Goal: Task Accomplishment & Management: Manage account settings

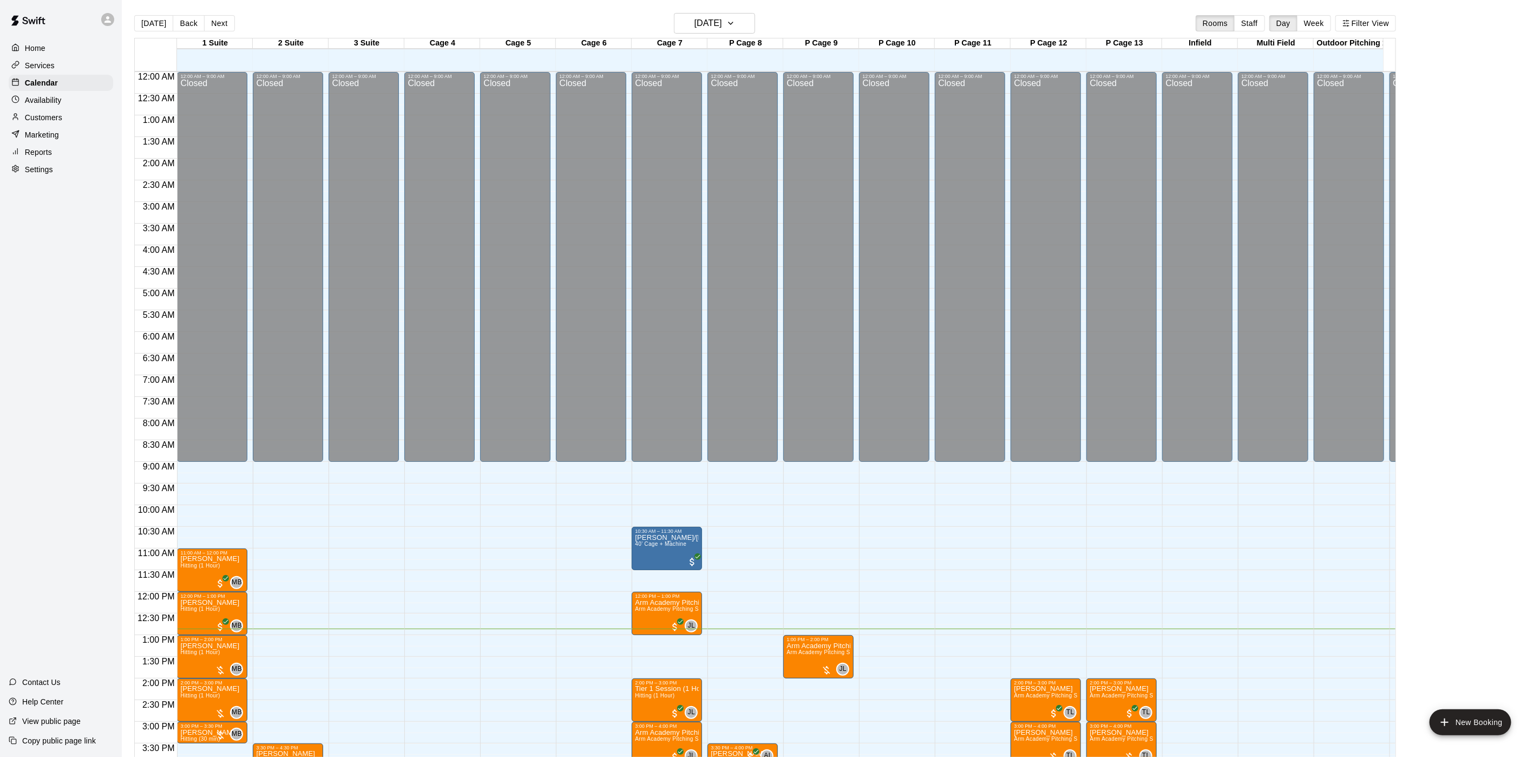
scroll to position [0, 49]
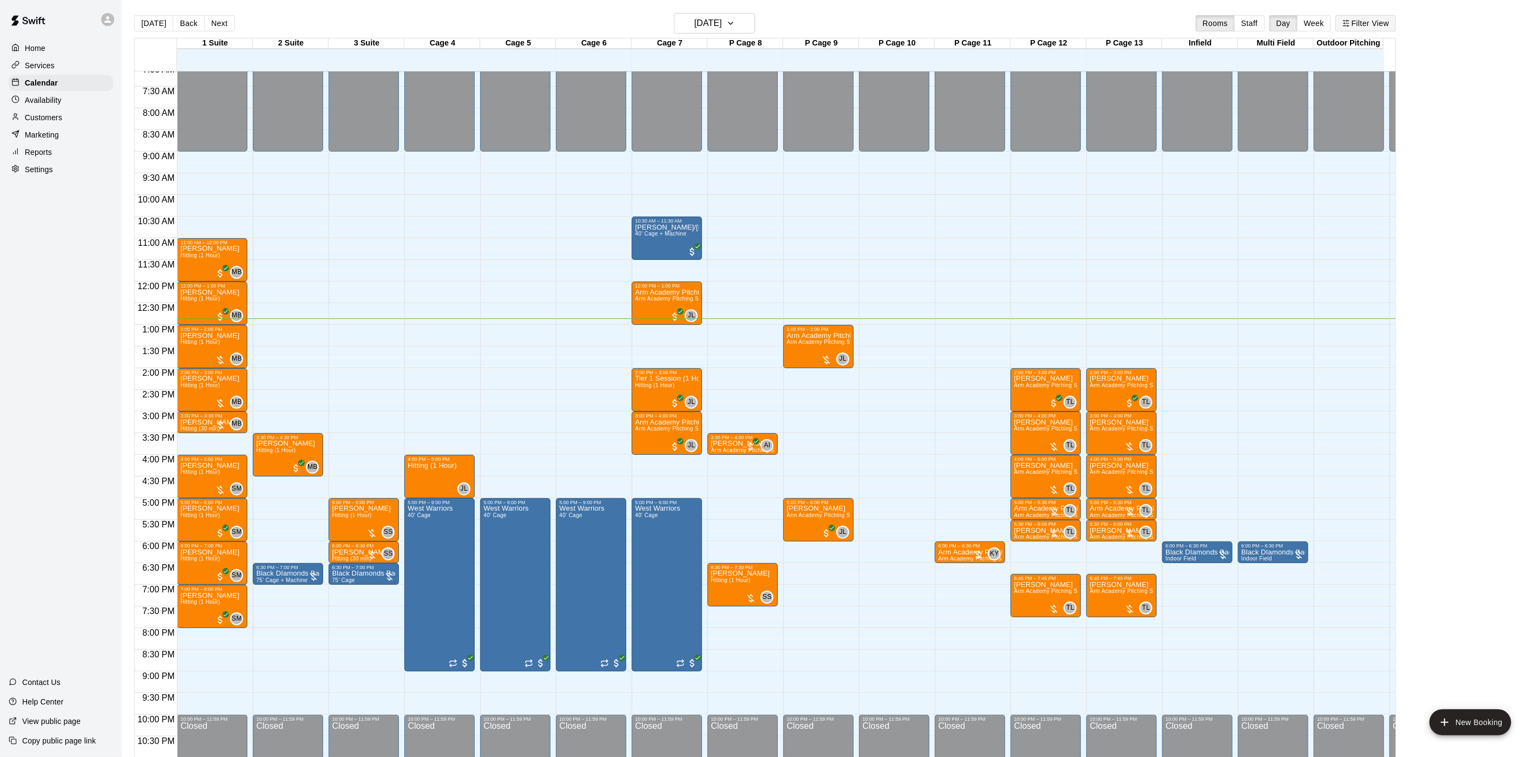
click at [1387, 25] on button "Filter View" at bounding box center [1365, 23] width 61 height 16
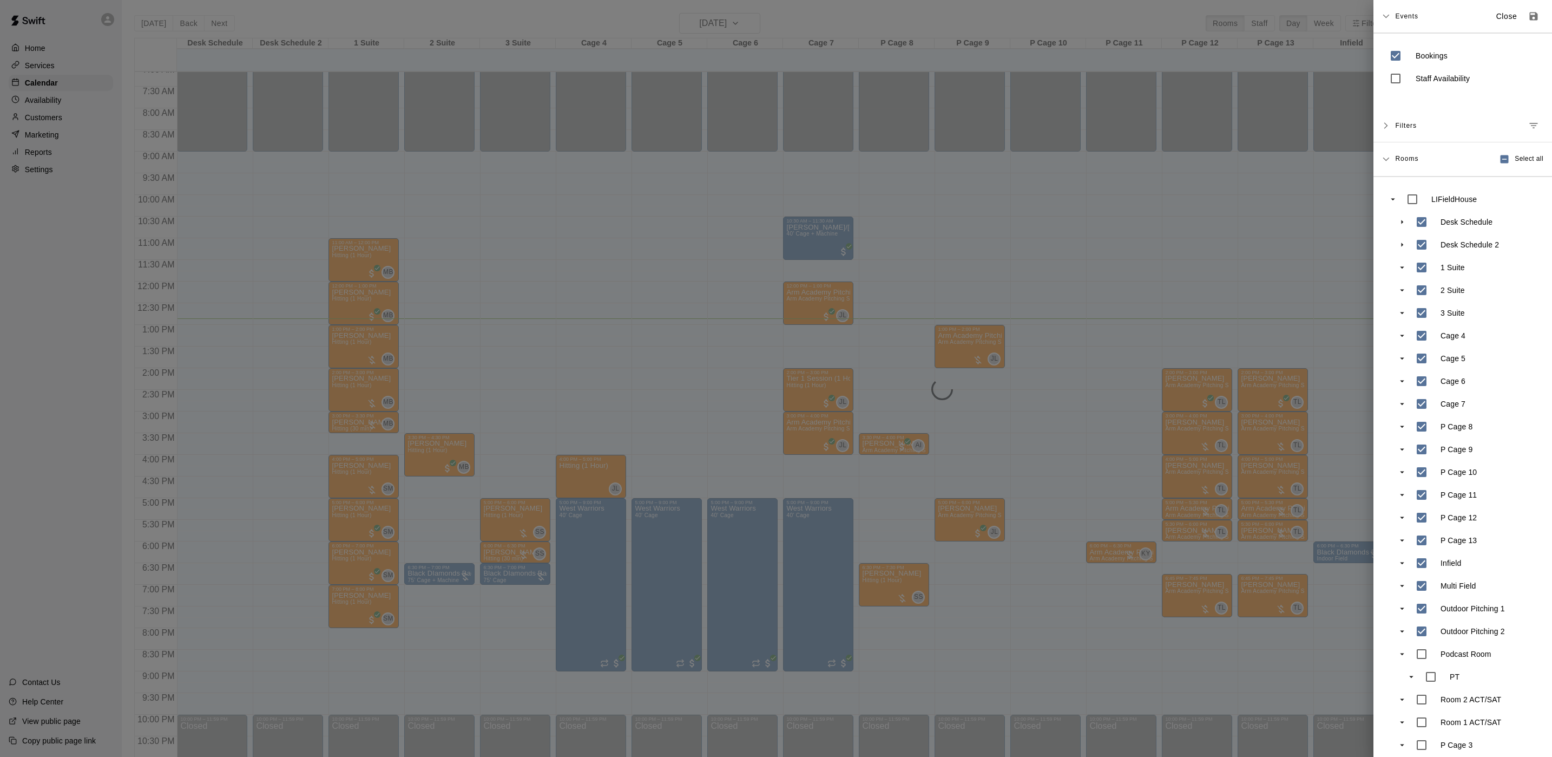
click at [303, 187] on div at bounding box center [776, 378] width 1552 height 757
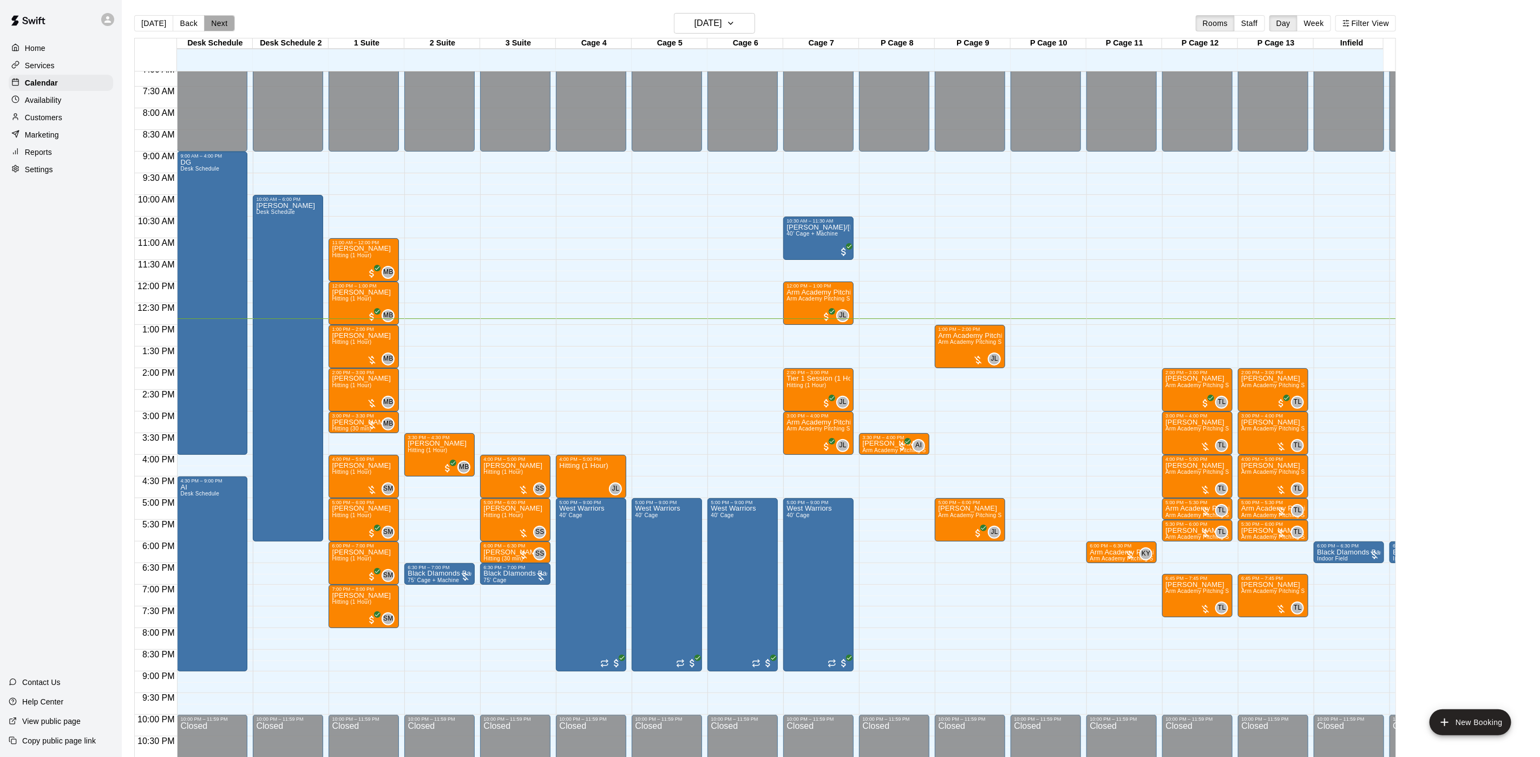
click at [216, 28] on button "Next" at bounding box center [219, 23] width 30 height 16
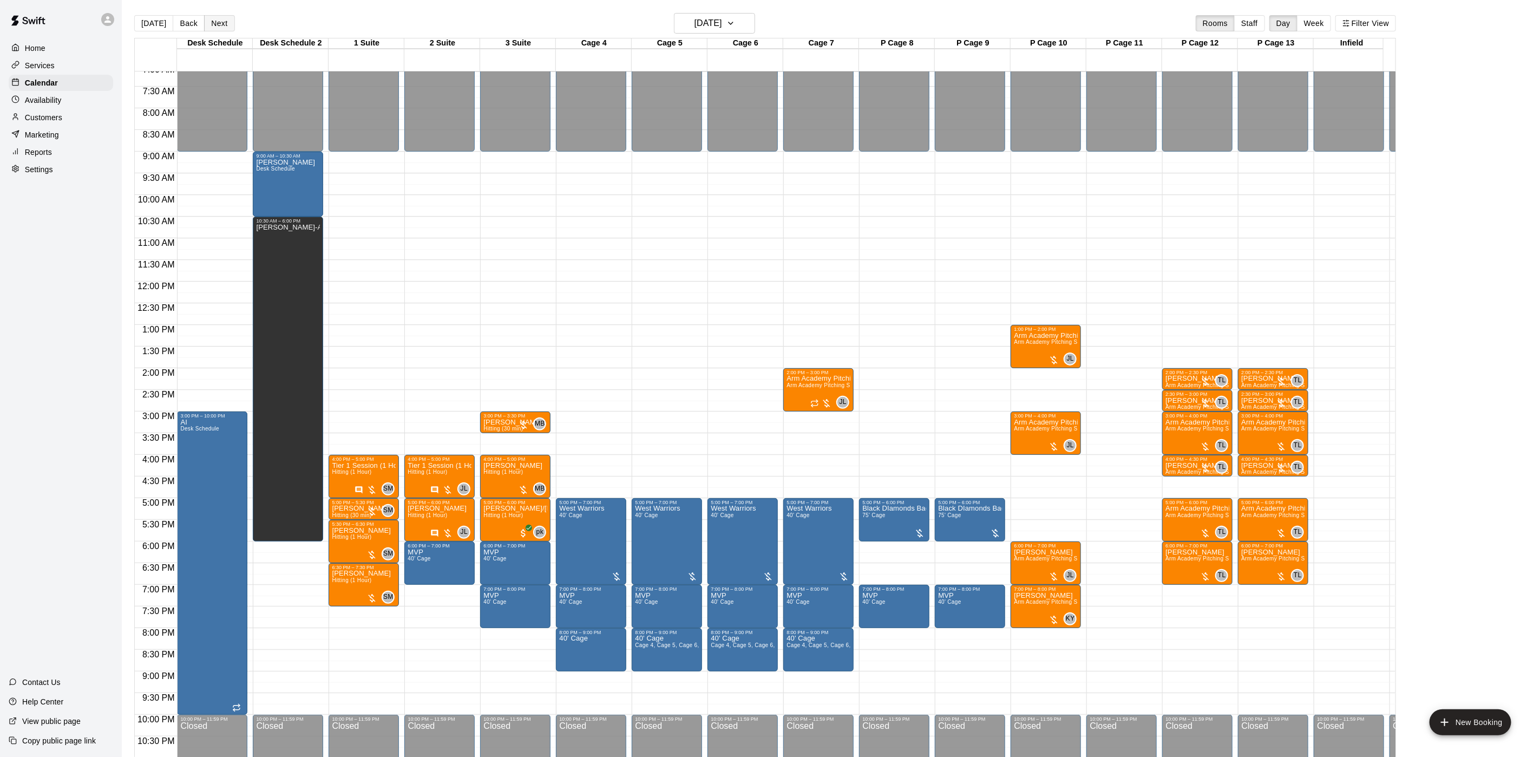
click at [225, 30] on button "Next" at bounding box center [219, 23] width 30 height 16
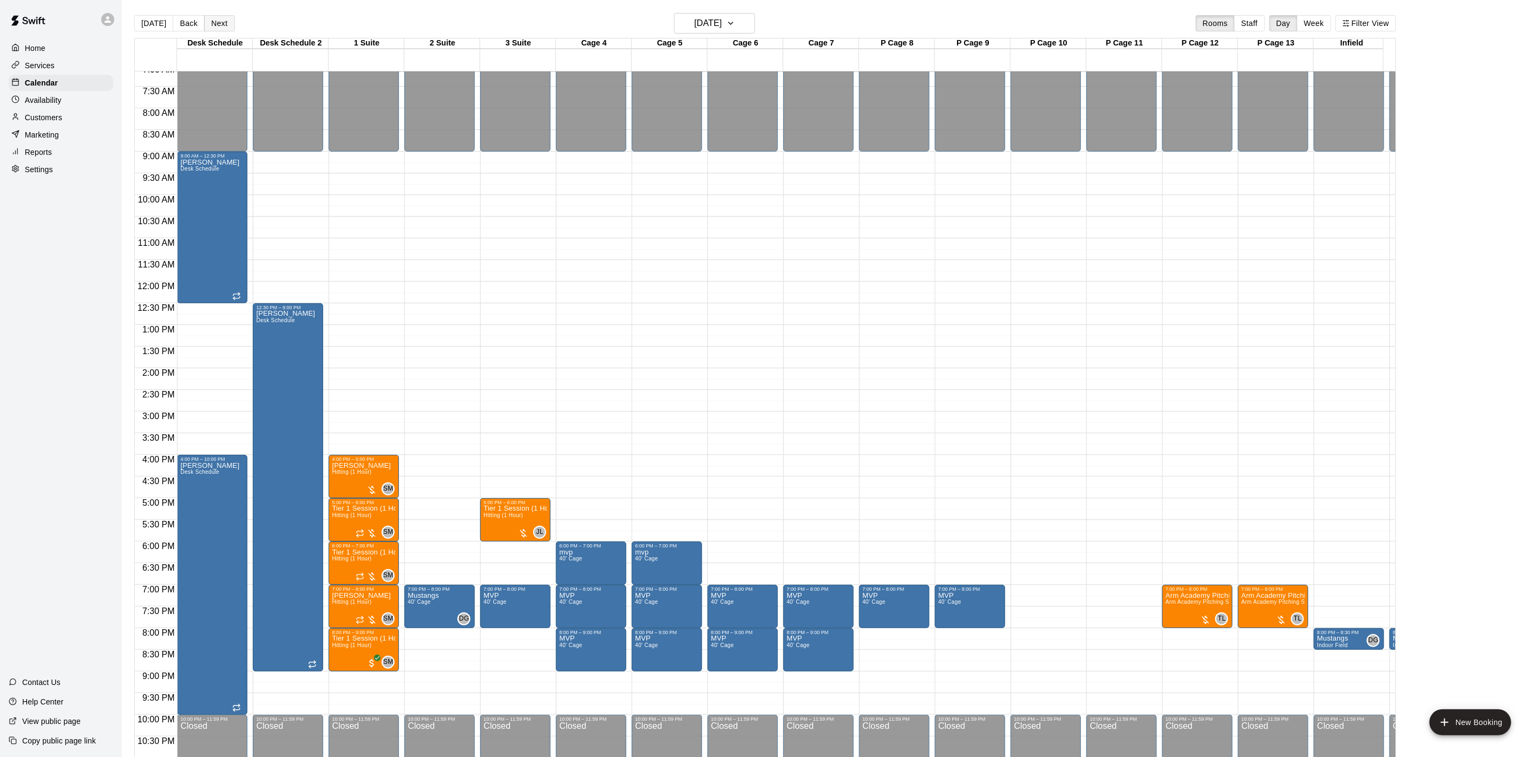
click at [227, 24] on button "Next" at bounding box center [219, 23] width 30 height 16
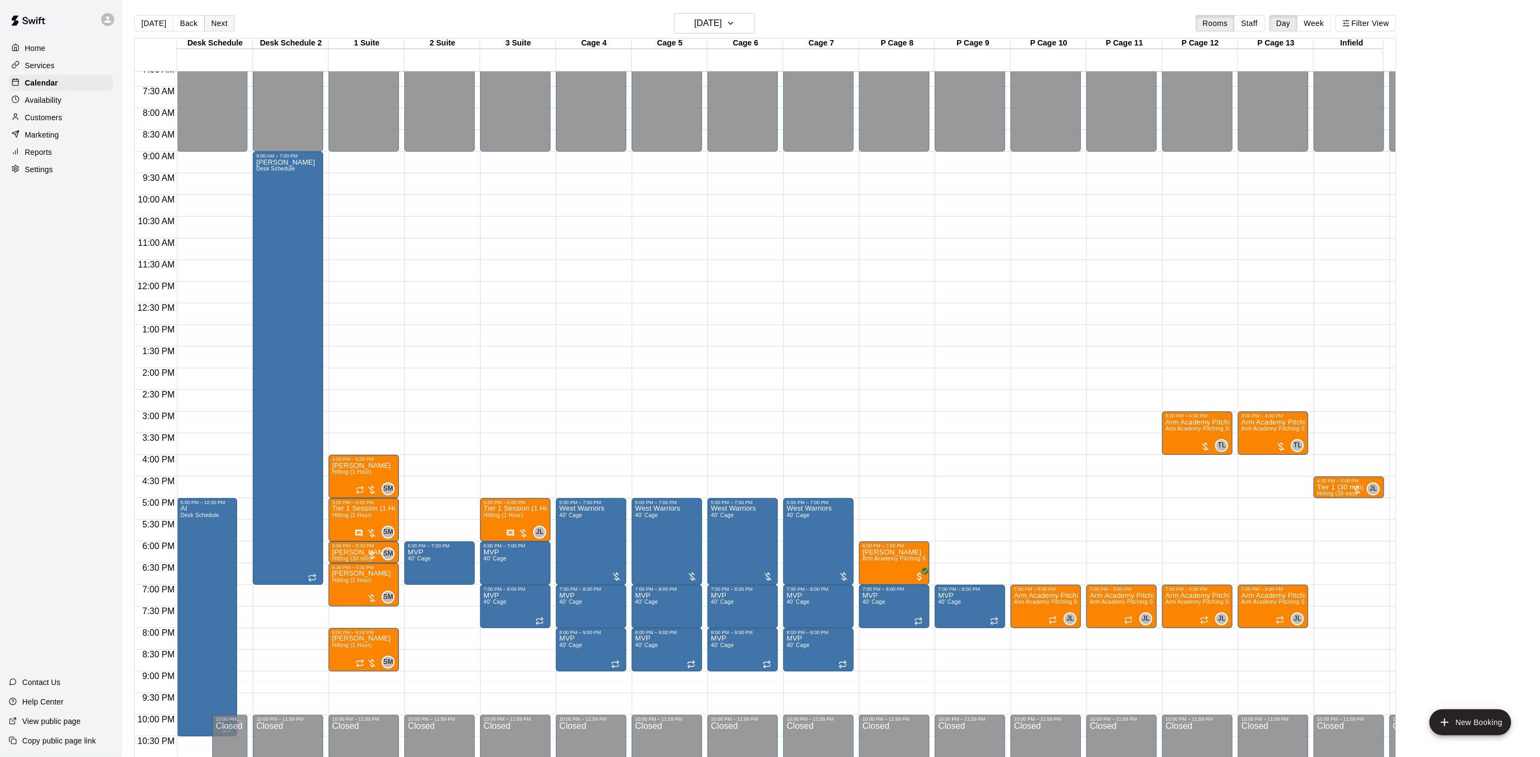
click at [223, 23] on button "Next" at bounding box center [219, 23] width 30 height 16
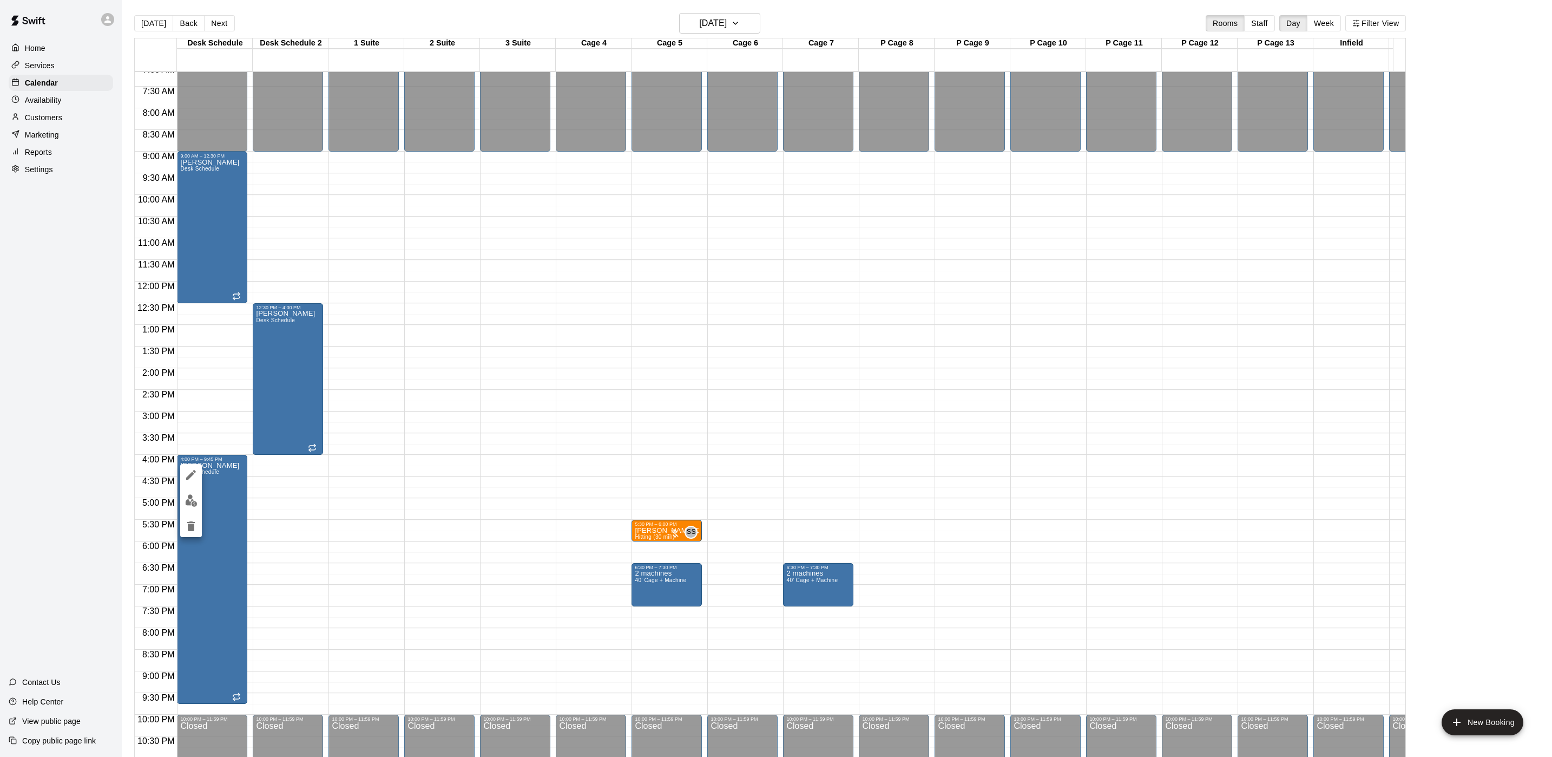
click at [174, 465] on div at bounding box center [776, 378] width 1552 height 757
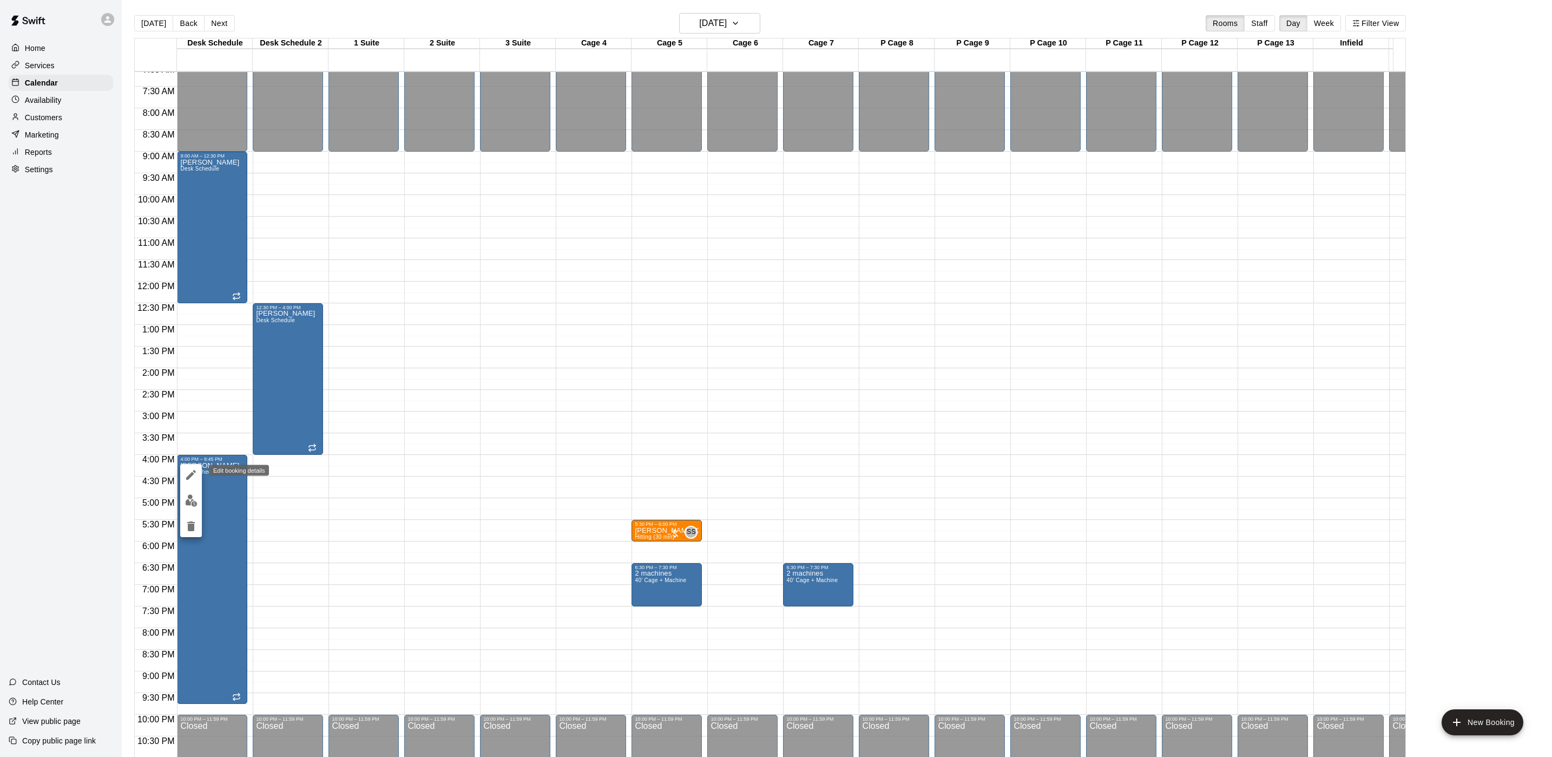
click at [193, 479] on icon "edit" at bounding box center [191, 474] width 13 height 13
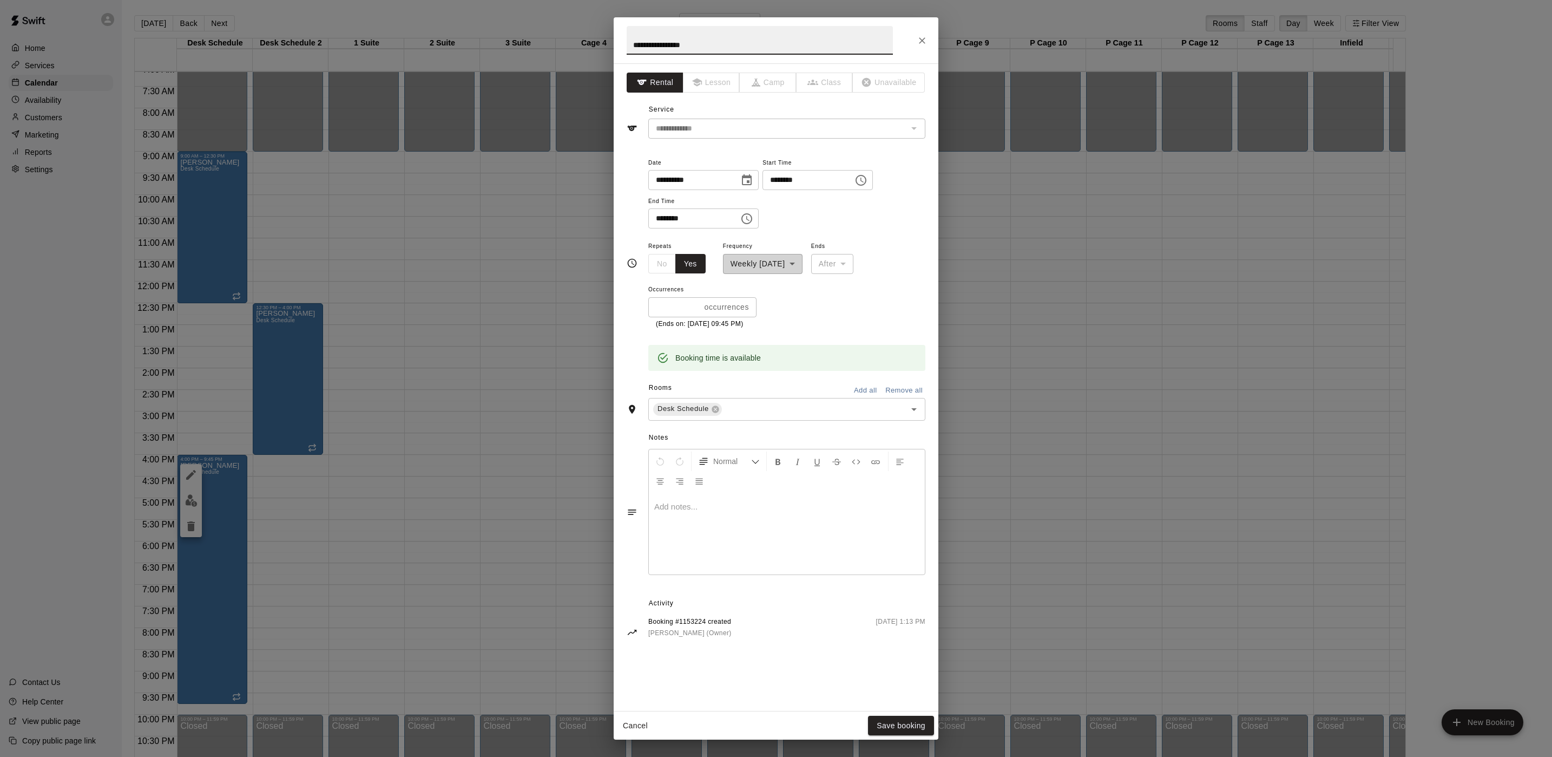
click at [789, 178] on input "********" at bounding box center [804, 180] width 83 height 20
click at [1057, 234] on div "**********" at bounding box center [776, 378] width 1552 height 757
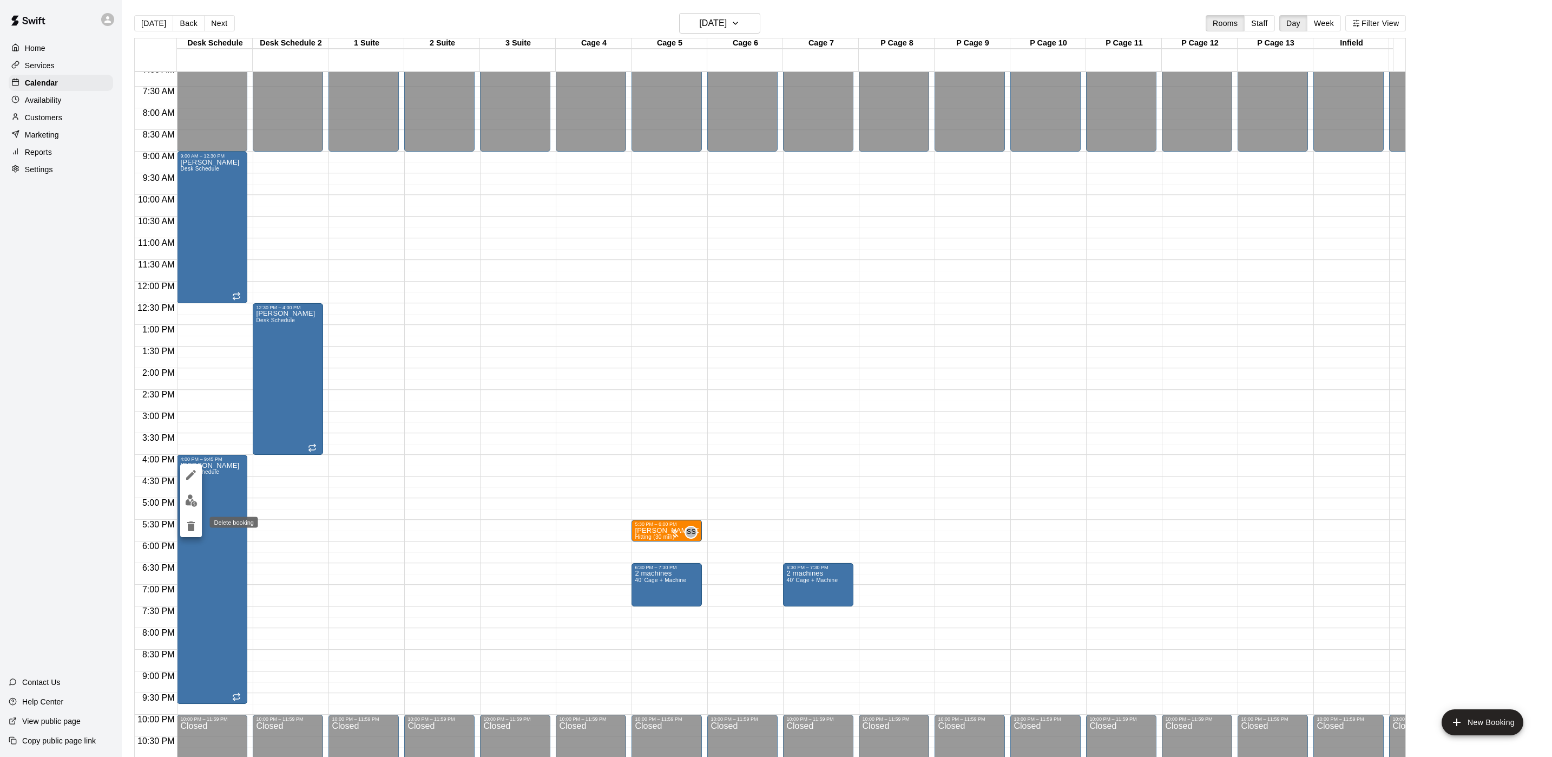
click at [189, 520] on icon "delete" at bounding box center [191, 526] width 13 height 13
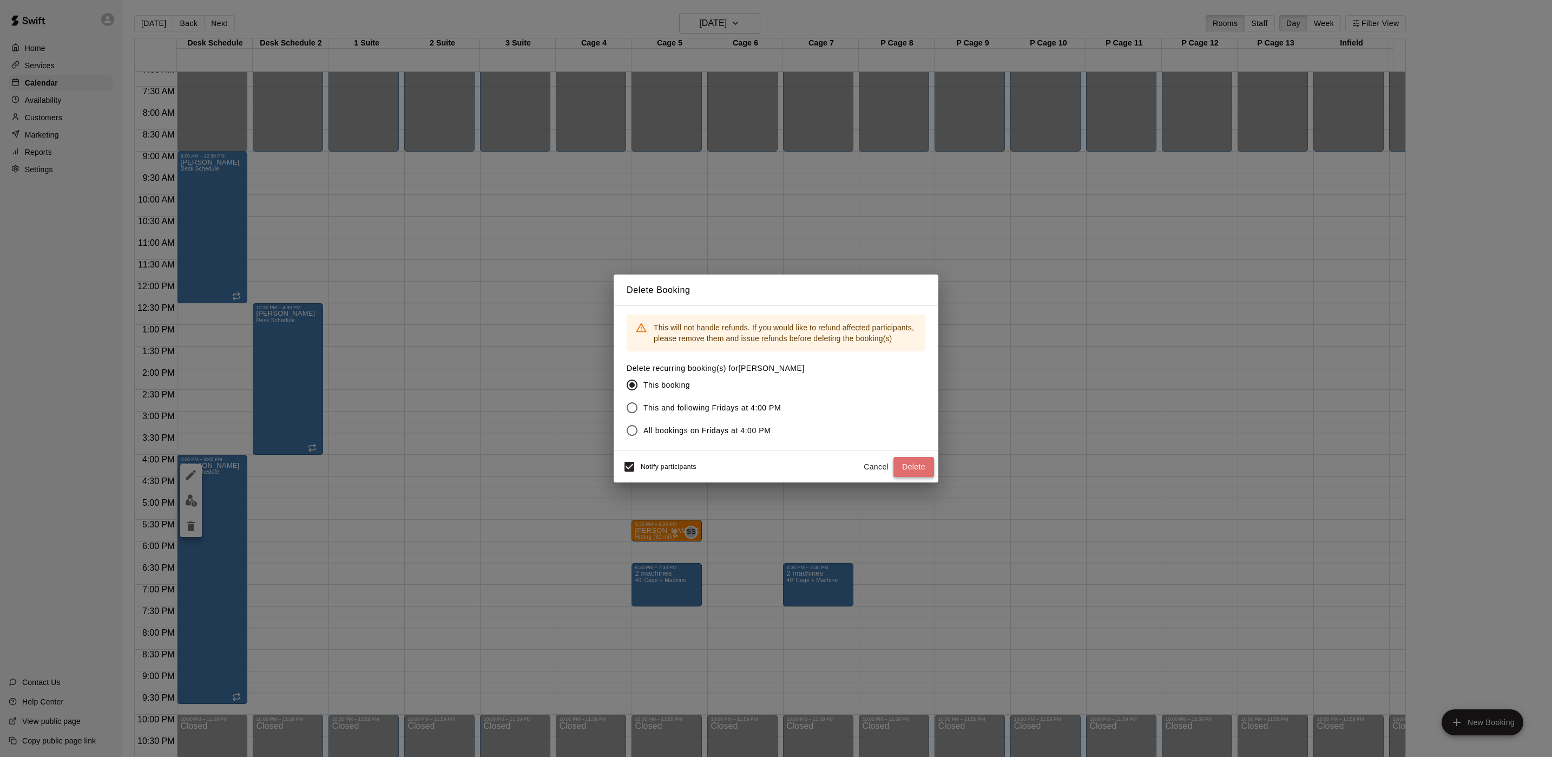
click at [907, 462] on button "Delete" at bounding box center [914, 467] width 41 height 20
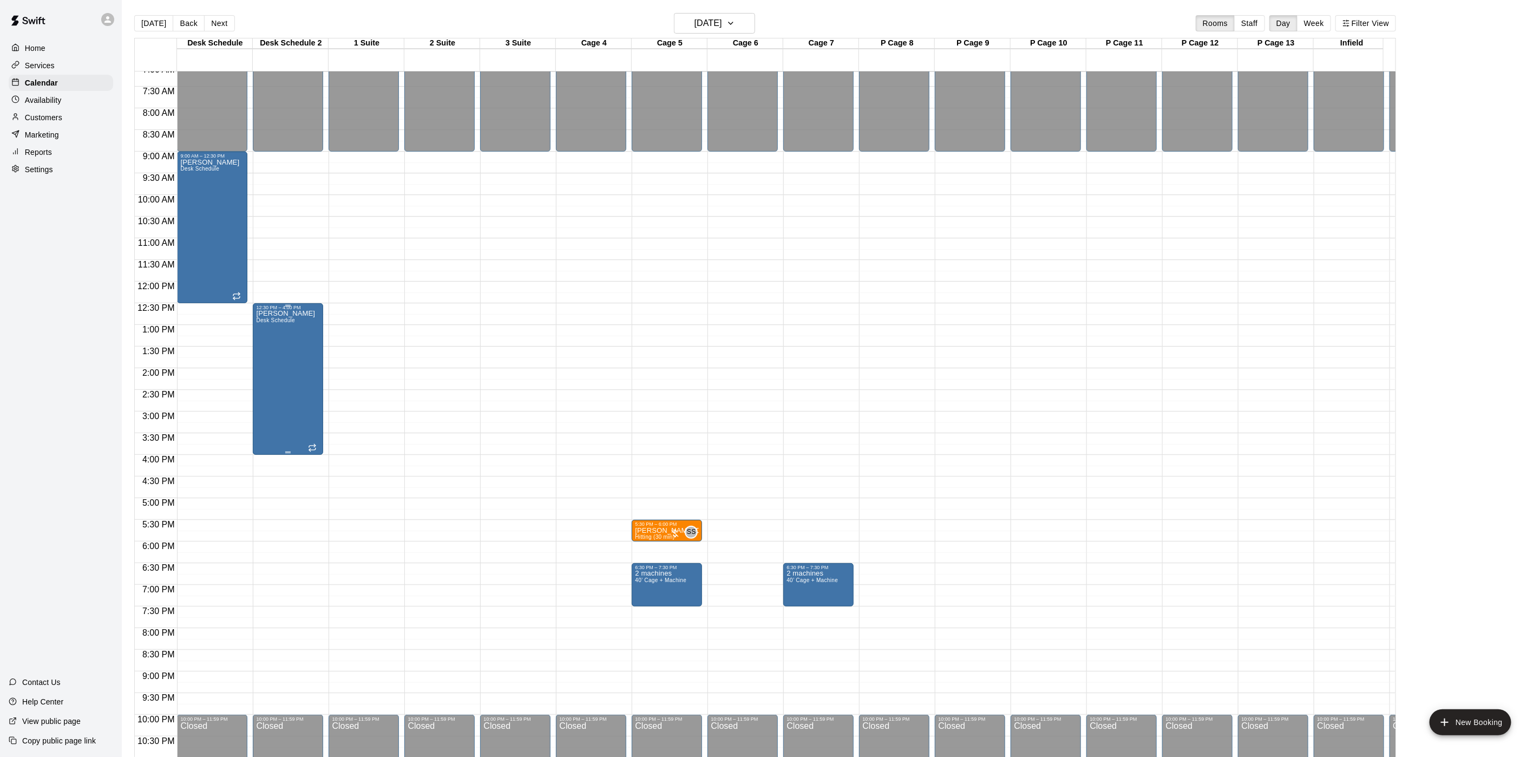
click at [272, 322] on span "Desk Schedule" at bounding box center [275, 320] width 39 height 6
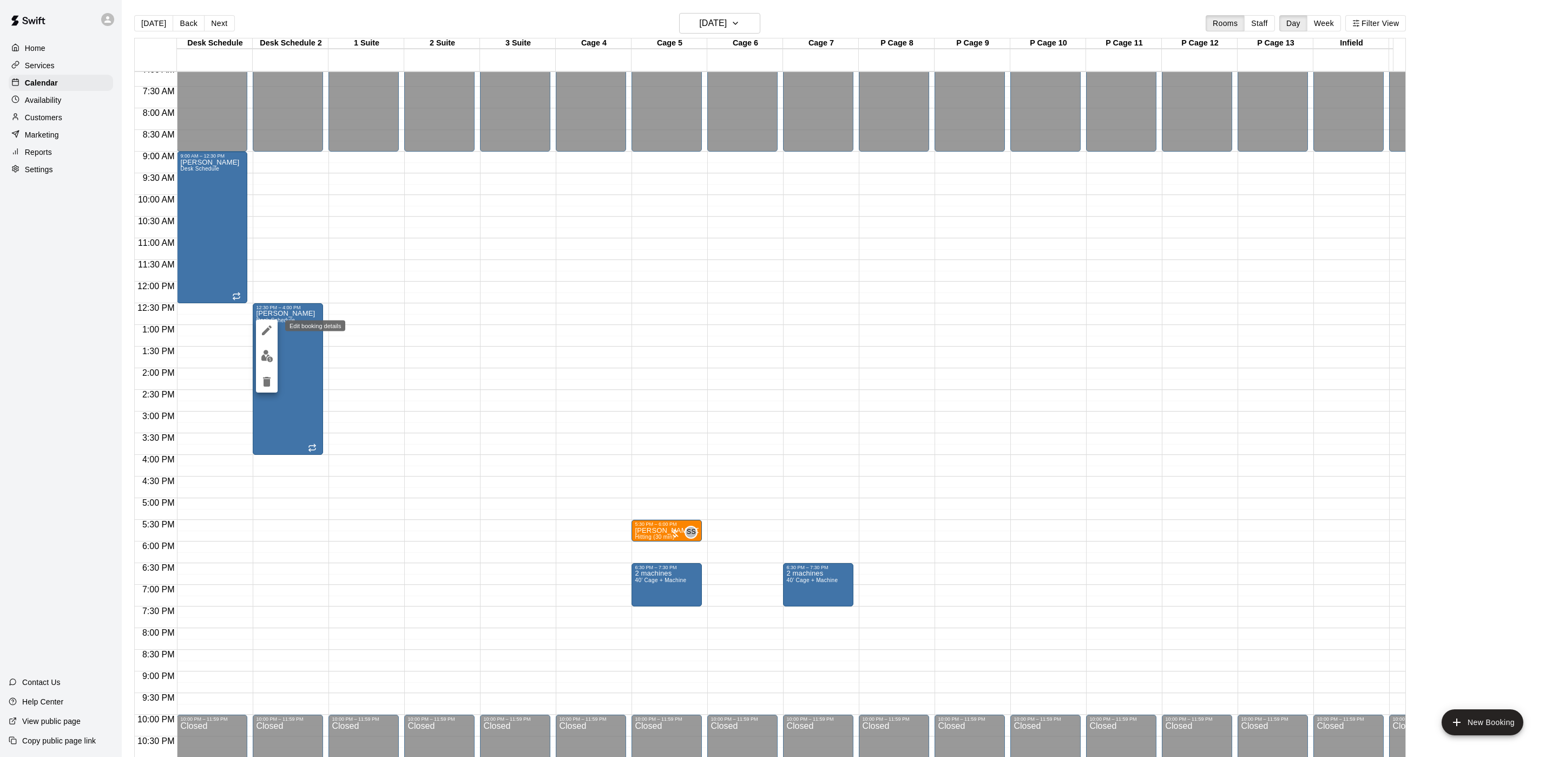
click at [259, 330] on button "edit" at bounding box center [267, 330] width 22 height 22
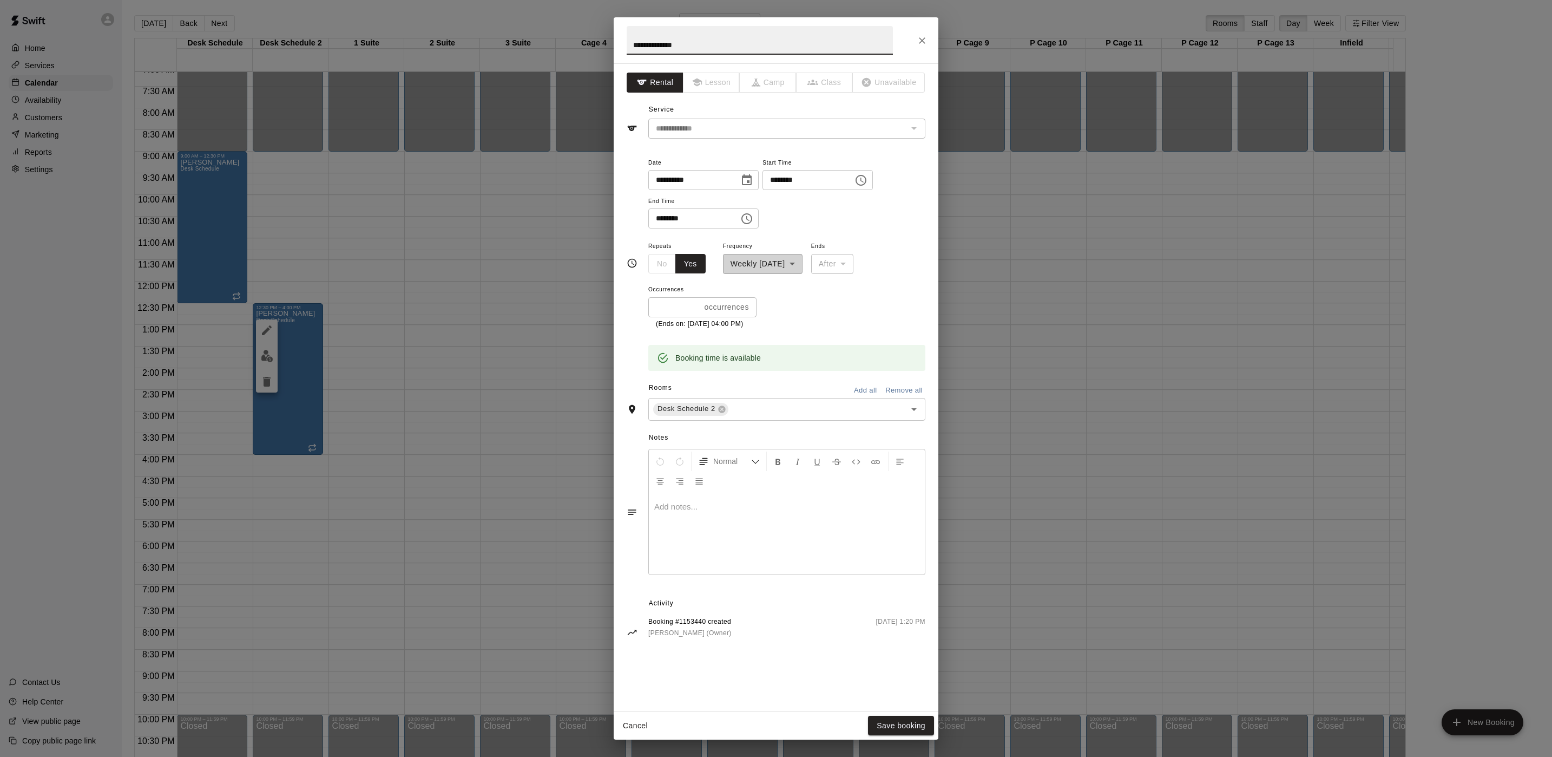
click at [651, 221] on input "********" at bounding box center [689, 218] width 83 height 20
type input "********"
click at [877, 723] on button "Save booking" at bounding box center [901, 726] width 66 height 20
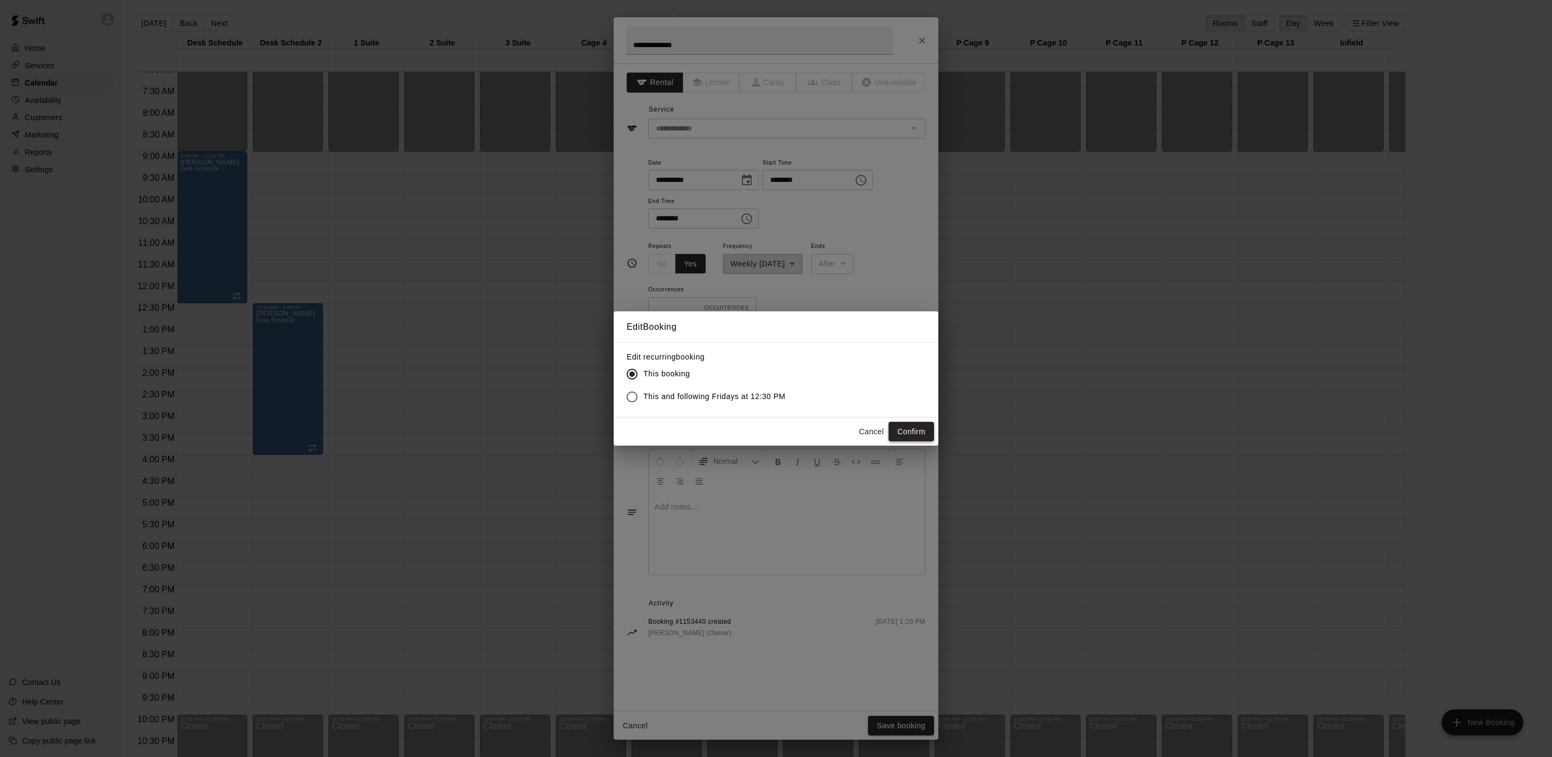
click at [915, 432] on button "Confirm" at bounding box center [911, 432] width 45 height 20
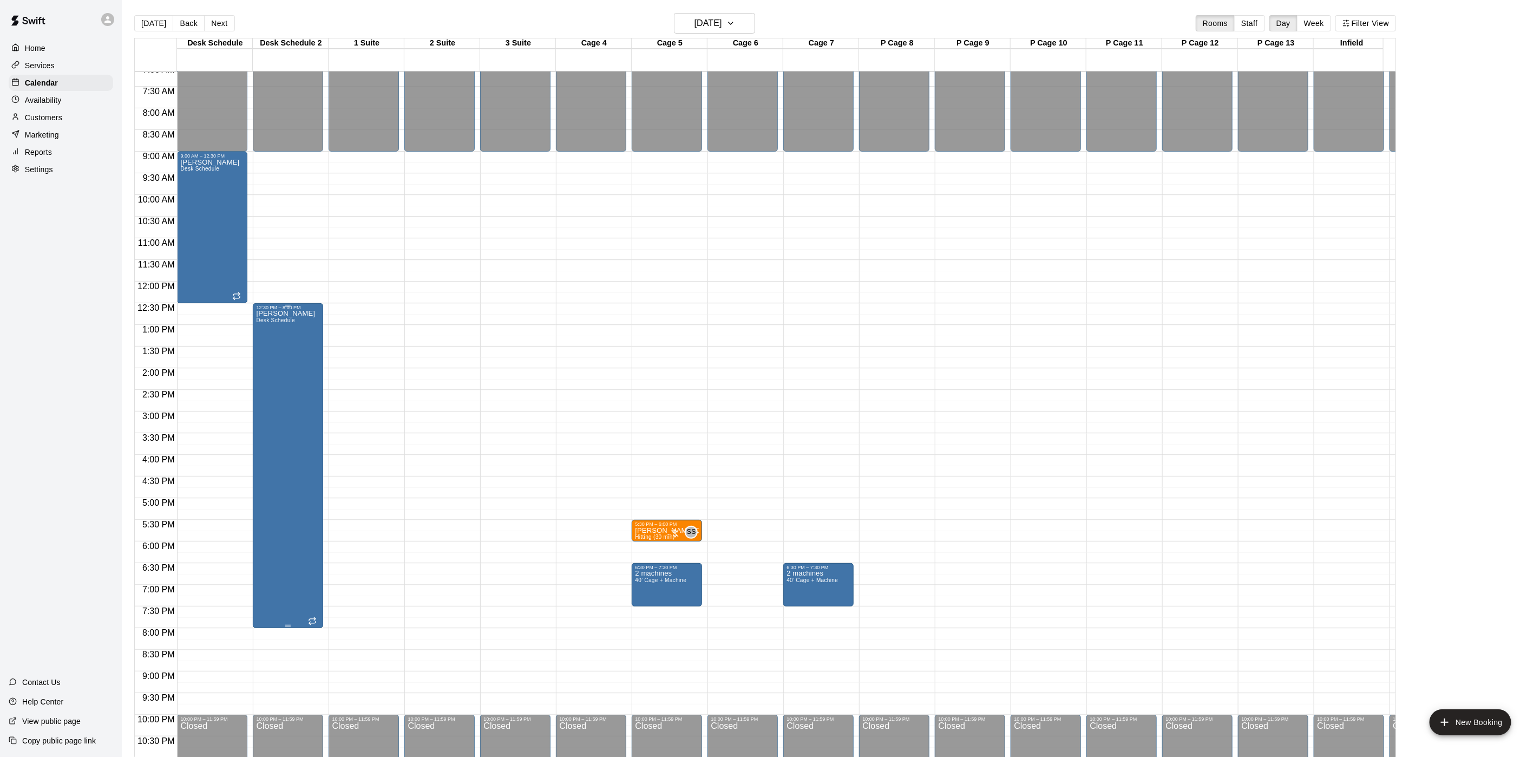
click at [271, 352] on div "Logan Gersbeck Desk Schedule" at bounding box center [285, 688] width 59 height 757
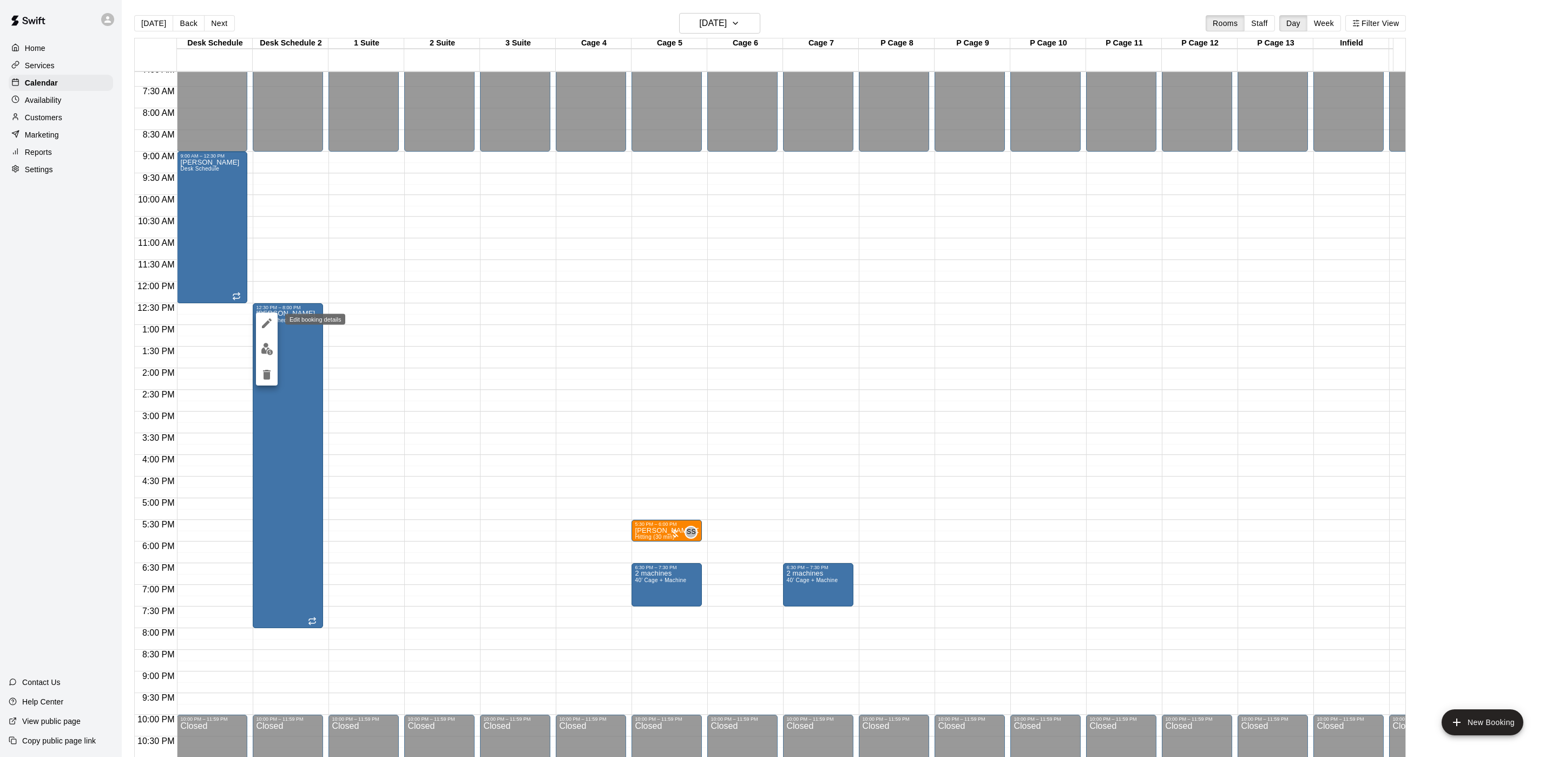
click at [268, 331] on button "edit" at bounding box center [267, 323] width 22 height 22
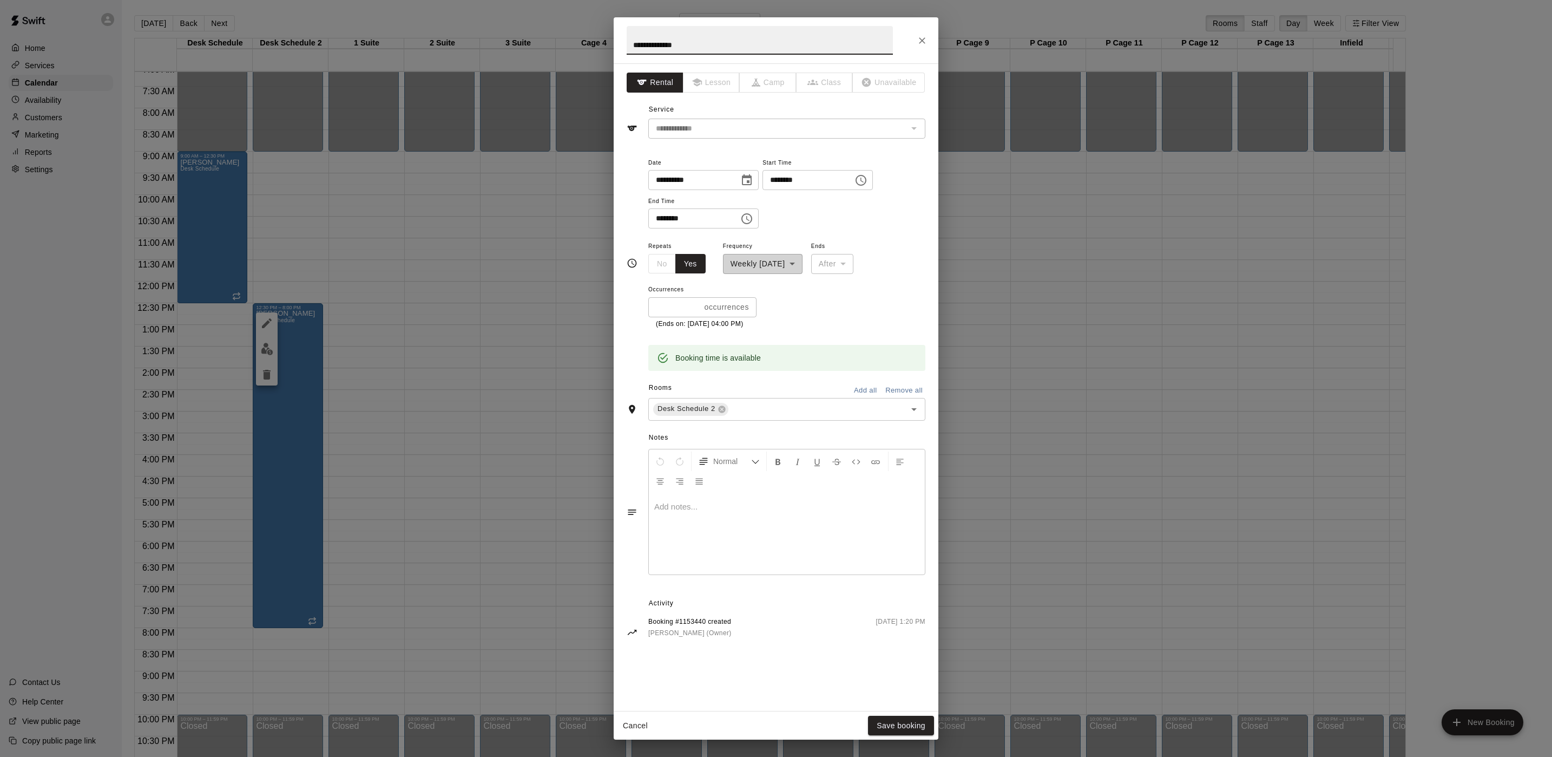
click at [803, 186] on input "********" at bounding box center [804, 180] width 83 height 20
type input "********"
click at [914, 726] on button "Save booking" at bounding box center [901, 726] width 66 height 20
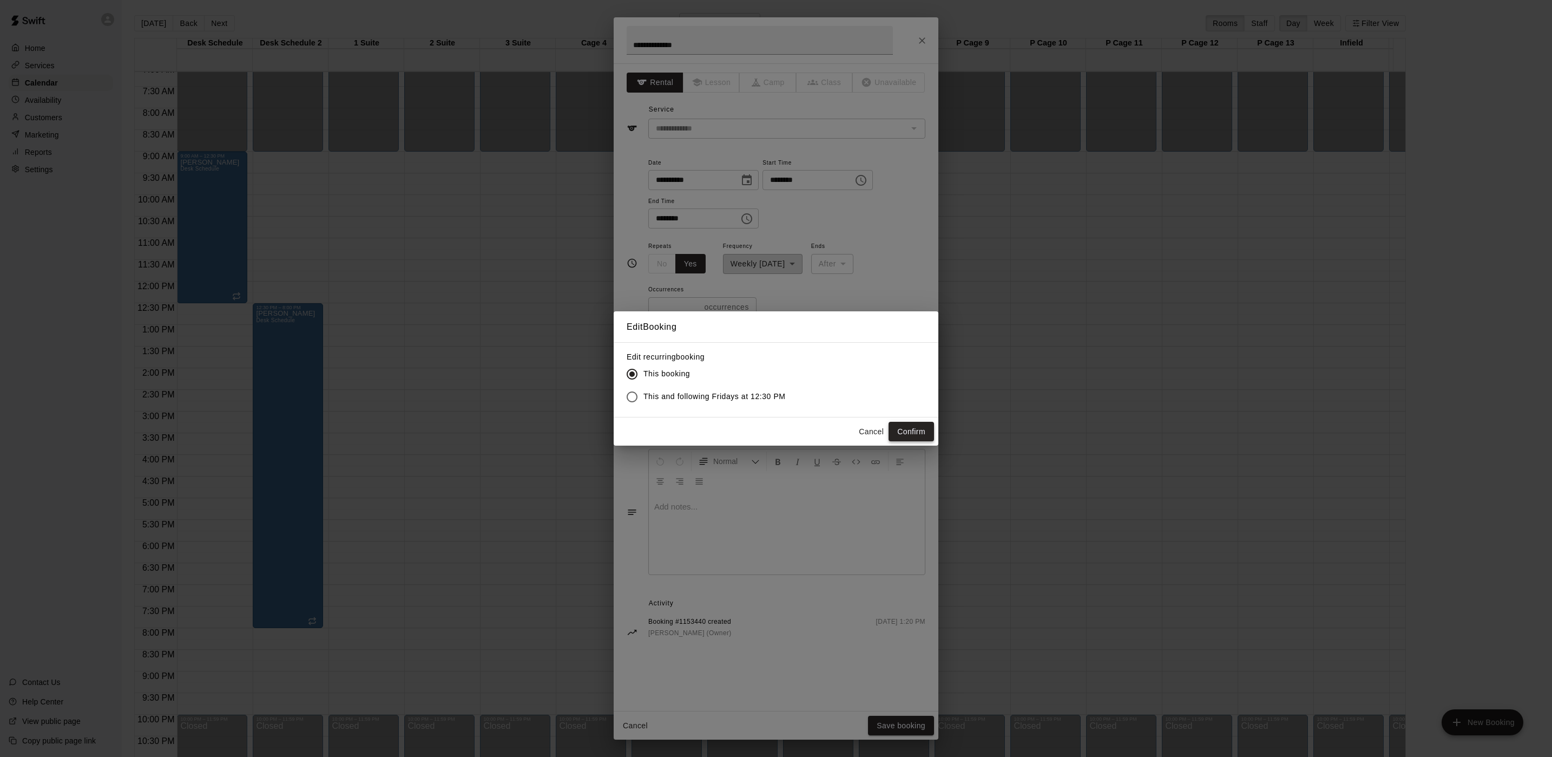
click at [914, 434] on button "Confirm" at bounding box center [911, 432] width 45 height 20
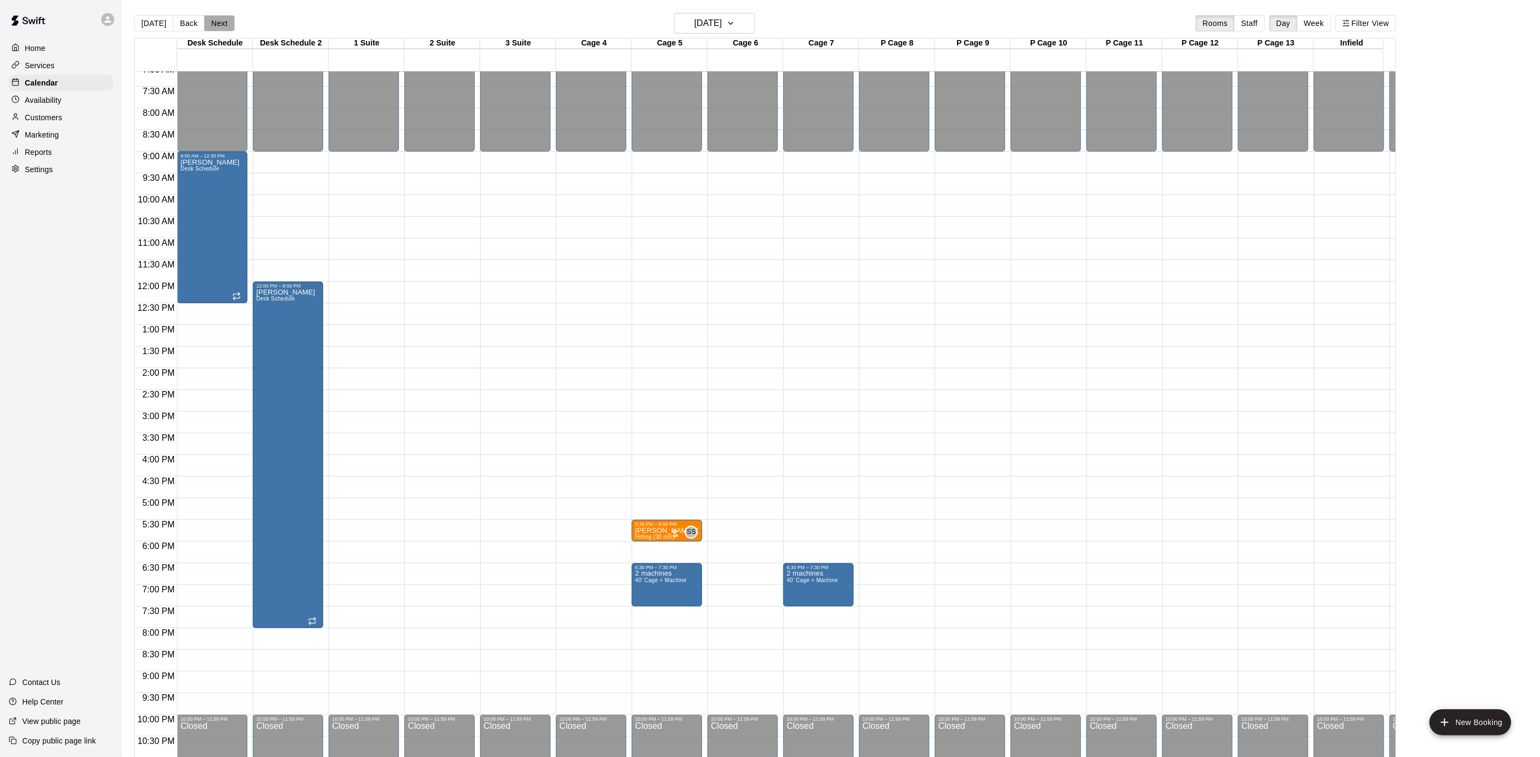
click at [218, 21] on button "Next" at bounding box center [219, 23] width 30 height 16
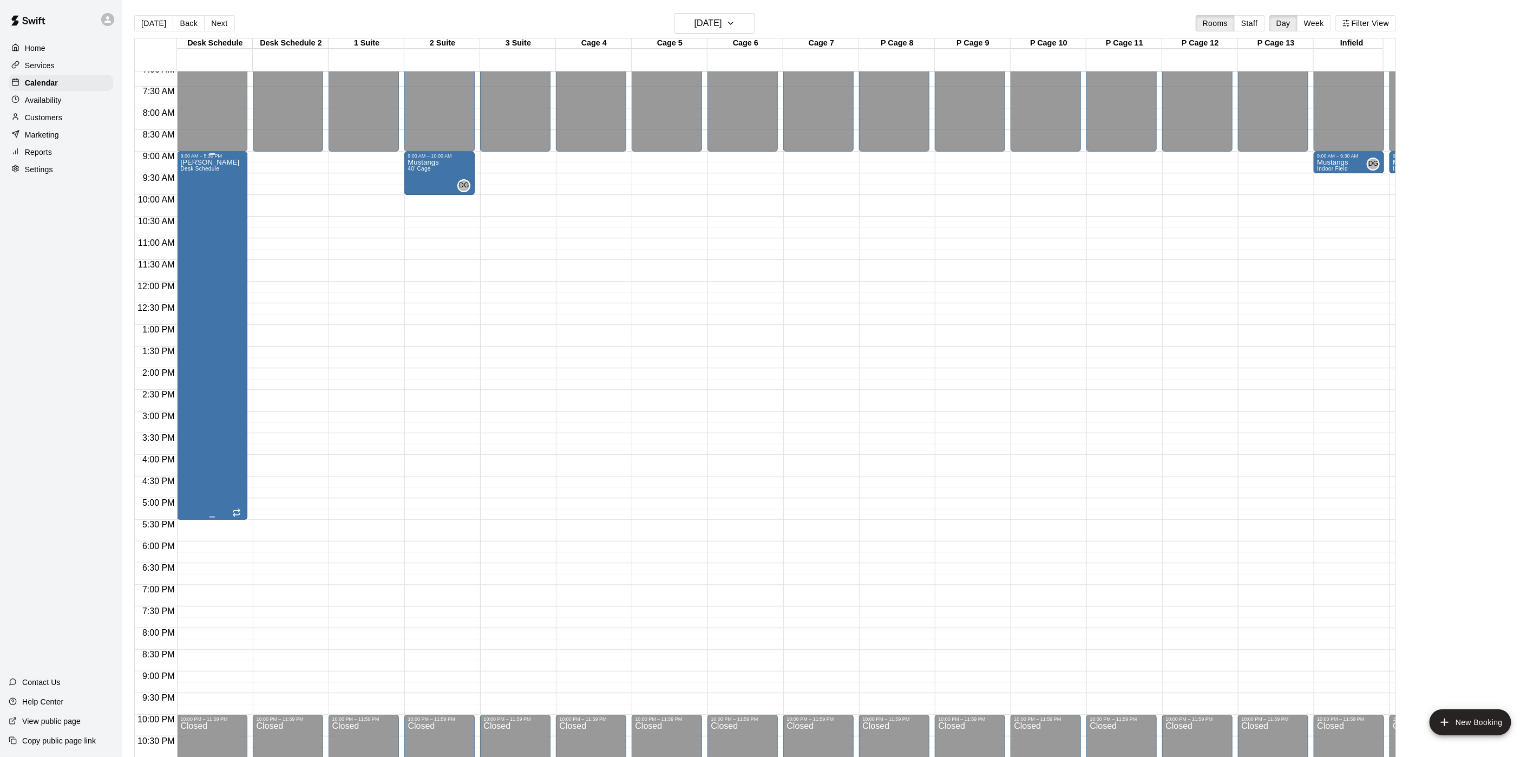
click at [216, 248] on div "Andrew Ripp Desk Schedule" at bounding box center [209, 537] width 59 height 757
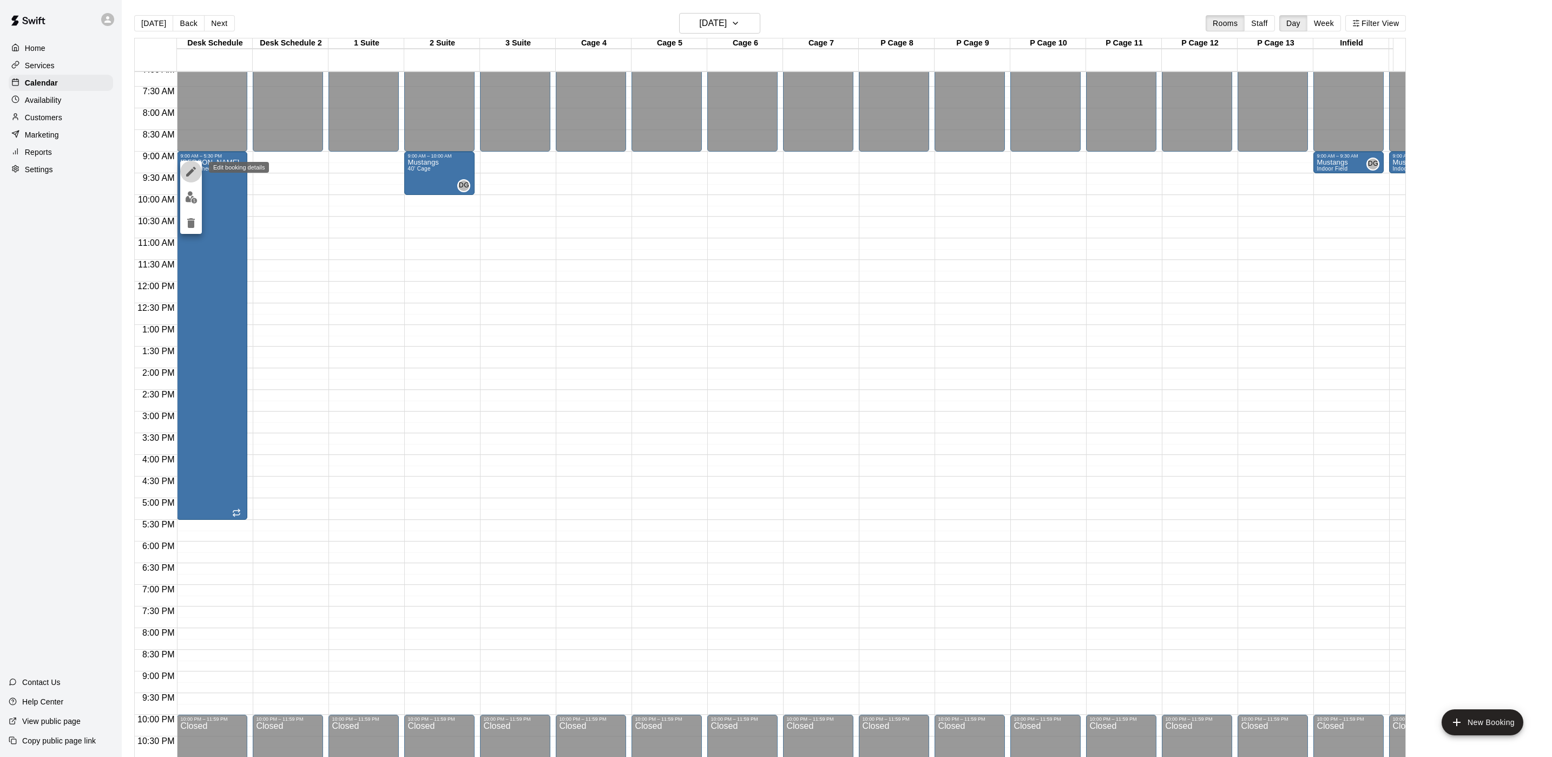
click at [187, 168] on icon "edit" at bounding box center [191, 171] width 13 height 13
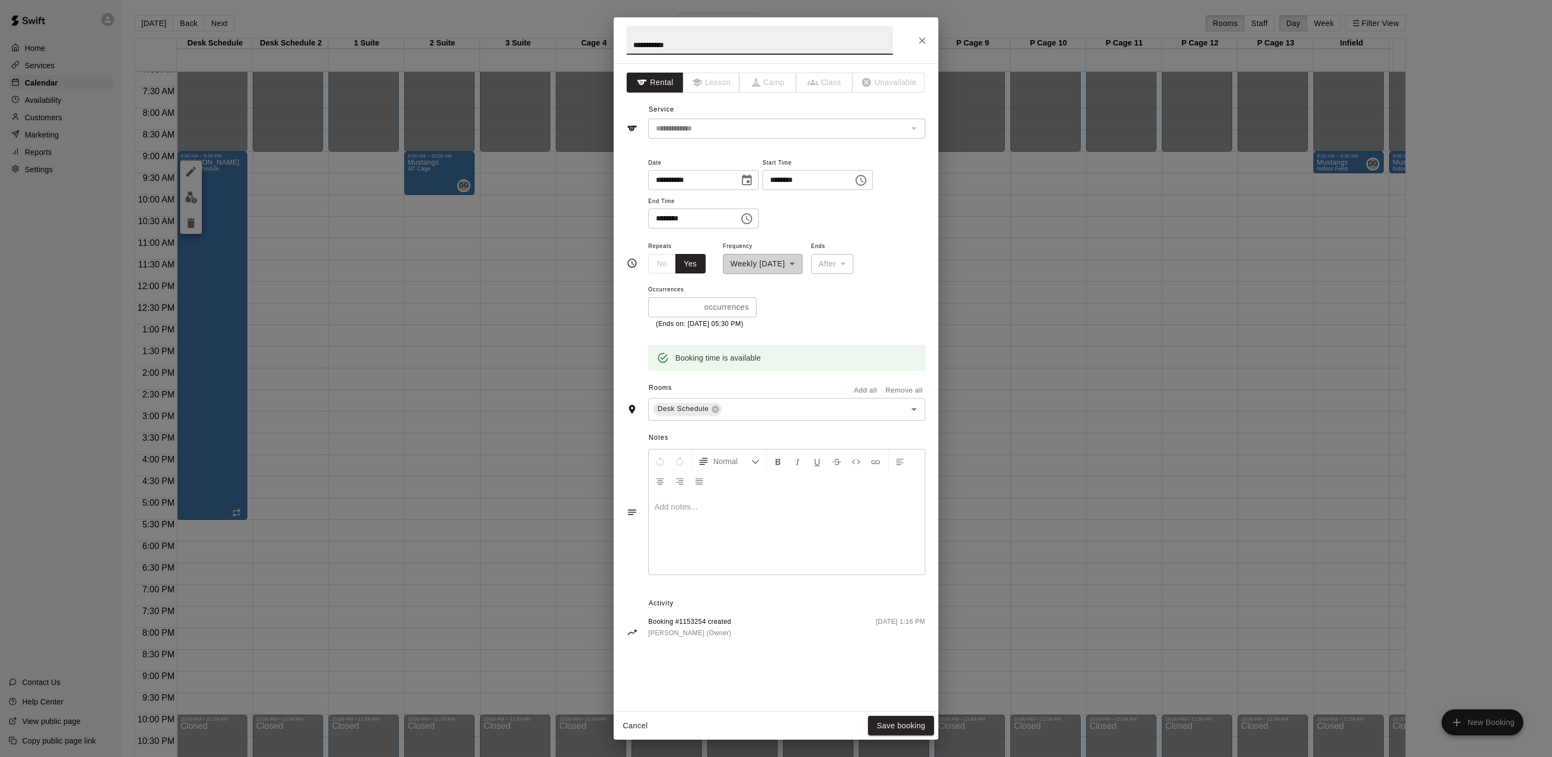
click at [1312, 293] on div "**********" at bounding box center [776, 378] width 1552 height 757
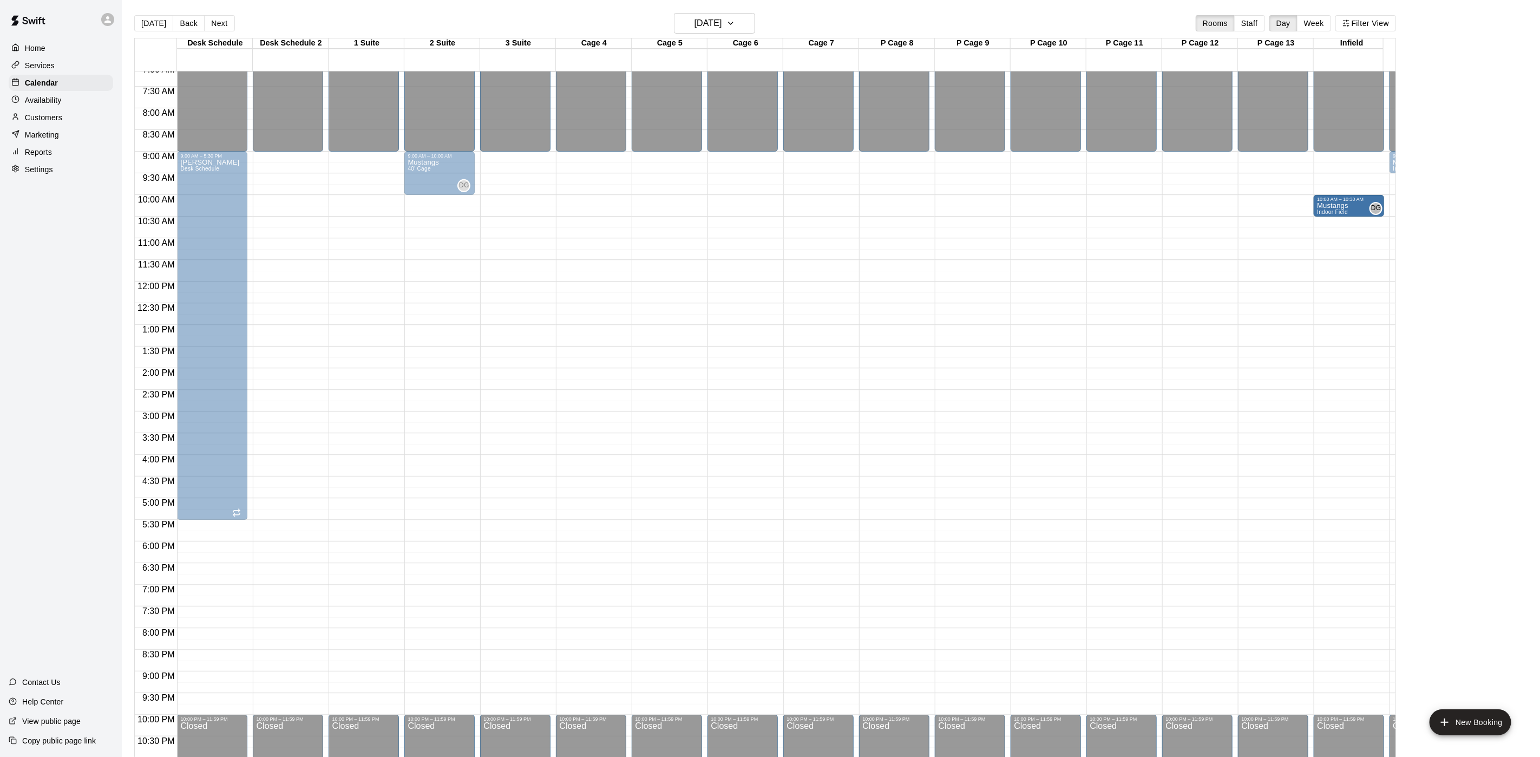
drag, startPoint x: 1345, startPoint y: 164, endPoint x: 1346, endPoint y: 218, distance: 53.6
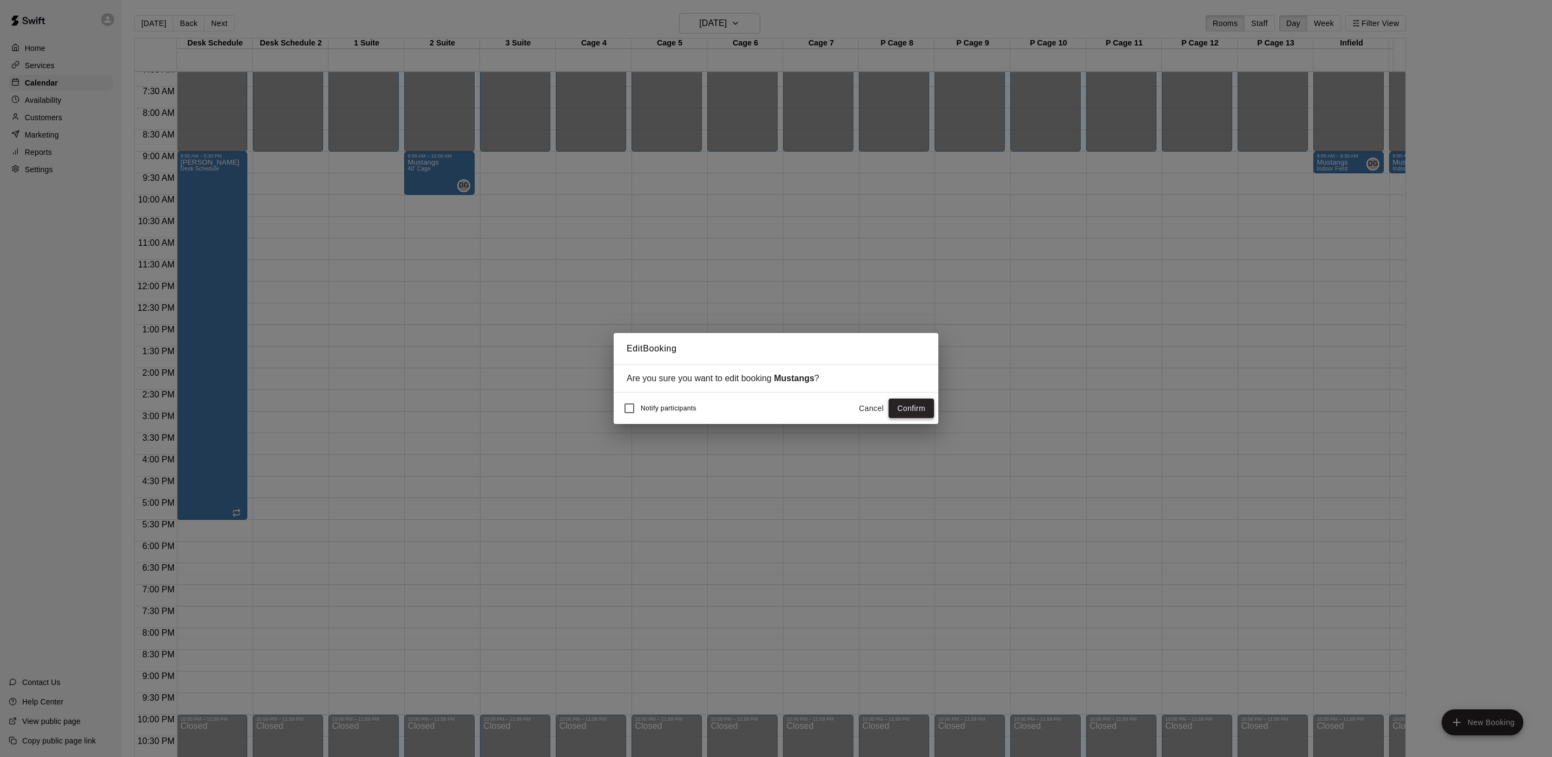
click at [898, 411] on button "Confirm" at bounding box center [911, 408] width 45 height 20
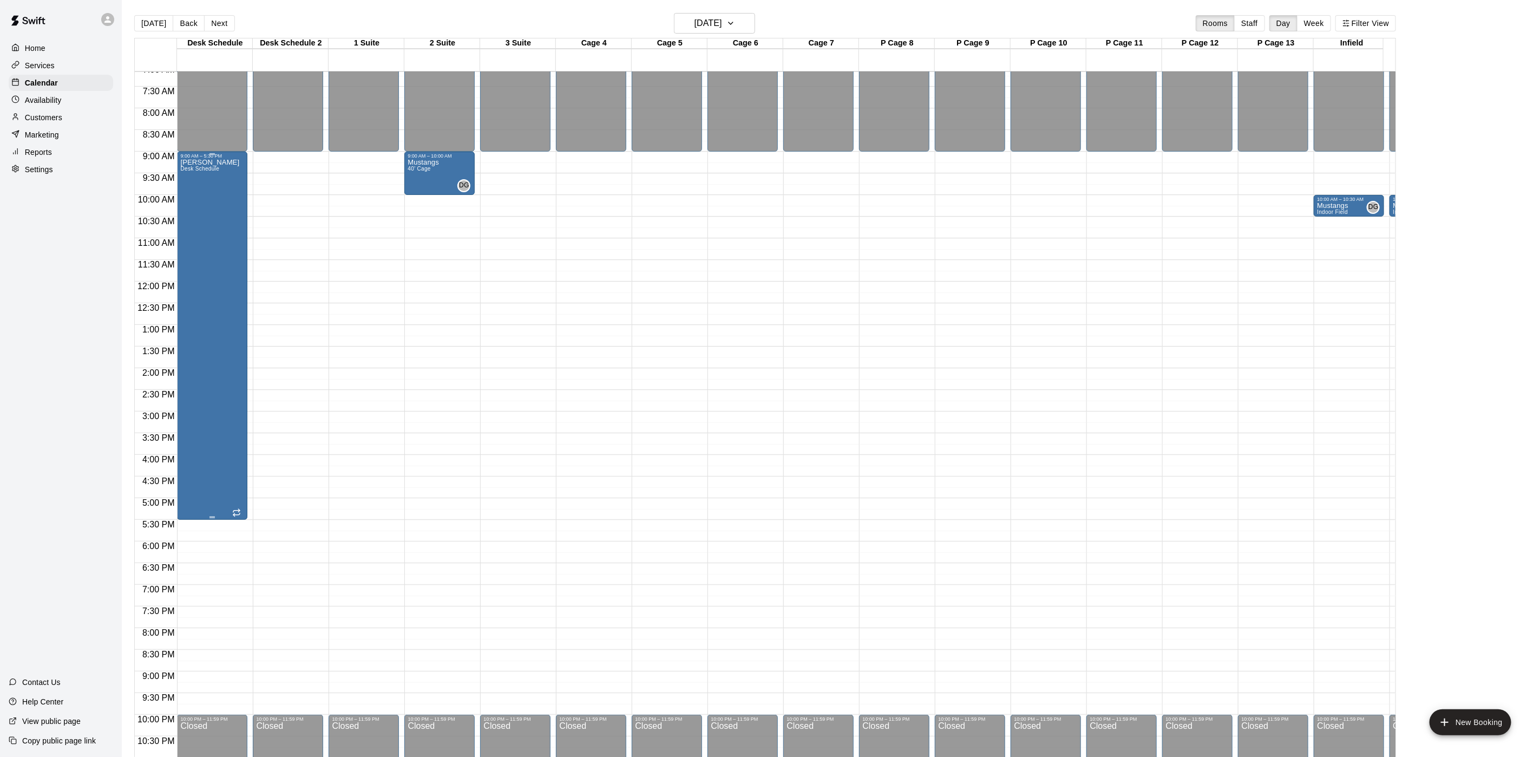
click at [187, 220] on div "Andrew Ripp Desk Schedule" at bounding box center [209, 537] width 59 height 757
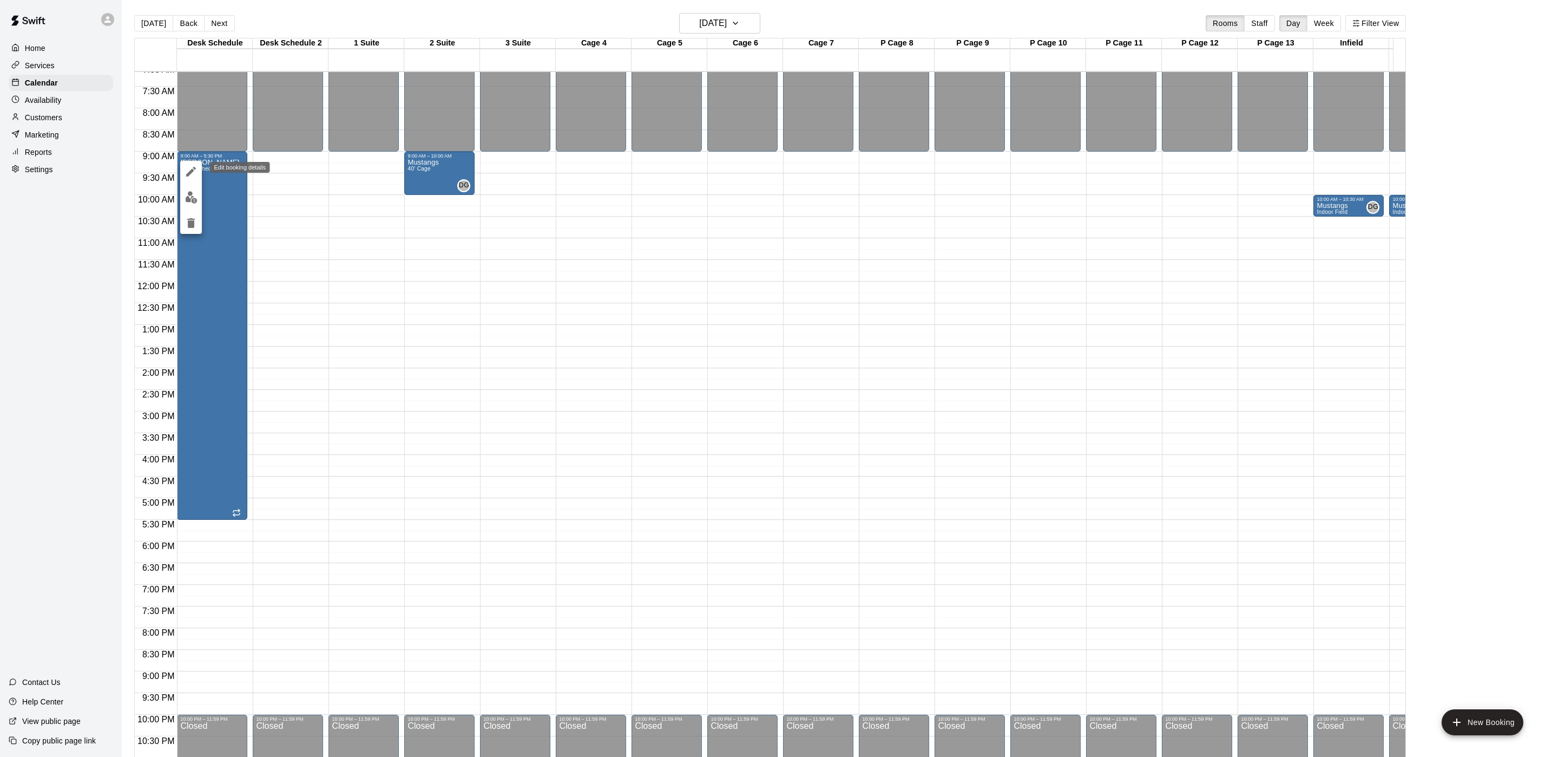
click at [185, 172] on icon "edit" at bounding box center [191, 171] width 13 height 13
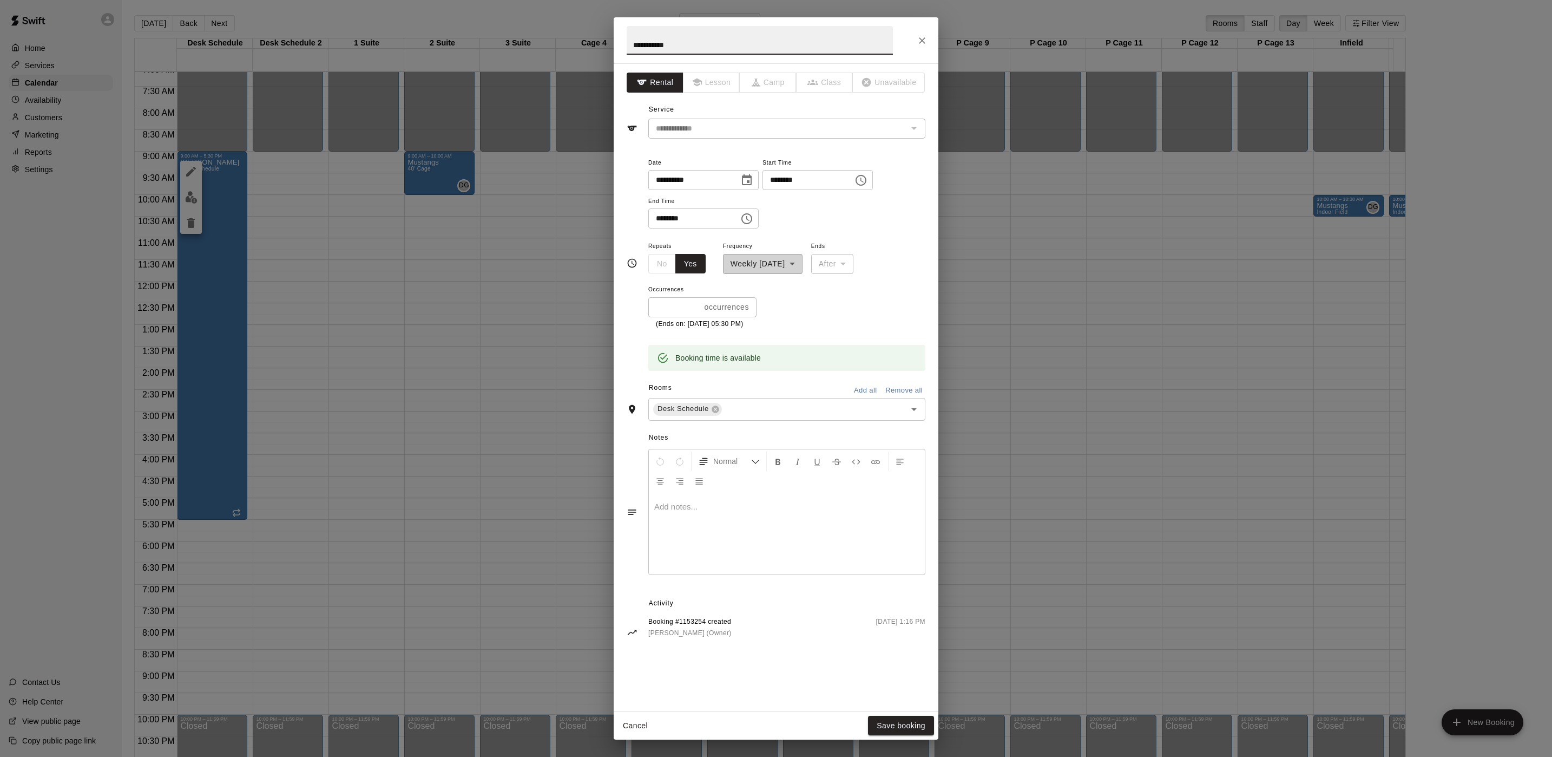
drag, startPoint x: 695, startPoint y: 57, endPoint x: 410, endPoint y: 45, distance: 285.5
click at [410, 45] on div "**********" at bounding box center [776, 378] width 1552 height 757
type input "**"
click at [913, 721] on button "Save booking" at bounding box center [901, 726] width 66 height 20
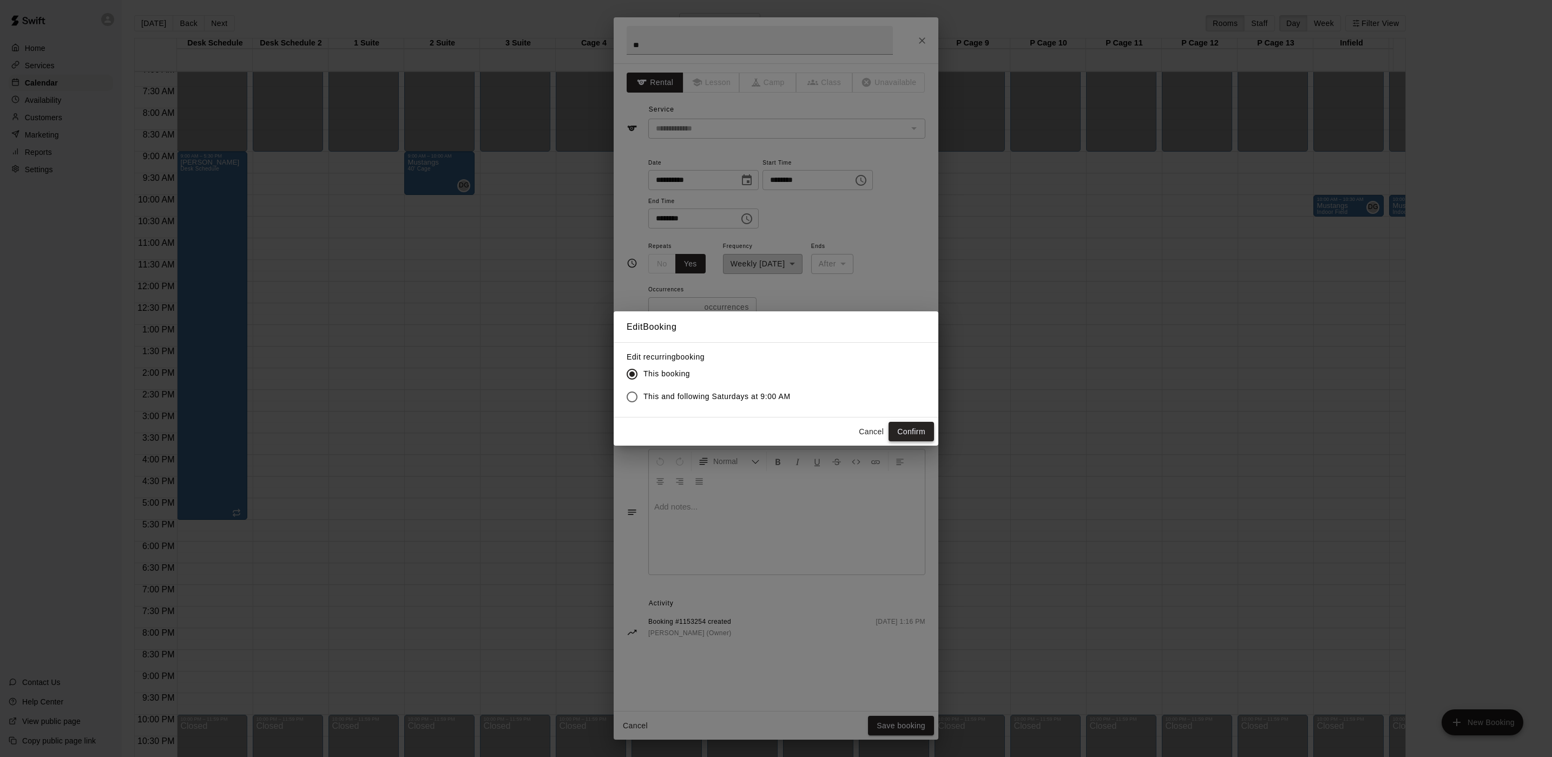
click at [910, 430] on button "Confirm" at bounding box center [911, 432] width 45 height 20
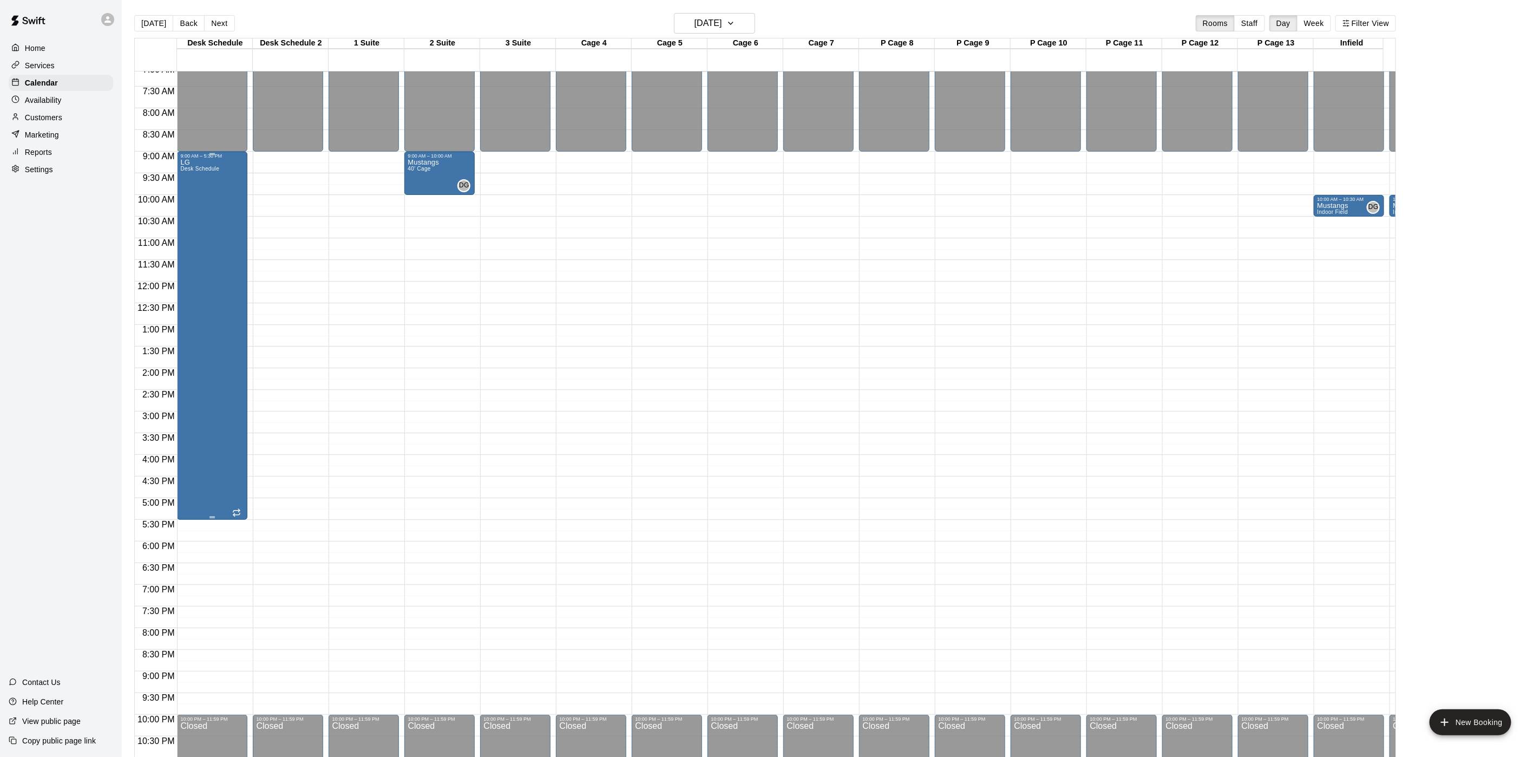
click at [206, 253] on div "LG Desk Schedule" at bounding box center [199, 537] width 39 height 757
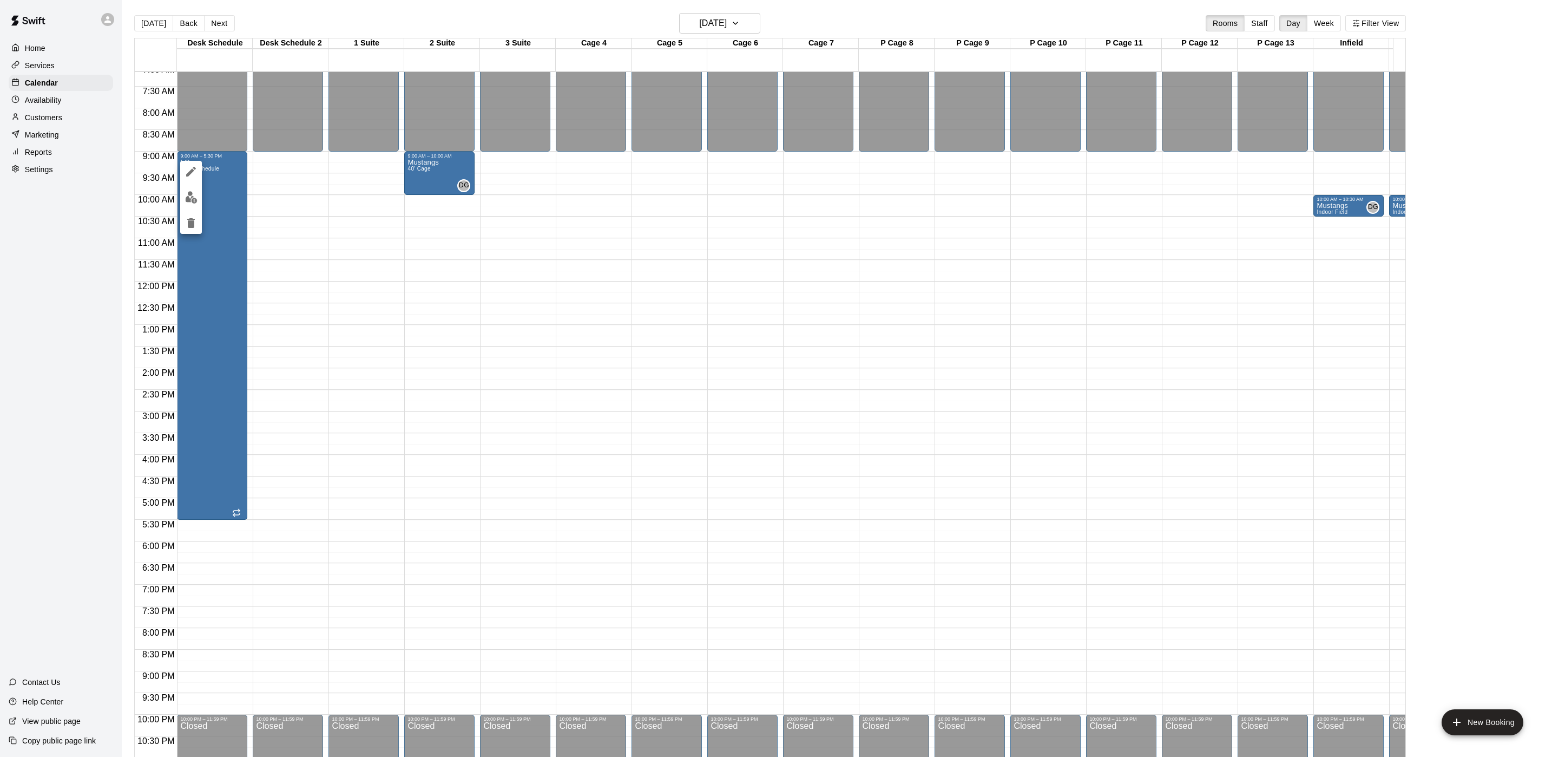
click at [187, 175] on icon "edit" at bounding box center [191, 172] width 10 height 10
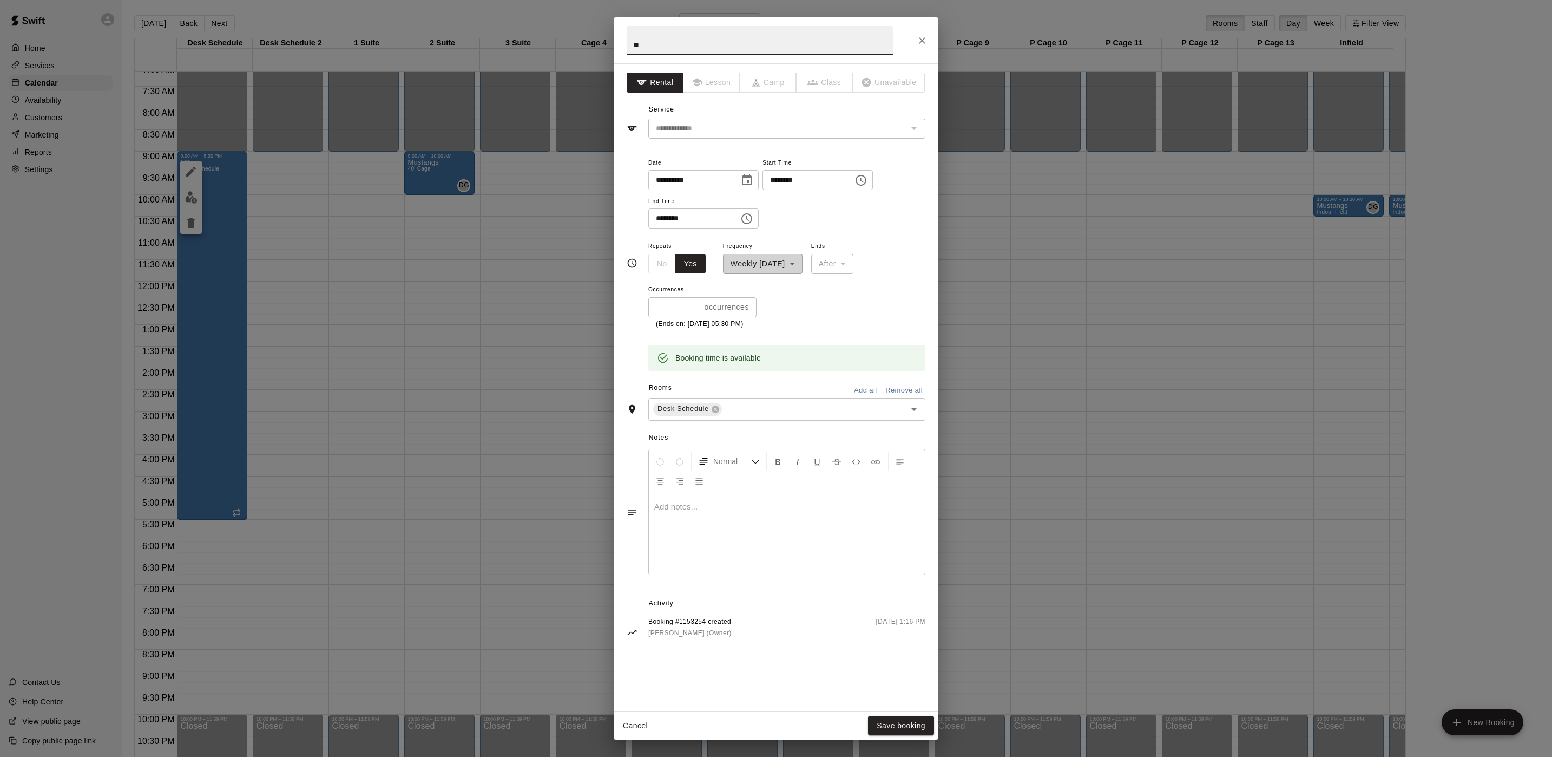
click at [671, 222] on input "********" at bounding box center [689, 218] width 83 height 20
type input "********"
click at [908, 729] on button "Save booking" at bounding box center [901, 726] width 66 height 20
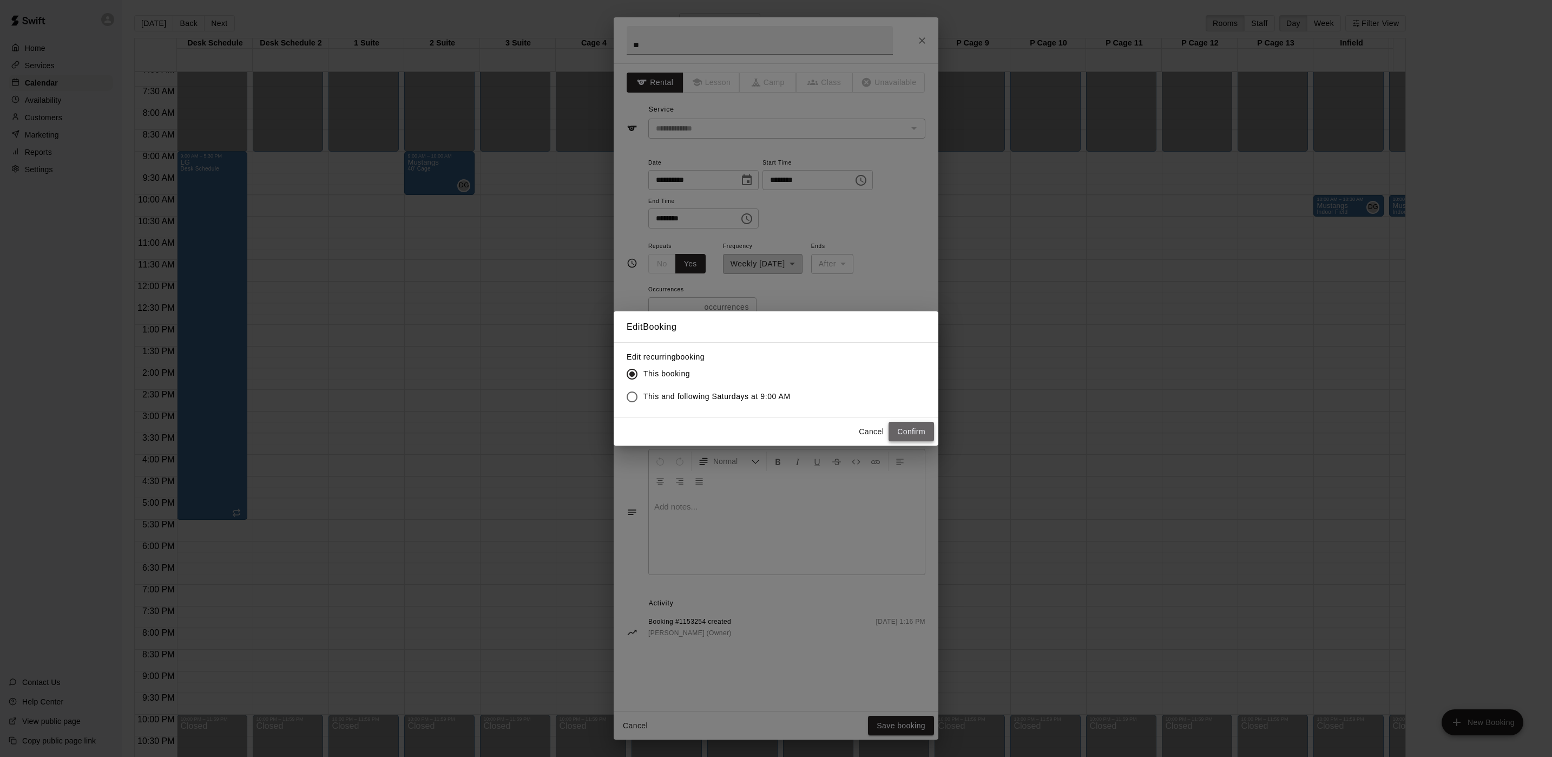
click at [904, 427] on button "Confirm" at bounding box center [911, 432] width 45 height 20
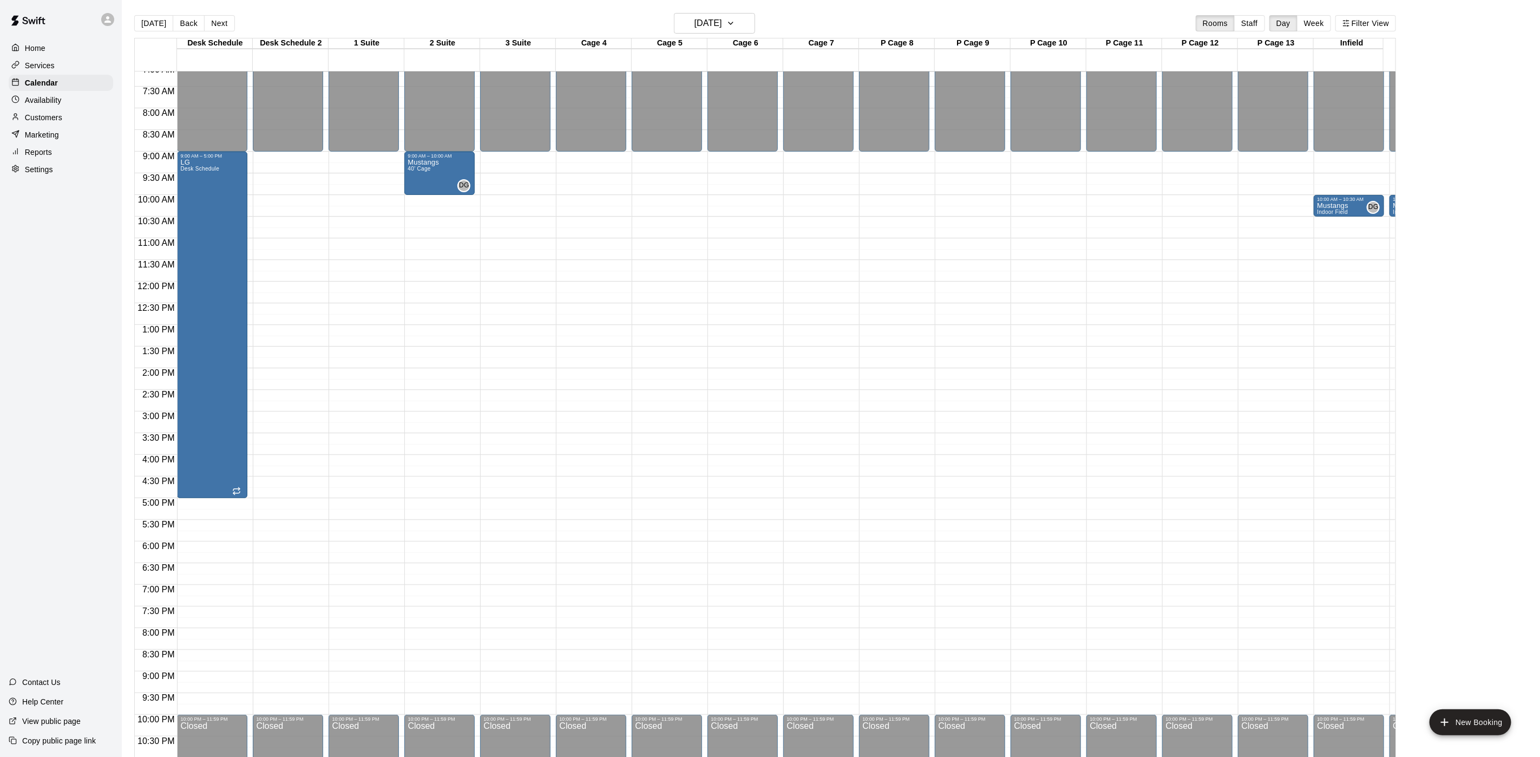
click at [218, 20] on button "Next" at bounding box center [219, 23] width 30 height 16
click at [192, 228] on div "Andrew Ripp Desk Schedule" at bounding box center [209, 537] width 59 height 757
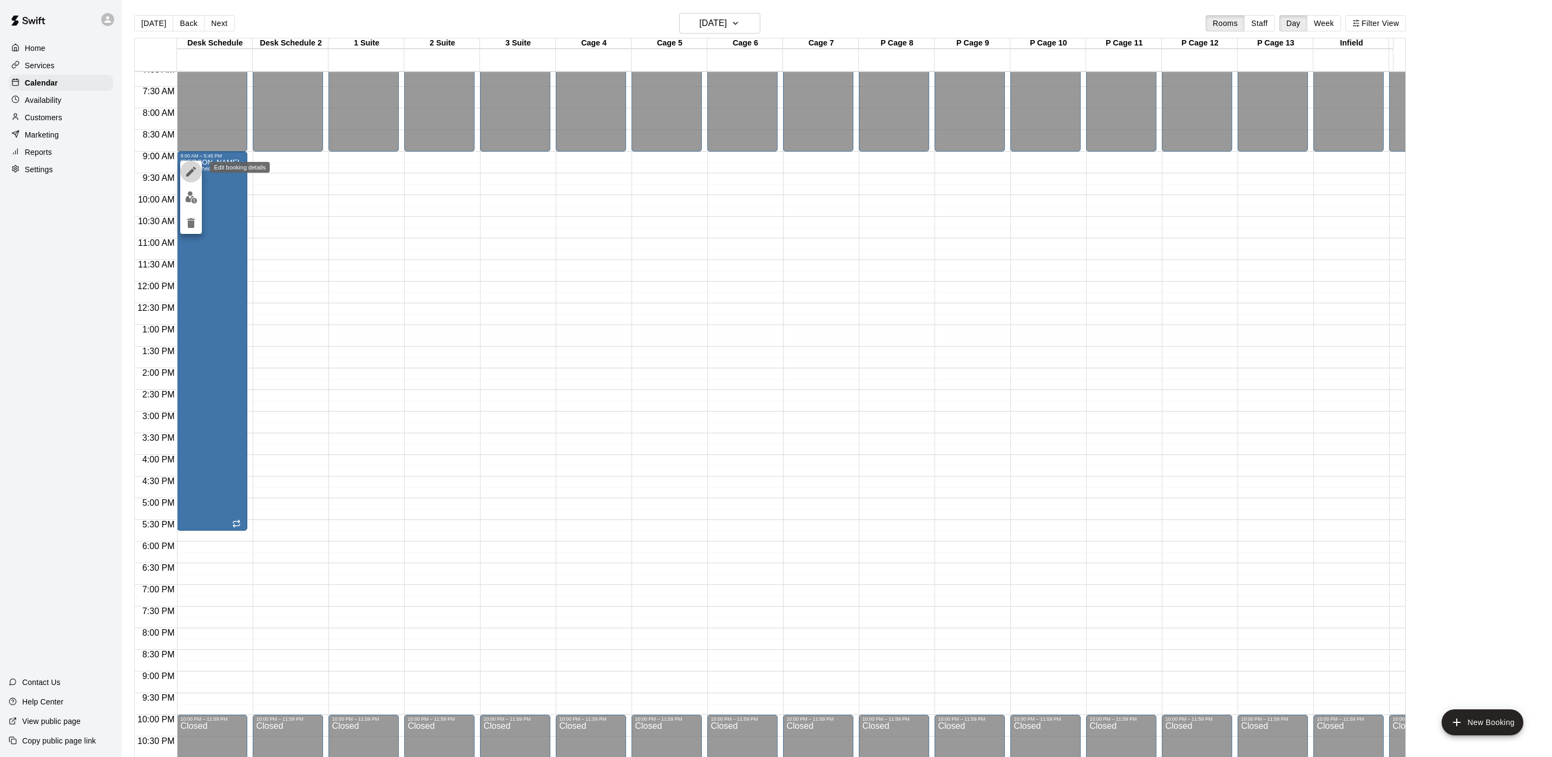
click at [192, 169] on icon "edit" at bounding box center [191, 172] width 10 height 10
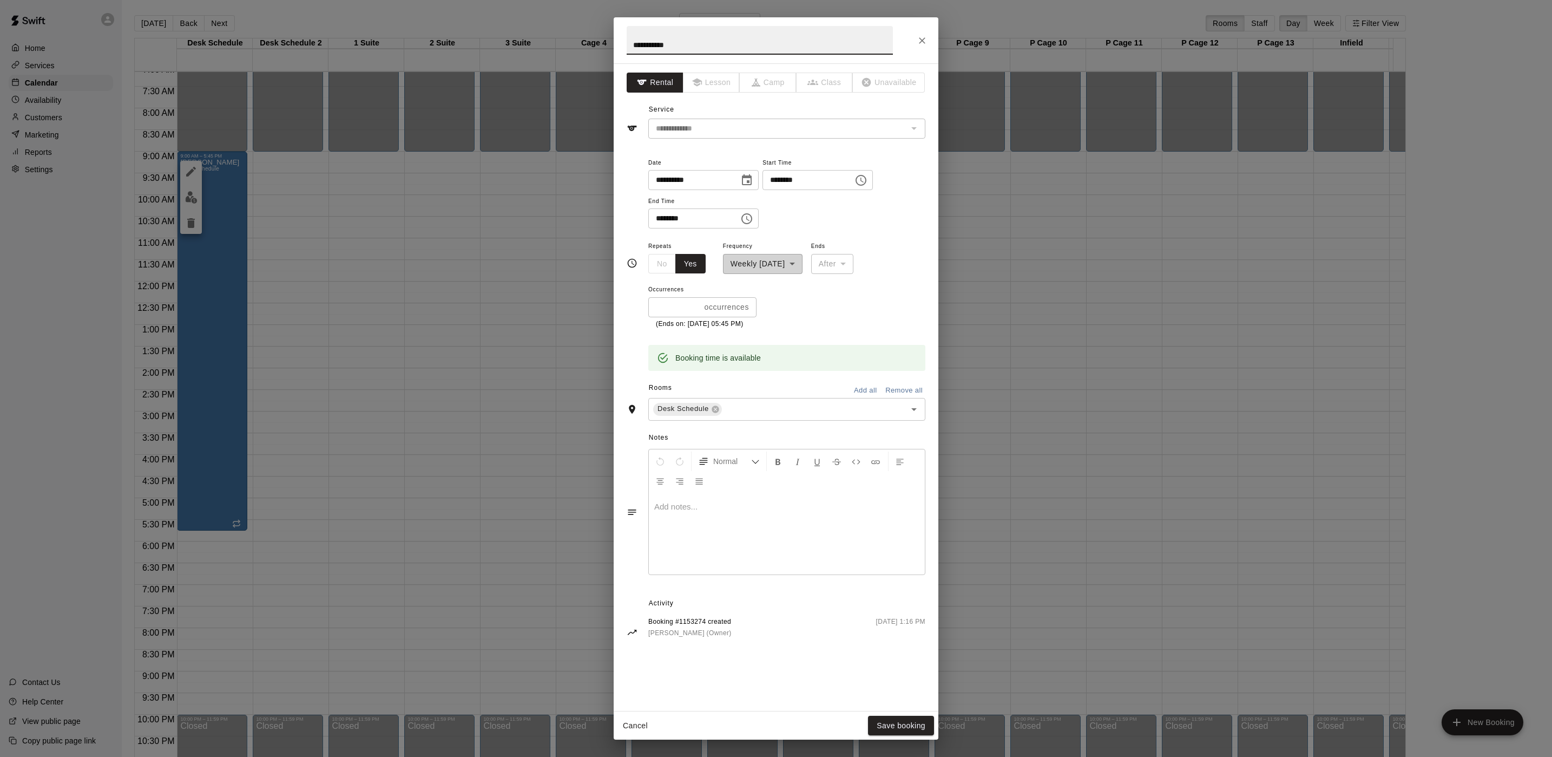
drag, startPoint x: 691, startPoint y: 42, endPoint x: 539, endPoint y: 4, distance: 156.3
click at [620, 40] on h2 "**********" at bounding box center [760, 40] width 292 height 46
type input "*"
type input "****"
click at [916, 725] on button "Save booking" at bounding box center [901, 726] width 66 height 20
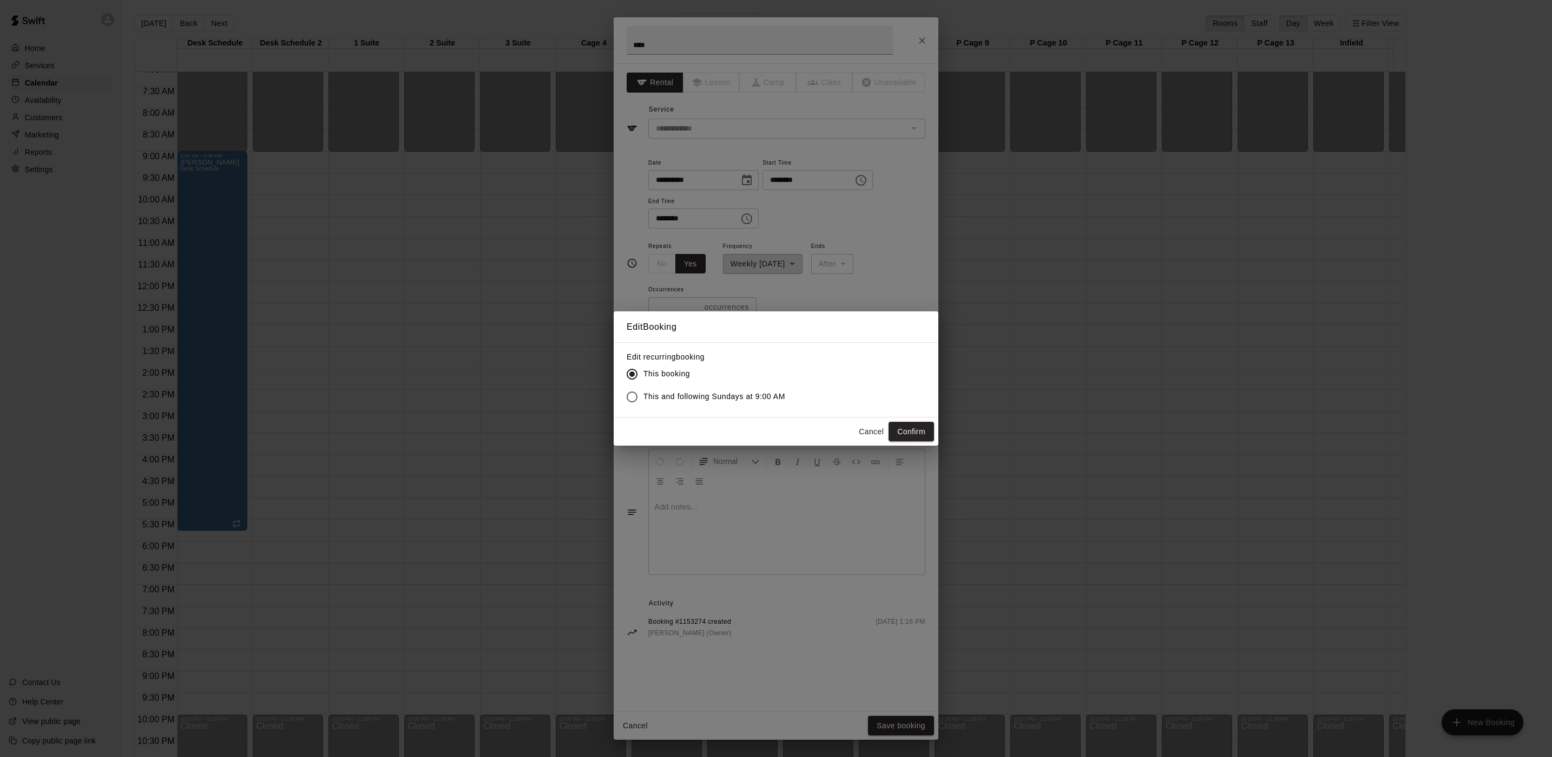
click at [720, 386] on label "This and following Sundays at 9:00 AM" at bounding box center [703, 396] width 165 height 23
click at [900, 424] on button "Confirm" at bounding box center [911, 432] width 45 height 20
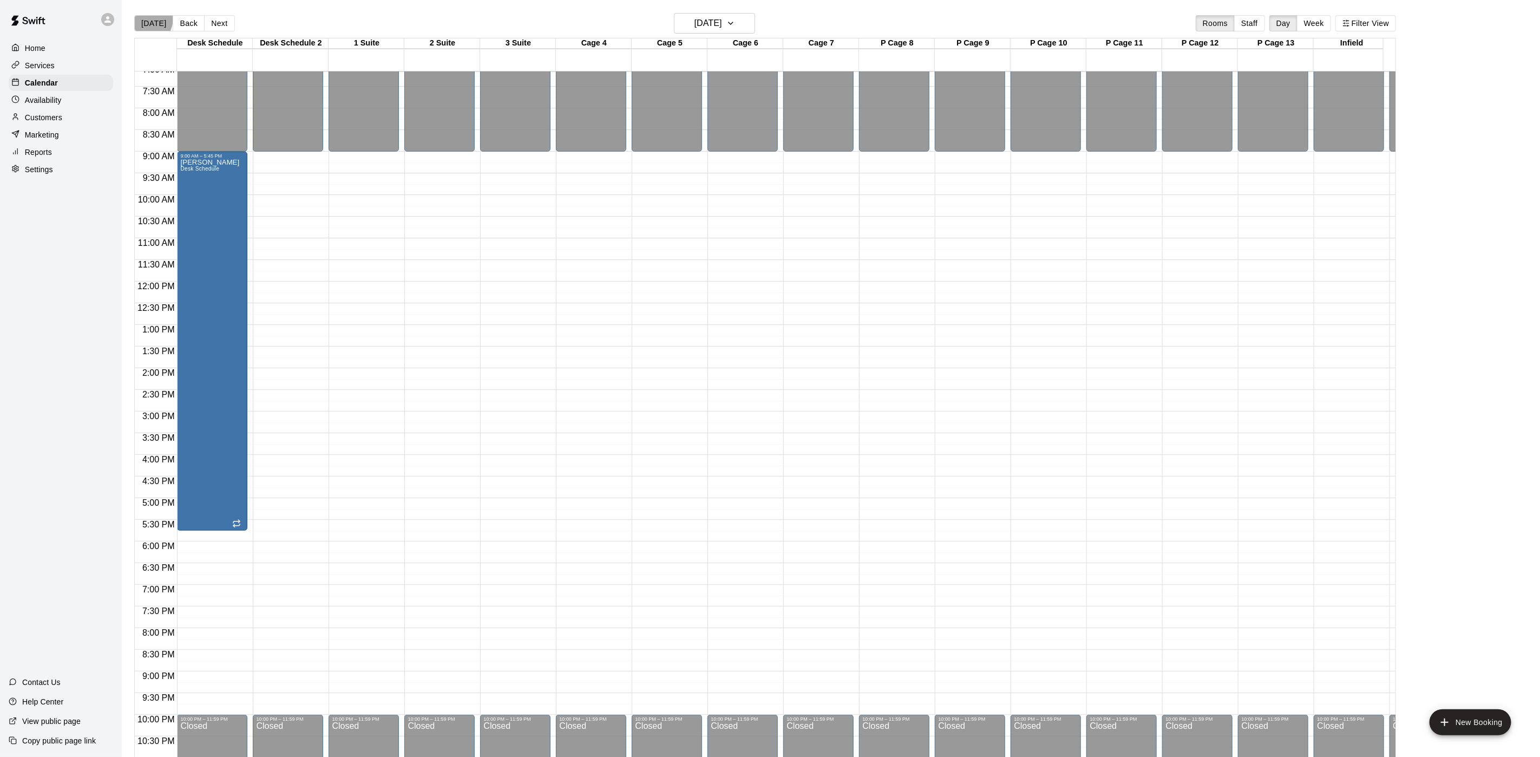
click at [142, 18] on button "[DATE]" at bounding box center [153, 23] width 39 height 16
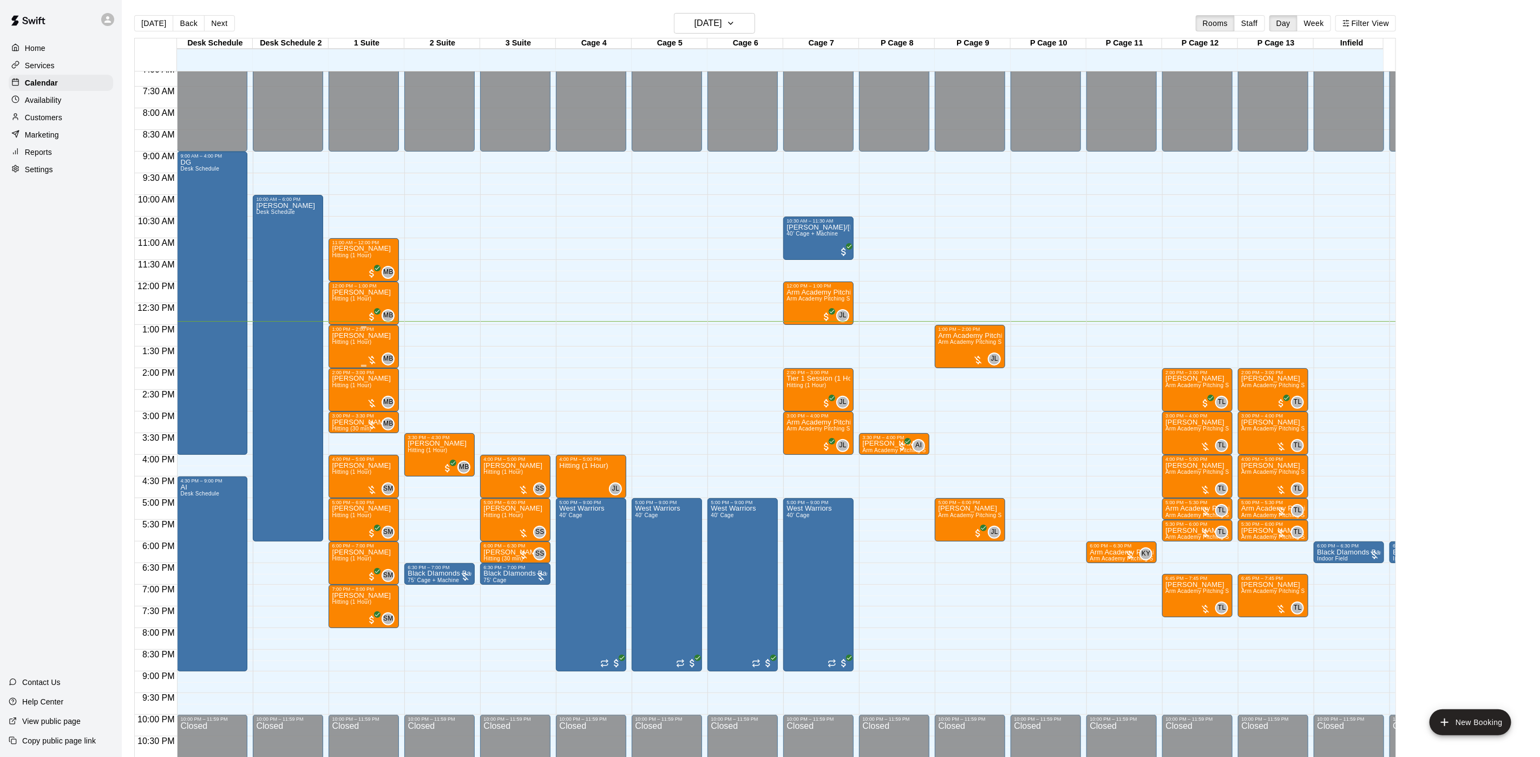
click at [343, 343] on span "Hitting (1 Hour)" at bounding box center [352, 342] width 40 height 6
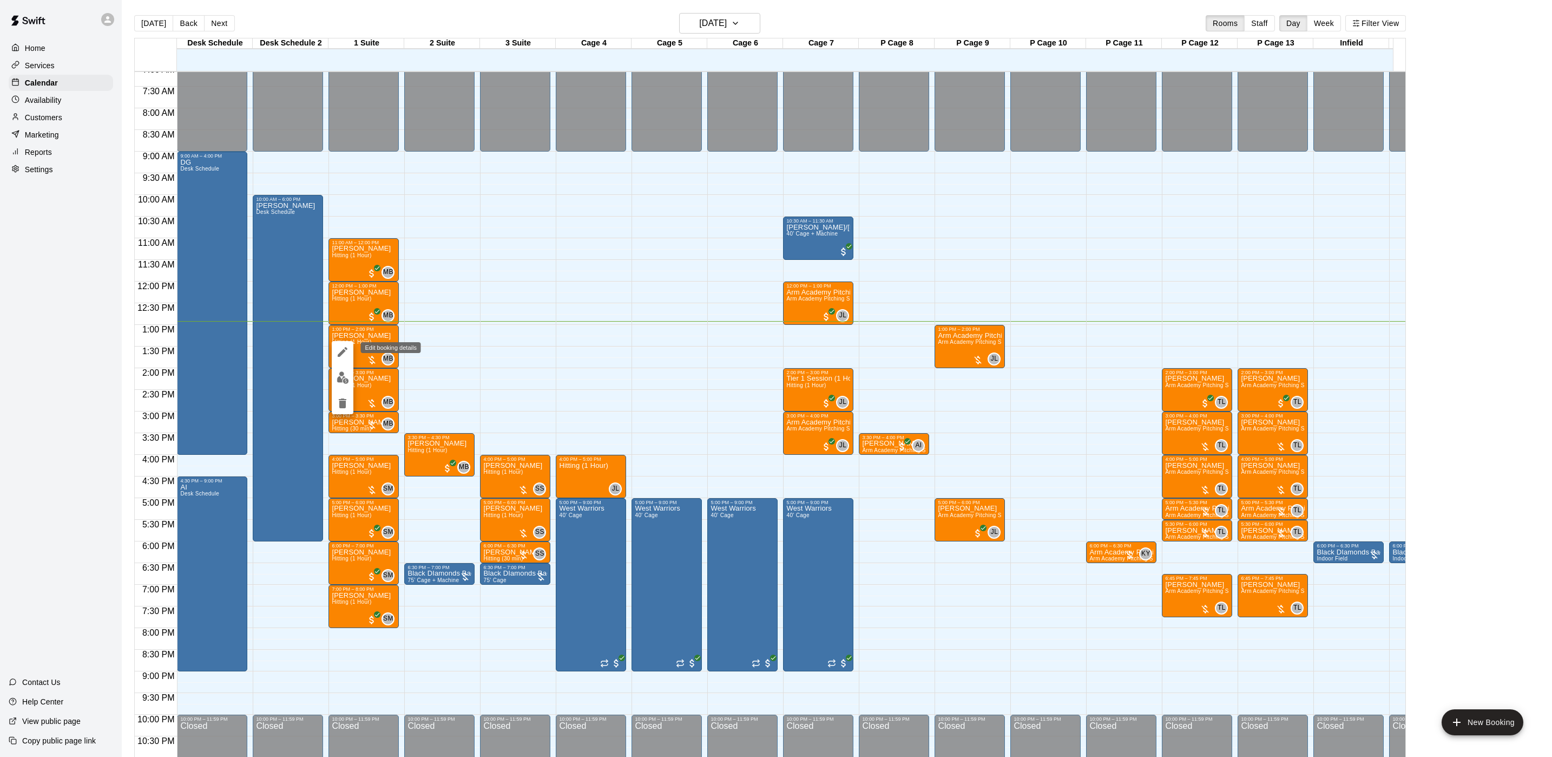
click at [345, 359] on button "edit" at bounding box center [343, 352] width 22 height 22
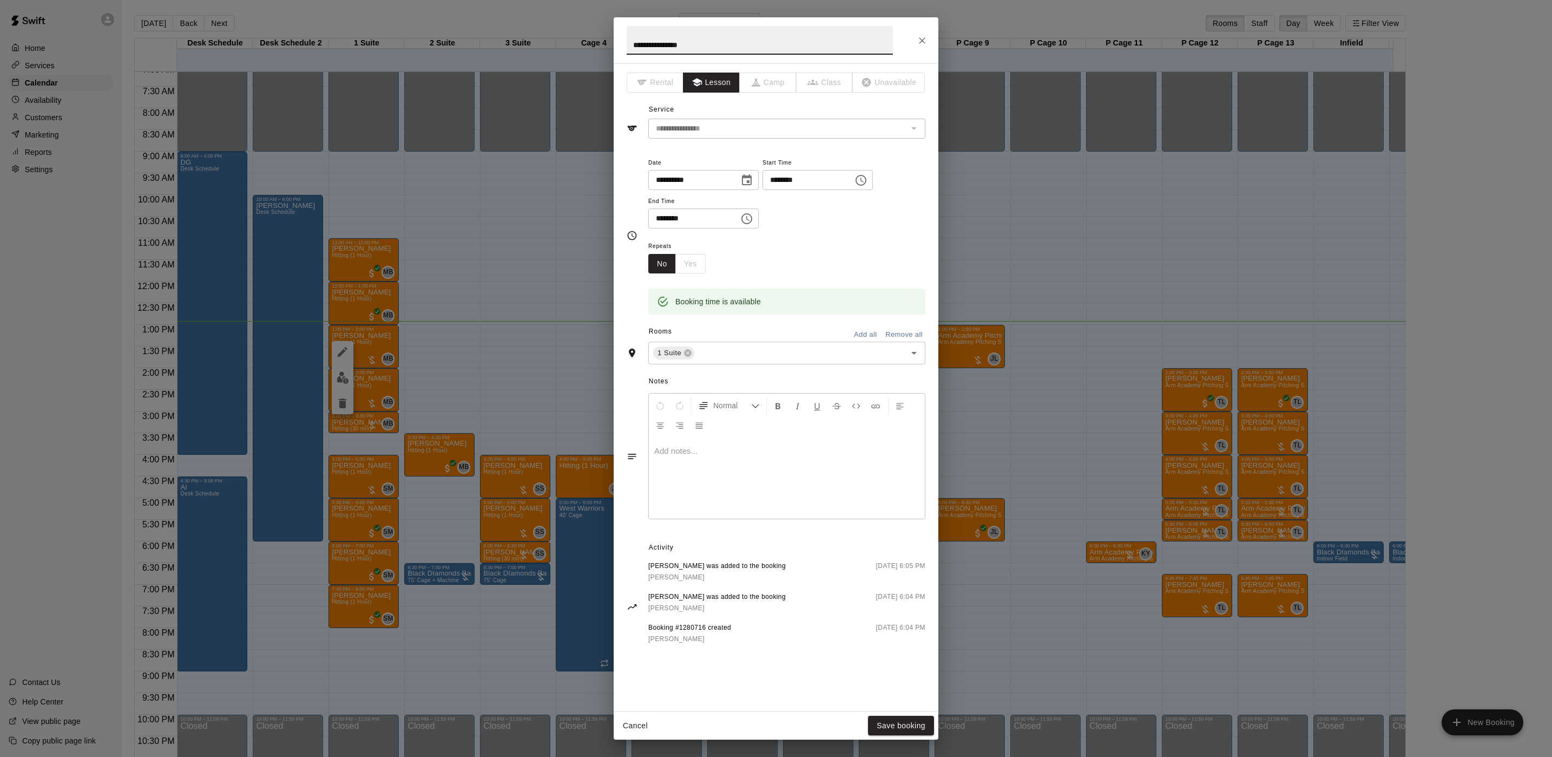
click at [1173, 179] on div "**********" at bounding box center [776, 378] width 1552 height 757
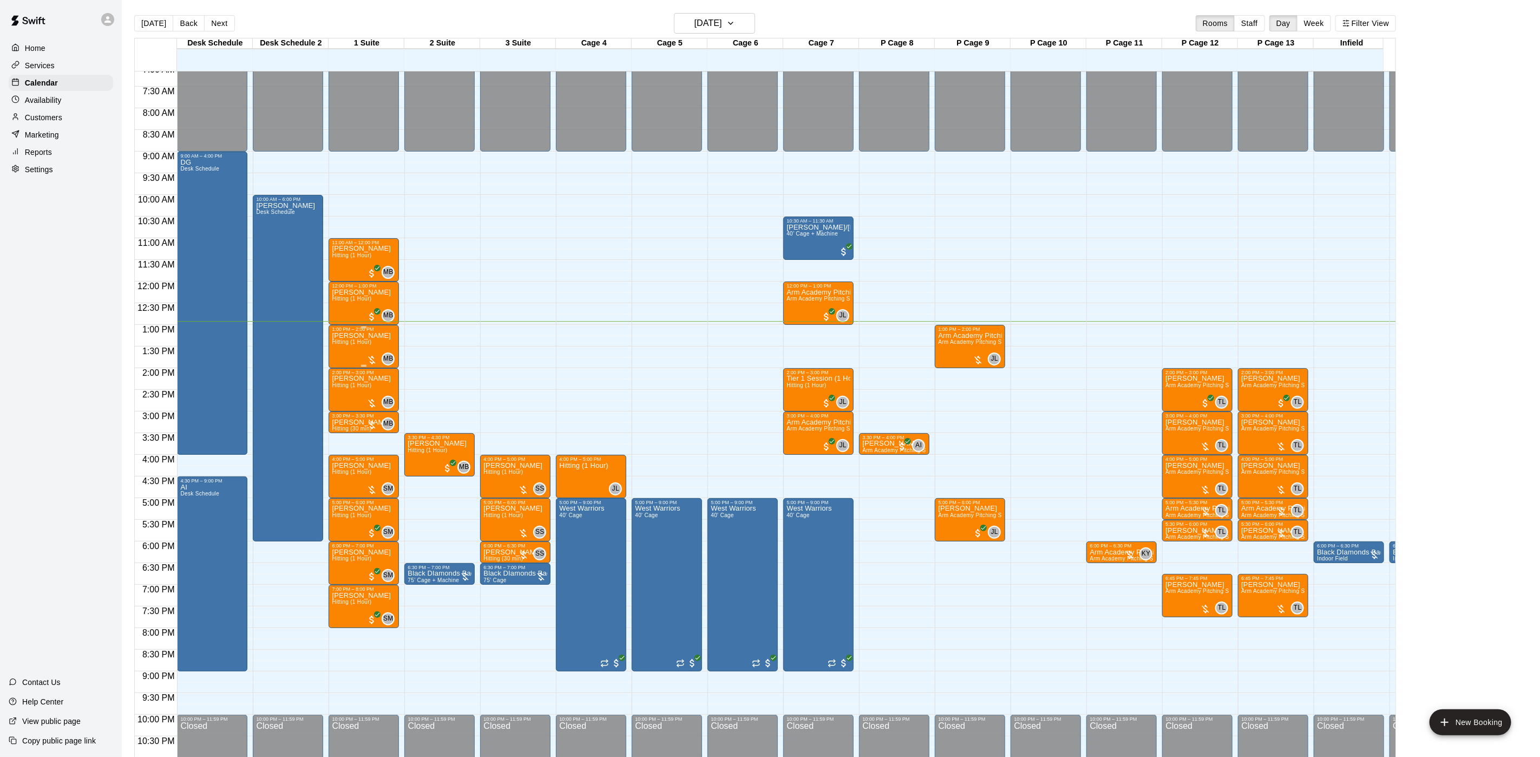
click at [351, 341] on span "Hitting (1 Hour)" at bounding box center [352, 342] width 40 height 6
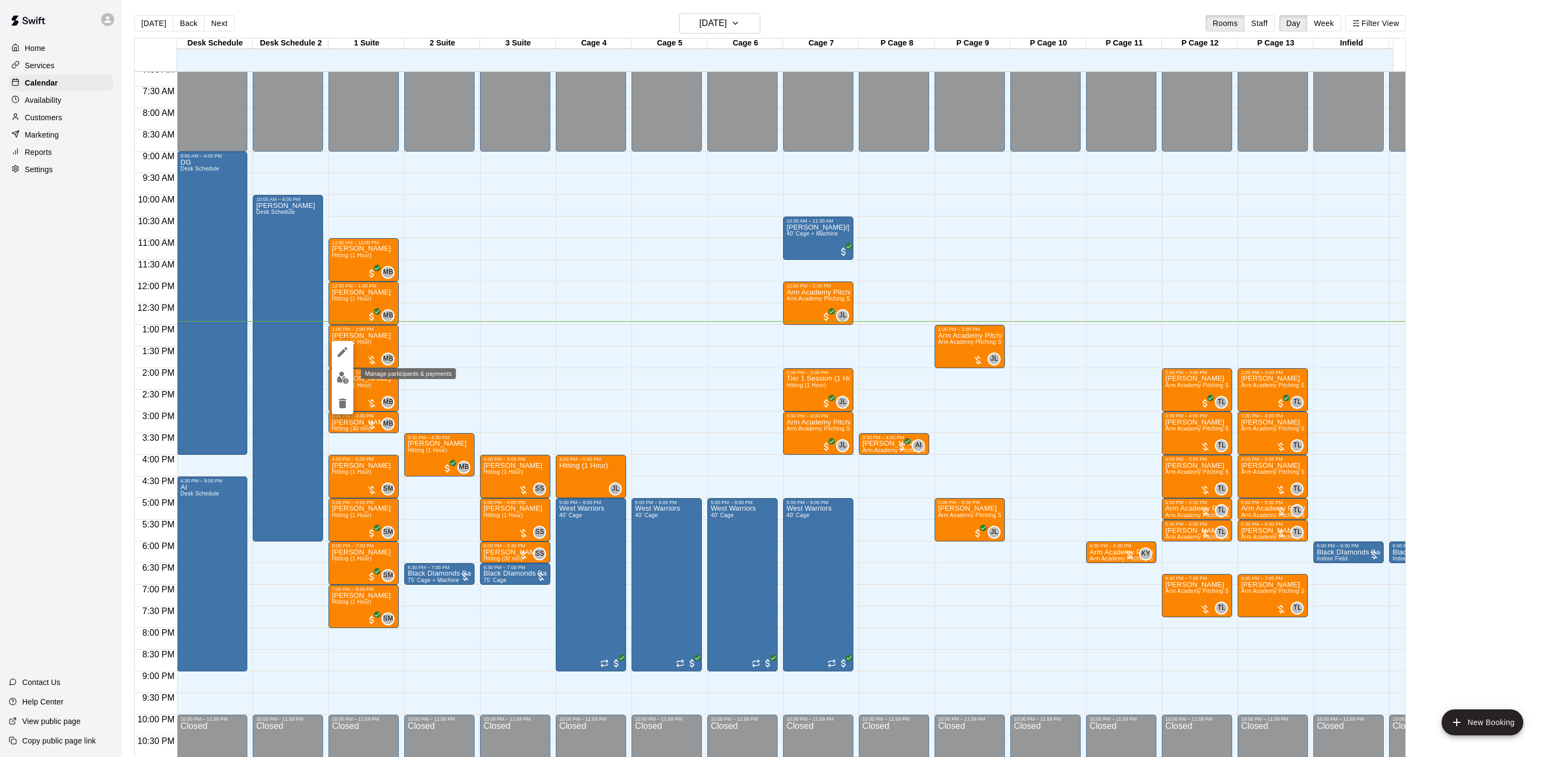
click at [347, 372] on img "edit" at bounding box center [343, 377] width 12 height 12
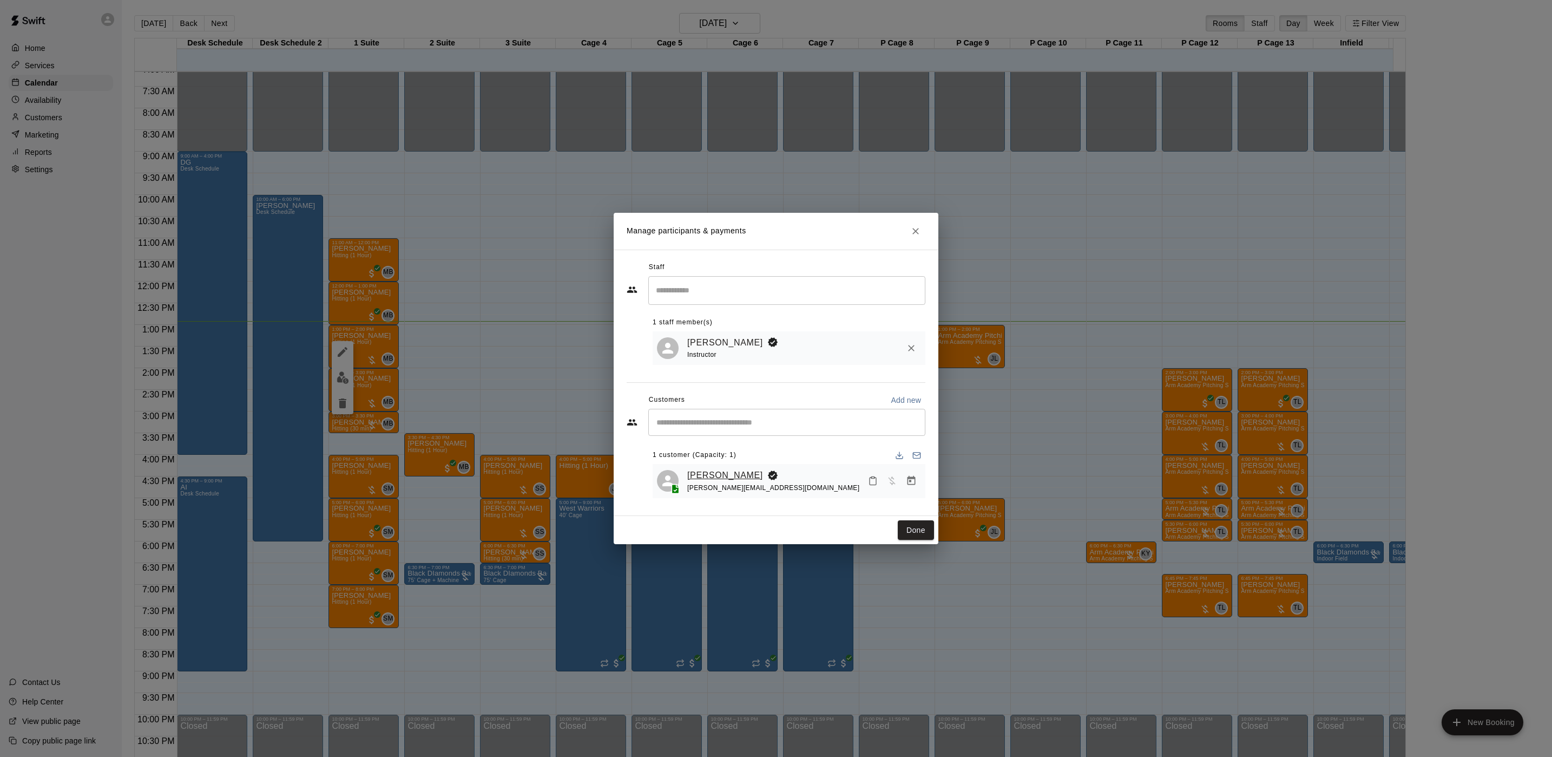
click at [718, 474] on link "[PERSON_NAME]" at bounding box center [725, 475] width 76 height 14
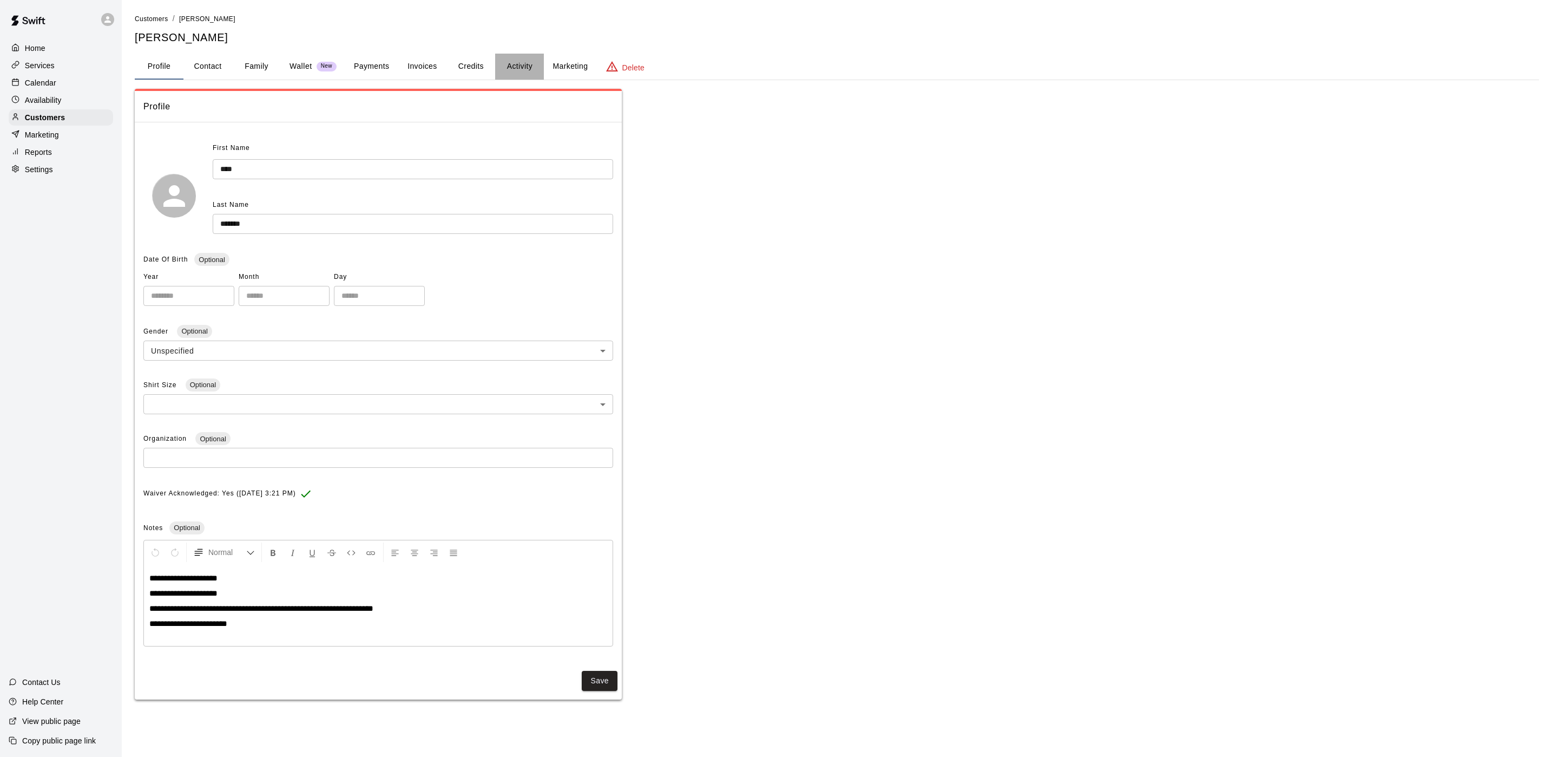
click at [523, 63] on button "Activity" at bounding box center [519, 67] width 49 height 26
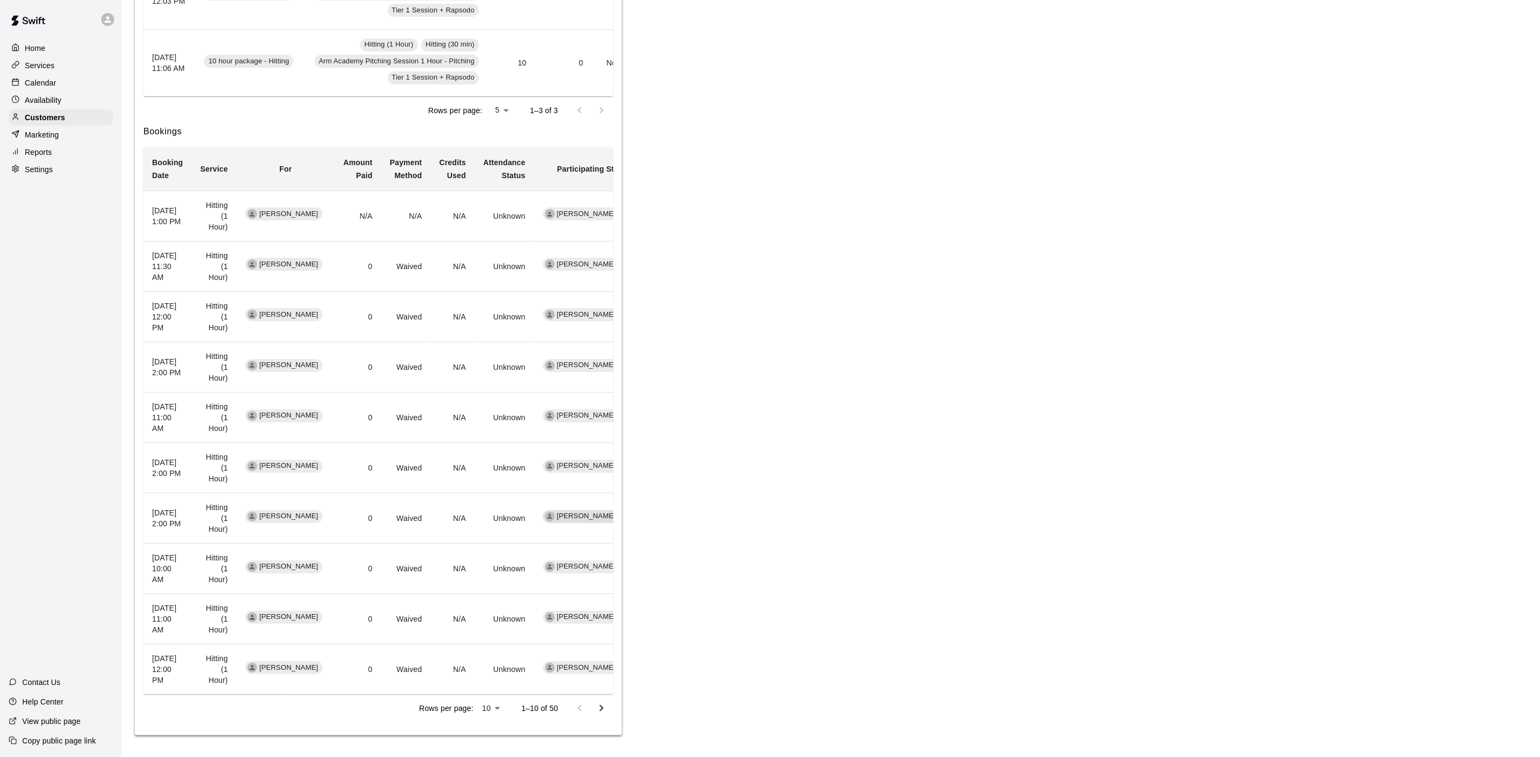
scroll to position [395, 0]
click at [596, 710] on icon "Go to next page" at bounding box center [601, 707] width 13 height 13
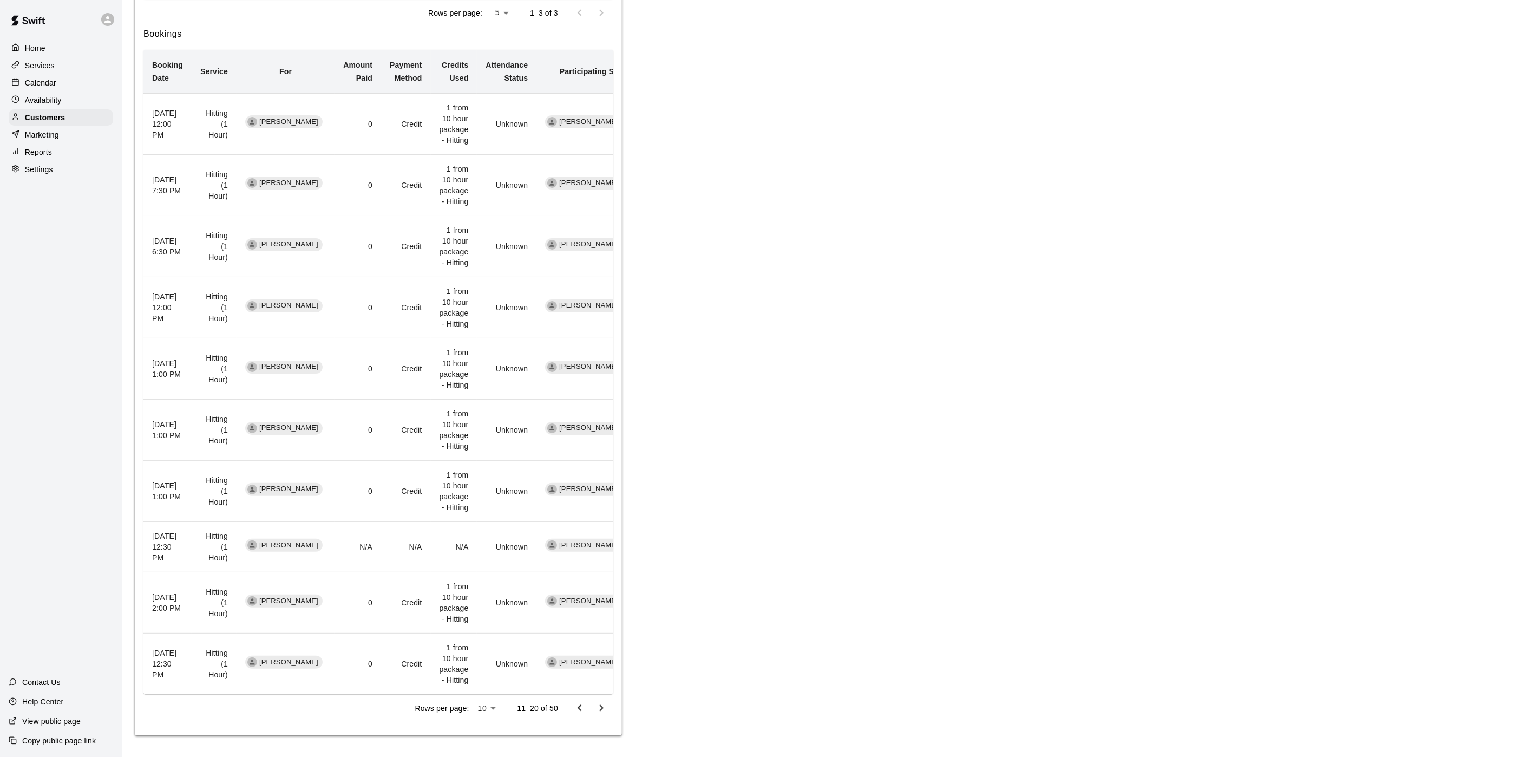
scroll to position [492, 0]
click at [576, 705] on icon "Go to previous page" at bounding box center [579, 707] width 13 height 13
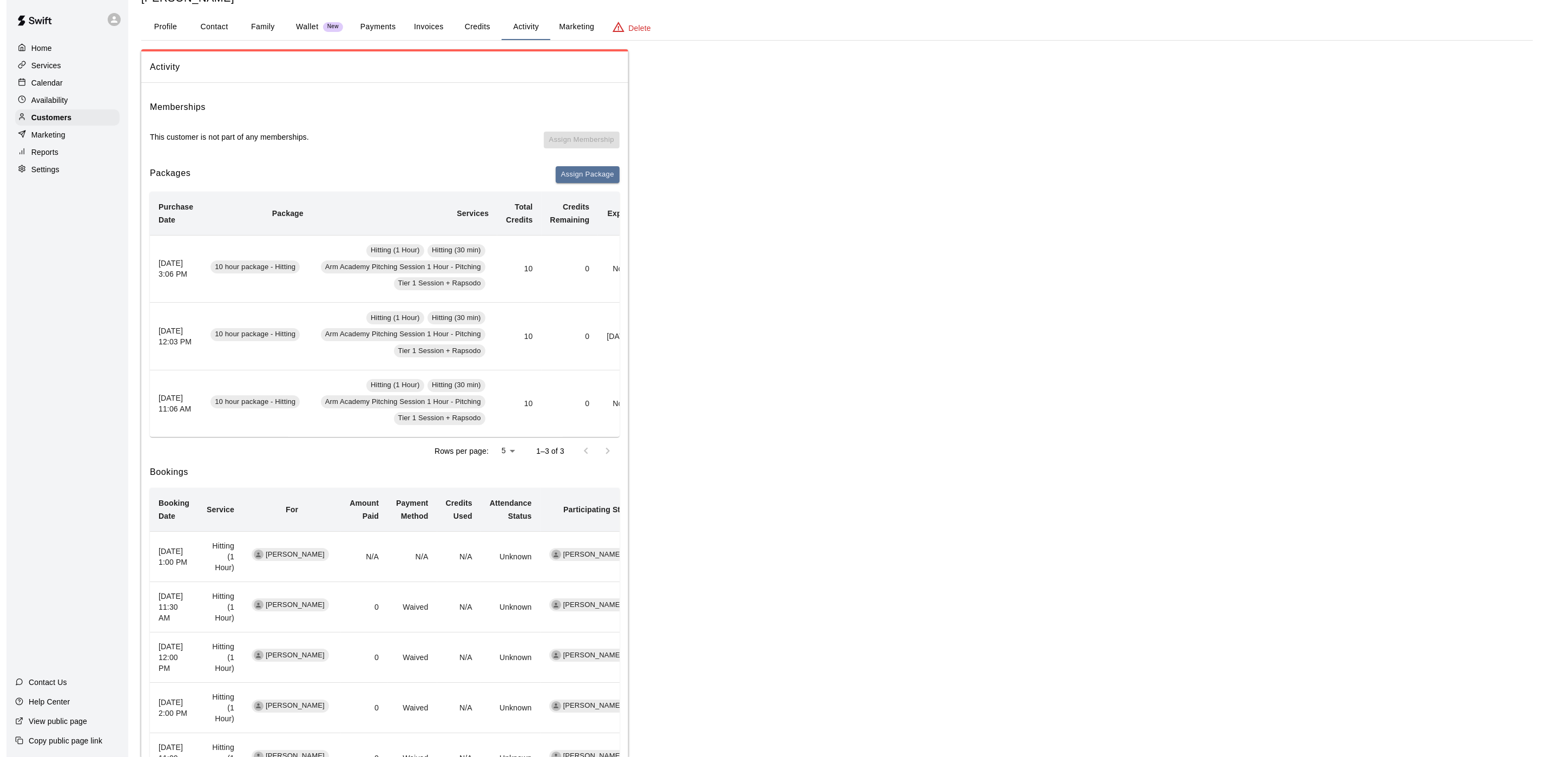
scroll to position [0, 0]
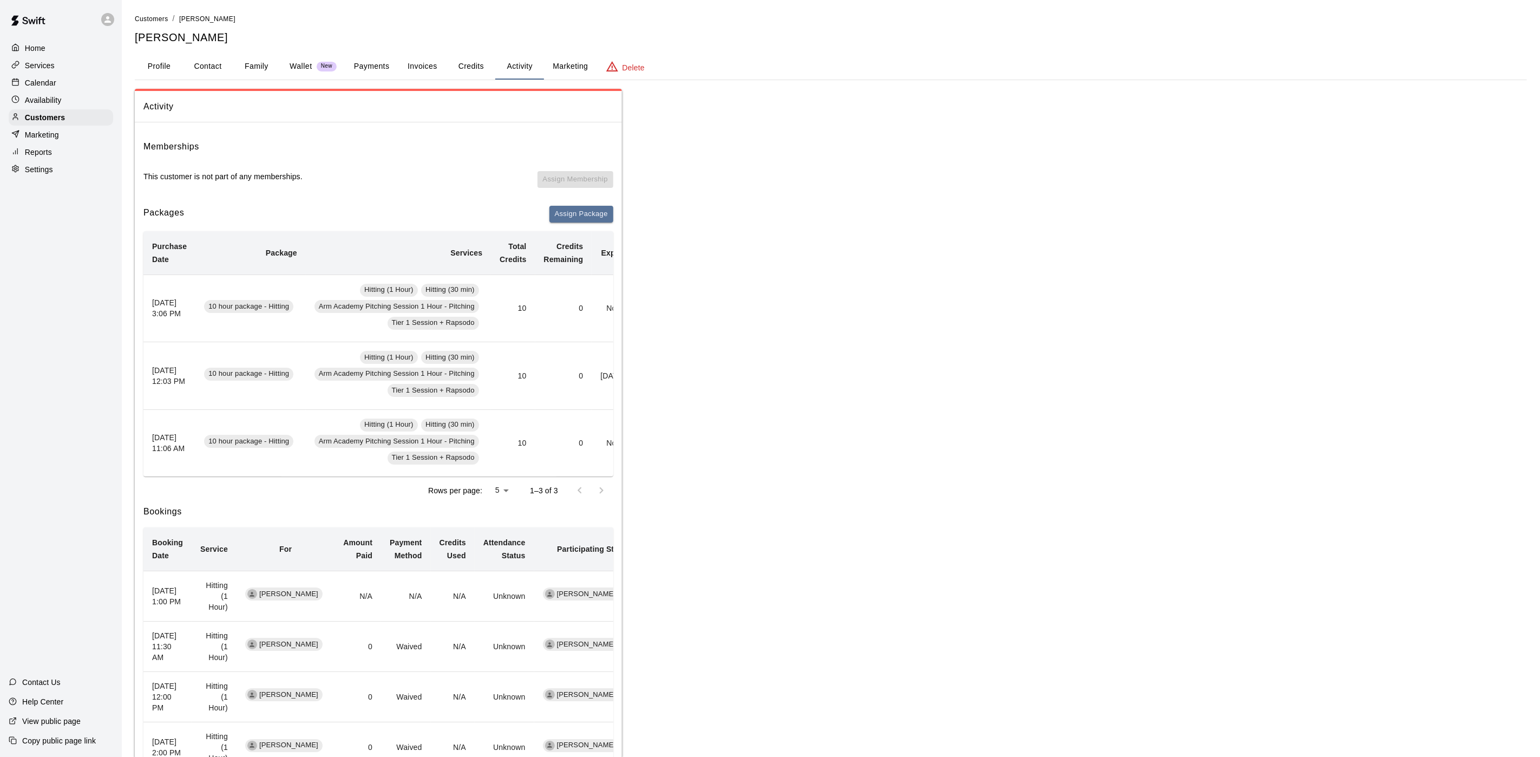
click at [154, 52] on div "Customers / John Bogovic John Bogovic Profile Contact Family Wallet New Payment…" at bounding box center [831, 564] width 1392 height 1102
click at [157, 54] on button "Profile" at bounding box center [159, 67] width 49 height 26
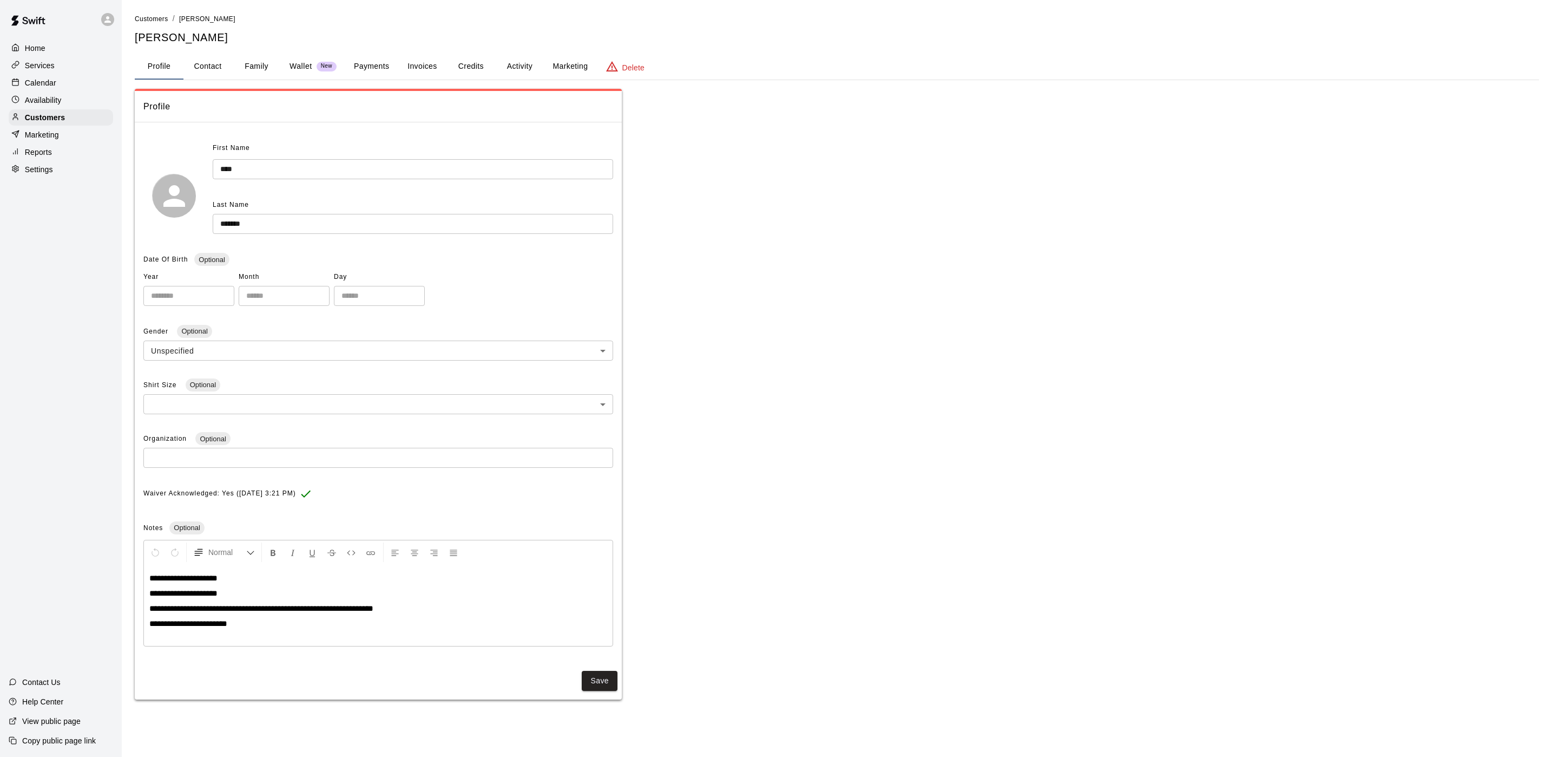
click at [364, 69] on button "Payments" at bounding box center [371, 67] width 52 height 26
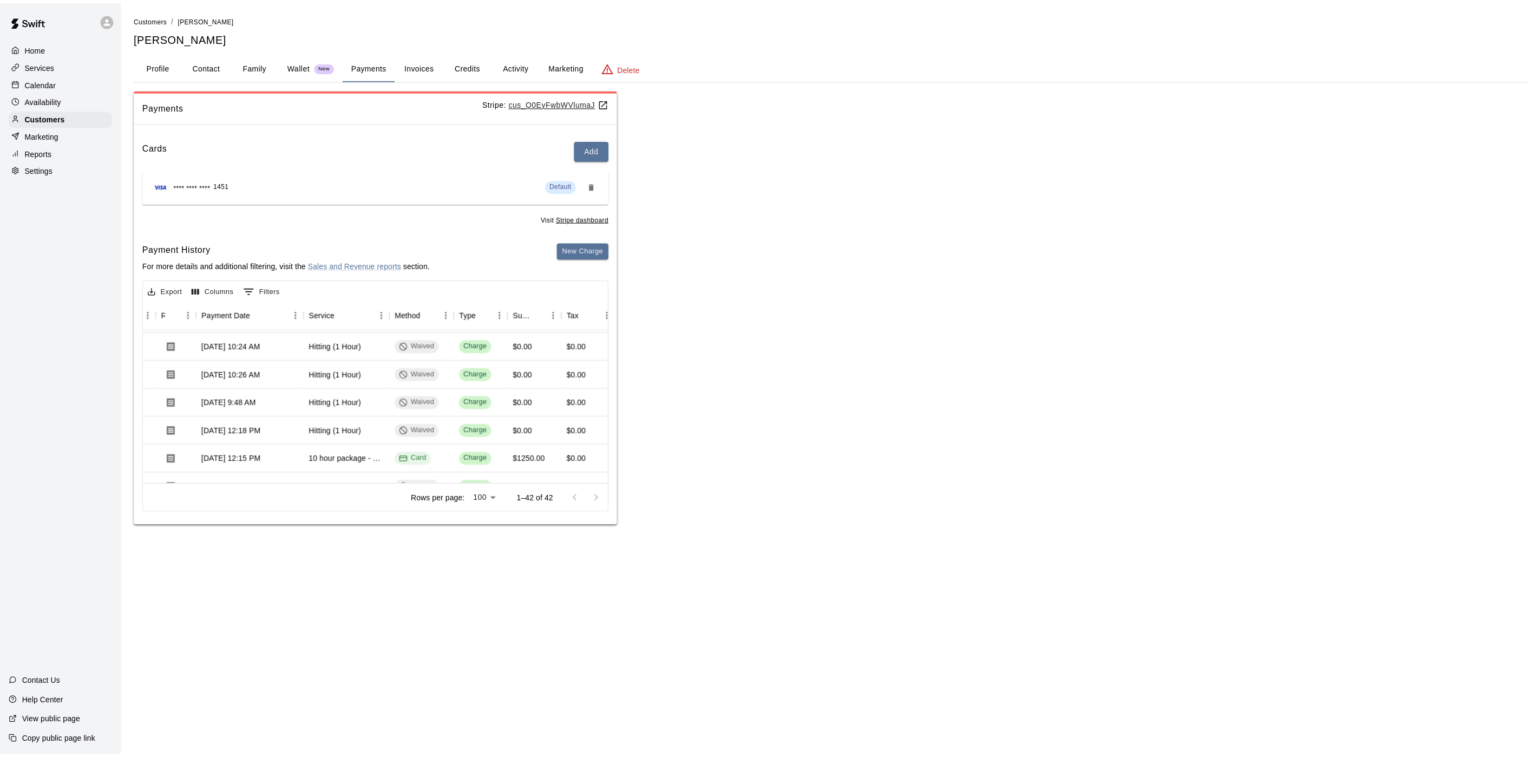
scroll to position [162, 84]
click at [153, 55] on button "Profile" at bounding box center [159, 67] width 49 height 26
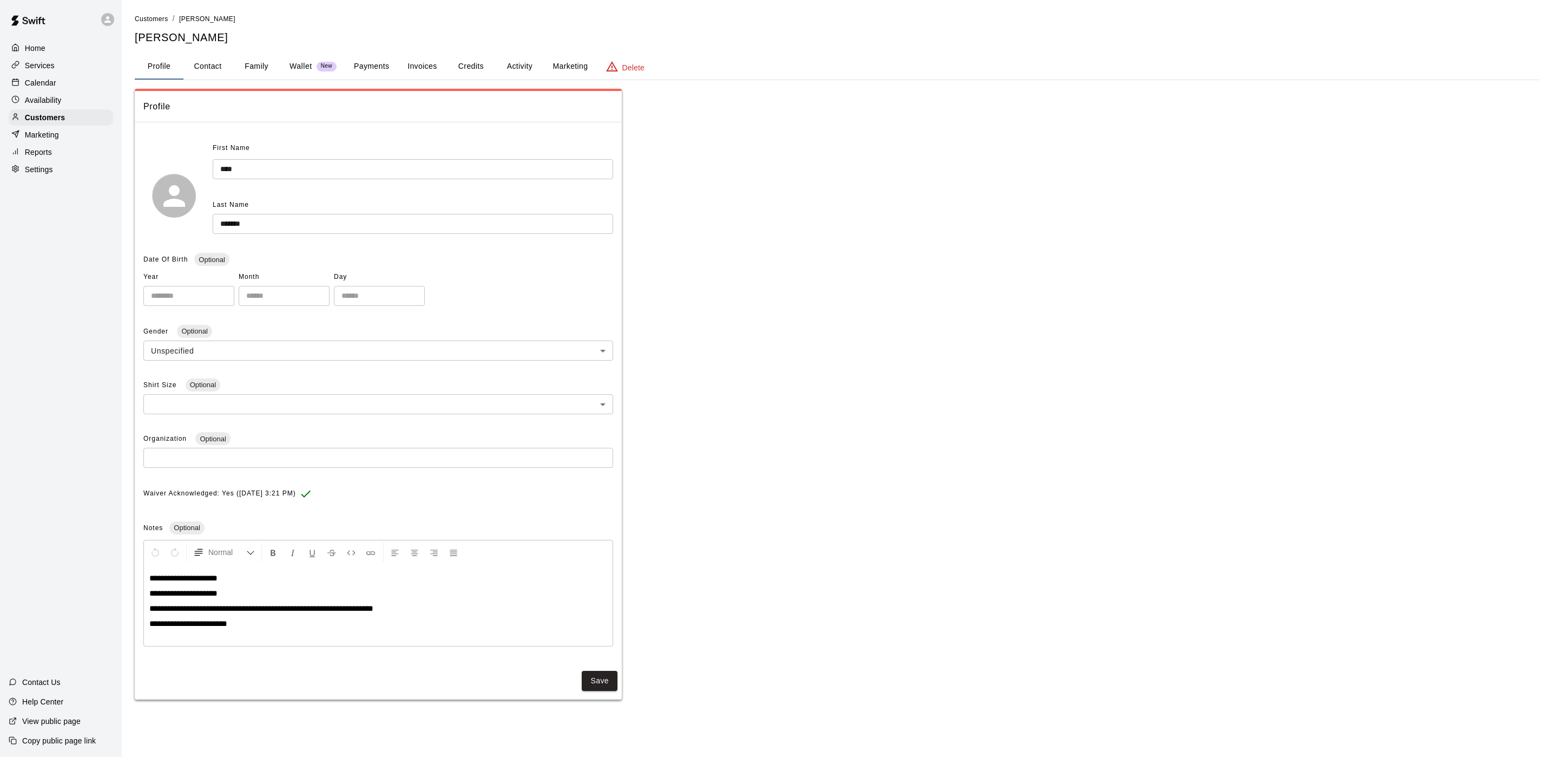
click at [523, 57] on button "Activity" at bounding box center [519, 67] width 49 height 26
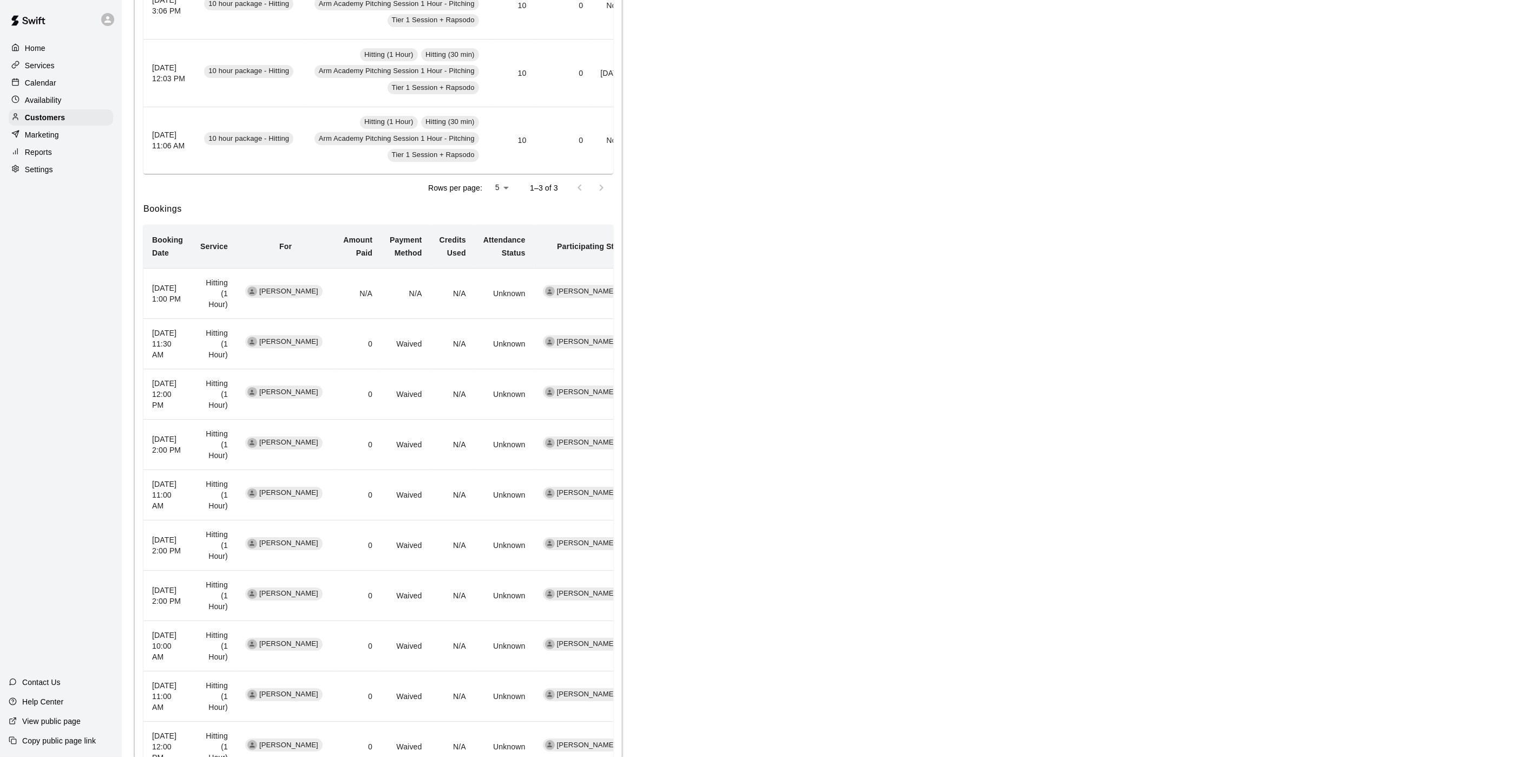
scroll to position [395, 0]
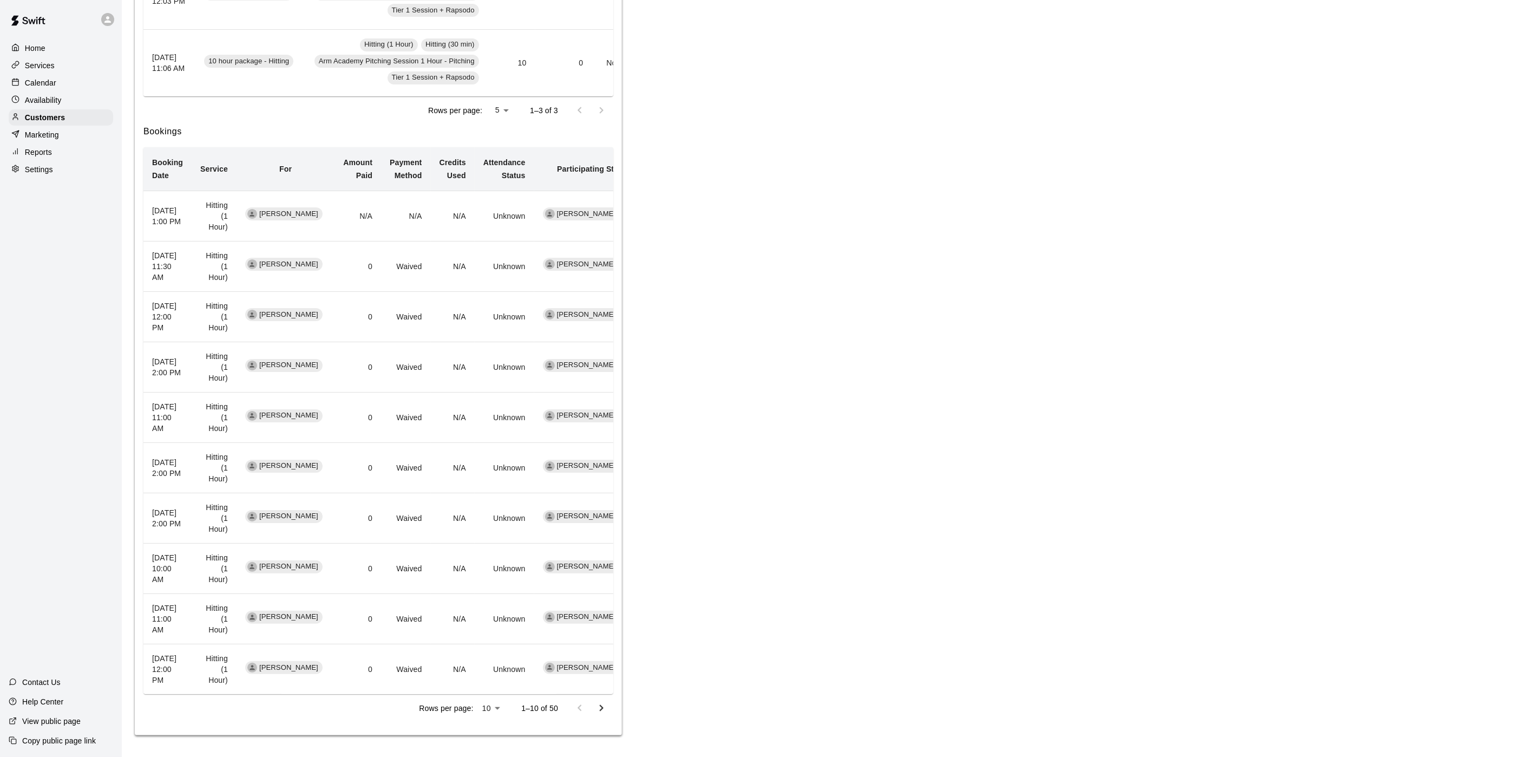
click at [598, 711] on icon "Go to next page" at bounding box center [601, 707] width 13 height 13
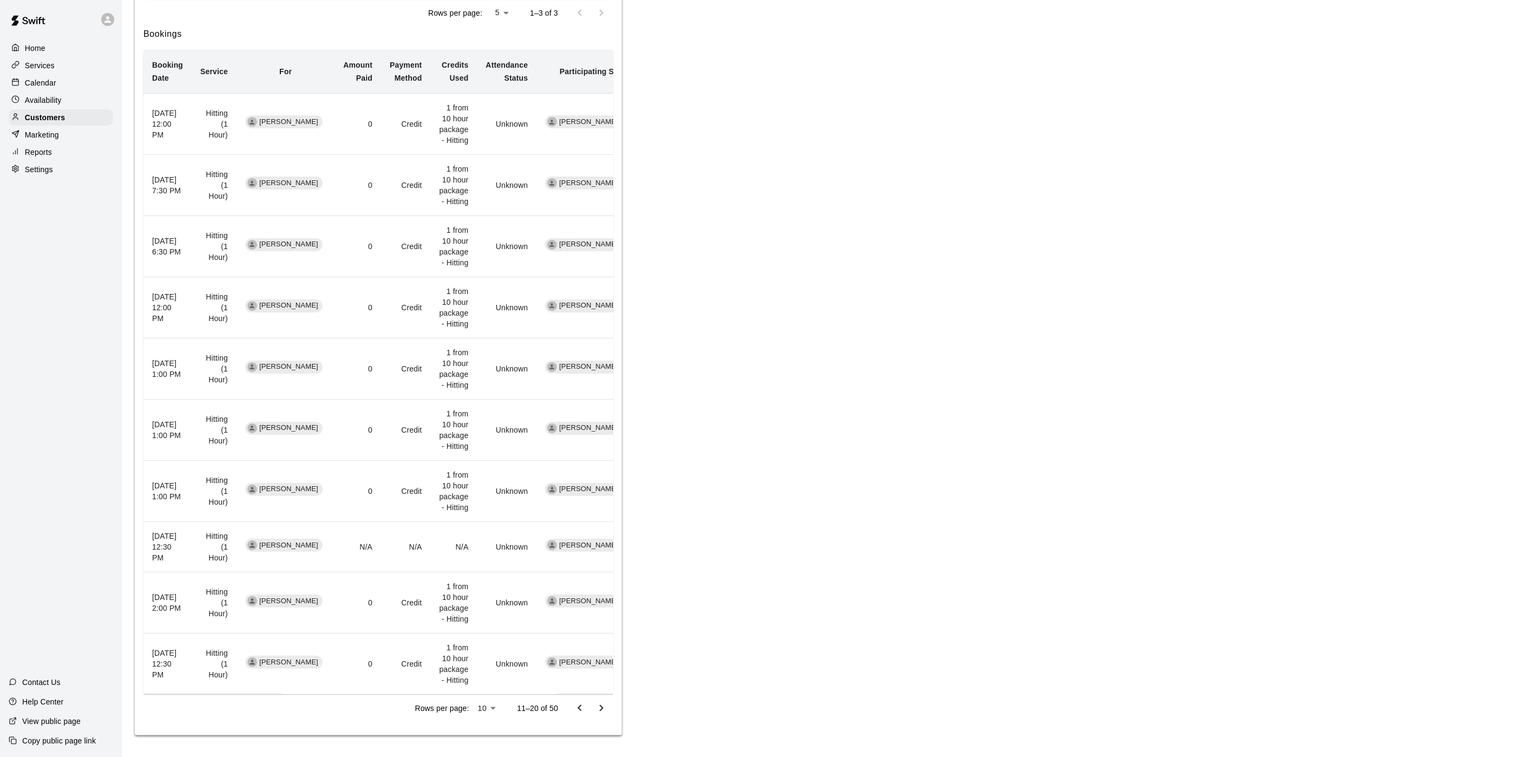
scroll to position [492, 0]
click at [609, 708] on button "Go to next page" at bounding box center [601, 708] width 22 height 22
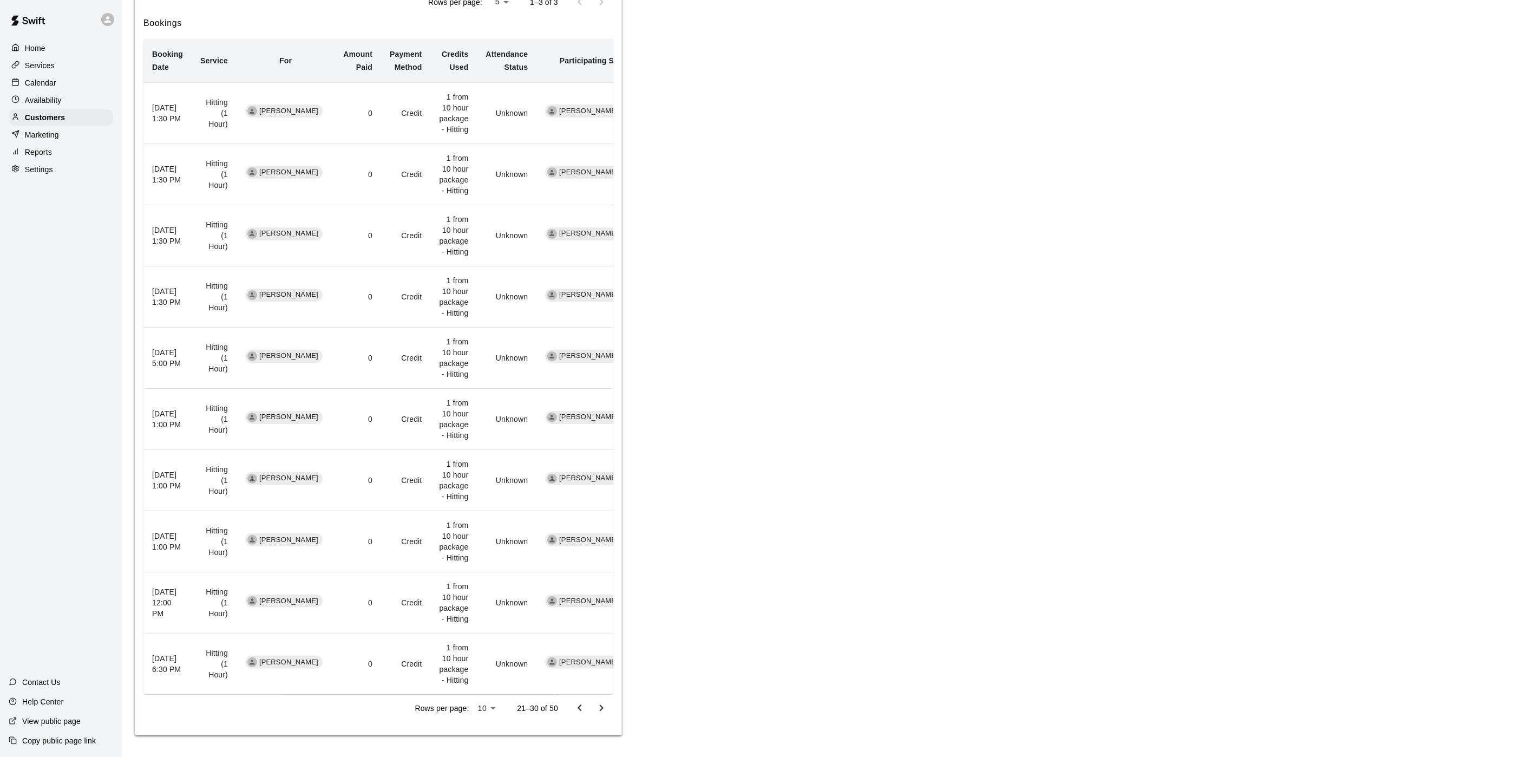
click at [599, 710] on button "Go to next page" at bounding box center [601, 708] width 22 height 22
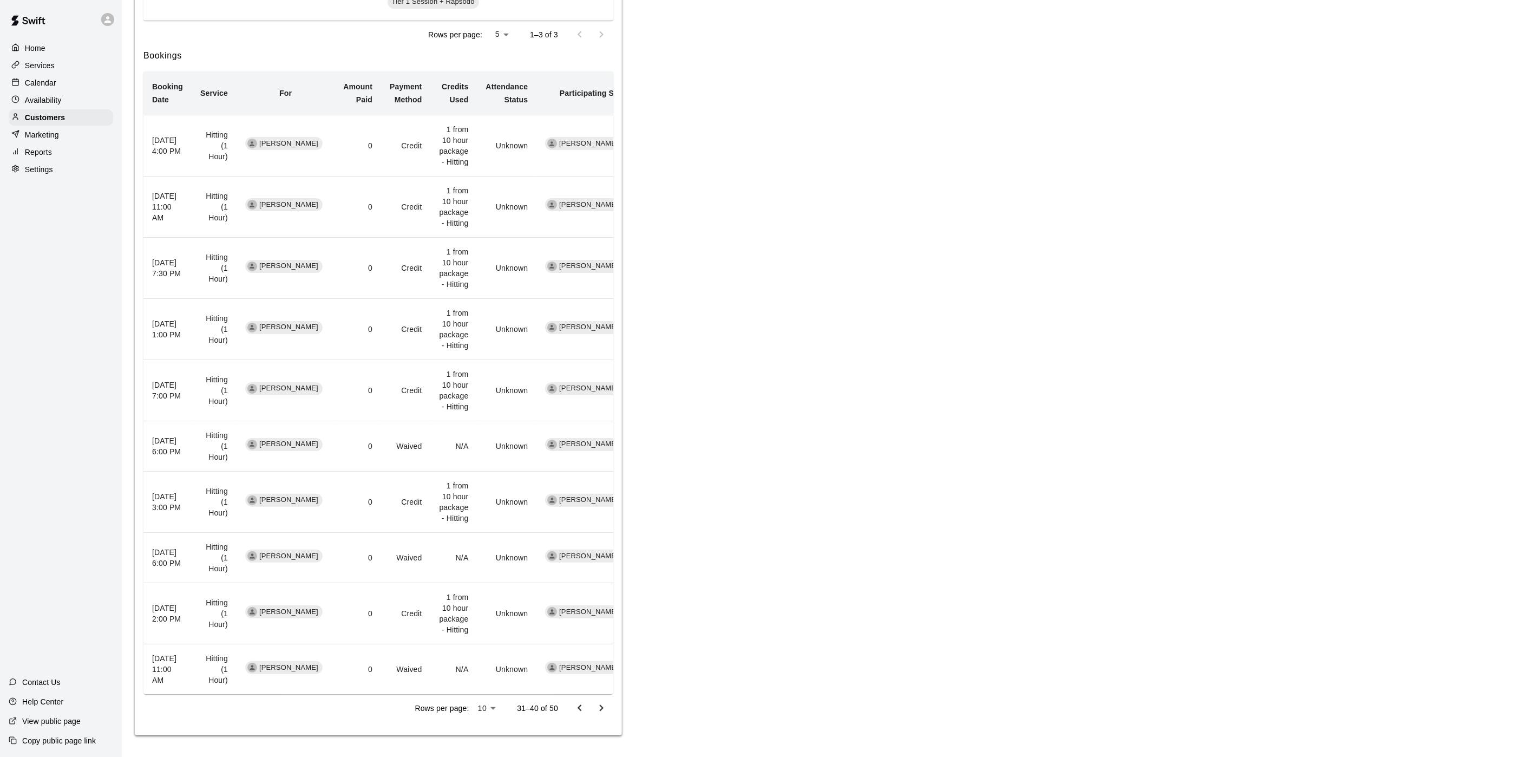
scroll to position [470, 0]
click at [576, 710] on icon "Go to previous page" at bounding box center [579, 707] width 13 height 13
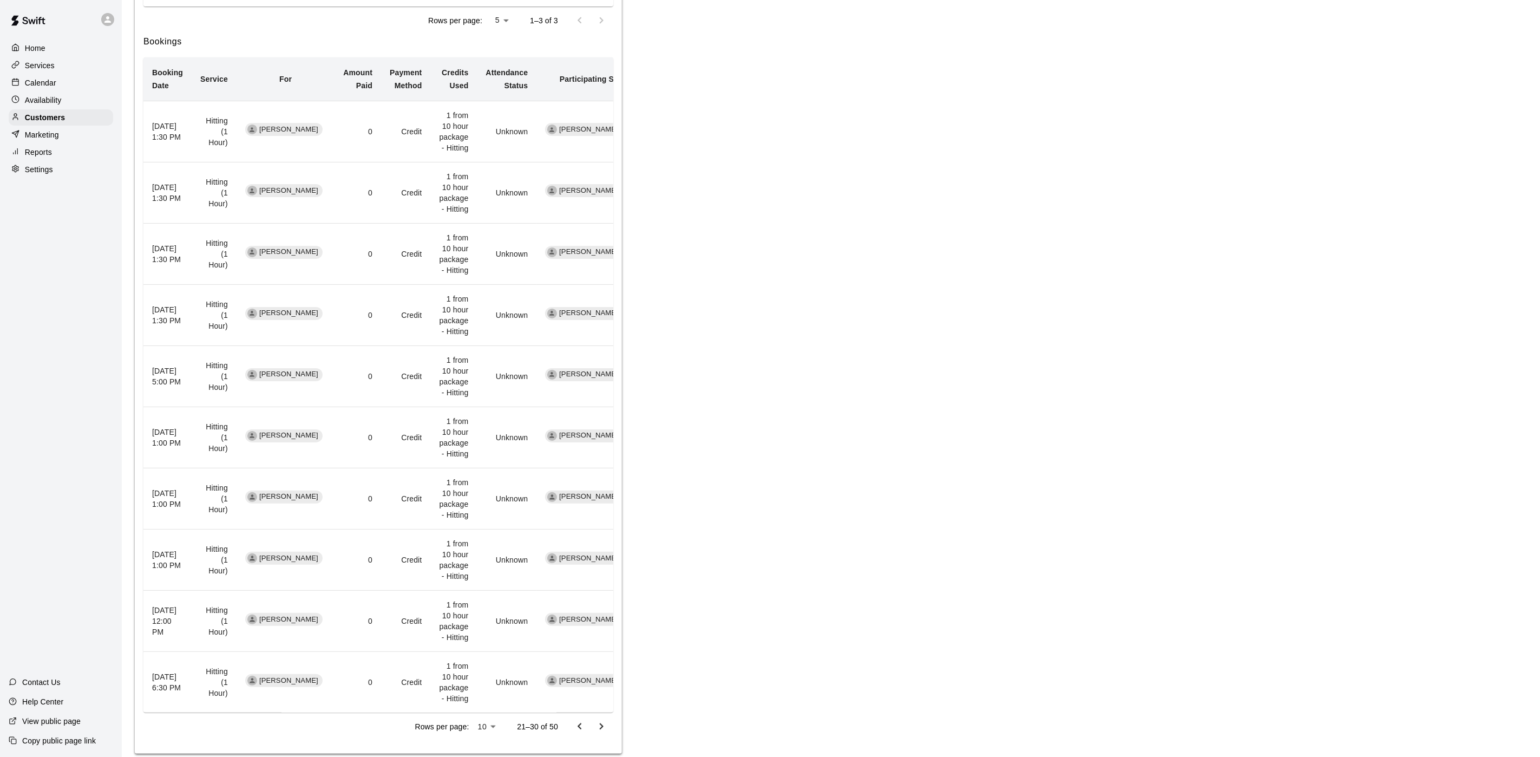
click at [585, 733] on icon "Go to previous page" at bounding box center [579, 726] width 13 height 13
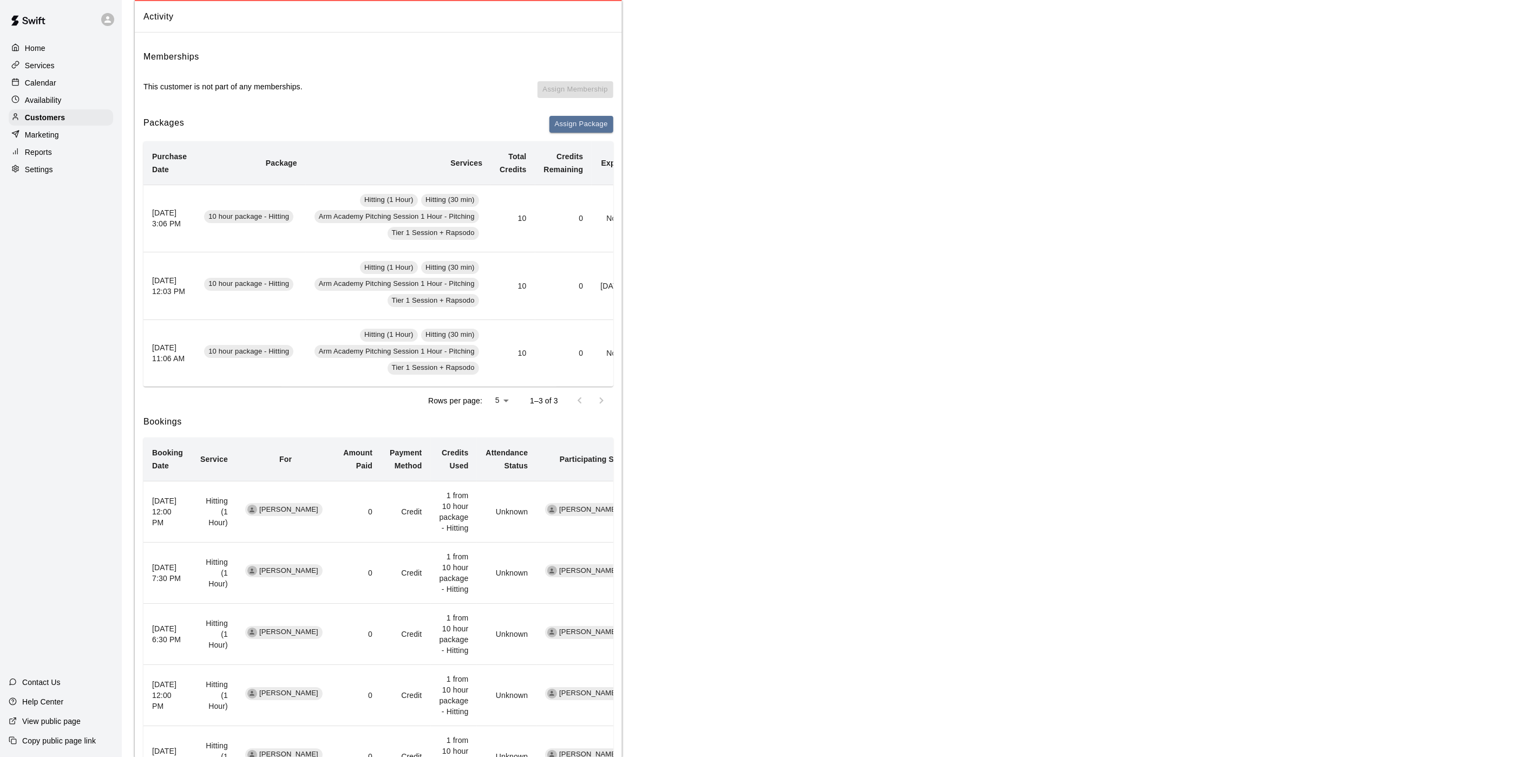
scroll to position [0, 0]
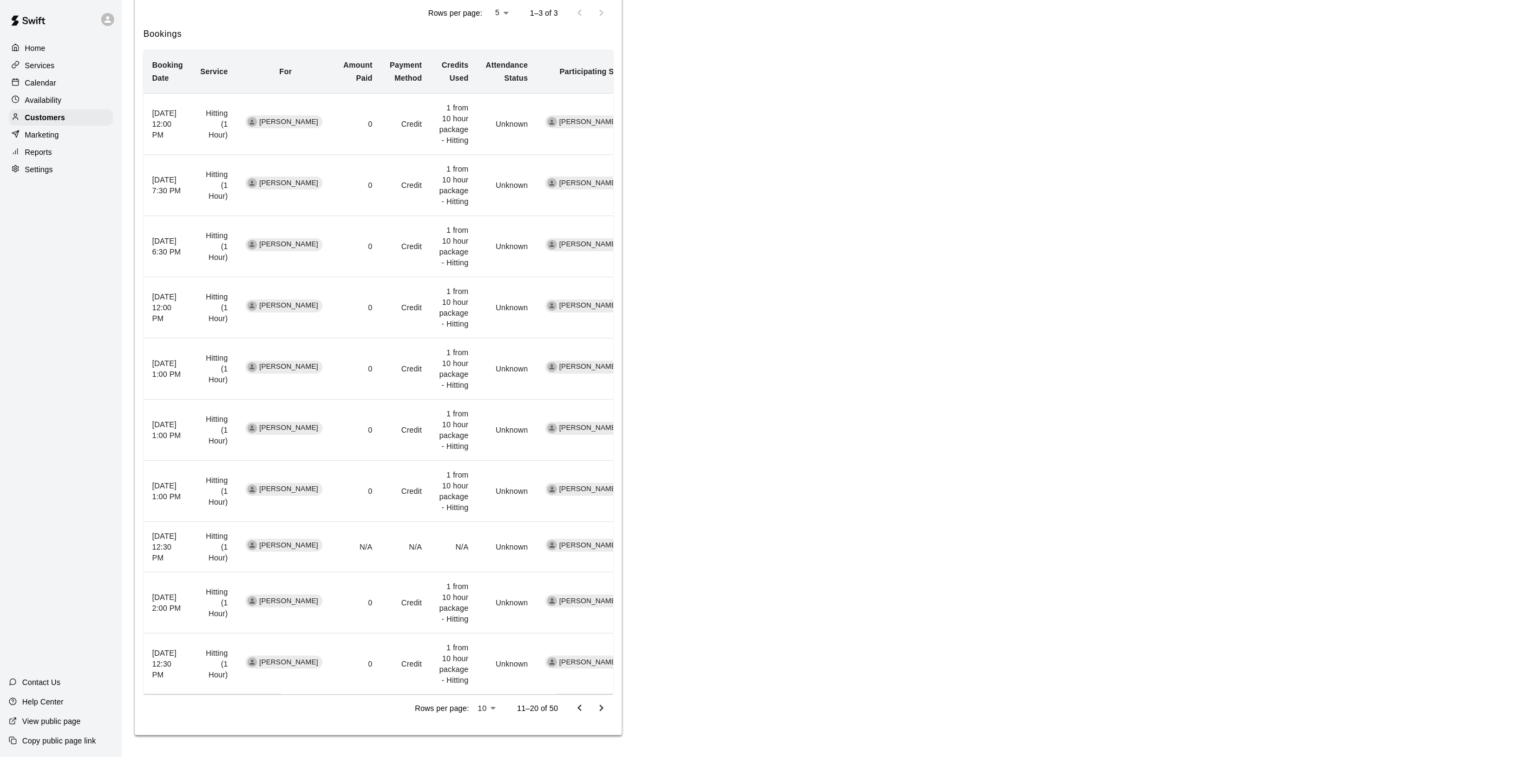
click at [581, 719] on button "Go to previous page" at bounding box center [580, 708] width 22 height 22
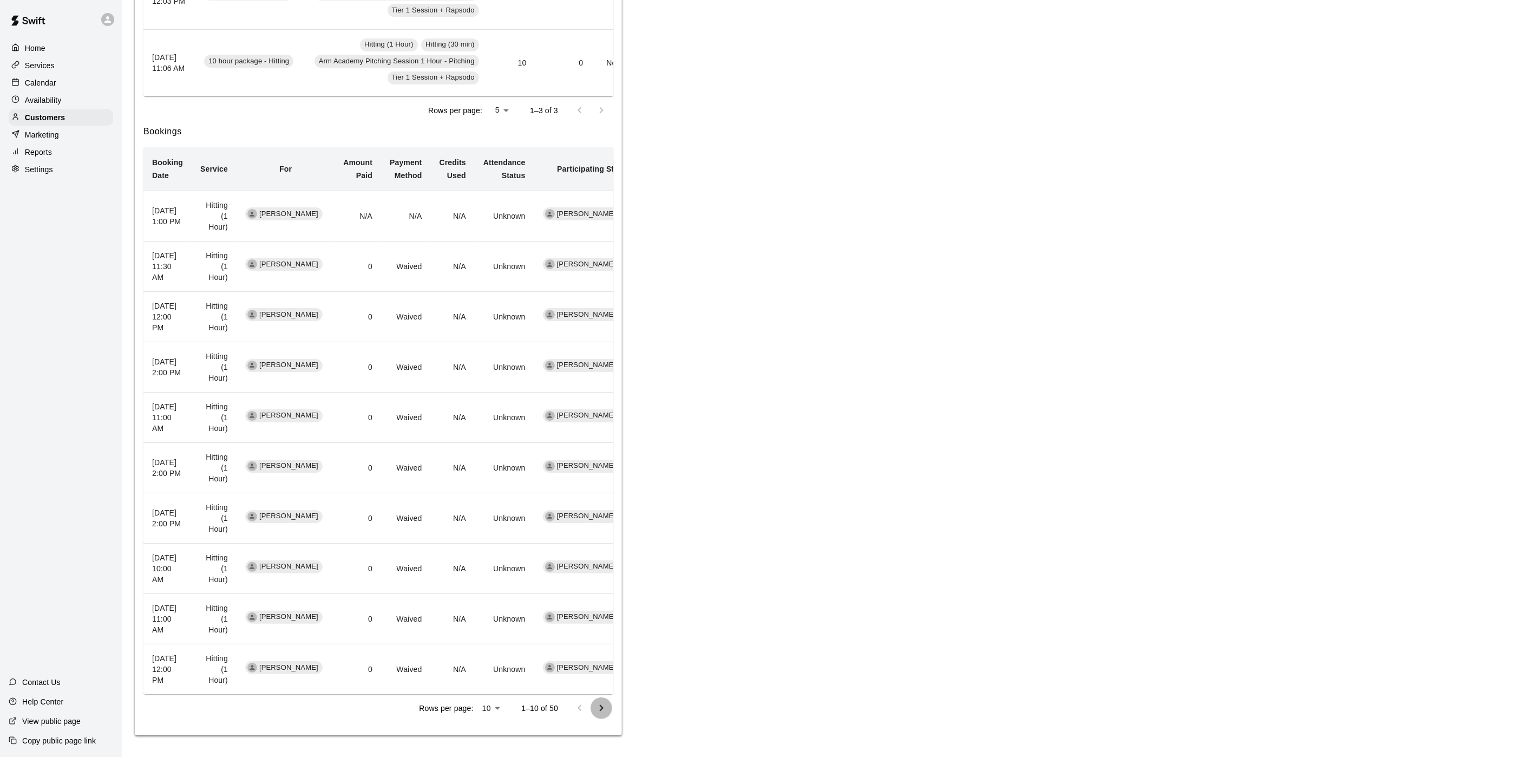
click at [595, 708] on icon "Go to next page" at bounding box center [601, 707] width 13 height 13
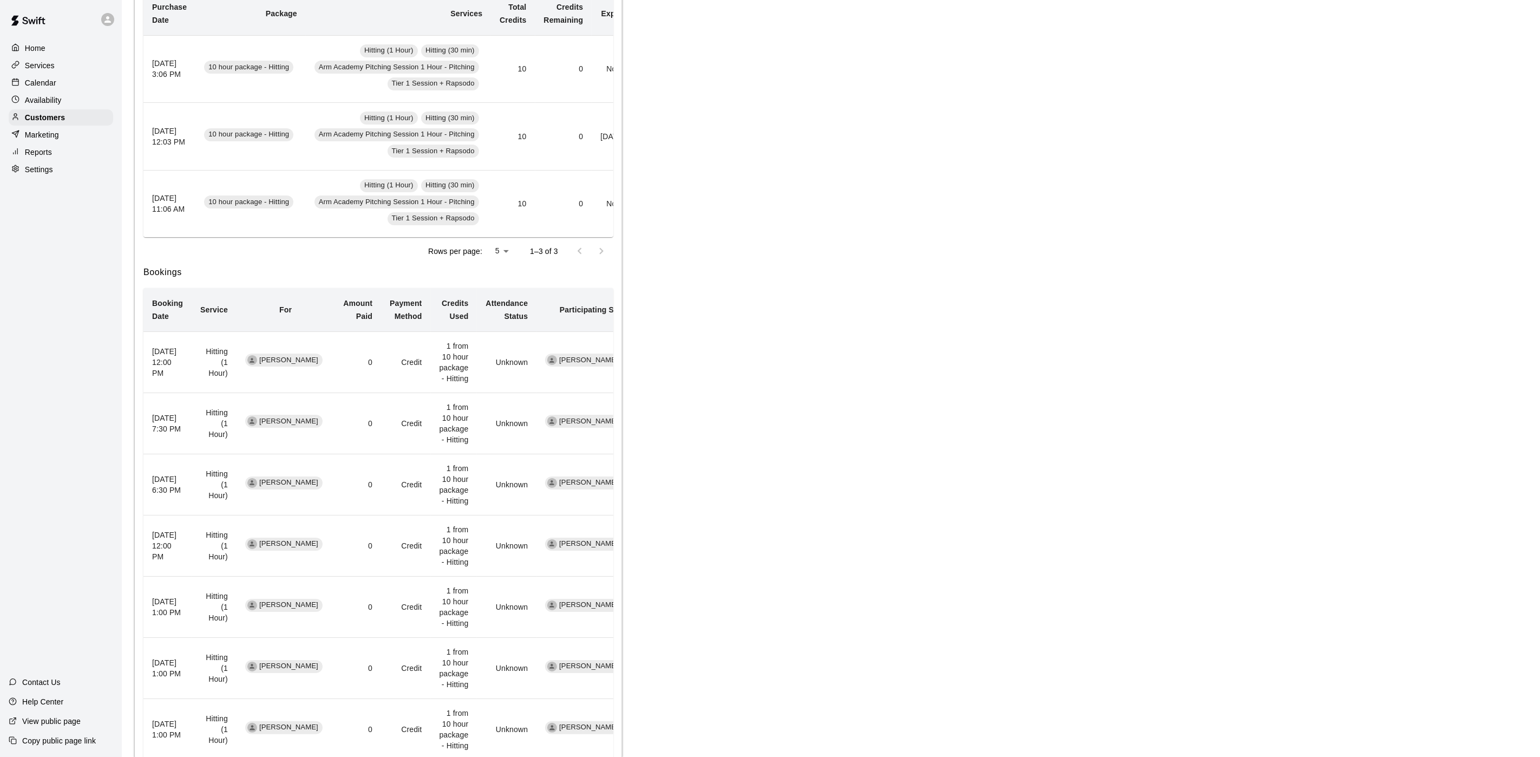
scroll to position [151, 0]
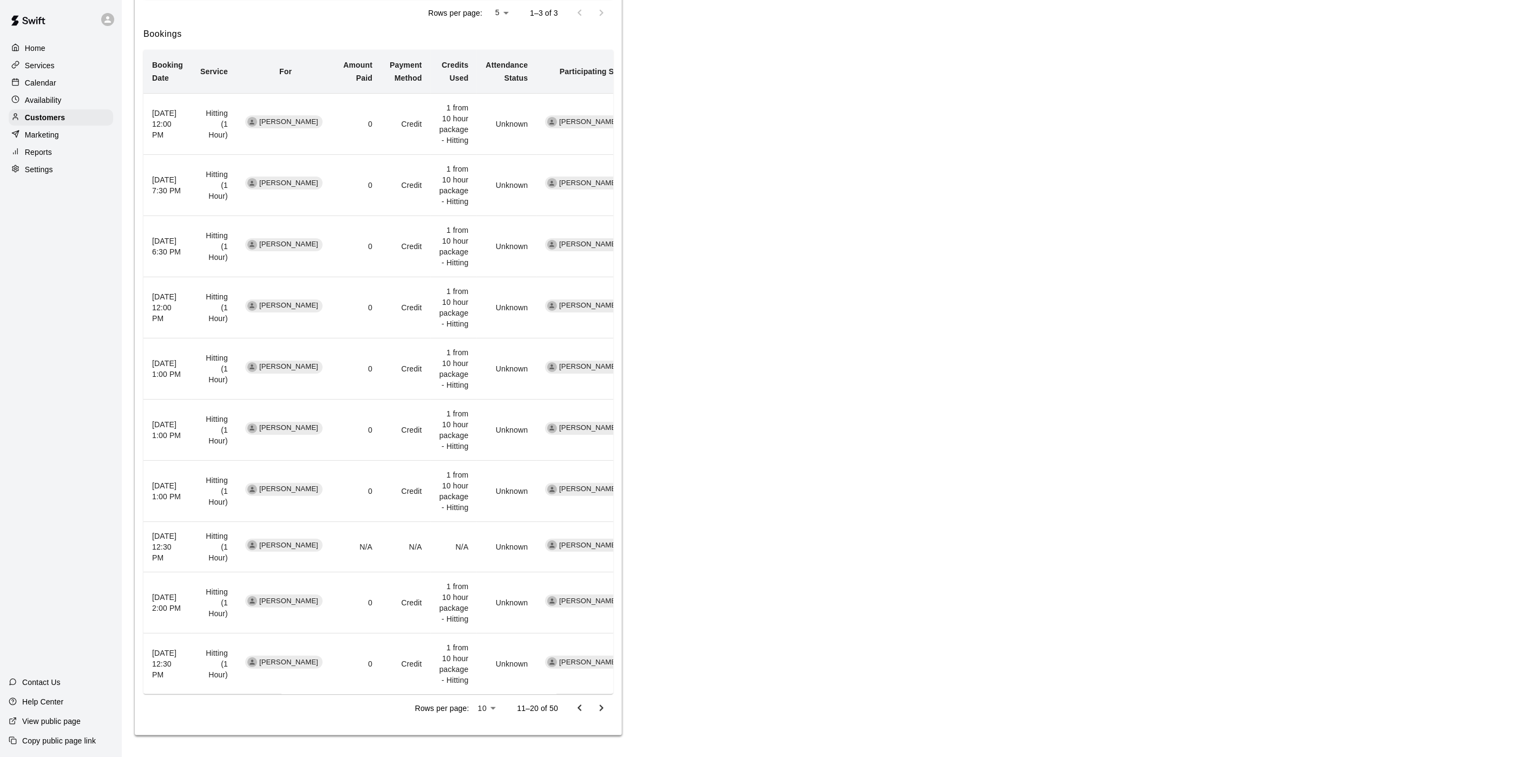
click at [578, 708] on icon "Go to previous page" at bounding box center [579, 708] width 4 height 6
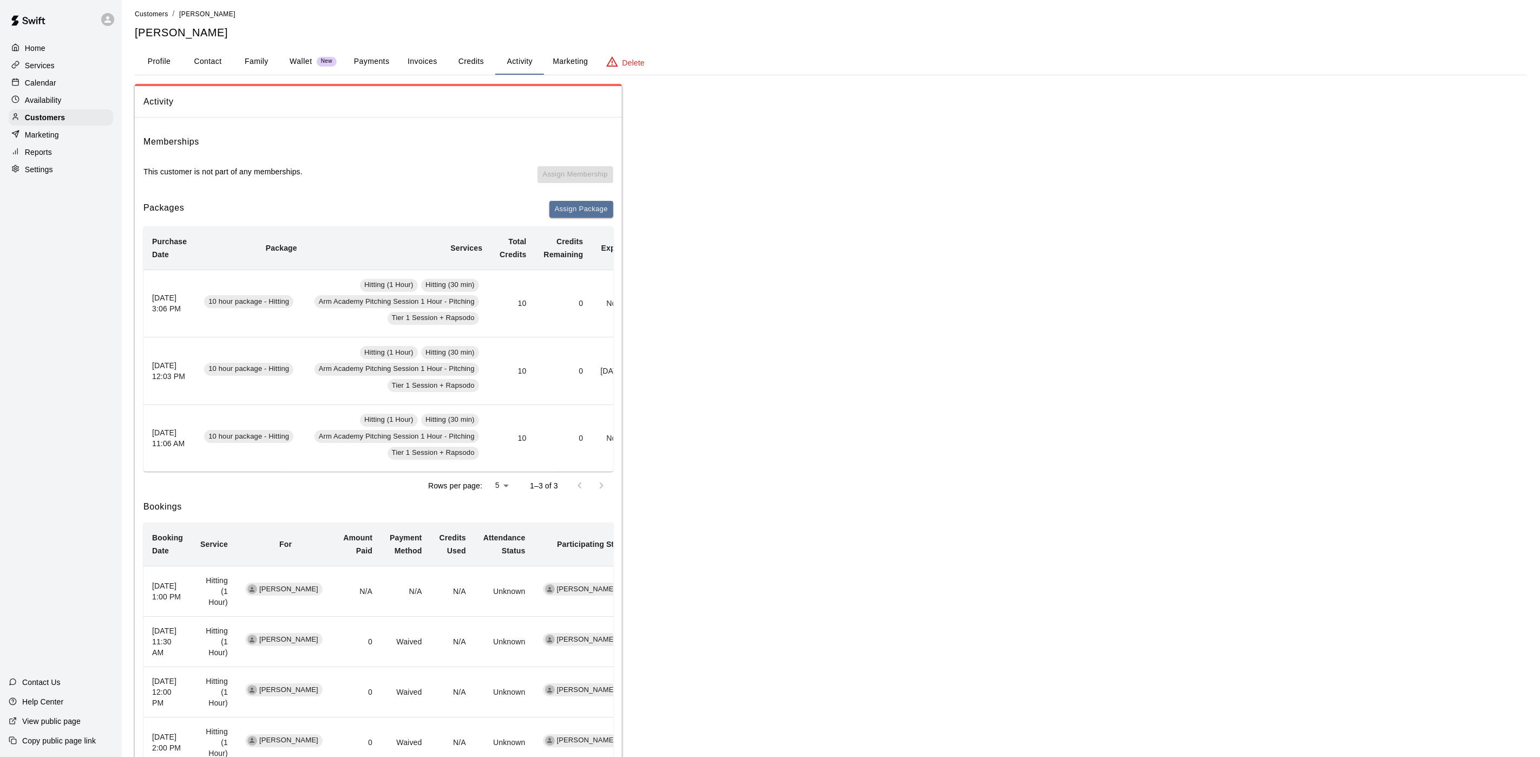
scroll to position [0, 0]
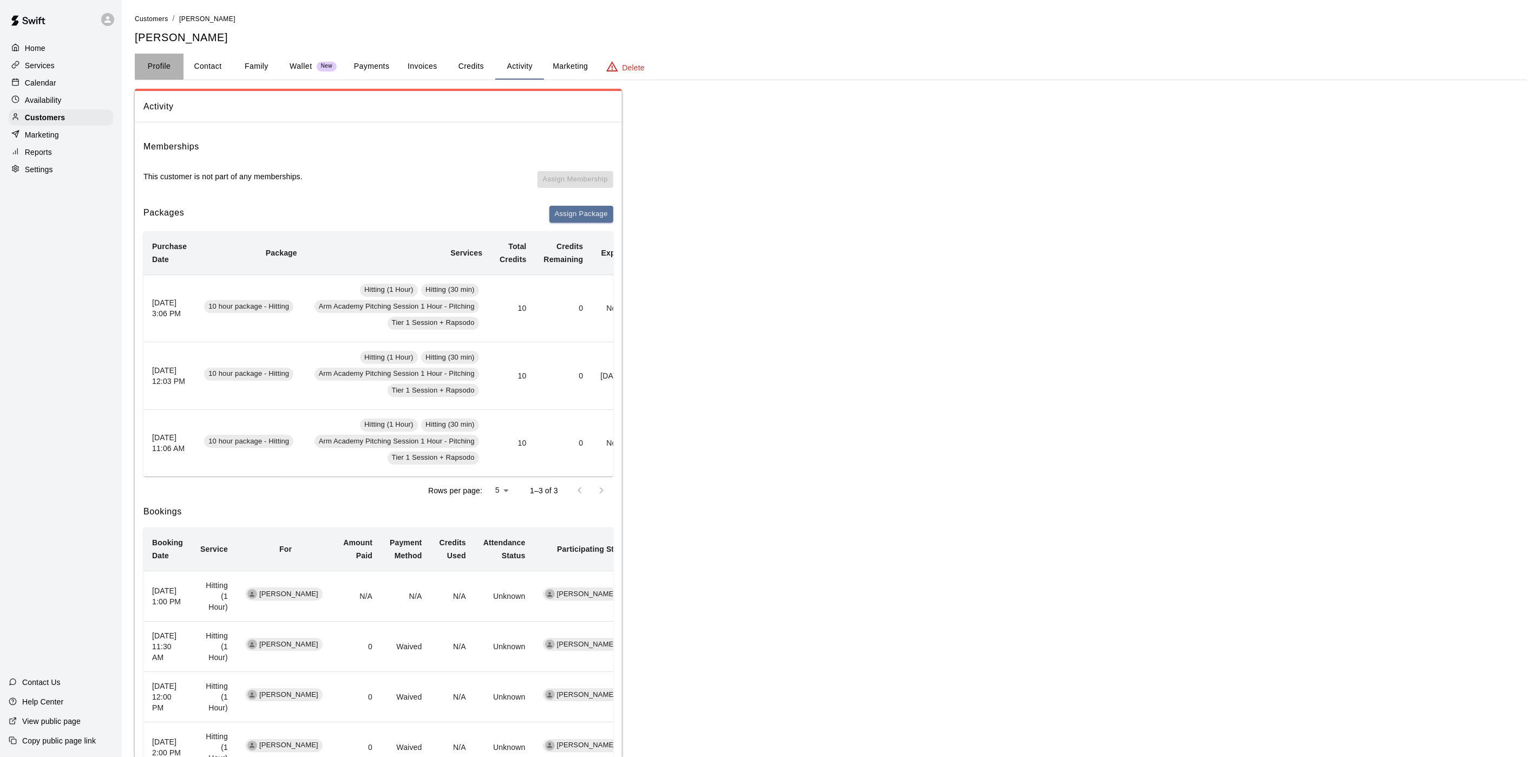
click at [167, 70] on button "Profile" at bounding box center [159, 67] width 49 height 26
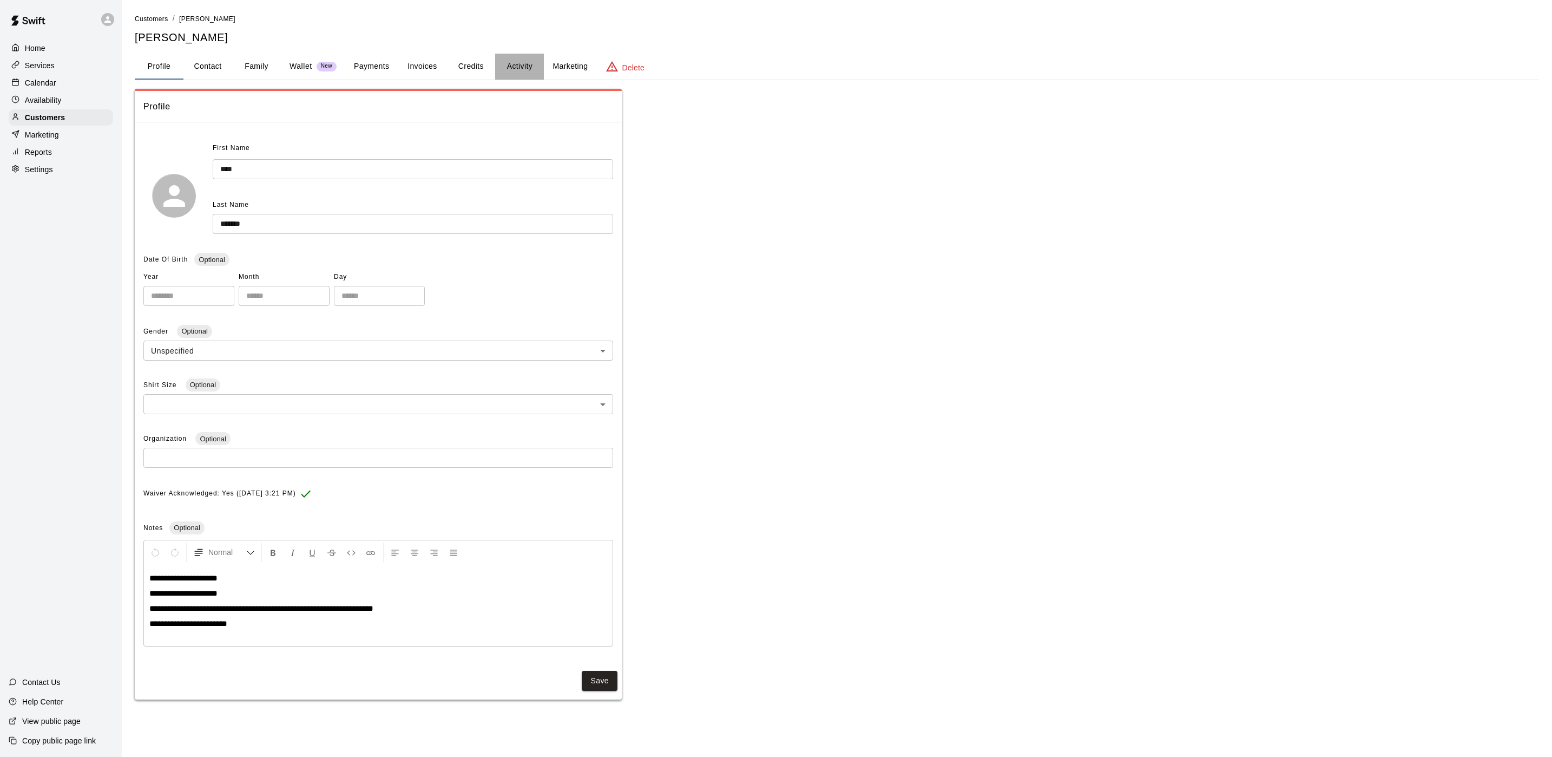
click at [511, 63] on button "Activity" at bounding box center [519, 67] width 49 height 26
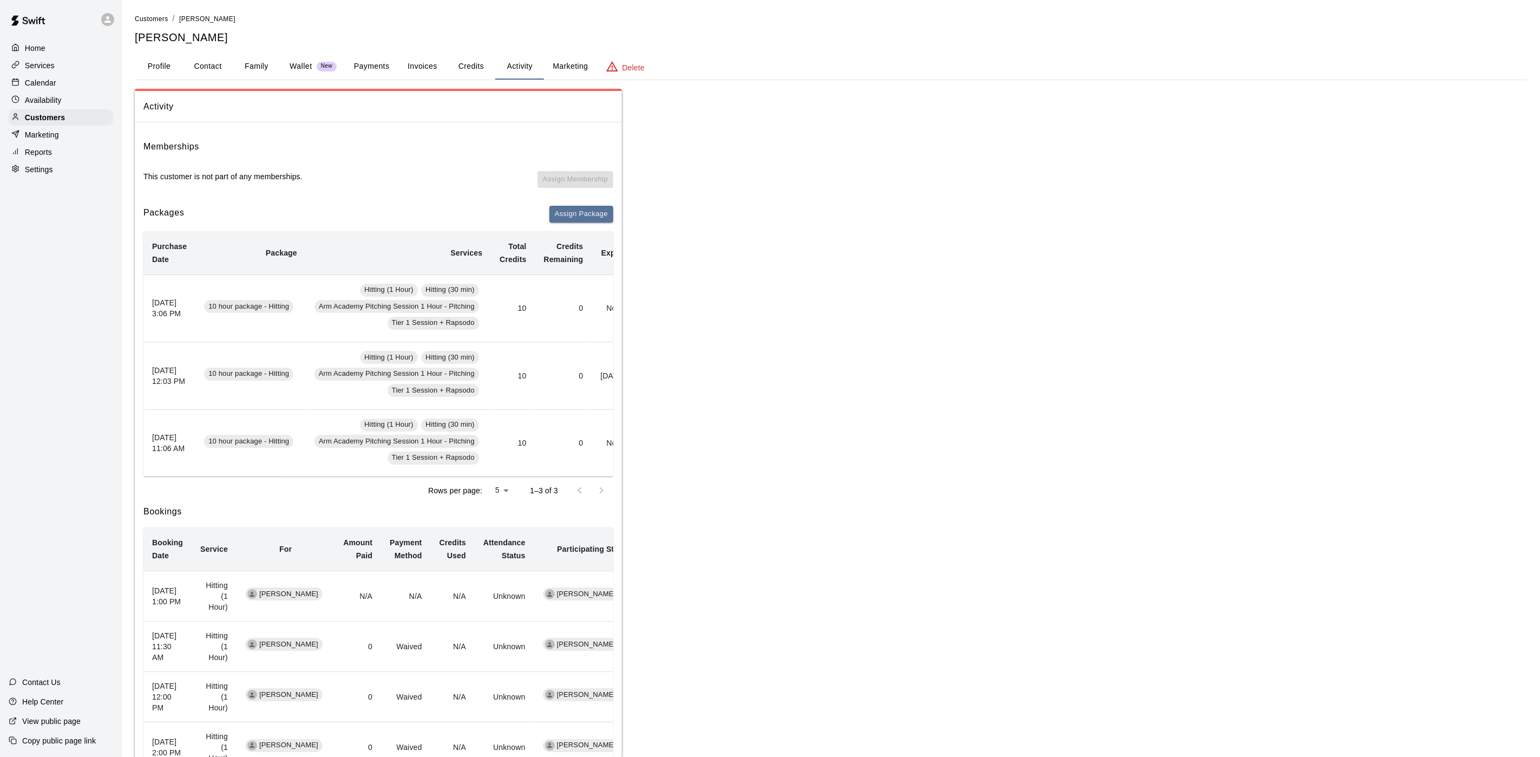
click at [151, 50] on div "Customers / John Bogovic John Bogovic Profile Contact Family Wallet New Payment…" at bounding box center [831, 564] width 1392 height 1102
click at [153, 59] on button "Profile" at bounding box center [159, 67] width 49 height 26
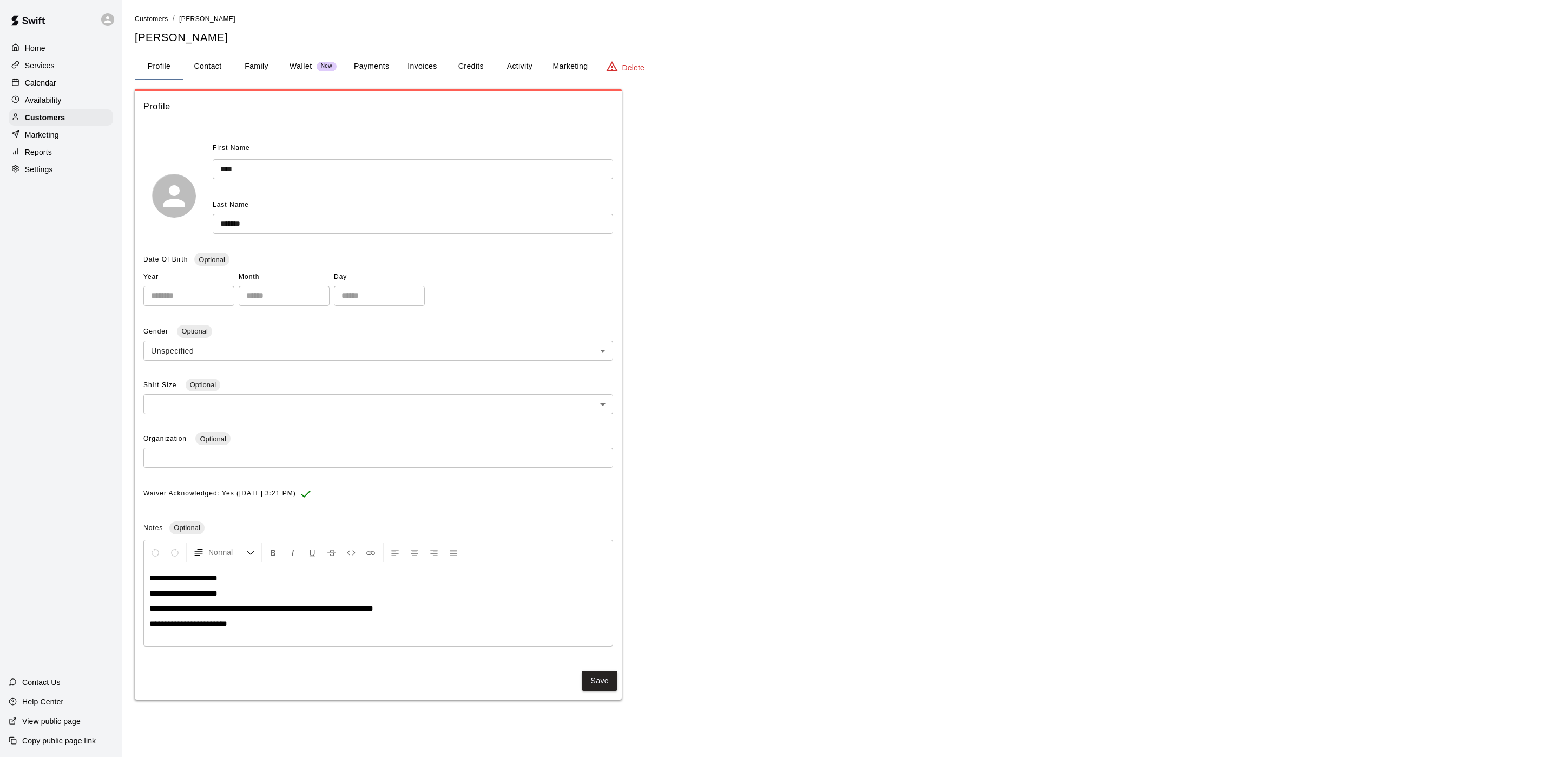
click at [517, 60] on button "Activity" at bounding box center [519, 67] width 49 height 26
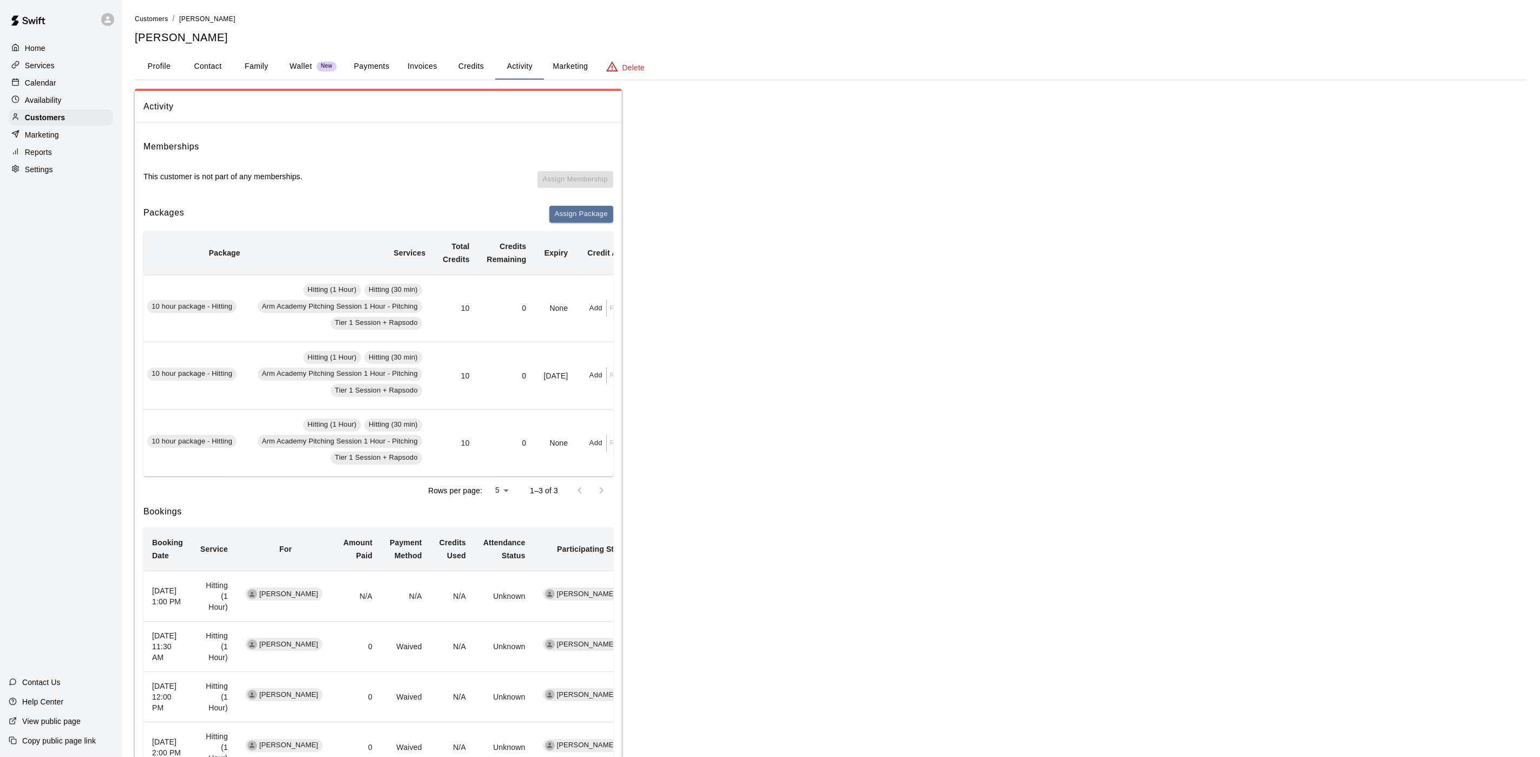
scroll to position [0, 68]
click at [575, 303] on button "Add" at bounding box center [585, 308] width 22 height 17
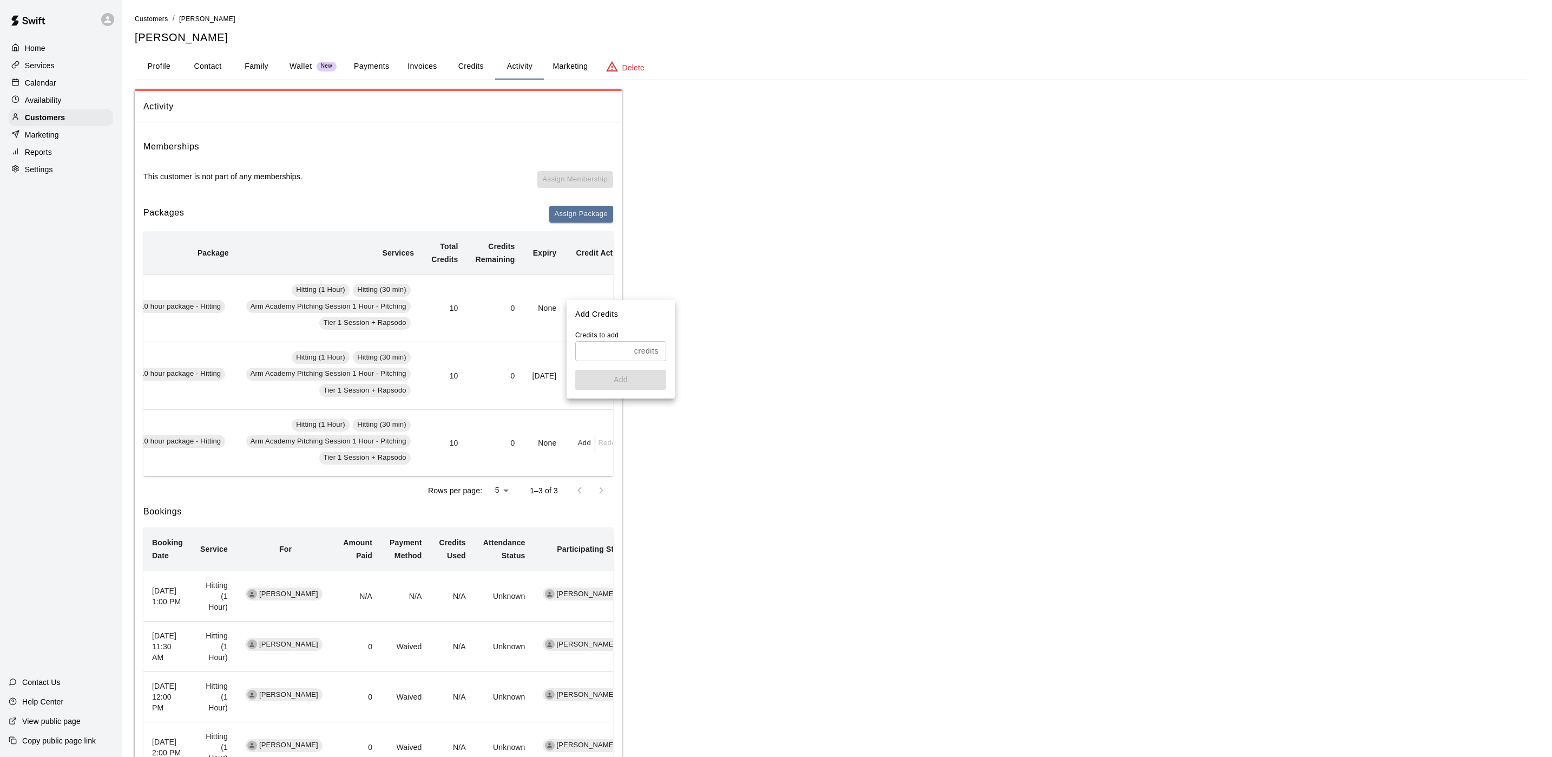
click at [606, 337] on p "Credits to add" at bounding box center [620, 335] width 91 height 11
click at [596, 348] on input "text" at bounding box center [602, 351] width 55 height 20
type input "*"
click at [580, 378] on button "Add" at bounding box center [620, 380] width 91 height 20
drag, startPoint x: 60, startPoint y: 78, endPoint x: 89, endPoint y: 91, distance: 32.0
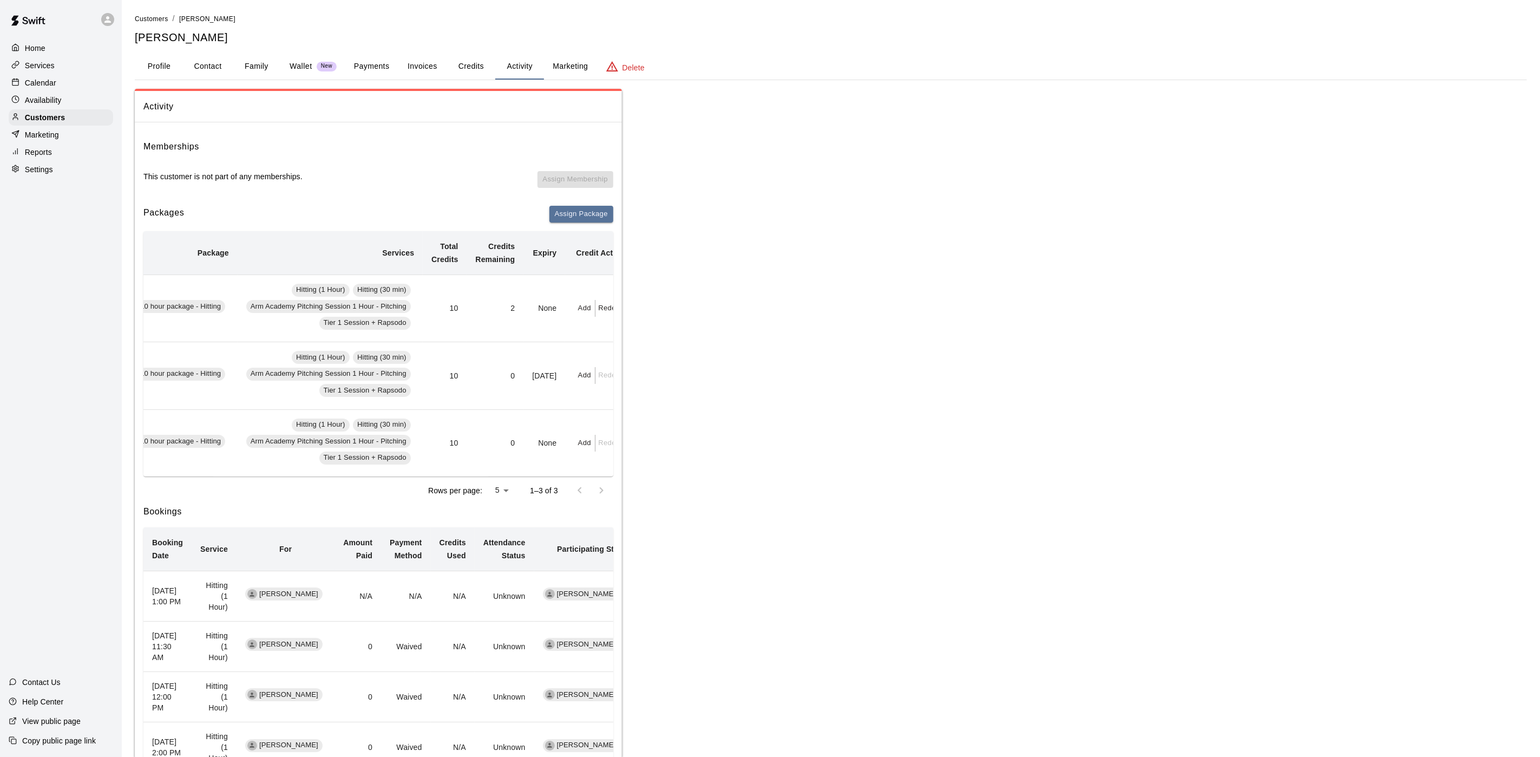
click at [60, 78] on div "Calendar" at bounding box center [61, 83] width 104 height 16
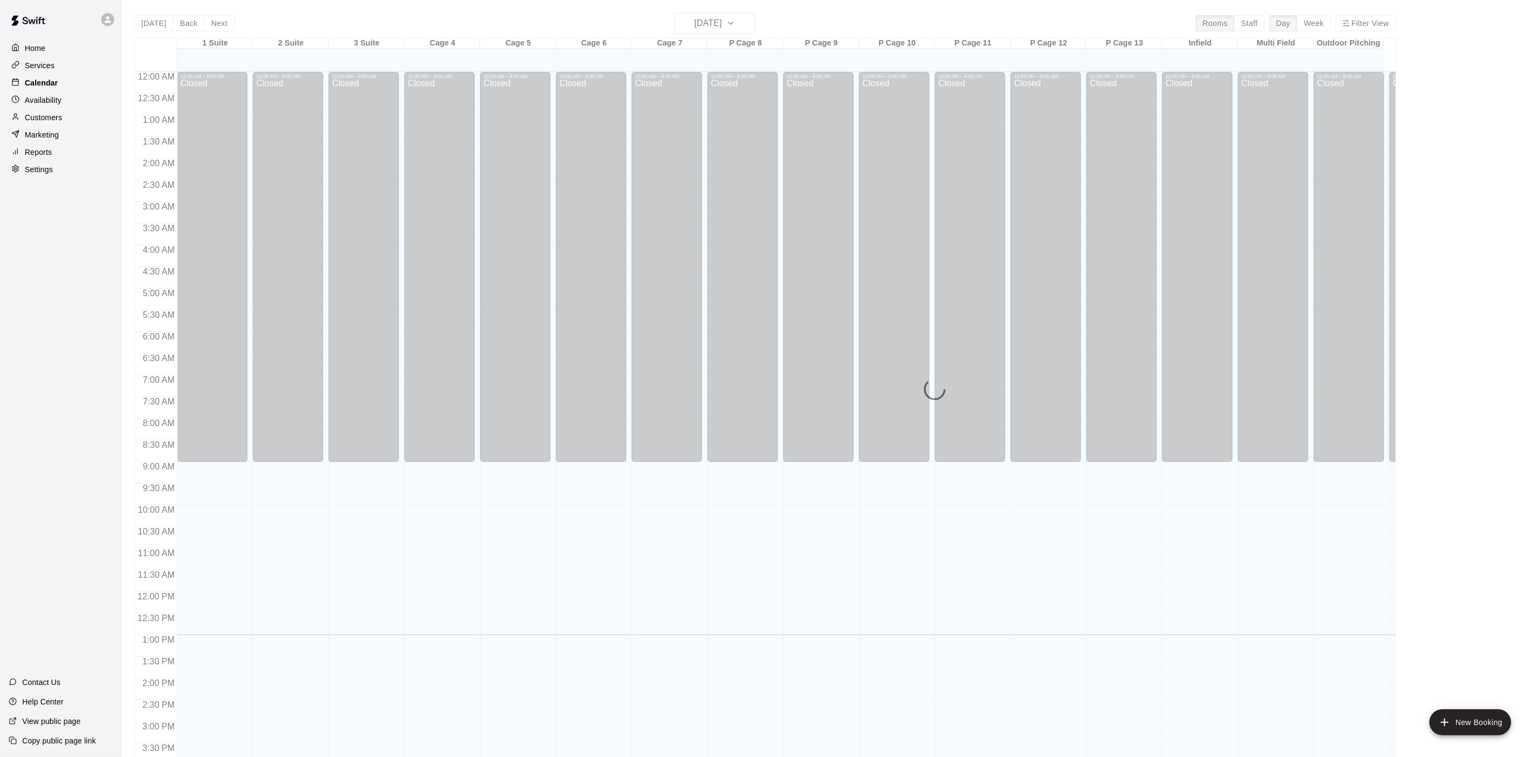
scroll to position [310, 0]
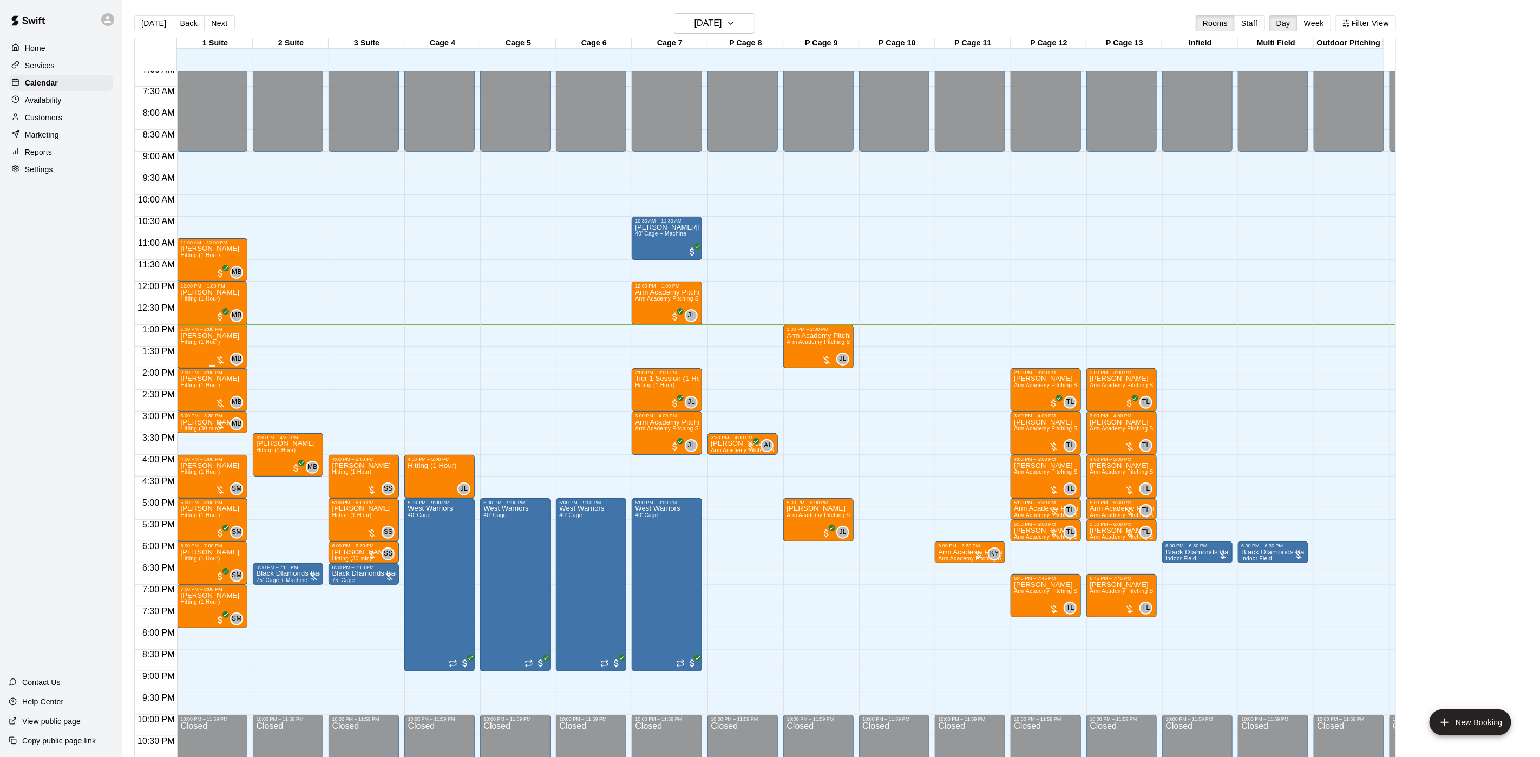
click at [192, 343] on span "Hitting (1 Hour)" at bounding box center [200, 342] width 40 height 6
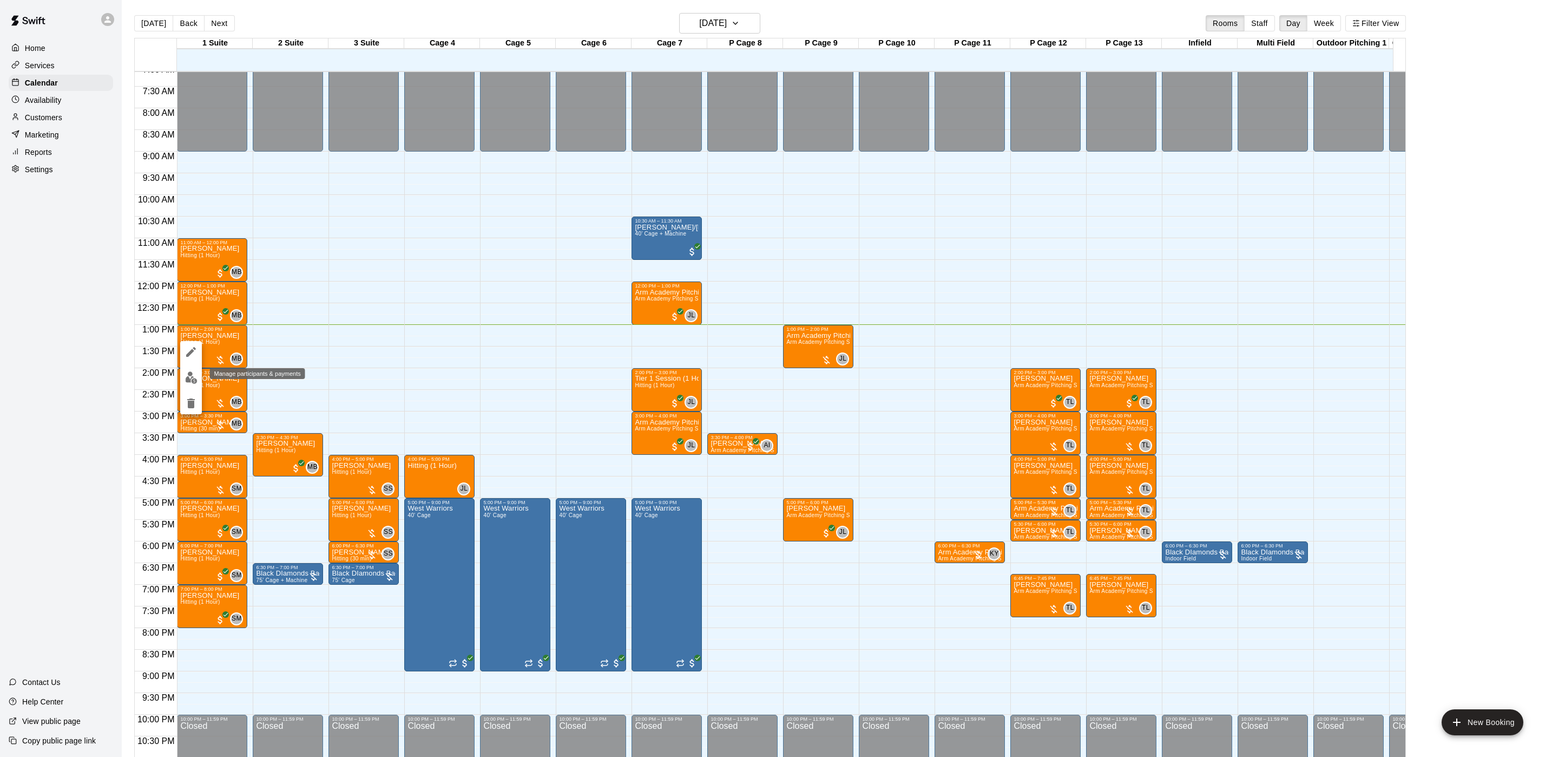
click at [192, 372] on img "edit" at bounding box center [191, 377] width 12 height 12
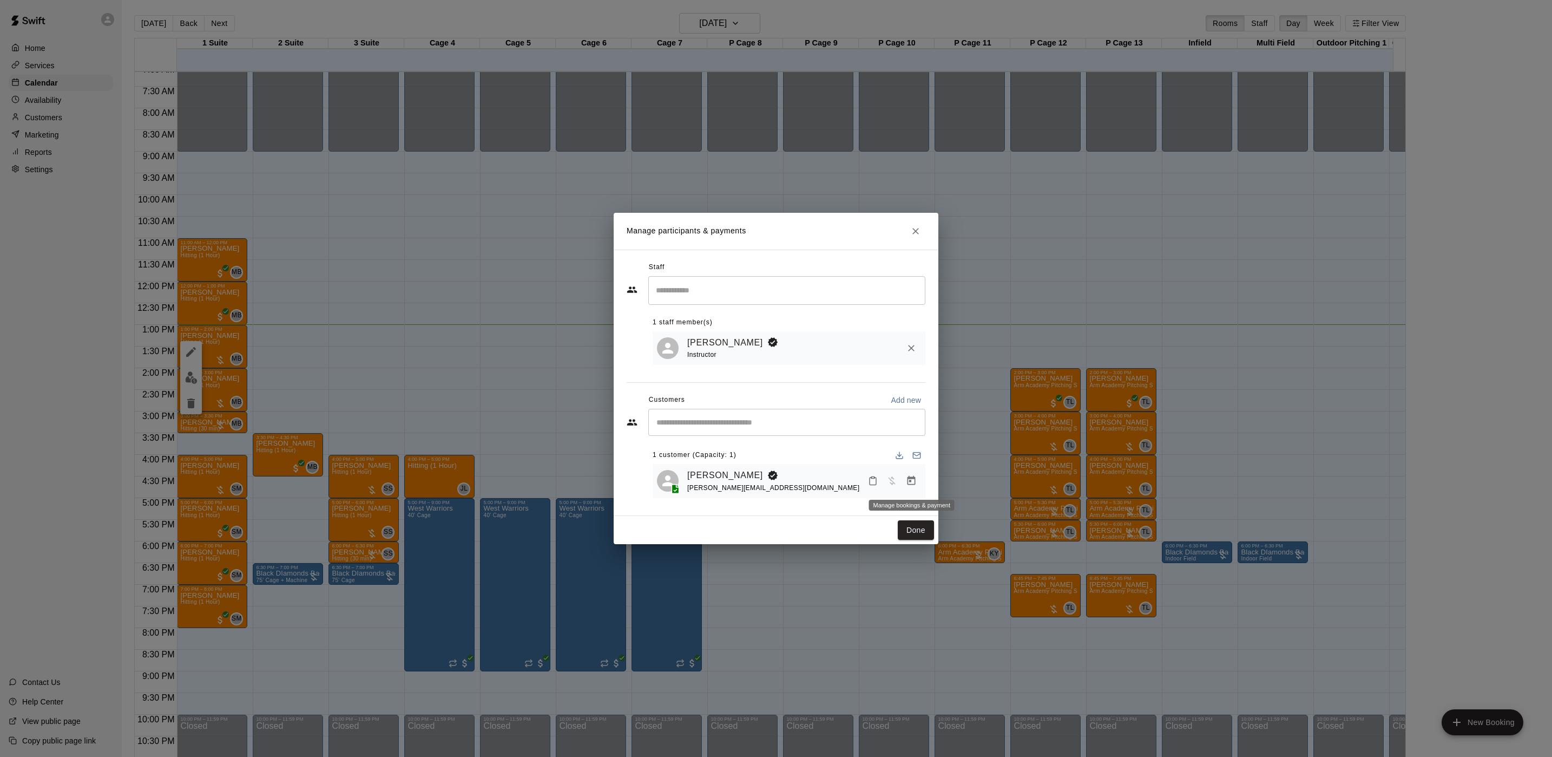
click at [911, 480] on icon "Manage bookings & payment" at bounding box center [912, 480] width 8 height 9
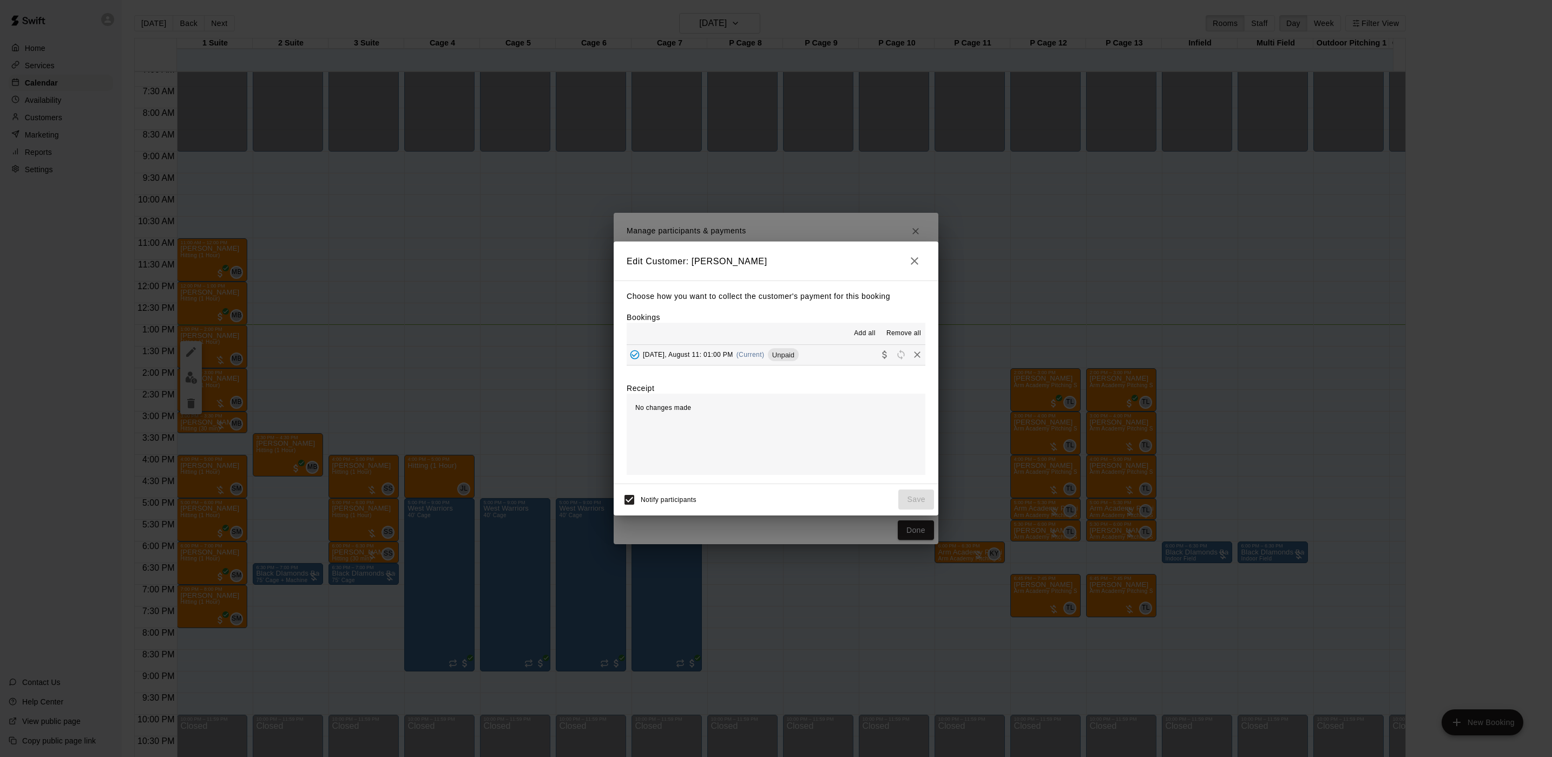
click at [747, 358] on span "(Current)" at bounding box center [751, 355] width 28 height 8
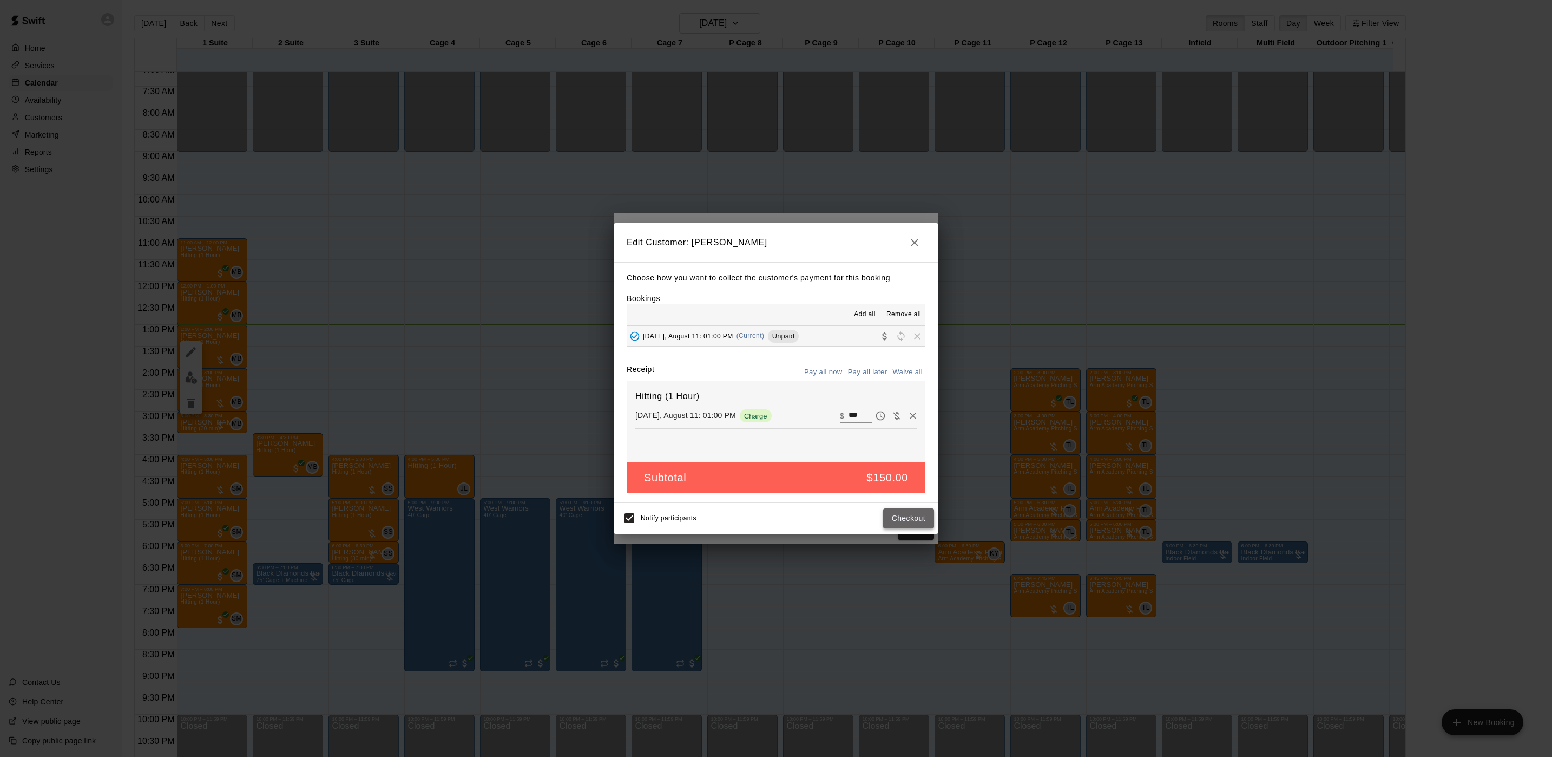
click at [900, 521] on button "Checkout" at bounding box center [908, 518] width 51 height 20
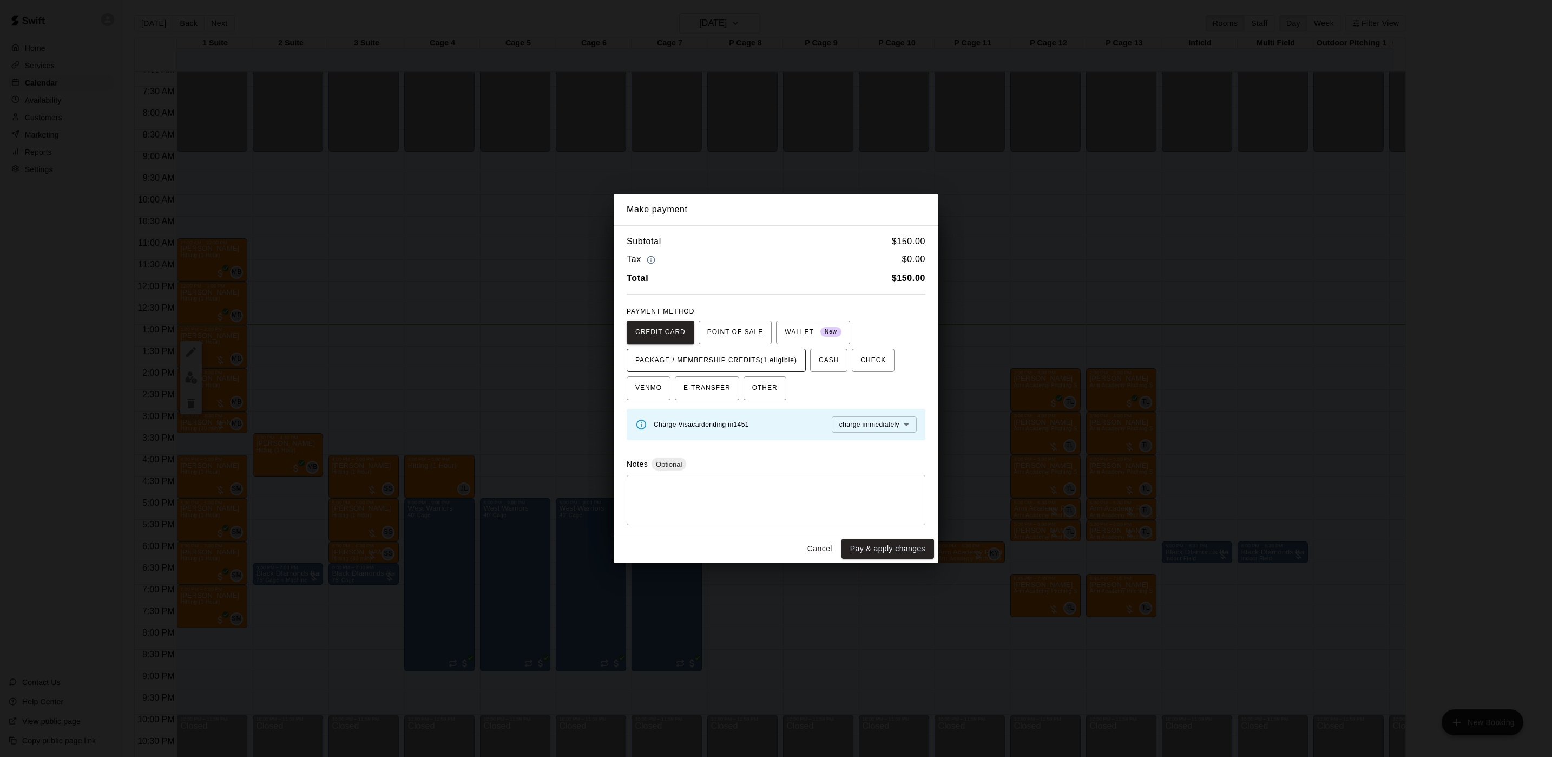
click at [768, 359] on span "PACKAGE / MEMBERSHIP CREDITS (1 eligible)" at bounding box center [716, 360] width 162 height 17
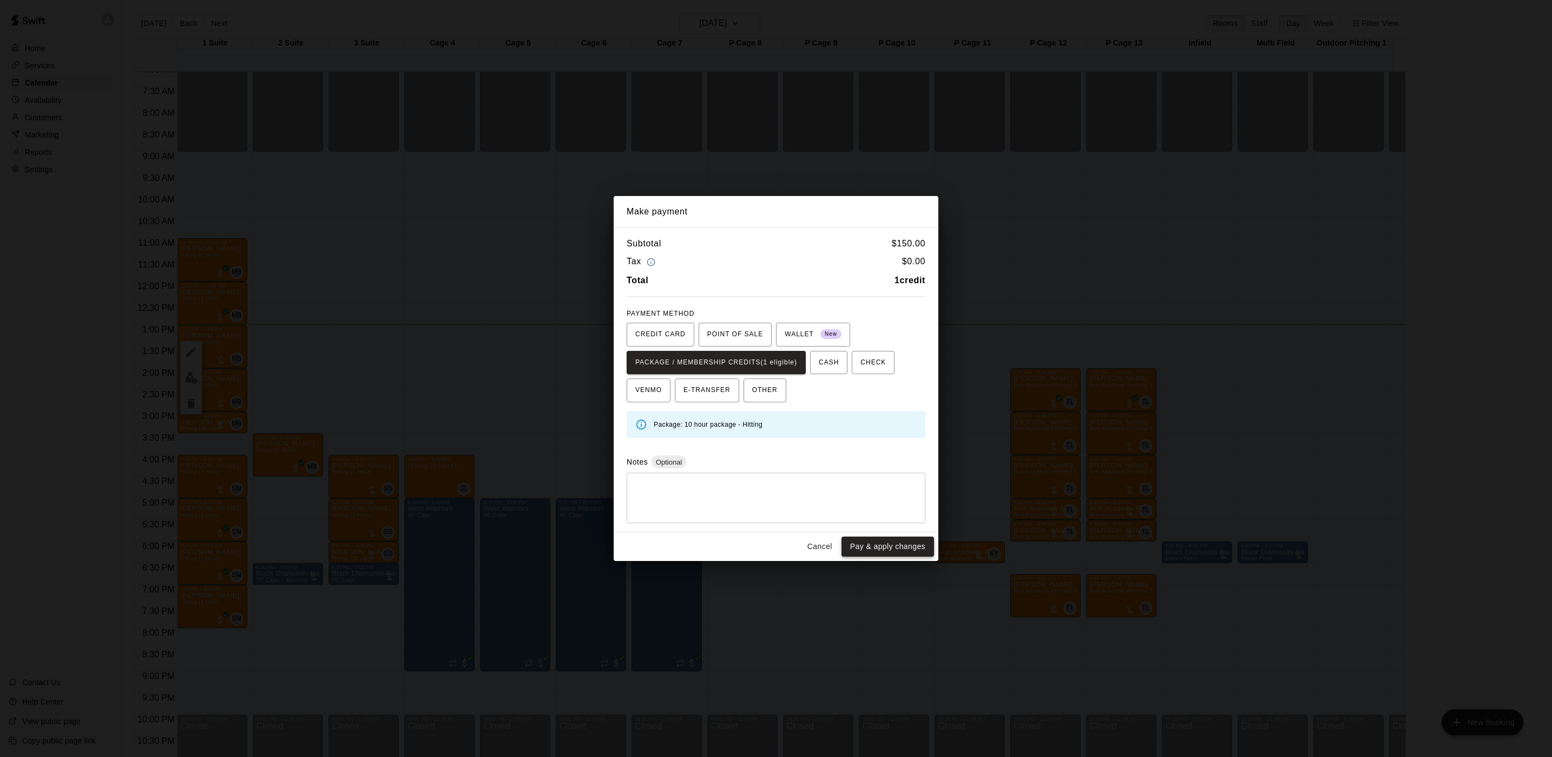
click at [893, 549] on button "Pay & apply changes" at bounding box center [888, 546] width 93 height 20
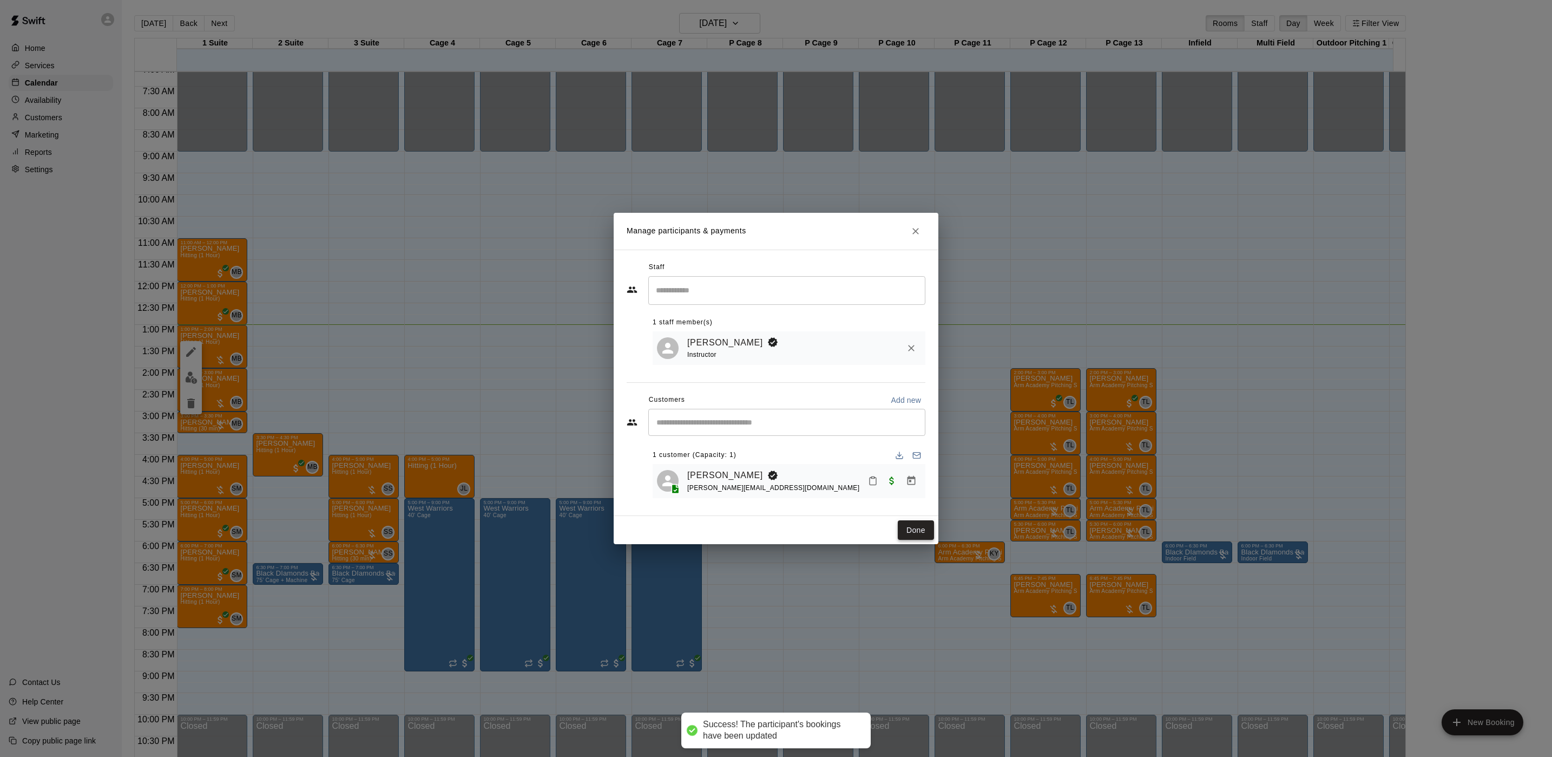
click at [915, 523] on button "Done" at bounding box center [916, 530] width 36 height 20
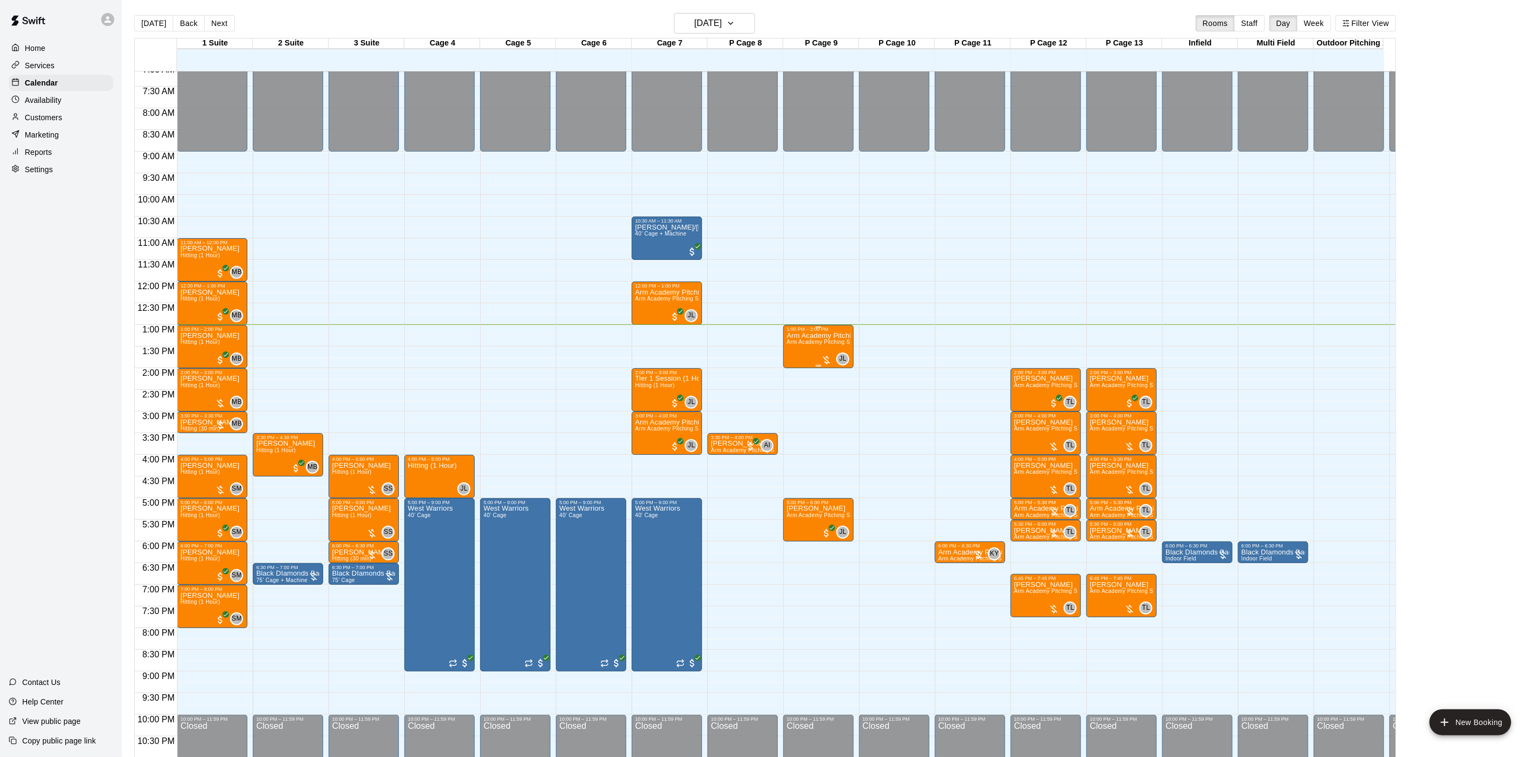
click at [822, 347] on div "Arm Academy Pitching Session 1 Hour Arm Academy Pitching Session 1 Hour - Pitch…" at bounding box center [818, 710] width 64 height 757
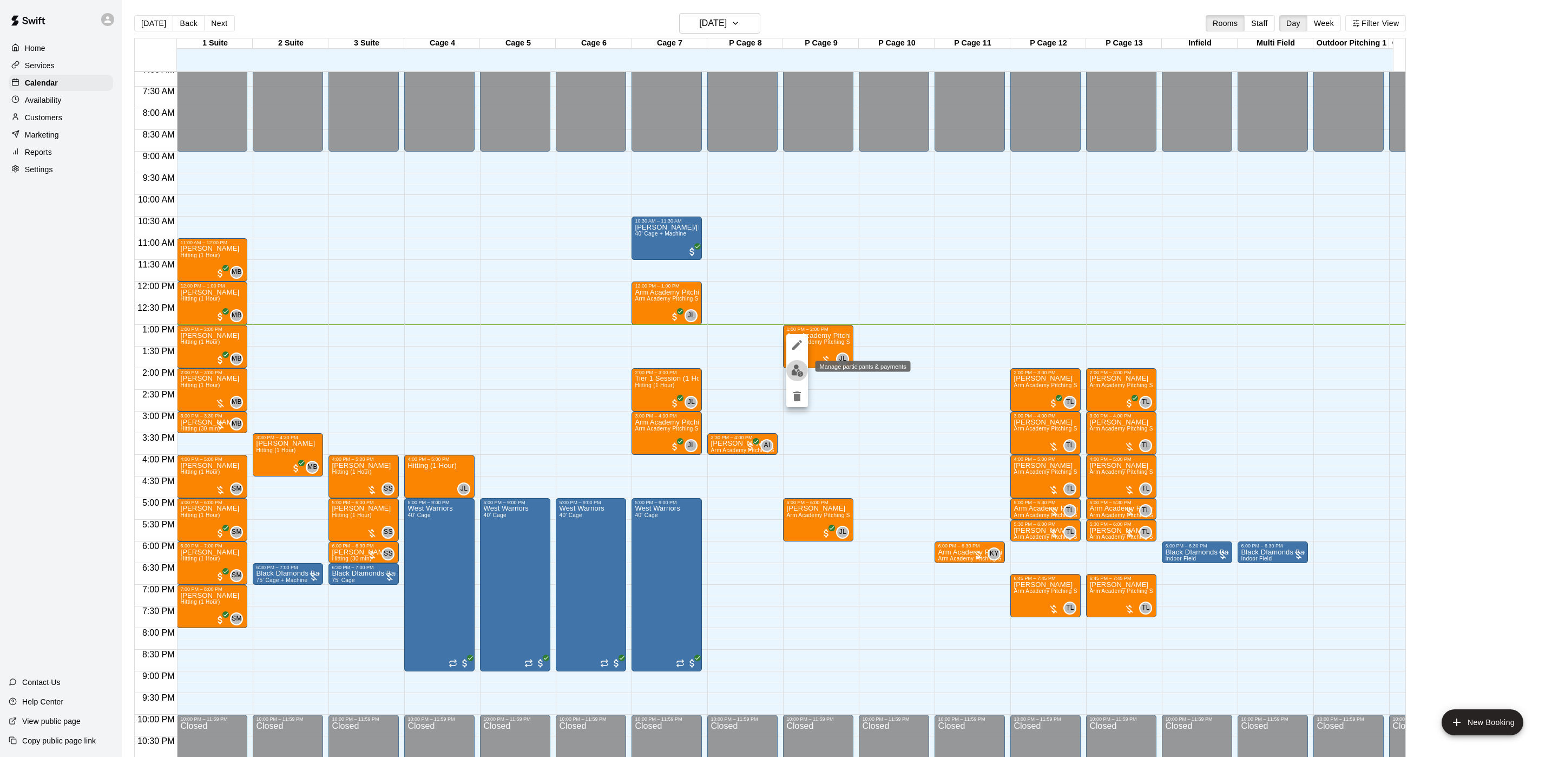
click at [786, 370] on button "edit" at bounding box center [797, 370] width 22 height 21
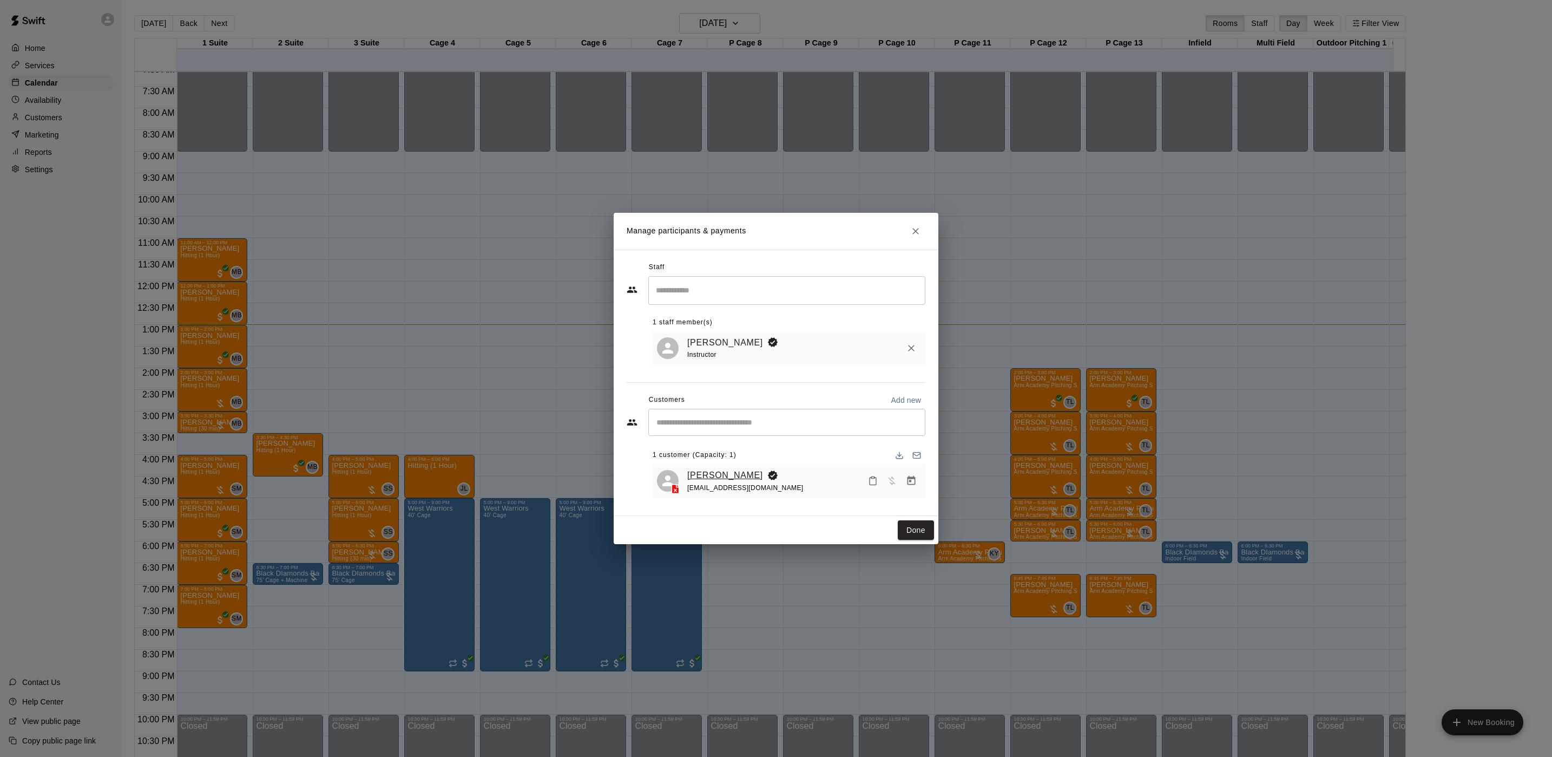
click at [706, 471] on link "[PERSON_NAME]" at bounding box center [725, 475] width 76 height 14
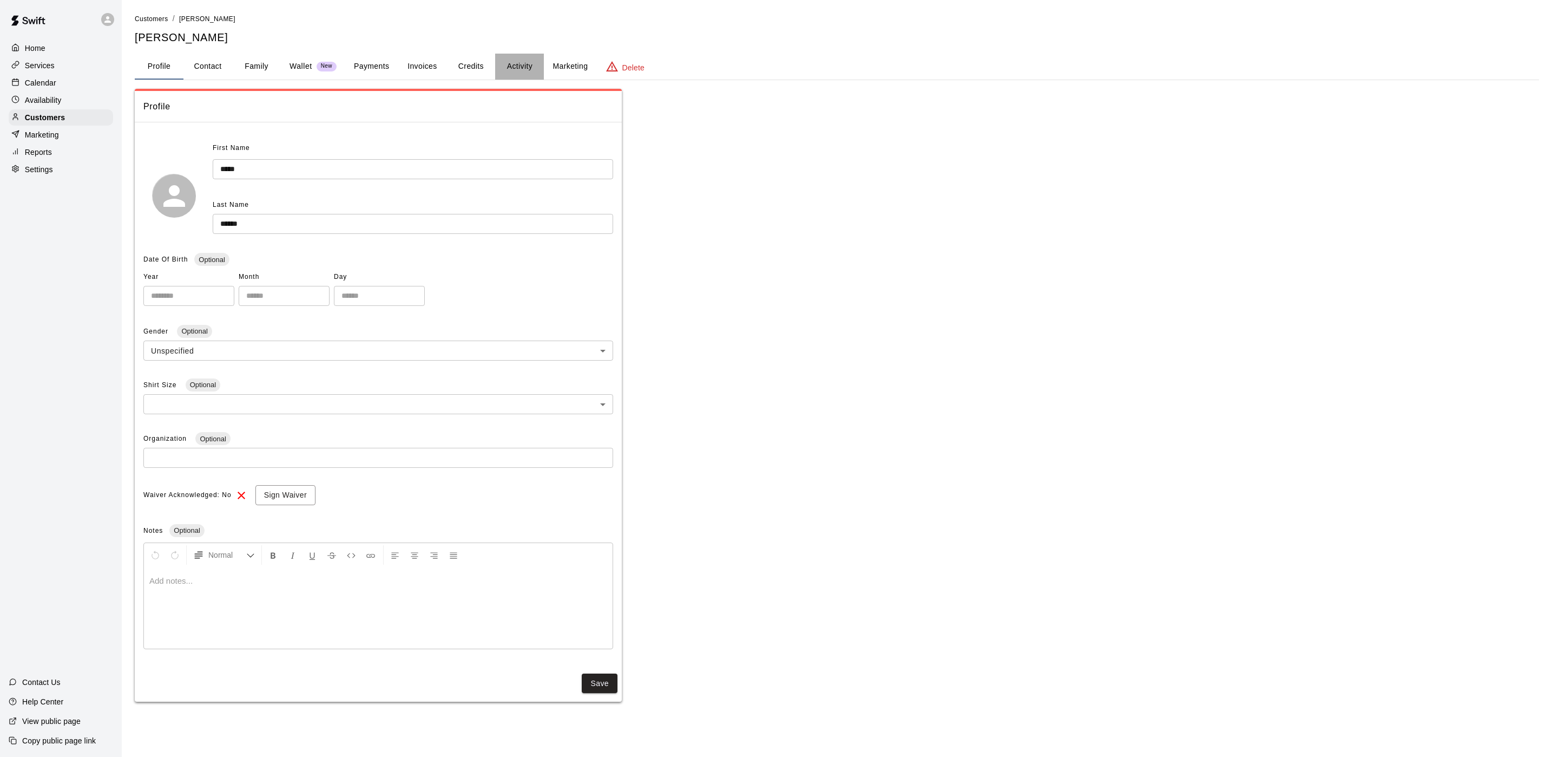
click at [517, 65] on button "Activity" at bounding box center [519, 67] width 49 height 26
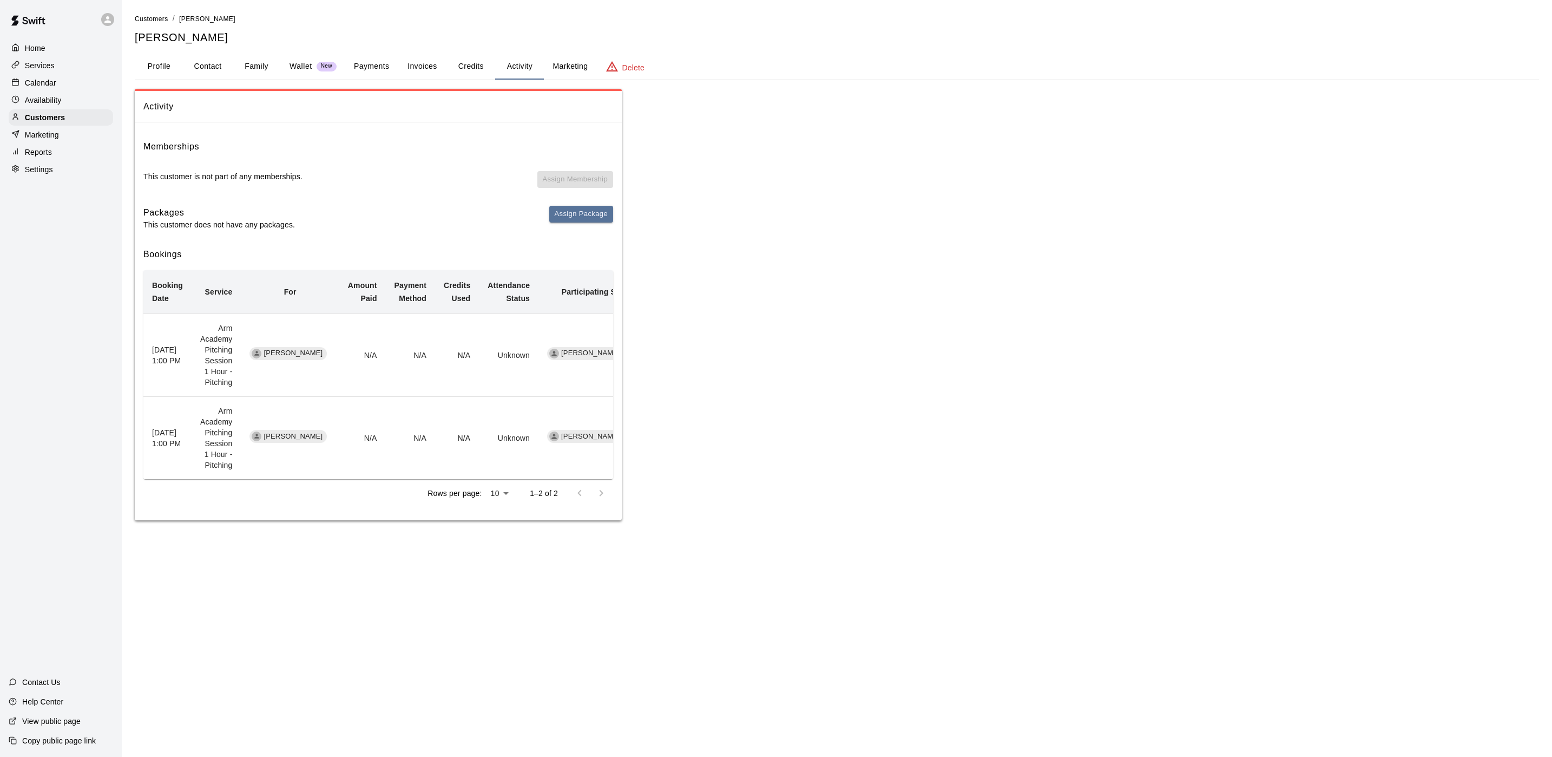
click at [364, 77] on button "Payments" at bounding box center [371, 67] width 52 height 26
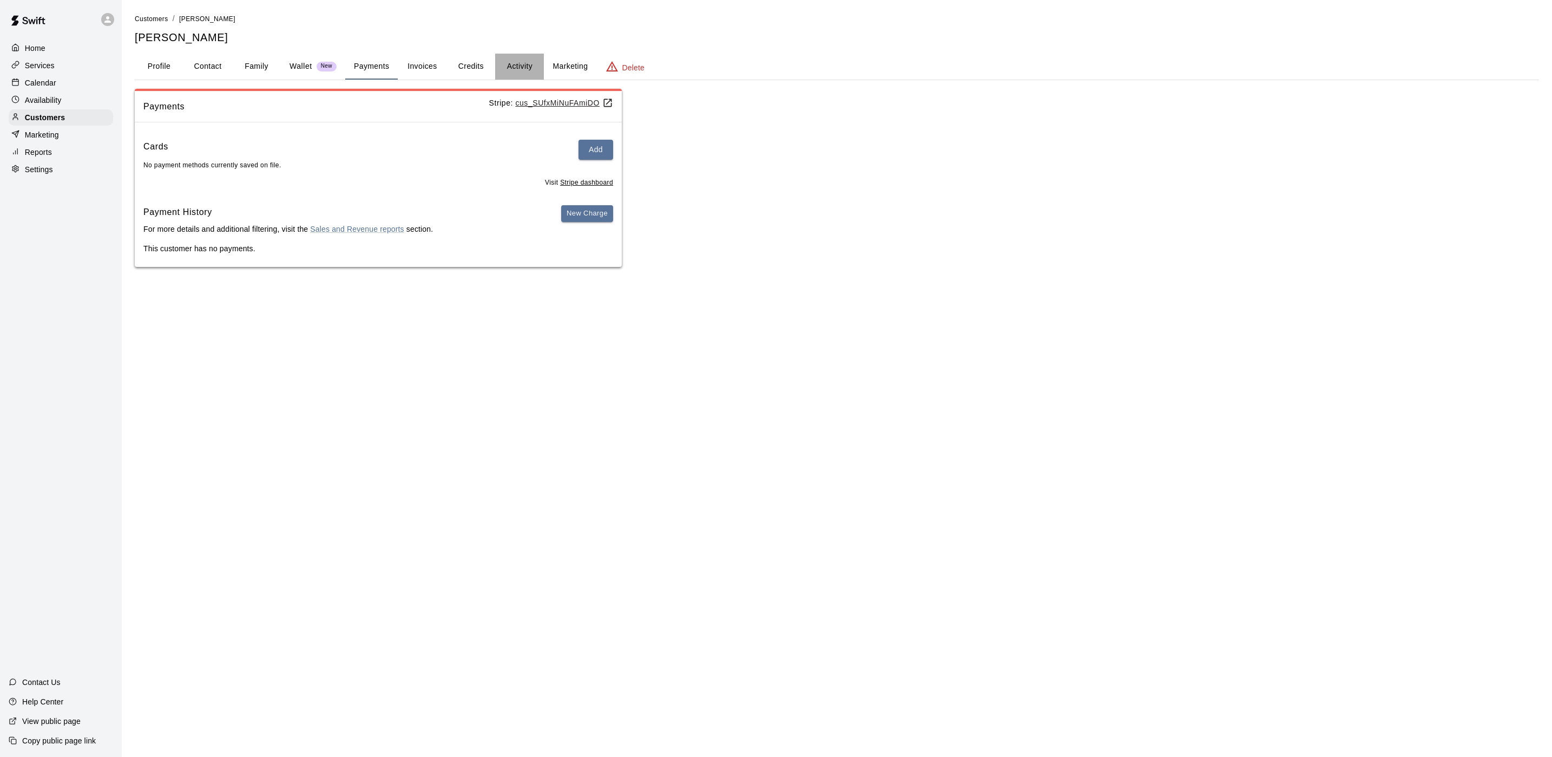
click at [513, 61] on button "Activity" at bounding box center [519, 67] width 49 height 26
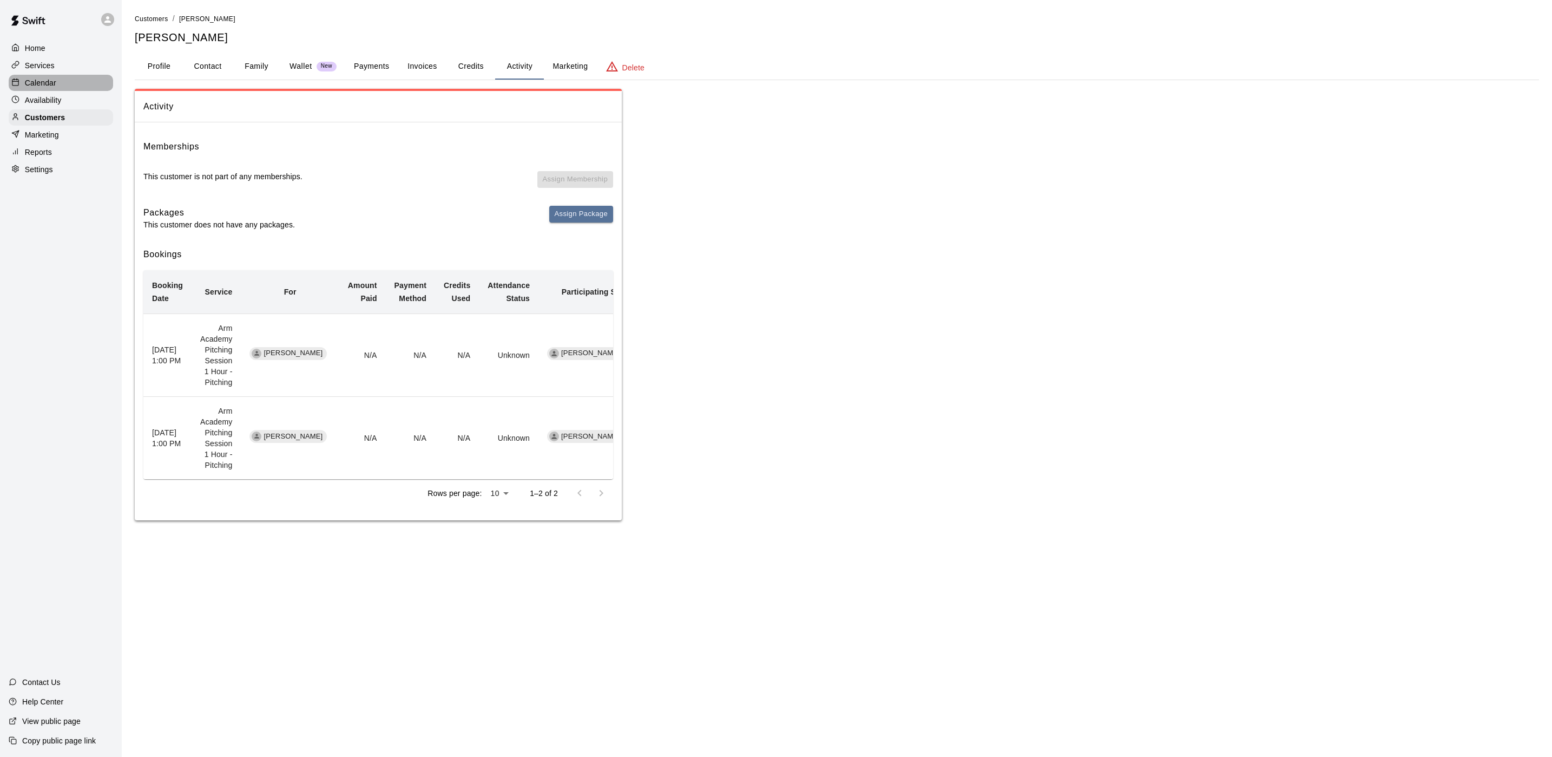
click at [74, 85] on div "Calendar" at bounding box center [61, 83] width 104 height 16
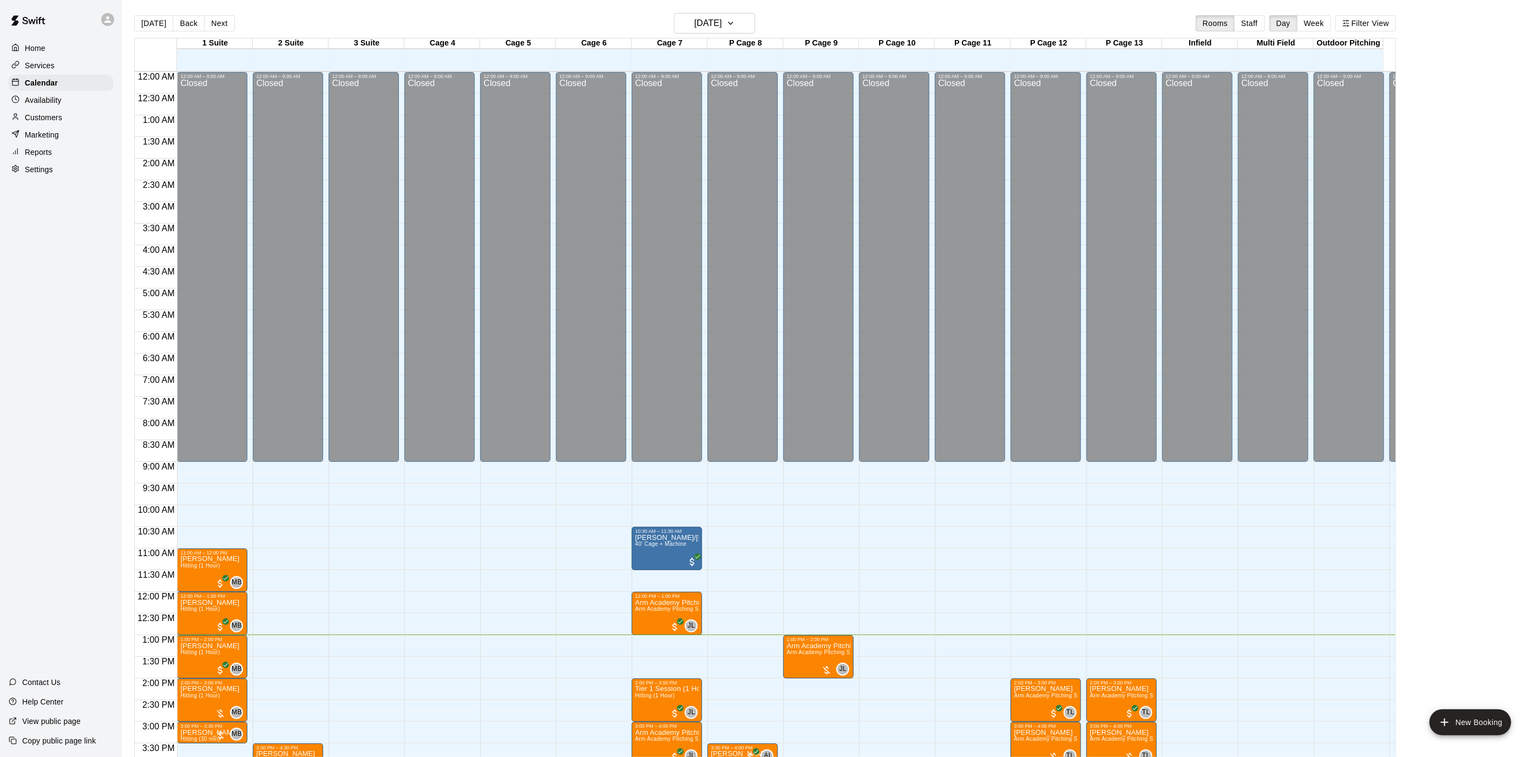
scroll to position [310, 0]
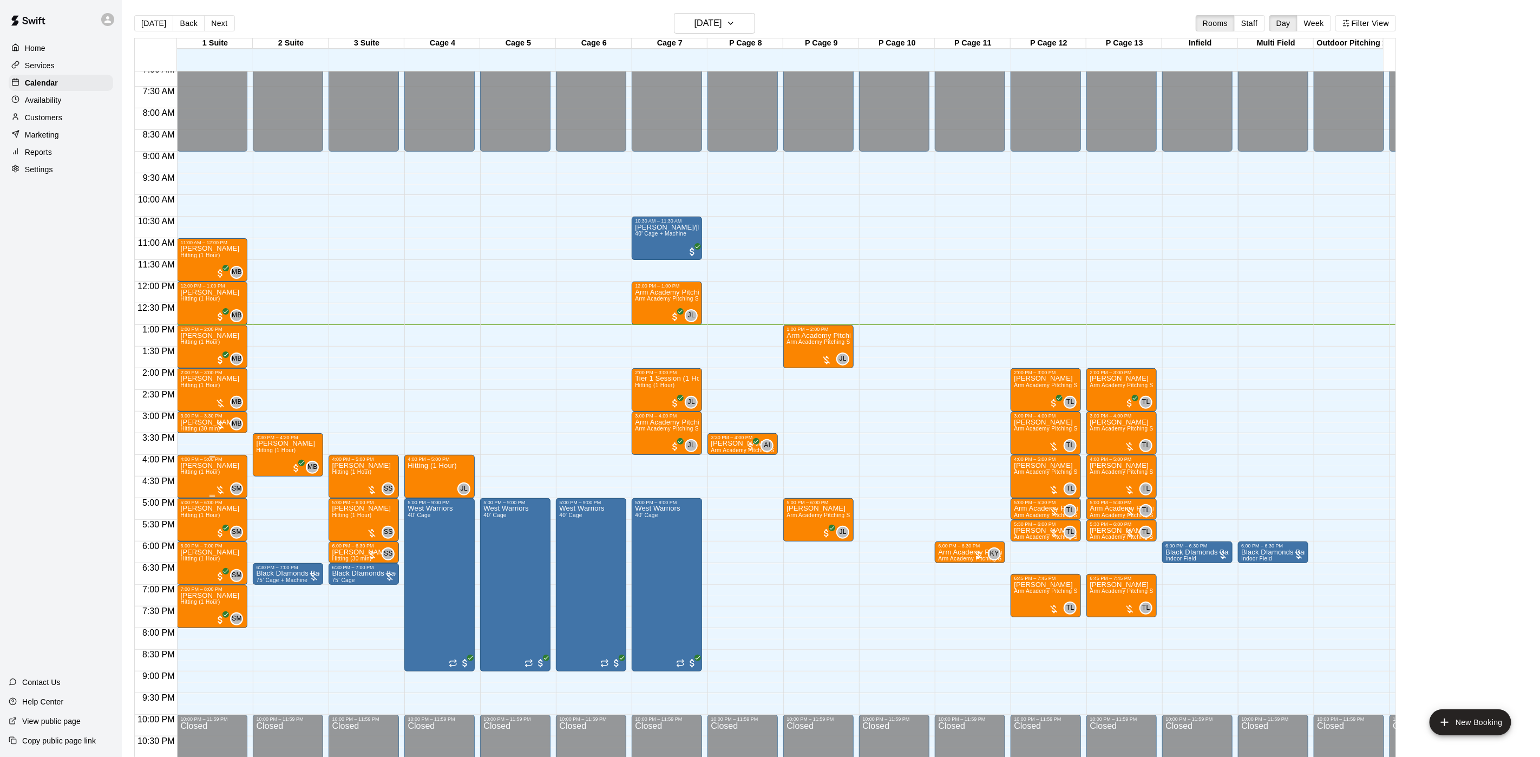
click at [195, 470] on span "Hitting (1 Hour)" at bounding box center [200, 472] width 40 height 6
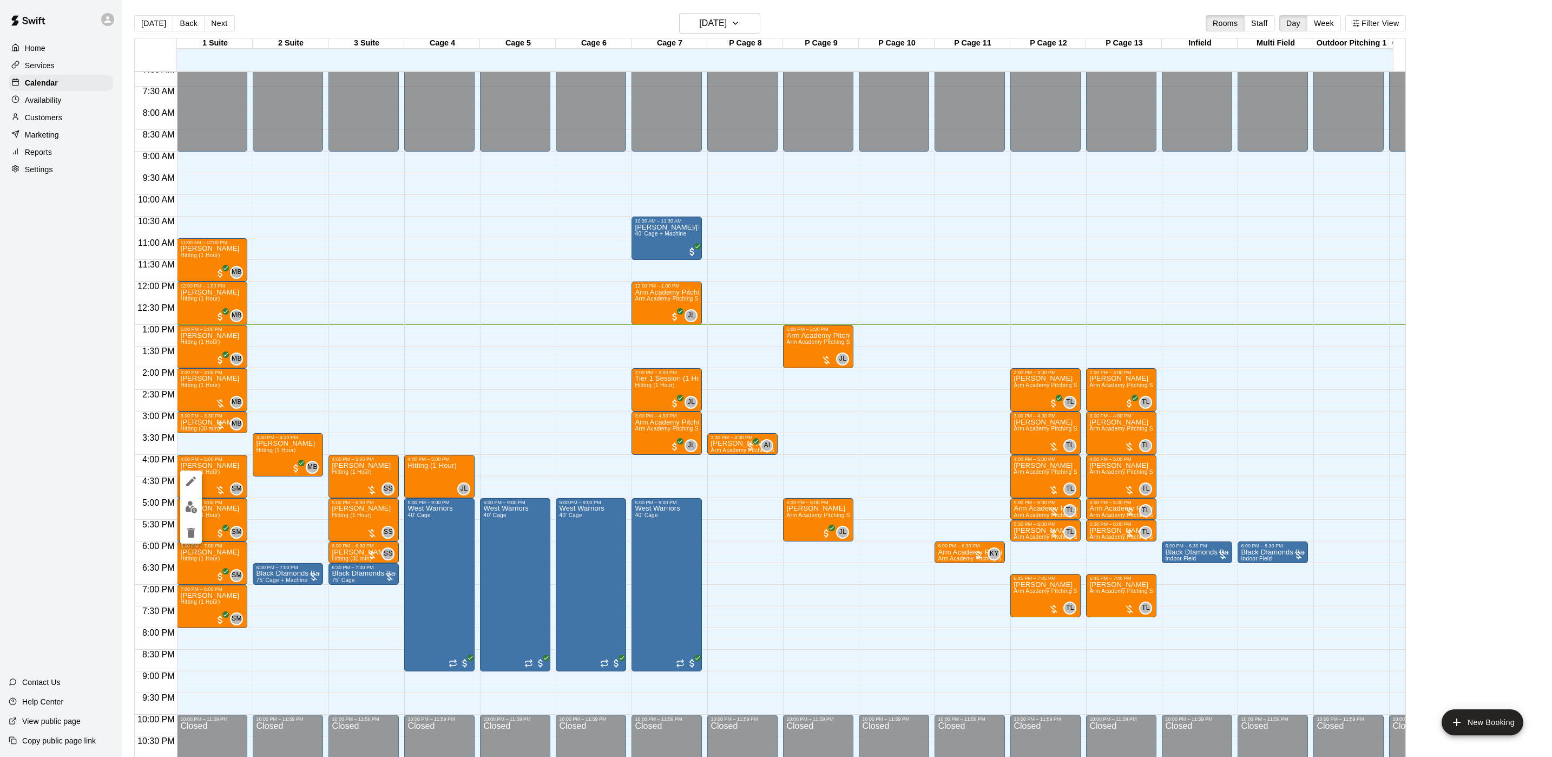
drag, startPoint x: 216, startPoint y: 515, endPoint x: 222, endPoint y: 514, distance: 6.6
click at [216, 515] on div at bounding box center [776, 378] width 1552 height 757
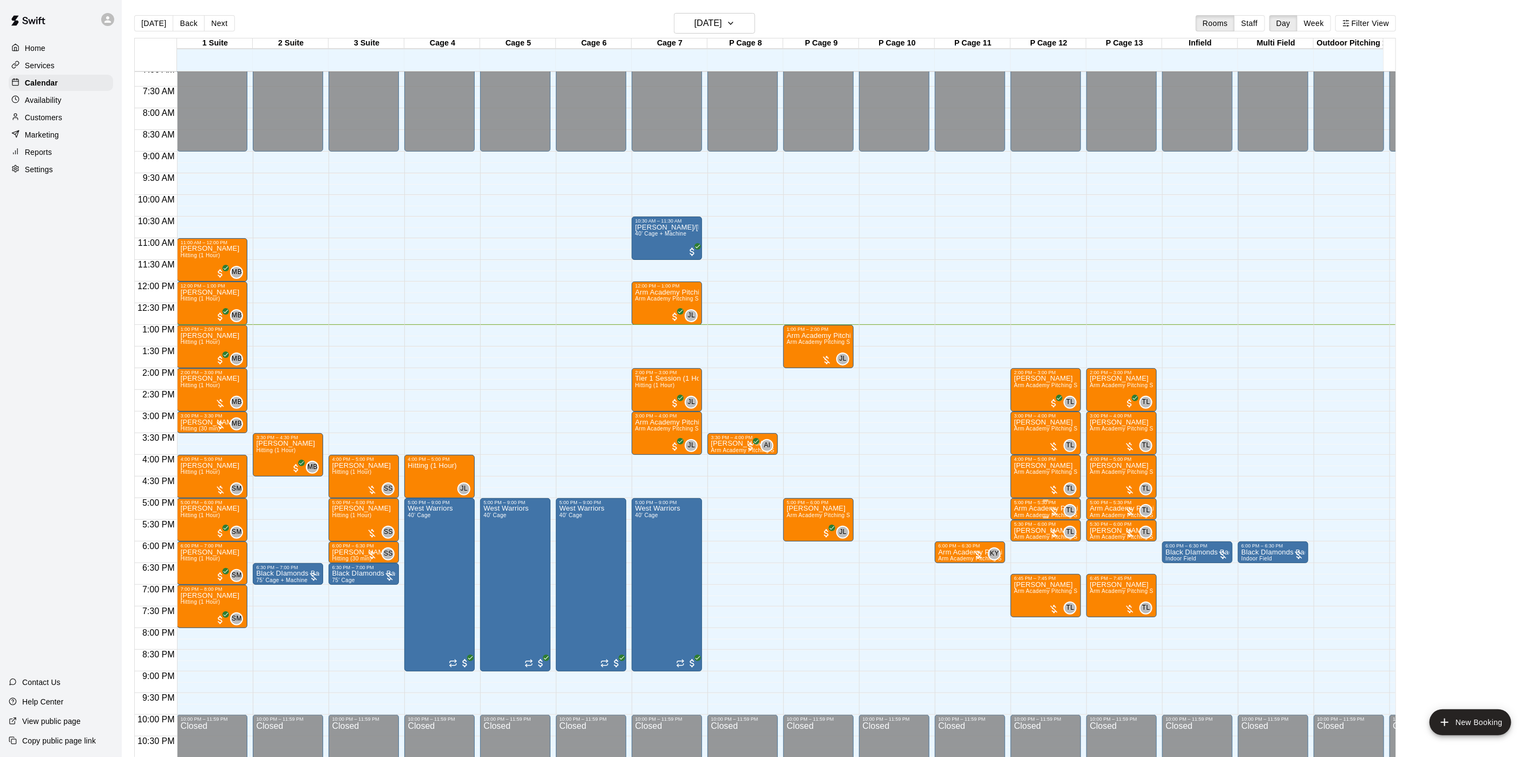
click at [1030, 508] on p "Arm Academy Pitching Session 30 min" at bounding box center [1046, 508] width 64 height 0
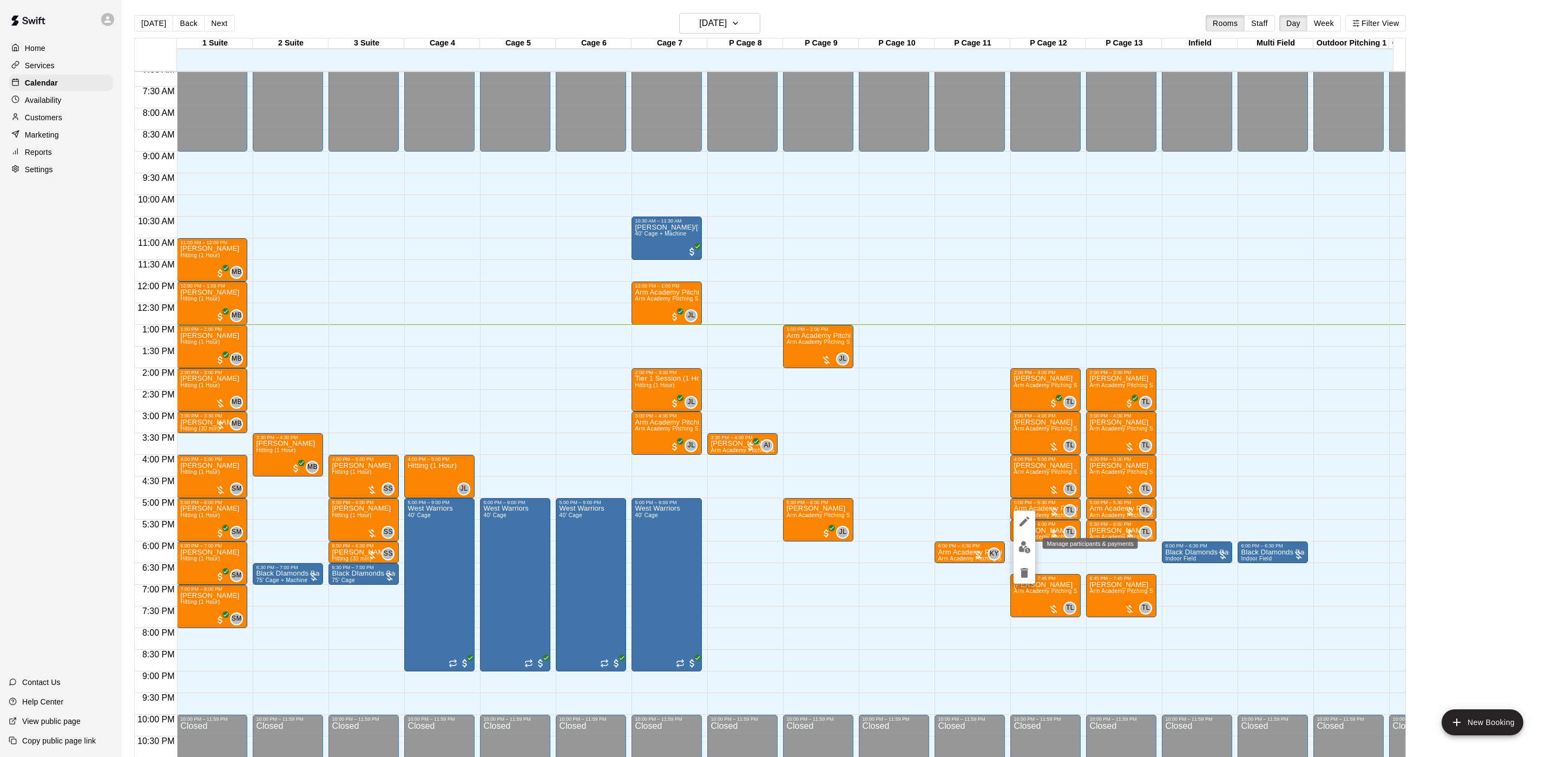
click at [1019, 541] on img "edit" at bounding box center [1025, 547] width 12 height 12
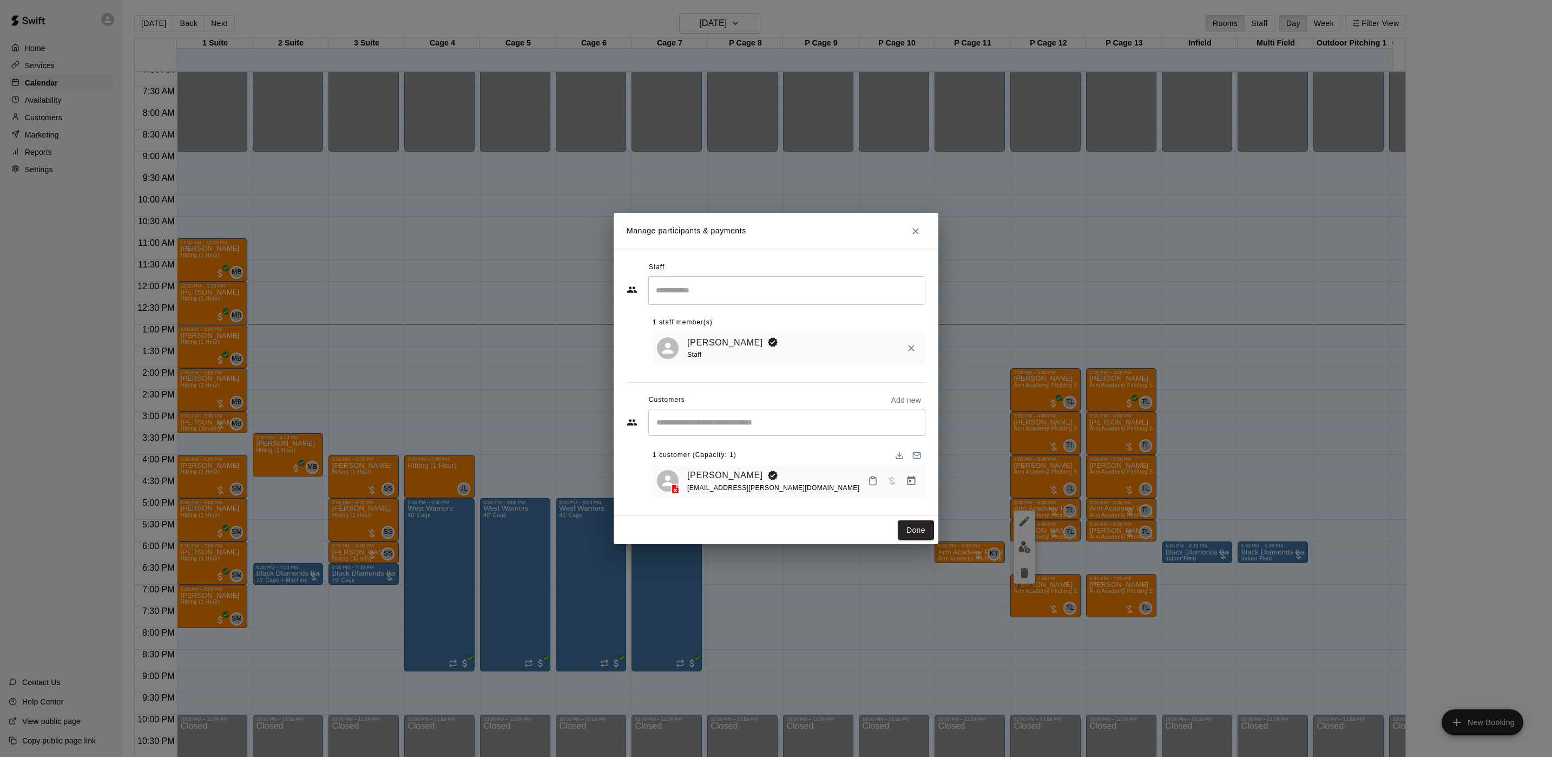
click at [544, 465] on div "Manage participants & payments Staff ​ 1 staff member(s) [PERSON_NAME] Staff Cu…" at bounding box center [776, 378] width 1552 height 757
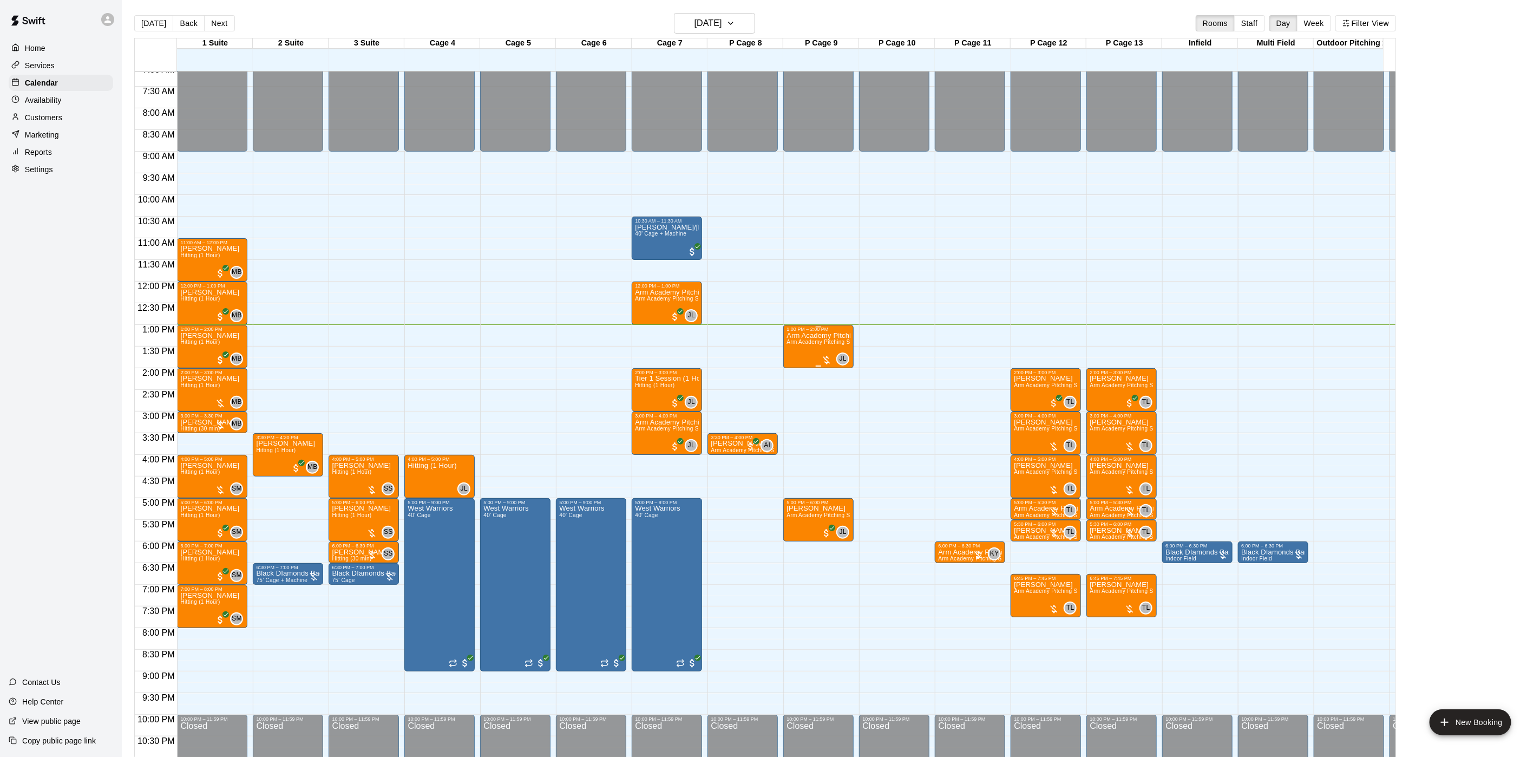
click at [813, 356] on div "Arm Academy Pitching Session 1 Hour Arm Academy Pitching Session 1 Hour - Pitch…" at bounding box center [818, 710] width 64 height 757
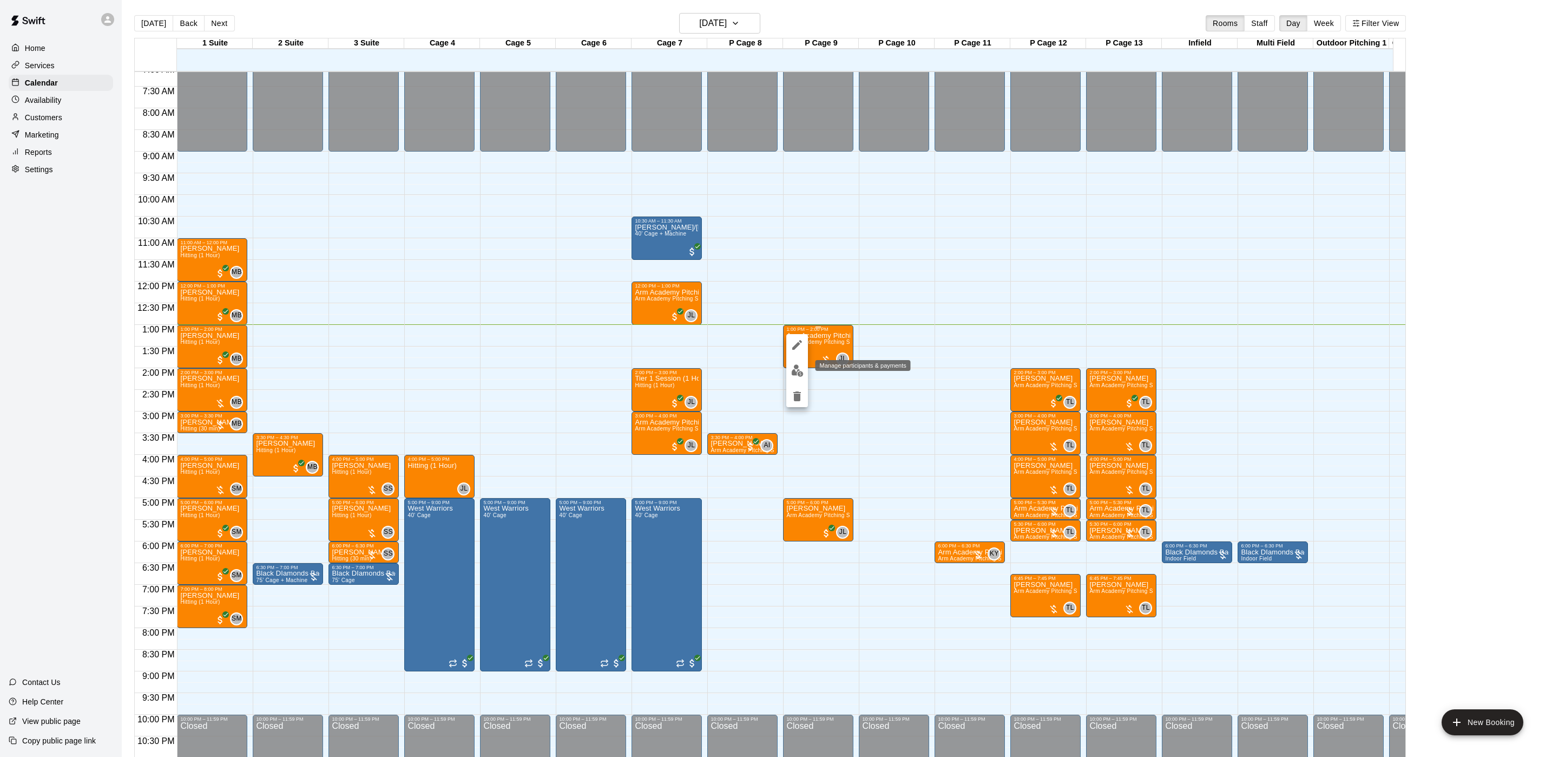
click at [798, 372] on img "edit" at bounding box center [797, 370] width 12 height 12
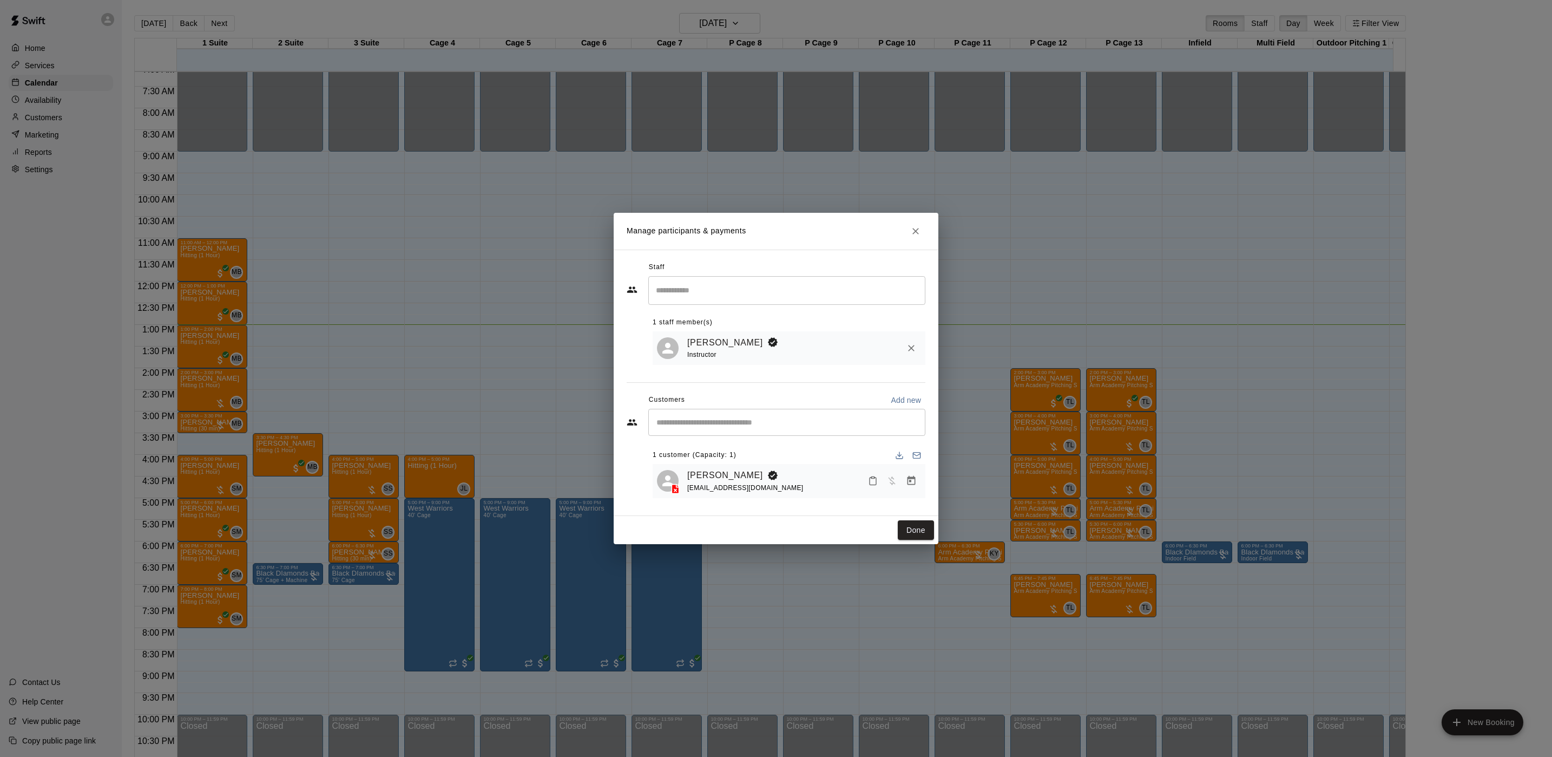
click at [1166, 408] on div "Manage participants & payments Staff ​ 1 staff member(s) [PERSON_NAME] Instruct…" at bounding box center [776, 378] width 1552 height 757
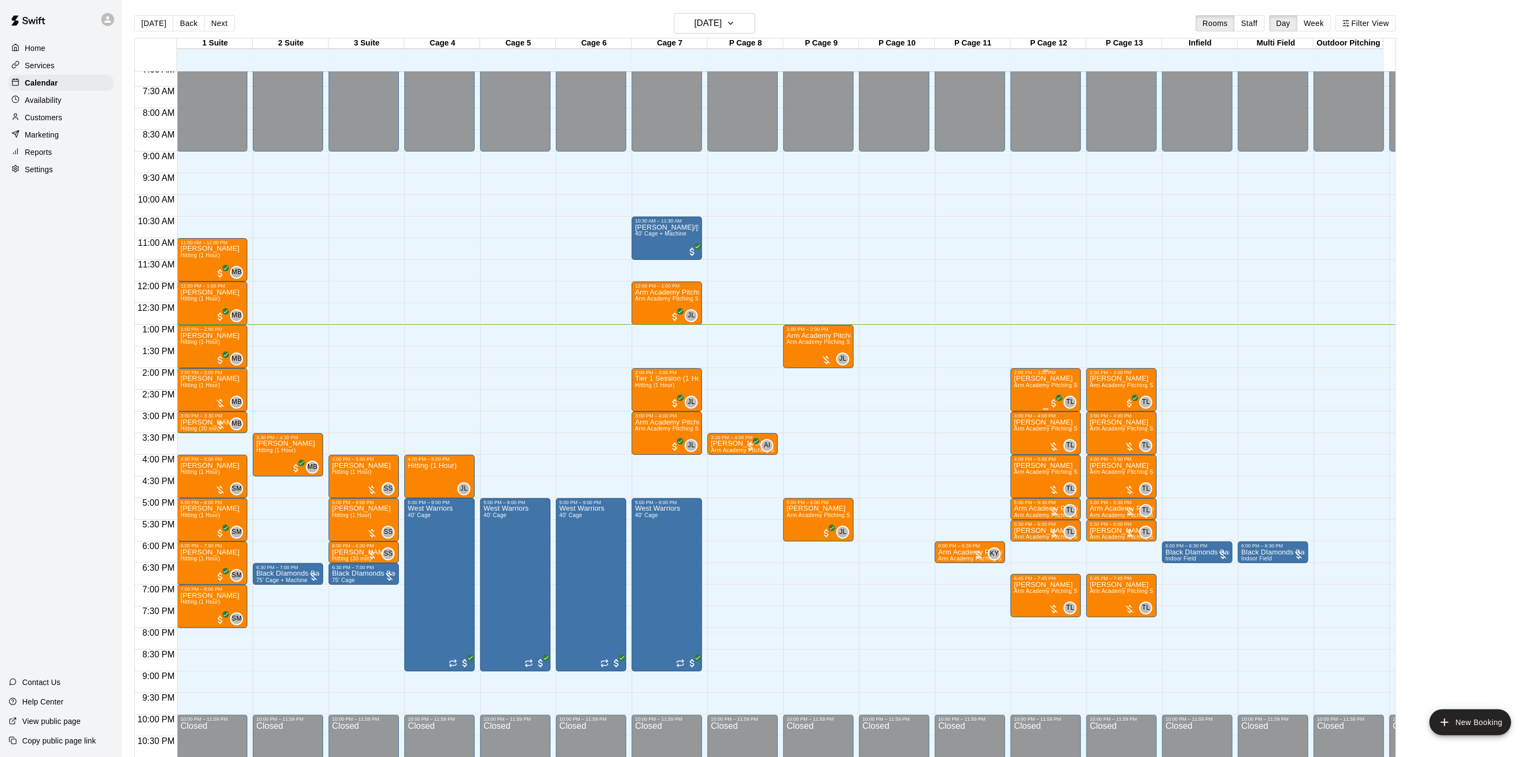
click at [1033, 383] on div "Michael Mallon Arm Academy Pitching Session 1 Hour - Pitching" at bounding box center [1046, 753] width 64 height 757
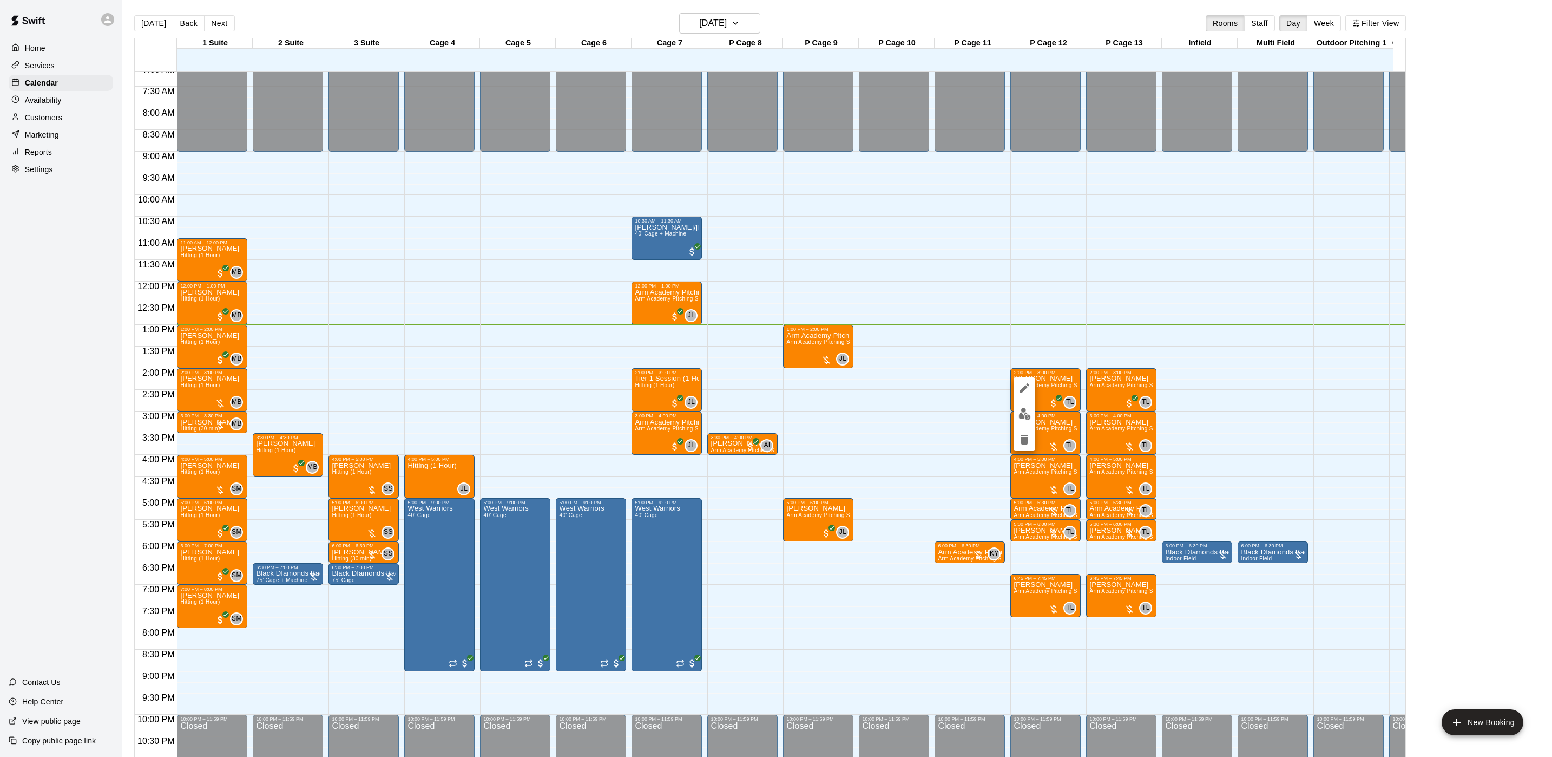
click at [1016, 422] on div at bounding box center [1025, 413] width 22 height 73
click at [1019, 416] on img "edit" at bounding box center [1025, 414] width 12 height 12
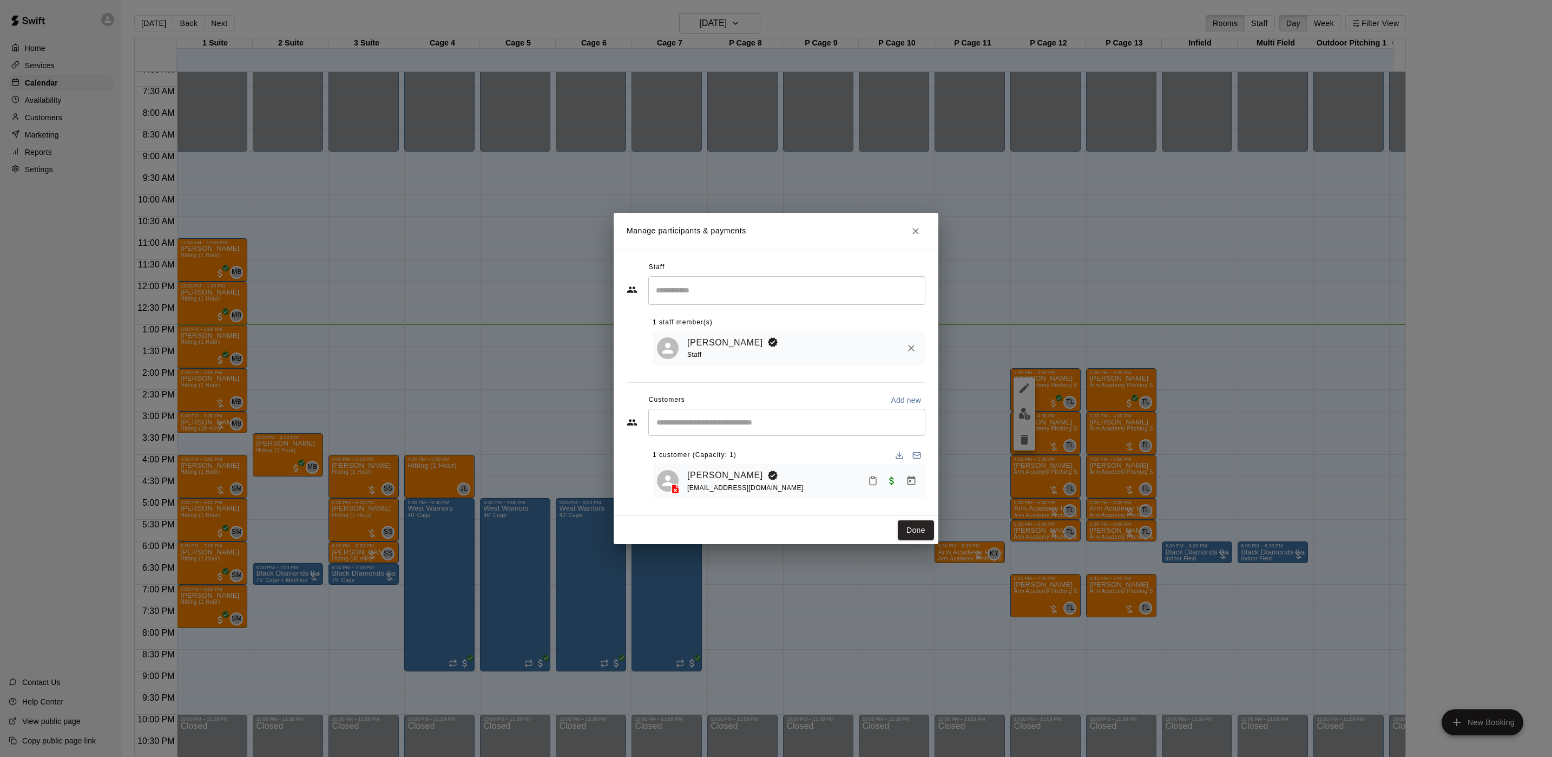
click at [707, 473] on link "[PERSON_NAME]" at bounding box center [725, 475] width 76 height 14
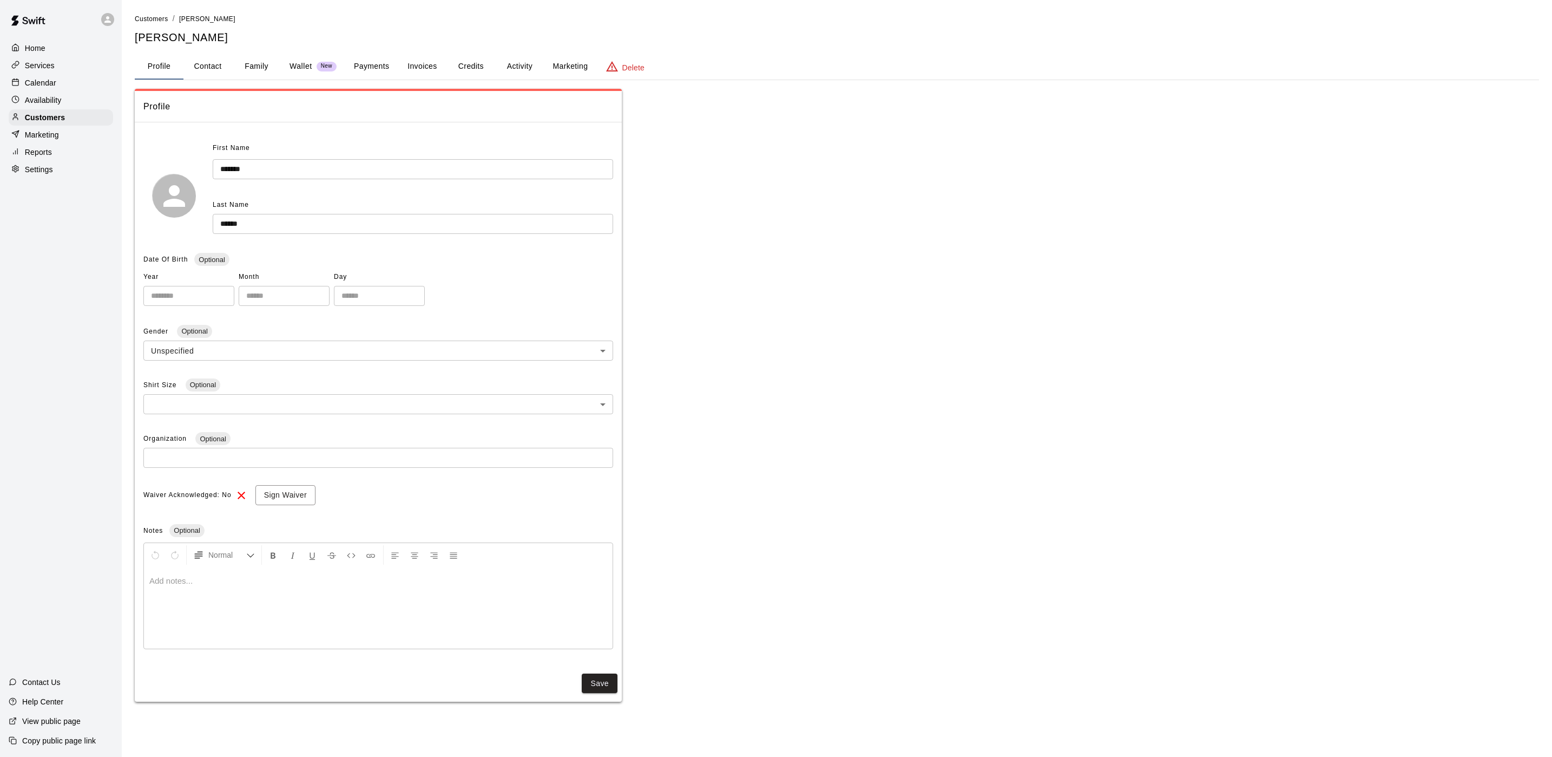
click at [528, 67] on button "Activity" at bounding box center [519, 67] width 49 height 26
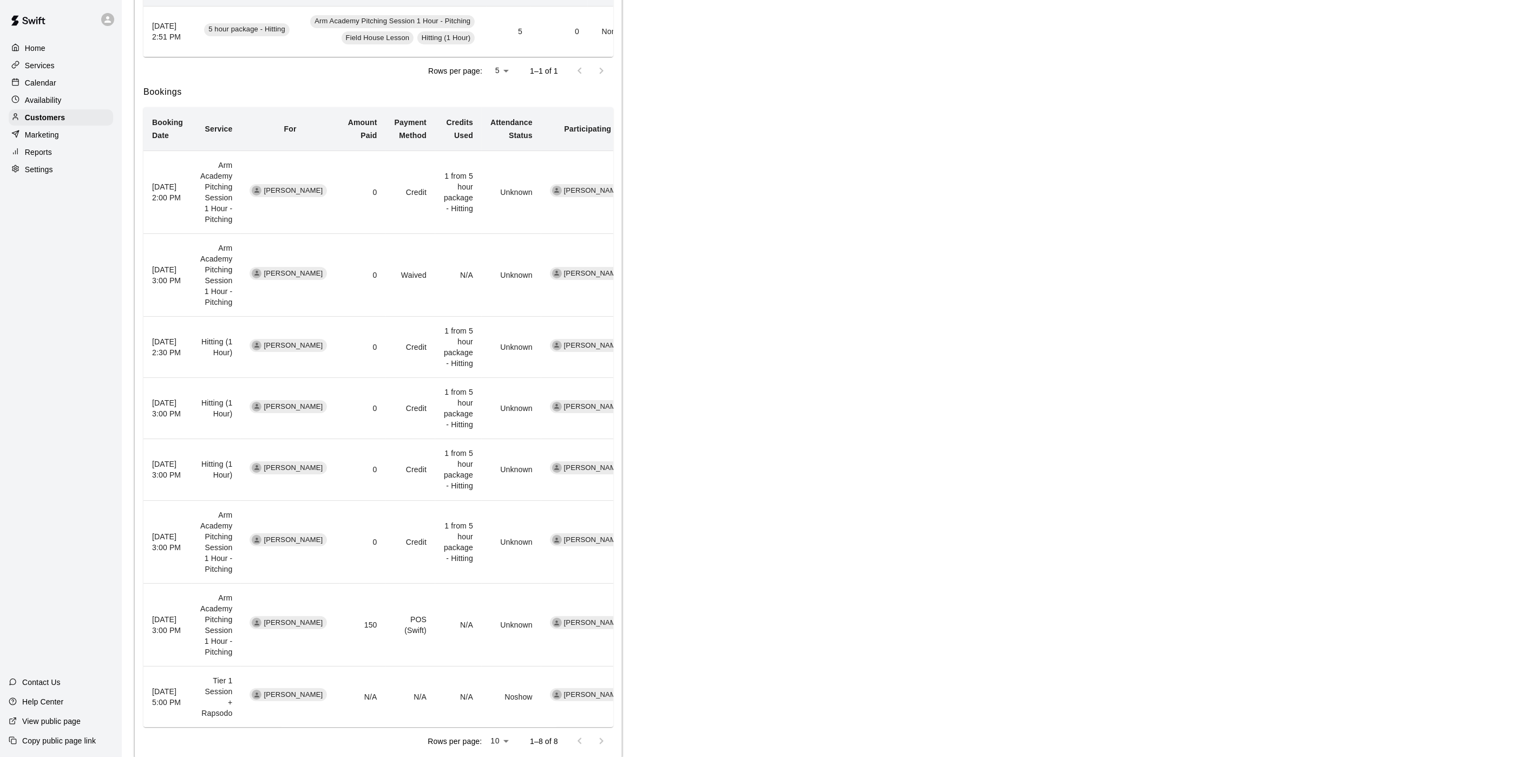
scroll to position [244, 0]
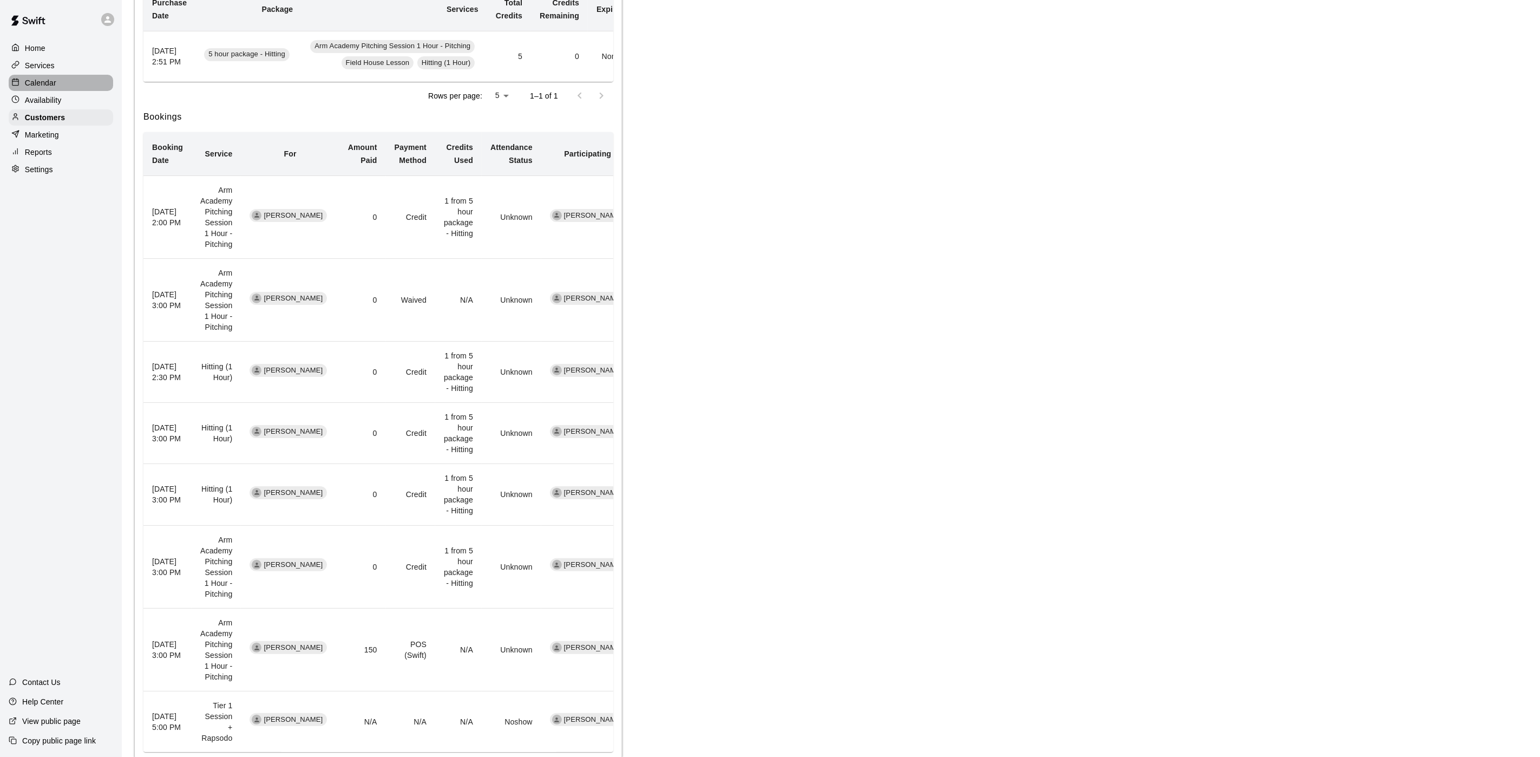
click at [39, 88] on p "Calendar" at bounding box center [40, 82] width 31 height 11
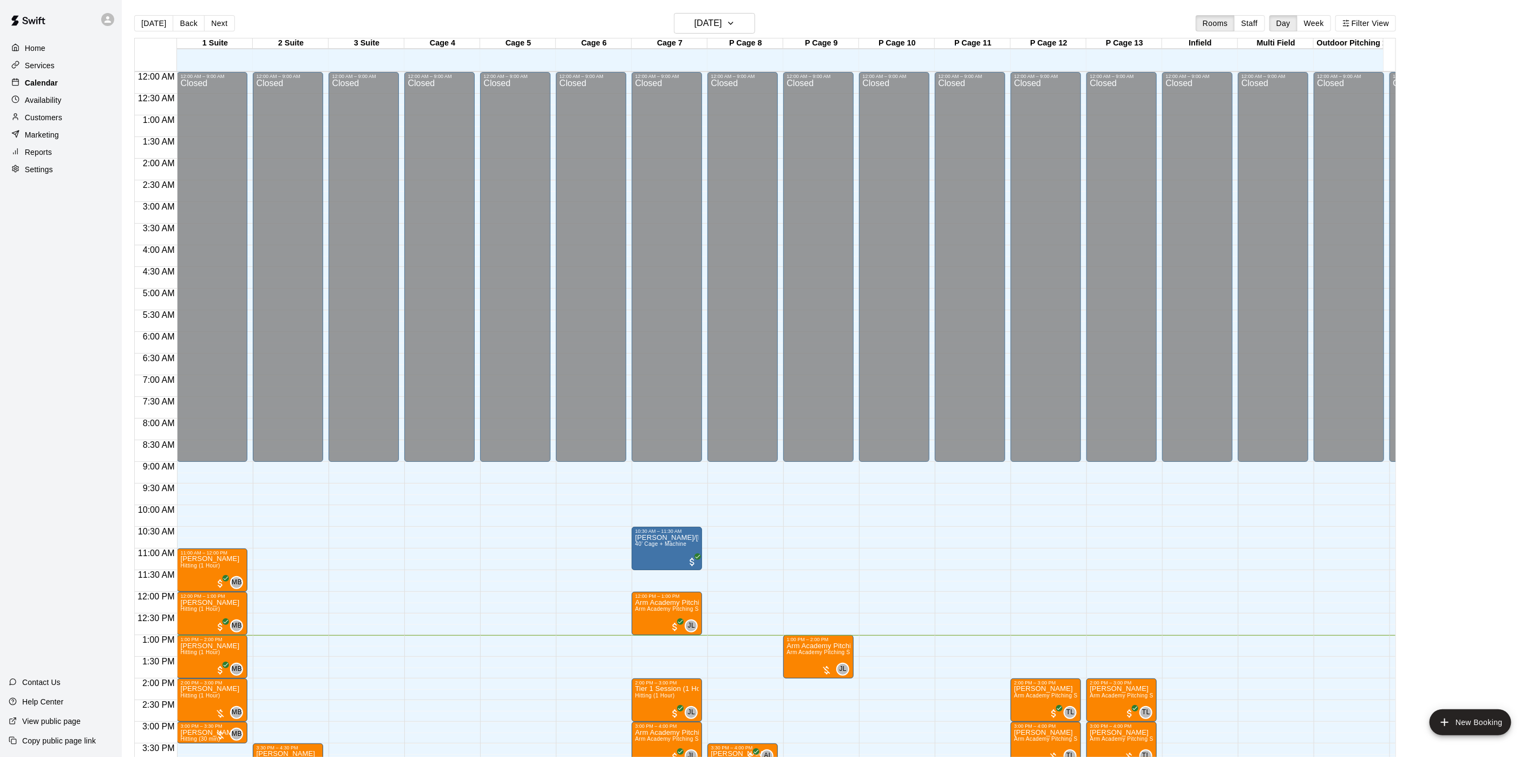
scroll to position [310, 0]
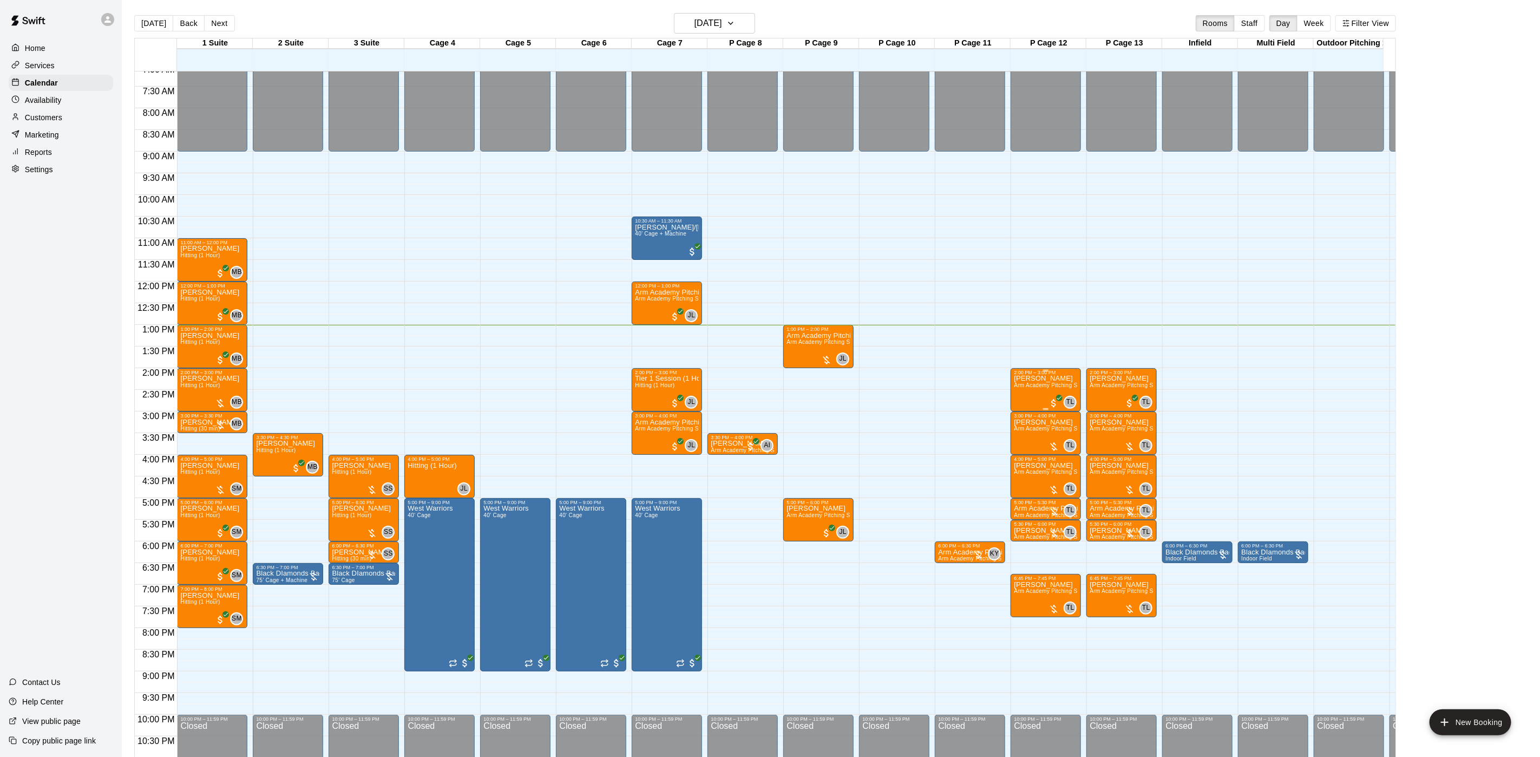
click at [1038, 384] on span "Arm Academy Pitching Session 1 Hour - Pitching" at bounding box center [1077, 385] width 126 height 6
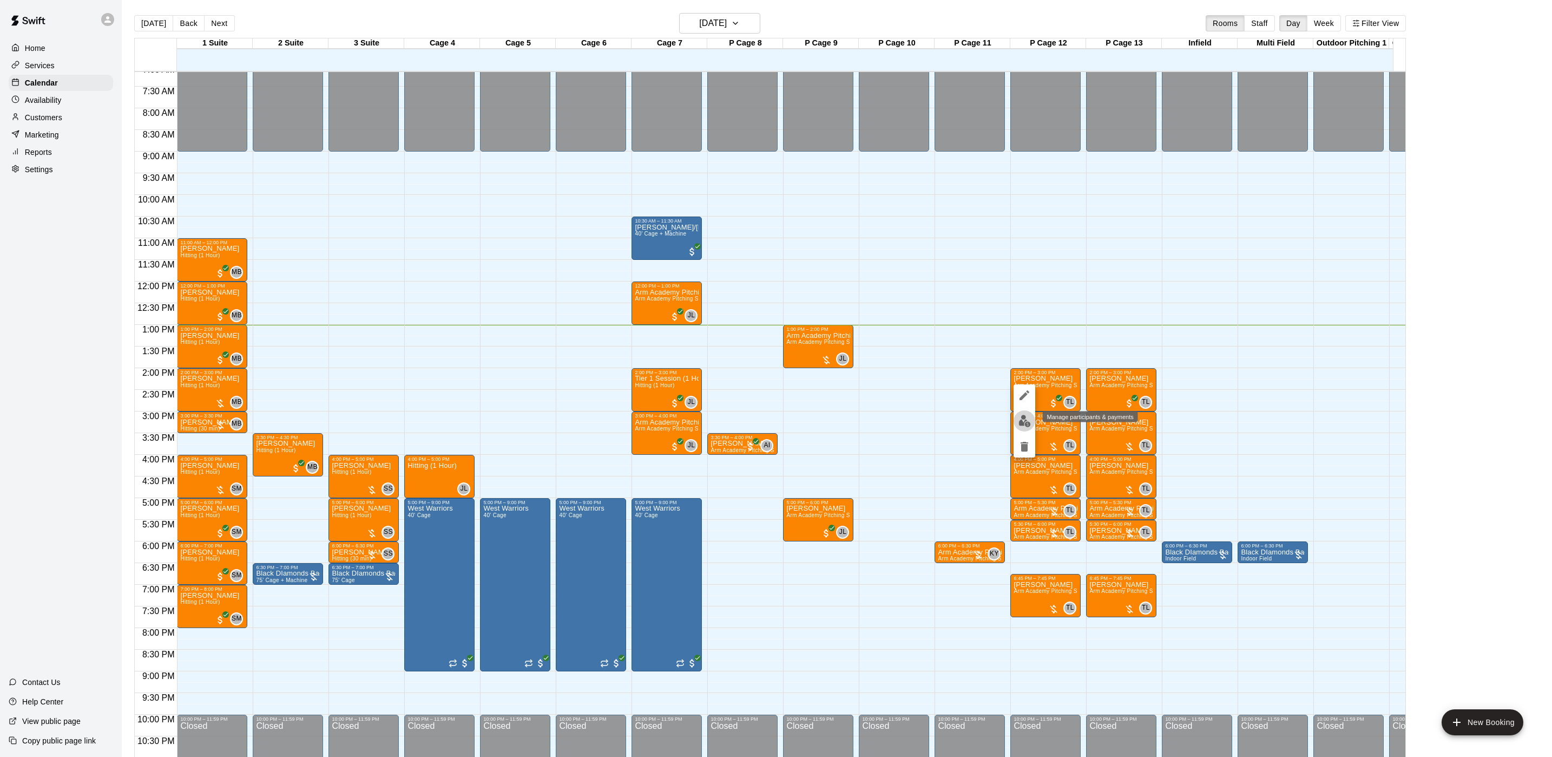
click at [1020, 424] on img "edit" at bounding box center [1025, 421] width 12 height 12
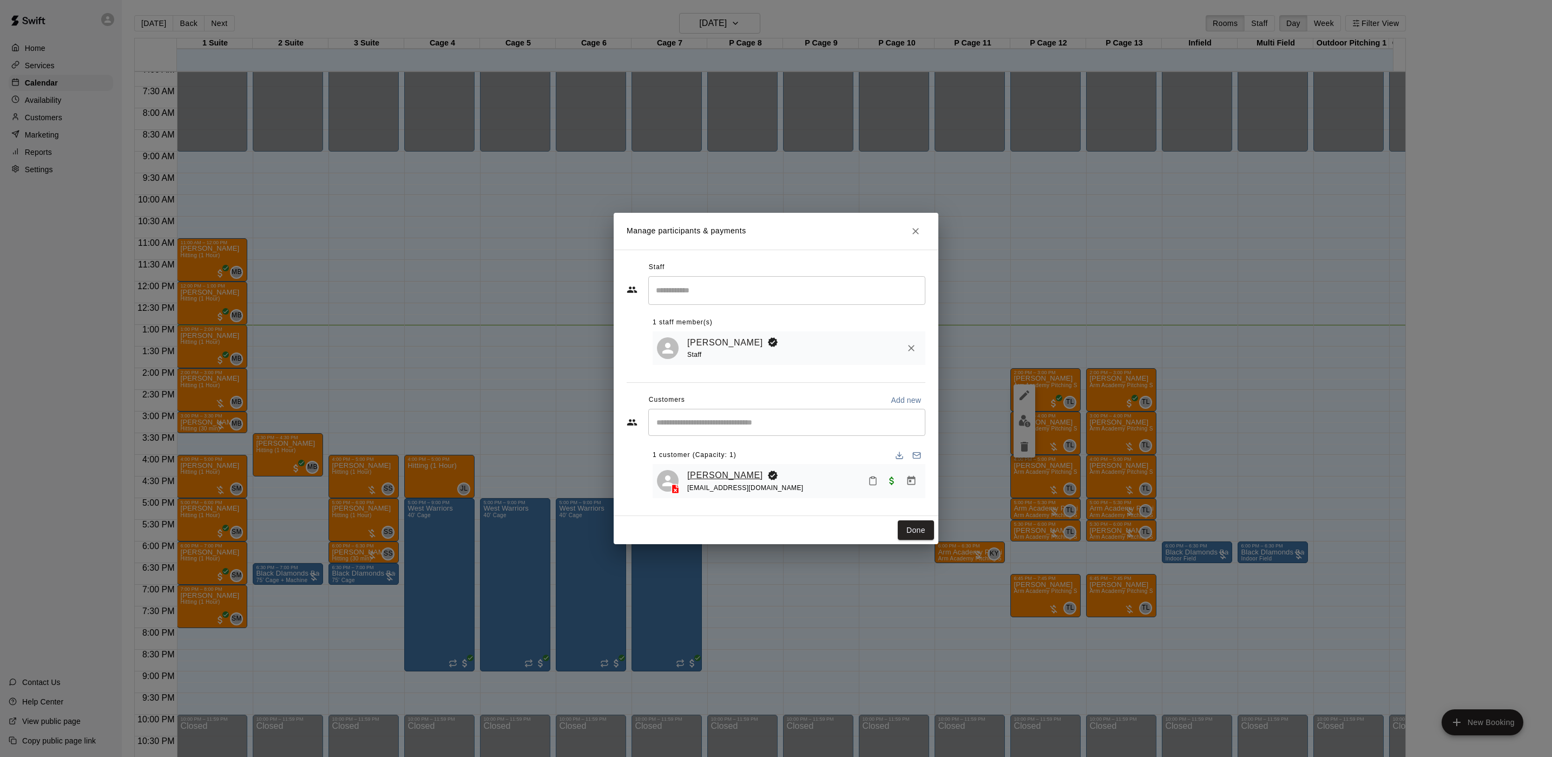
click at [708, 471] on link "[PERSON_NAME]" at bounding box center [725, 475] width 76 height 14
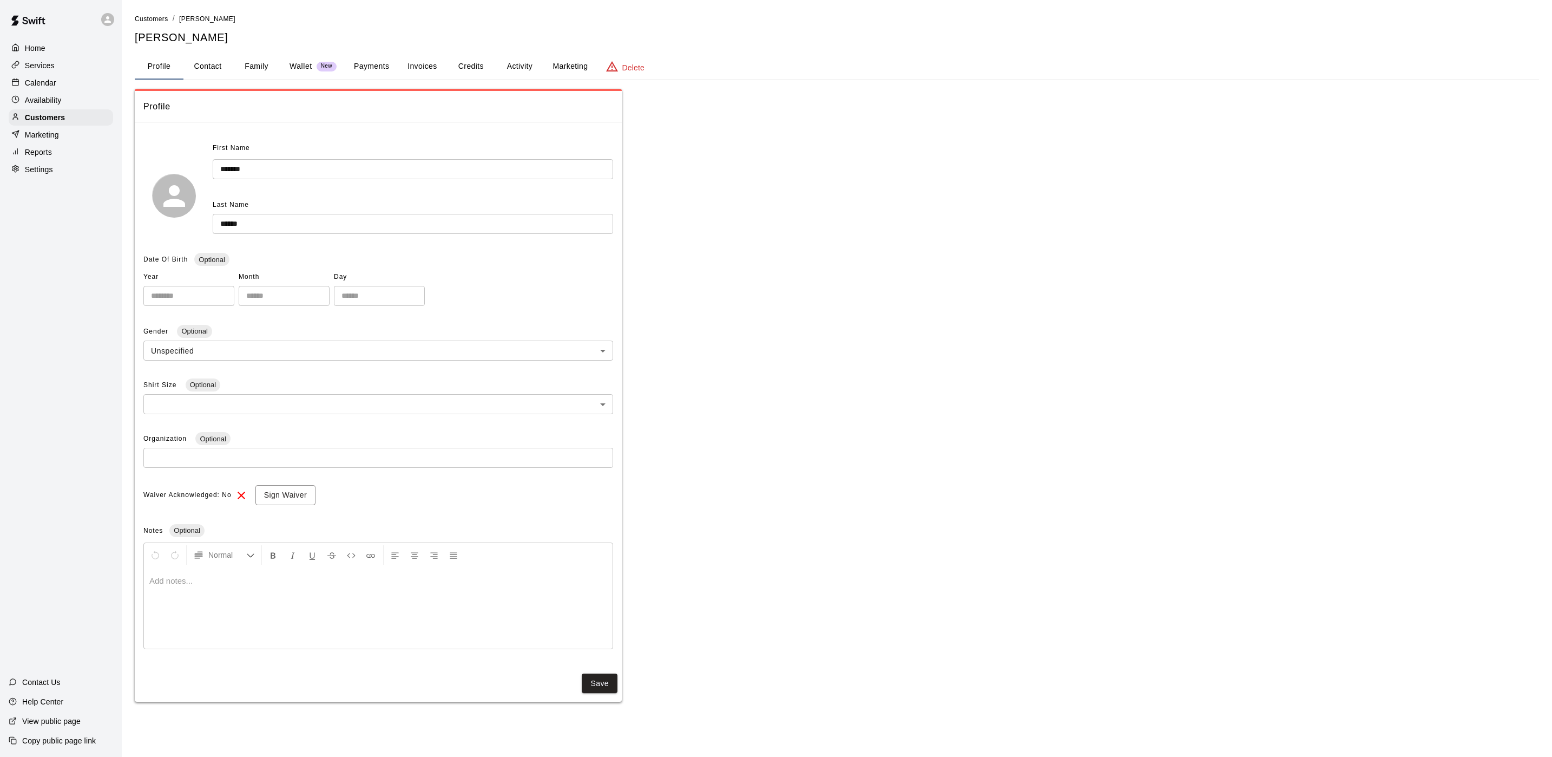
click at [208, 54] on button "Contact" at bounding box center [207, 67] width 49 height 26
select select "**"
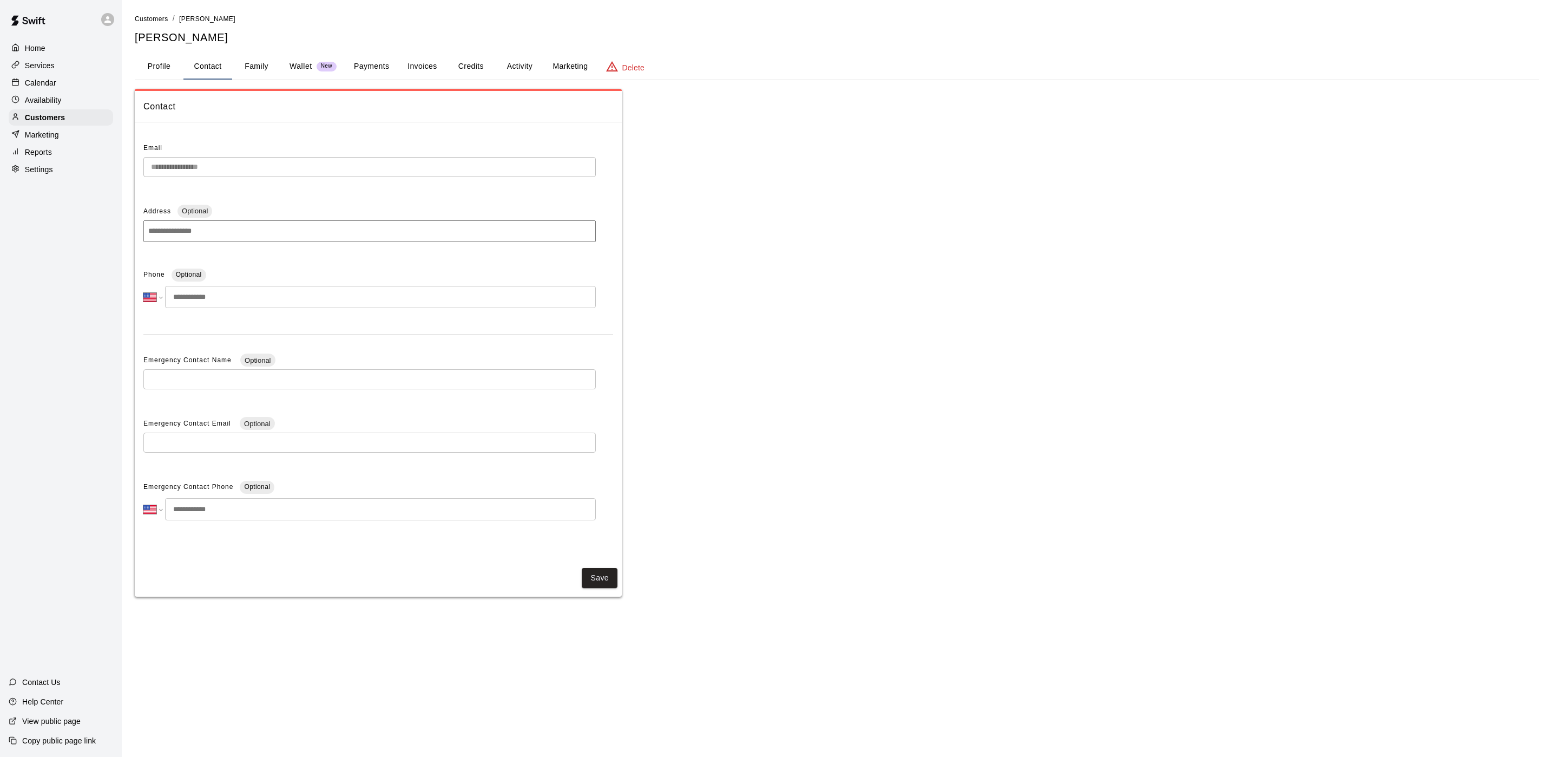
click at [208, 298] on input "tel" at bounding box center [380, 297] width 431 height 22
click at [61, 87] on div "Calendar" at bounding box center [61, 83] width 104 height 16
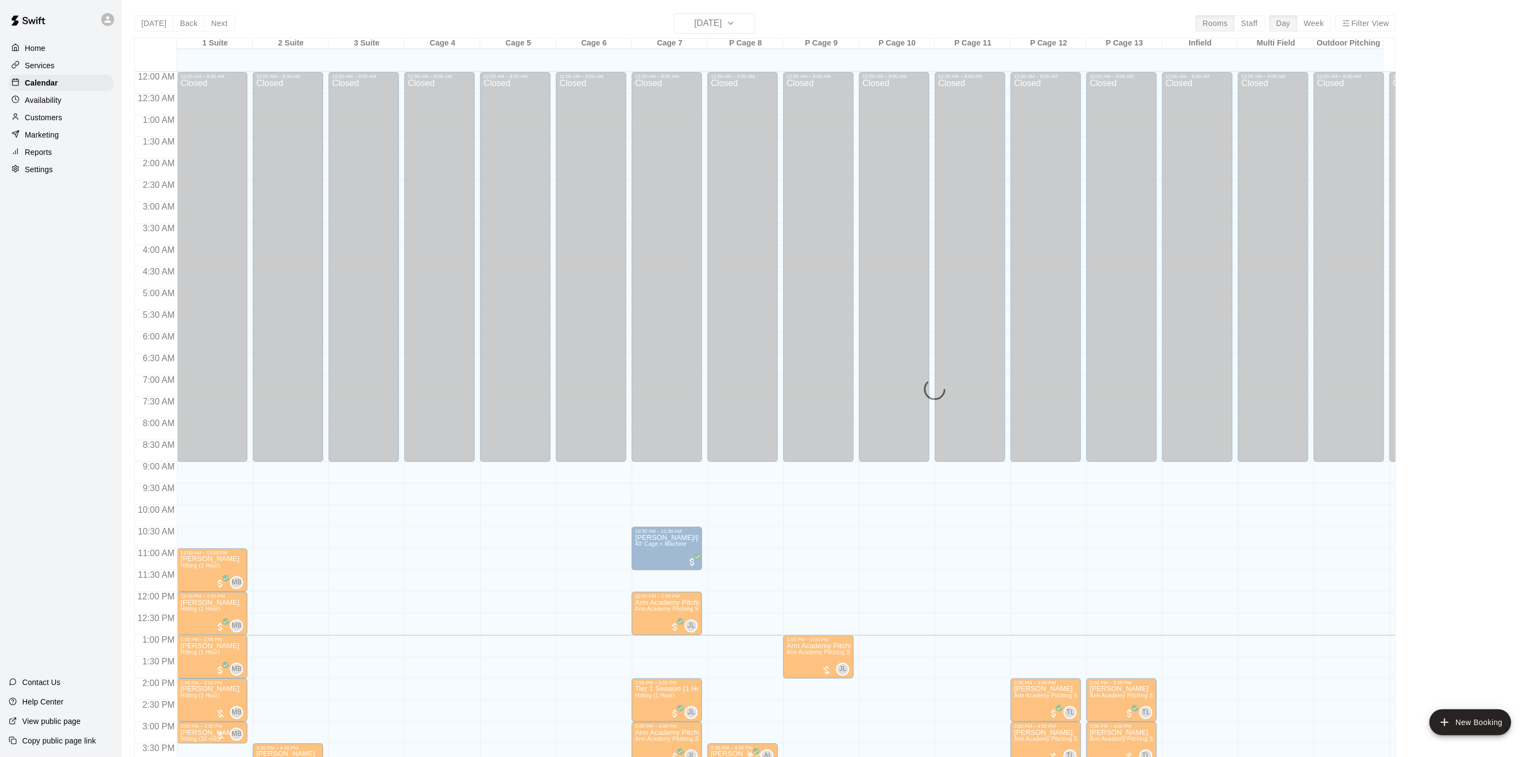
scroll to position [310, 0]
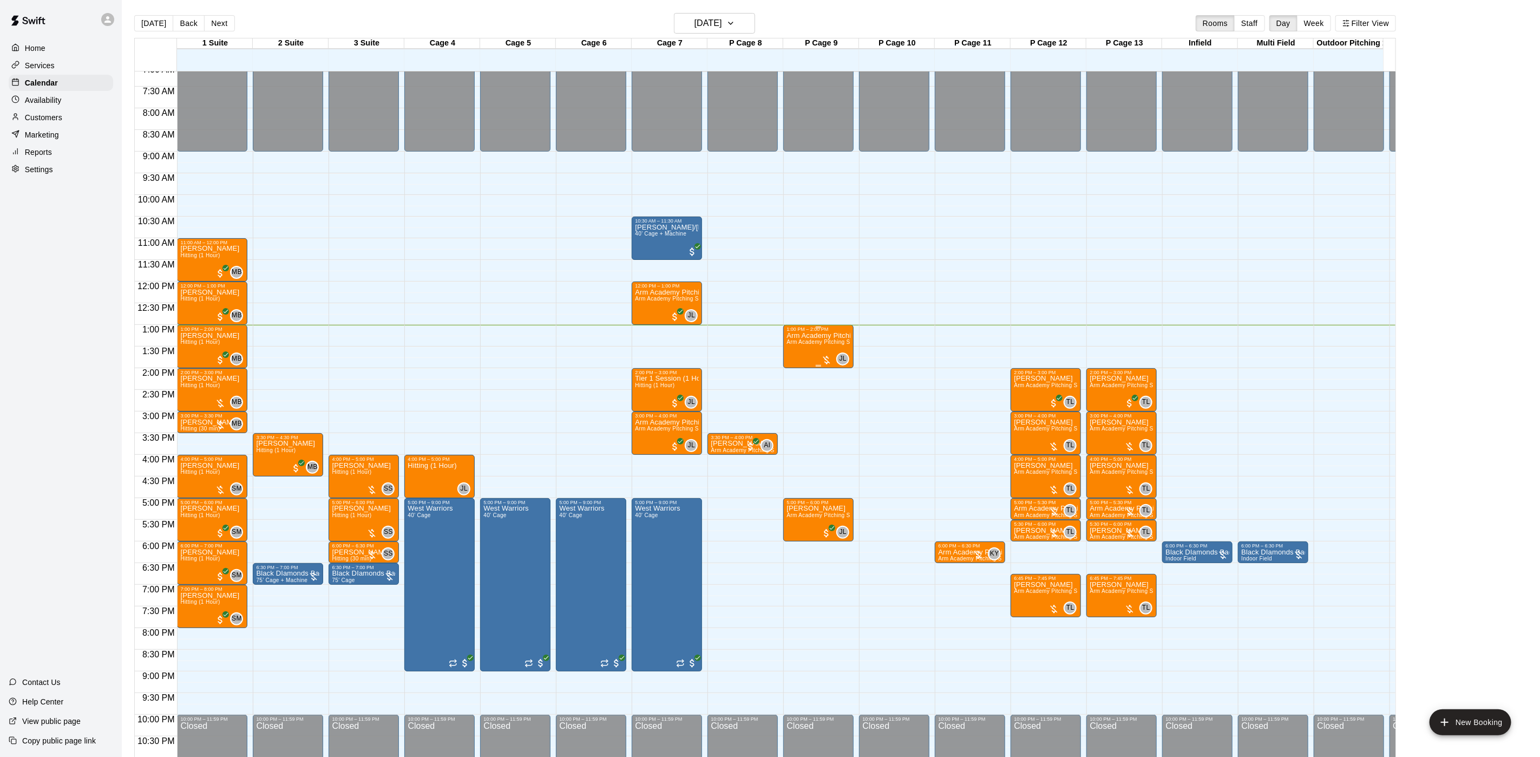
click at [784, 355] on div "1:00 PM – 2:00 PM Arm Academy Pitching Session 1 Hour Arm Academy Pitching Sess…" at bounding box center [818, 346] width 70 height 43
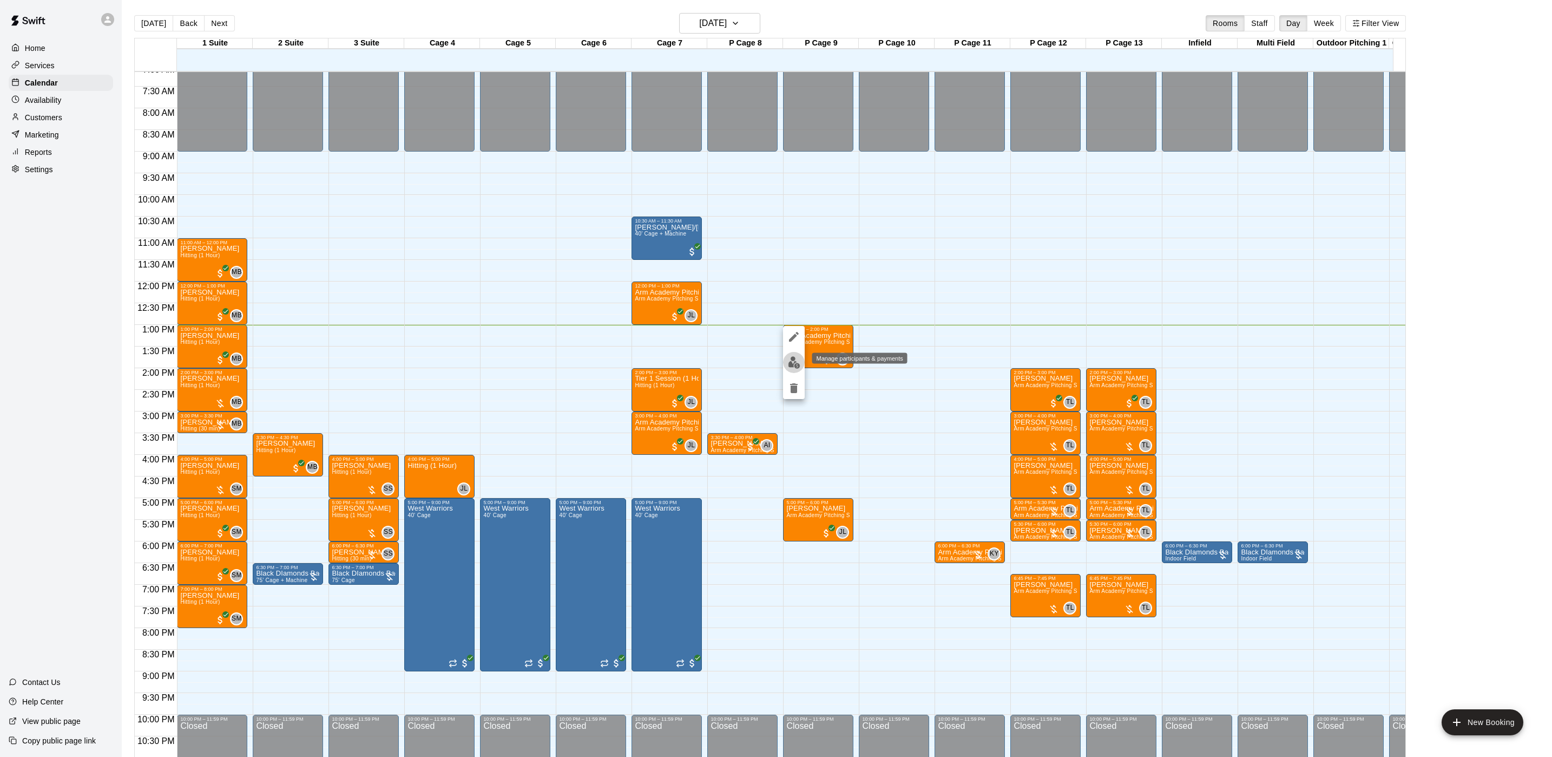
click at [788, 369] on button "edit" at bounding box center [794, 362] width 22 height 21
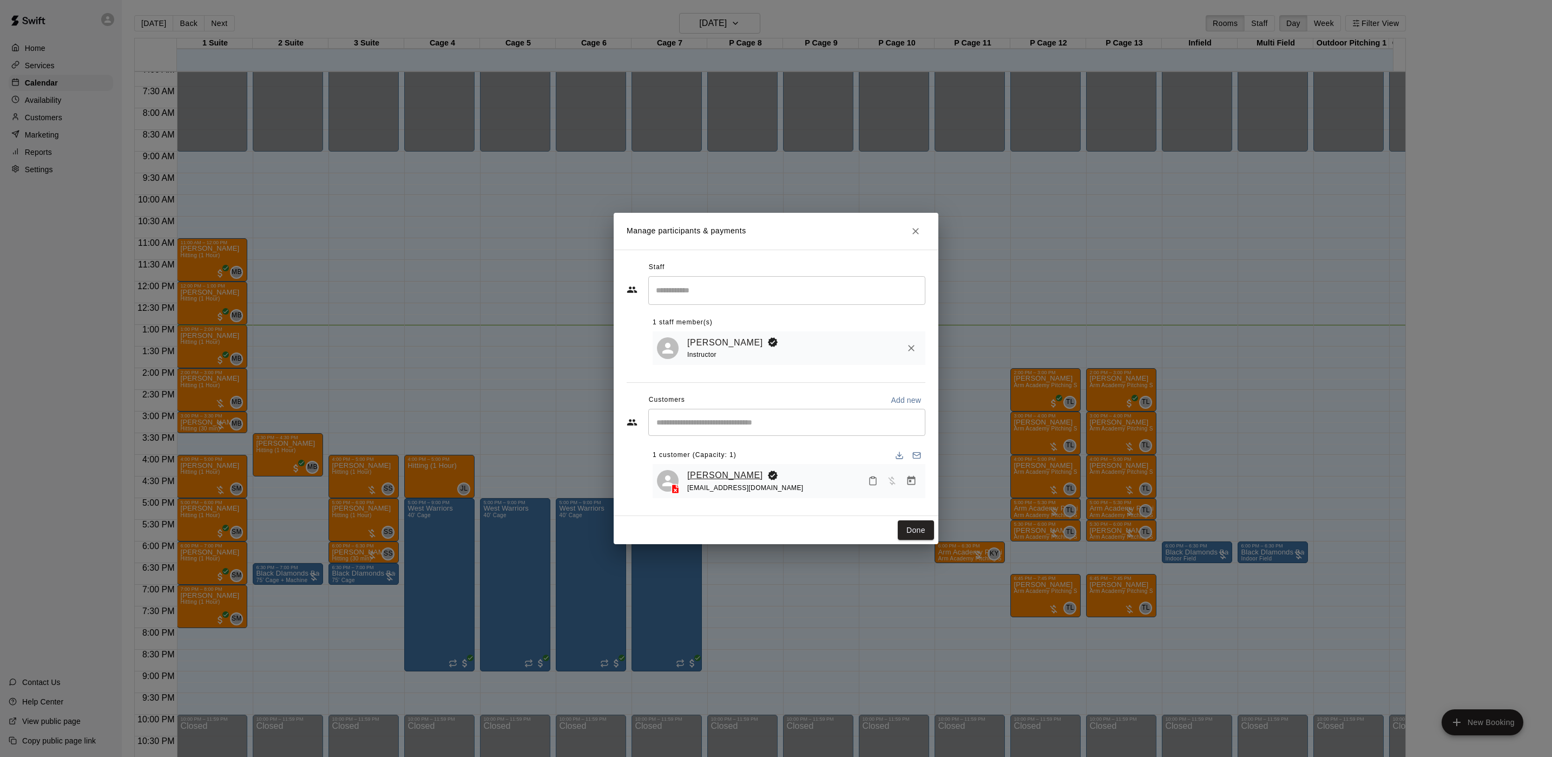
click at [730, 470] on link "[PERSON_NAME]" at bounding box center [725, 475] width 76 height 14
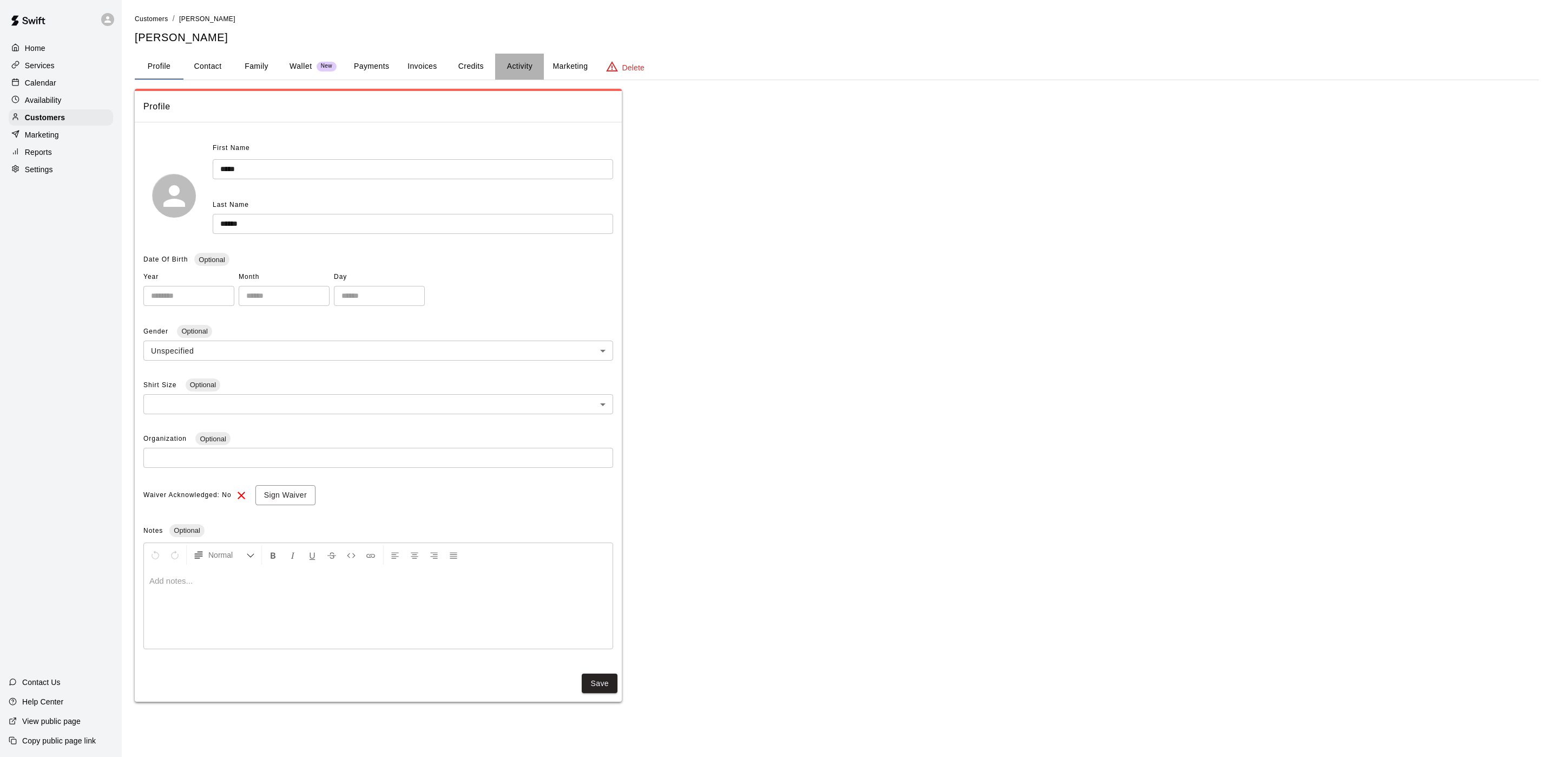
click at [526, 67] on button "Activity" at bounding box center [519, 67] width 49 height 26
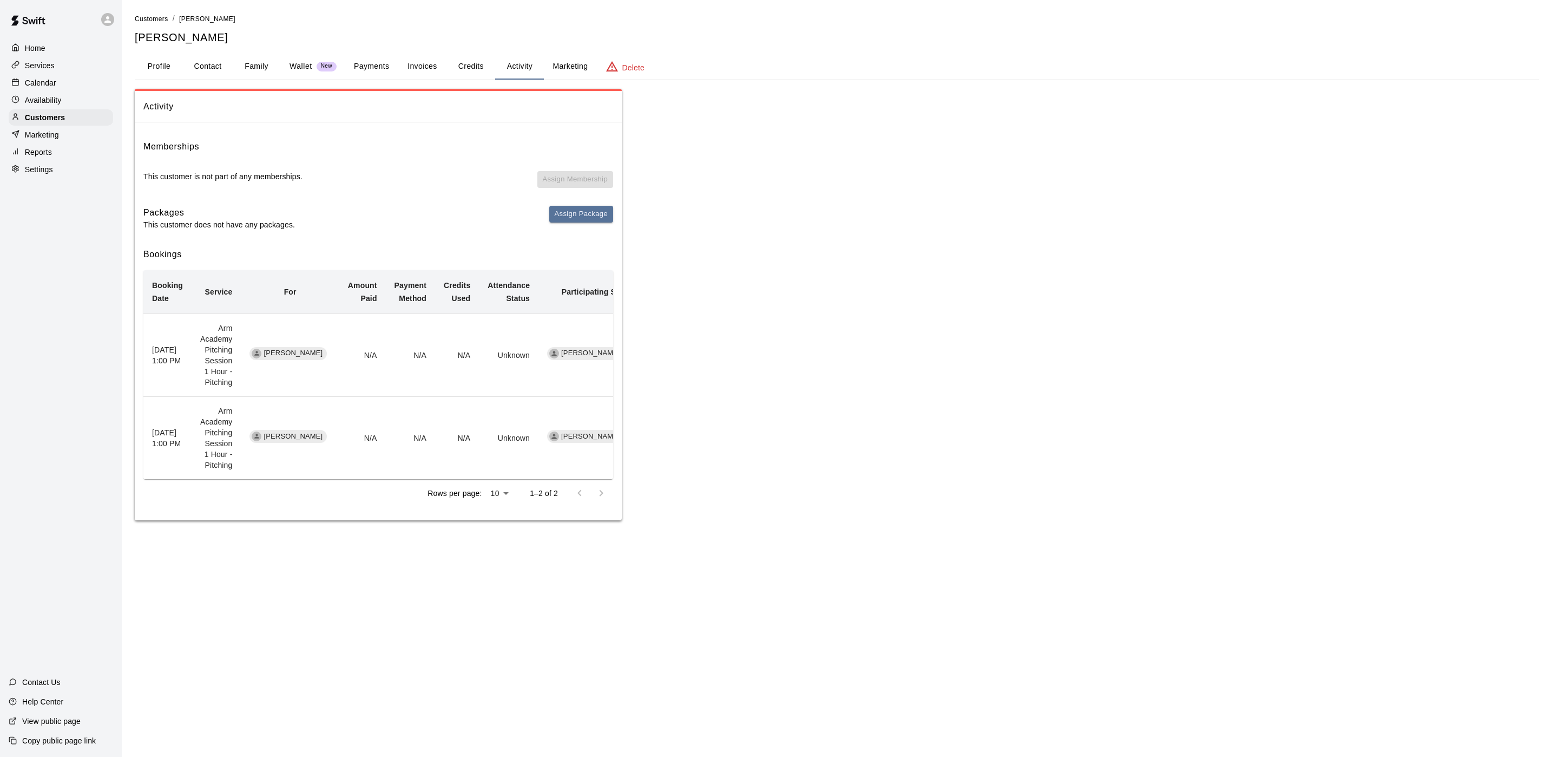
click at [48, 86] on p "Calendar" at bounding box center [40, 82] width 31 height 11
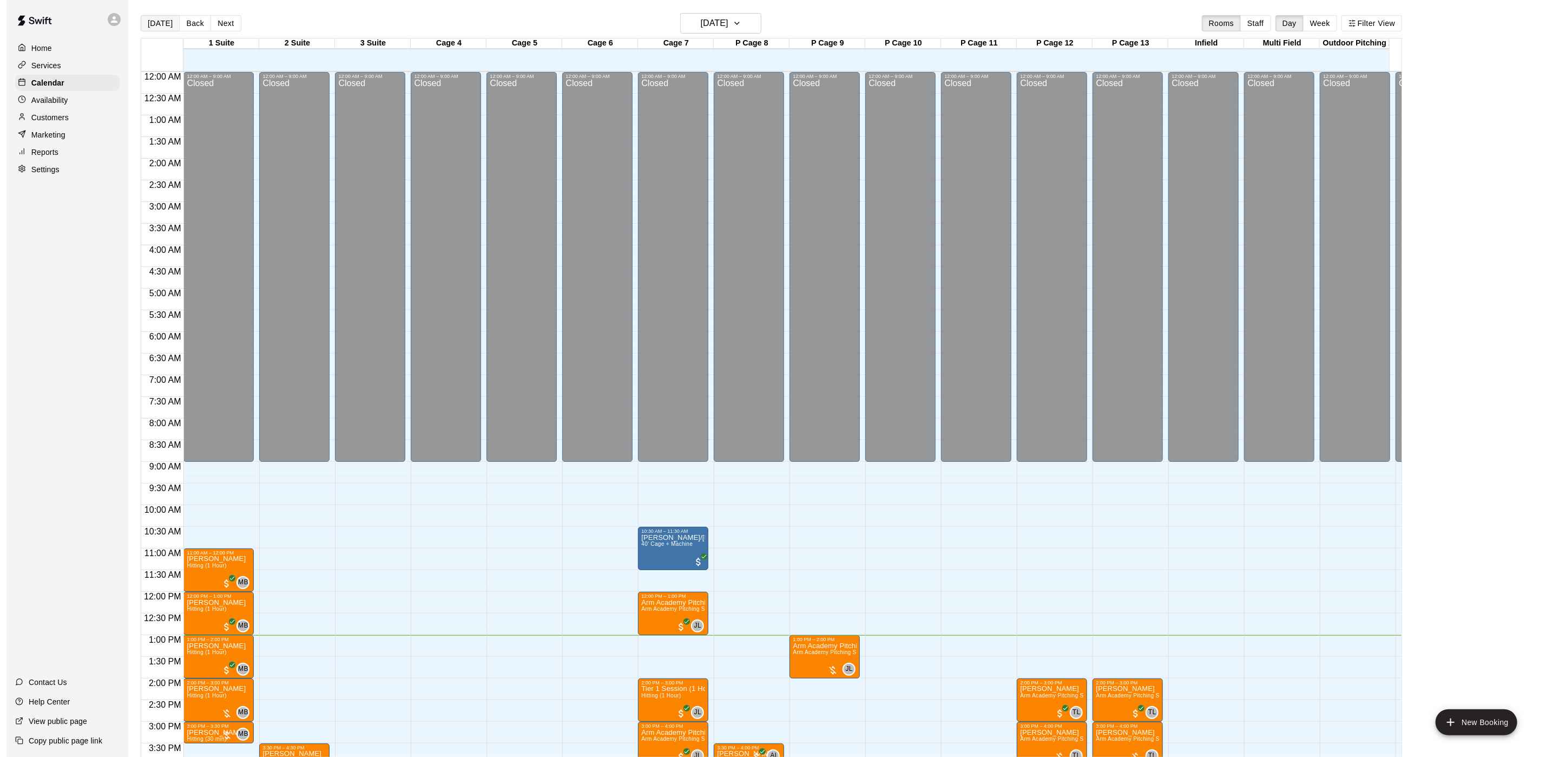
scroll to position [310, 0]
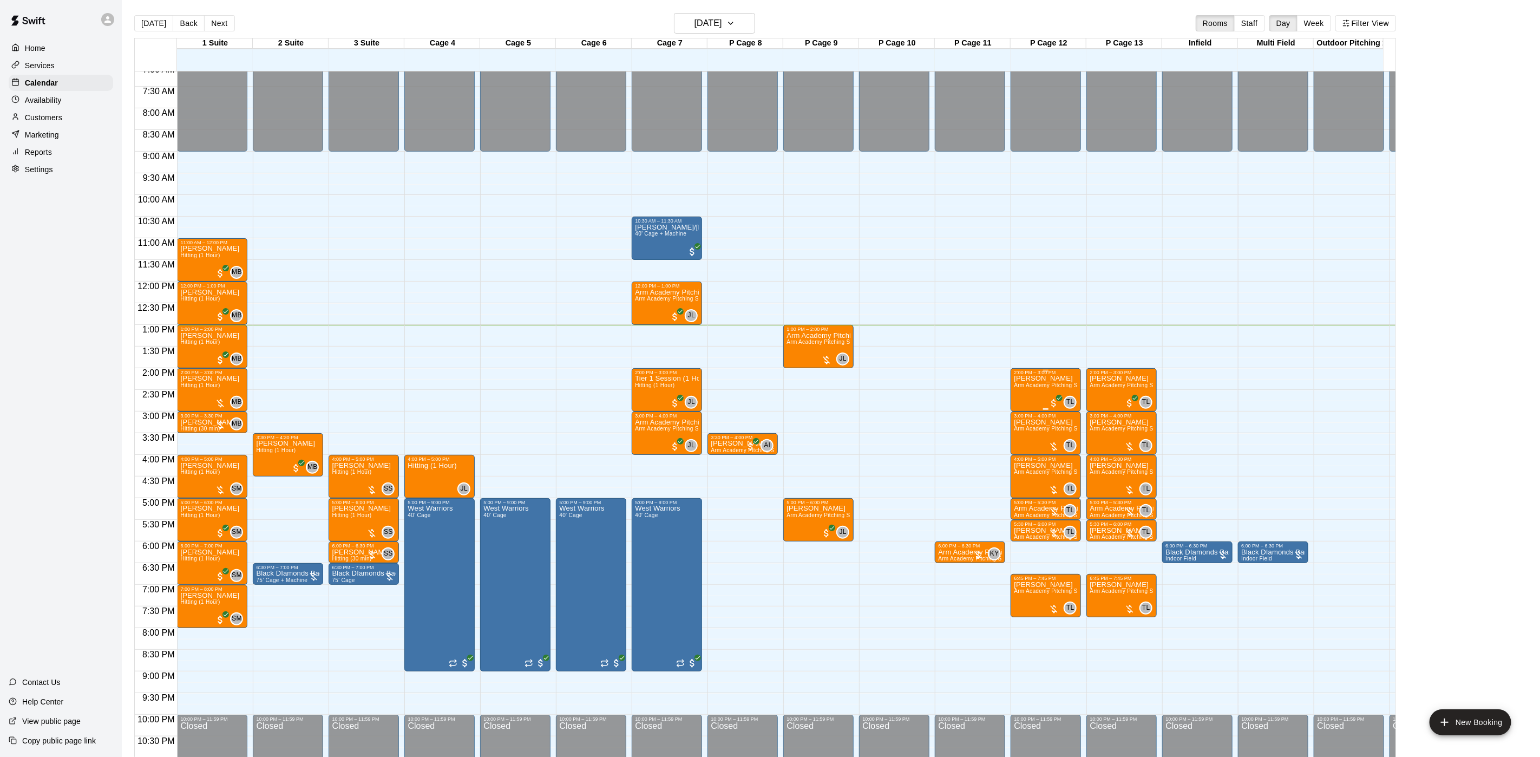
click at [1046, 393] on div "Michael Mallon Arm Academy Pitching Session 1 Hour - Pitching" at bounding box center [1046, 753] width 64 height 757
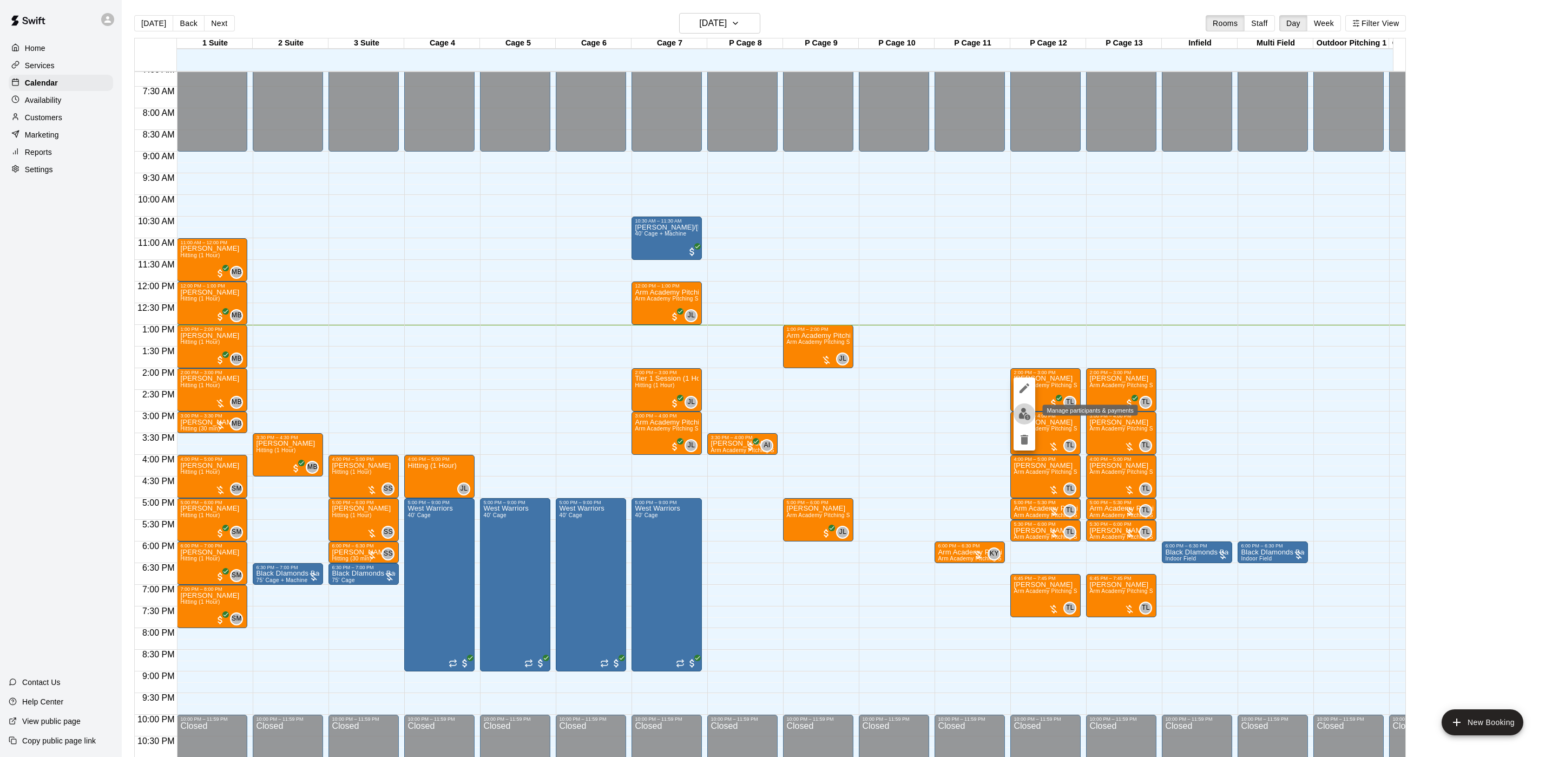
click at [1033, 416] on button "edit" at bounding box center [1025, 413] width 22 height 21
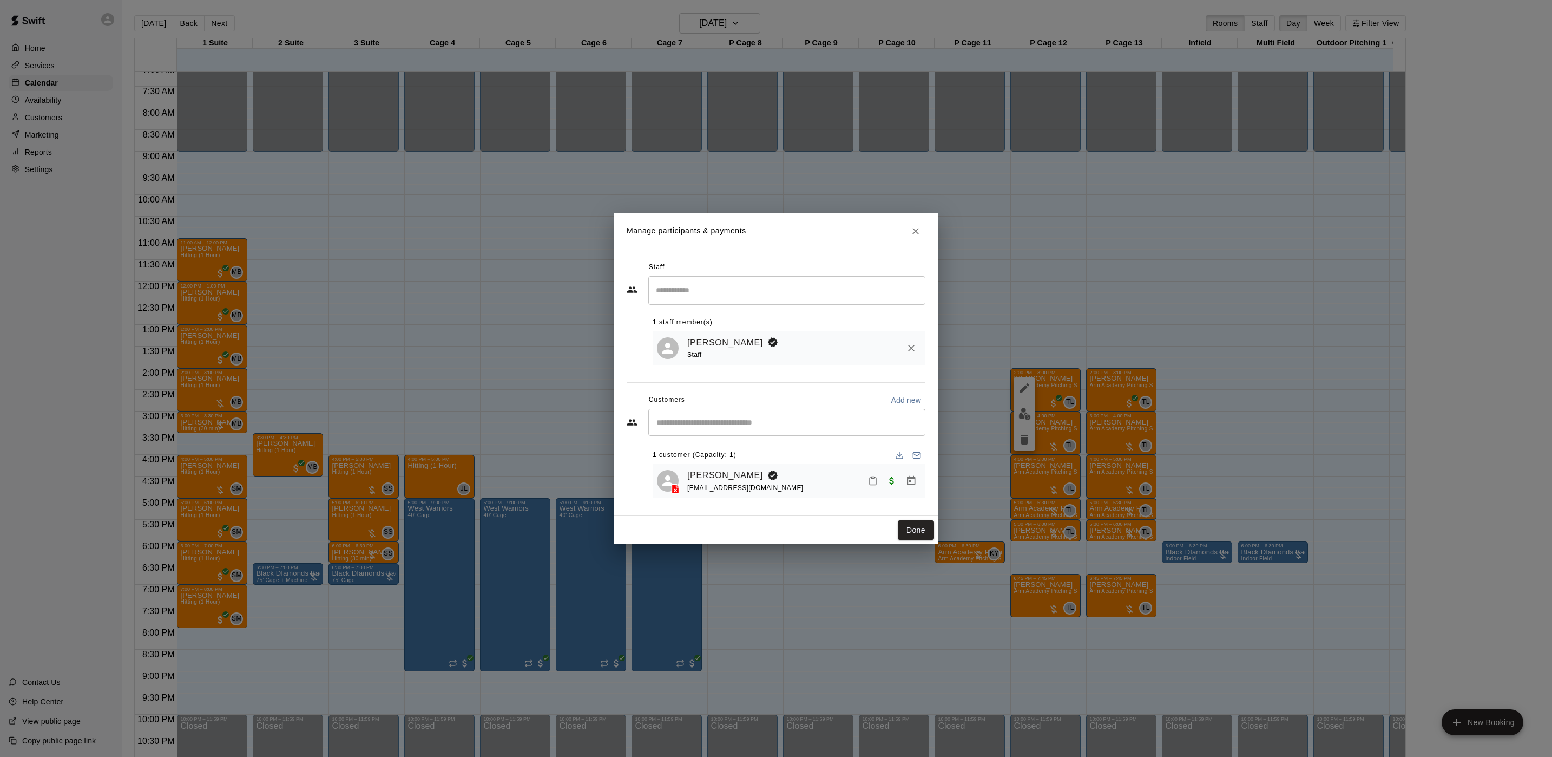
click at [702, 472] on link "[PERSON_NAME]" at bounding box center [725, 475] width 76 height 14
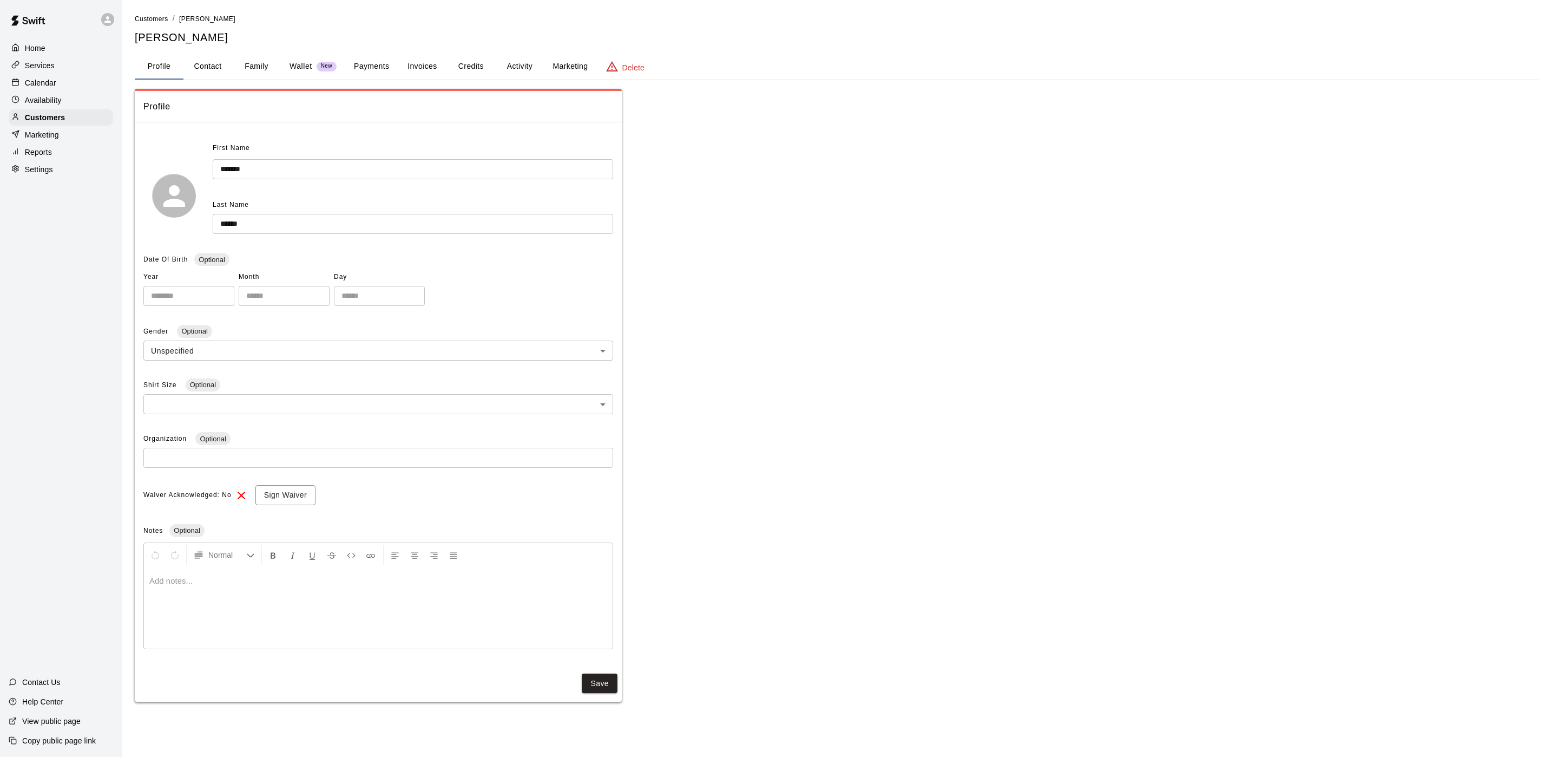
click at [351, 70] on button "Payments" at bounding box center [371, 67] width 52 height 26
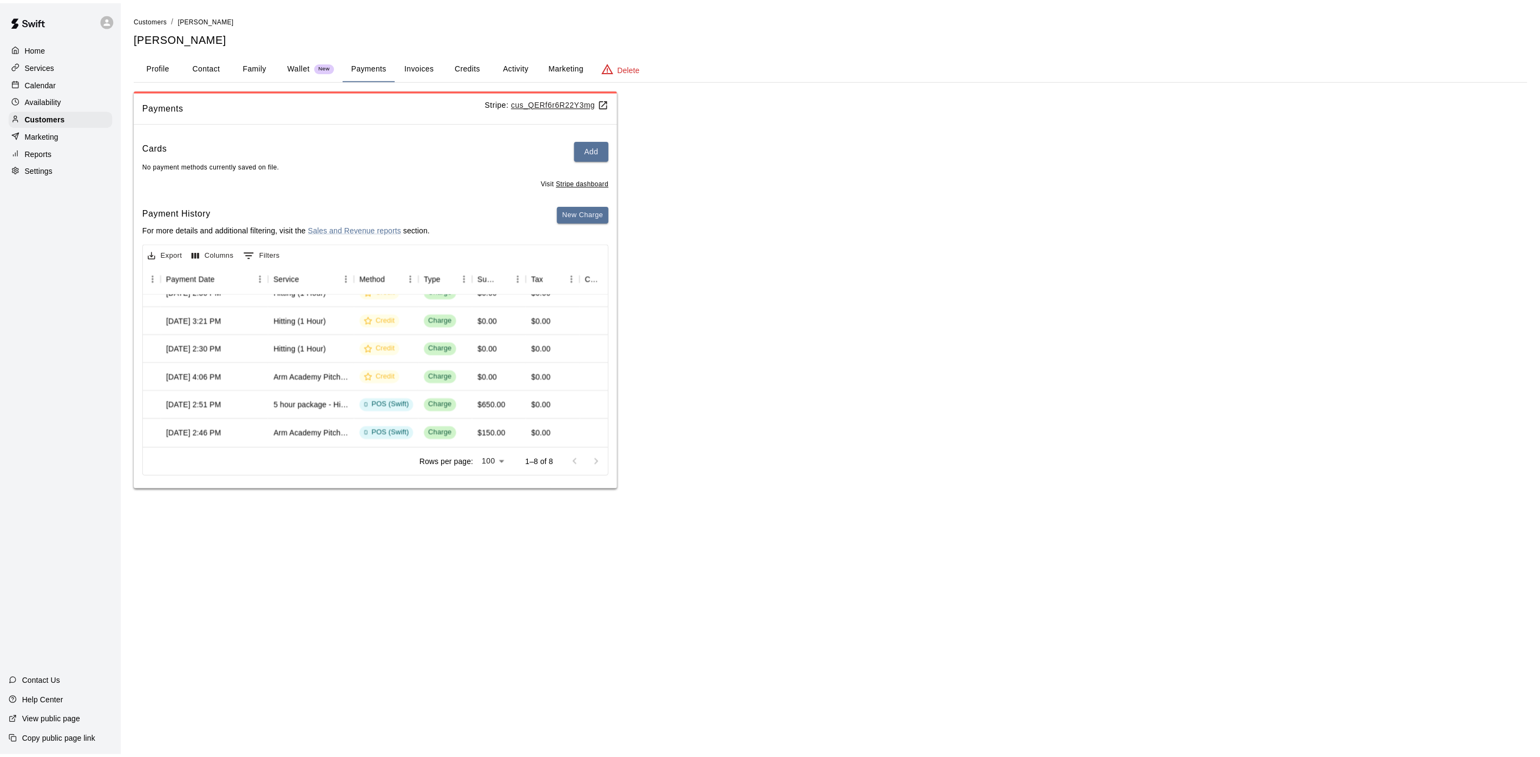
scroll to position [96, 120]
click at [513, 54] on button "Activity" at bounding box center [519, 67] width 49 height 26
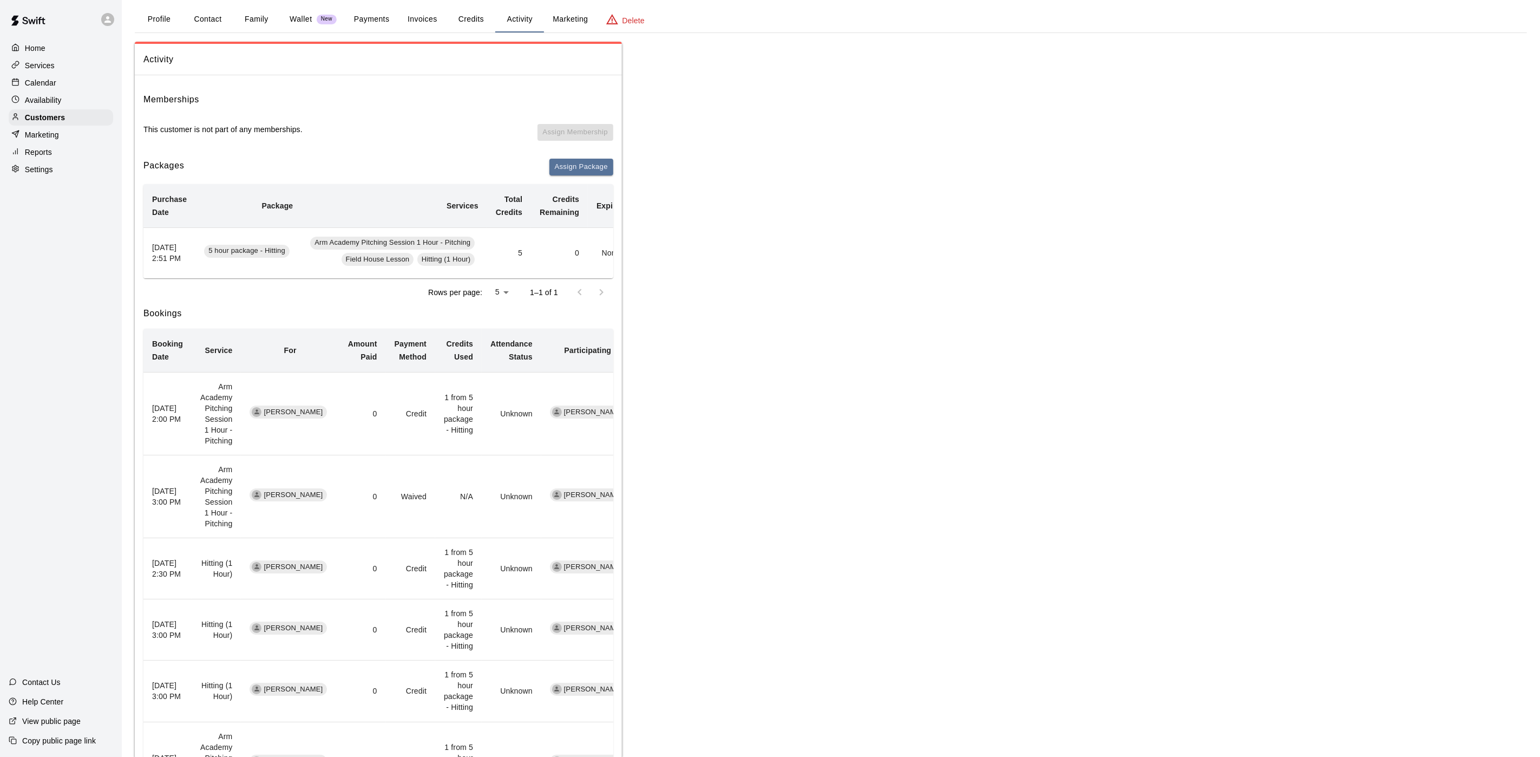
scroll to position [0, 0]
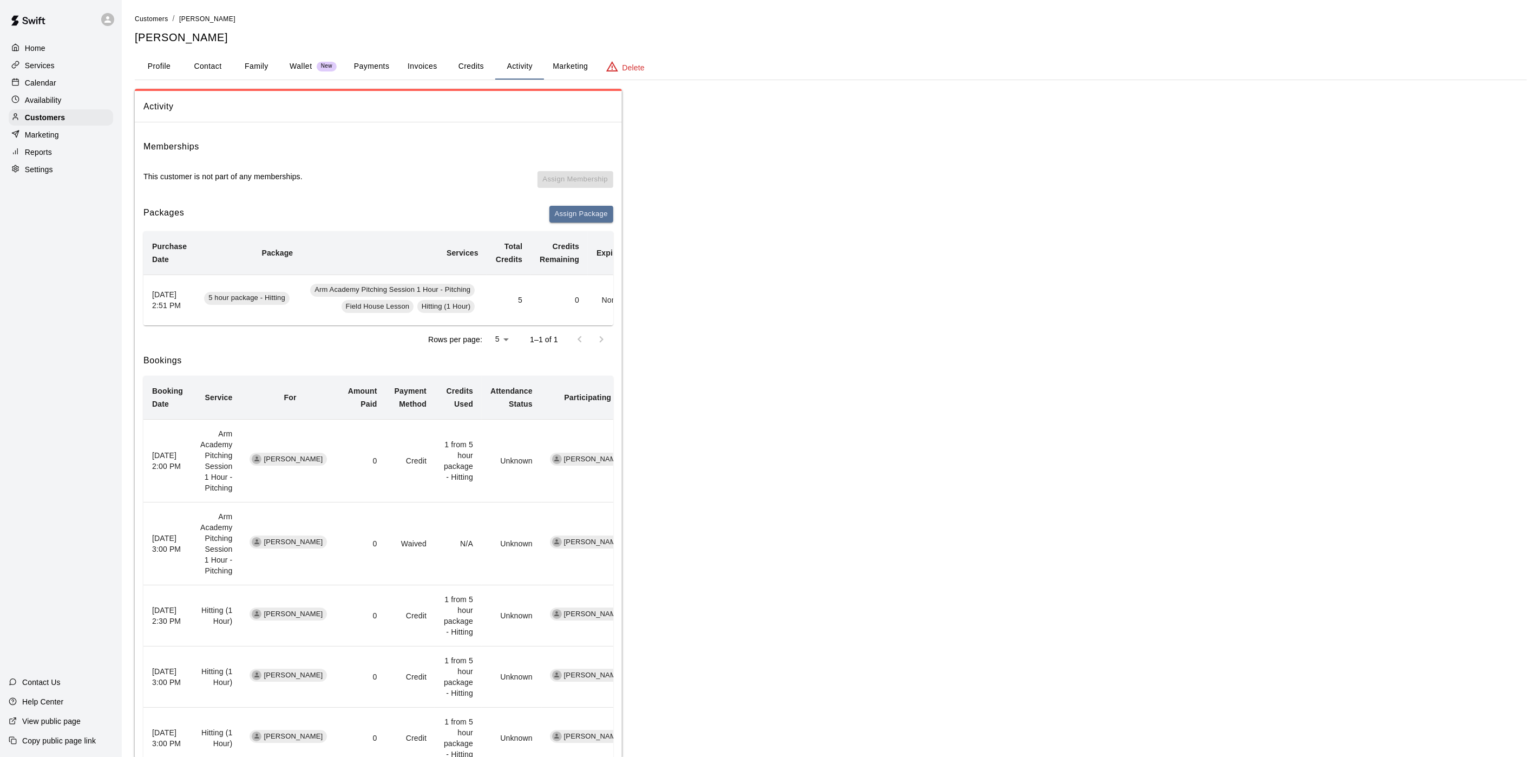
click at [86, 88] on div "Calendar" at bounding box center [61, 83] width 104 height 16
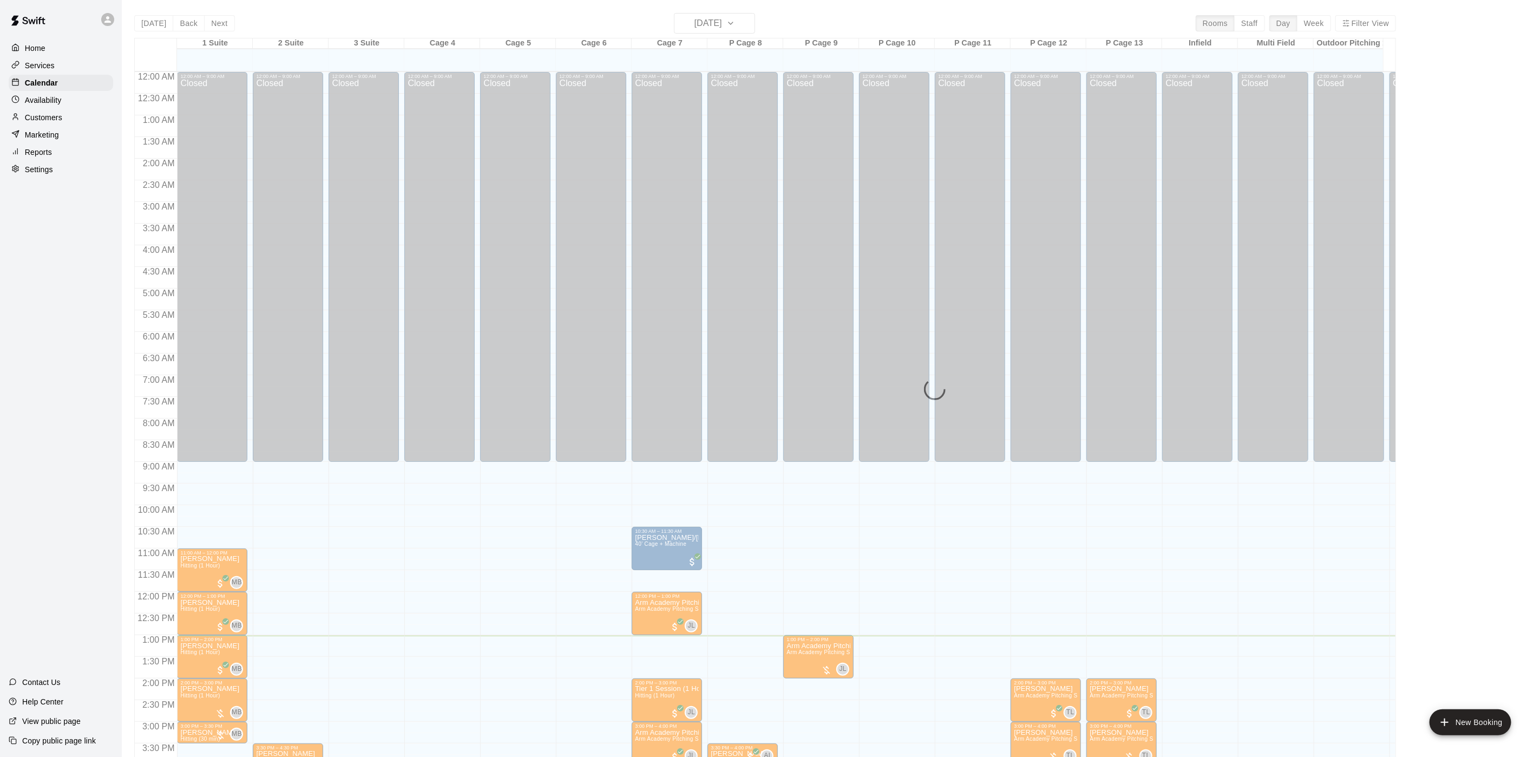
scroll to position [310, 0]
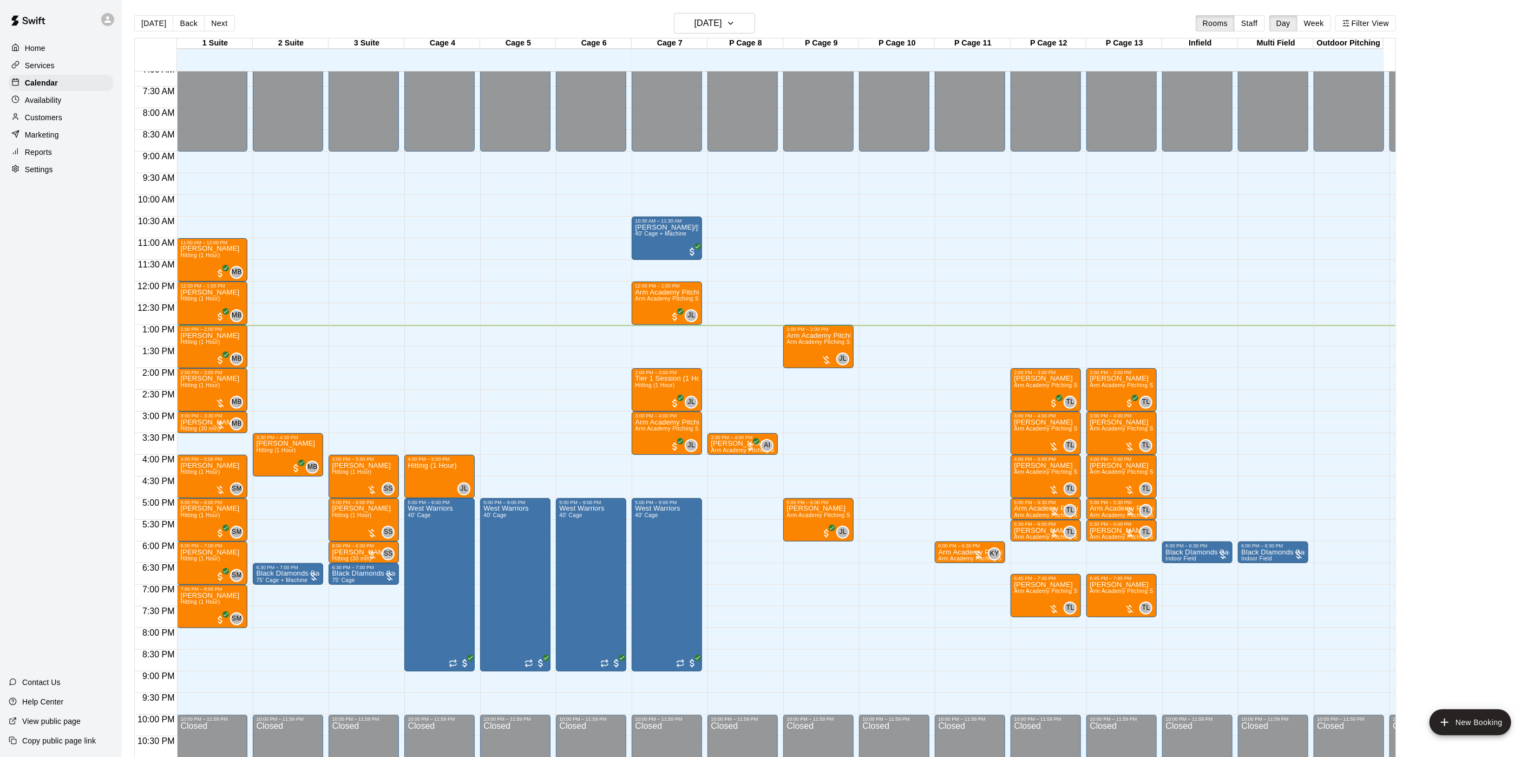
click at [1009, 390] on div at bounding box center [973, 379] width 76 height 22
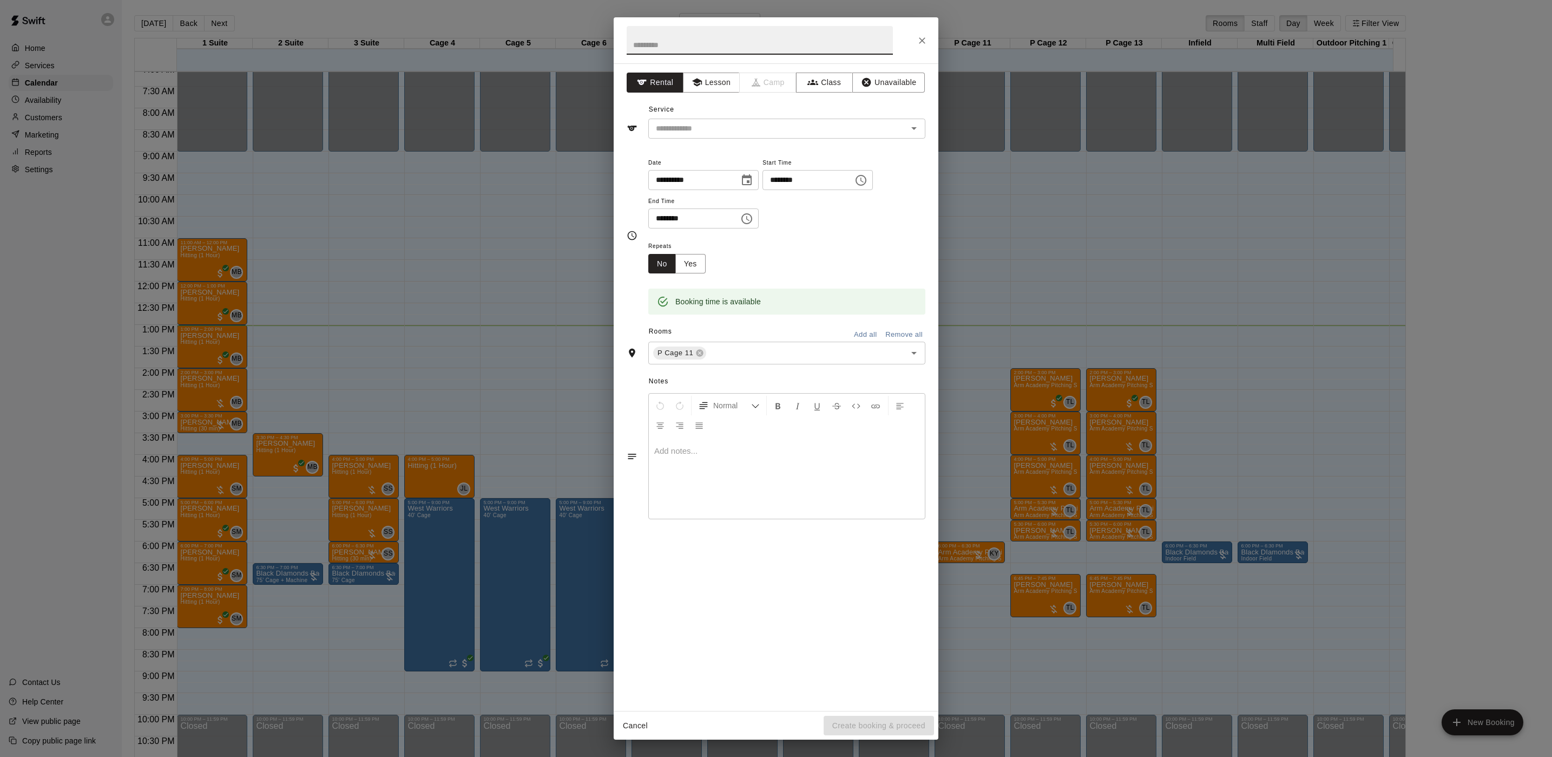
click at [1093, 396] on div "**********" at bounding box center [776, 378] width 1552 height 757
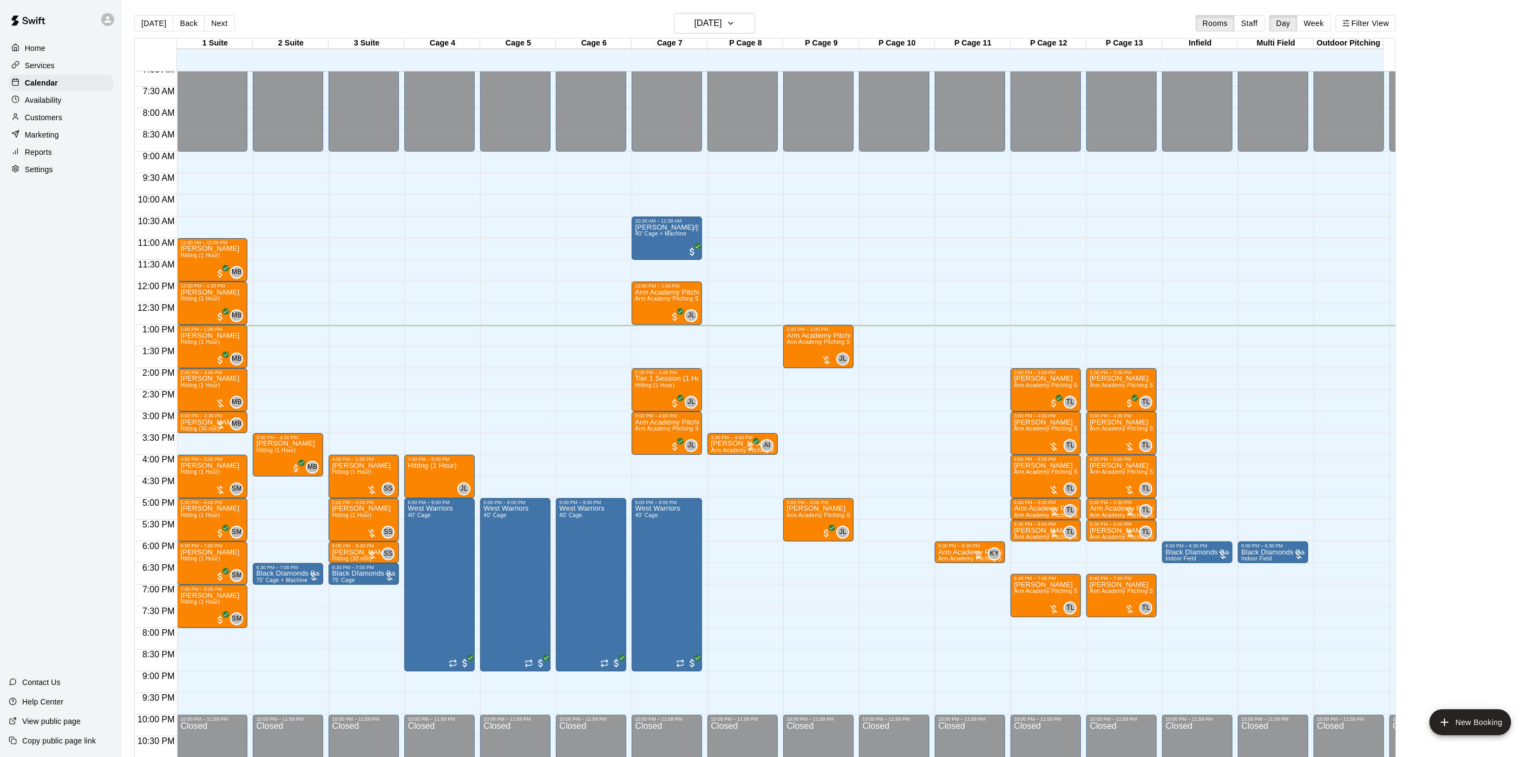
click at [1021, 385] on span "Arm Academy Pitching Session 1 Hour - Pitching" at bounding box center [1077, 385] width 126 height 6
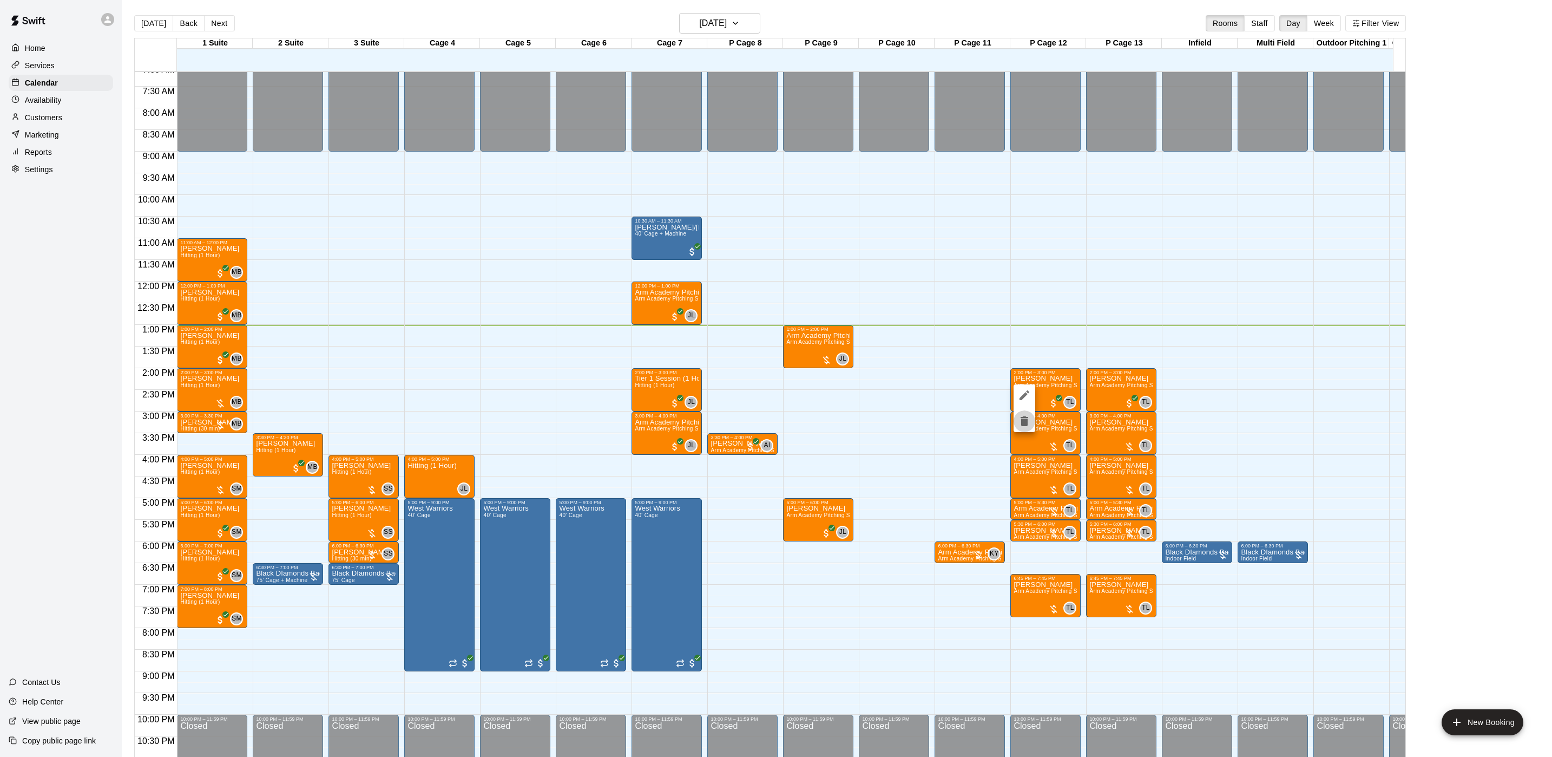
click at [1026, 419] on icon "delete" at bounding box center [1025, 421] width 8 height 10
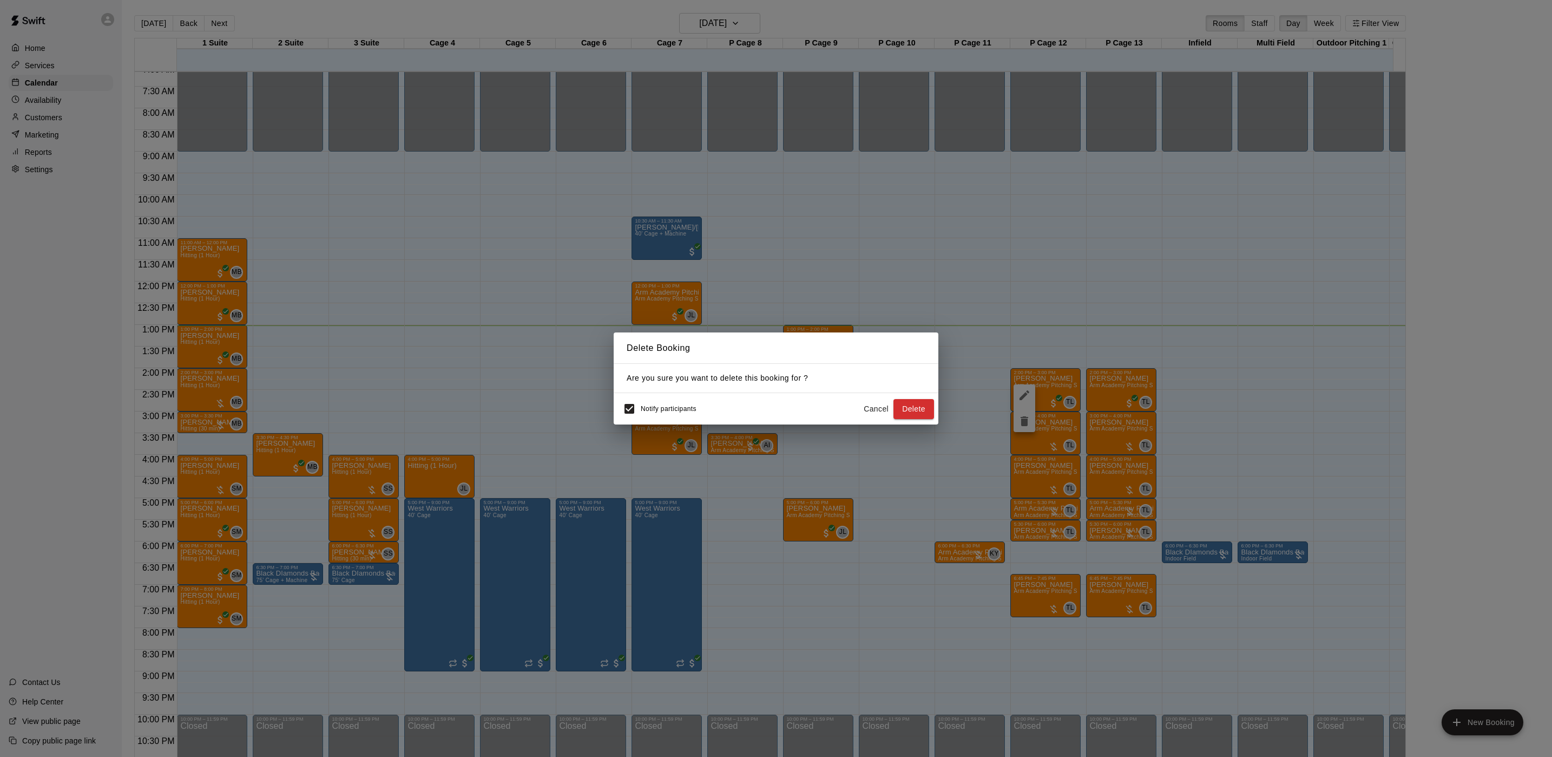
click at [1163, 373] on div "Delete Booking Are you sure you want to delete this booking for ? Notify partic…" at bounding box center [776, 378] width 1552 height 757
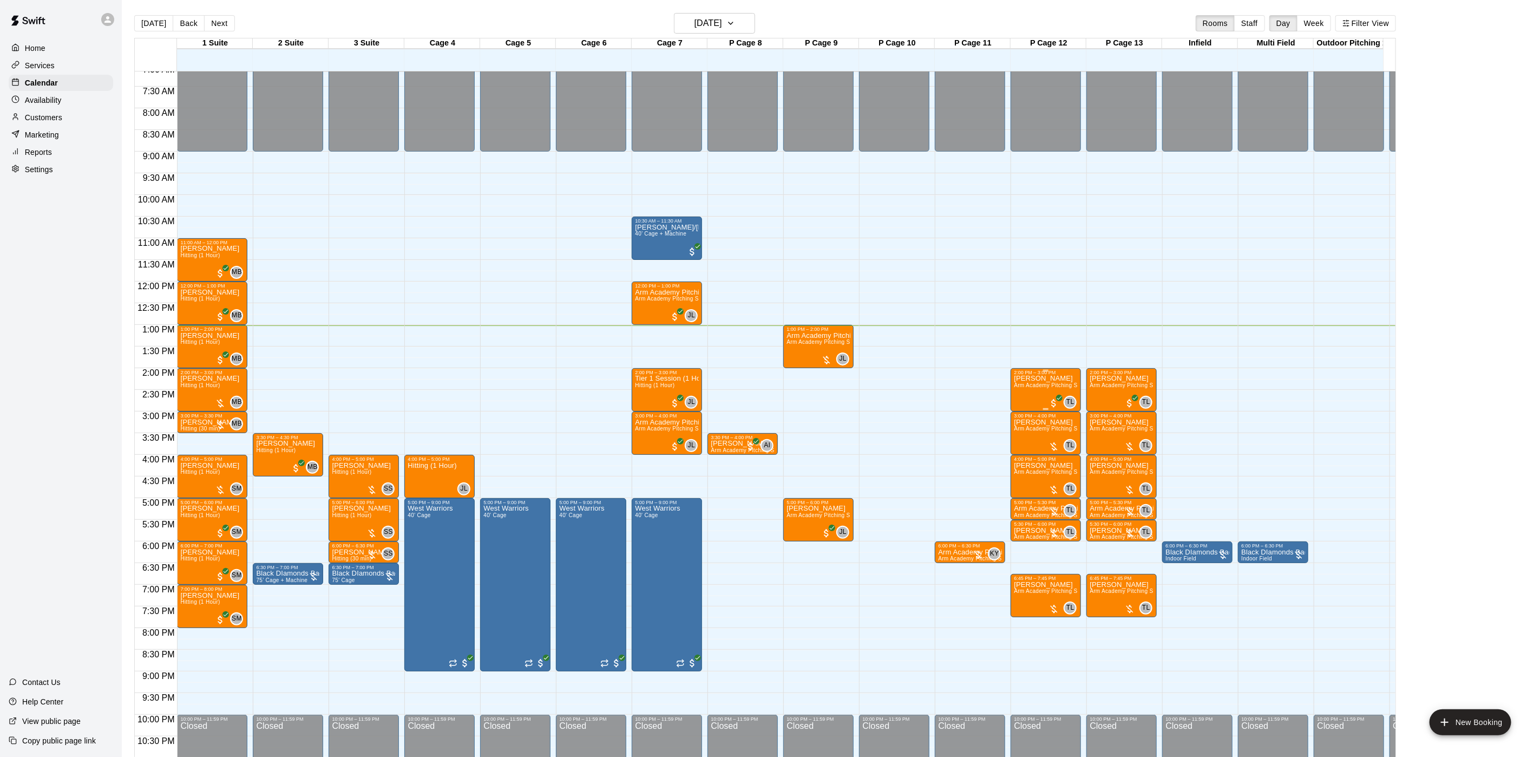
click at [1058, 388] on span "Arm Academy Pitching Session 1 Hour - Pitching" at bounding box center [1077, 385] width 126 height 6
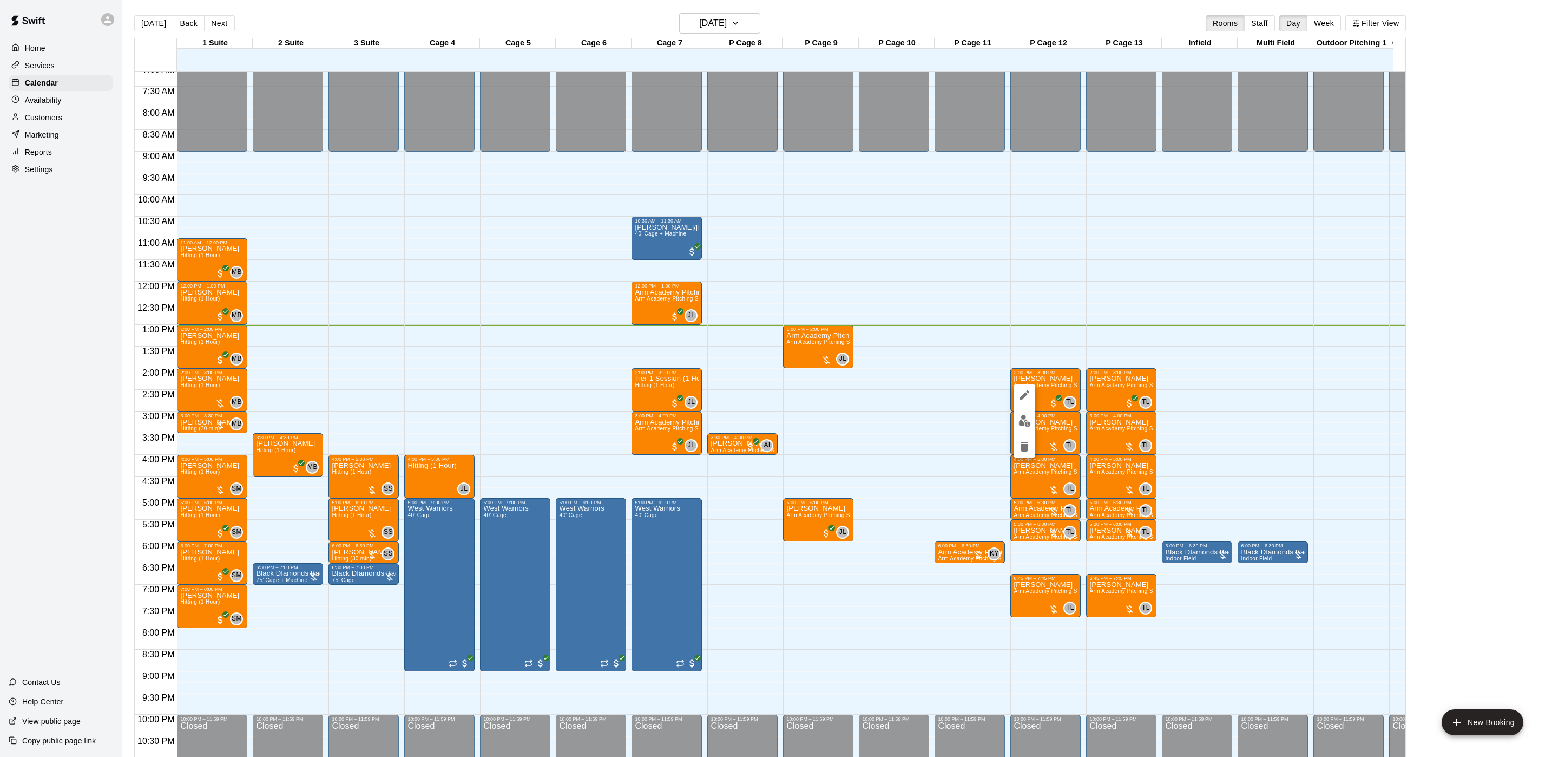
click at [1025, 415] on img "edit" at bounding box center [1025, 421] width 12 height 12
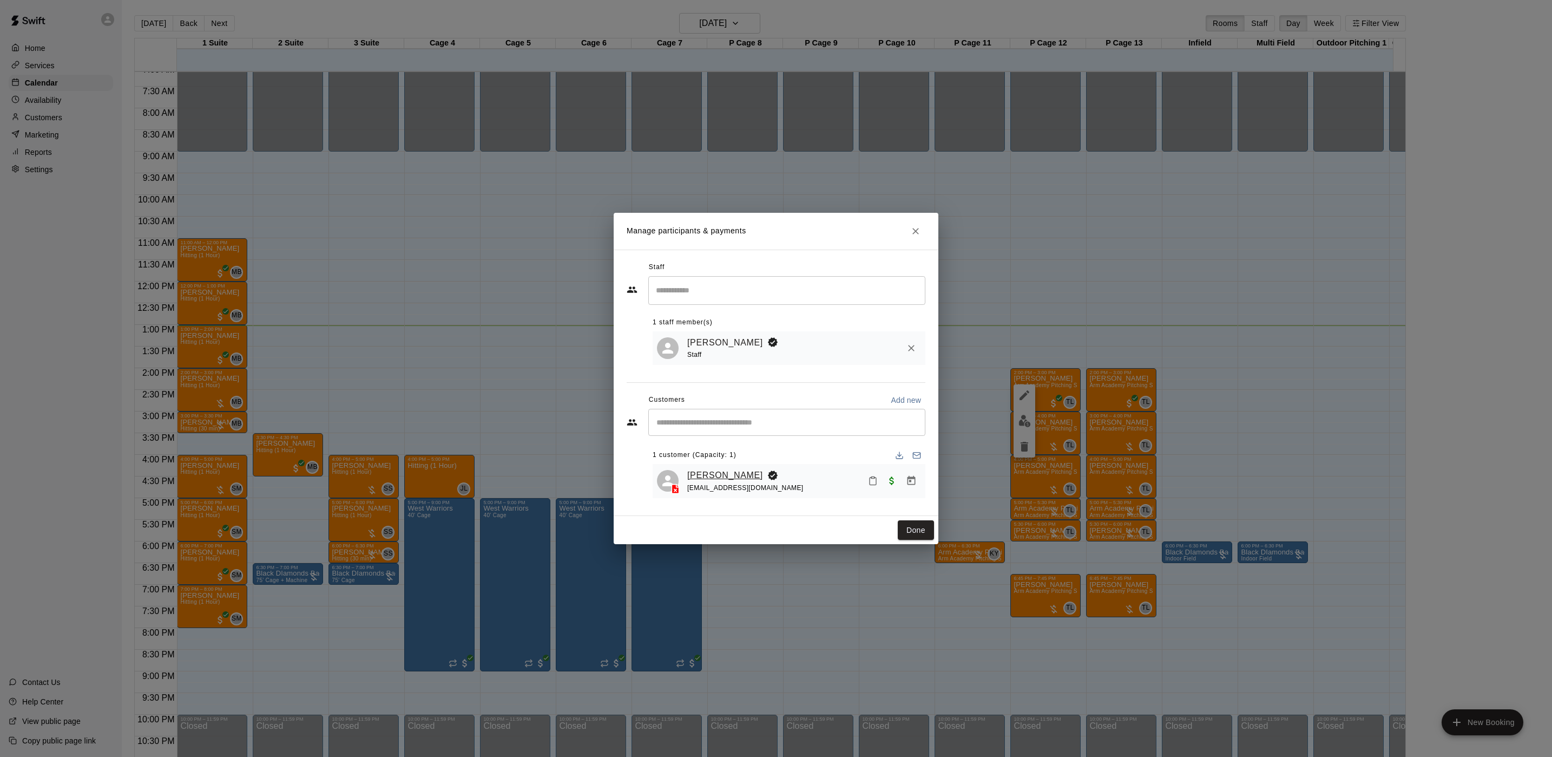
click at [710, 472] on link "[PERSON_NAME]" at bounding box center [725, 475] width 76 height 14
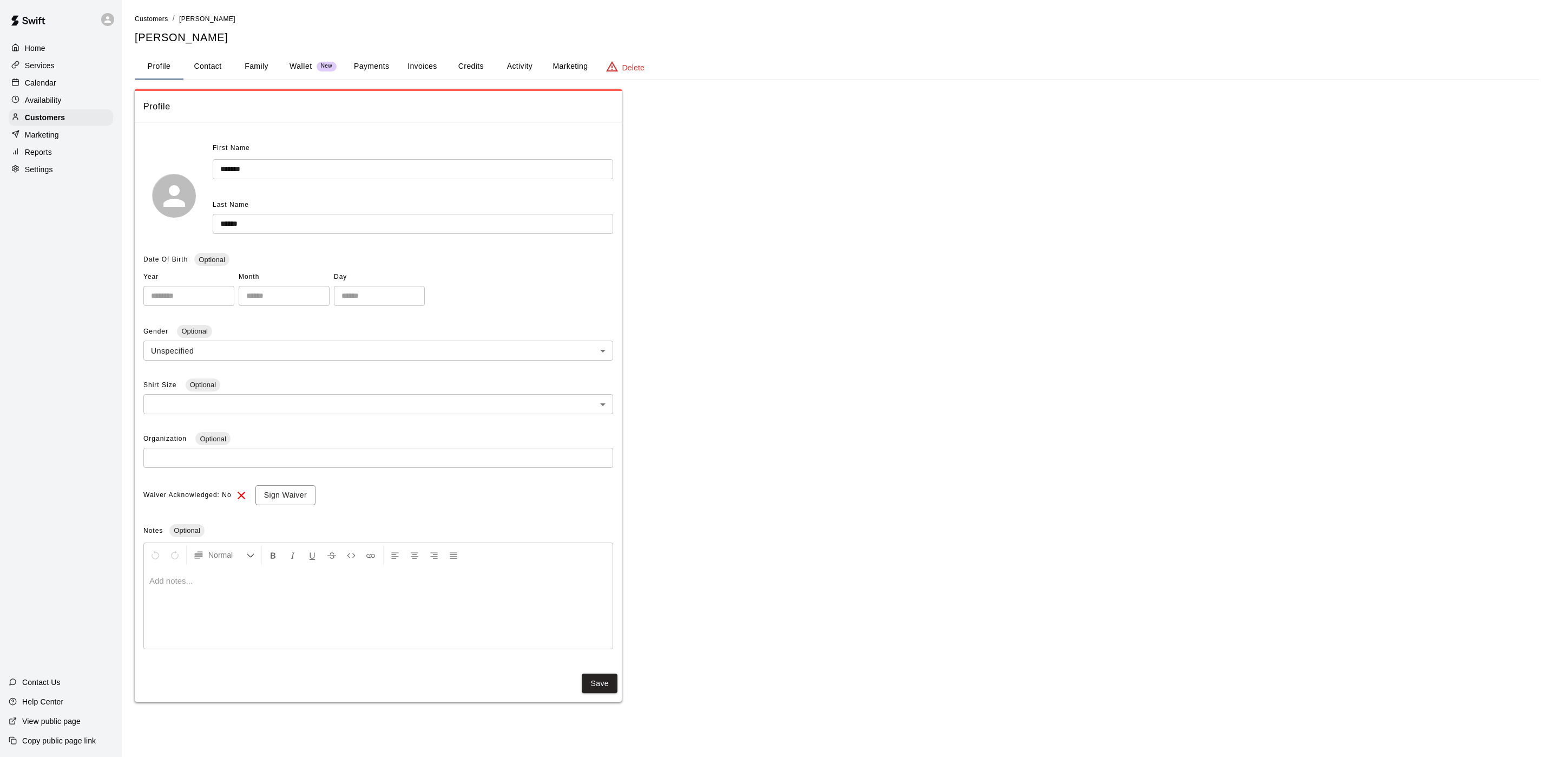
click at [380, 70] on button "Payments" at bounding box center [371, 67] width 52 height 26
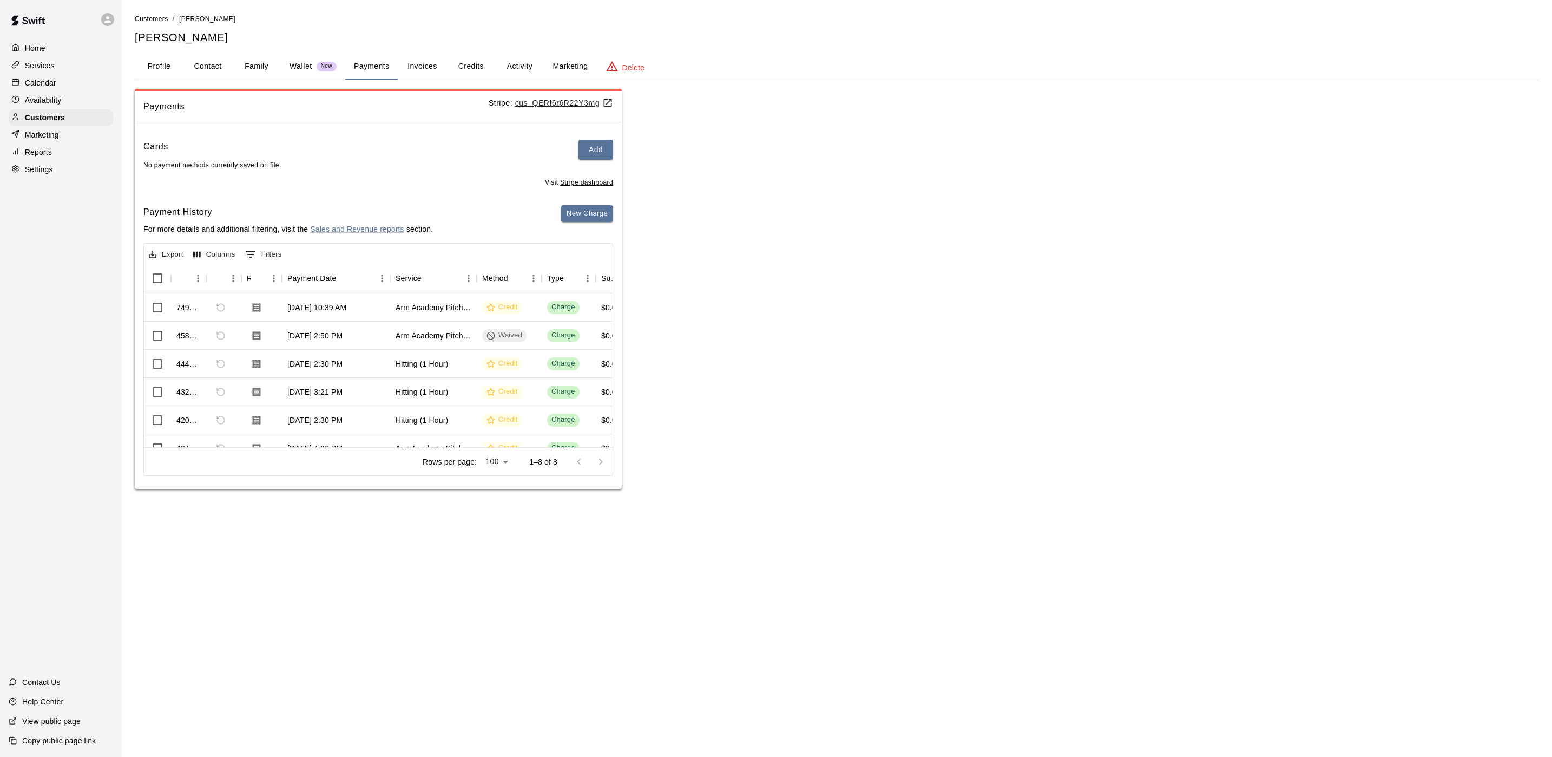
click at [210, 69] on button "Contact" at bounding box center [207, 67] width 49 height 26
select select "**"
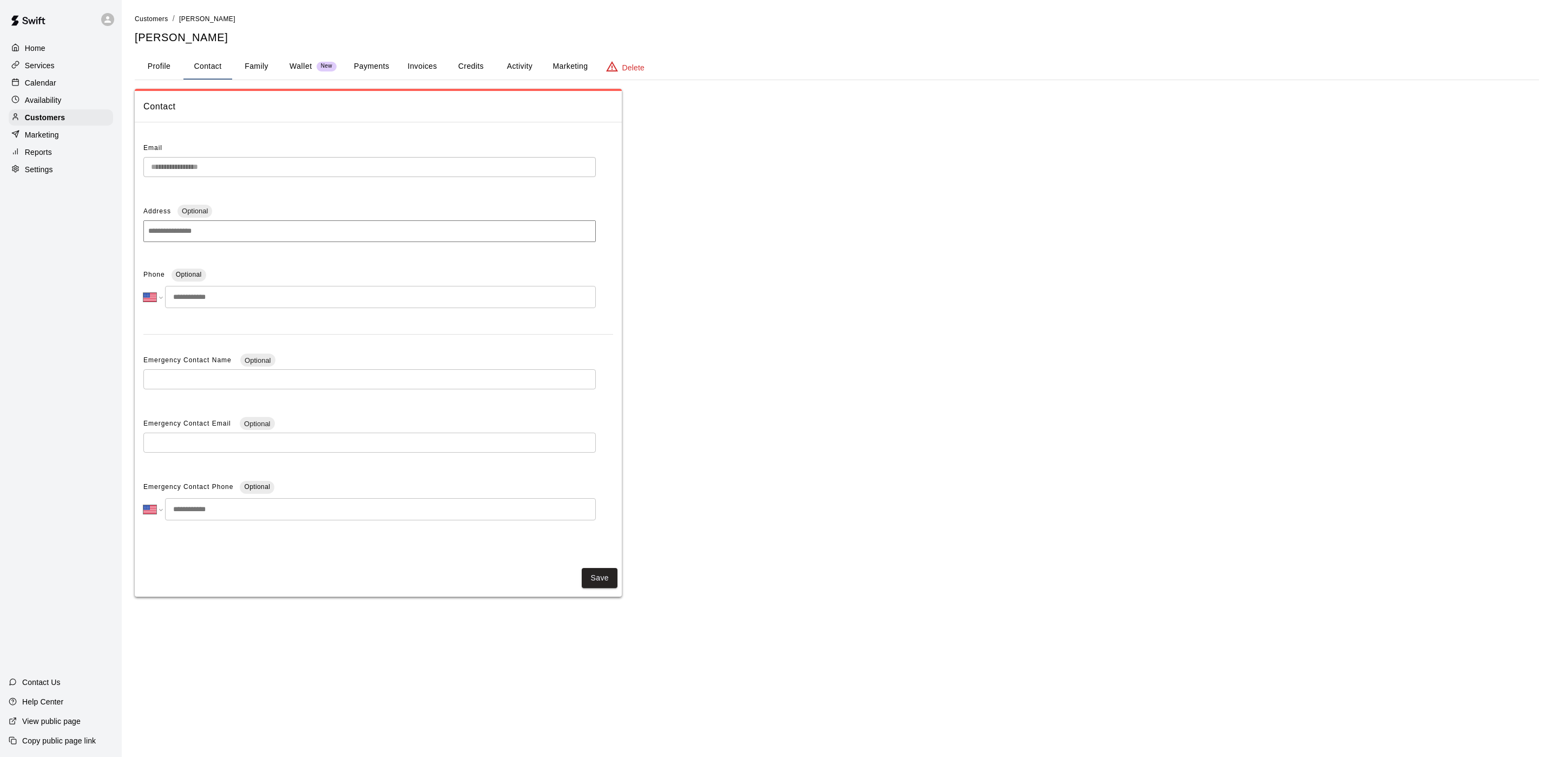
click at [226, 286] on input "tel" at bounding box center [380, 297] width 431 height 22
type input "**********"
click at [612, 585] on button "Save" at bounding box center [600, 581] width 36 height 20
click at [514, 55] on button "Activity" at bounding box center [519, 67] width 49 height 26
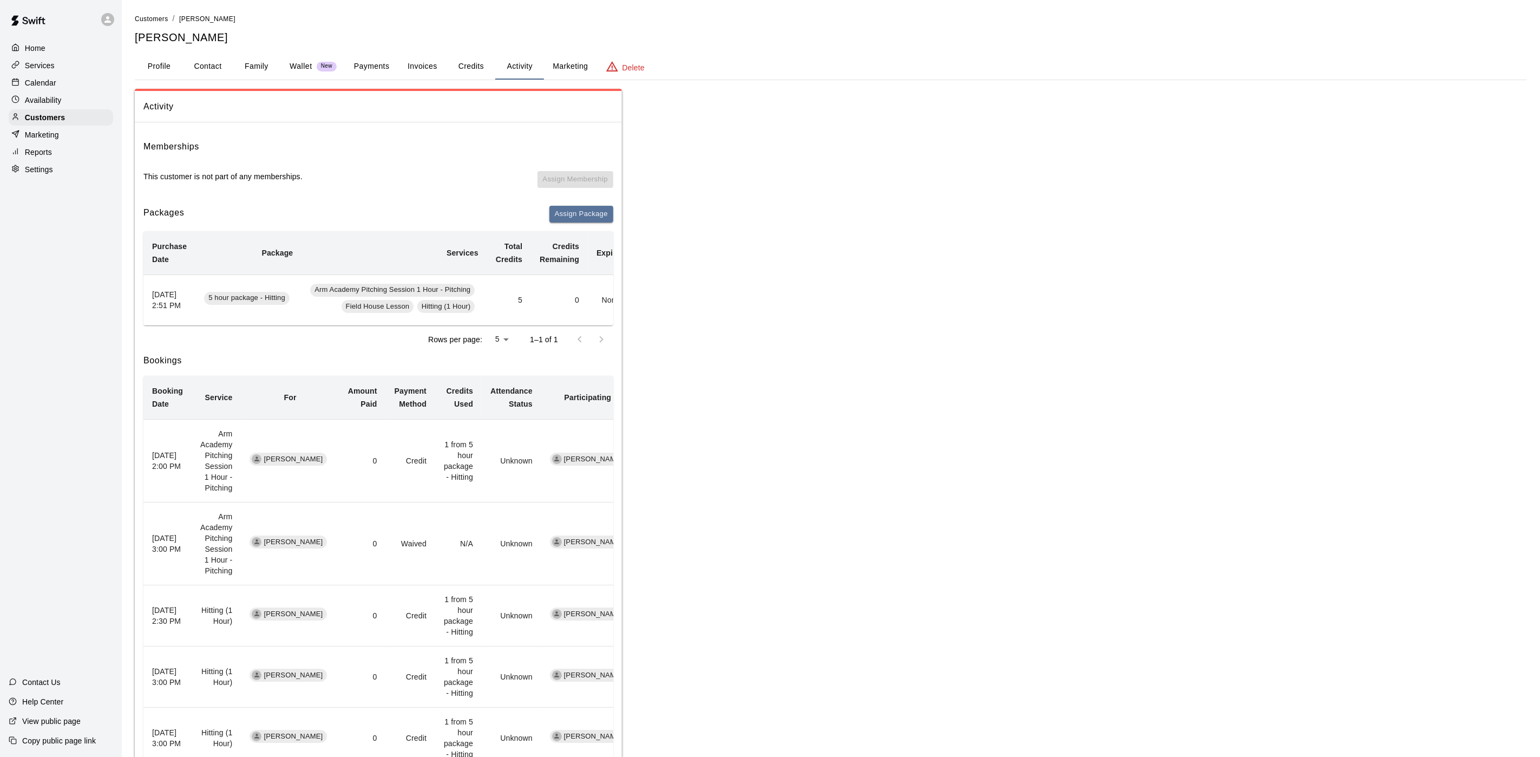
click at [95, 80] on div "Calendar" at bounding box center [61, 83] width 104 height 16
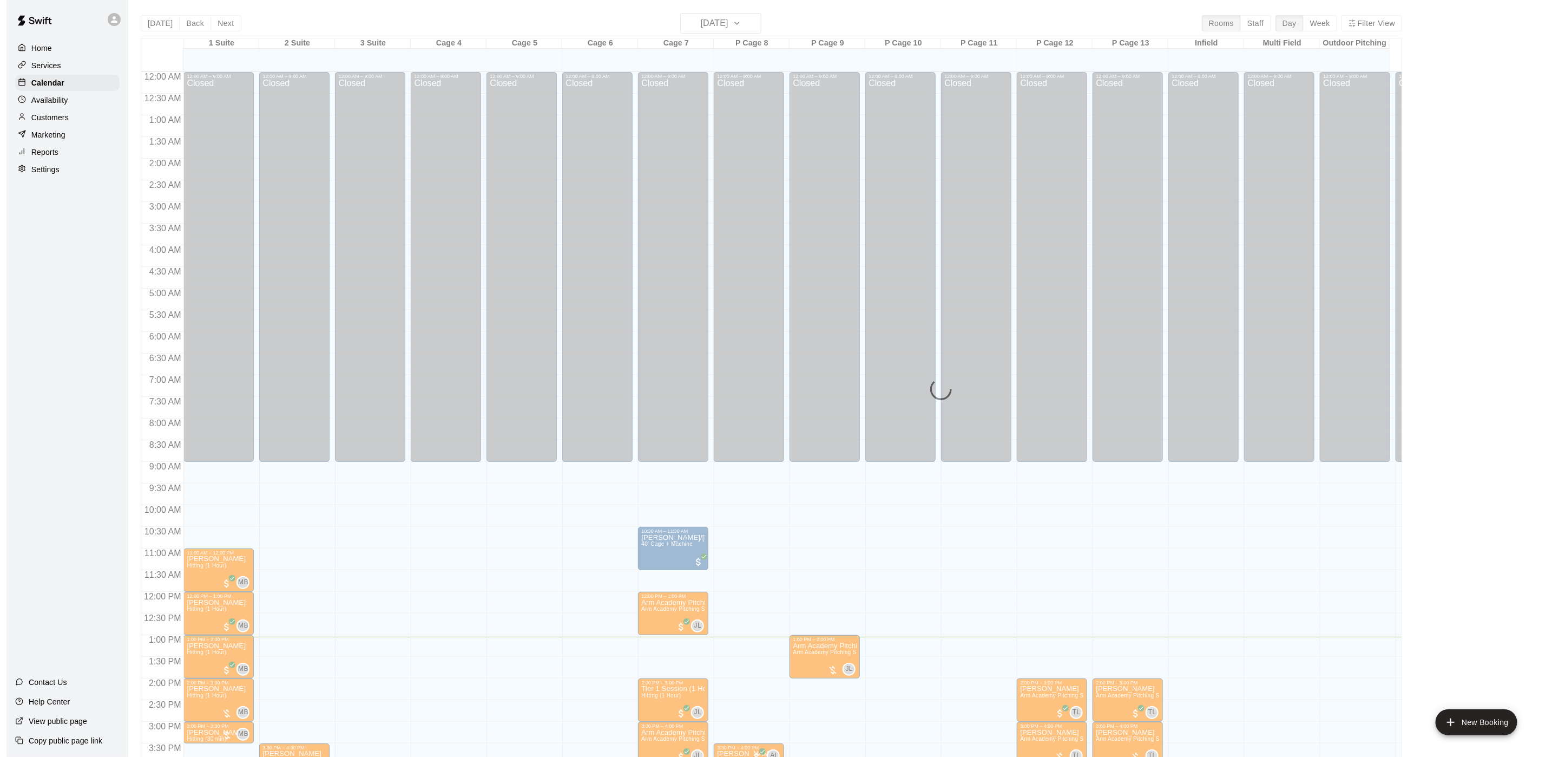
scroll to position [310, 0]
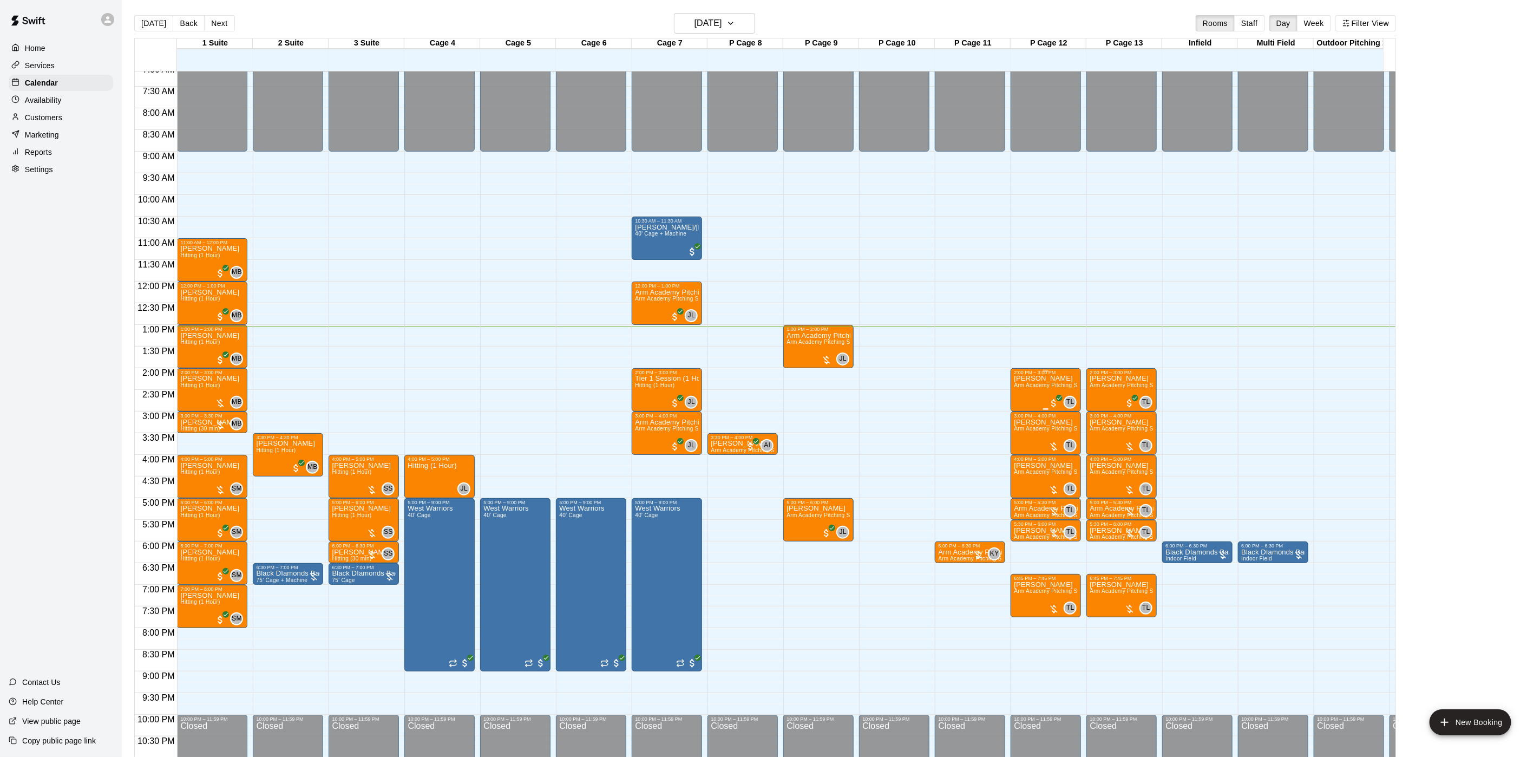
click at [1031, 378] on p "[PERSON_NAME]" at bounding box center [1046, 378] width 64 height 0
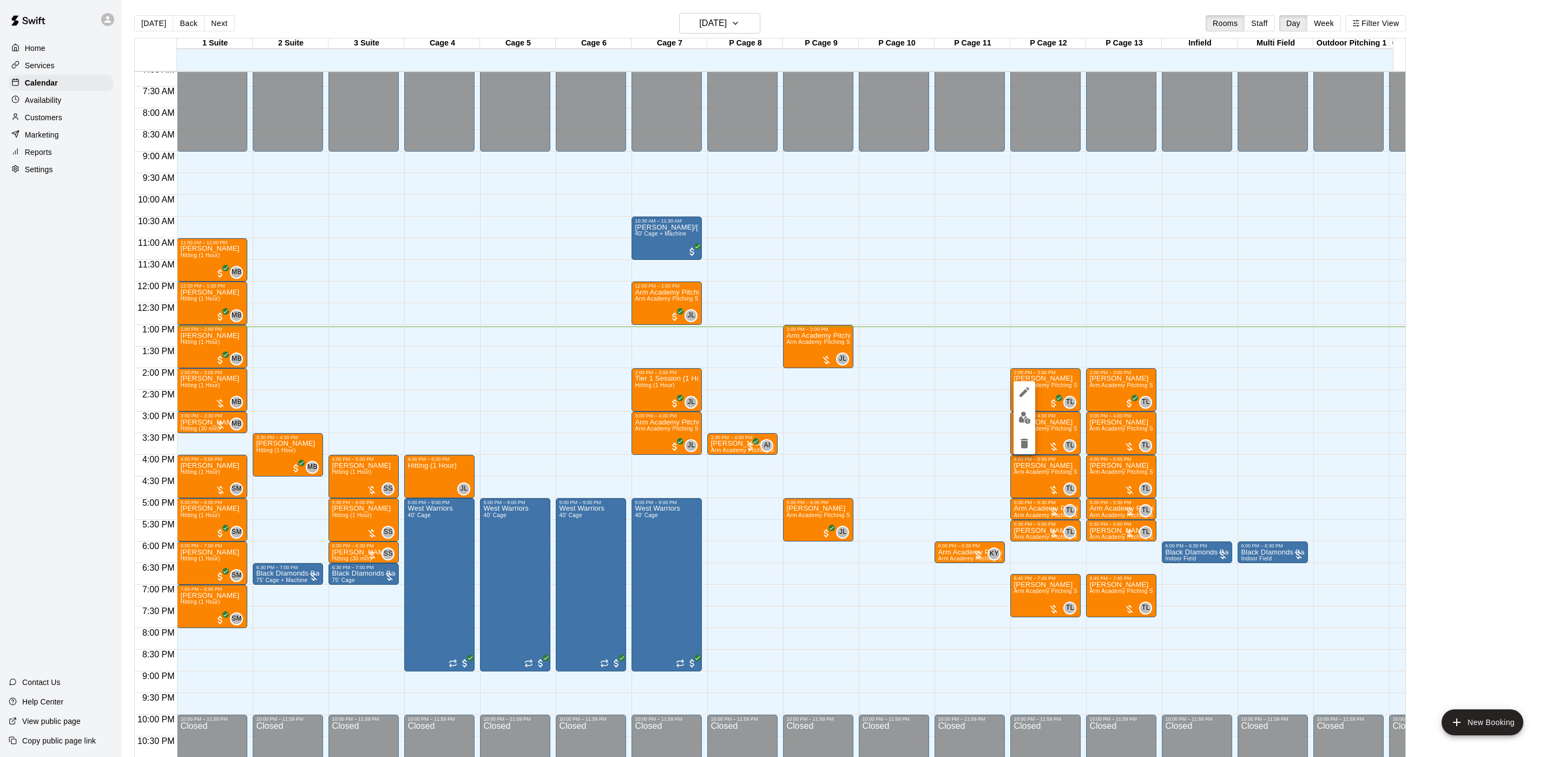
click at [1023, 441] on icon "delete" at bounding box center [1025, 443] width 8 height 10
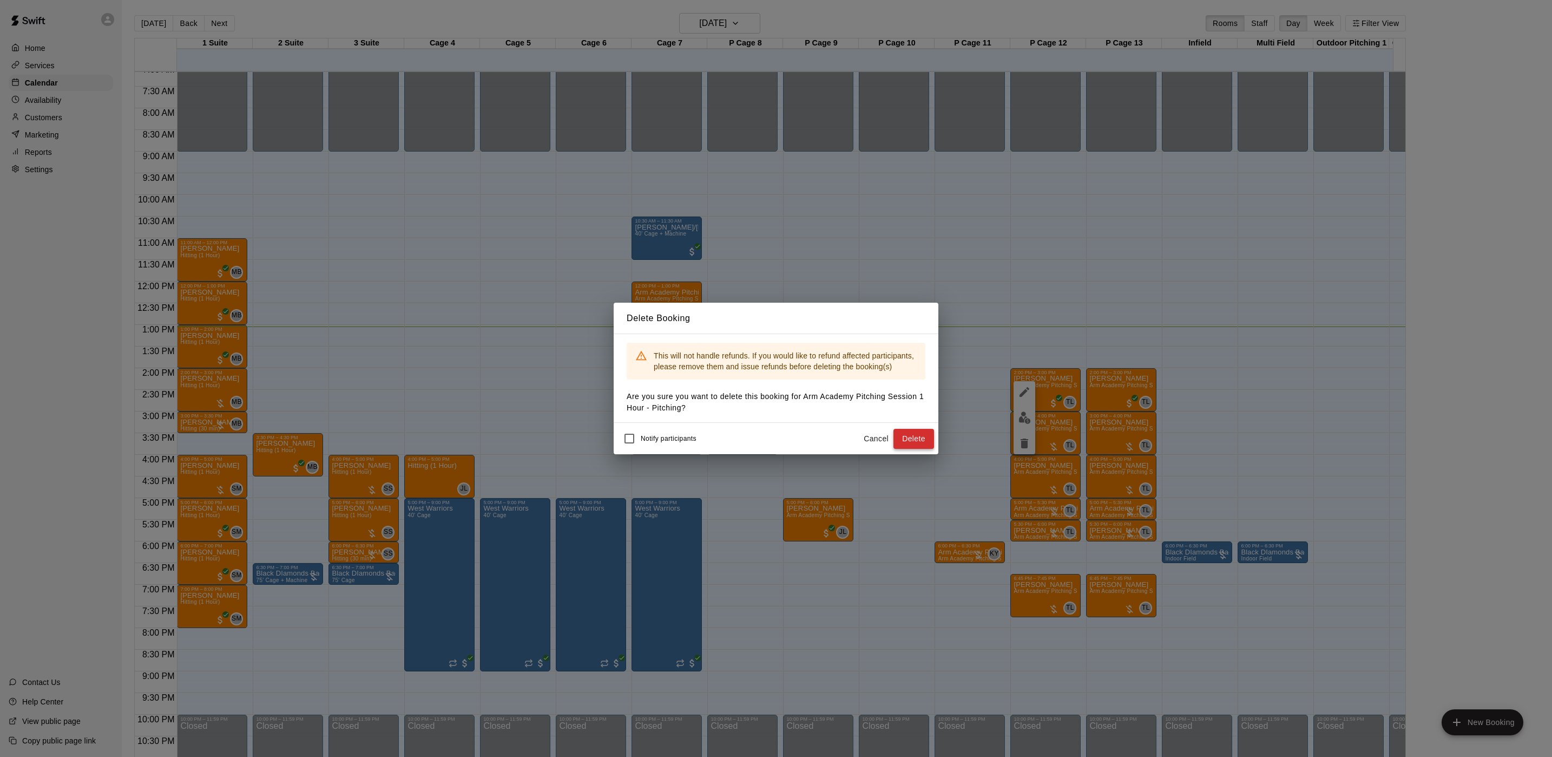
click at [903, 439] on button "Delete" at bounding box center [914, 439] width 41 height 20
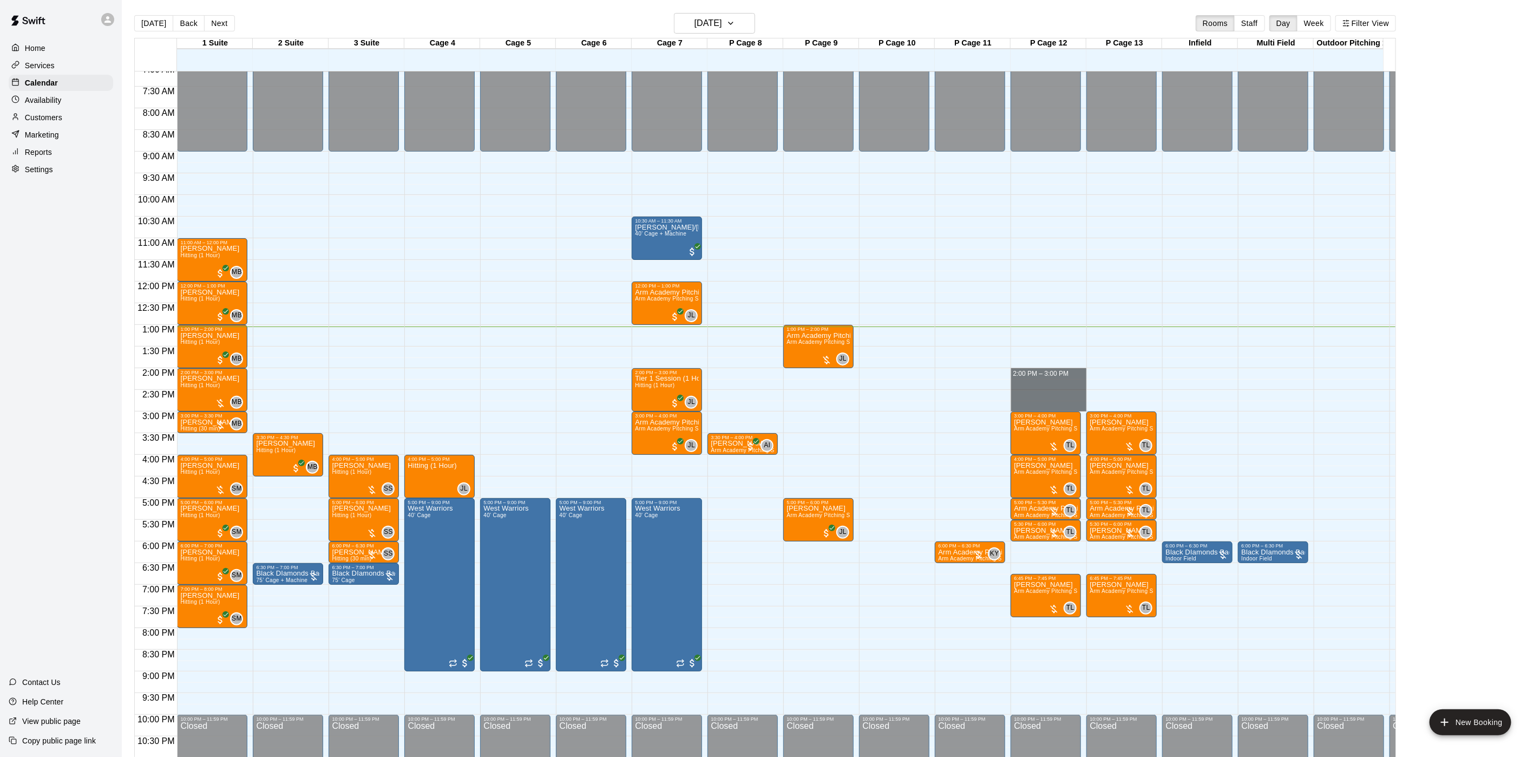
drag, startPoint x: 1025, startPoint y: 378, endPoint x: 1025, endPoint y: 408, distance: 29.2
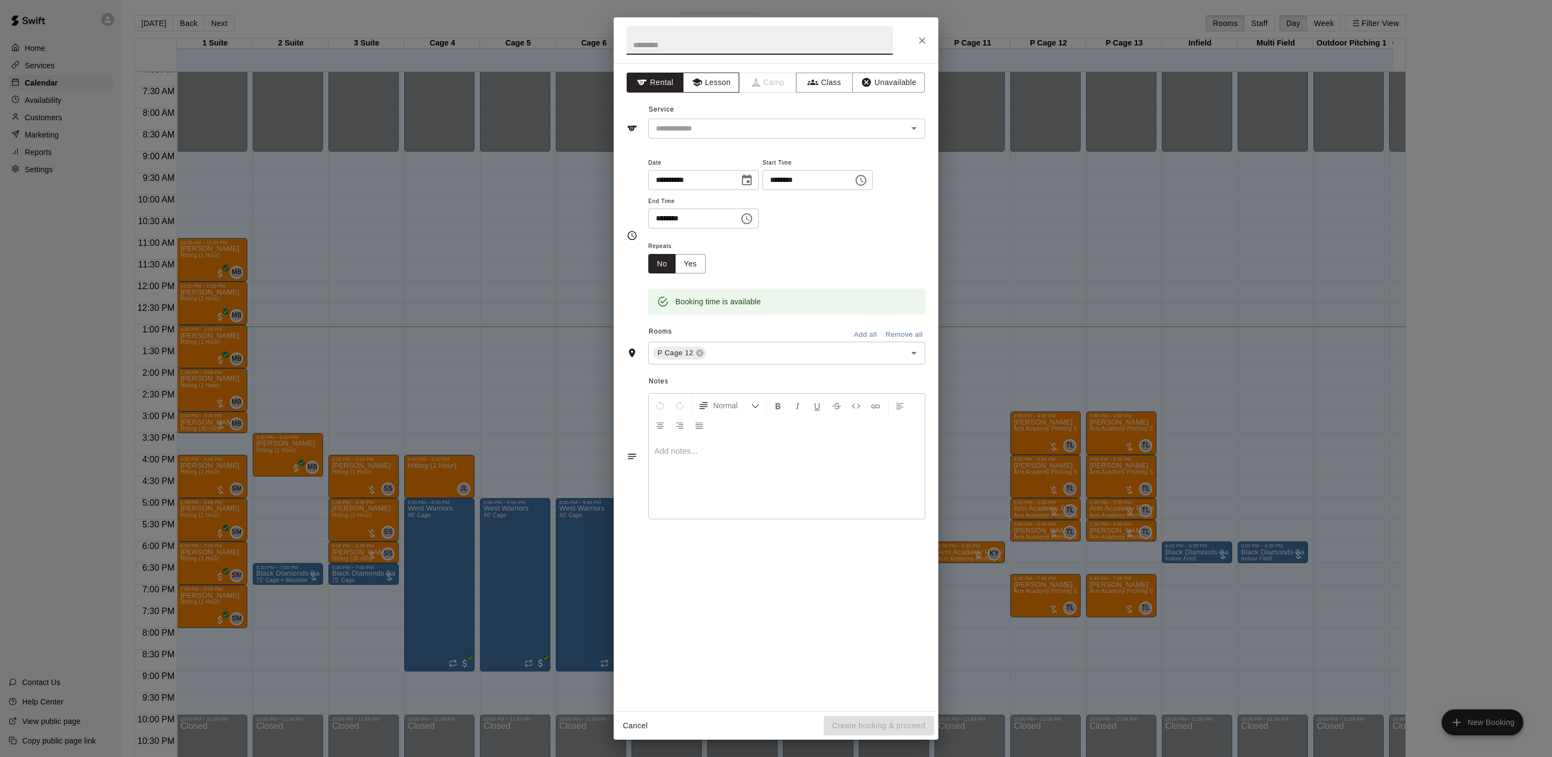
click at [726, 78] on button "Lesson" at bounding box center [711, 83] width 57 height 20
click at [708, 128] on input "text" at bounding box center [771, 129] width 239 height 14
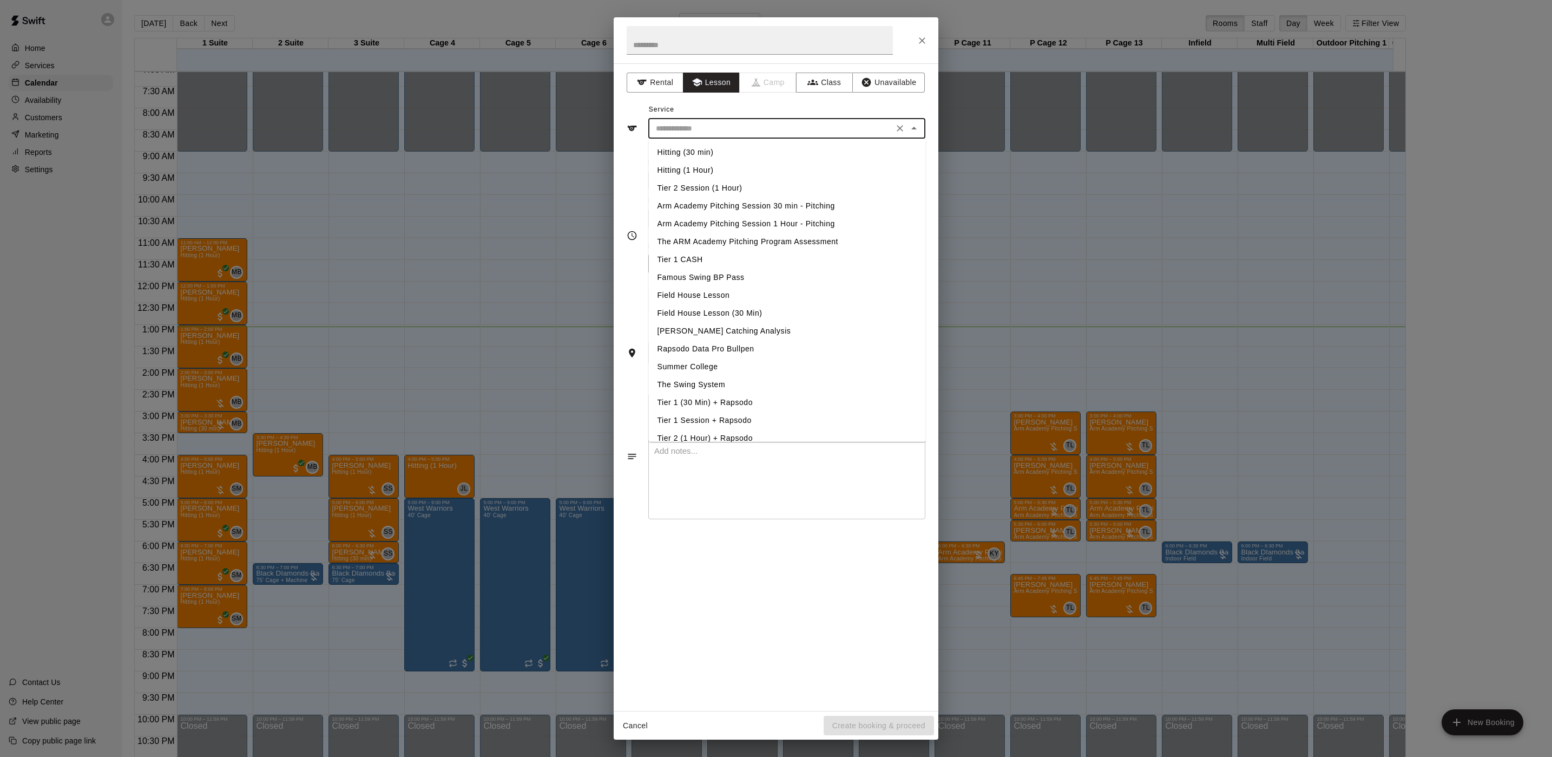
click at [740, 222] on li "Arm Academy Pitching Session 1 Hour - Pitching" at bounding box center [787, 224] width 277 height 18
type input "**********"
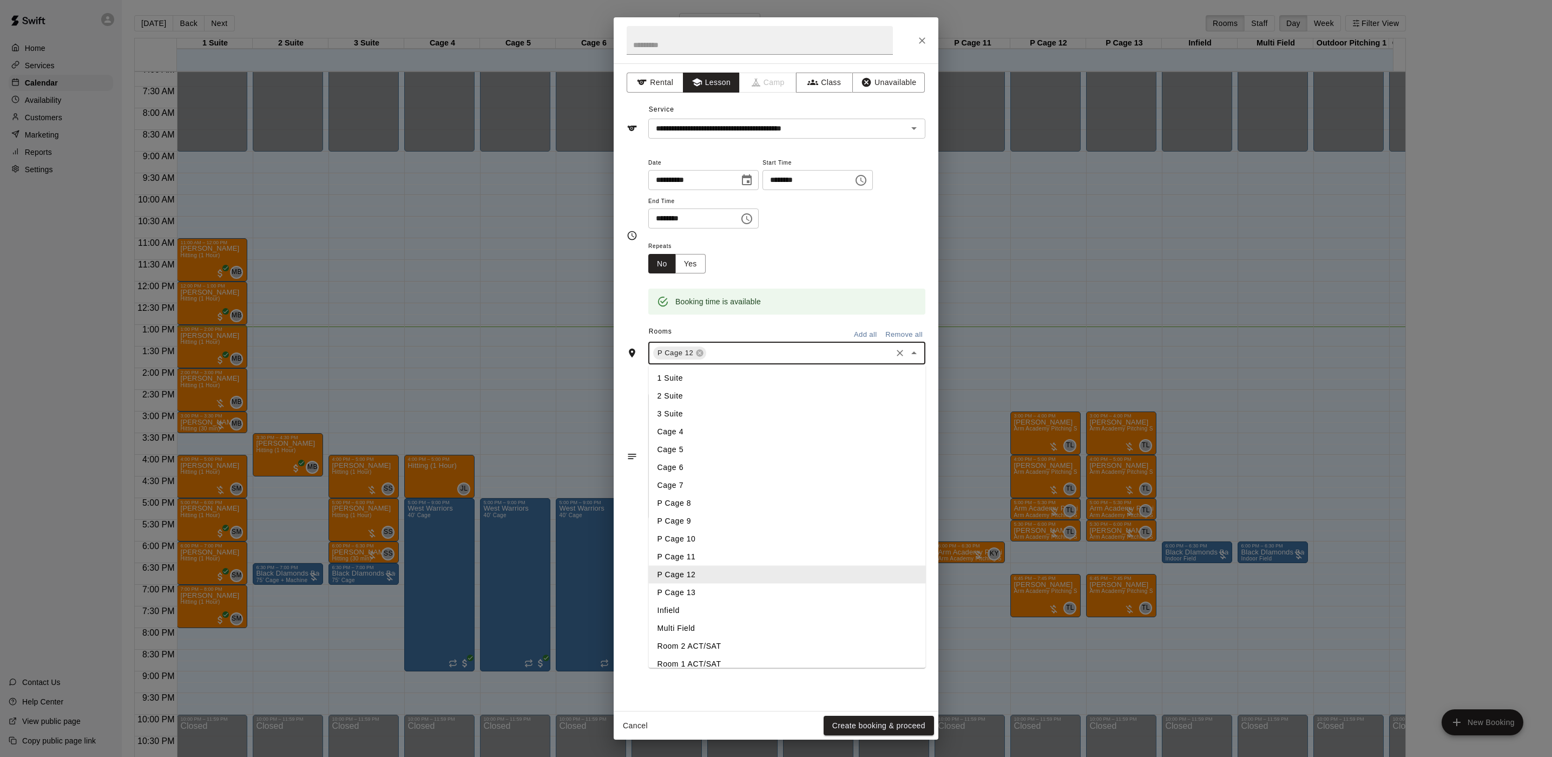
click at [755, 347] on input "text" at bounding box center [799, 353] width 182 height 14
click at [695, 589] on li "P Cage 13" at bounding box center [787, 592] width 277 height 18
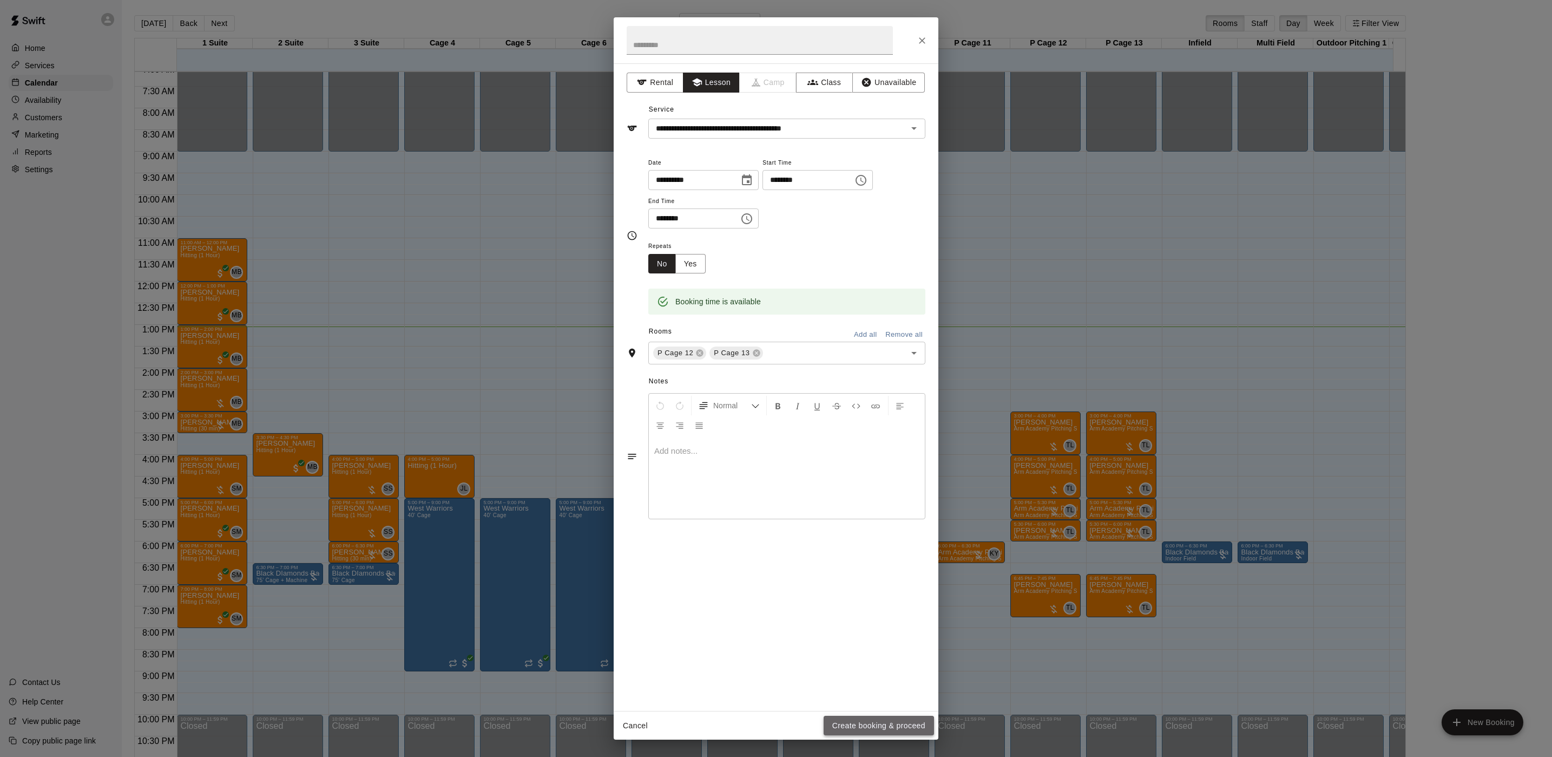
click at [844, 732] on button "Create booking & proceed" at bounding box center [879, 726] width 110 height 20
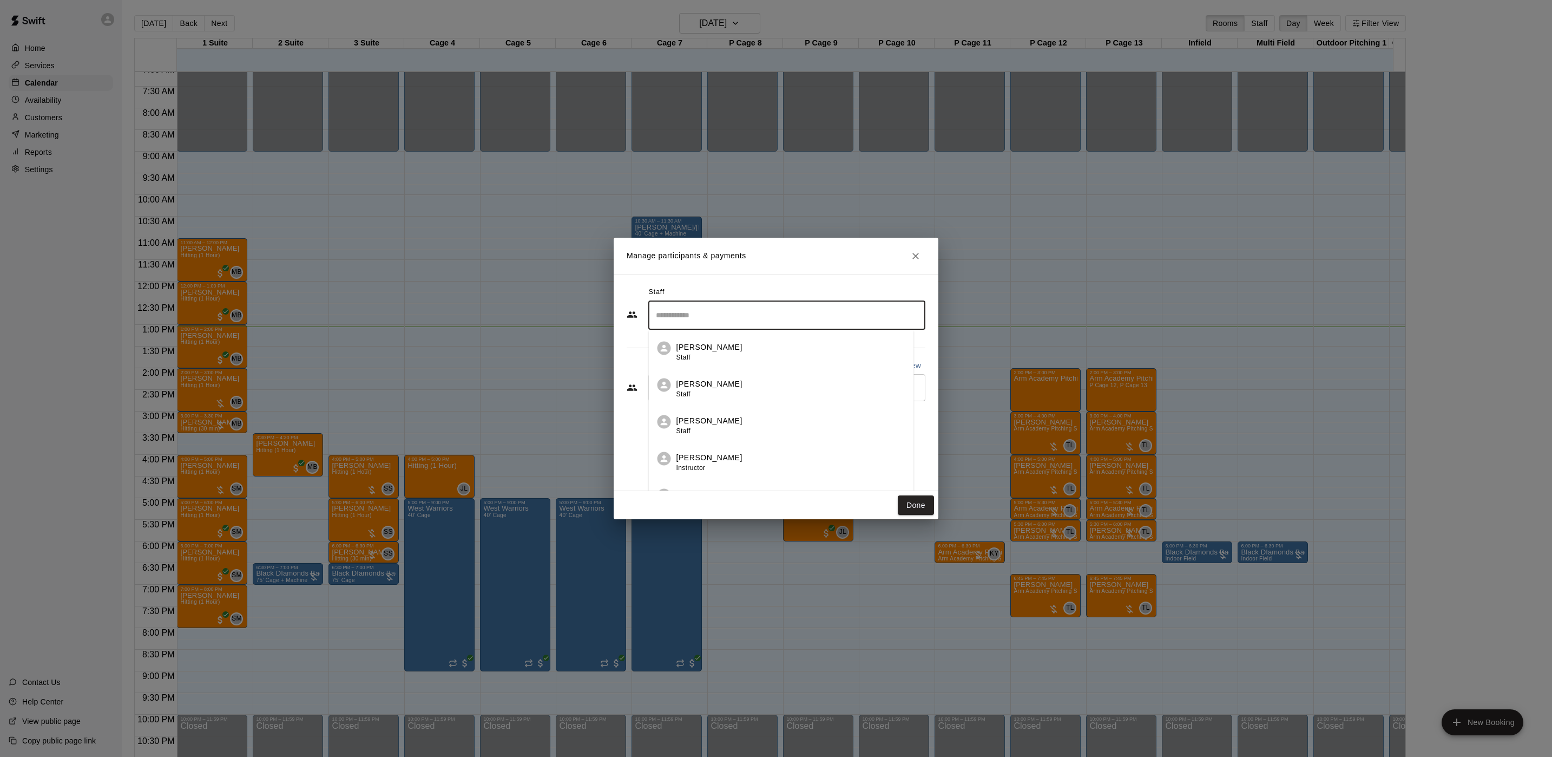
click at [717, 306] on input "Search staff" at bounding box center [786, 315] width 267 height 19
click at [706, 357] on div "Tyler Levine Staff" at bounding box center [710, 352] width 66 height 21
type input "*****"
click at [706, 387] on input "Start typing to search customers..." at bounding box center [786, 387] width 267 height 11
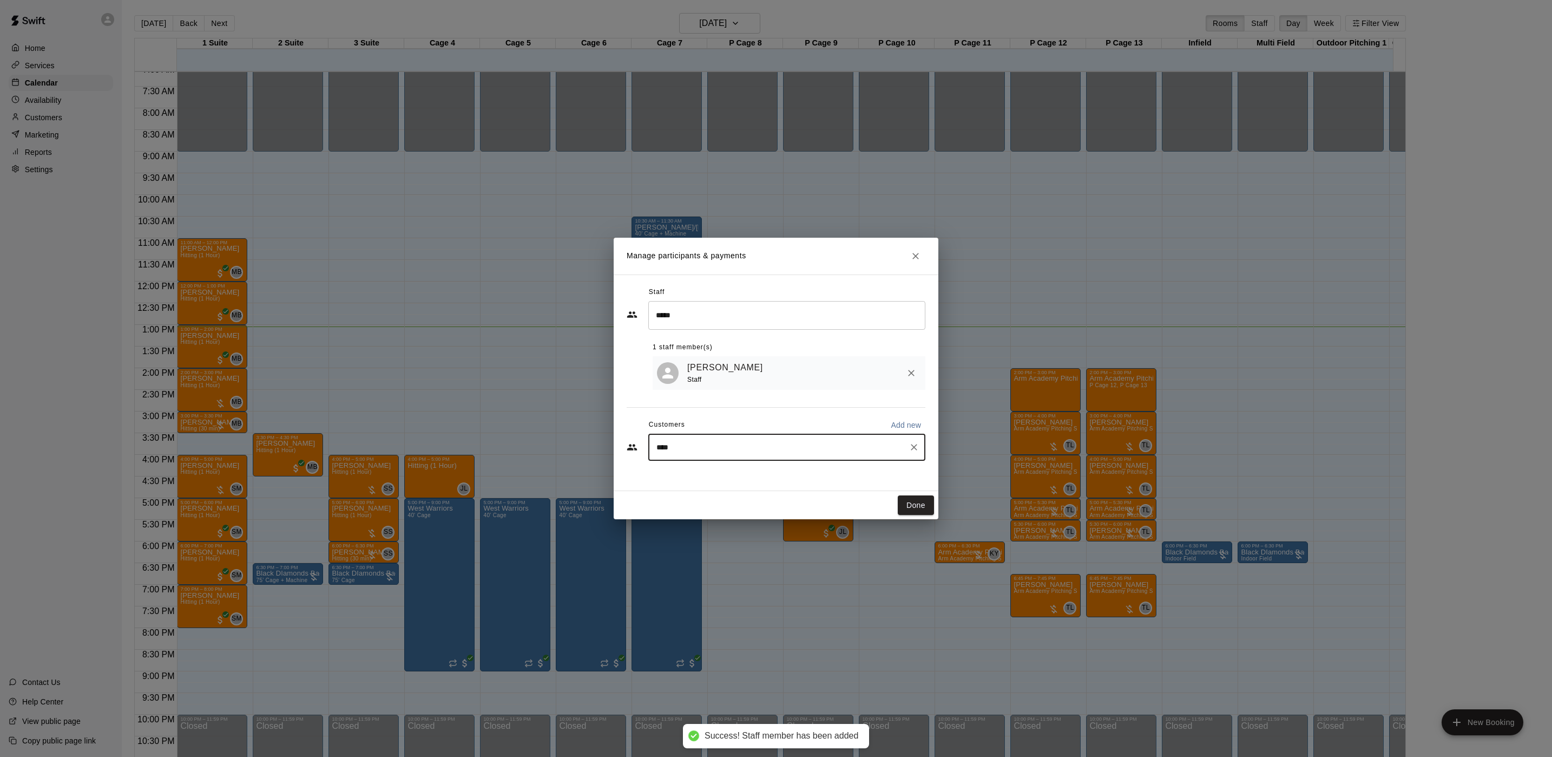
type input "*****"
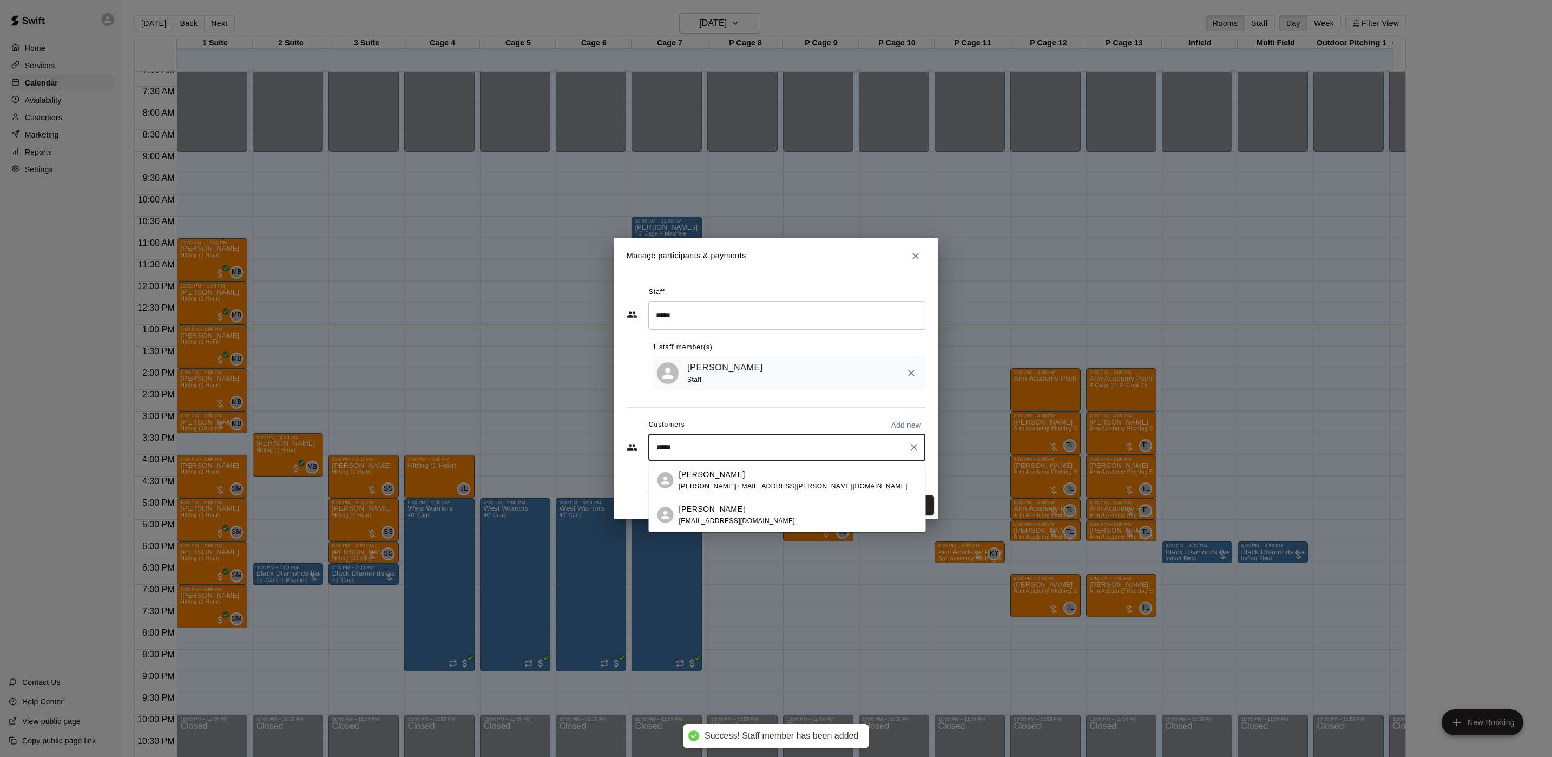
click at [721, 514] on div "Michael Mallon tdm7122@gmail.com" at bounding box center [737, 514] width 116 height 23
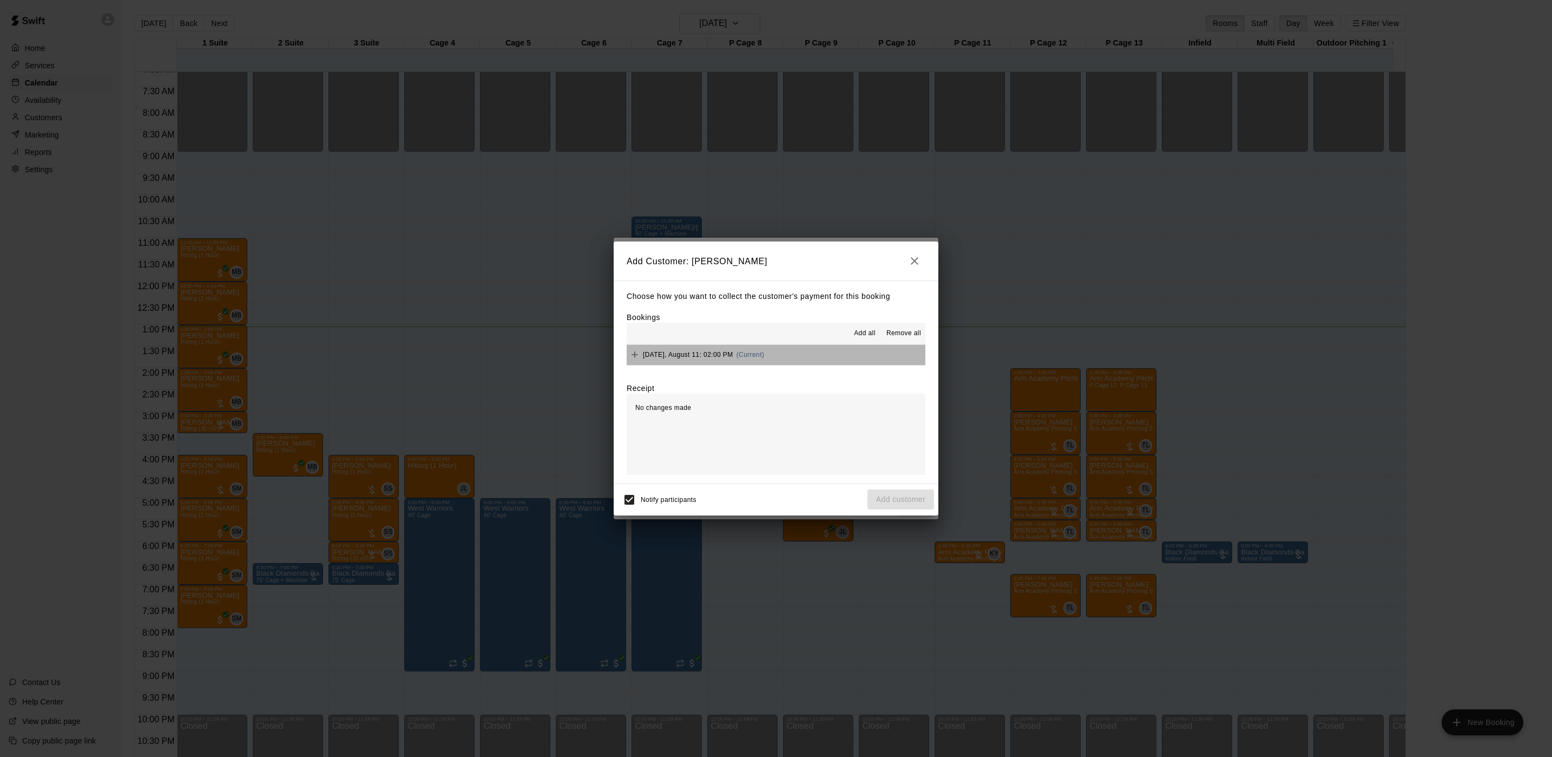
click at [783, 356] on button "Monday, August 11: 02:00 PM (Current)" at bounding box center [776, 355] width 299 height 20
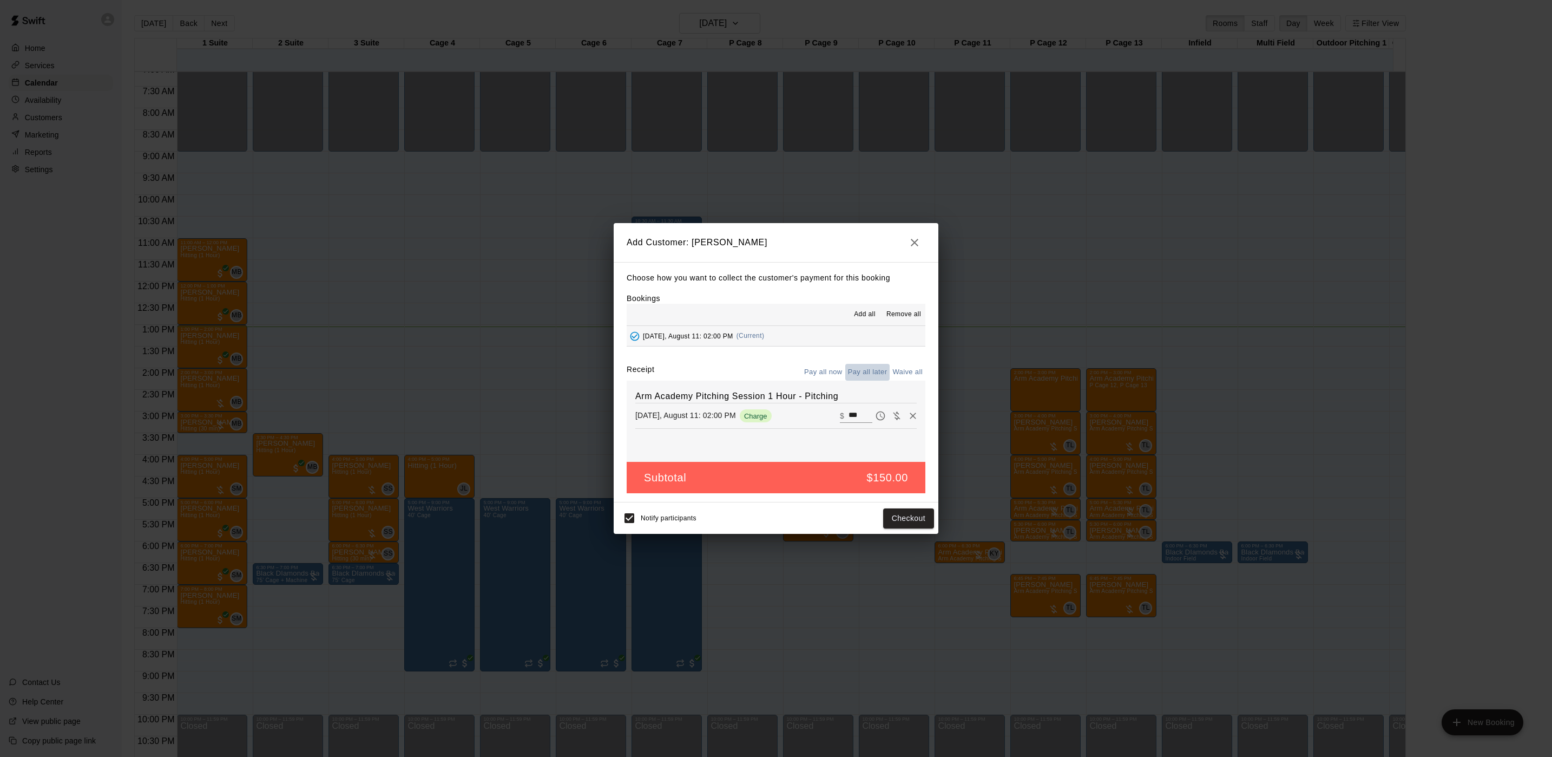
click at [877, 372] on button "Pay all later" at bounding box center [867, 372] width 45 height 17
click at [879, 514] on button "Add customer" at bounding box center [901, 518] width 67 height 20
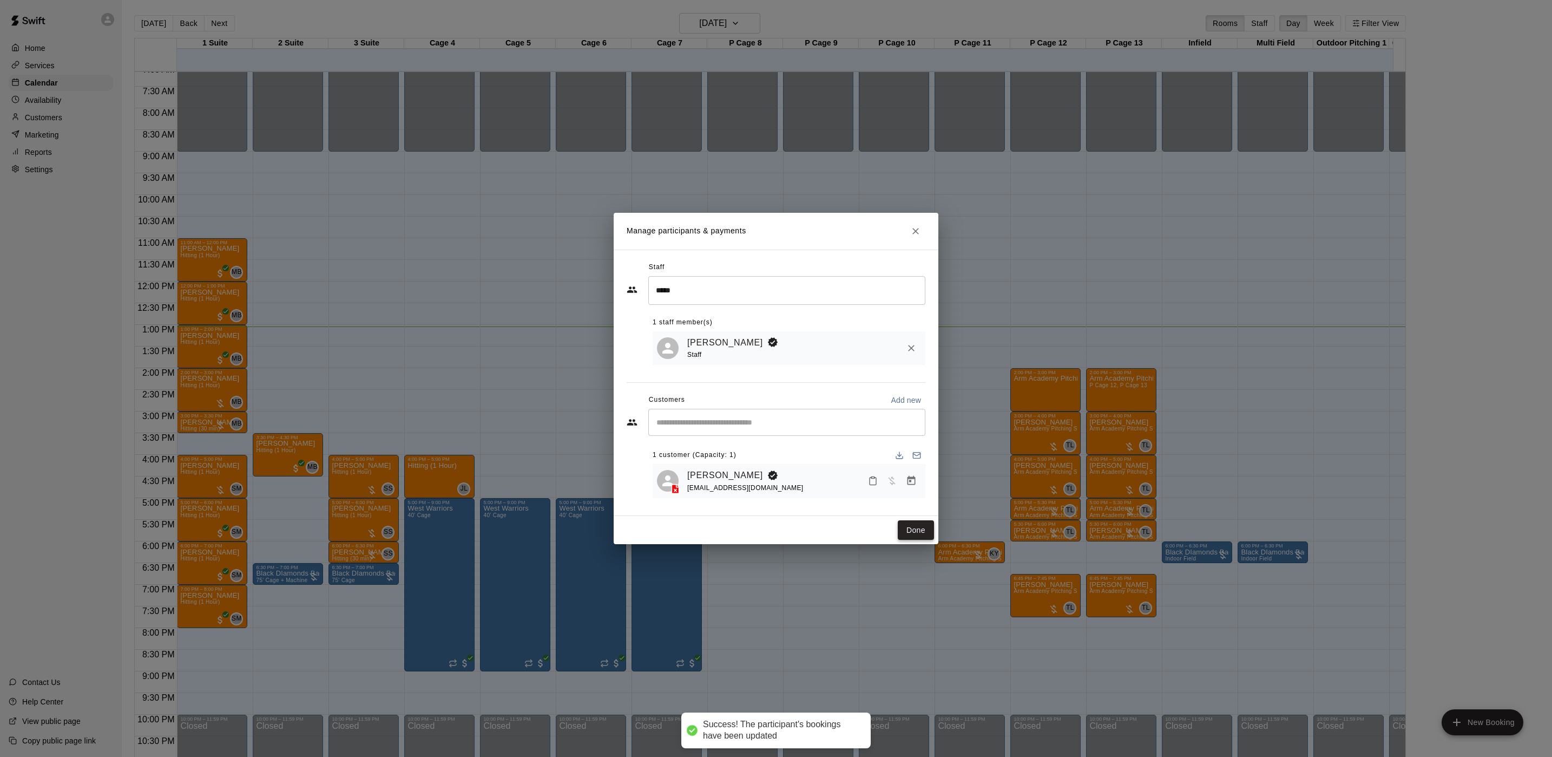
drag, startPoint x: 898, startPoint y: 528, endPoint x: 546, endPoint y: 10, distance: 626.1
click at [898, 528] on button "Done" at bounding box center [916, 530] width 36 height 20
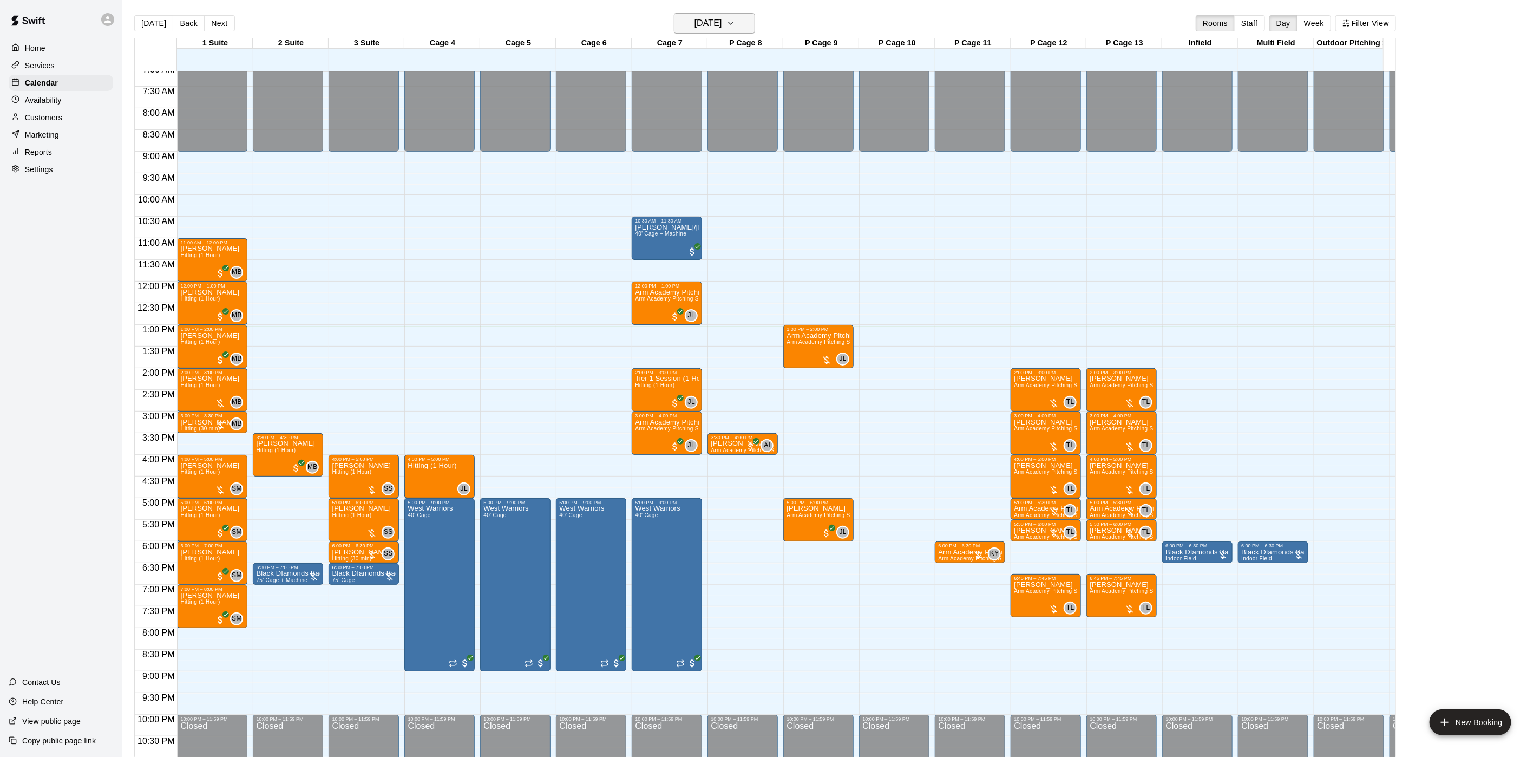
click at [735, 19] on icon "button" at bounding box center [730, 23] width 9 height 13
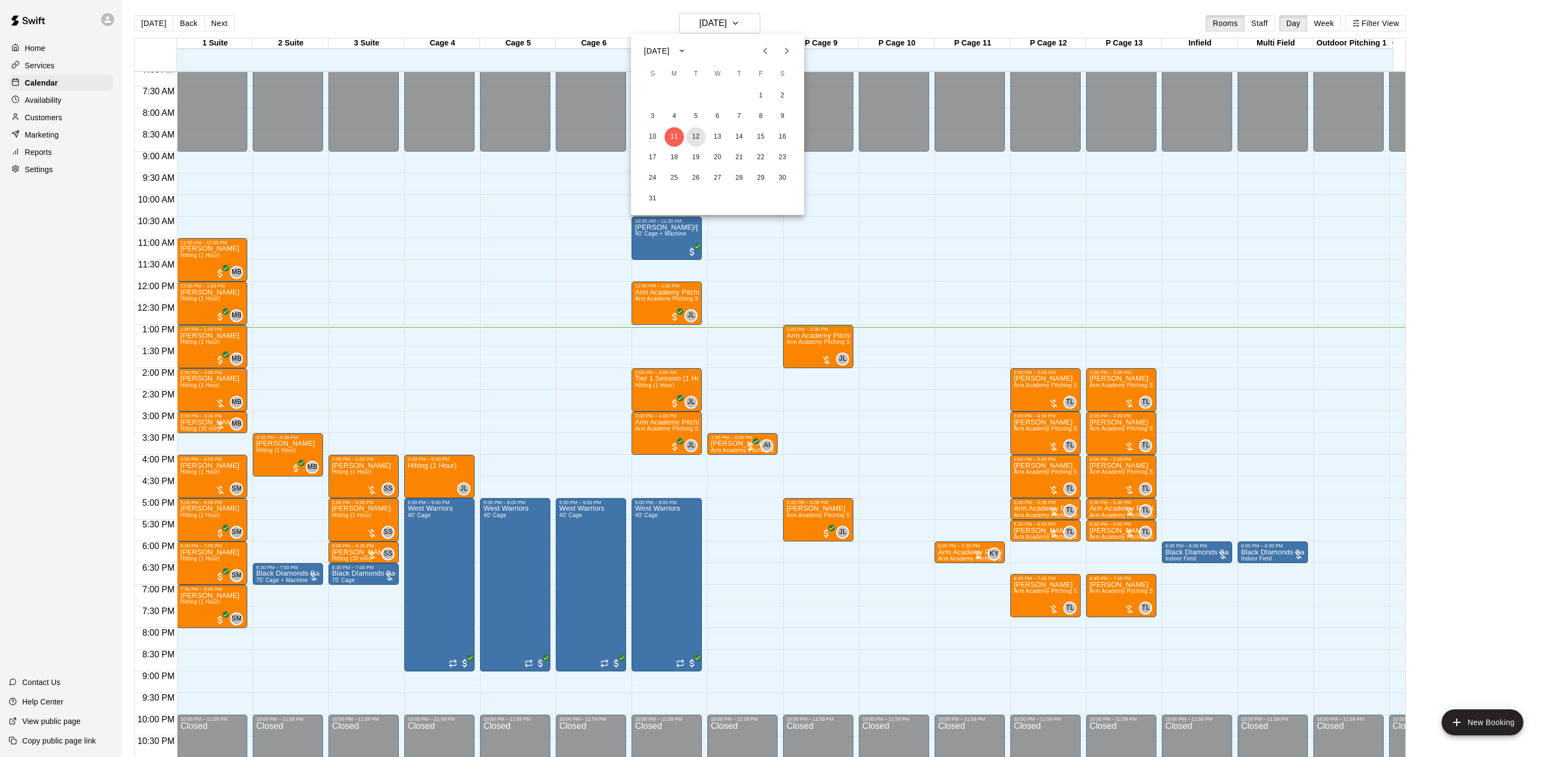
click at [698, 135] on button "12" at bounding box center [695, 136] width 19 height 19
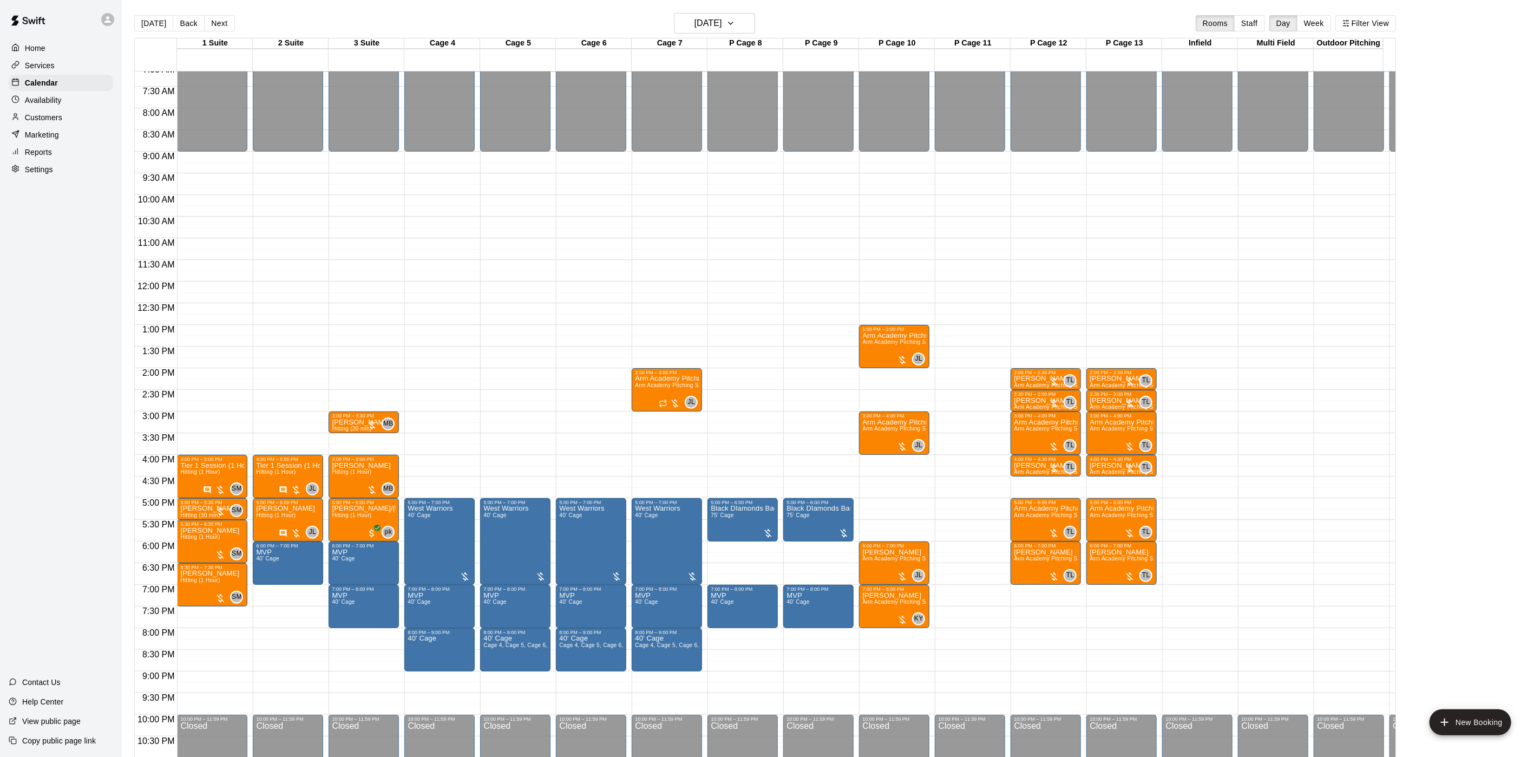
drag, startPoint x: 213, startPoint y: 21, endPoint x: 233, endPoint y: 28, distance: 21.1
click at [233, 28] on div "Today Back Next Tuesday Aug 12 Rooms Staff Day Week Filter View" at bounding box center [765, 25] width 1262 height 25
click at [225, 28] on button "Next" at bounding box center [219, 23] width 30 height 16
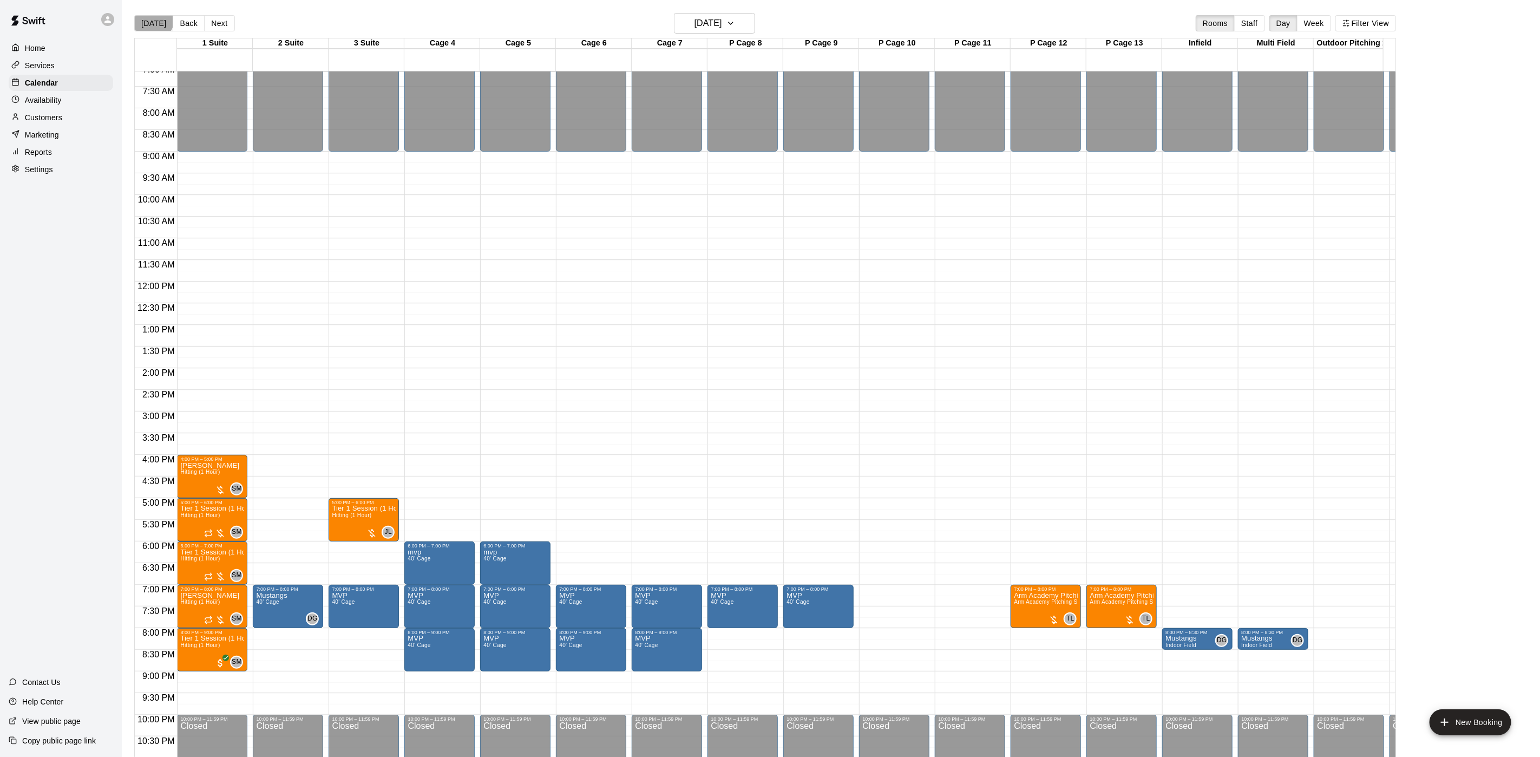
click at [148, 17] on button "[DATE]" at bounding box center [153, 23] width 39 height 16
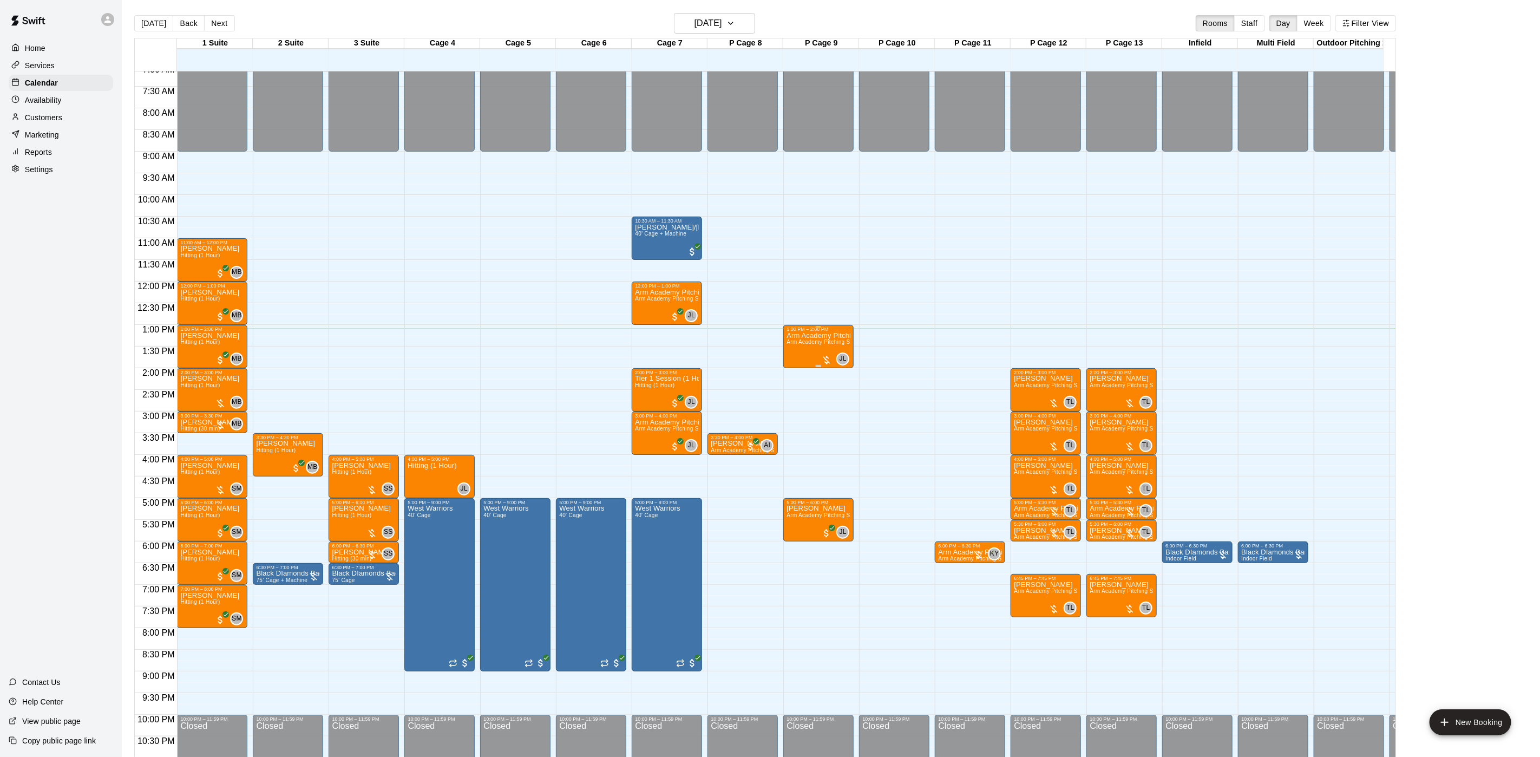
click at [796, 347] on div "Arm Academy Pitching Session 1 Hour Arm Academy Pitching Session 1 Hour - Pitch…" at bounding box center [818, 710] width 64 height 757
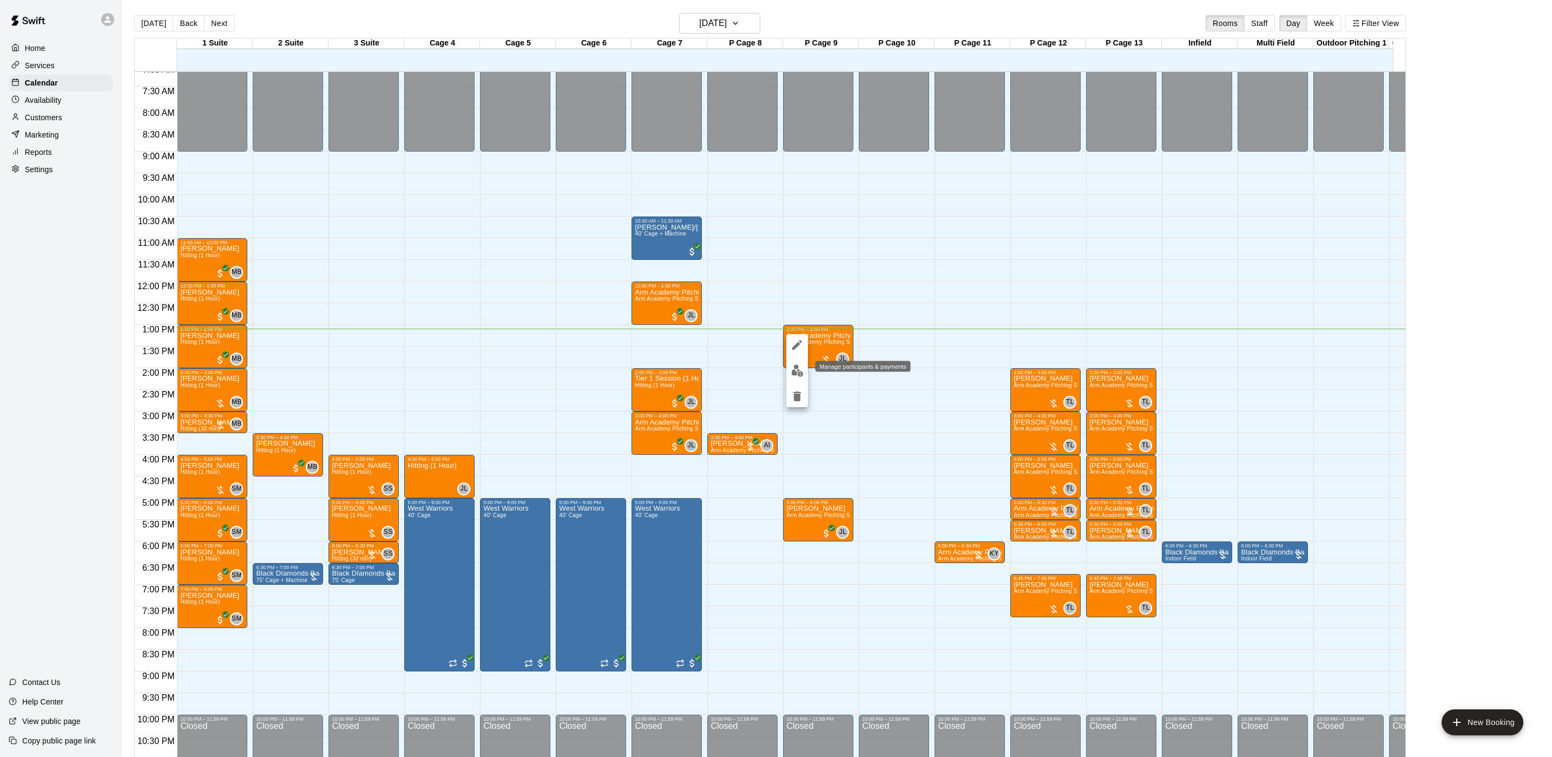
click at [795, 372] on img "edit" at bounding box center [797, 370] width 12 height 12
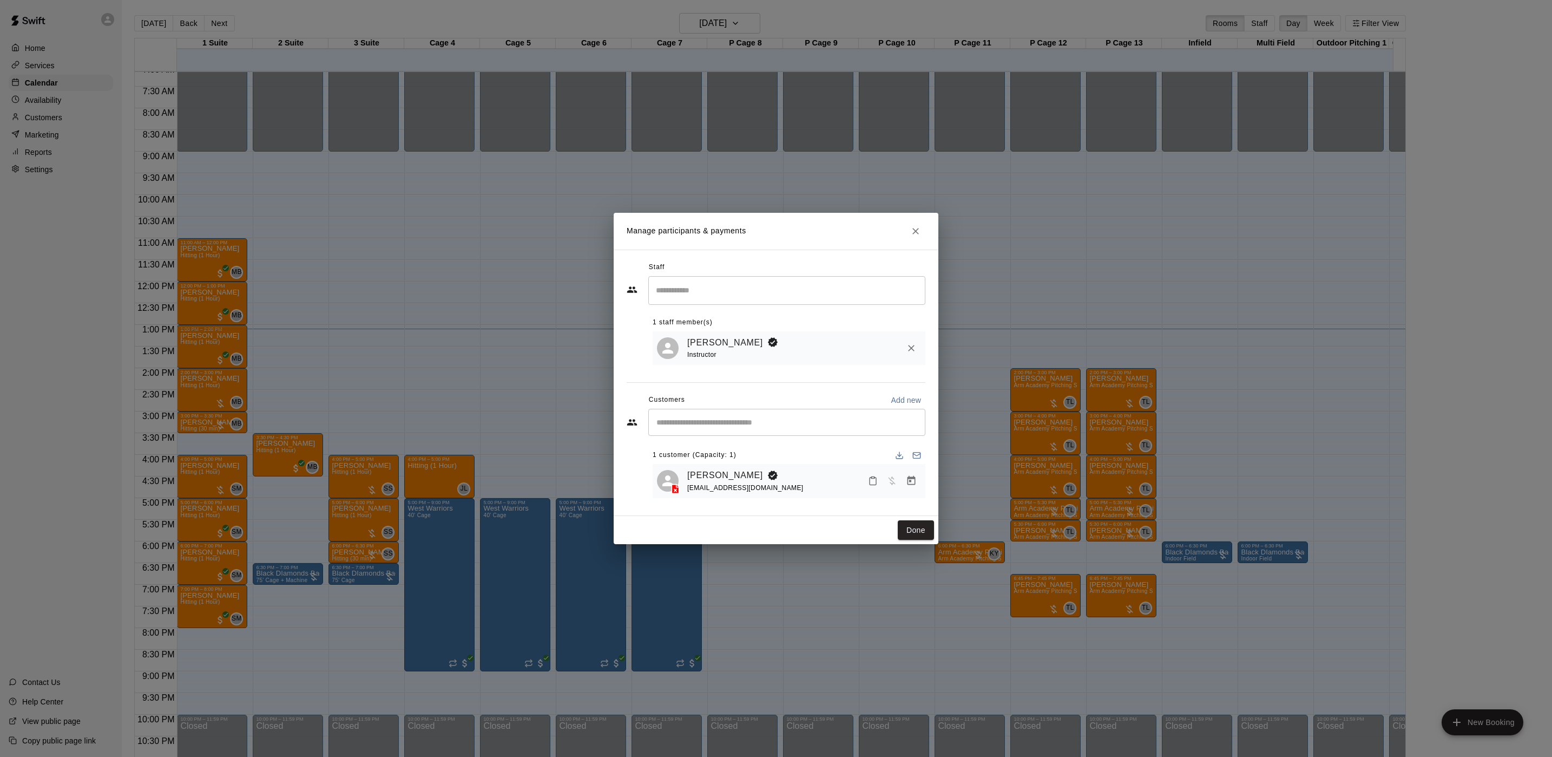
click at [1038, 354] on div "Manage participants & payments Staff ​ 1 staff member(s) [PERSON_NAME] Instruct…" at bounding box center [776, 378] width 1552 height 757
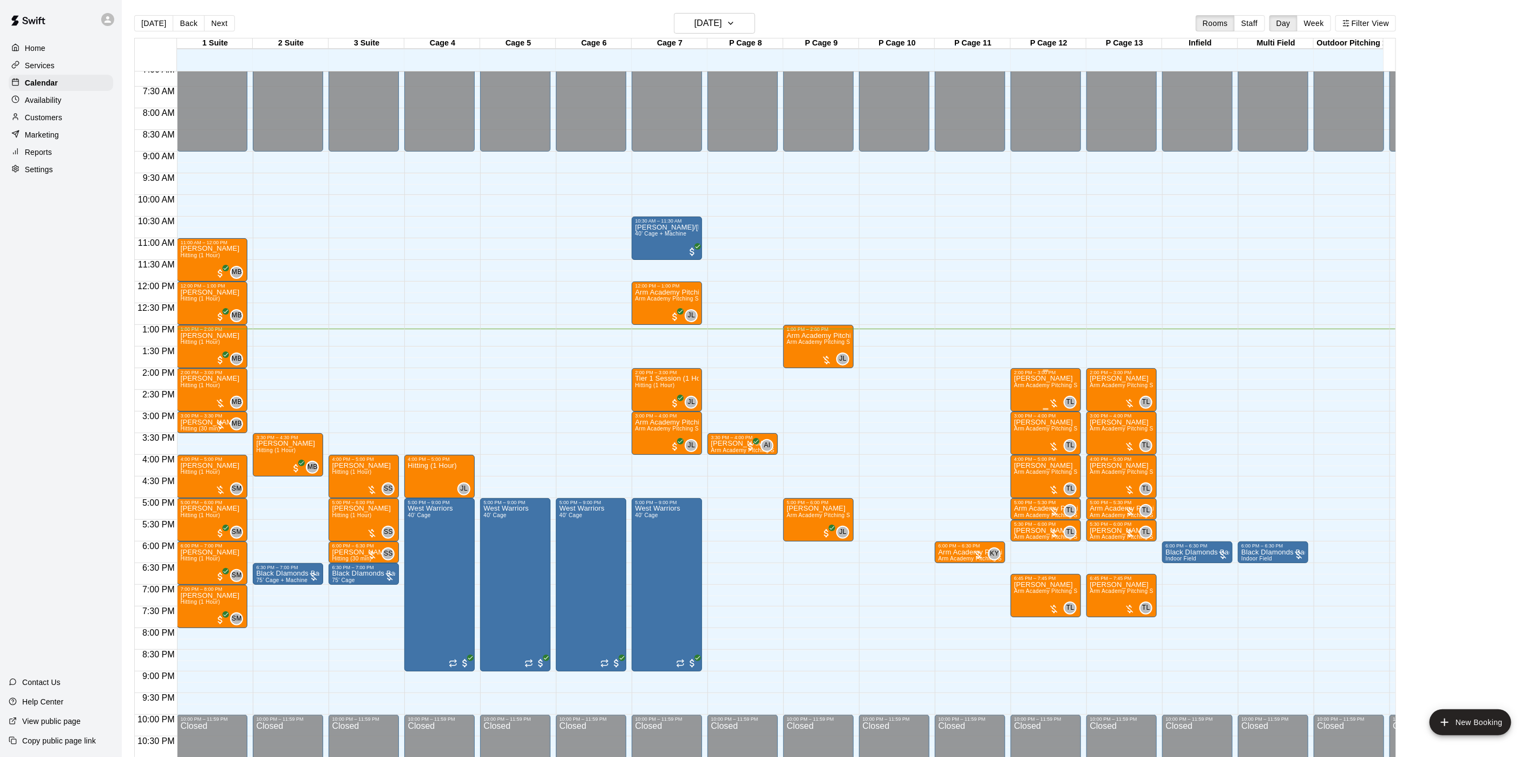
click at [1022, 384] on span "Arm Academy Pitching Session 1 Hour - Pitching" at bounding box center [1077, 385] width 126 height 6
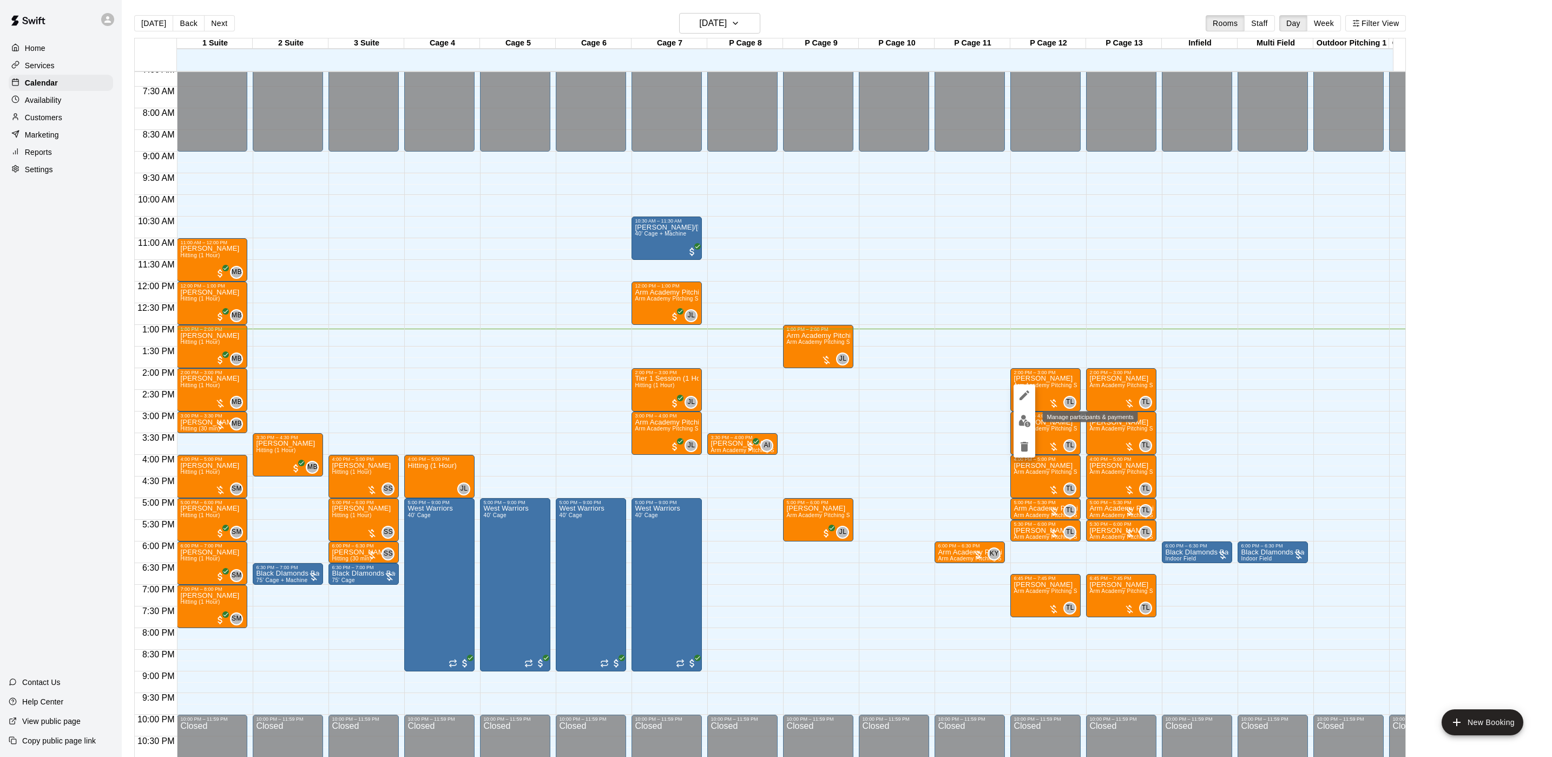
click at [1023, 413] on button "edit" at bounding box center [1025, 420] width 22 height 21
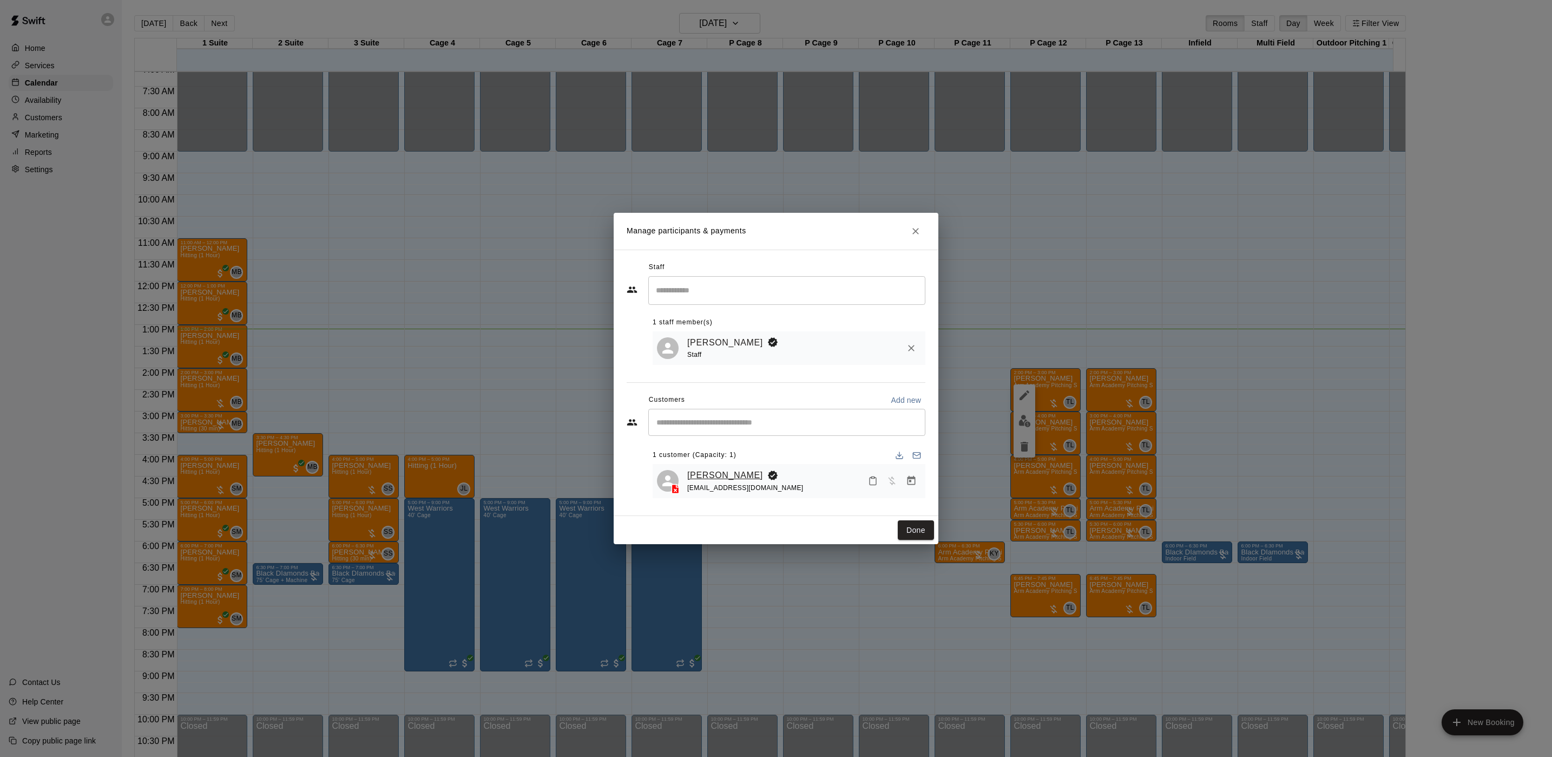
click at [726, 472] on link "[PERSON_NAME]" at bounding box center [725, 475] width 76 height 14
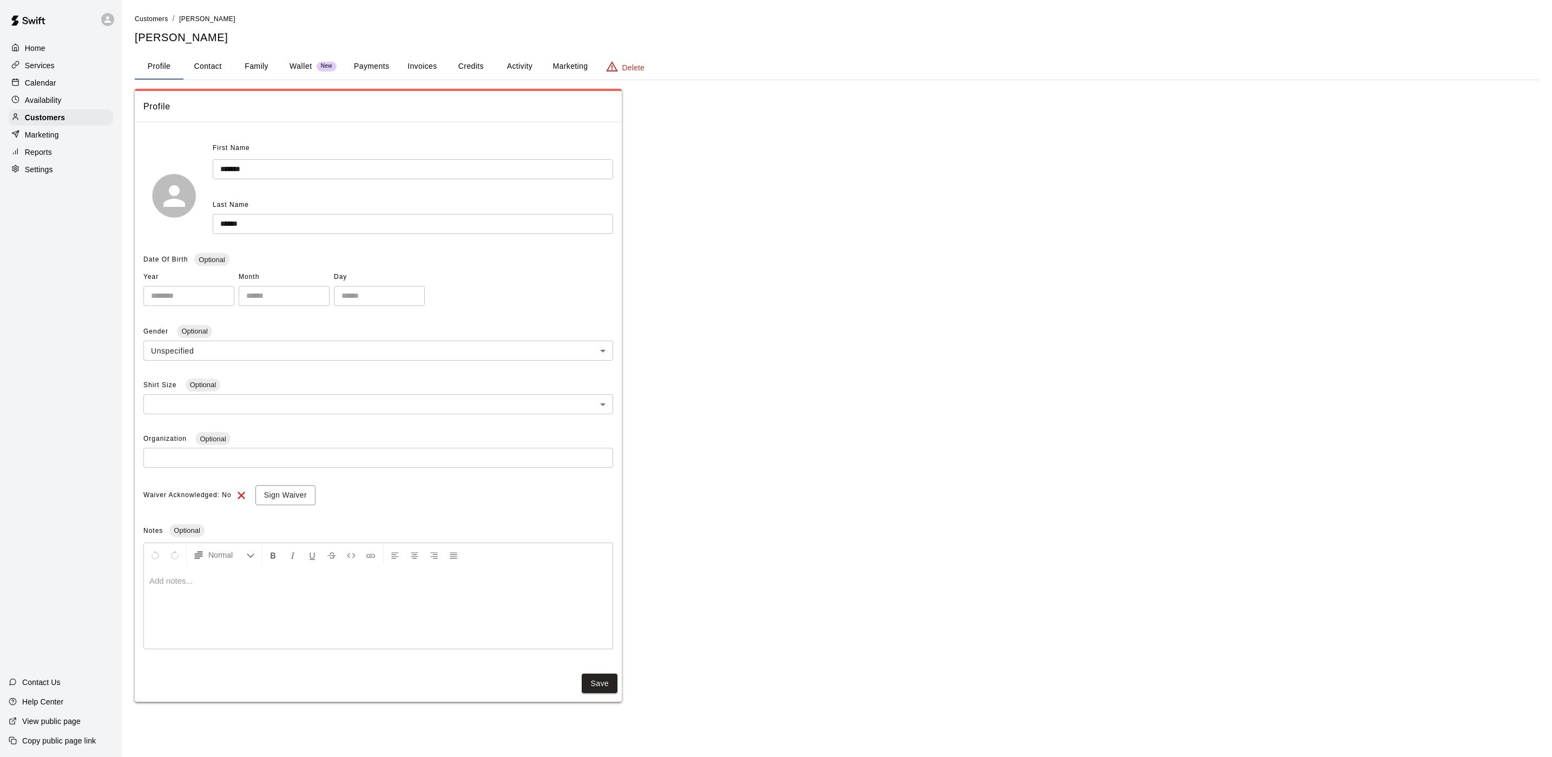
click at [356, 73] on button "Payments" at bounding box center [371, 67] width 52 height 26
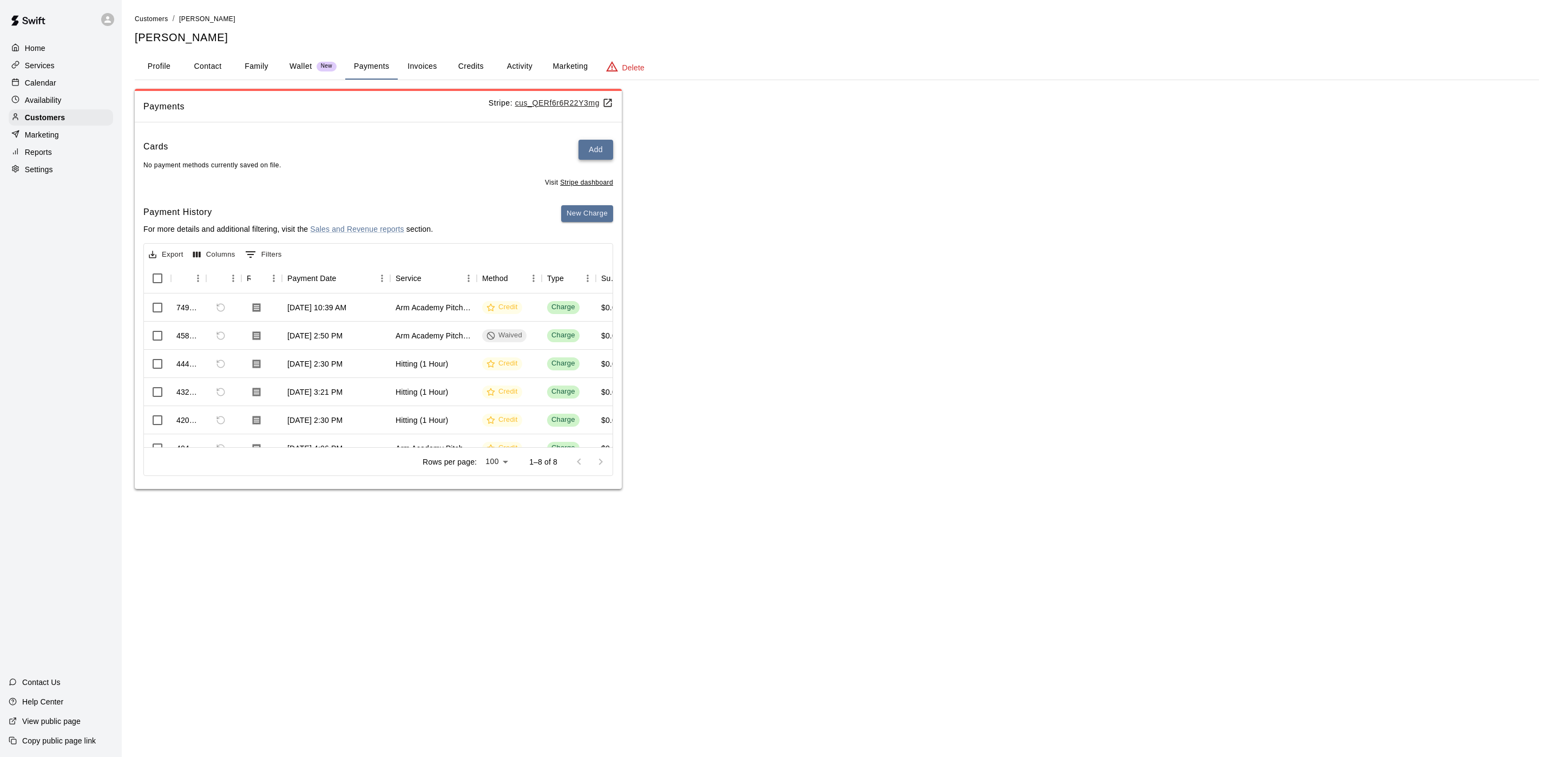
click at [595, 148] on button "Add" at bounding box center [596, 150] width 35 height 20
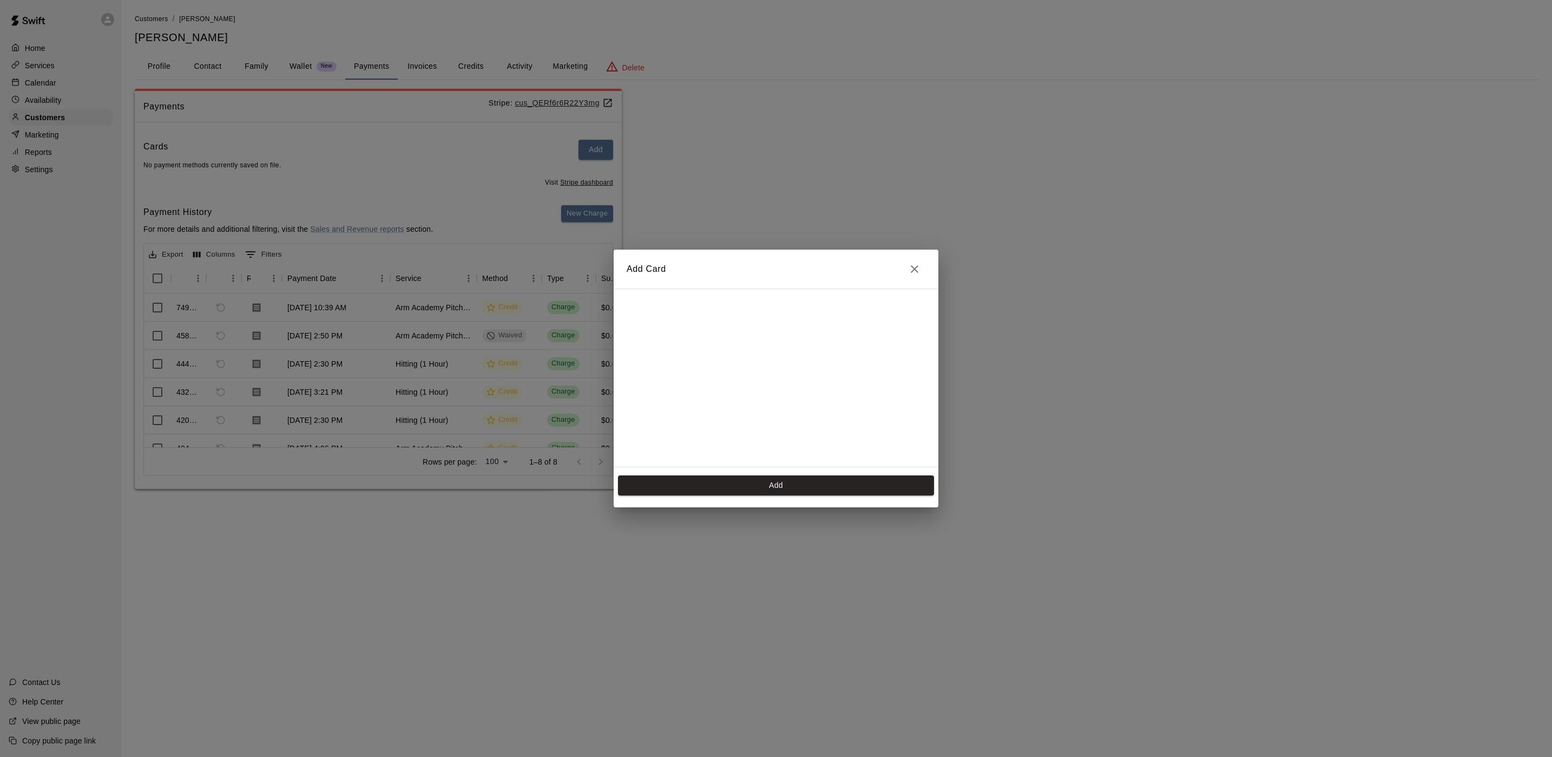
click at [1038, 296] on div "Add Card Add" at bounding box center [776, 378] width 1552 height 757
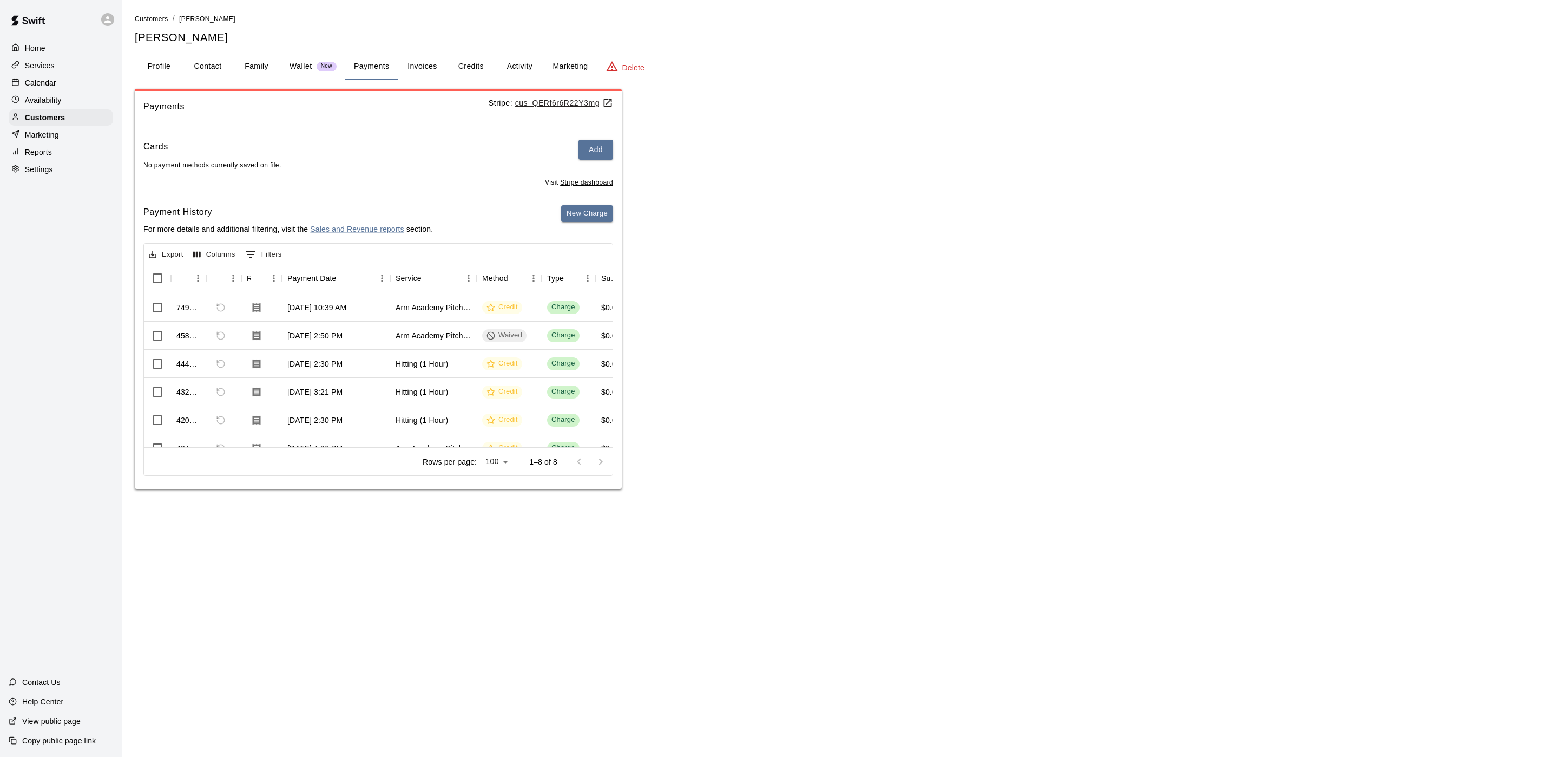
click at [478, 48] on div "Customers / Michael Mallon Michael Mallon Profile Contact Family Wallet New Pay…" at bounding box center [837, 251] width 1404 height 476
click at [510, 62] on button "Activity" at bounding box center [519, 67] width 49 height 26
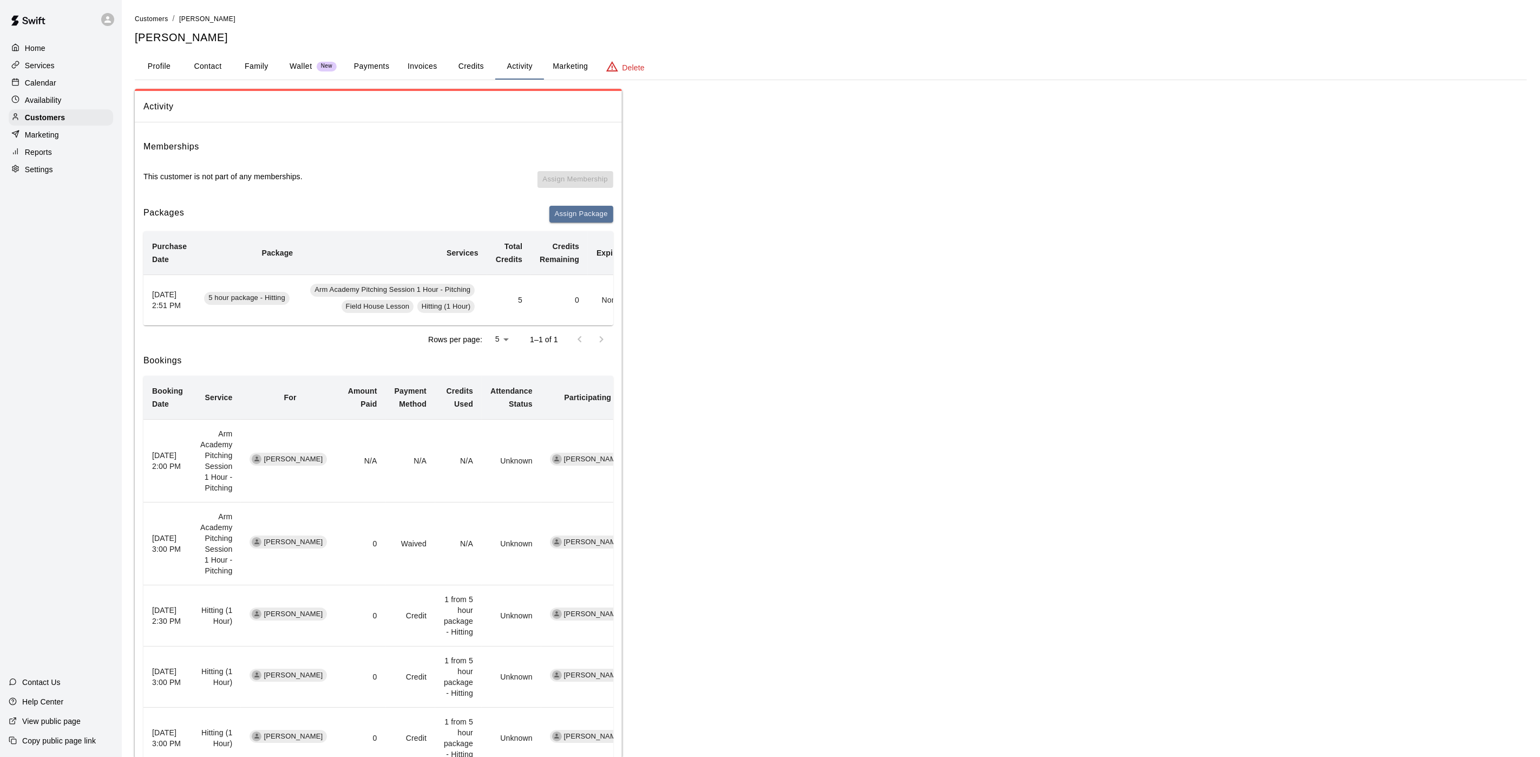
click at [369, 45] on div "Customers / Michael Mallon Michael Mallon Profile Contact Family Wallet New Pay…" at bounding box center [831, 524] width 1392 height 1023
click at [364, 57] on button "Payments" at bounding box center [371, 67] width 52 height 26
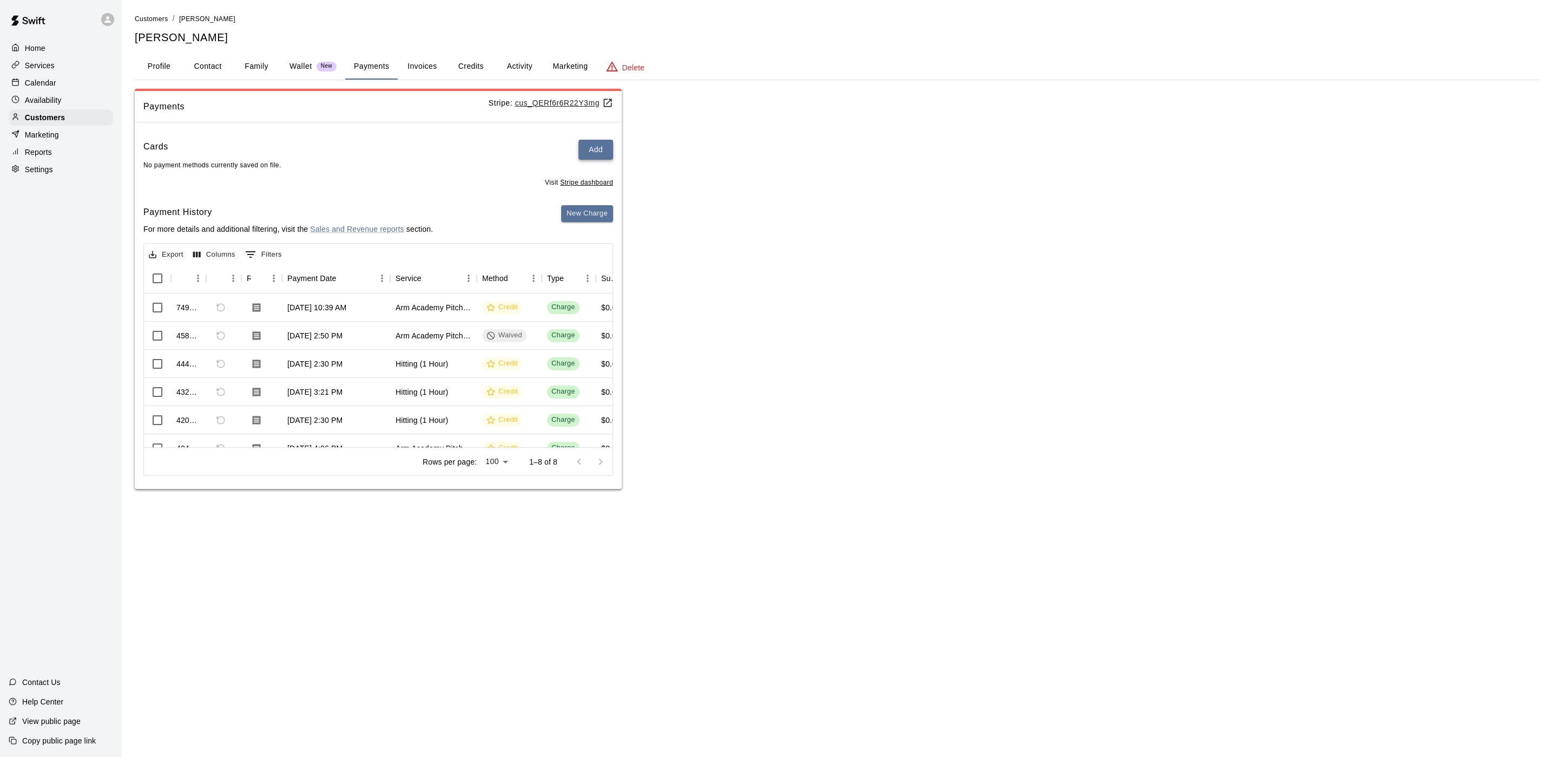
click at [593, 150] on button "Add" at bounding box center [596, 150] width 35 height 20
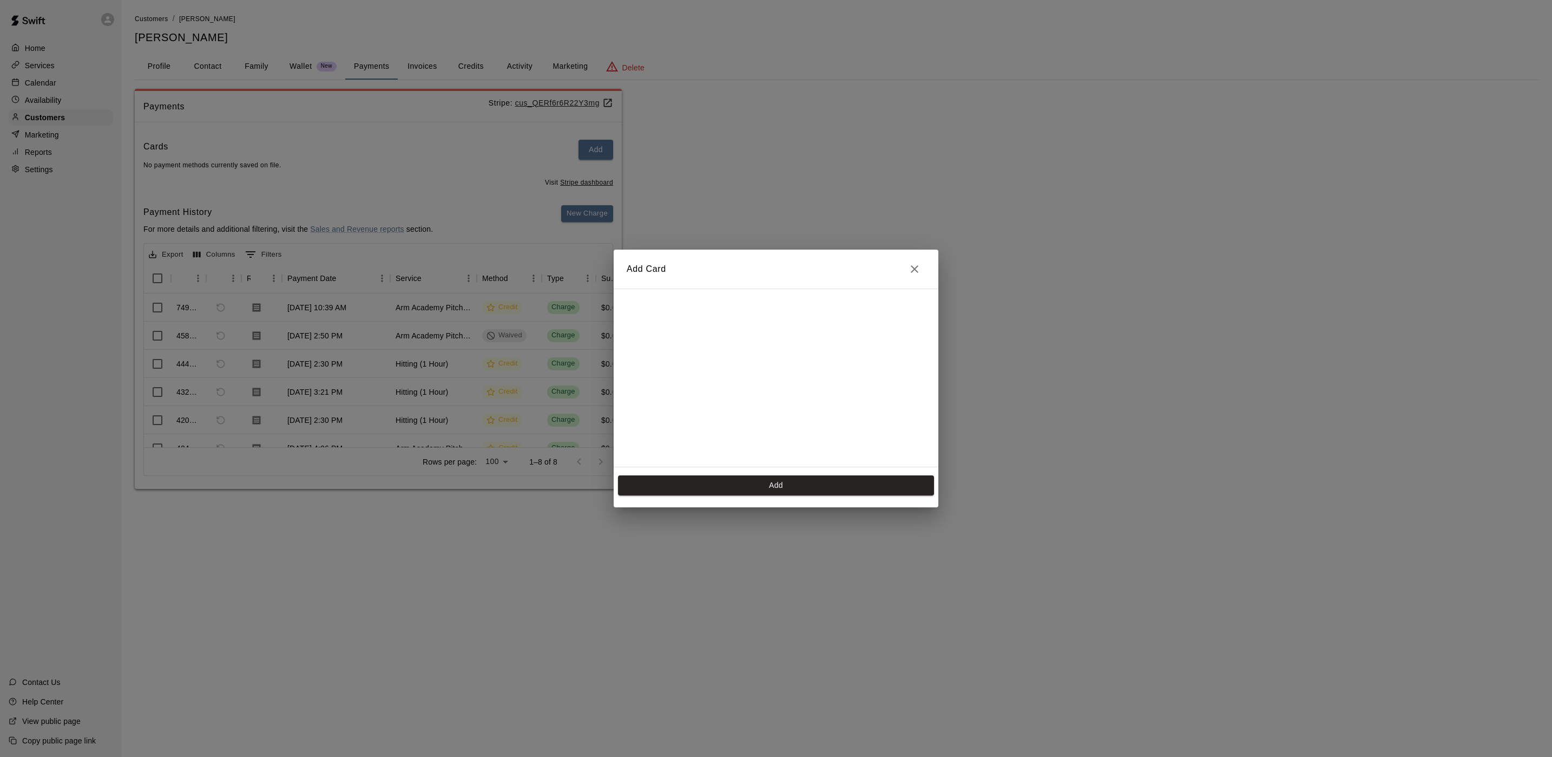
scroll to position [156, 0]
click at [760, 484] on button "Add" at bounding box center [776, 485] width 316 height 20
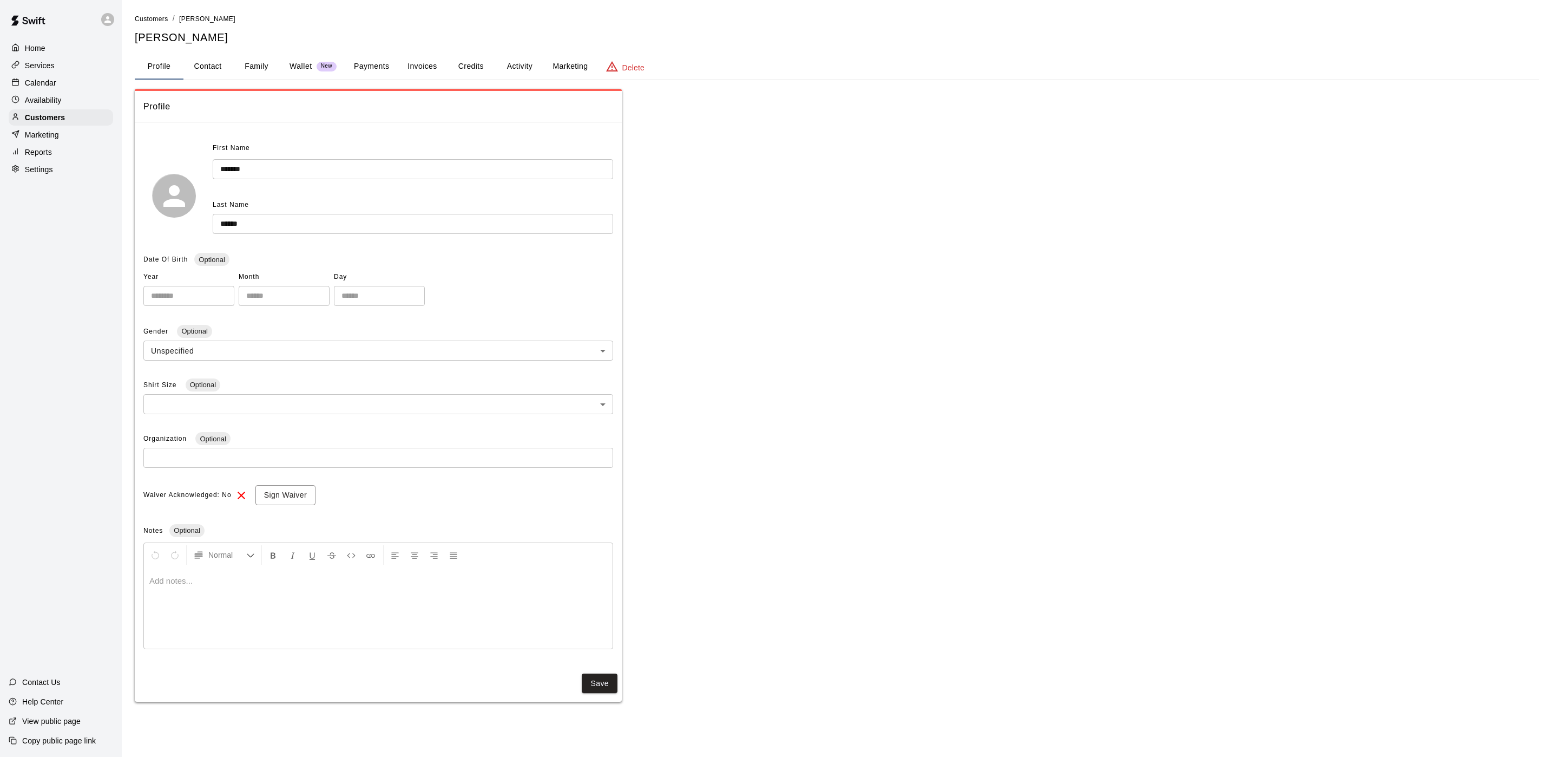
click at [68, 91] on div "Calendar" at bounding box center [61, 83] width 104 height 16
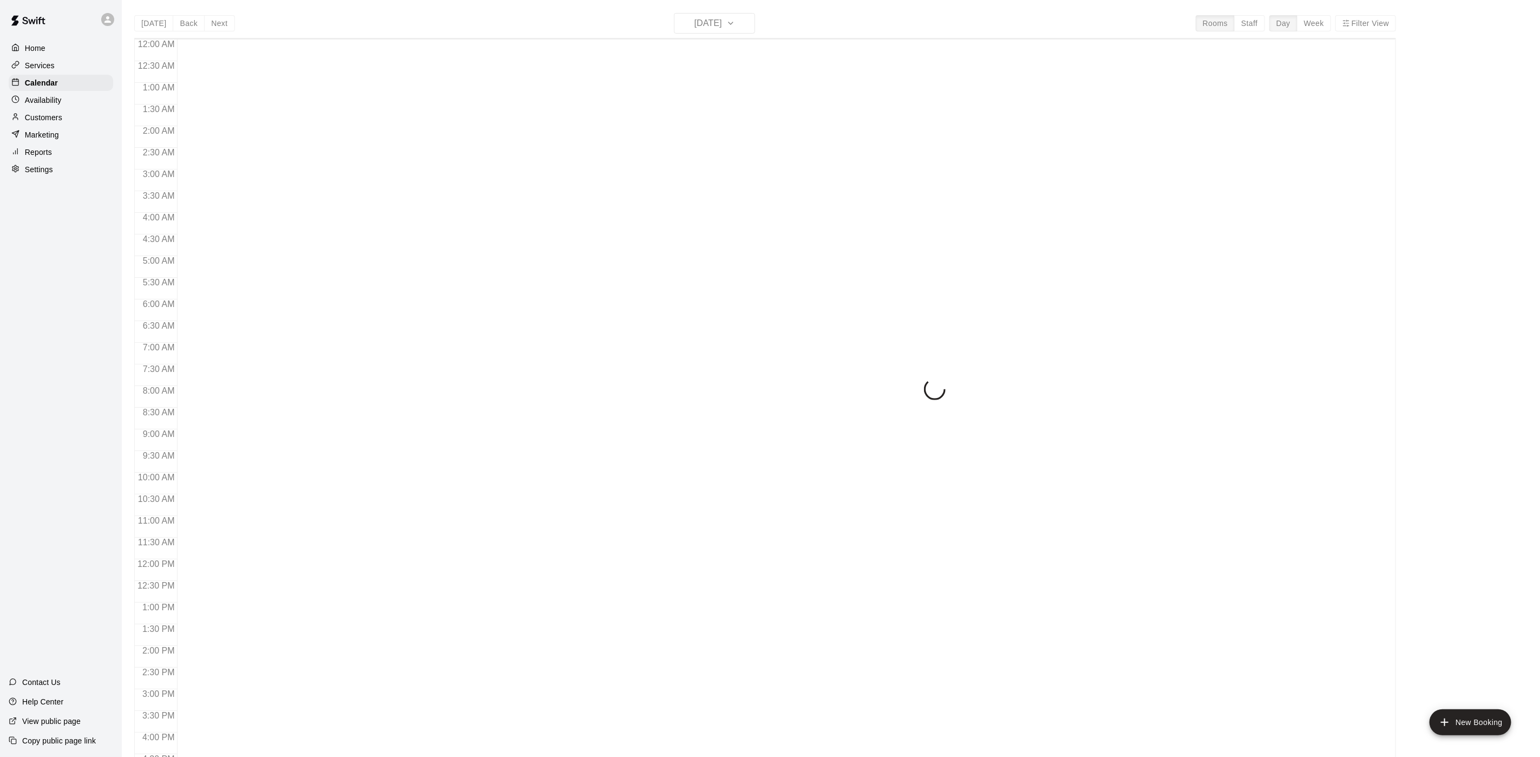
scroll to position [310, 0]
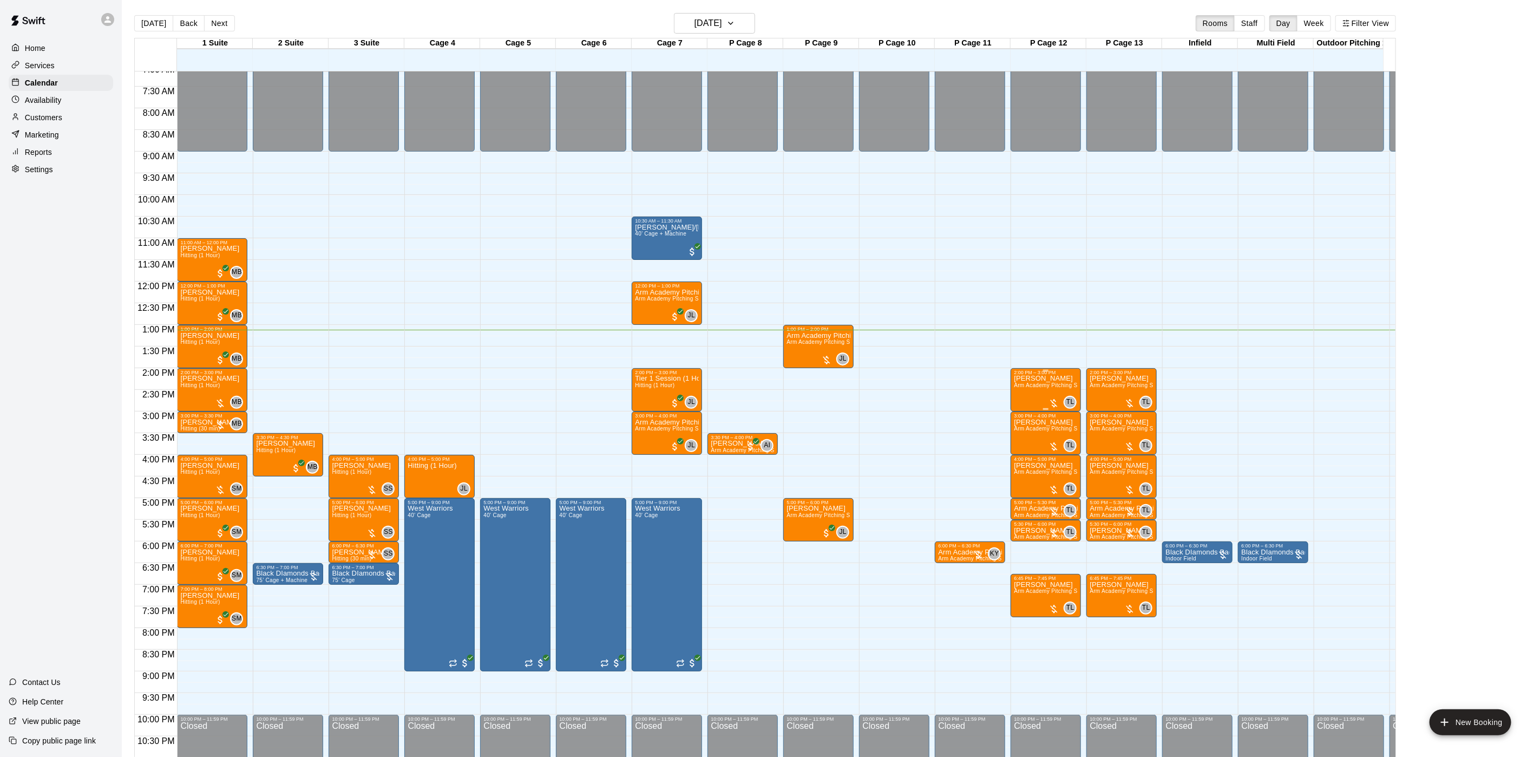
click at [1026, 395] on div "Michael Mallon Arm Academy Pitching Session 1 Hour - Pitching" at bounding box center [1046, 753] width 64 height 757
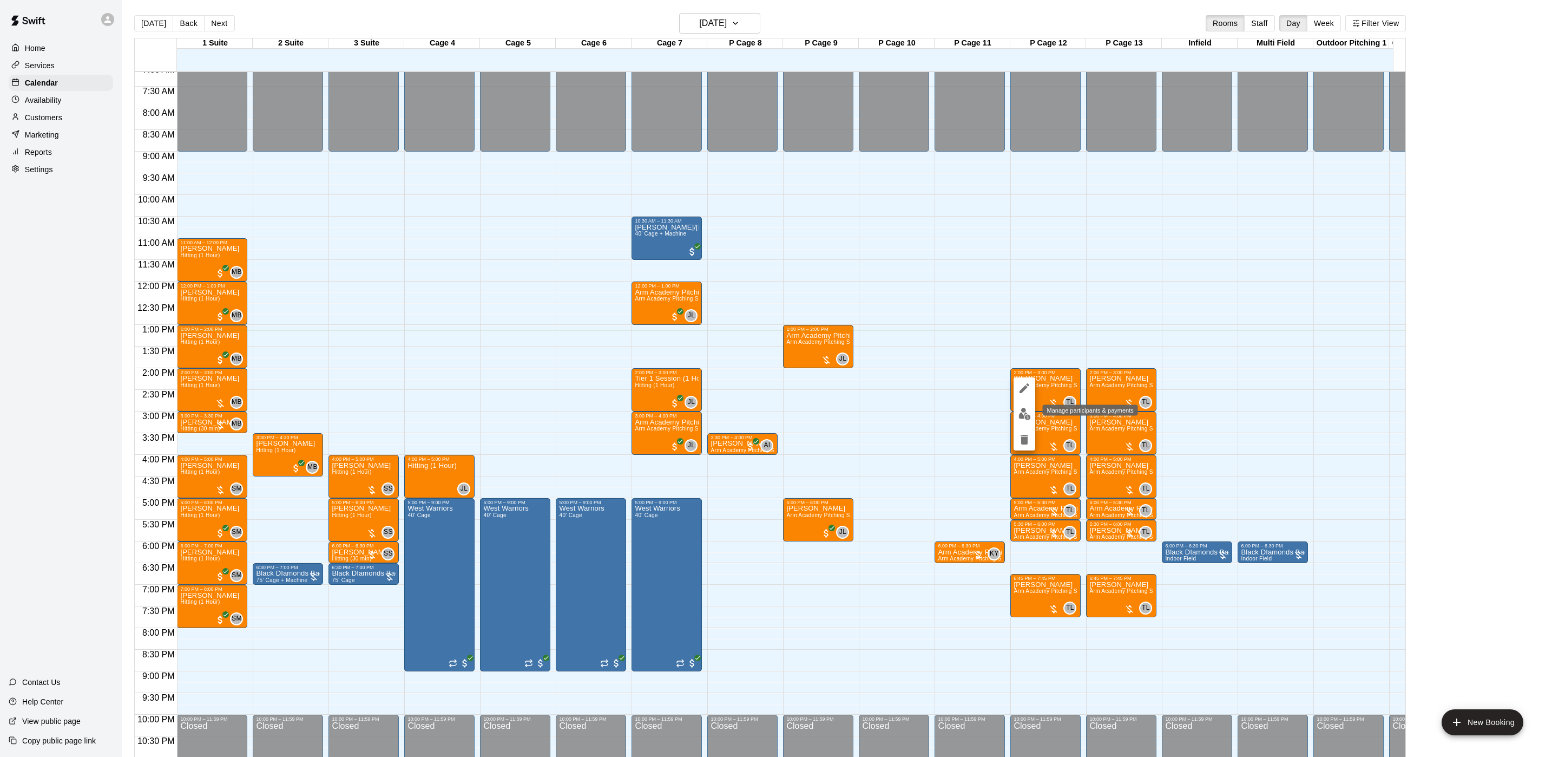
click at [1023, 414] on img "edit" at bounding box center [1025, 414] width 12 height 12
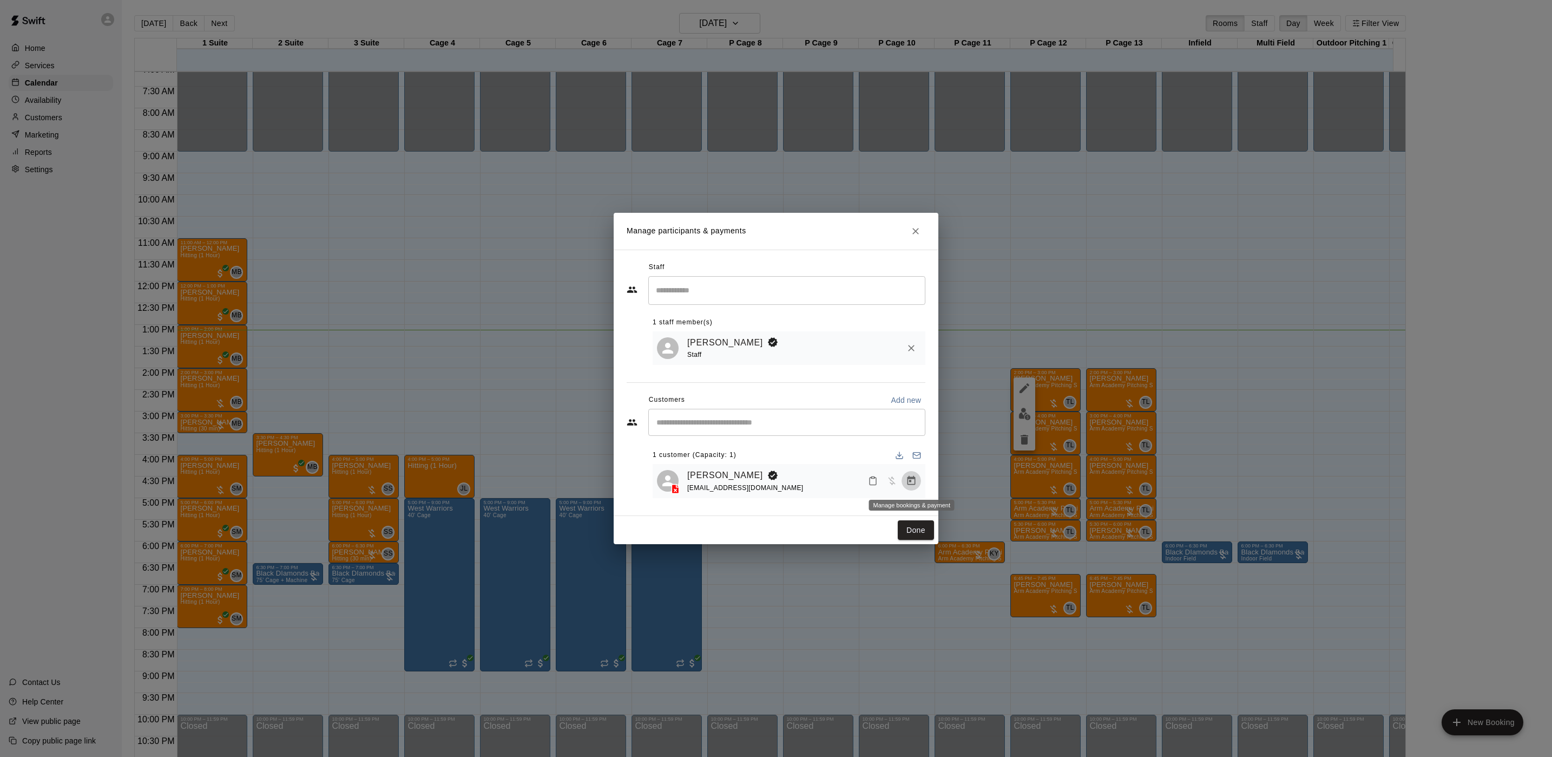
click at [911, 482] on icon "Manage bookings & payment" at bounding box center [911, 480] width 11 height 11
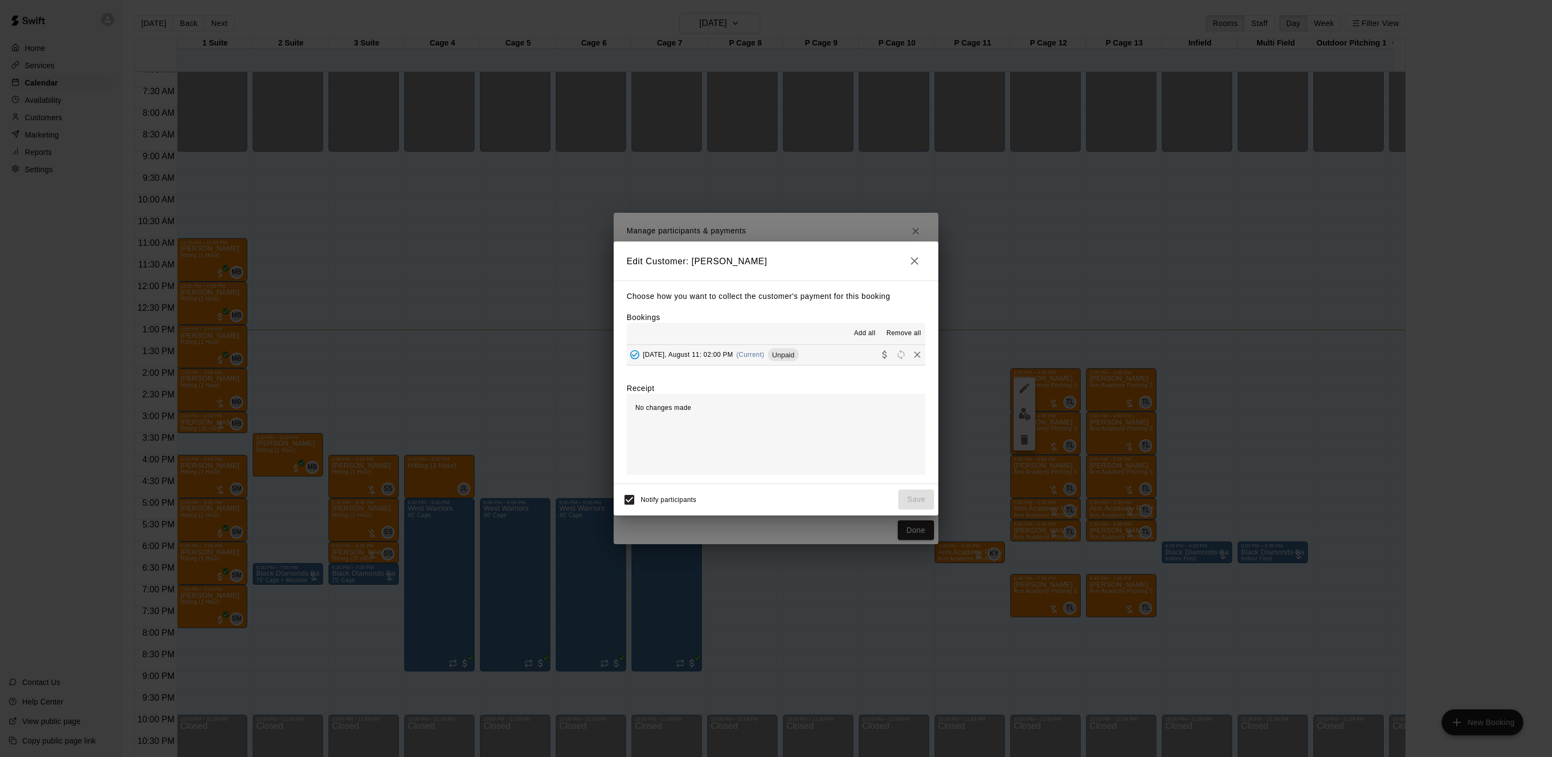
click at [741, 357] on span "(Current)" at bounding box center [751, 355] width 28 height 8
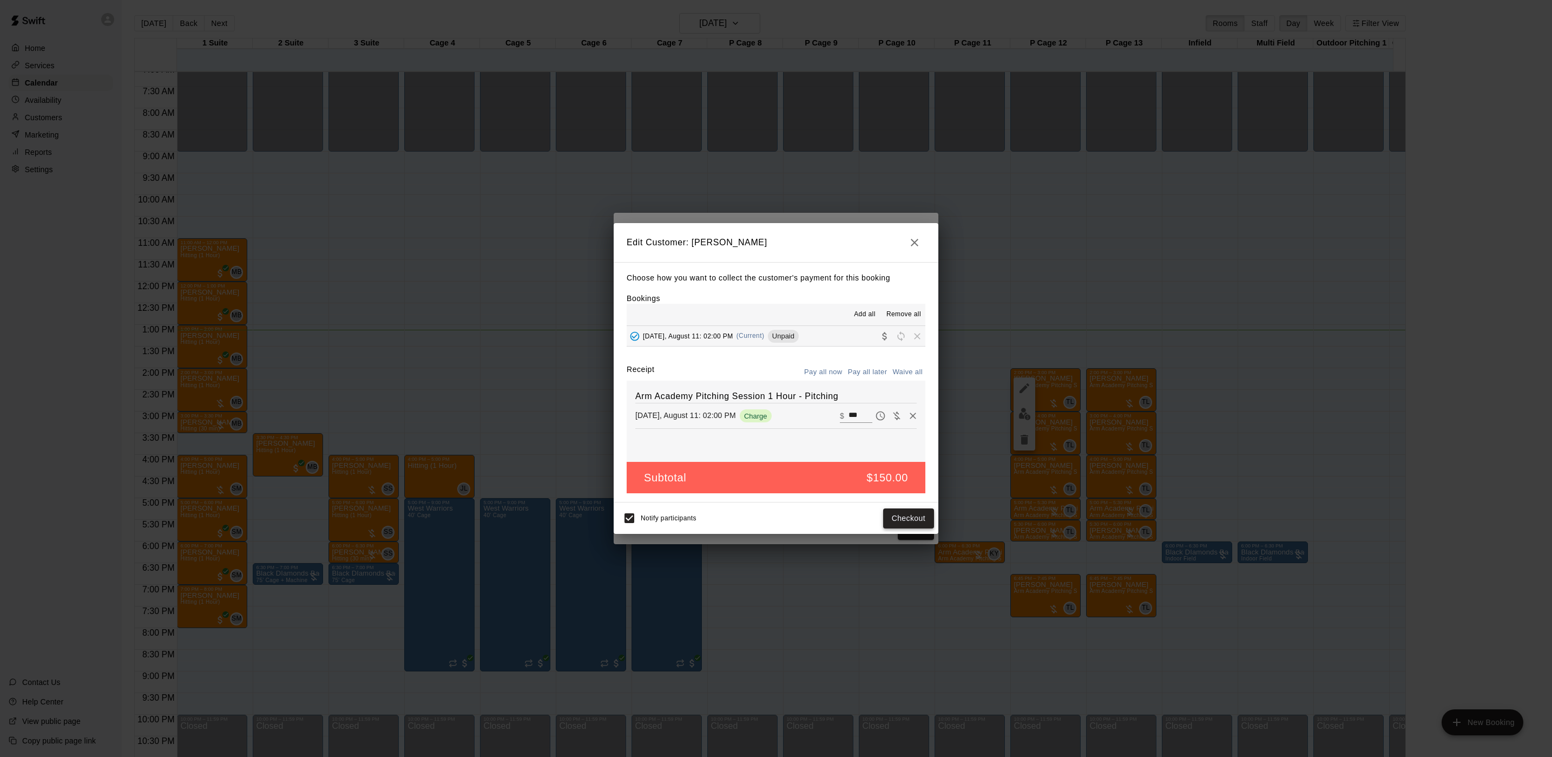
click at [920, 517] on button "Checkout" at bounding box center [908, 518] width 51 height 20
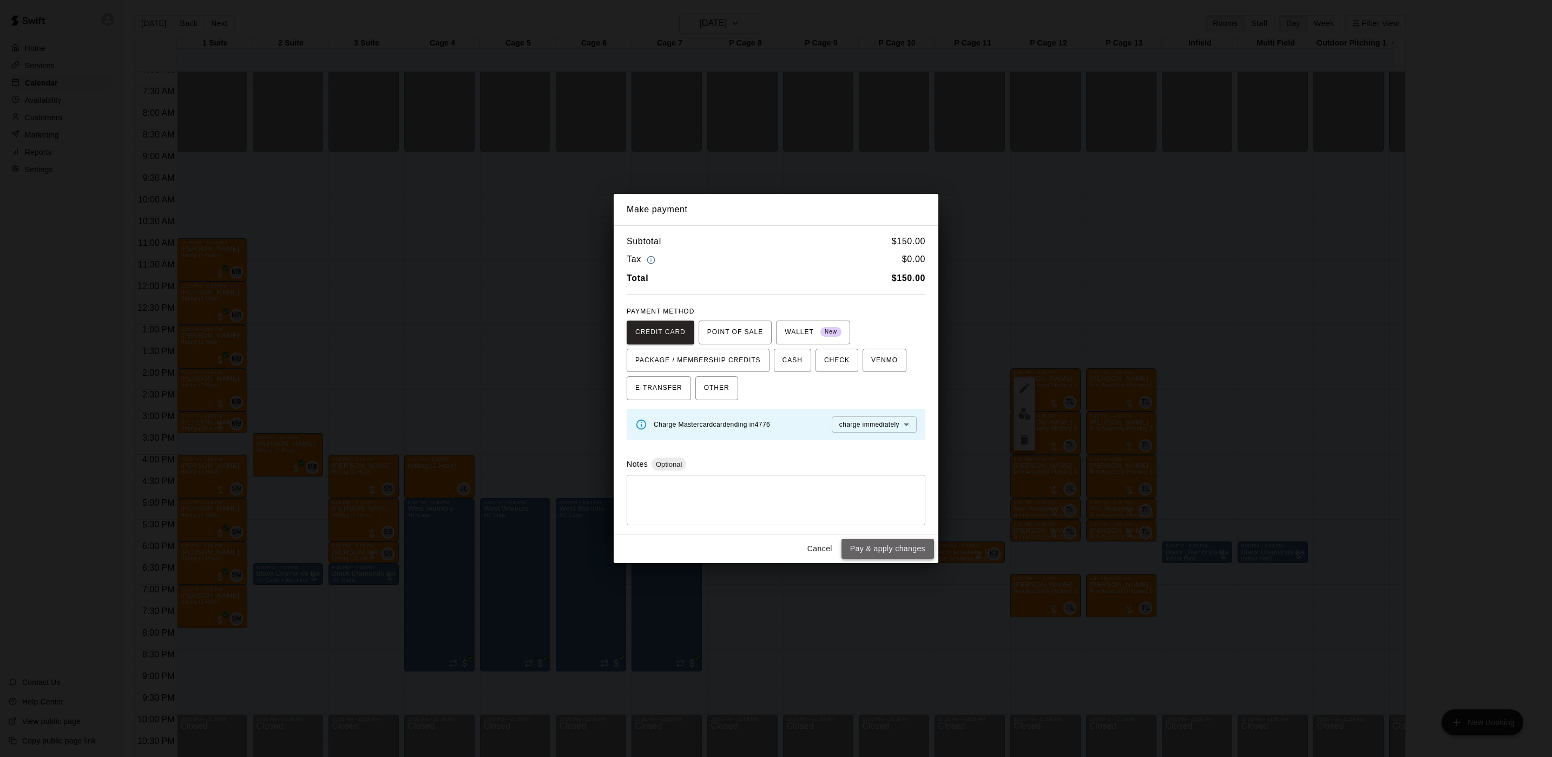
click at [897, 544] on button "Pay & apply changes" at bounding box center [888, 549] width 93 height 20
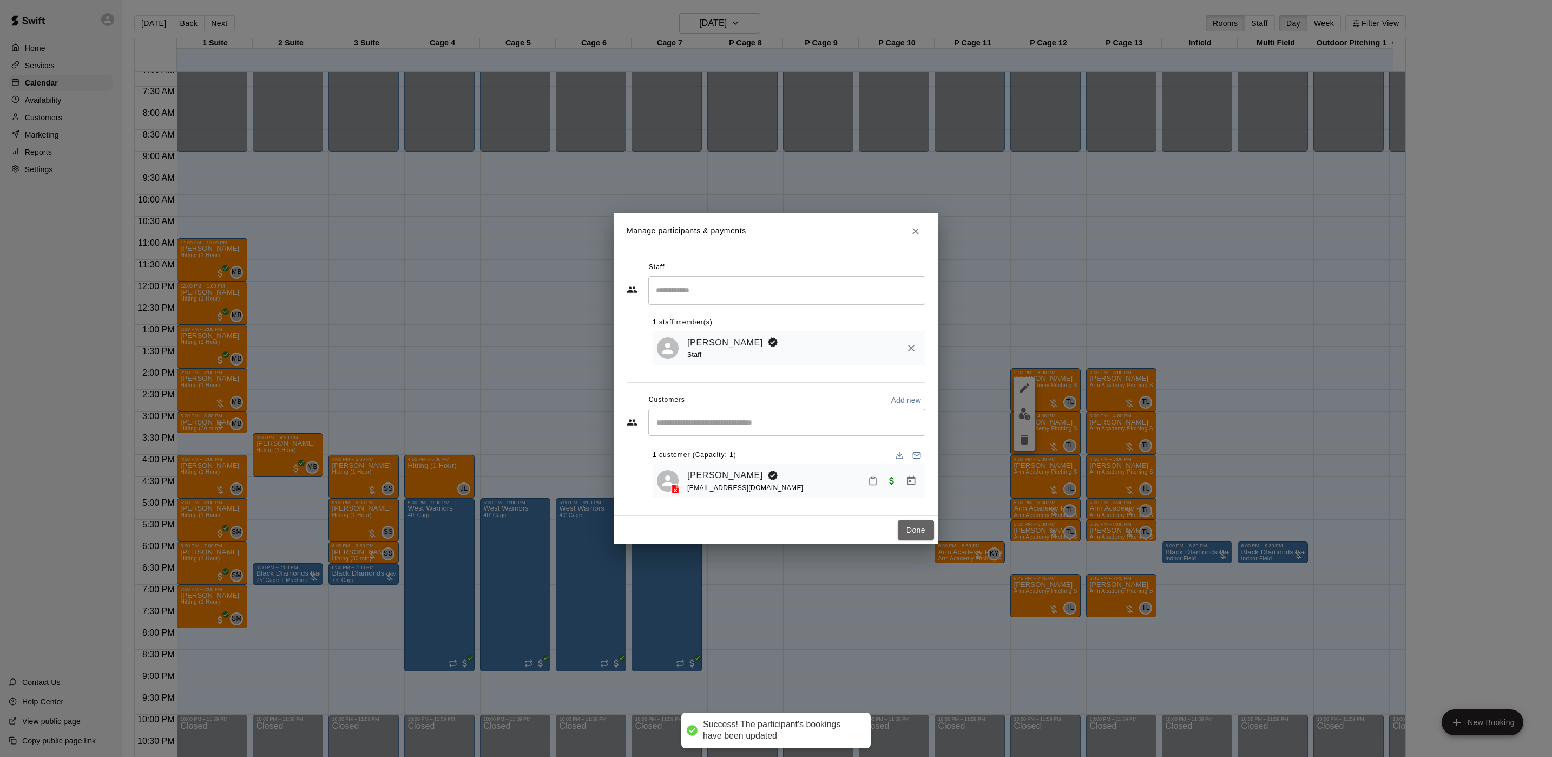
click at [911, 525] on button "Done" at bounding box center [916, 530] width 36 height 20
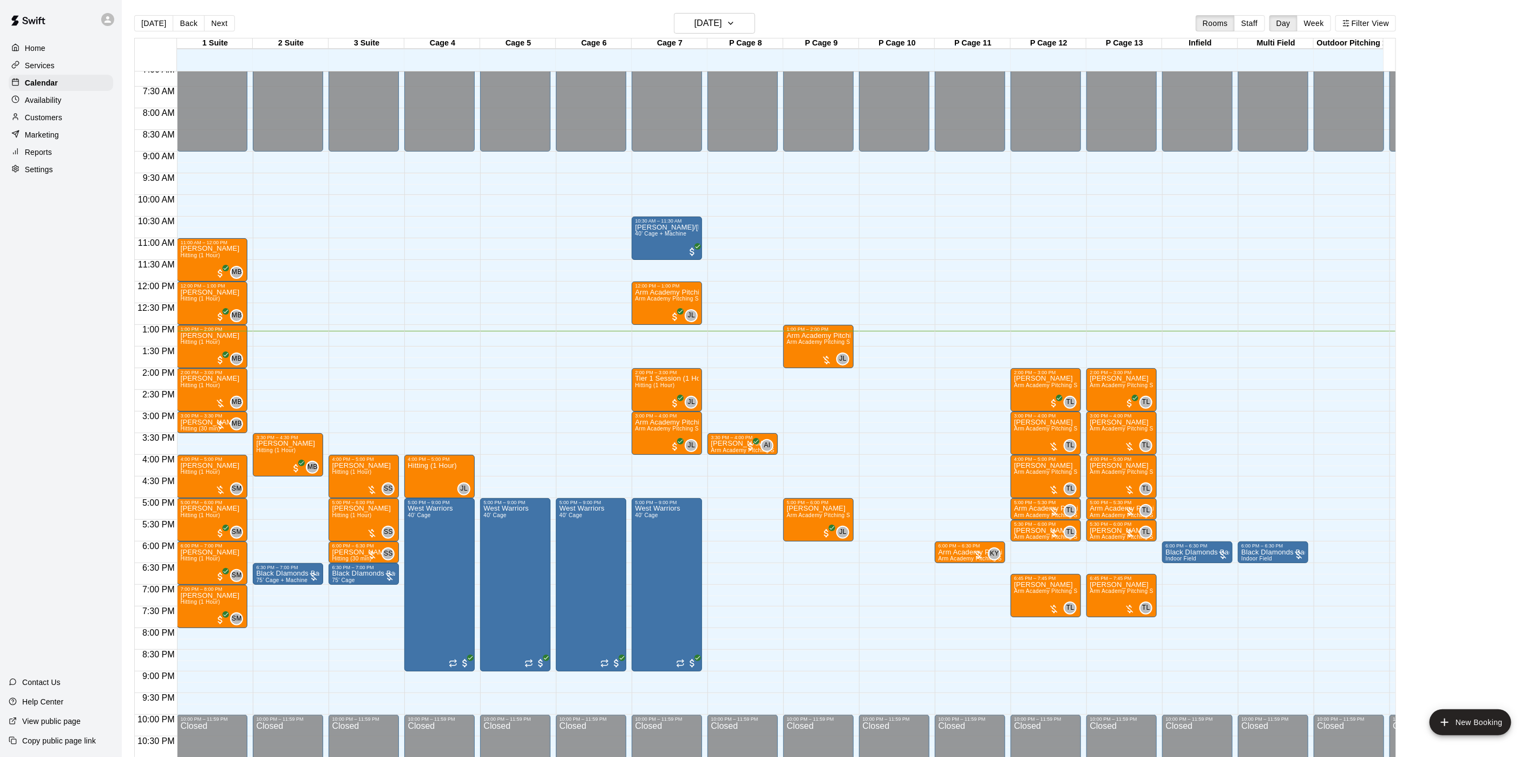
click at [82, 126] on div "Customers" at bounding box center [61, 117] width 104 height 16
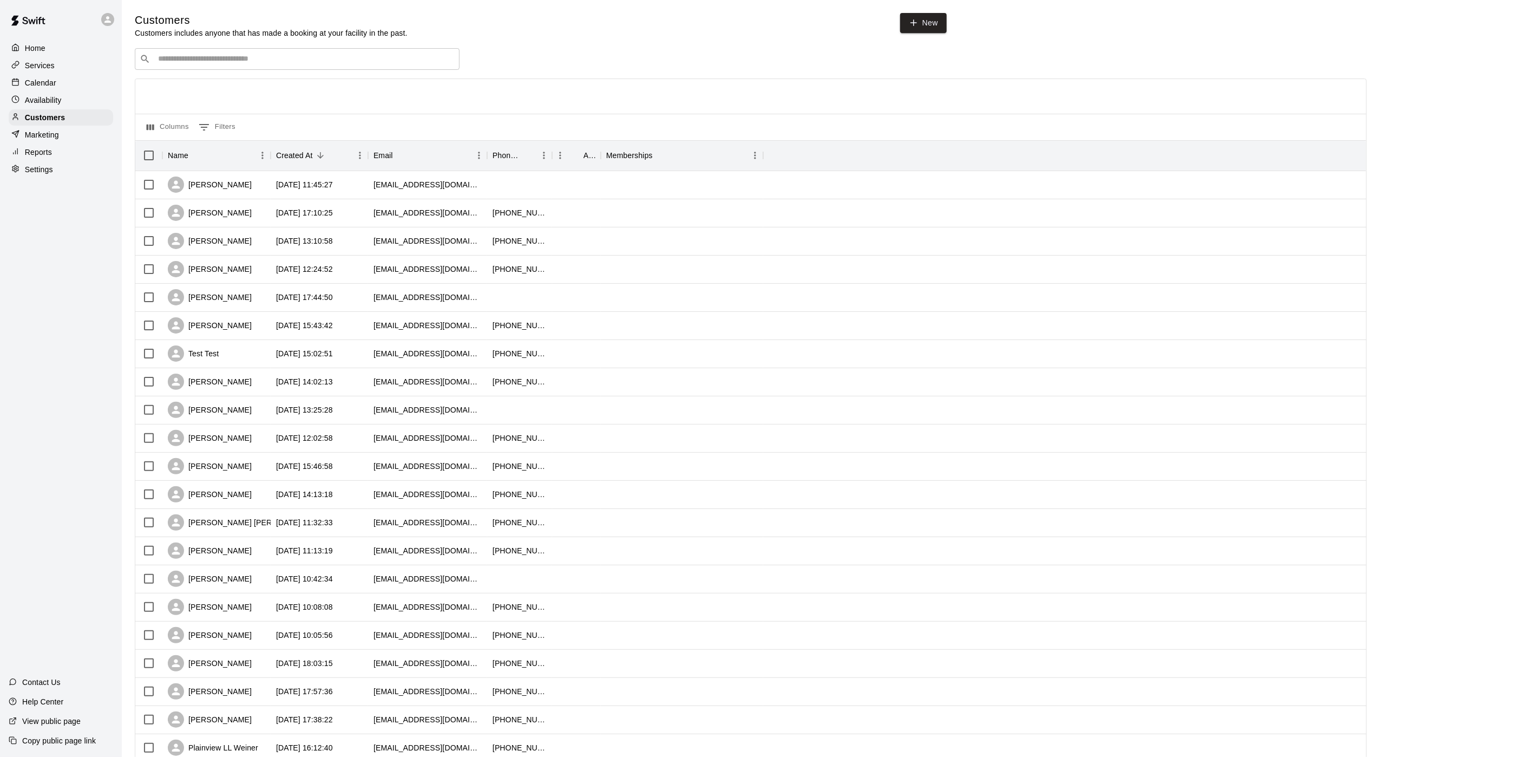
click at [174, 54] on div "​ ​" at bounding box center [297, 59] width 325 height 22
type input "********"
click at [258, 124] on div "Dillon Lewenson (use other account) alyssadubin@gmail.com" at bounding box center [235, 124] width 140 height 23
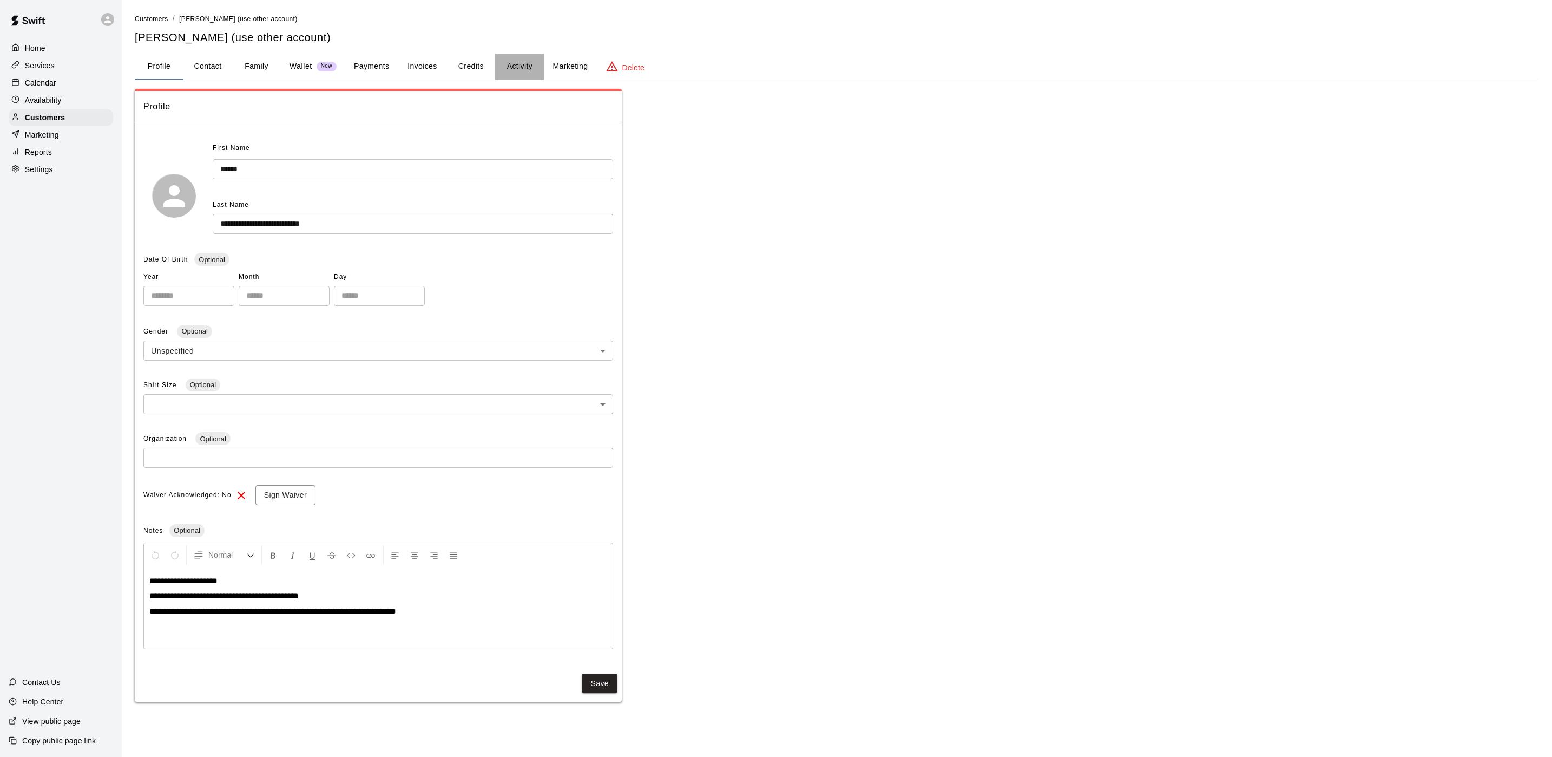
click at [531, 70] on button "Activity" at bounding box center [519, 67] width 49 height 26
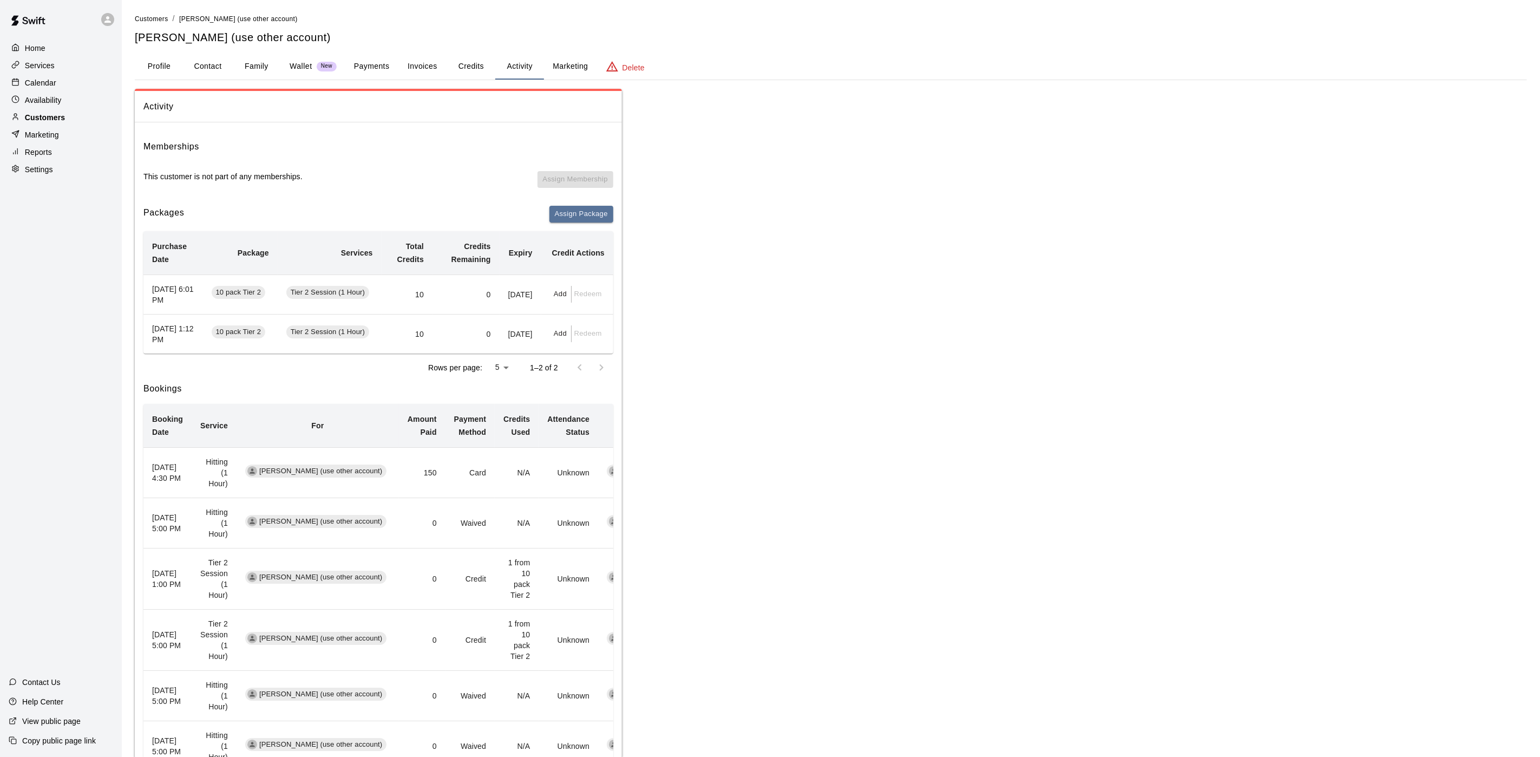
click at [19, 123] on div at bounding box center [18, 118] width 14 height 10
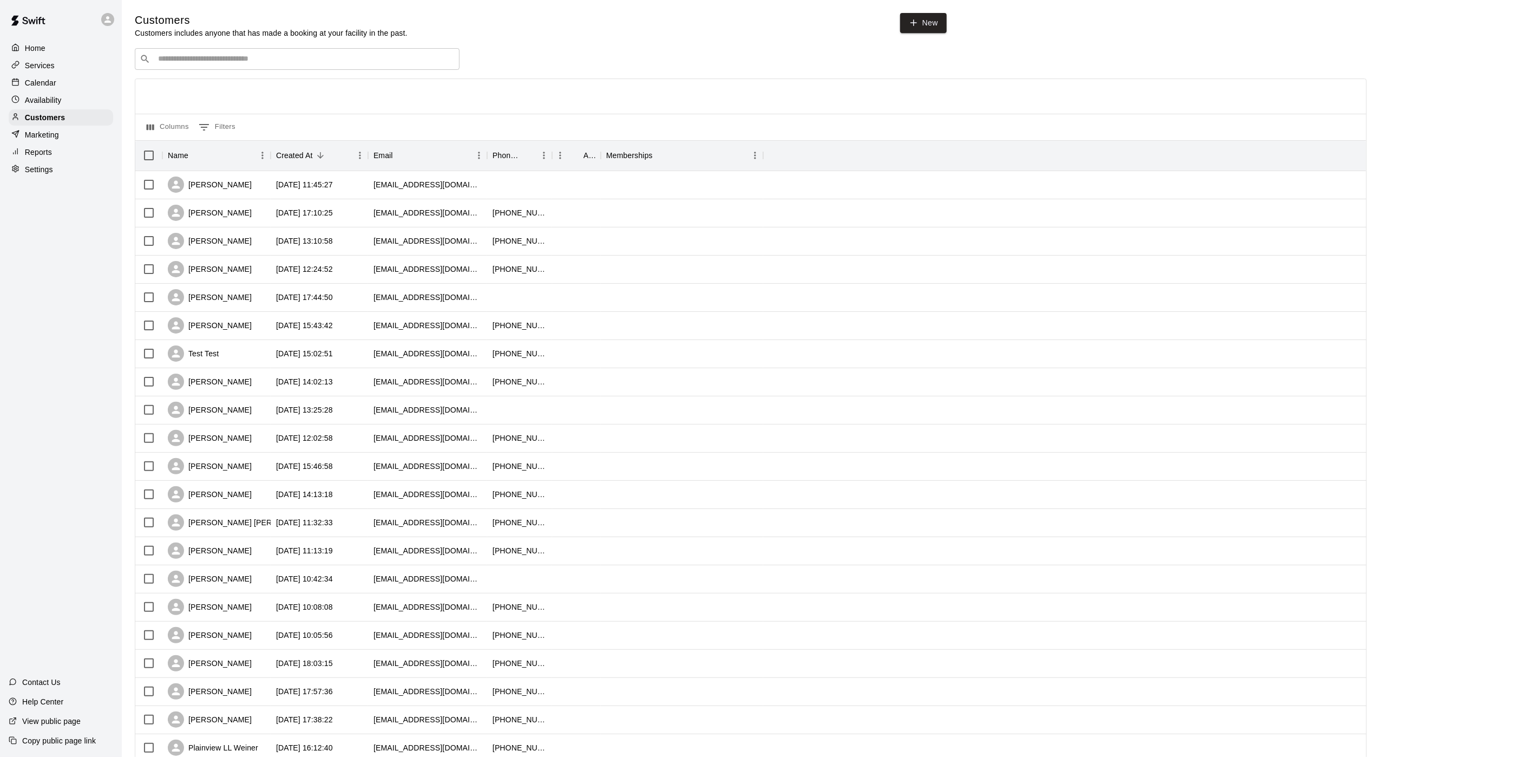
click at [179, 60] on input "Search customers by name or email" at bounding box center [305, 59] width 300 height 11
type input "****"
click at [184, 88] on p "dillon lewenson 2" at bounding box center [201, 83] width 73 height 11
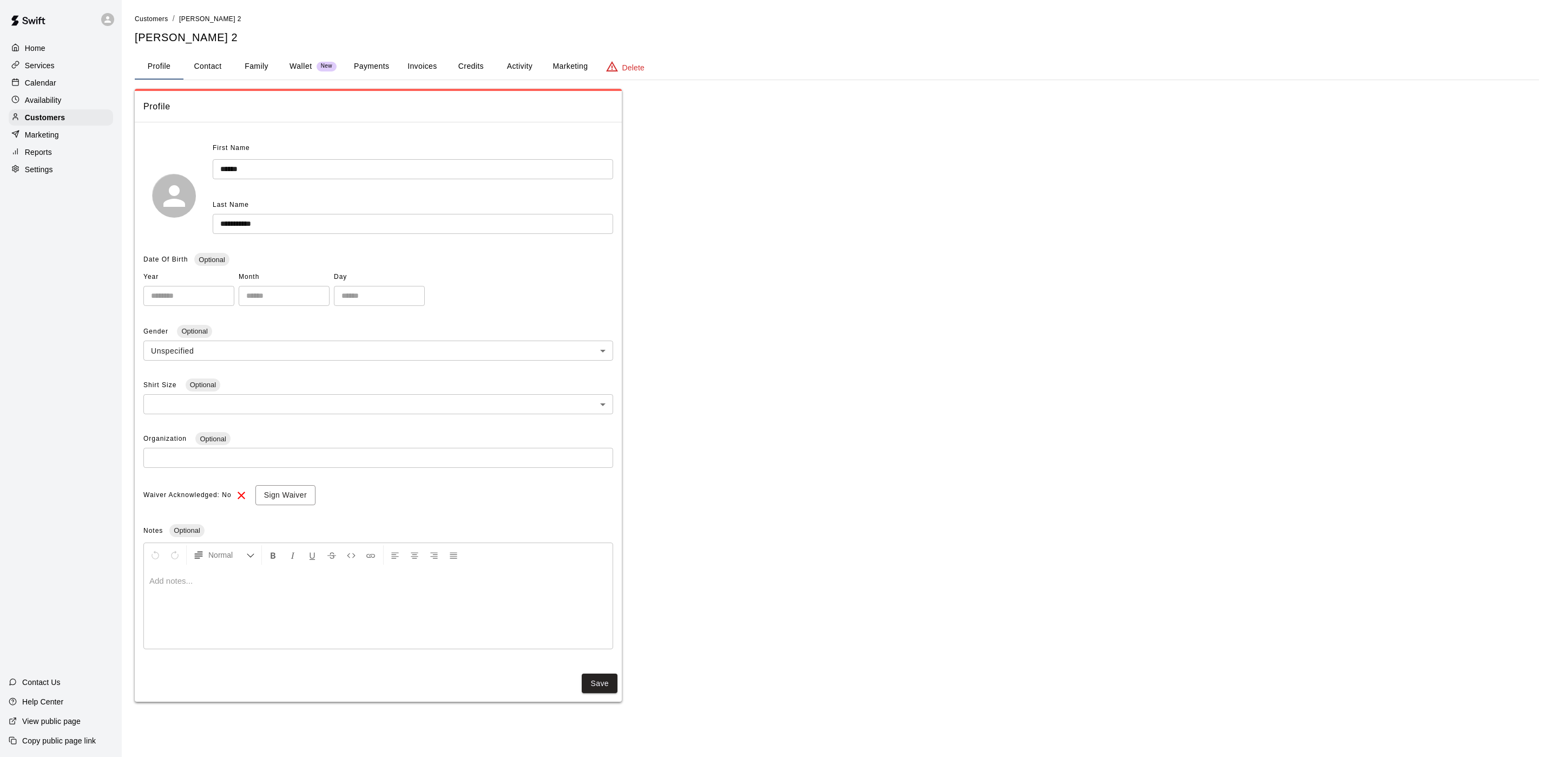
click at [502, 65] on button "Activity" at bounding box center [519, 67] width 49 height 26
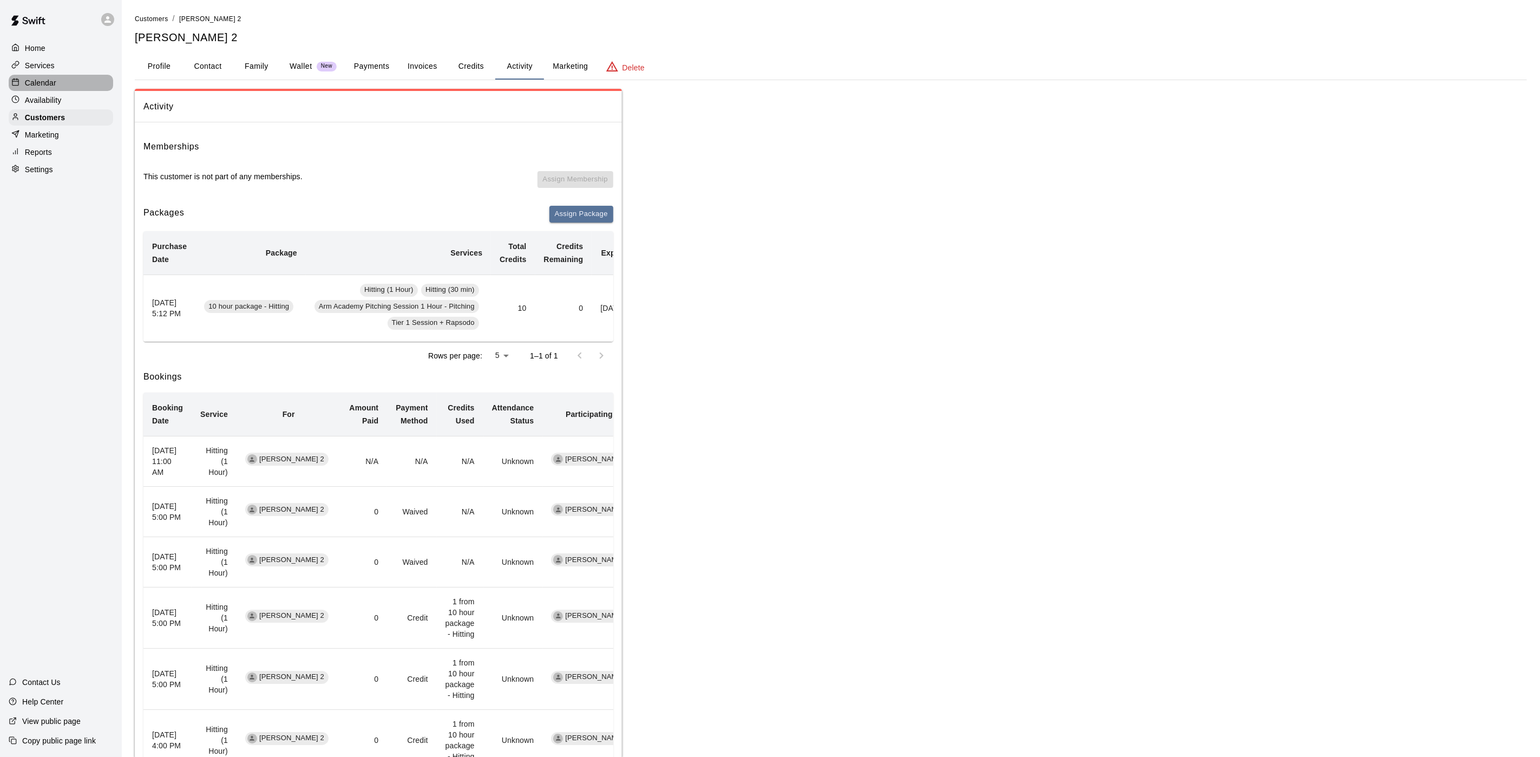
click at [82, 91] on div "Calendar" at bounding box center [61, 83] width 104 height 16
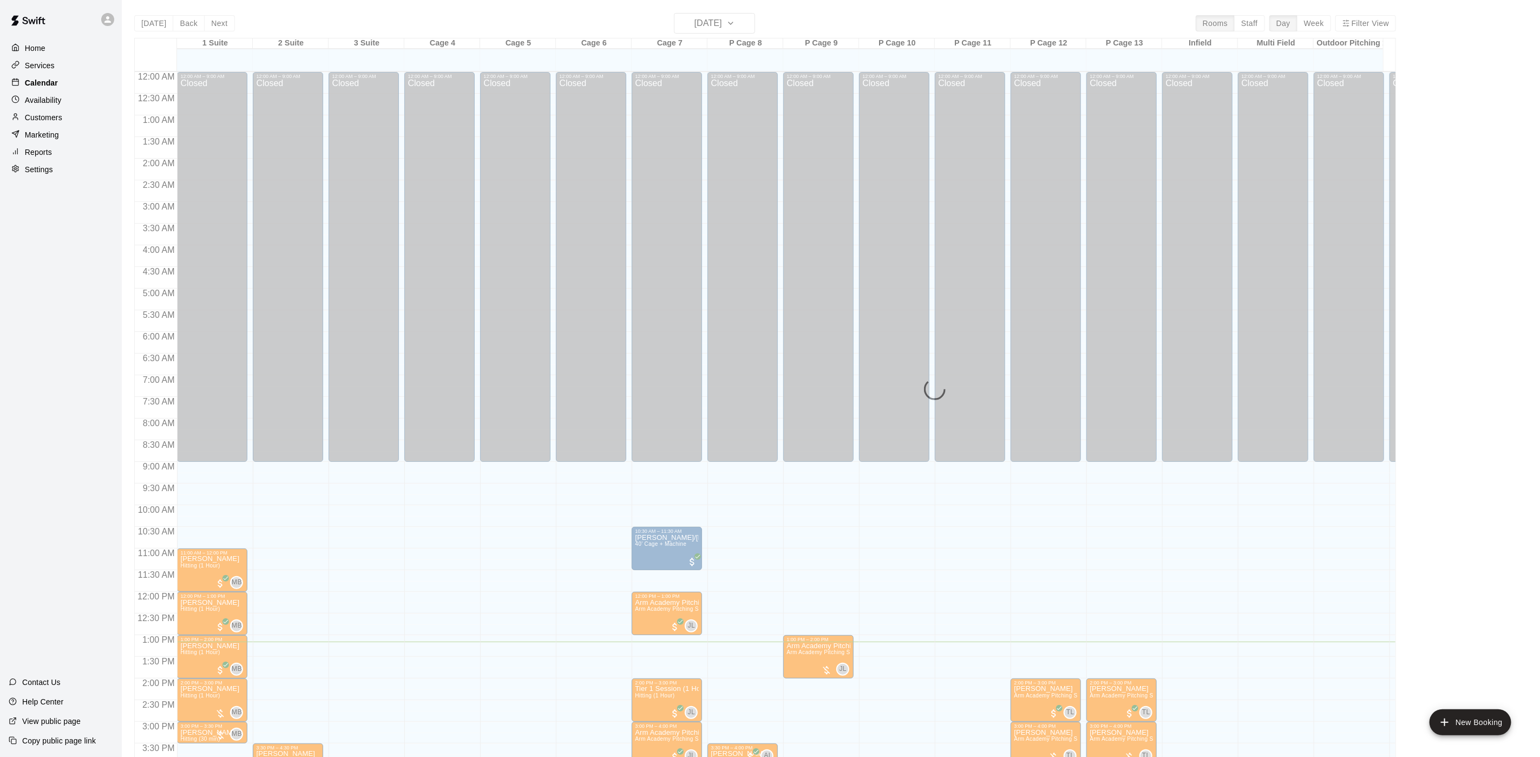
scroll to position [310, 0]
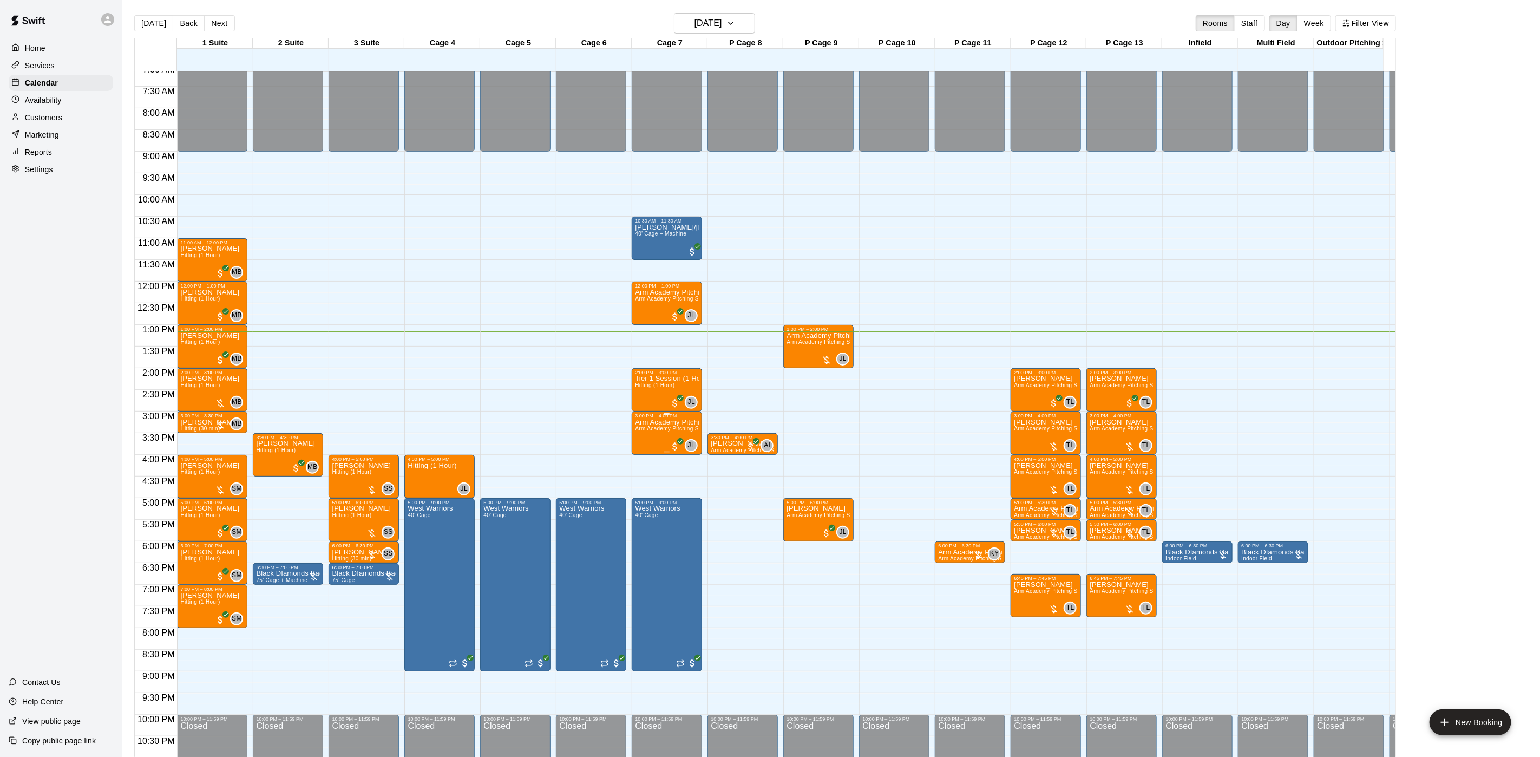
click at [641, 431] on span "Arm Academy Pitching Session 1 Hour - Pitching" at bounding box center [698, 428] width 126 height 6
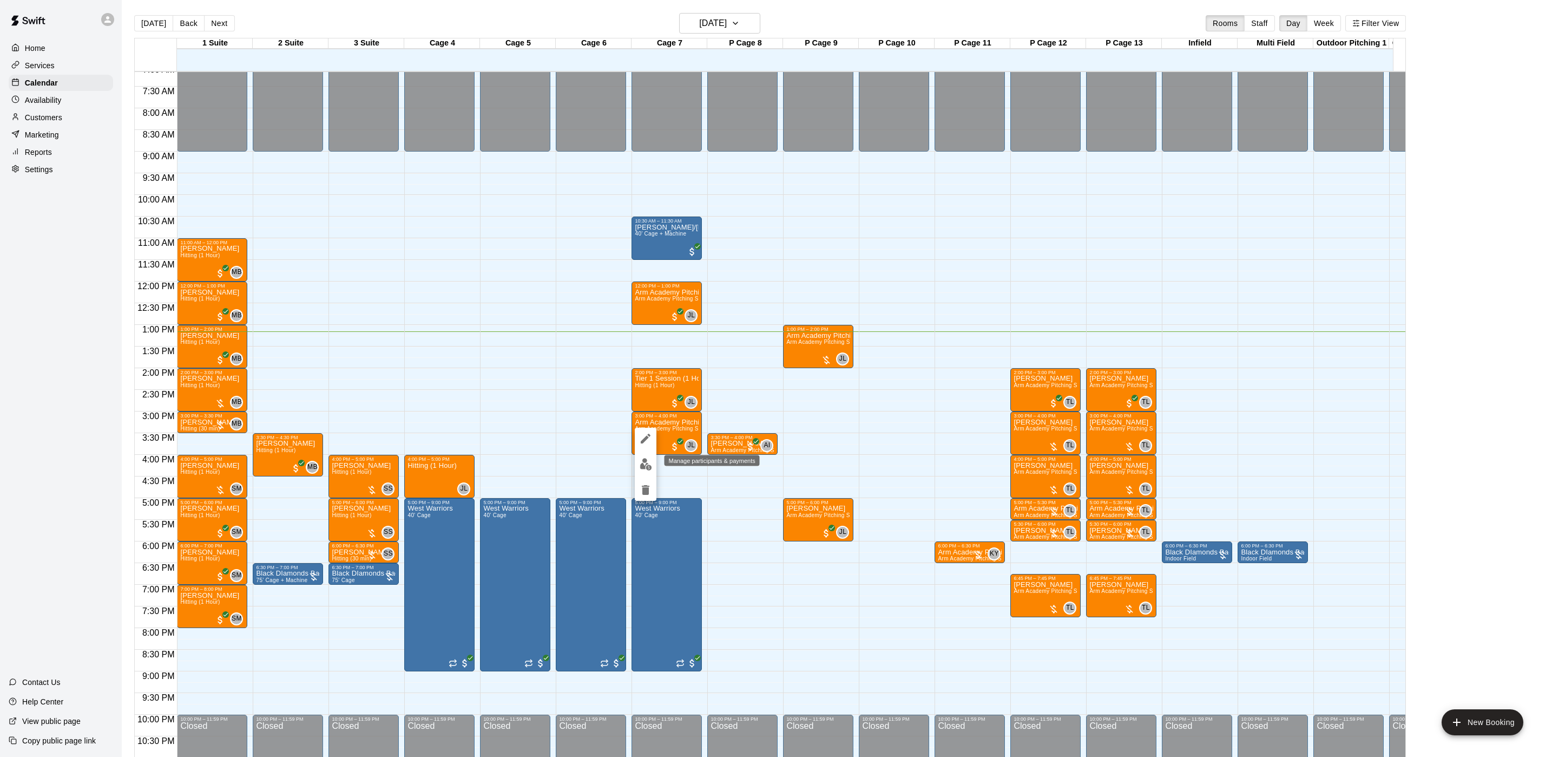
click at [643, 466] on img "edit" at bounding box center [646, 464] width 12 height 12
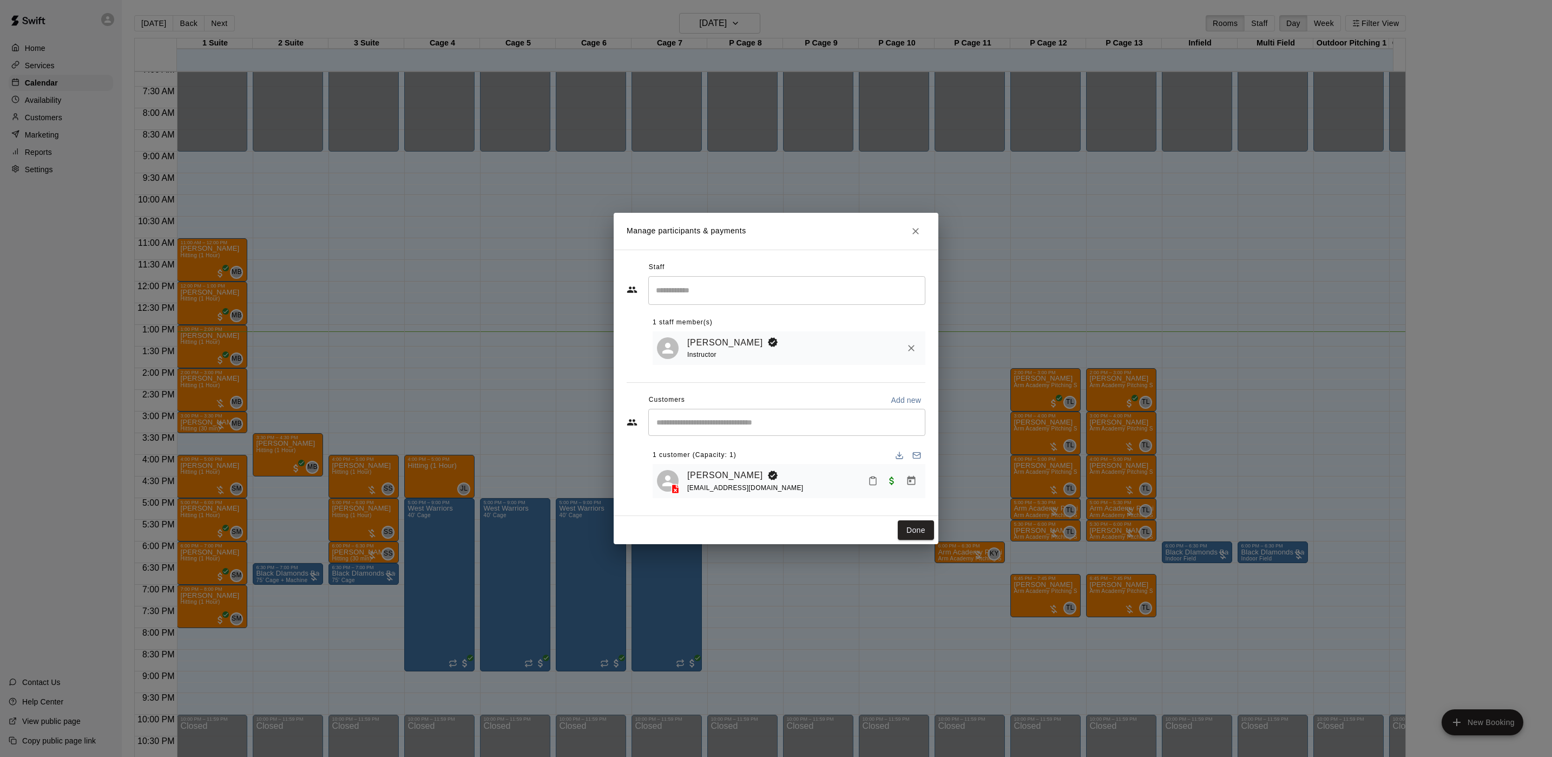
click at [1098, 367] on div "Manage participants & payments Staff ​ 1 staff member(s) Johnnie Larossa Instru…" at bounding box center [776, 378] width 1552 height 757
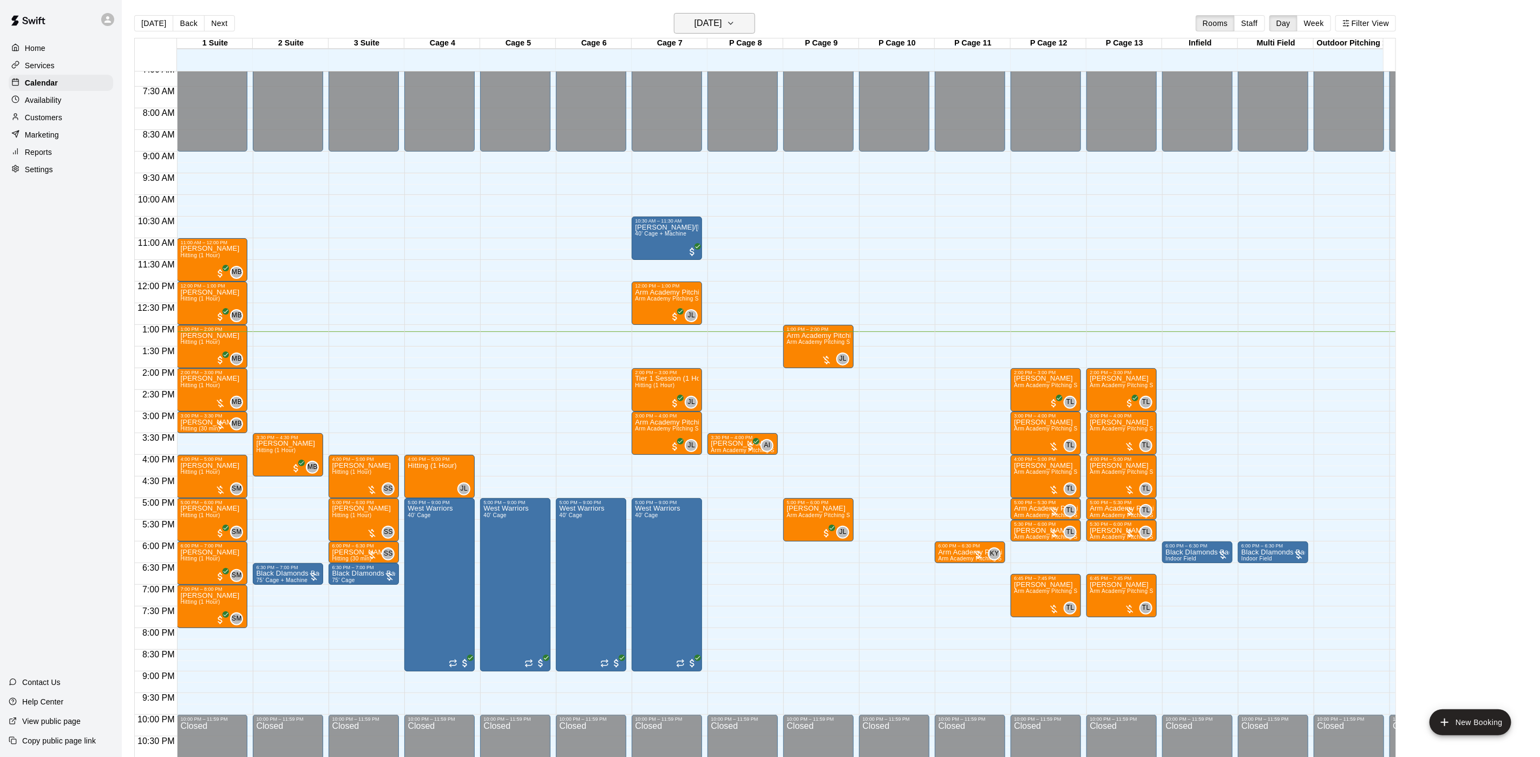
click at [700, 24] on h6 "[DATE]" at bounding box center [708, 23] width 28 height 15
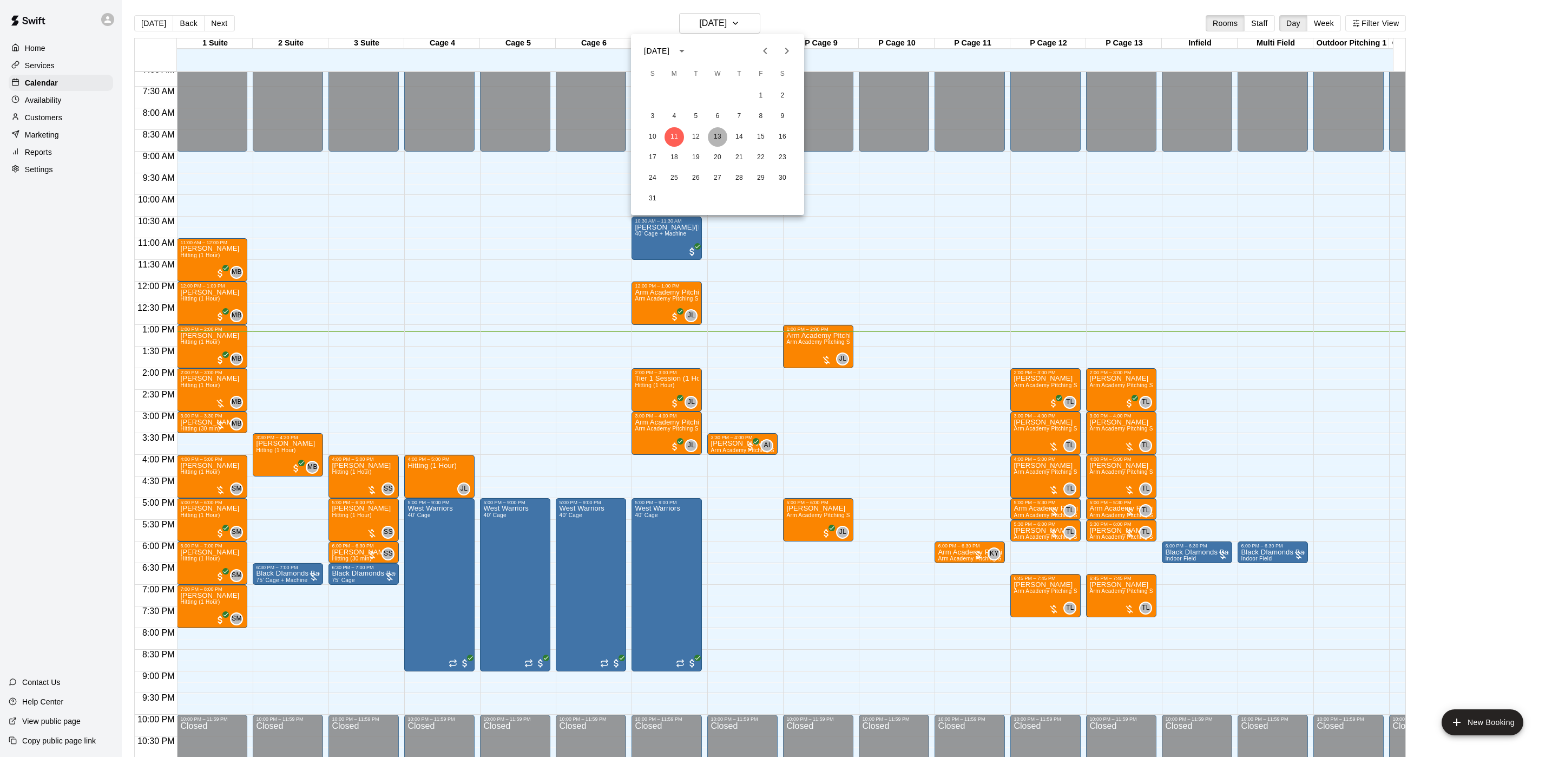
click at [721, 138] on button "13" at bounding box center [717, 136] width 19 height 19
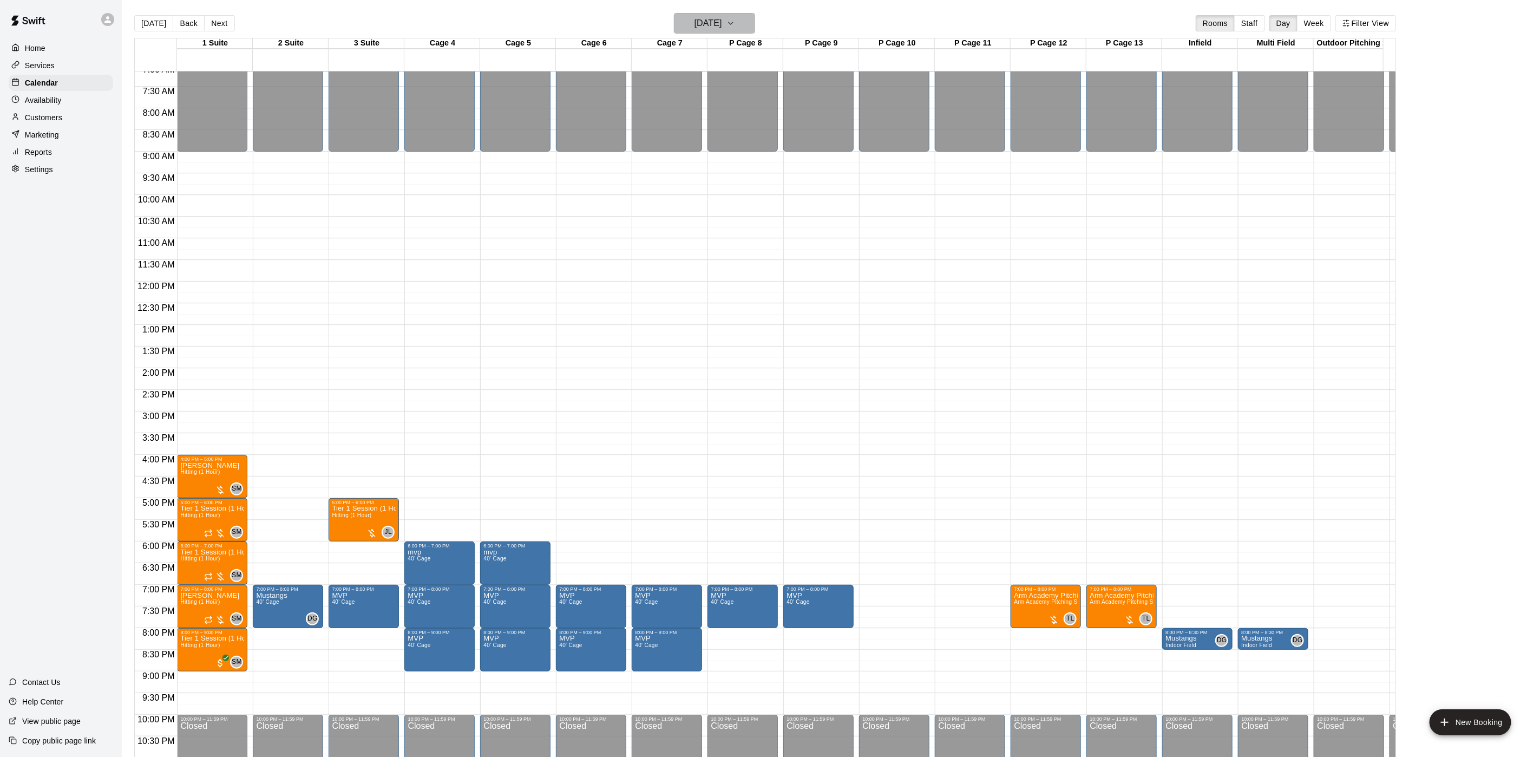
click at [713, 25] on h6 "[DATE]" at bounding box center [708, 23] width 28 height 15
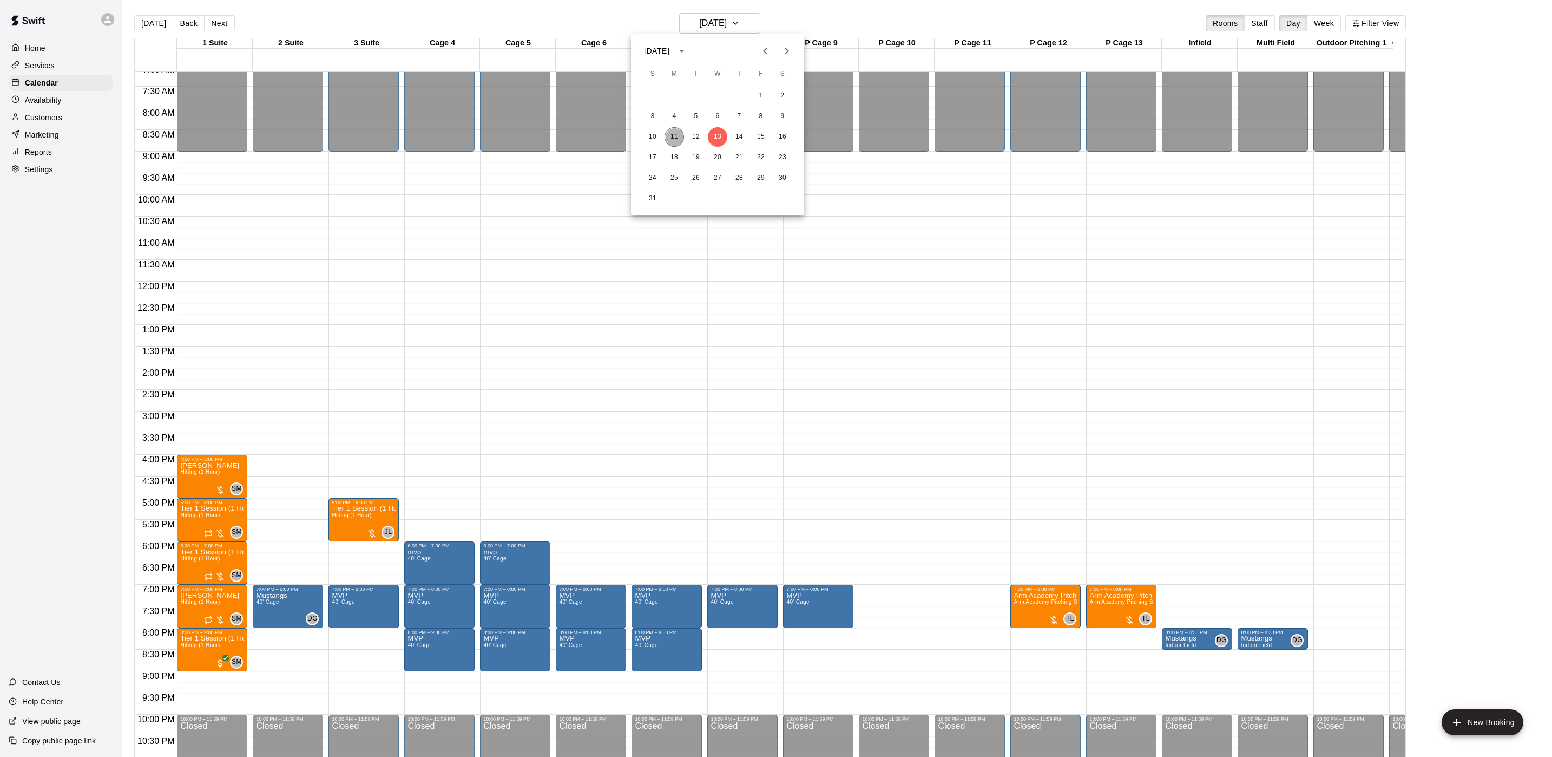
click at [671, 139] on button "11" at bounding box center [674, 136] width 19 height 19
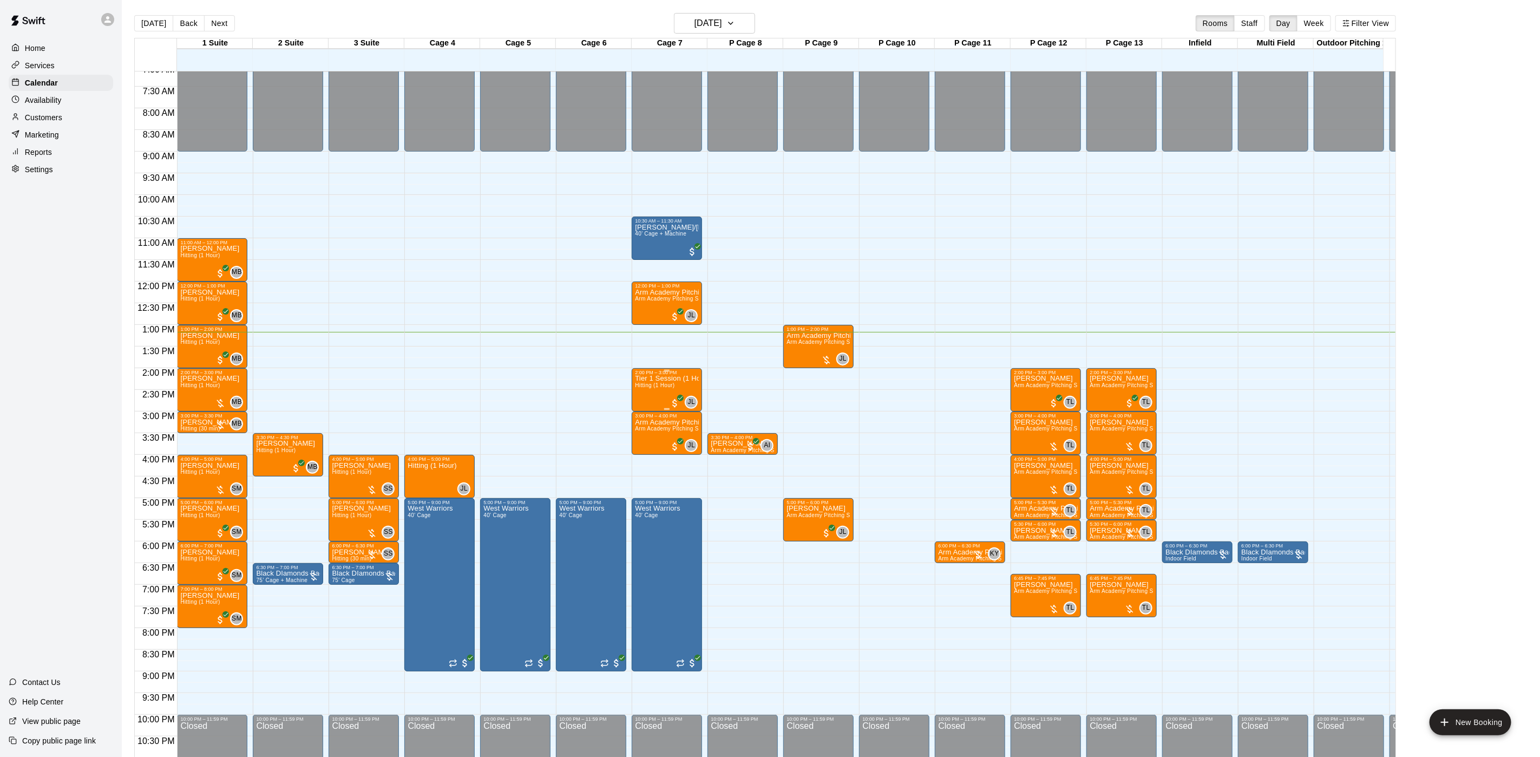
click at [662, 392] on div "Tier 1 Session (1 Hour) Hitting (1 Hour)" at bounding box center [667, 753] width 64 height 757
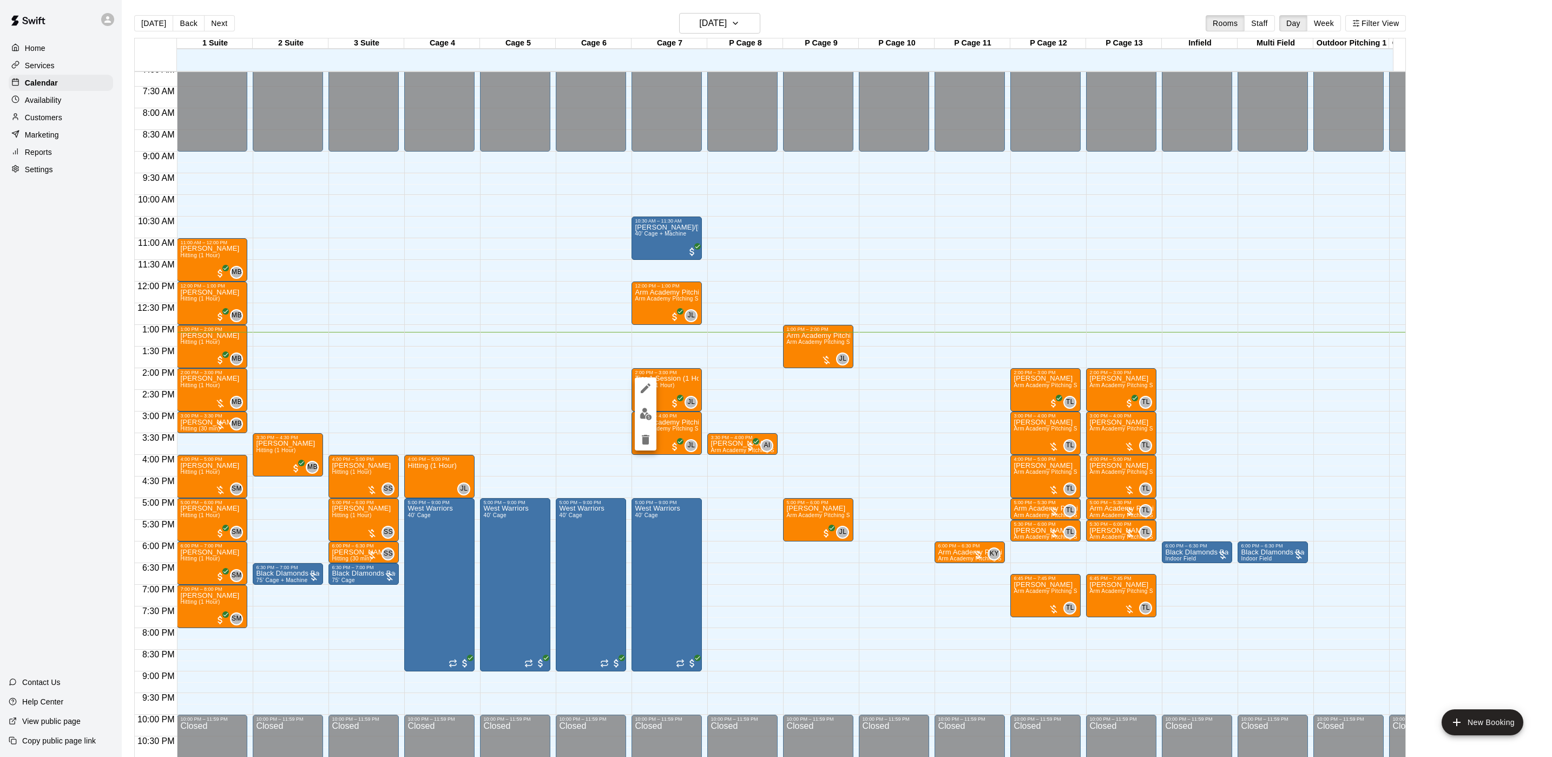
click at [675, 395] on div at bounding box center [776, 378] width 1552 height 757
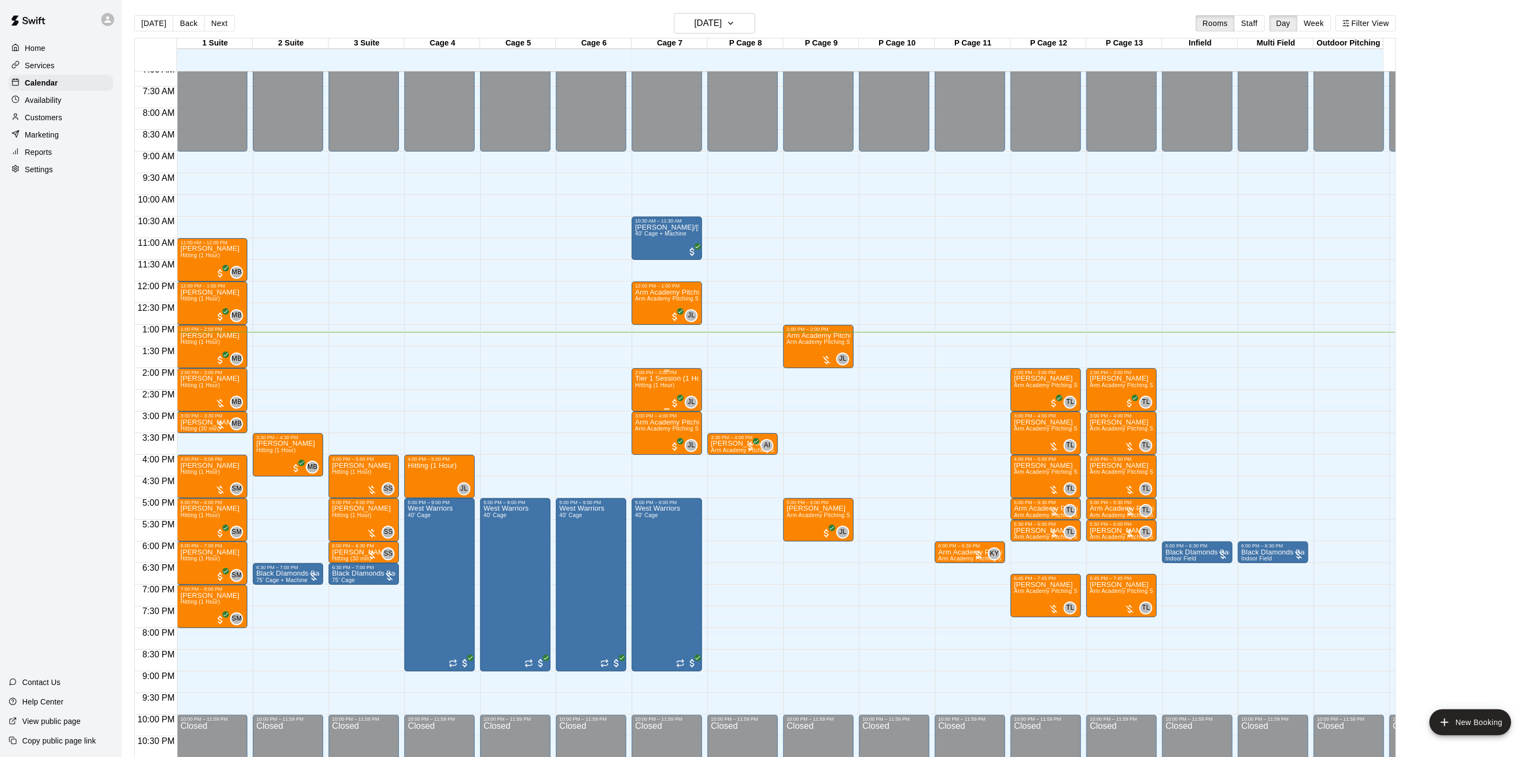
click at [664, 378] on p "Tier 1 Session (1 Hour)" at bounding box center [667, 378] width 64 height 0
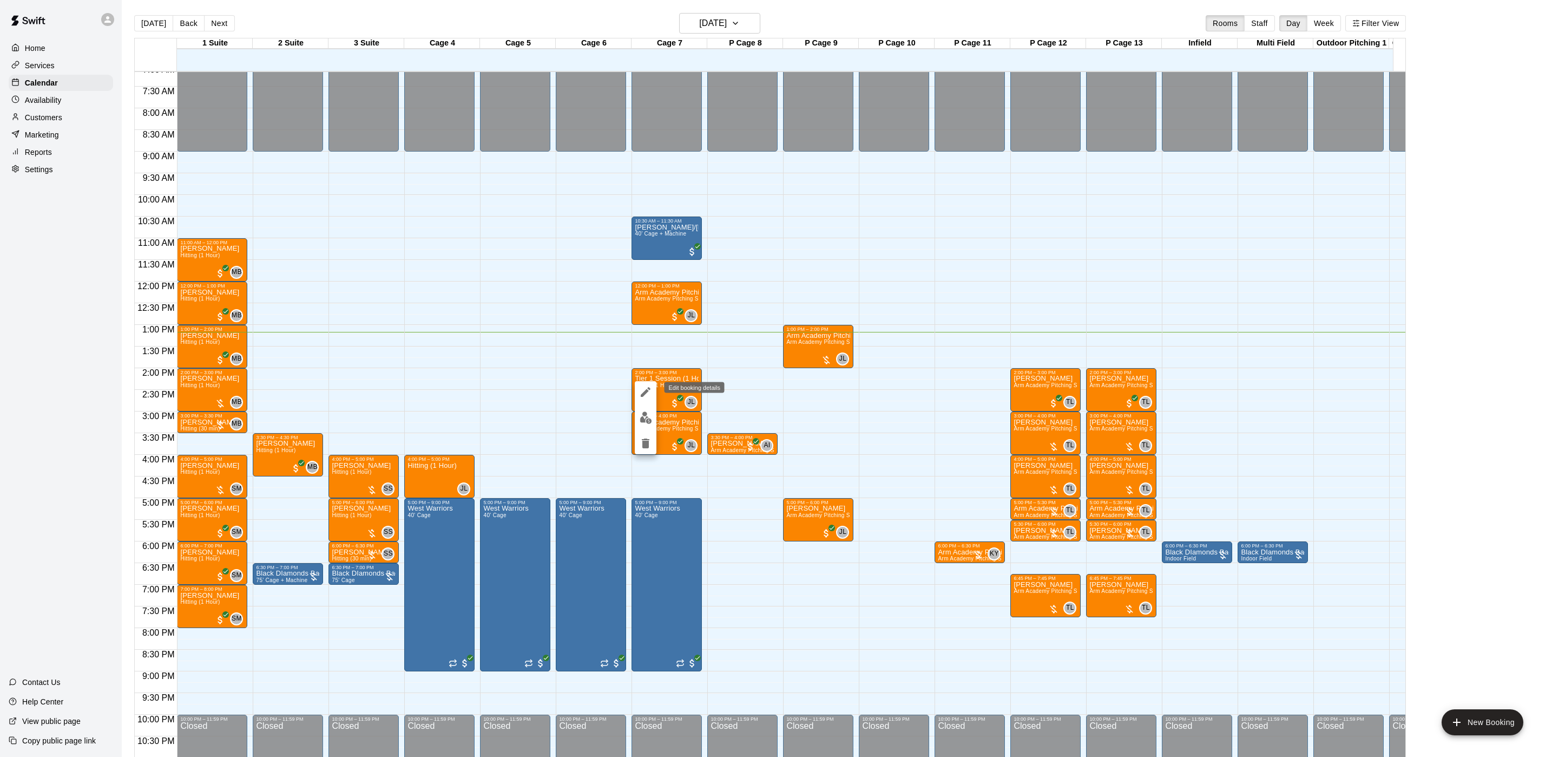
click at [648, 395] on icon "edit" at bounding box center [645, 391] width 13 height 13
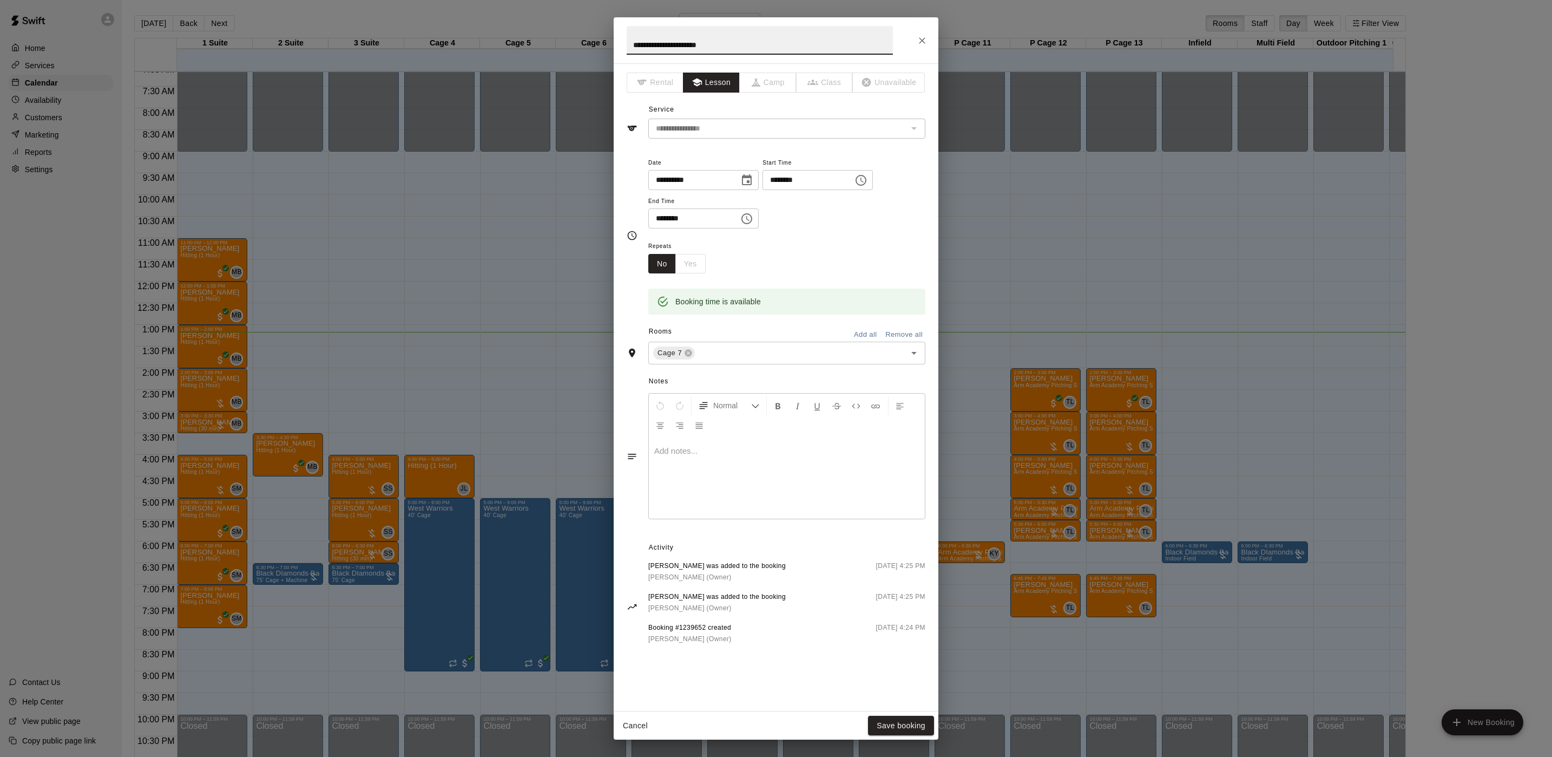
click at [994, 339] on div "**********" at bounding box center [776, 378] width 1552 height 757
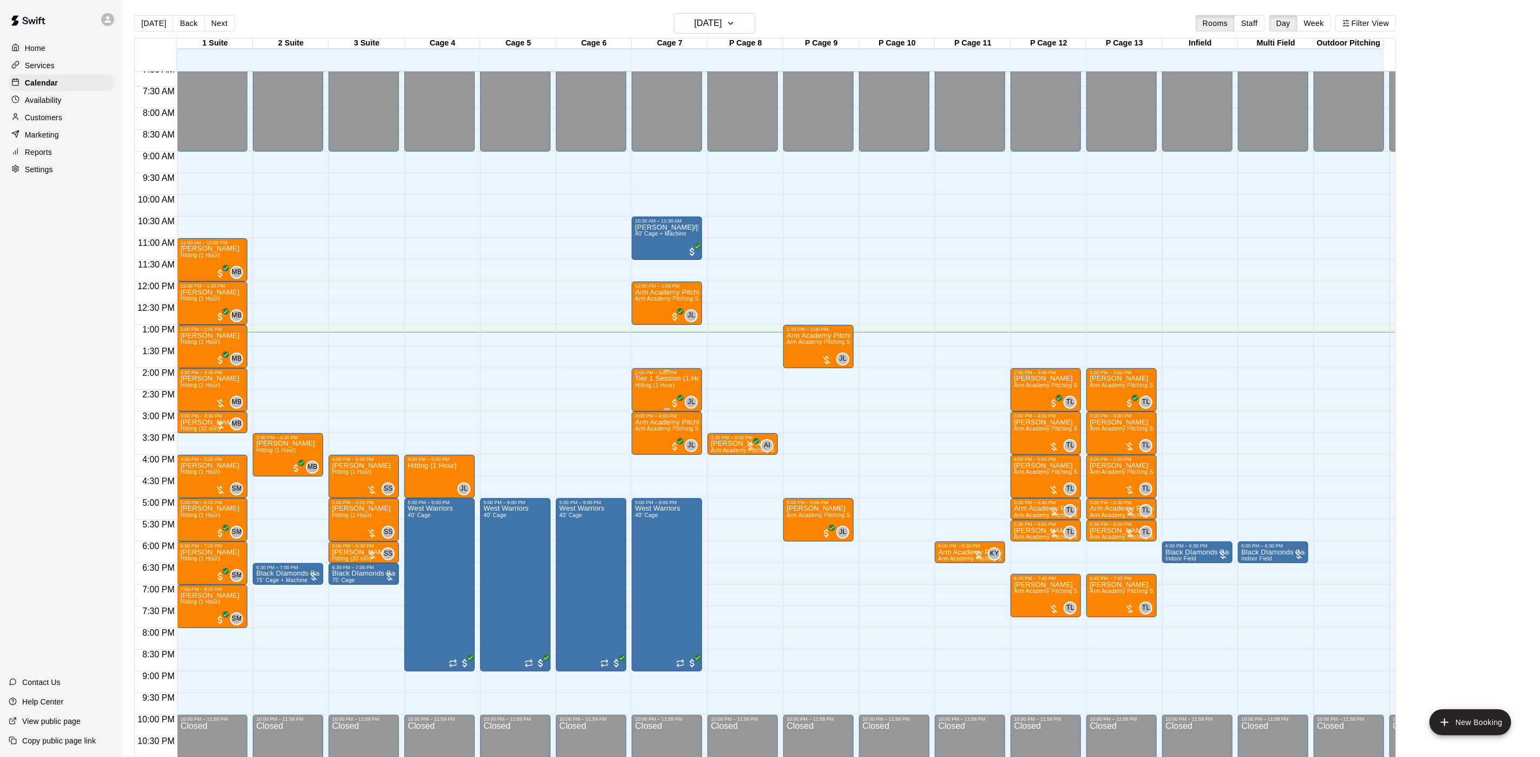
click at [642, 378] on p "Tier 1 Session (1 Hour)" at bounding box center [667, 378] width 64 height 0
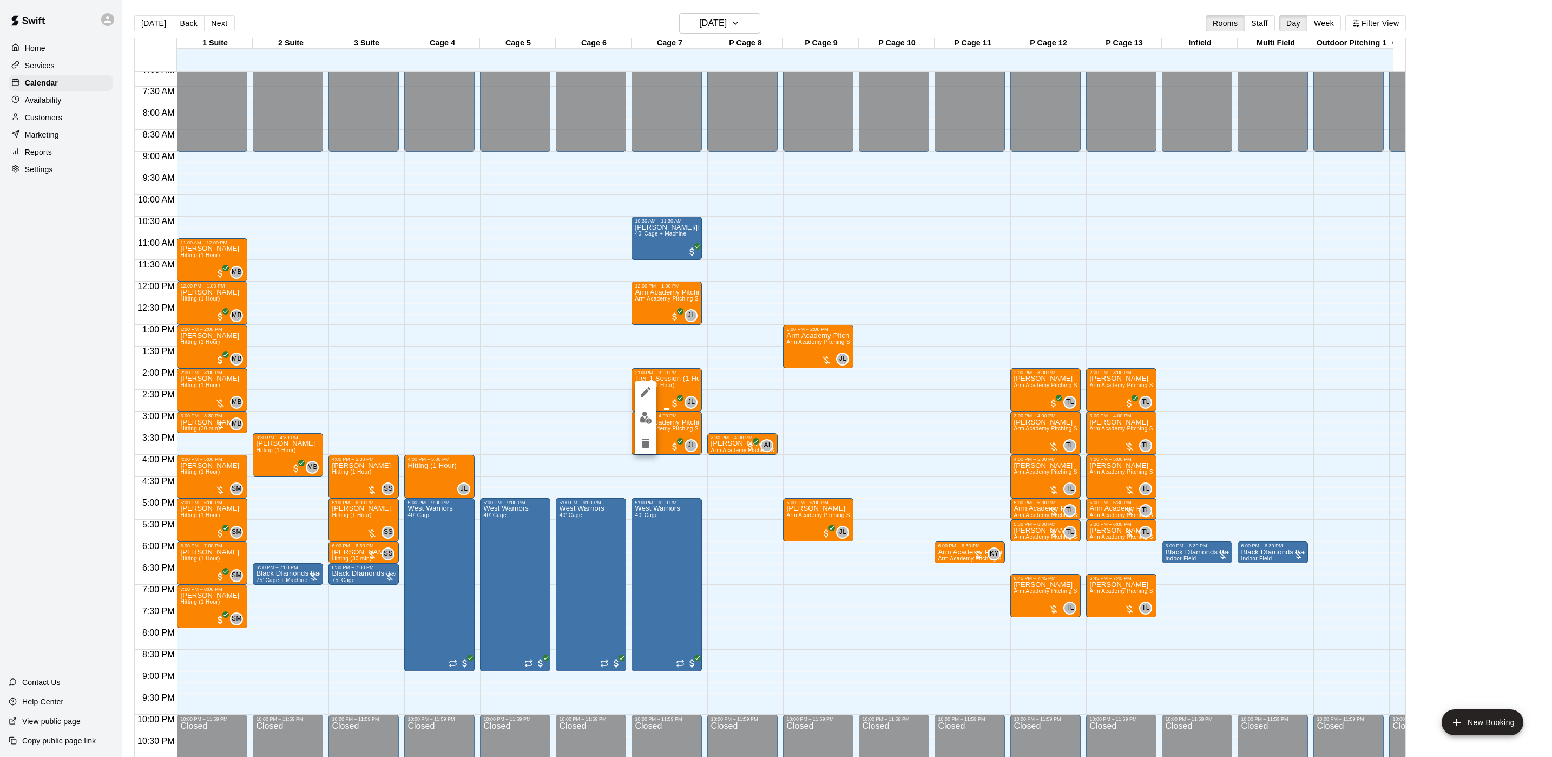
click at [640, 423] on img "edit" at bounding box center [646, 417] width 12 height 12
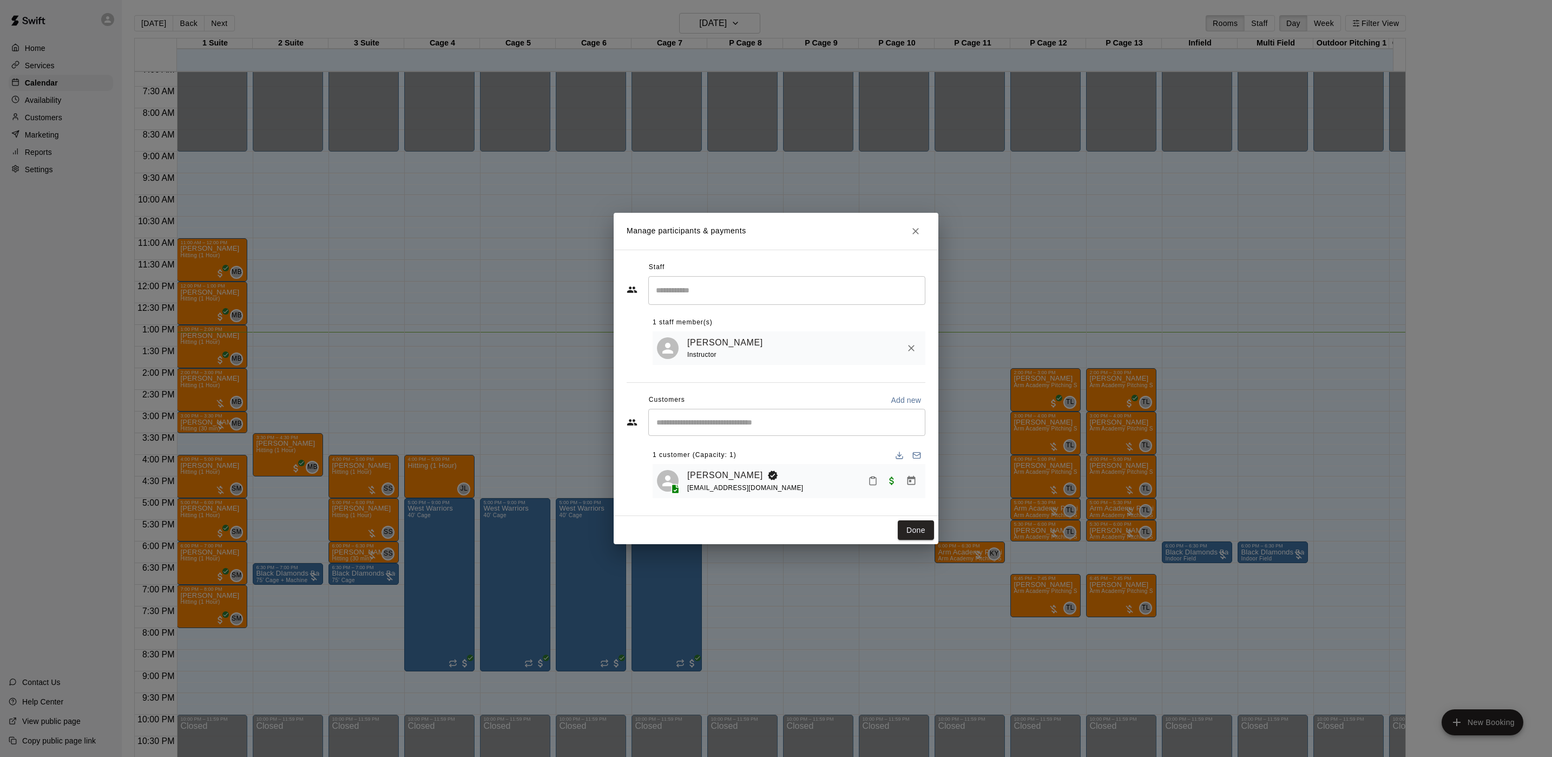
click at [574, 411] on div "Manage participants & payments Staff ​ 1 staff member(s) Johnnie Larossa Instru…" at bounding box center [776, 378] width 1552 height 757
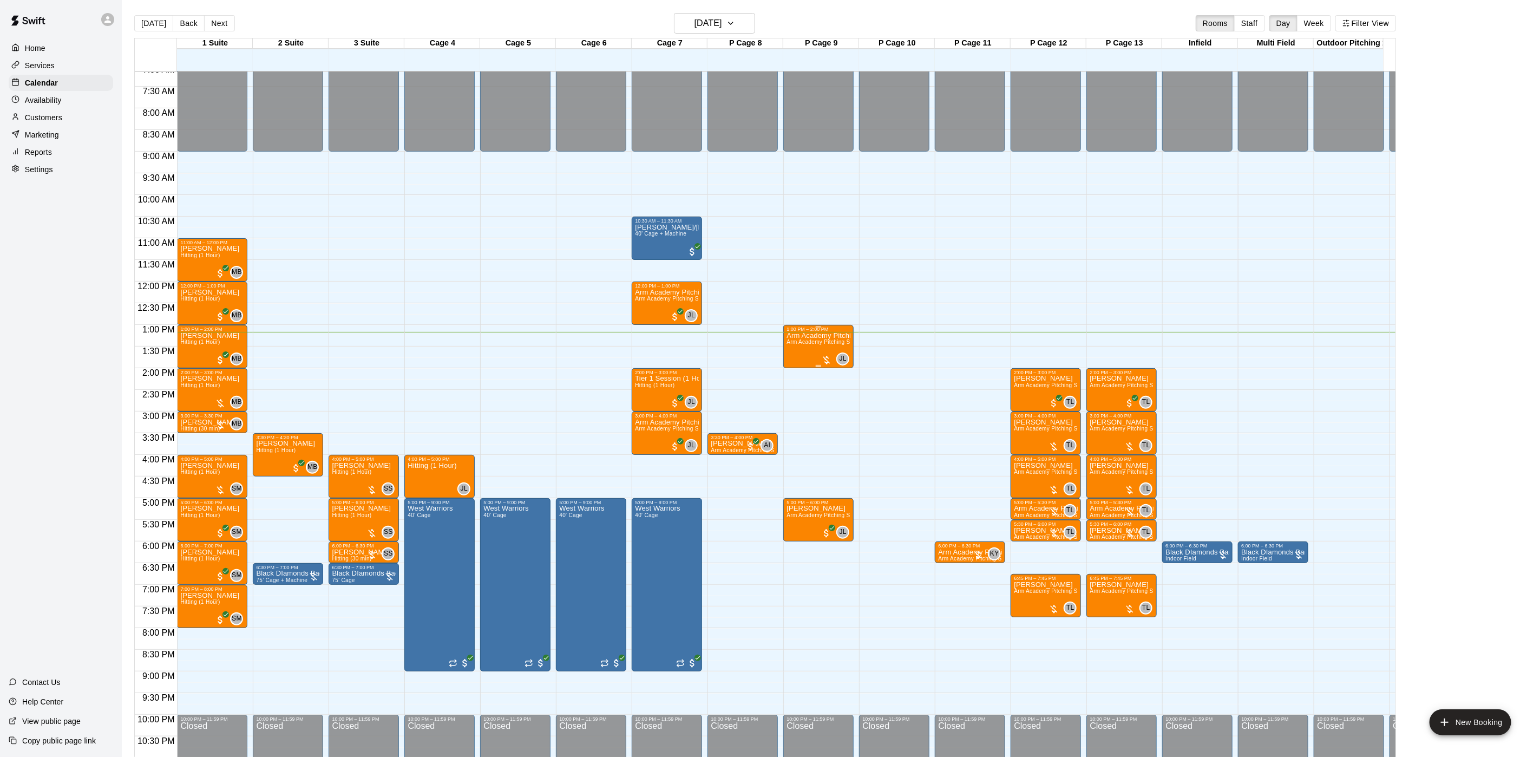
click at [794, 345] on span "Arm Academy Pitching Session 1 Hour - Pitching" at bounding box center [849, 342] width 126 height 6
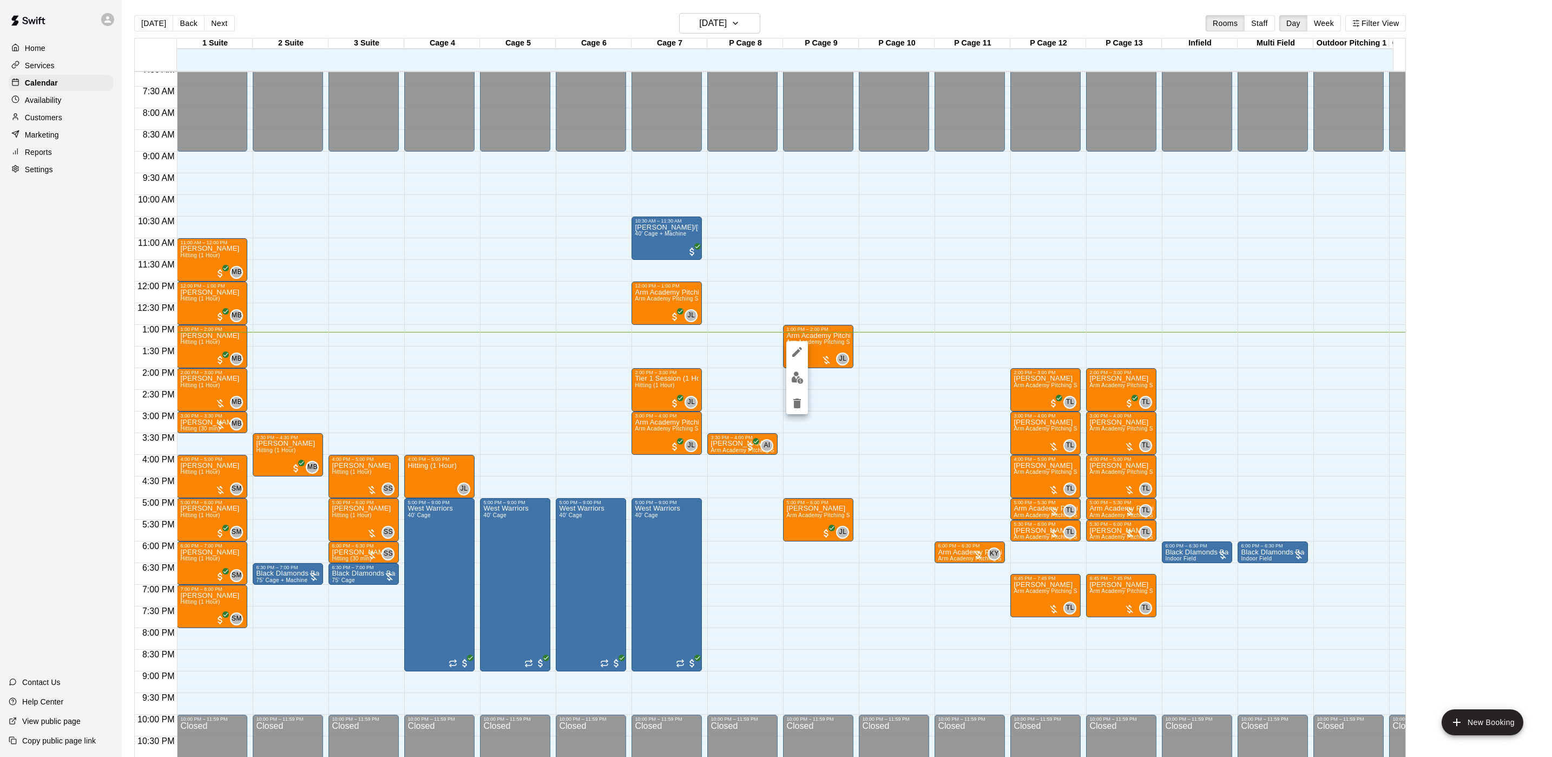
click at [537, 333] on div at bounding box center [776, 378] width 1552 height 757
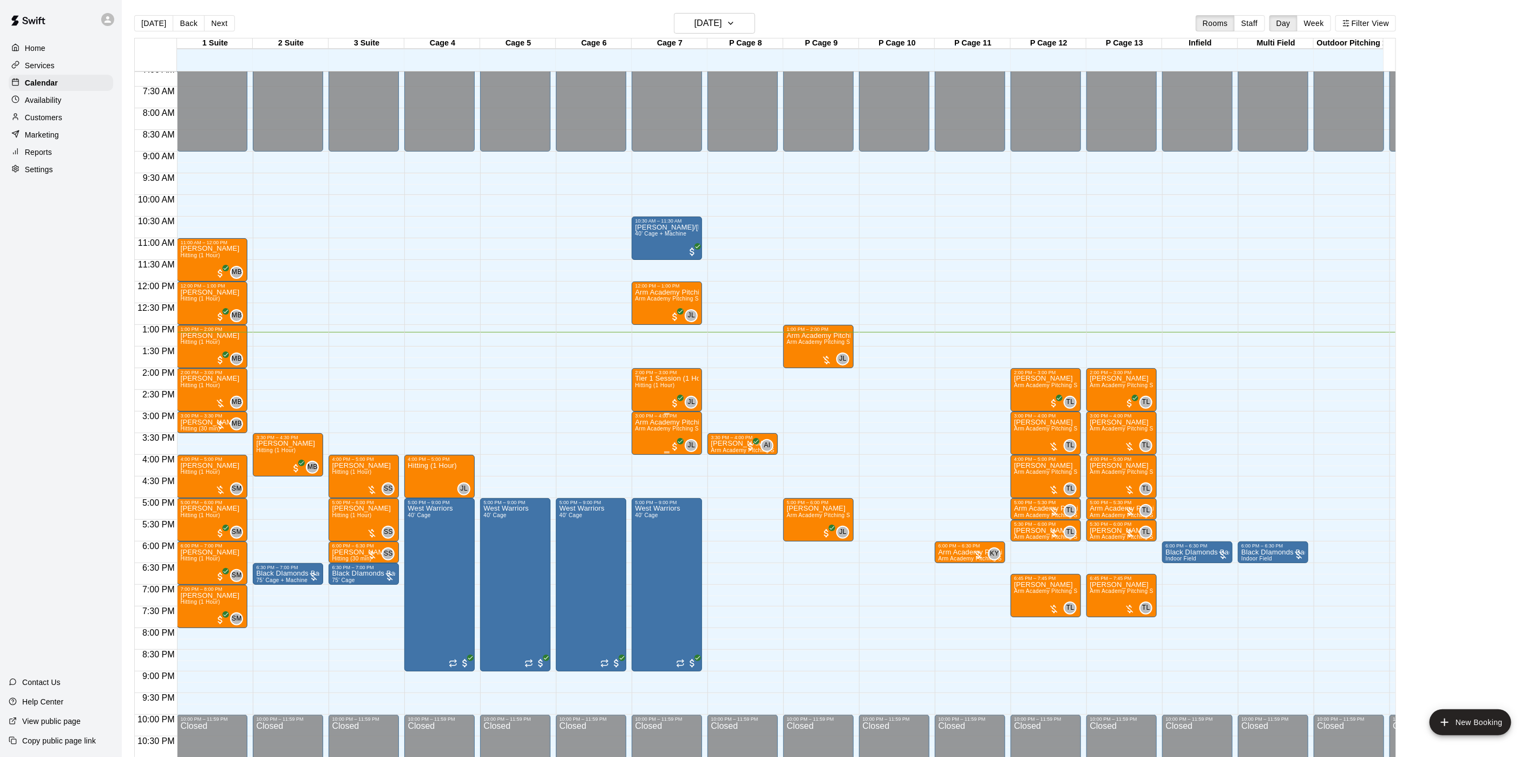
click at [640, 431] on span "Arm Academy Pitching Session 1 Hour - Pitching" at bounding box center [698, 428] width 126 height 6
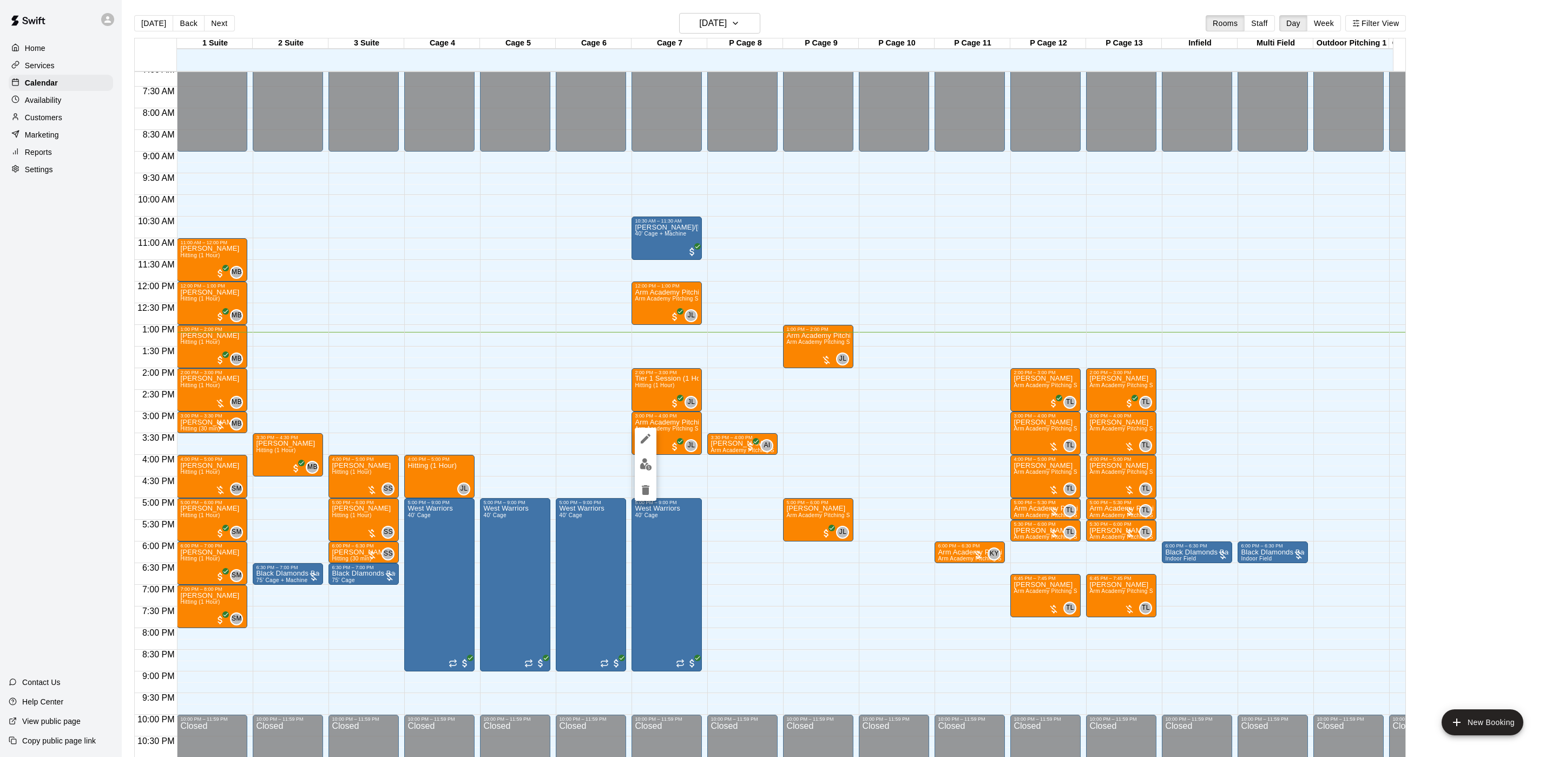
click at [644, 460] on img "edit" at bounding box center [646, 464] width 12 height 12
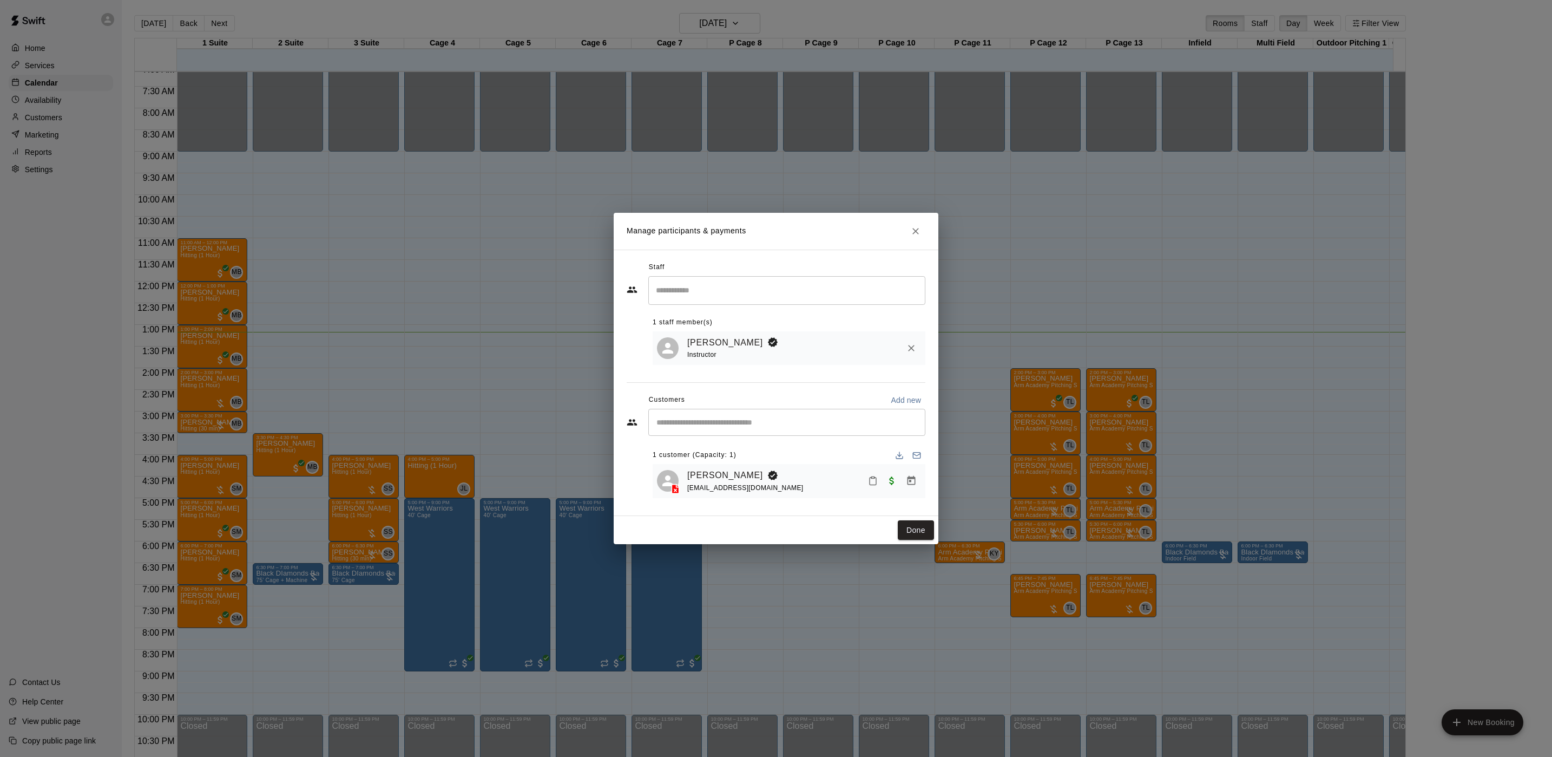
click at [994, 410] on div "Manage participants & payments Staff ​ 1 staff member(s) Johnnie Larossa Instru…" at bounding box center [776, 378] width 1552 height 757
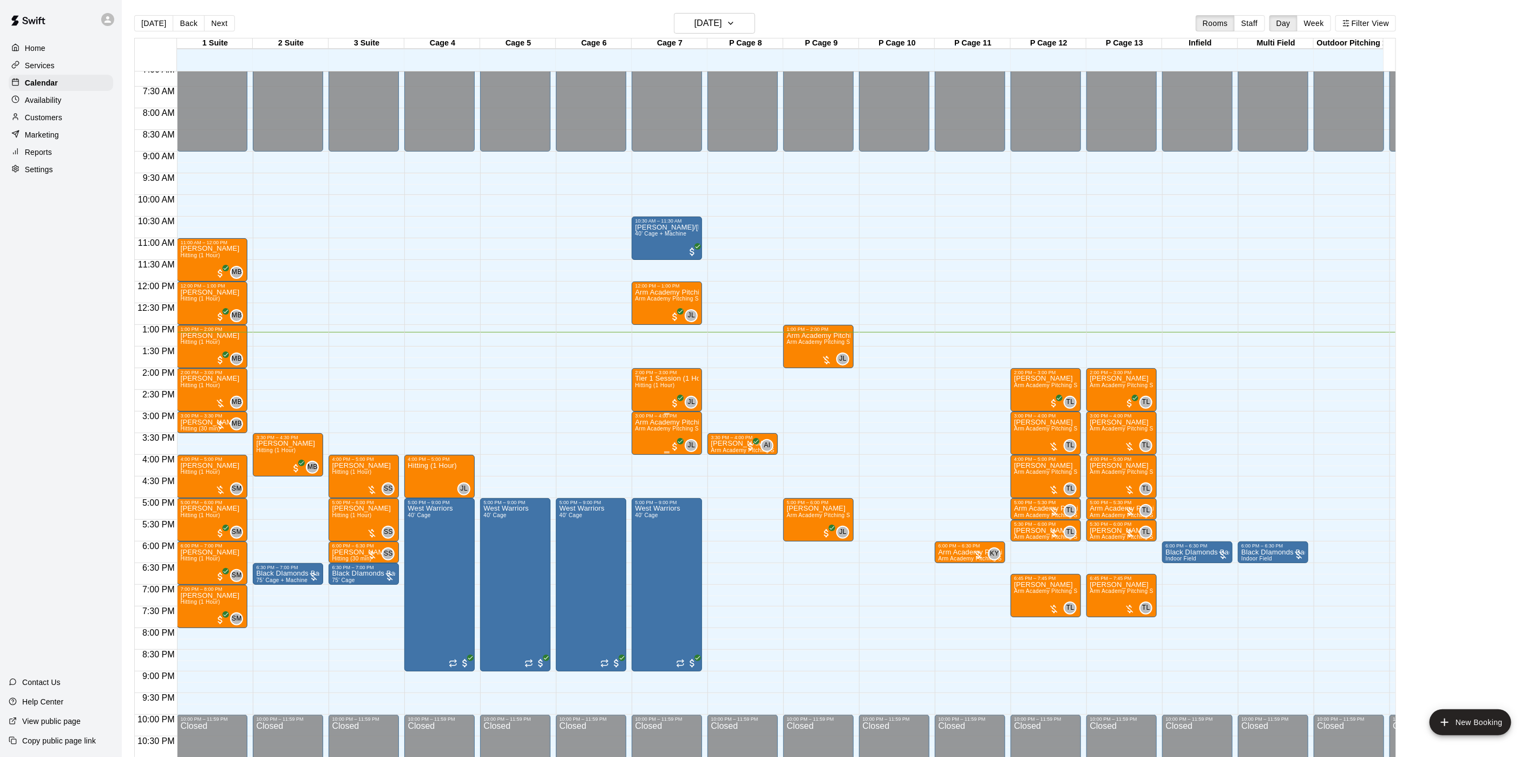
click at [634, 438] on div "3:00 PM – 4:00 PM Arm Academy Pitching Session 1 Hour Arm Academy Pitching Sess…" at bounding box center [667, 432] width 70 height 43
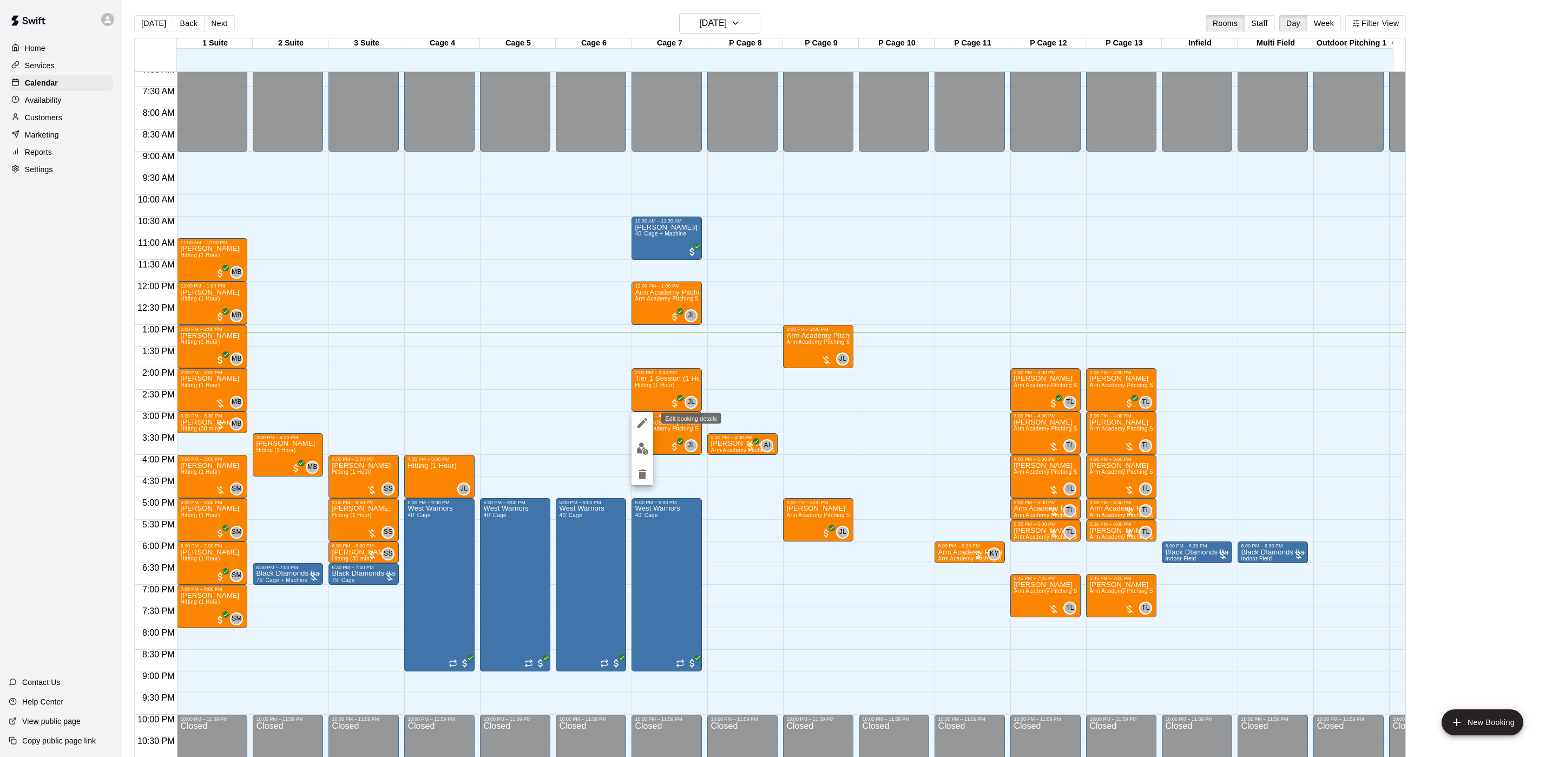
click at [642, 421] on icon "edit" at bounding box center [643, 423] width 10 height 10
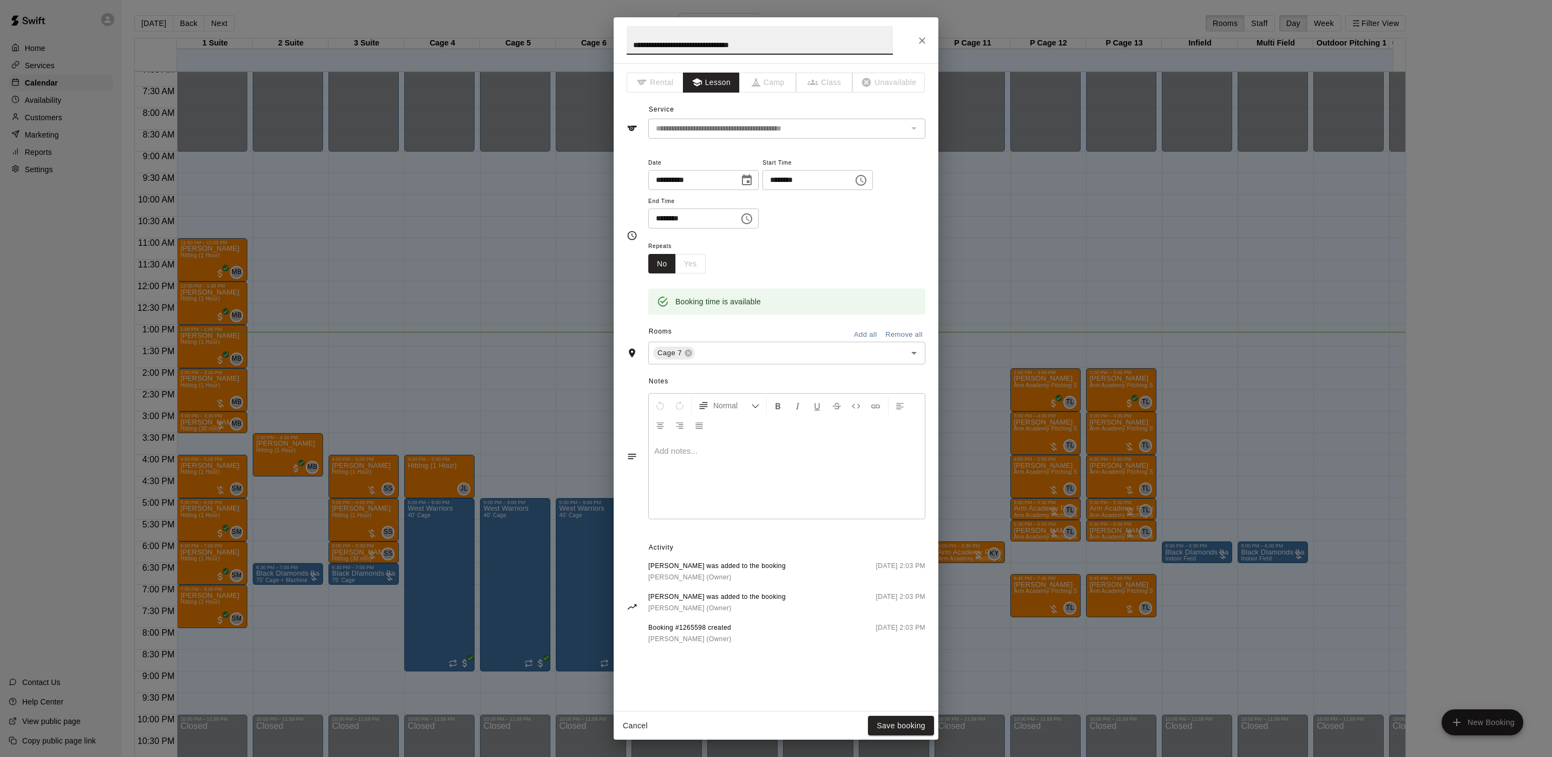
click at [753, 180] on icon "Choose date, selected date is Aug 11, 2025" at bounding box center [746, 180] width 13 height 13
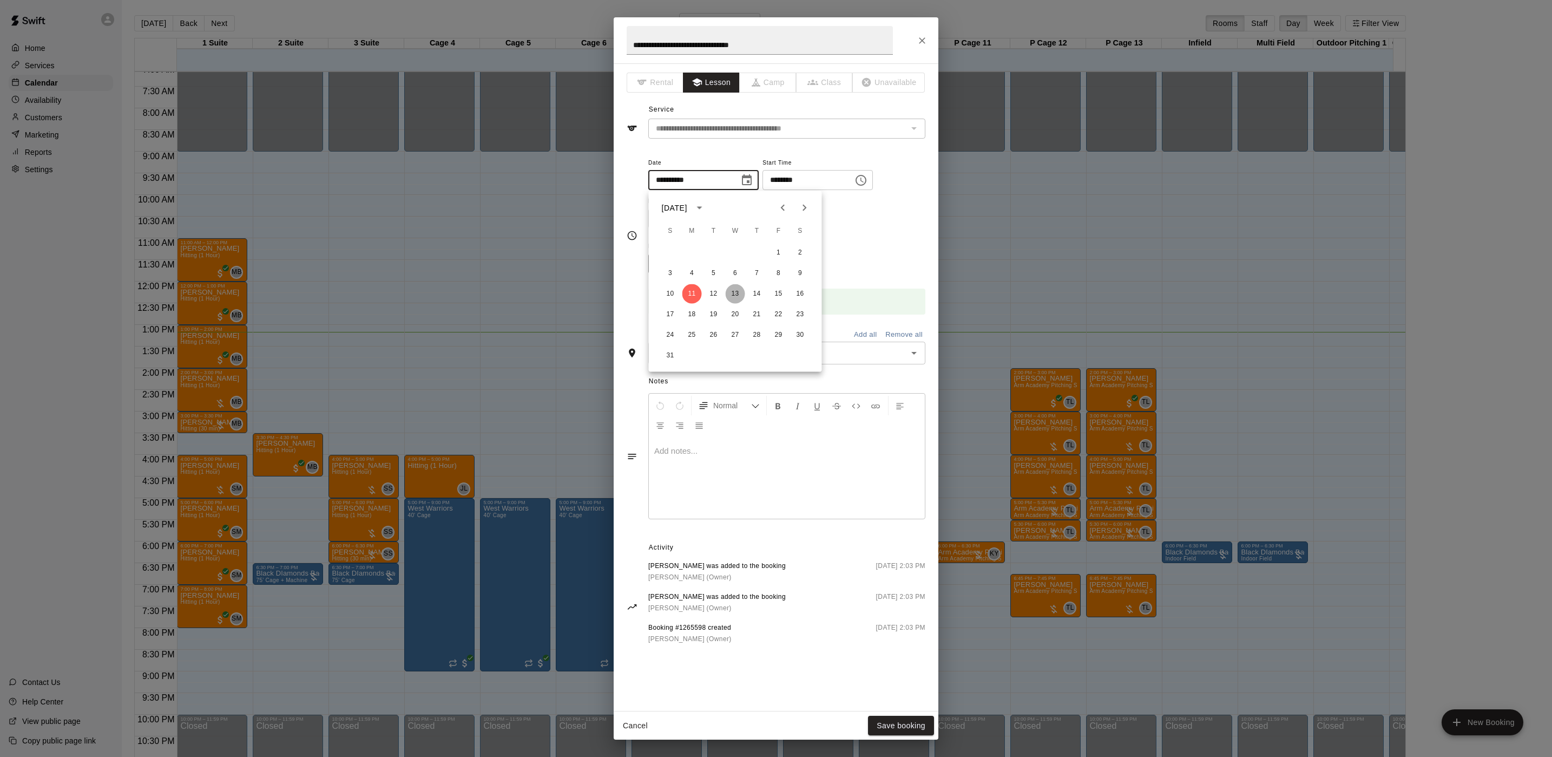
click at [726, 291] on button "13" at bounding box center [735, 293] width 19 height 19
type input "**********"
click at [895, 726] on button "Save booking" at bounding box center [901, 726] width 66 height 20
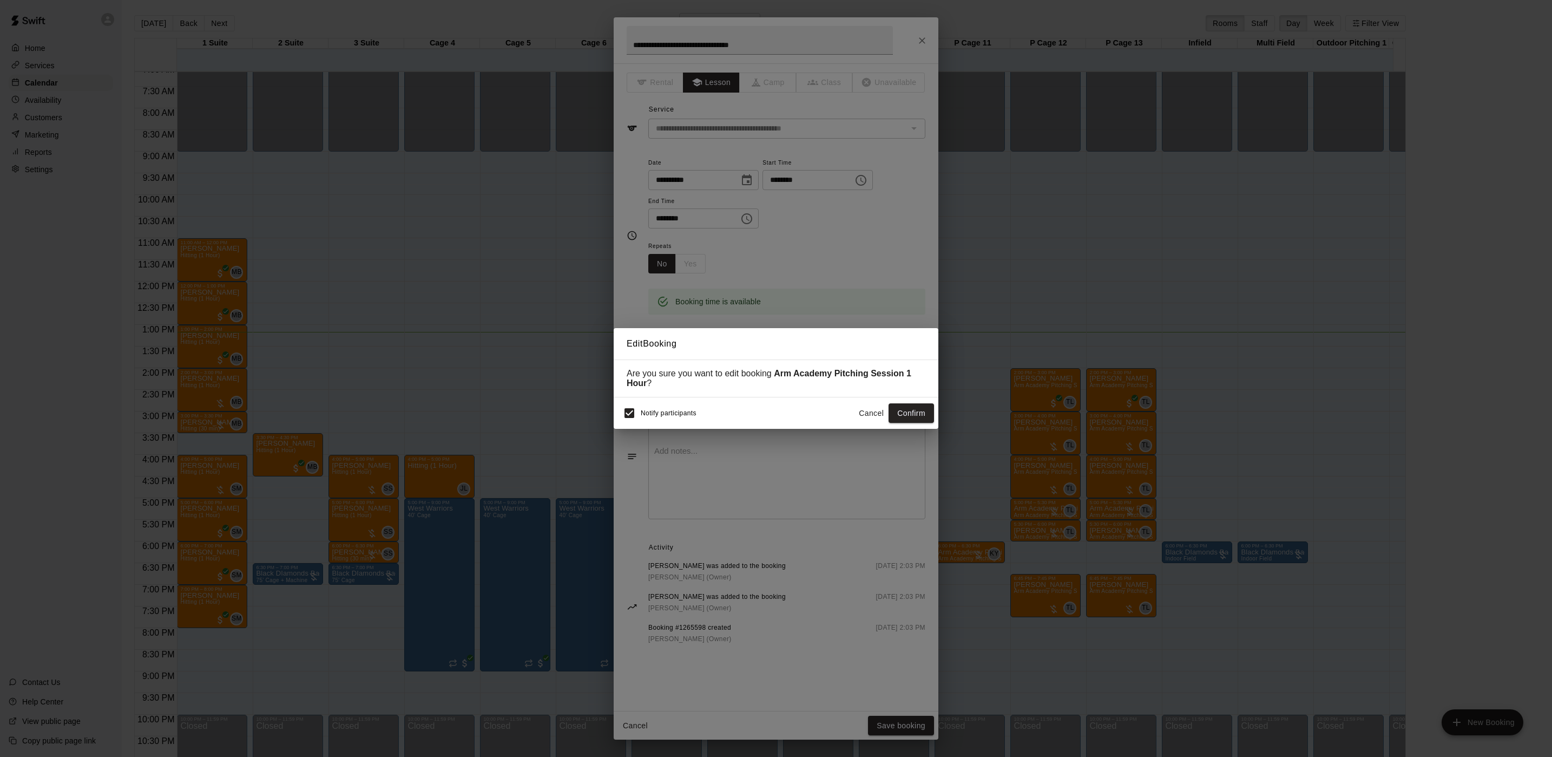
click at [792, 288] on div "Edit Booking Are you sure you want to edit booking Arm Academy Pitching Session…" at bounding box center [776, 378] width 1552 height 757
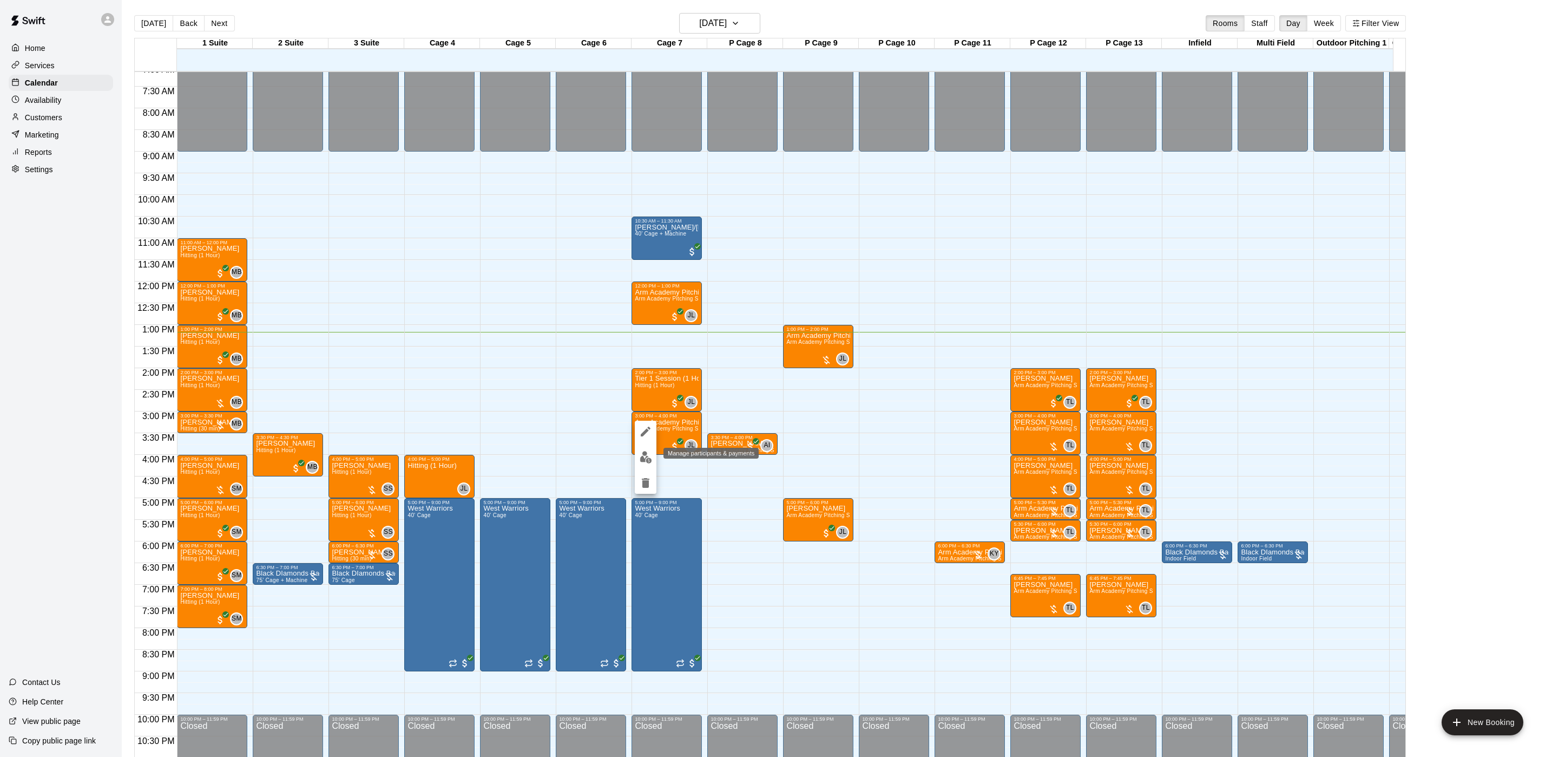
click at [640, 451] on img "edit" at bounding box center [646, 457] width 12 height 12
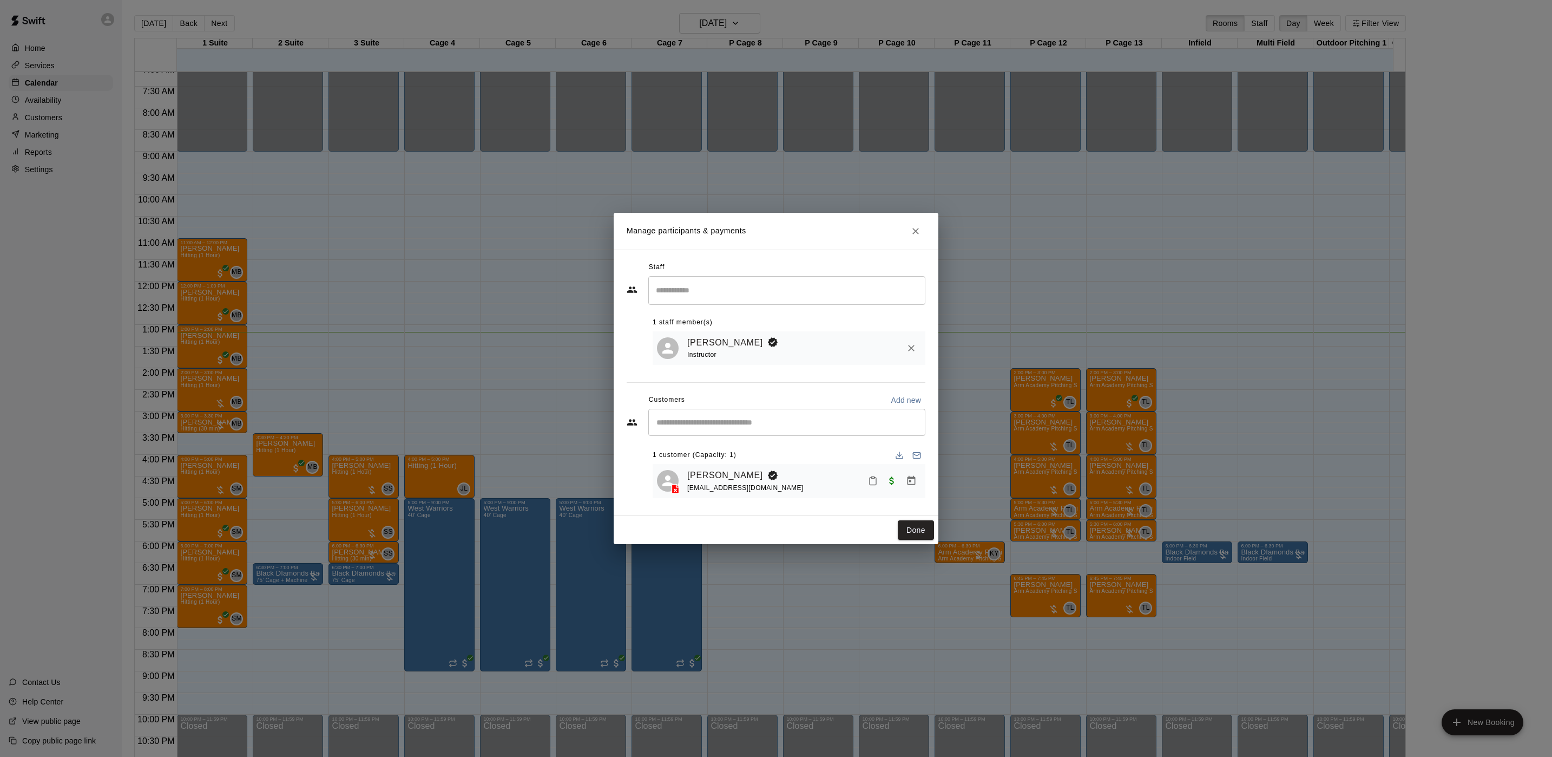
click at [1263, 338] on div "Manage participants & payments Staff ​ 1 staff member(s) Johnnie Larossa Instru…" at bounding box center [776, 378] width 1552 height 757
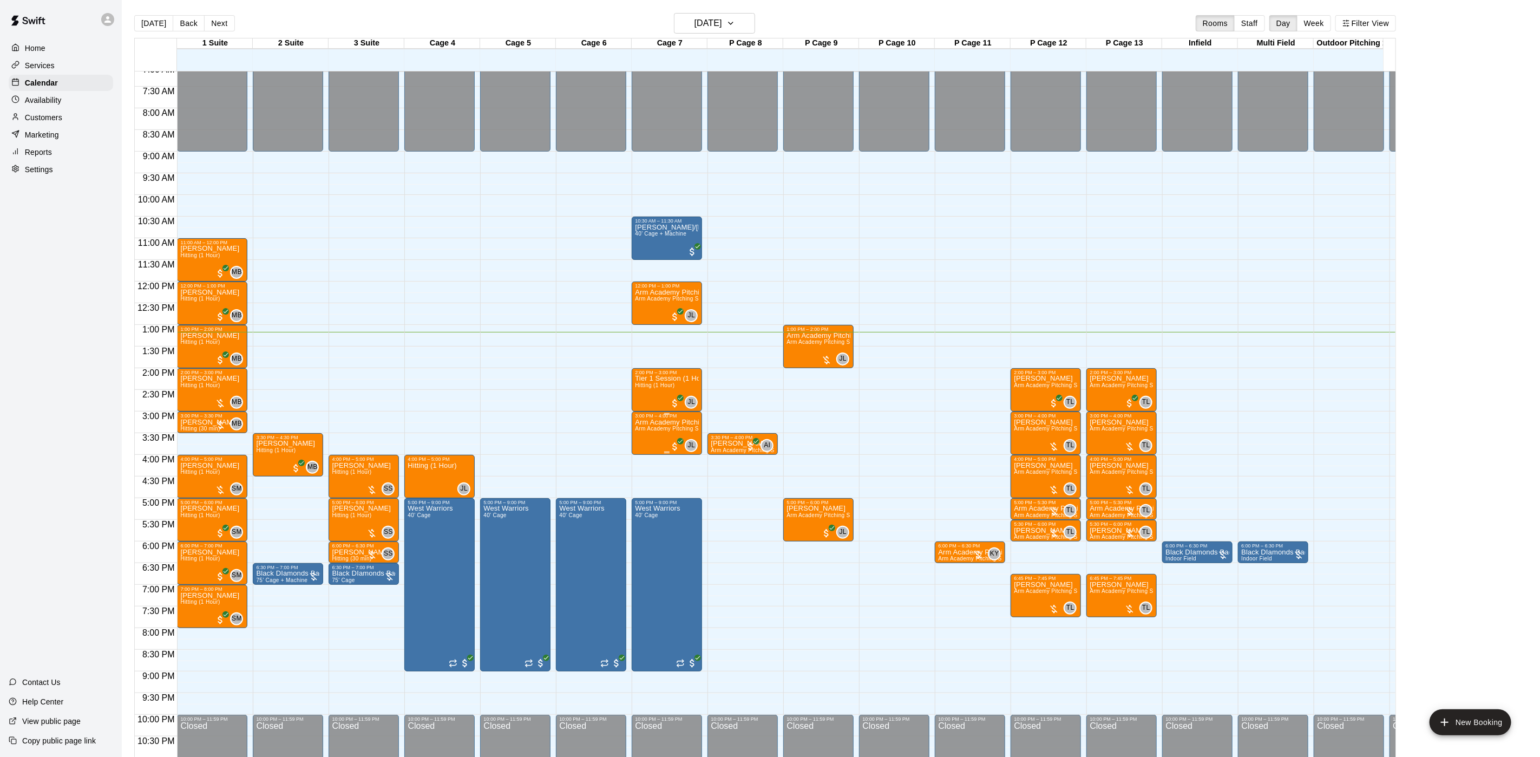
click at [645, 431] on span "Arm Academy Pitching Session 1 Hour - Pitching" at bounding box center [698, 428] width 126 height 6
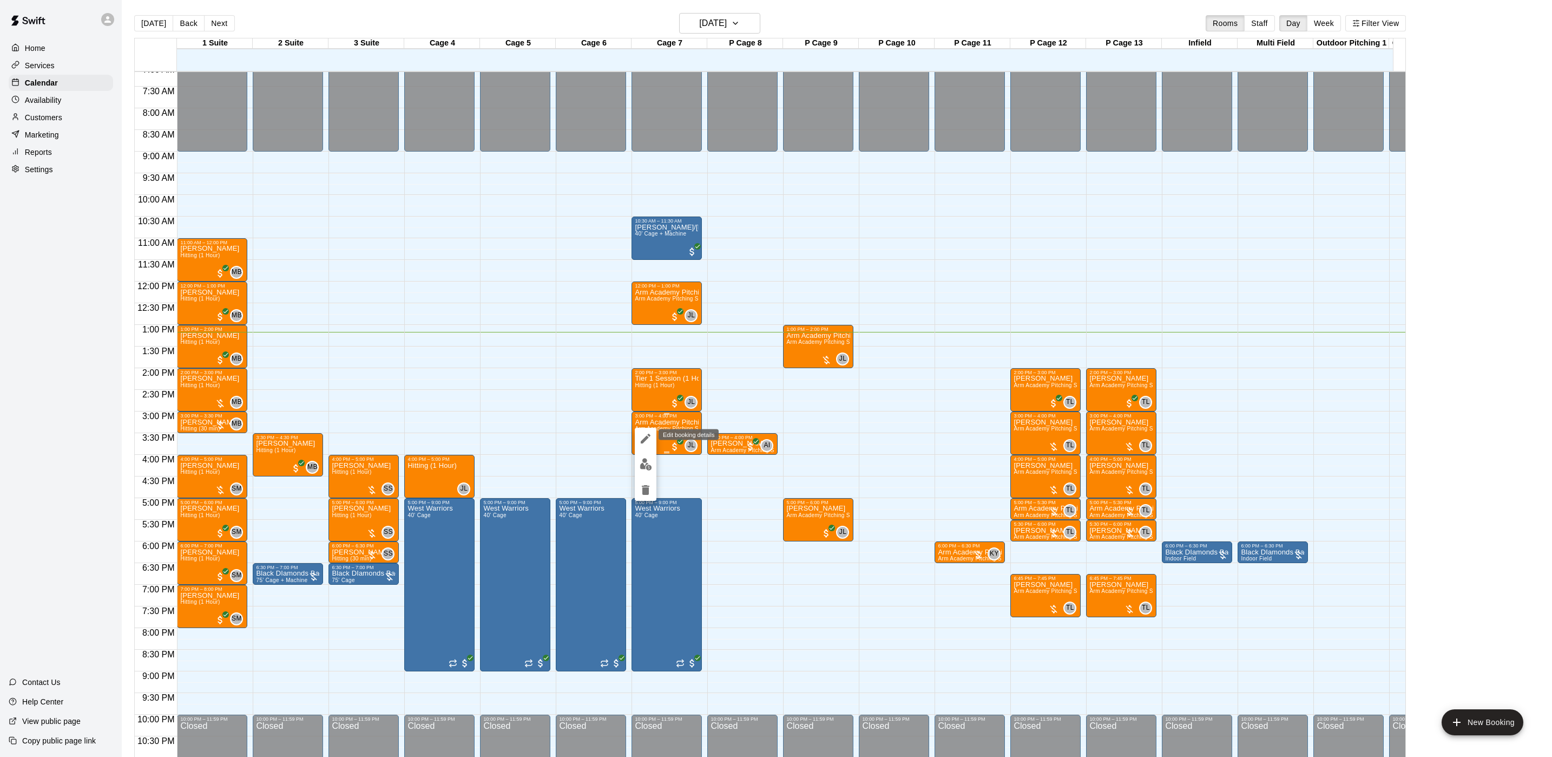
click at [645, 434] on icon "edit" at bounding box center [645, 438] width 13 height 13
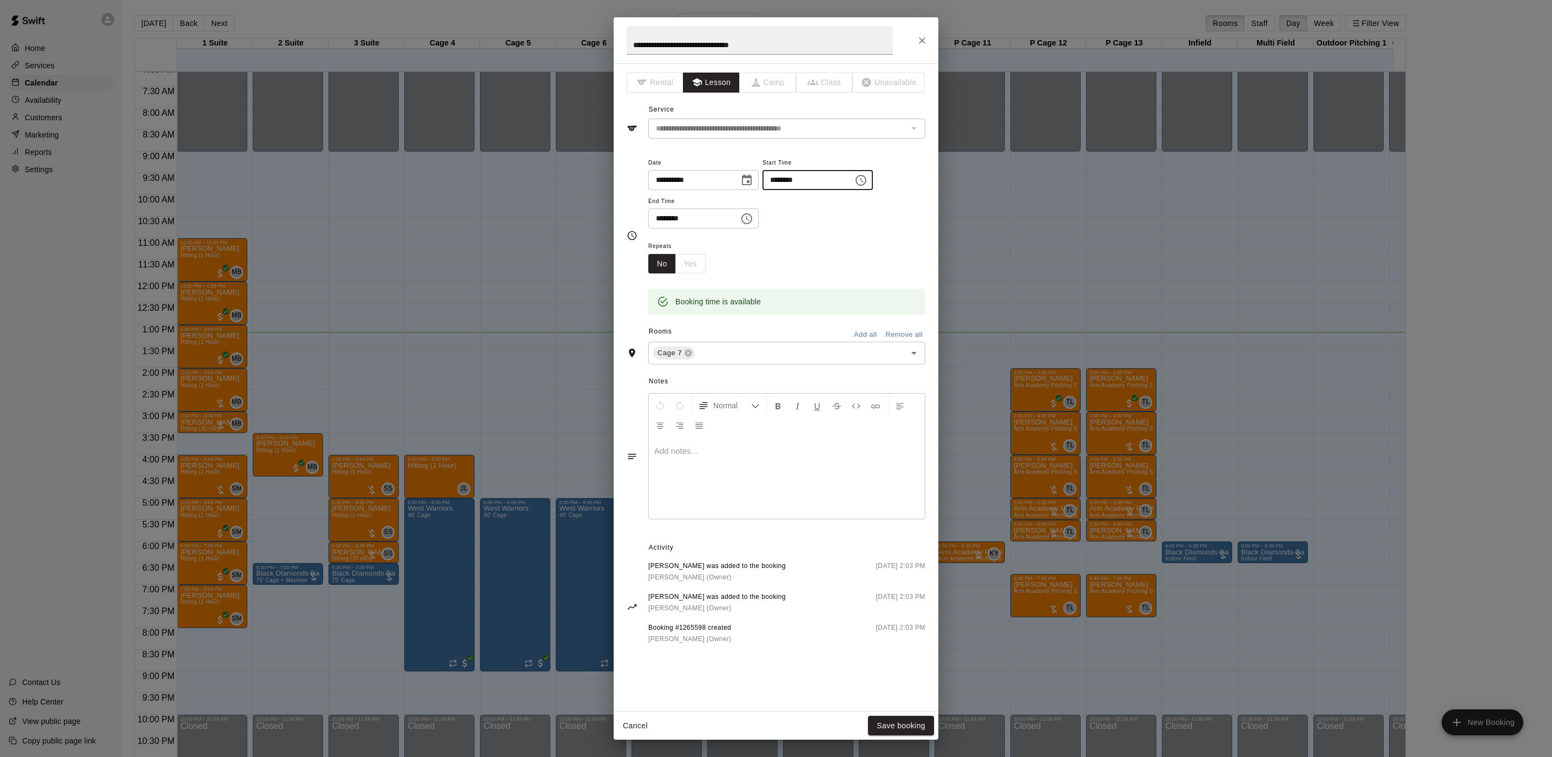
click at [791, 186] on input "********" at bounding box center [804, 180] width 83 height 20
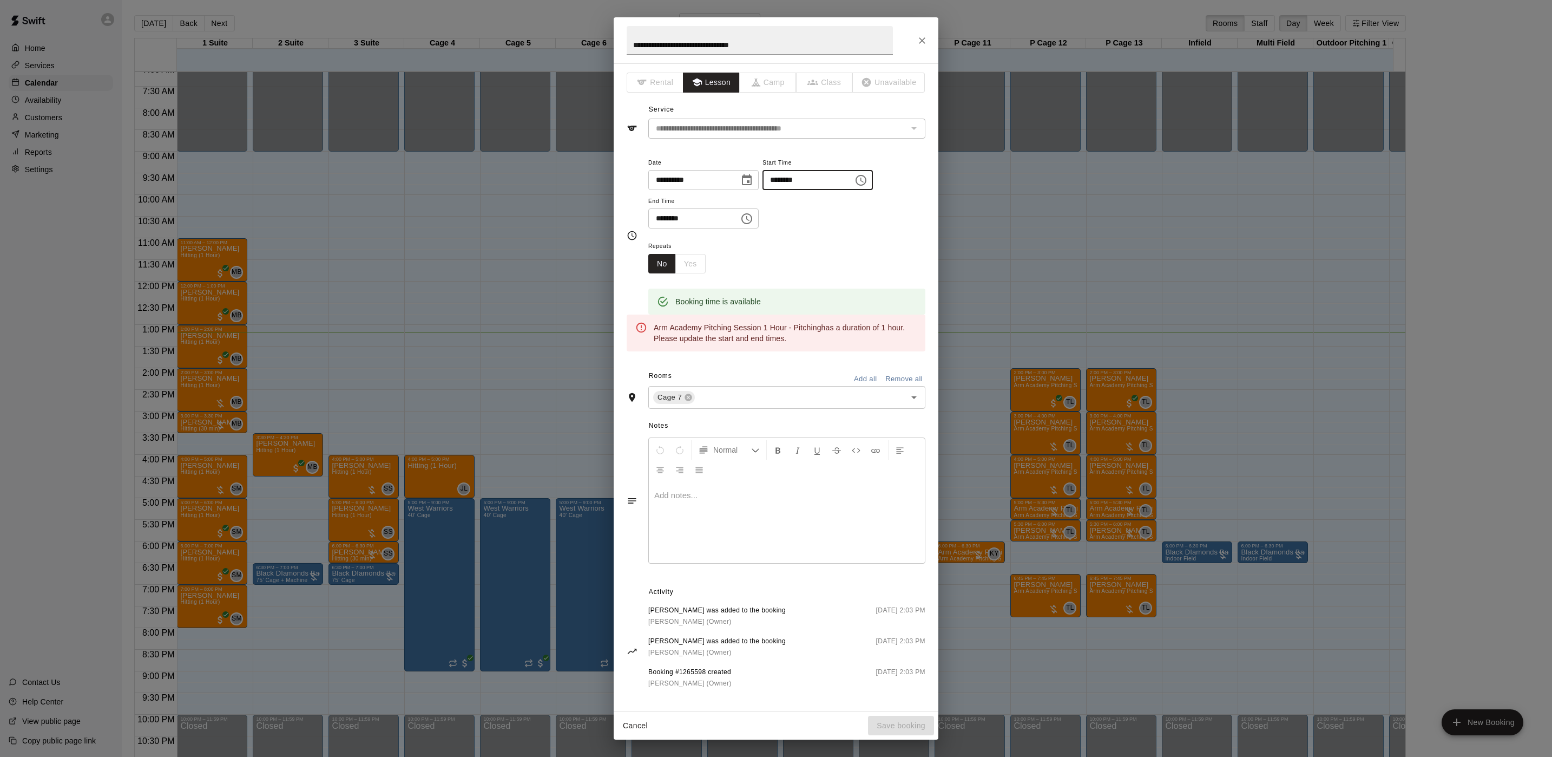
type input "********"
click at [661, 220] on input "********" at bounding box center [689, 218] width 83 height 20
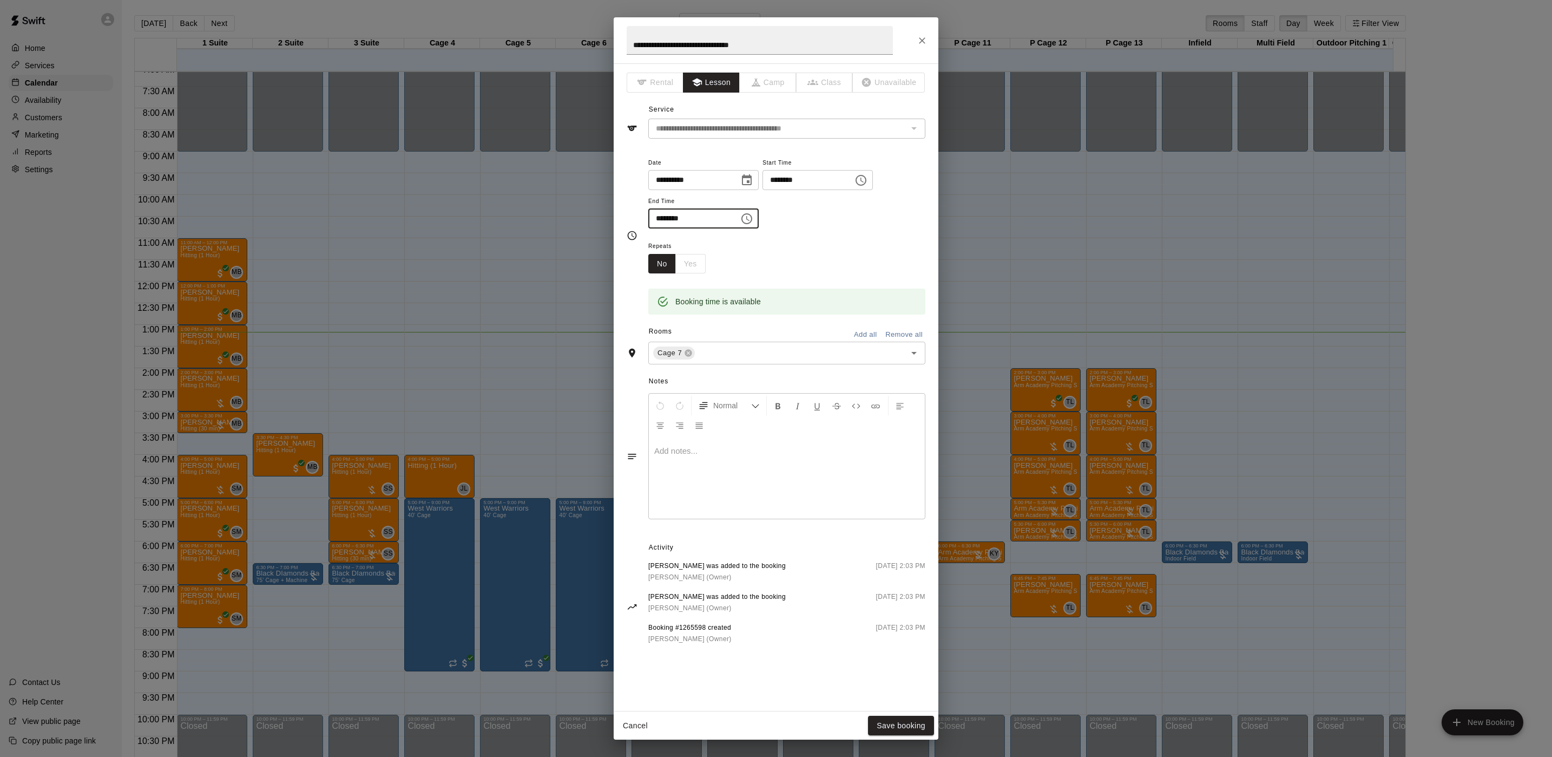
type input "********"
click at [753, 179] on icon "Choose date, selected date is Aug 11, 2025" at bounding box center [746, 180] width 13 height 13
click at [733, 294] on button "13" at bounding box center [735, 293] width 19 height 19
type input "**********"
click at [911, 730] on button "Save booking" at bounding box center [901, 726] width 66 height 20
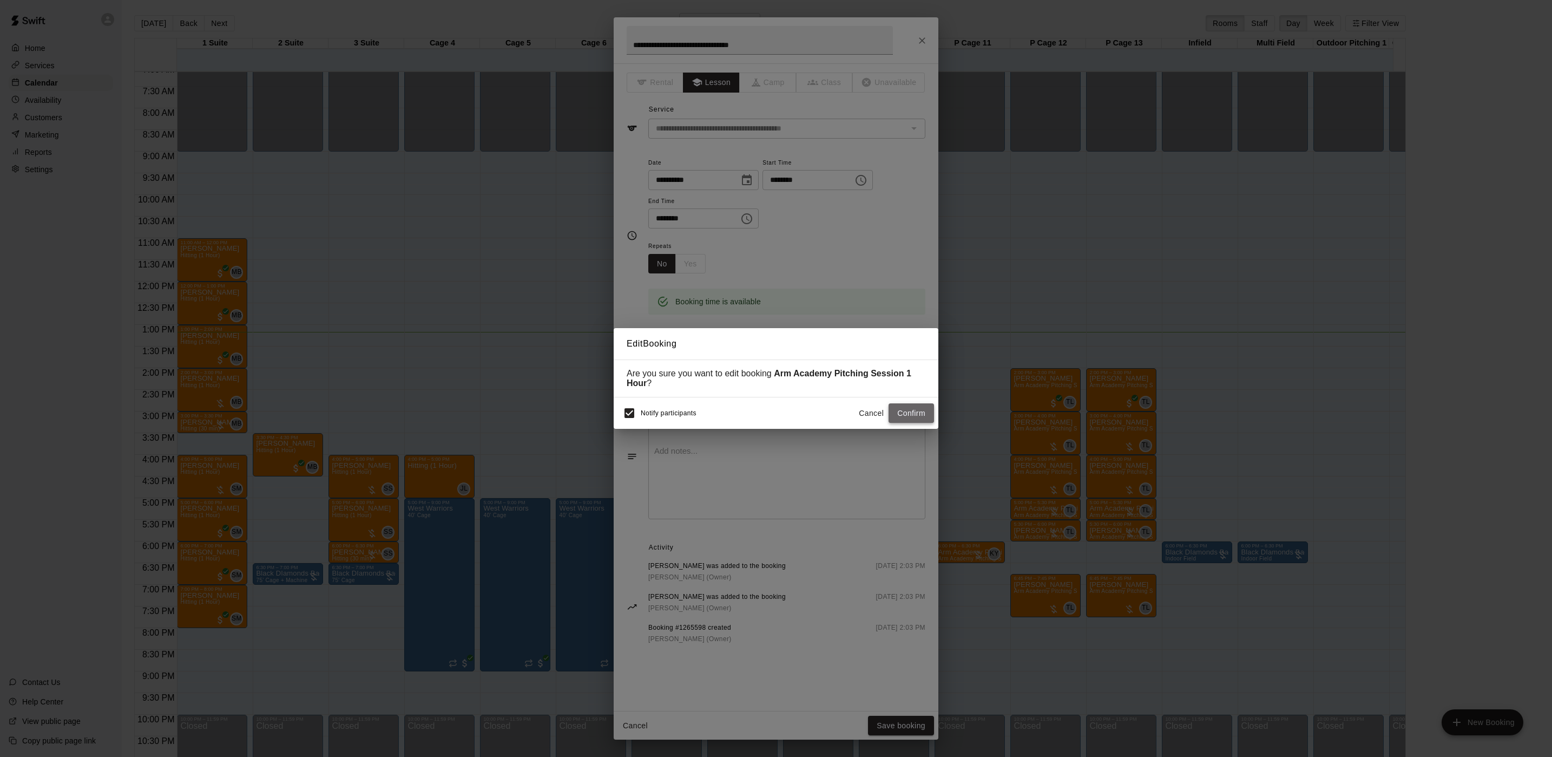
click at [911, 414] on button "Confirm" at bounding box center [911, 413] width 45 height 20
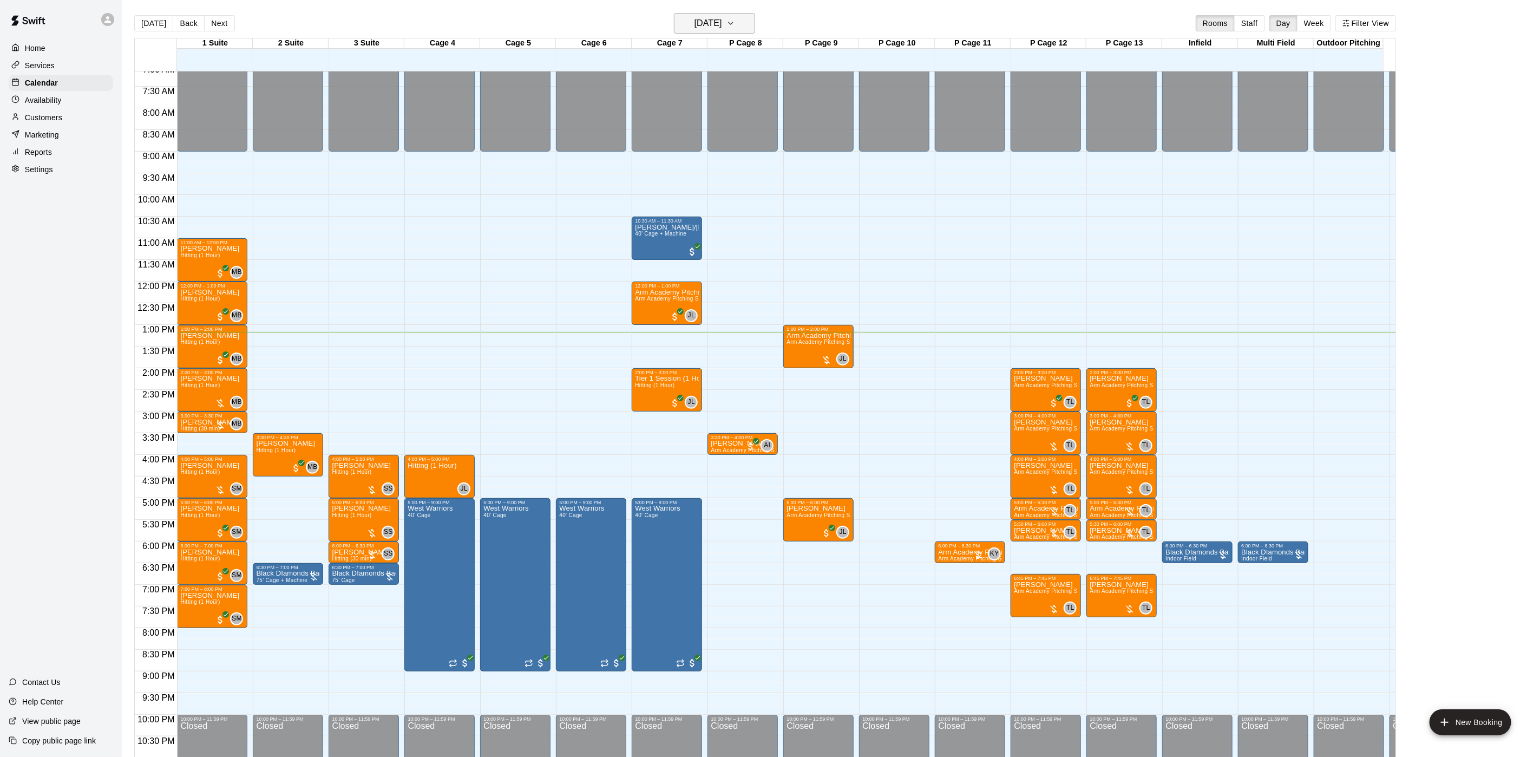
click at [722, 23] on h6 "[DATE]" at bounding box center [708, 23] width 28 height 15
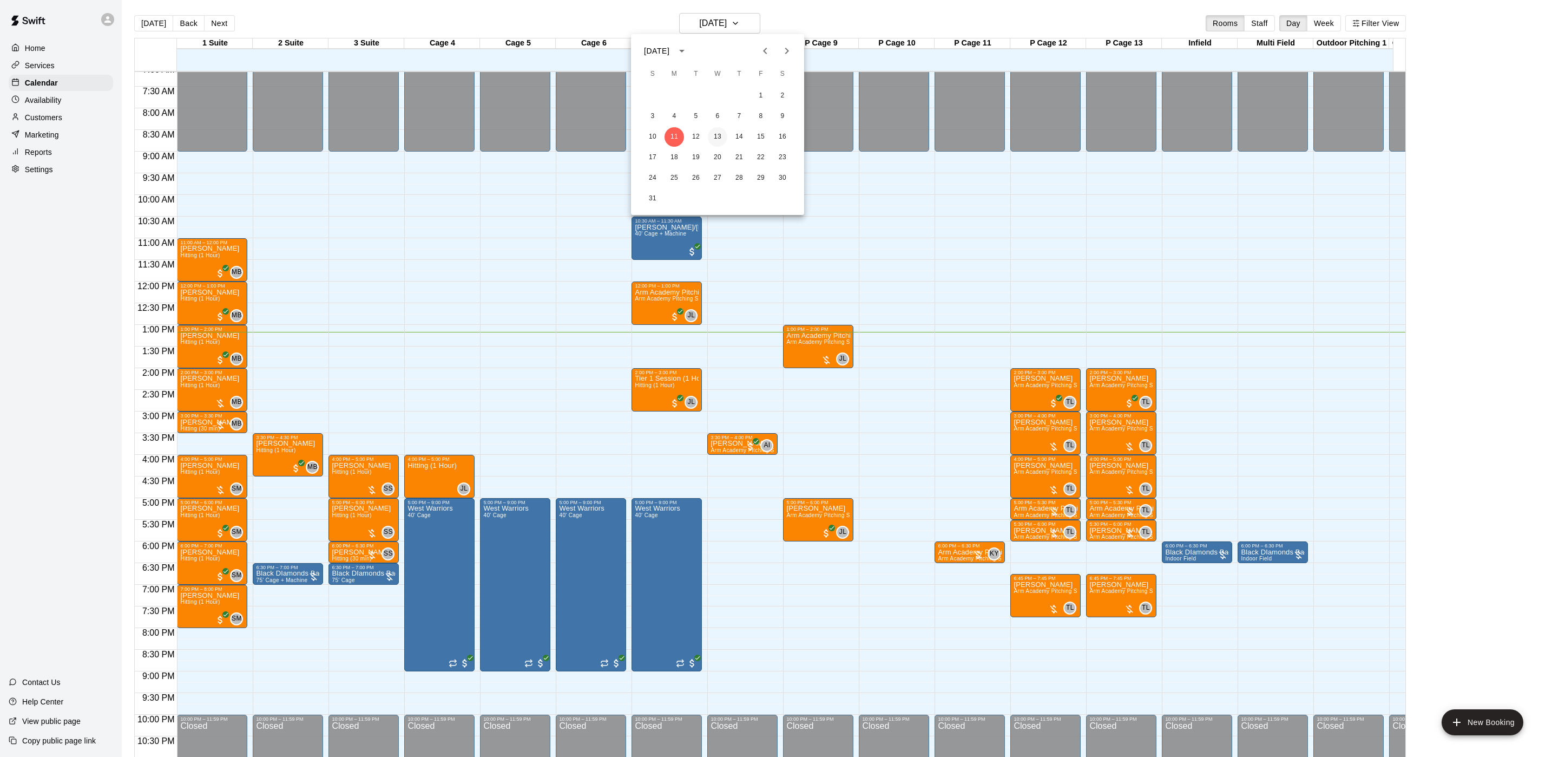
click at [726, 135] on button "13" at bounding box center [717, 136] width 19 height 19
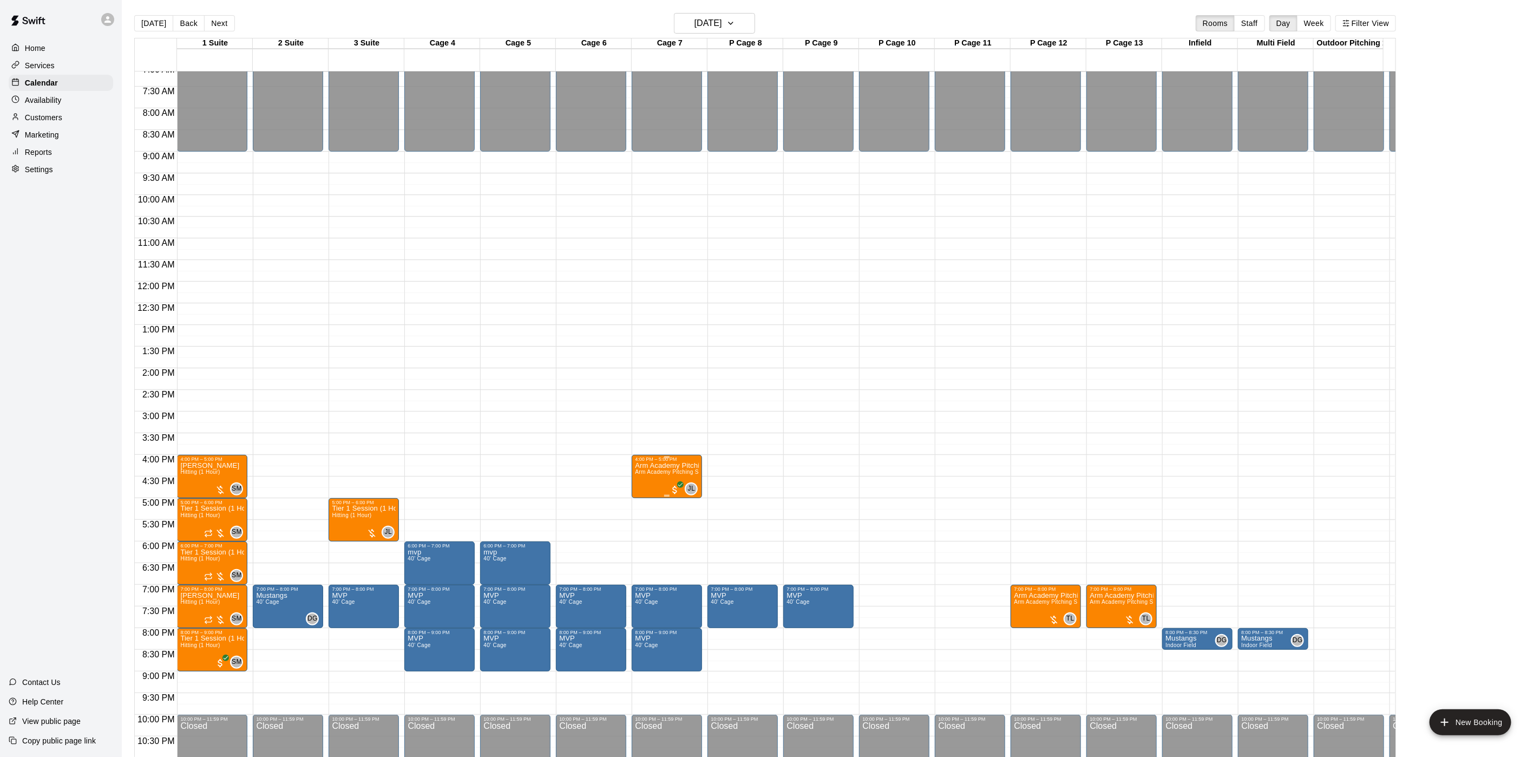
click at [672, 474] on span "Arm Academy Pitching Session 1 Hour - Pitching" at bounding box center [698, 472] width 126 height 6
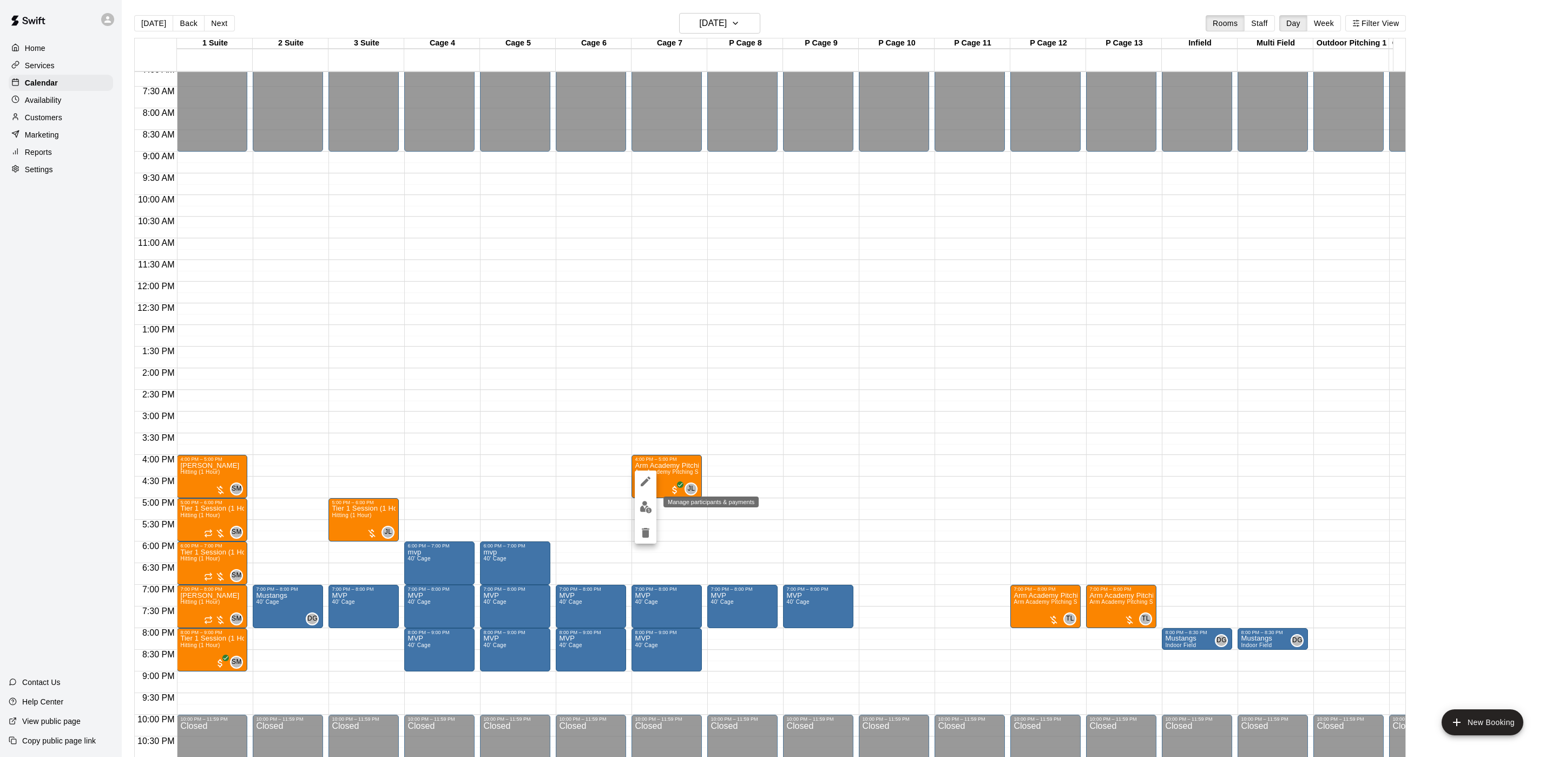
click at [646, 501] on img "edit" at bounding box center [646, 507] width 12 height 12
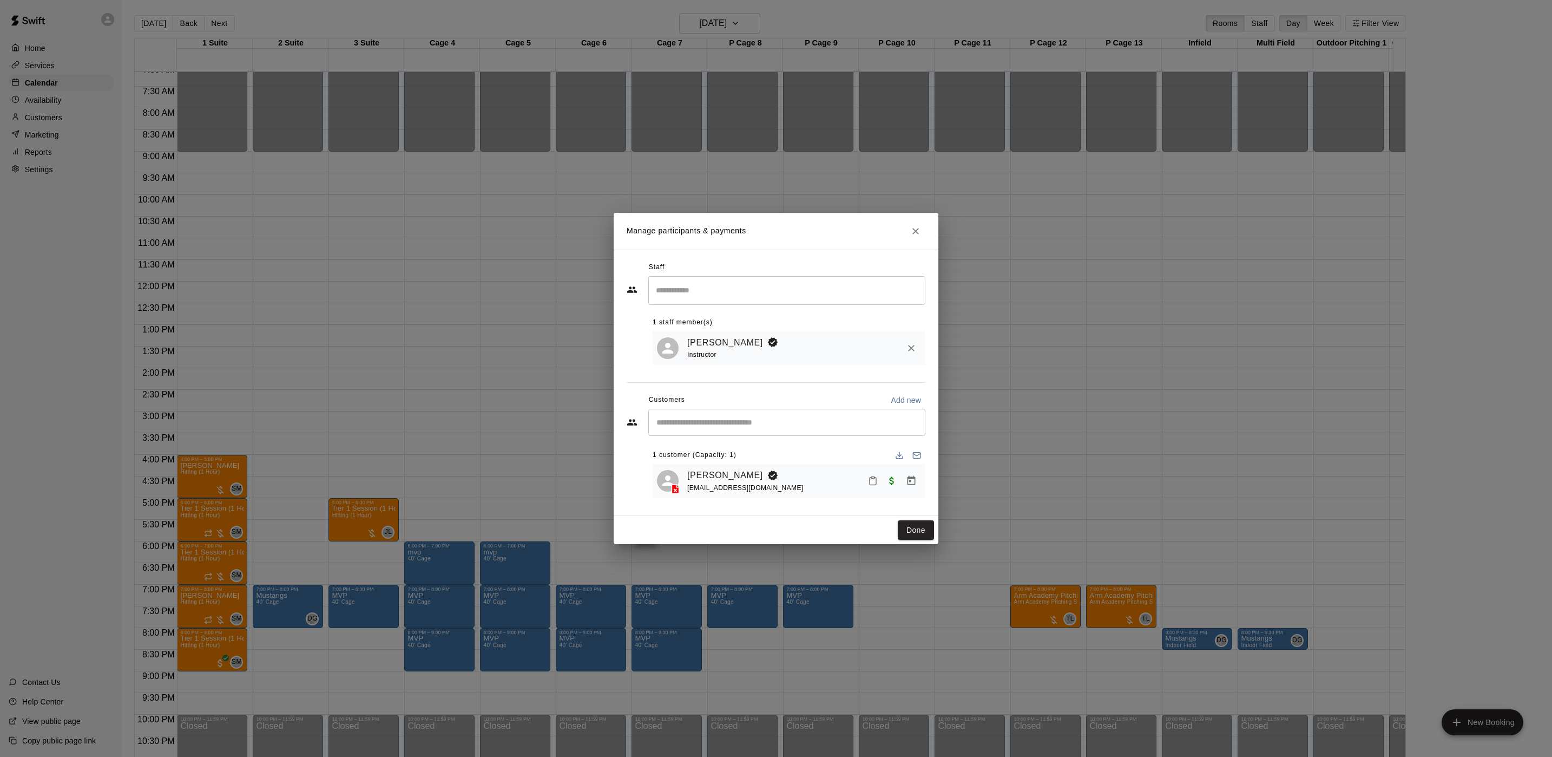
click at [1131, 457] on div "Manage participants & payments Staff ​ 1 staff member(s) Johnnie Larossa Instru…" at bounding box center [776, 378] width 1552 height 757
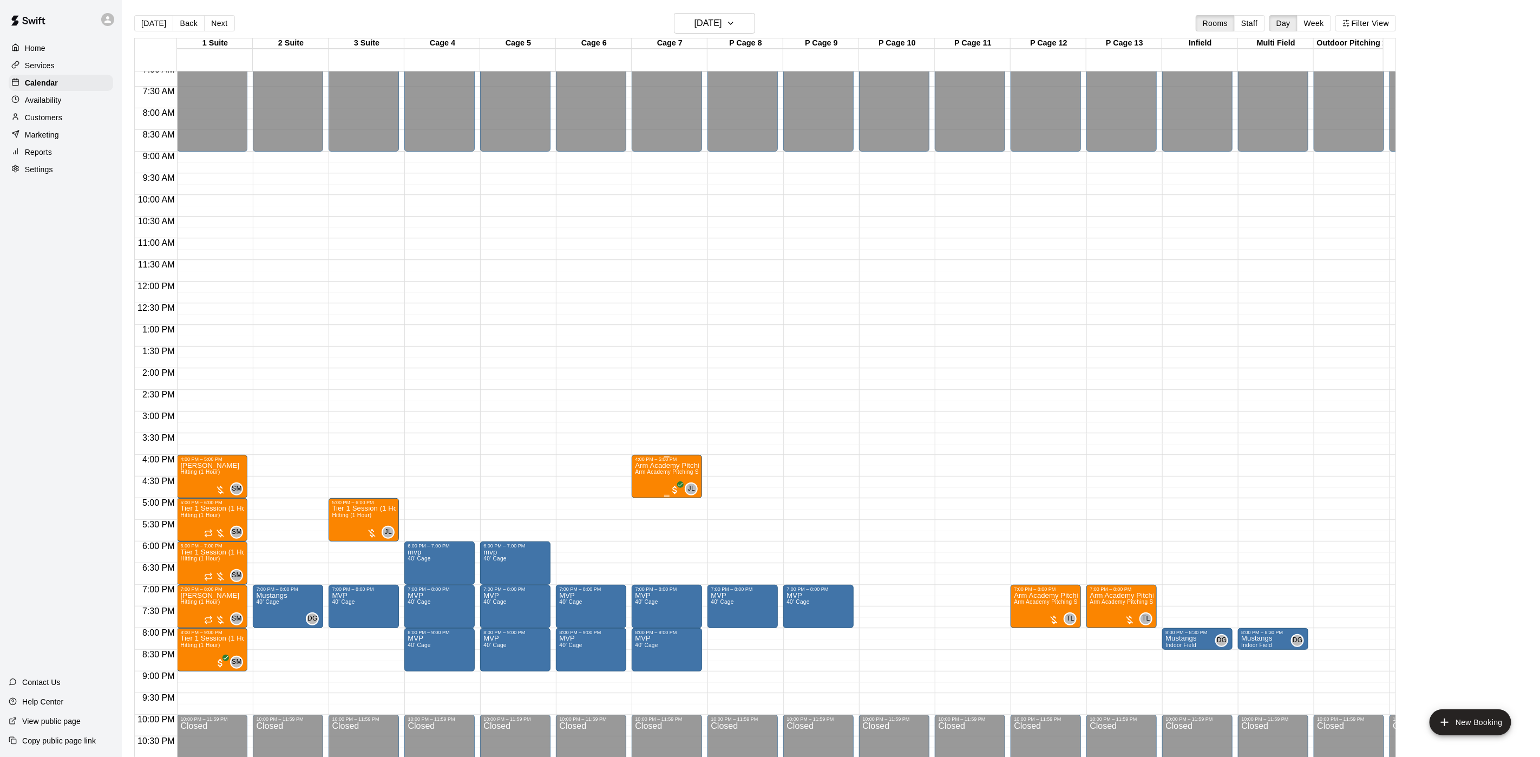
click at [664, 472] on span "Arm Academy Pitching Session 1 Hour - Pitching" at bounding box center [698, 472] width 126 height 6
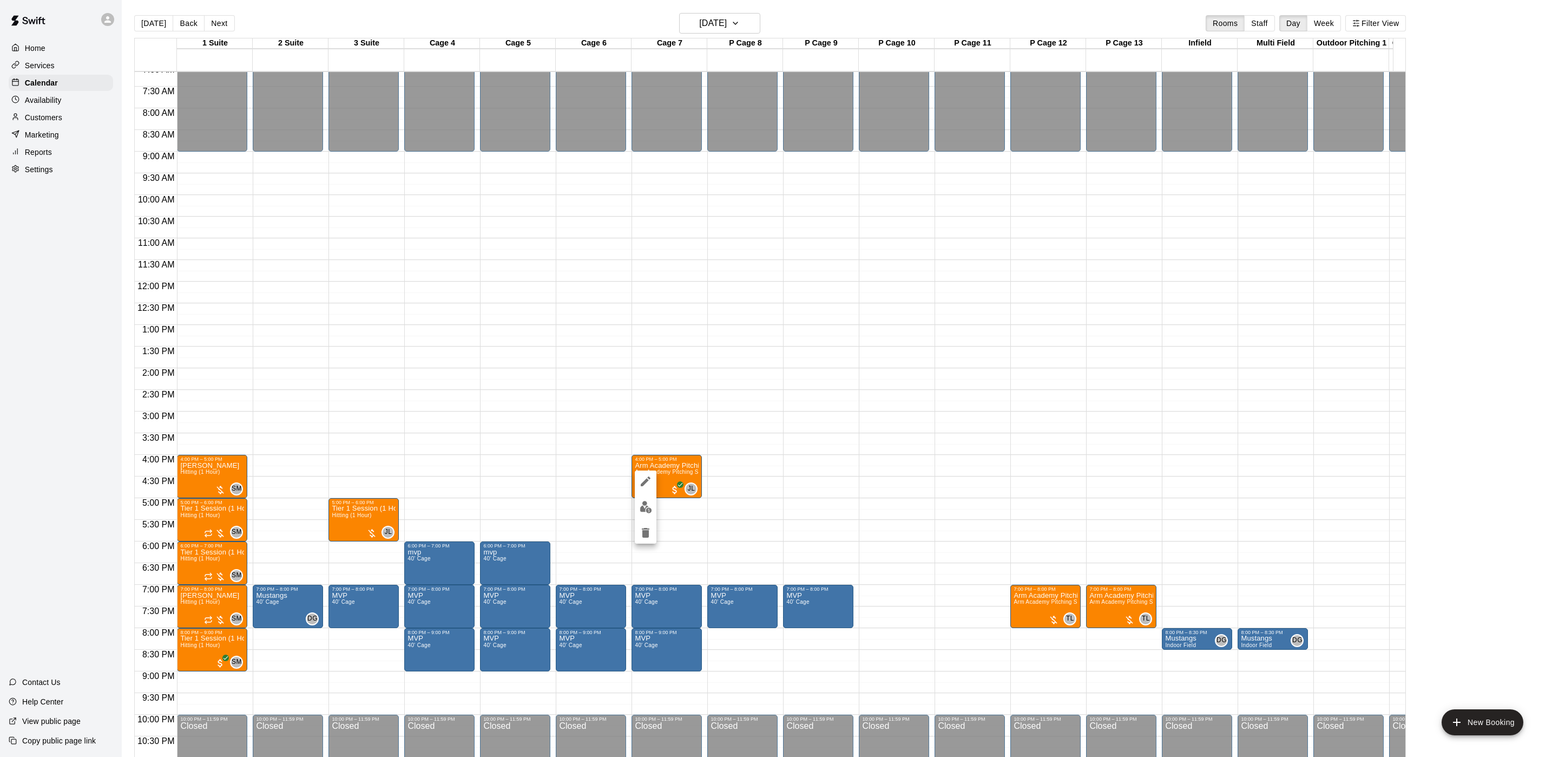
click at [804, 413] on div at bounding box center [776, 378] width 1552 height 757
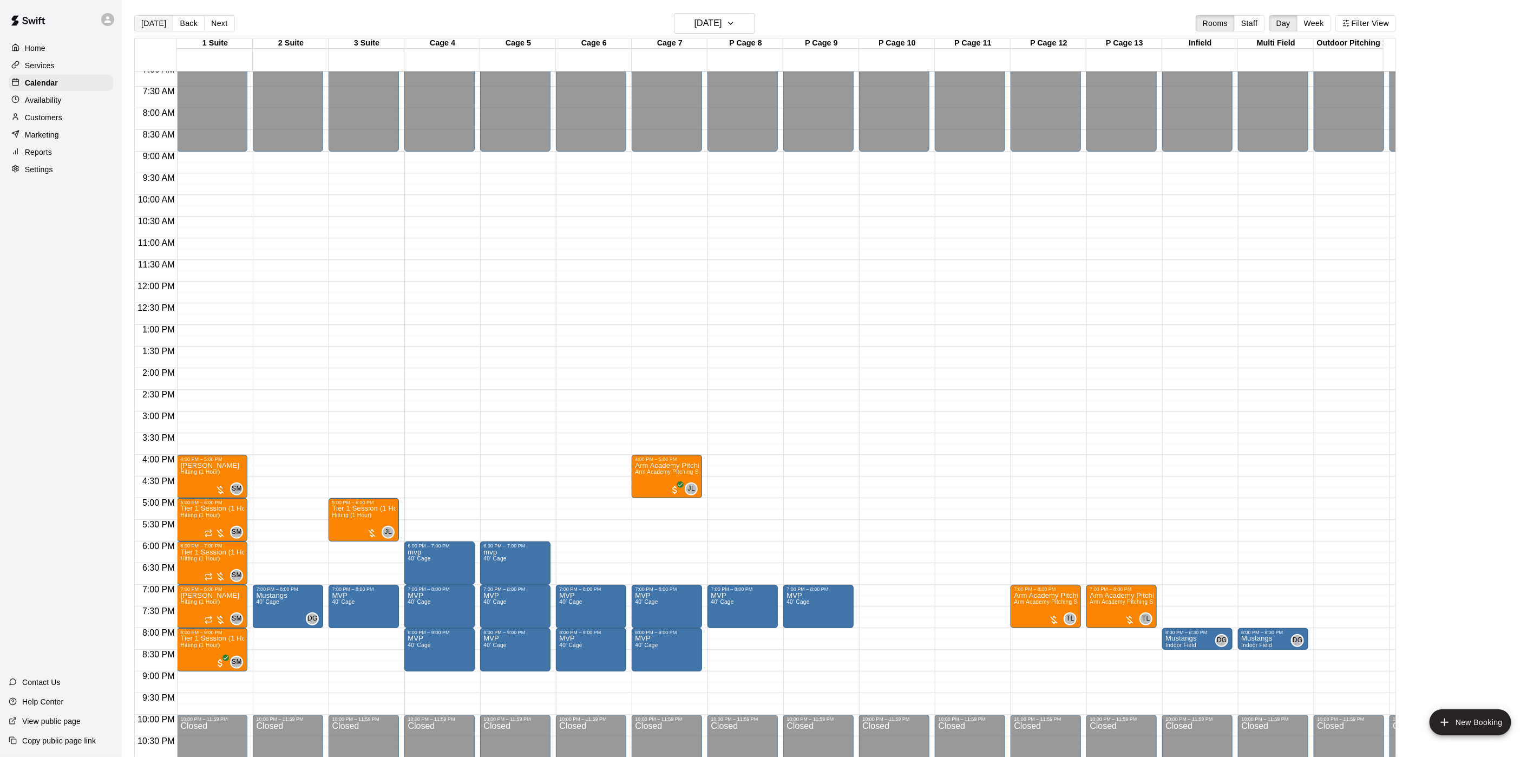
click at [145, 17] on button "[DATE]" at bounding box center [153, 23] width 39 height 16
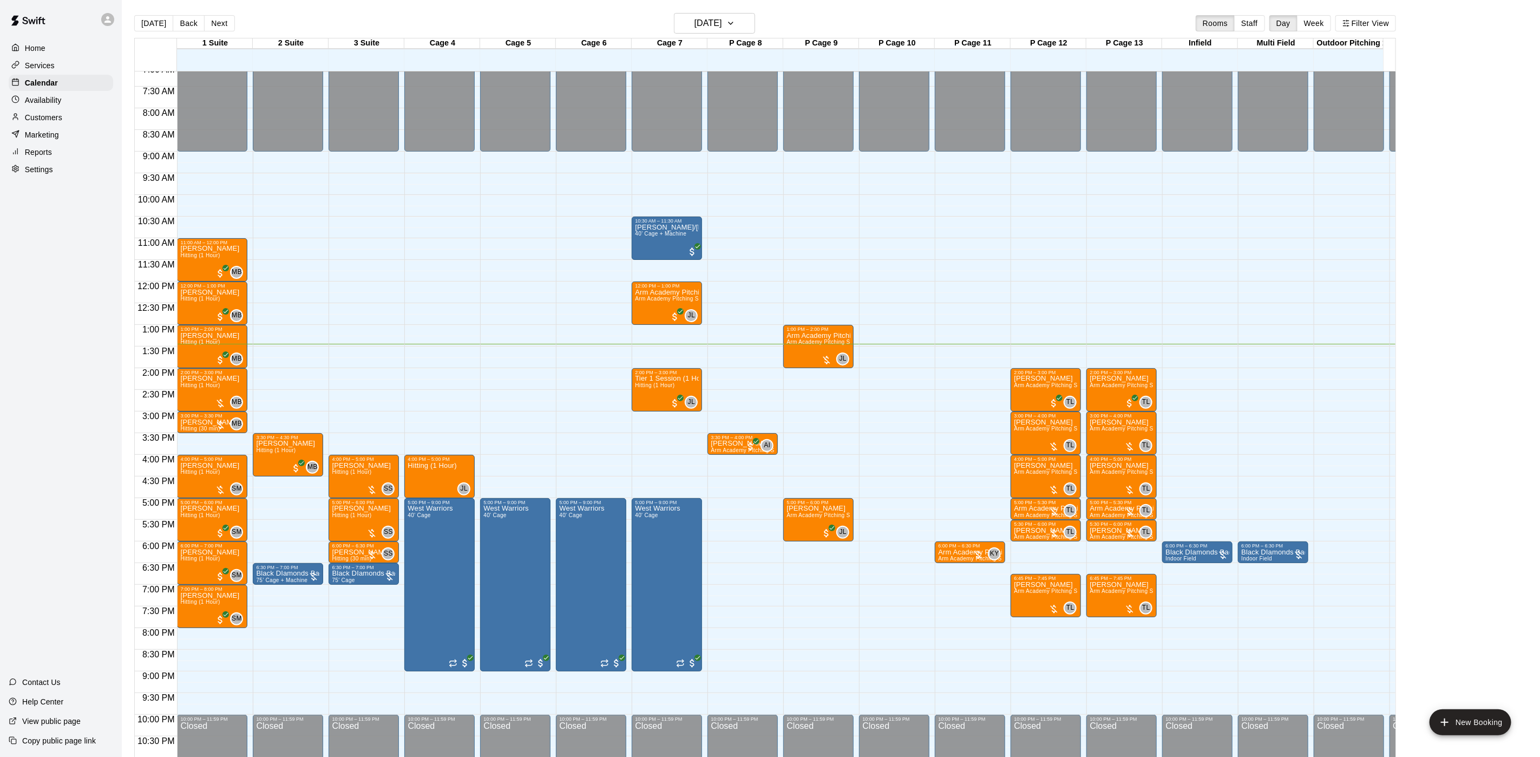
click at [142, 17] on button "[DATE]" at bounding box center [153, 23] width 39 height 16
click at [141, 17] on button "[DATE]" at bounding box center [153, 23] width 39 height 16
click at [796, 336] on p "Arm Academy Pitching Session 1 Hour" at bounding box center [818, 336] width 64 height 0
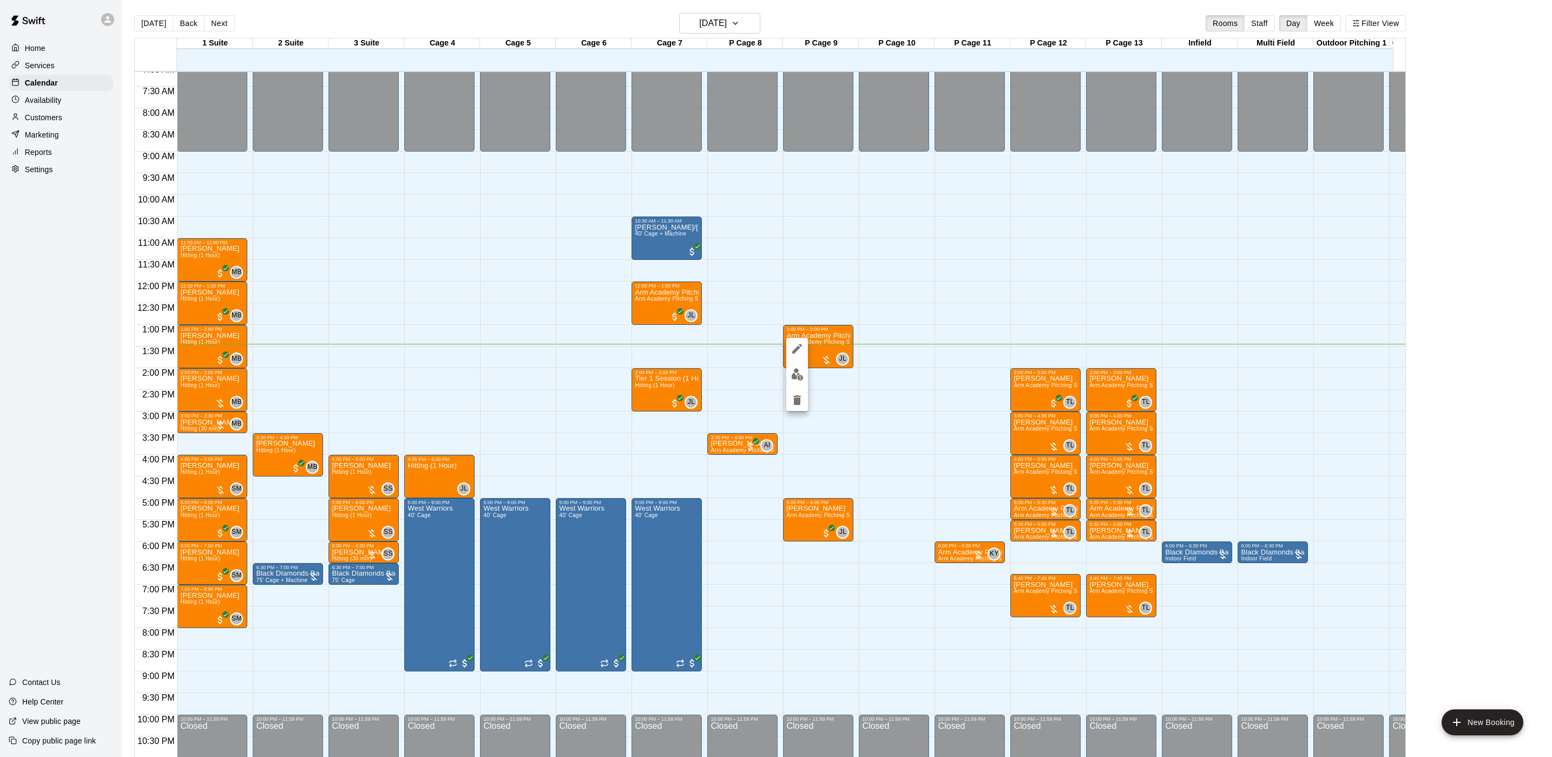
click at [796, 366] on button "edit" at bounding box center [797, 374] width 22 height 21
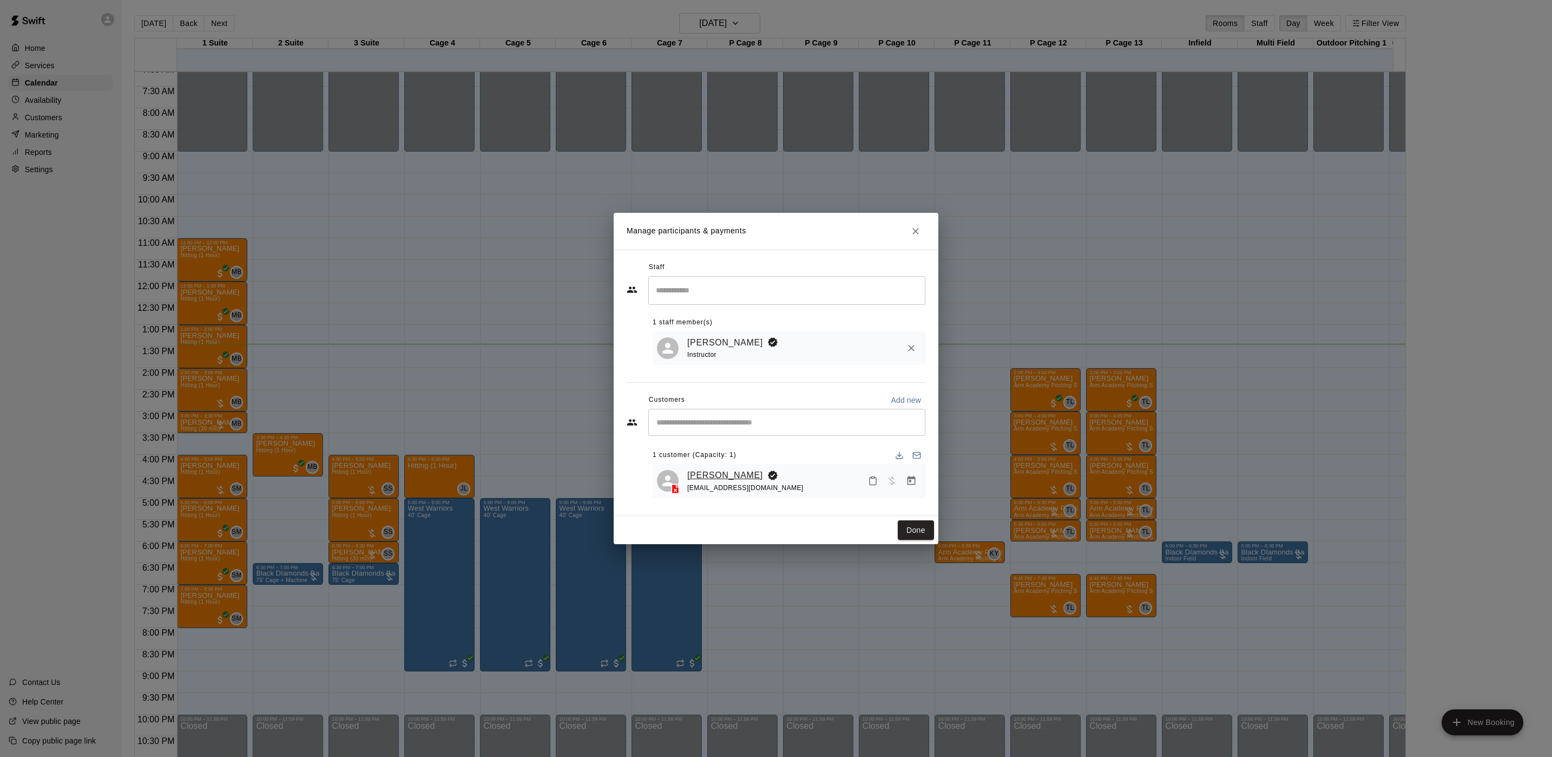
click at [705, 470] on link "[PERSON_NAME]" at bounding box center [725, 475] width 76 height 14
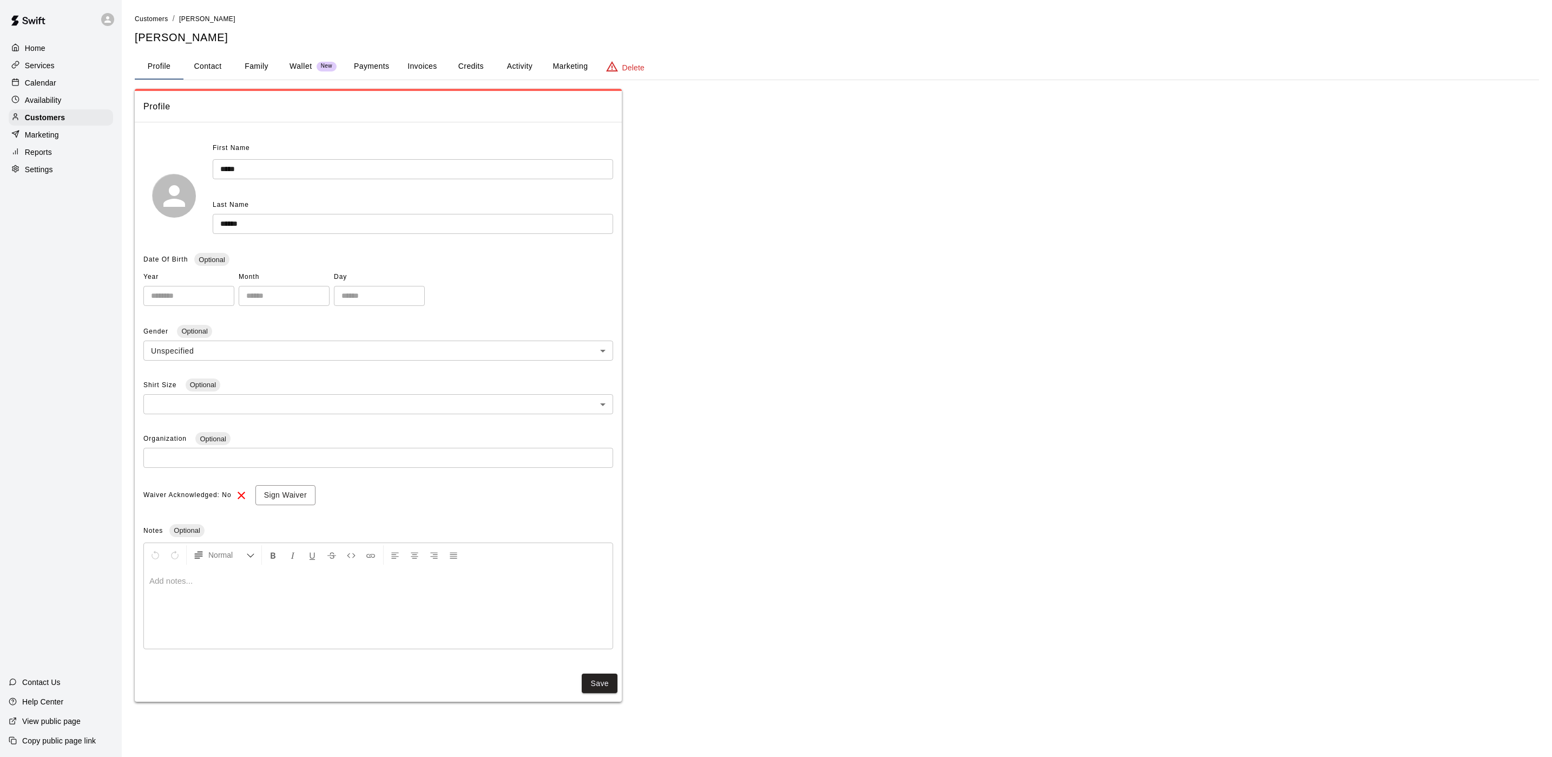
click at [512, 73] on button "Activity" at bounding box center [519, 67] width 49 height 26
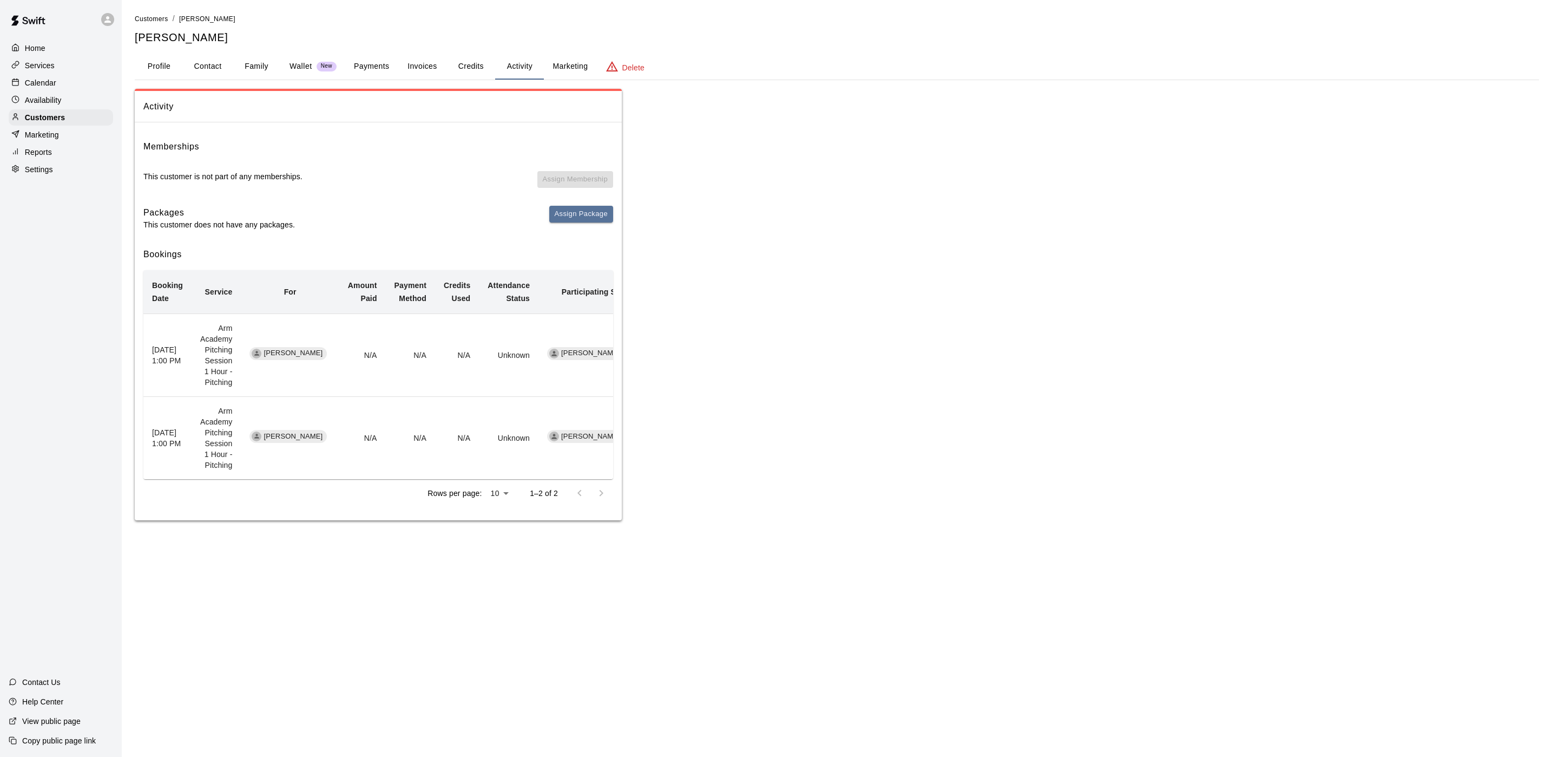
click at [69, 91] on div "Calendar" at bounding box center [61, 83] width 104 height 16
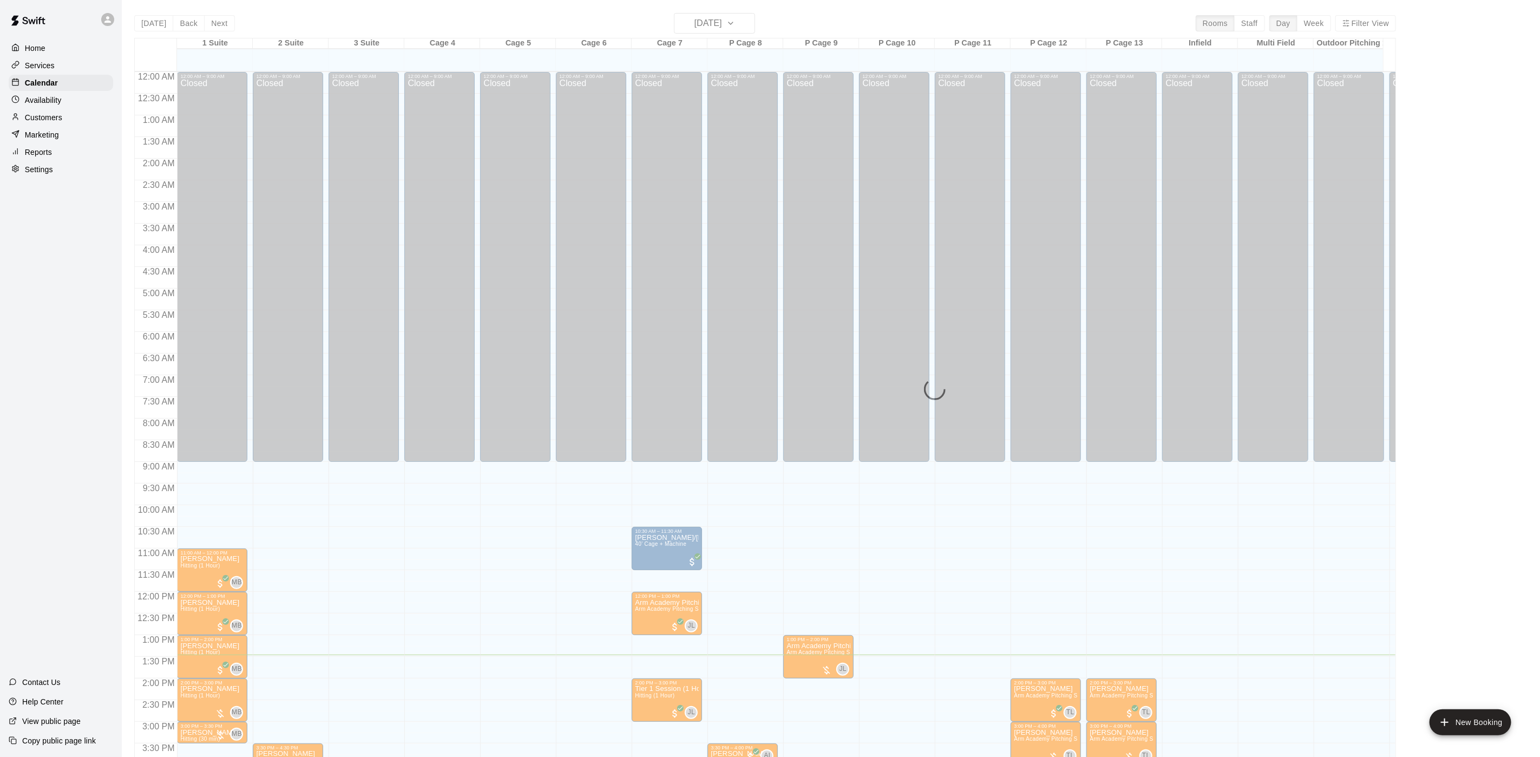
scroll to position [310, 0]
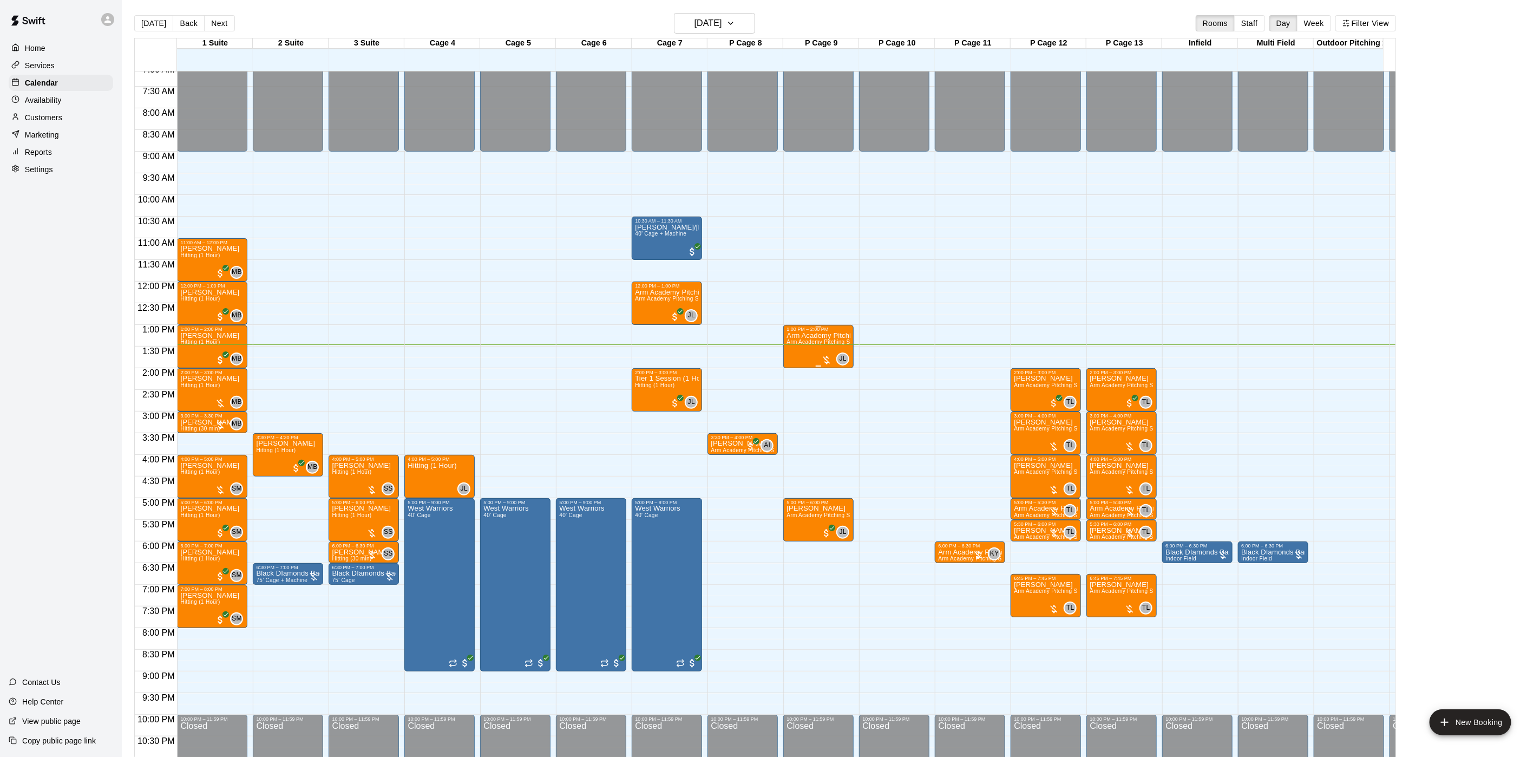
click at [794, 353] on div "Arm Academy Pitching Session 1 Hour Arm Academy Pitching Session 1 Hour - Pitch…" at bounding box center [818, 710] width 64 height 757
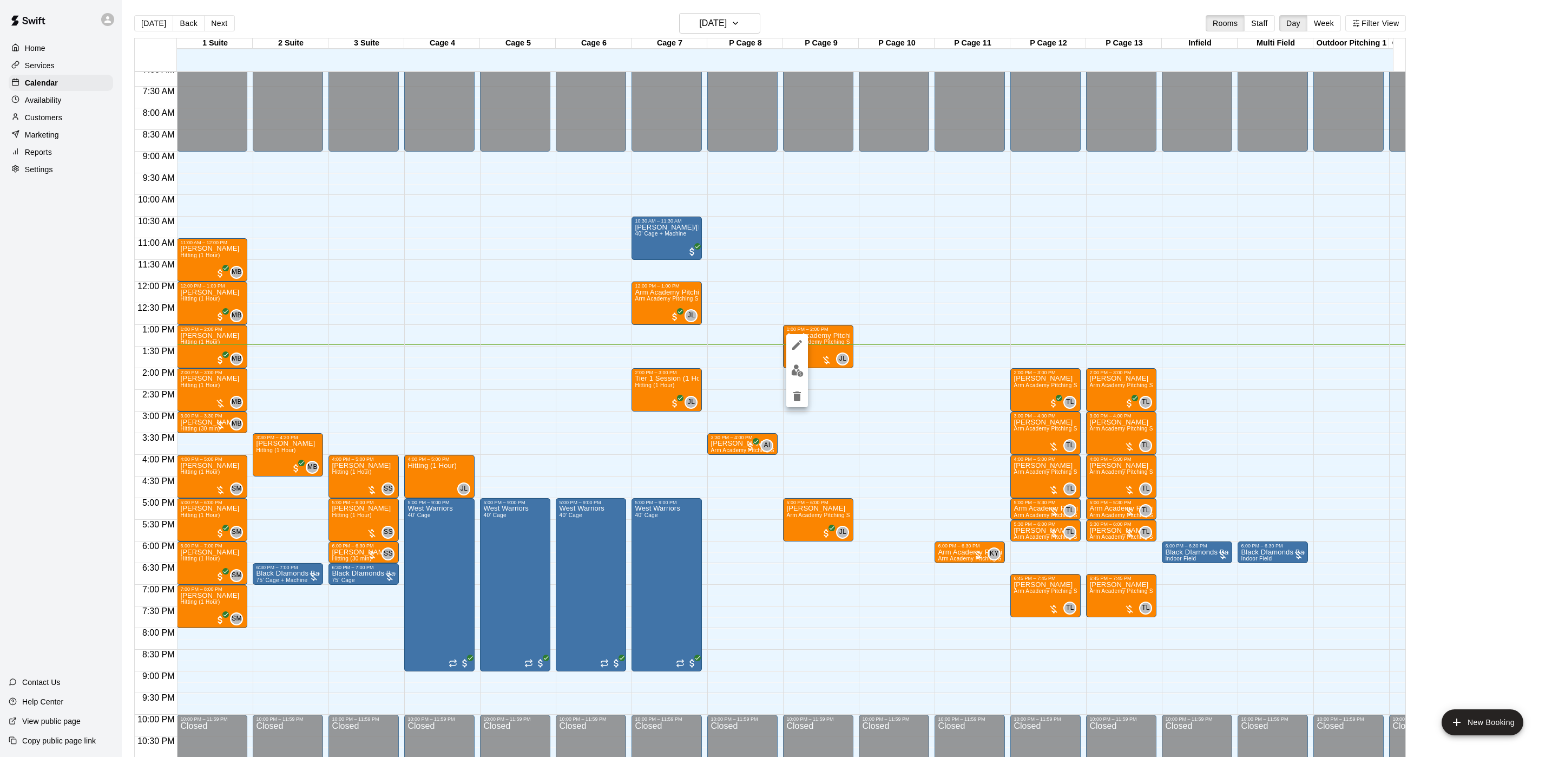
click at [791, 377] on button "edit" at bounding box center [797, 370] width 22 height 21
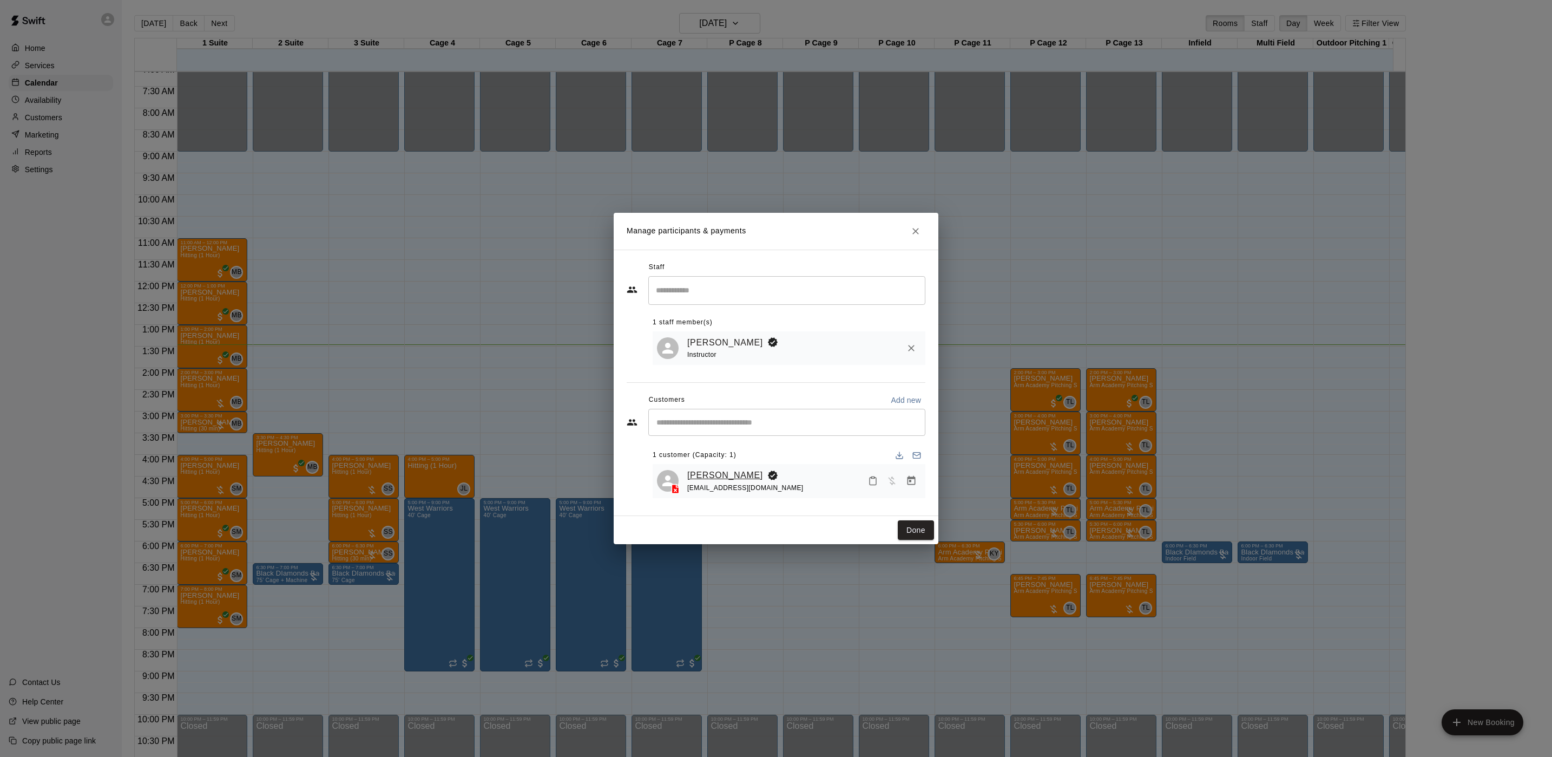
click at [721, 478] on link "[PERSON_NAME]" at bounding box center [725, 475] width 76 height 14
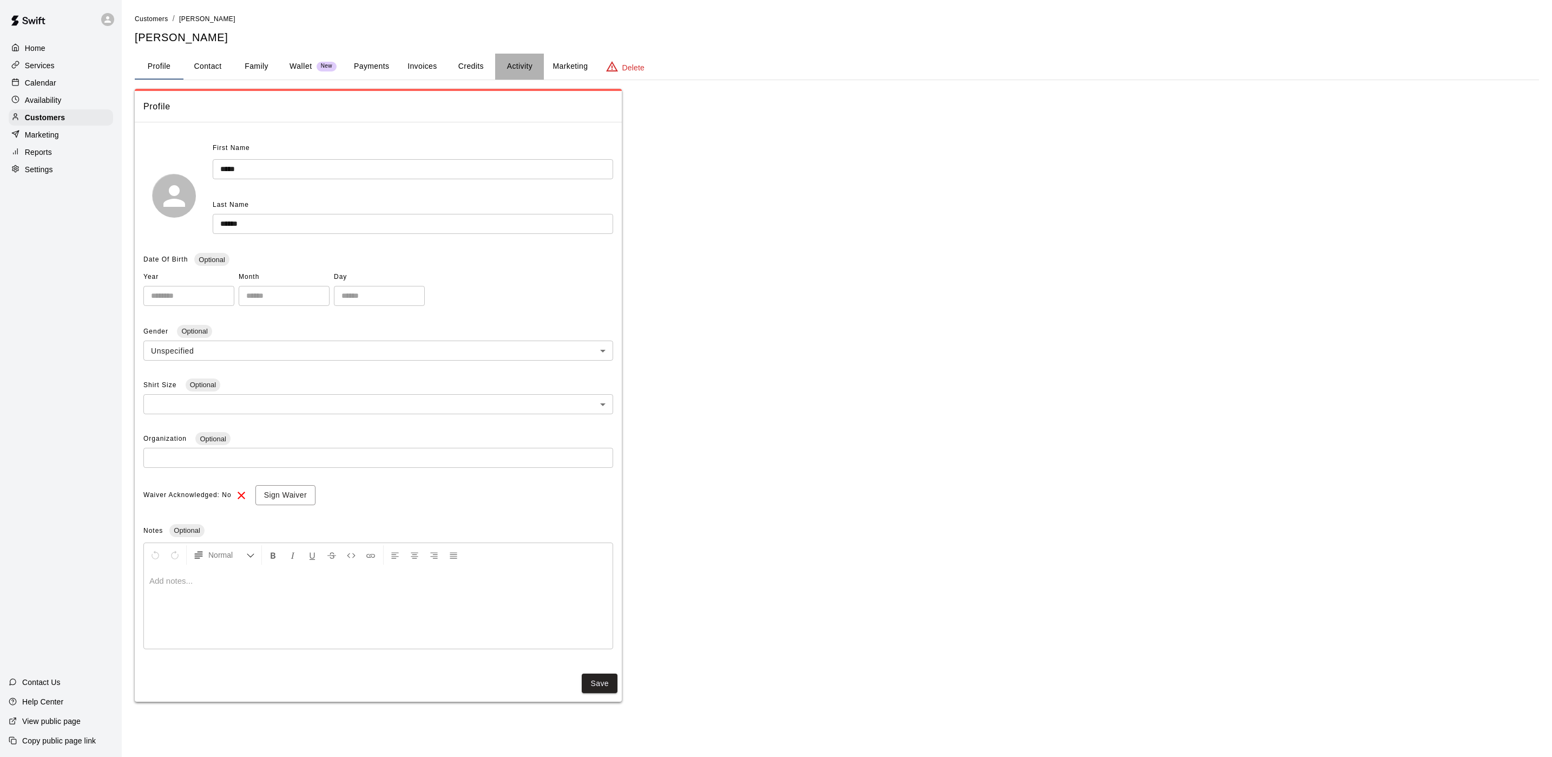
click at [528, 58] on button "Activity" at bounding box center [519, 67] width 49 height 26
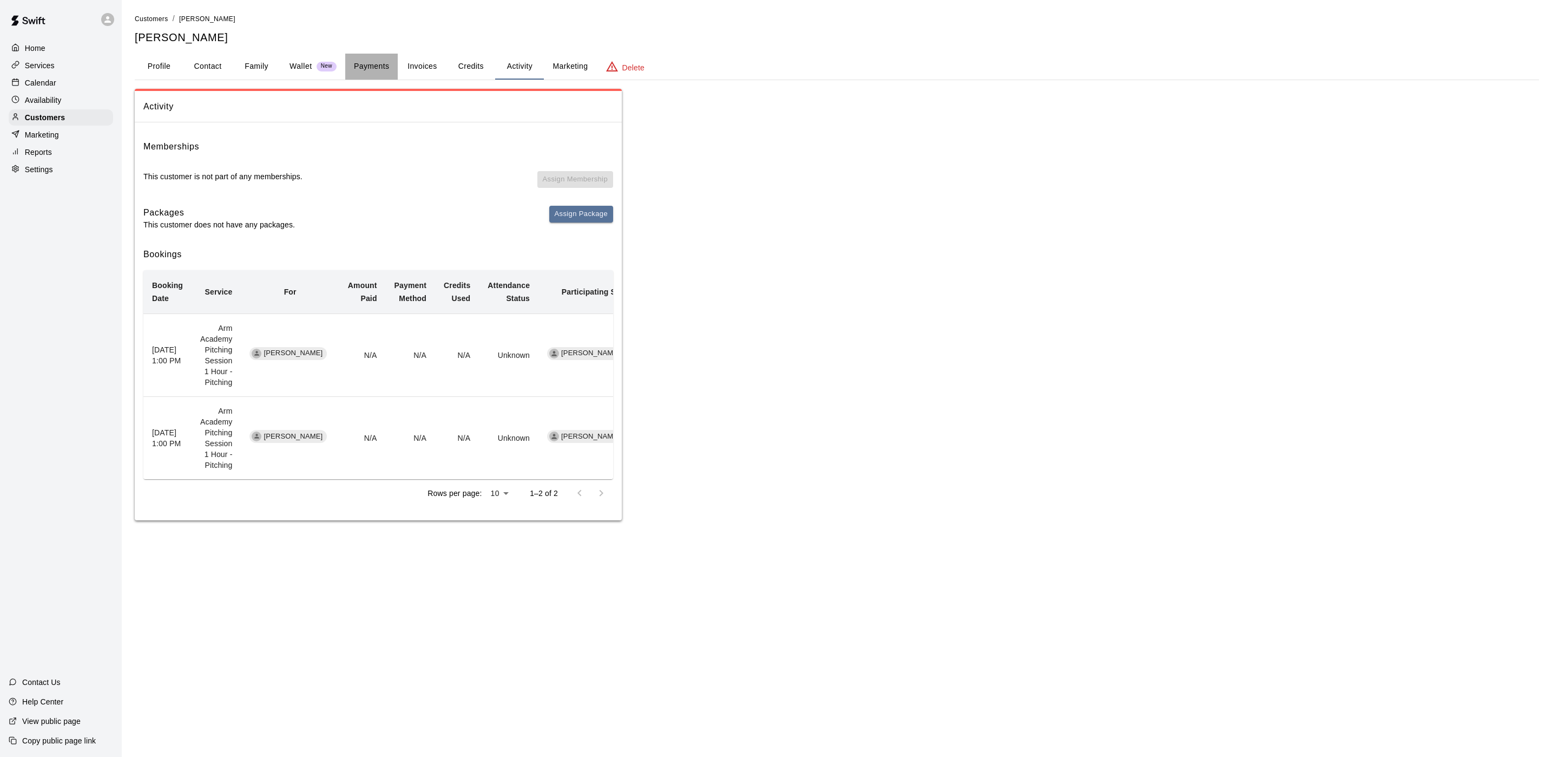
drag, startPoint x: 365, startPoint y: 65, endPoint x: 370, endPoint y: 83, distance: 19.0
click at [370, 83] on div "Customers / James Murray James Murray Profile Contact Family Wallet New Payment…" at bounding box center [837, 266] width 1404 height 507
click at [380, 65] on button "Payments" at bounding box center [371, 67] width 52 height 26
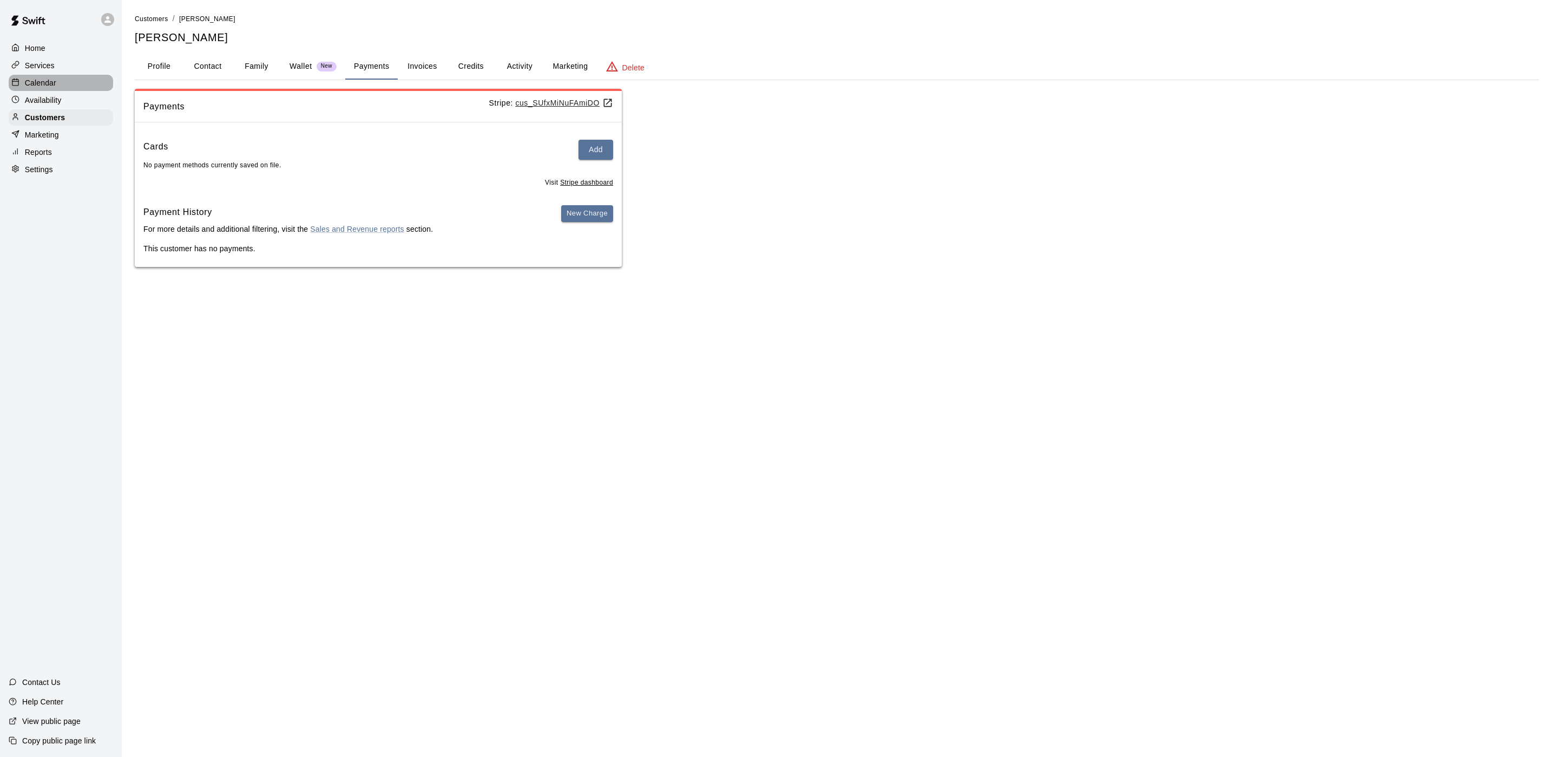
click at [54, 85] on p "Calendar" at bounding box center [40, 82] width 31 height 11
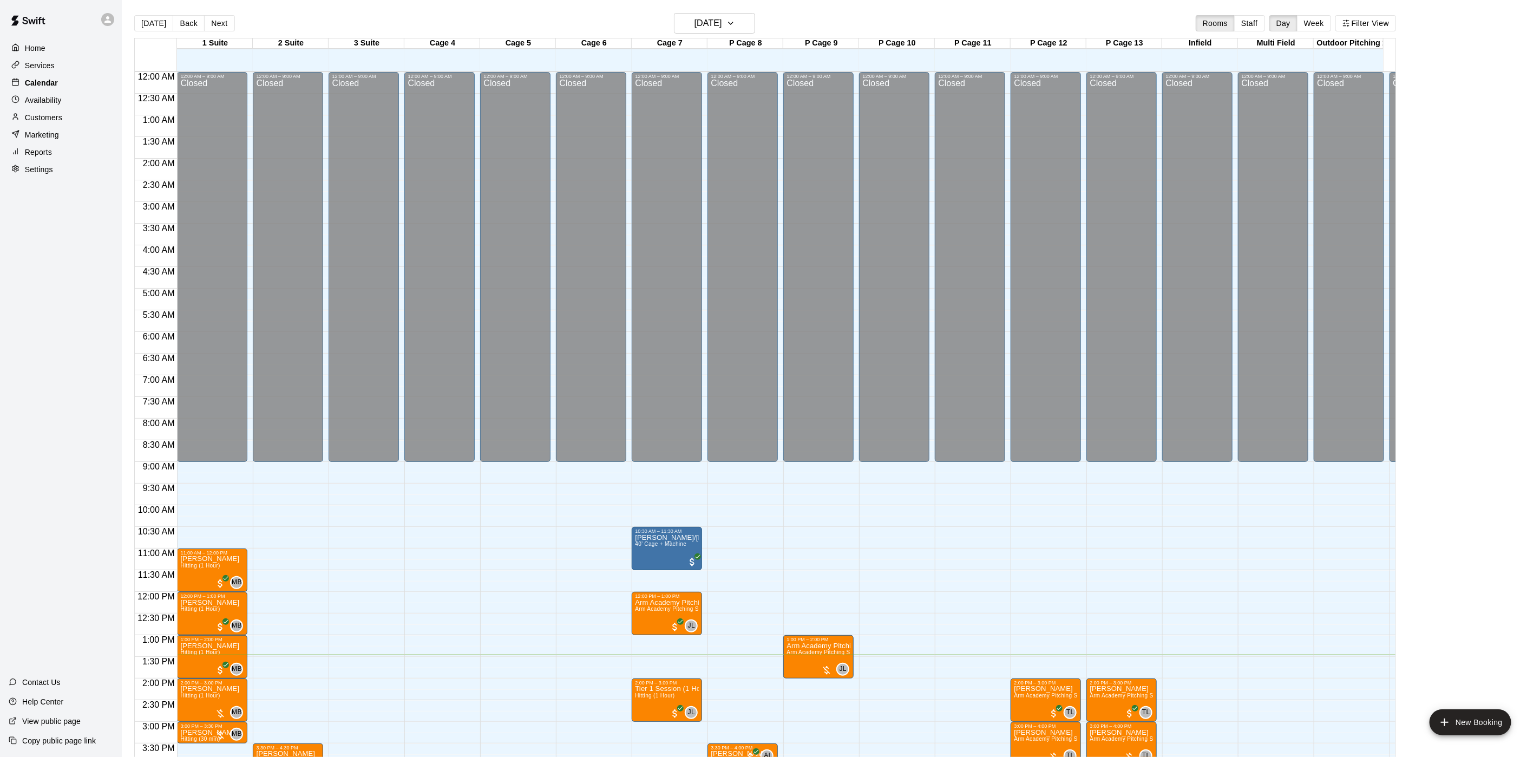
scroll to position [310, 0]
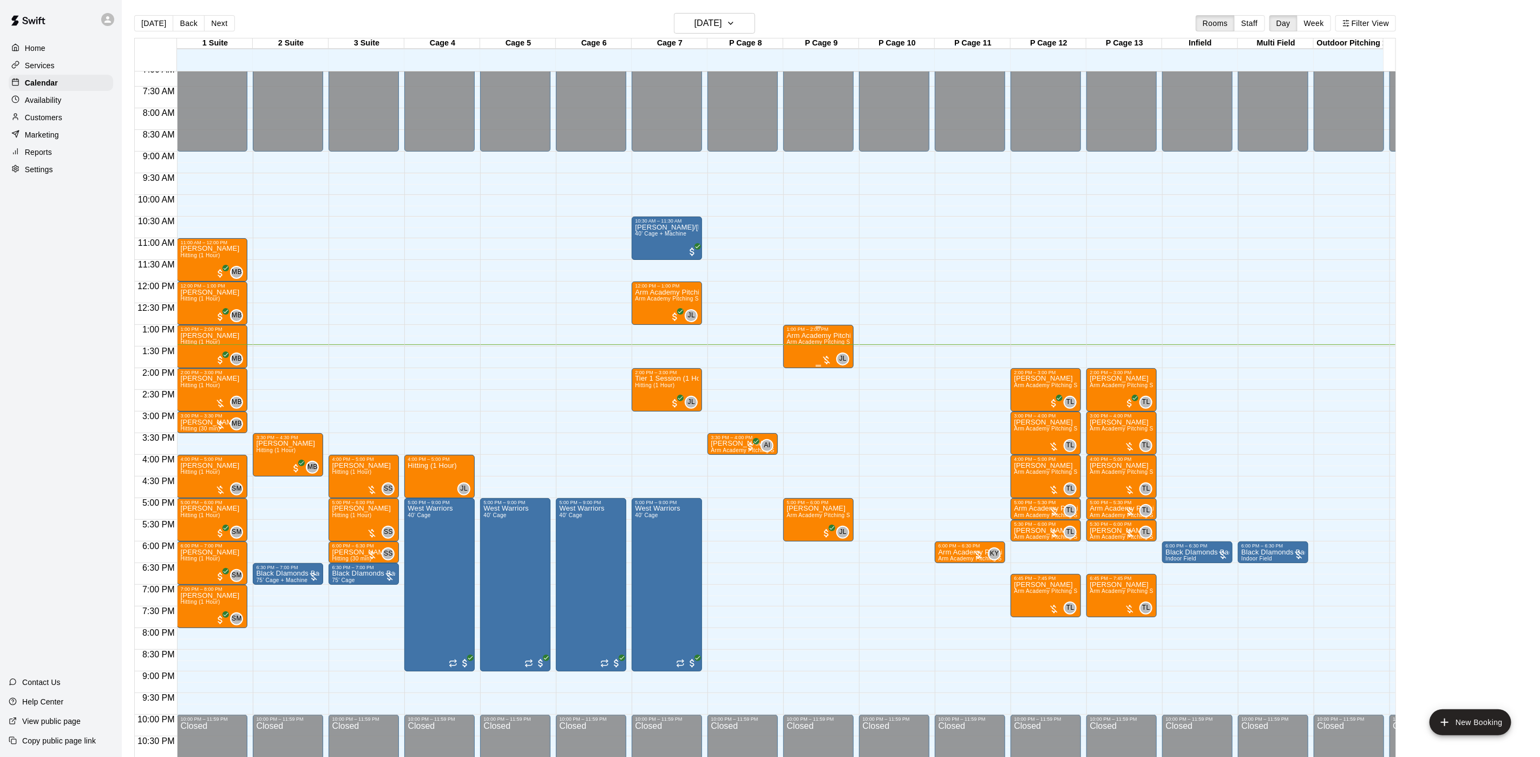
click at [792, 336] on p "Arm Academy Pitching Session 1 Hour" at bounding box center [818, 336] width 64 height 0
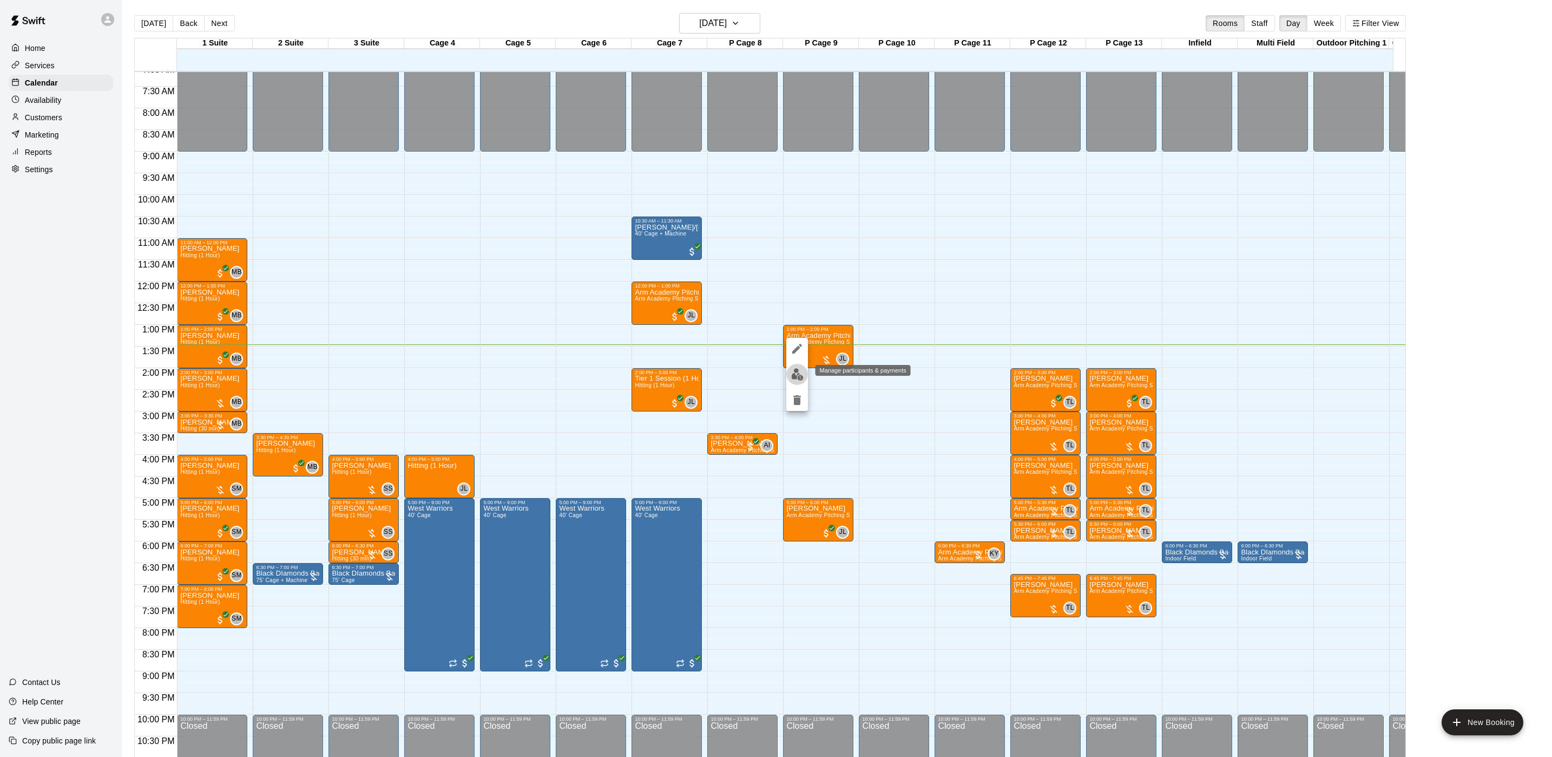
click at [793, 366] on button "edit" at bounding box center [797, 374] width 22 height 21
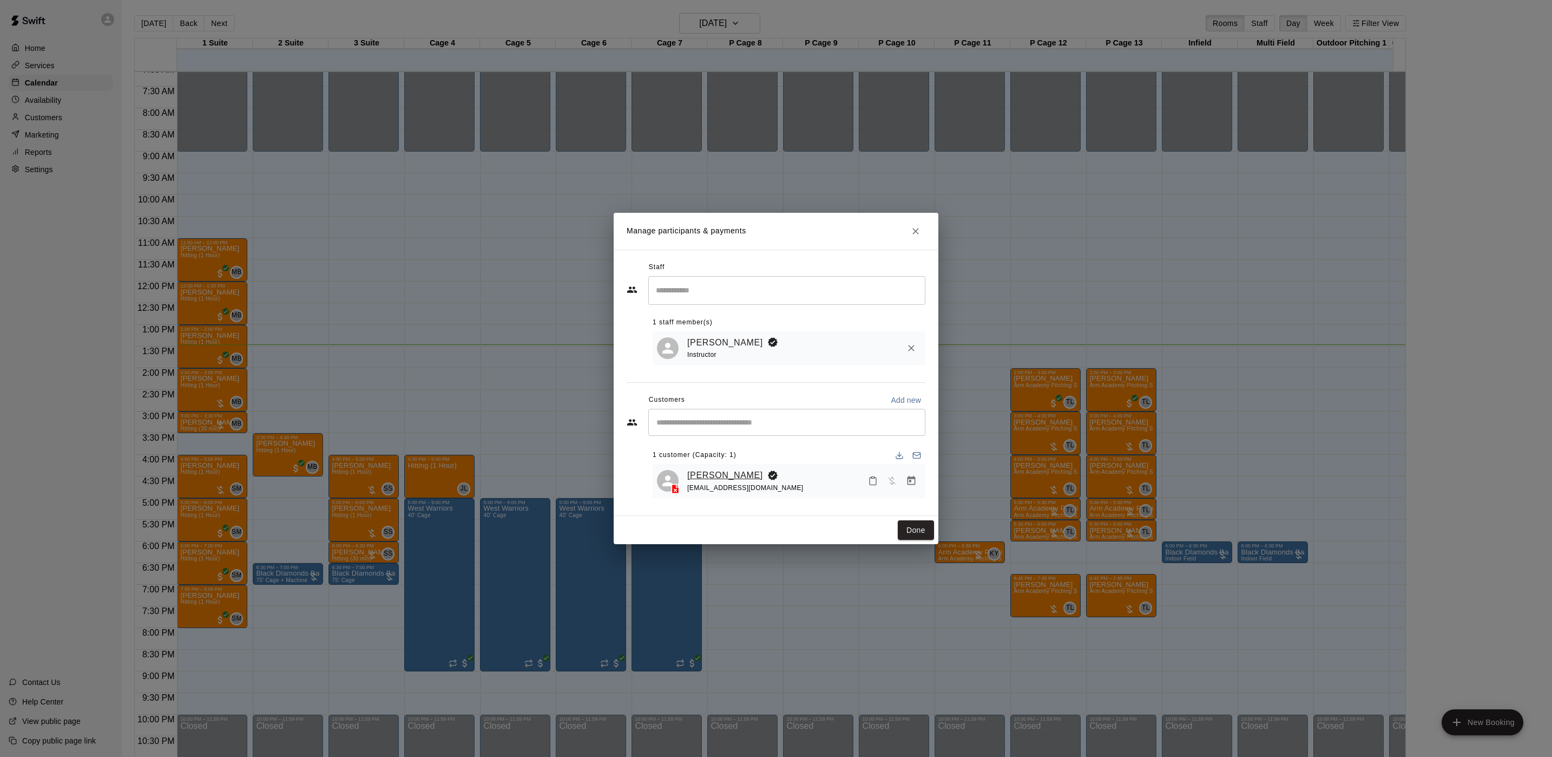
click at [715, 470] on link "[PERSON_NAME]" at bounding box center [725, 475] width 76 height 14
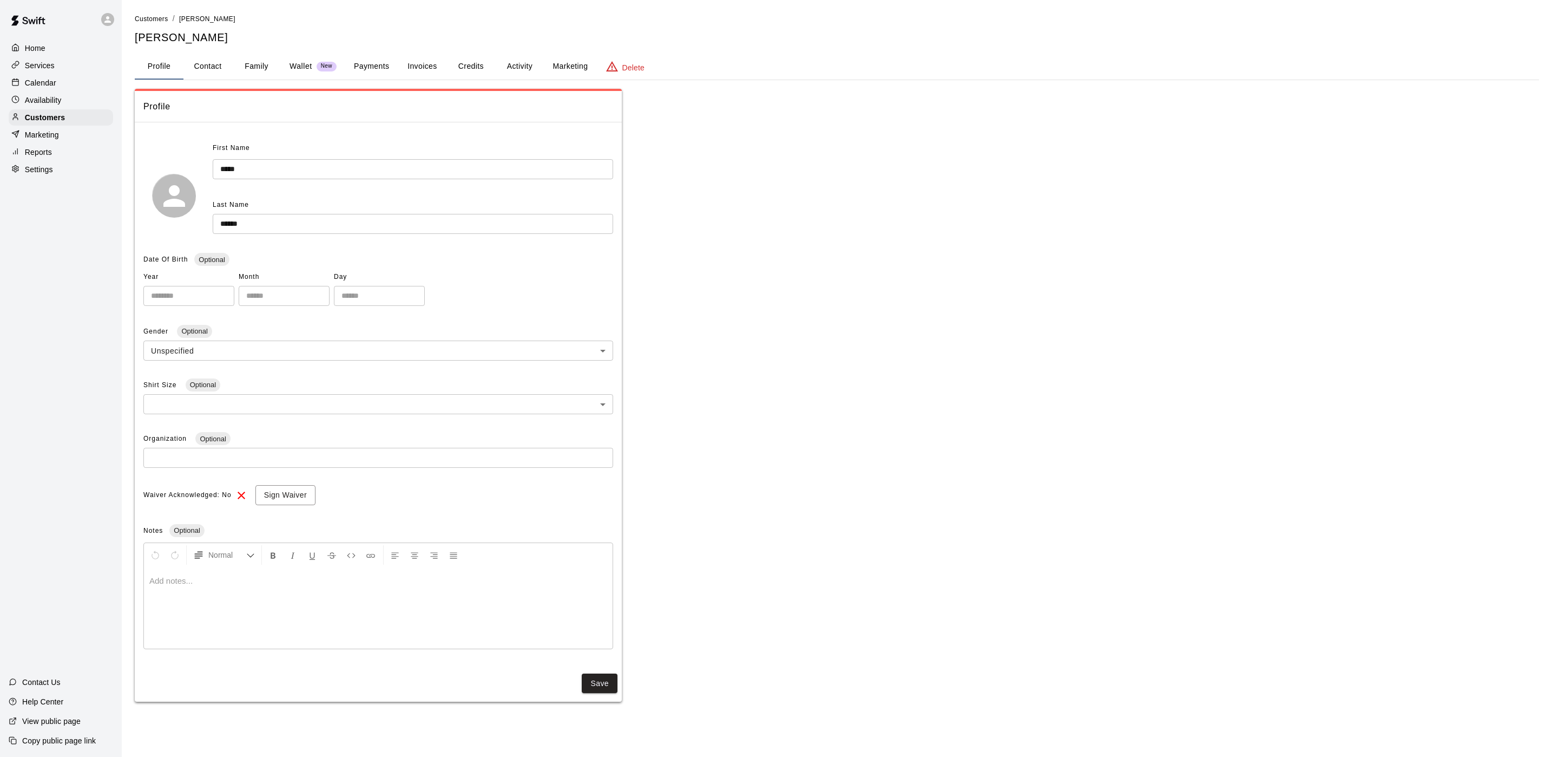
click at [508, 78] on button "Activity" at bounding box center [519, 67] width 49 height 26
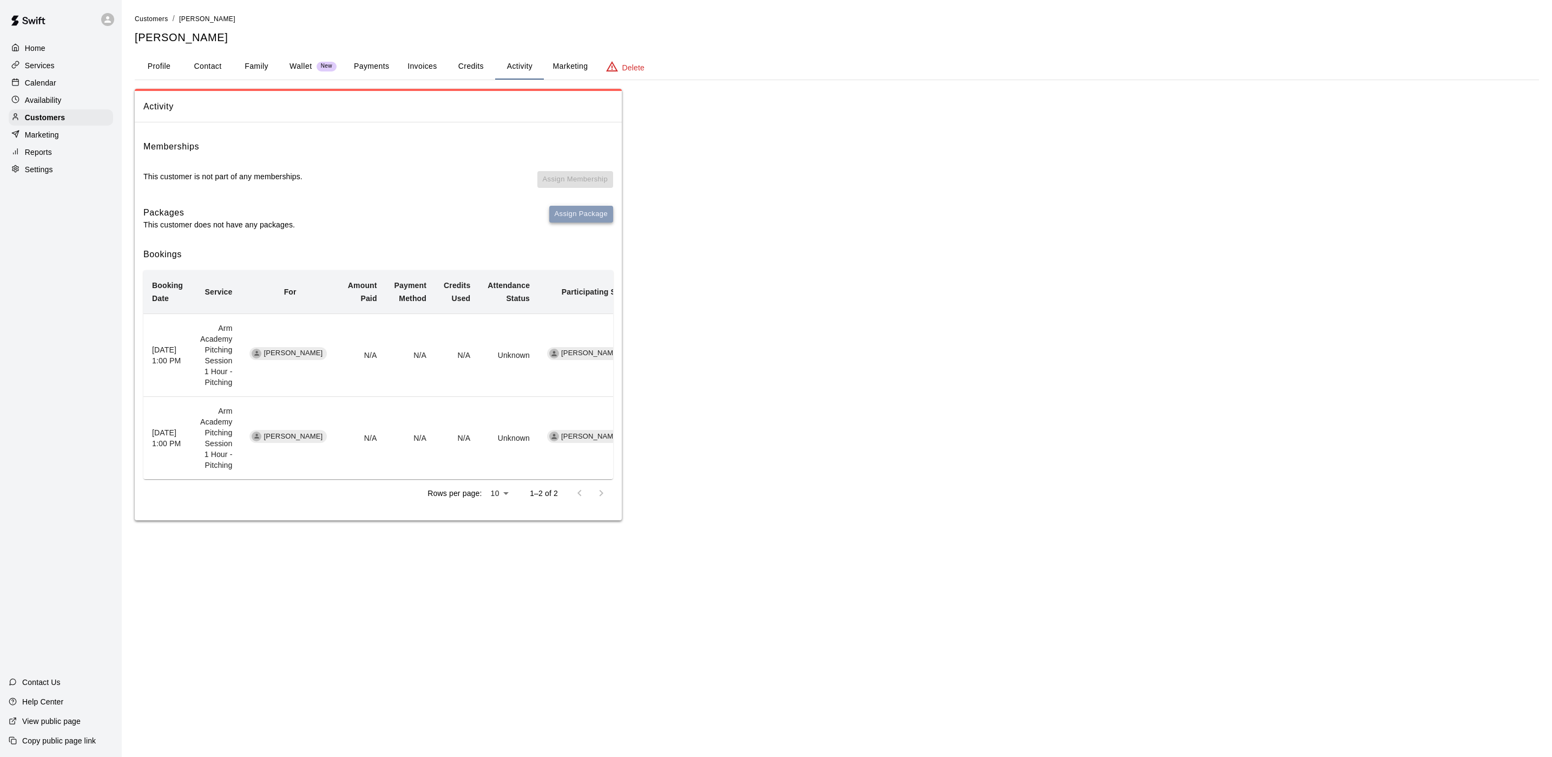
click at [592, 220] on button "Assign Package" at bounding box center [581, 214] width 64 height 17
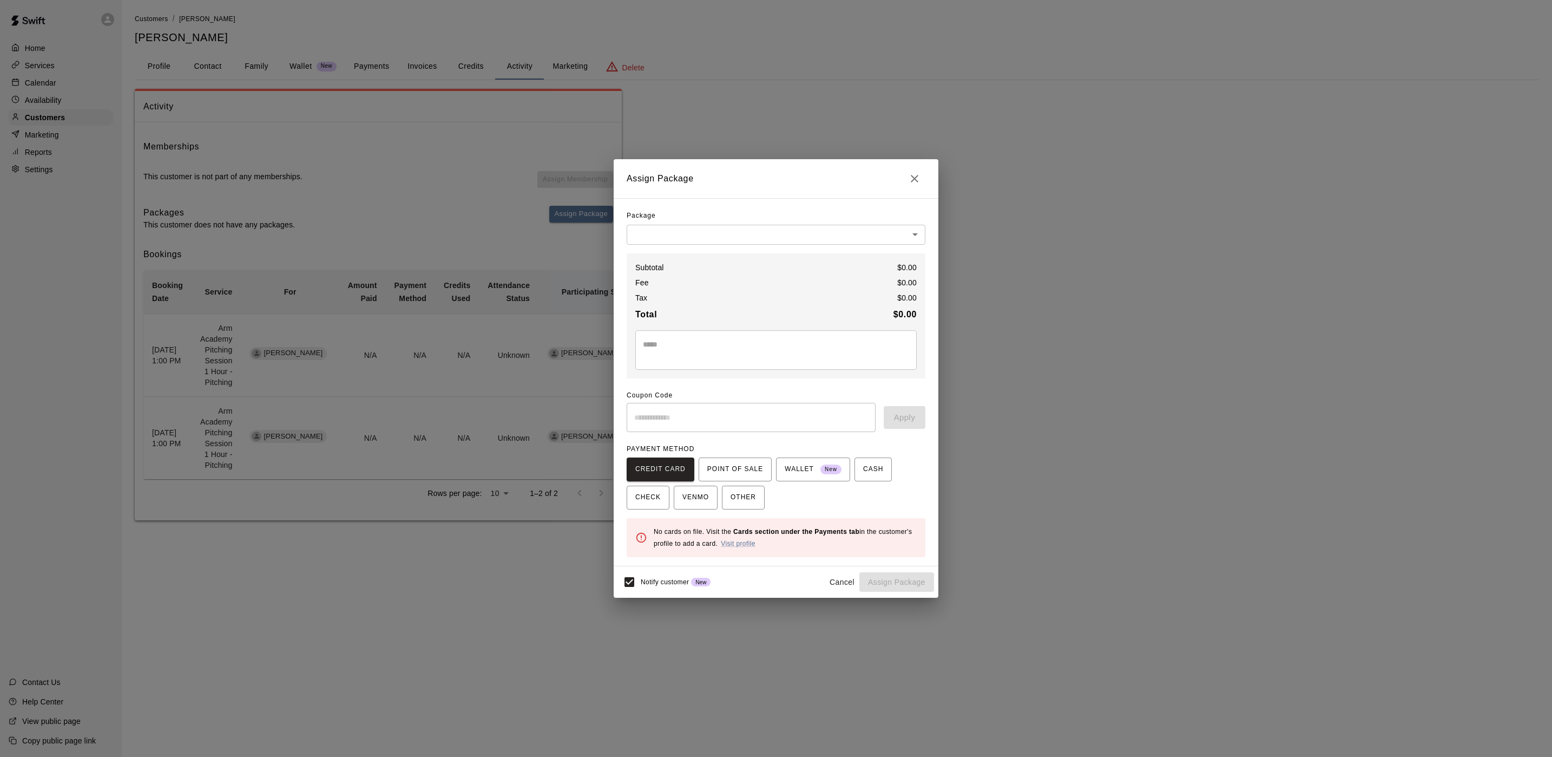
click at [715, 237] on body "Home Services Calendar Availability Customers Marketing Reports Settings Contac…" at bounding box center [776, 271] width 1552 height 542
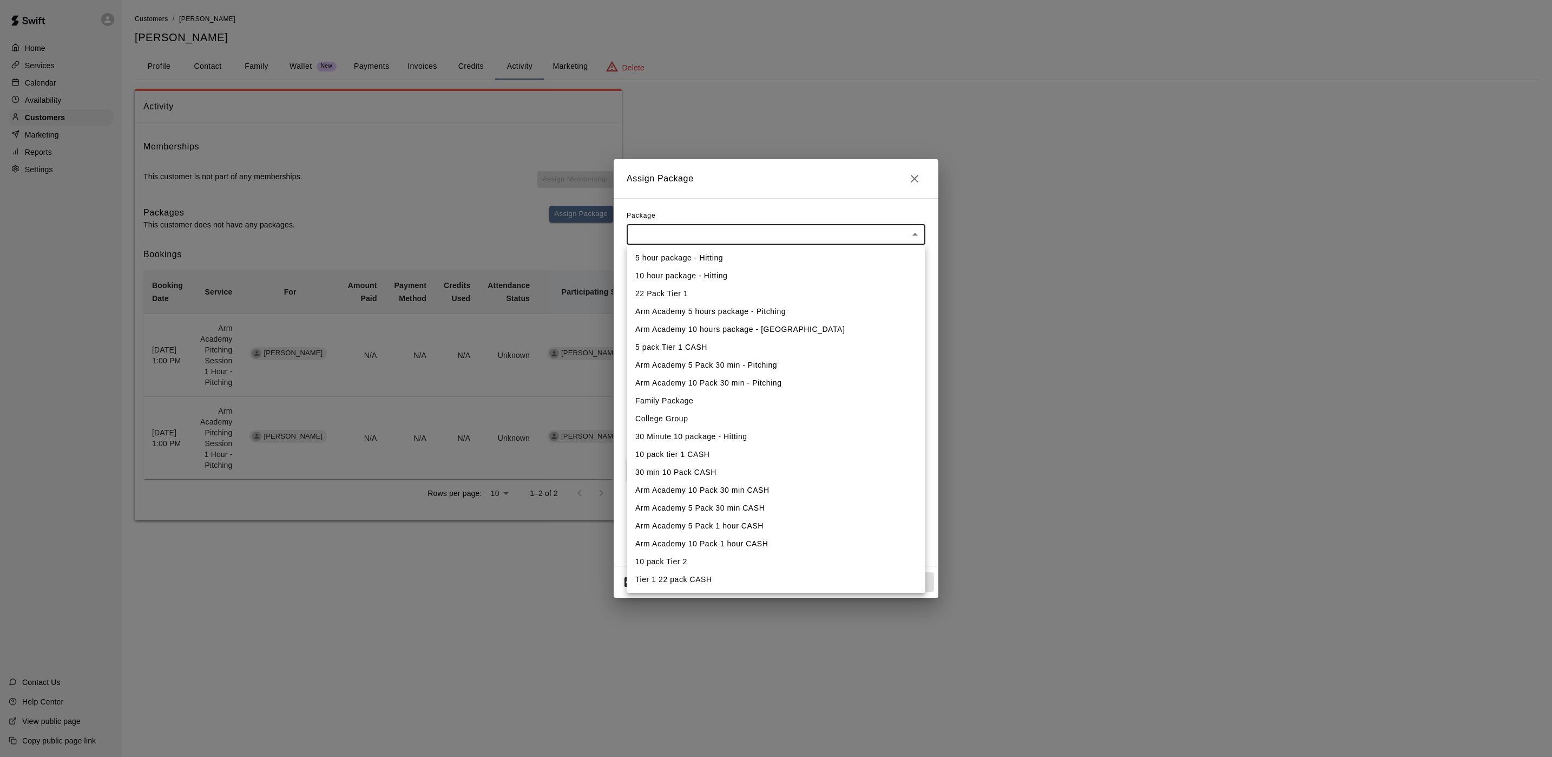
click at [737, 527] on li "Arm Academy 5 Pack 1 hour CASH" at bounding box center [776, 526] width 299 height 18
type input "**********"
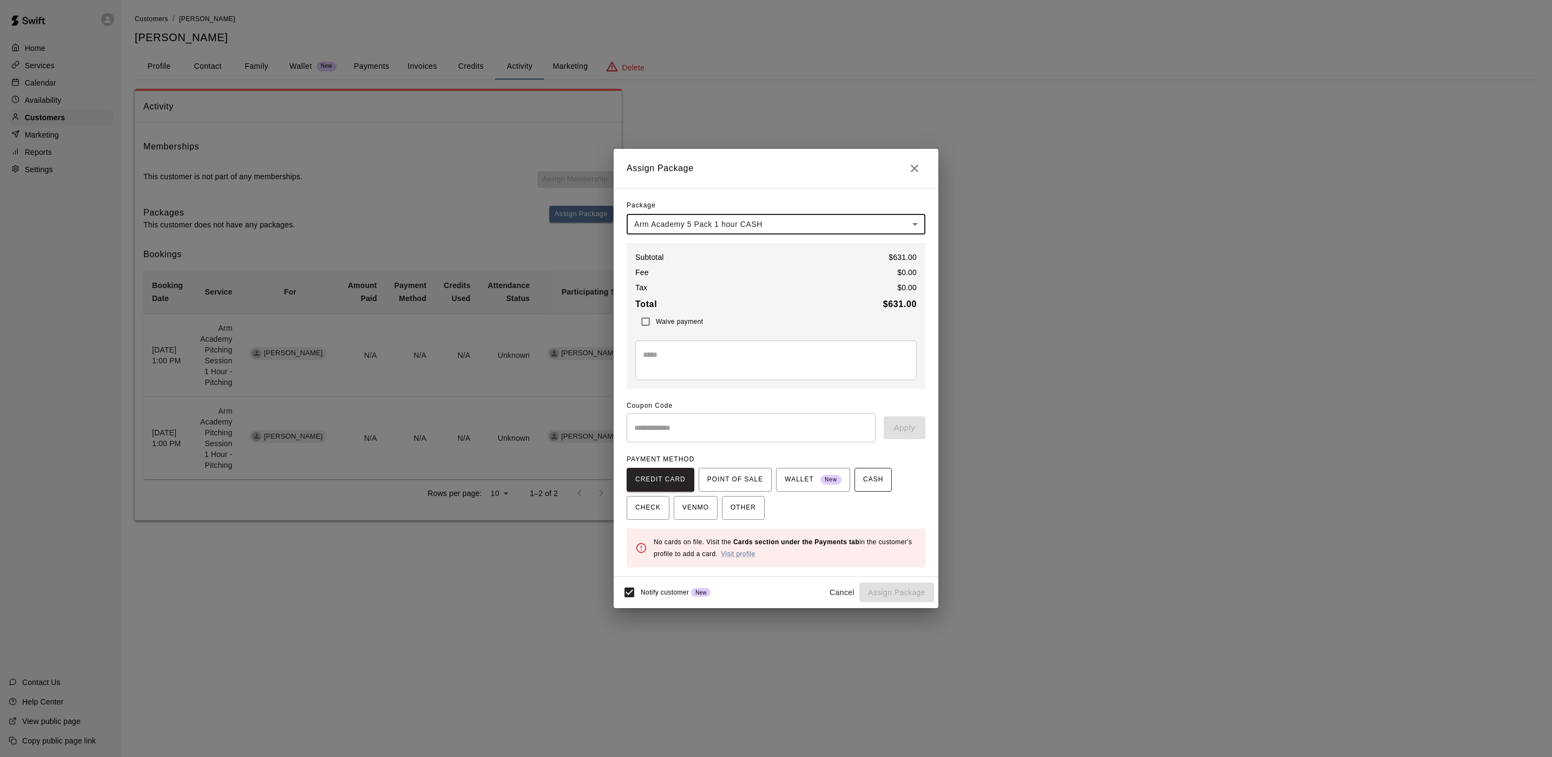
click at [863, 474] on span "CASH" at bounding box center [873, 479] width 20 height 17
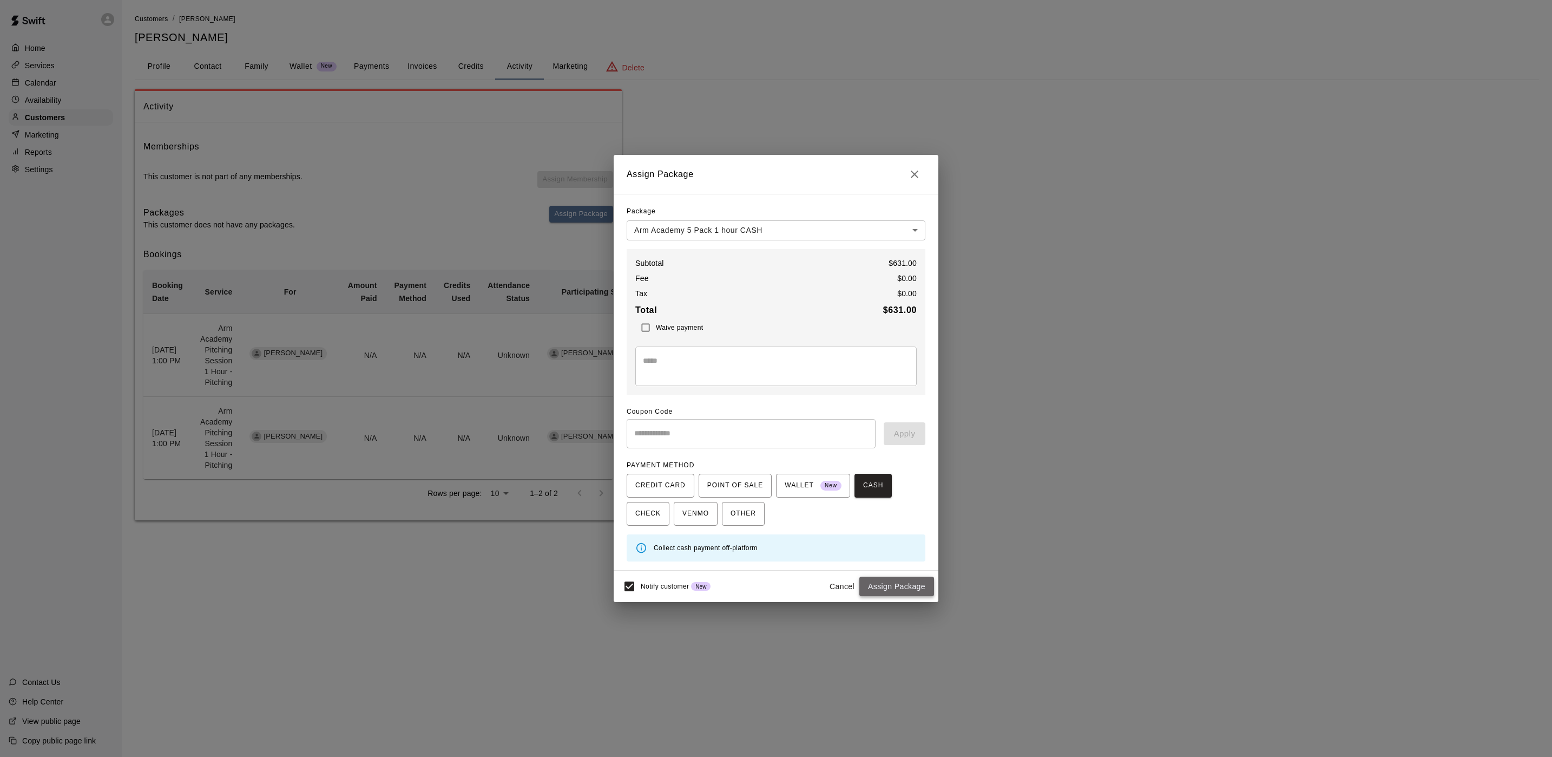
click at [916, 588] on button "Assign Package" at bounding box center [896, 586] width 75 height 20
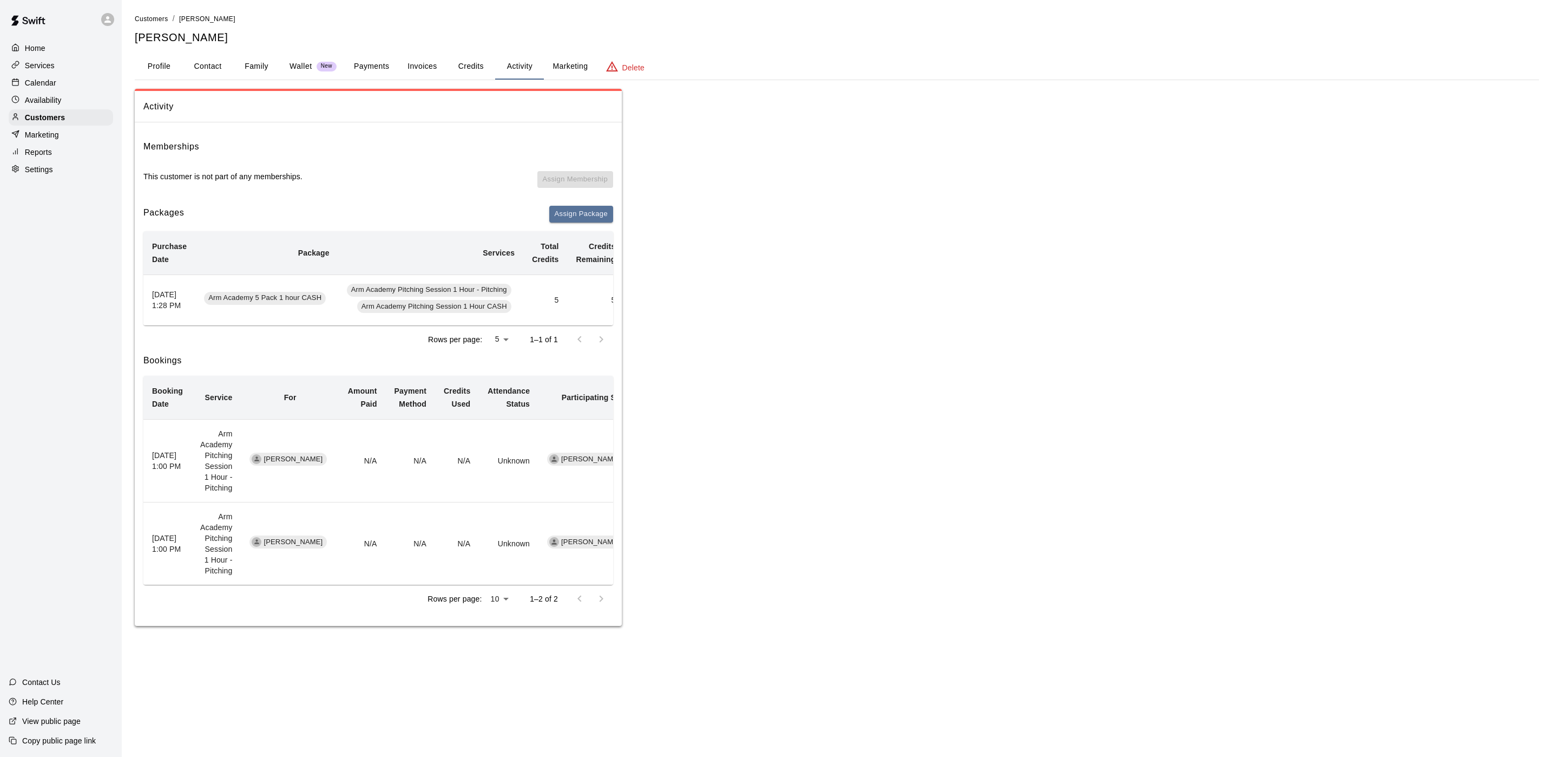
click at [49, 80] on p "Calendar" at bounding box center [40, 82] width 31 height 11
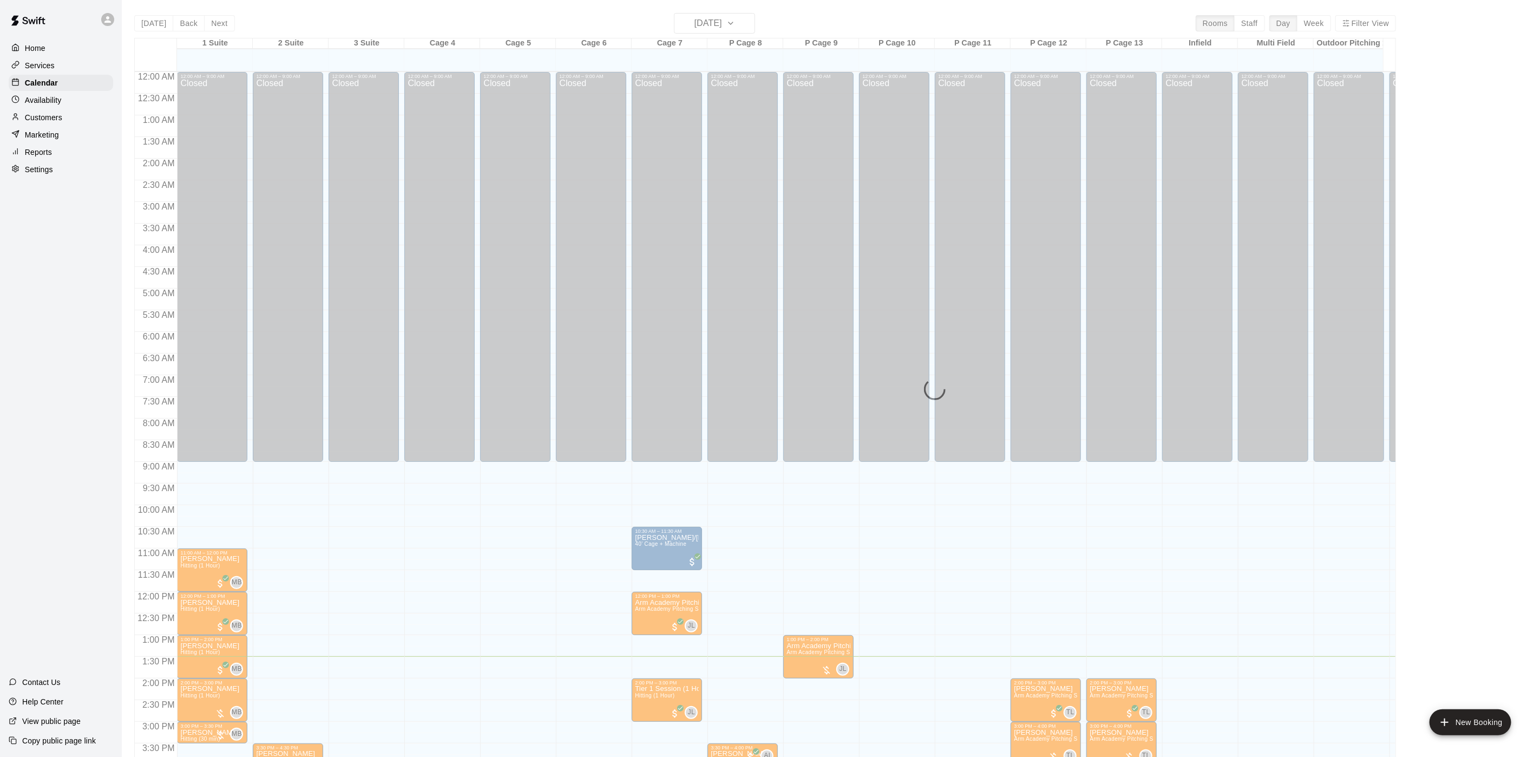
scroll to position [310, 0]
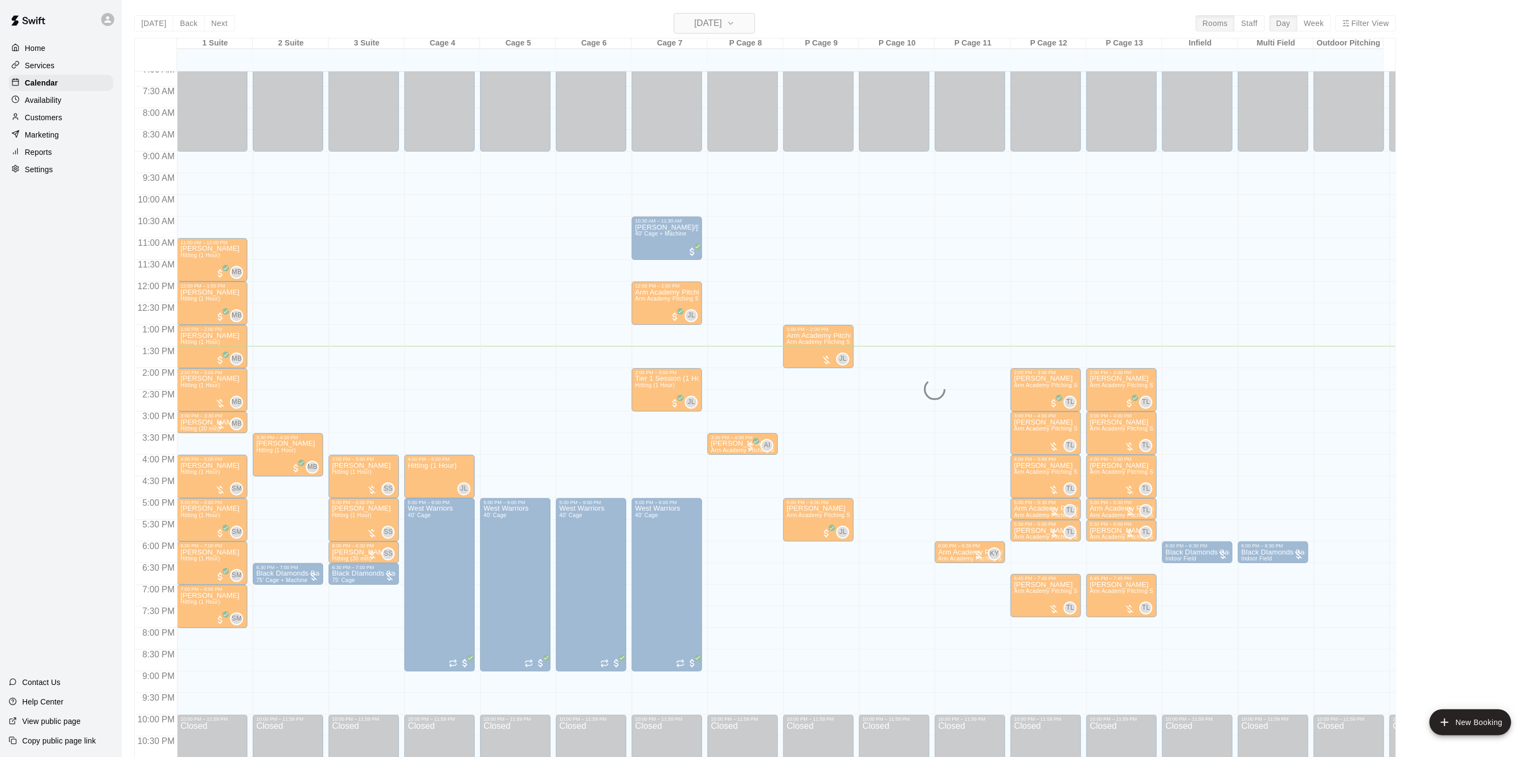
click at [731, 15] on button "[DATE]" at bounding box center [714, 23] width 81 height 21
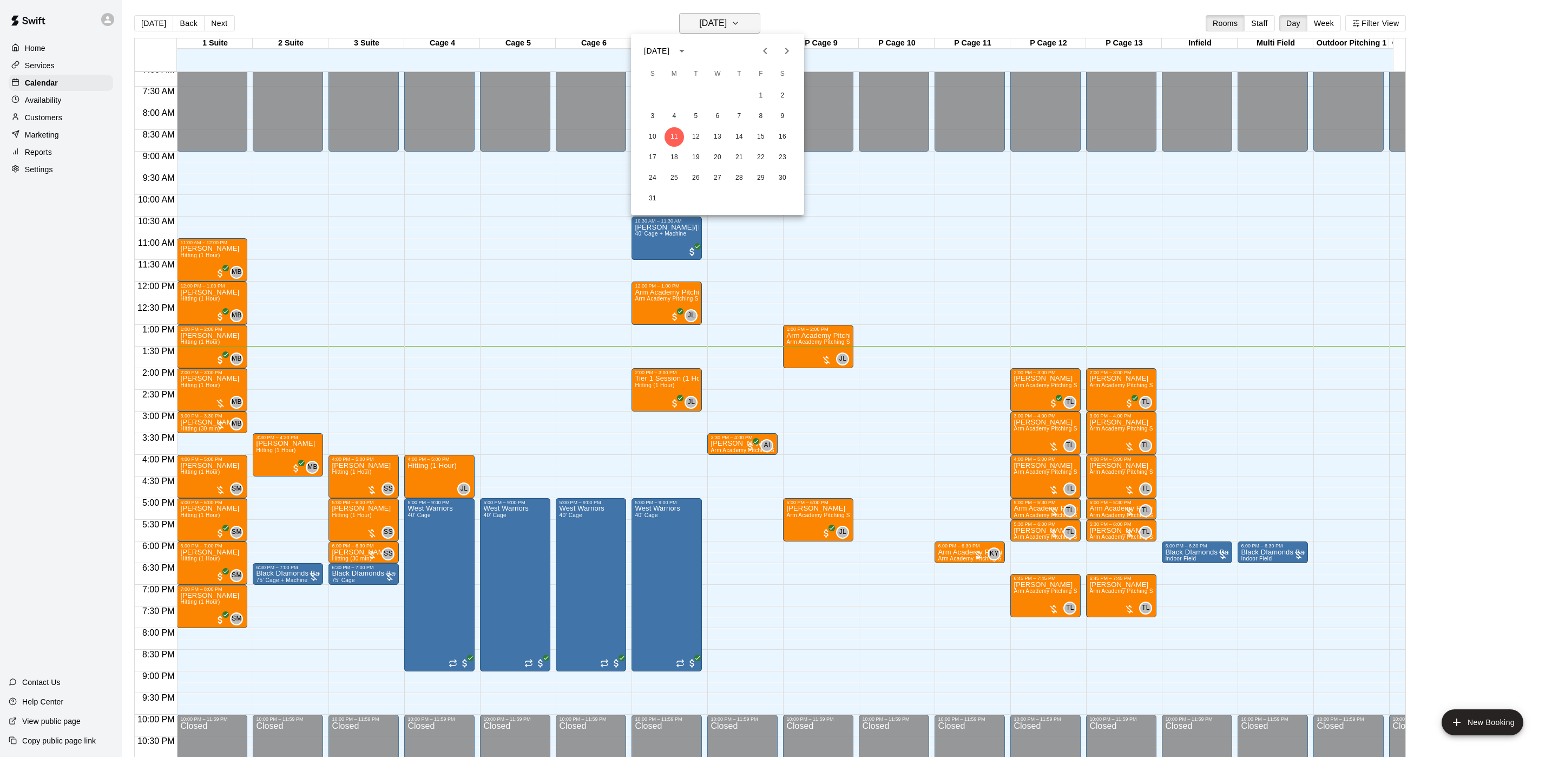
click at [736, 27] on div at bounding box center [776, 378] width 1552 height 757
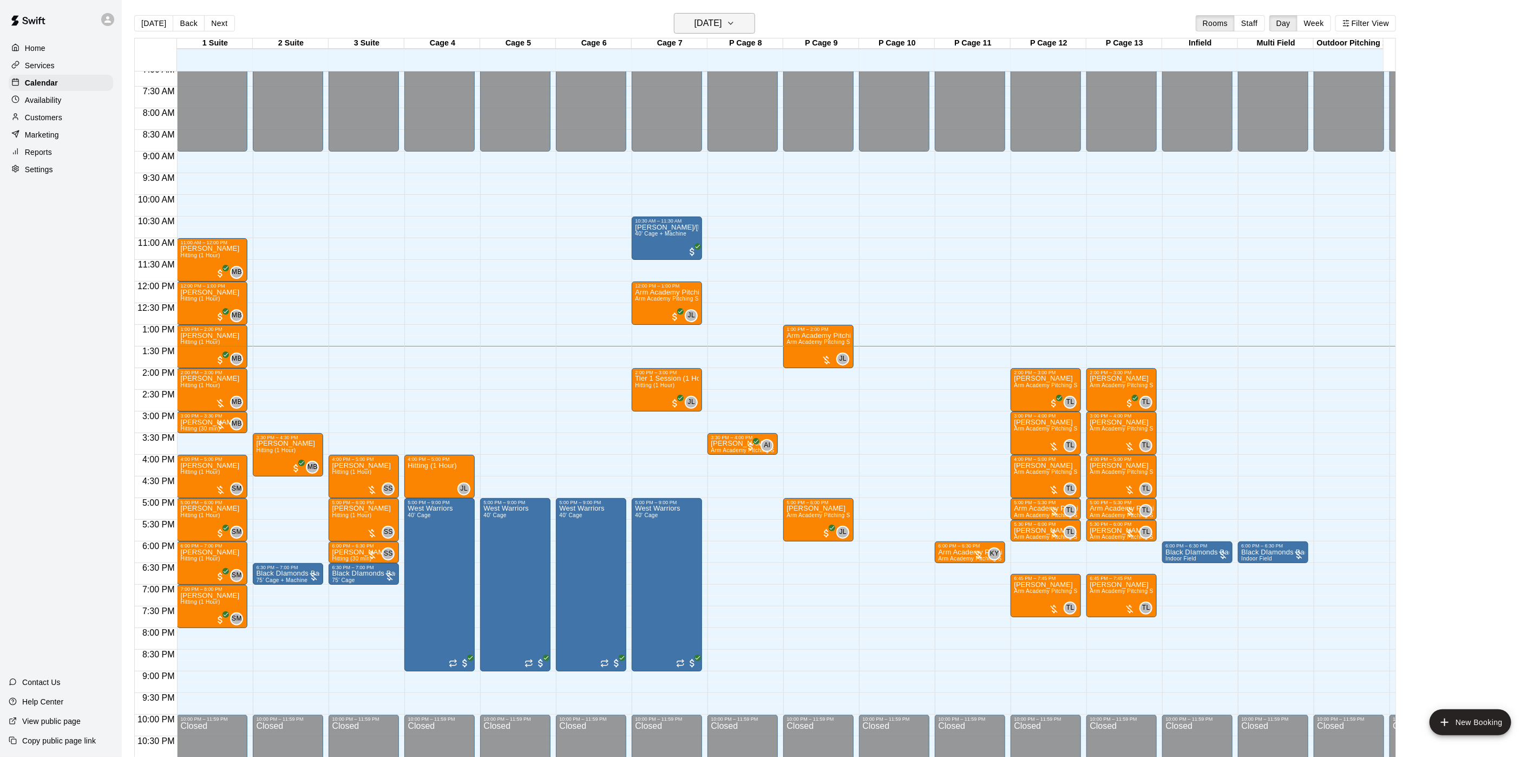
click at [722, 29] on h6 "[DATE]" at bounding box center [708, 23] width 28 height 15
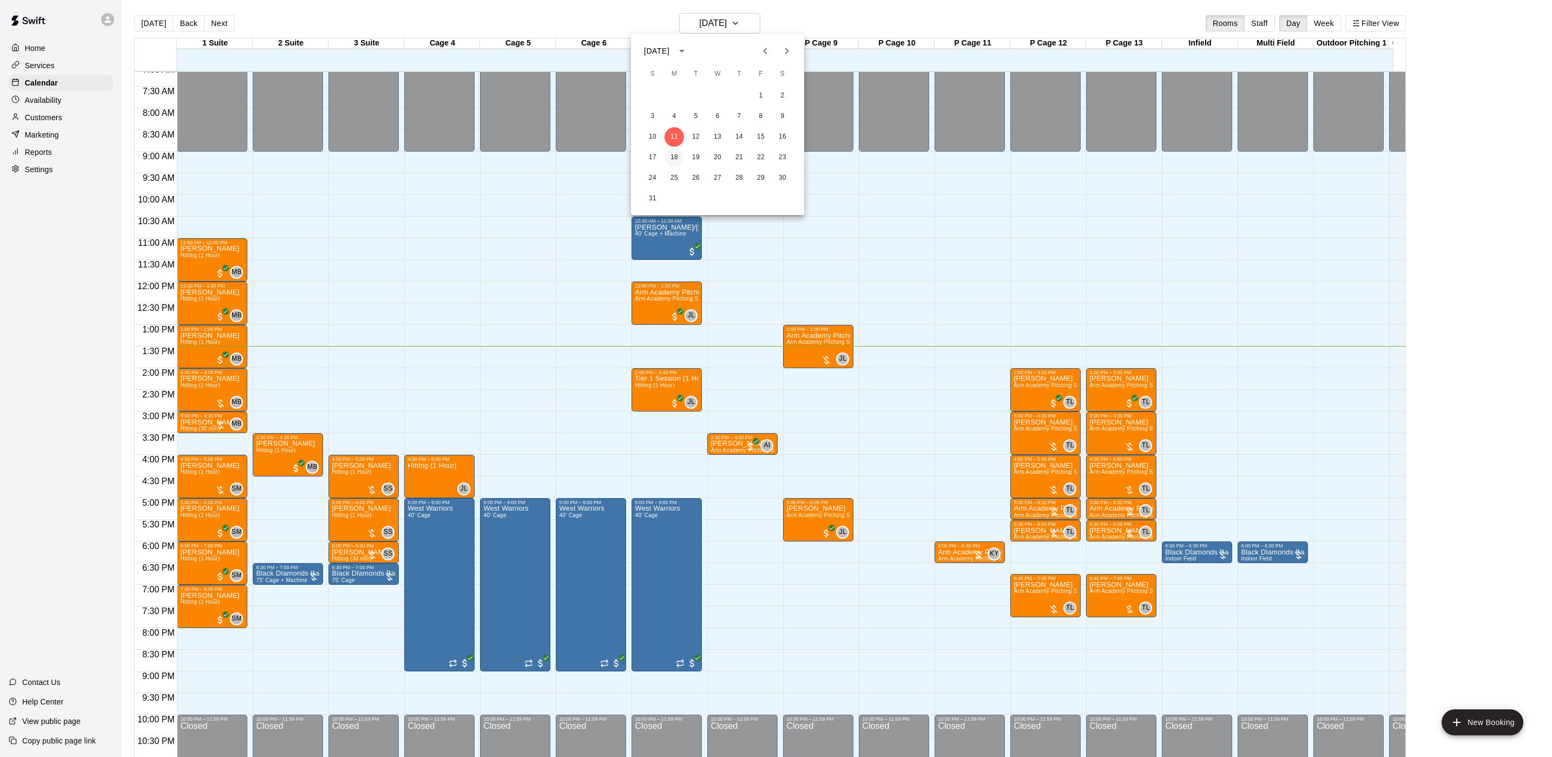
click at [676, 153] on button "18" at bounding box center [674, 157] width 19 height 19
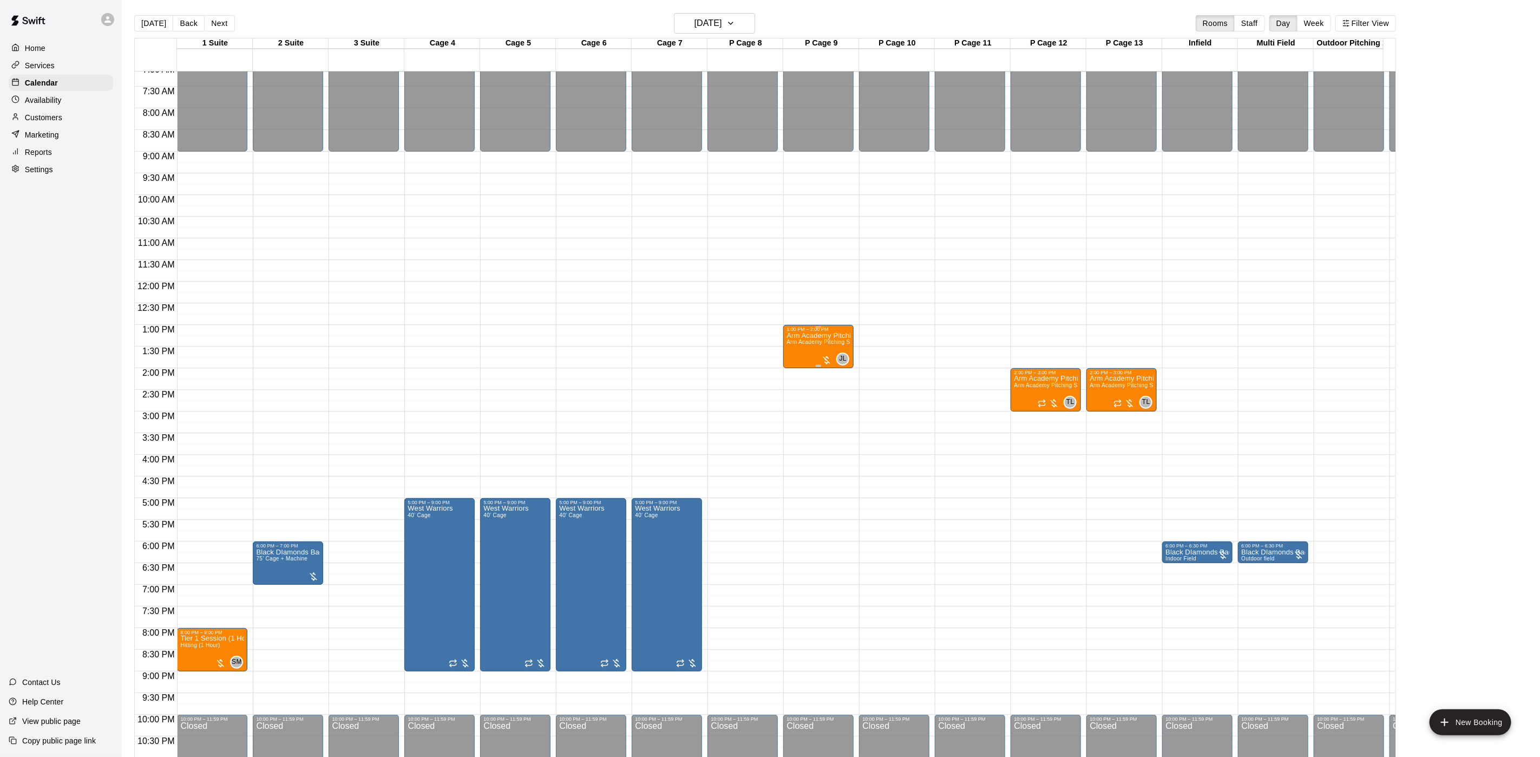
click at [812, 345] on span "Arm Academy Pitching Session 1 Hour - Pitching" at bounding box center [849, 342] width 126 height 6
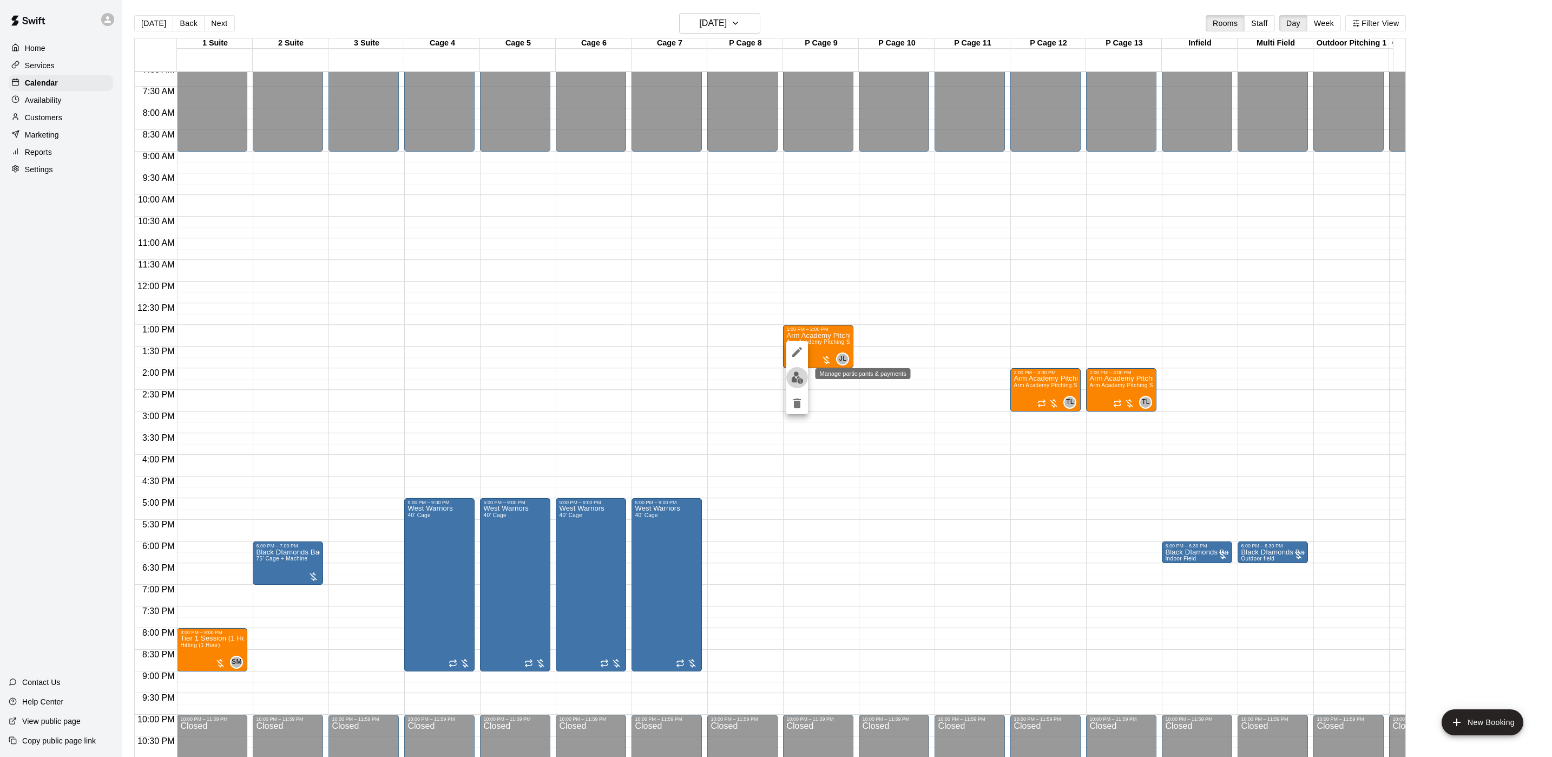
click at [800, 367] on button "edit" at bounding box center [797, 377] width 22 height 21
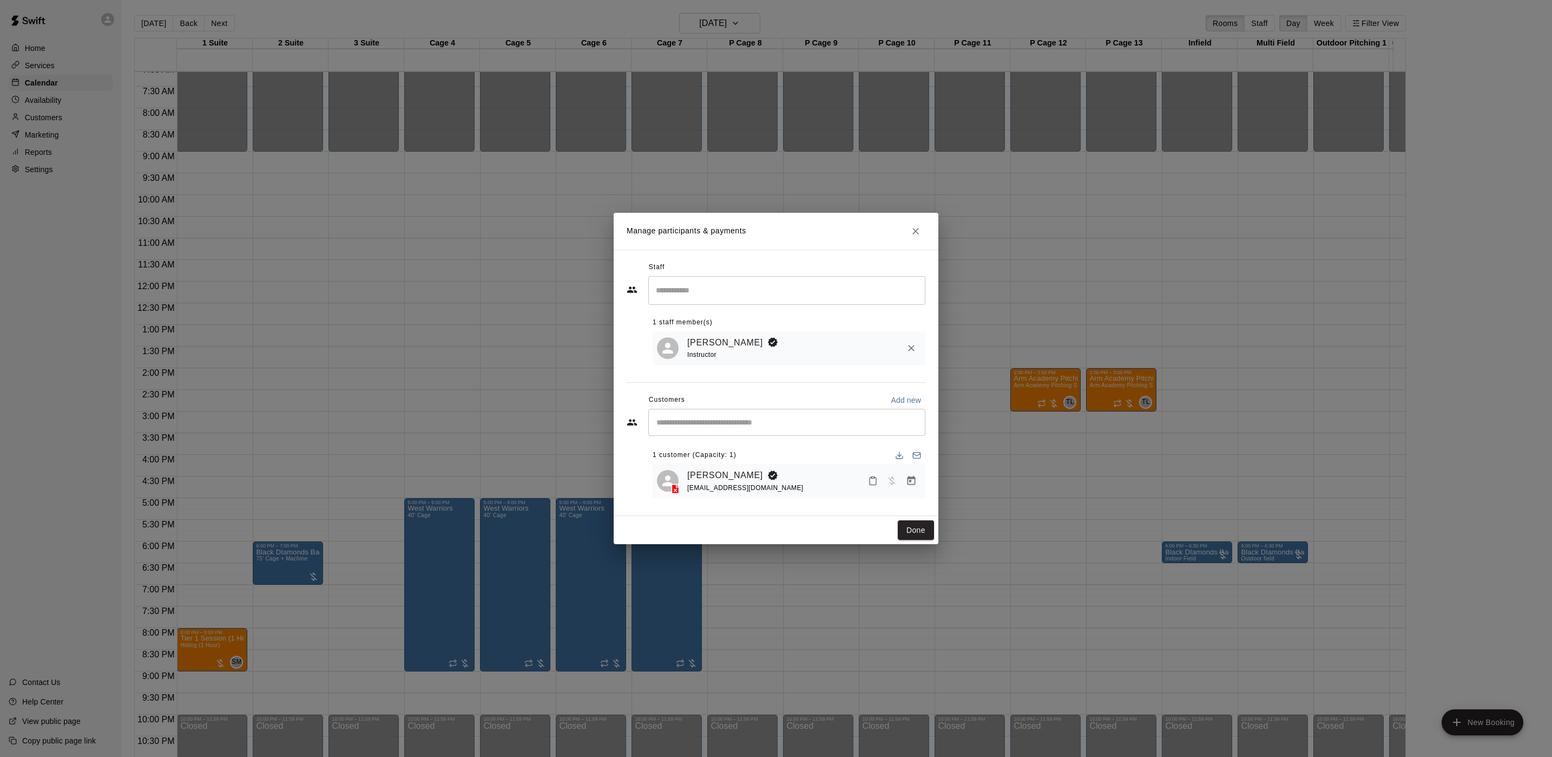
click at [1030, 364] on div "Manage participants & payments Staff ​ 1 staff member(s) [PERSON_NAME] Instruct…" at bounding box center [776, 378] width 1552 height 757
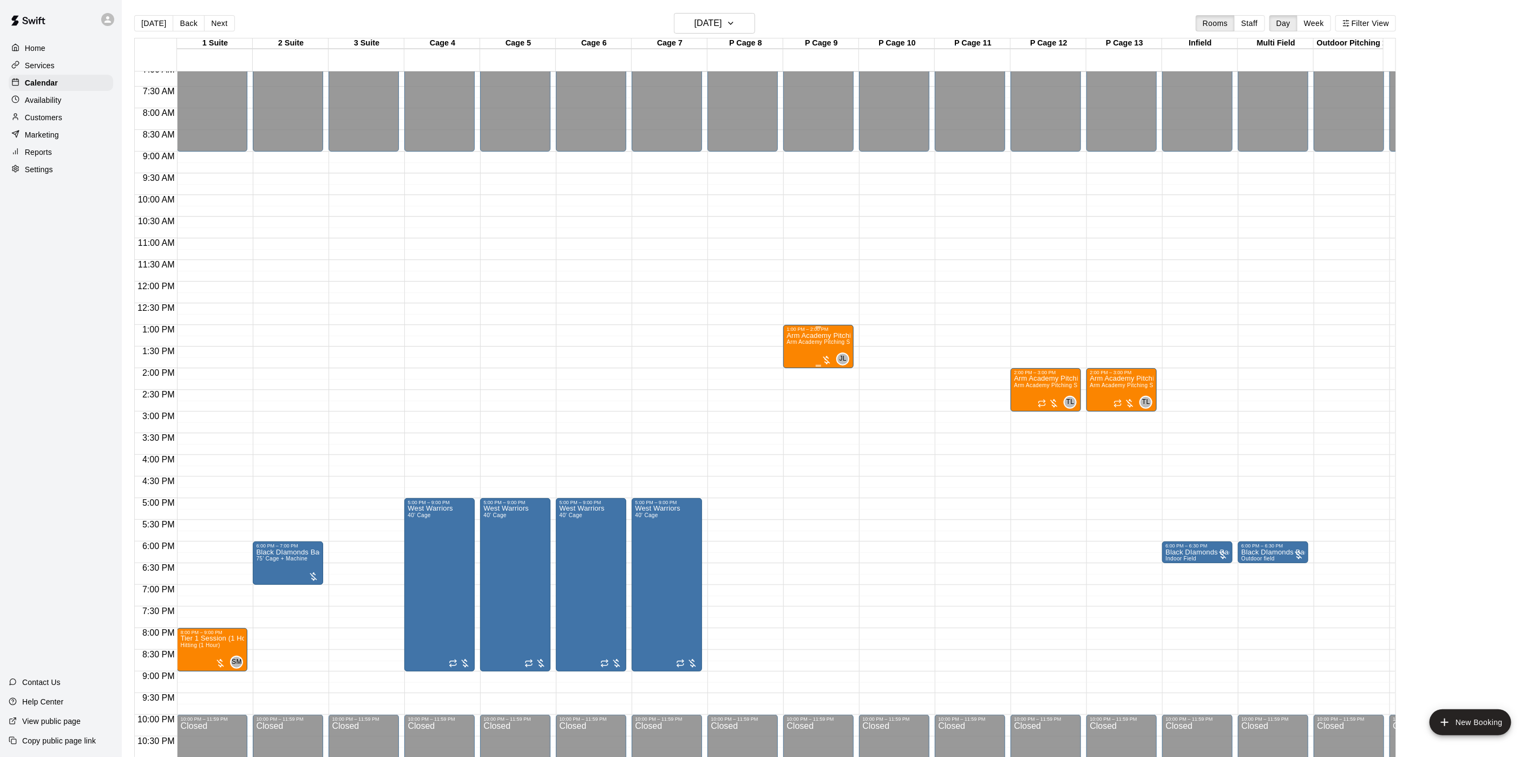
click at [817, 343] on span "Arm Academy Pitching Session 1 Hour - Pitching" at bounding box center [849, 342] width 126 height 6
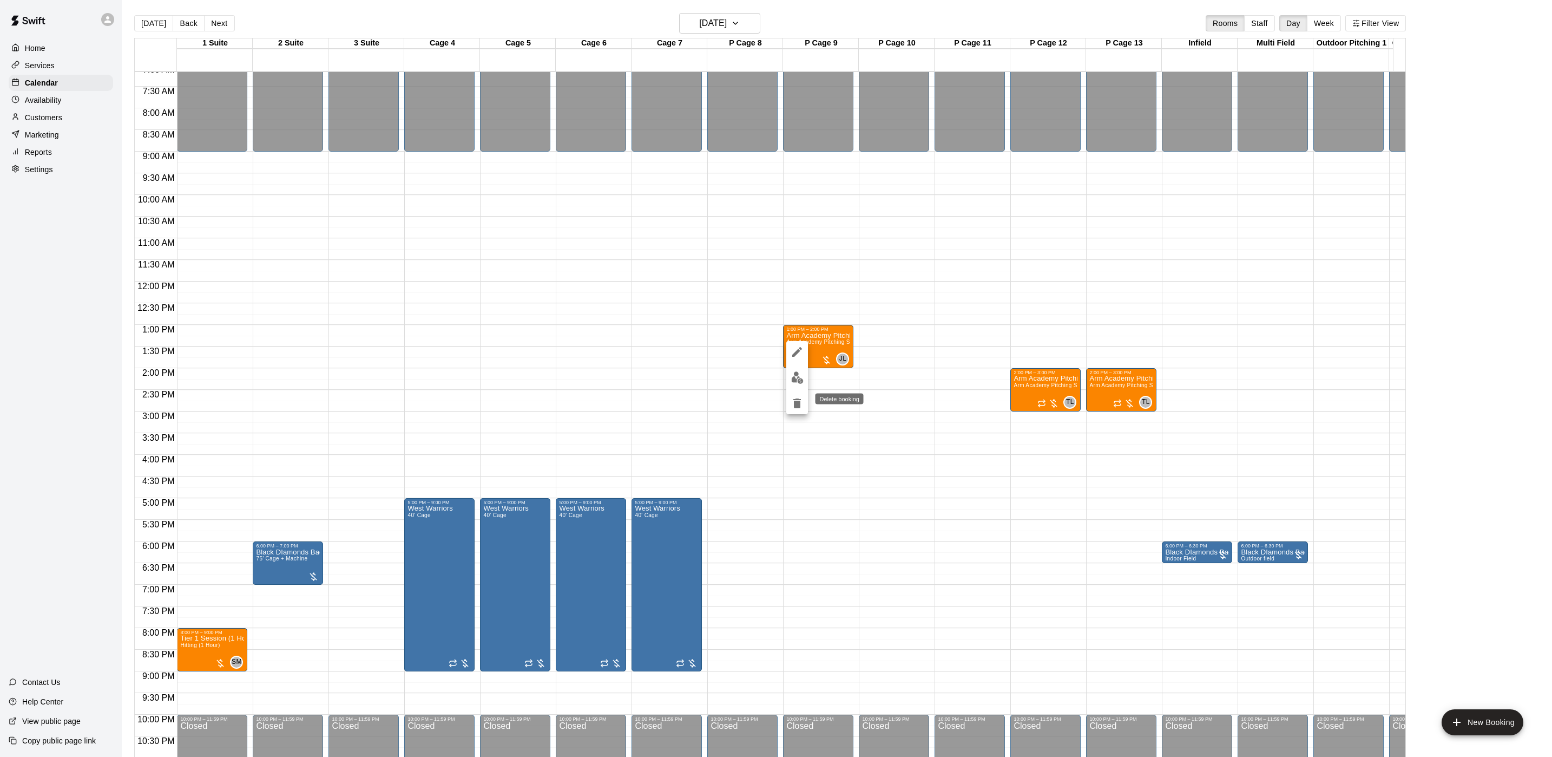
click at [799, 397] on icon "delete" at bounding box center [797, 403] width 13 height 13
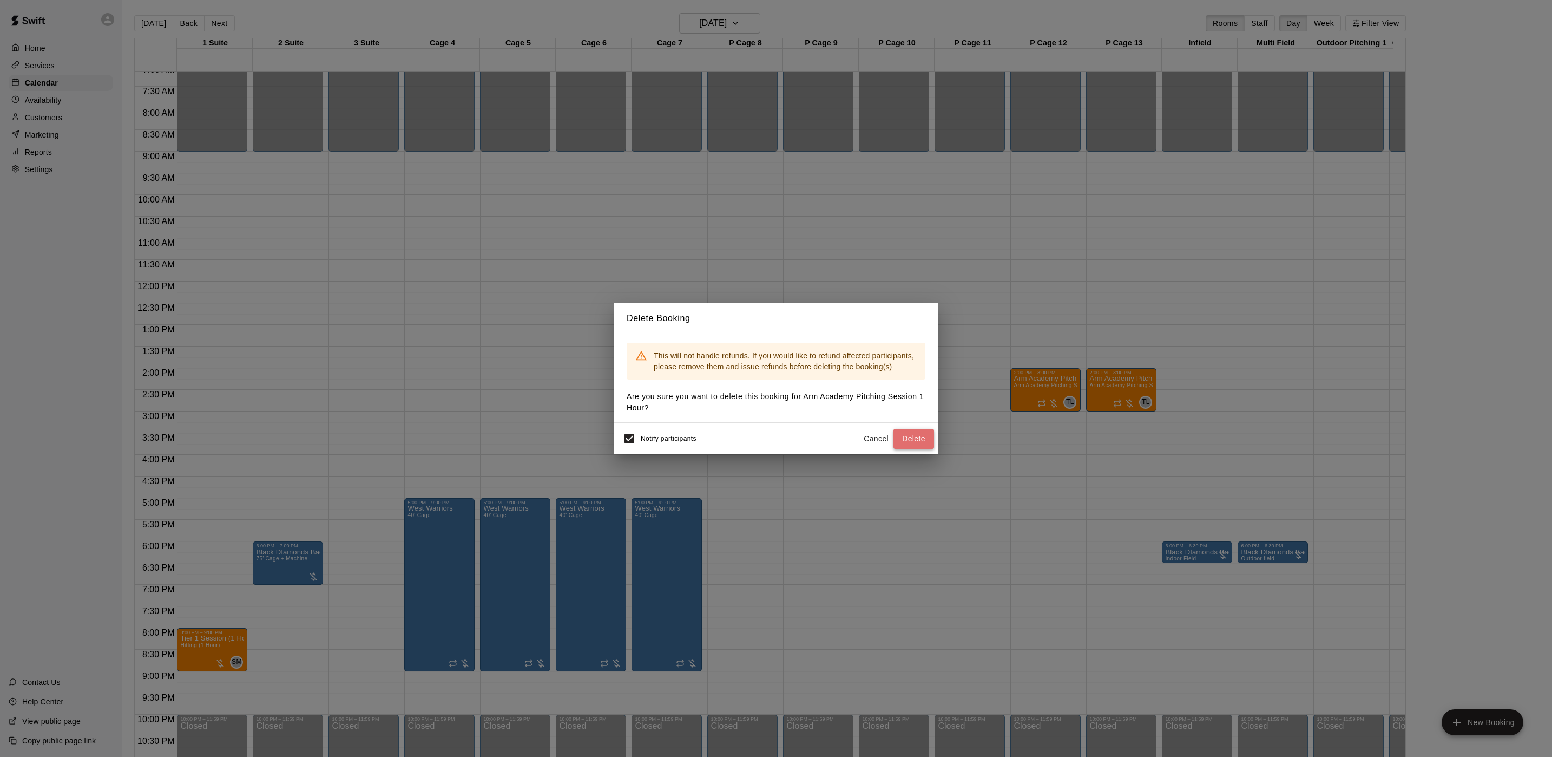
click at [917, 431] on button "Delete" at bounding box center [914, 439] width 41 height 20
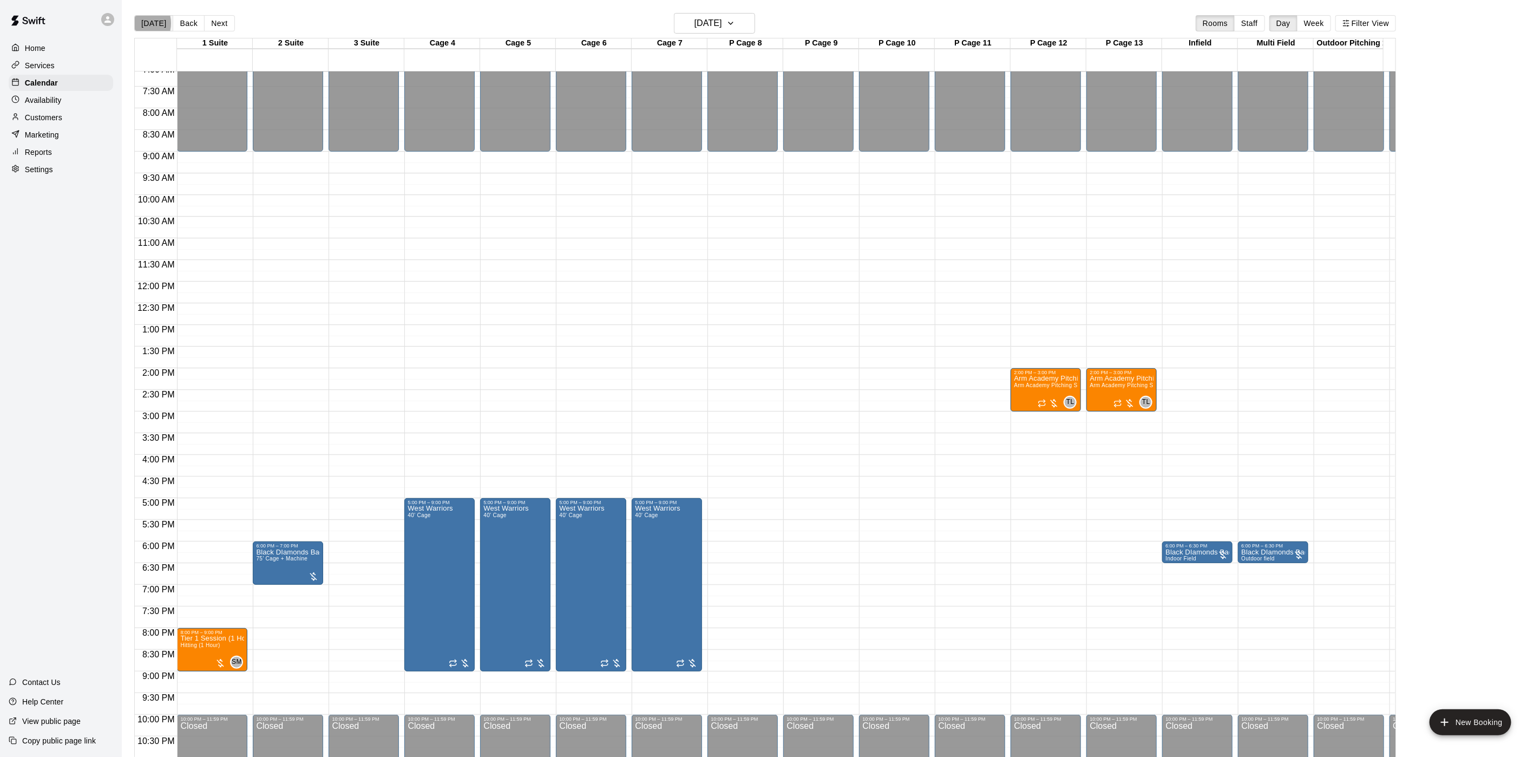
click at [136, 23] on button "[DATE]" at bounding box center [153, 23] width 39 height 16
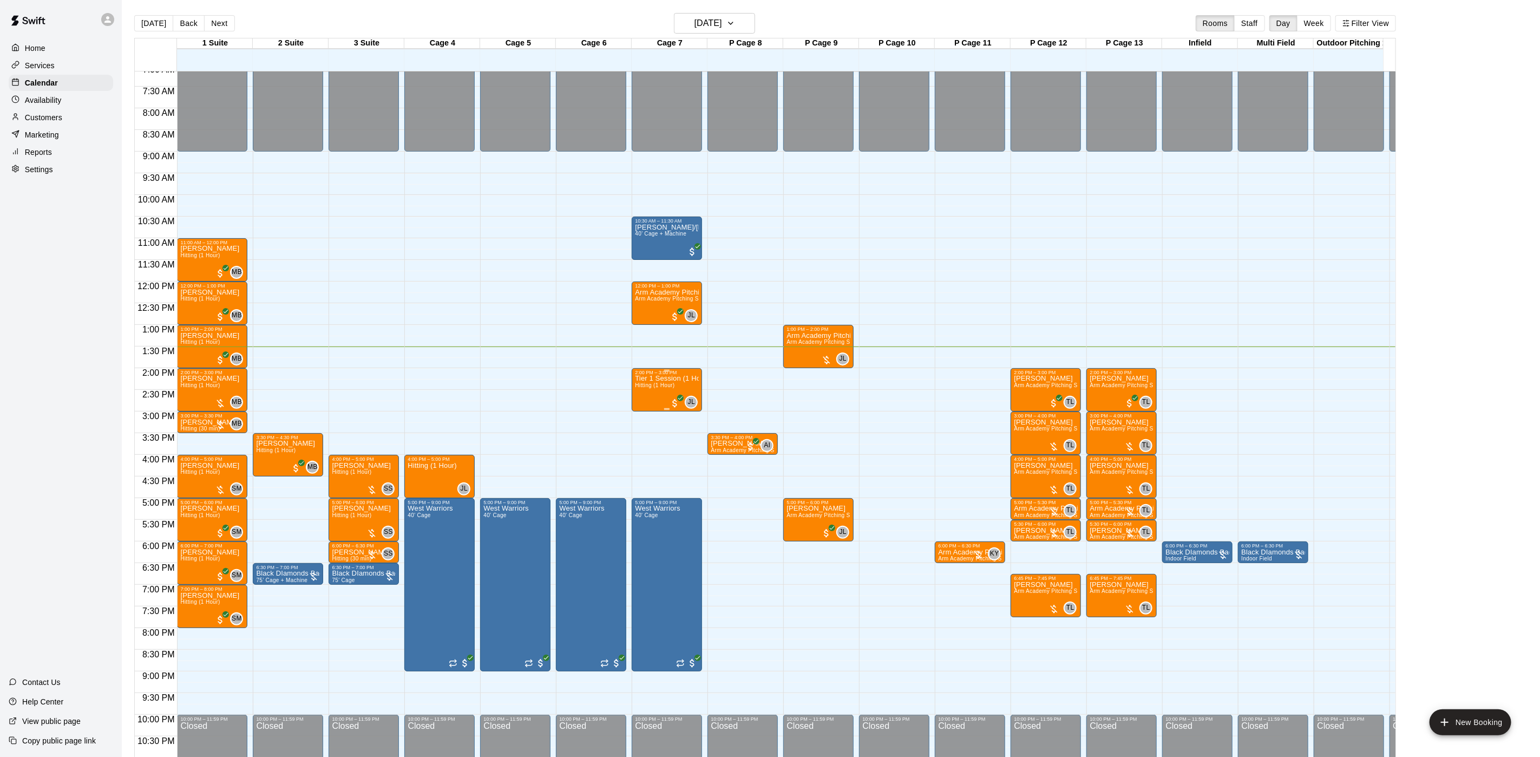
click at [664, 388] on span "Hitting (1 Hour)" at bounding box center [655, 385] width 40 height 6
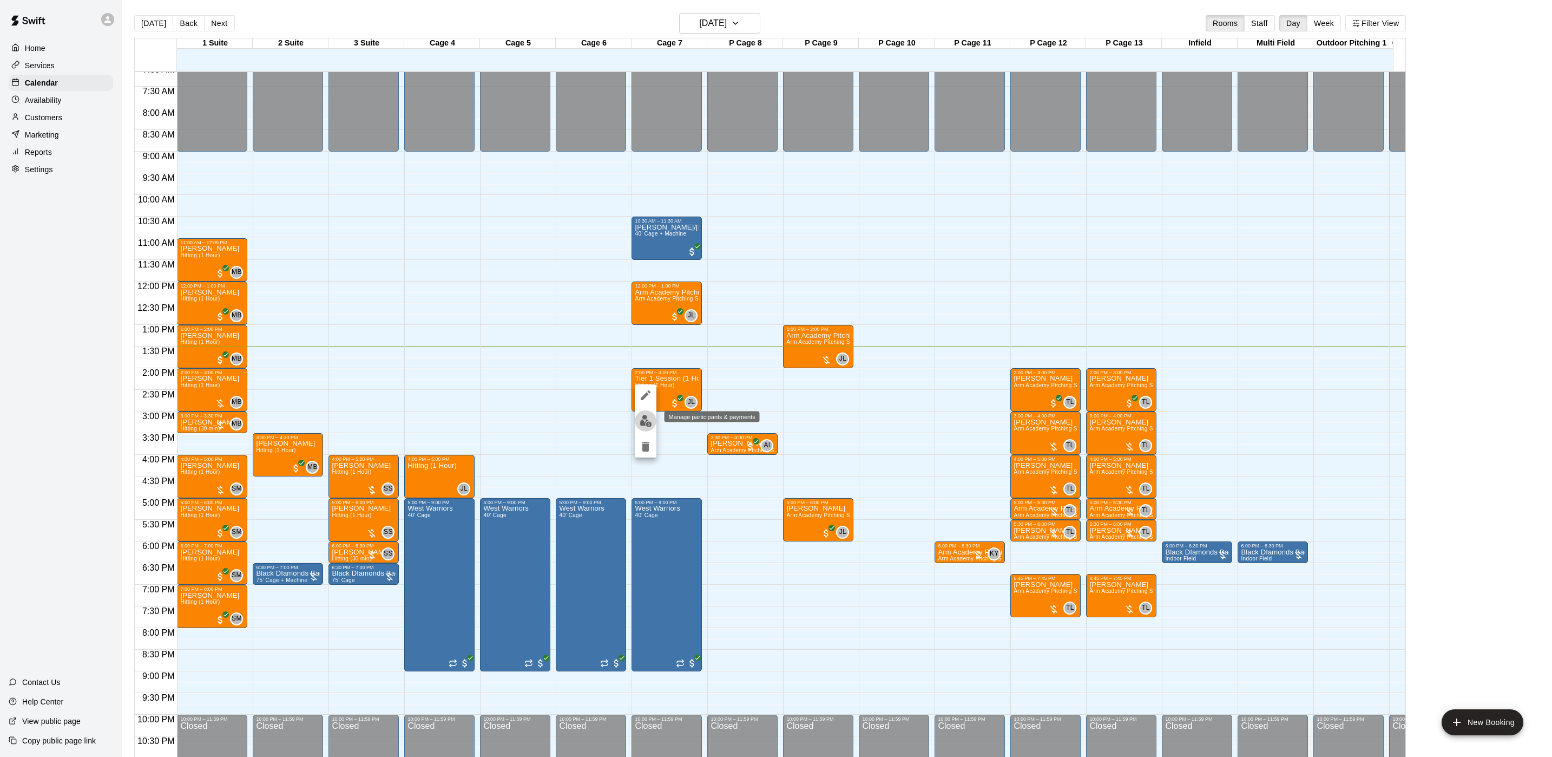
click at [644, 415] on img "edit" at bounding box center [646, 421] width 12 height 12
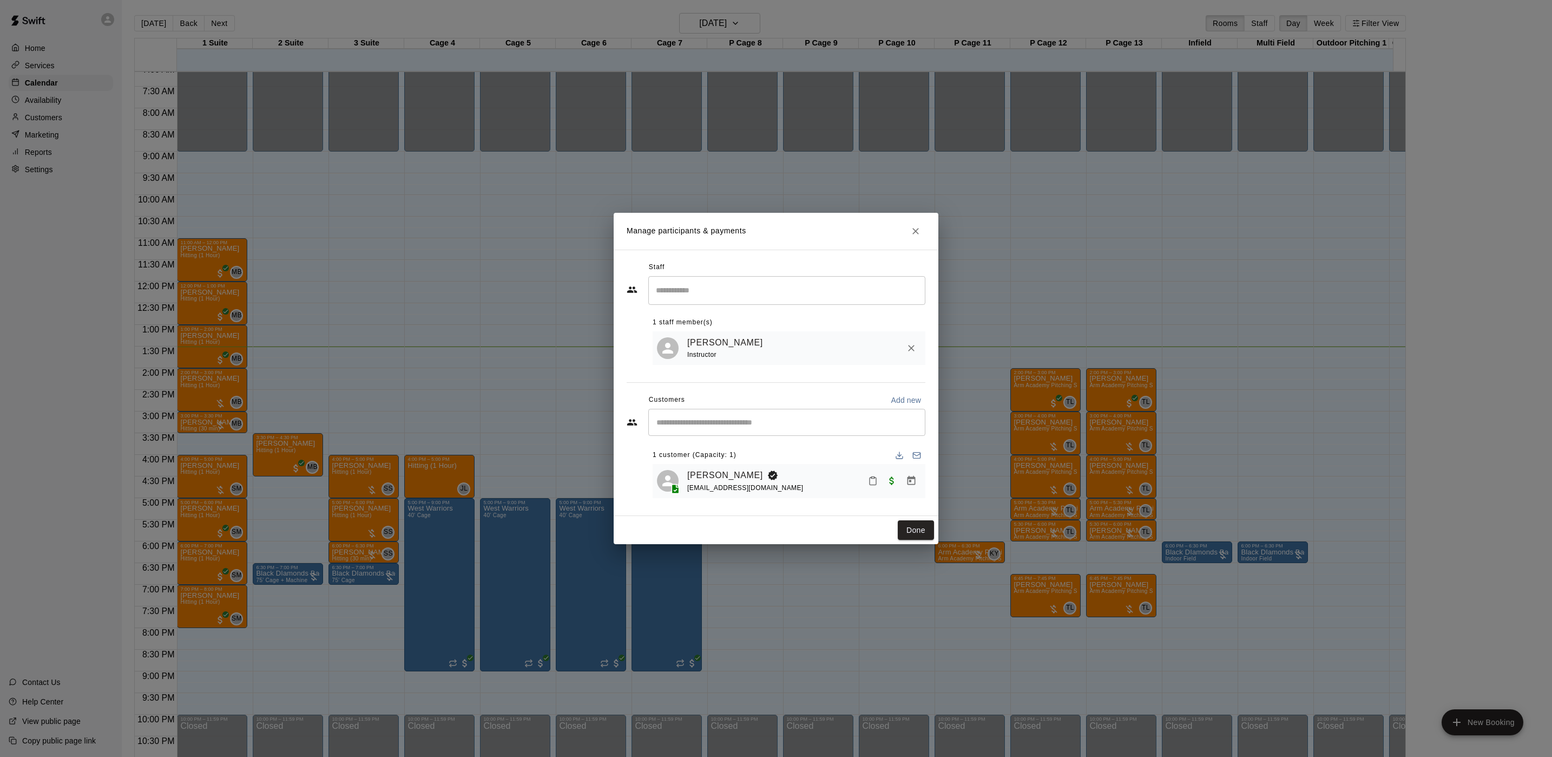
click at [1403, 465] on div "Manage participants & payments Staff ​ 1 staff member(s) Johnnie Larossa Instru…" at bounding box center [776, 378] width 1552 height 757
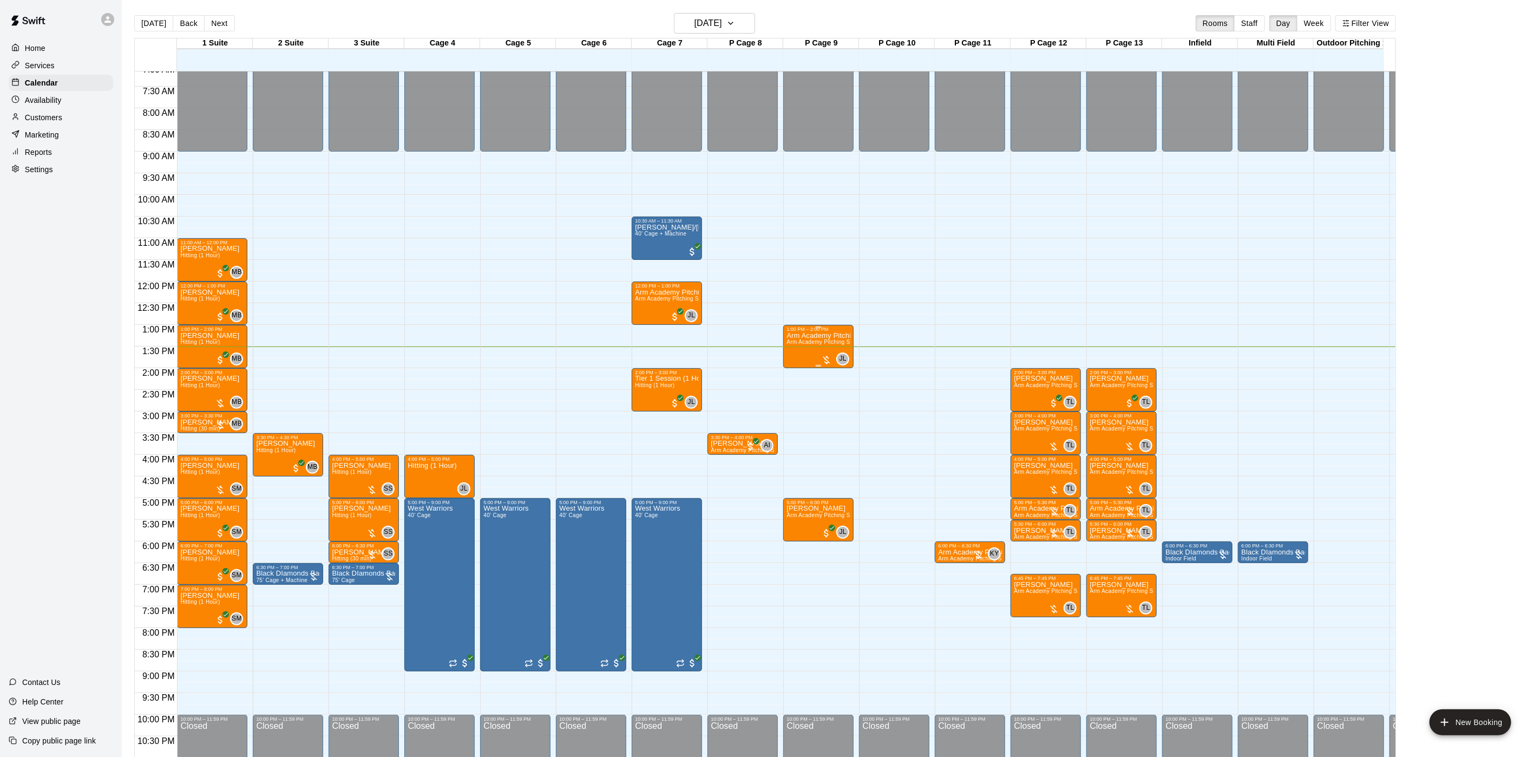
click at [815, 336] on p "Arm Academy Pitching Session 1 Hour" at bounding box center [818, 336] width 64 height 0
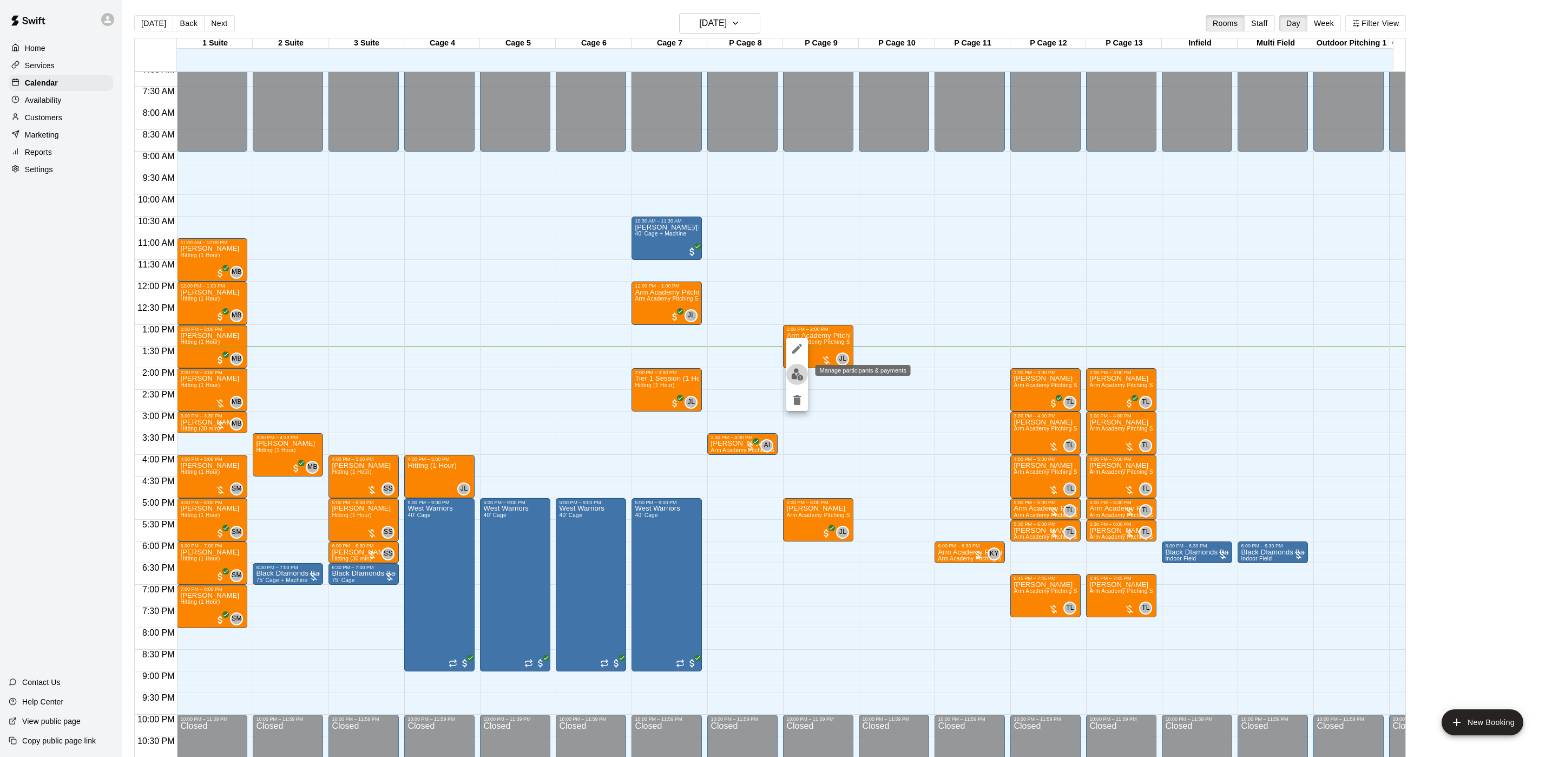
click at [796, 369] on img "edit" at bounding box center [797, 374] width 12 height 12
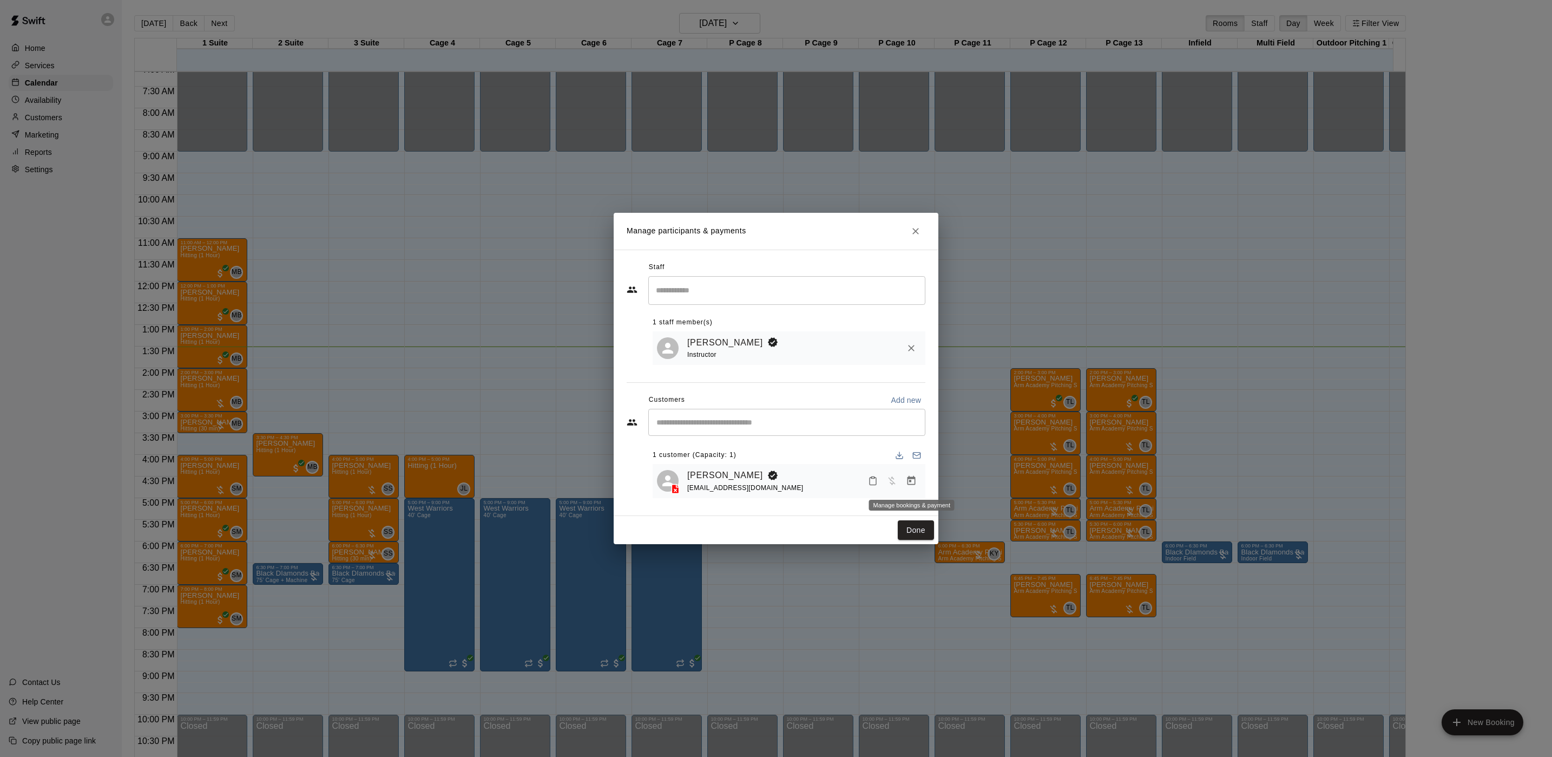
click at [906, 481] on icon "Manage bookings & payment" at bounding box center [911, 480] width 11 height 11
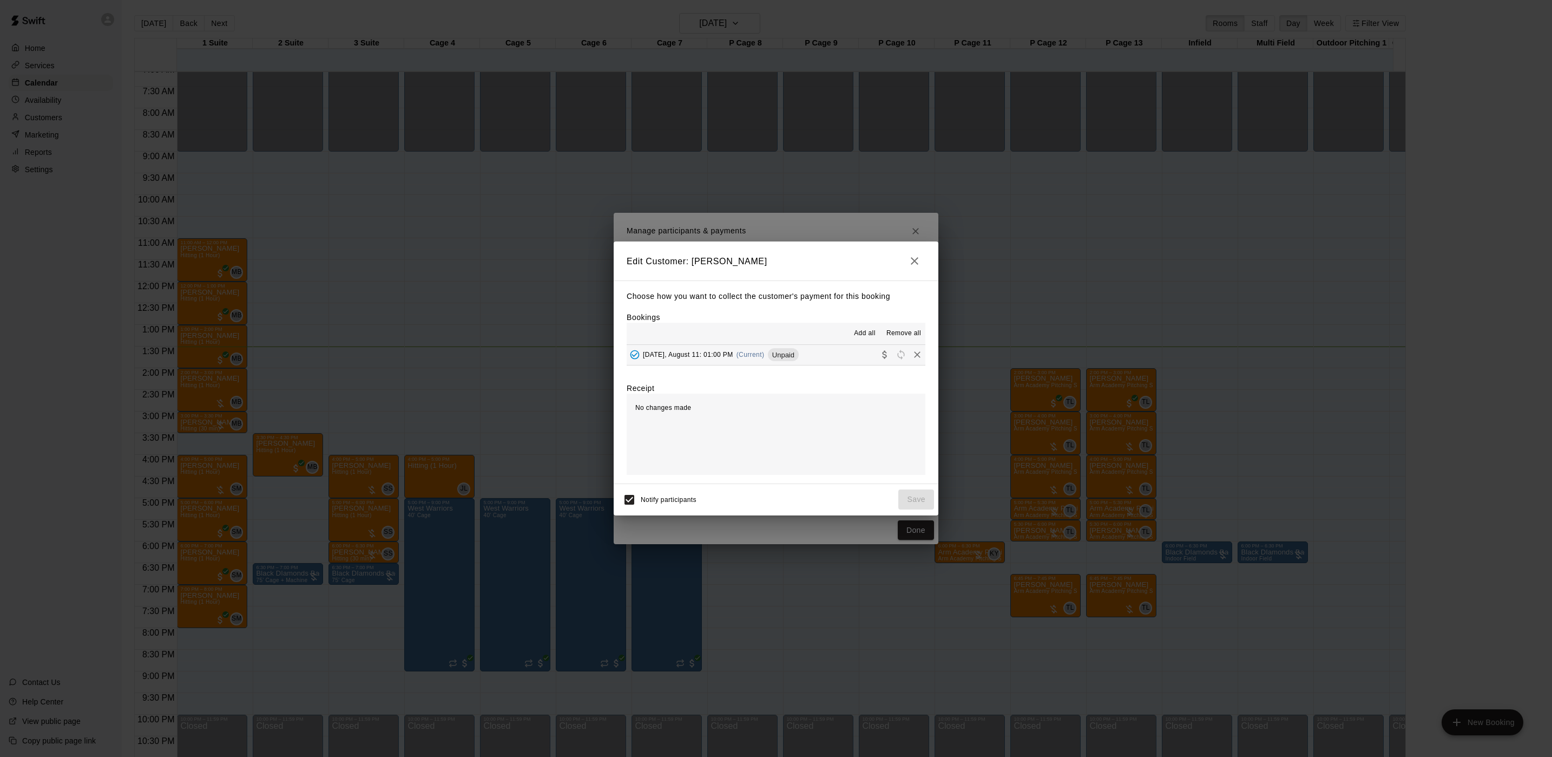
click at [752, 351] on span "(Current)" at bounding box center [751, 355] width 28 height 8
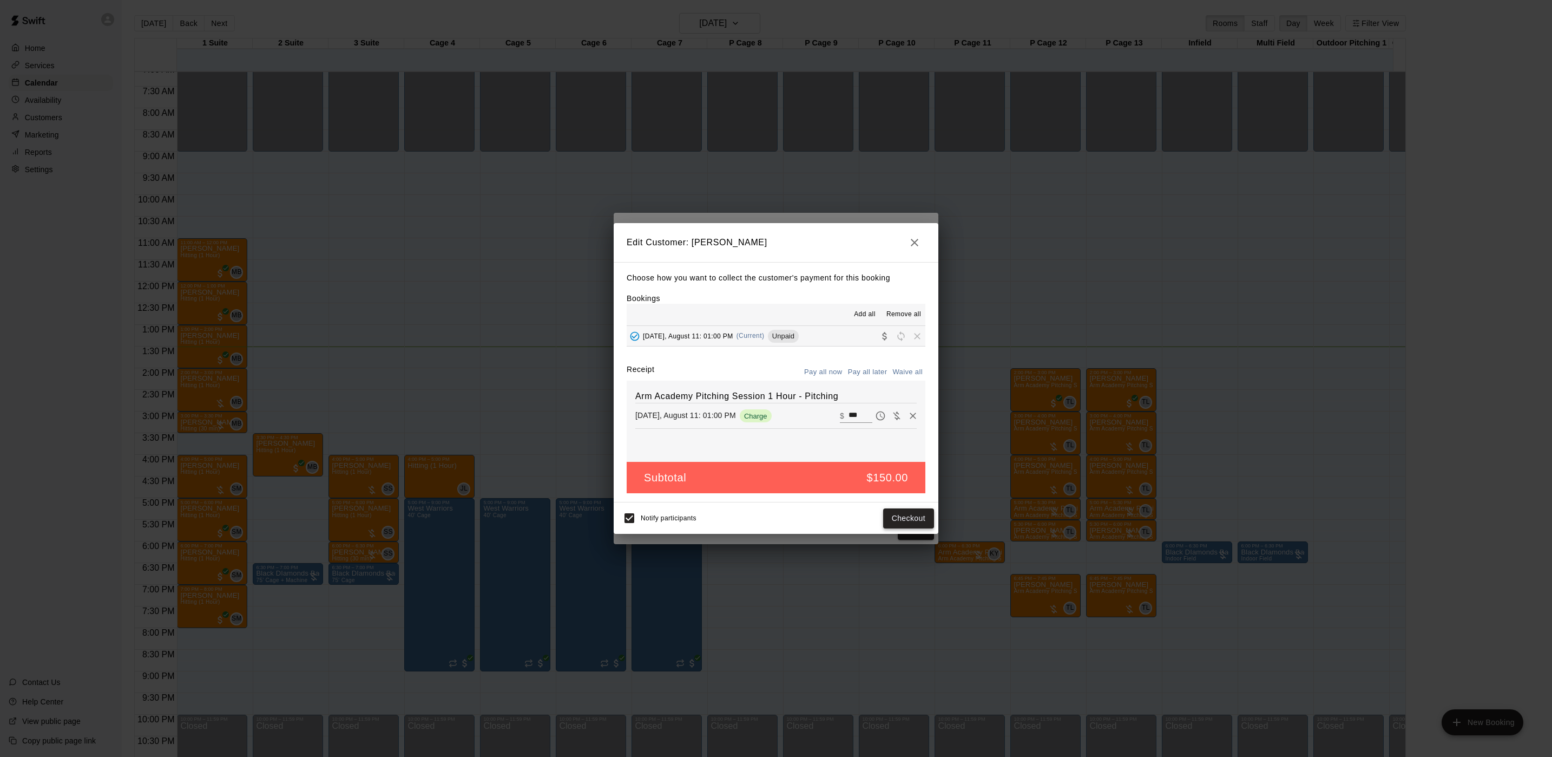
click at [913, 512] on button "Checkout" at bounding box center [908, 518] width 51 height 20
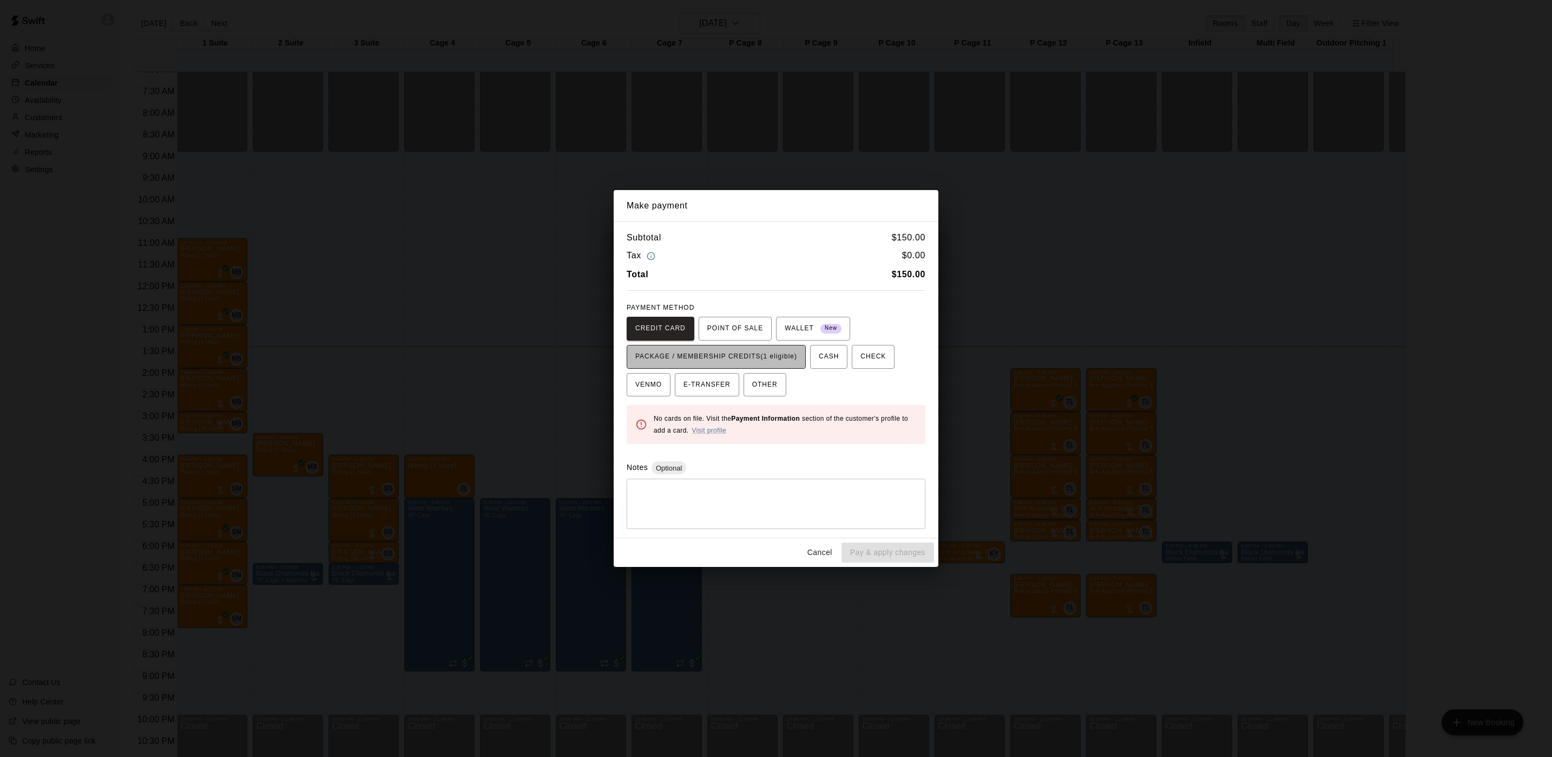
click at [731, 346] on button "PACKAGE / MEMBERSHIP CREDITS (1 eligible)" at bounding box center [716, 357] width 179 height 24
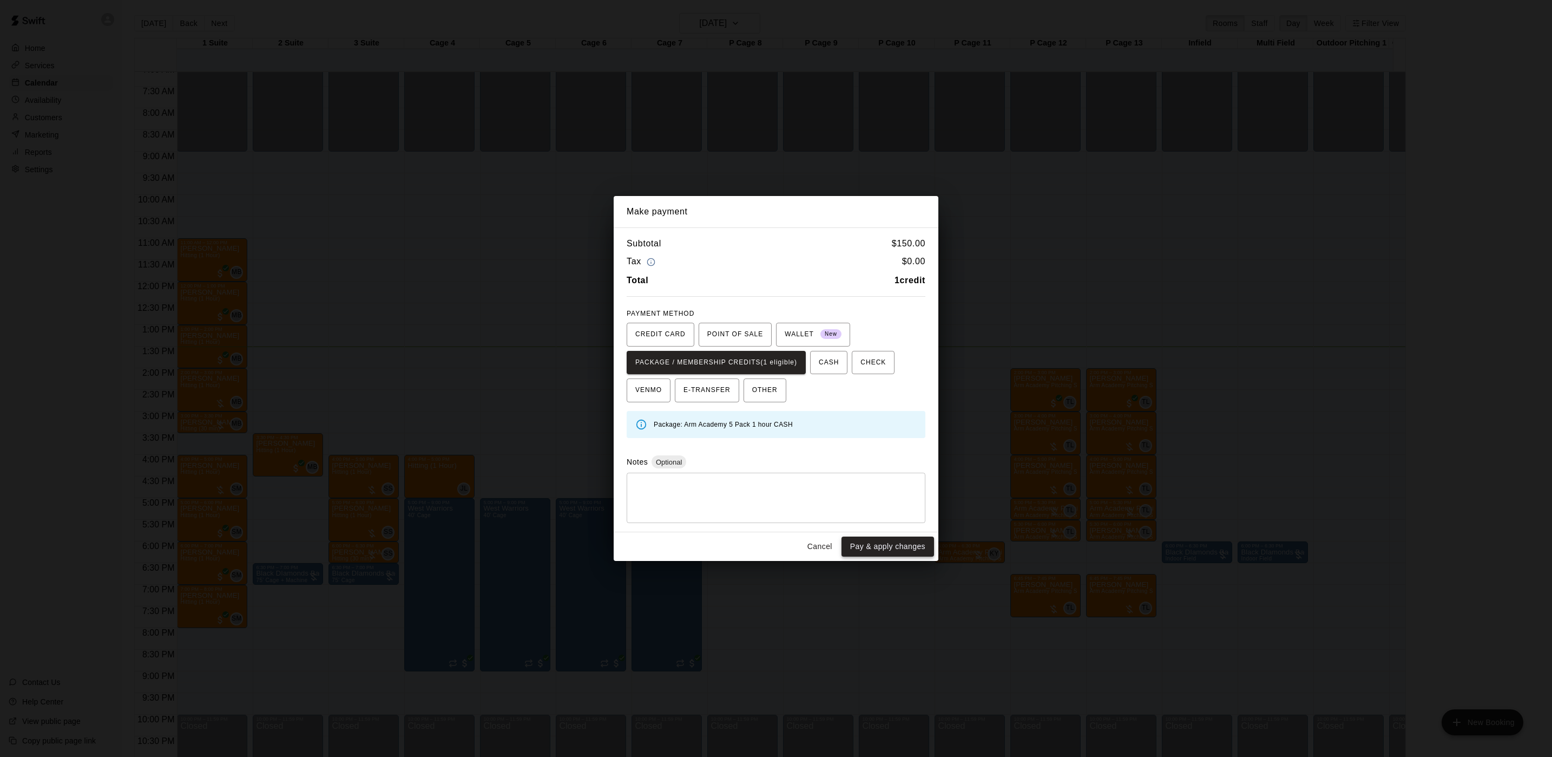
click at [861, 553] on button "Pay & apply changes" at bounding box center [888, 546] width 93 height 20
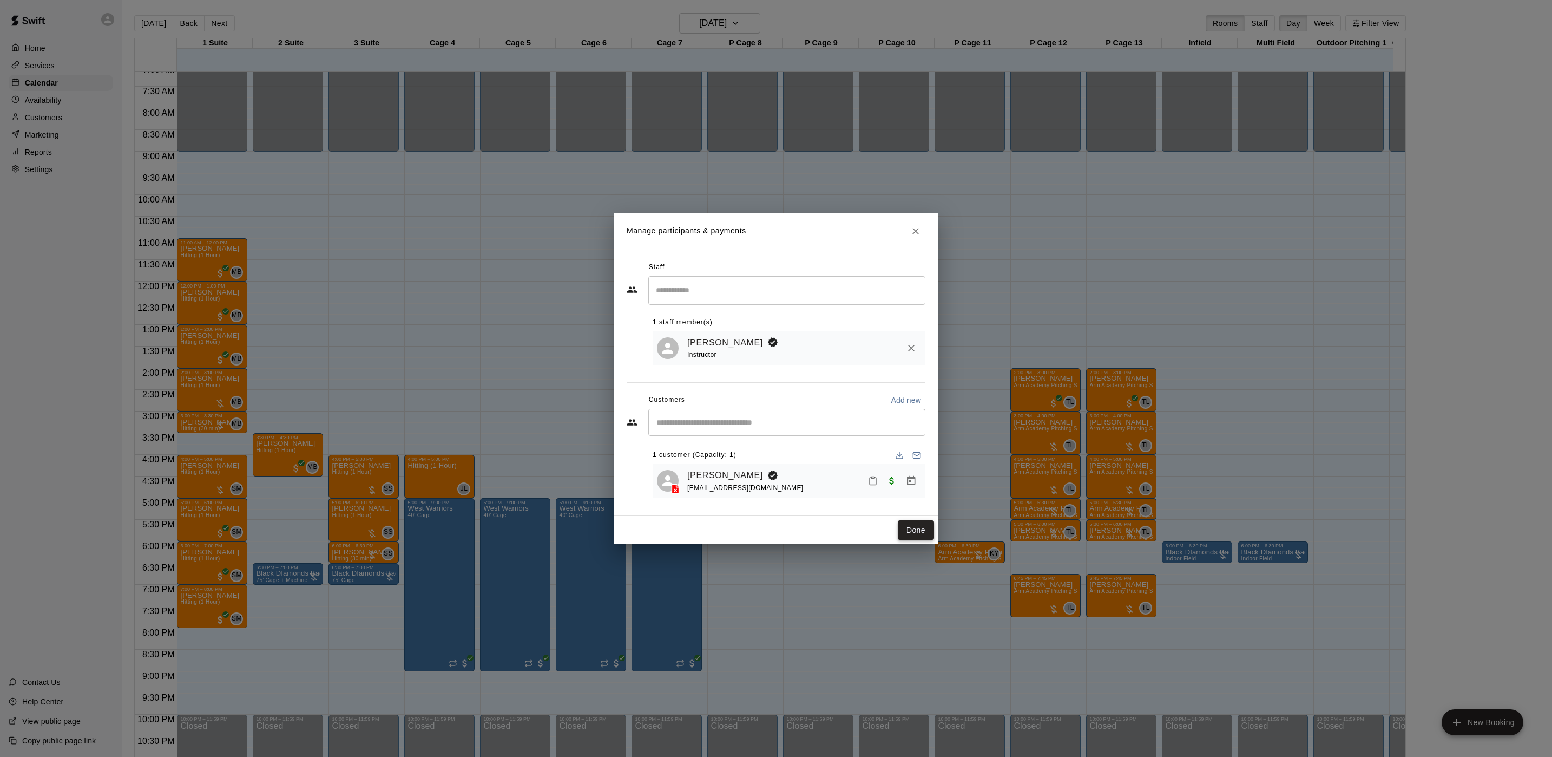
click at [917, 527] on button "Done" at bounding box center [916, 530] width 36 height 20
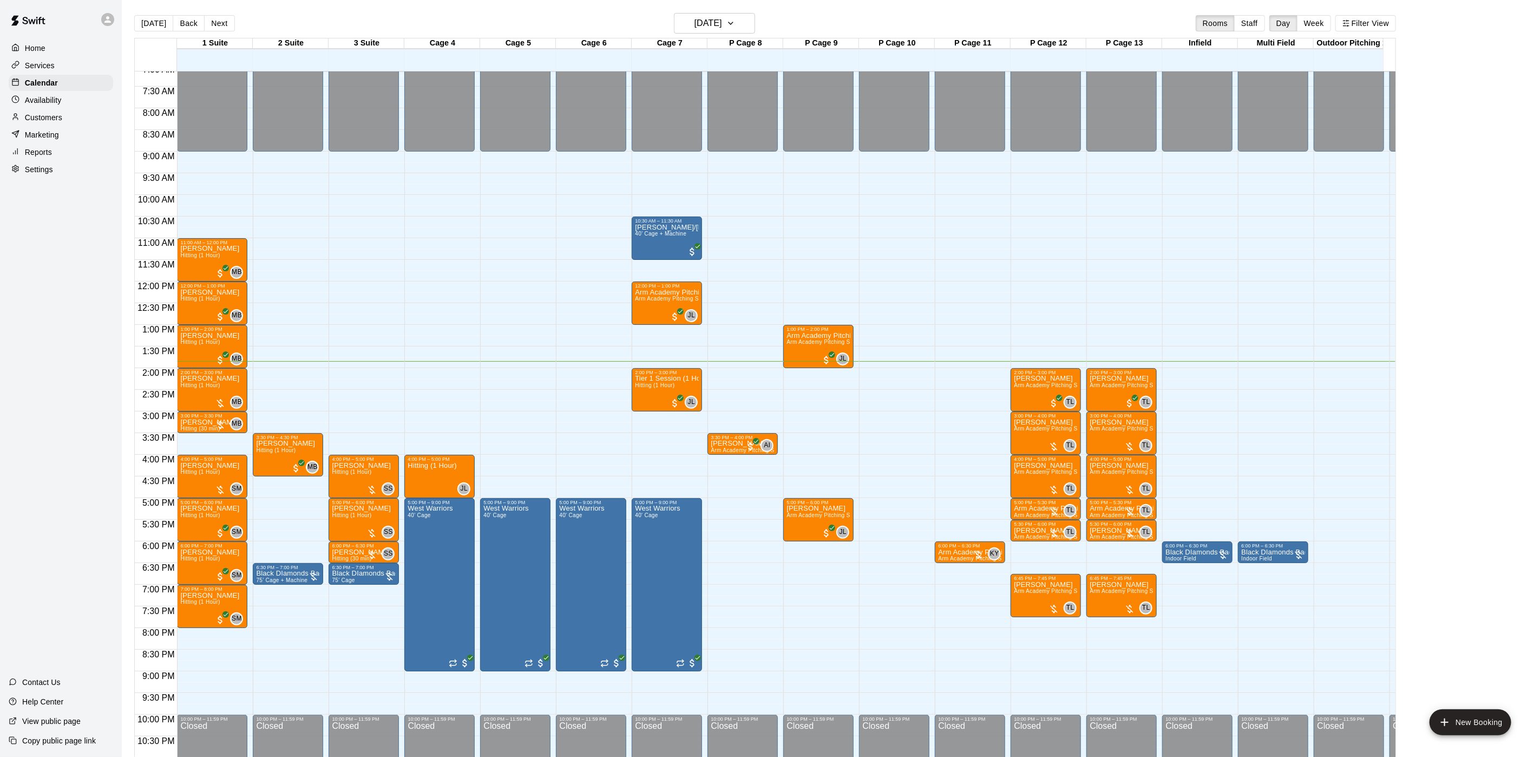
click at [1404, 633] on div "Today Back Next Monday Aug 11 Rooms Staff Day Week Filter View 1 Suite 11 Mon 2…" at bounding box center [765, 391] width 1278 height 757
click at [1404, 632] on div "Today Back Next Monday Aug 11 Rooms Staff Day Week Filter View 1 Suite 11 Mon 2…" at bounding box center [765, 391] width 1278 height 757
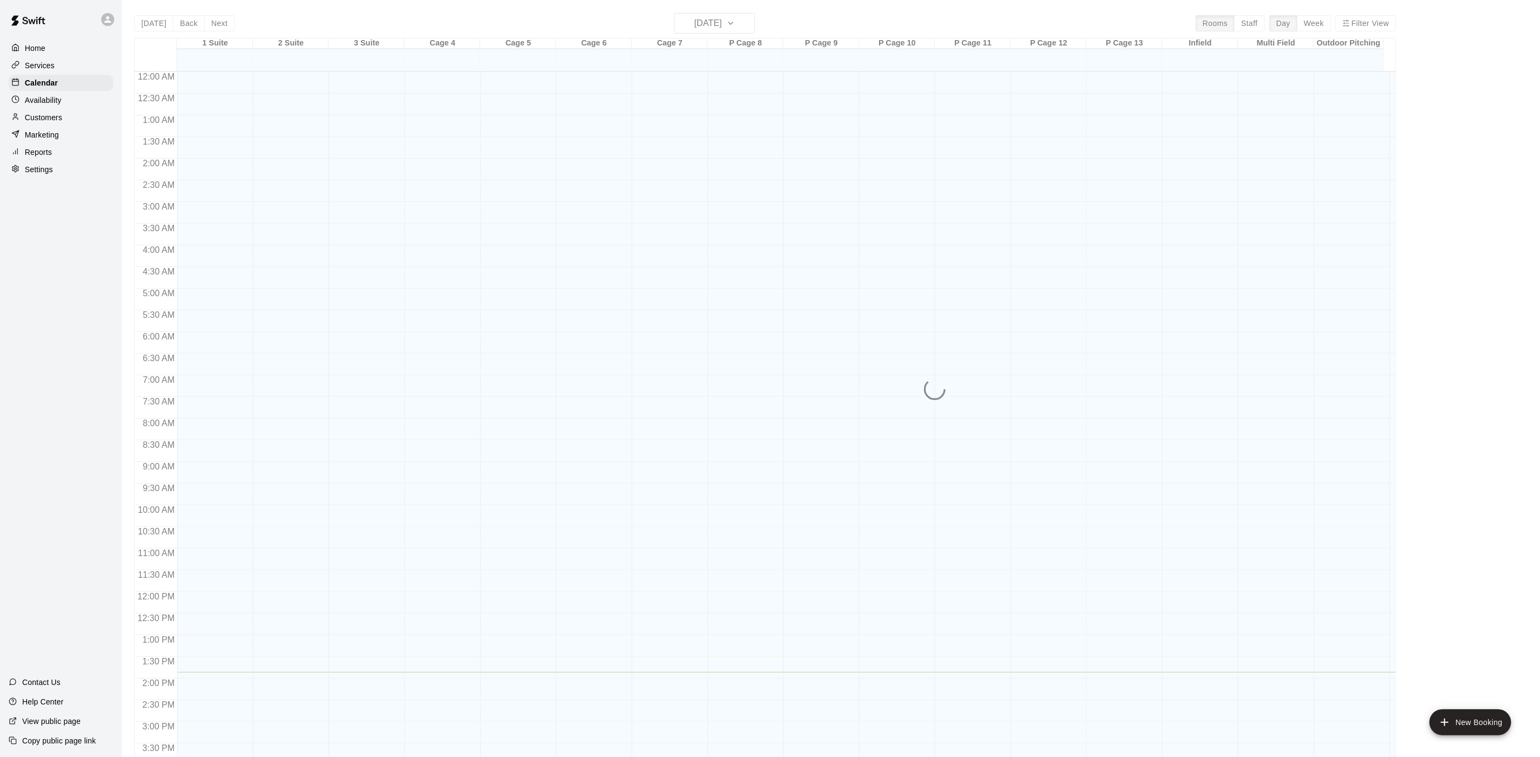
scroll to position [310, 0]
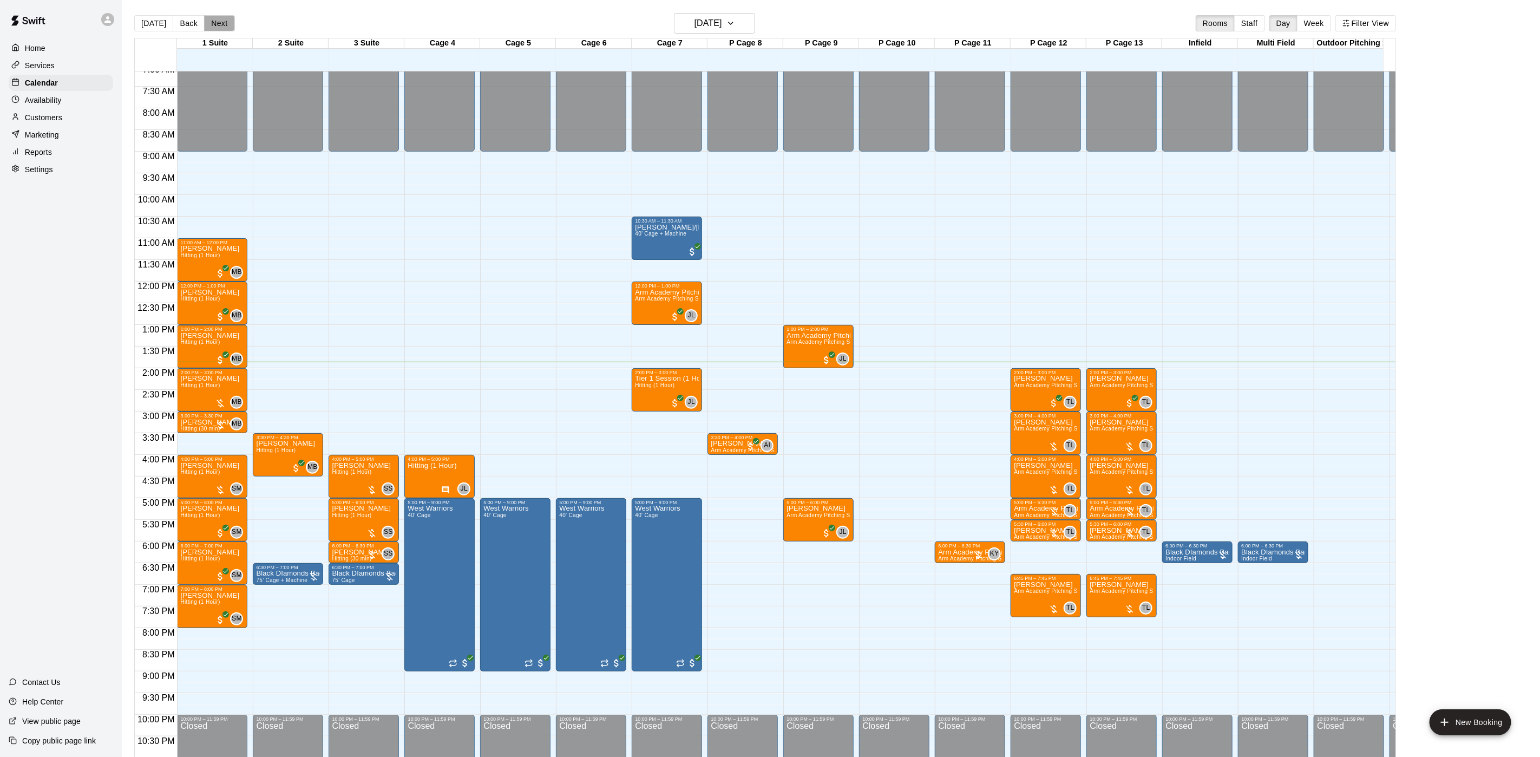
click at [208, 19] on button "Next" at bounding box center [219, 23] width 30 height 16
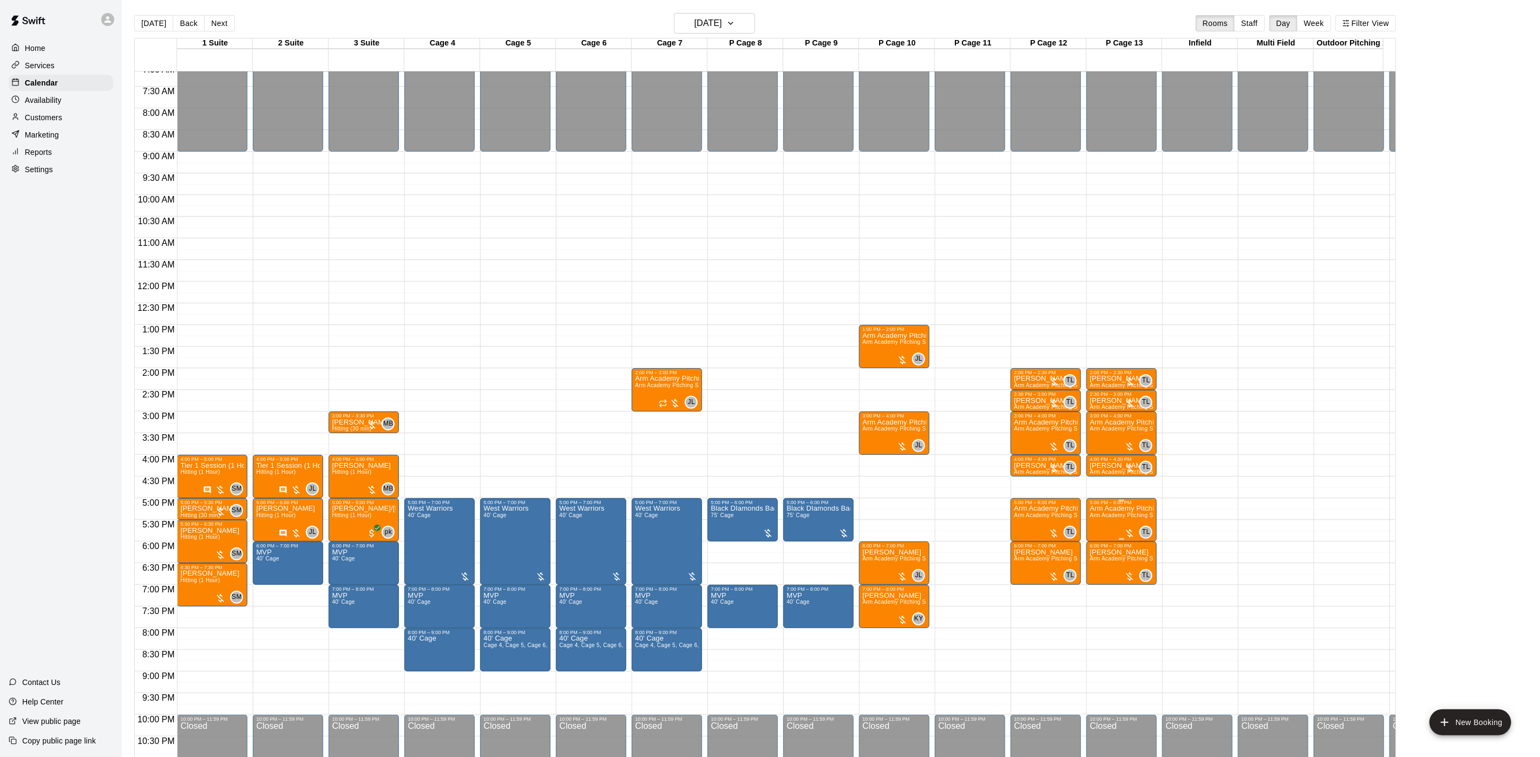
click at [1135, 515] on span "Arm Academy Pitching Session 1 Hour - Pitching" at bounding box center [1152, 515] width 126 height 6
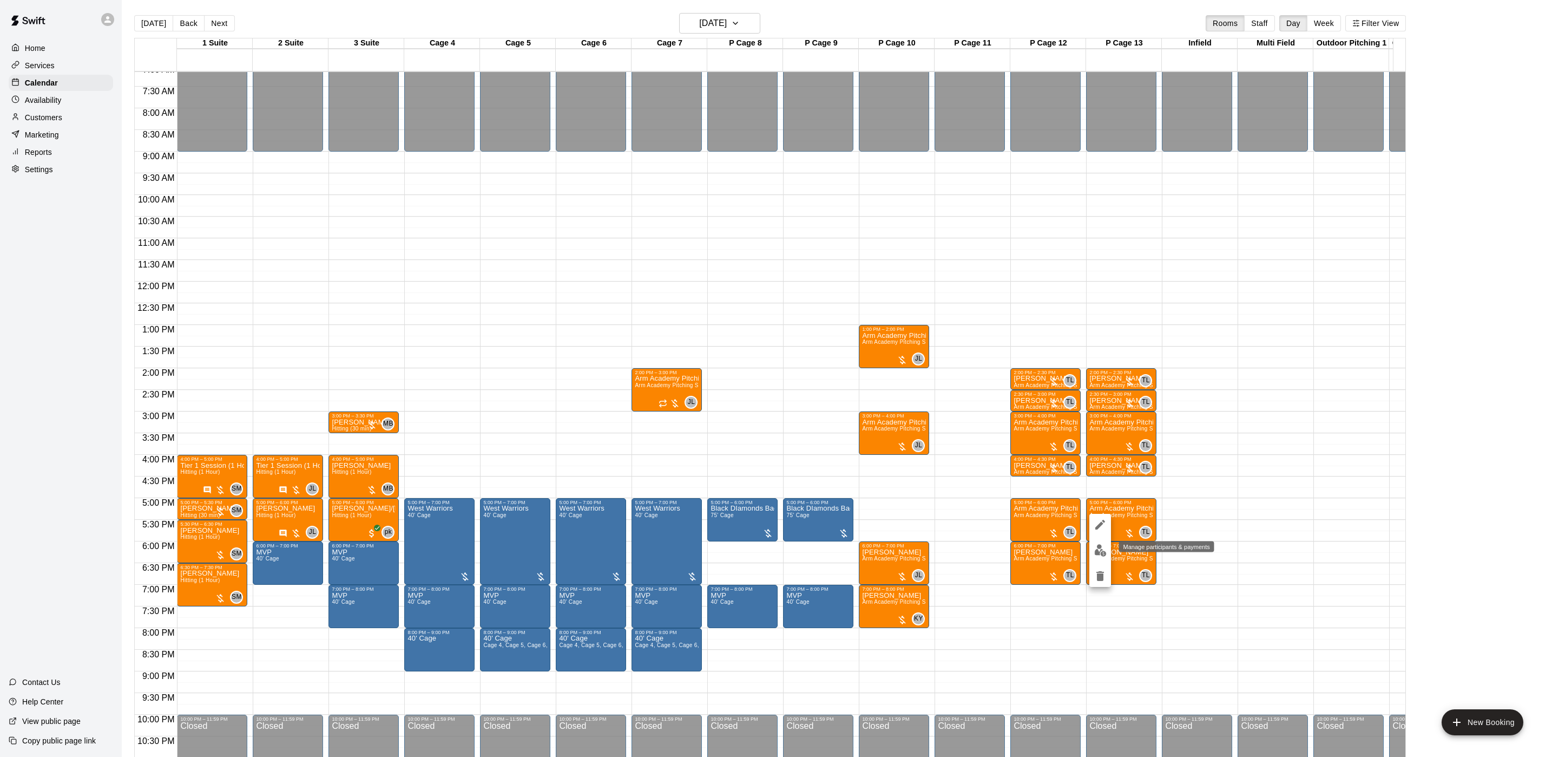
click at [1093, 544] on button "edit" at bounding box center [1100, 550] width 22 height 21
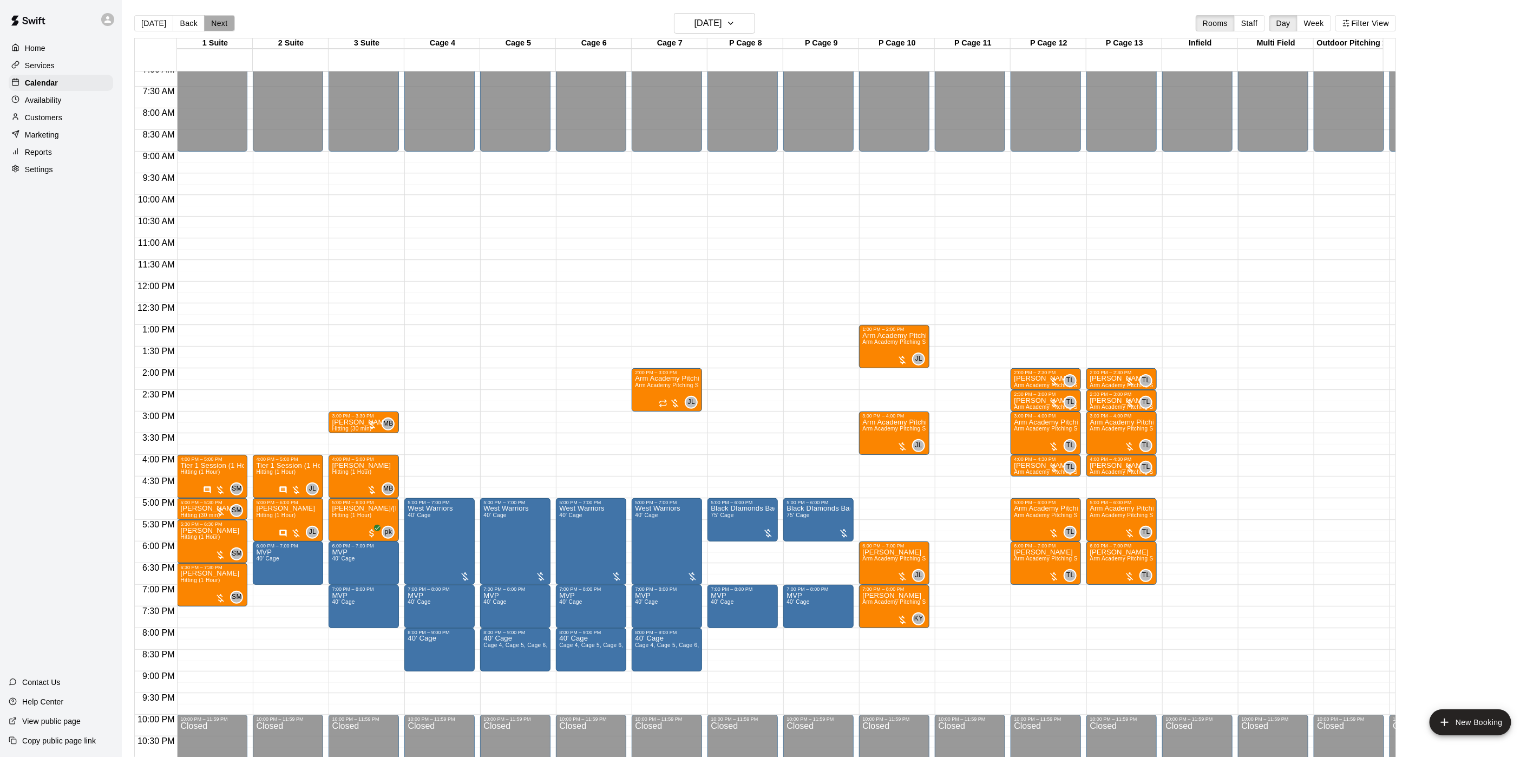
click at [213, 20] on button "Next" at bounding box center [219, 23] width 30 height 16
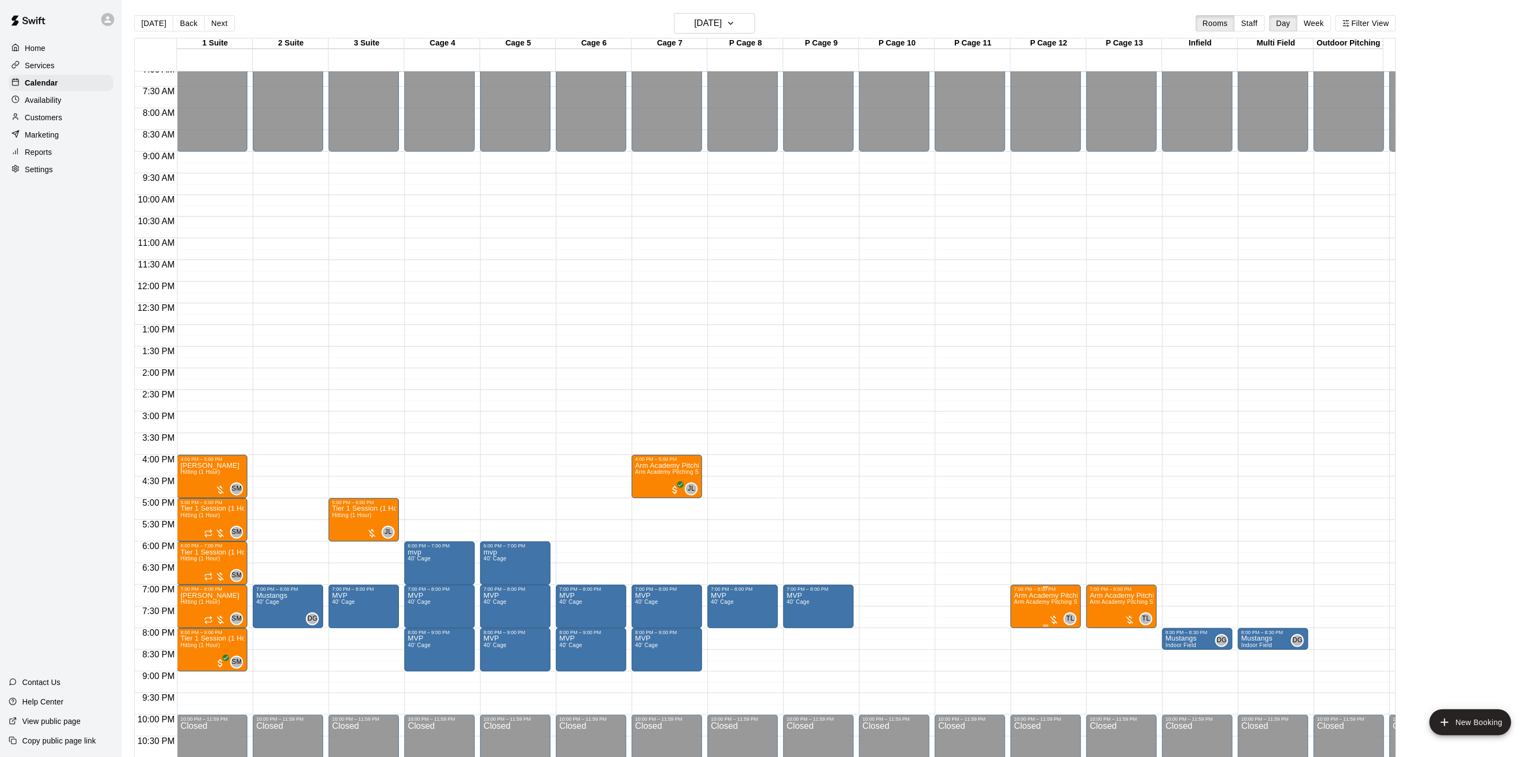
click at [1068, 595] on p "Arm Academy Pitching Session 1 Hour" at bounding box center [1046, 595] width 64 height 0
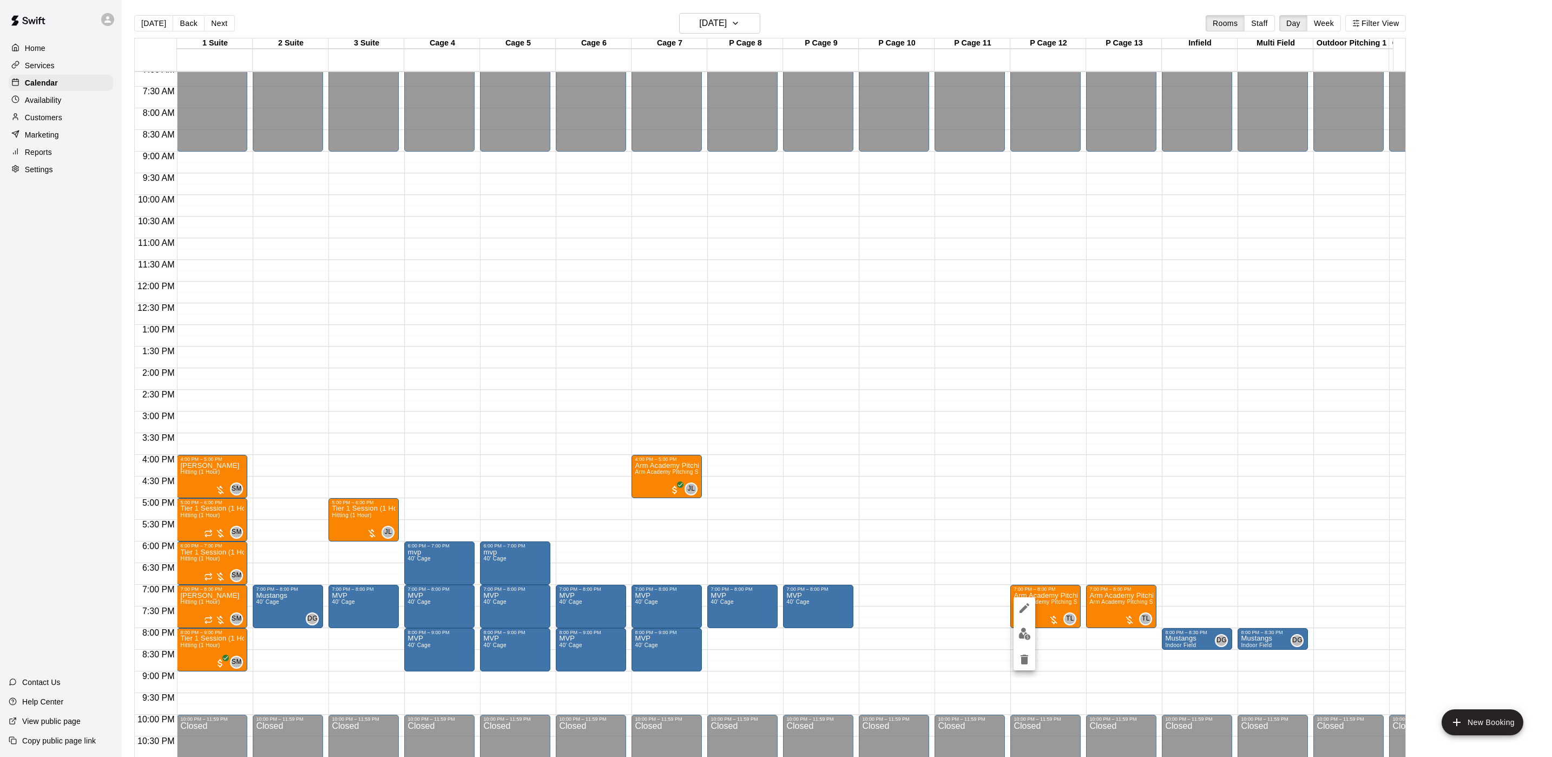
click at [1020, 630] on img "edit" at bounding box center [1025, 633] width 12 height 12
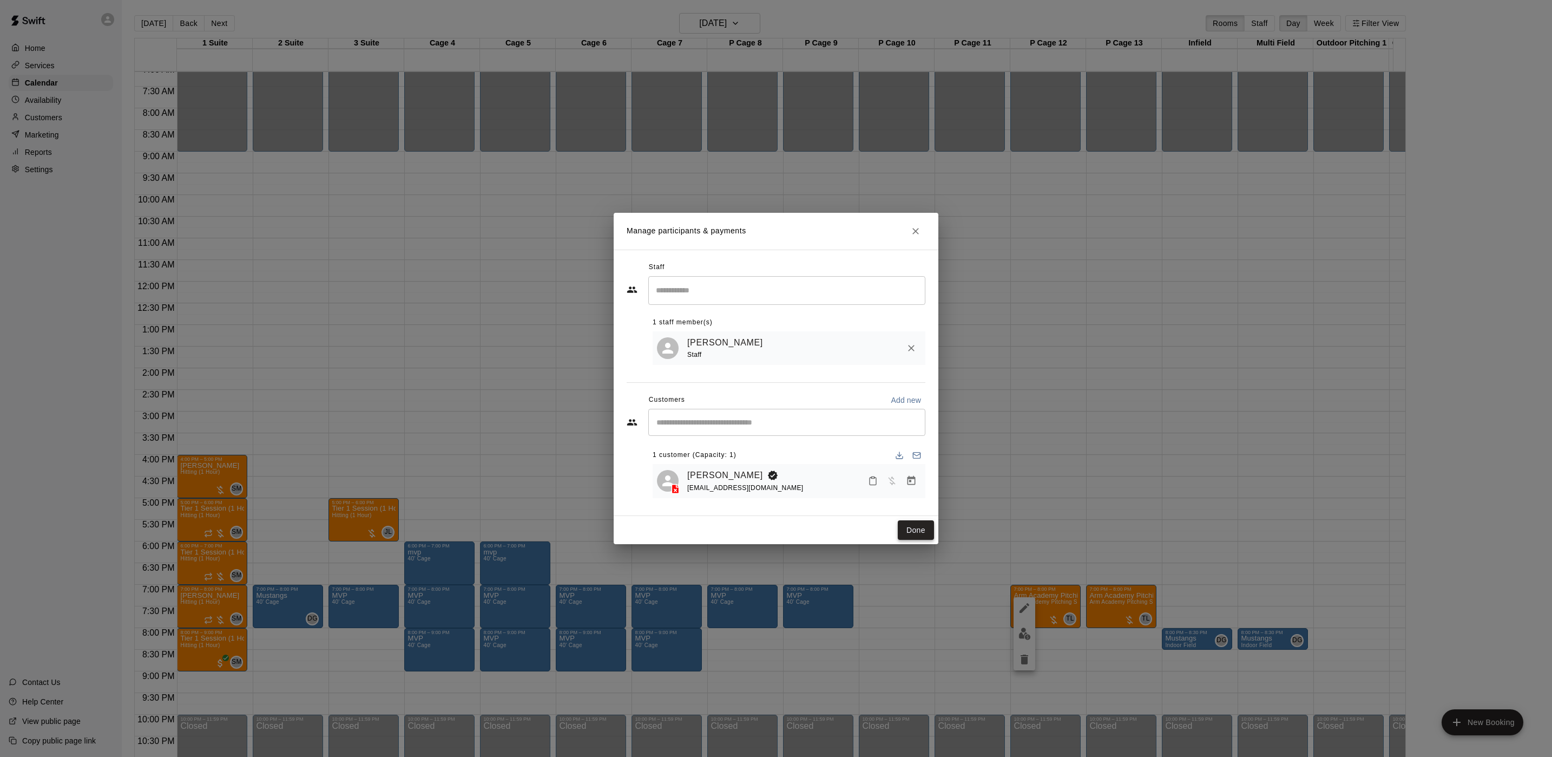
click at [913, 528] on button "Done" at bounding box center [916, 530] width 36 height 20
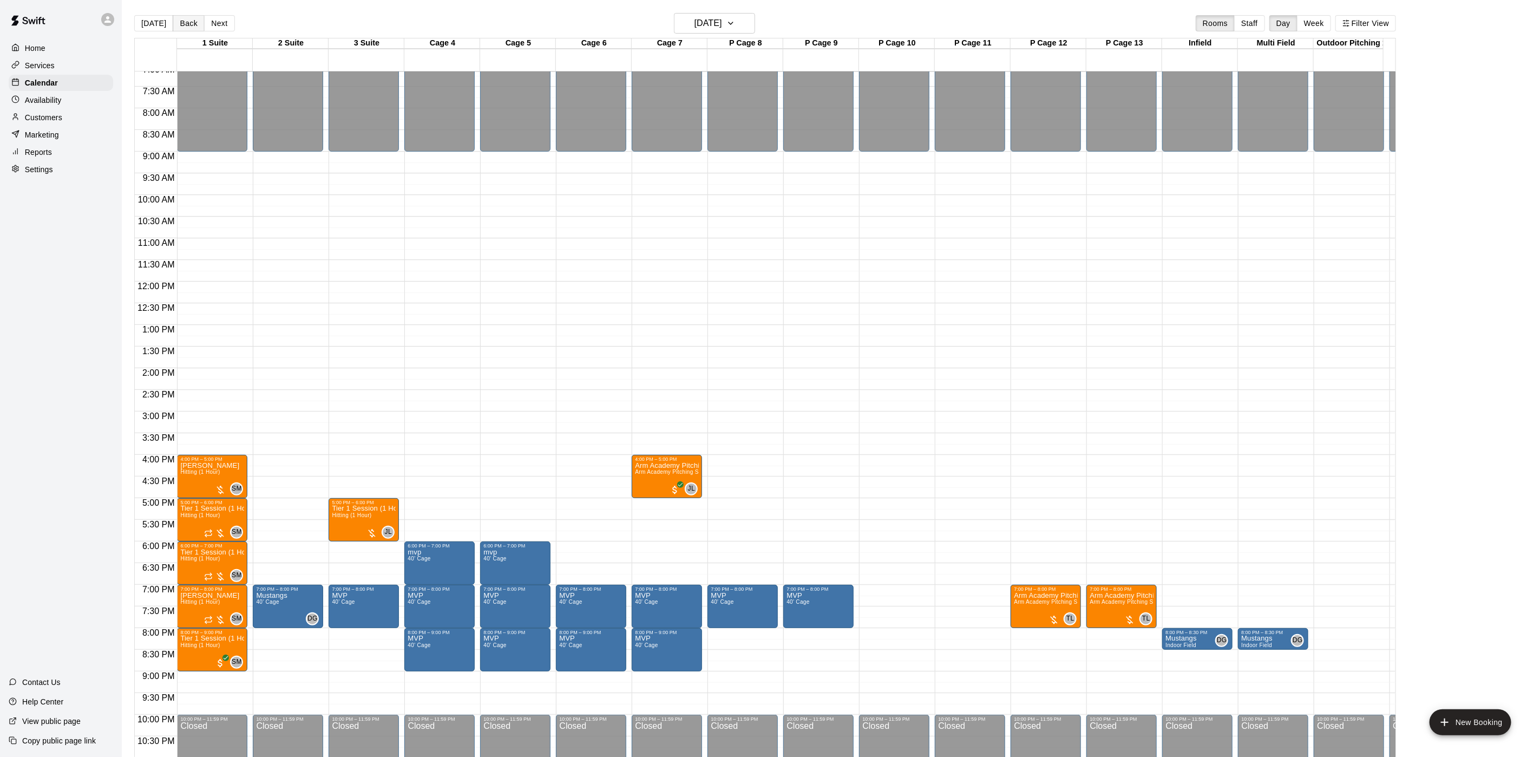
click at [199, 22] on button "Back" at bounding box center [189, 23] width 32 height 16
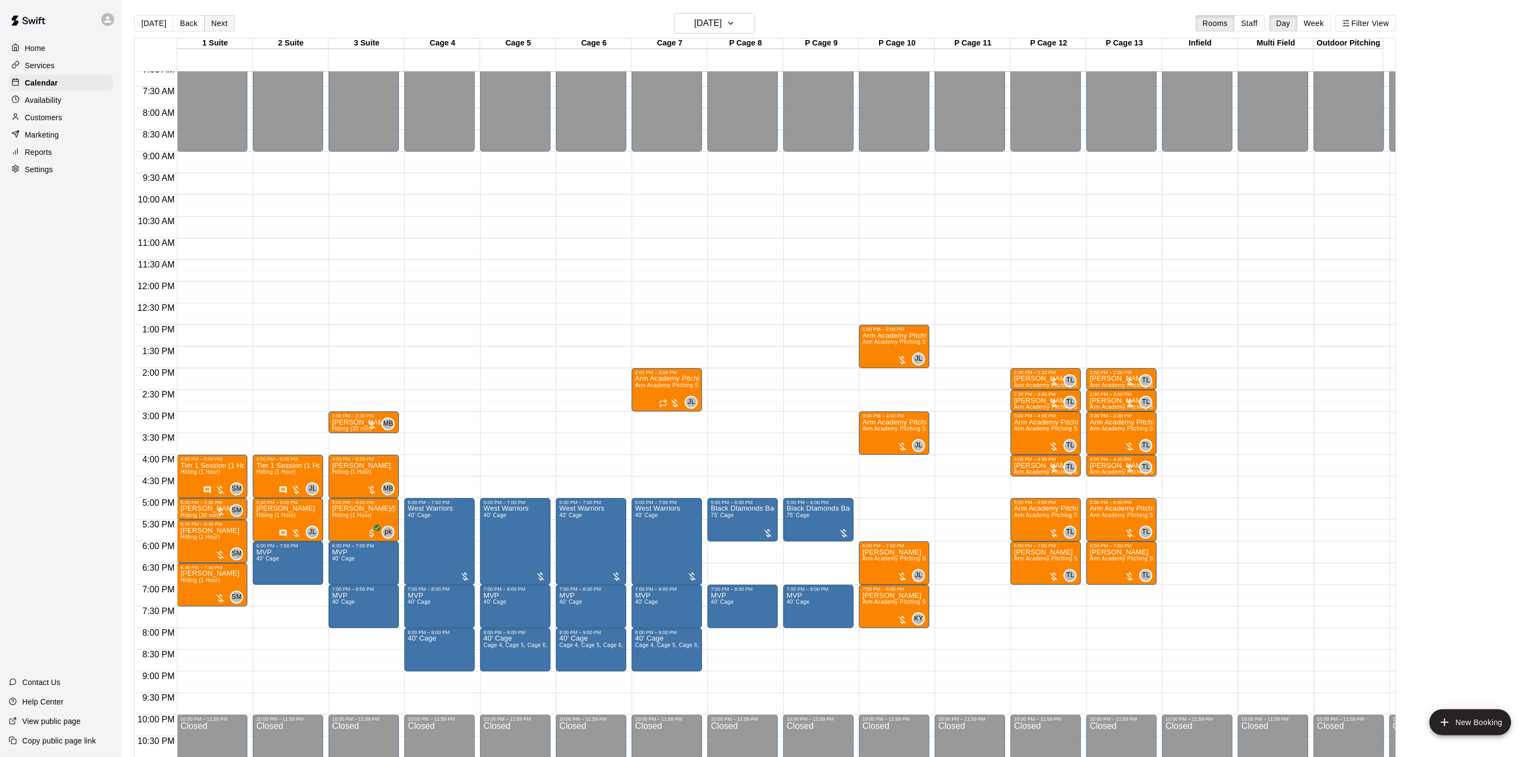
click at [229, 27] on button "Next" at bounding box center [219, 23] width 30 height 16
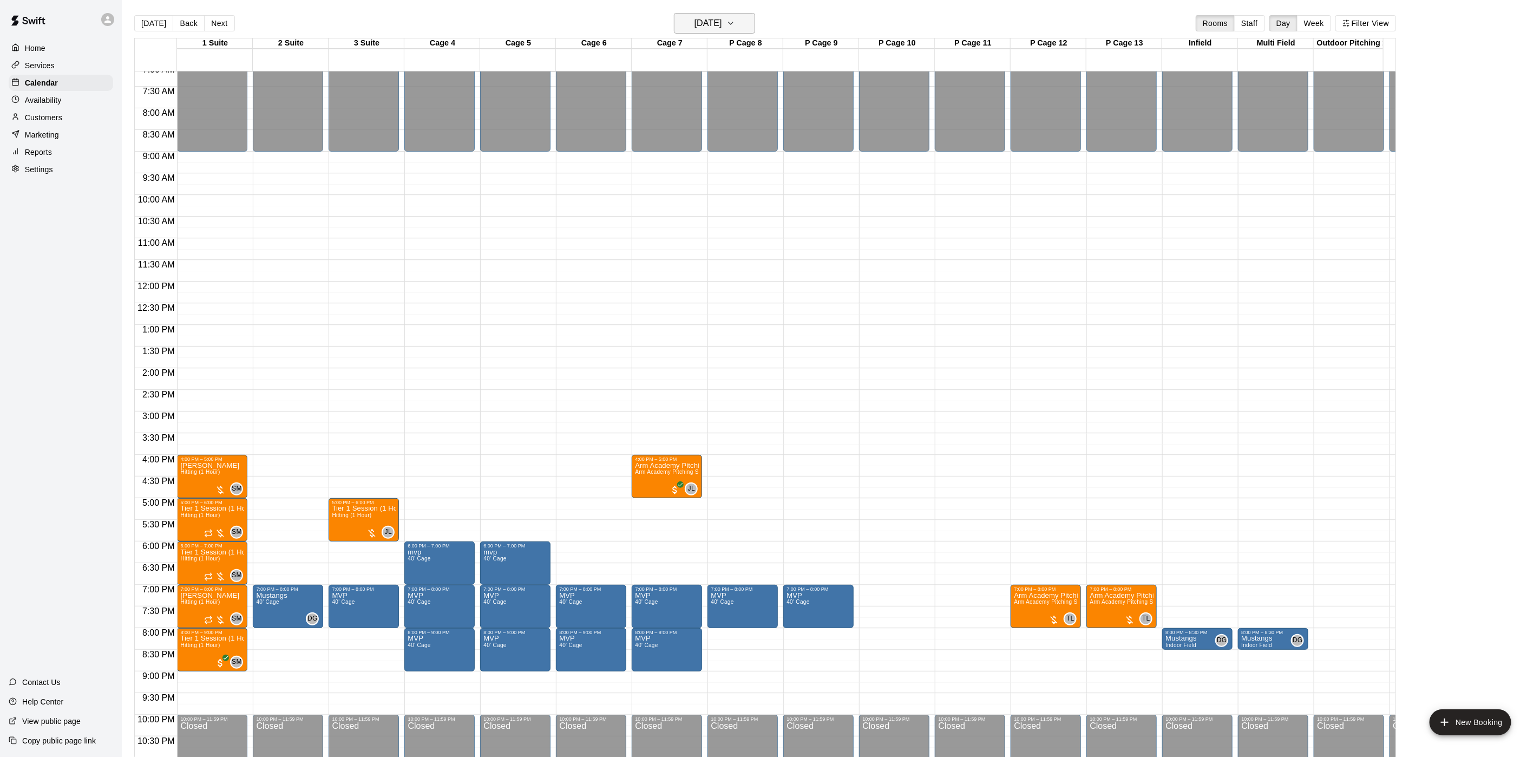
click at [722, 20] on h6 "[DATE]" at bounding box center [708, 23] width 28 height 15
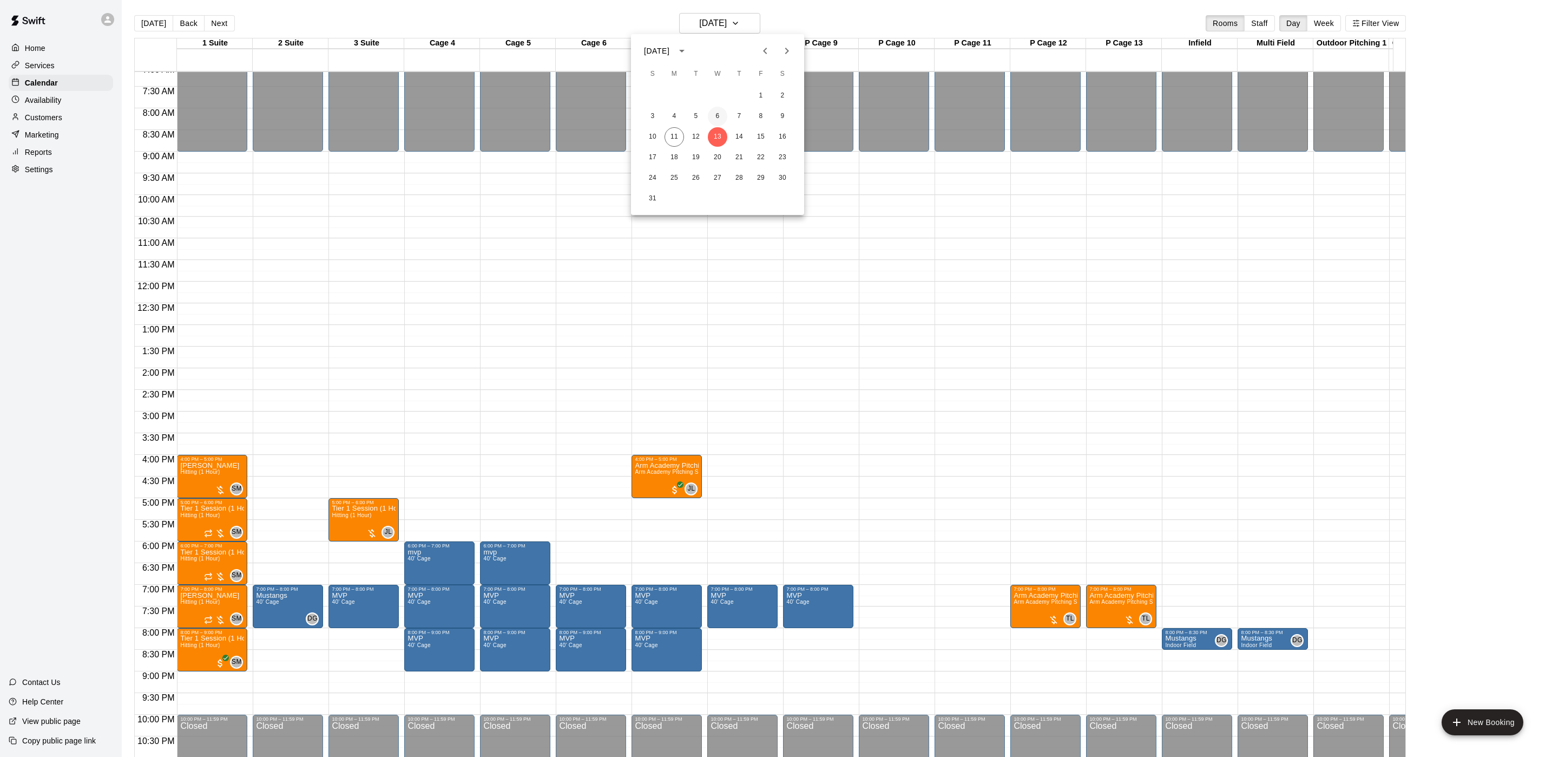
click at [715, 121] on button "6" at bounding box center [717, 116] width 19 height 19
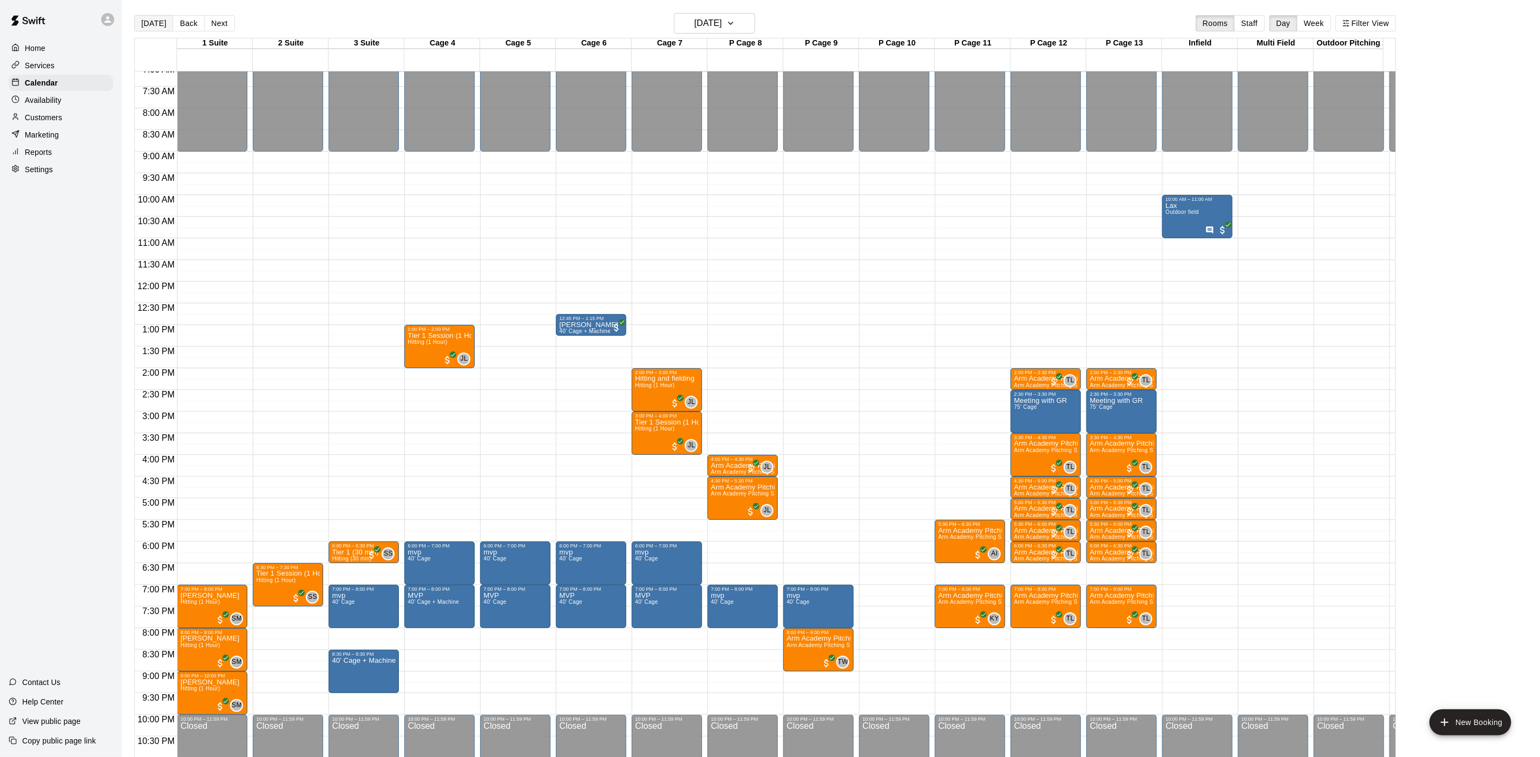
click at [140, 25] on button "[DATE]" at bounding box center [153, 23] width 39 height 16
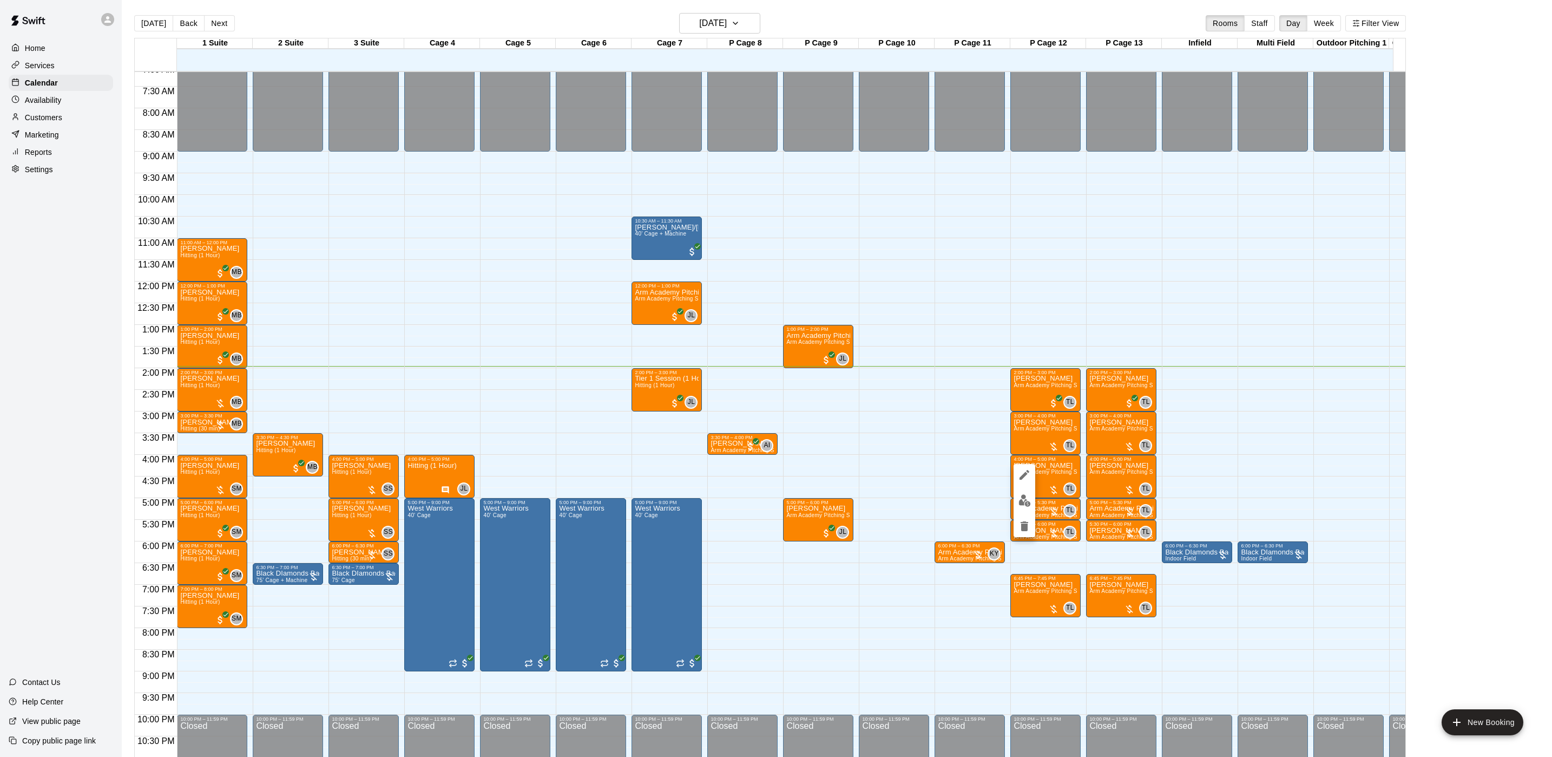
click at [1028, 504] on img "edit" at bounding box center [1025, 500] width 12 height 12
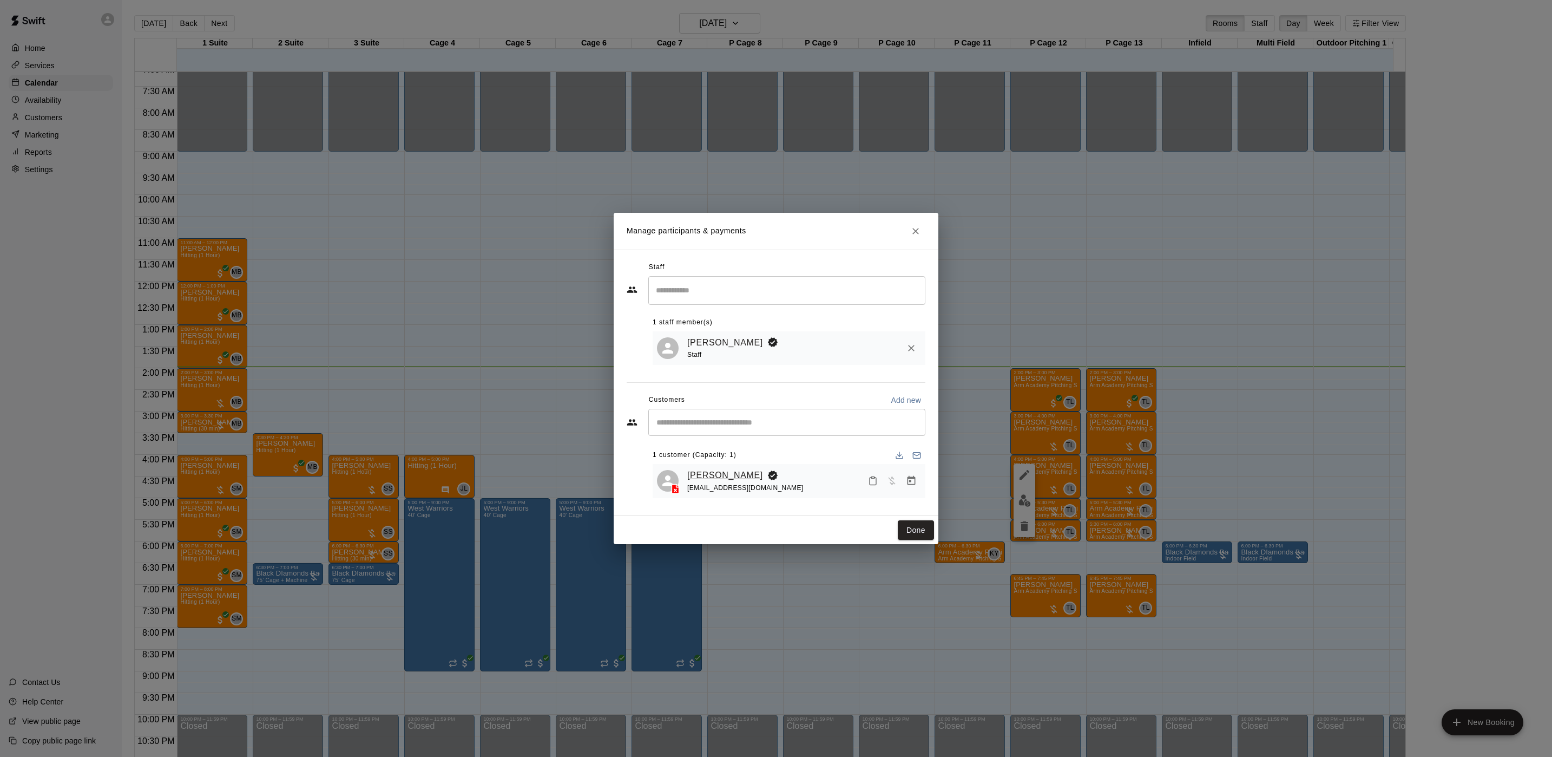
click at [697, 468] on link "[PERSON_NAME]" at bounding box center [725, 475] width 76 height 14
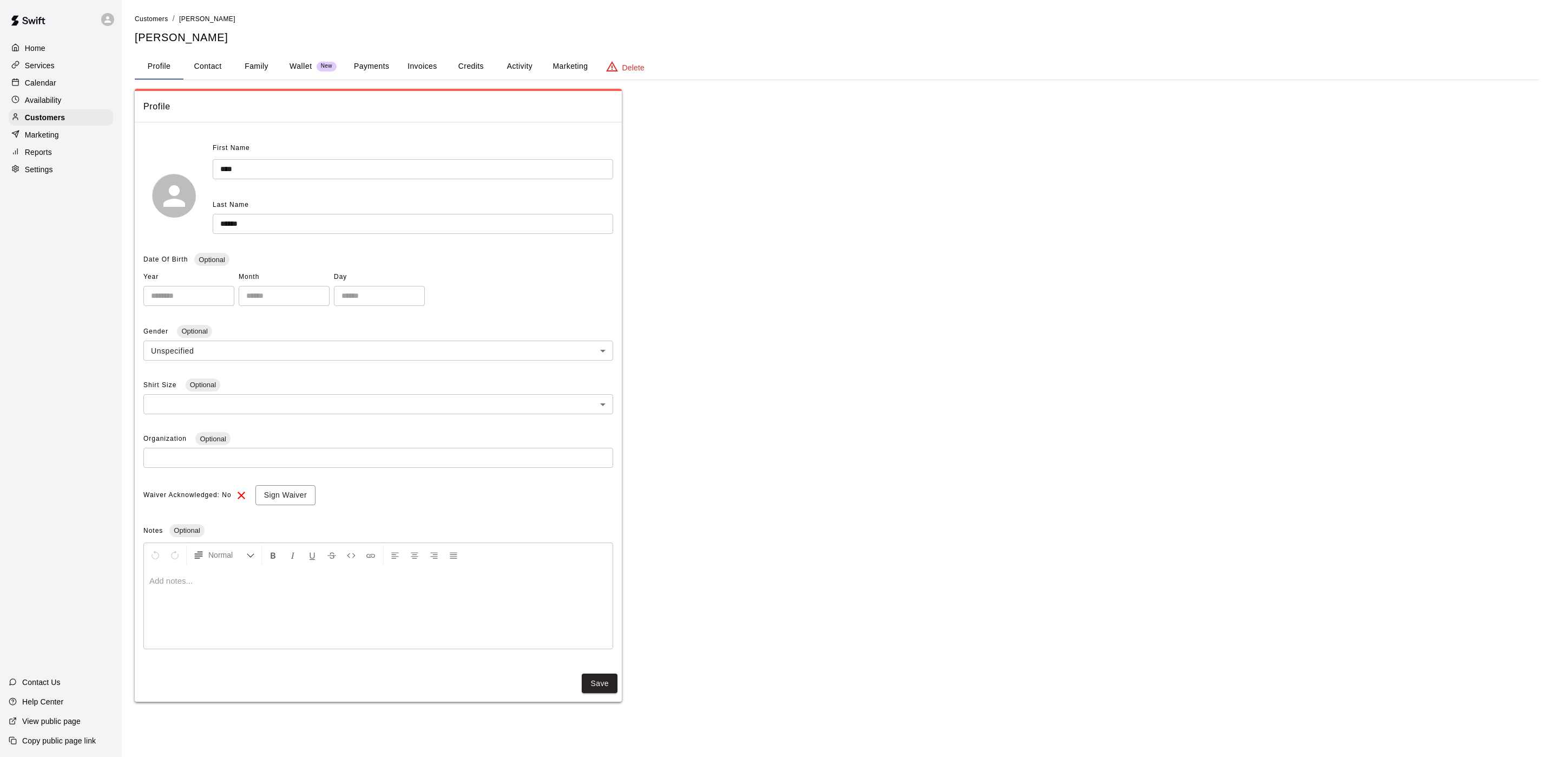
click at [510, 65] on button "Activity" at bounding box center [519, 67] width 49 height 26
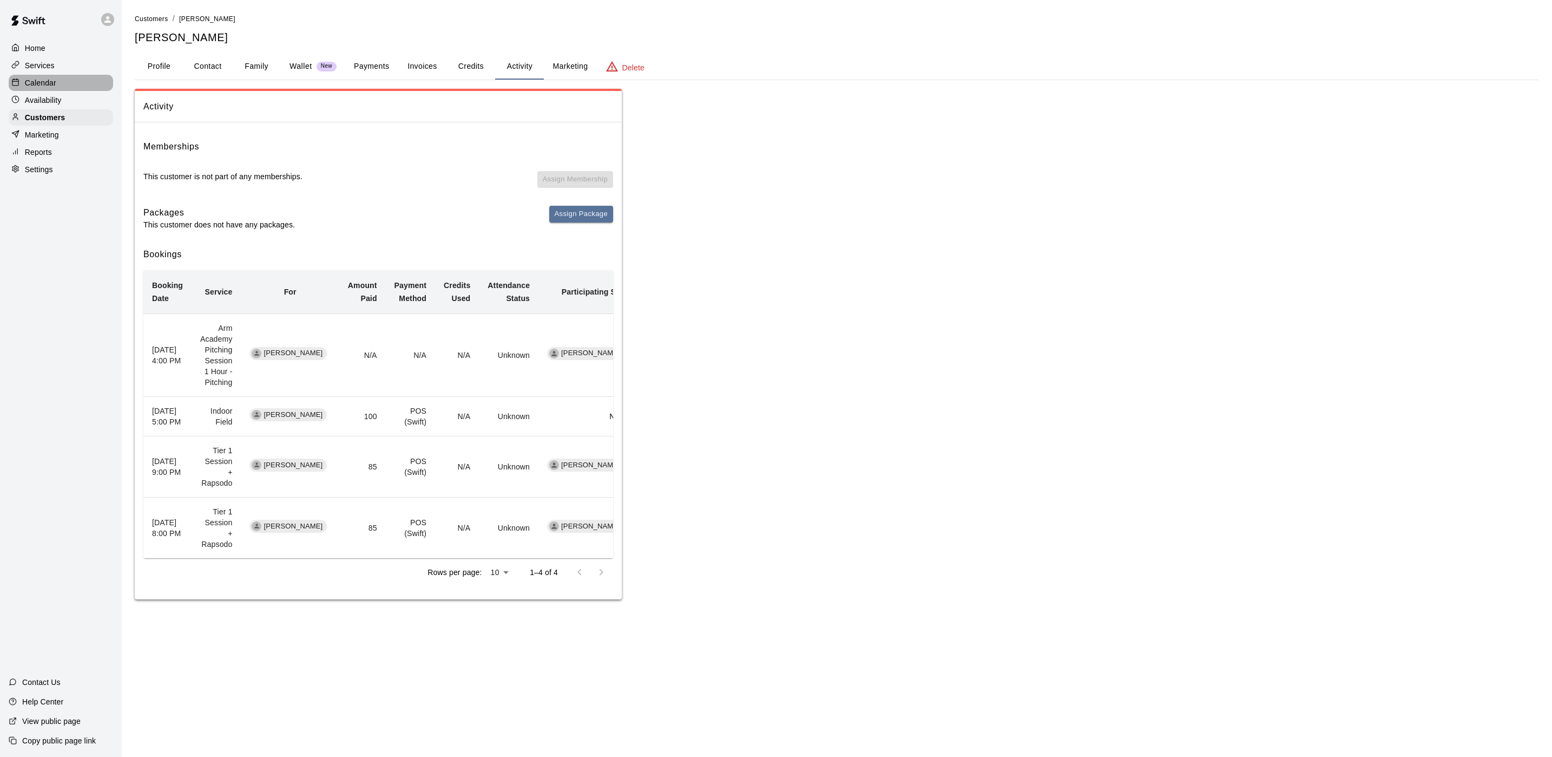
click at [40, 78] on div "Calendar" at bounding box center [61, 83] width 104 height 16
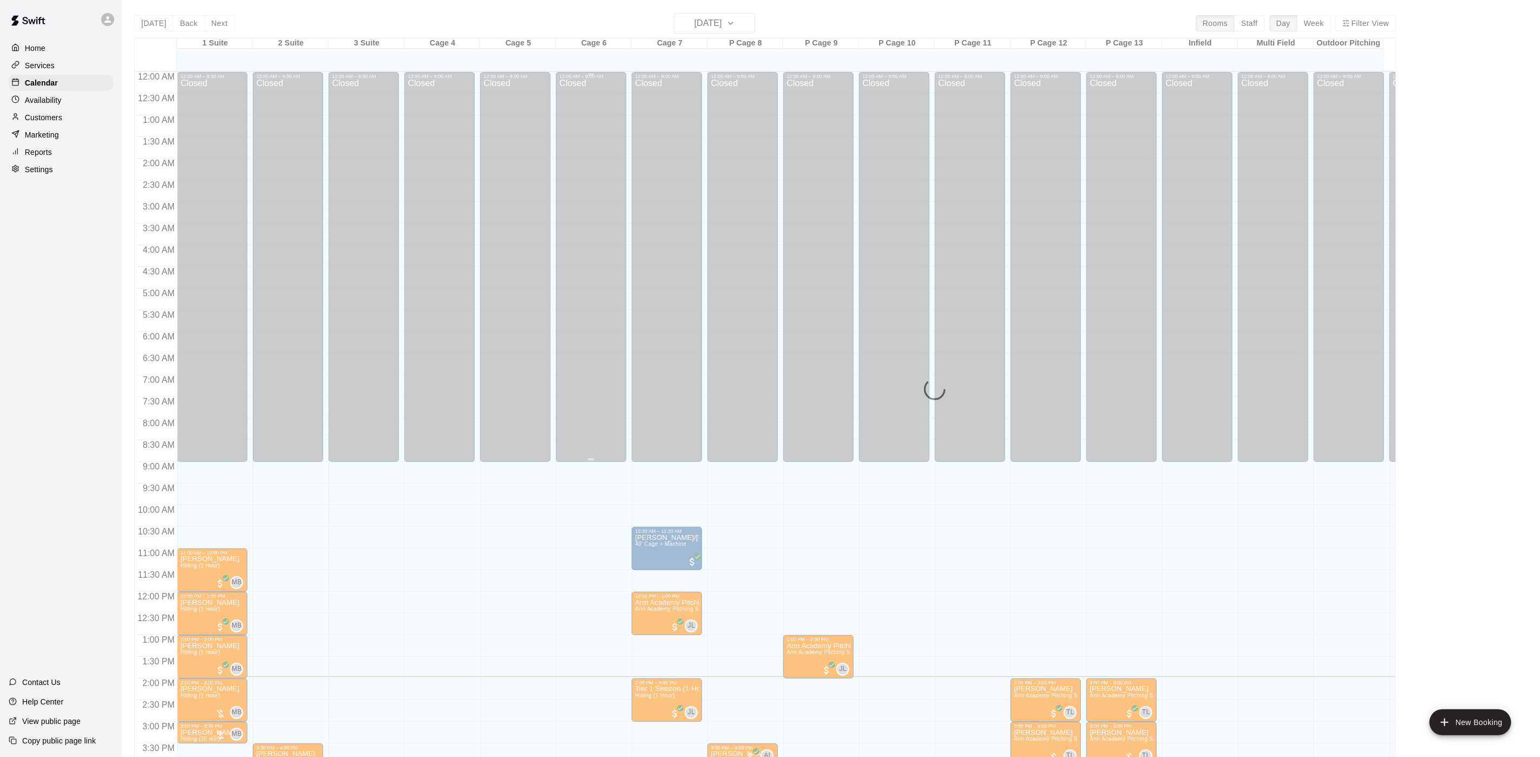
scroll to position [310, 0]
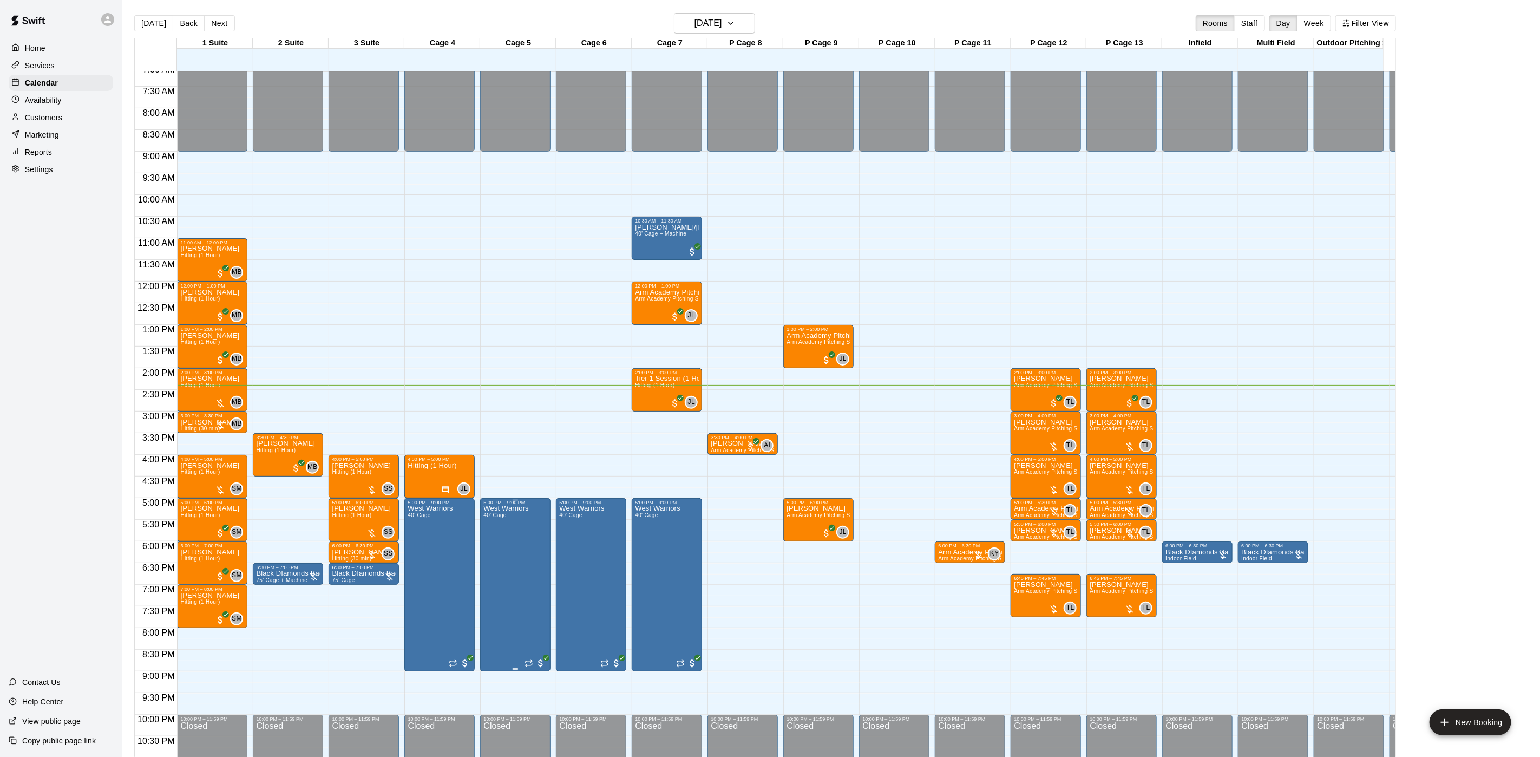
click at [1372, 23] on button "Filter View" at bounding box center [1365, 23] width 61 height 16
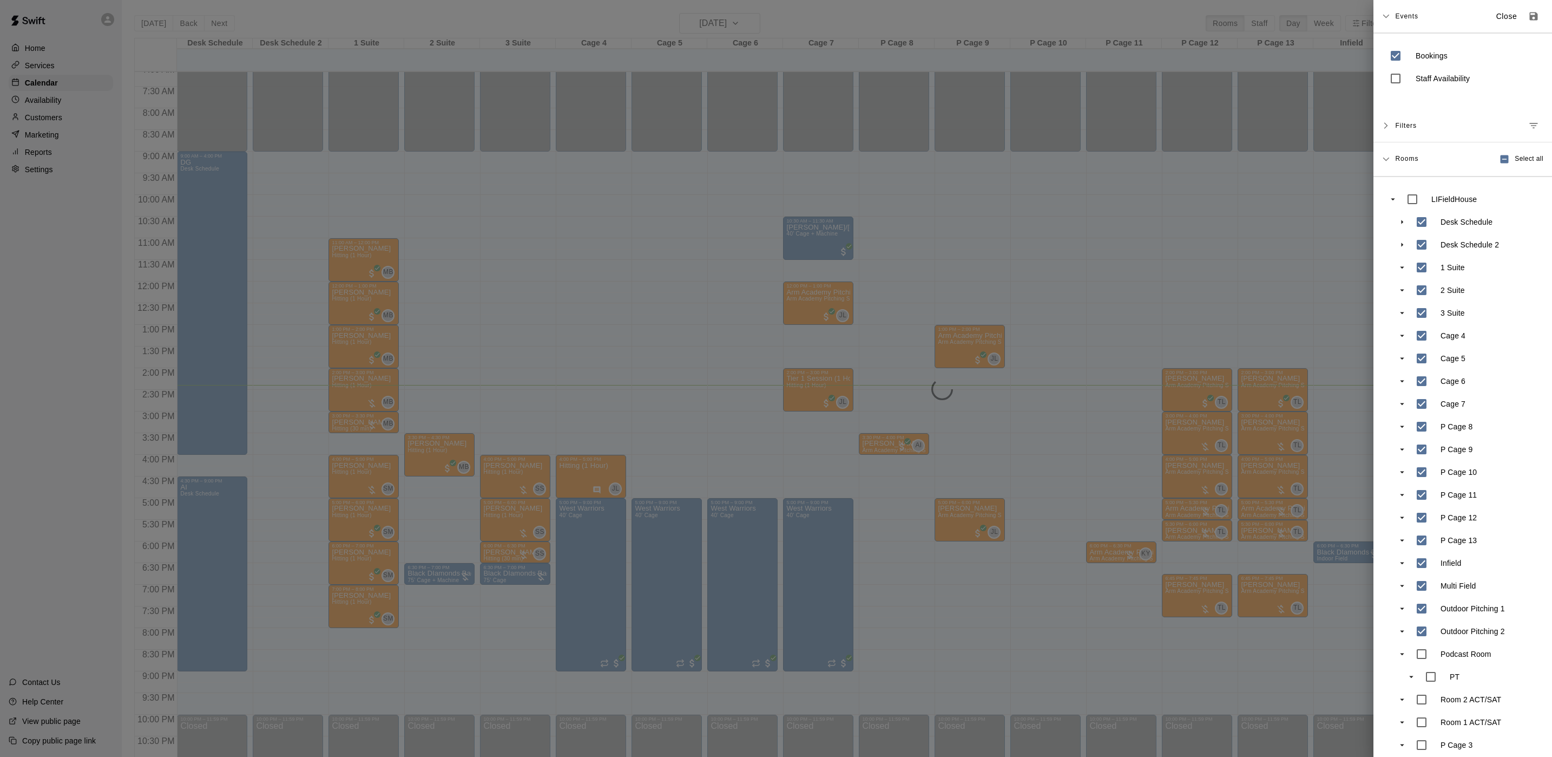
click at [994, 250] on div at bounding box center [776, 378] width 1552 height 757
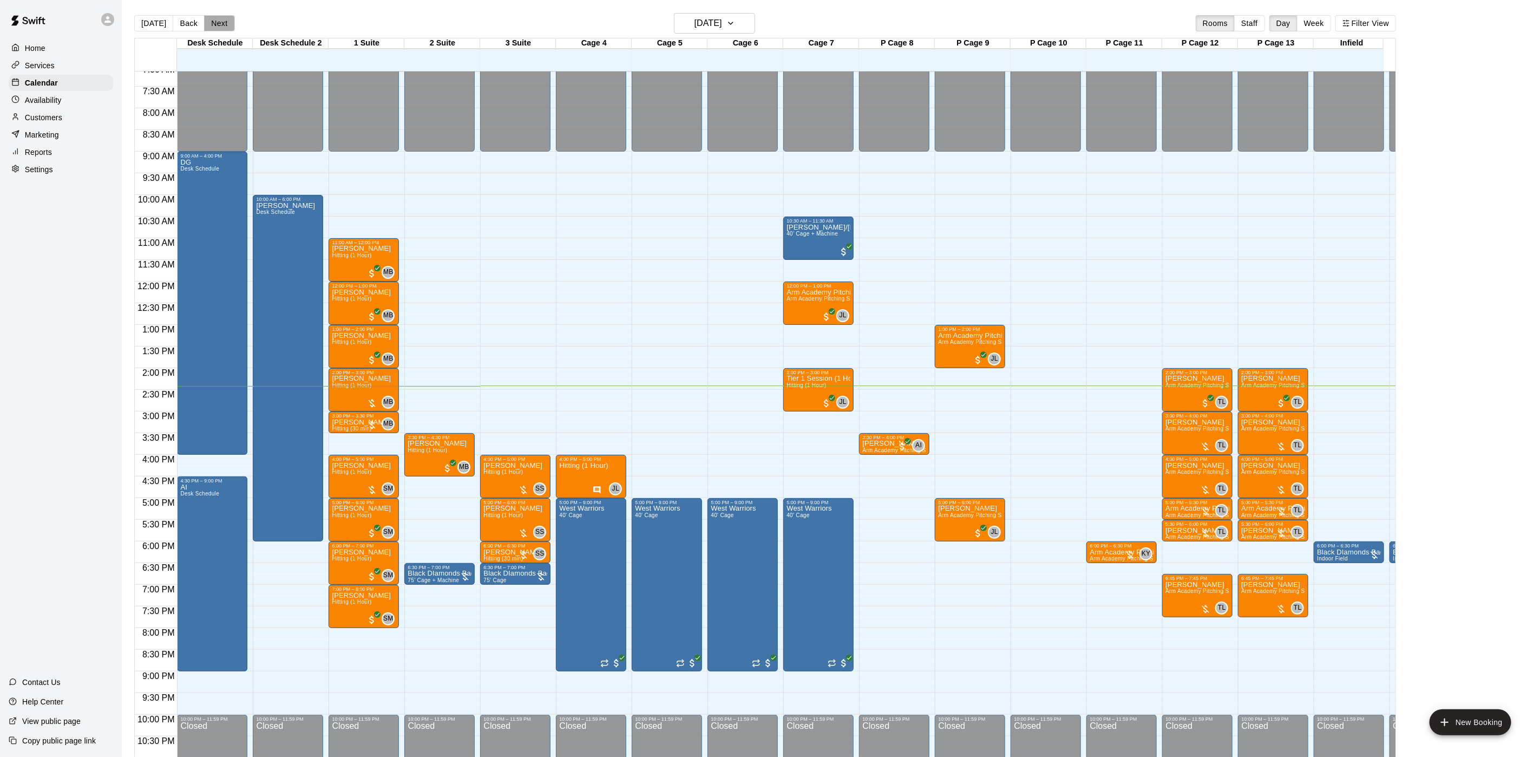
click at [225, 18] on button "Next" at bounding box center [219, 23] width 30 height 16
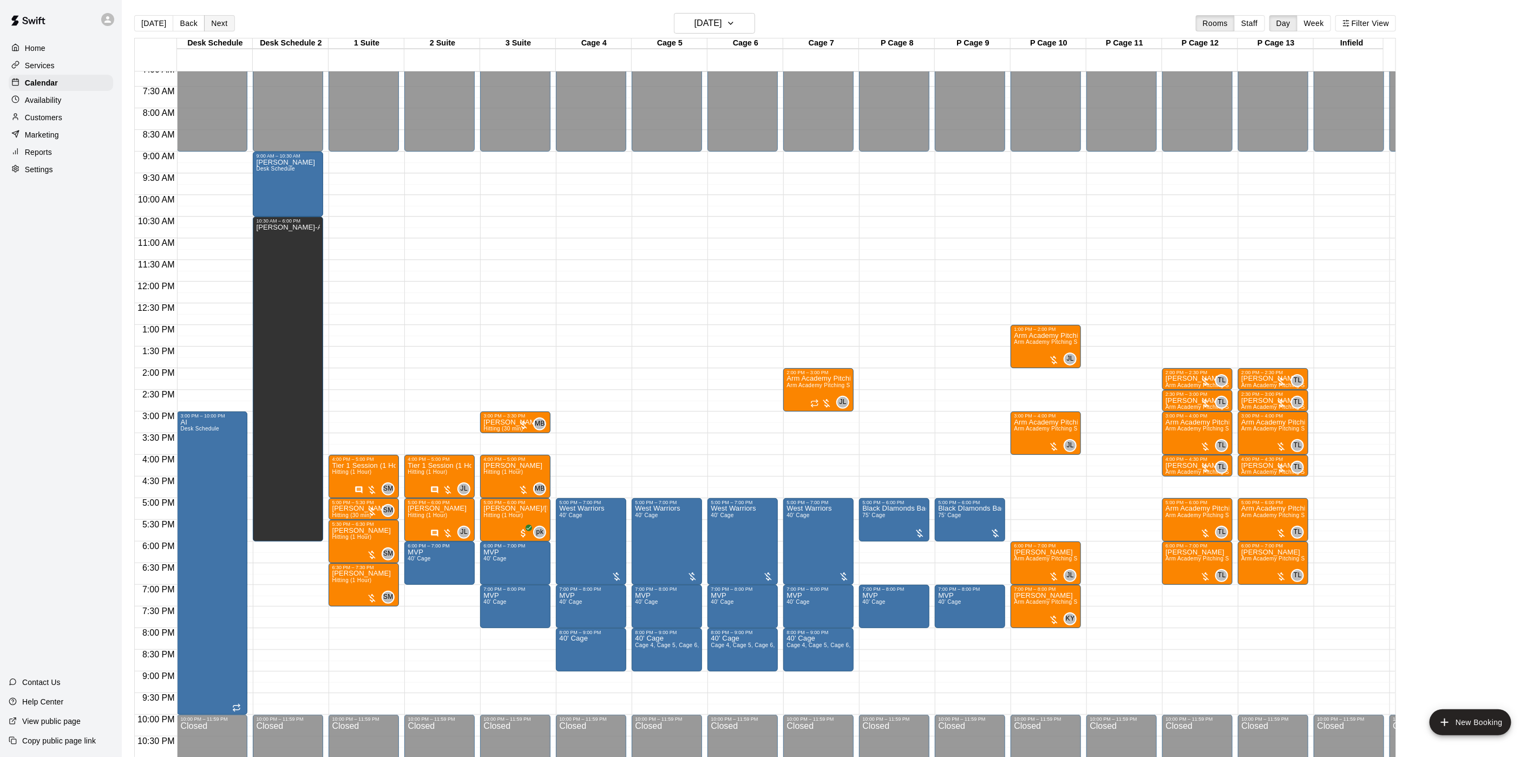
click at [209, 25] on button "Next" at bounding box center [219, 23] width 30 height 16
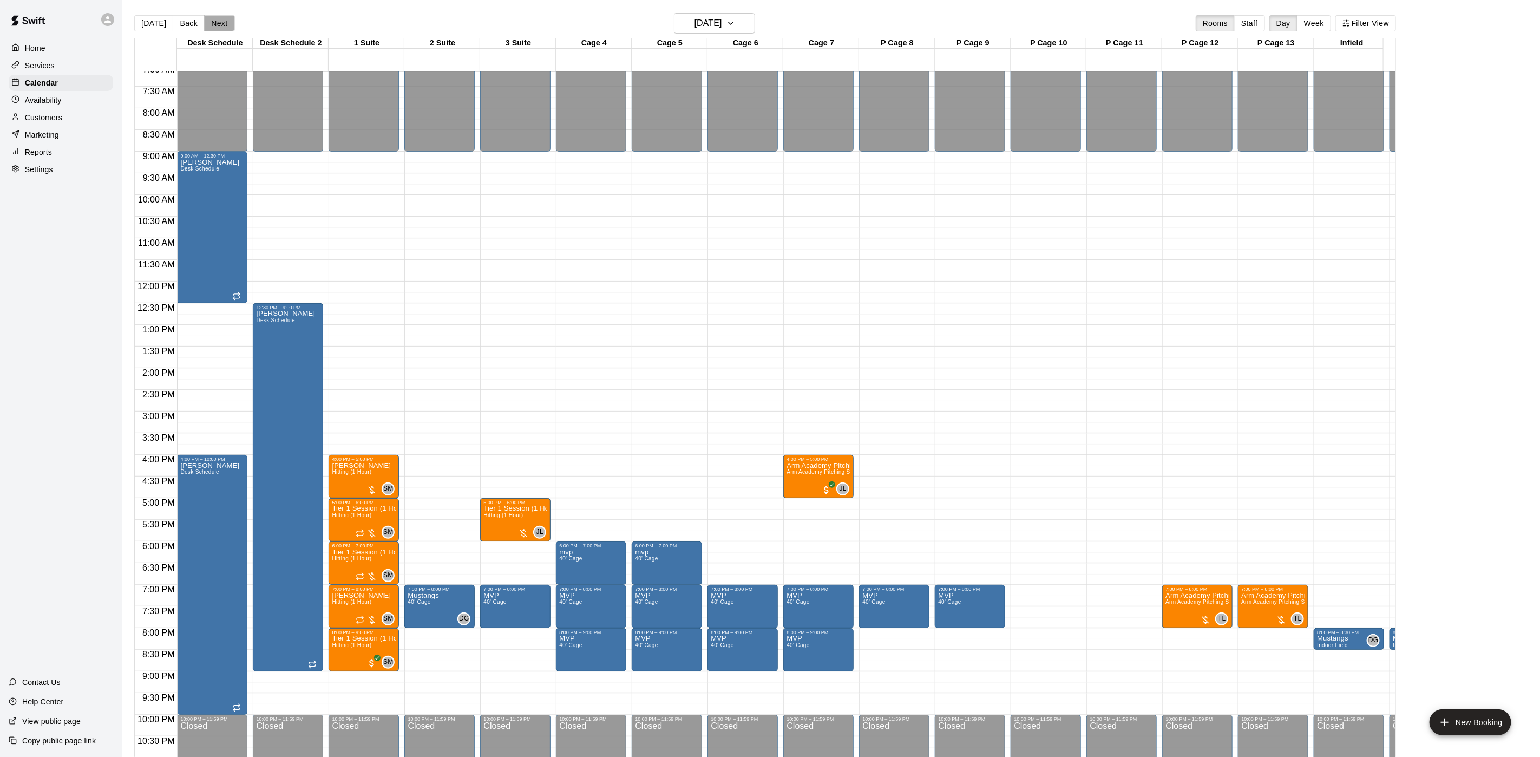
click at [211, 25] on button "Next" at bounding box center [219, 23] width 30 height 16
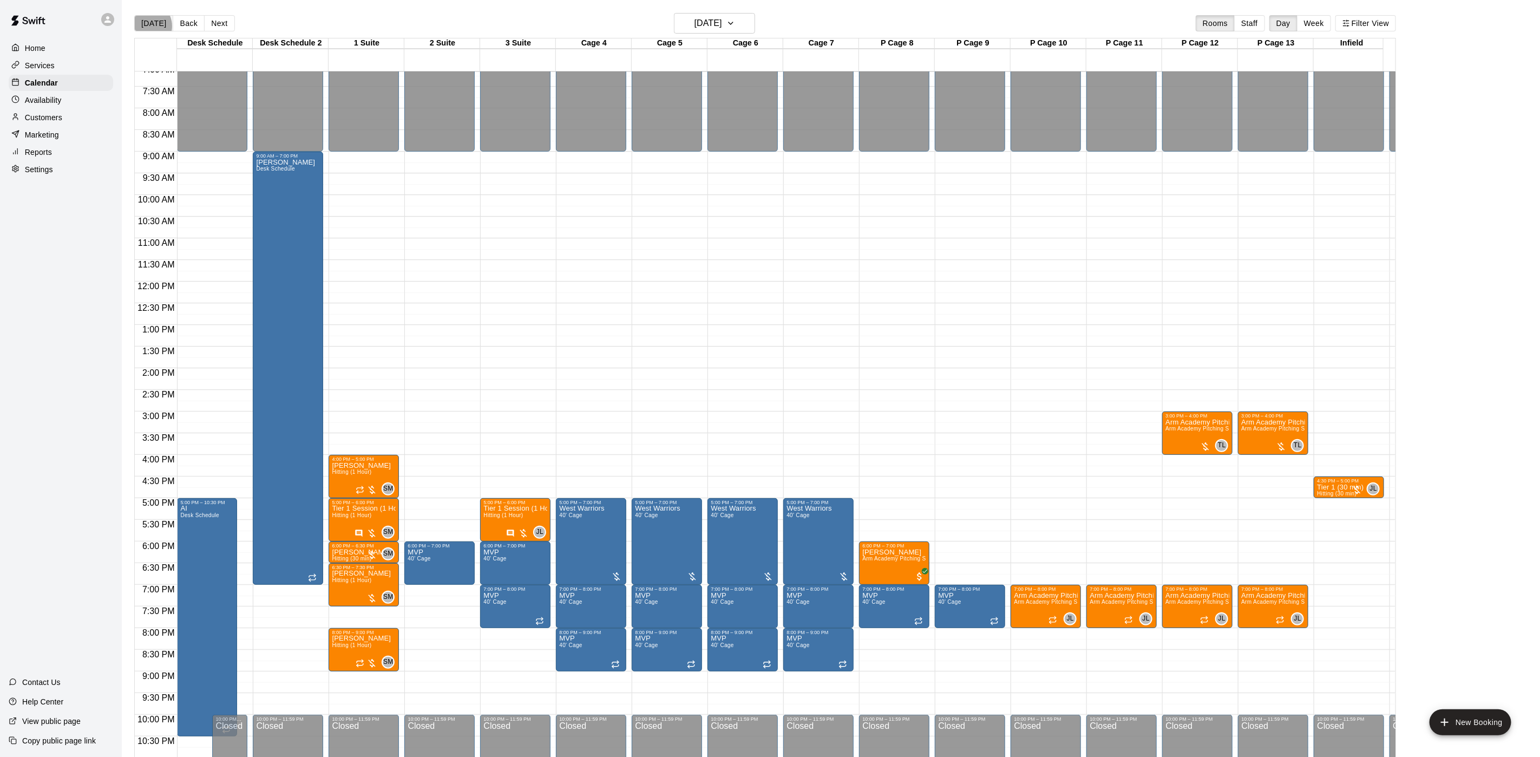
click at [147, 26] on button "[DATE]" at bounding box center [153, 23] width 39 height 16
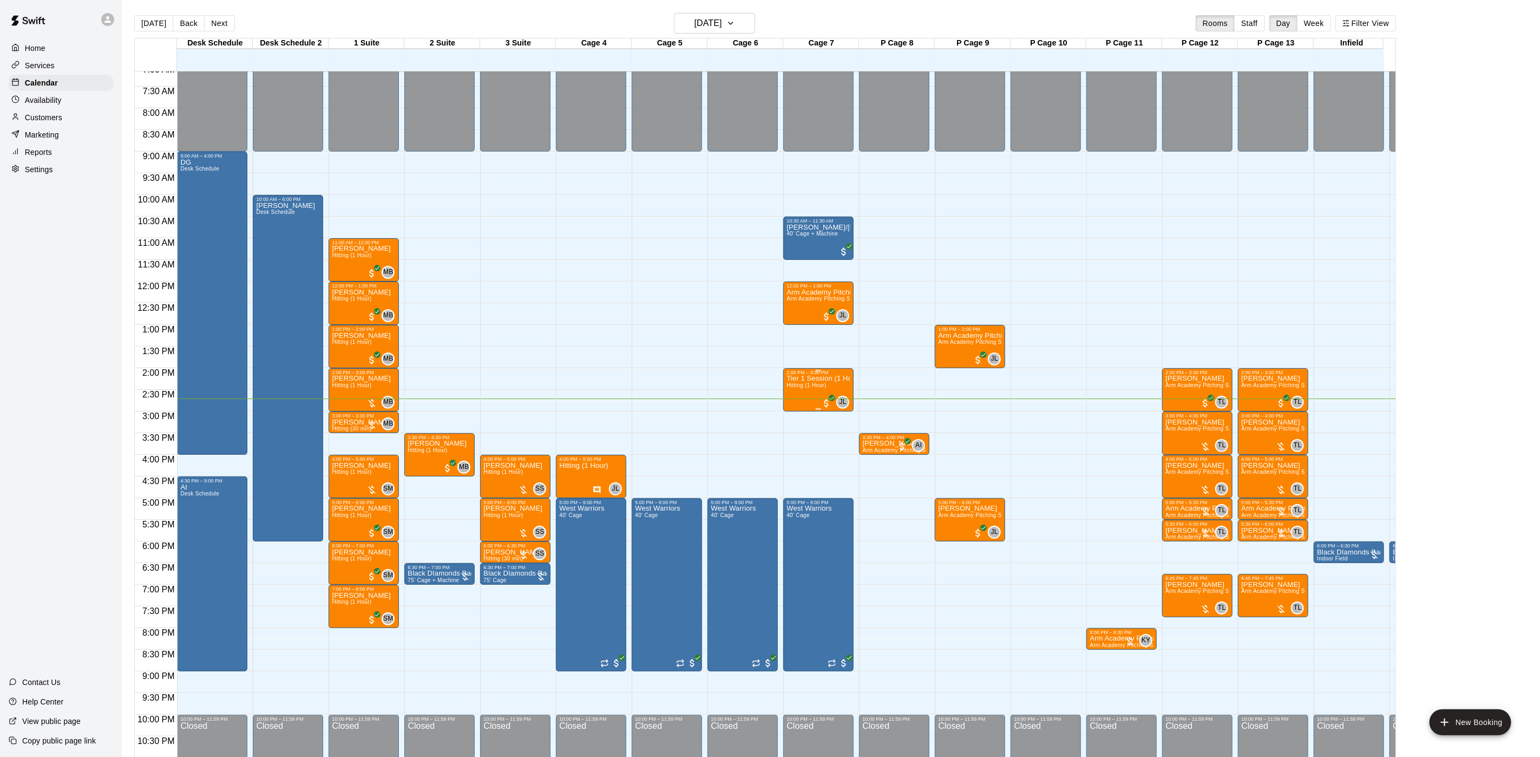
click at [822, 388] on span "Hitting (1 Hour)" at bounding box center [806, 385] width 40 height 6
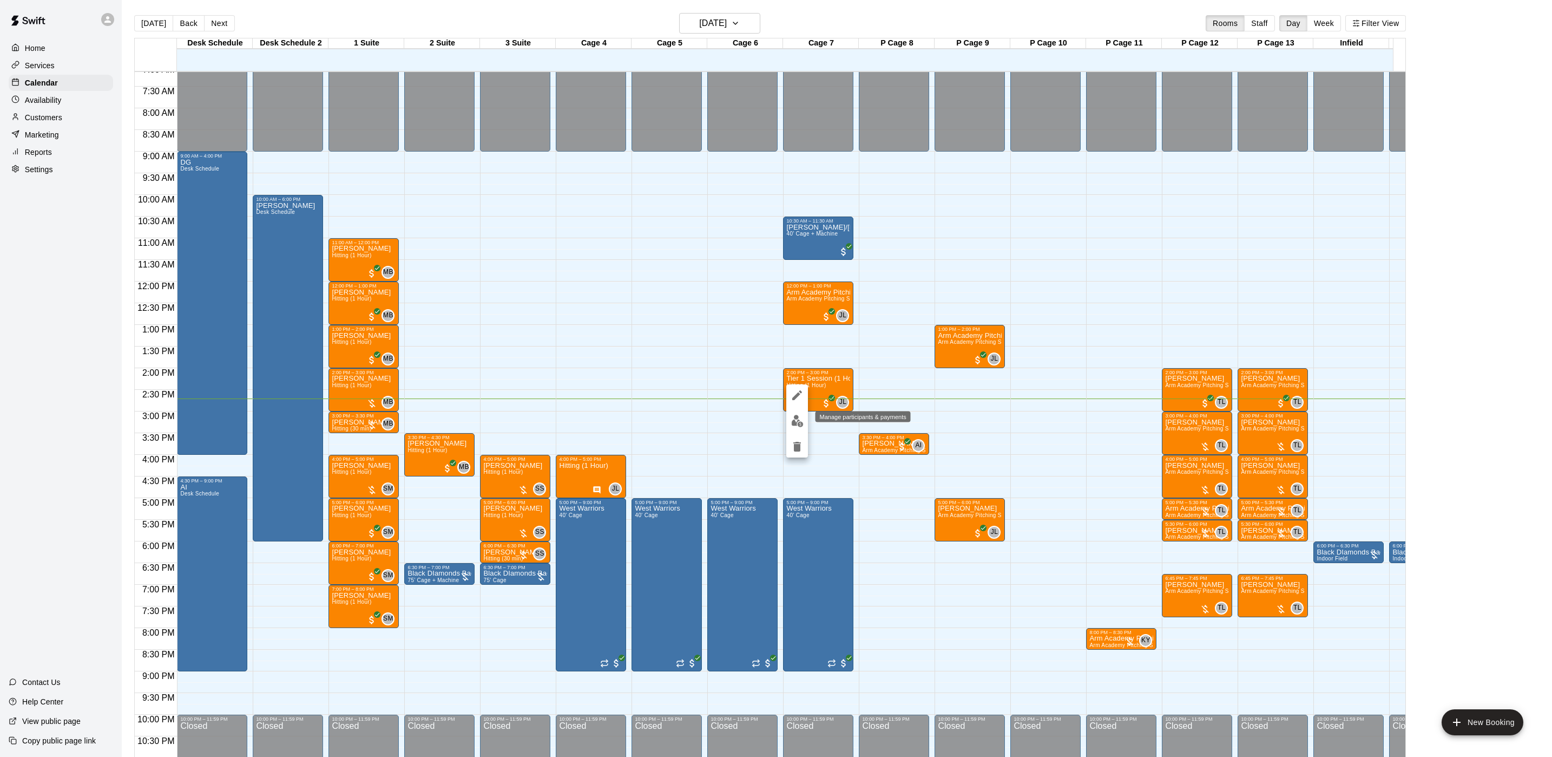
click at [791, 426] on img "edit" at bounding box center [797, 421] width 12 height 12
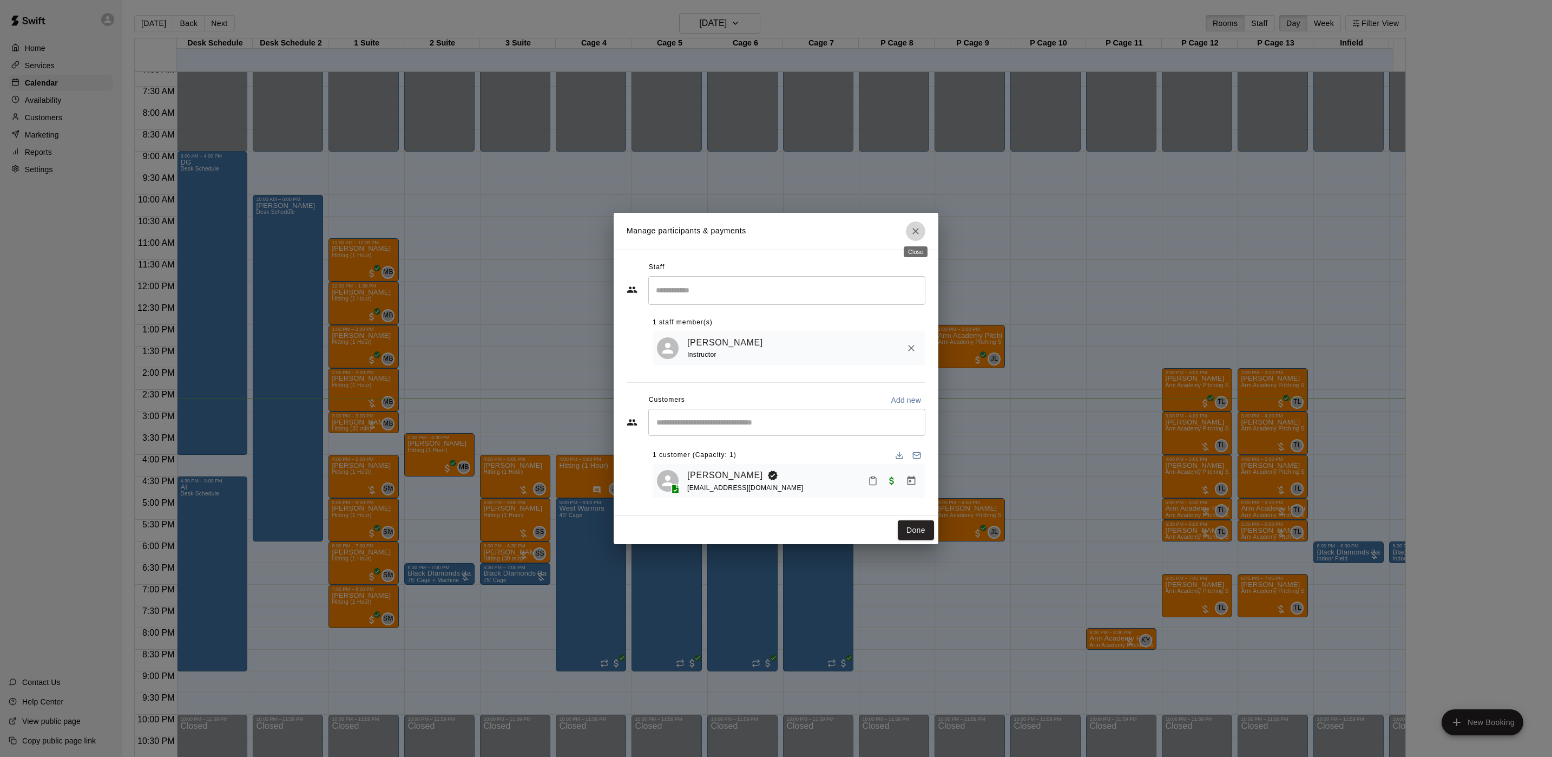
click at [914, 221] on button "Close" at bounding box center [915, 230] width 19 height 19
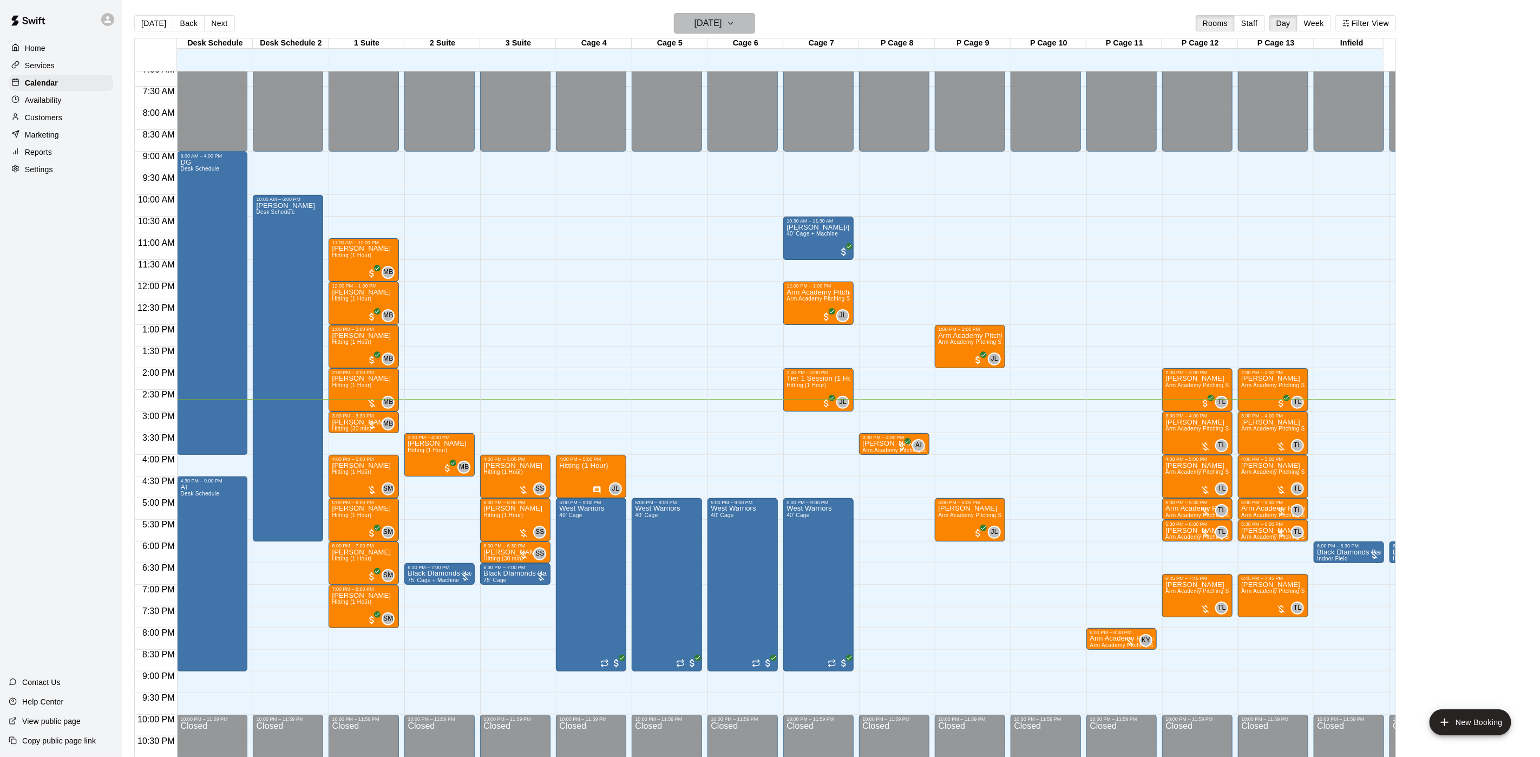
click at [698, 16] on h6 "[DATE]" at bounding box center [708, 23] width 28 height 15
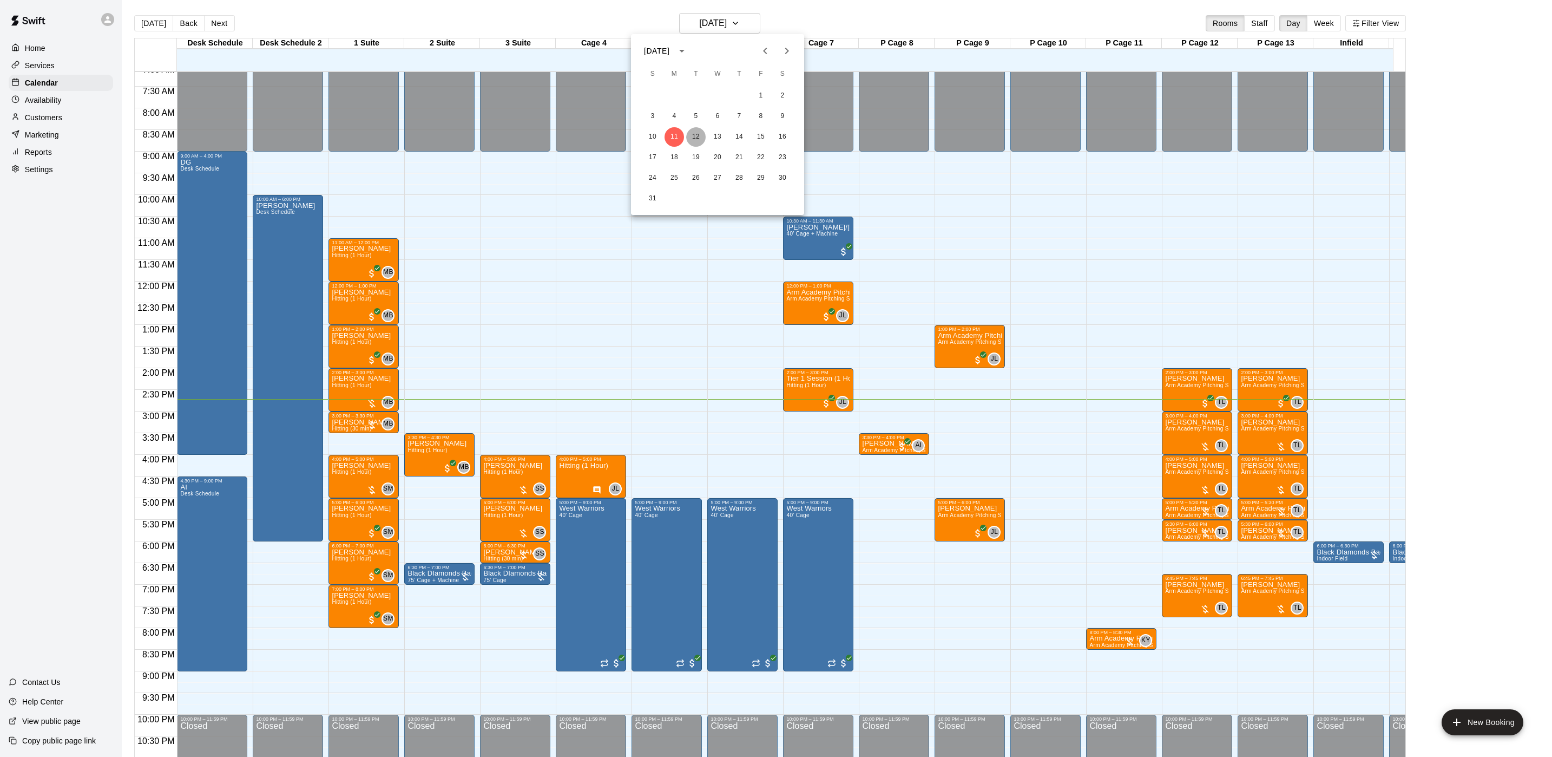
click at [697, 135] on button "12" at bounding box center [695, 136] width 19 height 19
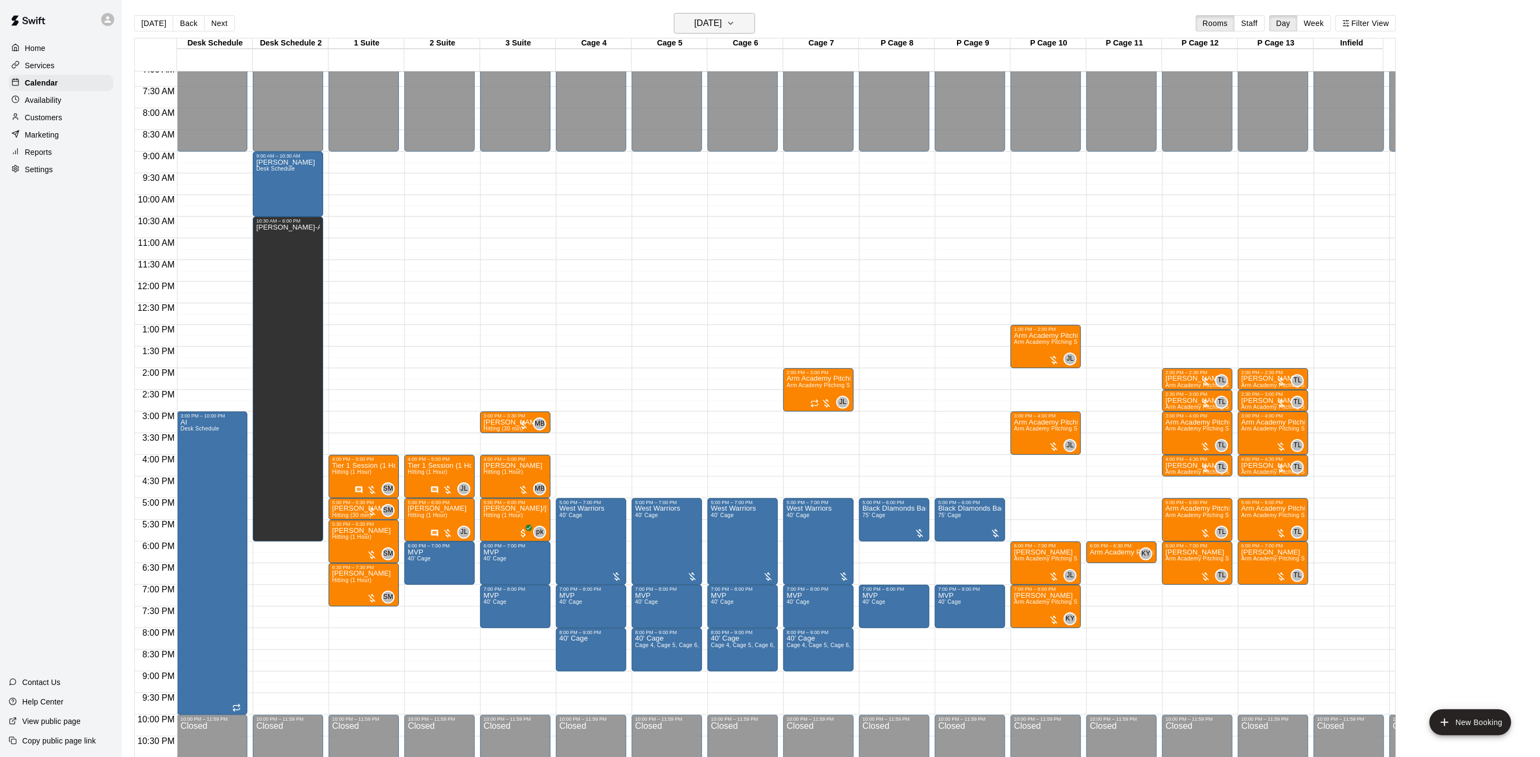
click at [722, 25] on h6 "[DATE]" at bounding box center [708, 23] width 28 height 15
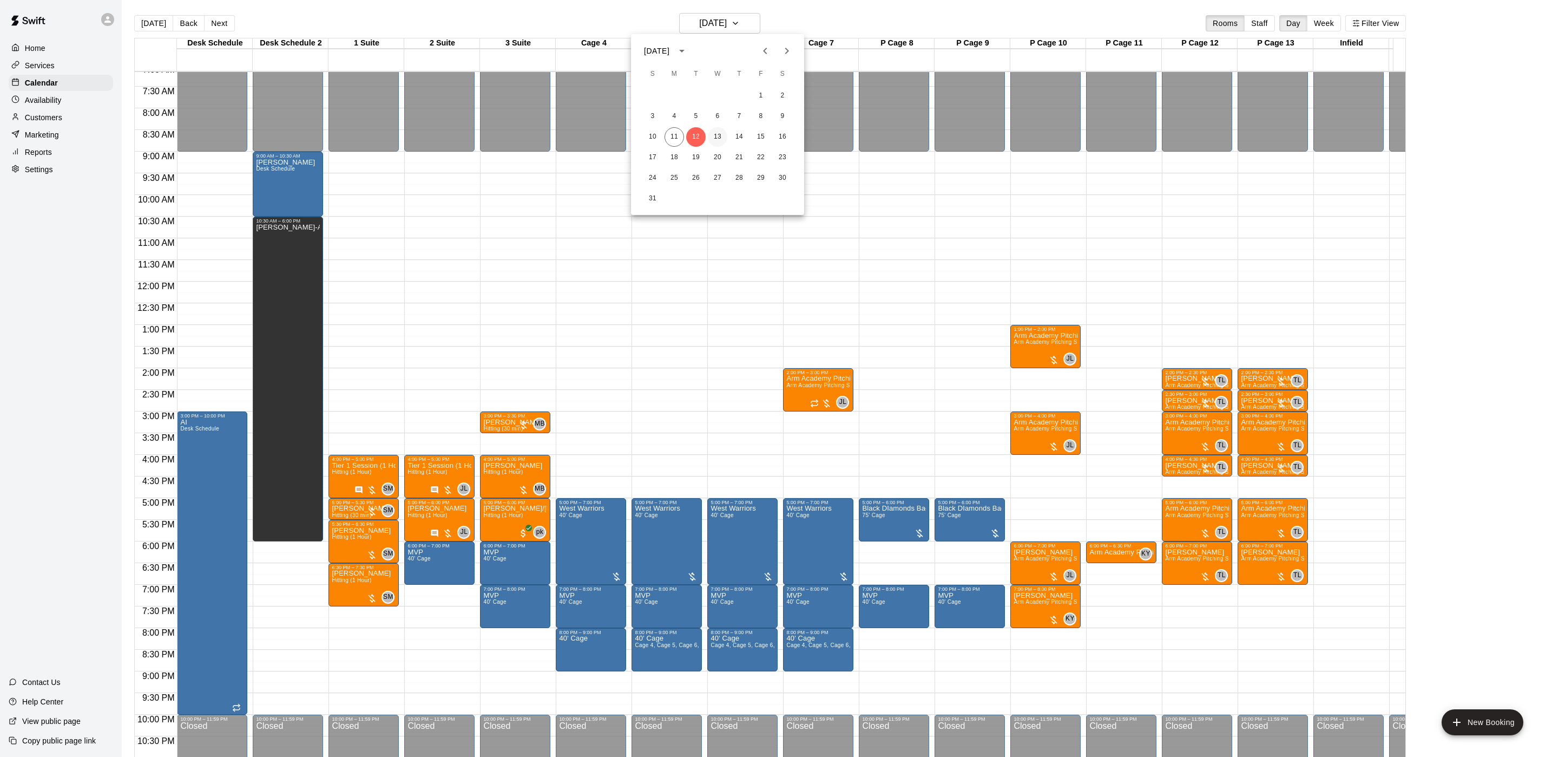
click at [721, 134] on button "13" at bounding box center [717, 136] width 19 height 19
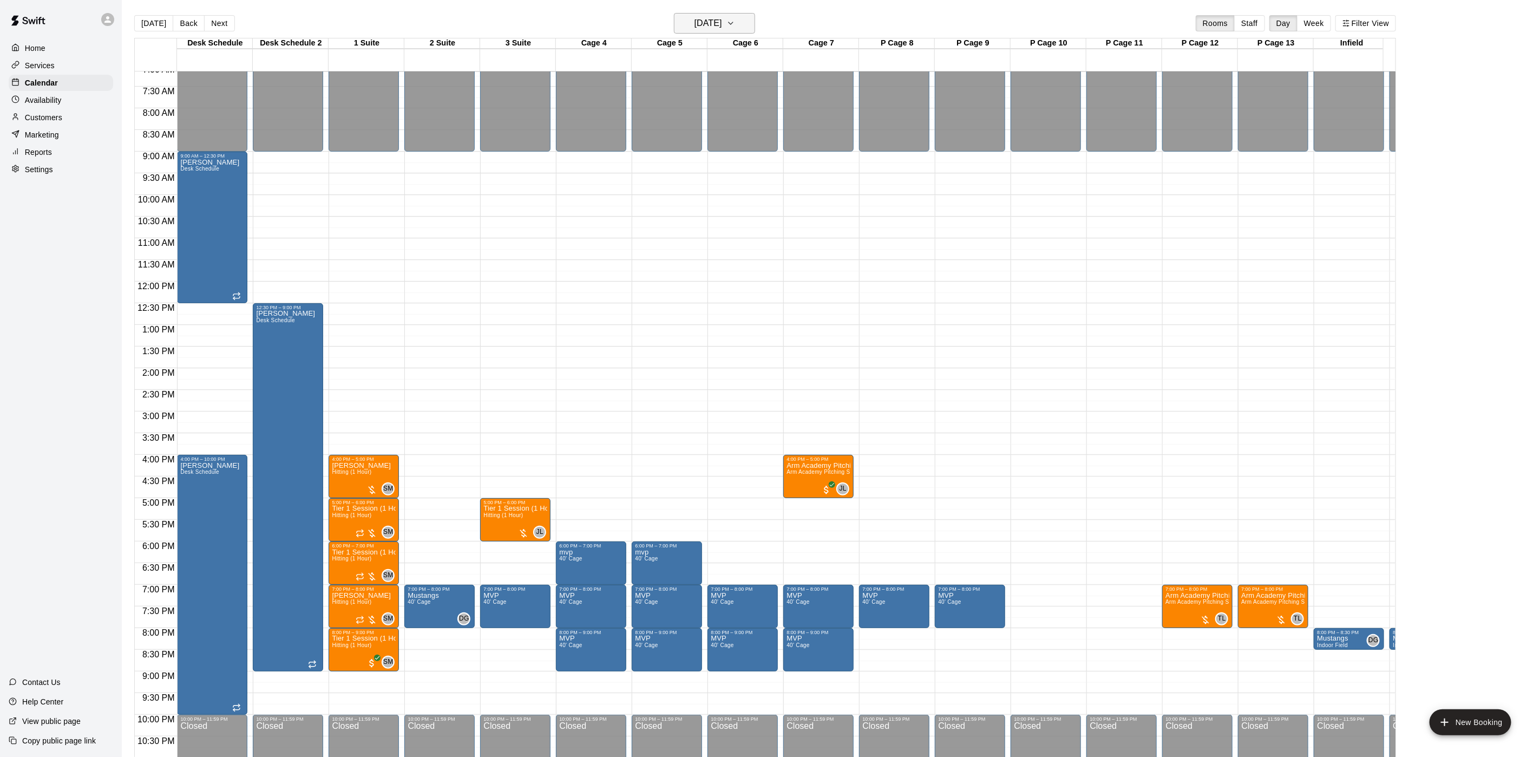
click at [722, 27] on h6 "[DATE]" at bounding box center [708, 23] width 28 height 15
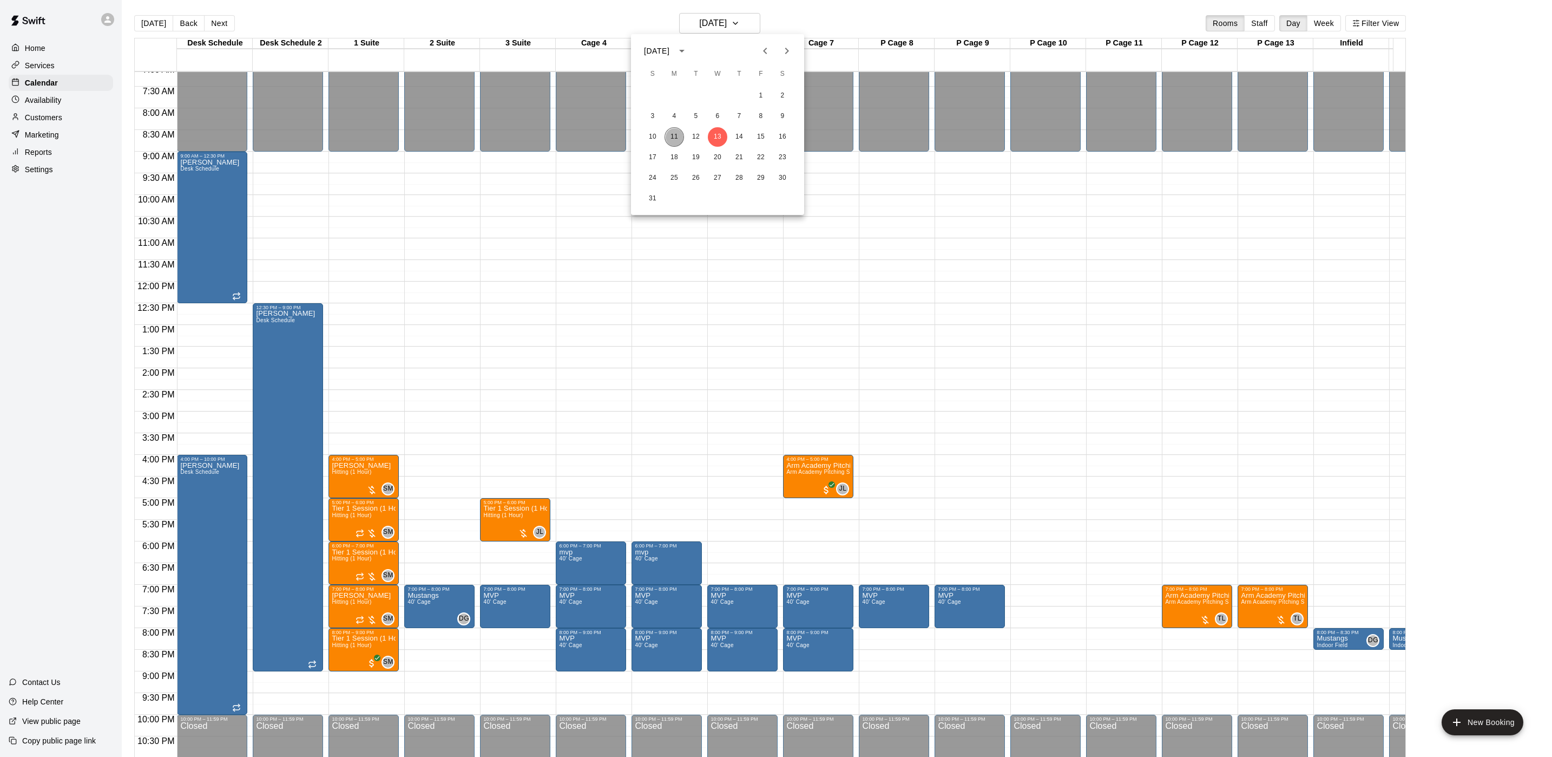
click at [678, 137] on button "11" at bounding box center [674, 136] width 19 height 19
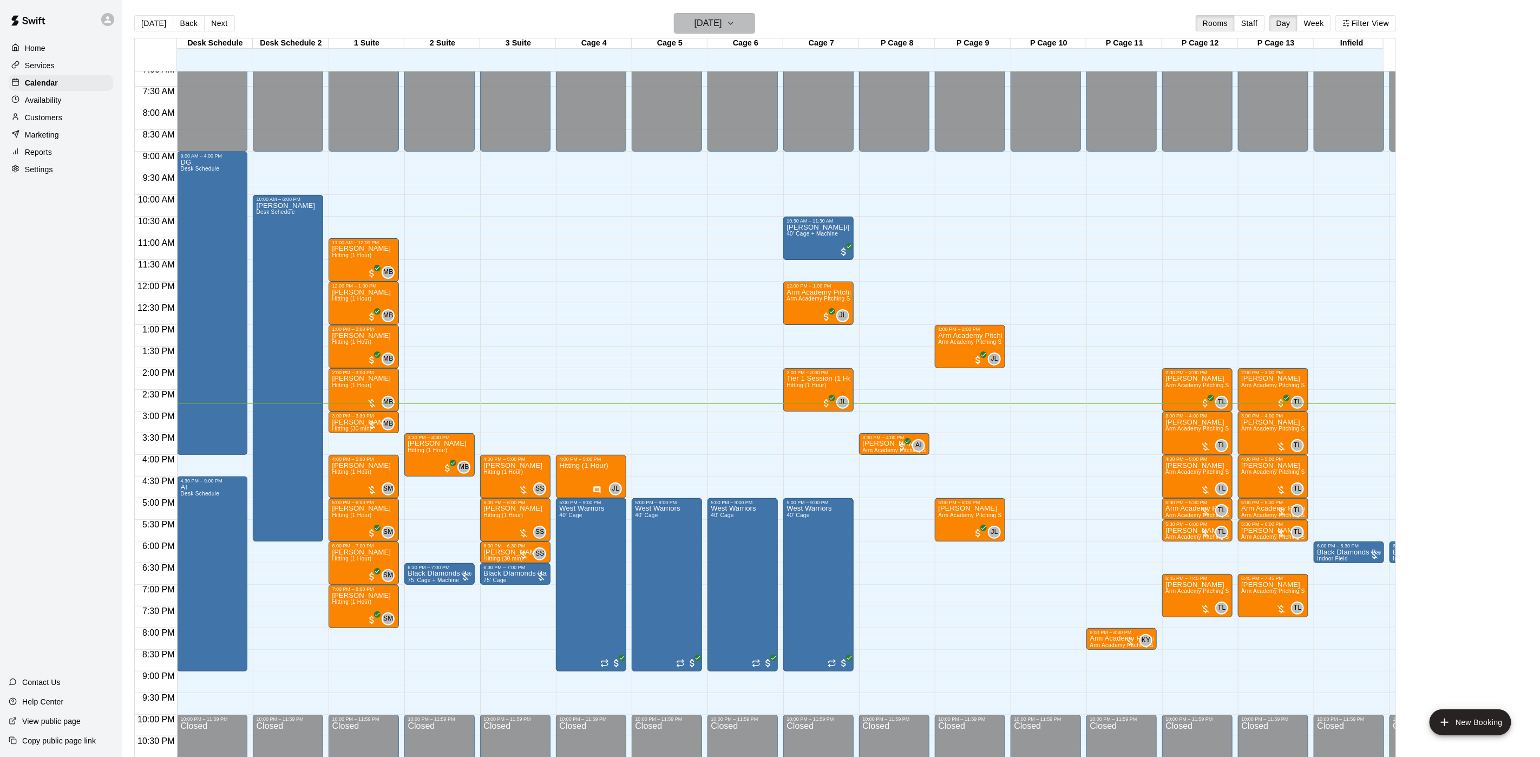
click at [744, 24] on button "[DATE]" at bounding box center [714, 23] width 81 height 21
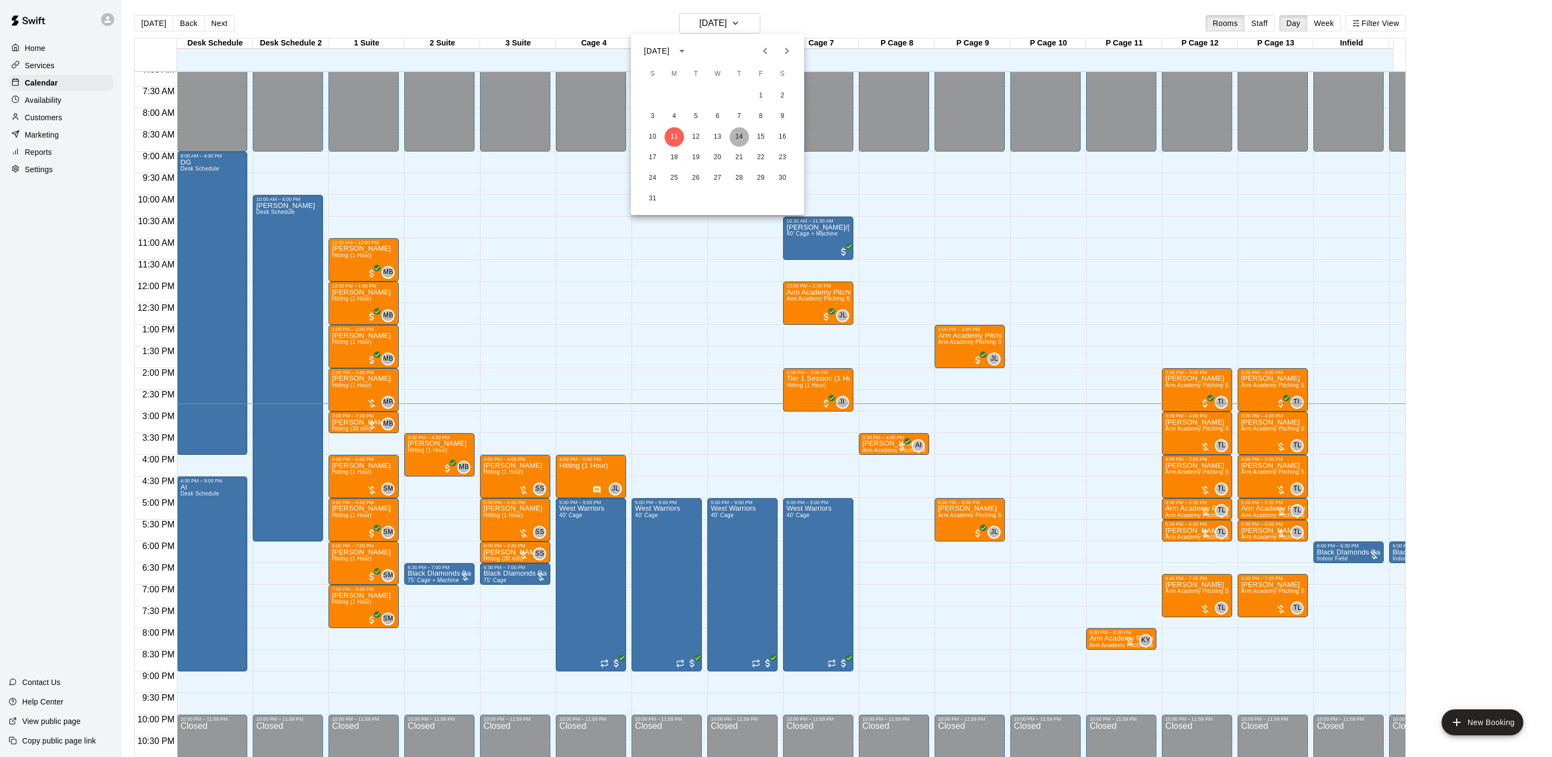
click at [747, 133] on button "14" at bounding box center [739, 136] width 19 height 19
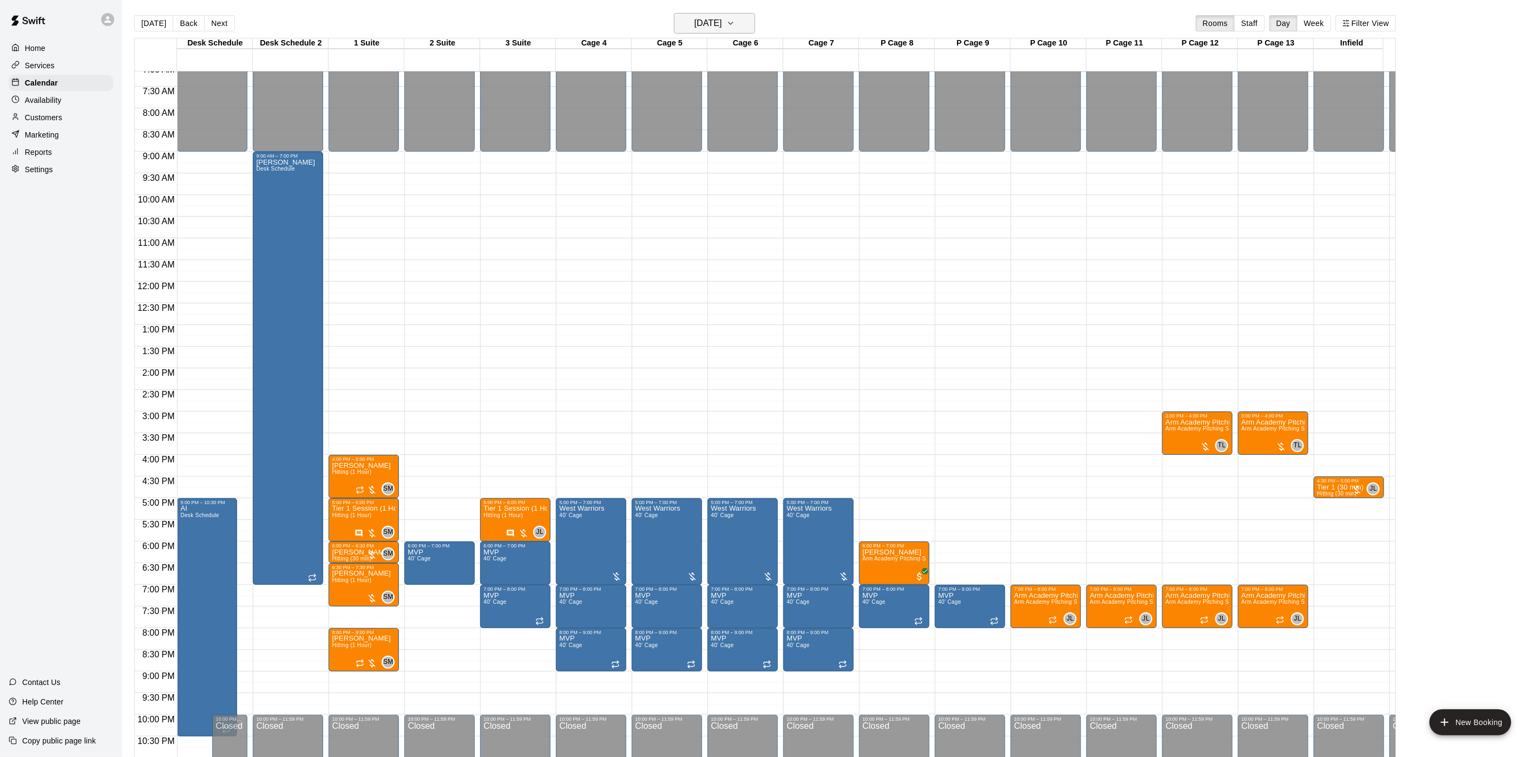
click at [722, 26] on h6 "[DATE]" at bounding box center [708, 23] width 28 height 15
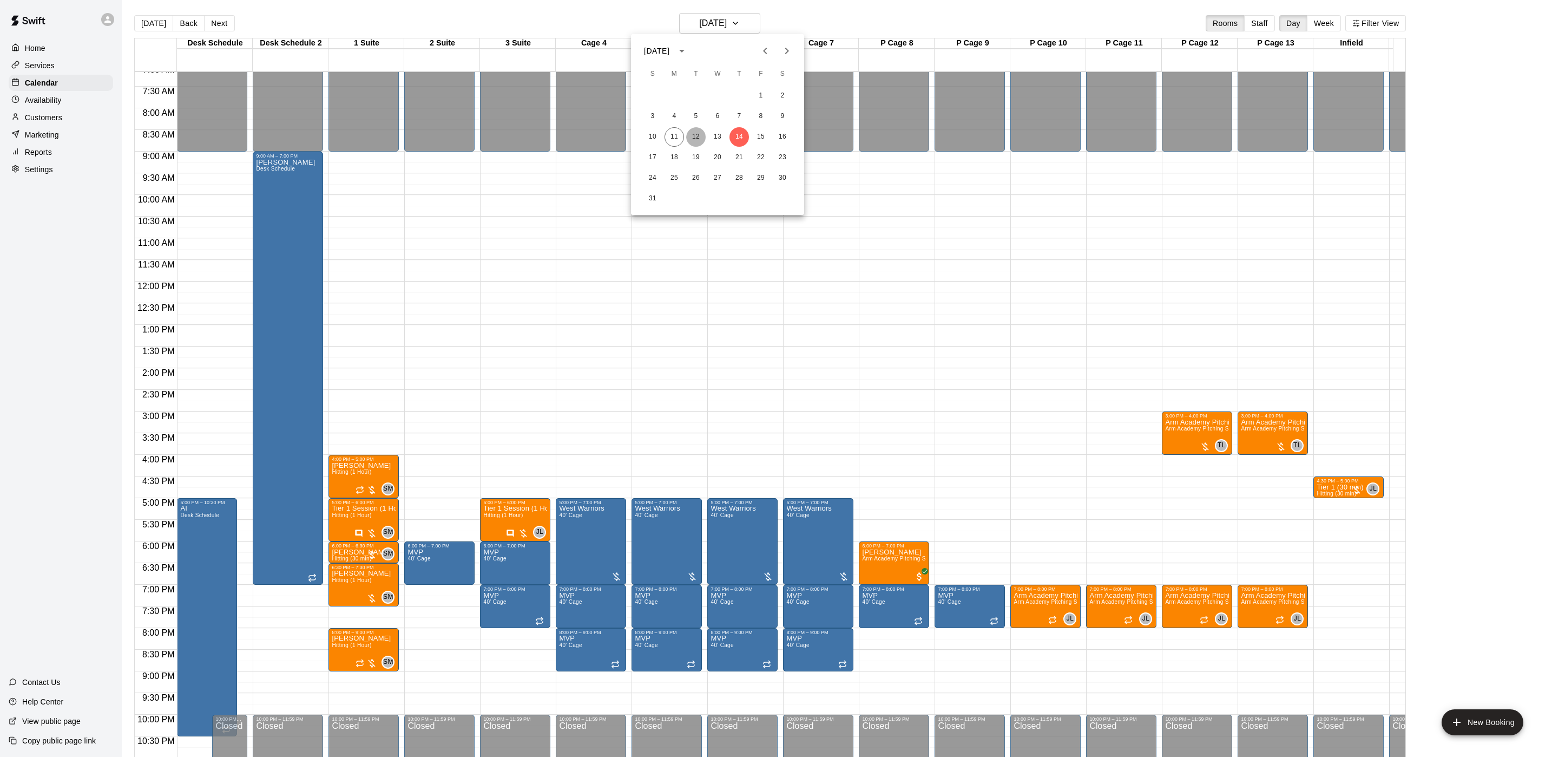
click at [697, 143] on button "12" at bounding box center [695, 136] width 19 height 19
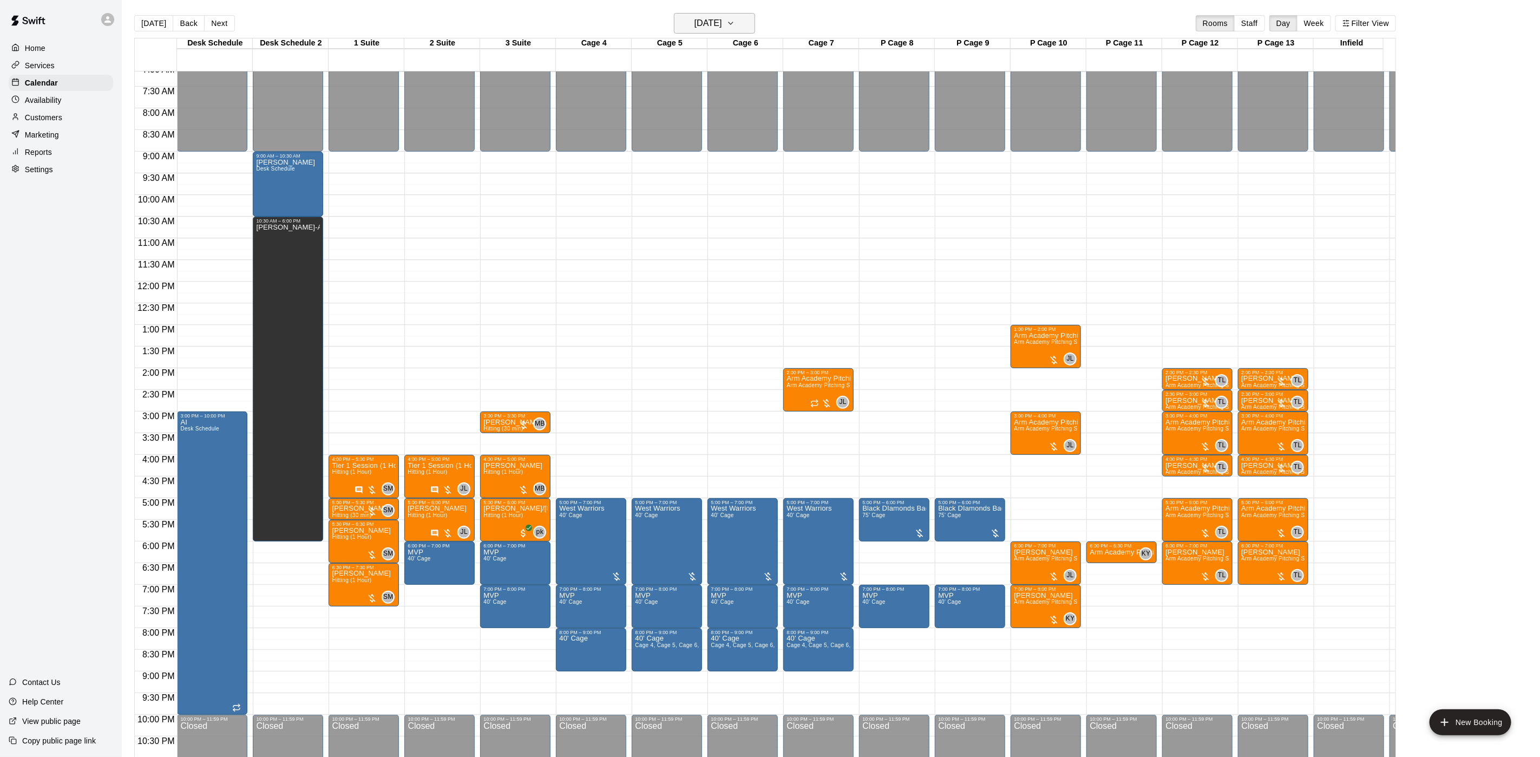
click at [722, 22] on h6 "[DATE]" at bounding box center [708, 23] width 28 height 15
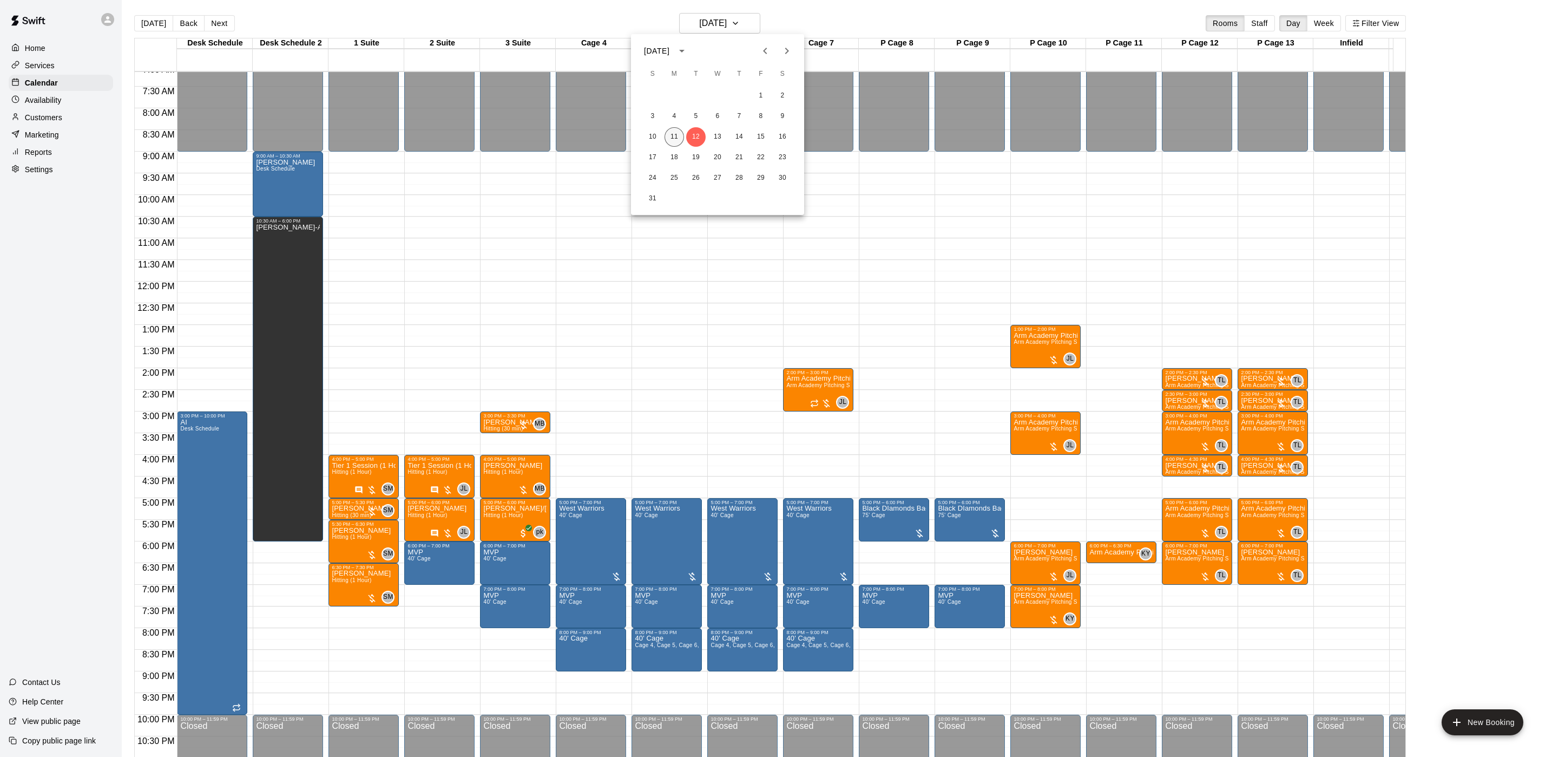
click at [669, 140] on button "11" at bounding box center [674, 136] width 19 height 19
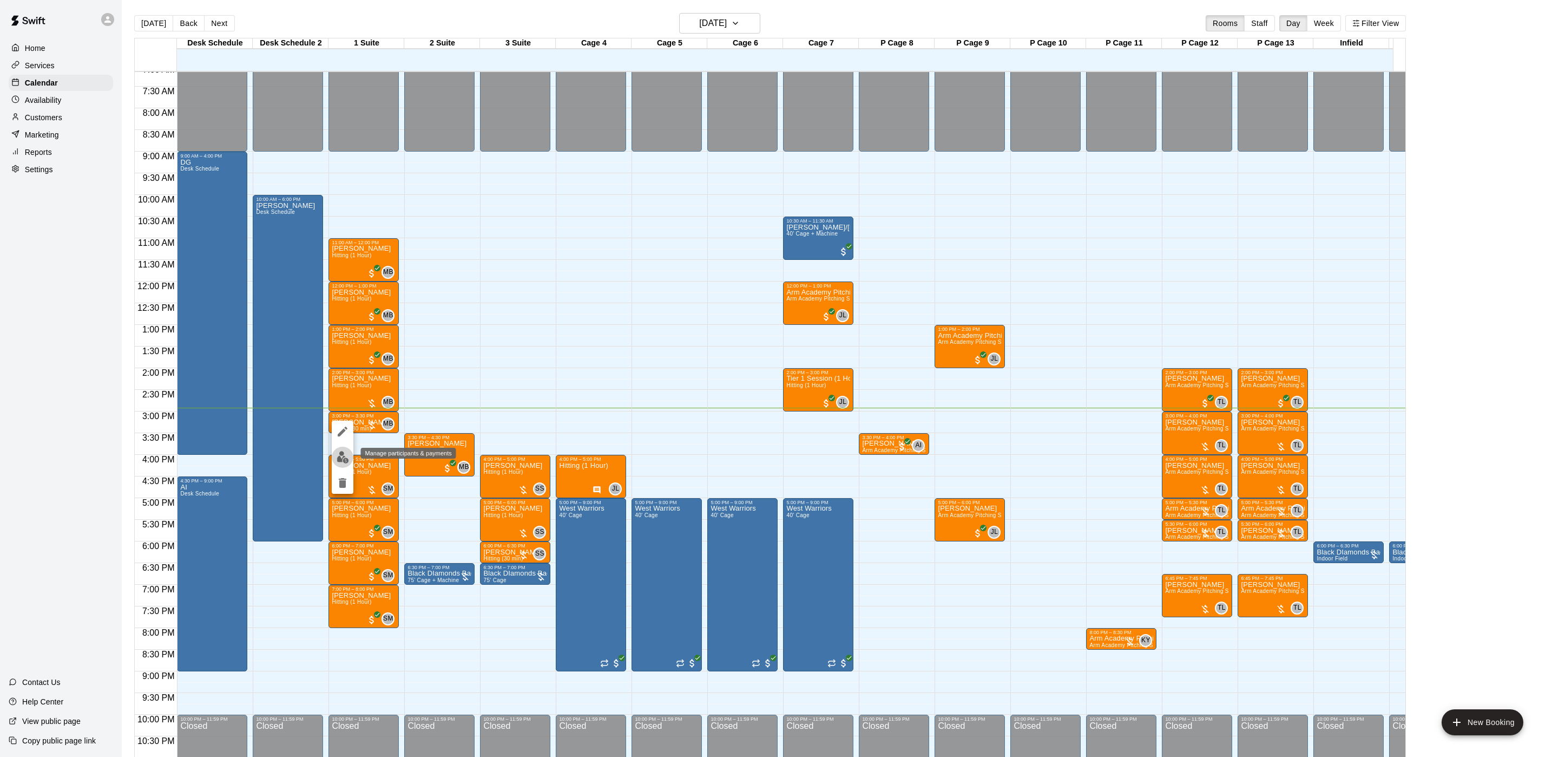
click at [340, 458] on img "edit" at bounding box center [343, 457] width 12 height 12
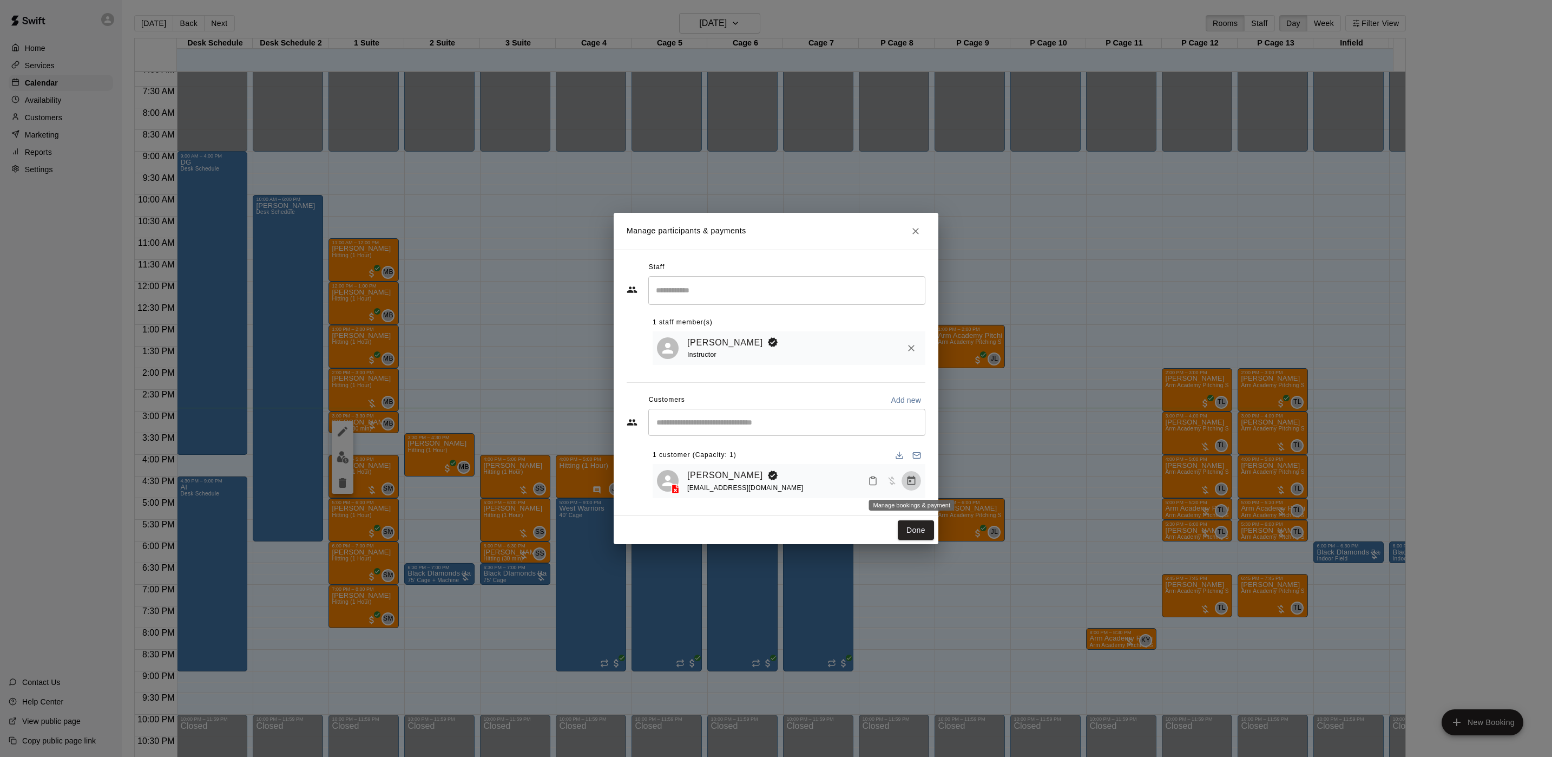
click at [911, 483] on icon "Manage bookings & payment" at bounding box center [911, 480] width 11 height 11
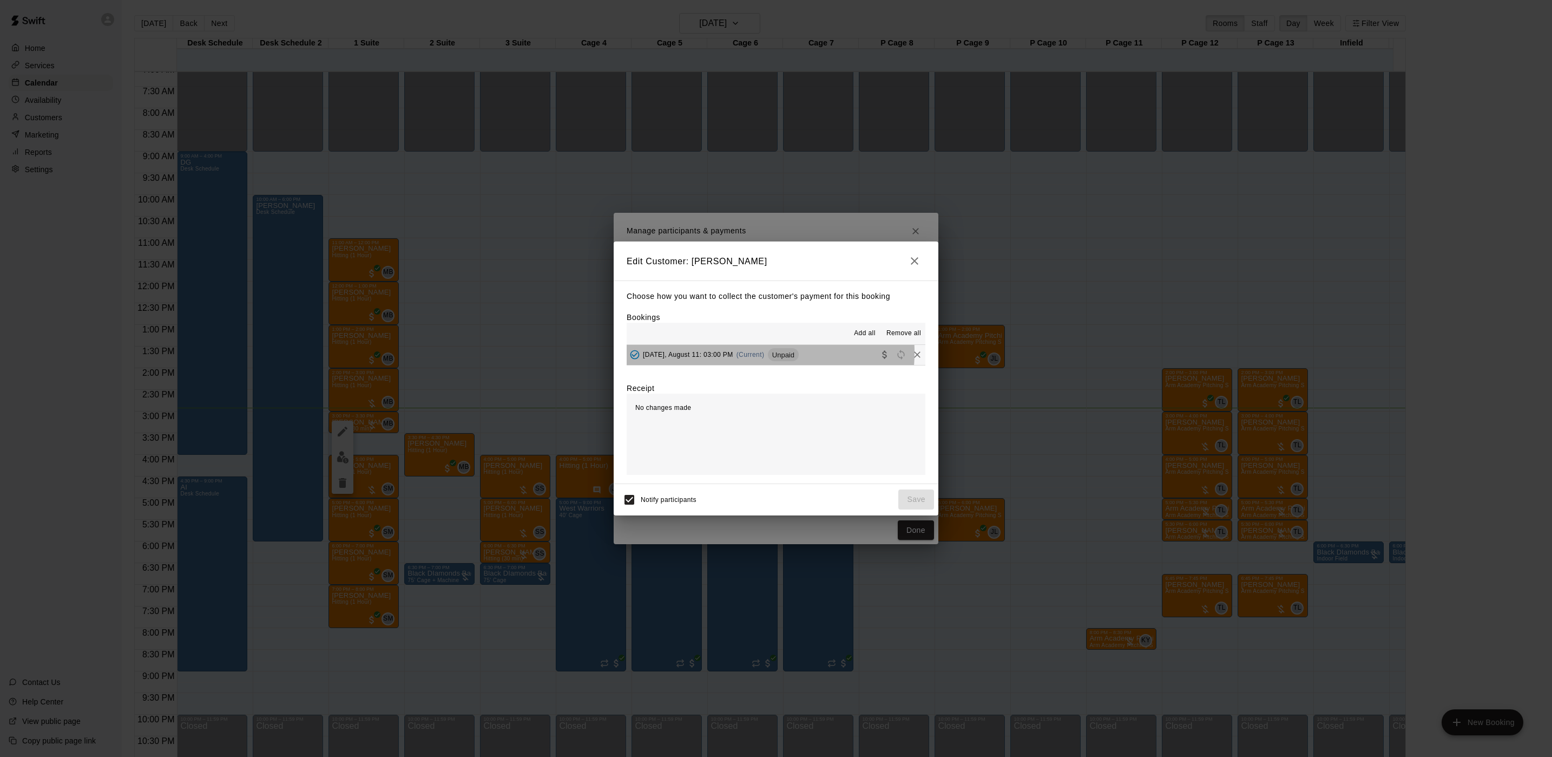
click at [744, 353] on span "(Current)" at bounding box center [751, 355] width 28 height 8
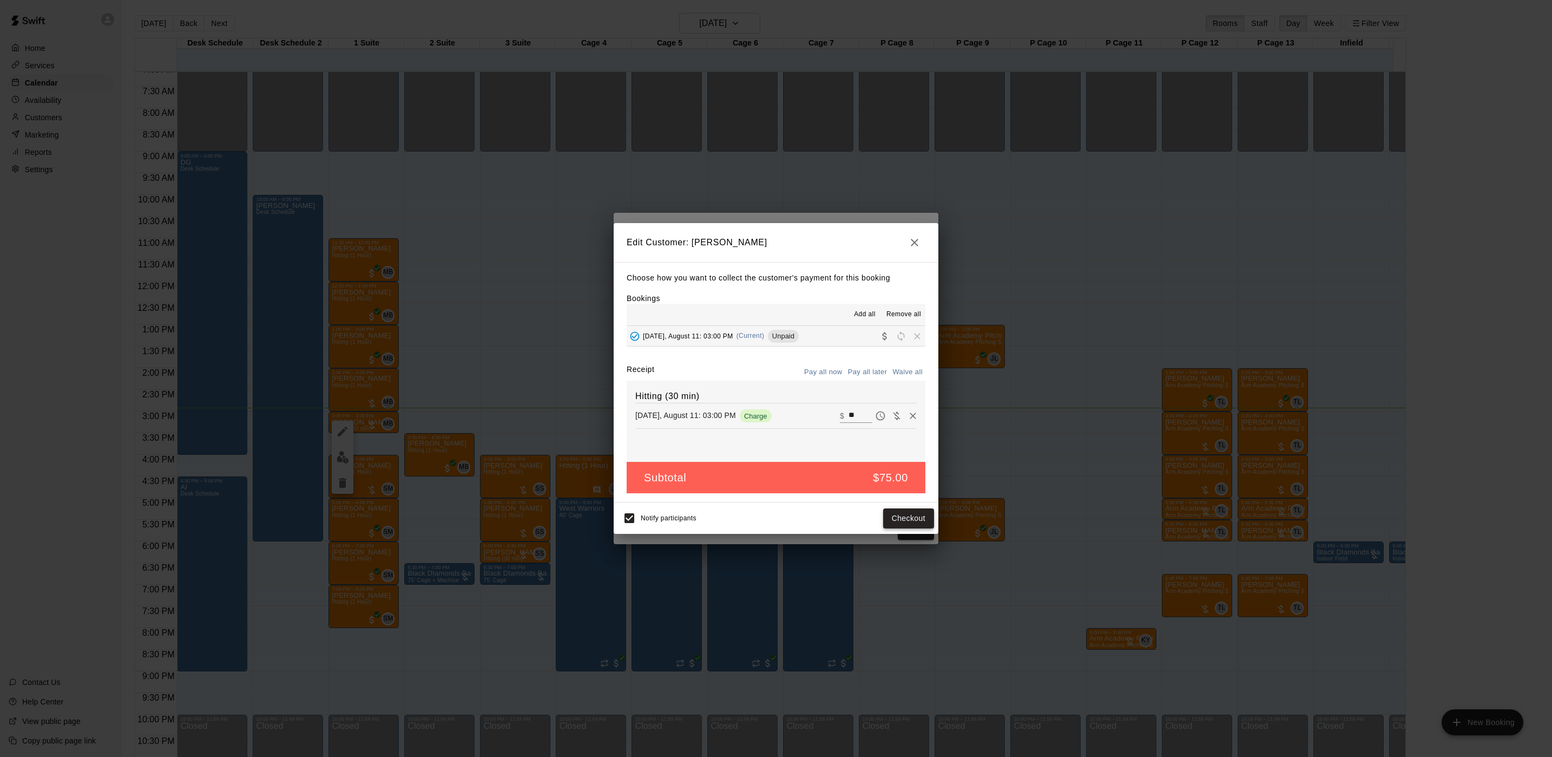
click at [914, 524] on button "Checkout" at bounding box center [908, 518] width 51 height 20
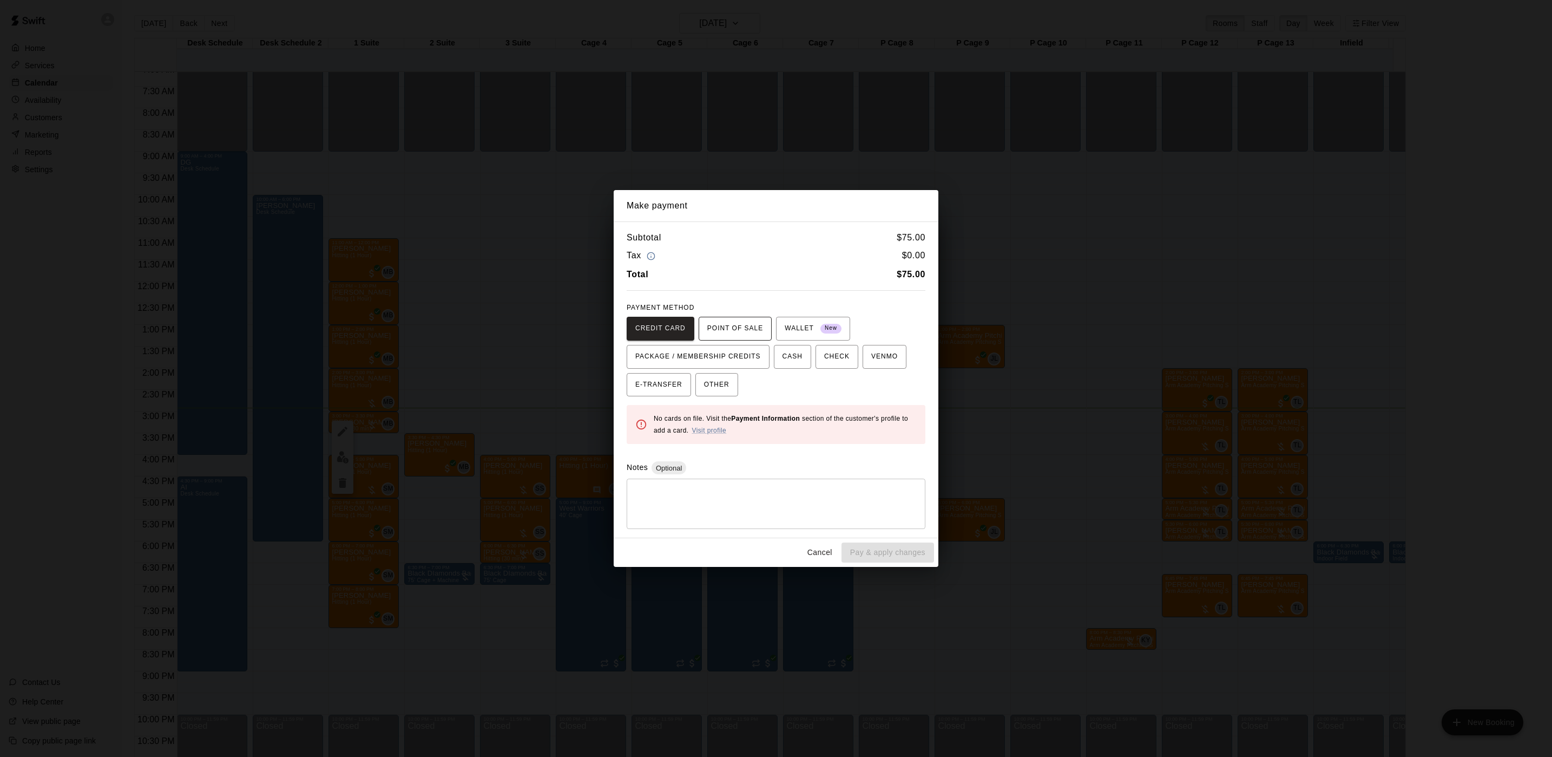
click at [732, 329] on span "POINT OF SALE" at bounding box center [735, 328] width 56 height 17
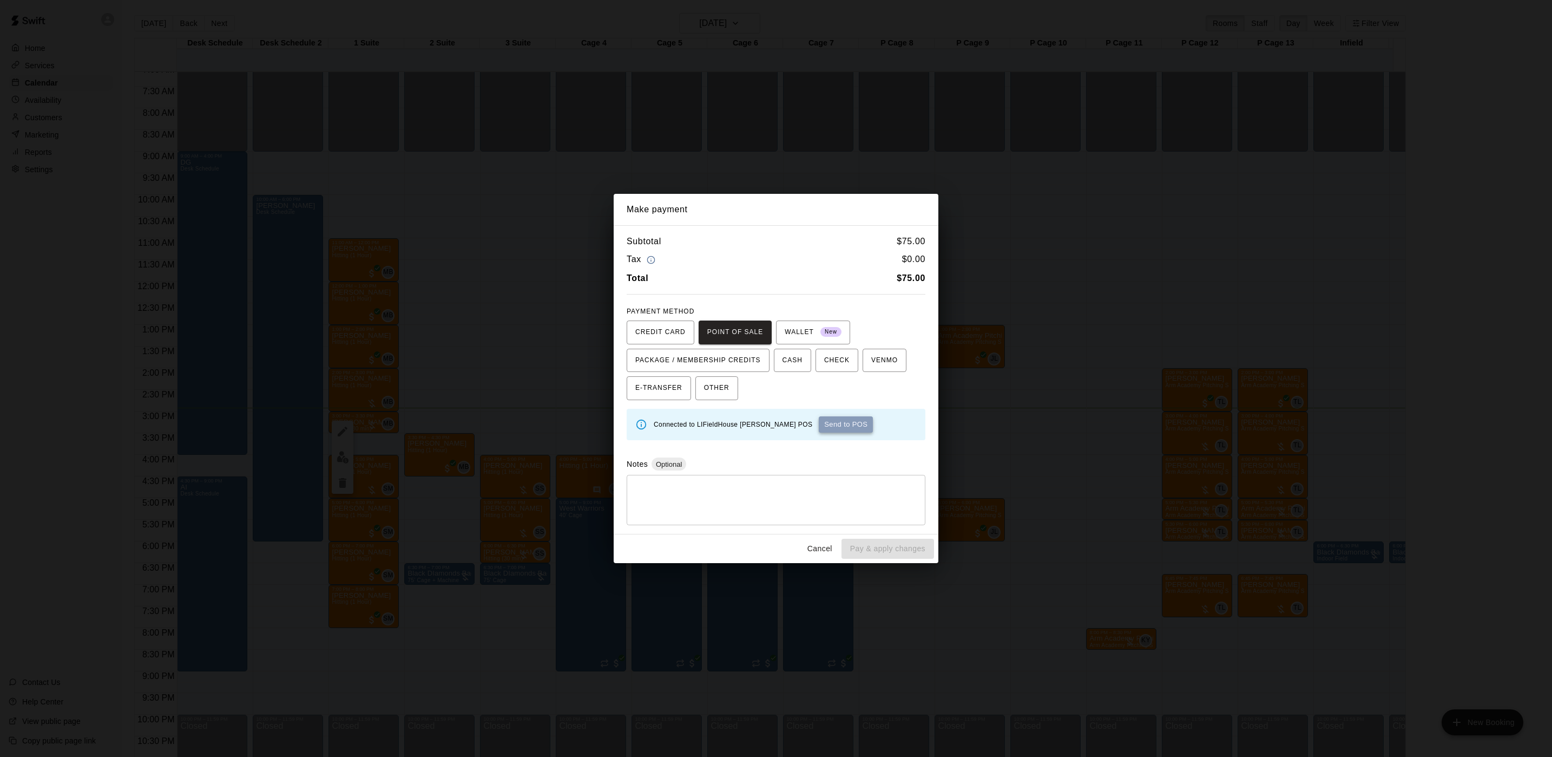
click at [819, 432] on button "Send to POS" at bounding box center [846, 424] width 54 height 16
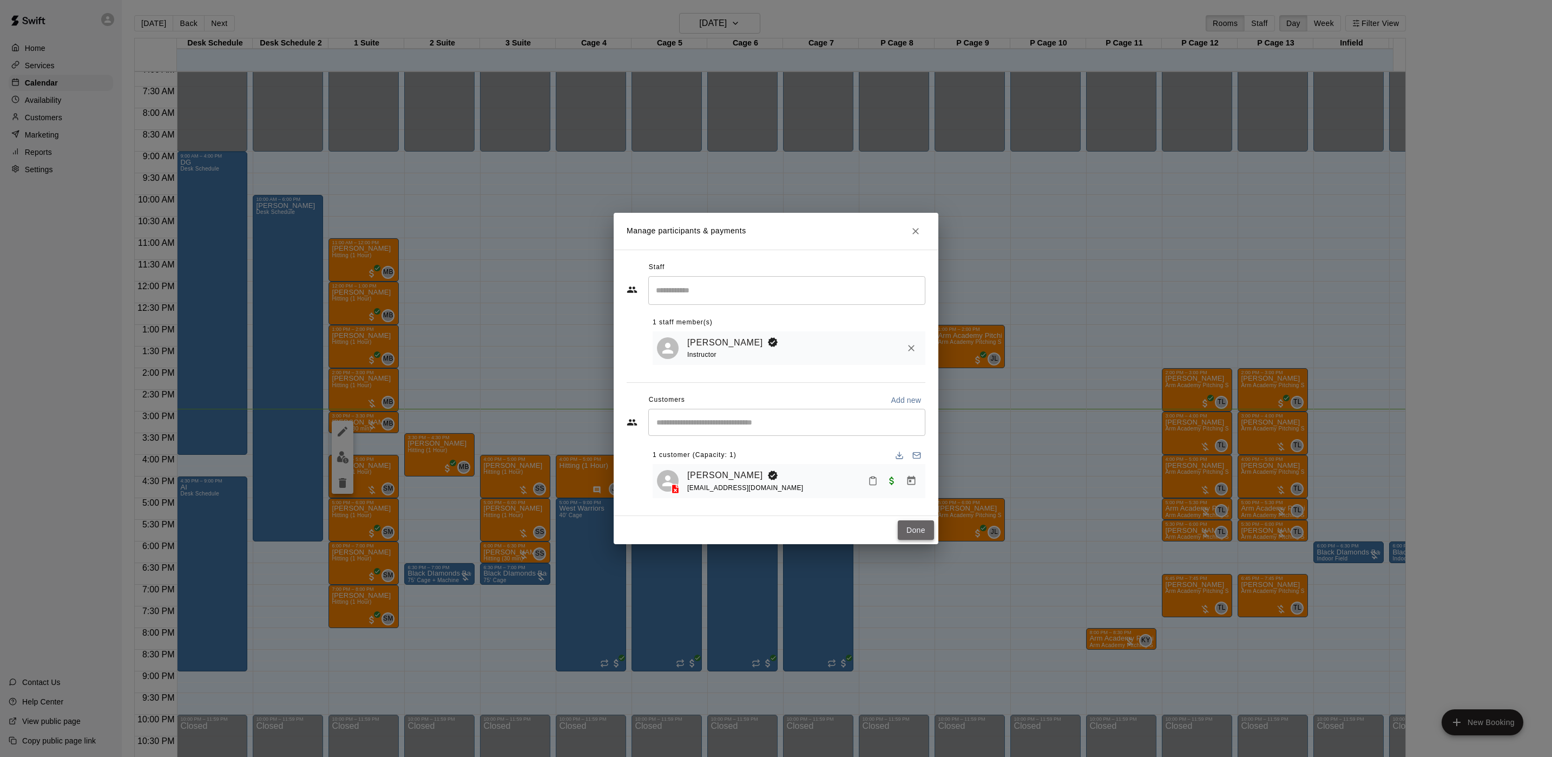
click at [913, 528] on button "Done" at bounding box center [916, 530] width 36 height 20
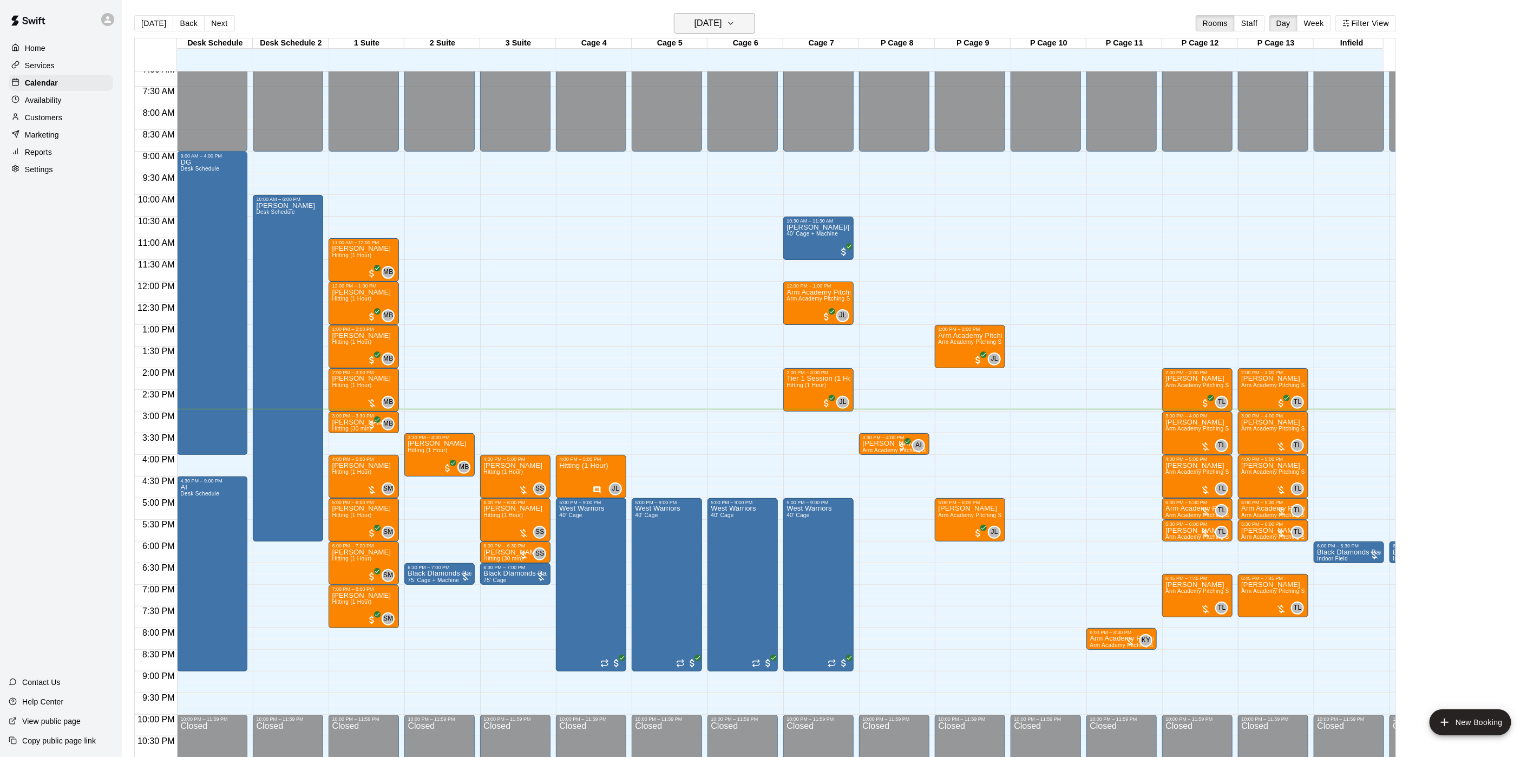
click at [694, 22] on h6 "[DATE]" at bounding box center [708, 23] width 28 height 15
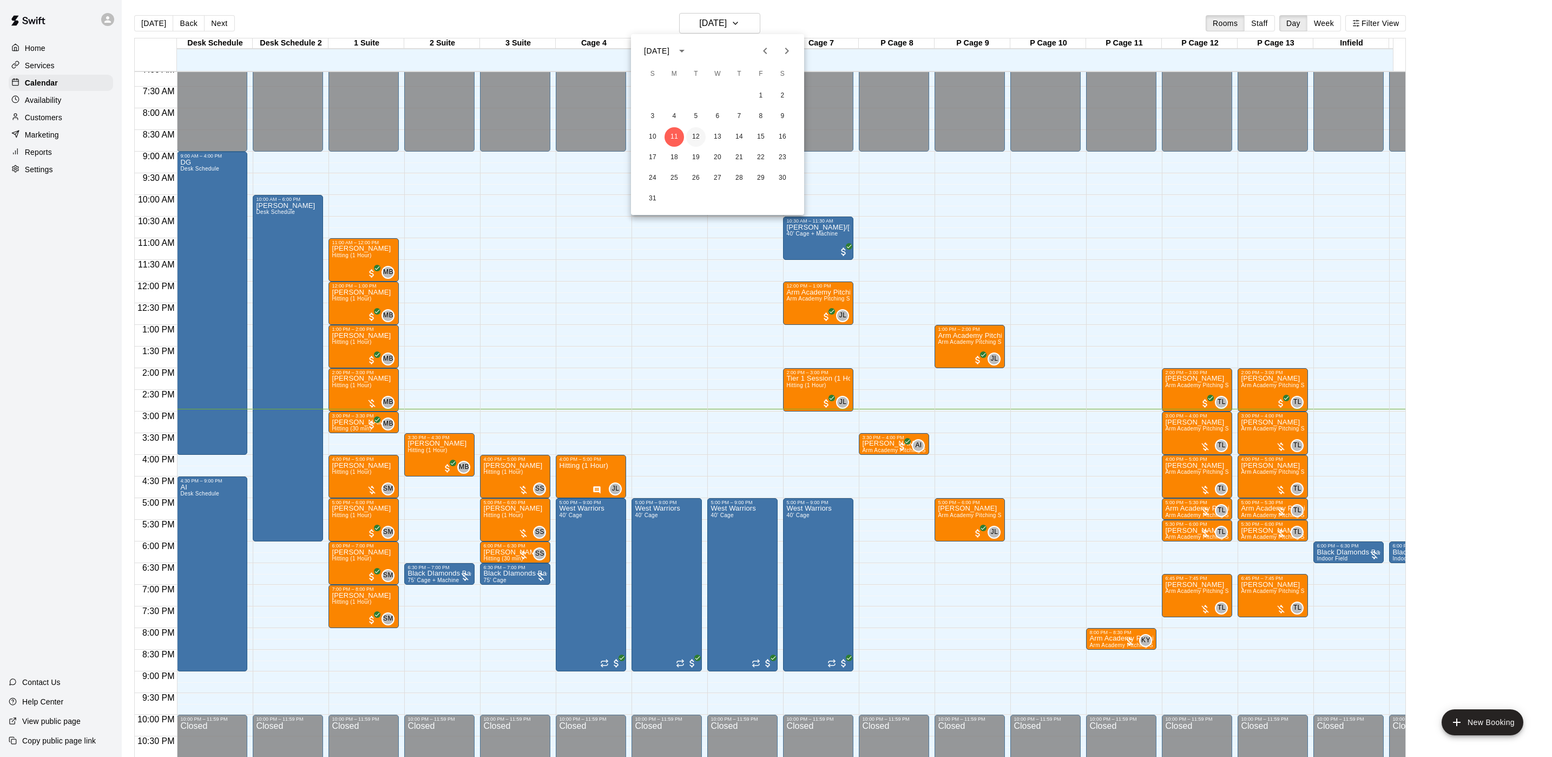
click at [700, 135] on button "12" at bounding box center [695, 136] width 19 height 19
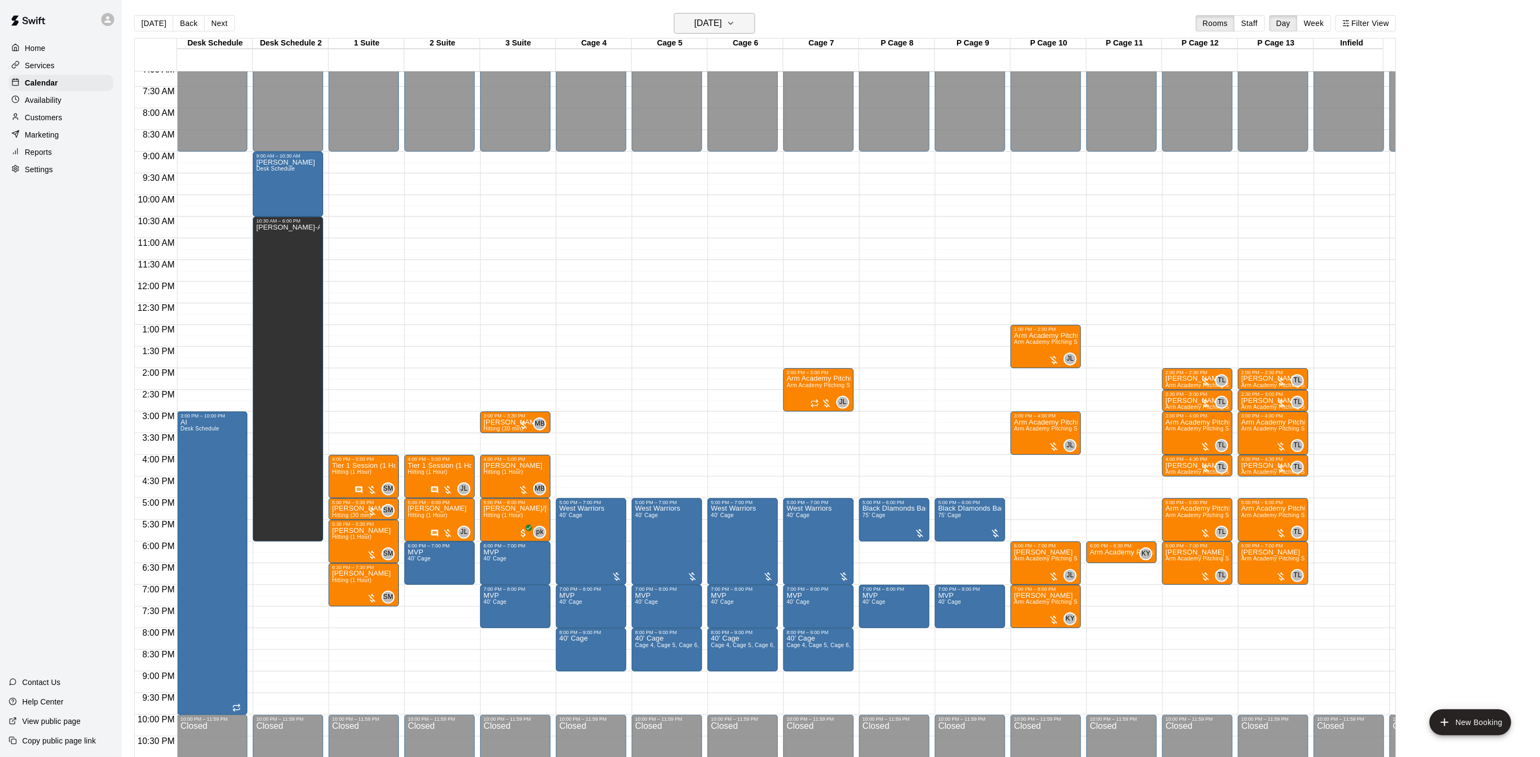
click at [722, 20] on h6 "[DATE]" at bounding box center [708, 23] width 28 height 15
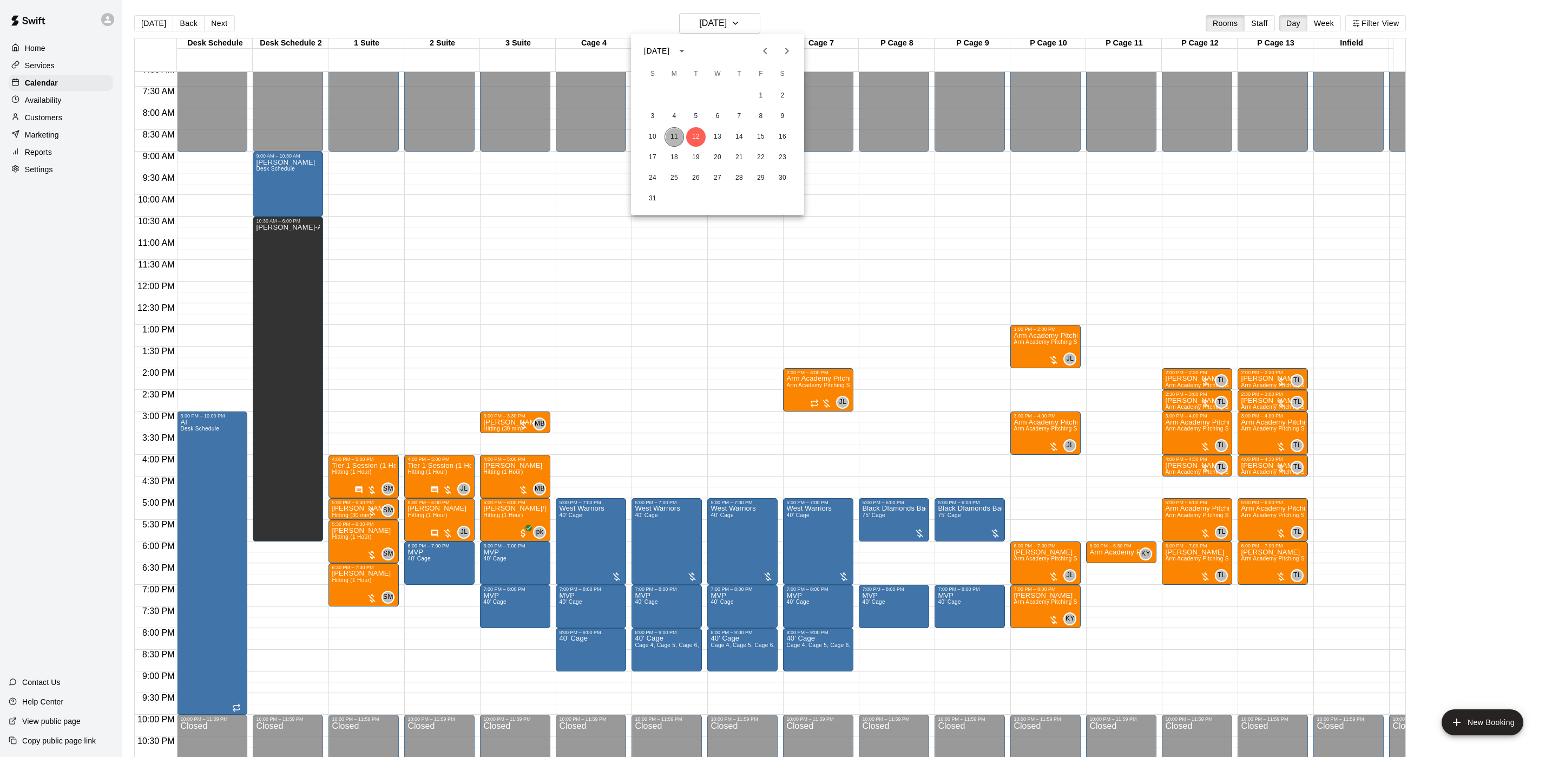
click at [671, 135] on button "11" at bounding box center [674, 136] width 19 height 19
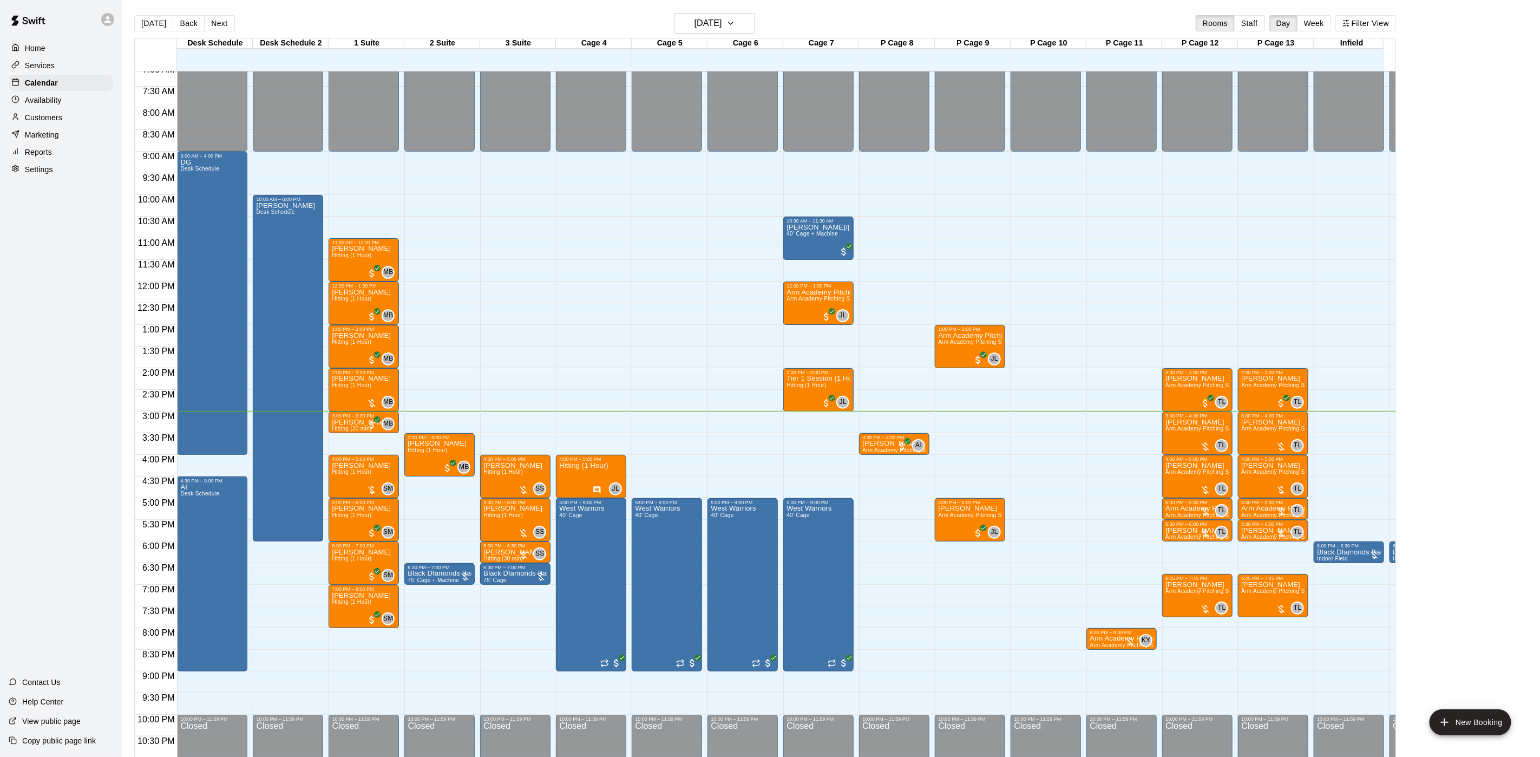
click at [139, 22] on button "[DATE]" at bounding box center [153, 23] width 39 height 16
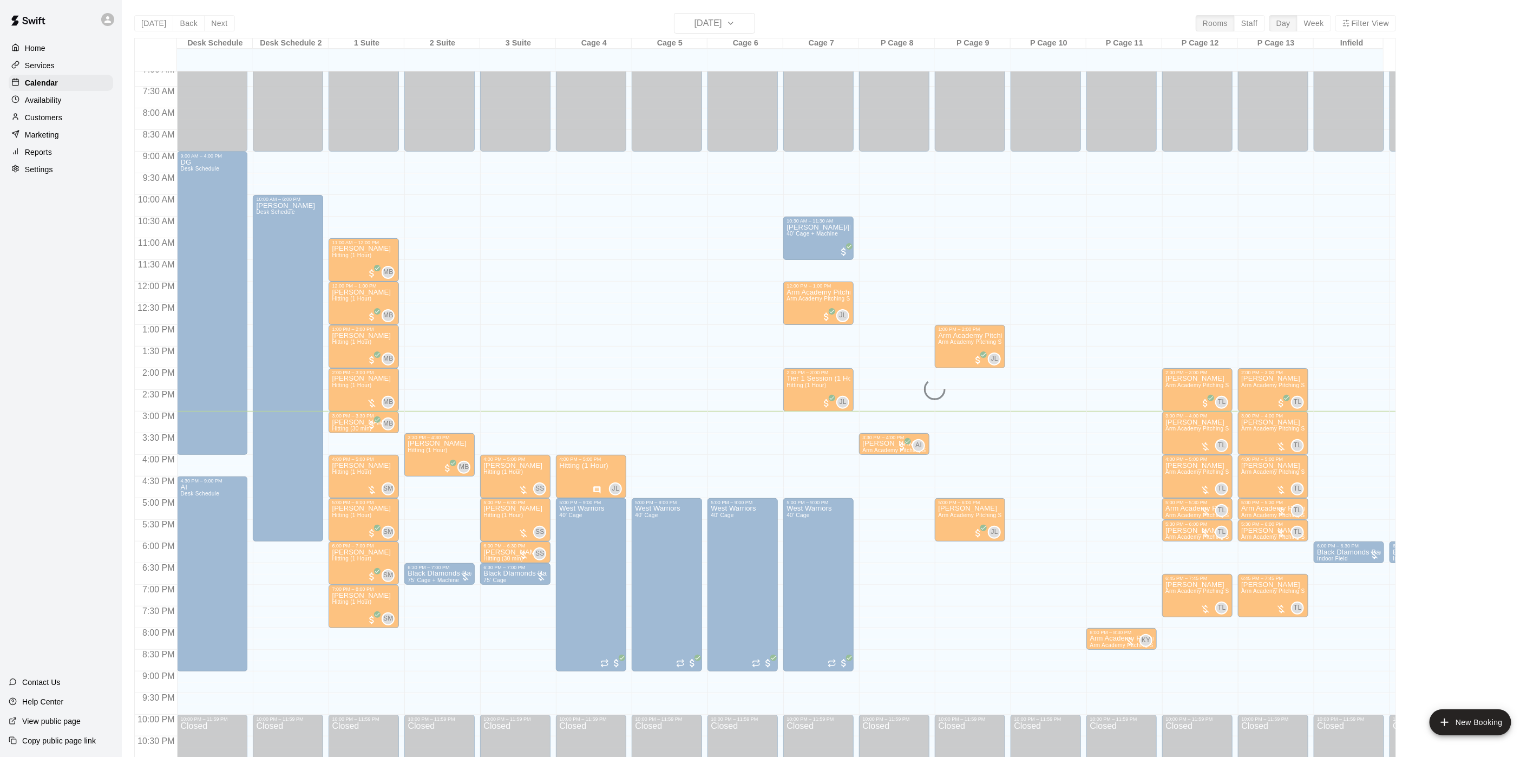
click at [218, 26] on div "[DATE] Back [DATE][DATE] Rooms Staff Day Week Filter View Desk Schedule 11 Mon …" at bounding box center [765, 391] width 1262 height 757
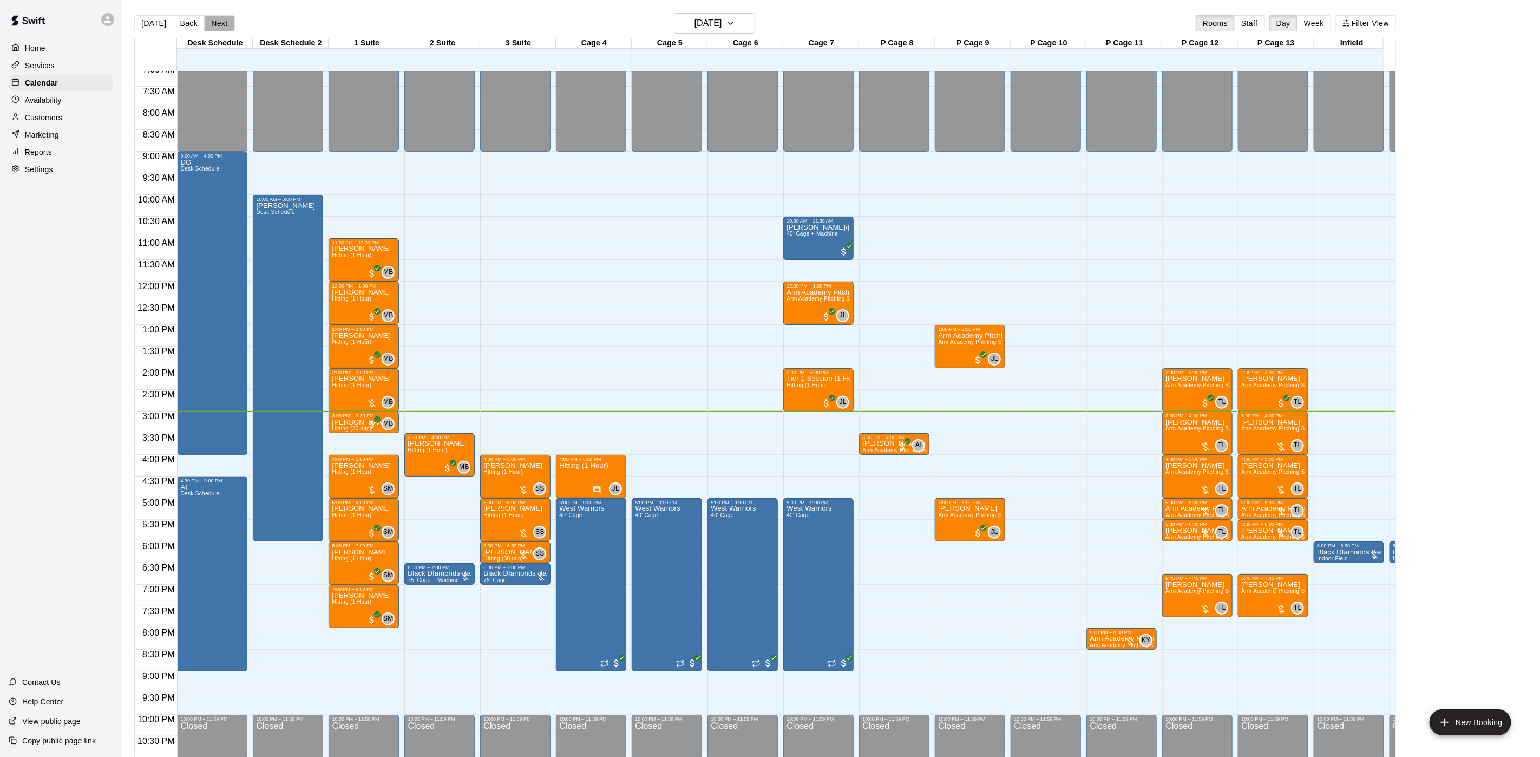
click at [218, 26] on button "Next" at bounding box center [219, 23] width 30 height 16
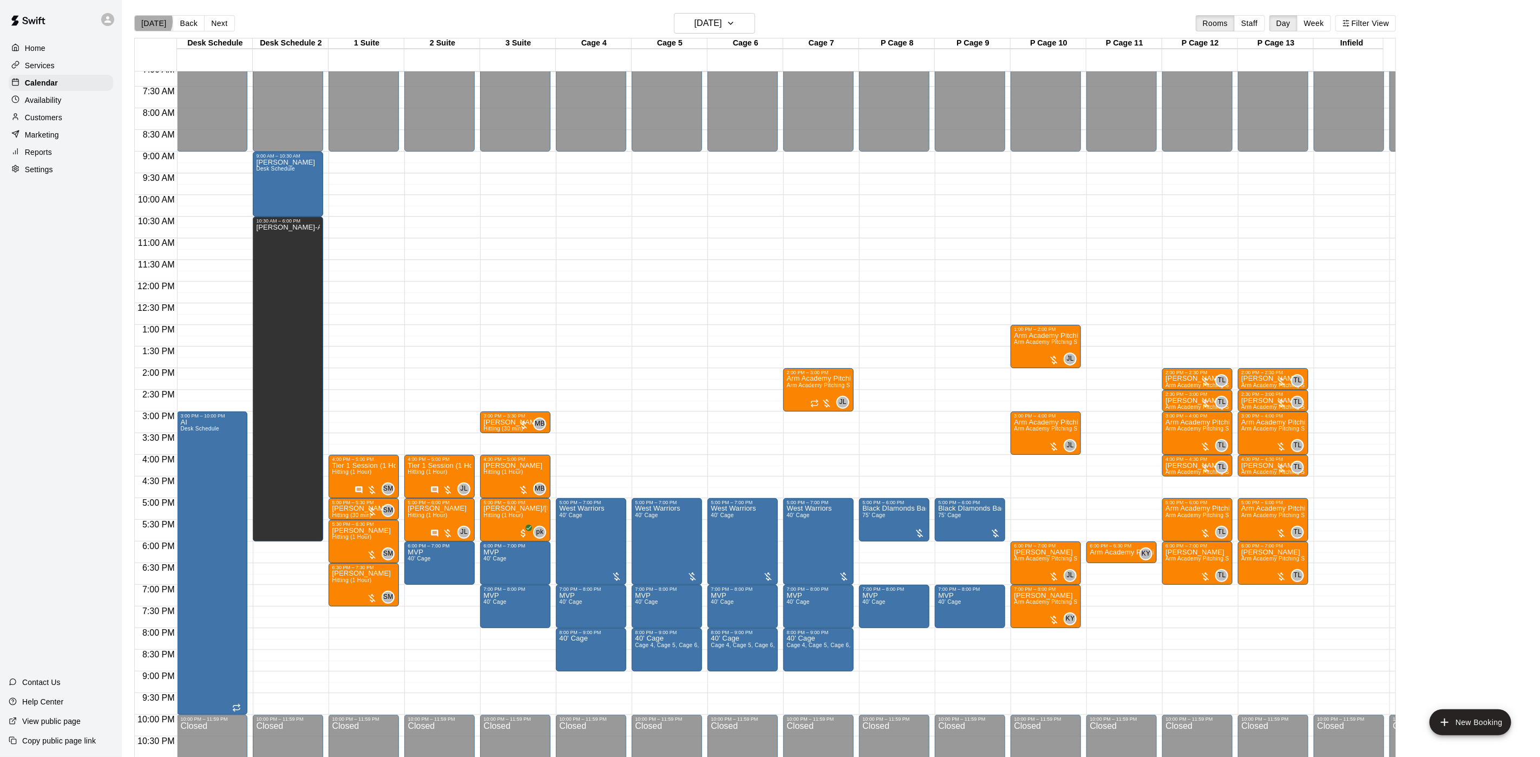
click at [150, 22] on button "[DATE]" at bounding box center [153, 23] width 39 height 16
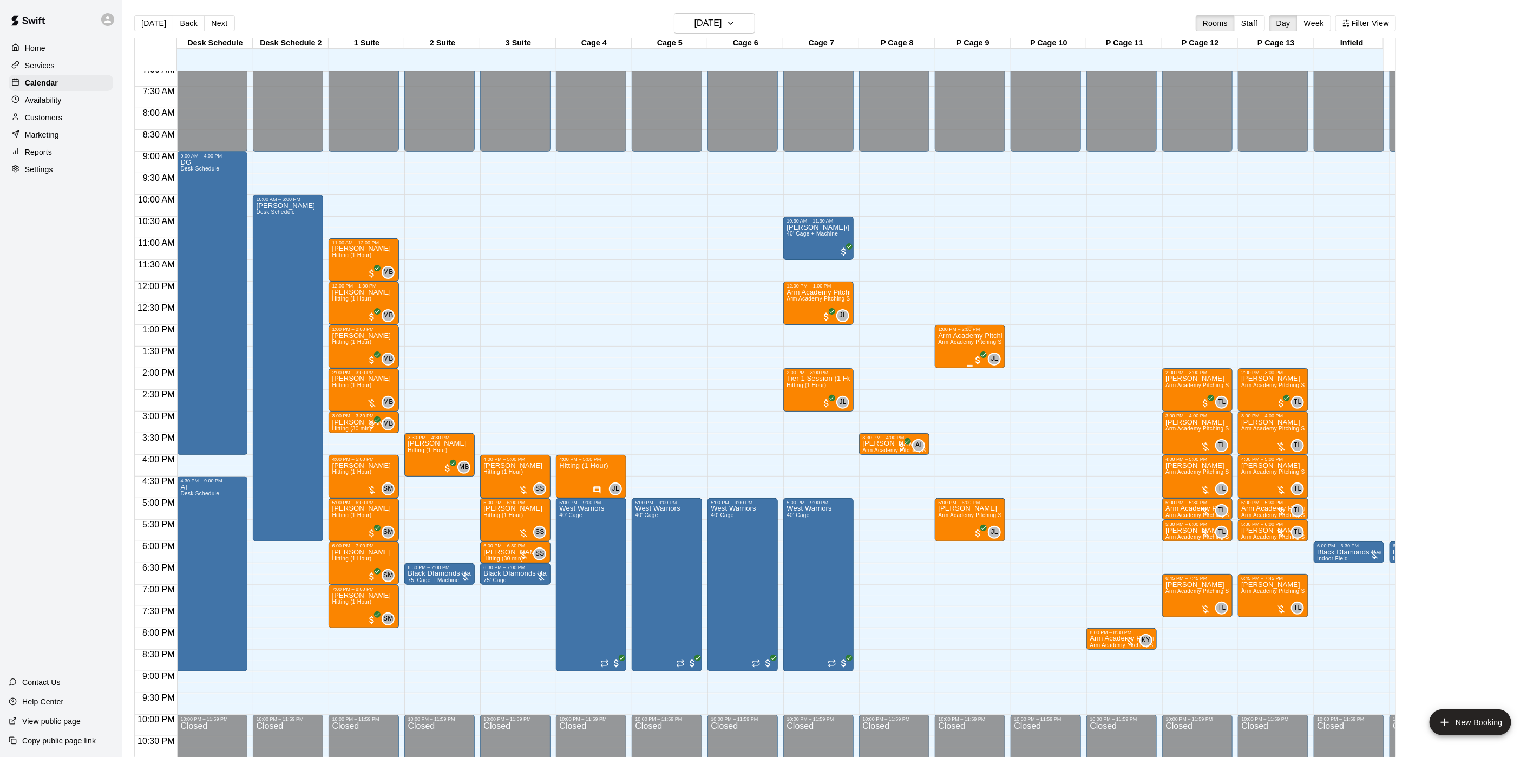
click at [960, 347] on div "Arm Academy Pitching Session 1 Hour Arm Academy Pitching Session 1 Hour - Pitch…" at bounding box center [970, 710] width 64 height 757
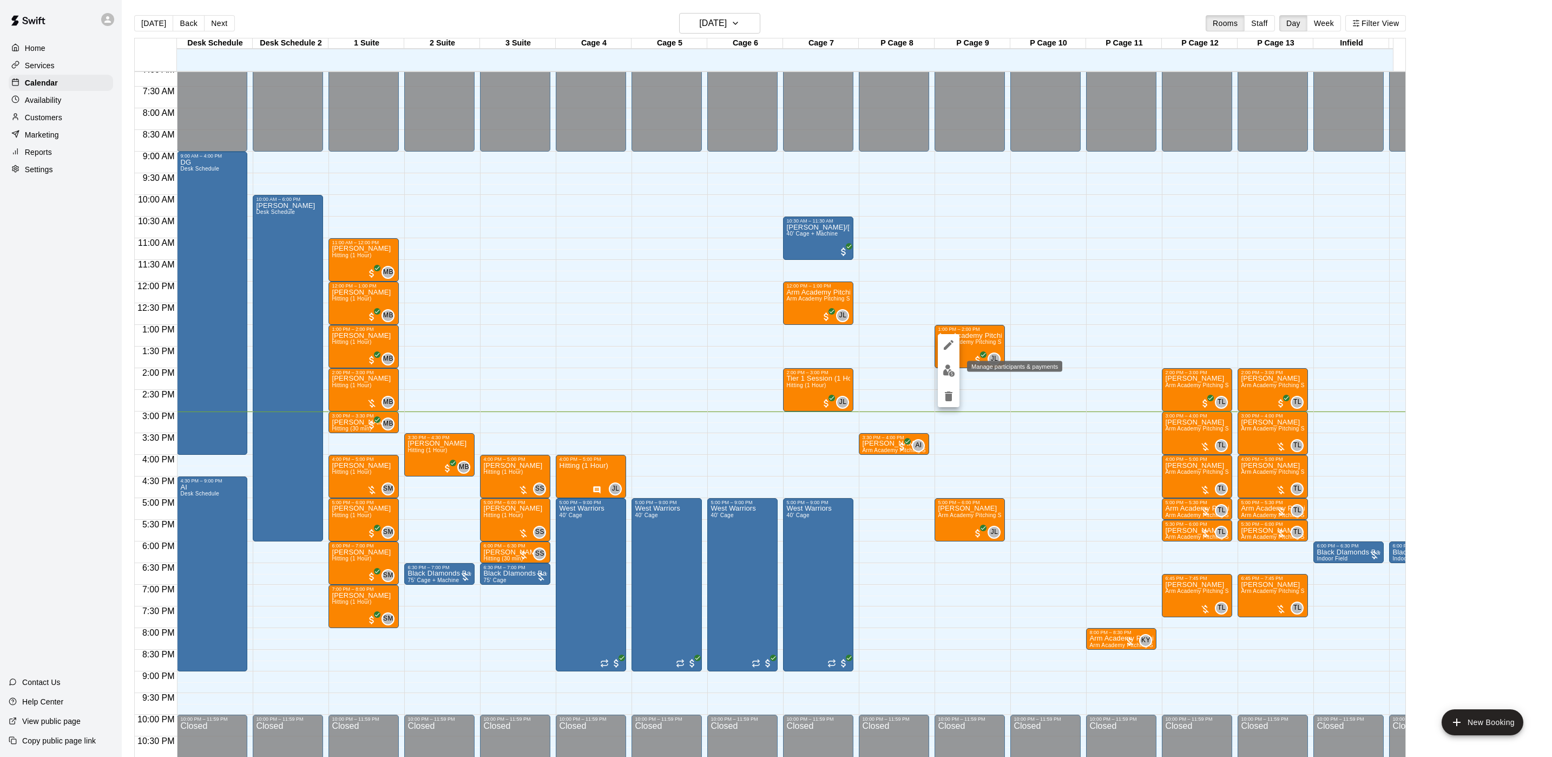
click at [951, 378] on button "edit" at bounding box center [949, 370] width 22 height 21
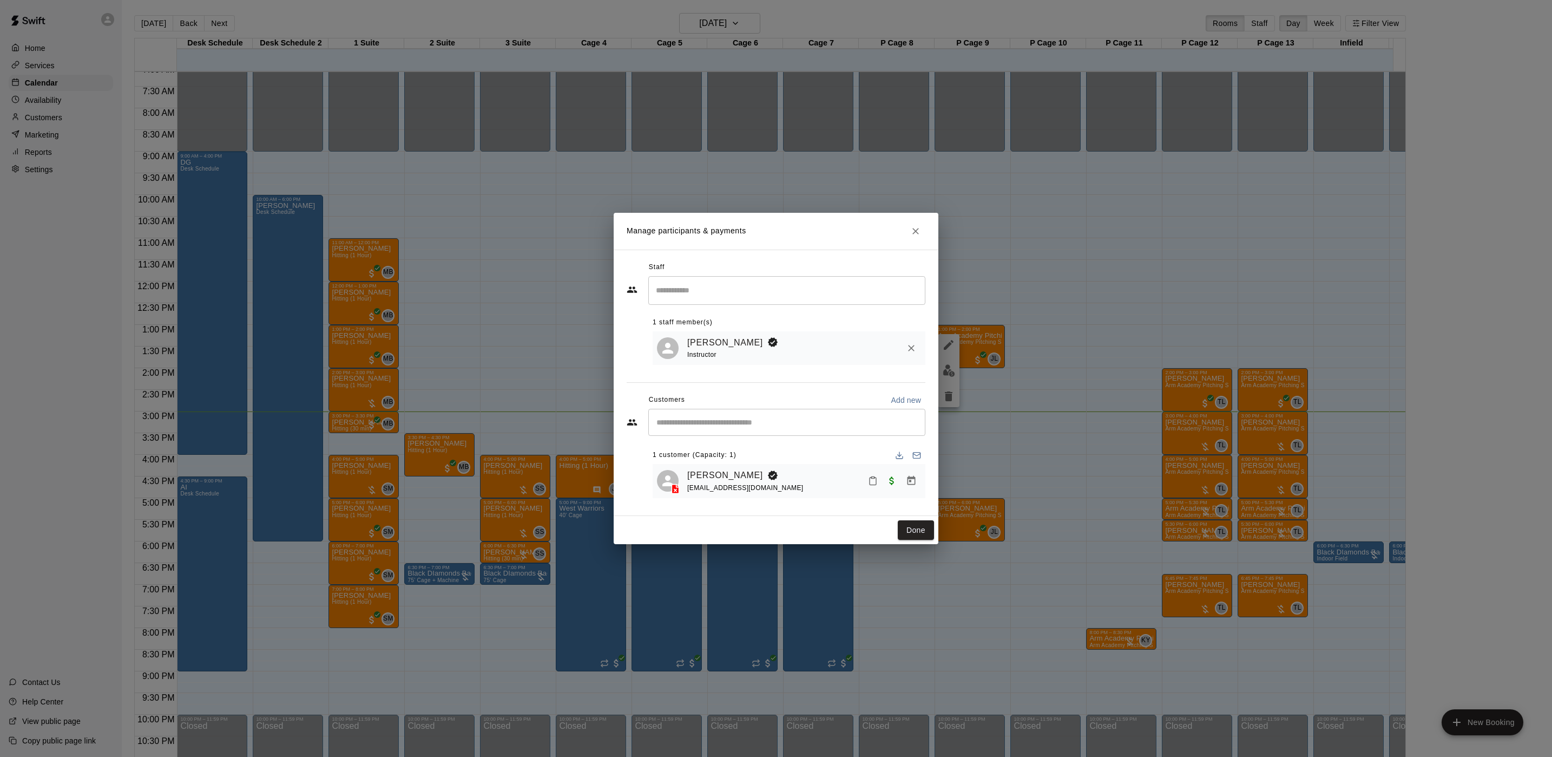
click at [463, 350] on div "Manage participants & payments Staff ​ 1 staff member(s) [PERSON_NAME] Instruct…" at bounding box center [776, 378] width 1552 height 757
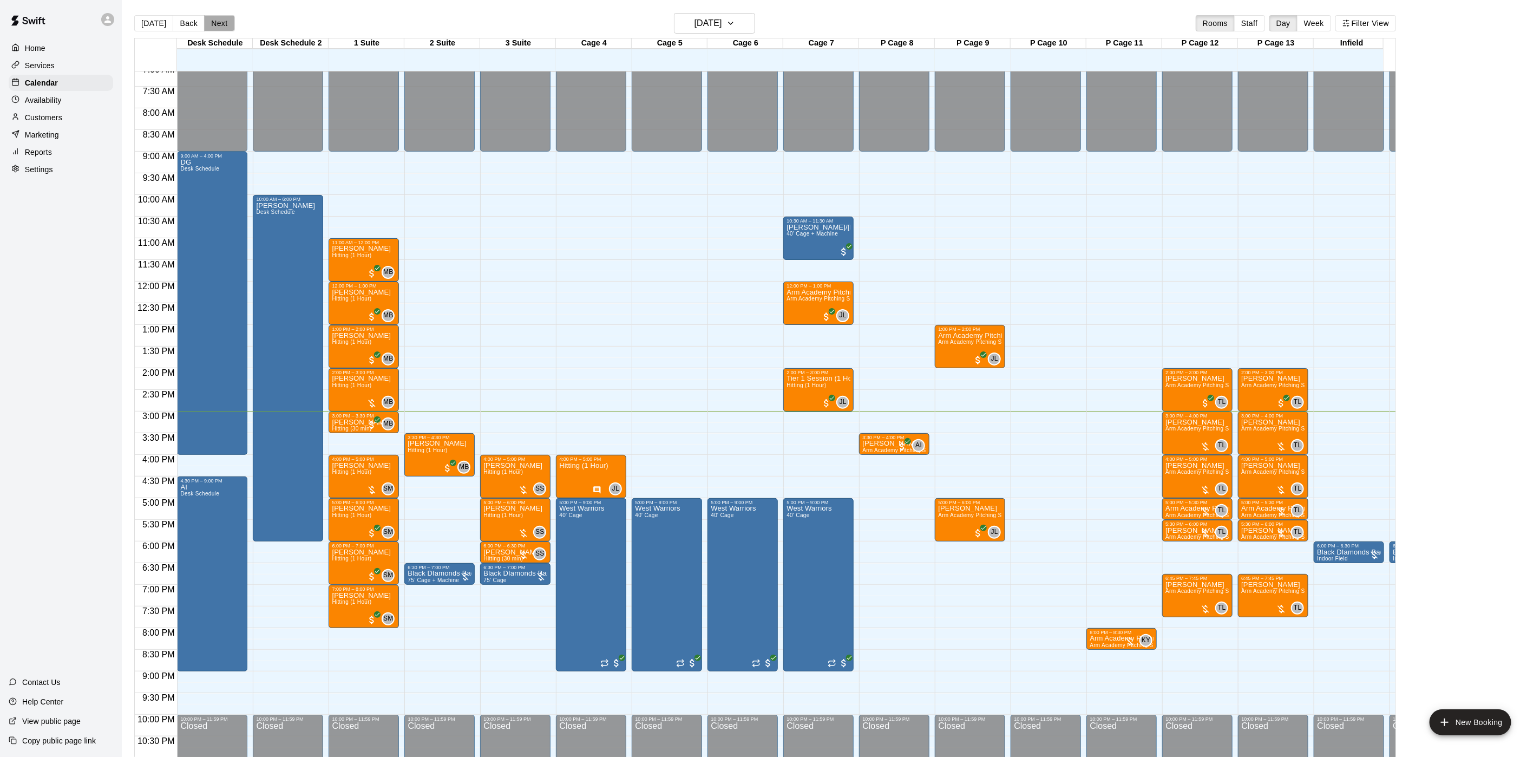
click at [213, 23] on button "Next" at bounding box center [219, 23] width 30 height 16
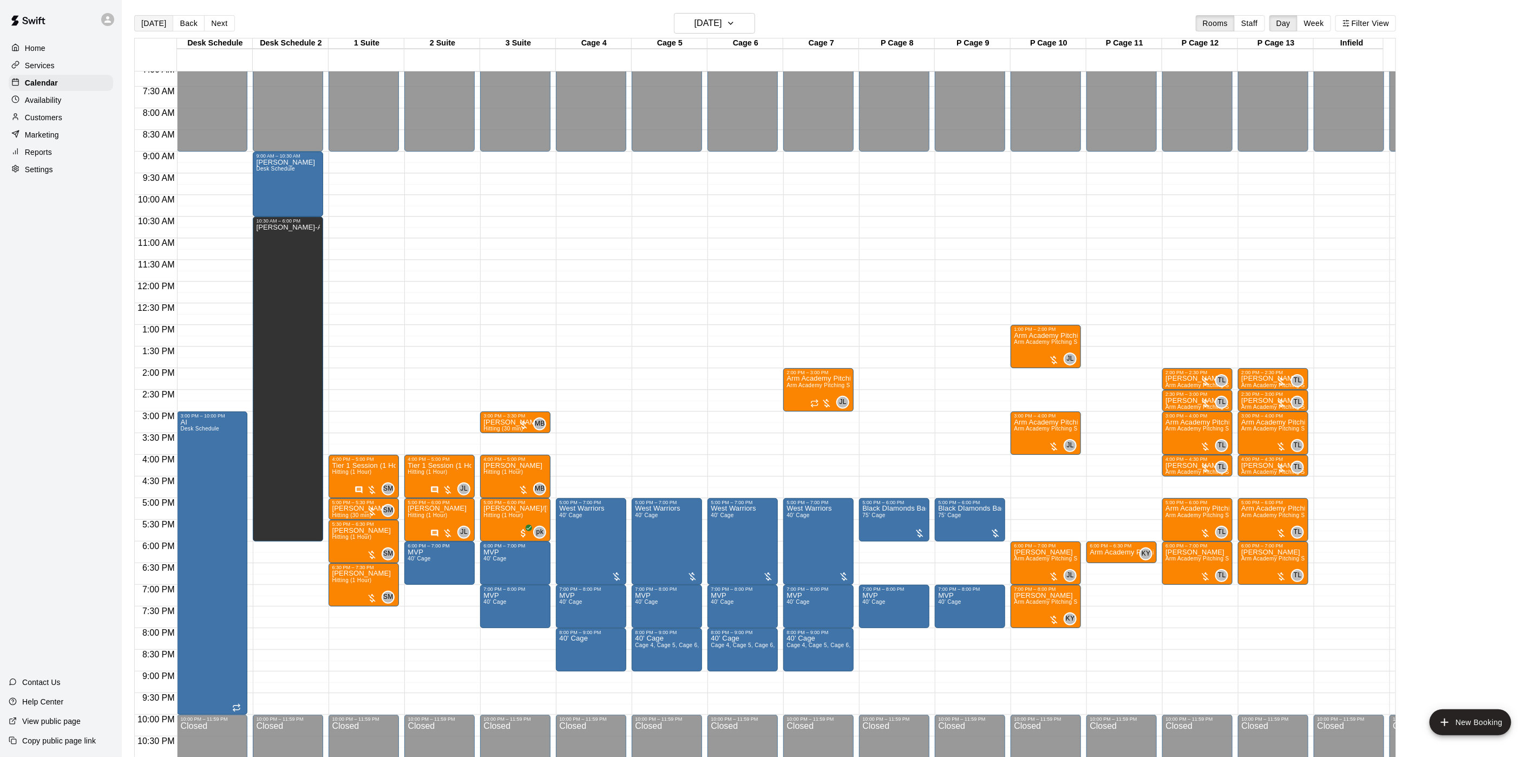
click at [142, 21] on button "[DATE]" at bounding box center [153, 23] width 39 height 16
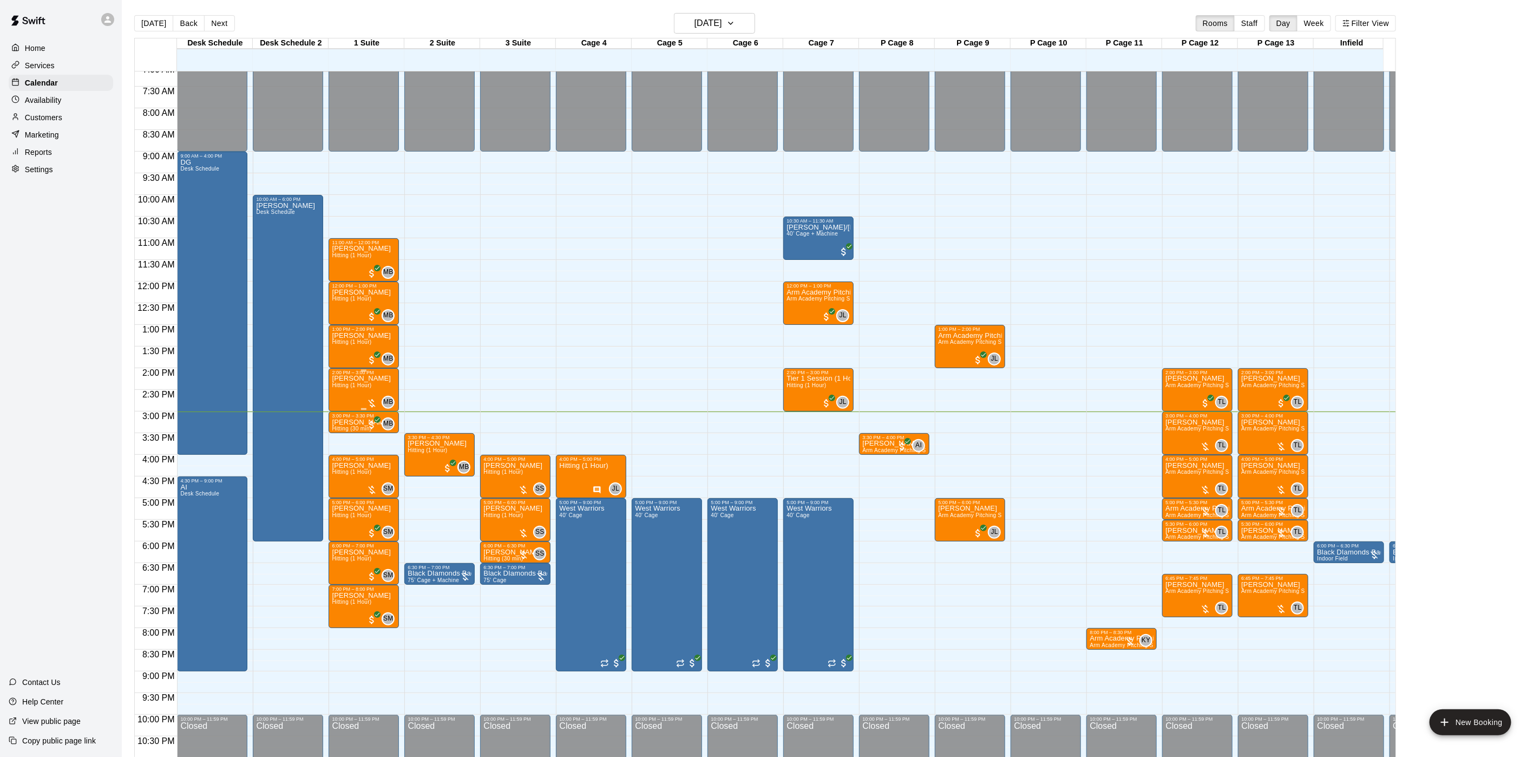
click at [339, 385] on span "Hitting (1 Hour)" at bounding box center [352, 385] width 40 height 6
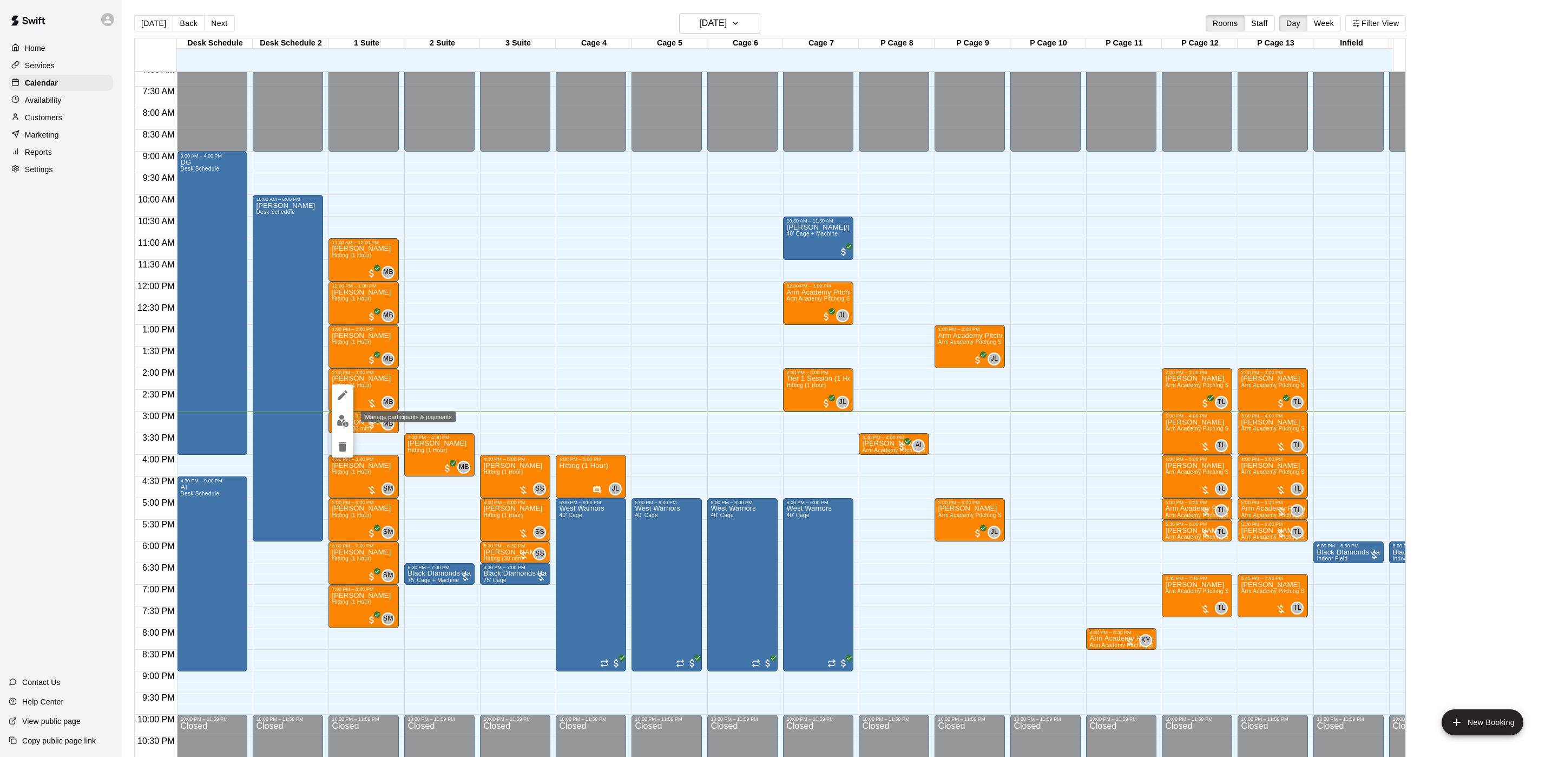
click at [338, 416] on img "edit" at bounding box center [343, 421] width 12 height 12
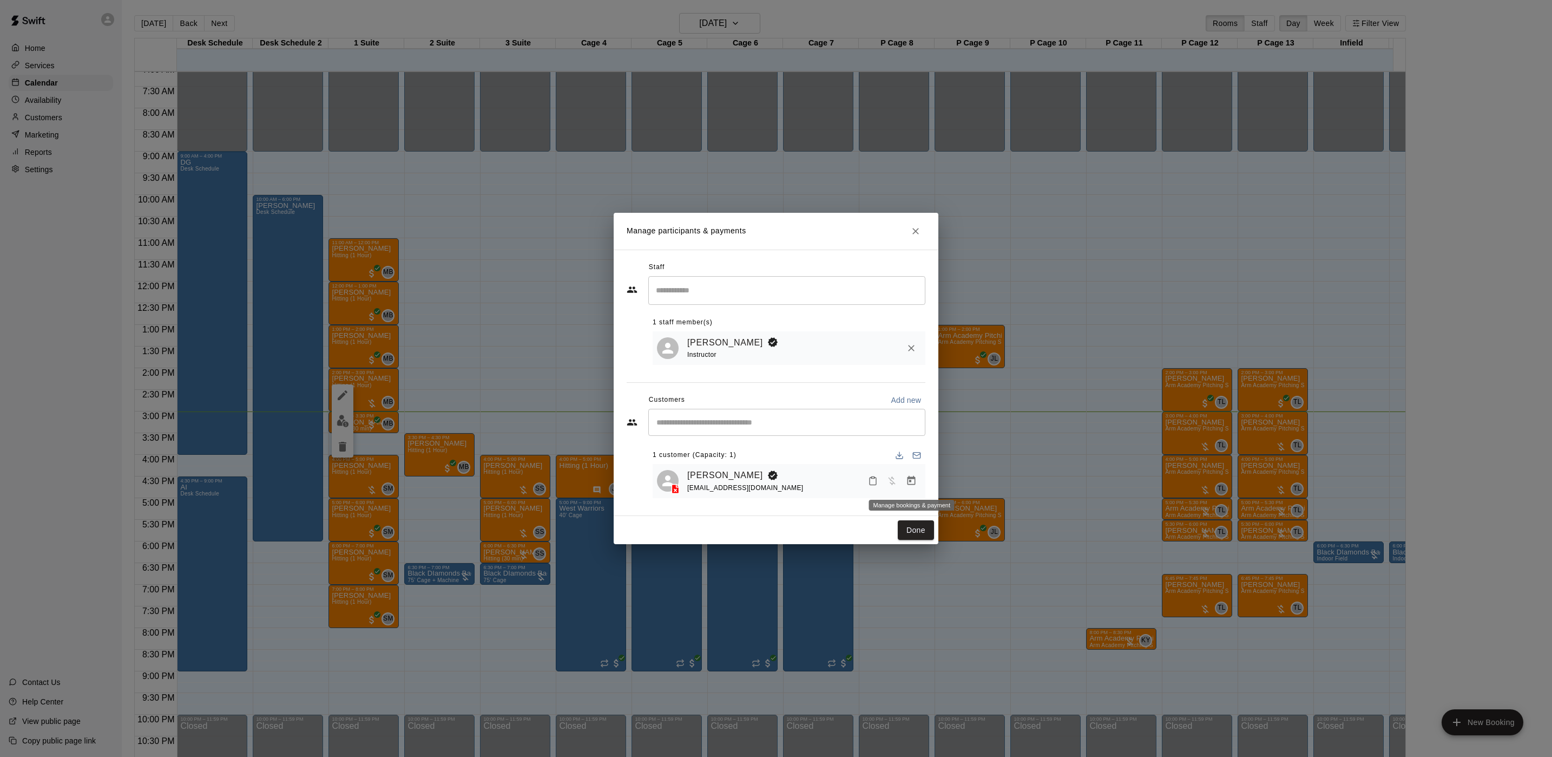
click at [909, 481] on icon "Manage bookings & payment" at bounding box center [911, 480] width 11 height 11
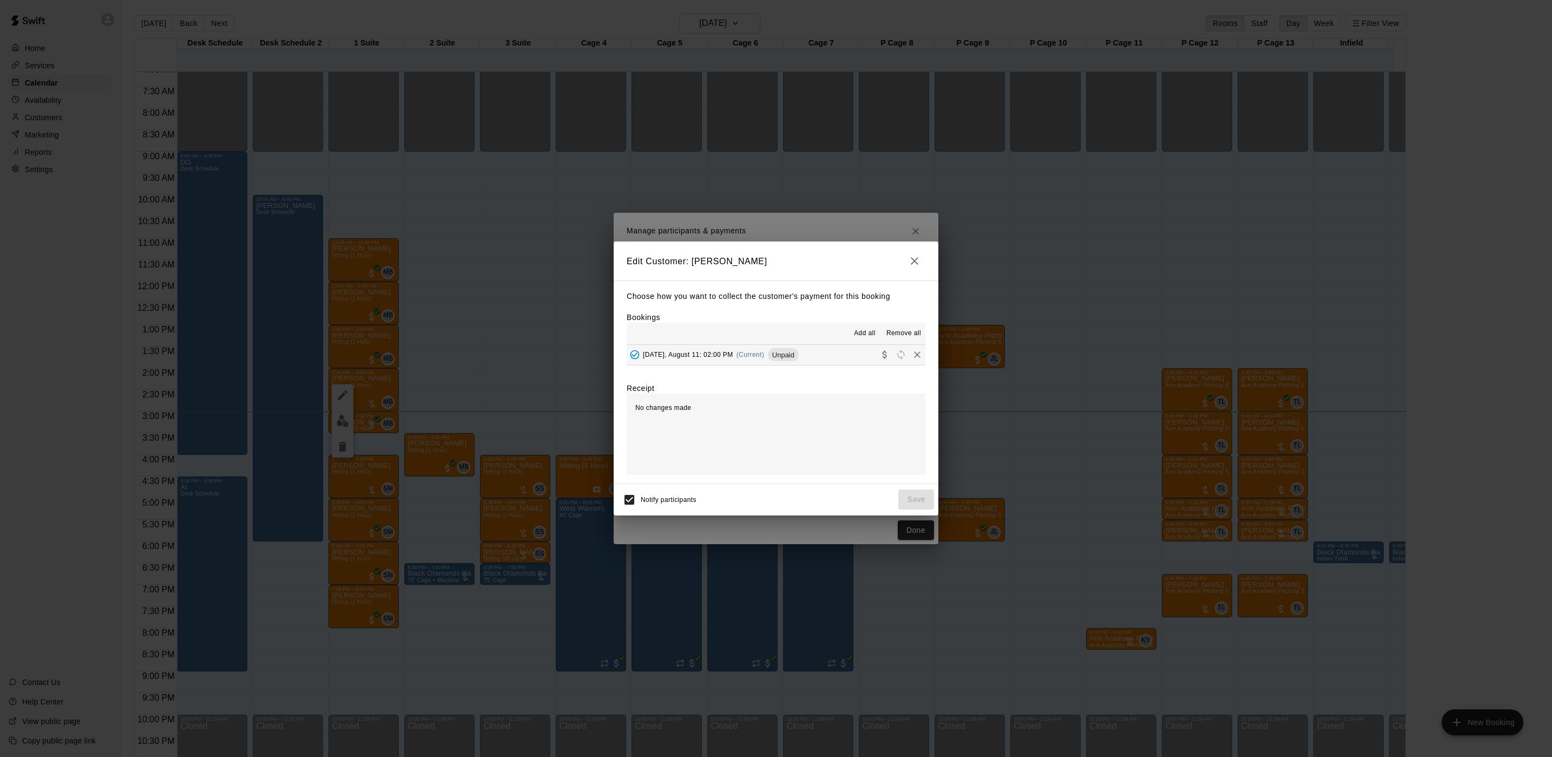
click at [721, 343] on div "Add all Remove all" at bounding box center [776, 334] width 299 height 22
click at [732, 358] on div "[DATE], August 11: 02:00 PM (Current) Unpaid" at bounding box center [713, 354] width 172 height 16
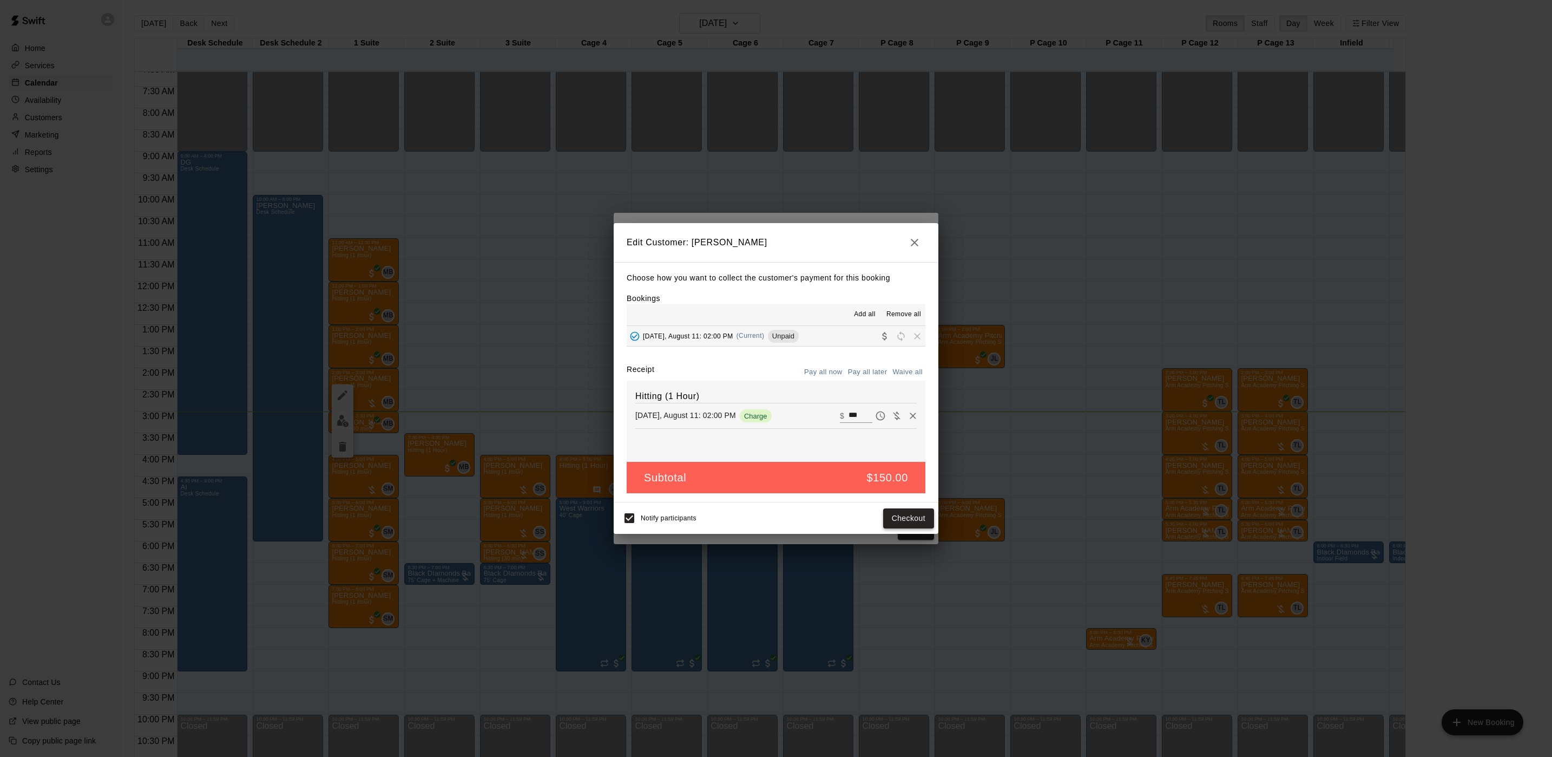
click at [914, 515] on button "Checkout" at bounding box center [908, 518] width 51 height 20
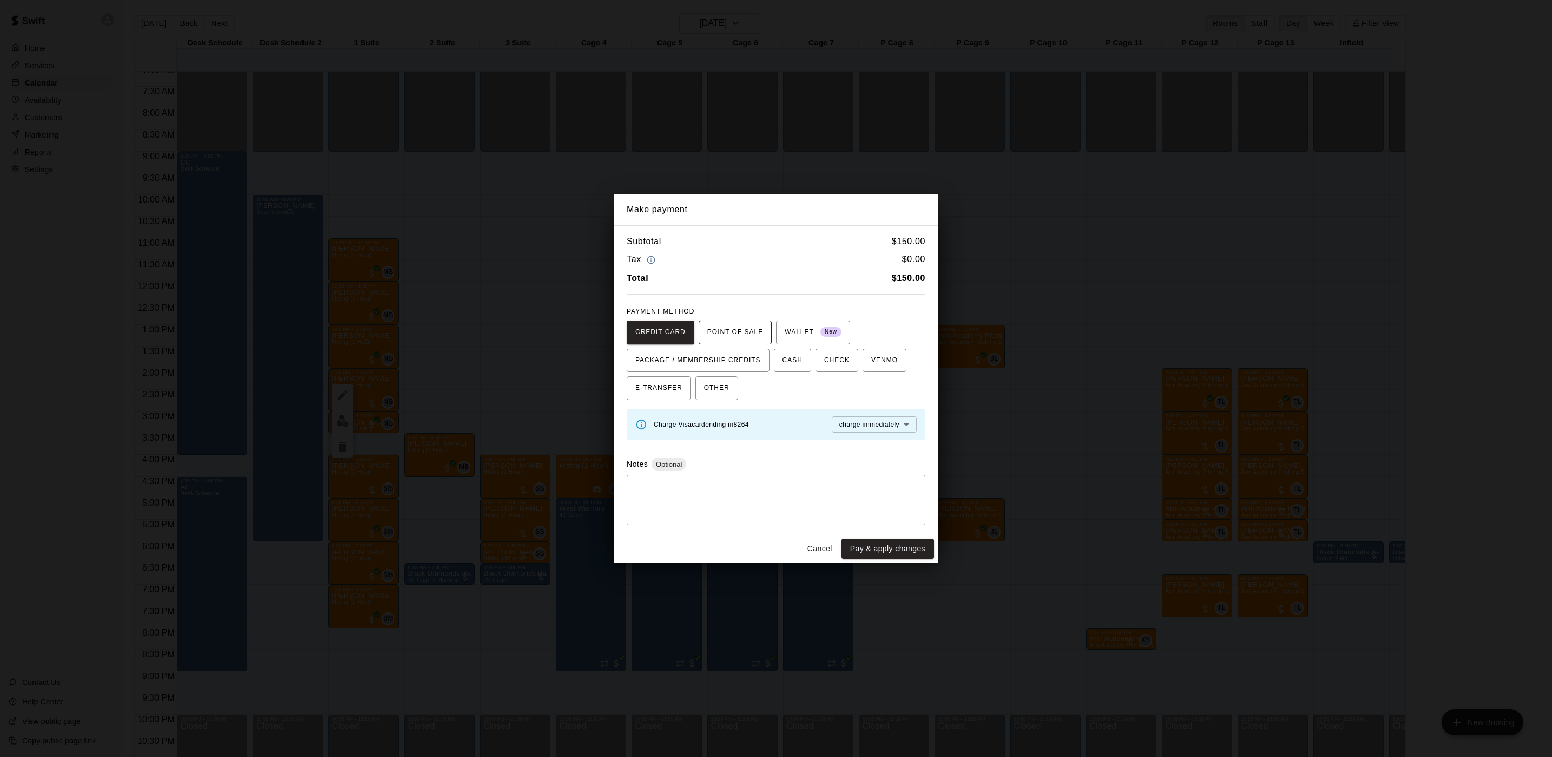
click at [718, 327] on span "POINT OF SALE" at bounding box center [735, 332] width 56 height 17
click at [819, 426] on button "Send to POS" at bounding box center [846, 424] width 54 height 16
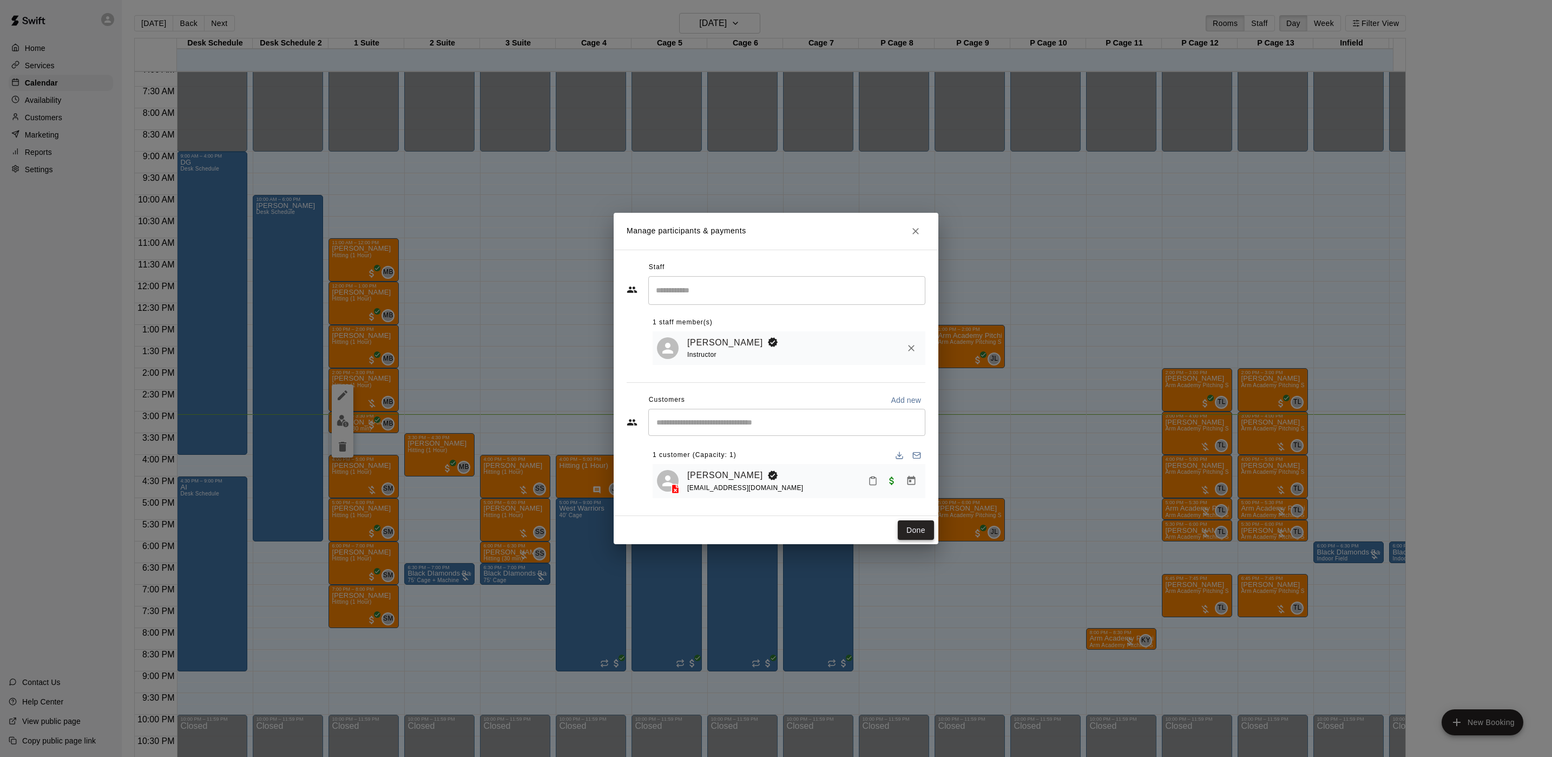
drag, startPoint x: 920, startPoint y: 531, endPoint x: 931, endPoint y: 510, distance: 24.5
click at [921, 531] on button "Done" at bounding box center [916, 530] width 36 height 20
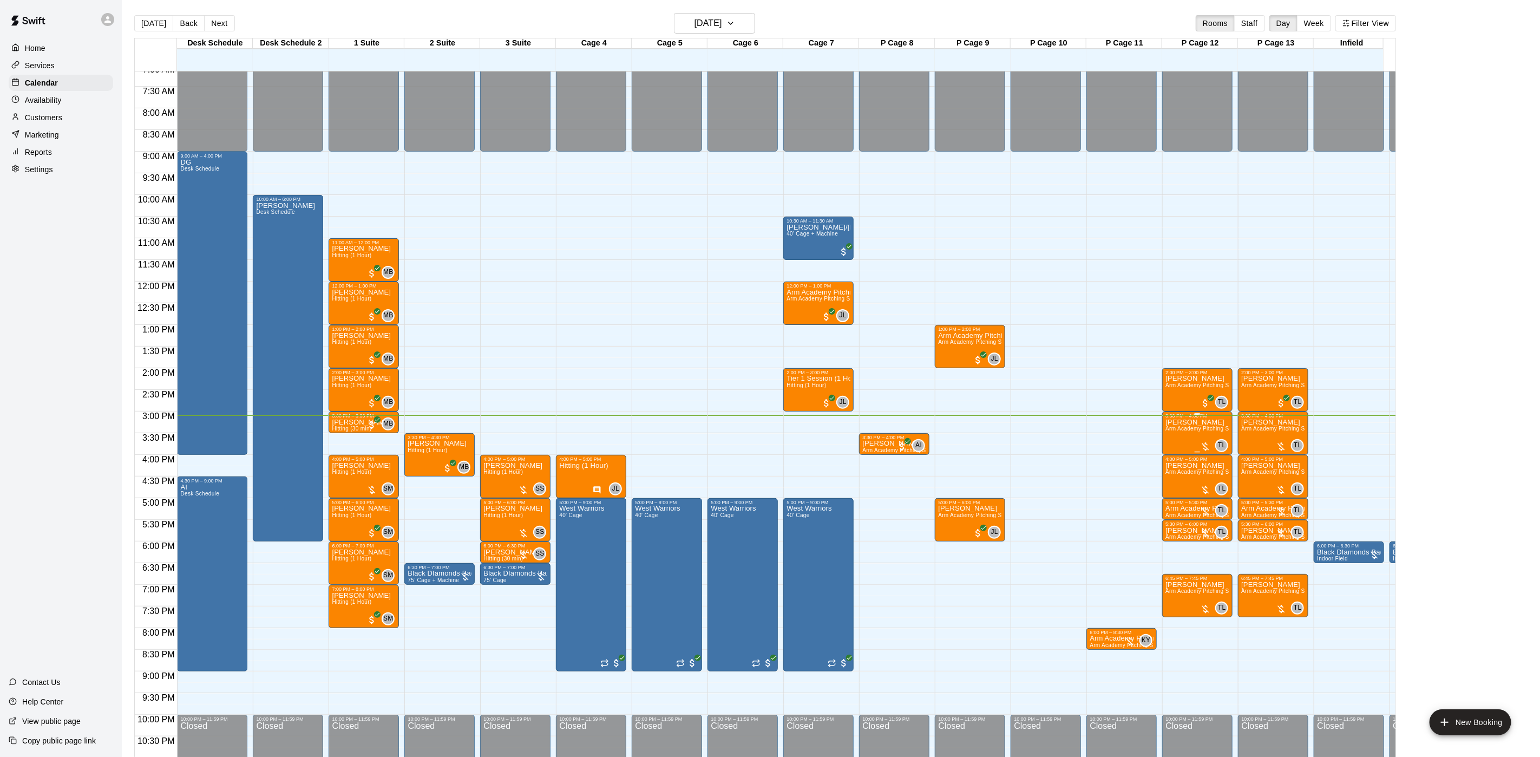
click at [1169, 430] on span "Arm Academy Pitching Session 1 Hour - Pitching" at bounding box center [1228, 428] width 126 height 6
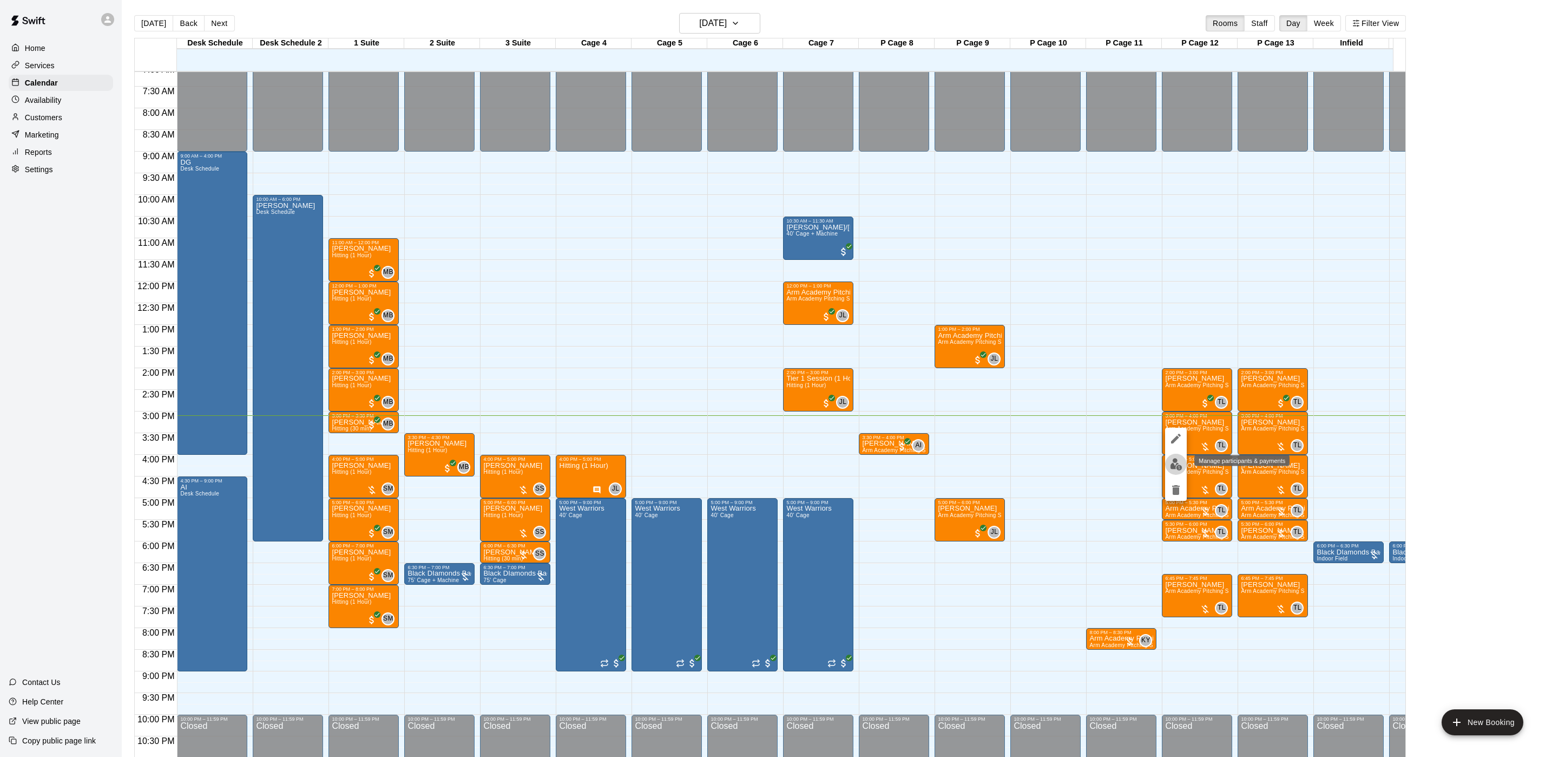
click at [1172, 458] on img "edit" at bounding box center [1176, 464] width 12 height 12
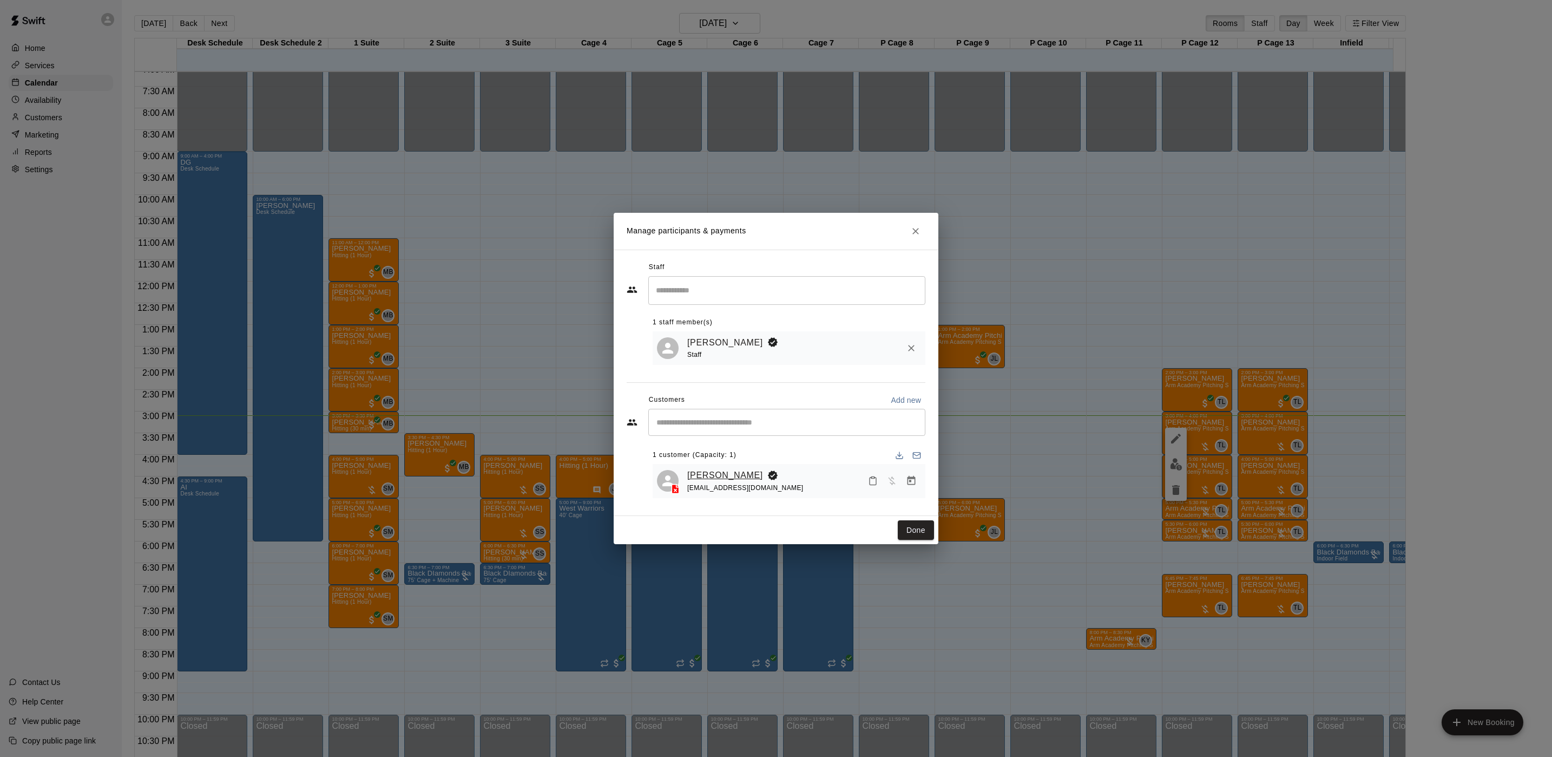
click at [705, 478] on link "[PERSON_NAME]" at bounding box center [725, 475] width 76 height 14
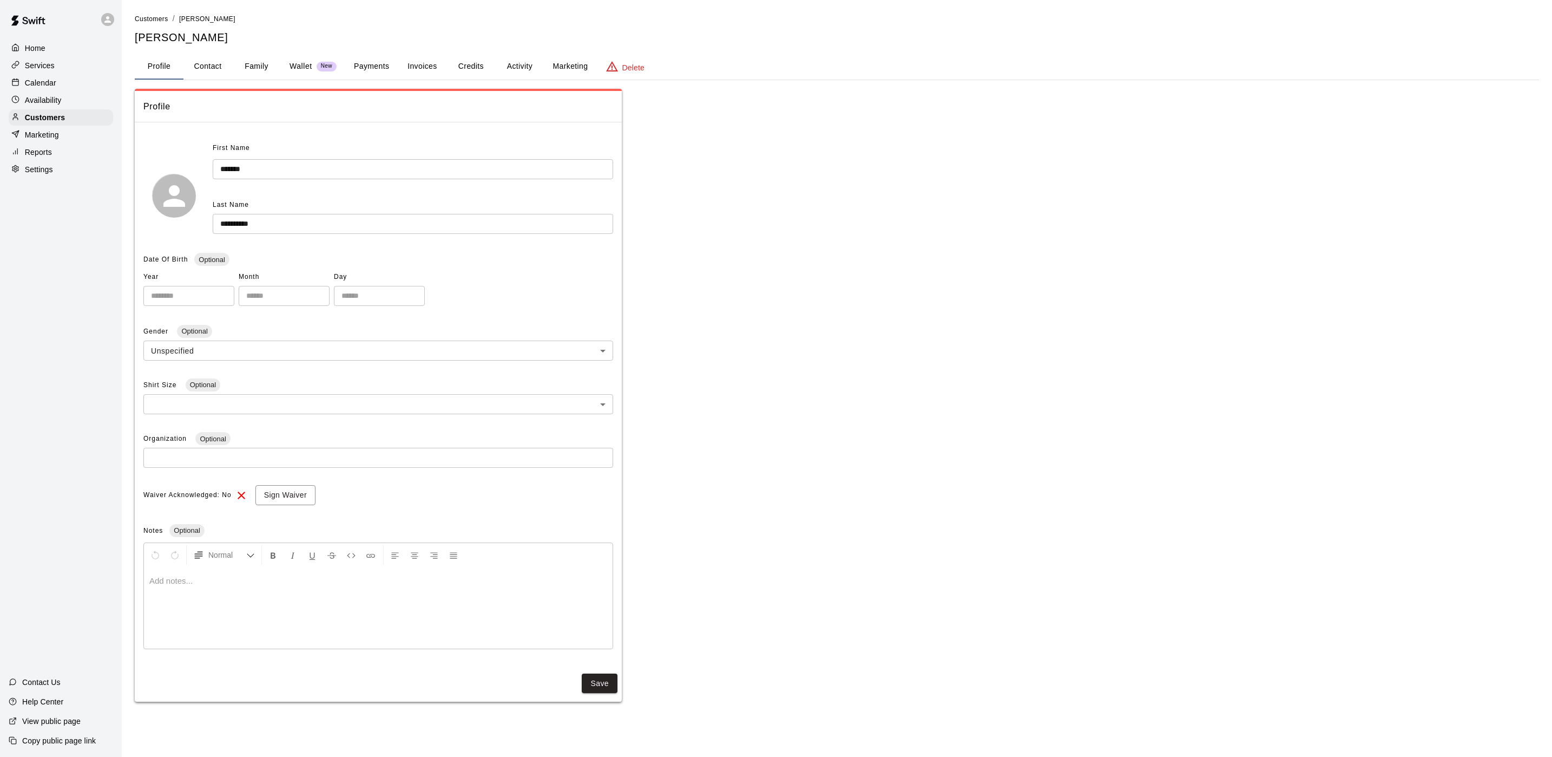
click at [520, 75] on button "Activity" at bounding box center [519, 67] width 49 height 26
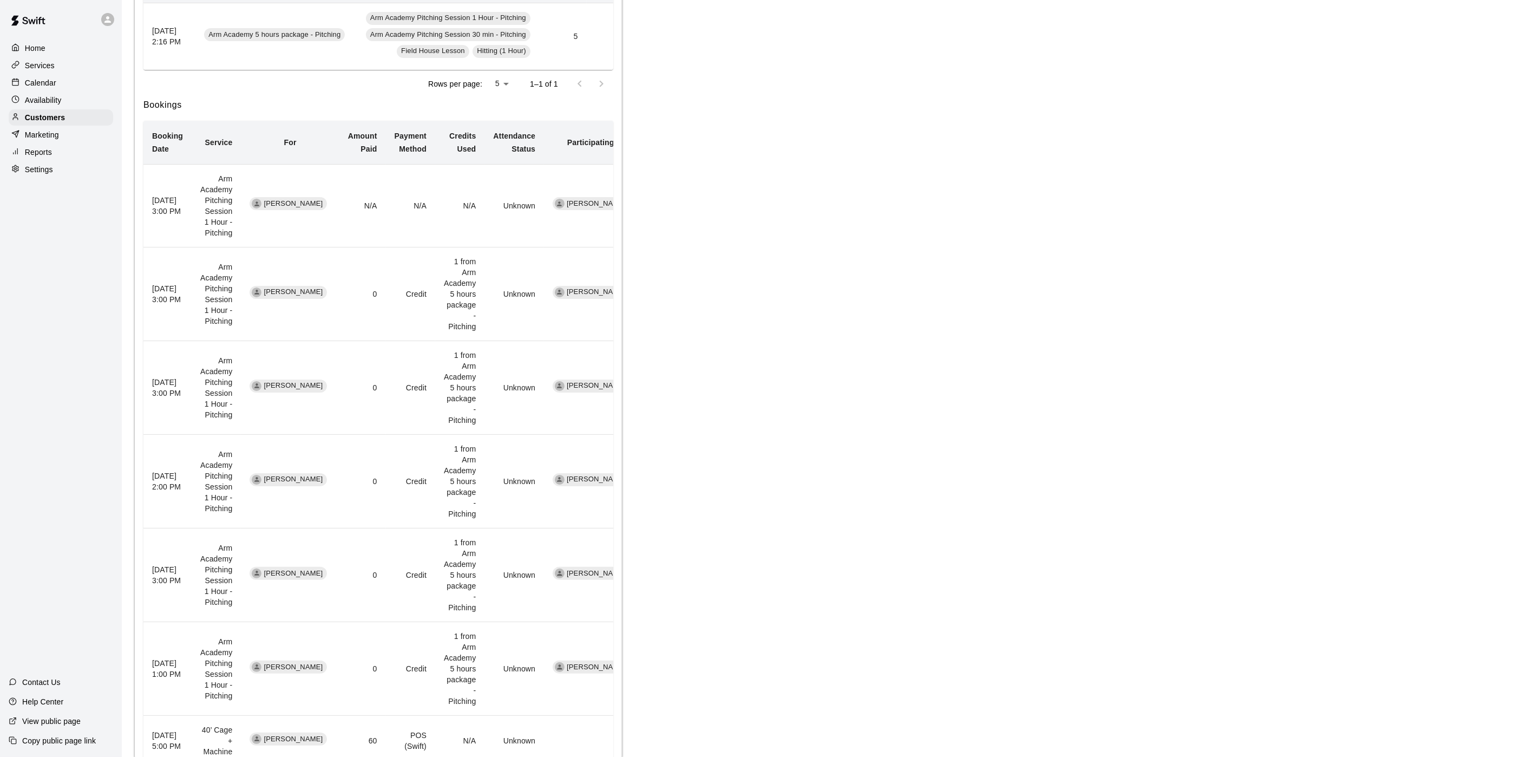
scroll to position [244, 0]
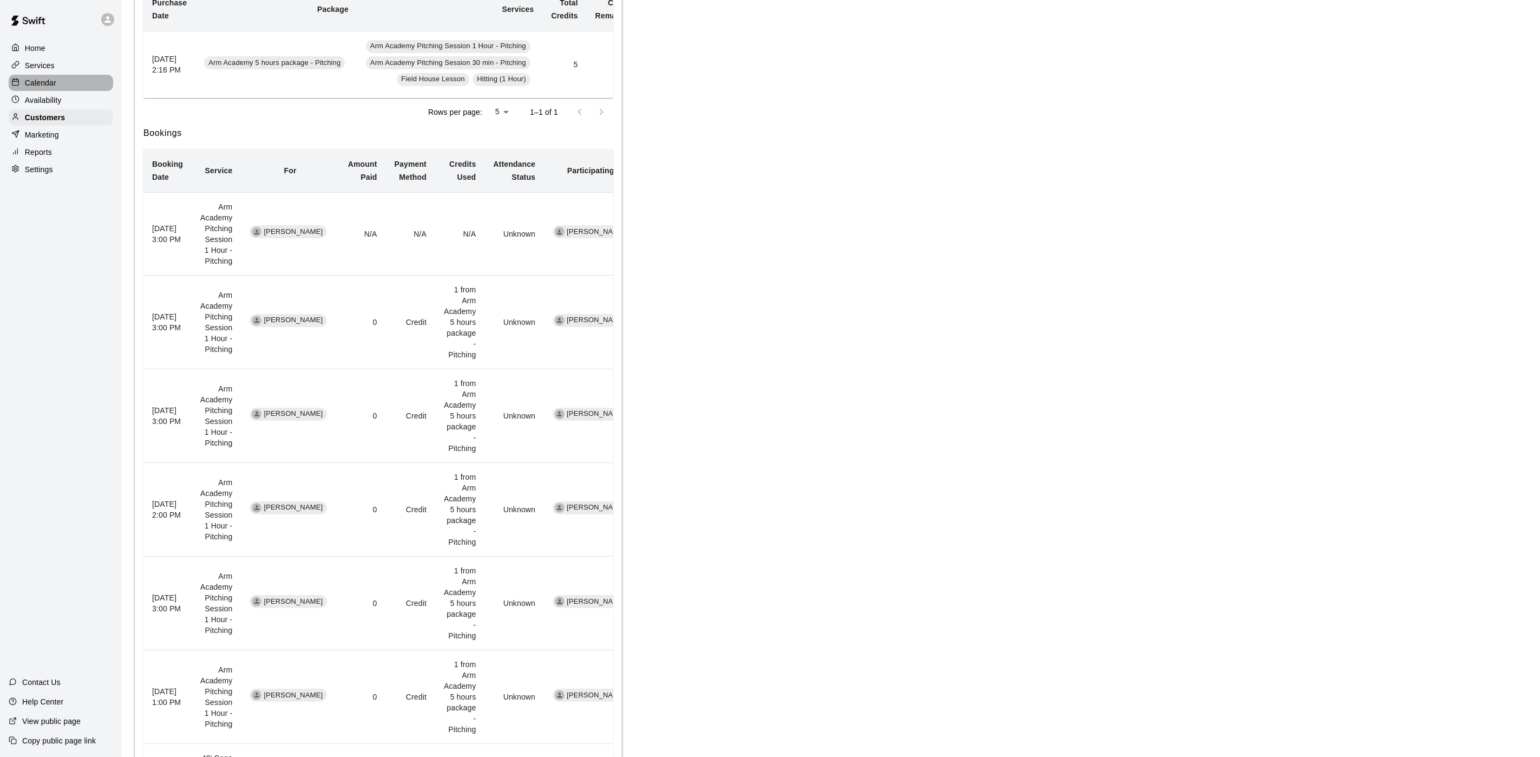
click at [61, 88] on div "Calendar" at bounding box center [61, 83] width 104 height 16
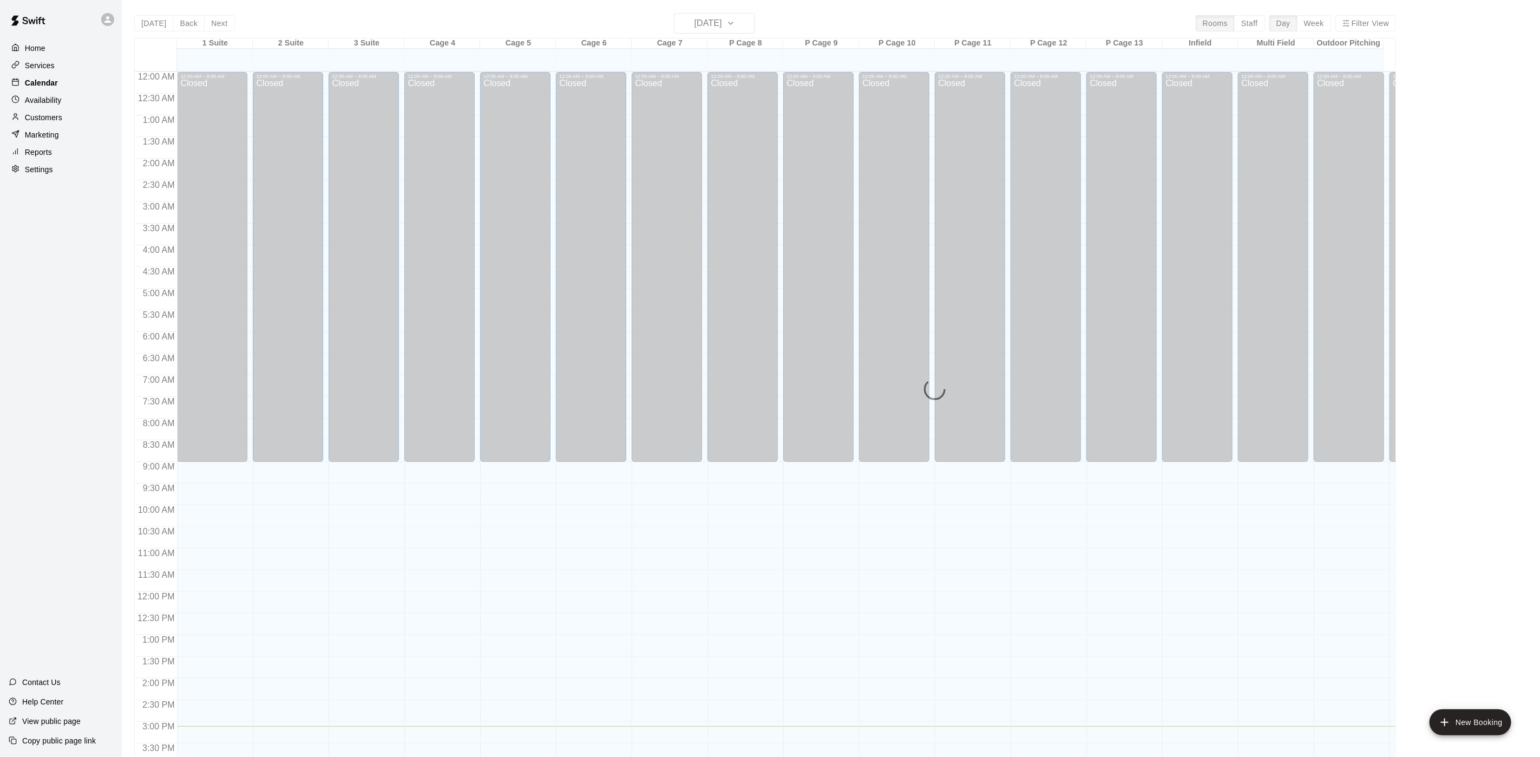
scroll to position [310, 0]
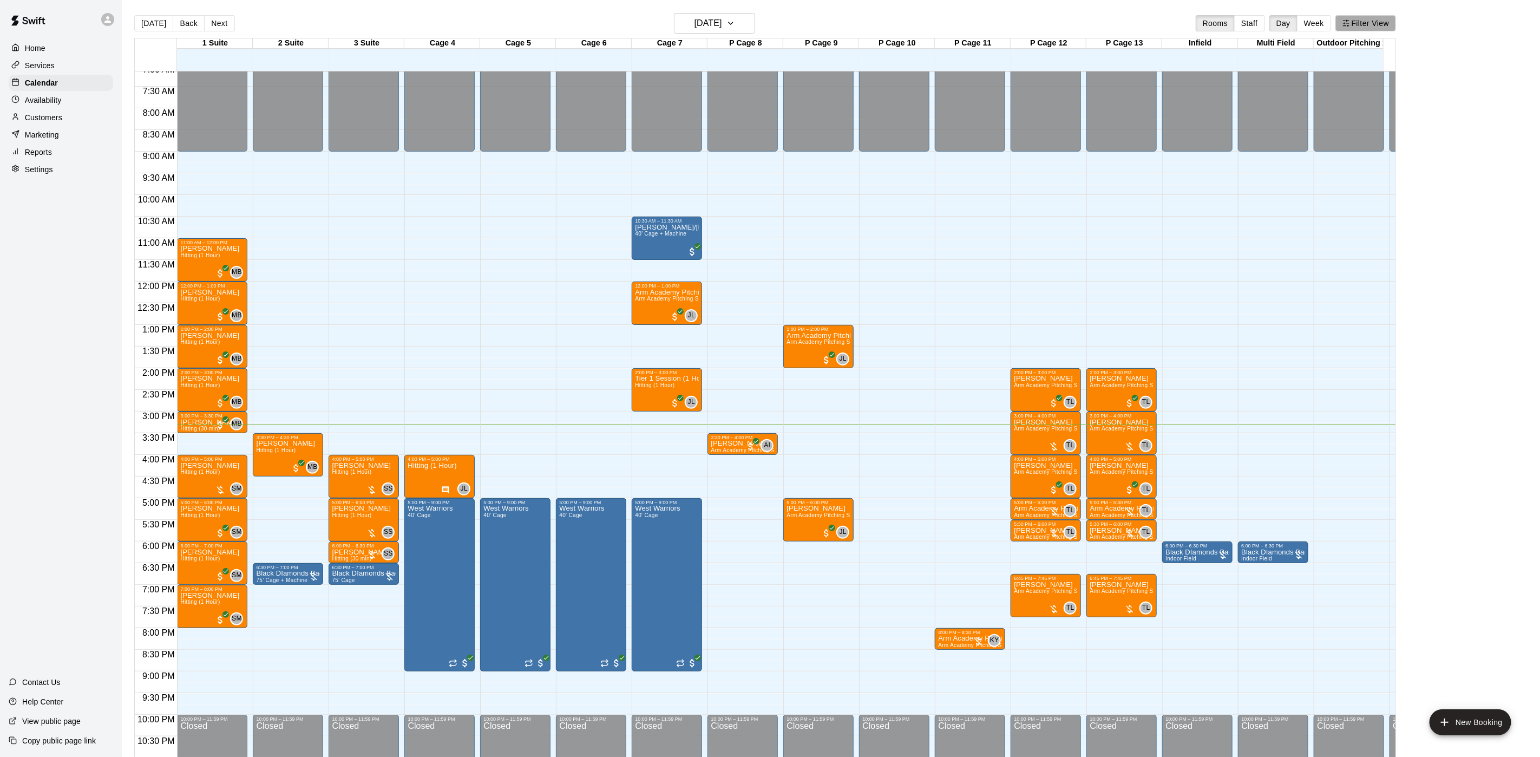
click at [1380, 27] on button "Filter View" at bounding box center [1365, 23] width 61 height 16
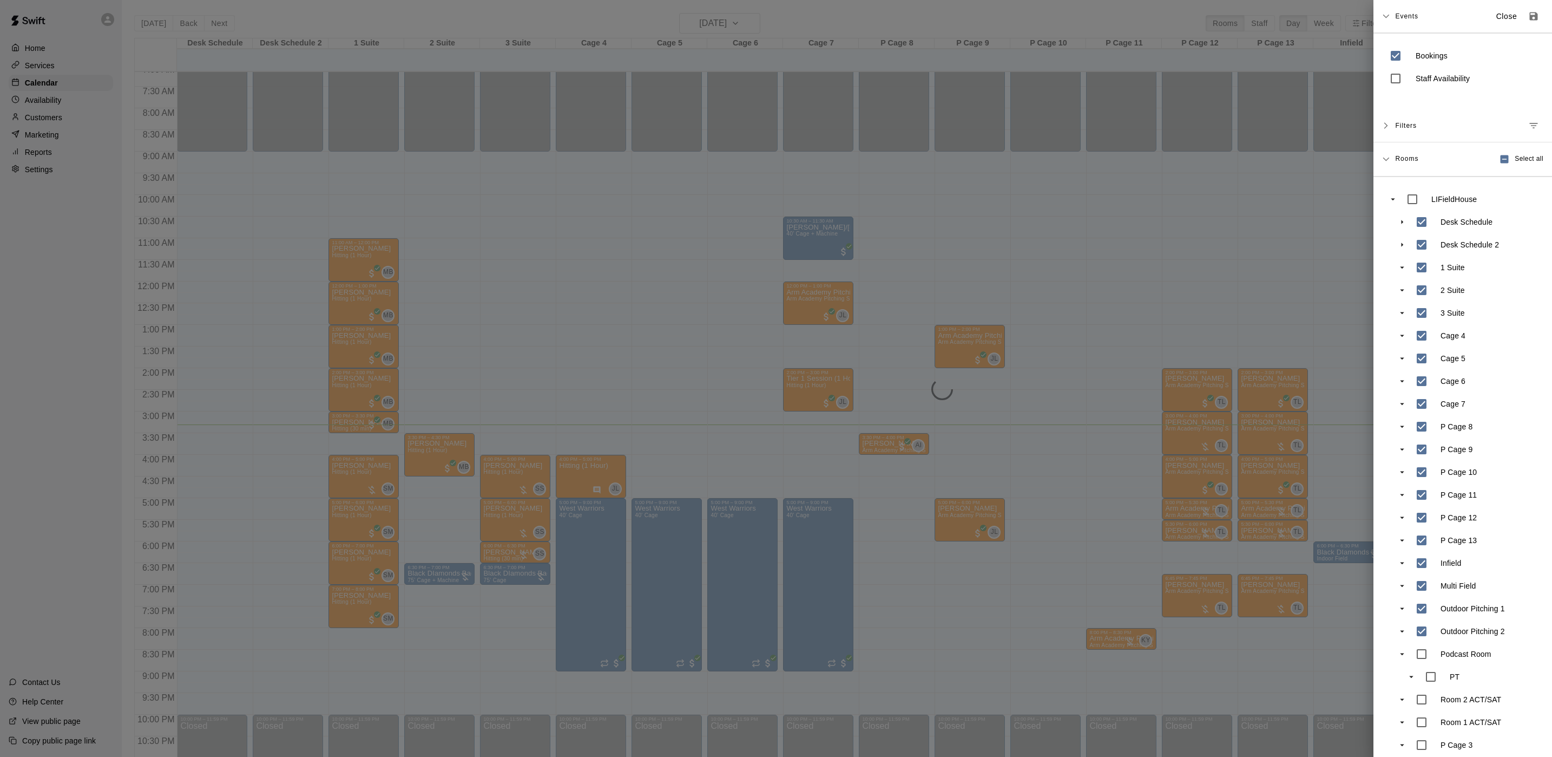
click at [450, 357] on div at bounding box center [776, 378] width 1552 height 757
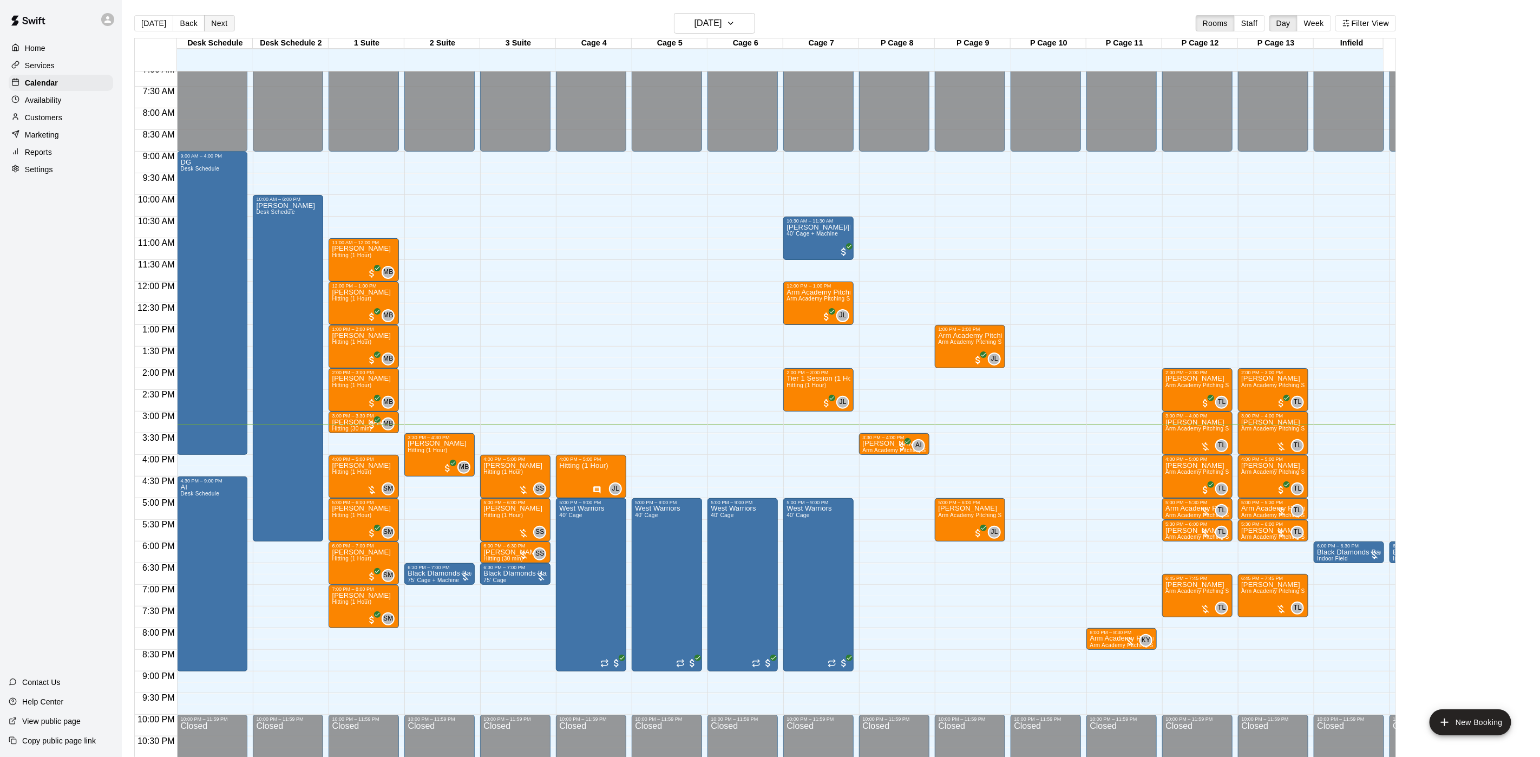
click at [212, 25] on button "Next" at bounding box center [219, 23] width 30 height 16
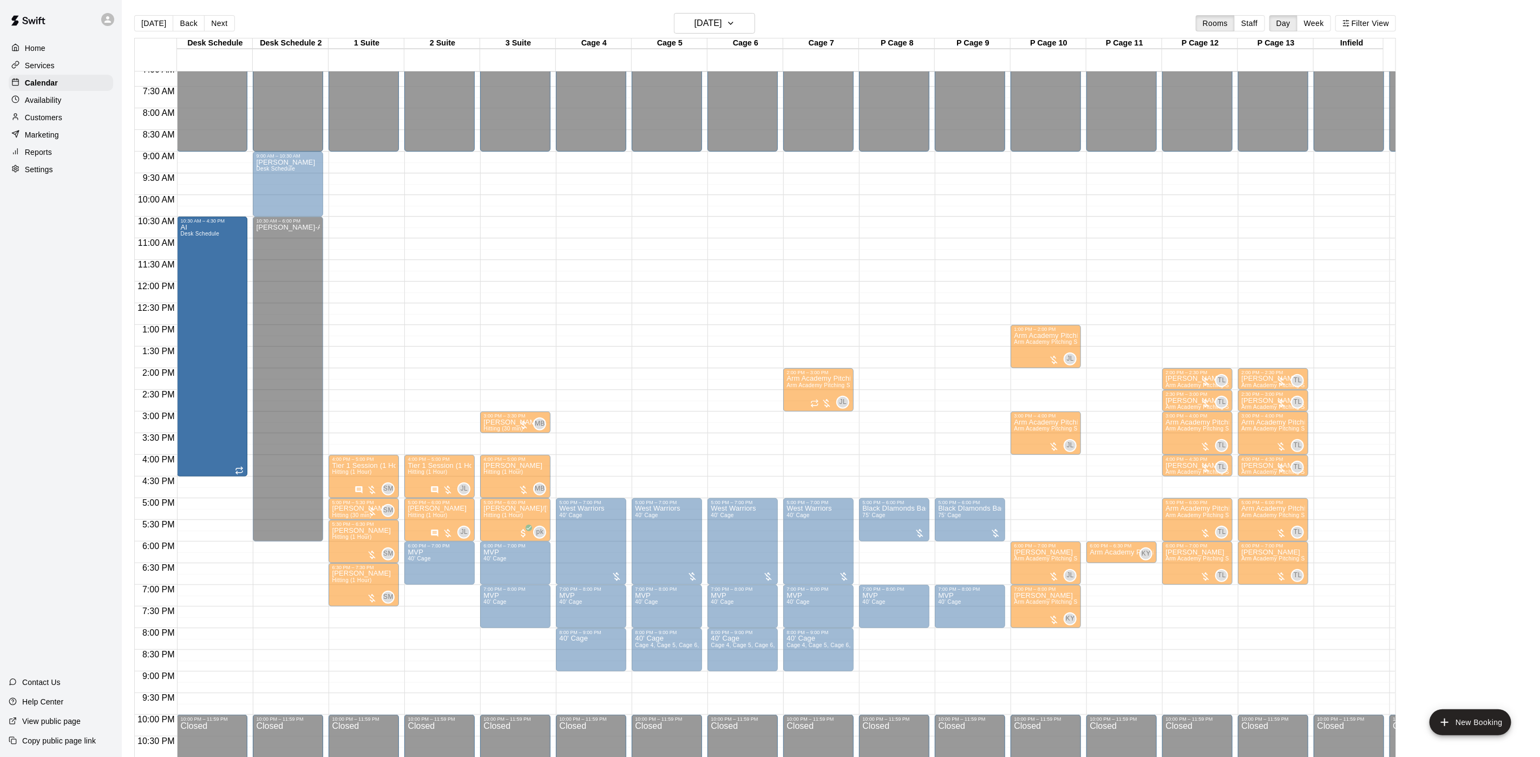
drag, startPoint x: 201, startPoint y: 470, endPoint x: 208, endPoint y: 277, distance: 193.3
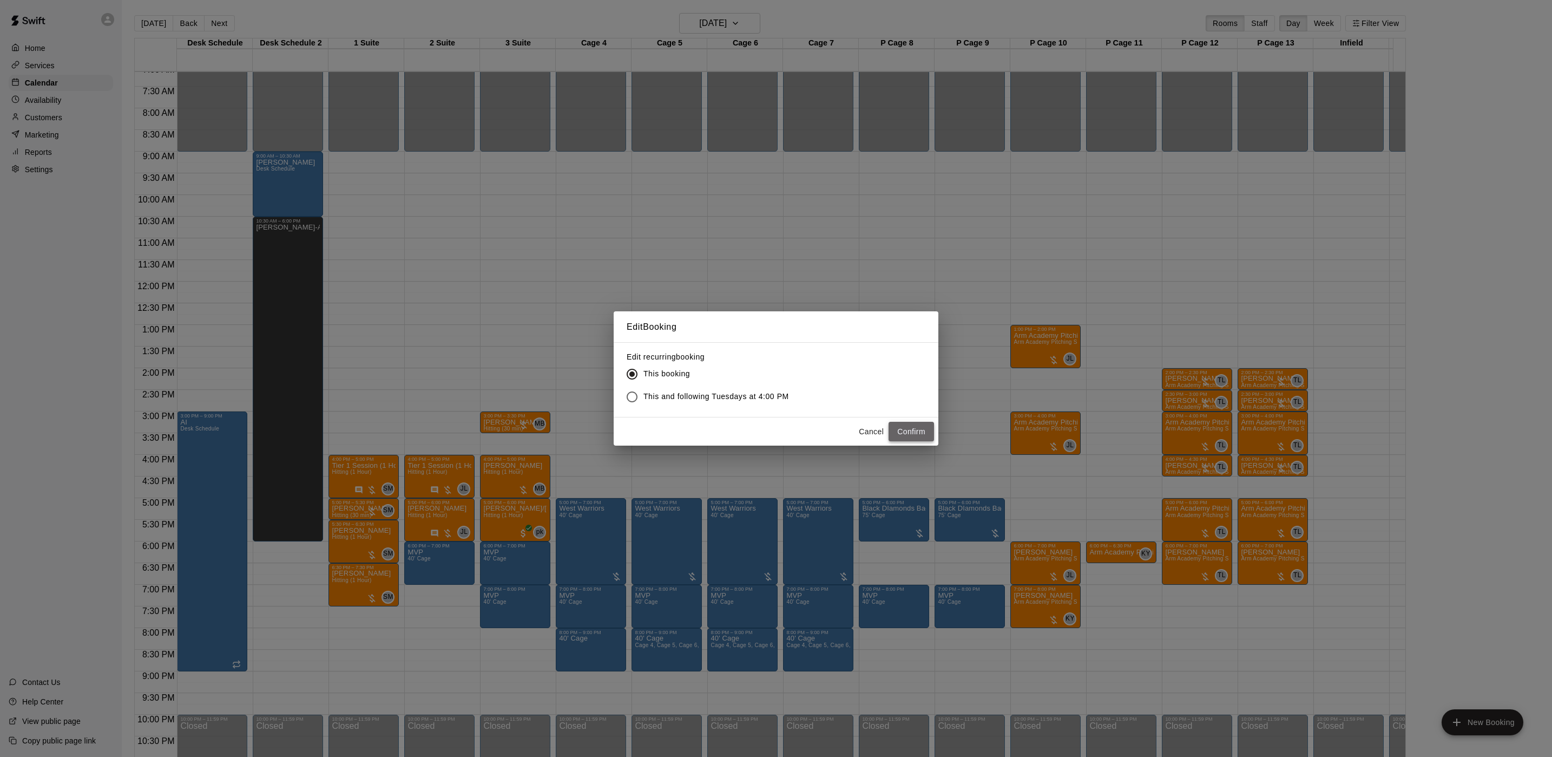
click at [921, 425] on button "Confirm" at bounding box center [911, 432] width 45 height 20
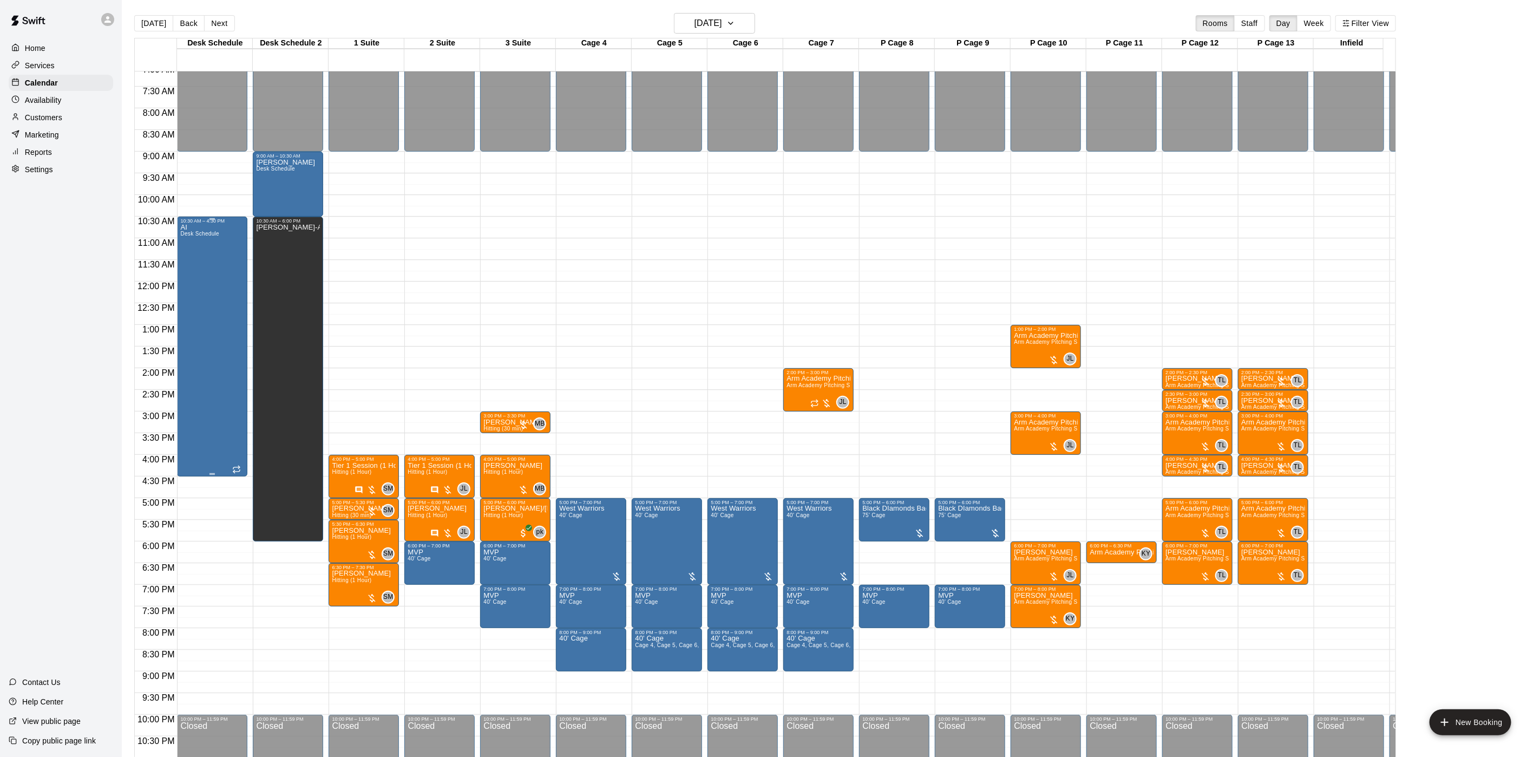
click at [200, 328] on div "AI Desk Schedule" at bounding box center [199, 602] width 39 height 757
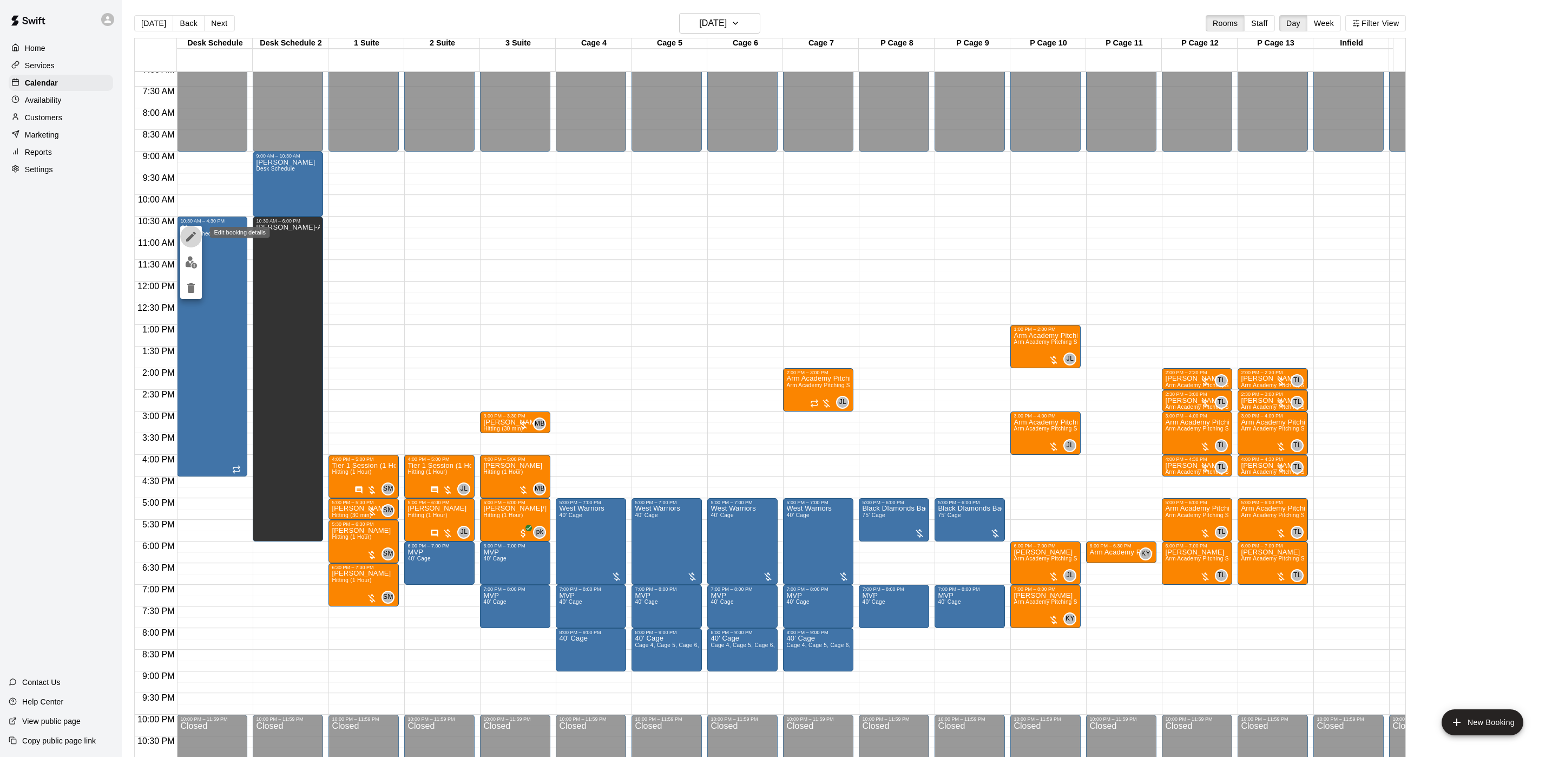
click at [186, 242] on icon "edit" at bounding box center [191, 236] width 13 height 13
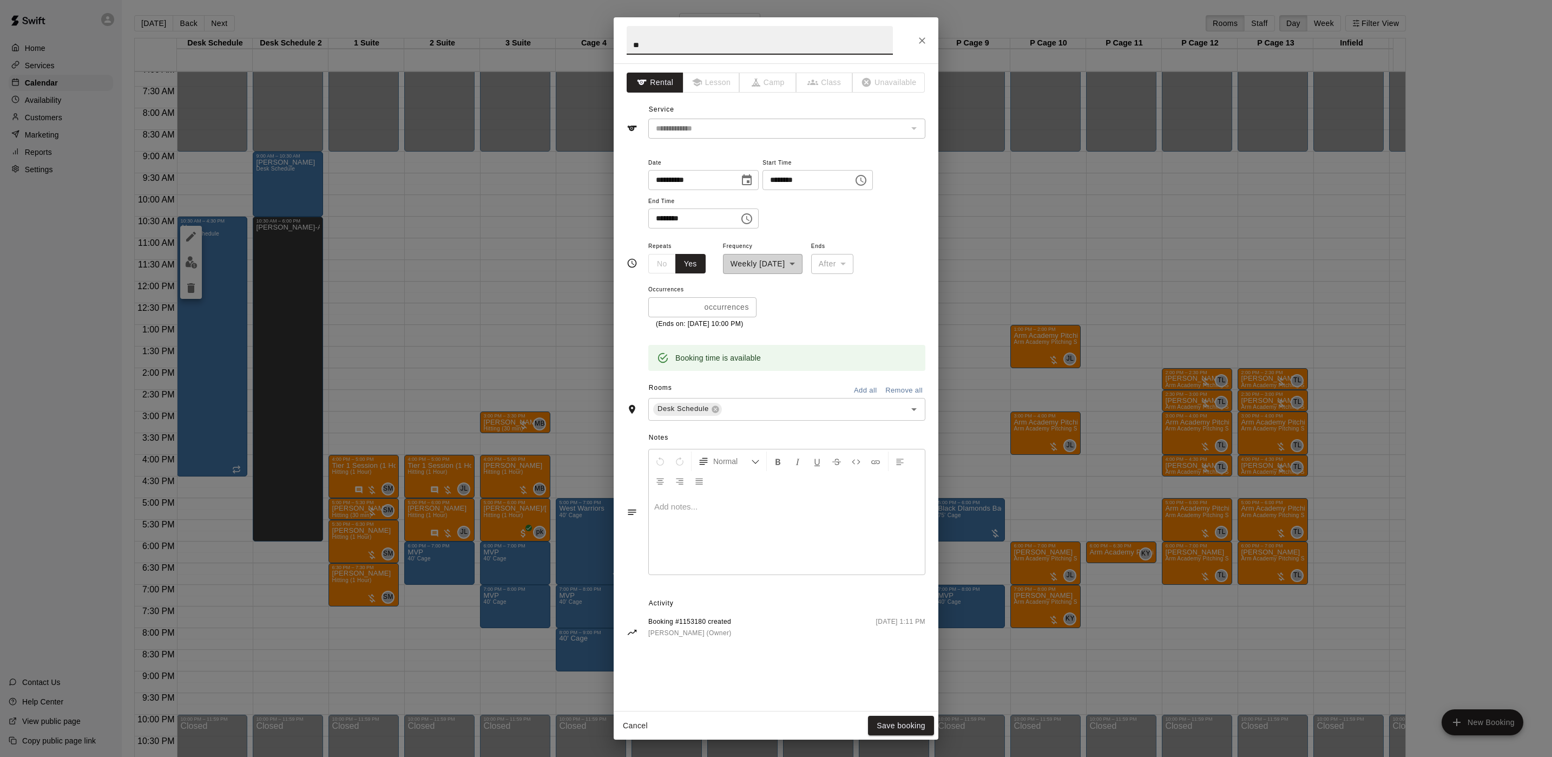
click at [657, 218] on input "********" at bounding box center [689, 218] width 83 height 20
type input "********"
click at [921, 720] on button "Save booking" at bounding box center [901, 726] width 66 height 20
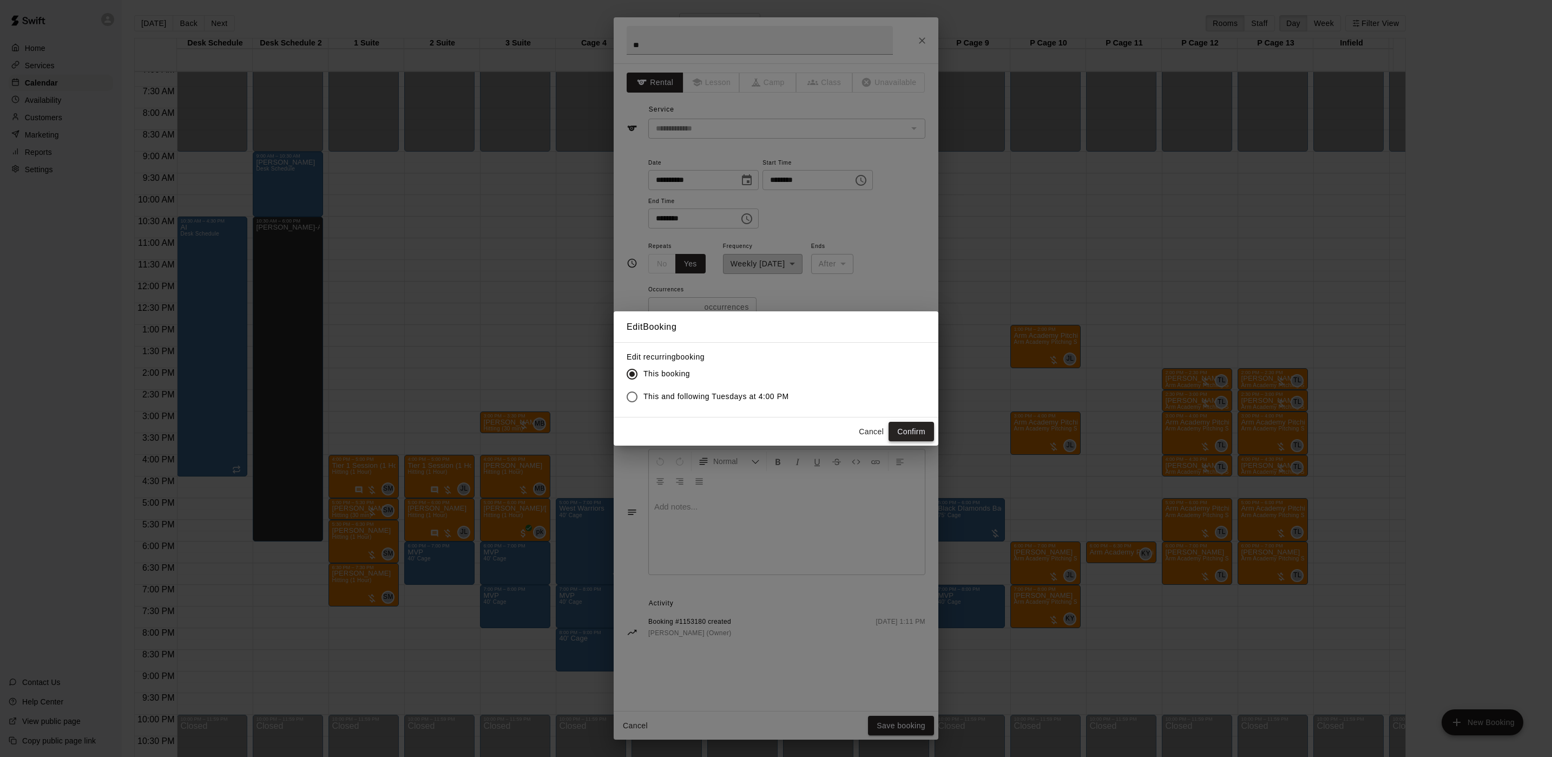
click at [914, 425] on button "Confirm" at bounding box center [911, 432] width 45 height 20
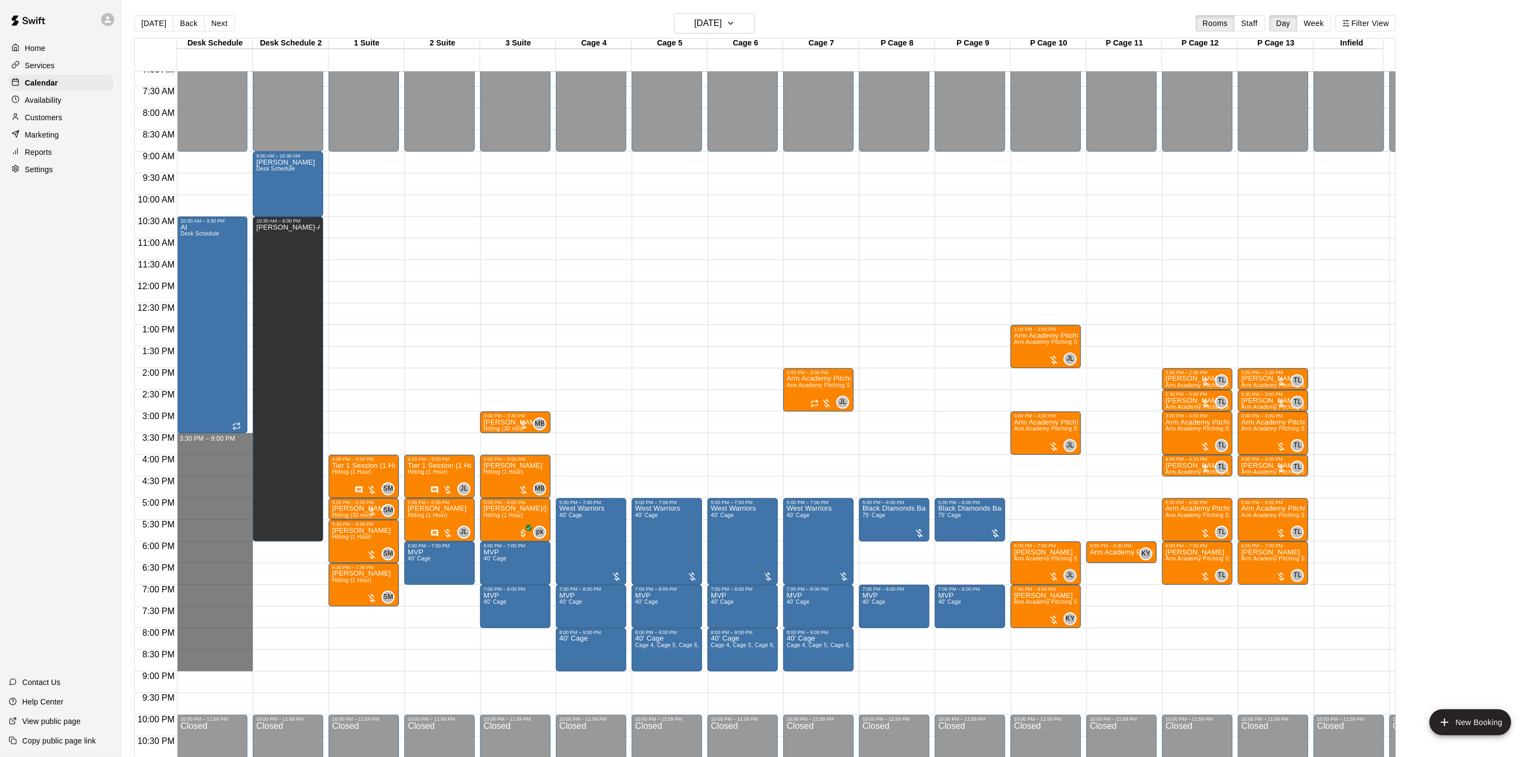
drag, startPoint x: 205, startPoint y: 438, endPoint x: 242, endPoint y: 663, distance: 227.7
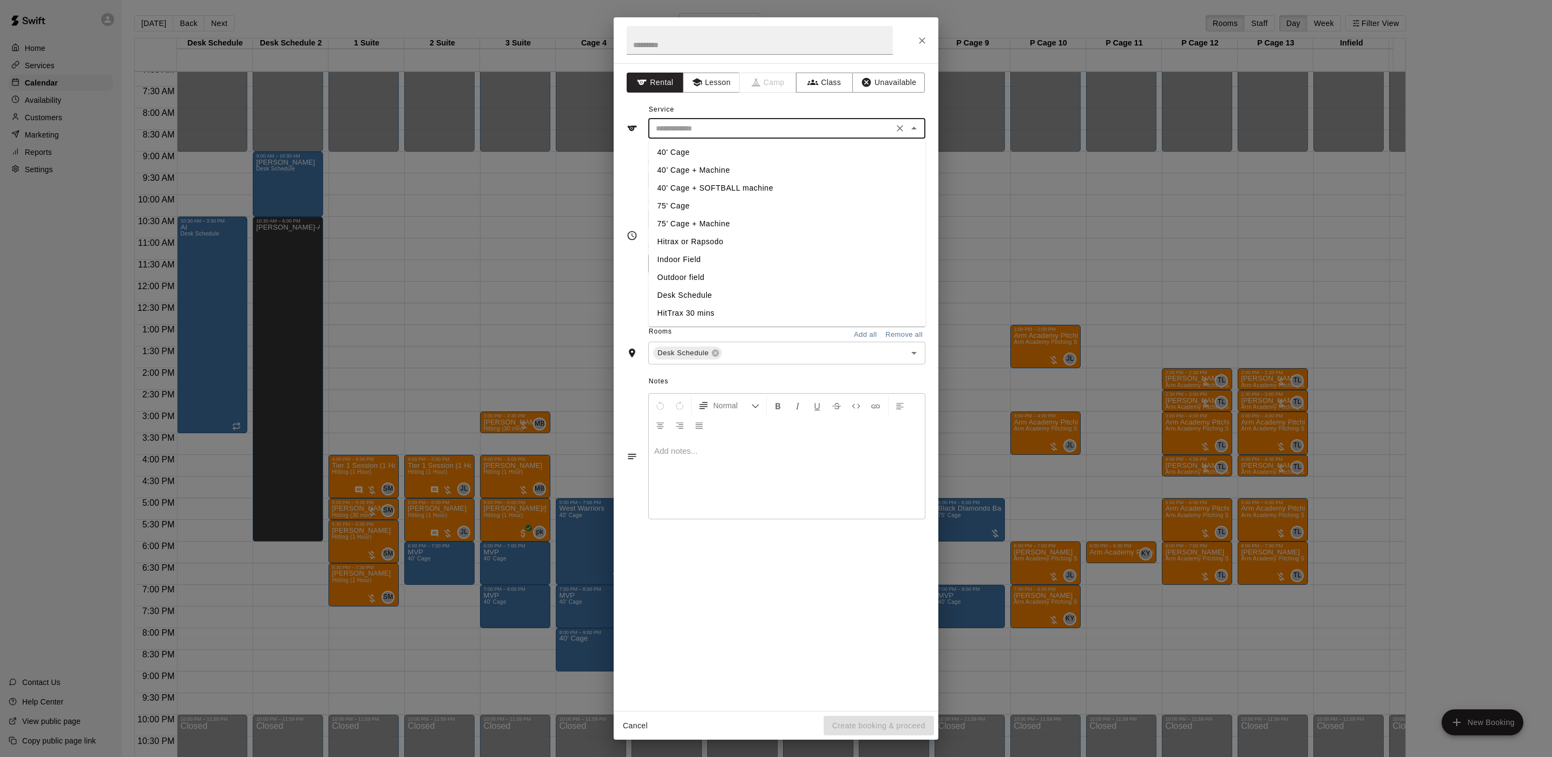
click at [694, 130] on input "text" at bounding box center [771, 129] width 239 height 14
click at [688, 296] on li "Desk Schedule" at bounding box center [787, 295] width 277 height 18
type input "**********"
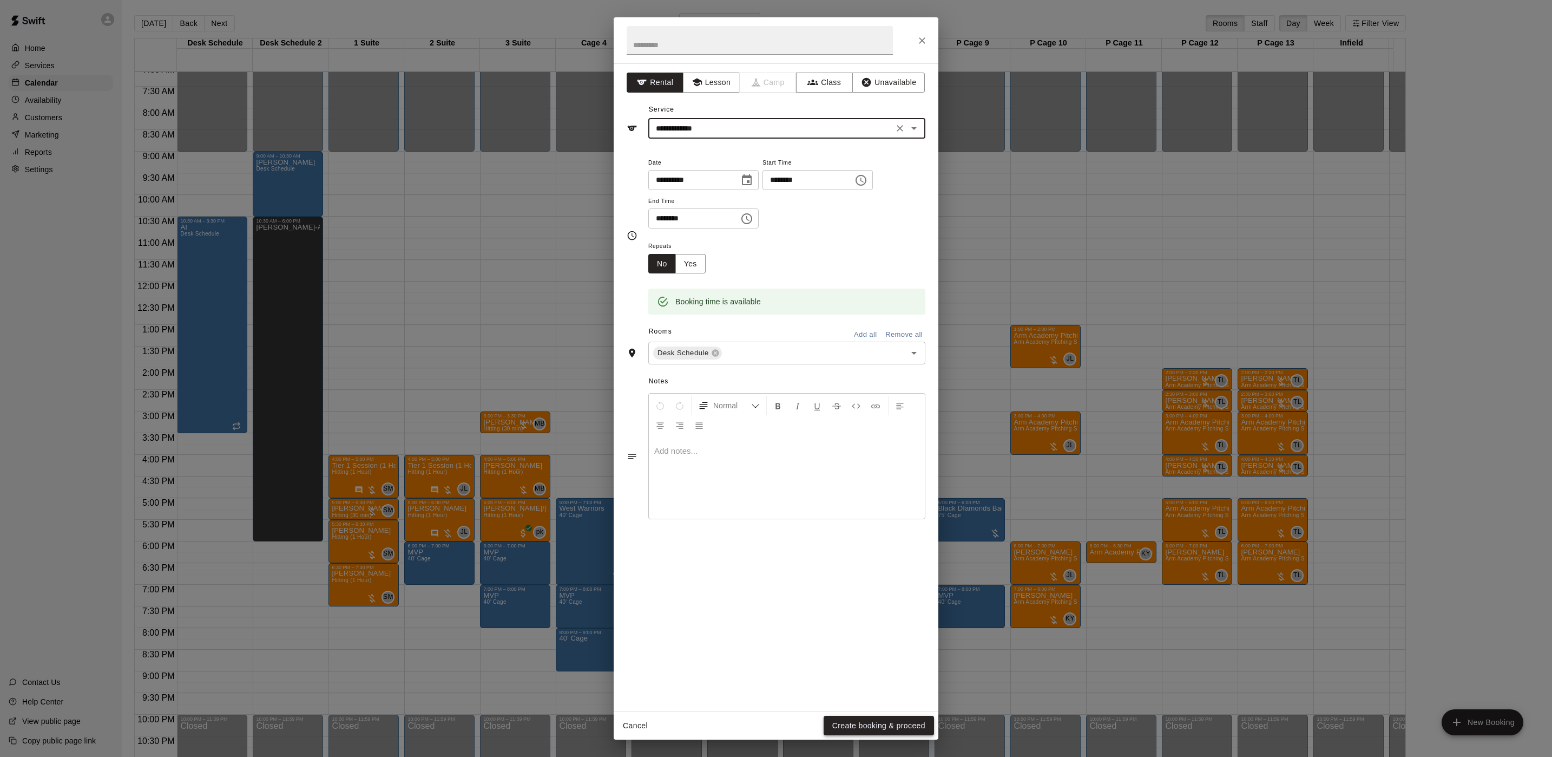
click at [901, 719] on button "Create booking & proceed" at bounding box center [879, 726] width 110 height 20
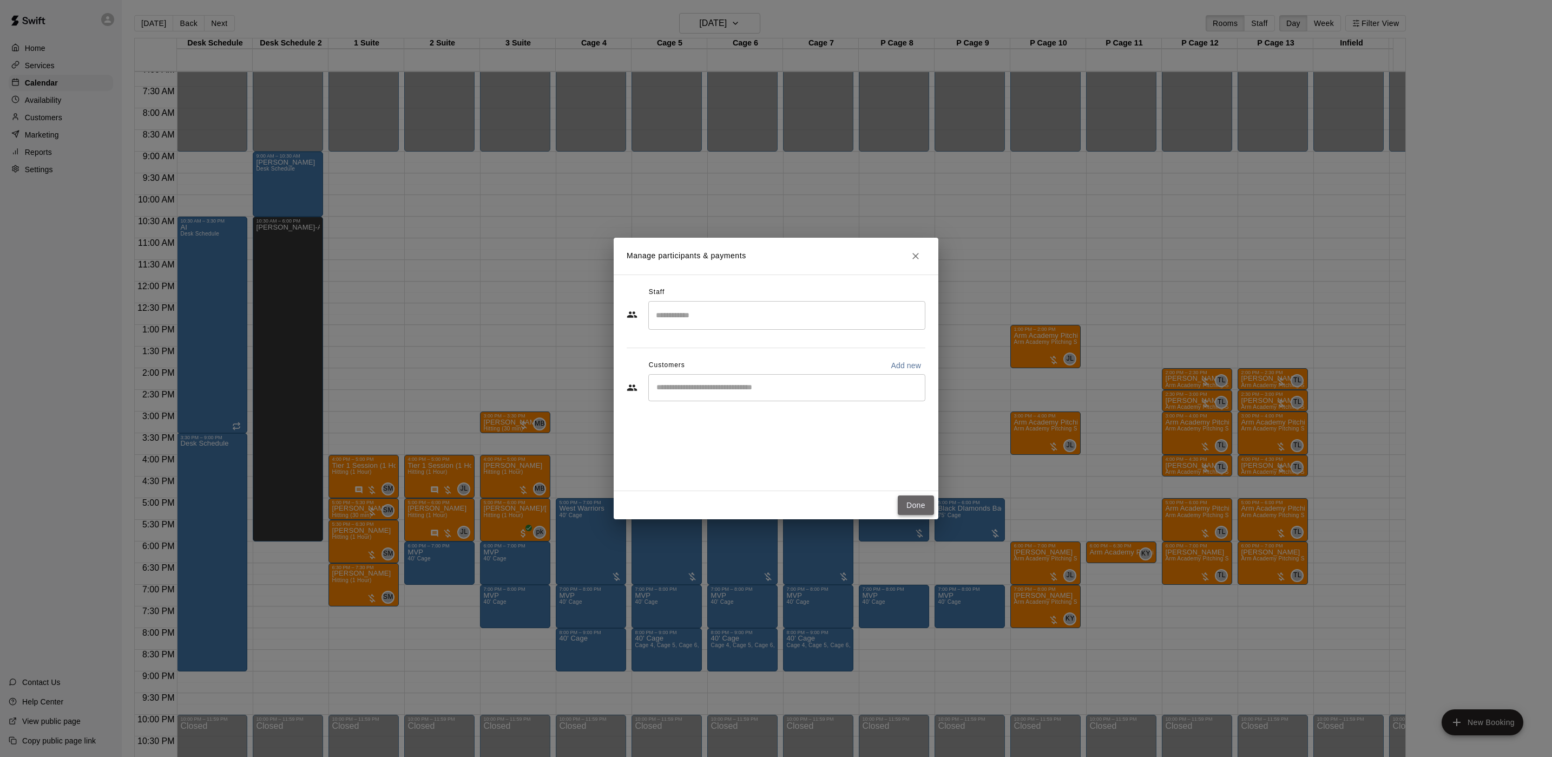
click at [918, 506] on button "Done" at bounding box center [916, 505] width 36 height 20
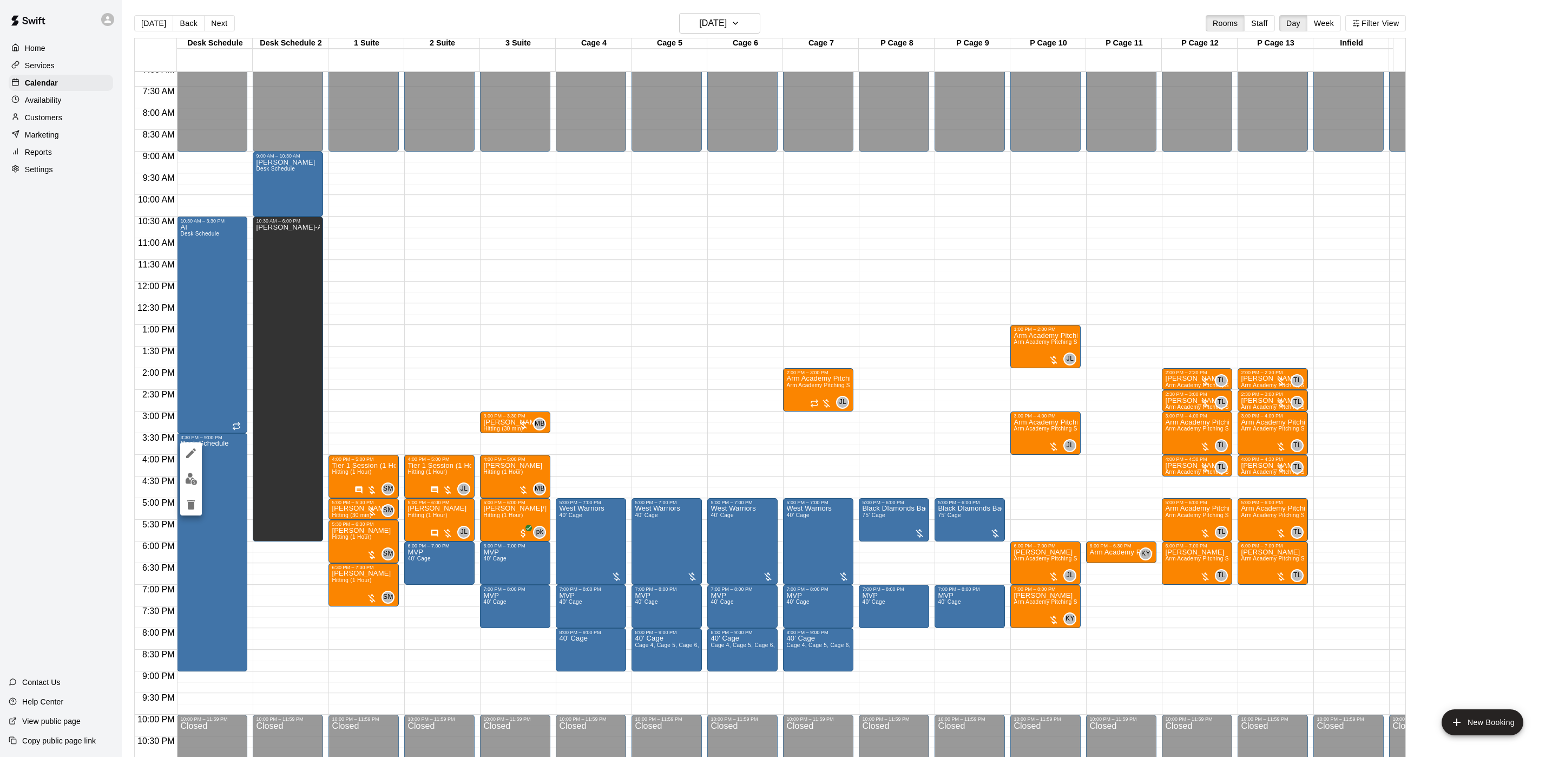
click at [192, 451] on icon "edit" at bounding box center [191, 453] width 10 height 10
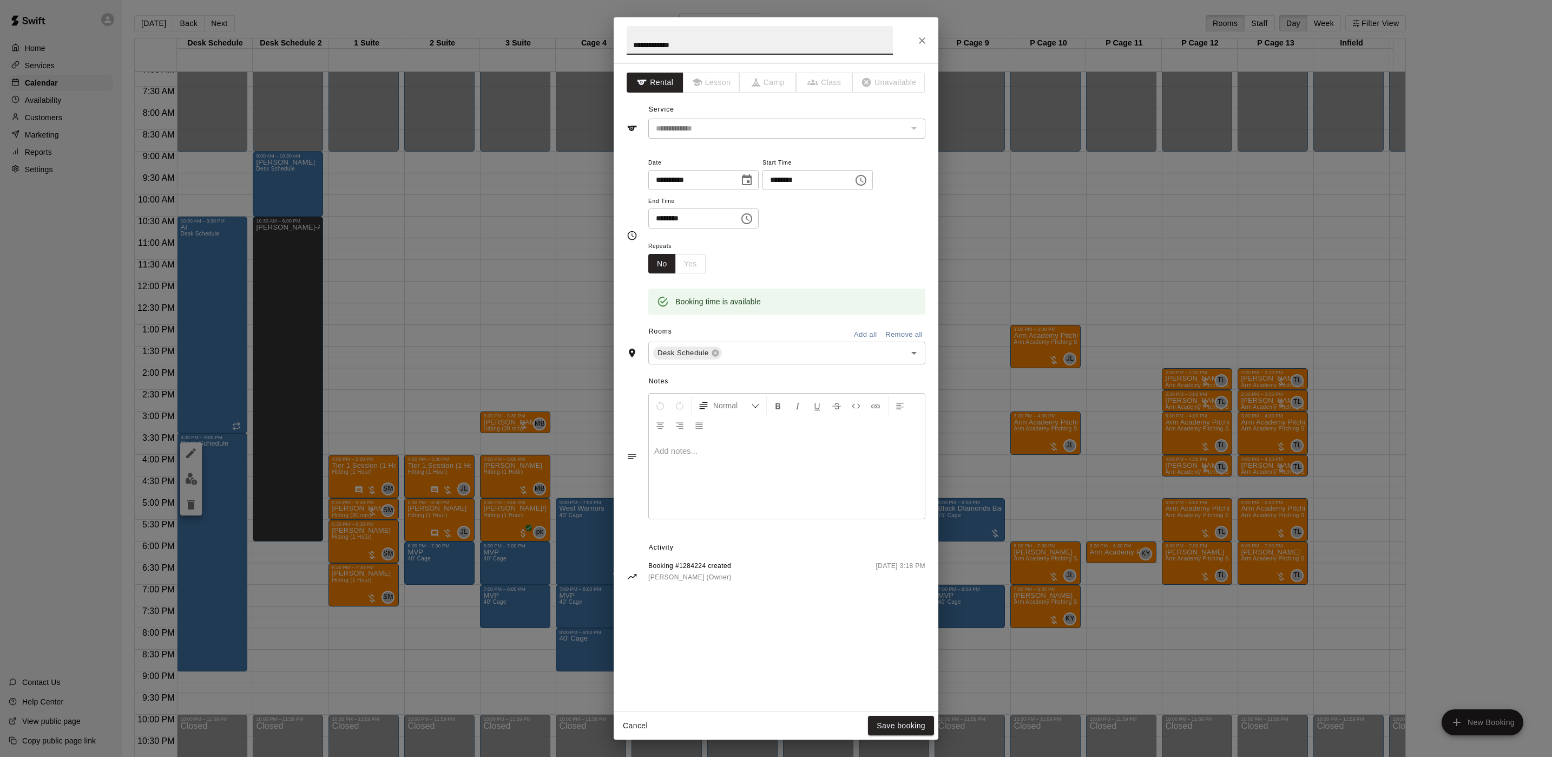
drag, startPoint x: 731, startPoint y: 54, endPoint x: 567, endPoint y: 21, distance: 167.7
click at [567, 21] on div "**********" at bounding box center [776, 378] width 1552 height 757
type input "****"
click at [904, 721] on button "Save booking" at bounding box center [901, 726] width 66 height 20
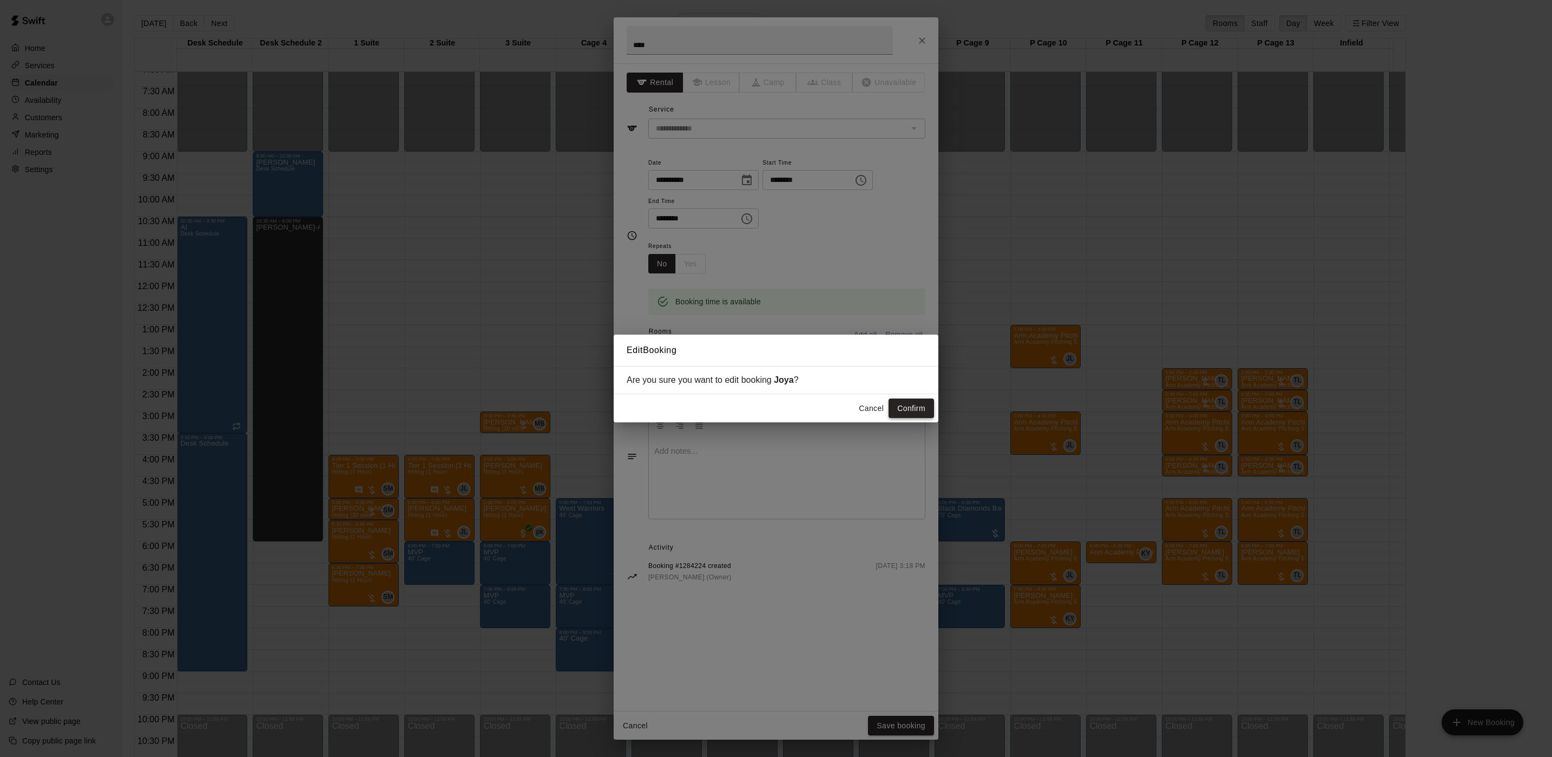
click at [916, 401] on button "Confirm" at bounding box center [911, 408] width 45 height 20
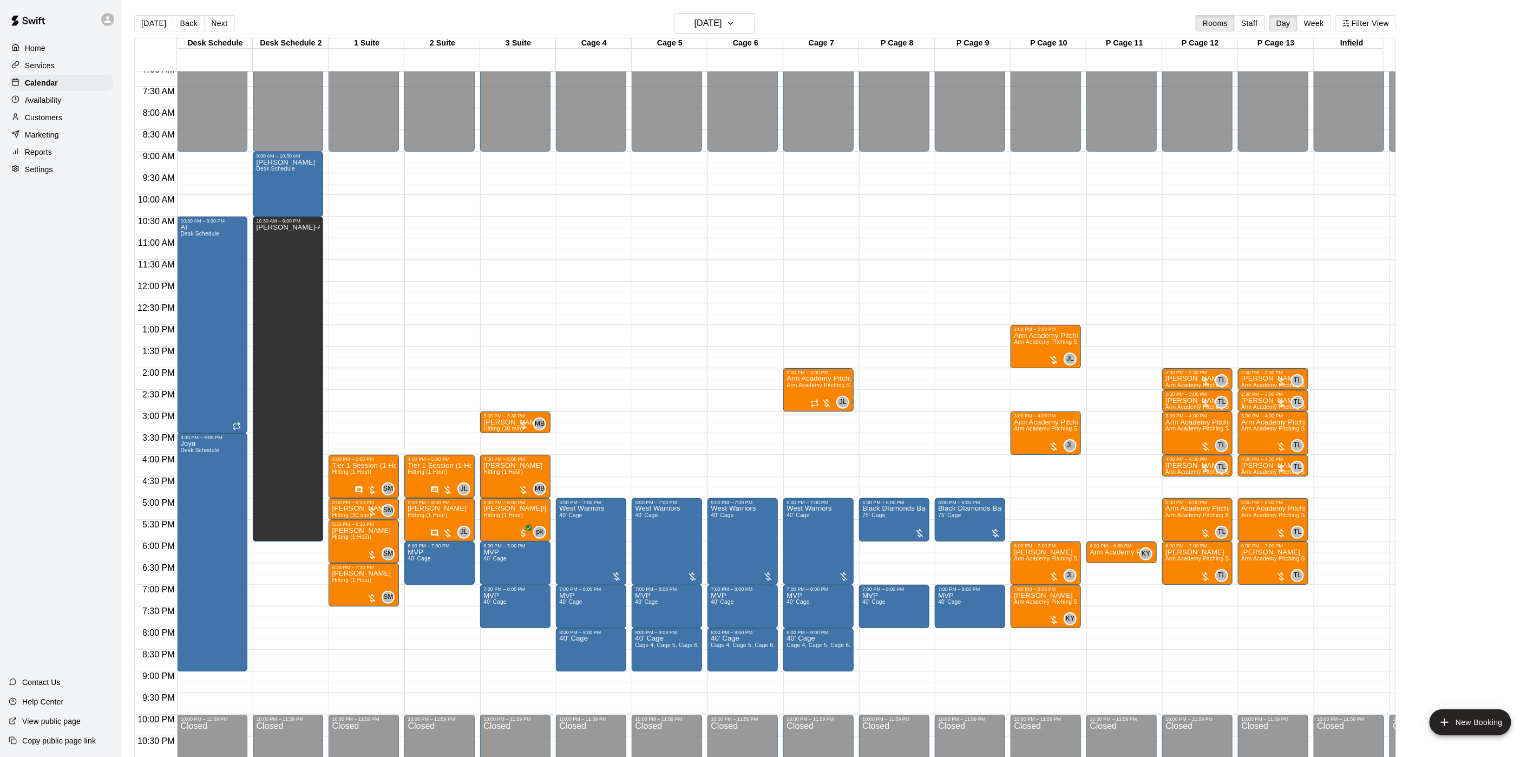
click at [44, 106] on p "Availability" at bounding box center [43, 100] width 37 height 11
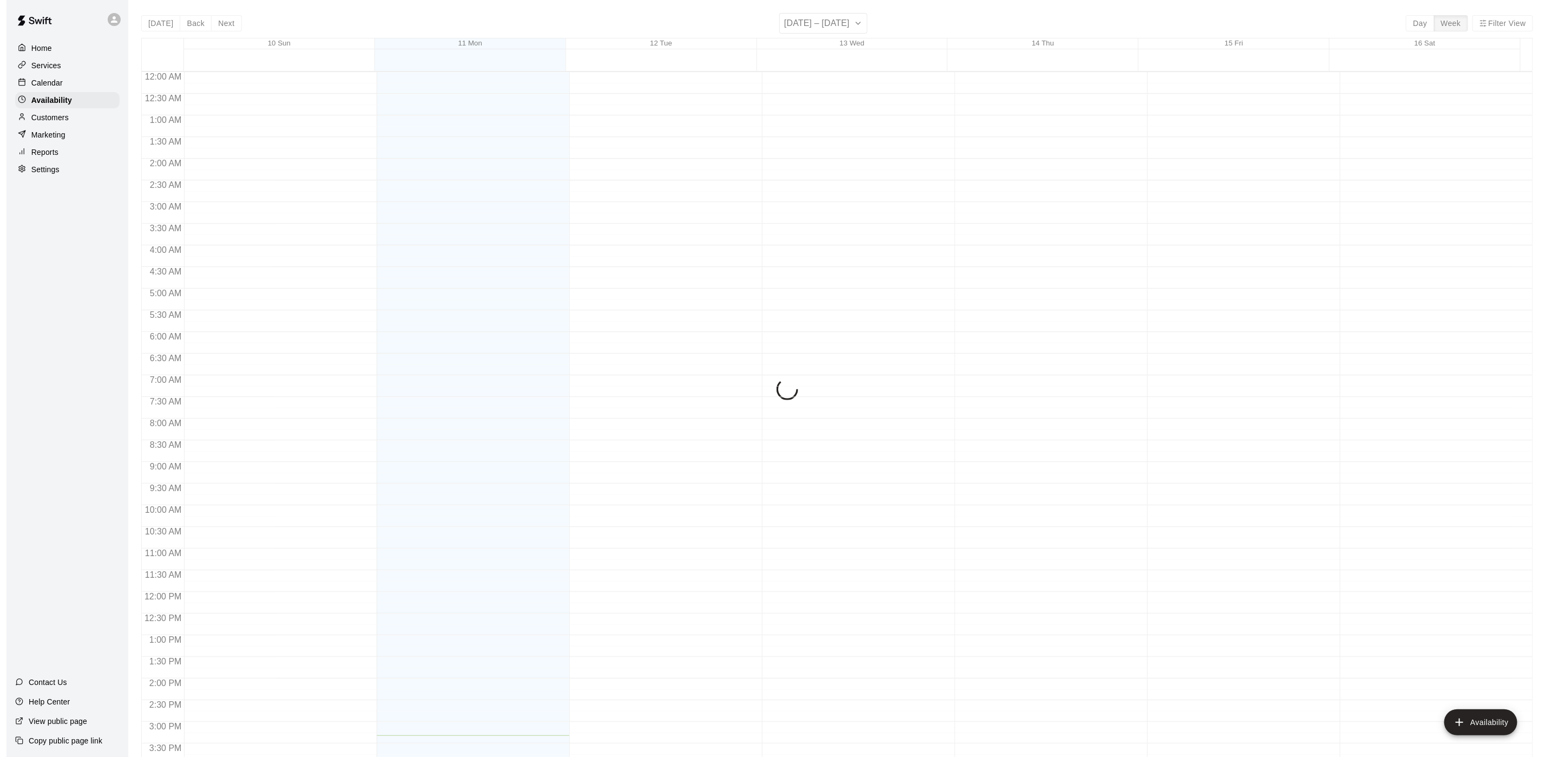
scroll to position [343, 0]
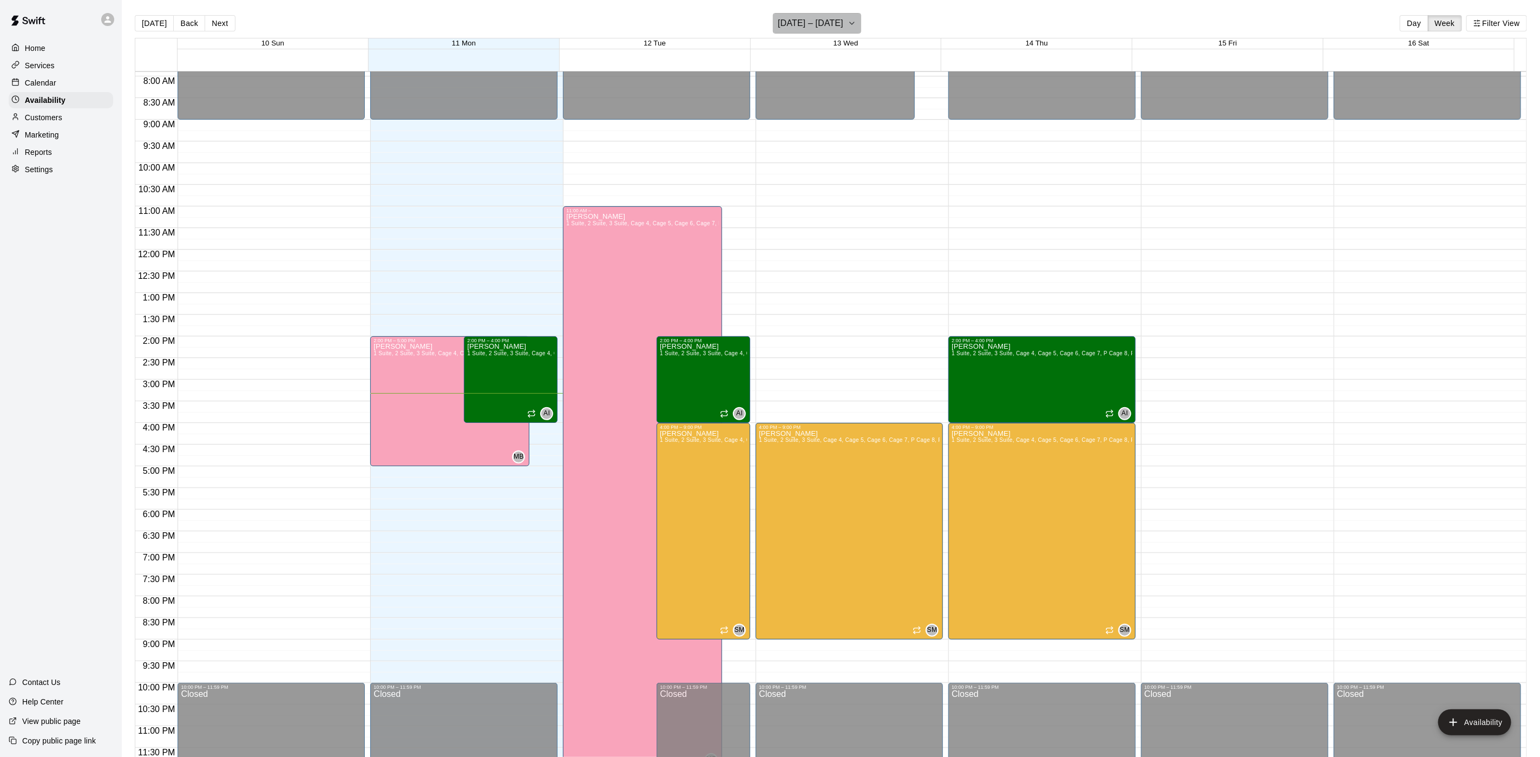
click at [827, 22] on h6 "[DATE] – [DATE]" at bounding box center [810, 23] width 65 height 15
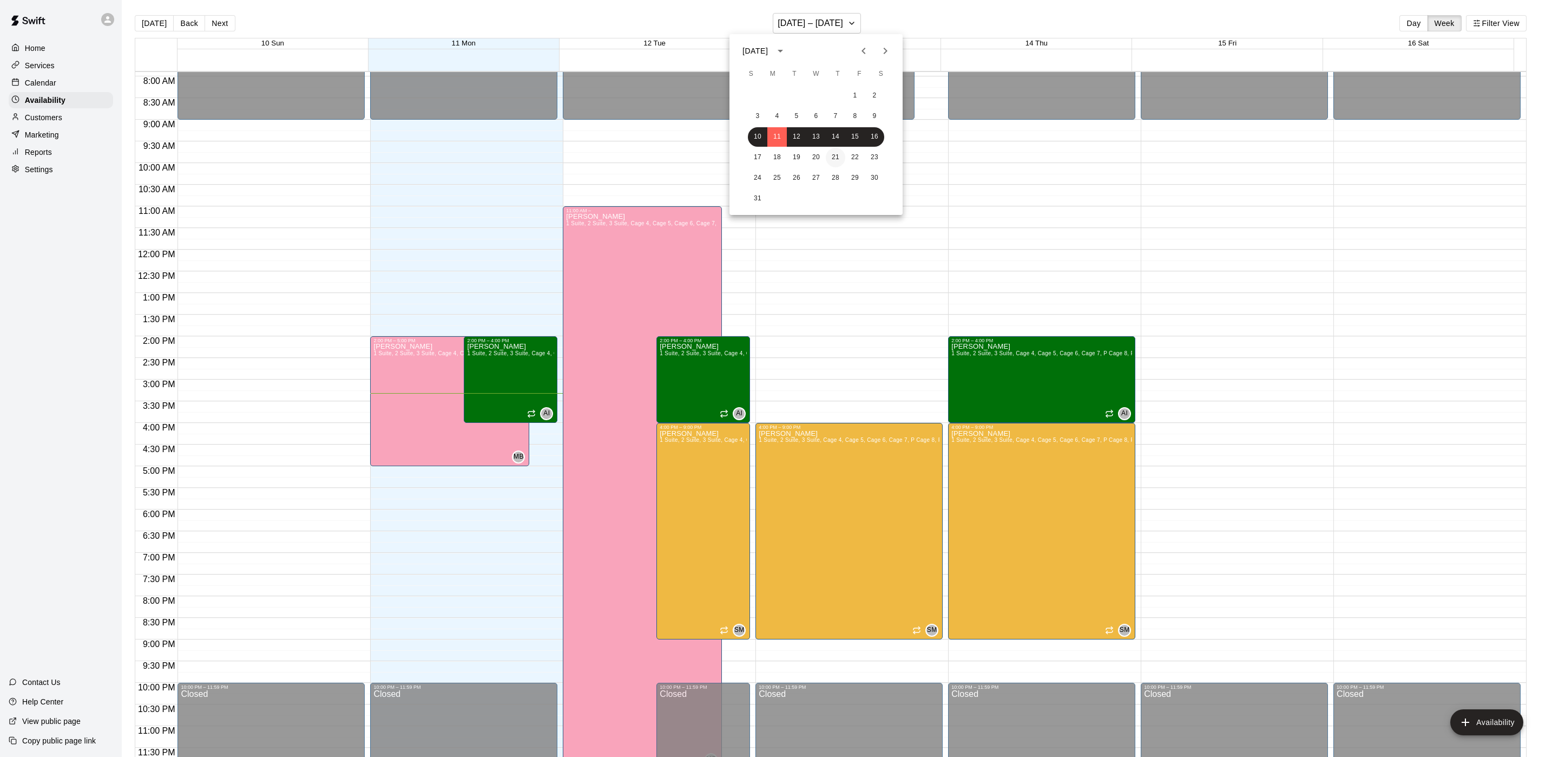
click at [835, 156] on button "21" at bounding box center [835, 157] width 19 height 19
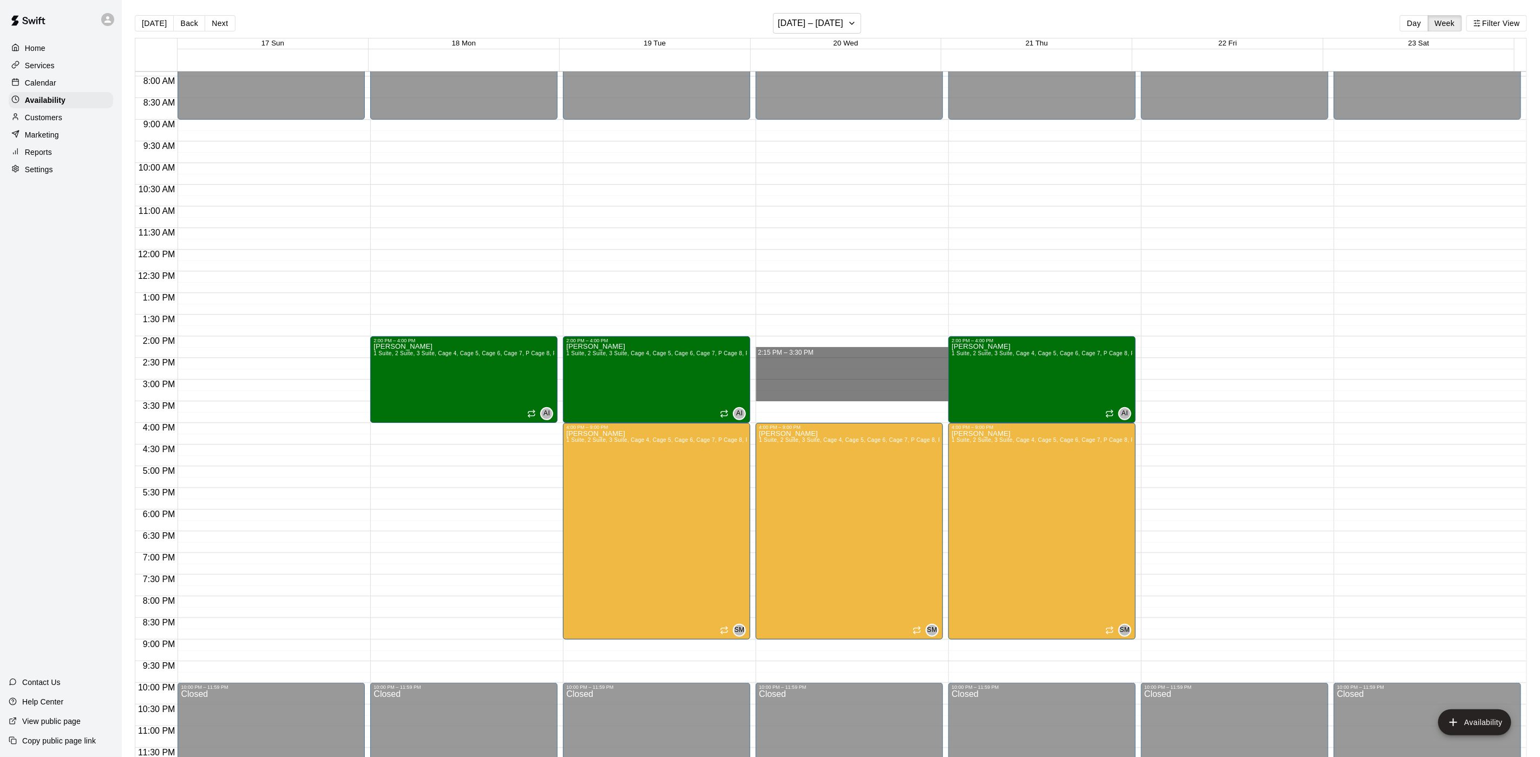
drag, startPoint x: 802, startPoint y: 346, endPoint x: 809, endPoint y: 393, distance: 48.1
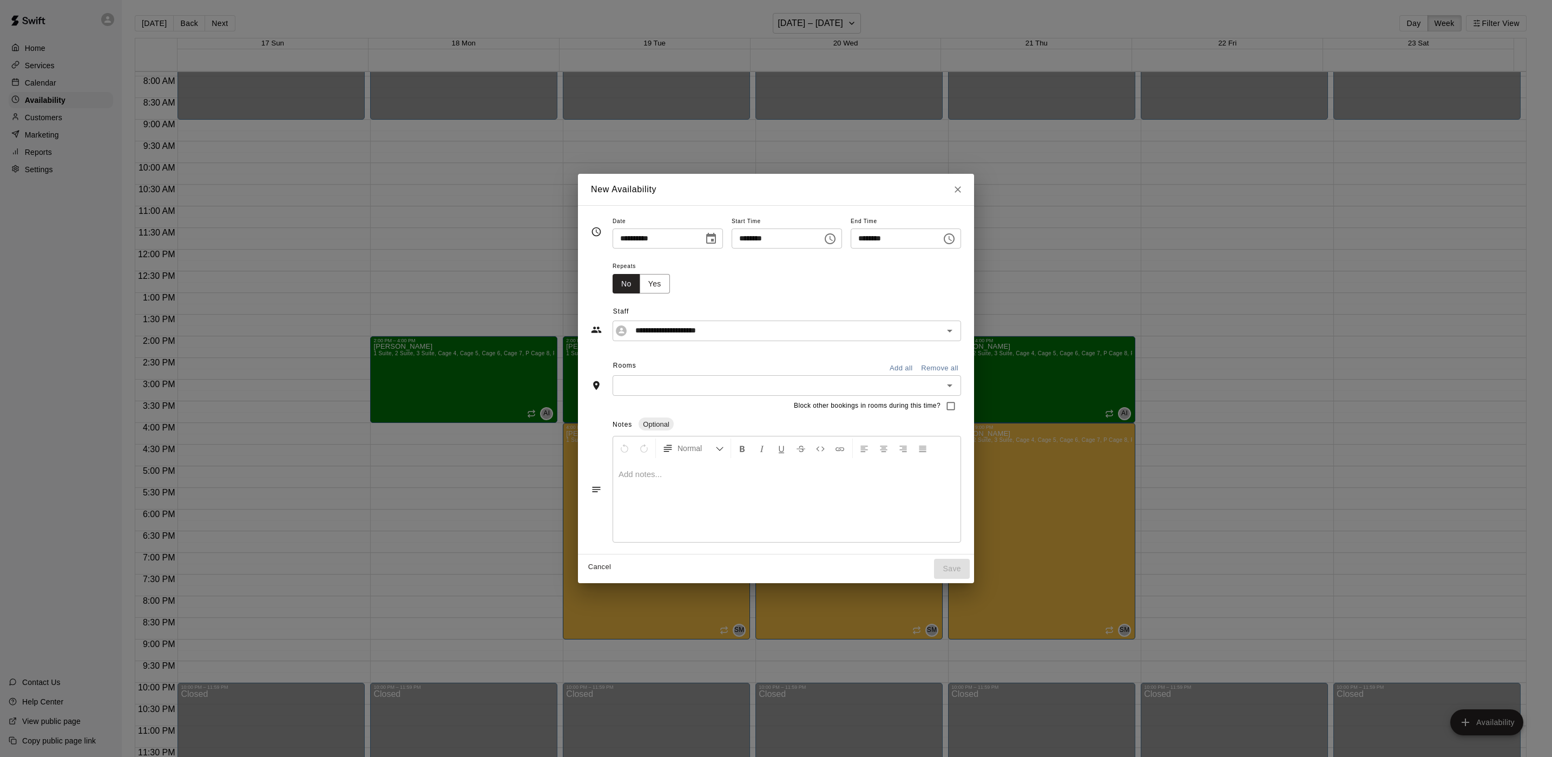
click at [968, 189] on button "Close" at bounding box center [957, 189] width 19 height 19
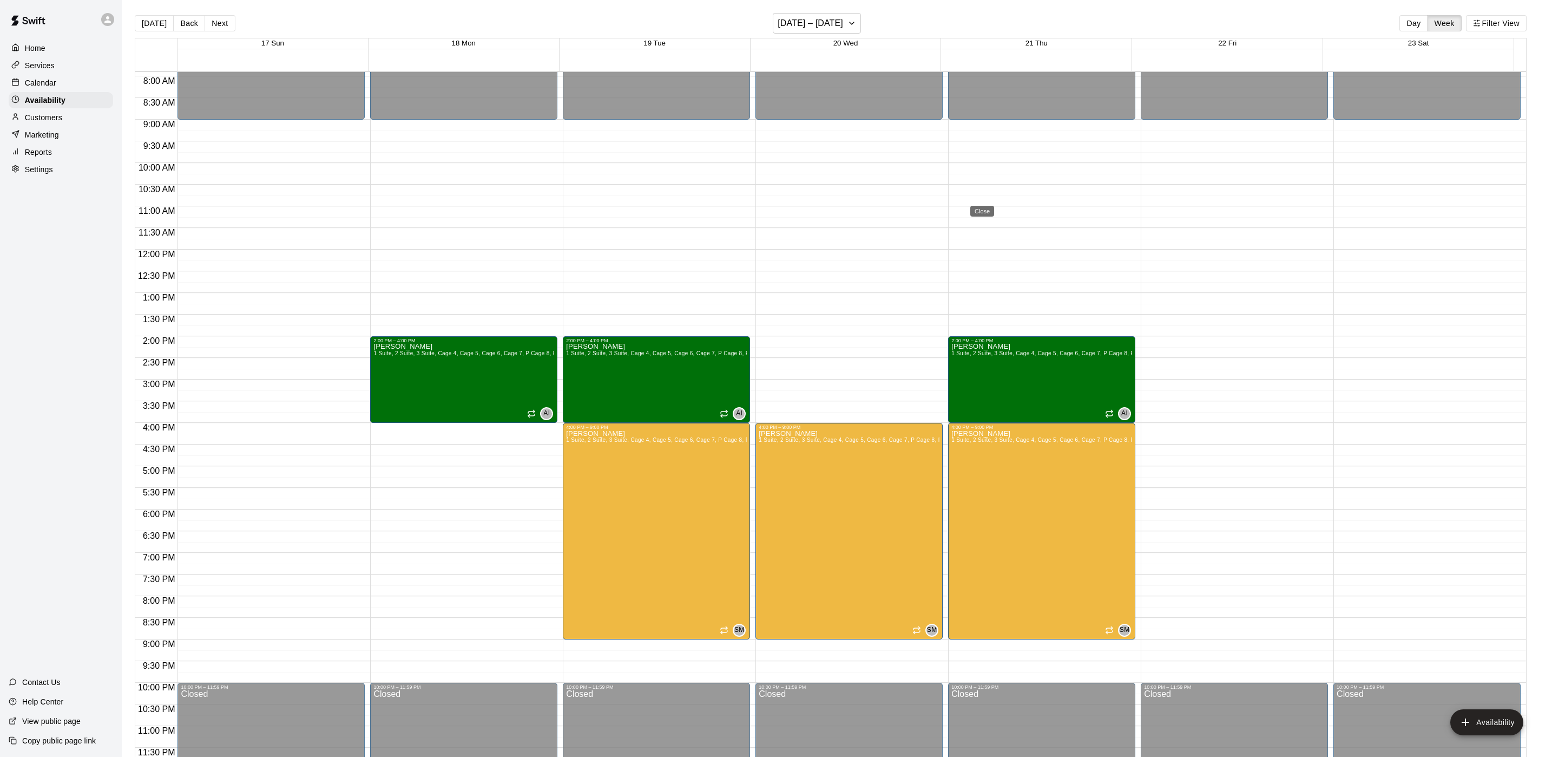
type input "**********"
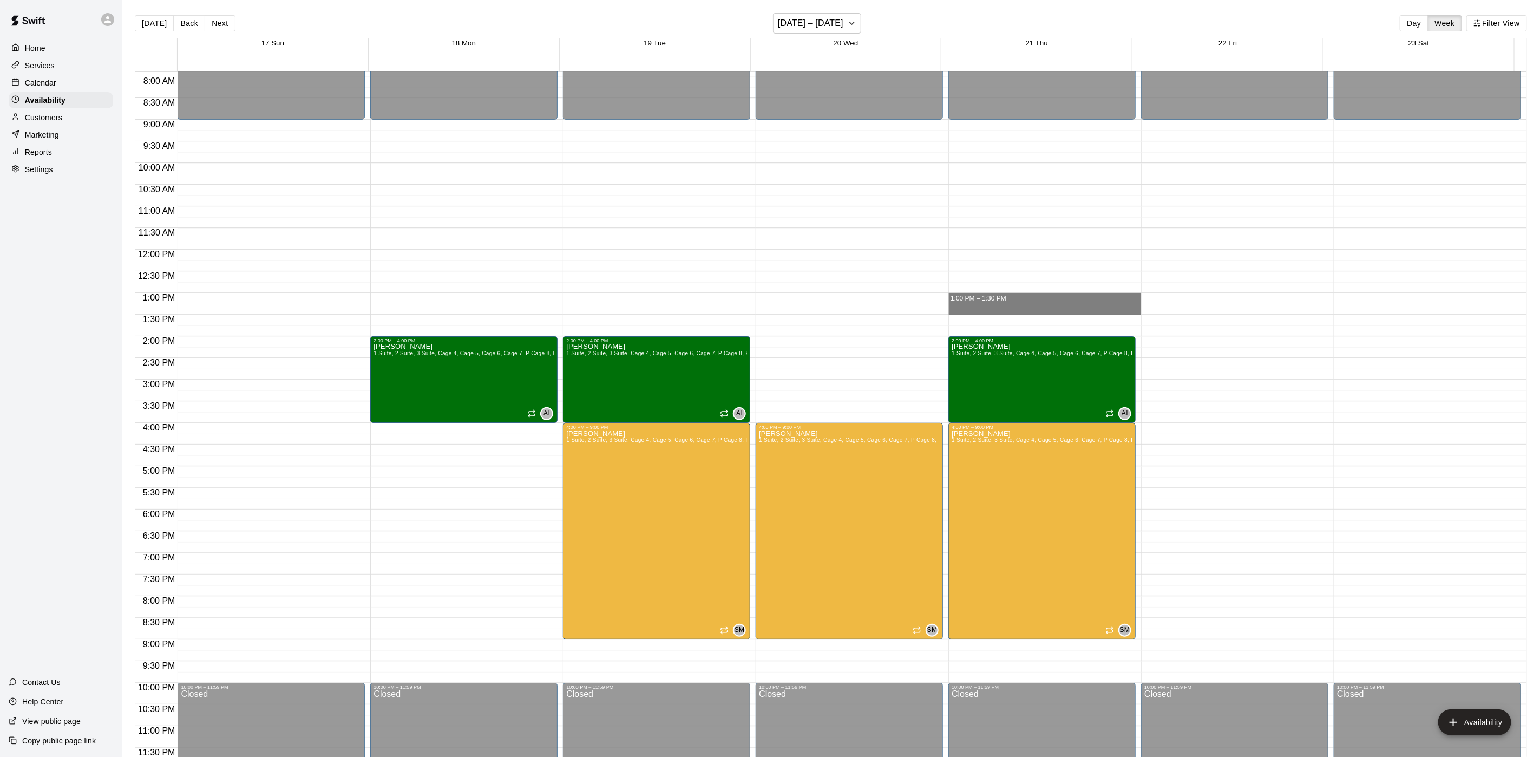
drag, startPoint x: 1002, startPoint y: 305, endPoint x: 1006, endPoint y: 330, distance: 24.6
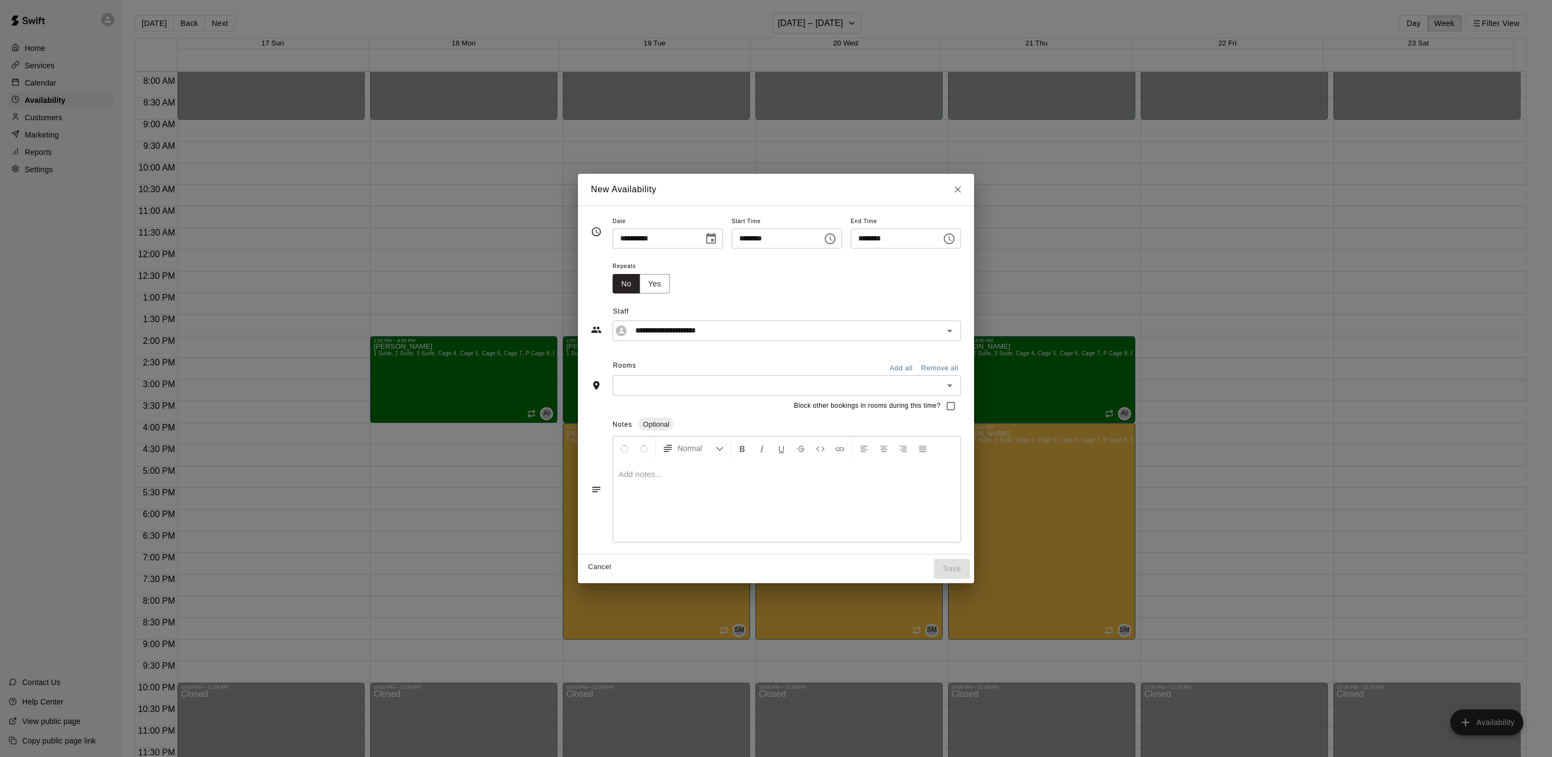
click at [344, 348] on div "**********" at bounding box center [776, 378] width 1552 height 757
type input "**********"
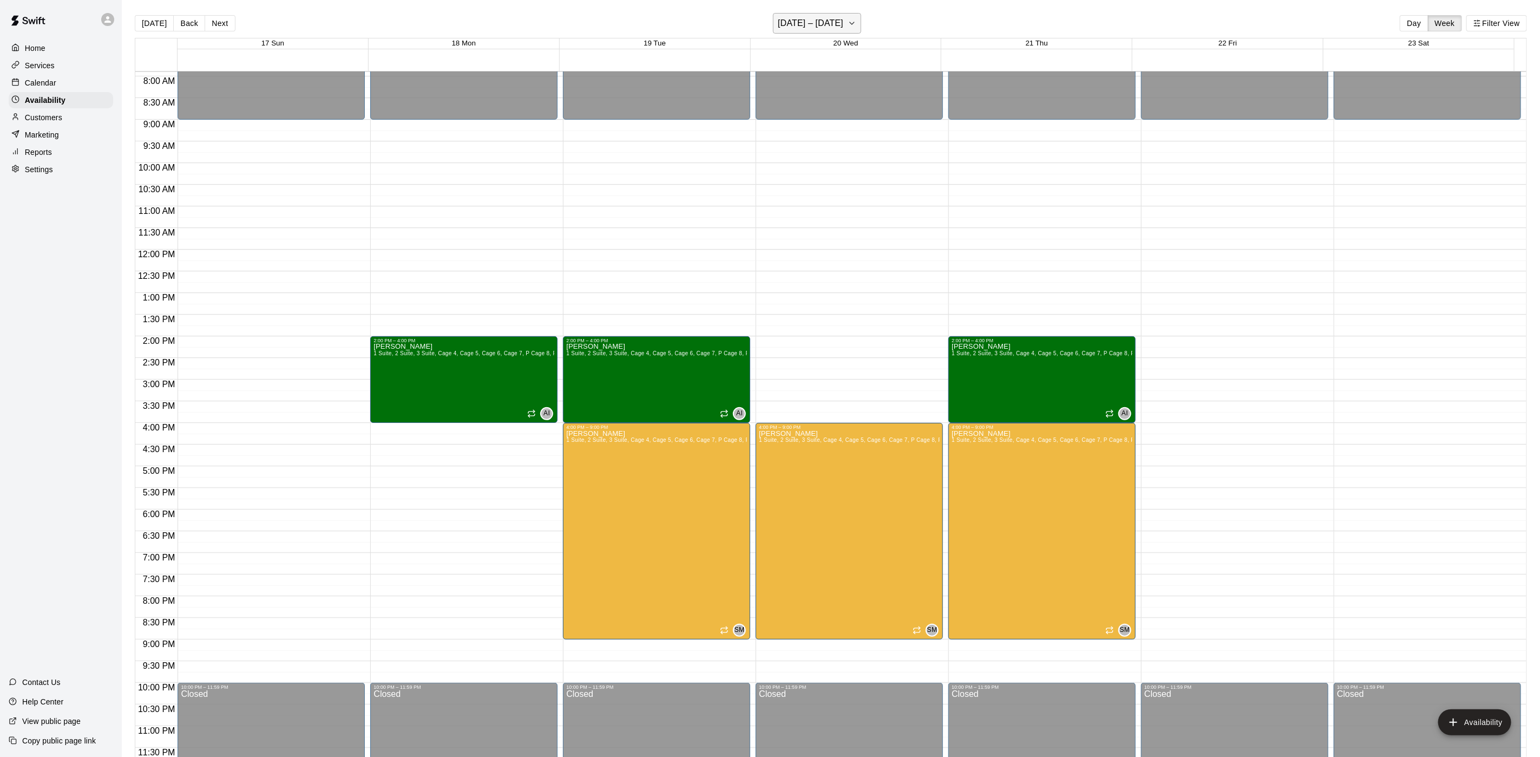
click at [803, 21] on h6 "[DATE] – [DATE]" at bounding box center [810, 23] width 65 height 15
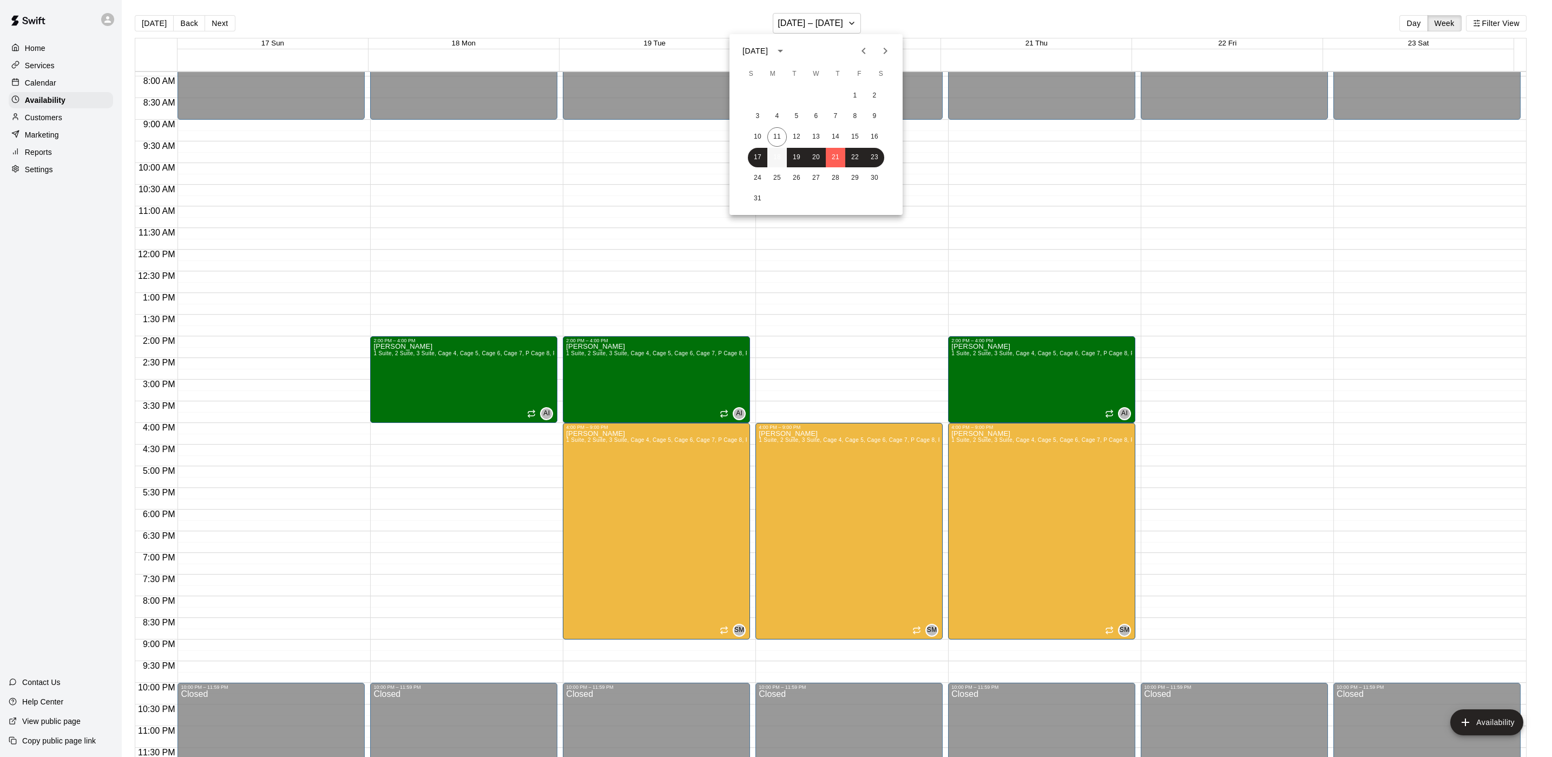
click at [778, 156] on button "18" at bounding box center [776, 157] width 19 height 19
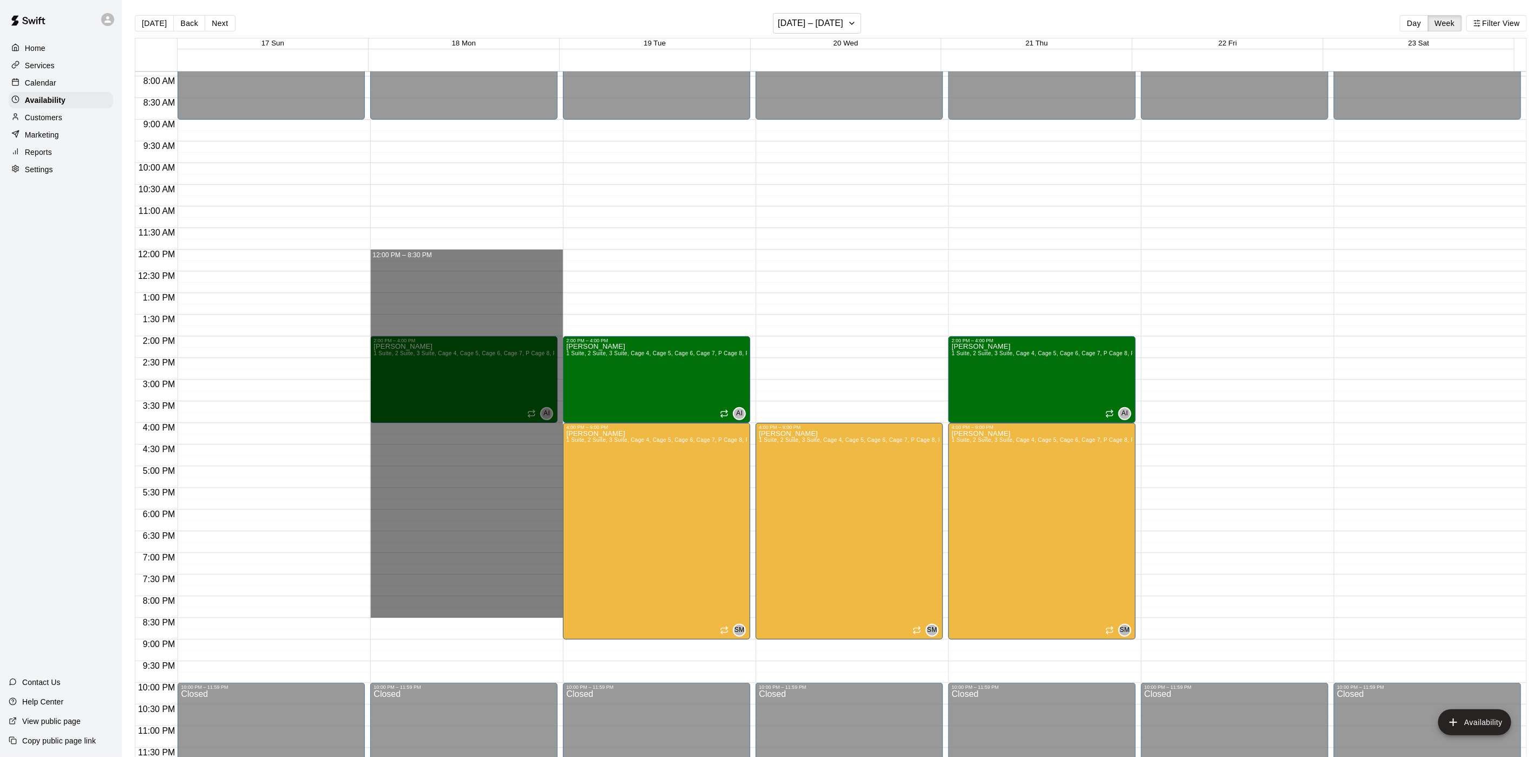
drag, startPoint x: 409, startPoint y: 255, endPoint x: 396, endPoint y: 608, distance: 352.6
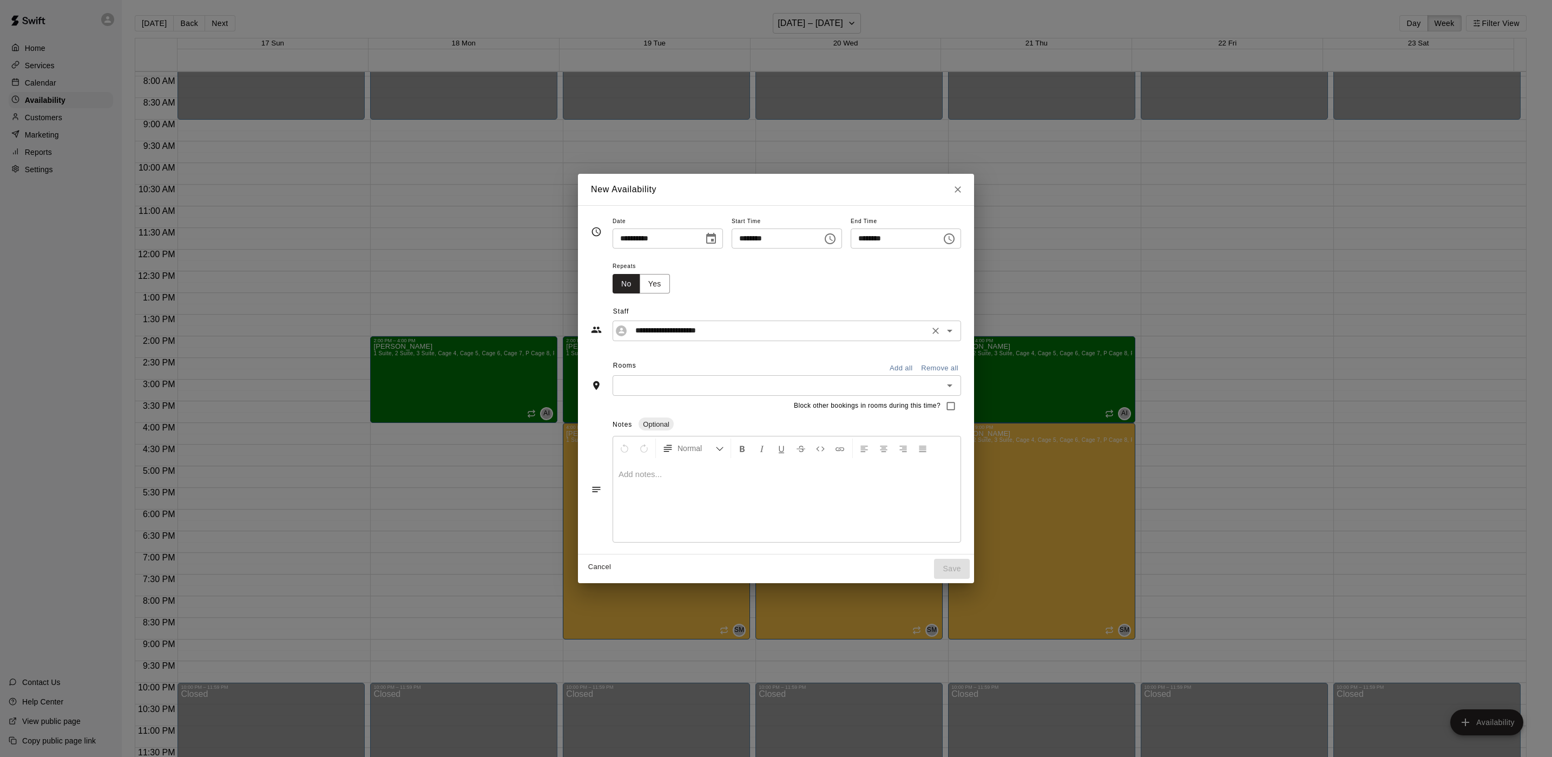
click at [956, 325] on icon "Open" at bounding box center [949, 330] width 13 height 13
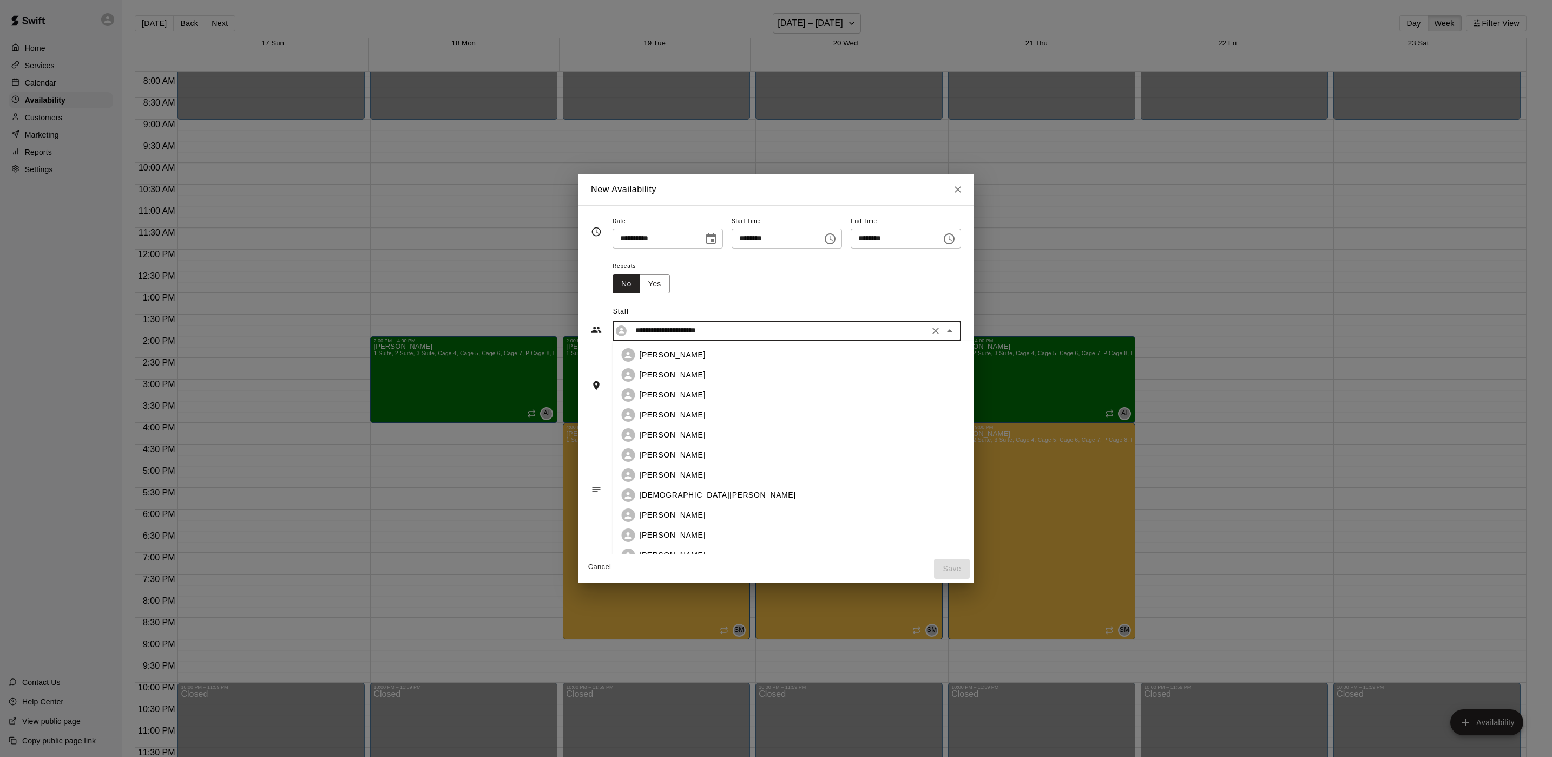
scroll to position [182, 0]
click at [663, 508] on p "[PERSON_NAME]" at bounding box center [673, 512] width 66 height 11
type input "**********"
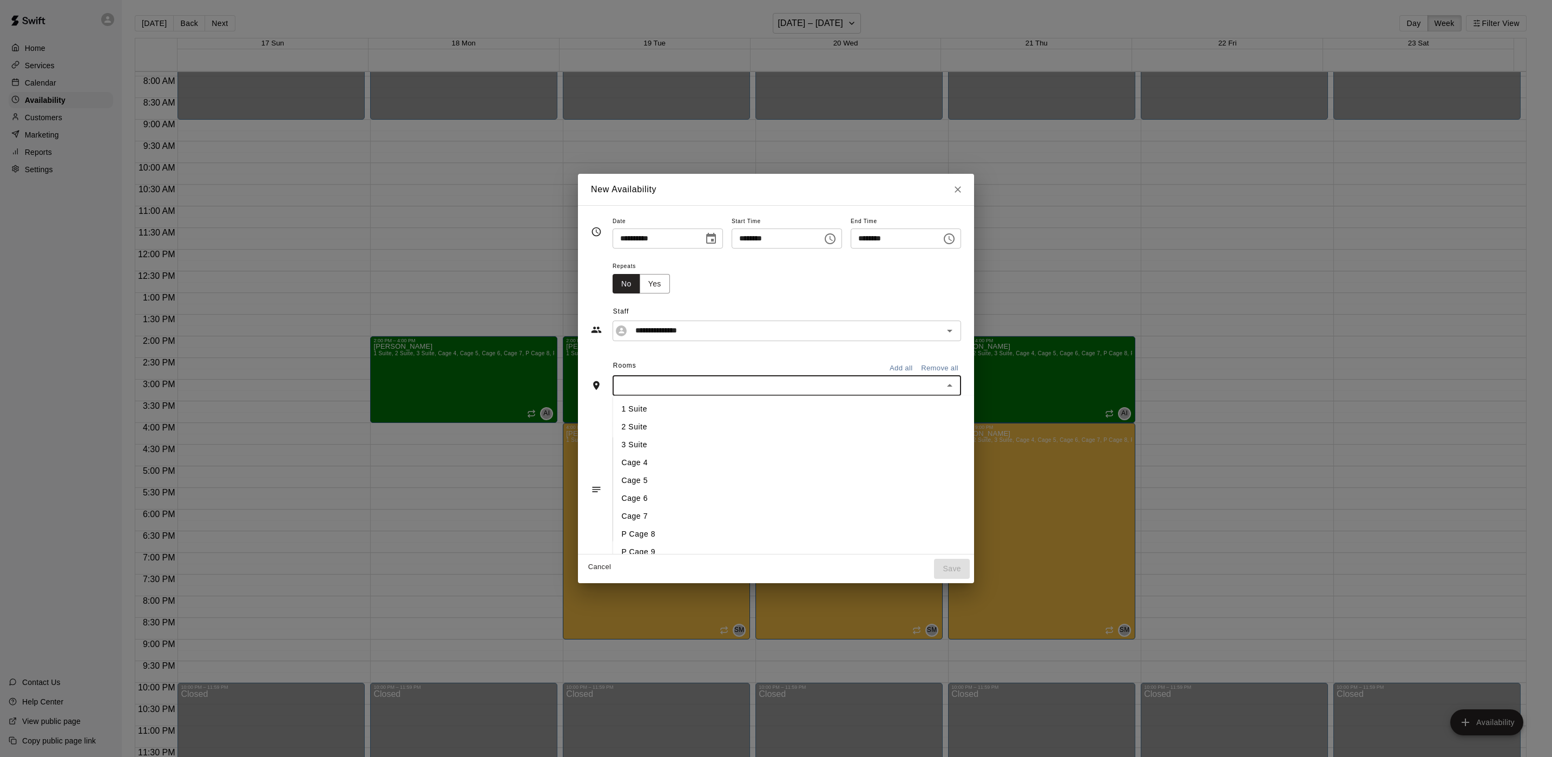
click at [677, 385] on input "text" at bounding box center [778, 385] width 324 height 14
click at [908, 365] on div "Rooms Add all Remove all" at bounding box center [776, 366] width 370 height 18
click at [956, 380] on icon "Open" at bounding box center [949, 385] width 13 height 13
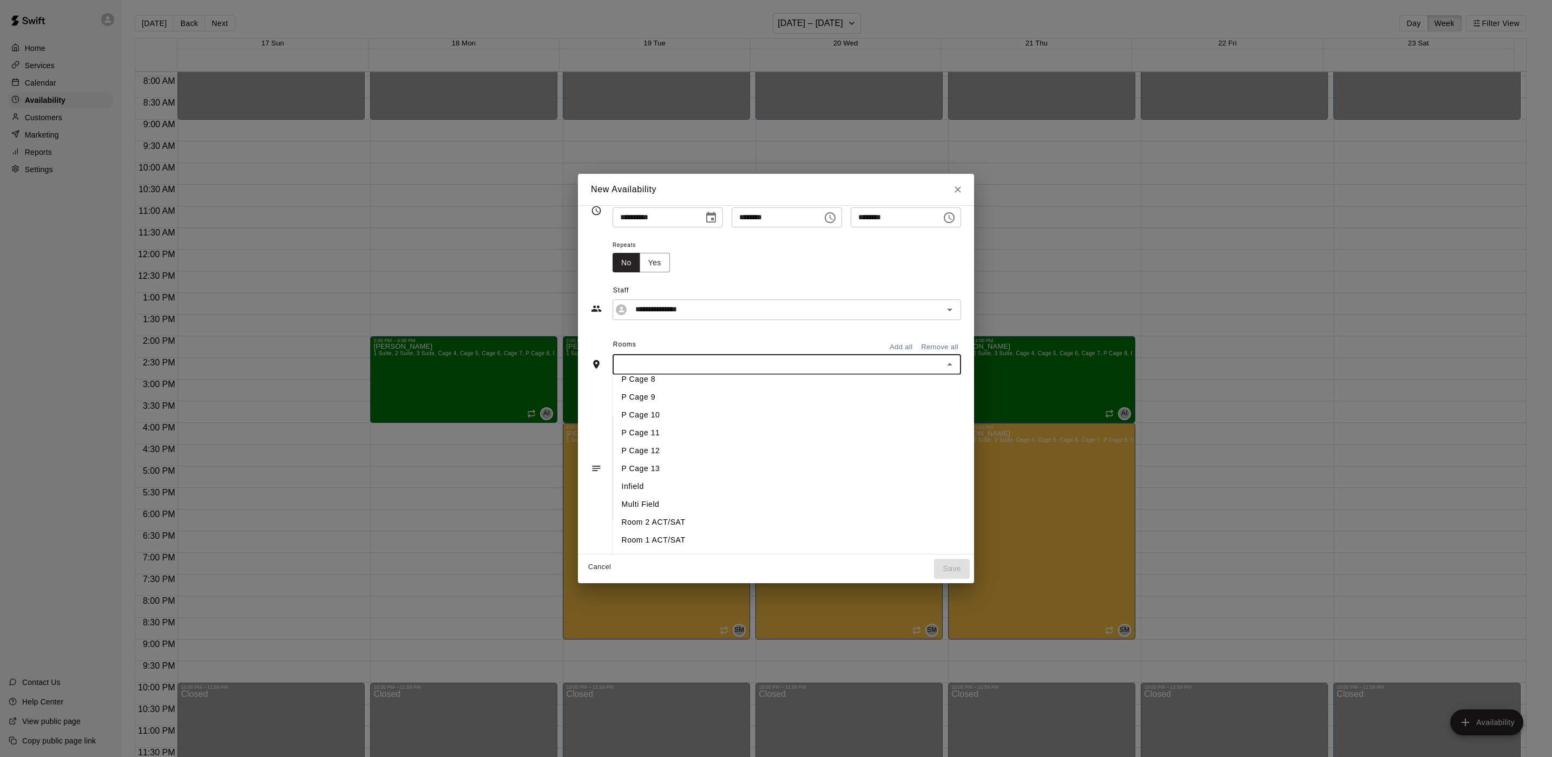
scroll to position [0, 0]
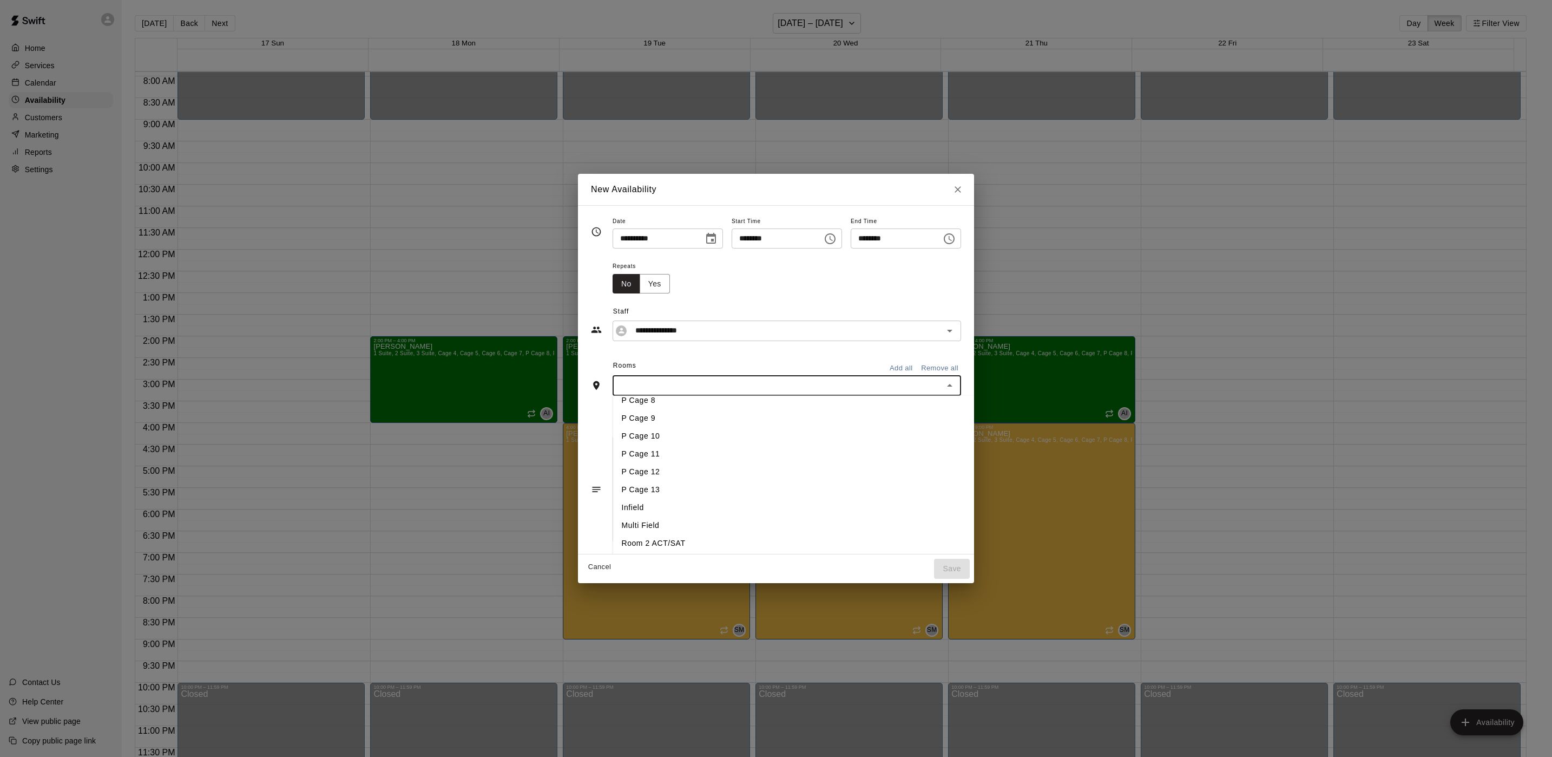
click at [779, 347] on div "**********" at bounding box center [776, 379] width 370 height 331
click at [918, 369] on button "Add all" at bounding box center [901, 368] width 35 height 17
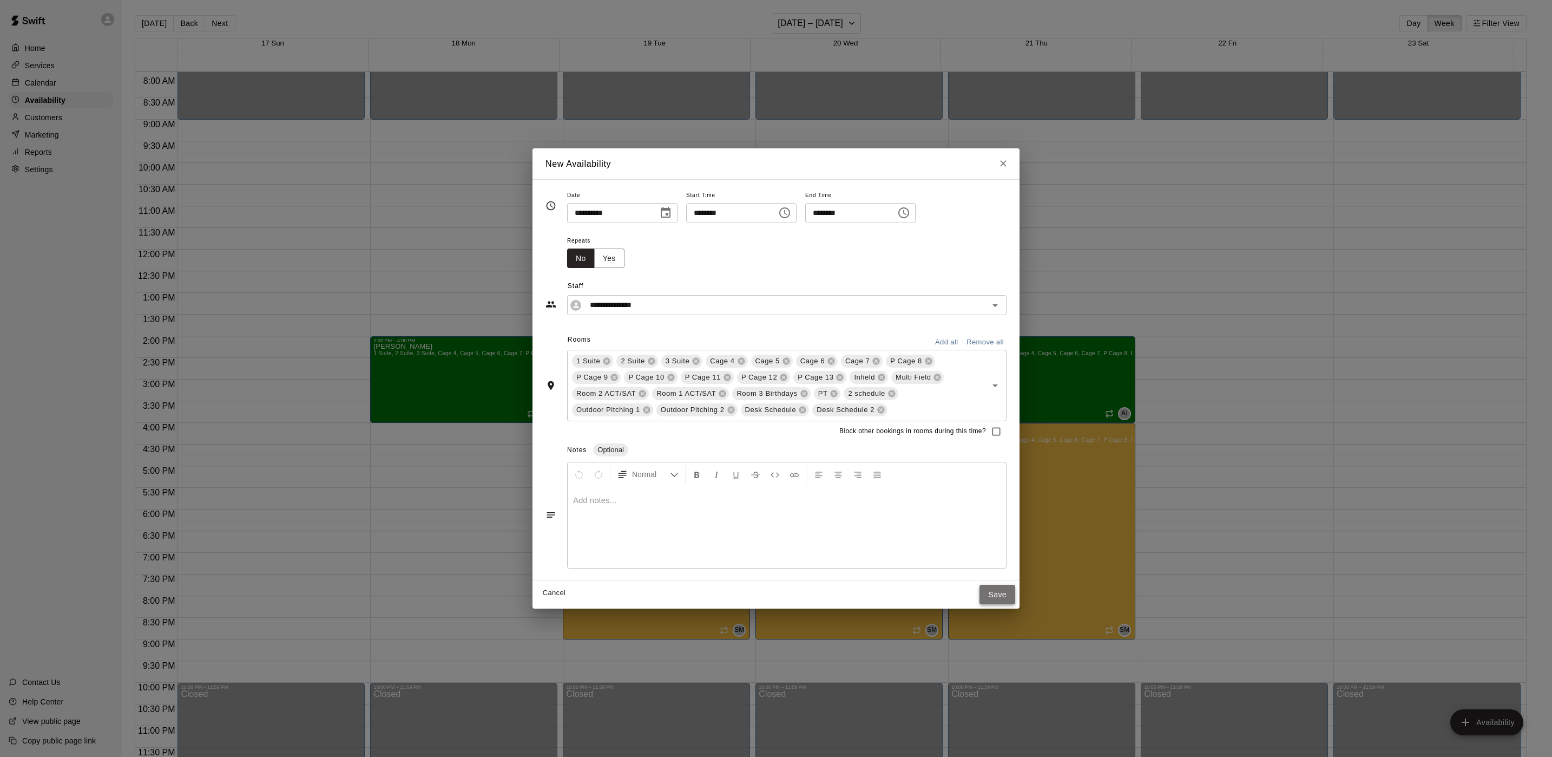
click at [988, 588] on button "Save" at bounding box center [998, 595] width 36 height 20
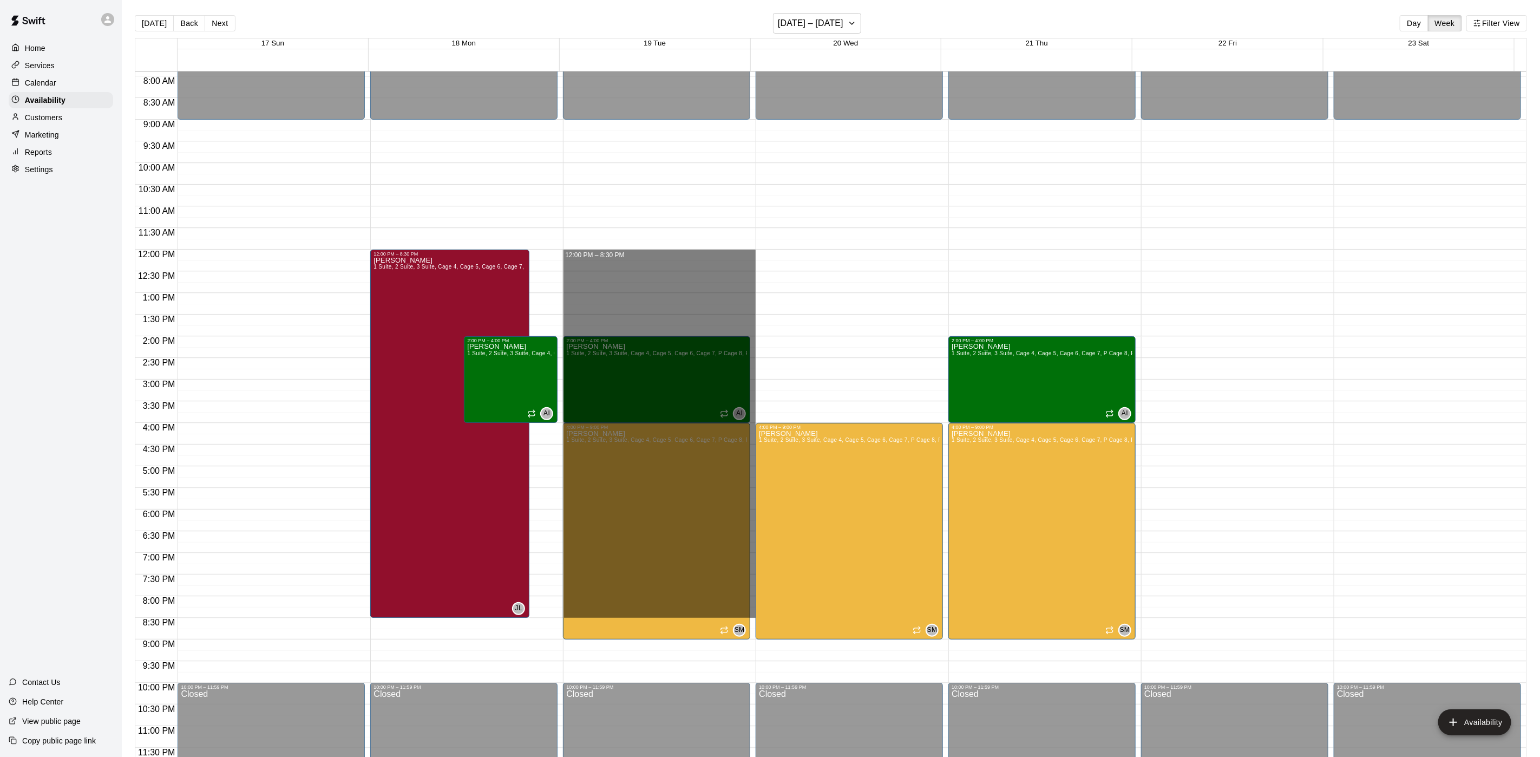
drag, startPoint x: 590, startPoint y: 252, endPoint x: 622, endPoint y: 615, distance: 364.6
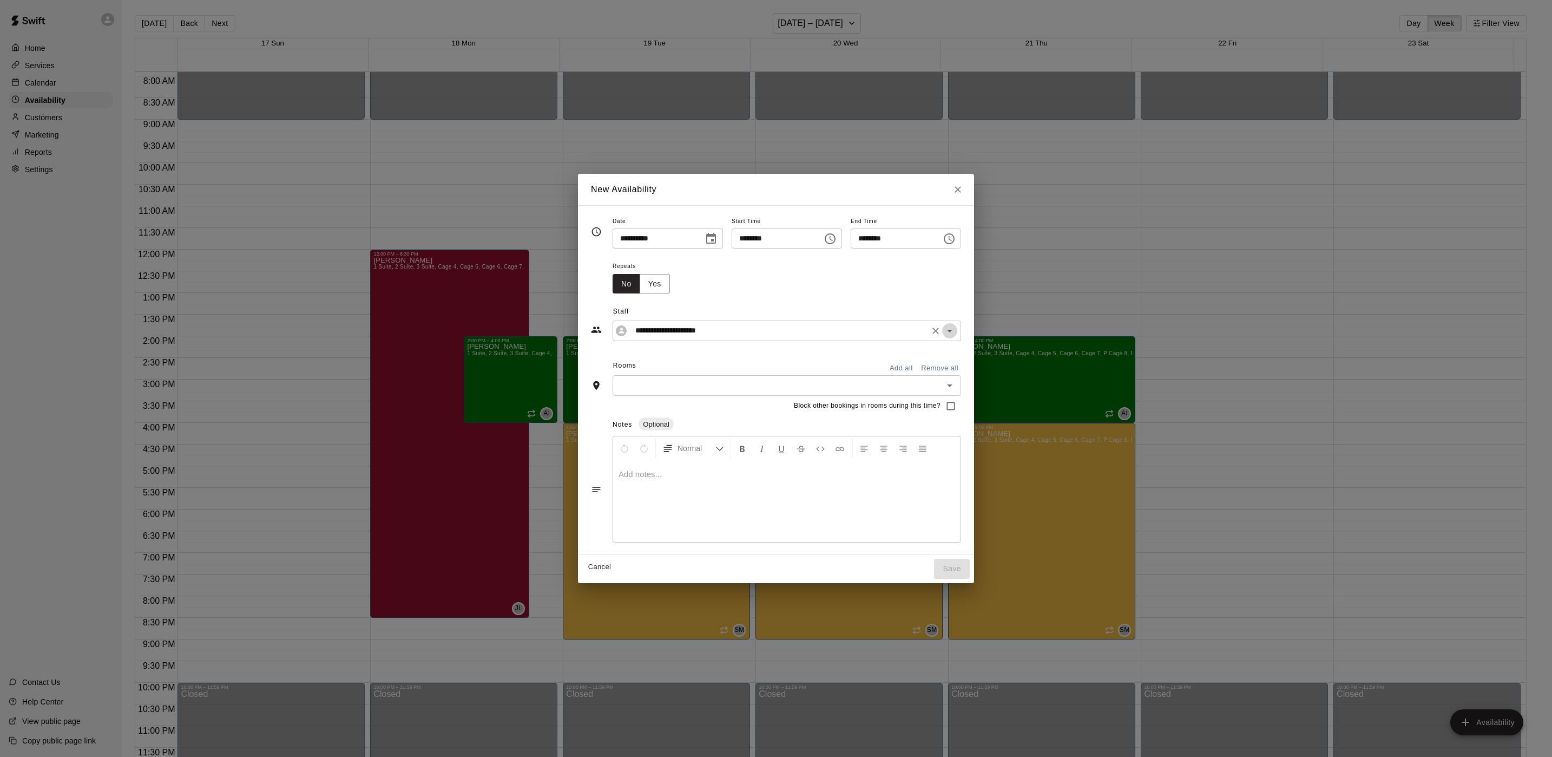
click at [953, 330] on icon "Open" at bounding box center [949, 331] width 5 height 3
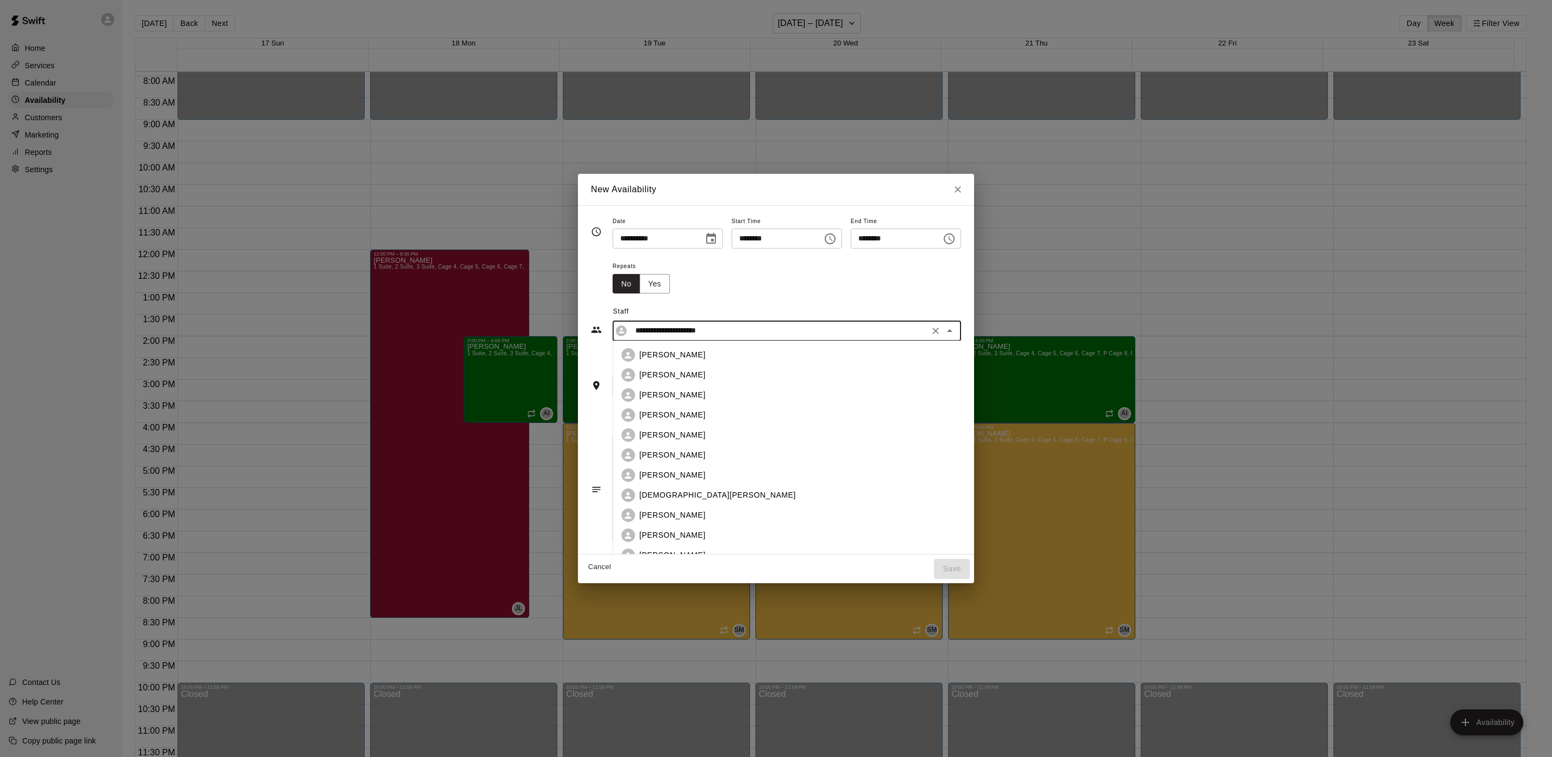
scroll to position [182, 0]
click at [678, 518] on div "[PERSON_NAME]" at bounding box center [820, 512] width 361 height 11
type input "**********"
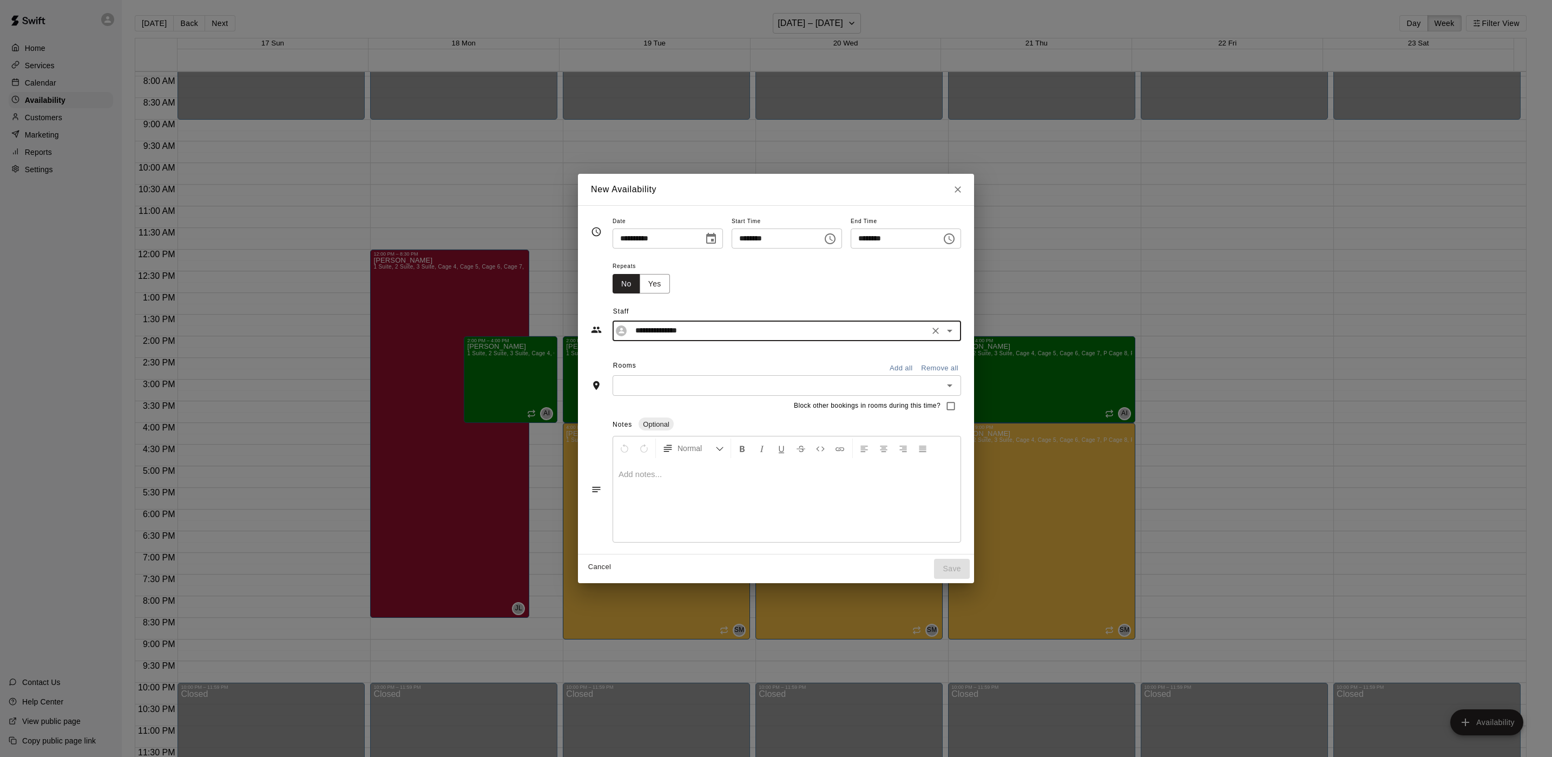
click at [918, 369] on button "Add all" at bounding box center [901, 368] width 35 height 17
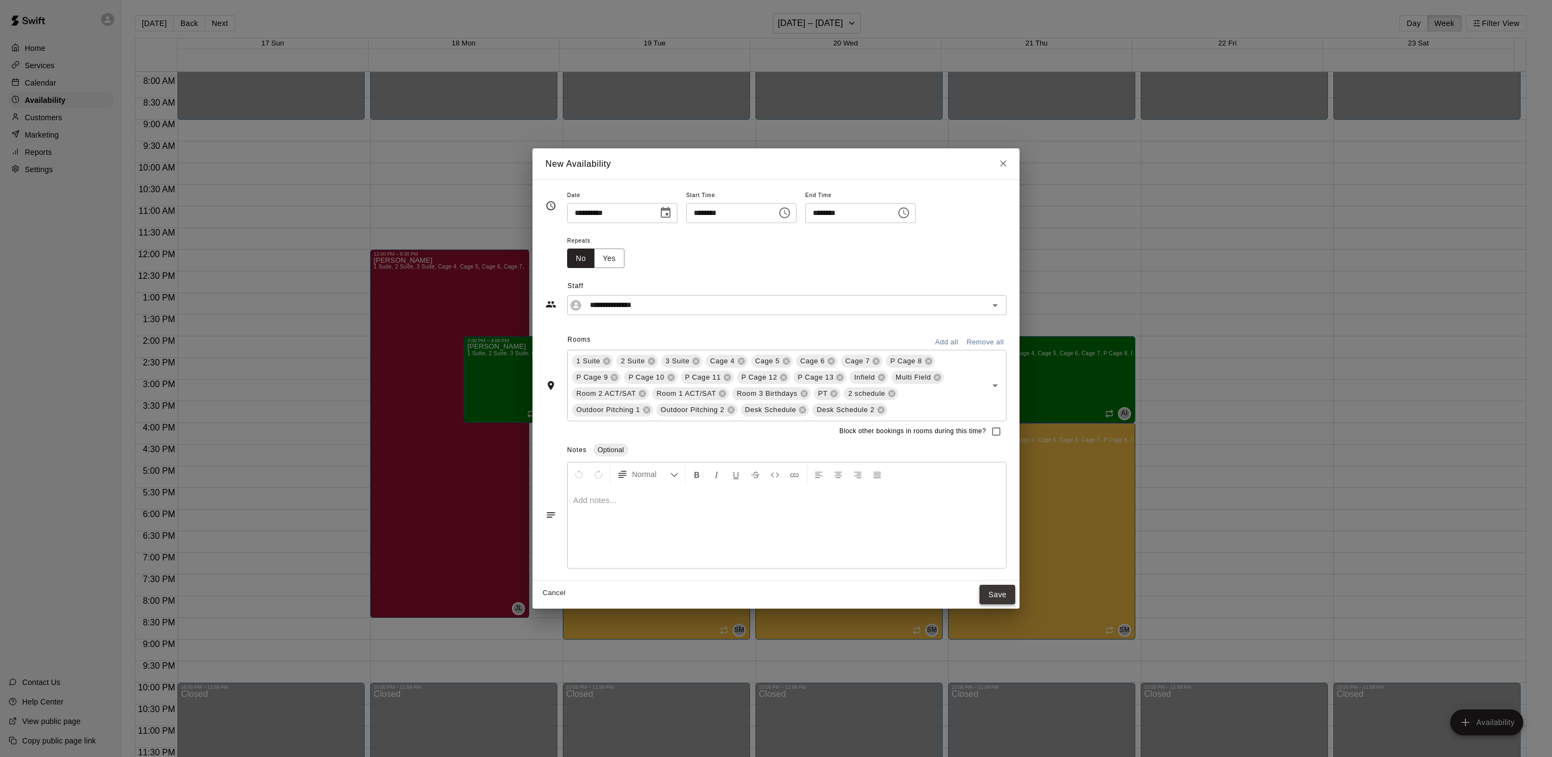
click at [995, 591] on button "Save" at bounding box center [998, 595] width 36 height 20
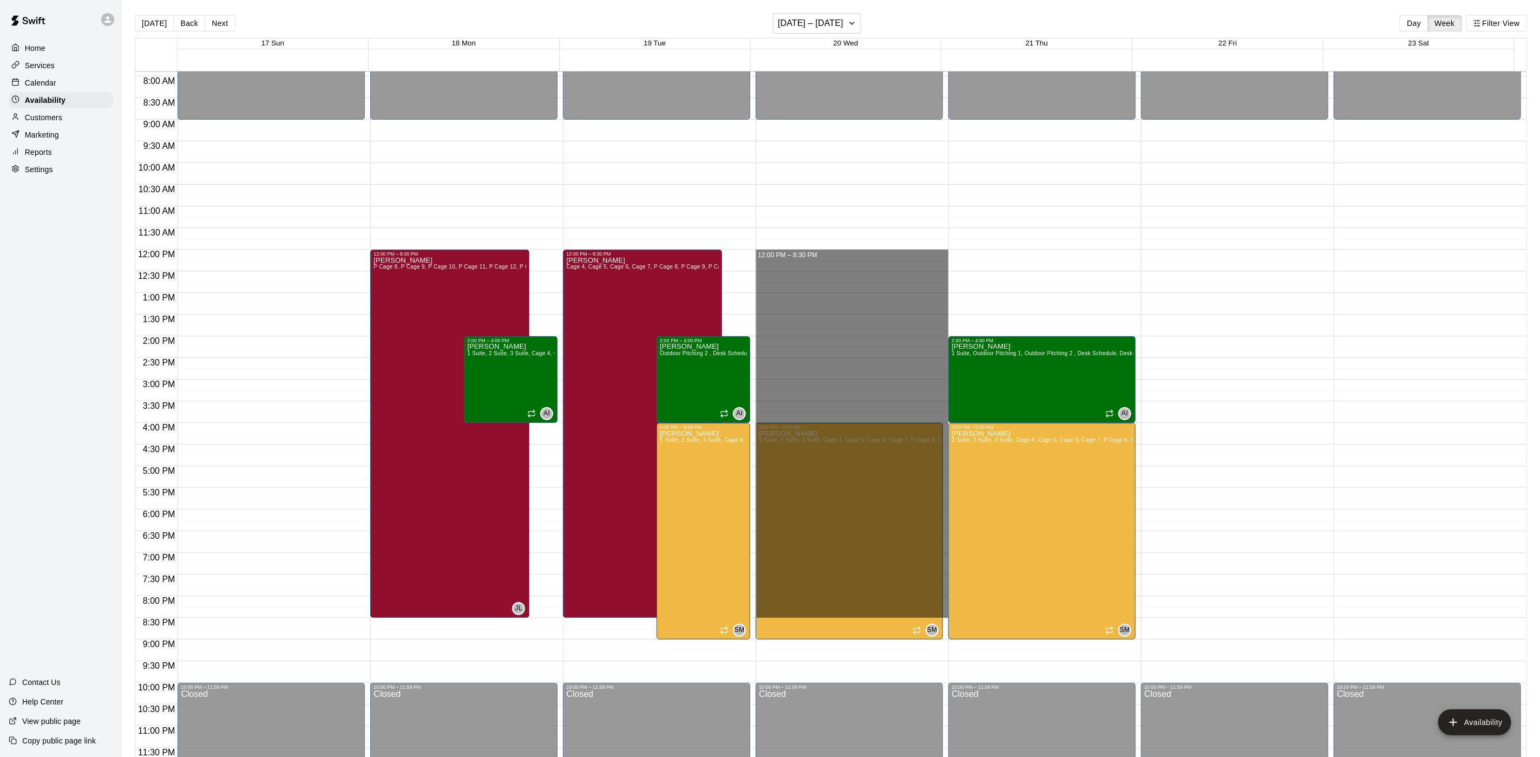
drag, startPoint x: 801, startPoint y: 255, endPoint x: 835, endPoint y: 614, distance: 360.4
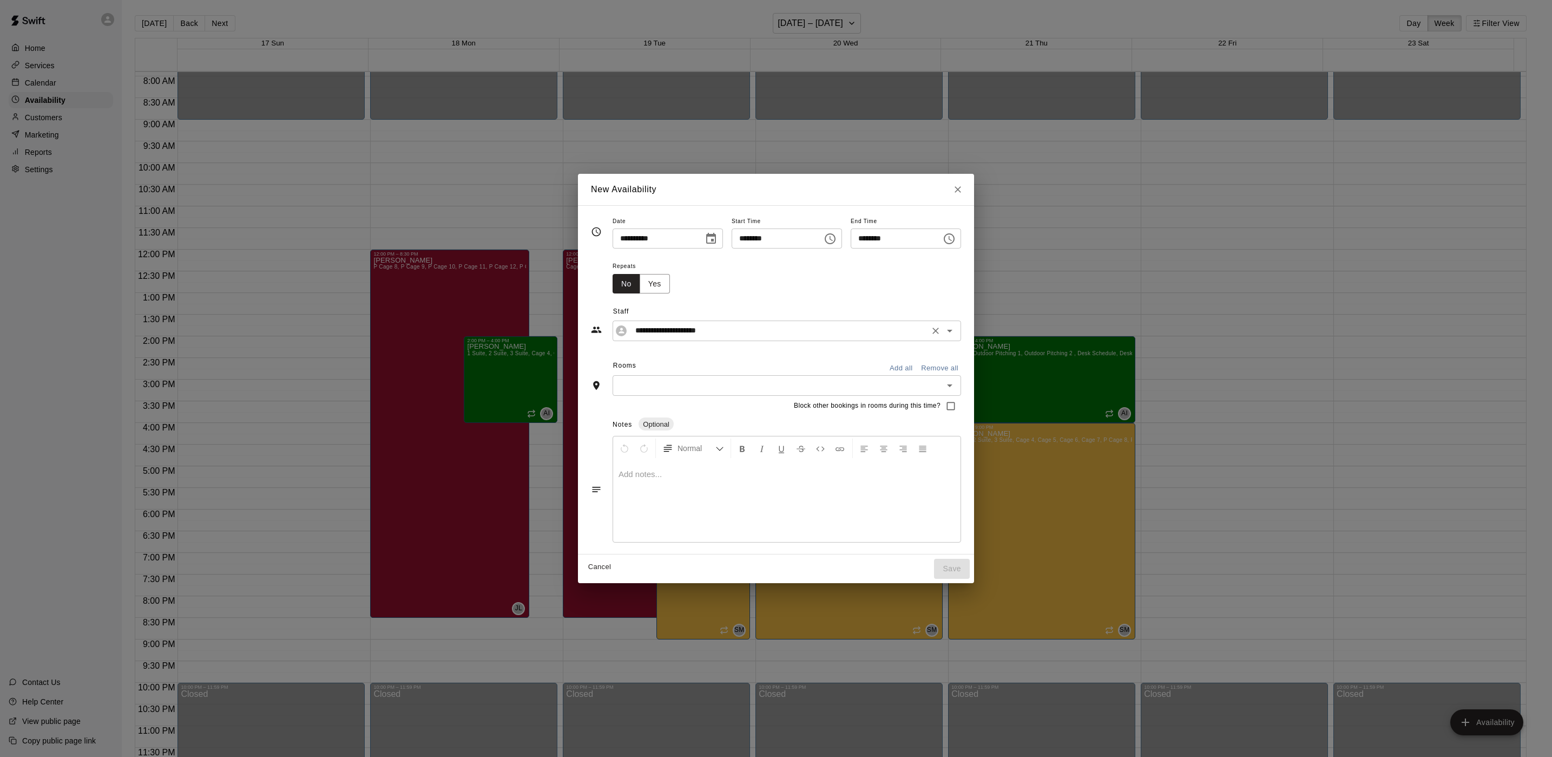
click at [956, 332] on icon "Open" at bounding box center [949, 330] width 13 height 13
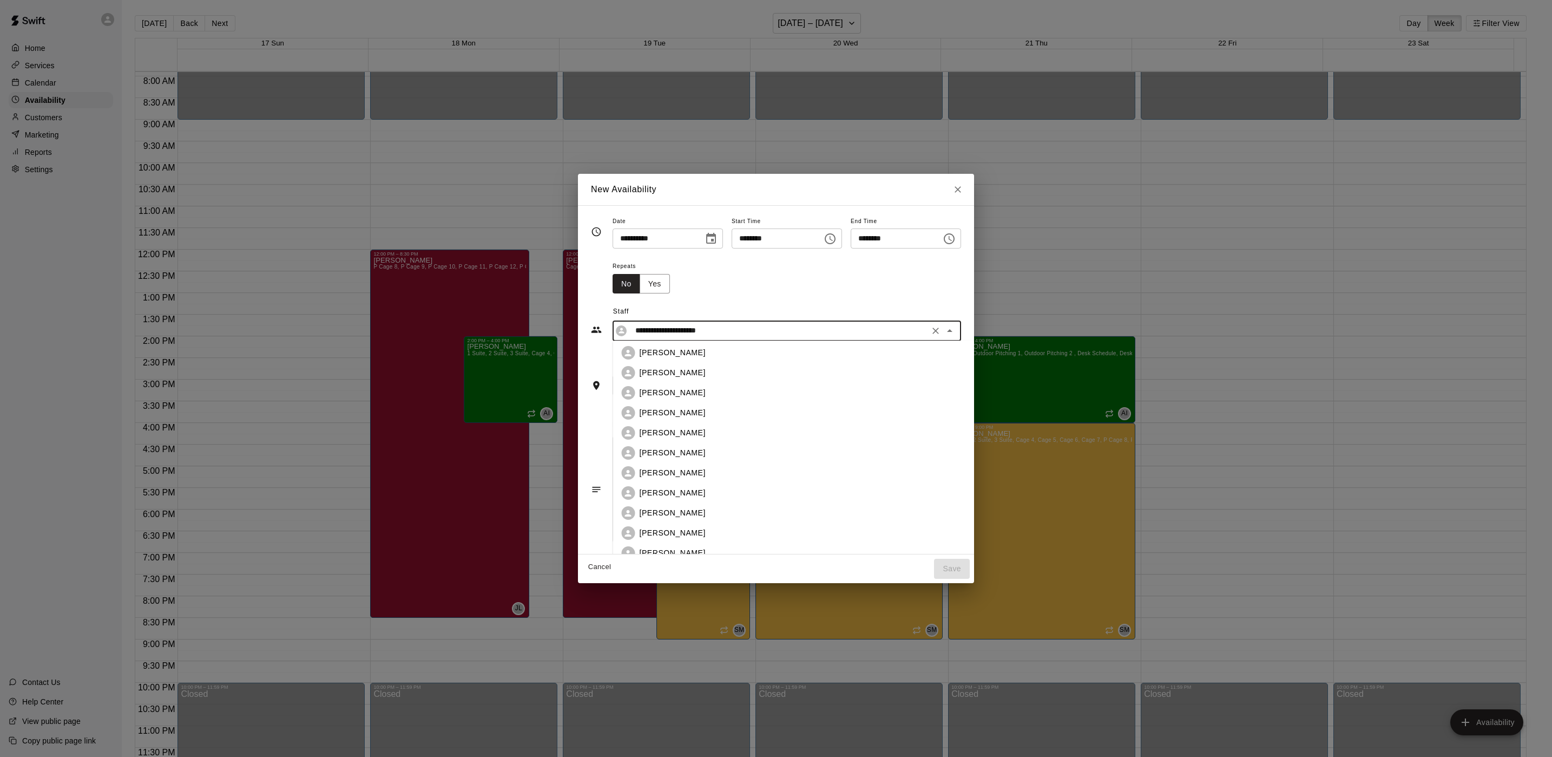
click at [692, 509] on div "[PERSON_NAME]" at bounding box center [820, 512] width 361 height 11
type input "**********"
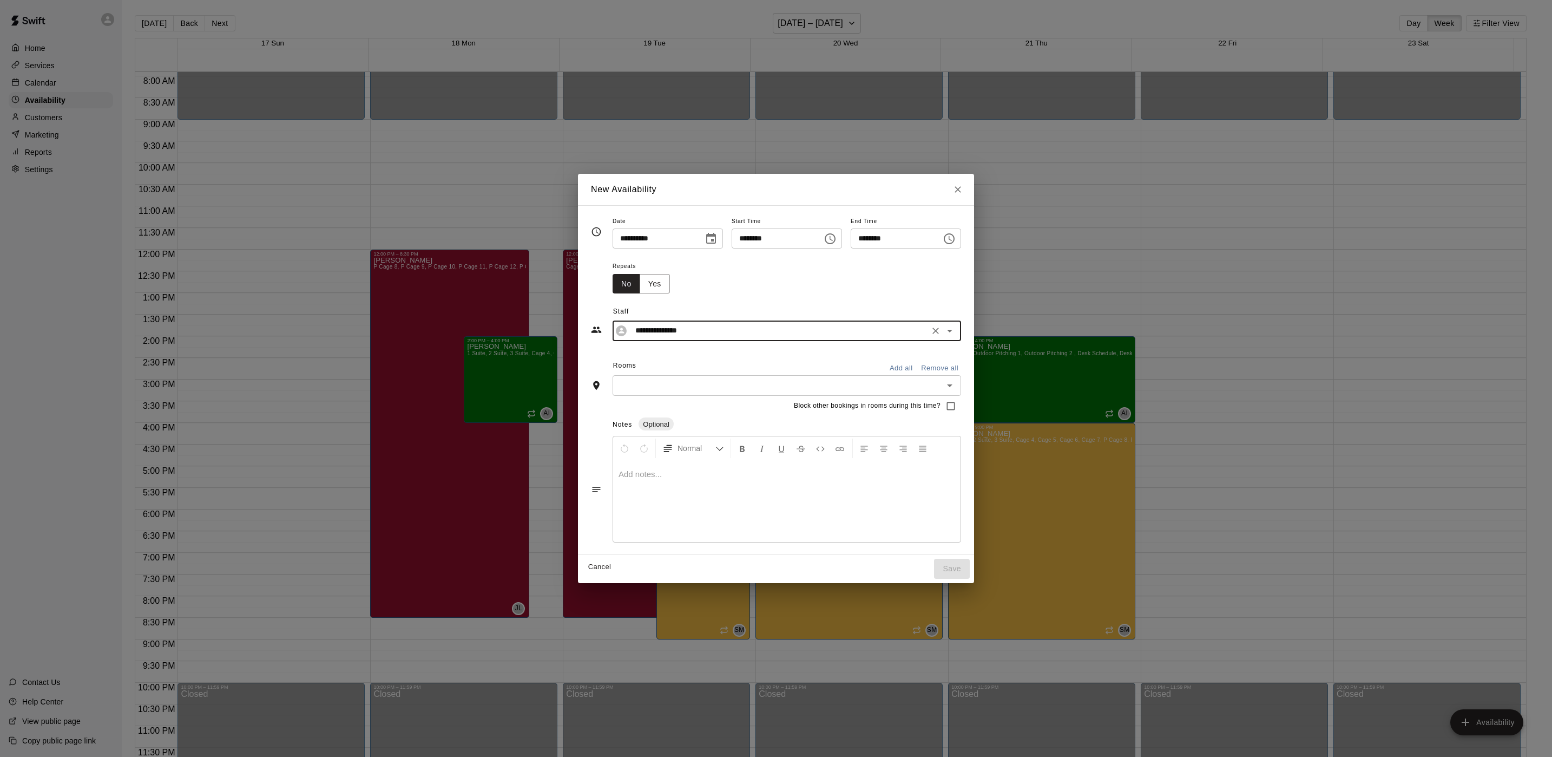
click at [956, 385] on icon "Open" at bounding box center [949, 385] width 13 height 13
click at [911, 363] on button "Add all" at bounding box center [901, 368] width 35 height 17
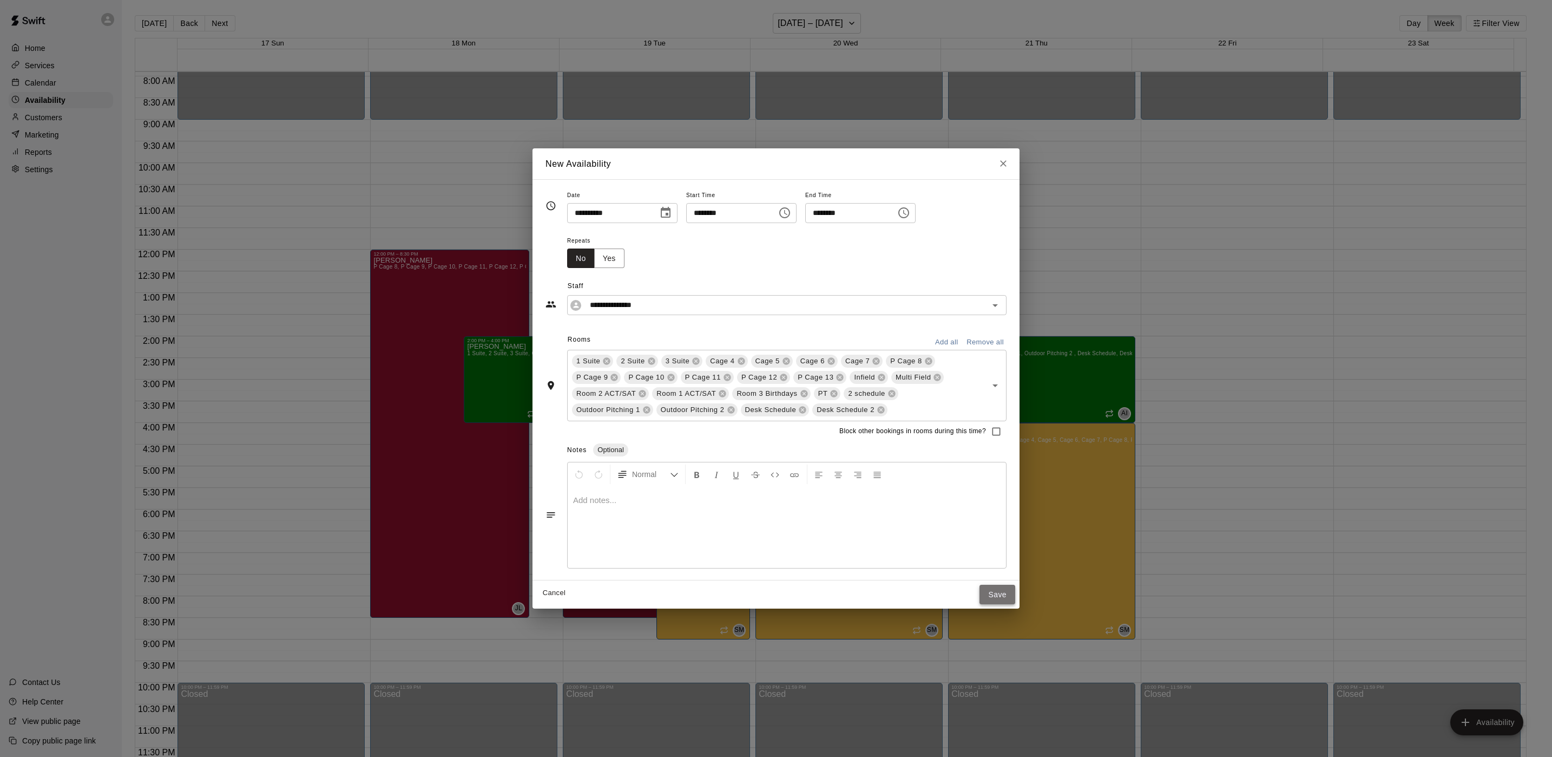
click at [995, 591] on button "Save" at bounding box center [998, 595] width 36 height 20
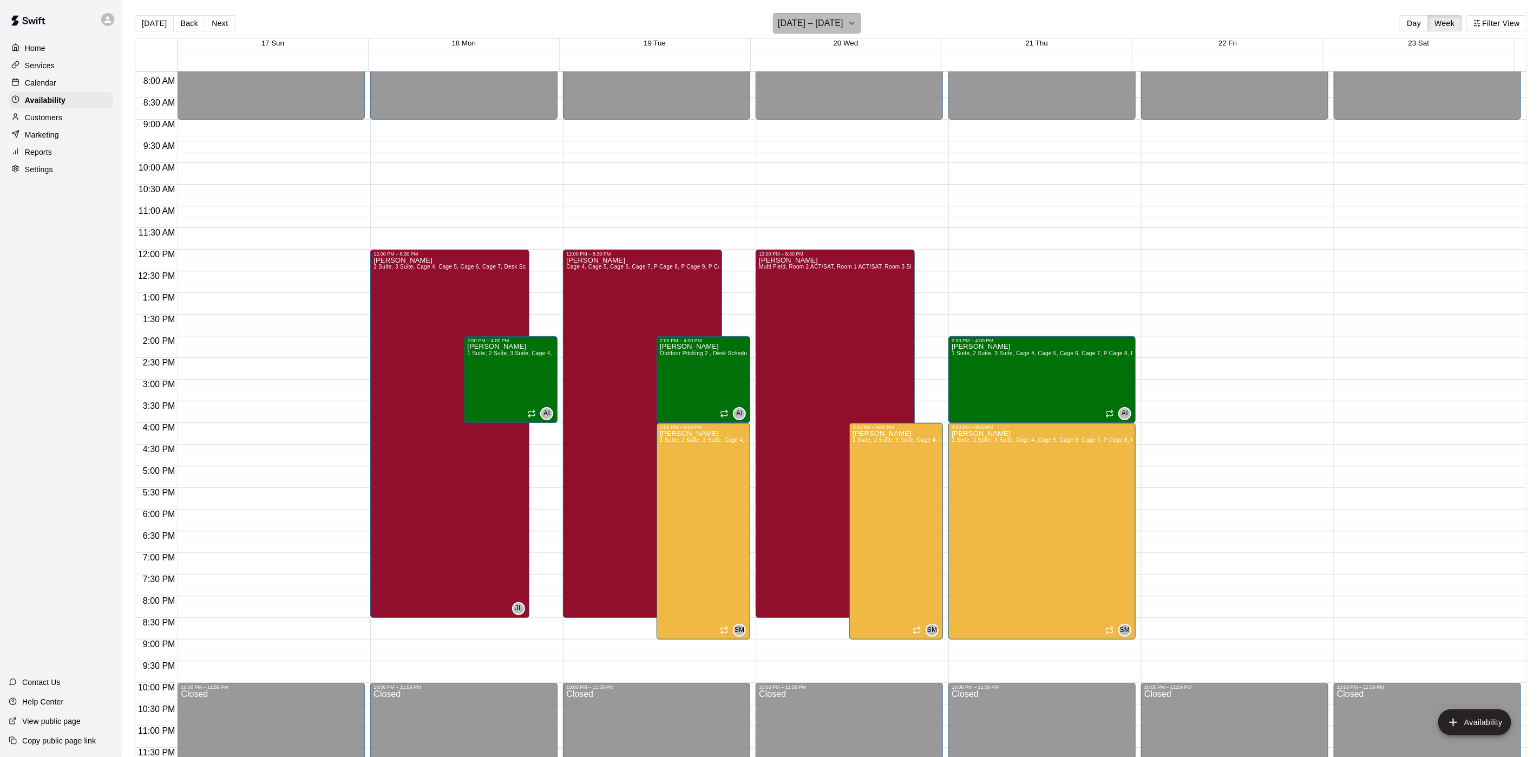
click at [841, 23] on button "[DATE] – [DATE]" at bounding box center [817, 23] width 88 height 21
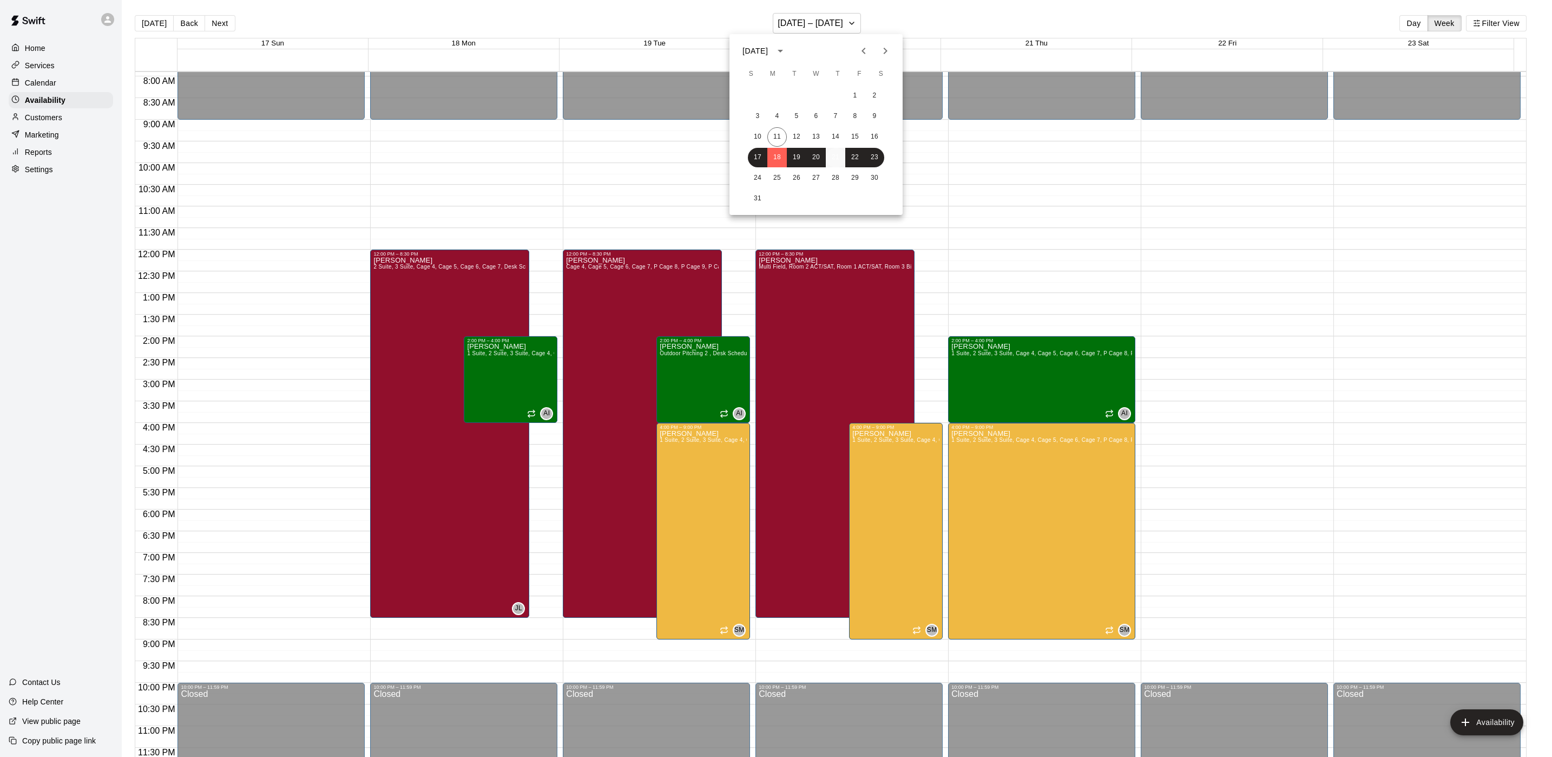
click at [838, 156] on button "21" at bounding box center [835, 157] width 19 height 19
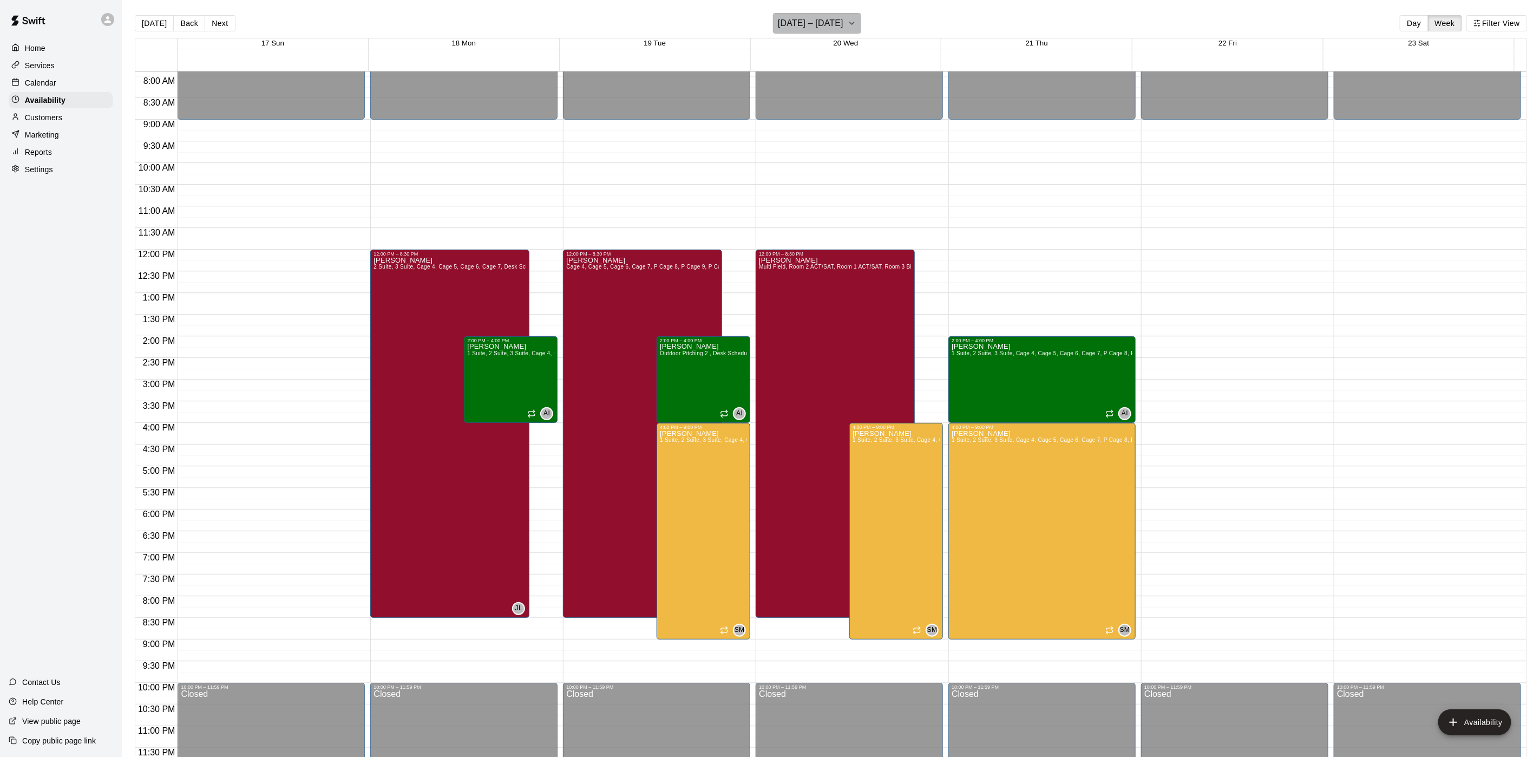
click at [837, 18] on h6 "[DATE] – [DATE]" at bounding box center [810, 23] width 65 height 15
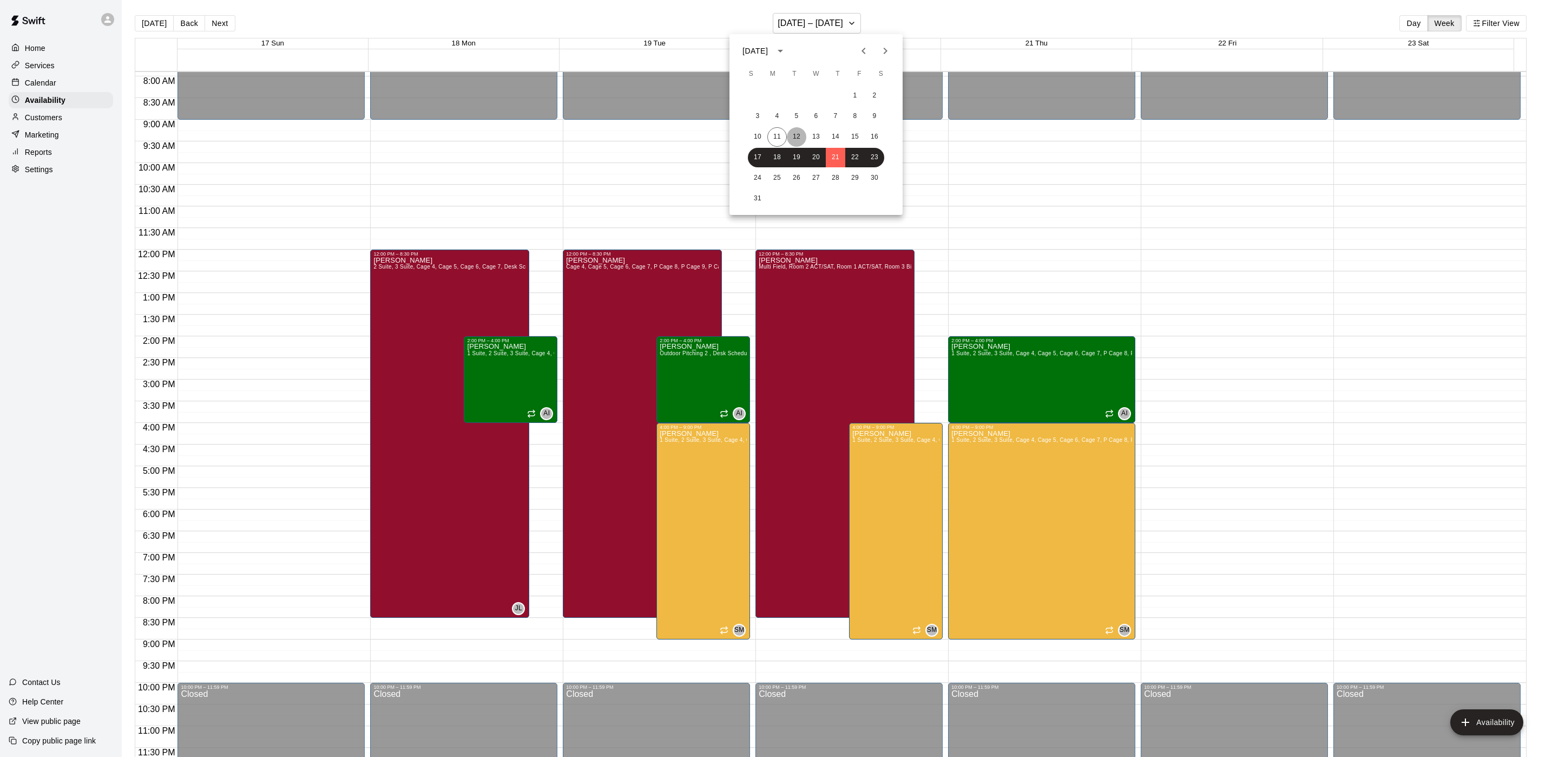
click at [796, 133] on button "12" at bounding box center [796, 136] width 19 height 19
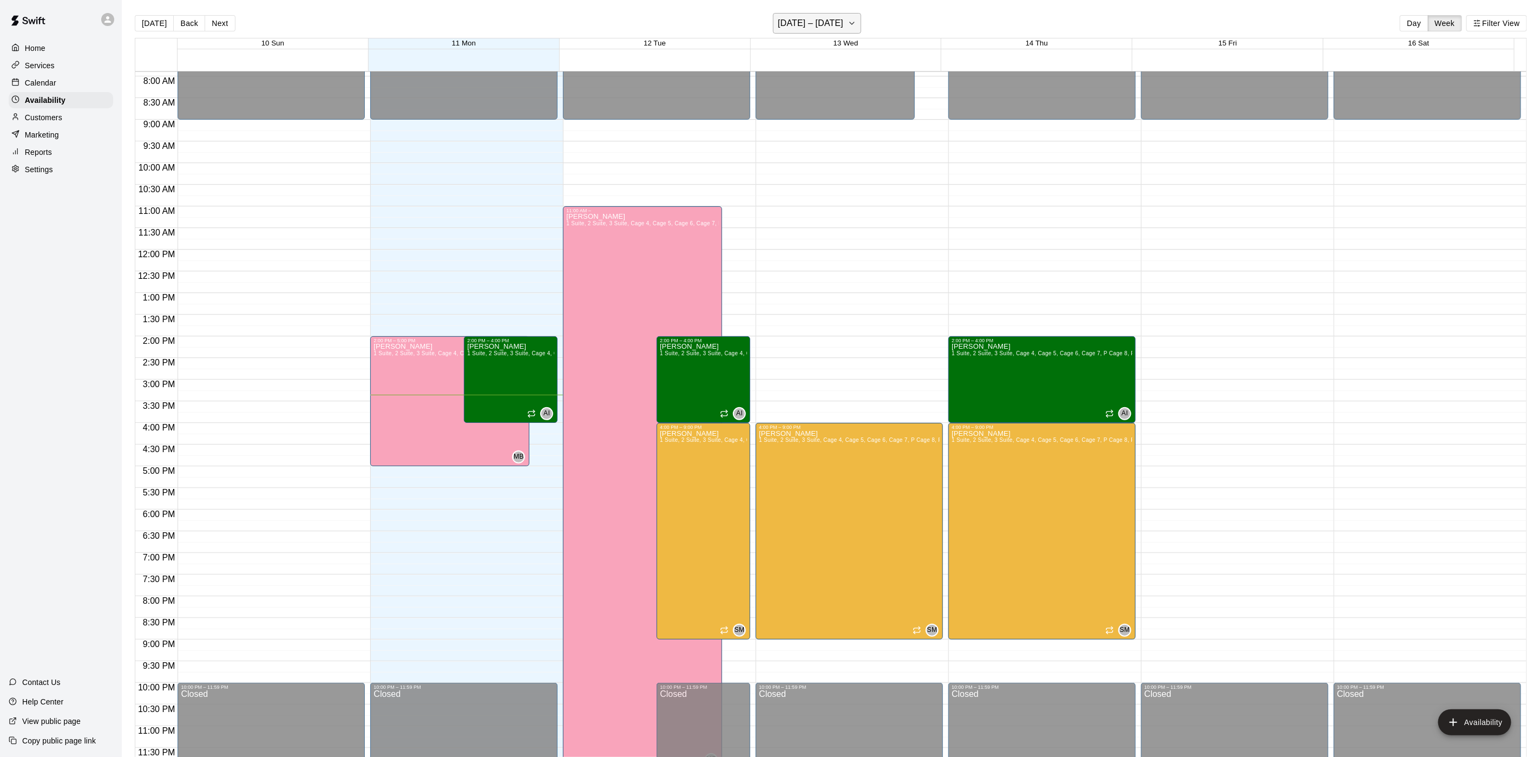
click at [817, 25] on h6 "[DATE] – [DATE]" at bounding box center [810, 23] width 65 height 15
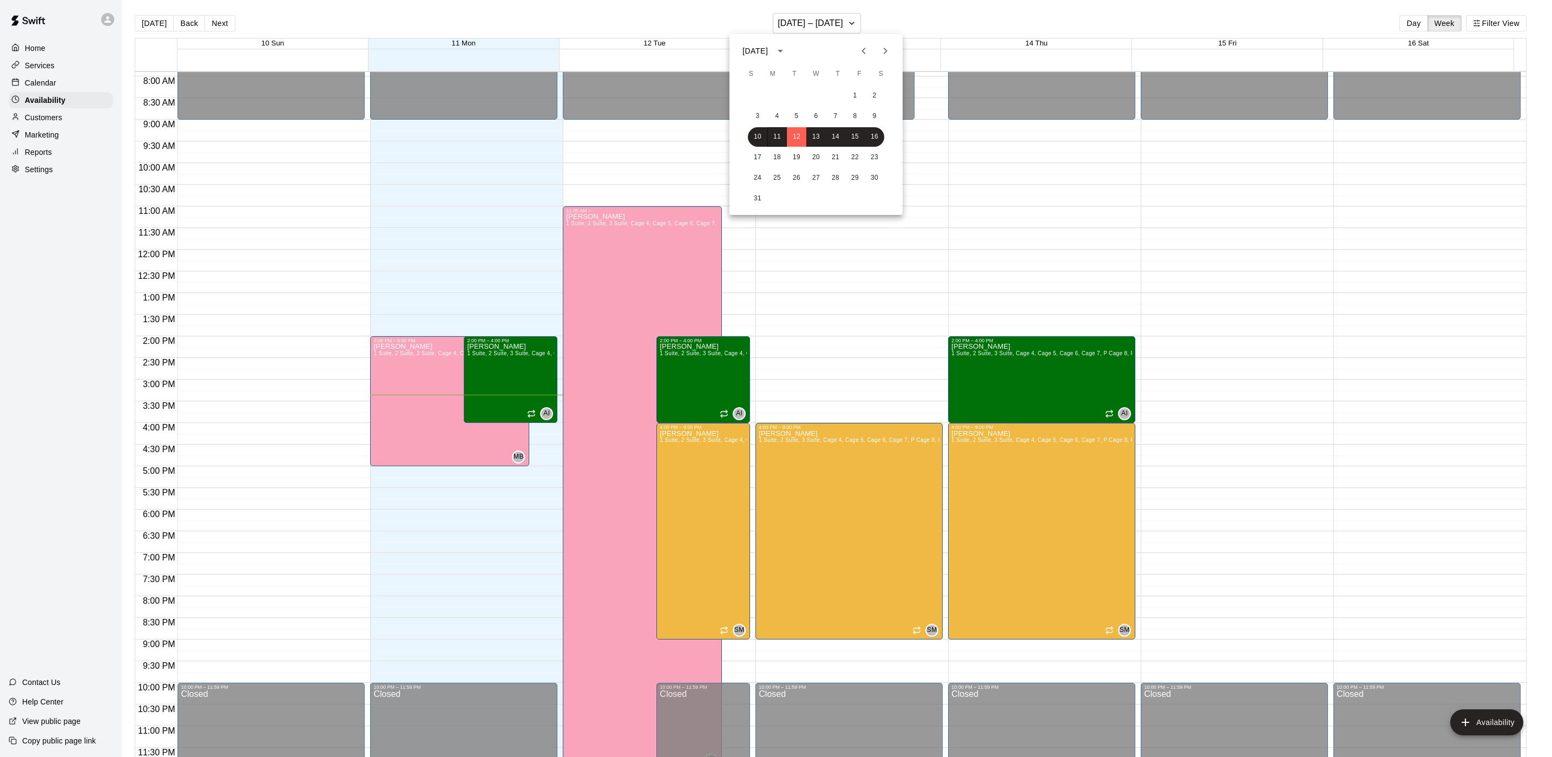
click at [970, 2] on div at bounding box center [776, 378] width 1552 height 757
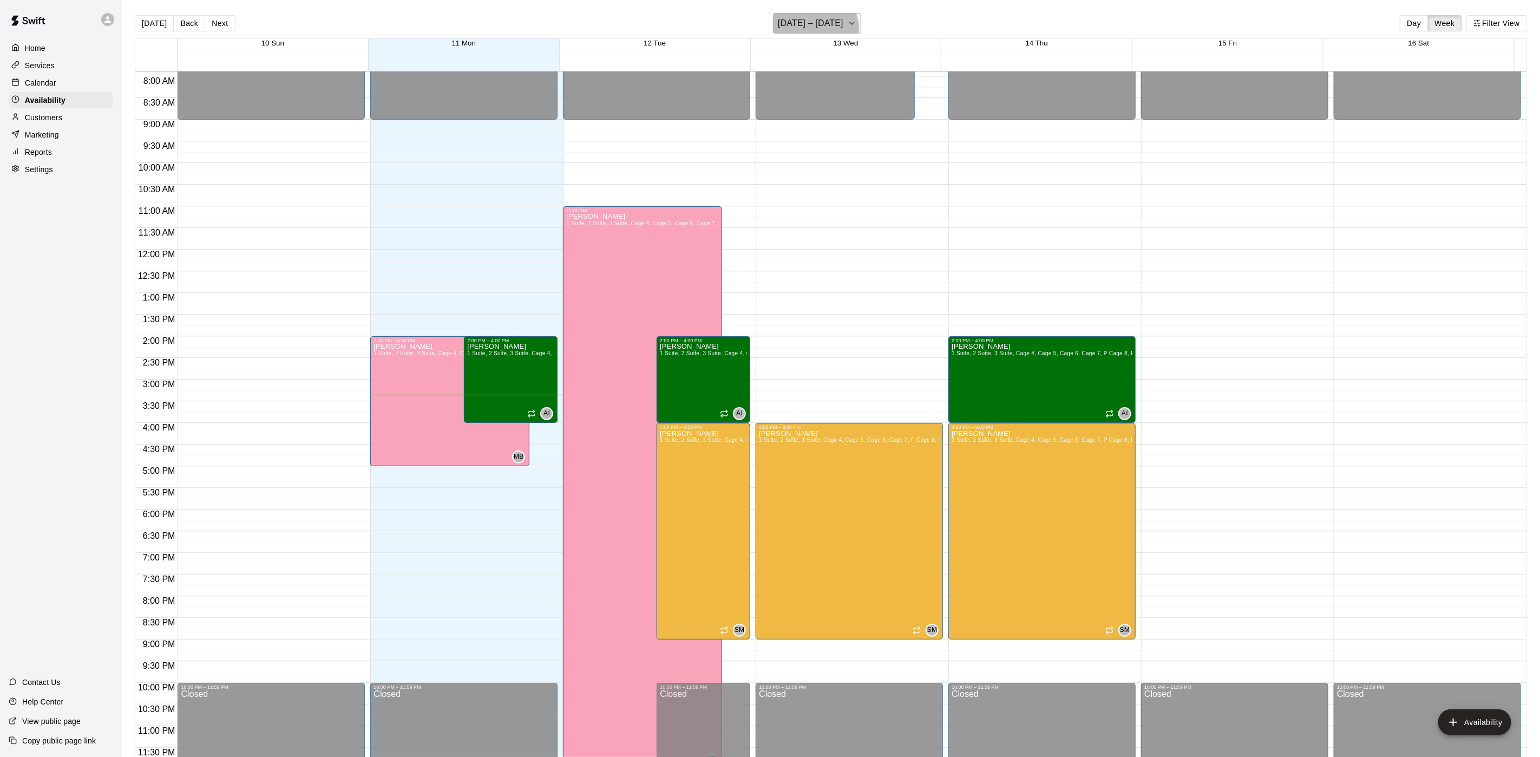
click at [813, 29] on h6 "[DATE] – [DATE]" at bounding box center [810, 23] width 65 height 15
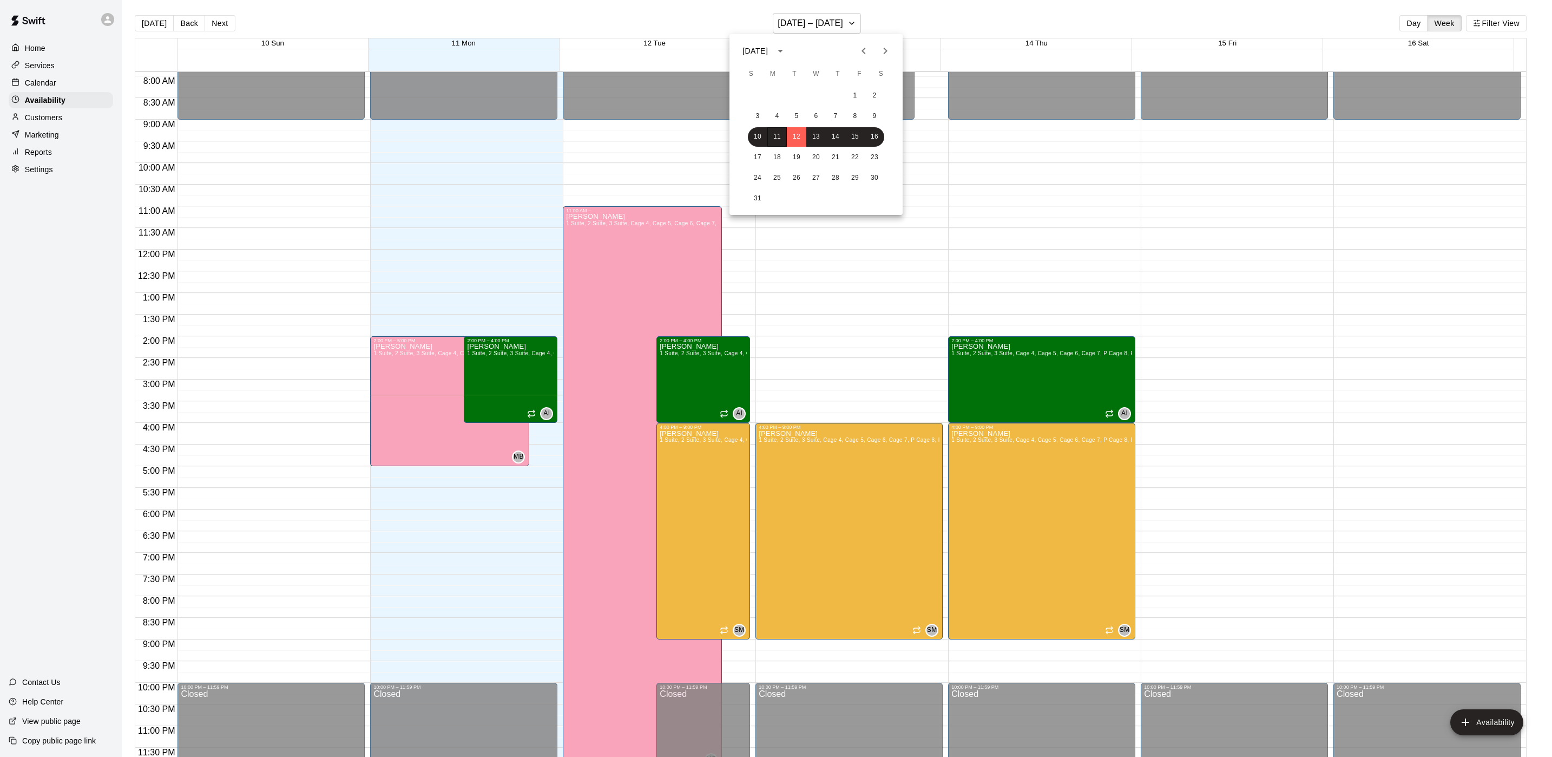
click at [950, 1] on div at bounding box center [776, 378] width 1552 height 757
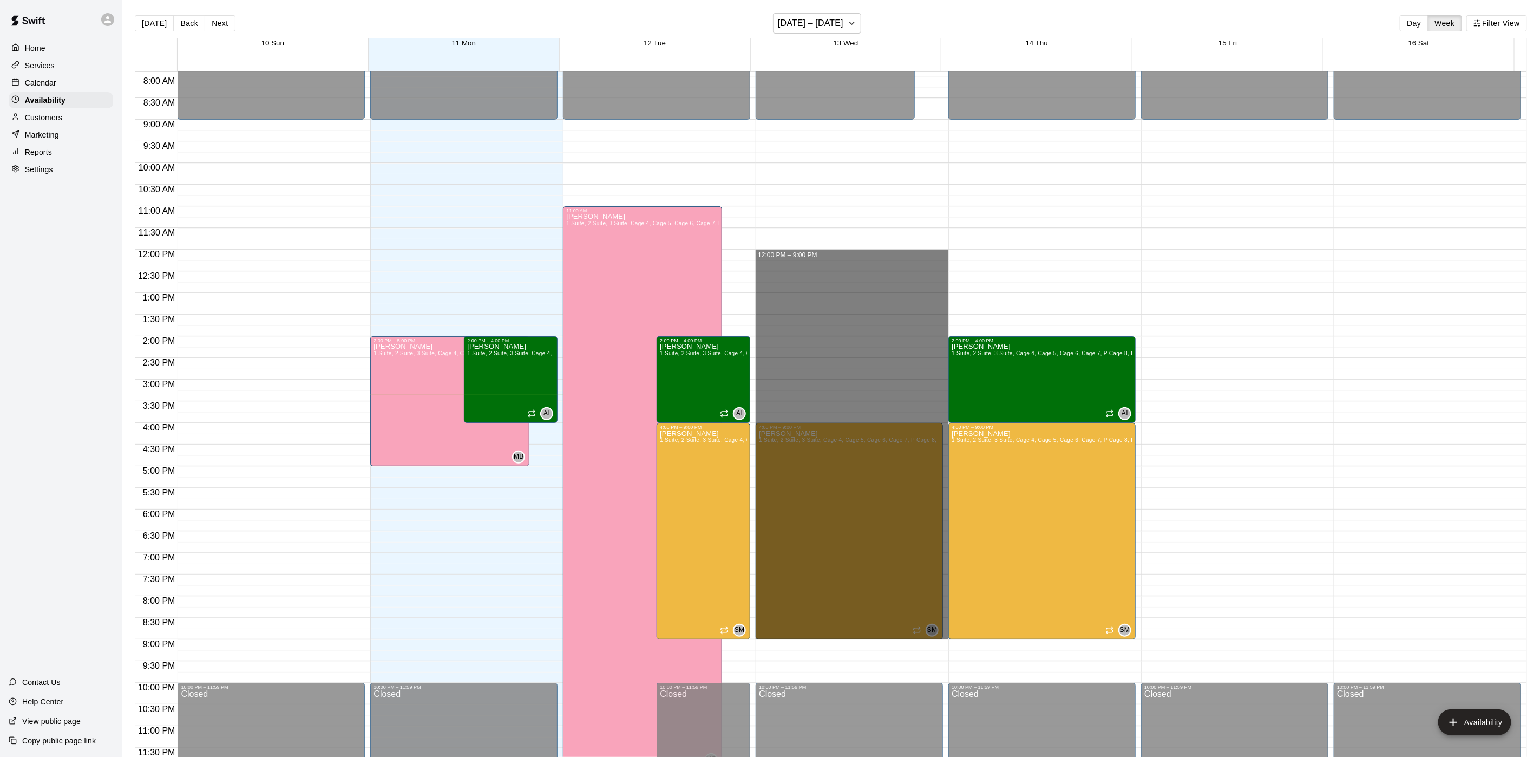
drag, startPoint x: 788, startPoint y: 253, endPoint x: 794, endPoint y: 634, distance: 380.5
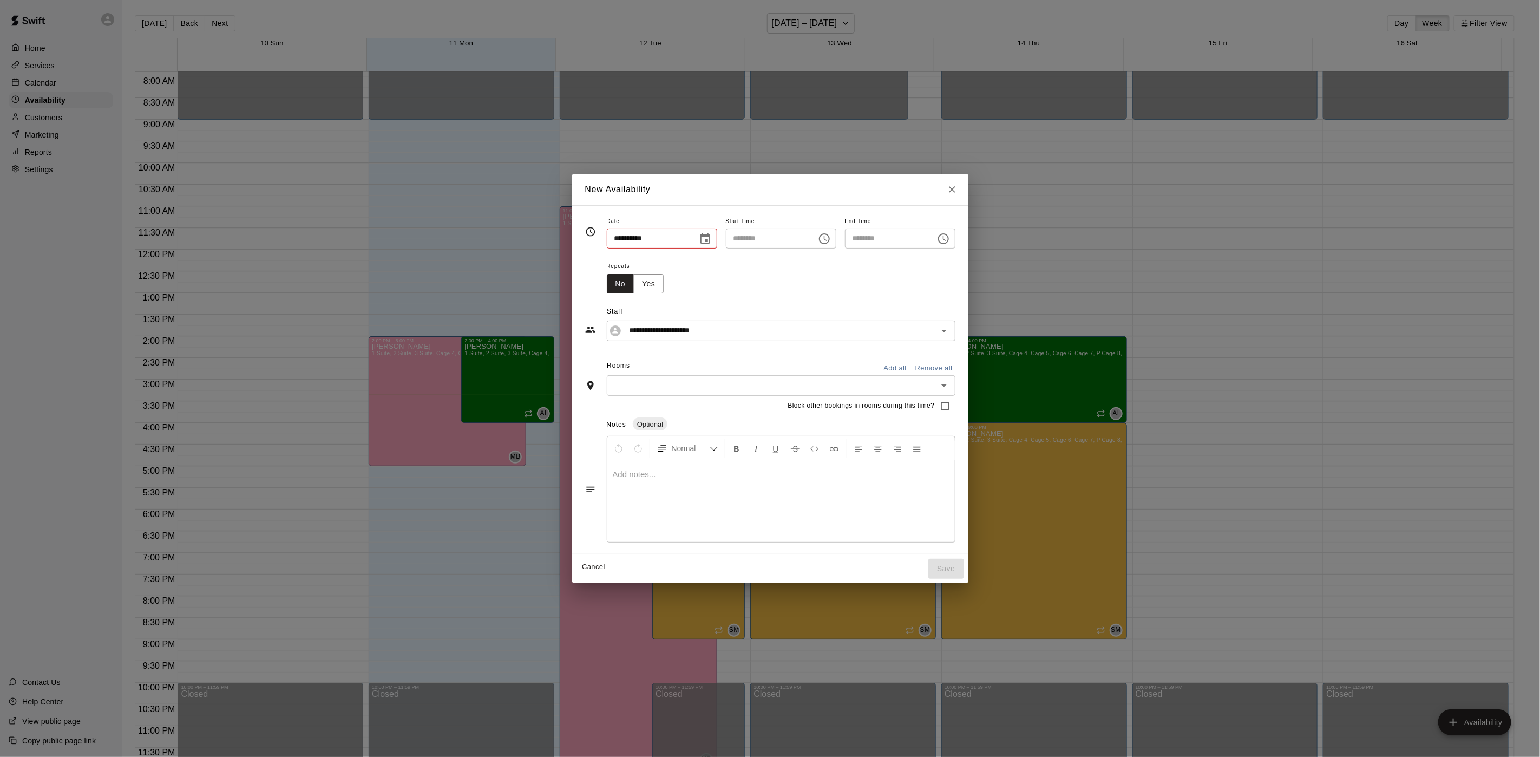
type input "**********"
type input "********"
click at [953, 331] on icon "Open" at bounding box center [949, 331] width 5 height 3
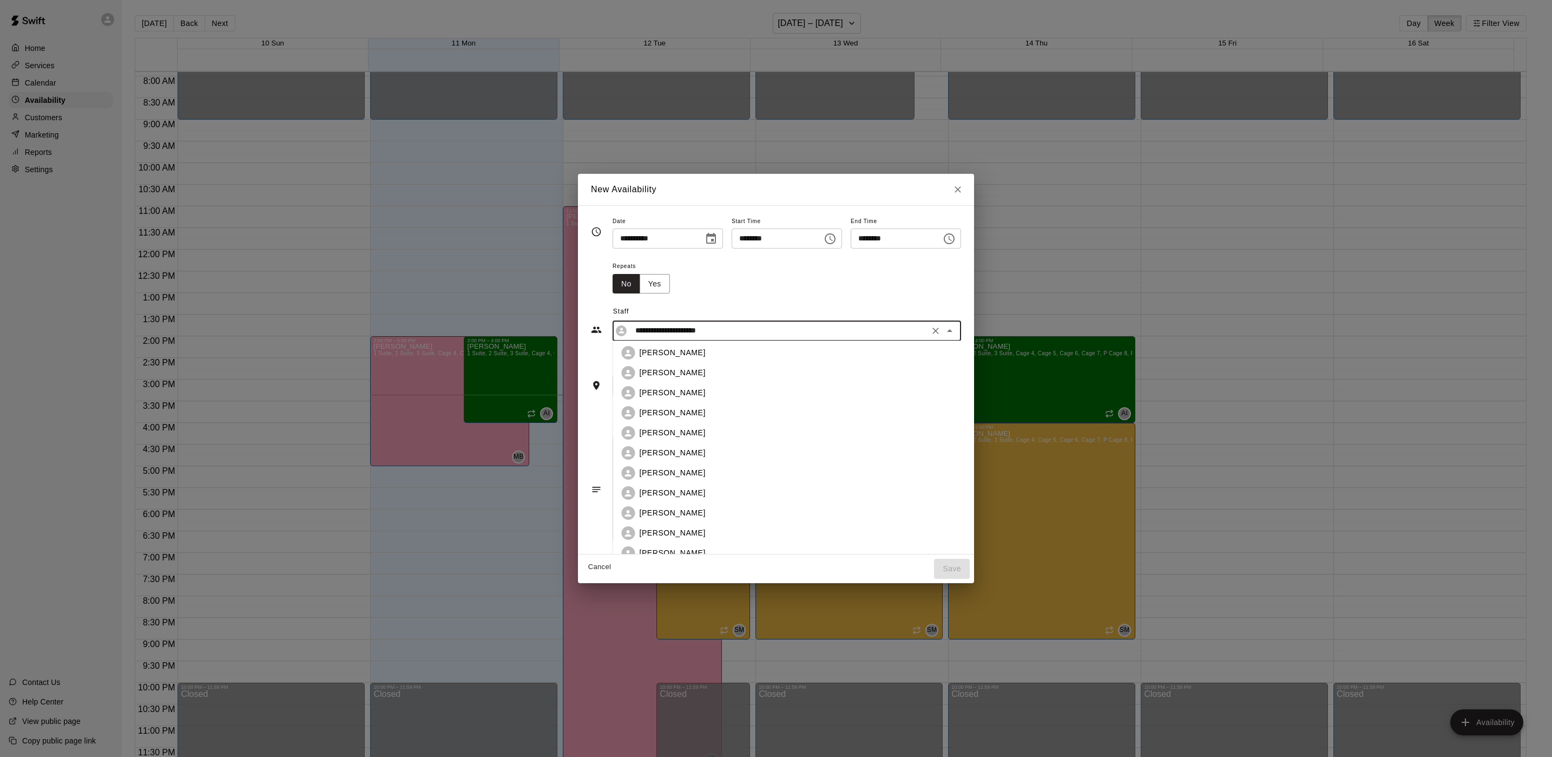
click at [672, 504] on li "[PERSON_NAME]" at bounding box center [811, 513] width 396 height 20
type input "**********"
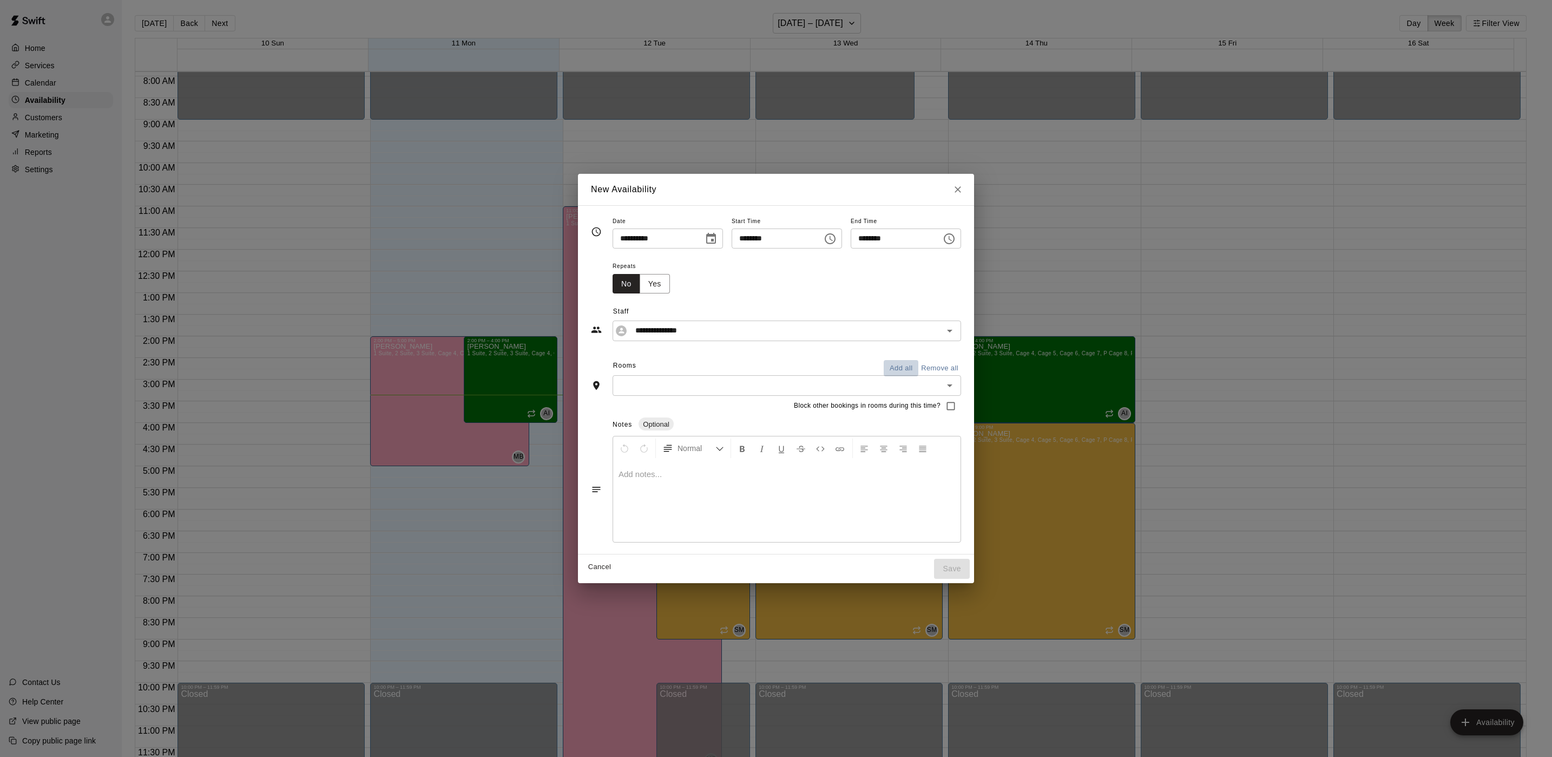
click at [918, 370] on button "Add all" at bounding box center [901, 368] width 35 height 17
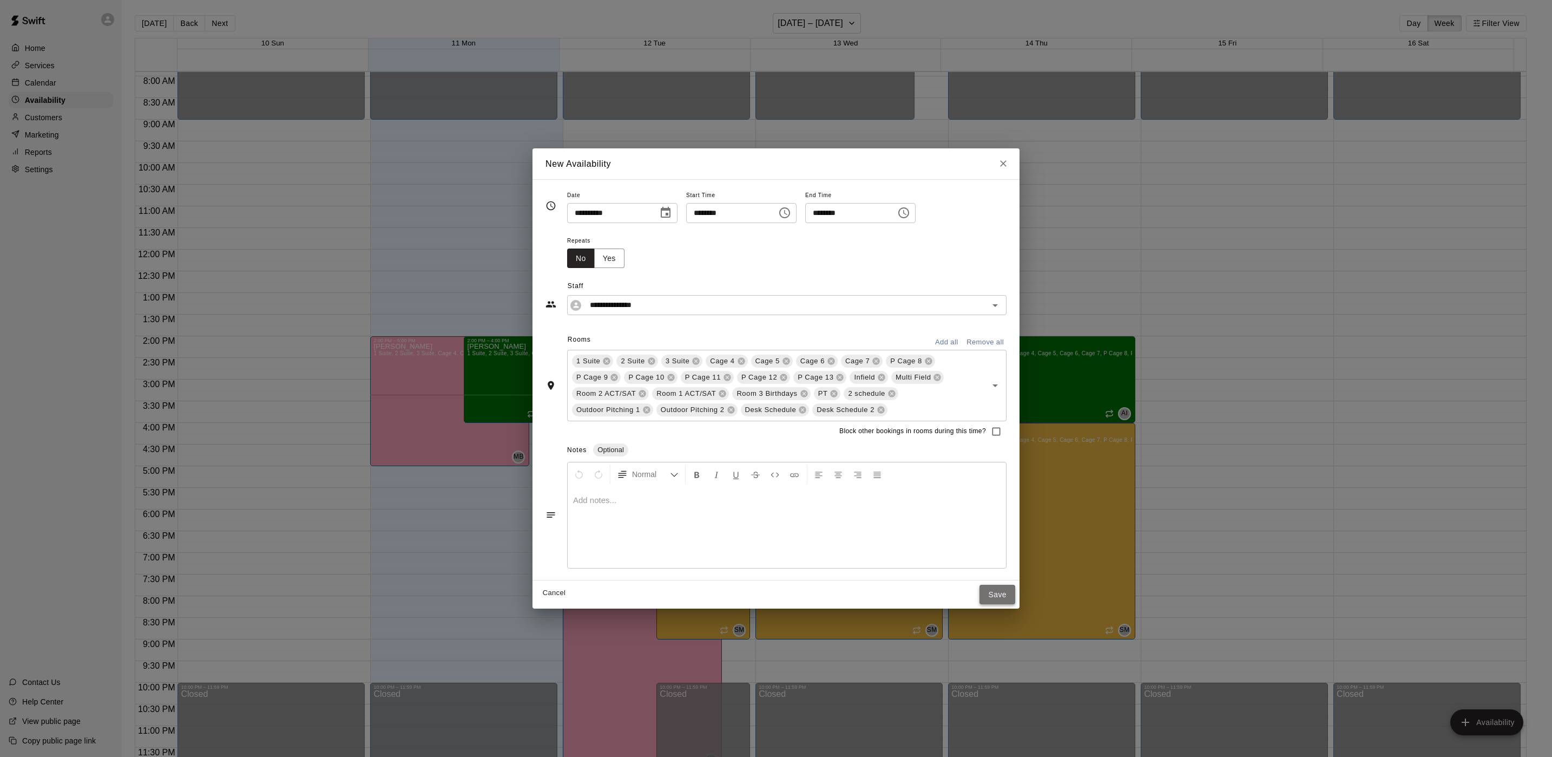
click at [995, 593] on button "Save" at bounding box center [998, 595] width 36 height 20
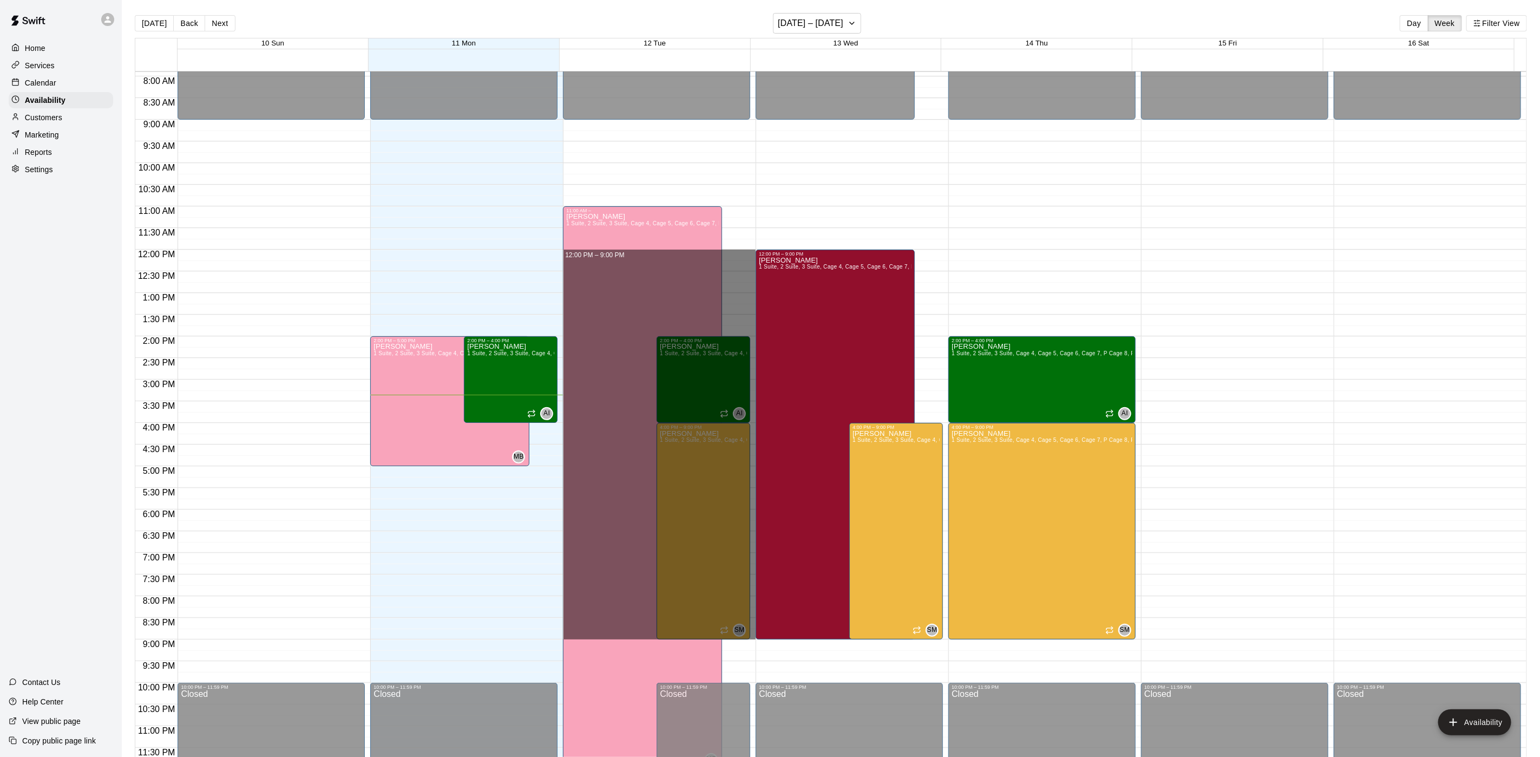
drag, startPoint x: 736, startPoint y: 251, endPoint x: 736, endPoint y: 631, distance: 379.9
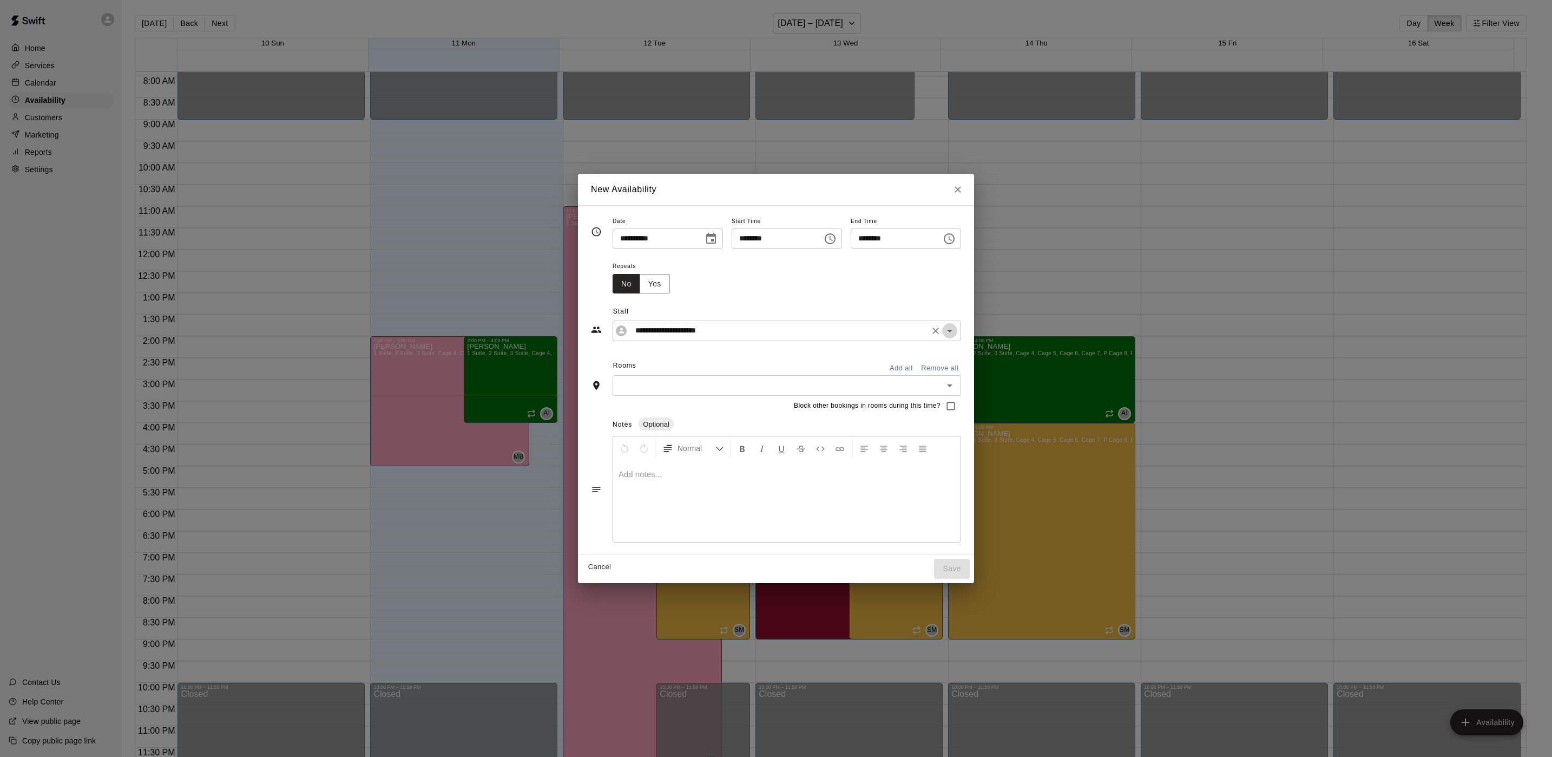
click at [956, 330] on icon "Open" at bounding box center [949, 330] width 13 height 13
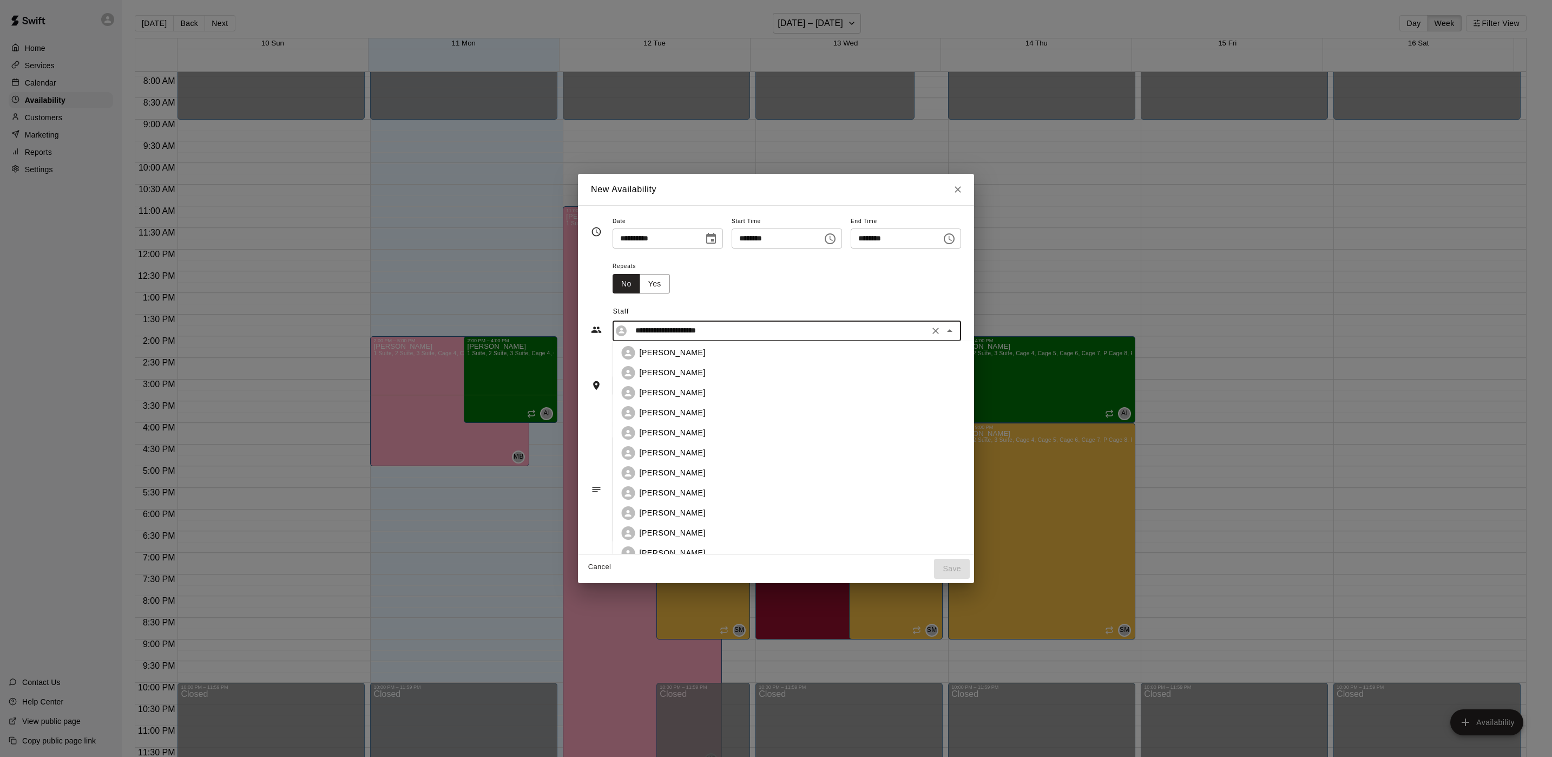
click at [666, 503] on li "[PERSON_NAME]" at bounding box center [811, 513] width 396 height 20
type input "**********"
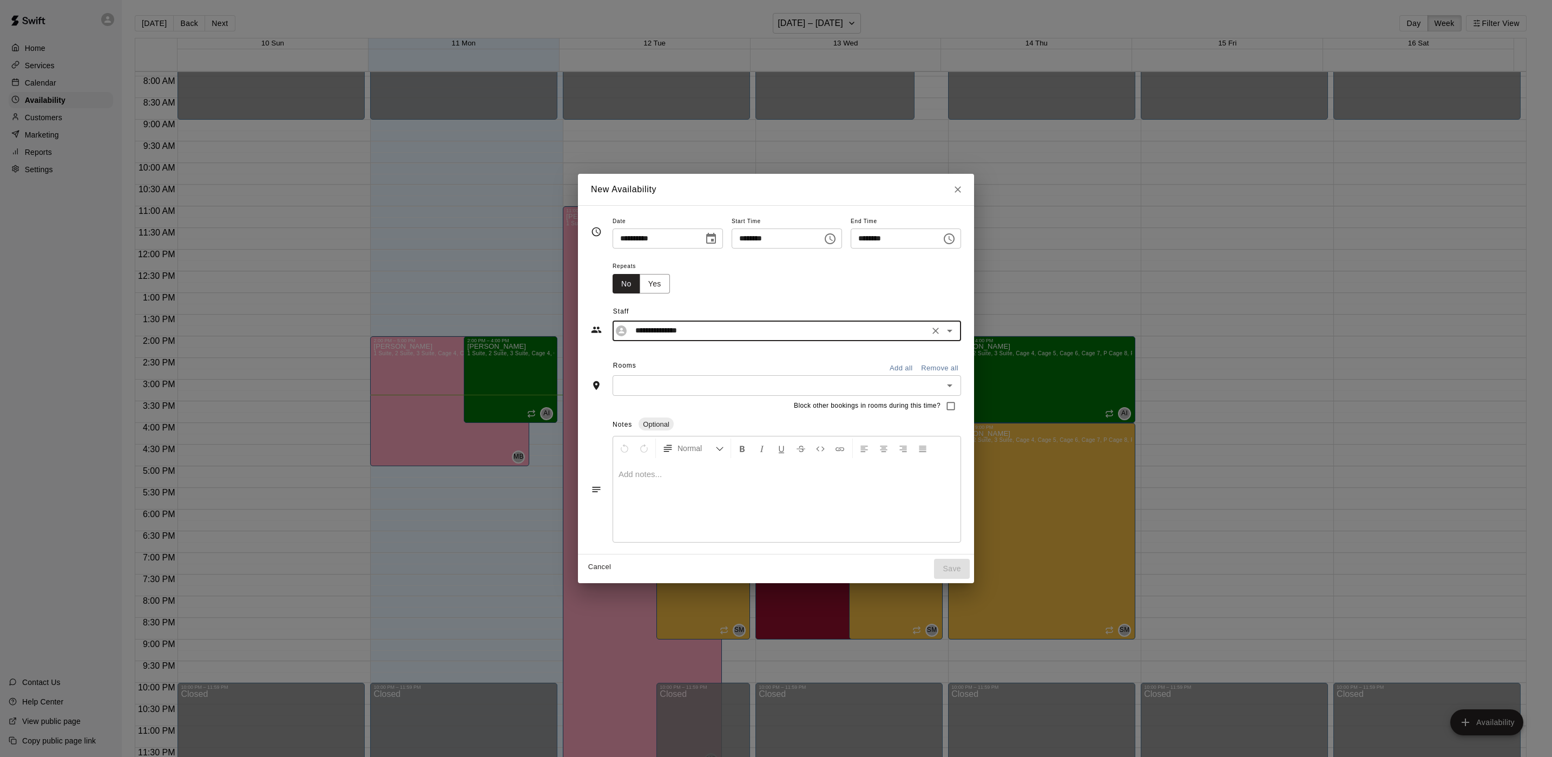
click at [918, 367] on button "Add all" at bounding box center [901, 368] width 35 height 17
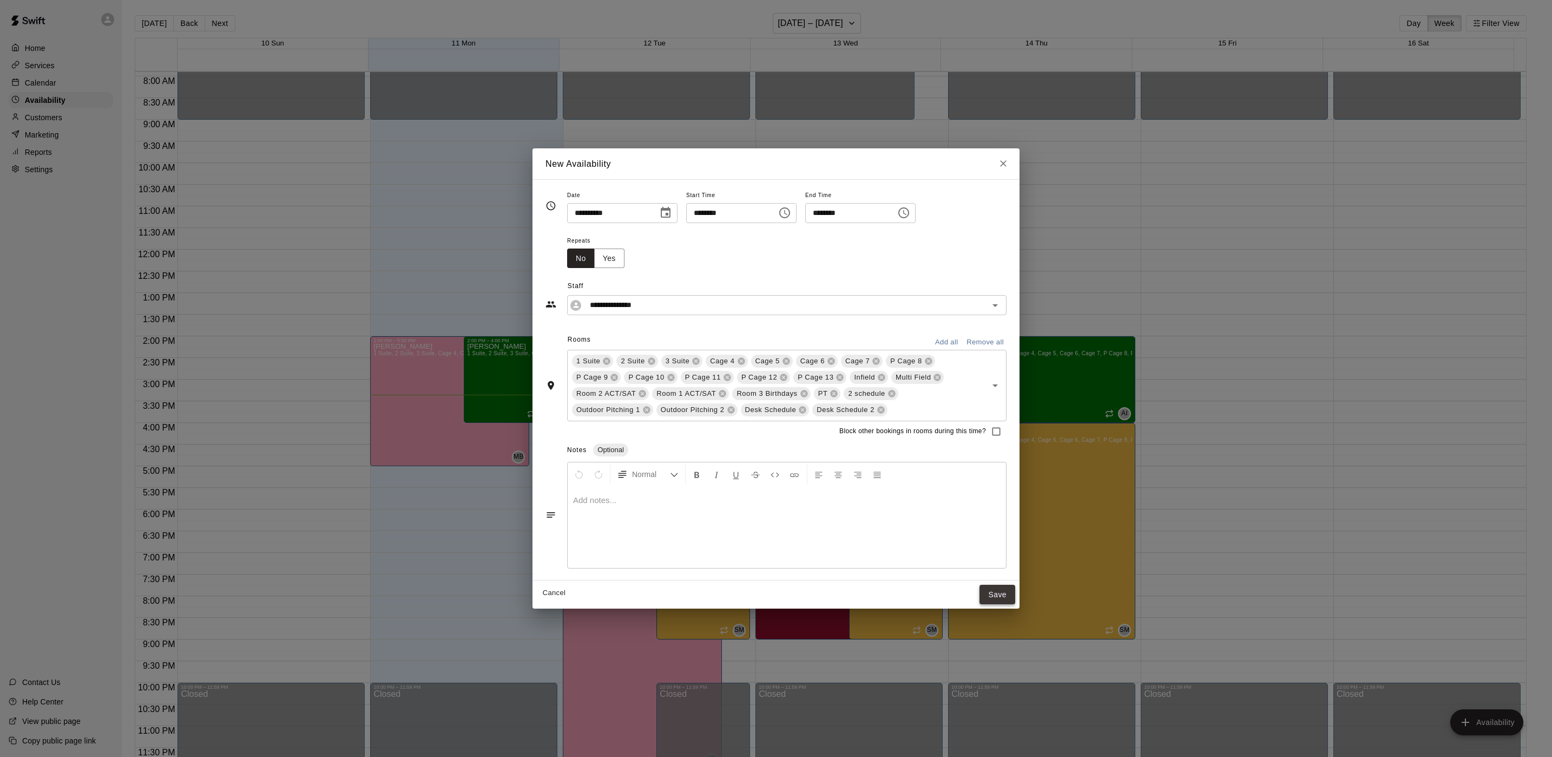
click at [988, 587] on button "Save" at bounding box center [998, 595] width 36 height 20
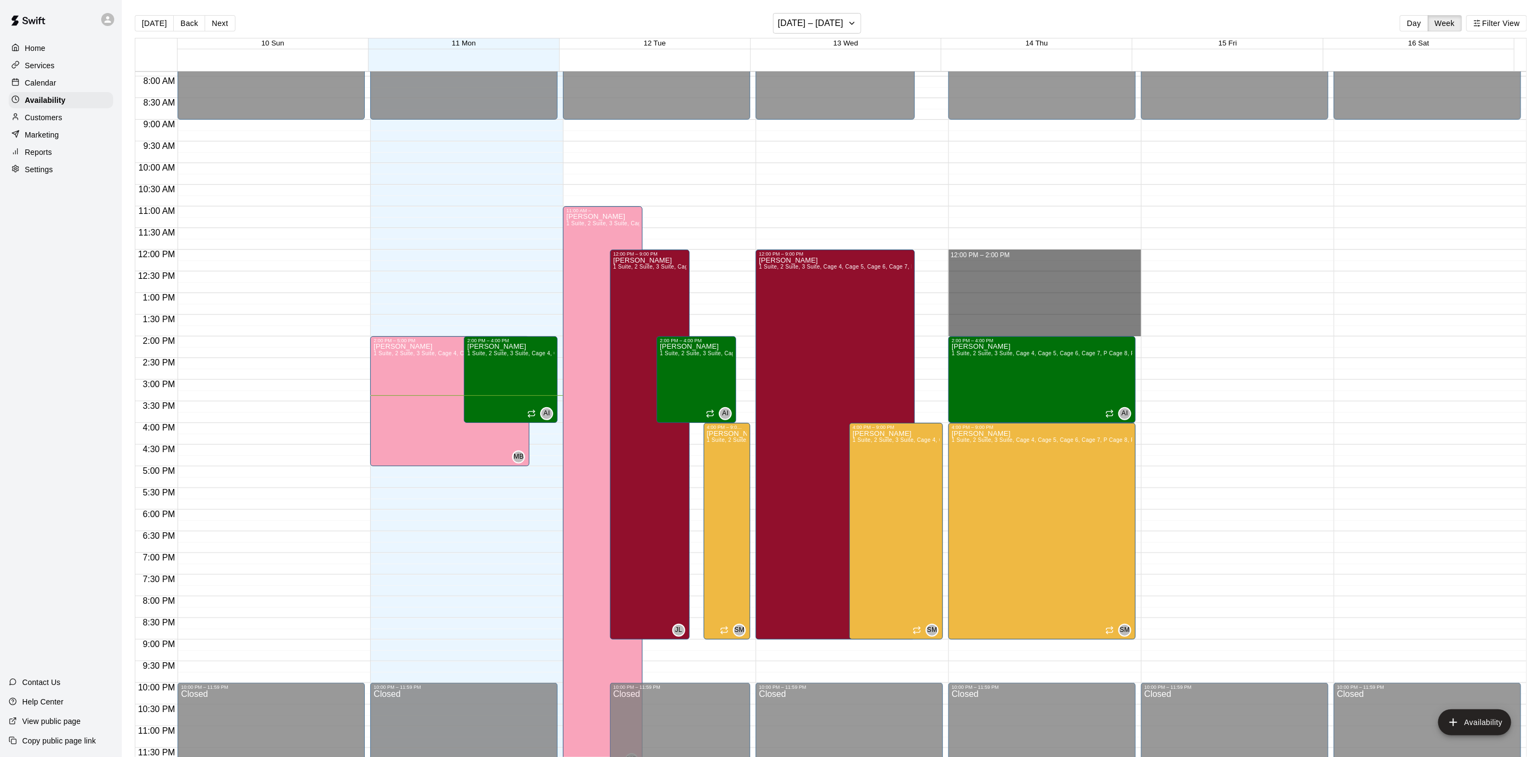
drag, startPoint x: 991, startPoint y: 255, endPoint x: 990, endPoint y: 325, distance: 69.8
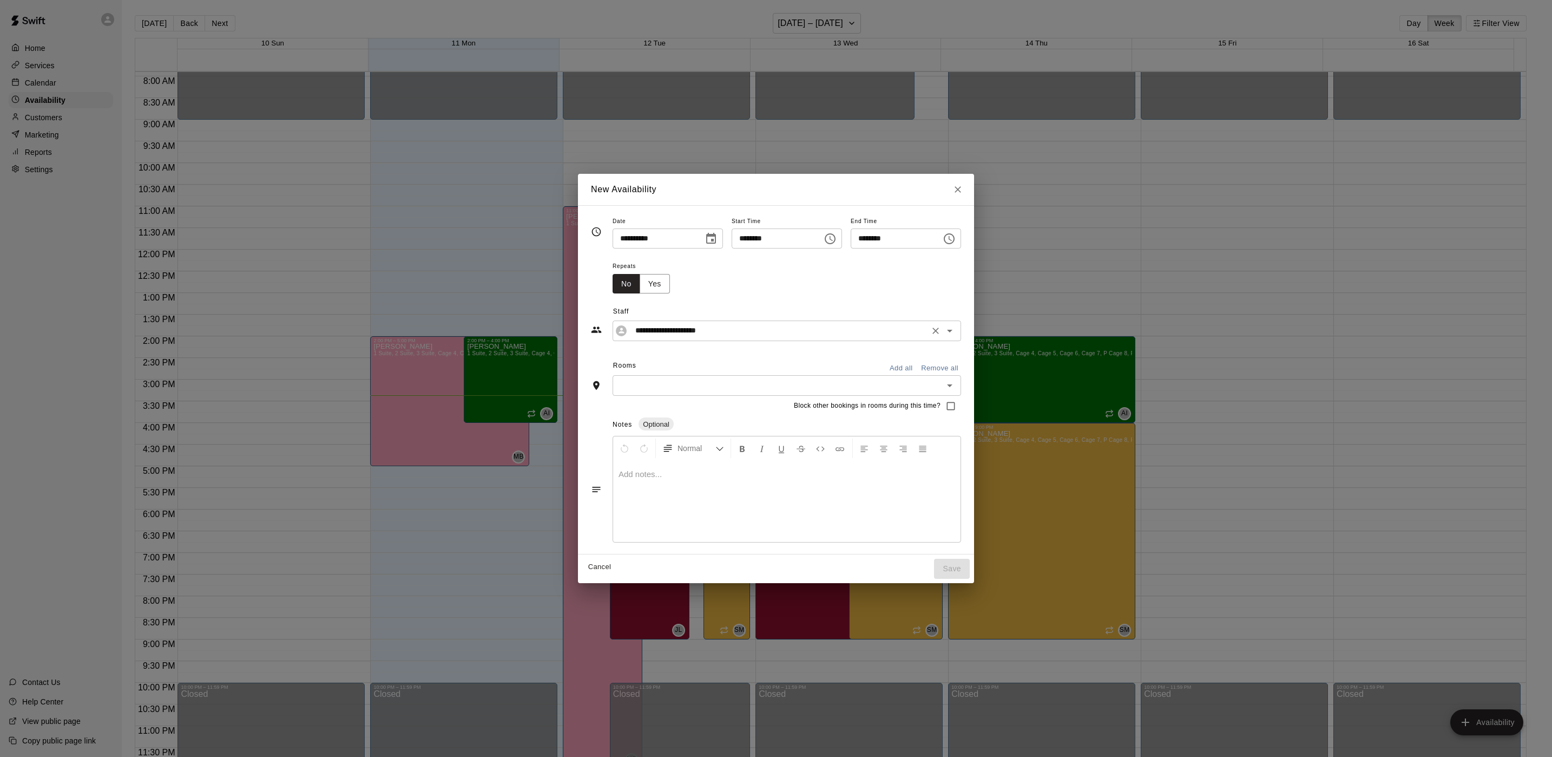
click at [956, 327] on icon "Open" at bounding box center [949, 330] width 13 height 13
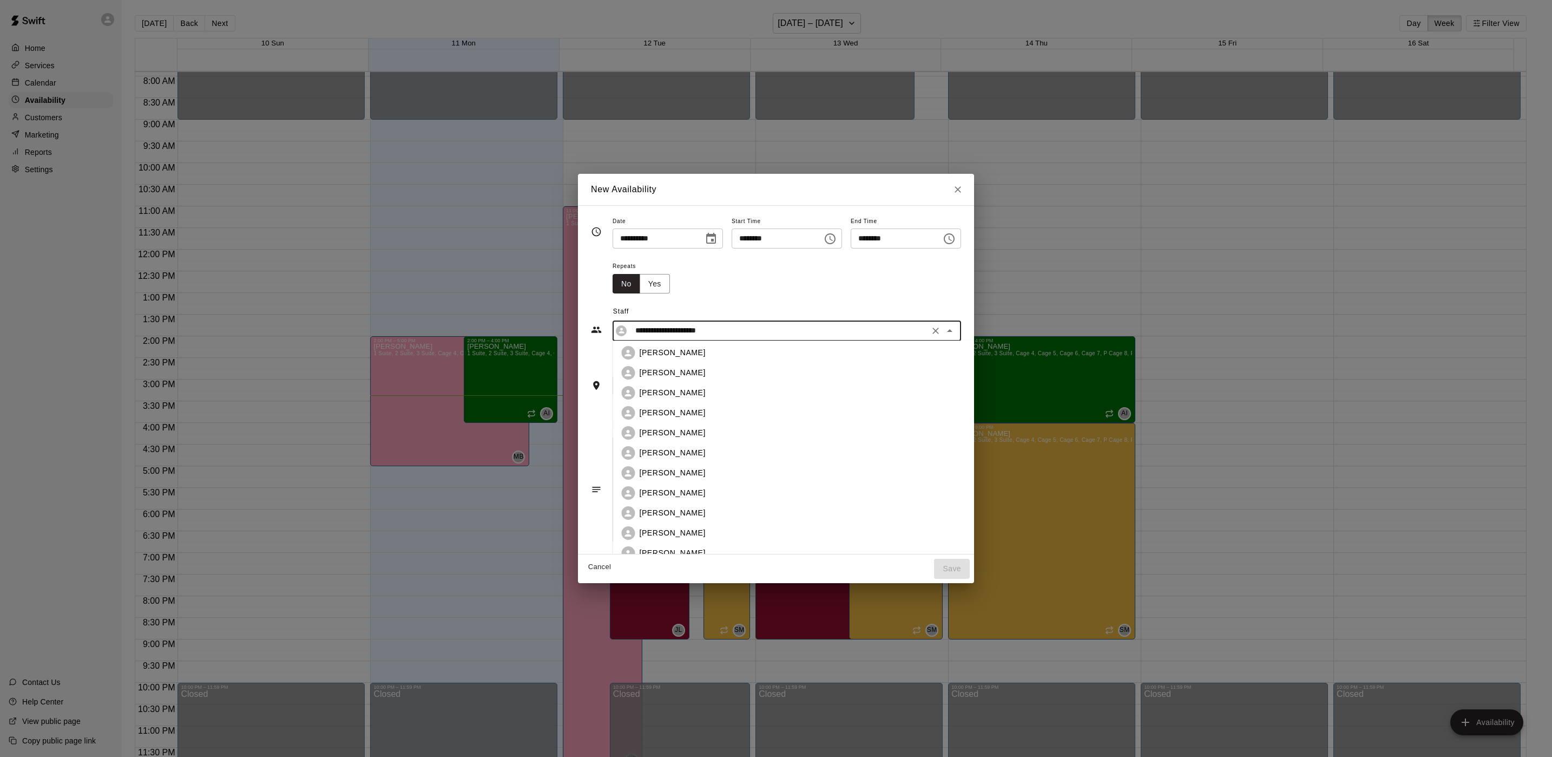
click at [701, 504] on li "[PERSON_NAME]" at bounding box center [811, 513] width 396 height 20
type input "**********"
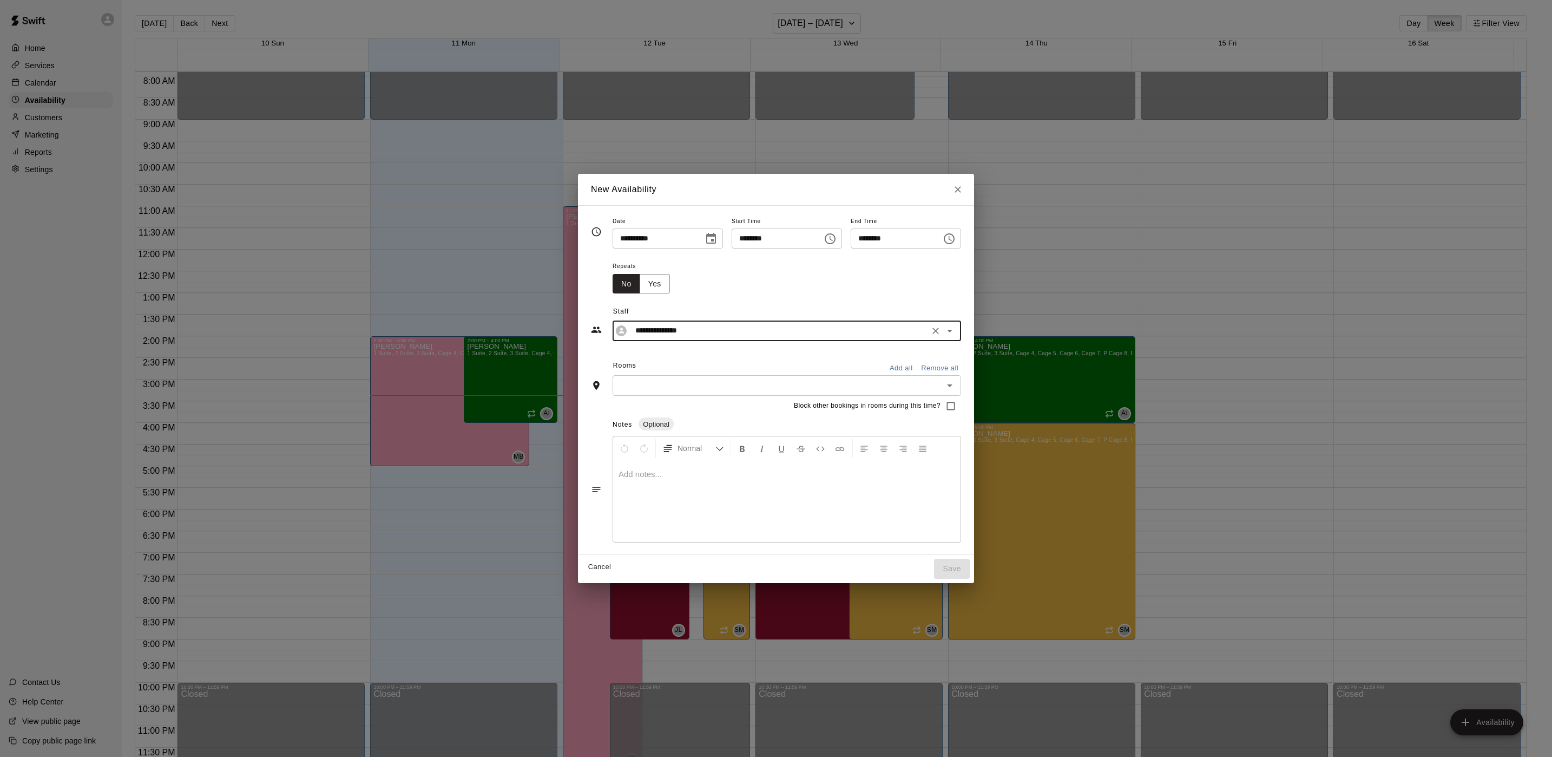
click at [915, 365] on button "Add all" at bounding box center [901, 368] width 35 height 17
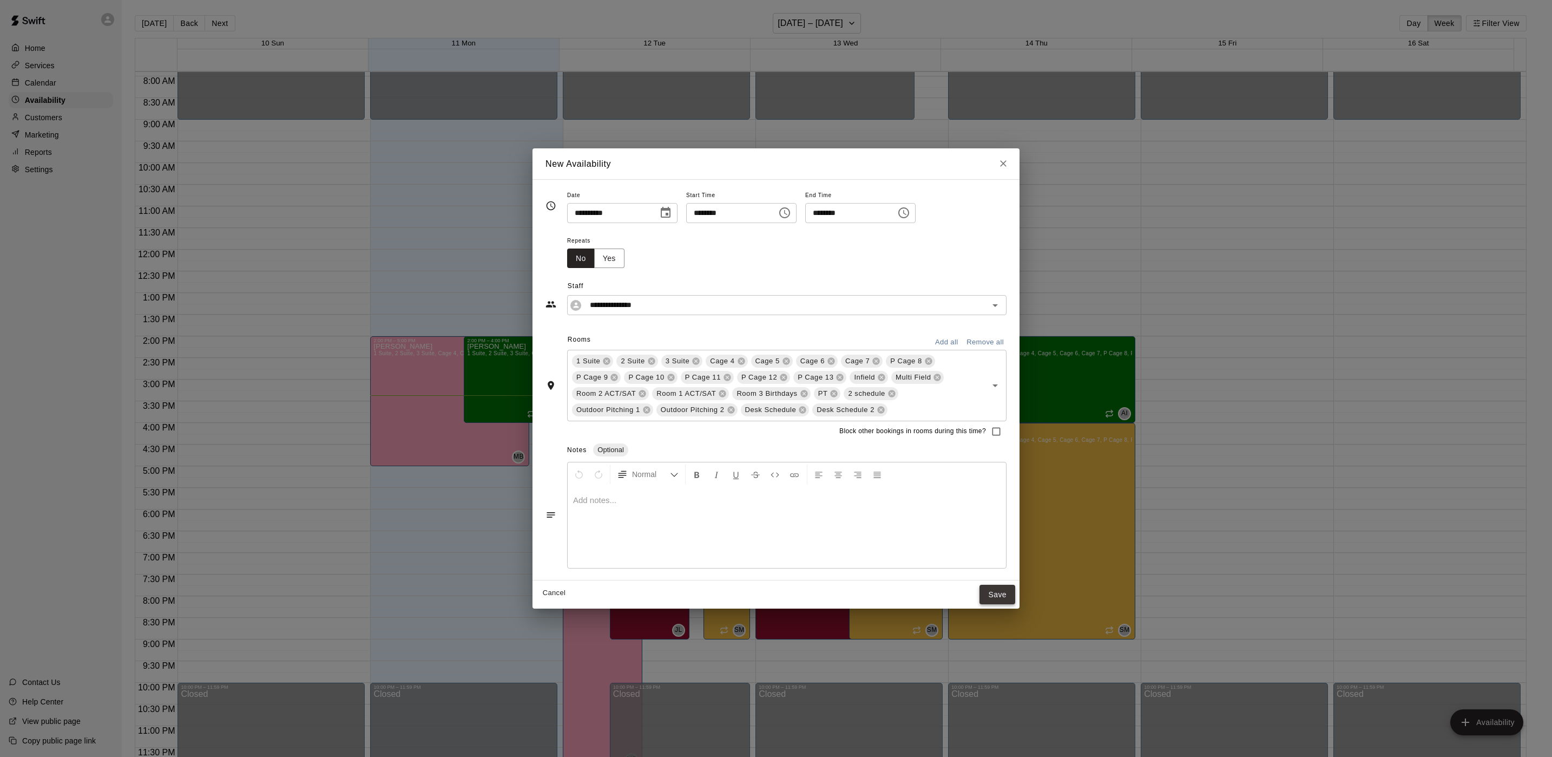
click at [999, 596] on button "Save" at bounding box center [998, 595] width 36 height 20
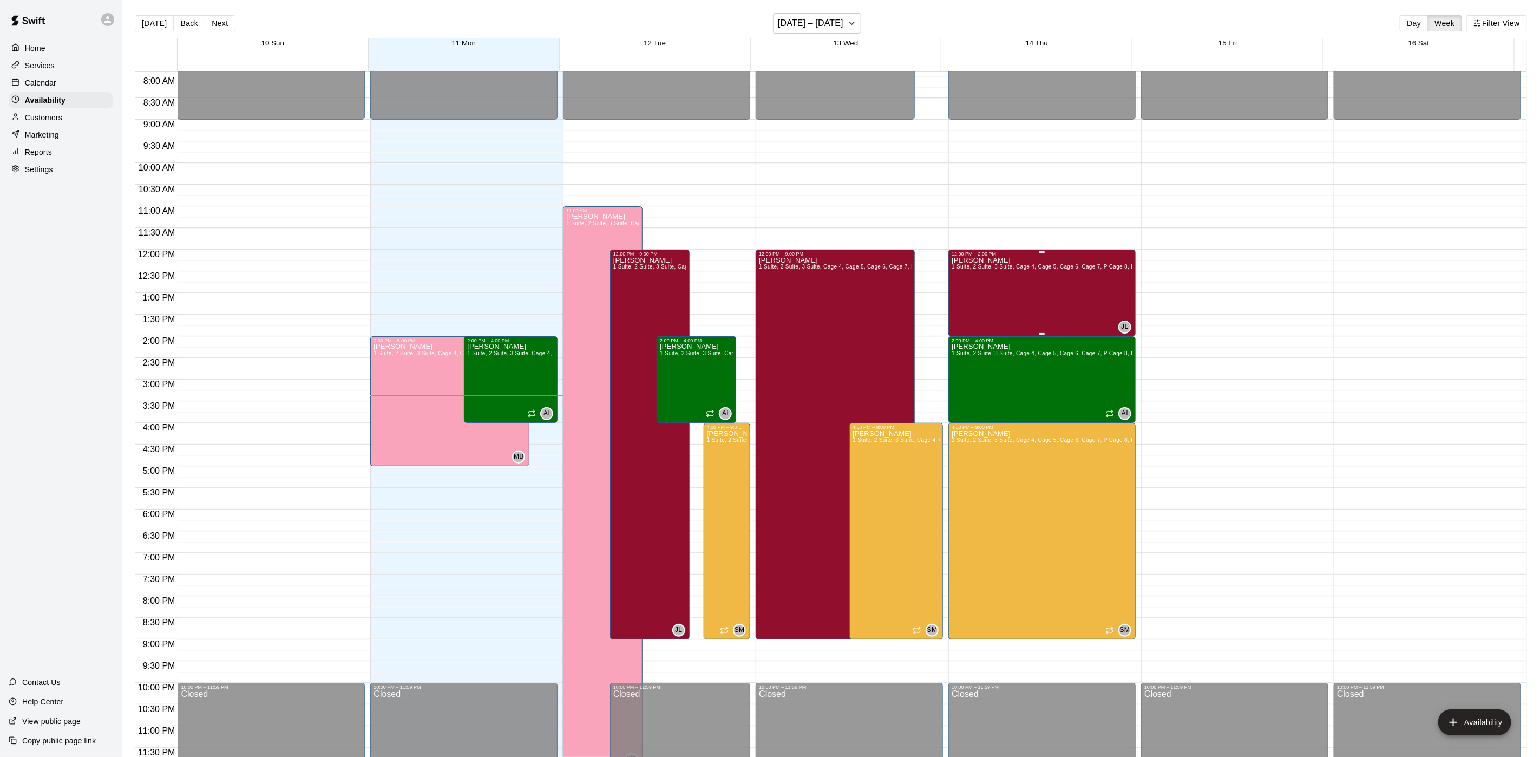
click at [1093, 312] on div "[PERSON_NAME] 1 Suite, 2 Suite, 3 Suite, Cage 4, Cage 5, Cage 6, Cage 7, P Cage…" at bounding box center [1041, 635] width 181 height 757
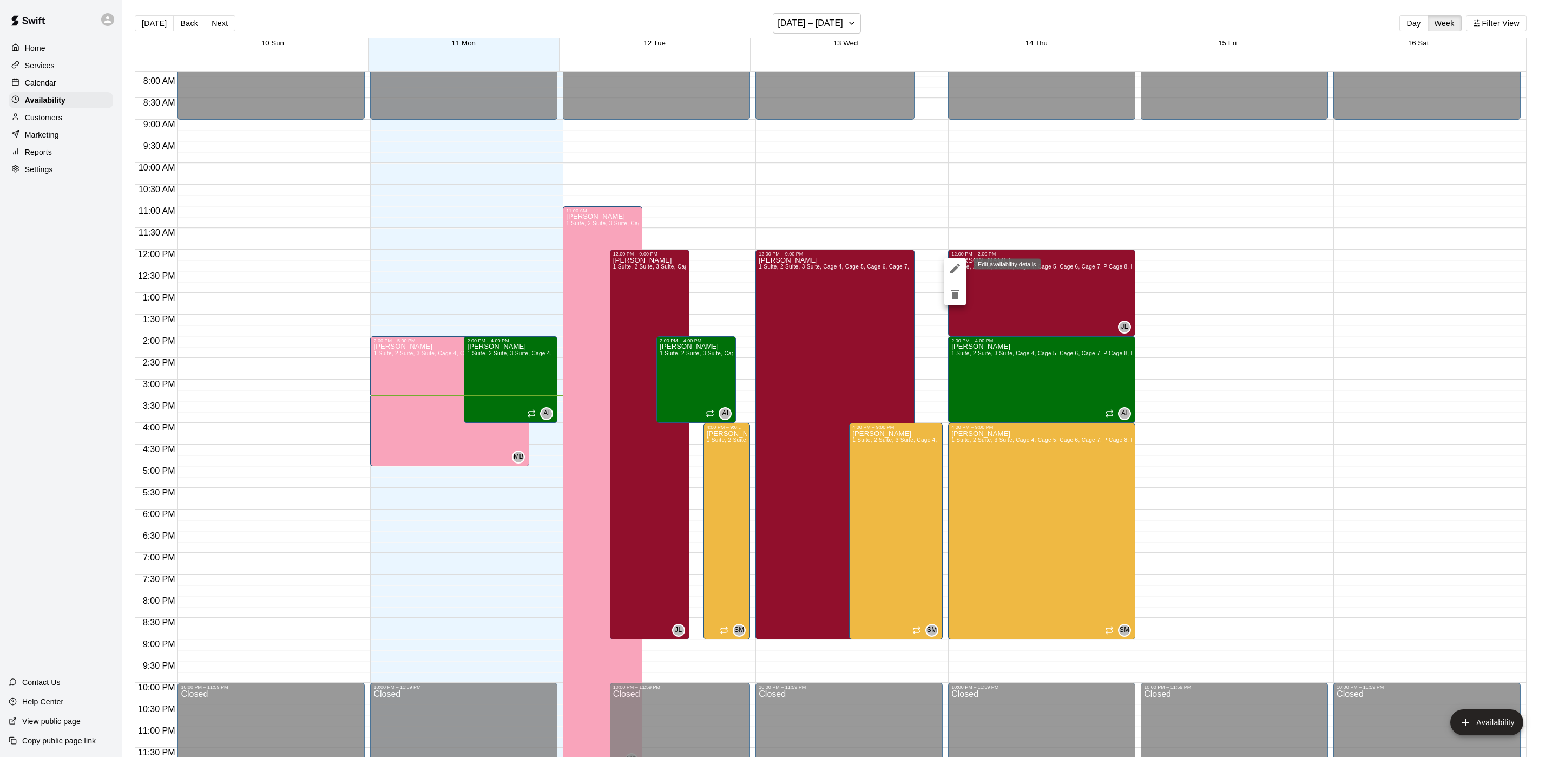
click at [963, 271] on button "edit" at bounding box center [955, 269] width 22 height 22
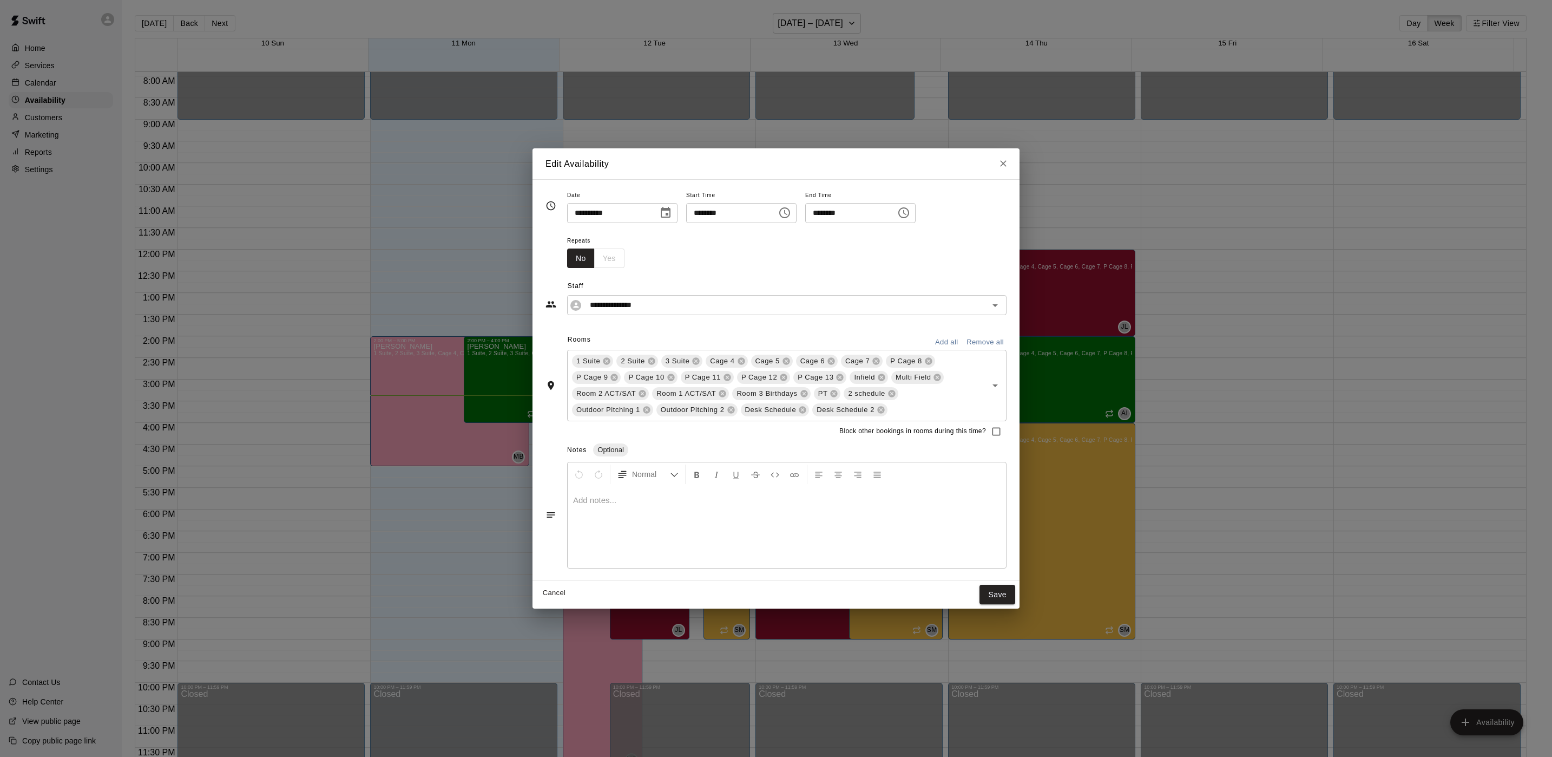
click at [889, 206] on input "********" at bounding box center [846, 213] width 83 height 20
click at [889, 218] on input "********" at bounding box center [846, 213] width 83 height 20
click at [915, 205] on button "Choose time, selected time is 2:00 PM" at bounding box center [904, 213] width 22 height 22
click at [849, 257] on li "03" at bounding box center [852, 256] width 26 height 20
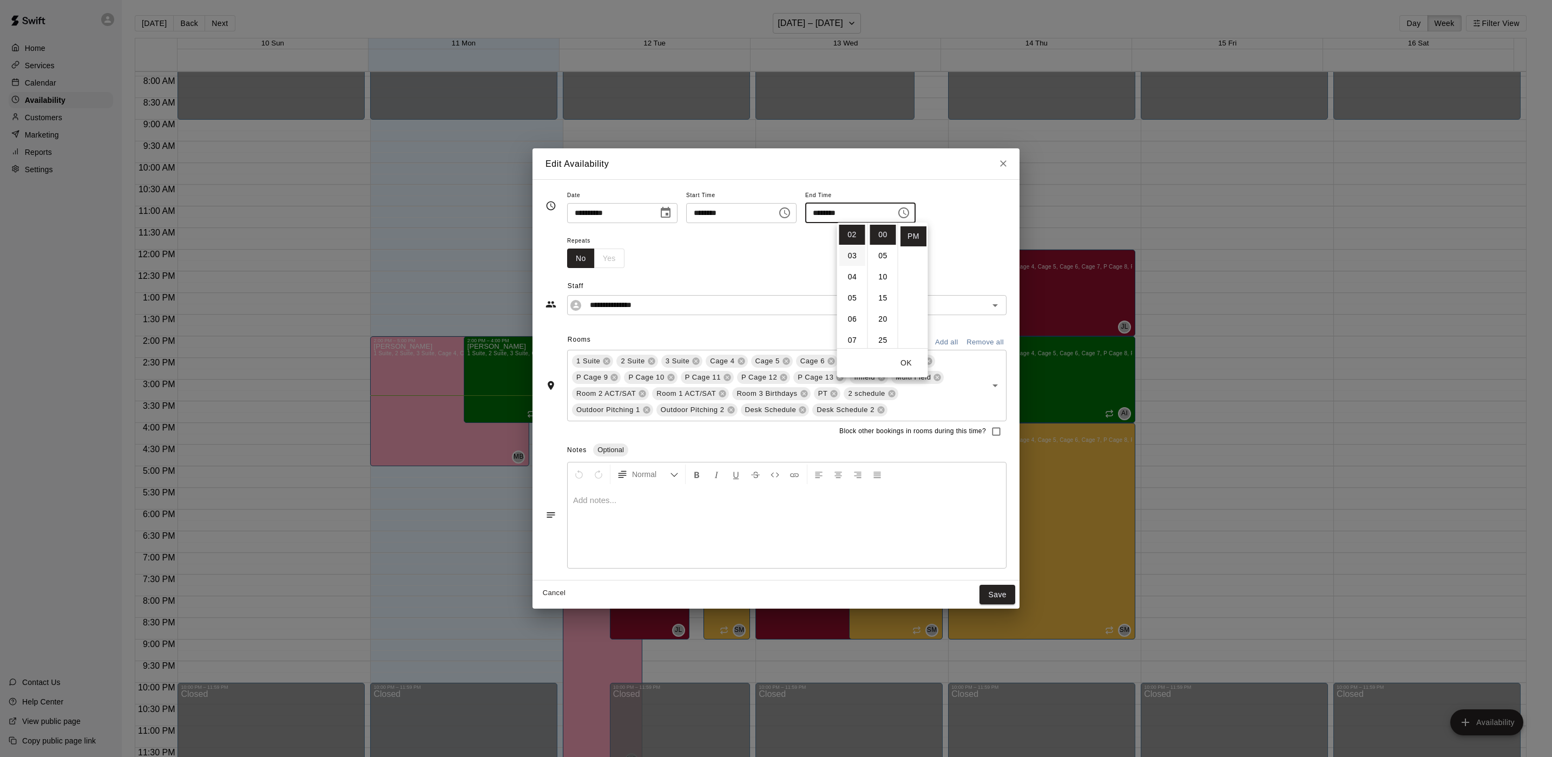
type input "********"
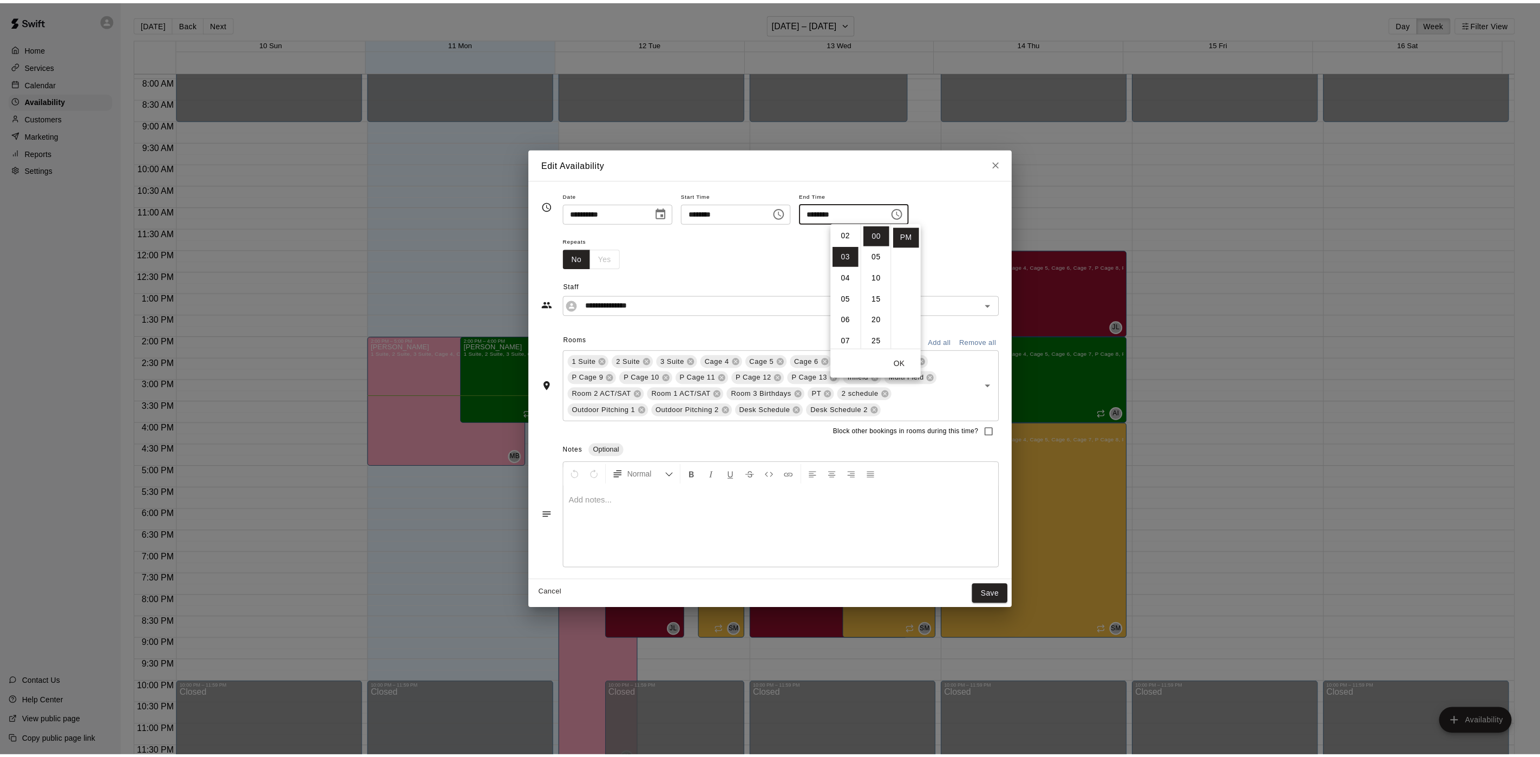
scroll to position [63, 0]
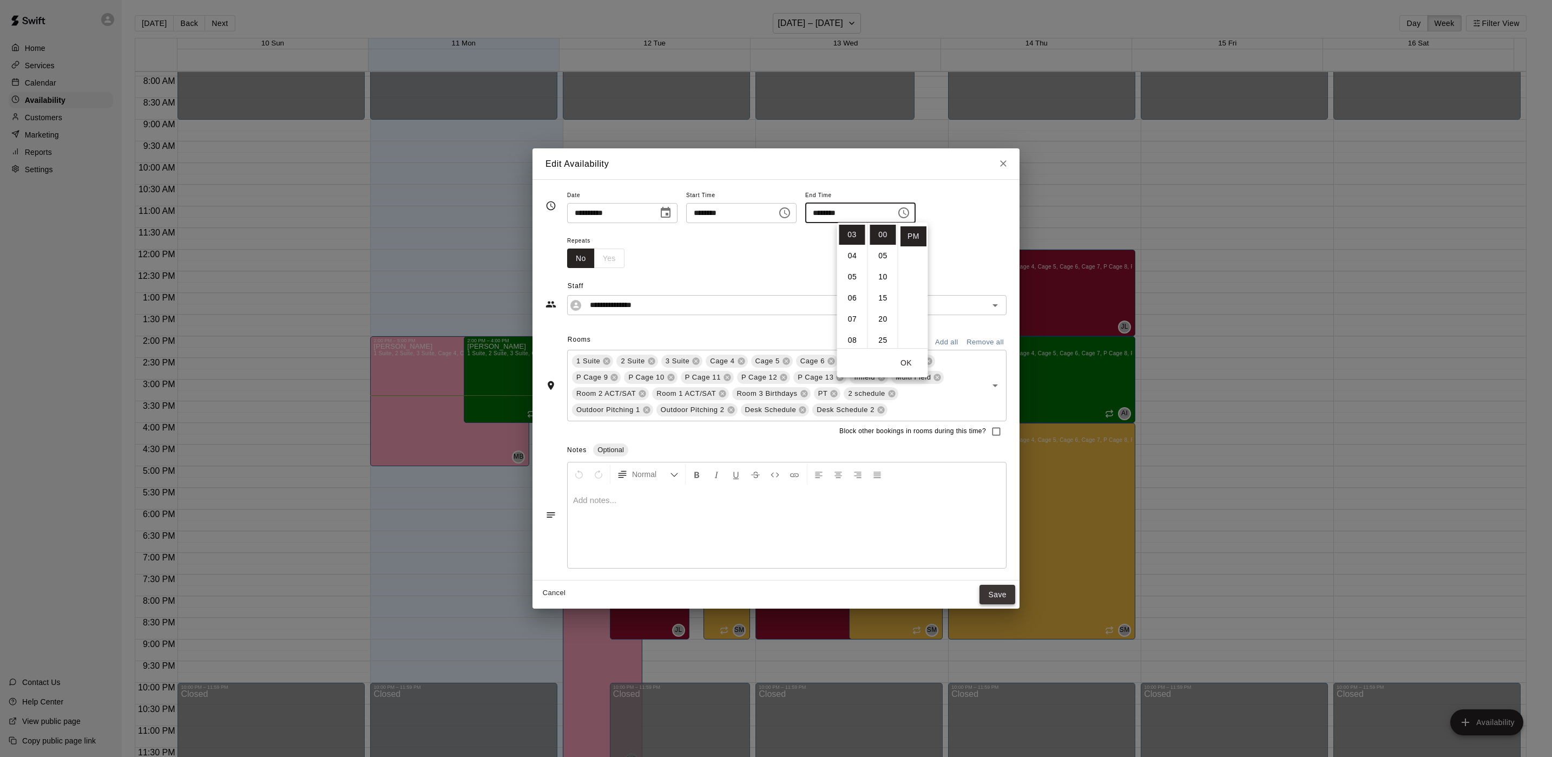
click at [995, 598] on button "Save" at bounding box center [998, 595] width 36 height 20
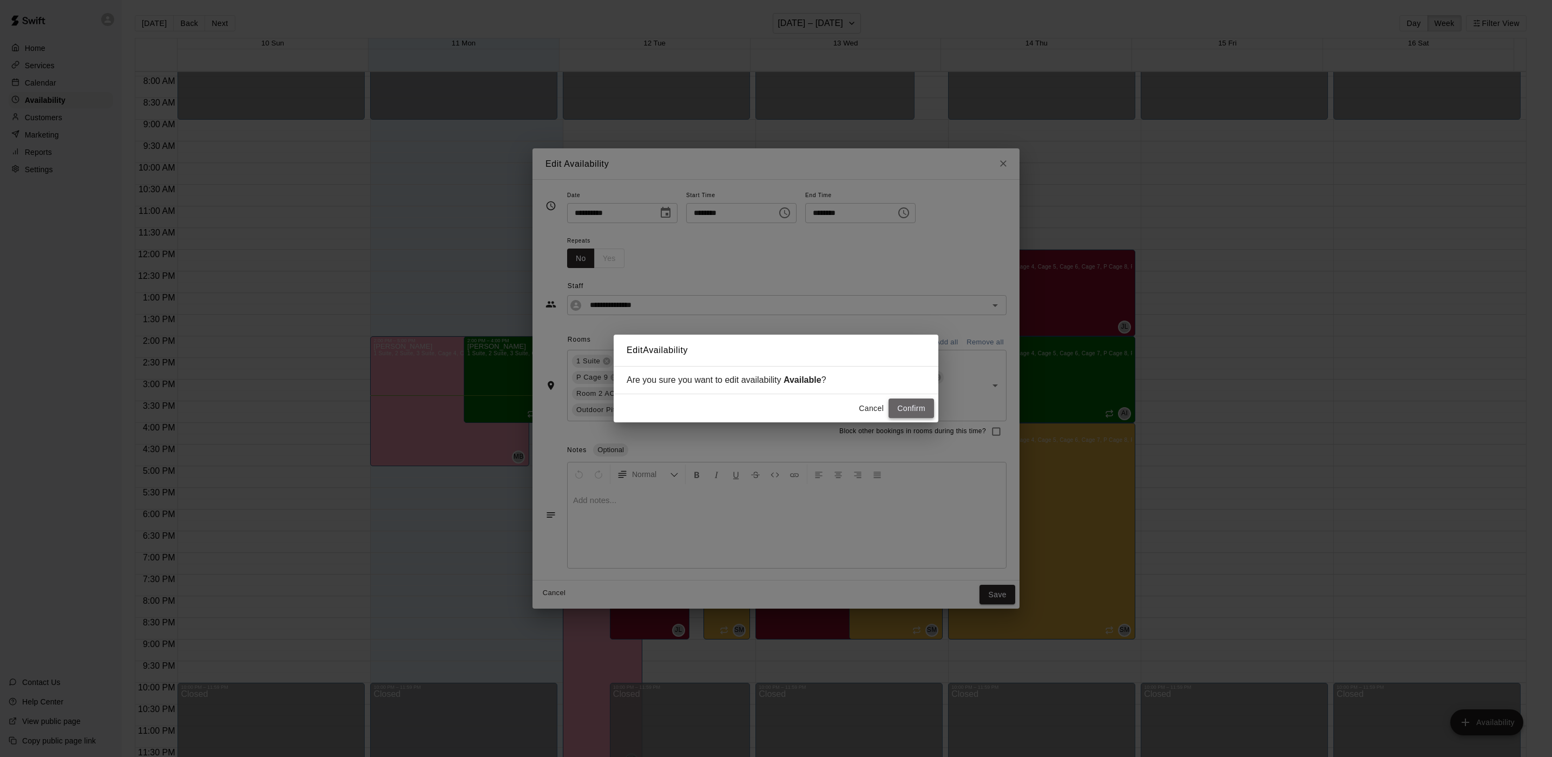
click at [930, 416] on button "Confirm" at bounding box center [911, 408] width 45 height 20
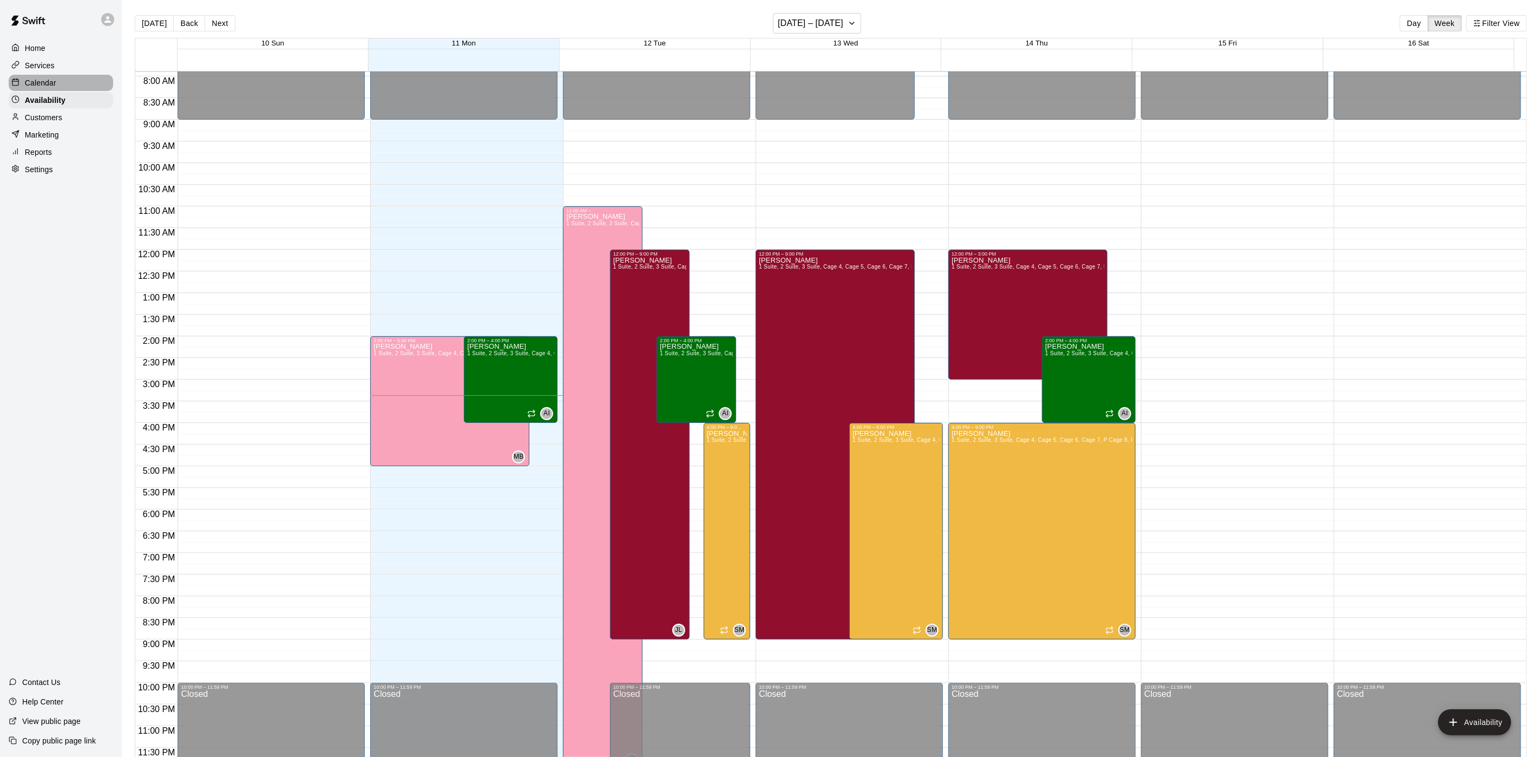
click at [49, 80] on p "Calendar" at bounding box center [40, 82] width 31 height 11
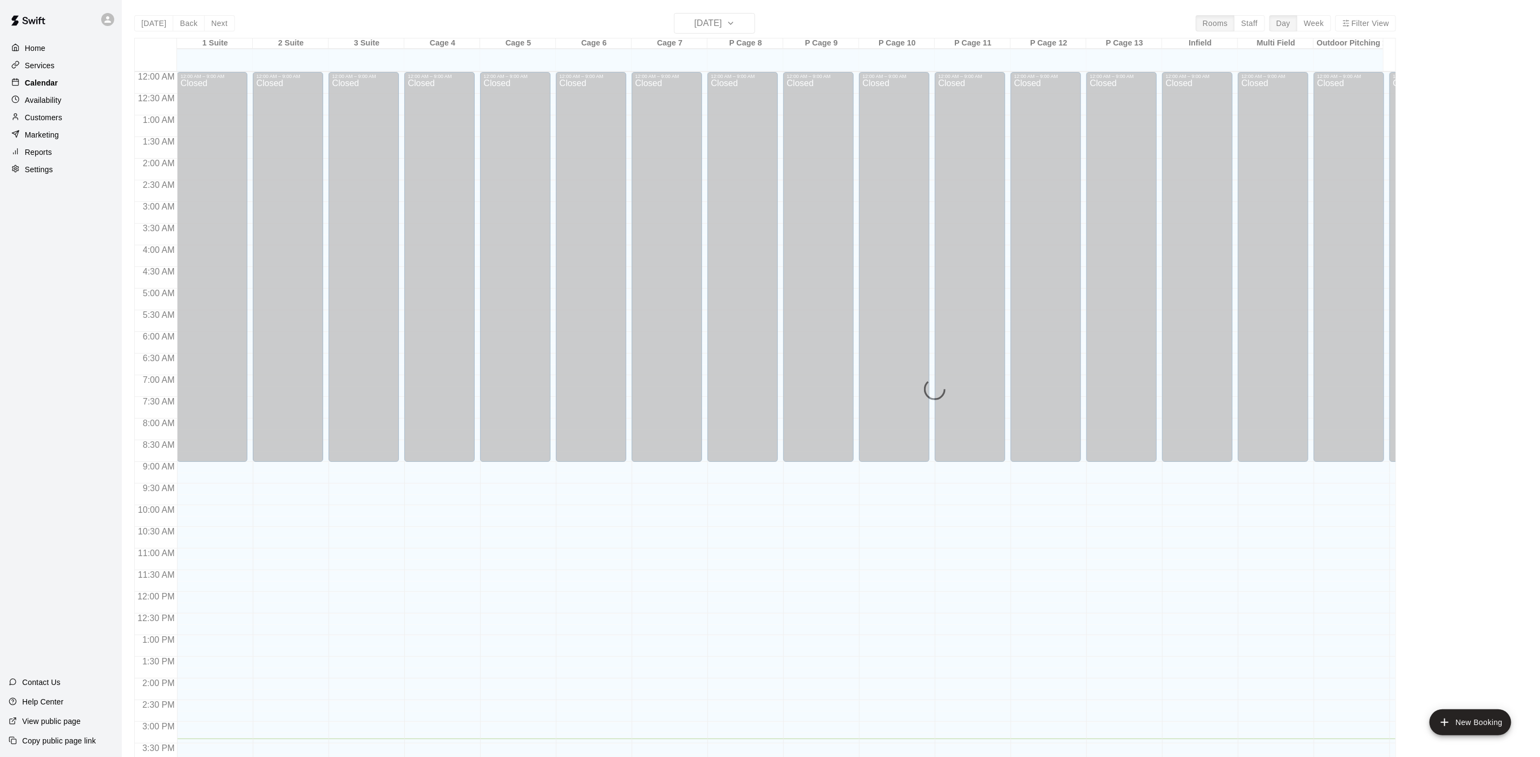
scroll to position [310, 0]
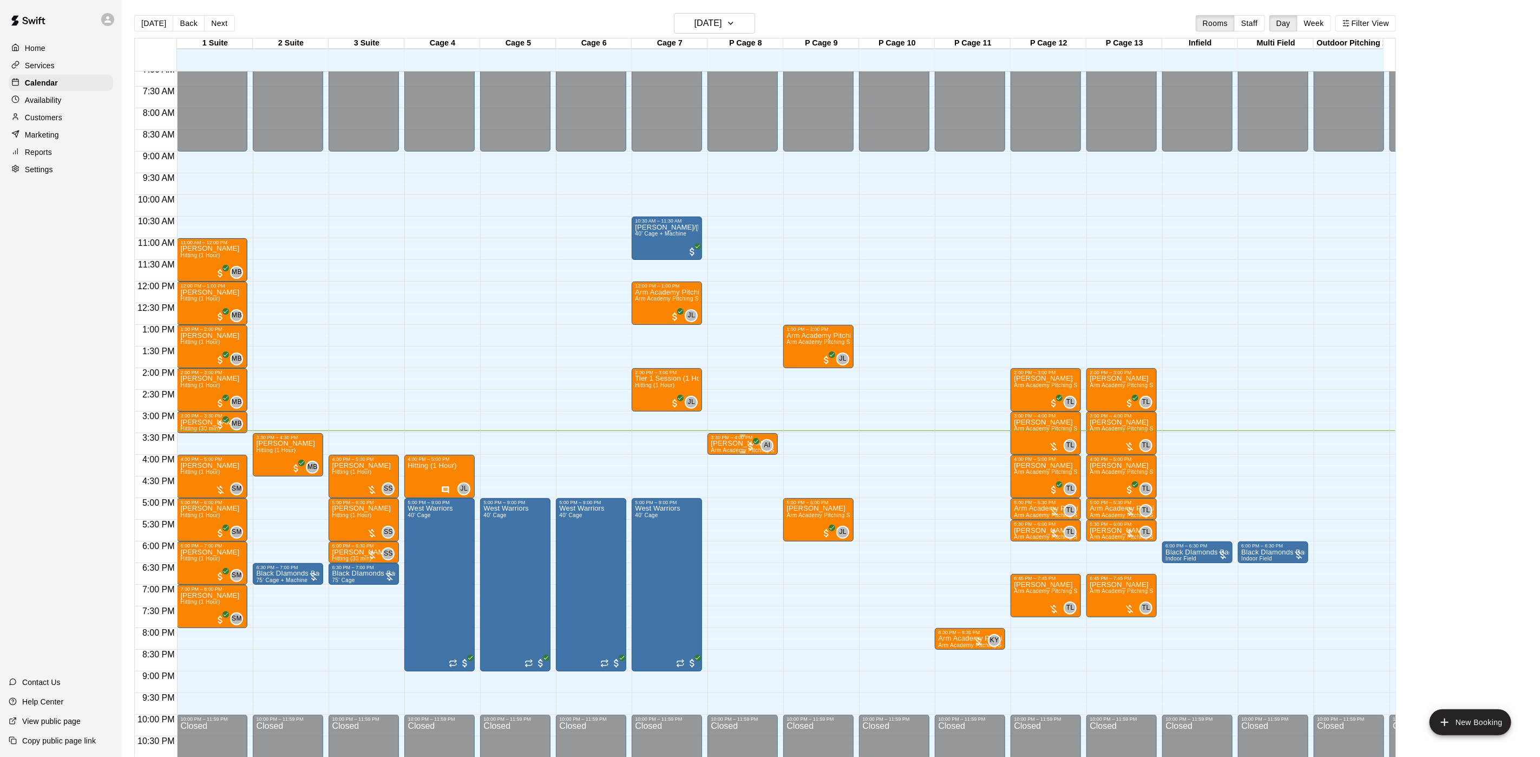
click at [731, 452] on div at bounding box center [743, 452] width 64 height 2
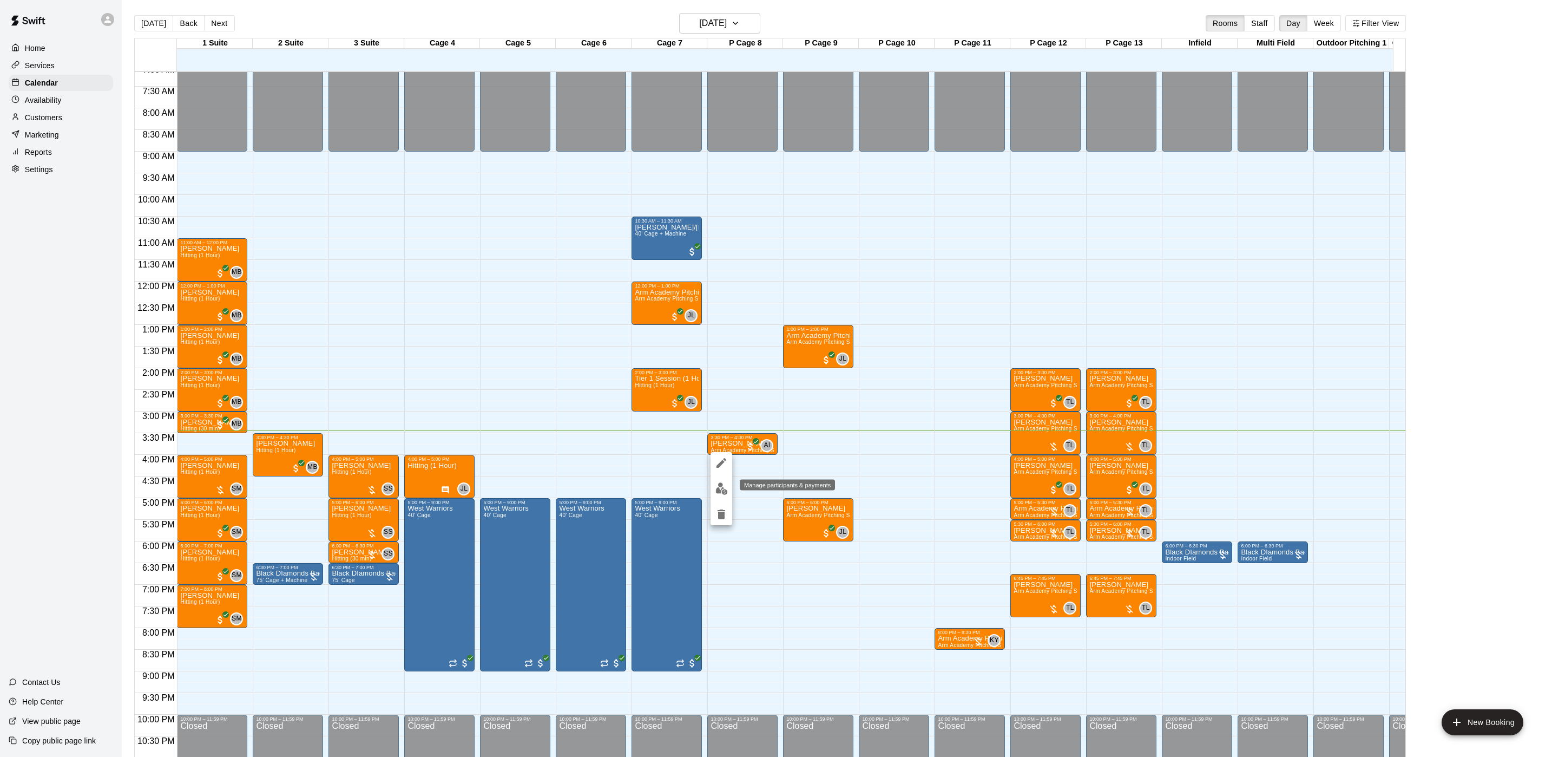
click at [730, 489] on button "edit" at bounding box center [722, 488] width 22 height 21
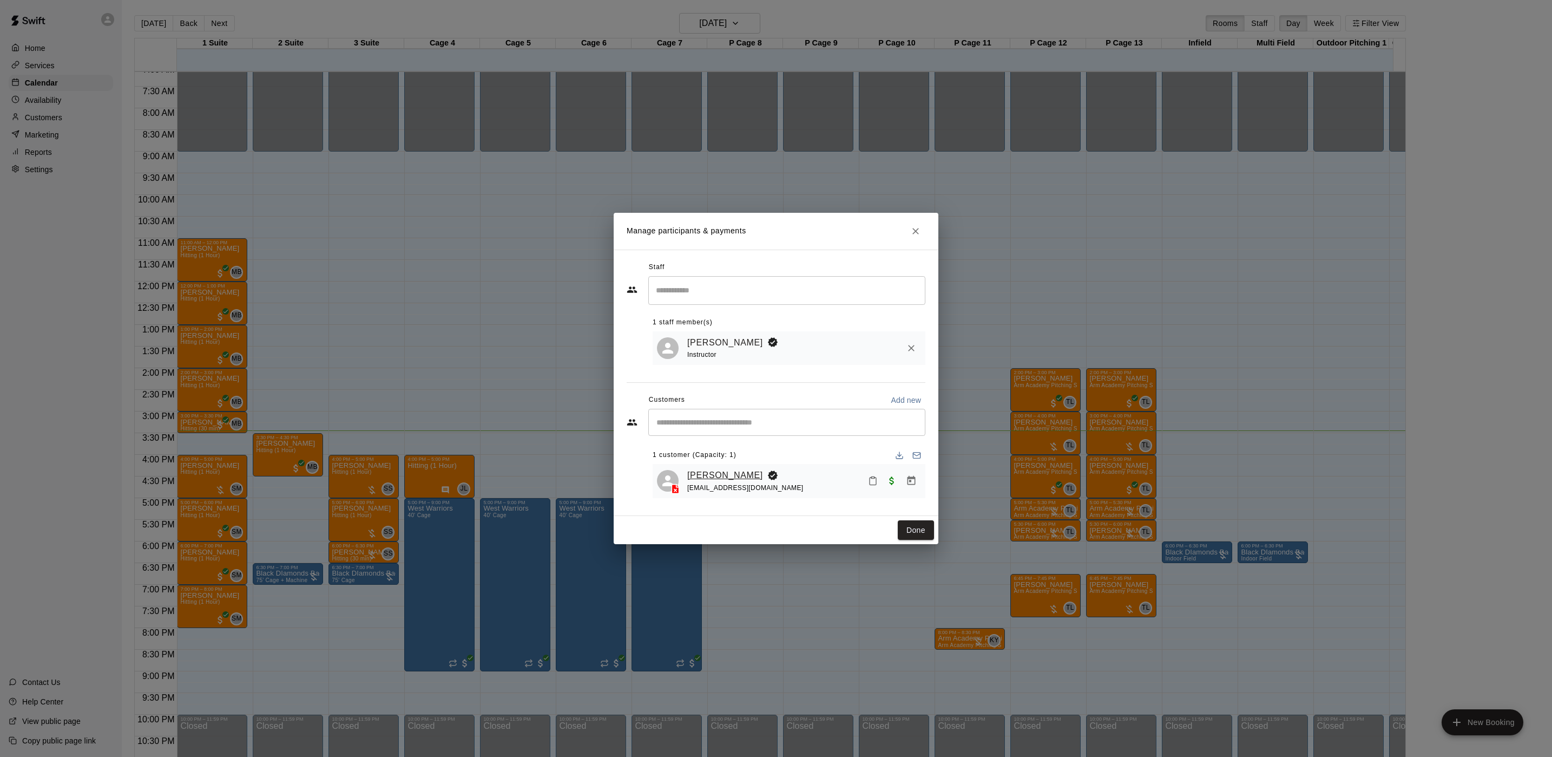
click at [712, 473] on link "[PERSON_NAME]" at bounding box center [725, 475] width 76 height 14
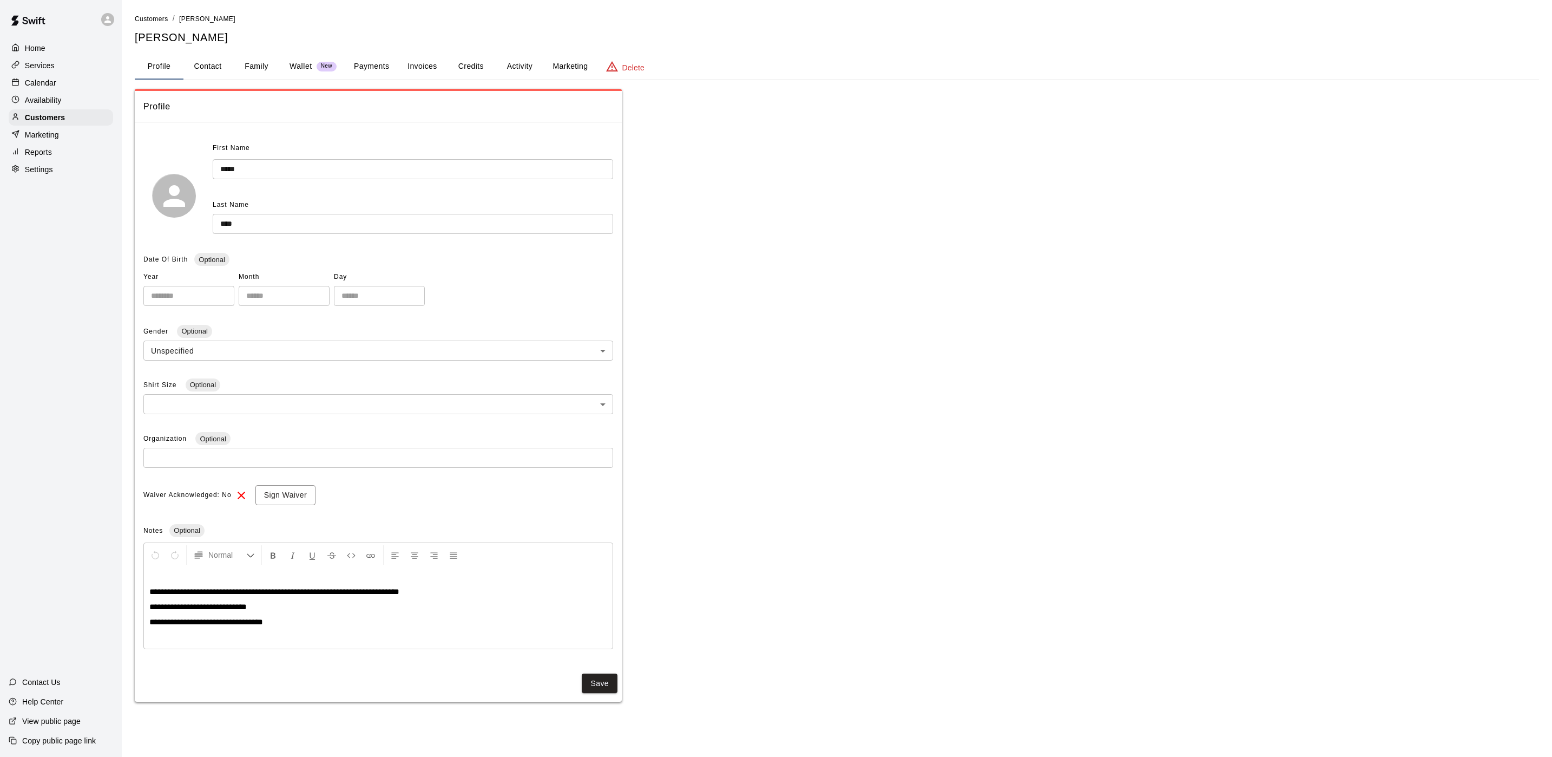
click at [521, 65] on button "Activity" at bounding box center [519, 67] width 49 height 26
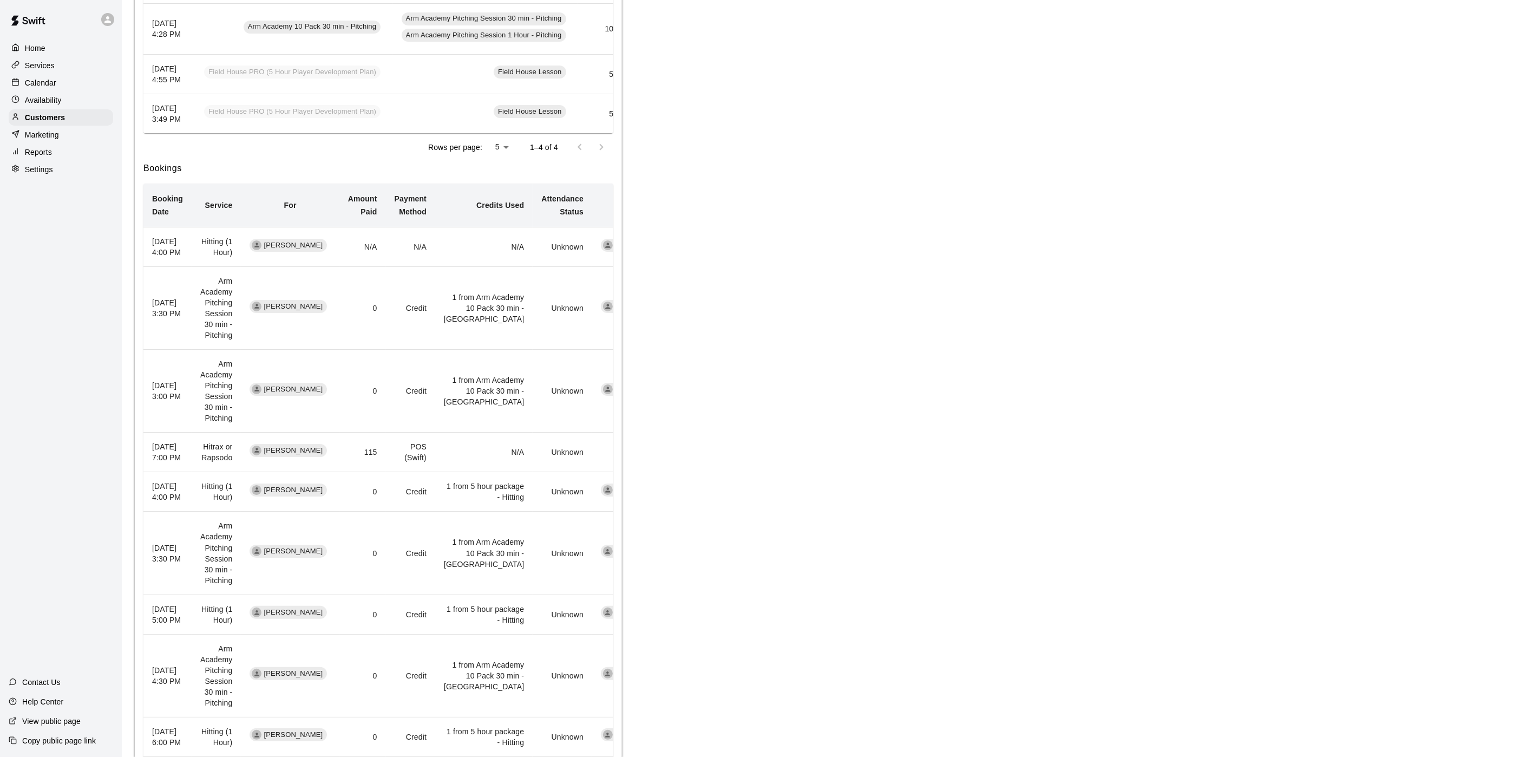
scroll to position [325, 0]
click at [23, 88] on div at bounding box center [18, 83] width 14 height 10
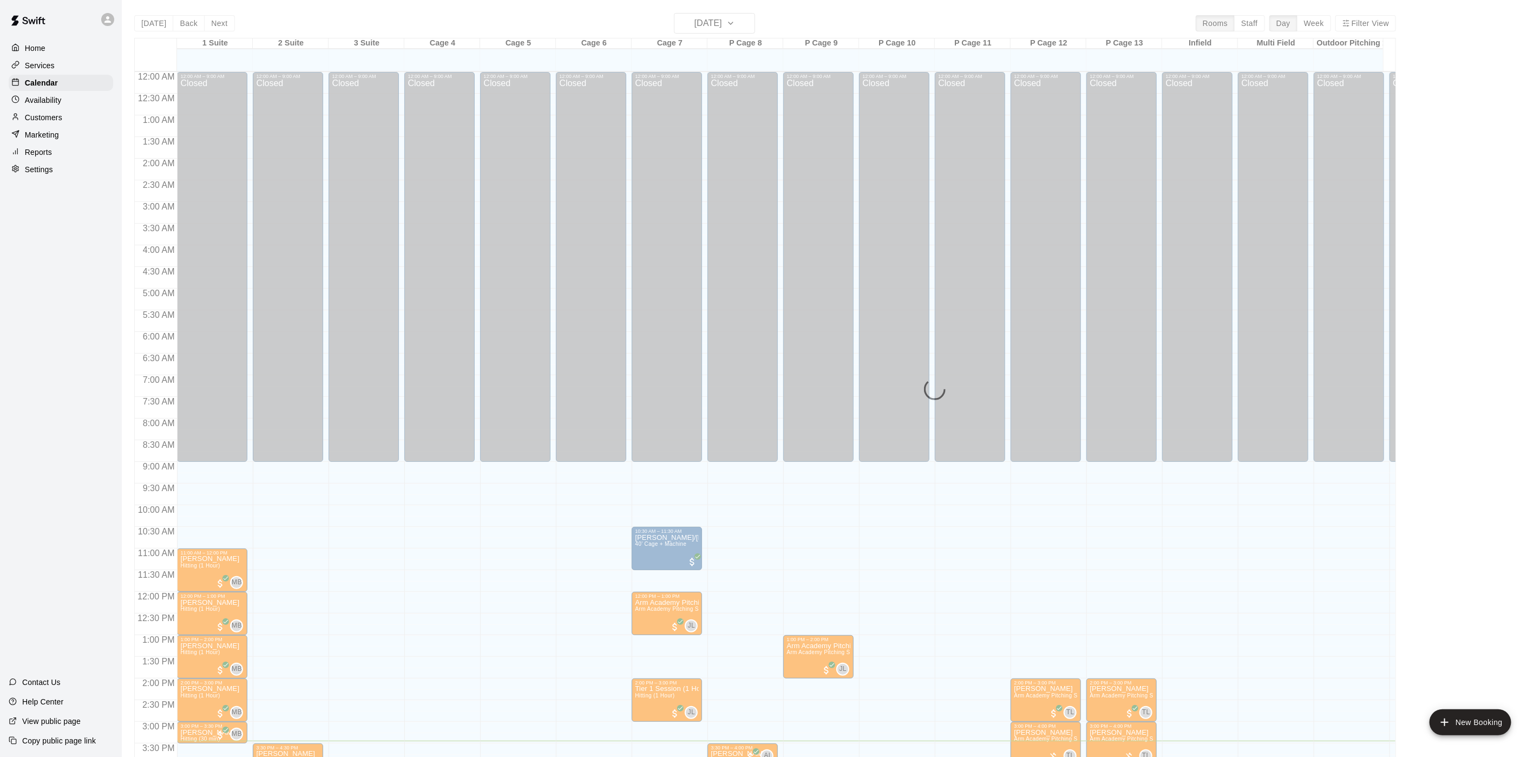
scroll to position [310, 0]
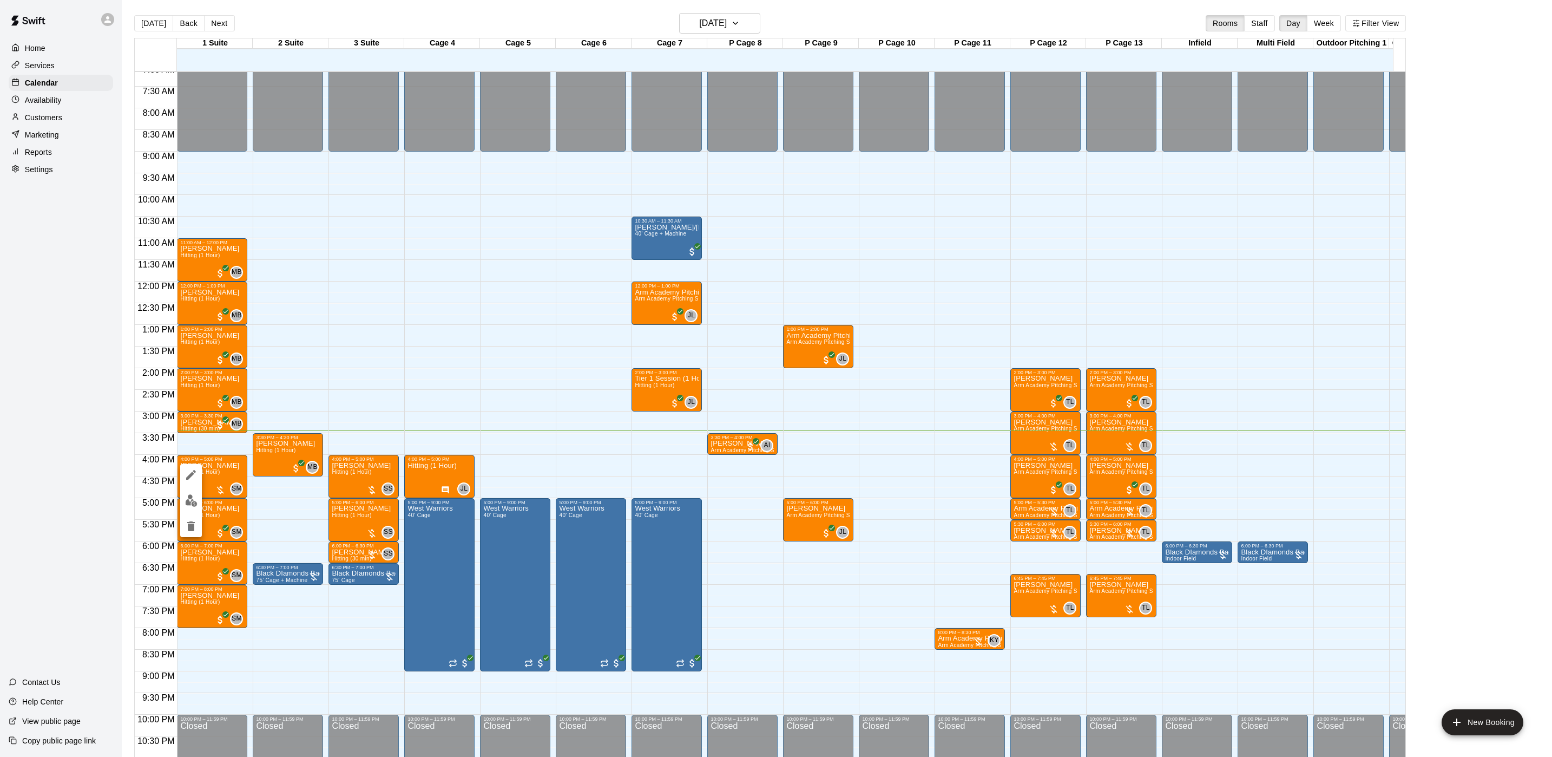
click at [185, 511] on div at bounding box center [191, 500] width 22 height 73
click at [190, 500] on img "edit" at bounding box center [191, 500] width 12 height 12
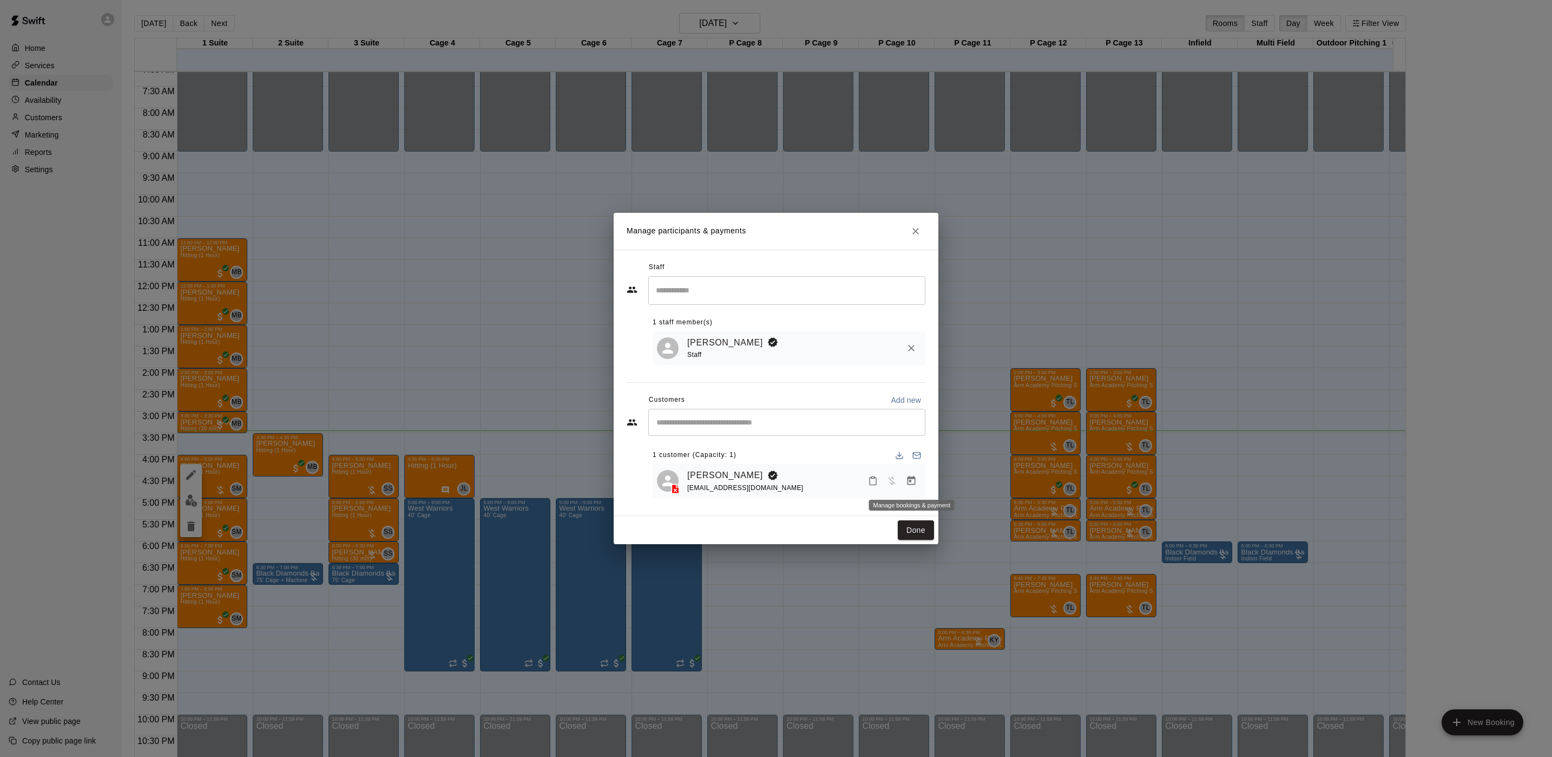
click at [908, 484] on icon "Manage bookings & payment" at bounding box center [912, 480] width 8 height 9
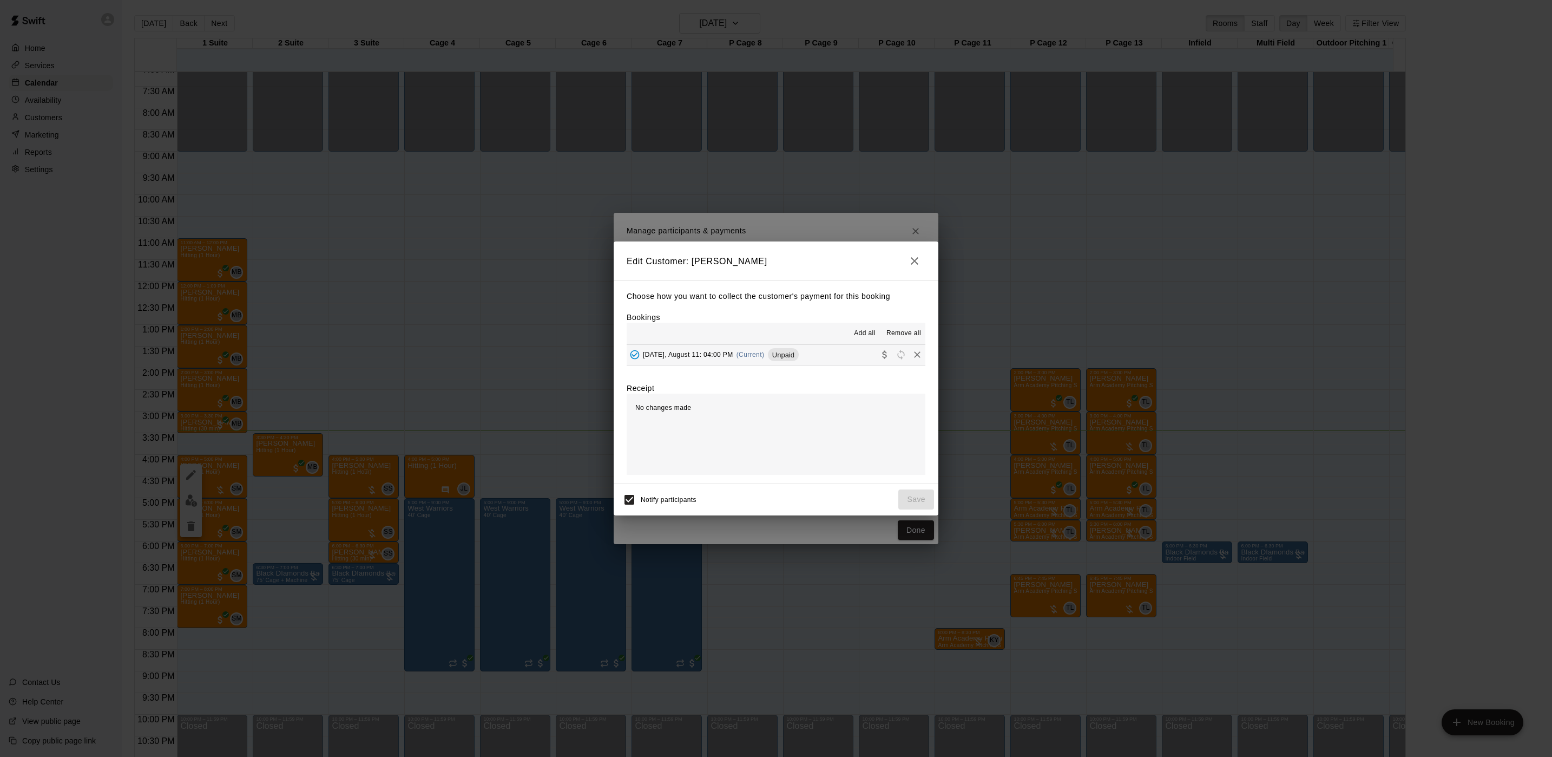
click at [799, 347] on button "[DATE], August 11: 04:00 PM (Current) Unpaid" at bounding box center [776, 355] width 299 height 20
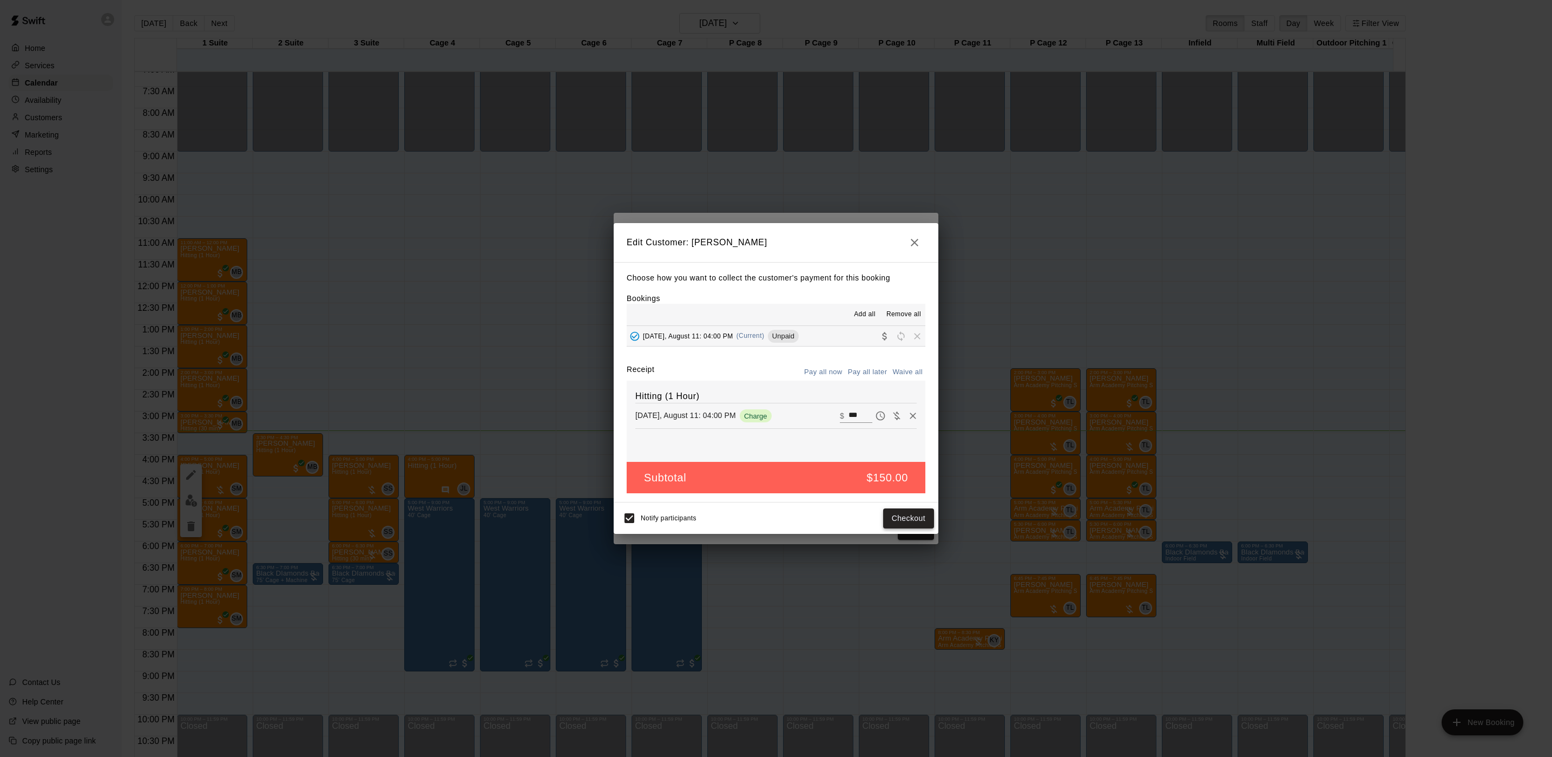
click at [909, 515] on button "Checkout" at bounding box center [908, 518] width 51 height 20
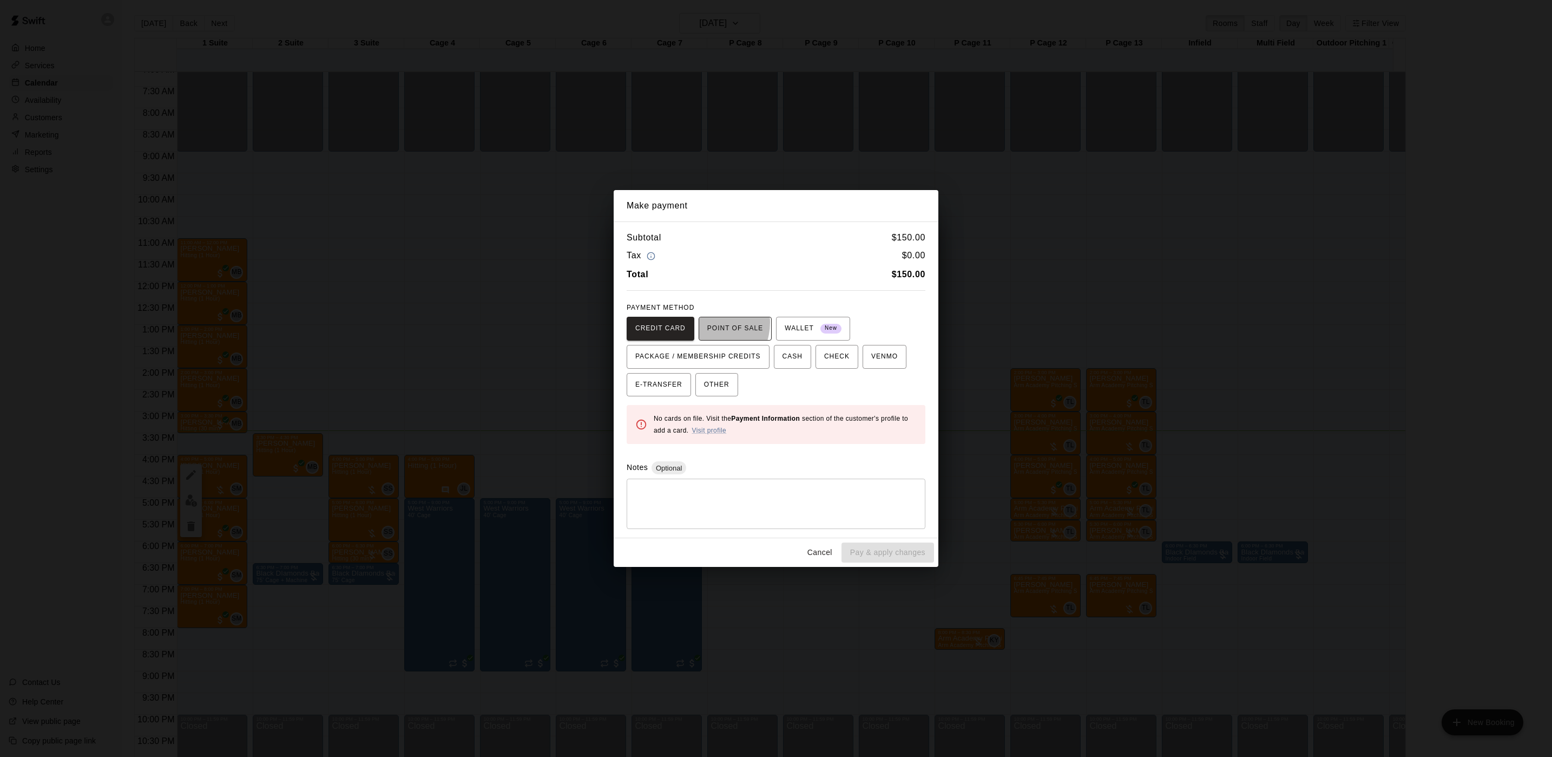
click at [702, 322] on button "POINT OF SALE" at bounding box center [735, 329] width 73 height 24
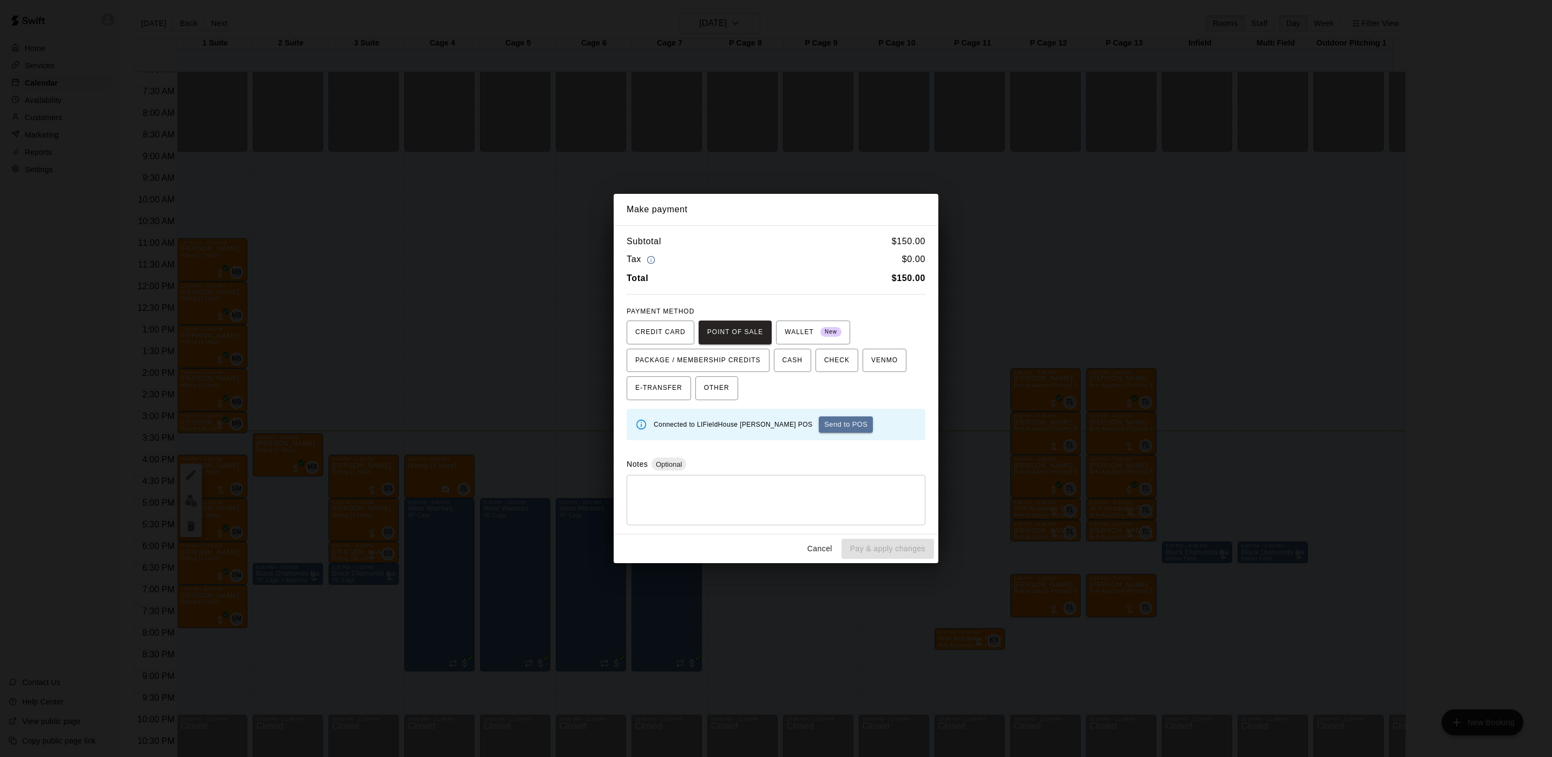
click at [795, 414] on div "Connected to LIFieldHouse [PERSON_NAME] POS Send to POS" at bounding box center [785, 424] width 263 height 25
click at [819, 421] on button "Send to POS" at bounding box center [846, 424] width 54 height 16
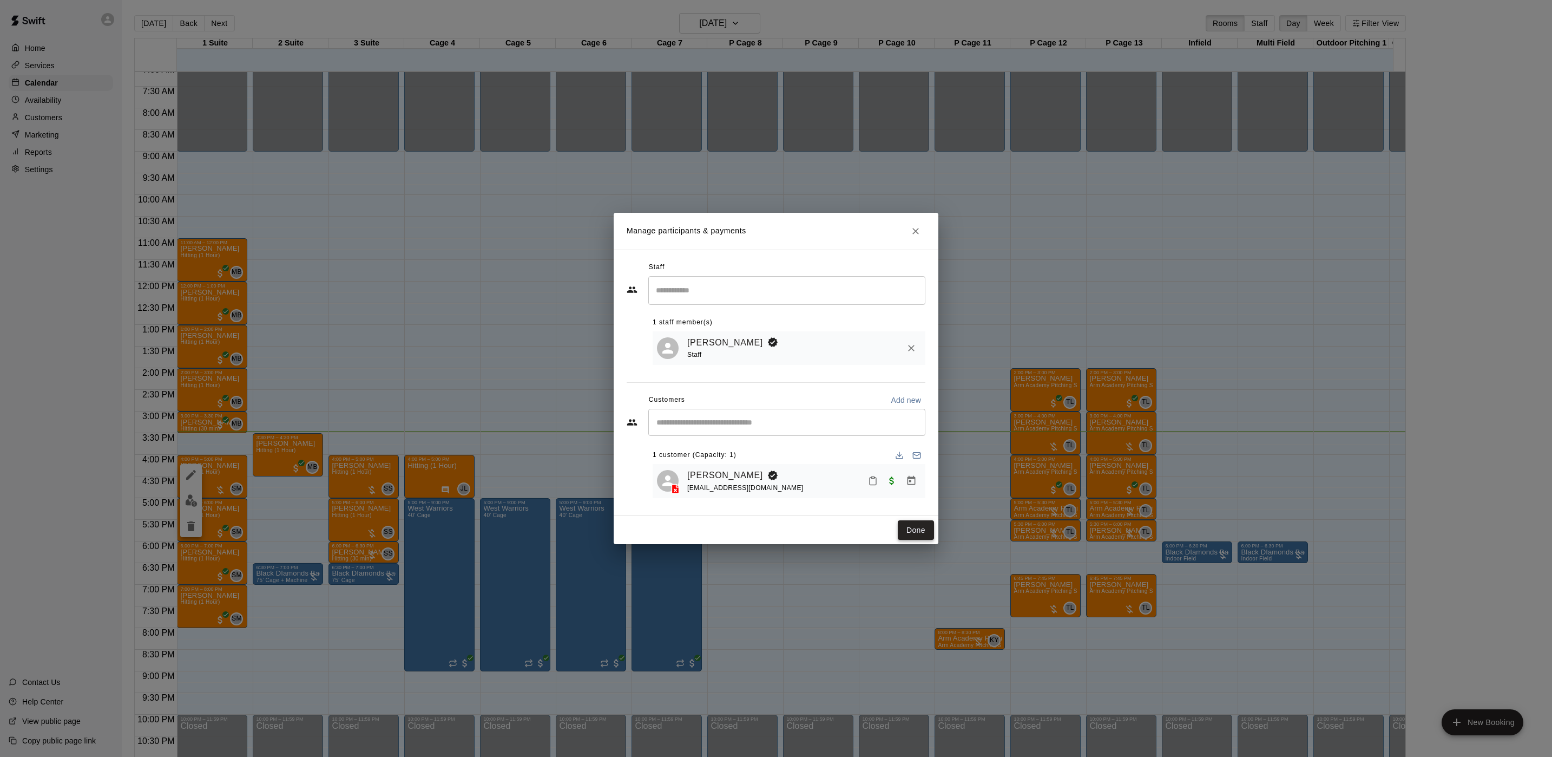
click at [910, 526] on button "Done" at bounding box center [916, 530] width 36 height 20
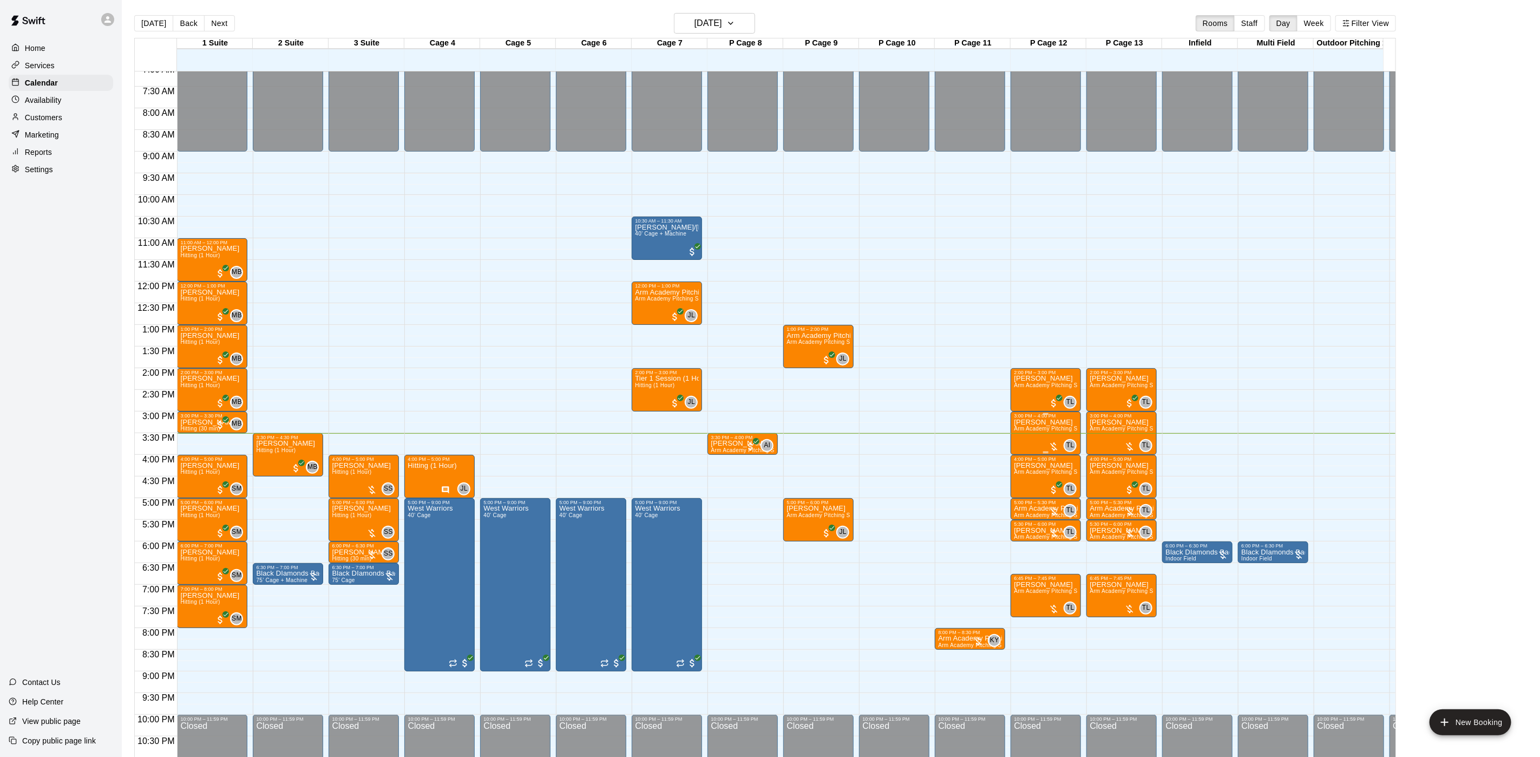
click at [1015, 431] on span "Arm Academy Pitching Session 1 Hour - Pitching" at bounding box center [1077, 428] width 126 height 6
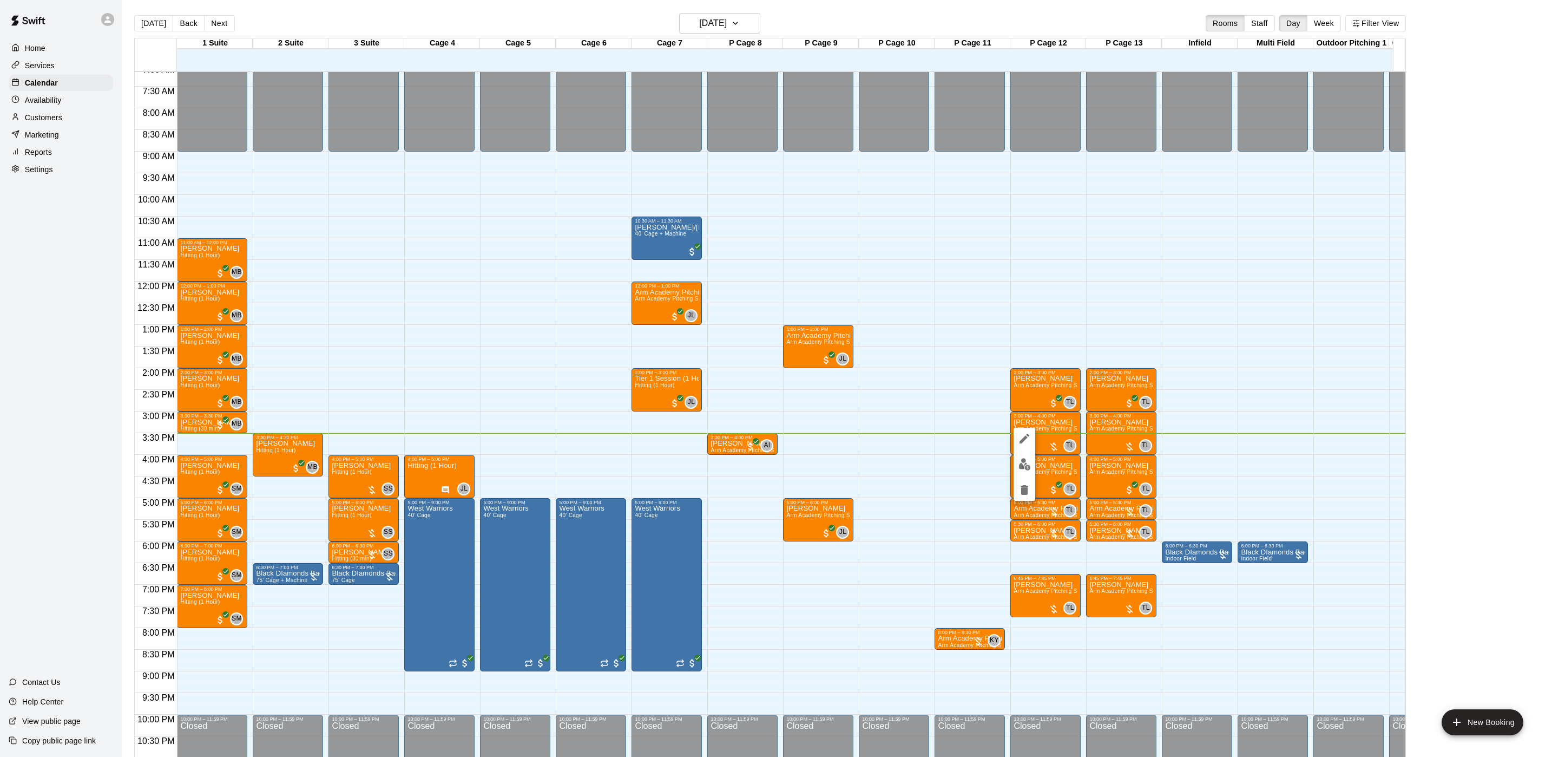
click at [1023, 450] on div at bounding box center [1025, 464] width 22 height 73
click at [1027, 463] on img "edit" at bounding box center [1025, 464] width 12 height 12
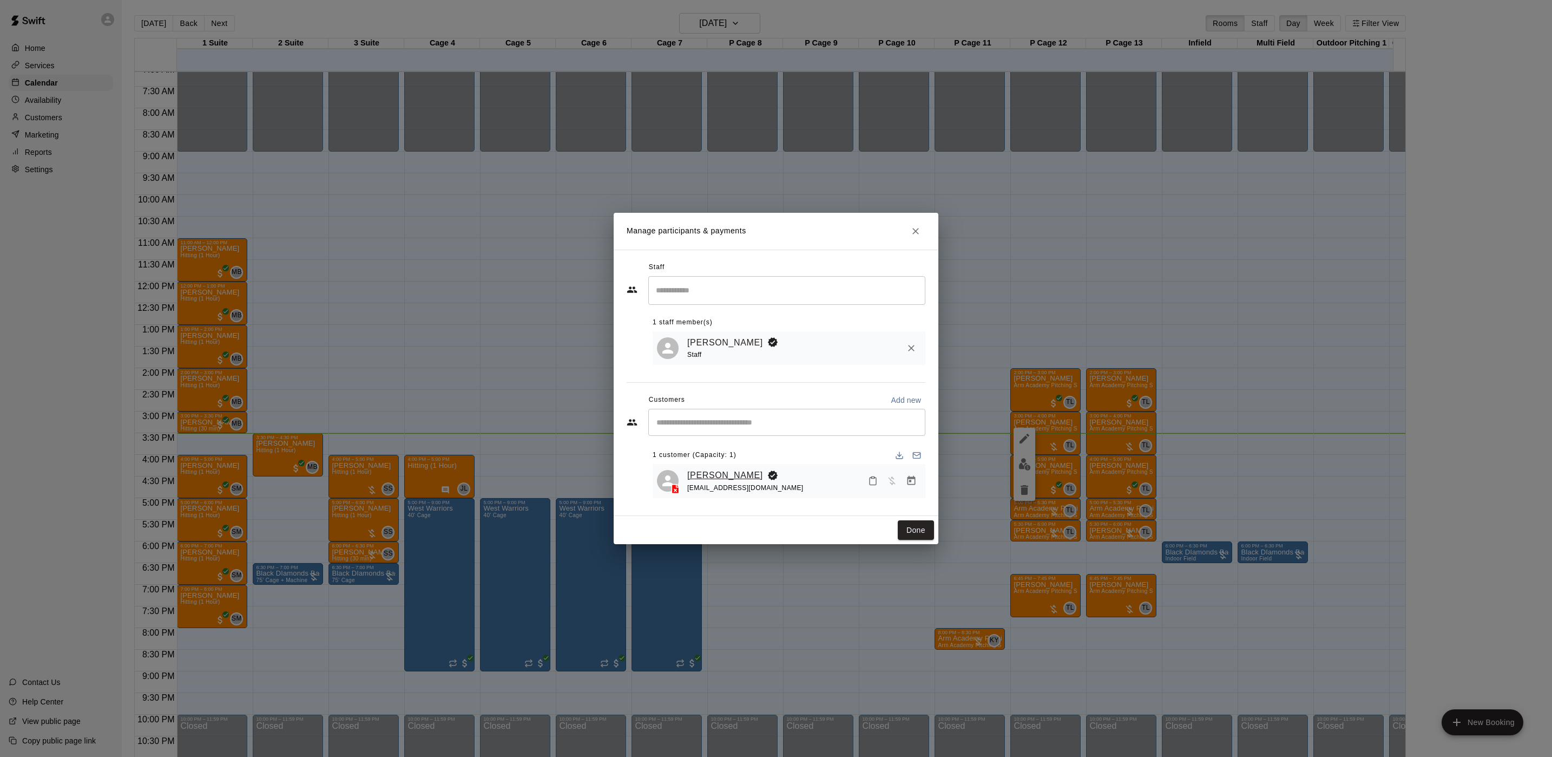
click at [703, 471] on link "[PERSON_NAME]" at bounding box center [725, 475] width 76 height 14
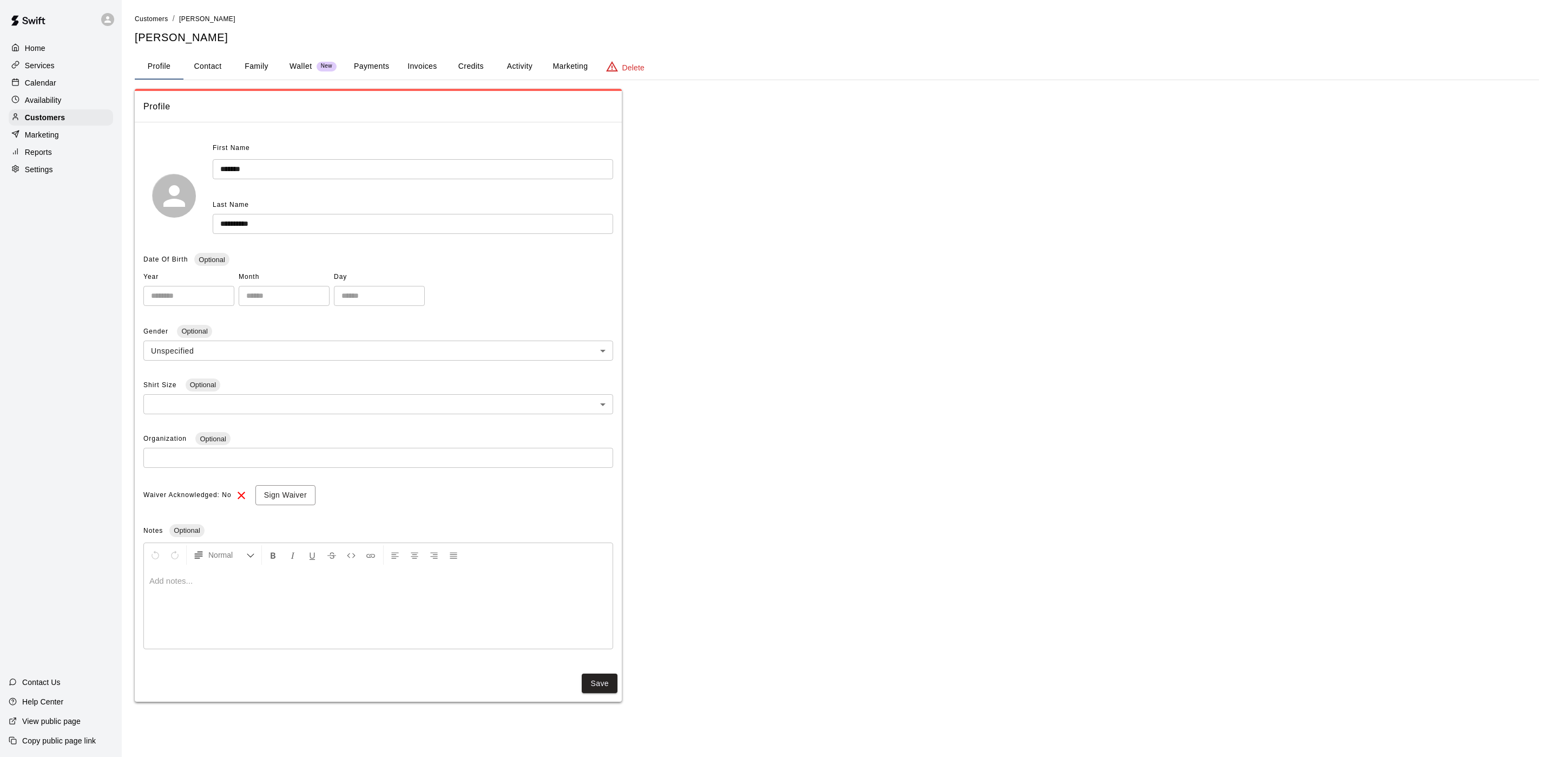
click at [502, 67] on button "Activity" at bounding box center [519, 67] width 49 height 26
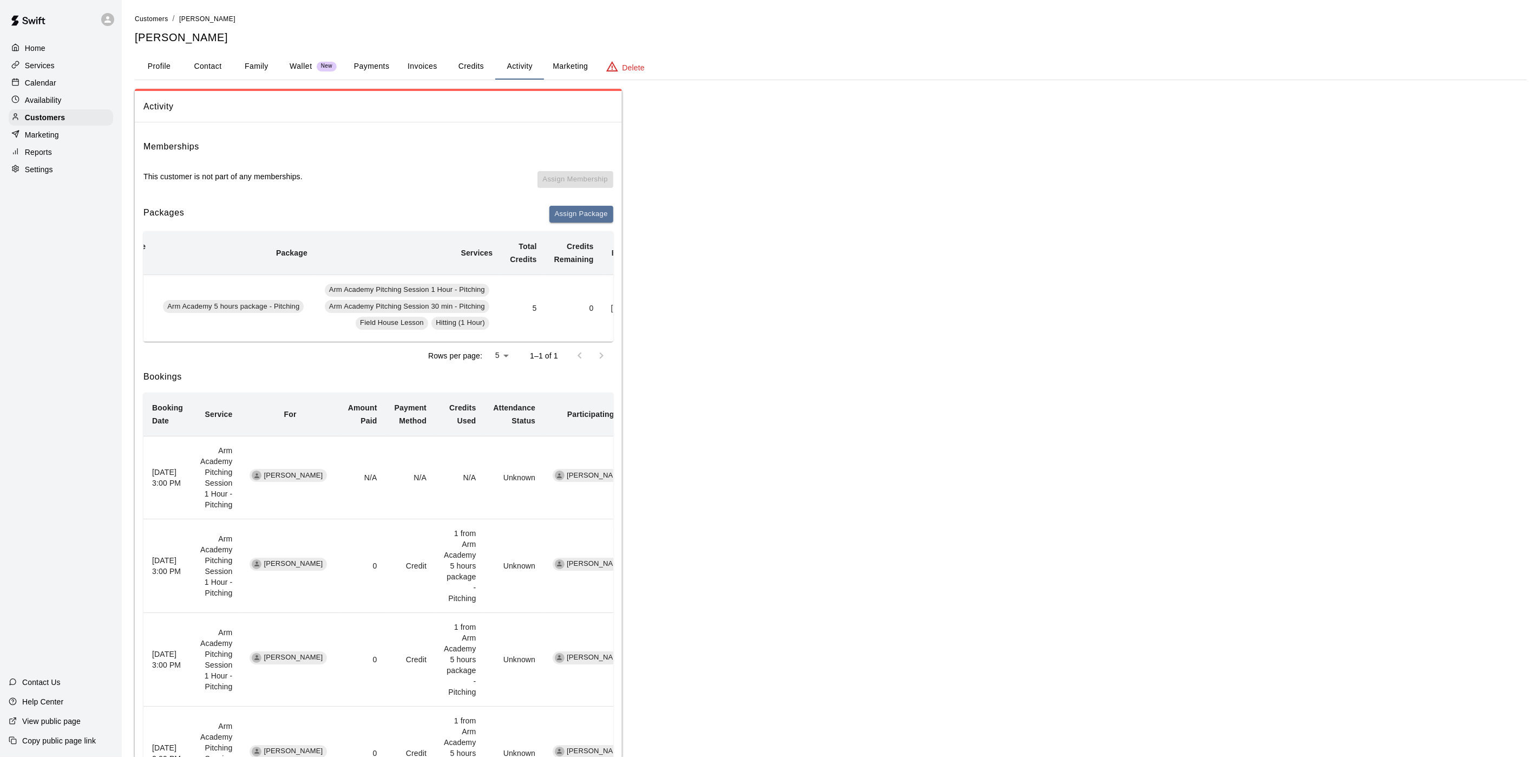
scroll to position [0, 40]
click at [371, 65] on button "Payments" at bounding box center [371, 67] width 52 height 26
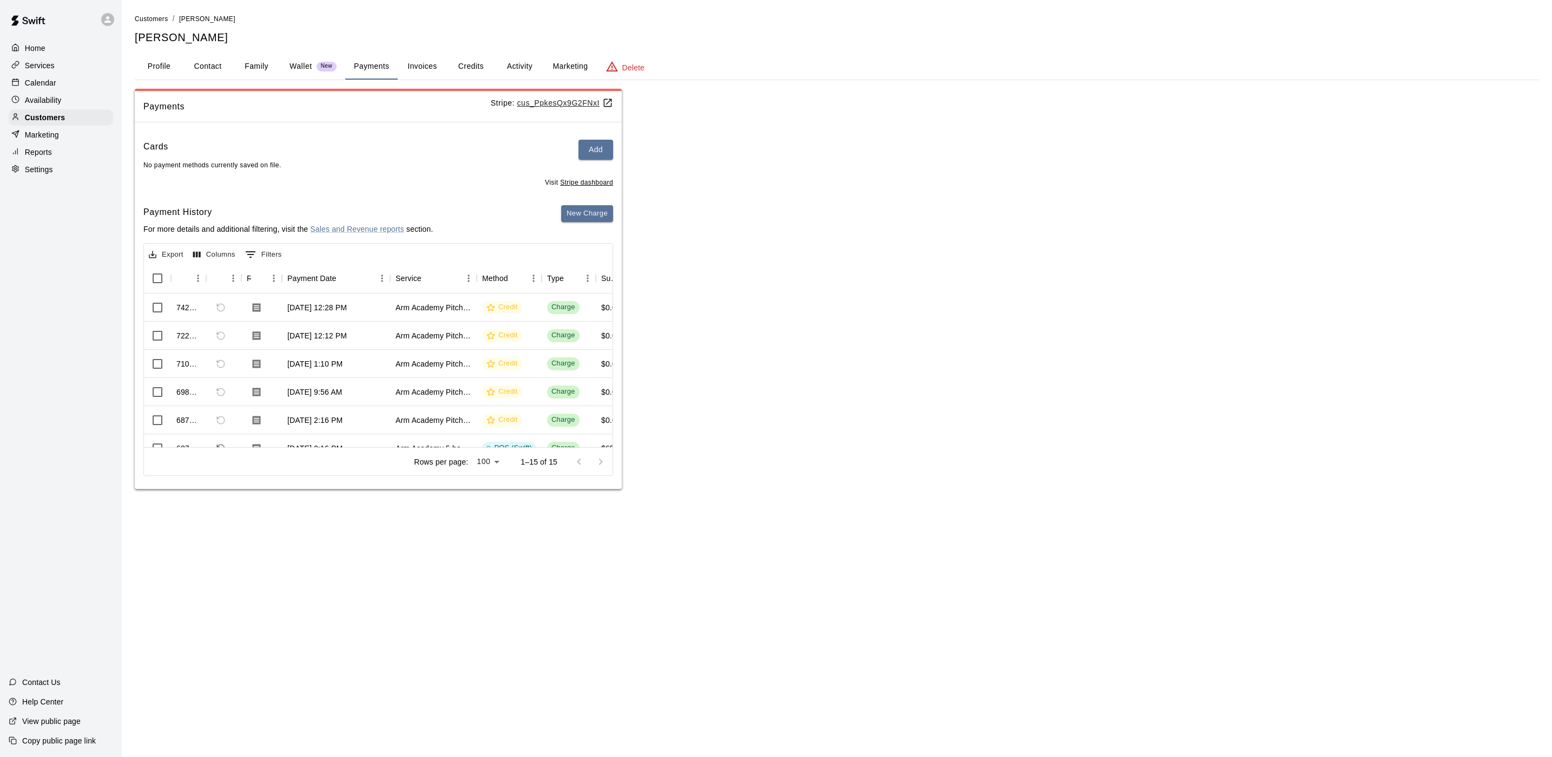
drag, startPoint x: 521, startPoint y: 69, endPoint x: 517, endPoint y: 78, distance: 10.7
click at [521, 70] on button "Activity" at bounding box center [519, 67] width 49 height 26
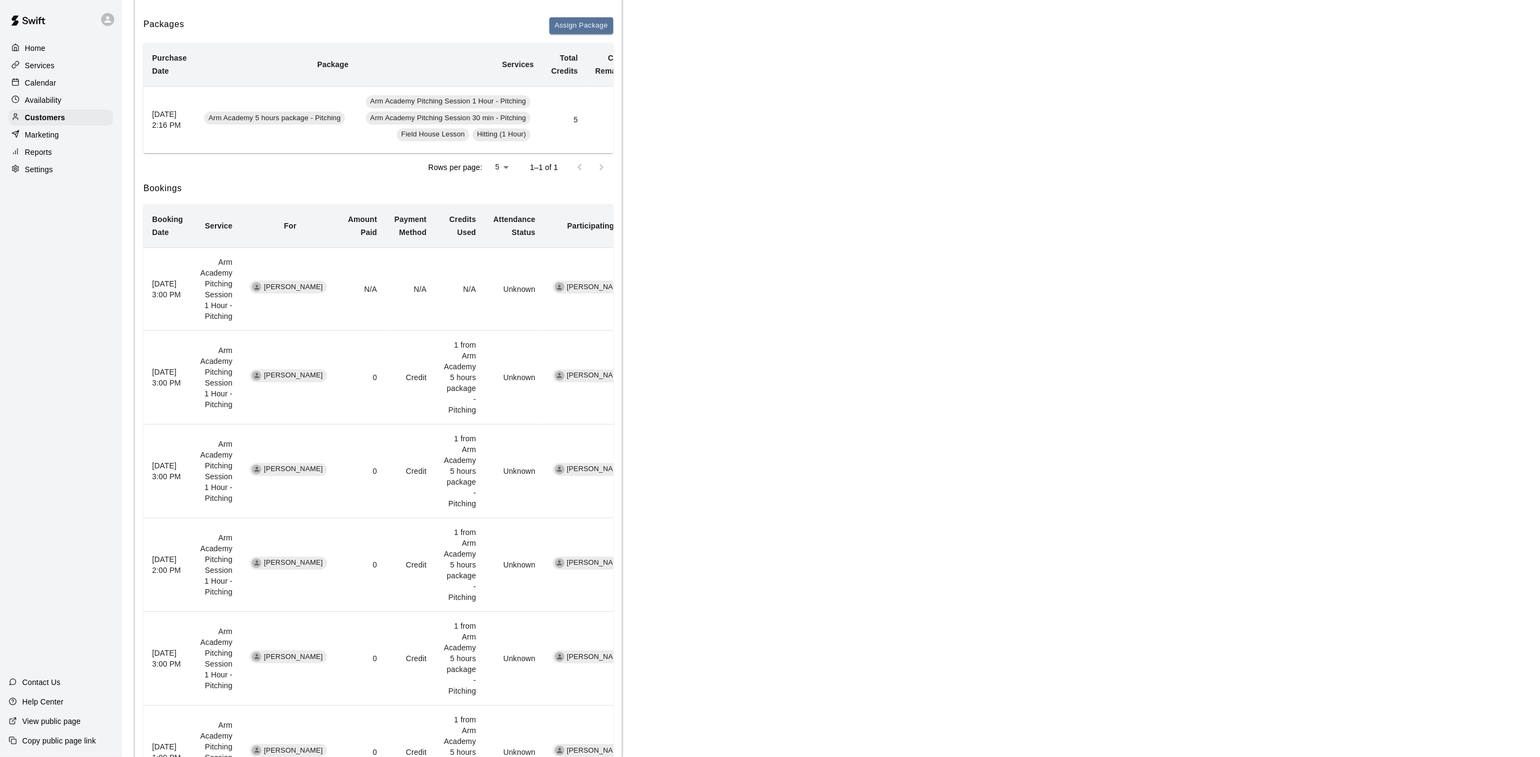
scroll to position [162, 0]
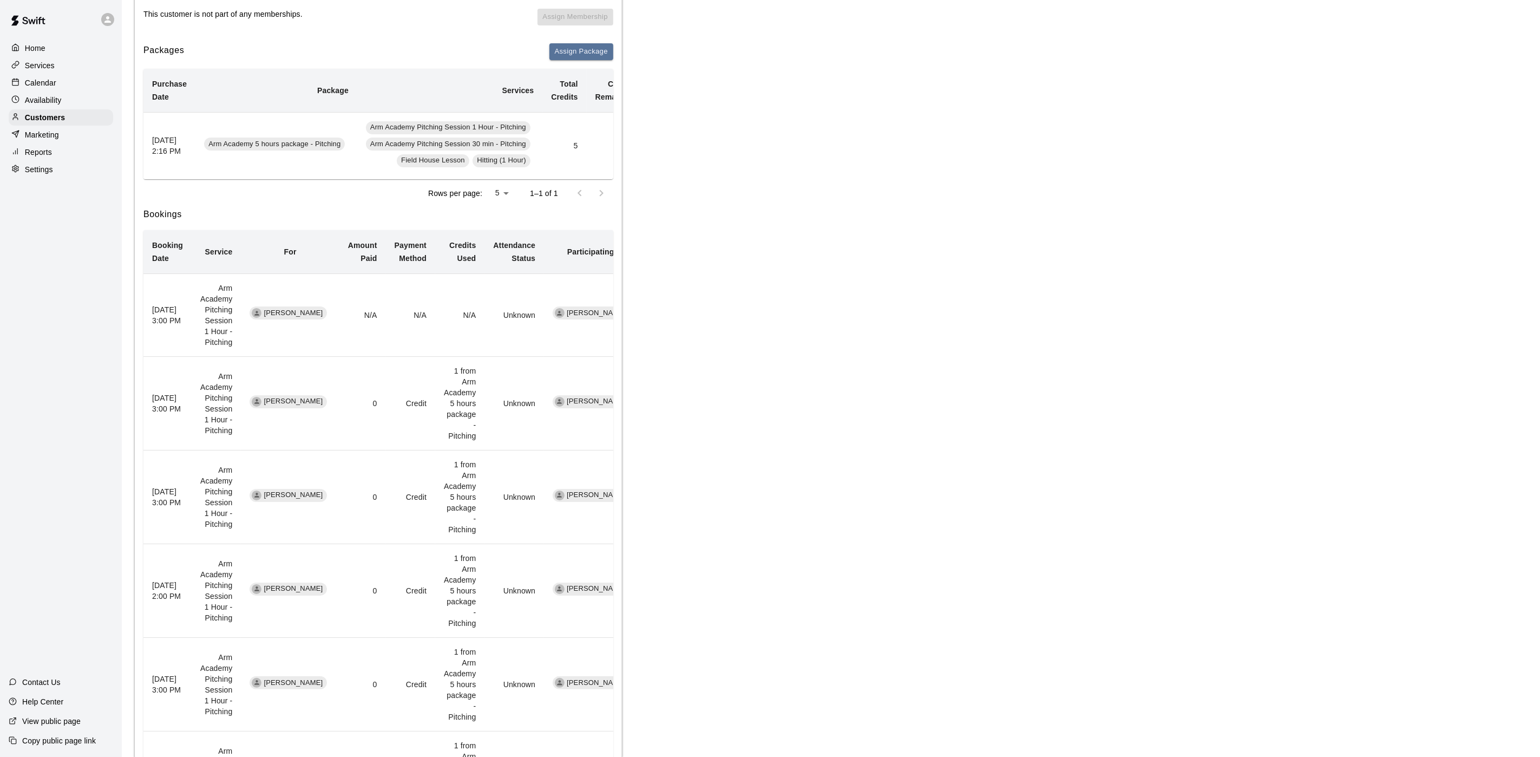
click at [30, 80] on div "Calendar" at bounding box center [61, 83] width 104 height 16
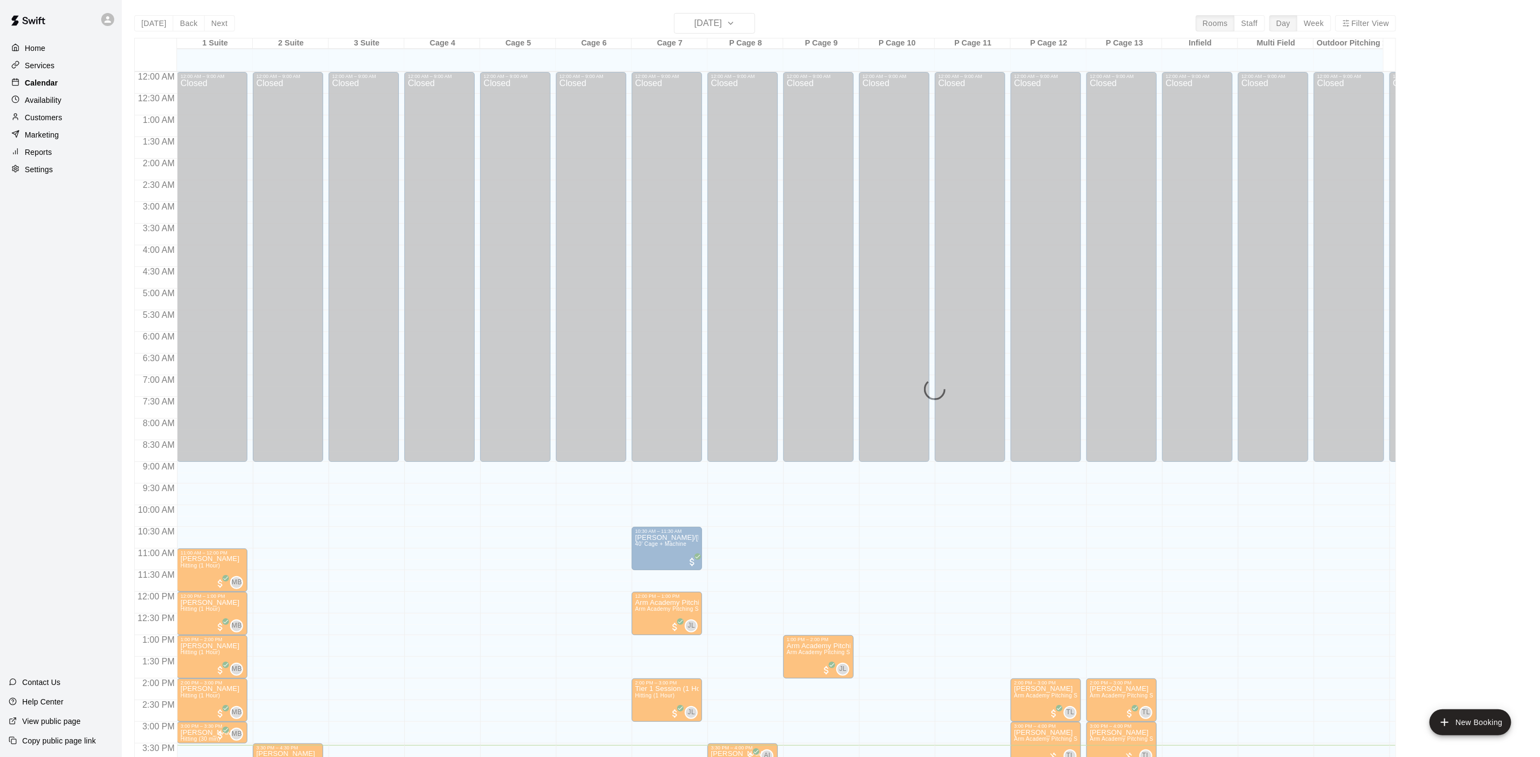
scroll to position [310, 0]
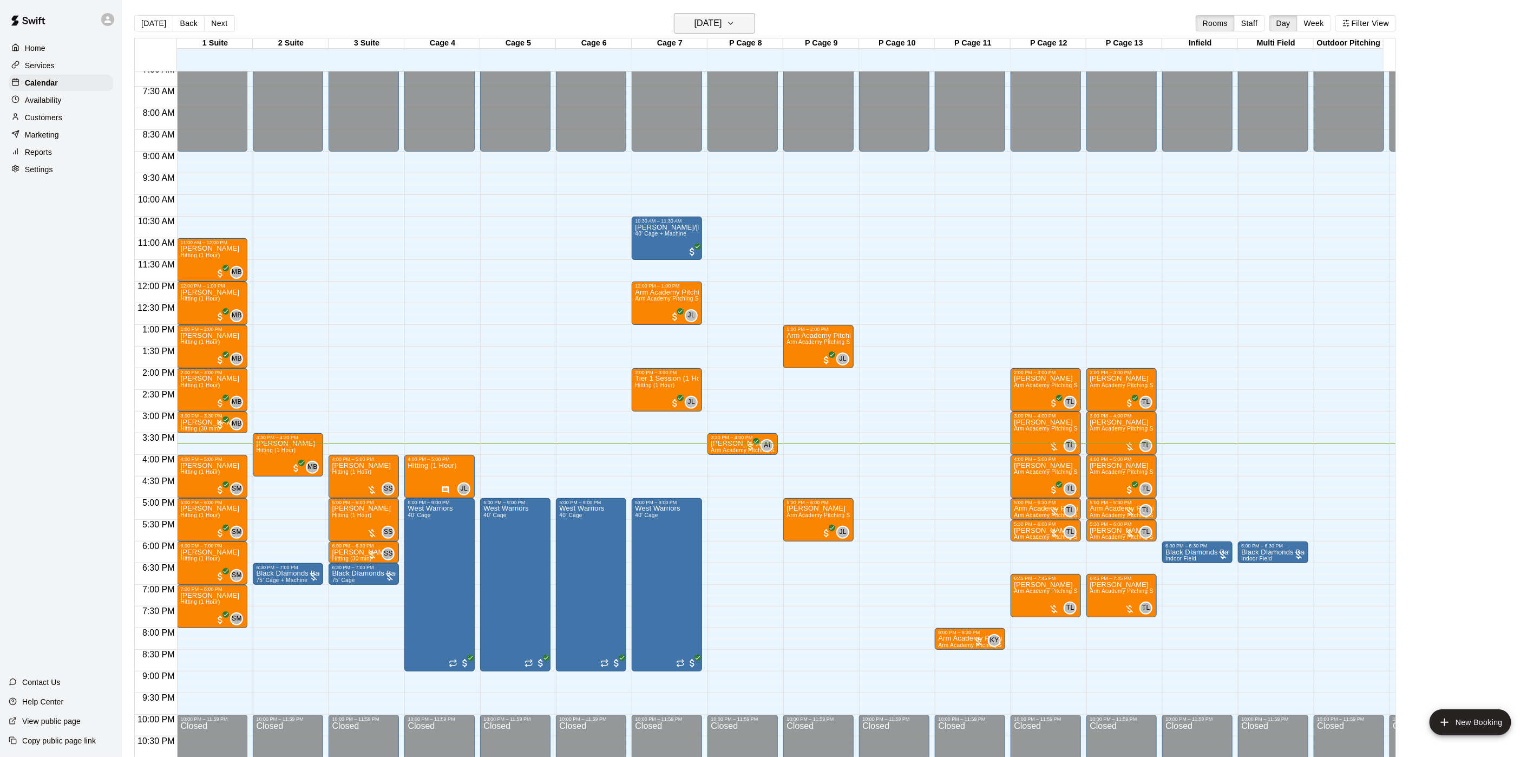
click at [716, 16] on h6 "[DATE]" at bounding box center [708, 23] width 28 height 15
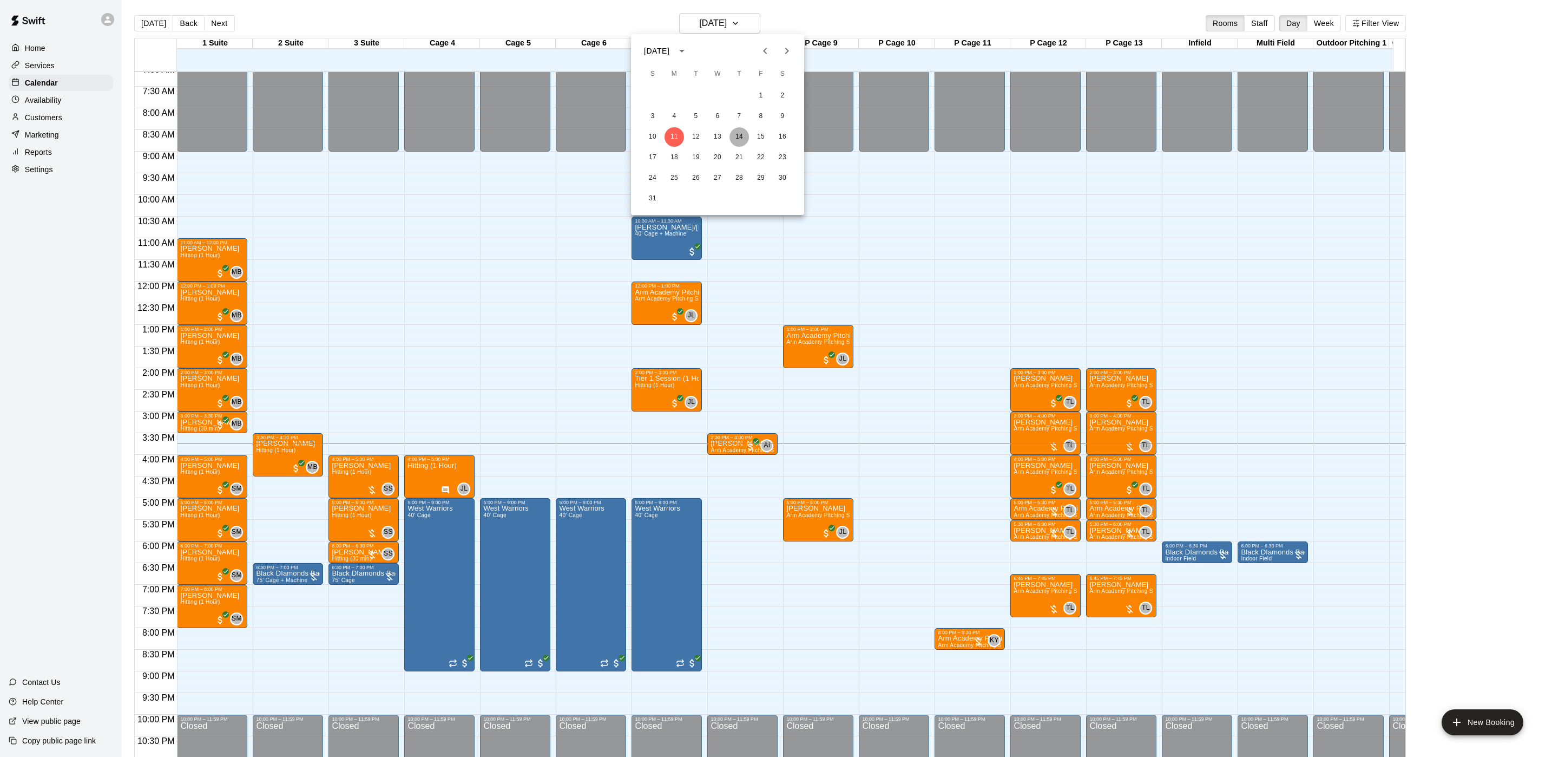
click at [739, 136] on button "14" at bounding box center [739, 136] width 19 height 19
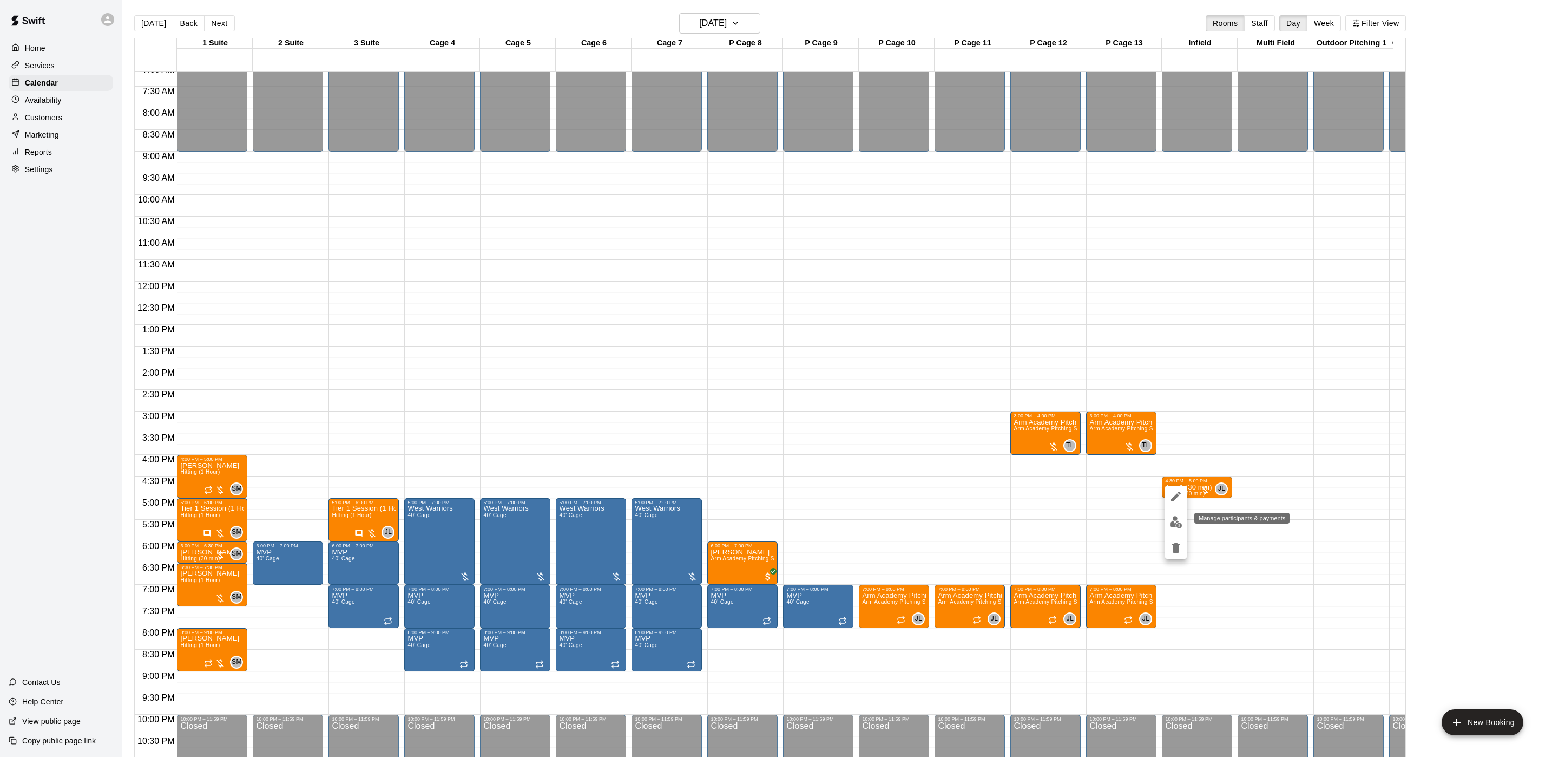
click at [1179, 523] on img "edit" at bounding box center [1176, 522] width 12 height 12
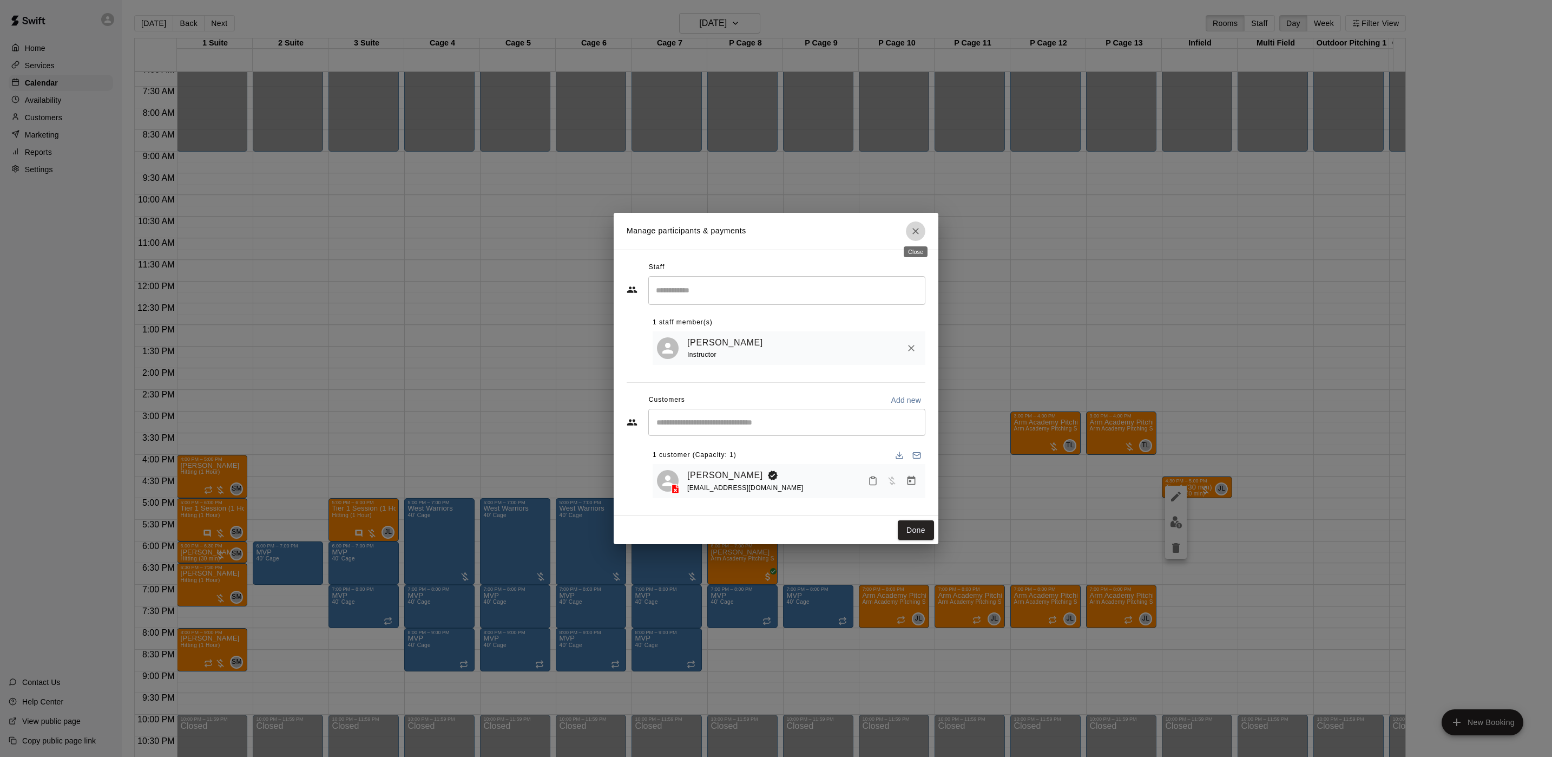
click at [919, 227] on icon "Close" at bounding box center [915, 231] width 11 height 11
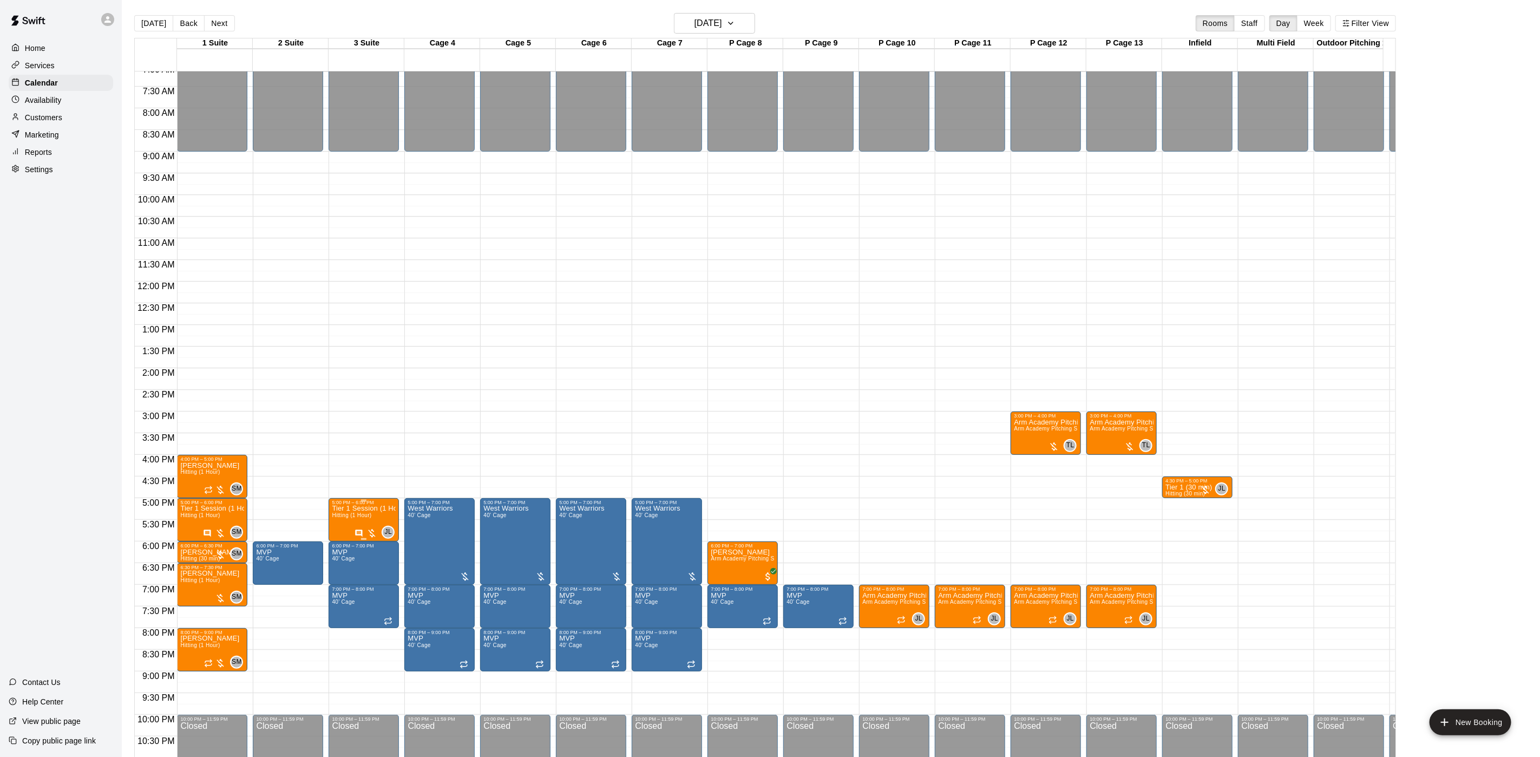
click at [354, 508] on p "Tier 1 Session (1 Hour)" at bounding box center [364, 508] width 64 height 0
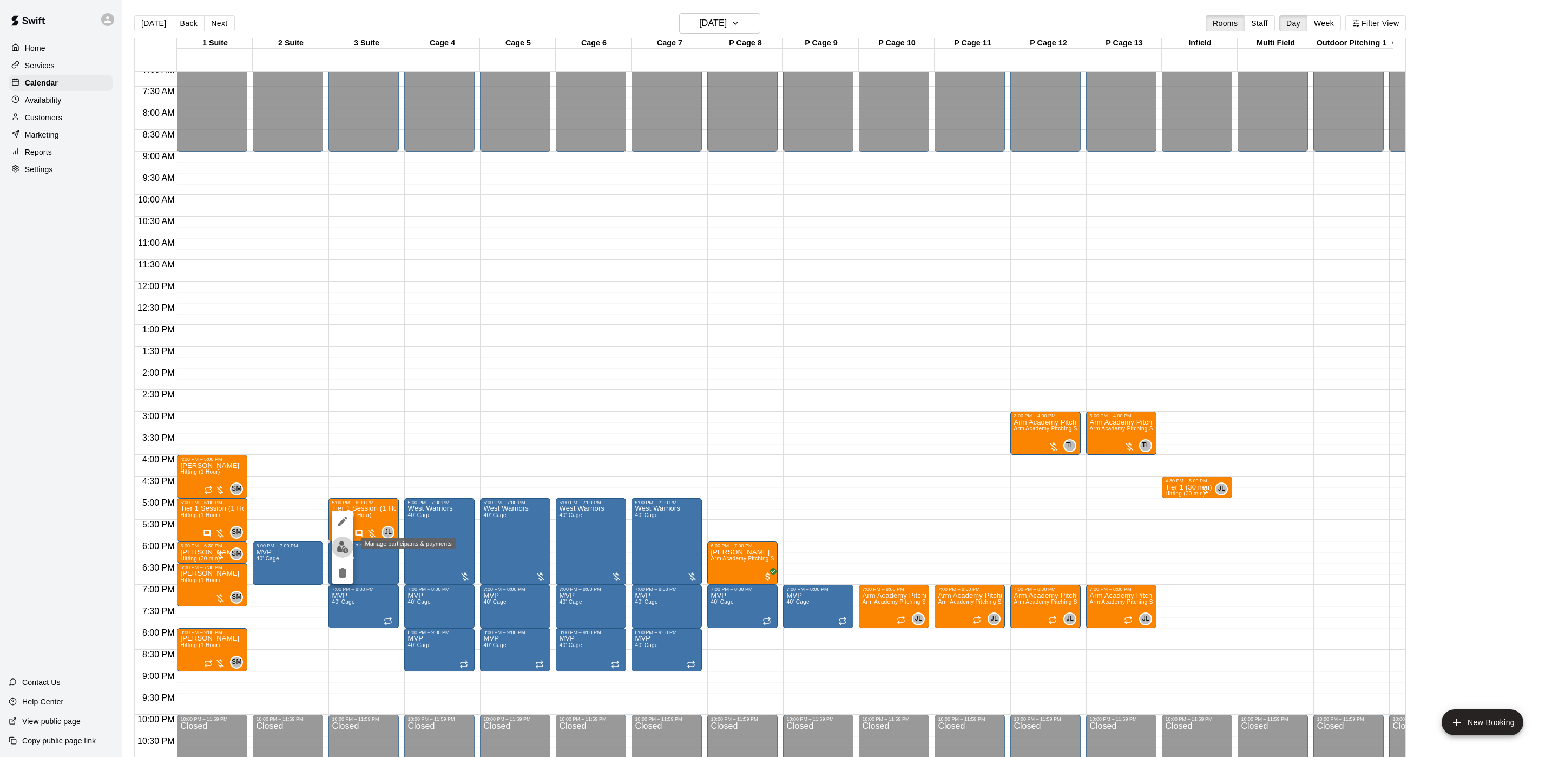
click at [340, 544] on img "edit" at bounding box center [343, 547] width 12 height 12
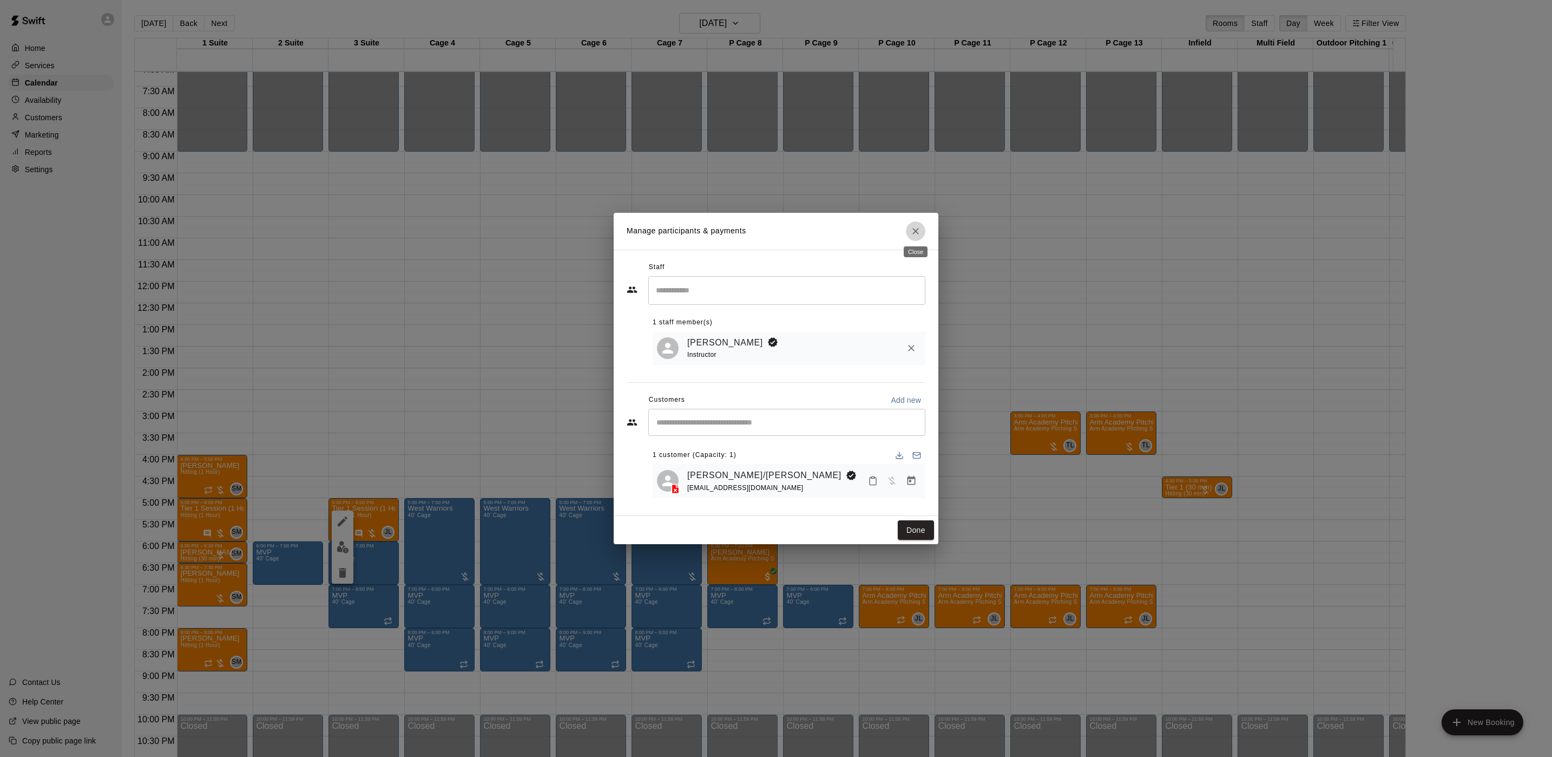
click at [919, 236] on button "Close" at bounding box center [915, 230] width 19 height 19
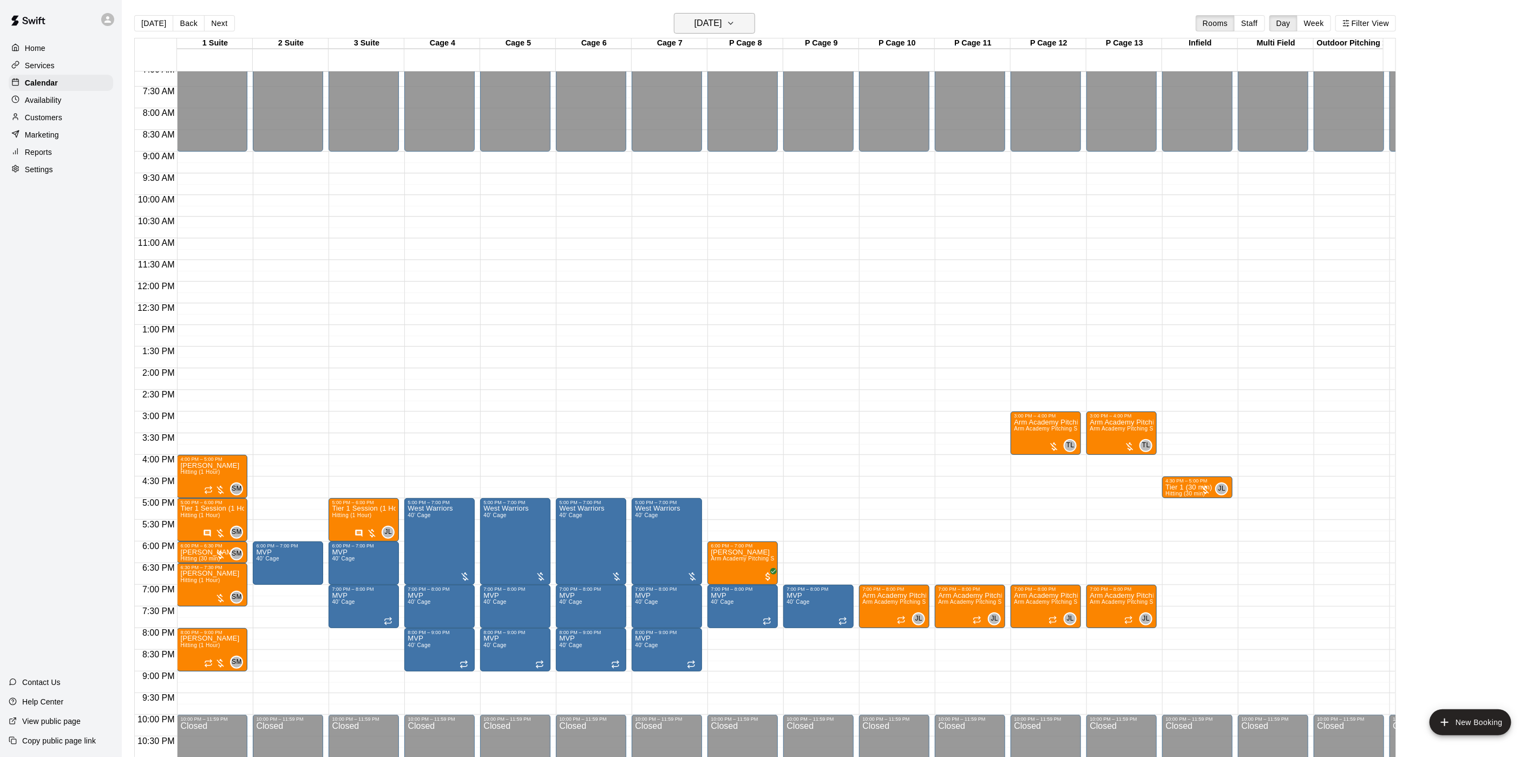
click at [694, 17] on h6 "[DATE]" at bounding box center [708, 23] width 28 height 15
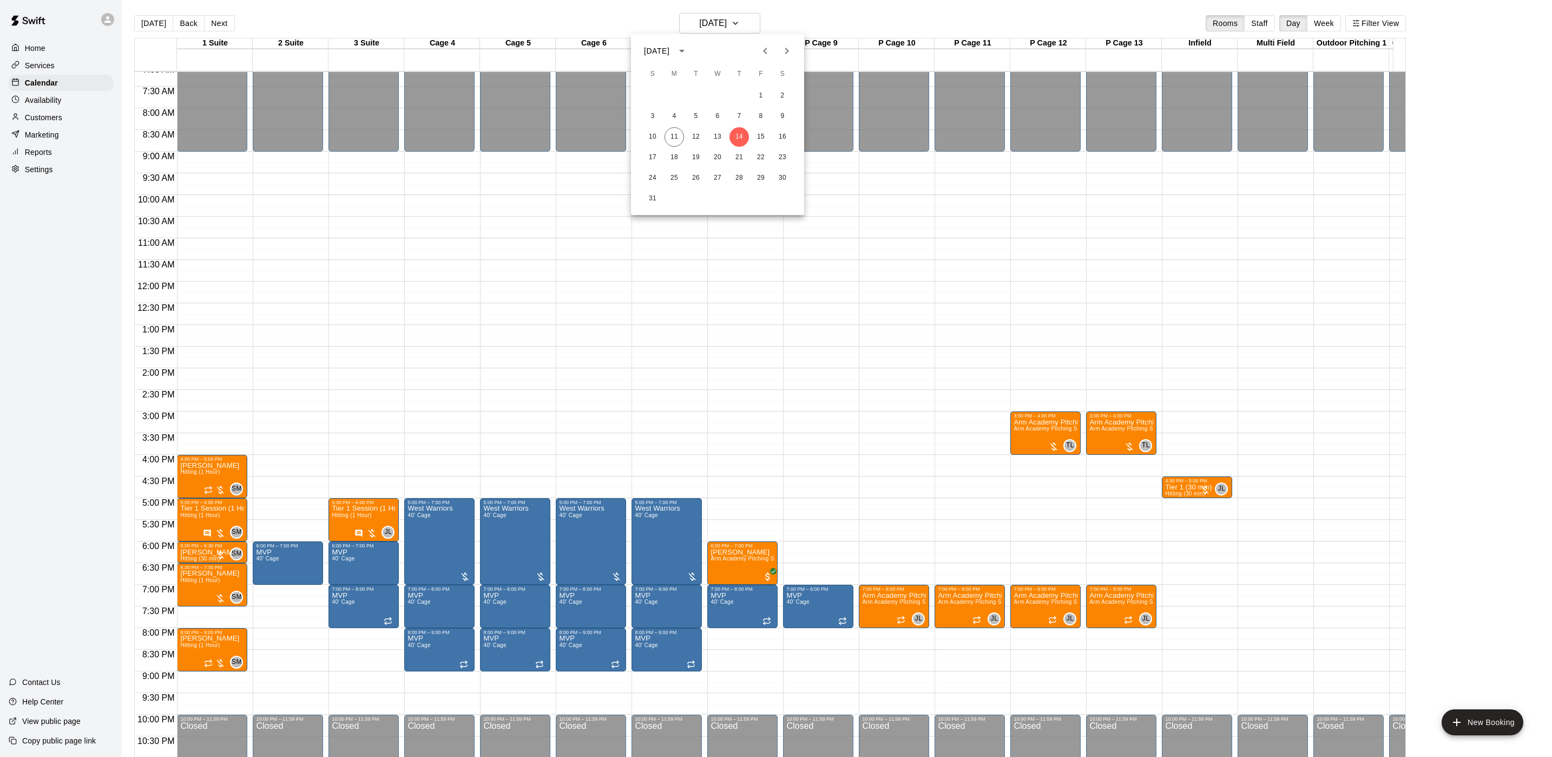
click at [703, 129] on div "10 11 12 13 14 15 16" at bounding box center [717, 136] width 173 height 19
click at [700, 130] on button "12" at bounding box center [695, 136] width 19 height 19
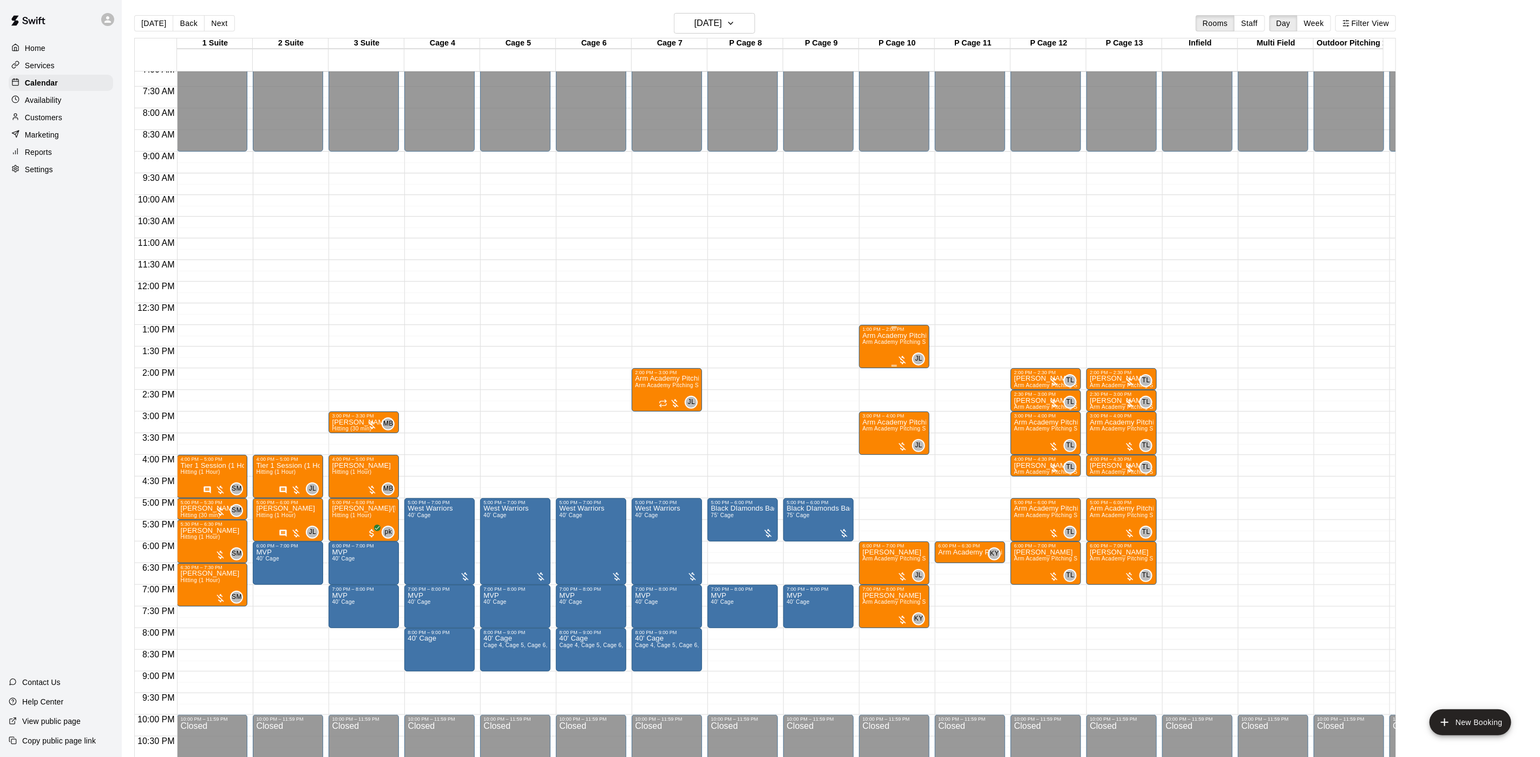
click at [872, 341] on span "Arm Academy Pitching Session 1 Hour - Pitching" at bounding box center [925, 342] width 126 height 6
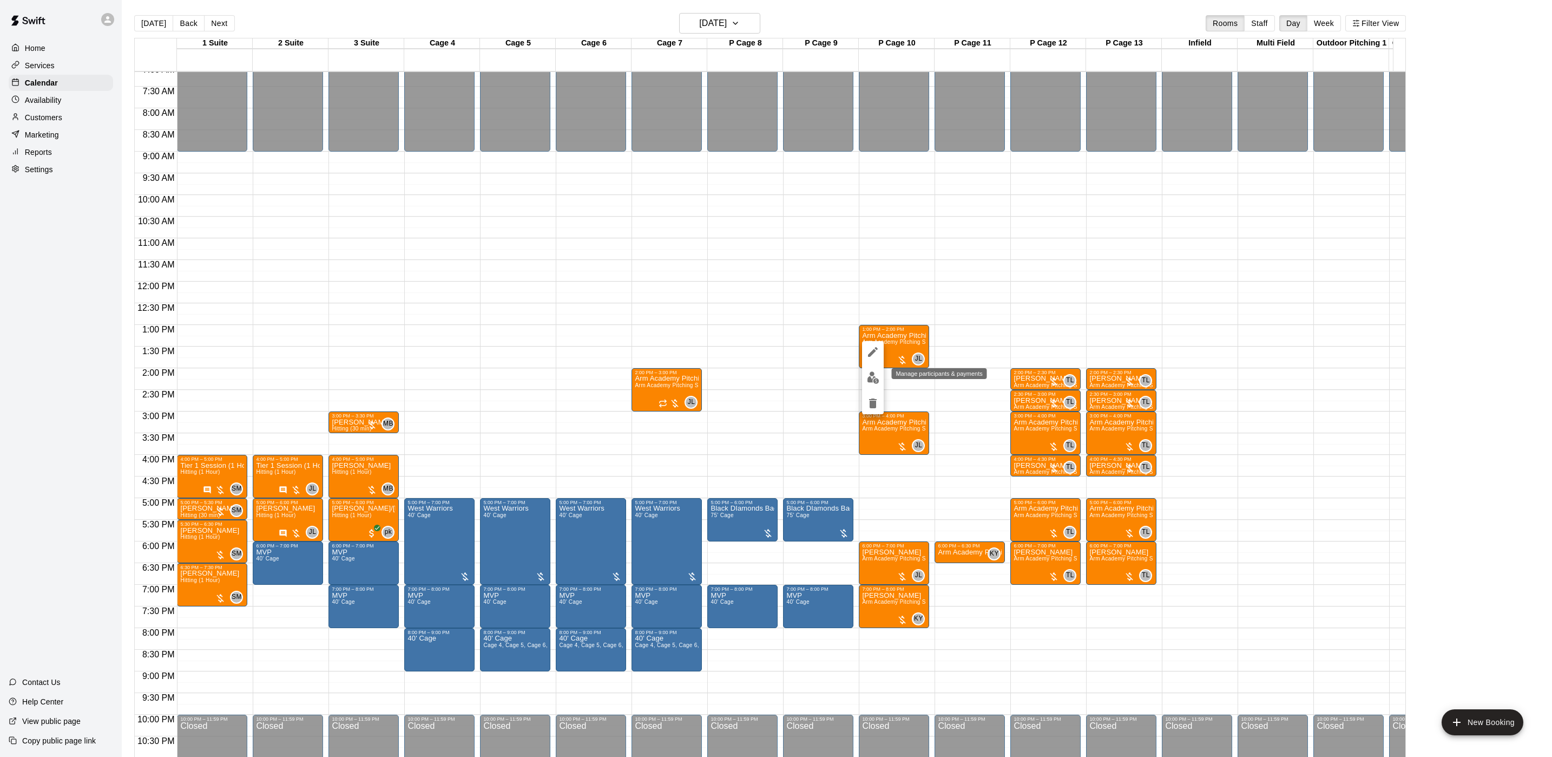
click at [877, 384] on button "edit" at bounding box center [873, 377] width 22 height 21
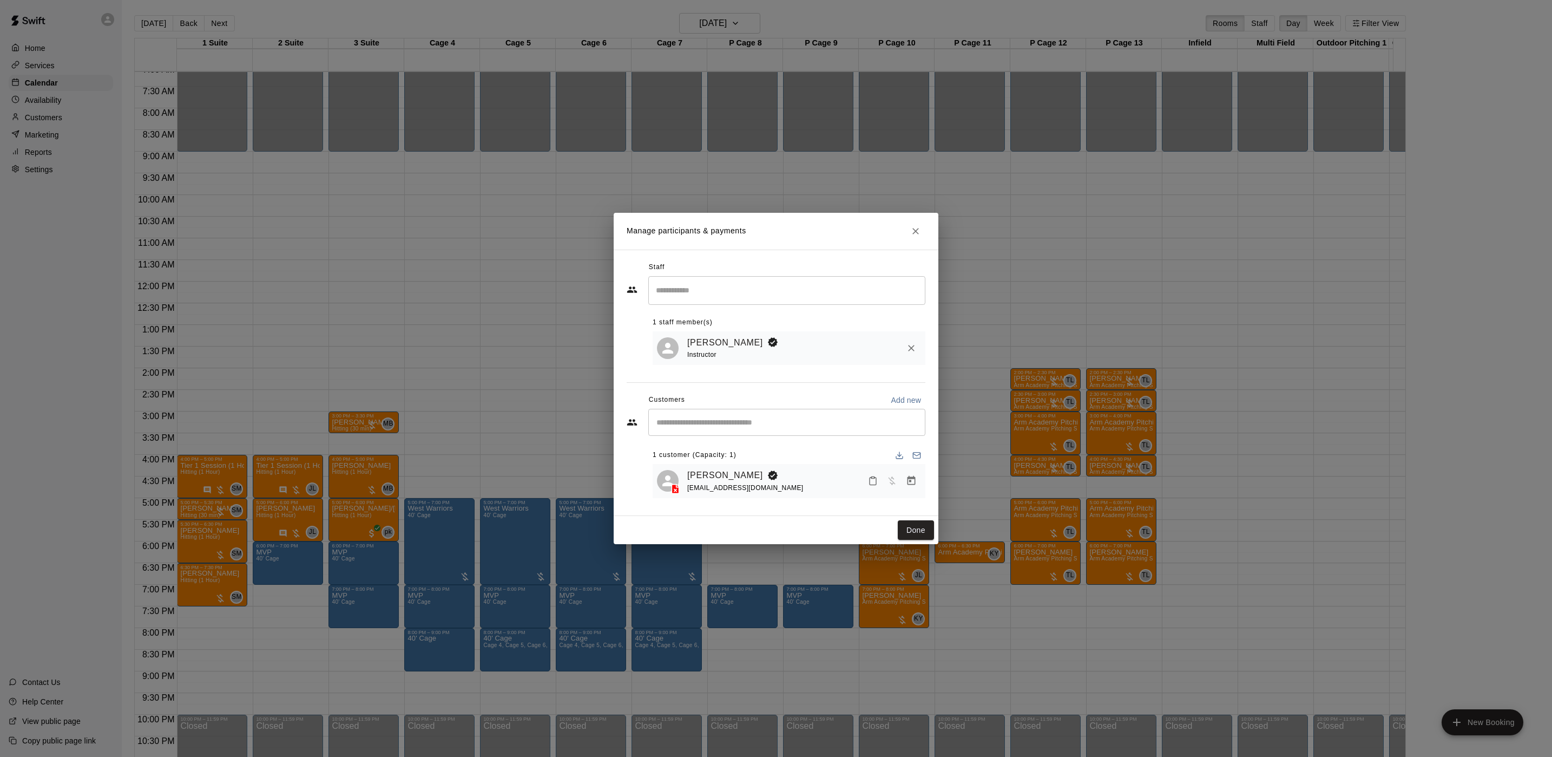
click at [916, 231] on icon "Close" at bounding box center [915, 231] width 11 height 11
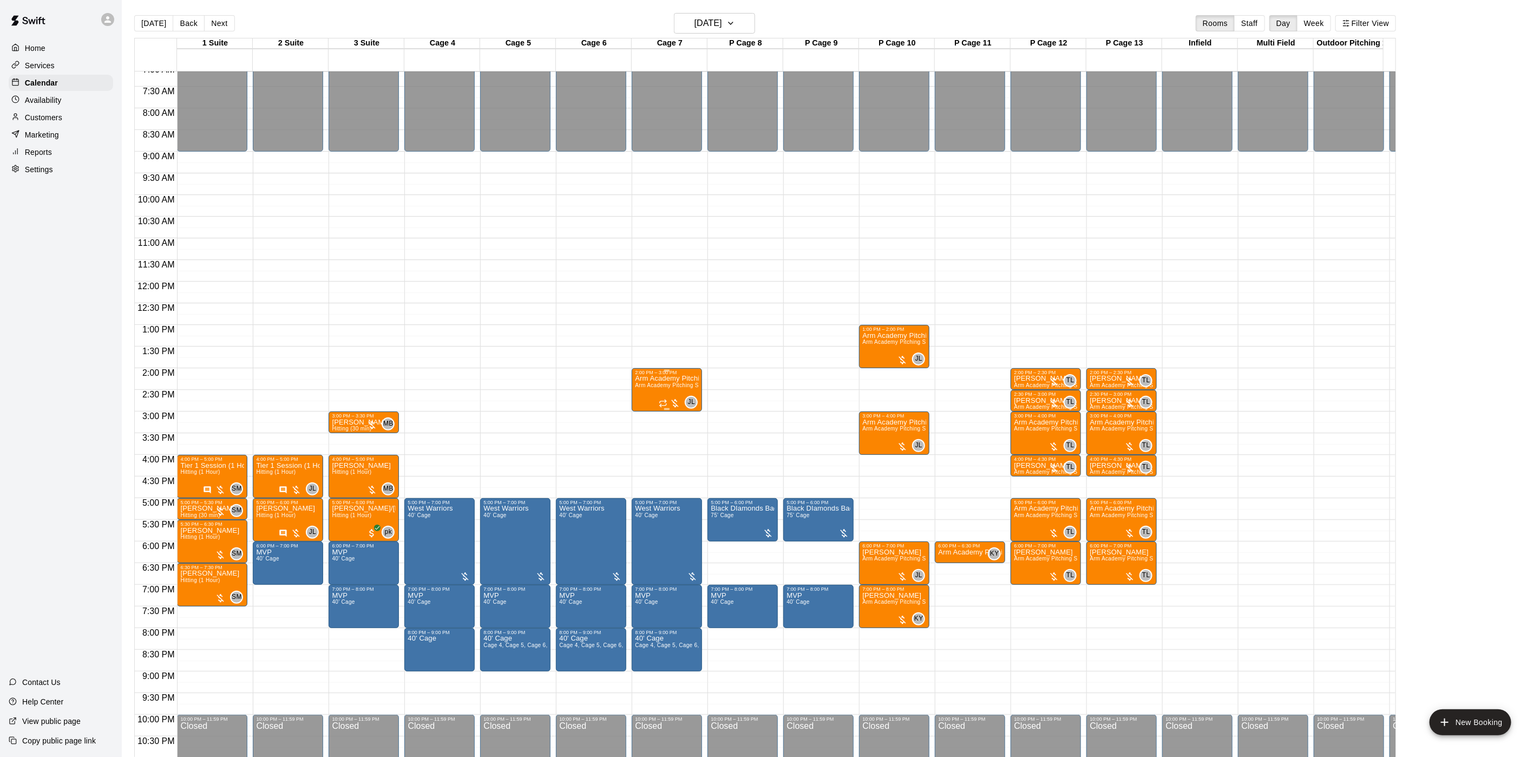
click at [661, 395] on div "Arm Academy Pitching Session 1 Hour Arm Academy Pitching Session 1 Hour - Pitch…" at bounding box center [667, 753] width 64 height 757
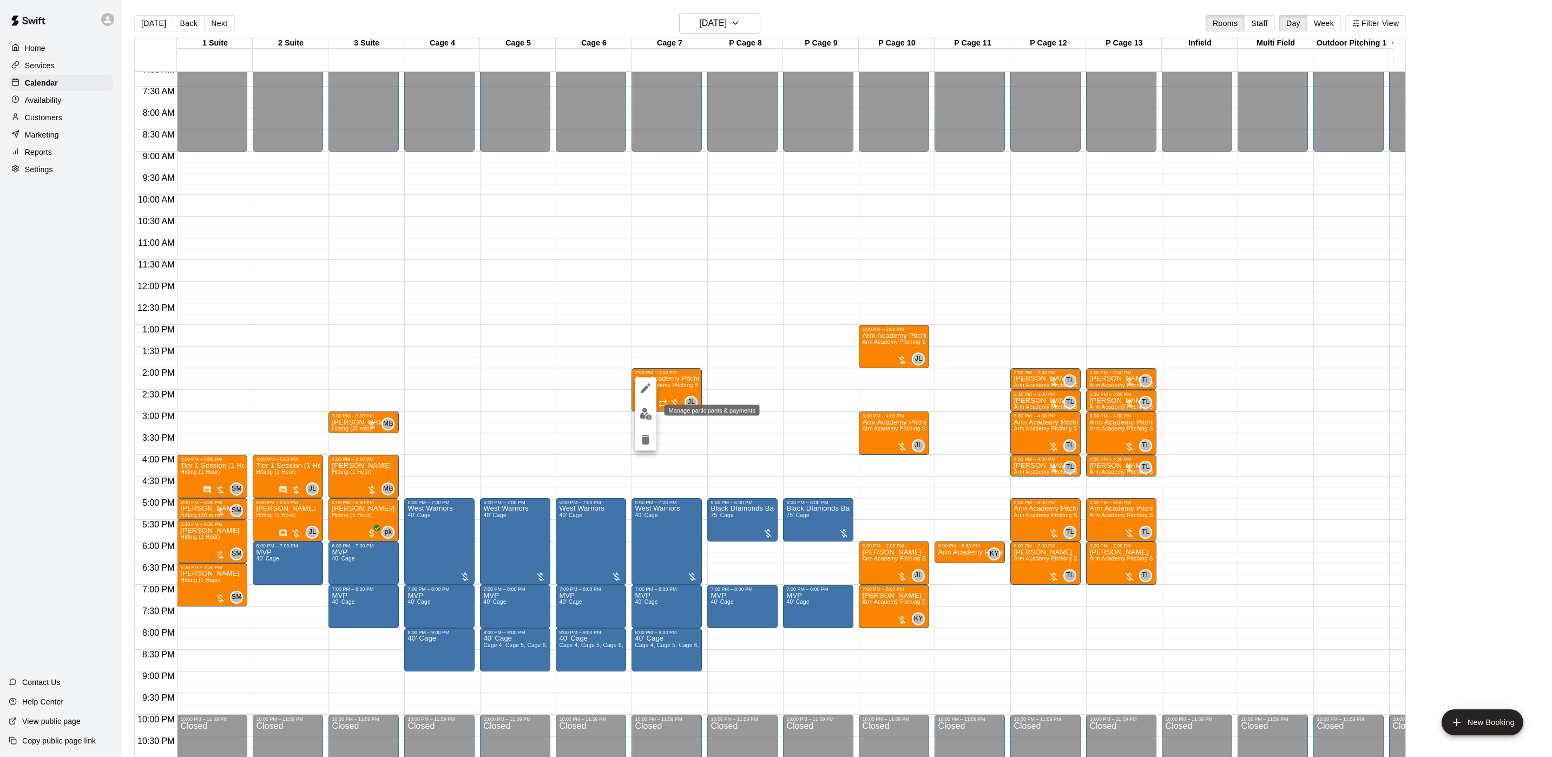
click at [646, 414] on img "edit" at bounding box center [646, 414] width 12 height 12
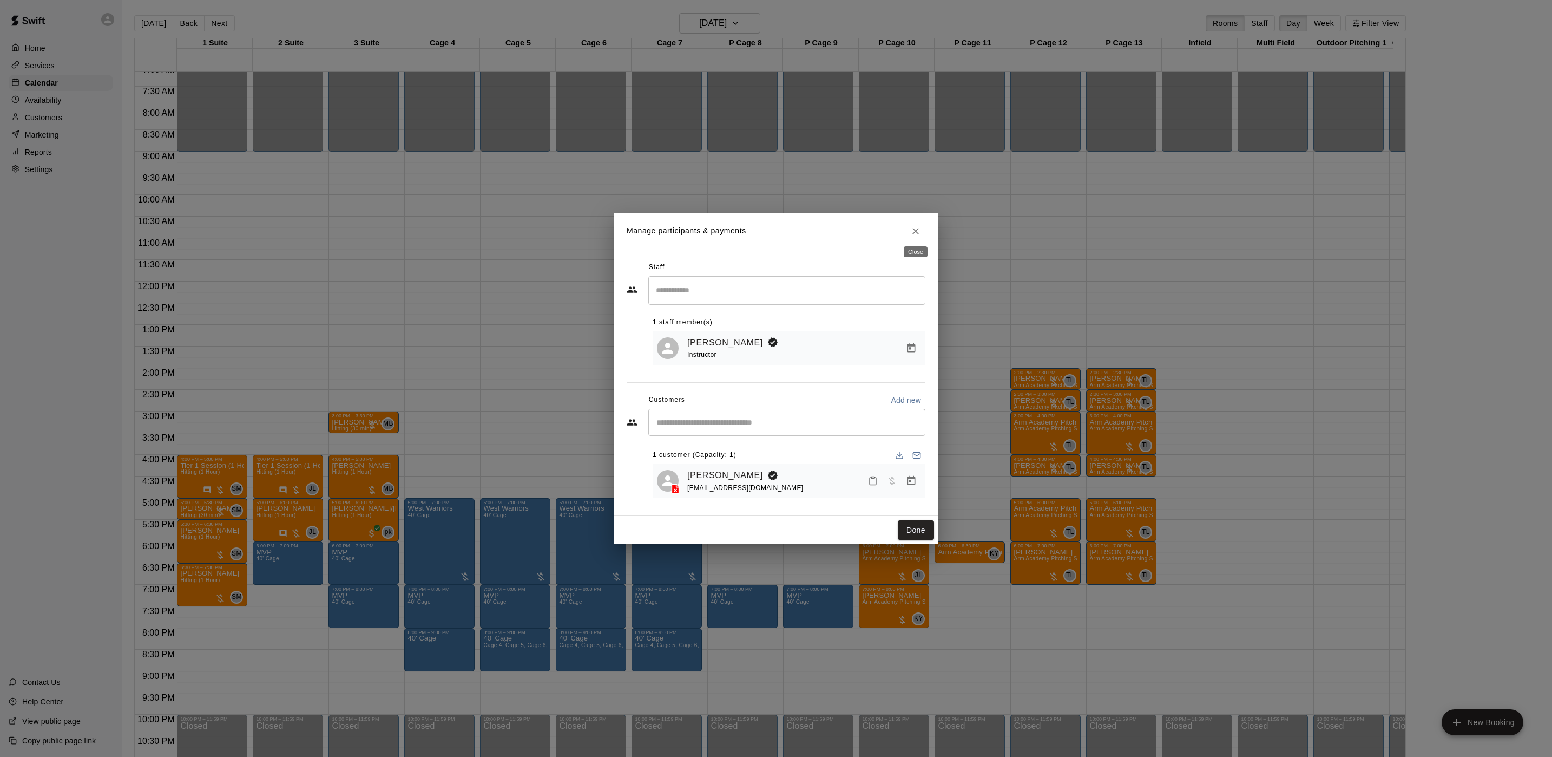
click at [916, 231] on icon "Close" at bounding box center [915, 231] width 11 height 11
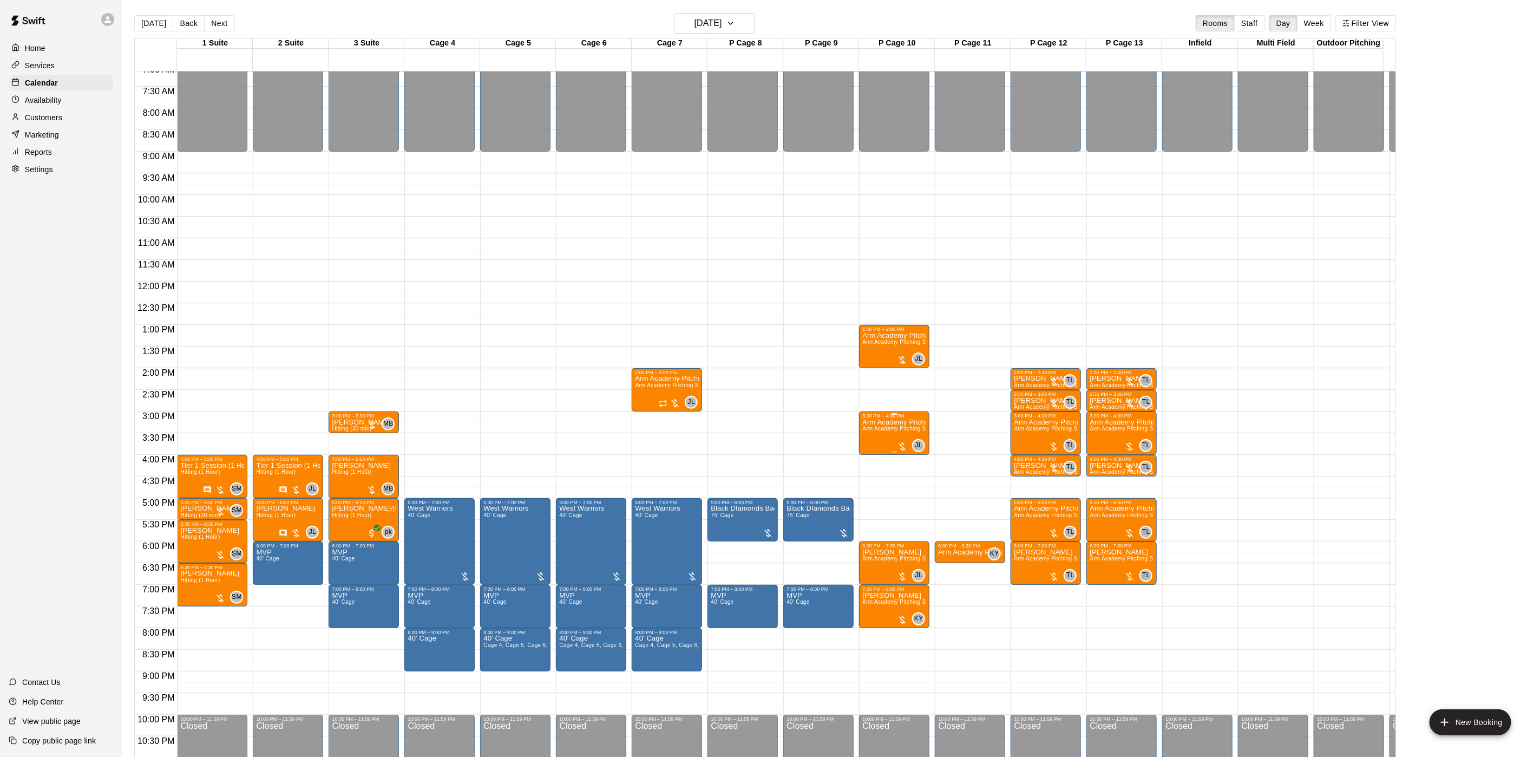
click at [882, 431] on span "Arm Academy Pitching Session 1 Hour - Pitching" at bounding box center [925, 428] width 126 height 6
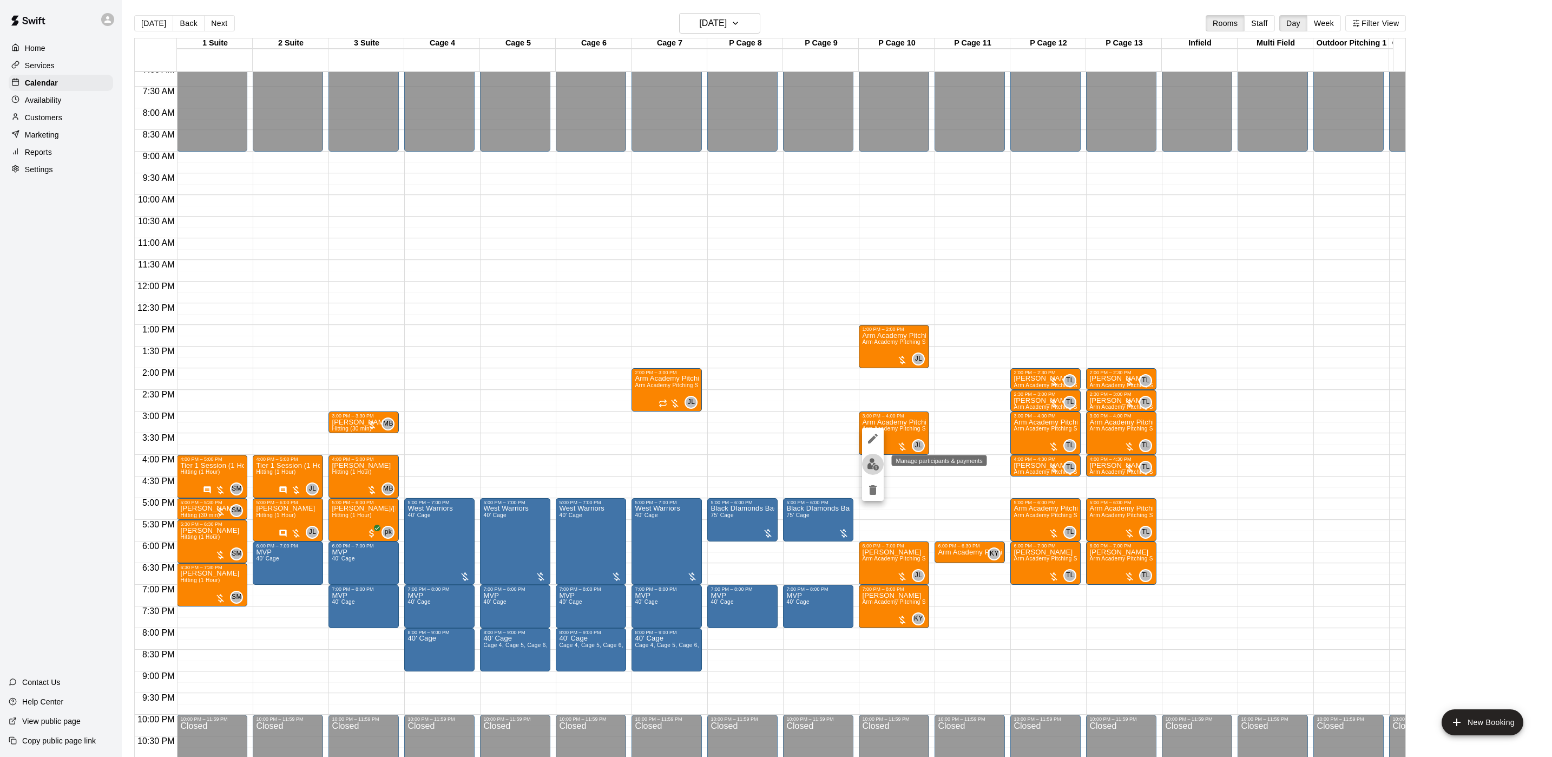
click at [874, 463] on img "edit" at bounding box center [873, 464] width 12 height 12
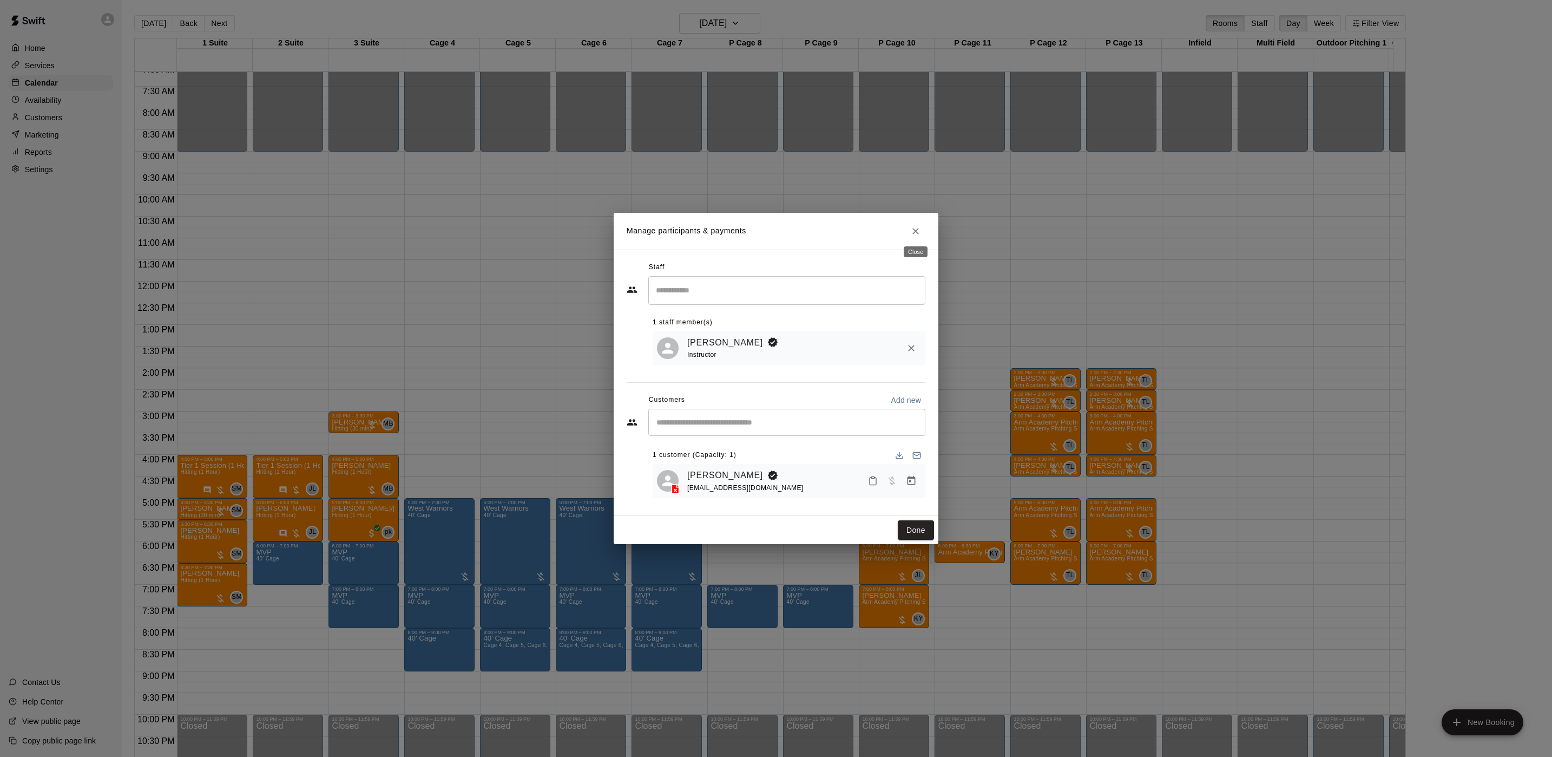
click at [913, 231] on icon "Close" at bounding box center [915, 231] width 11 height 11
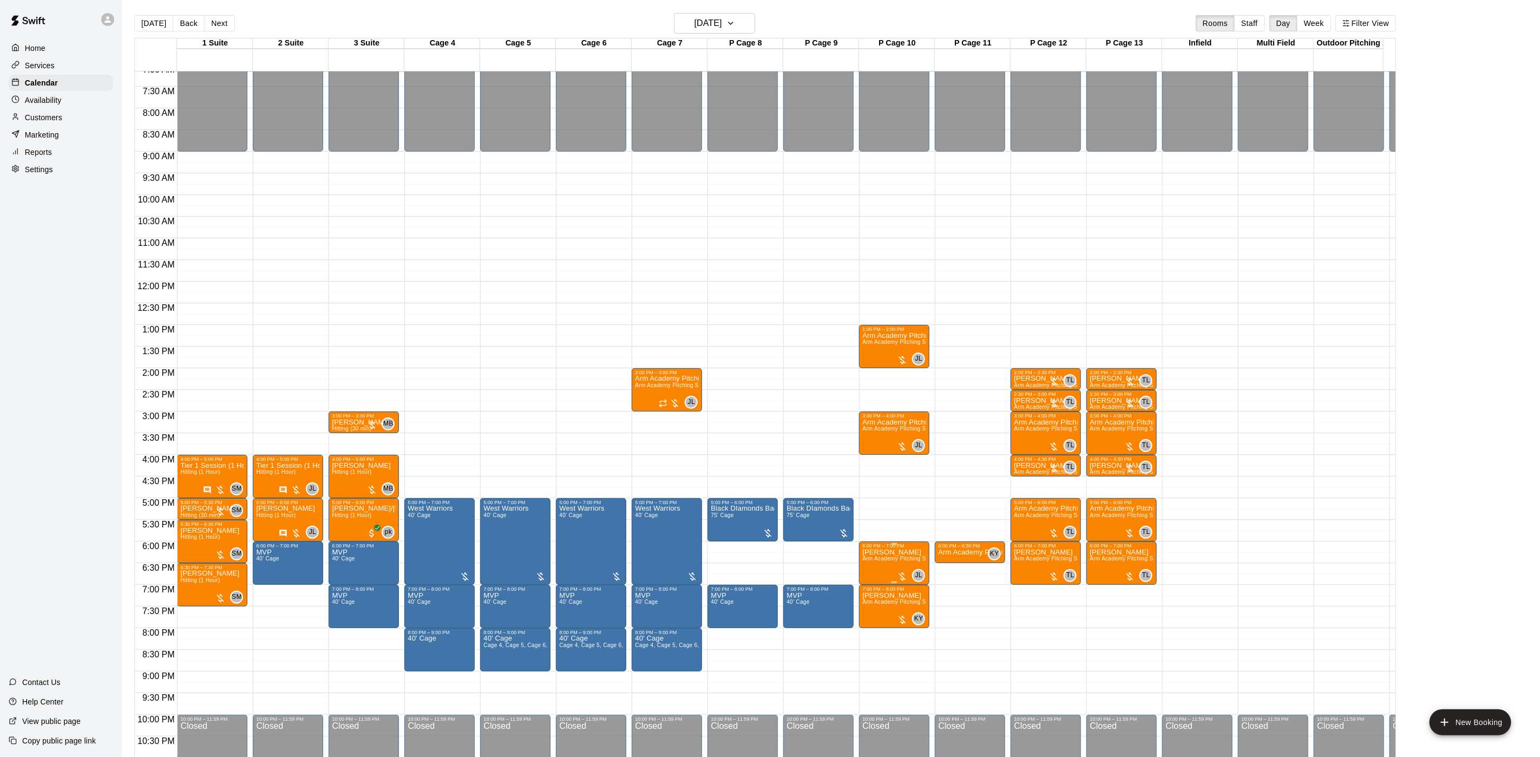
click at [880, 561] on span "Arm Academy Pitching Session 1 Hour - Pitching" at bounding box center [925, 558] width 126 height 6
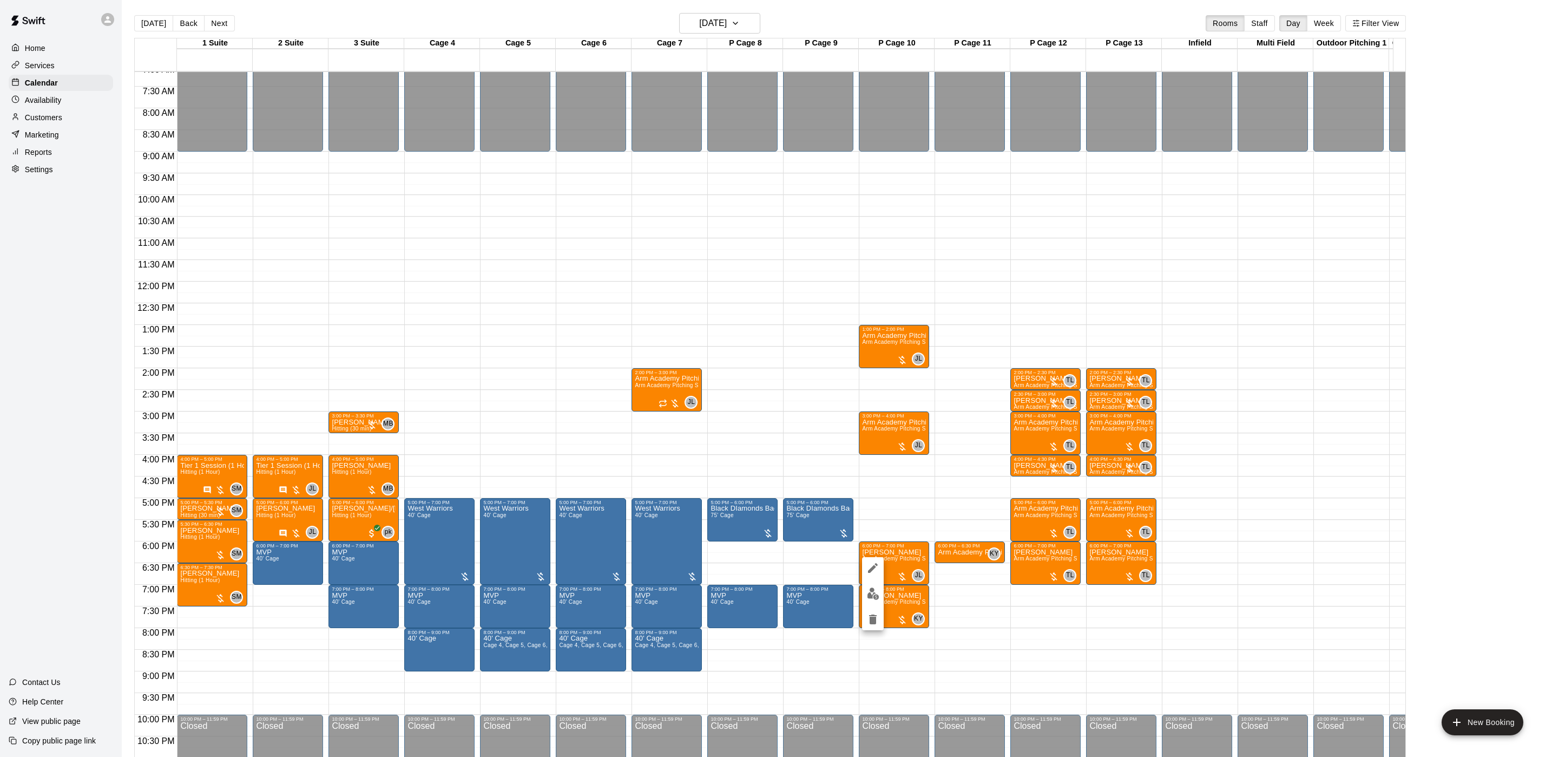
click at [976, 274] on div at bounding box center [776, 378] width 1552 height 757
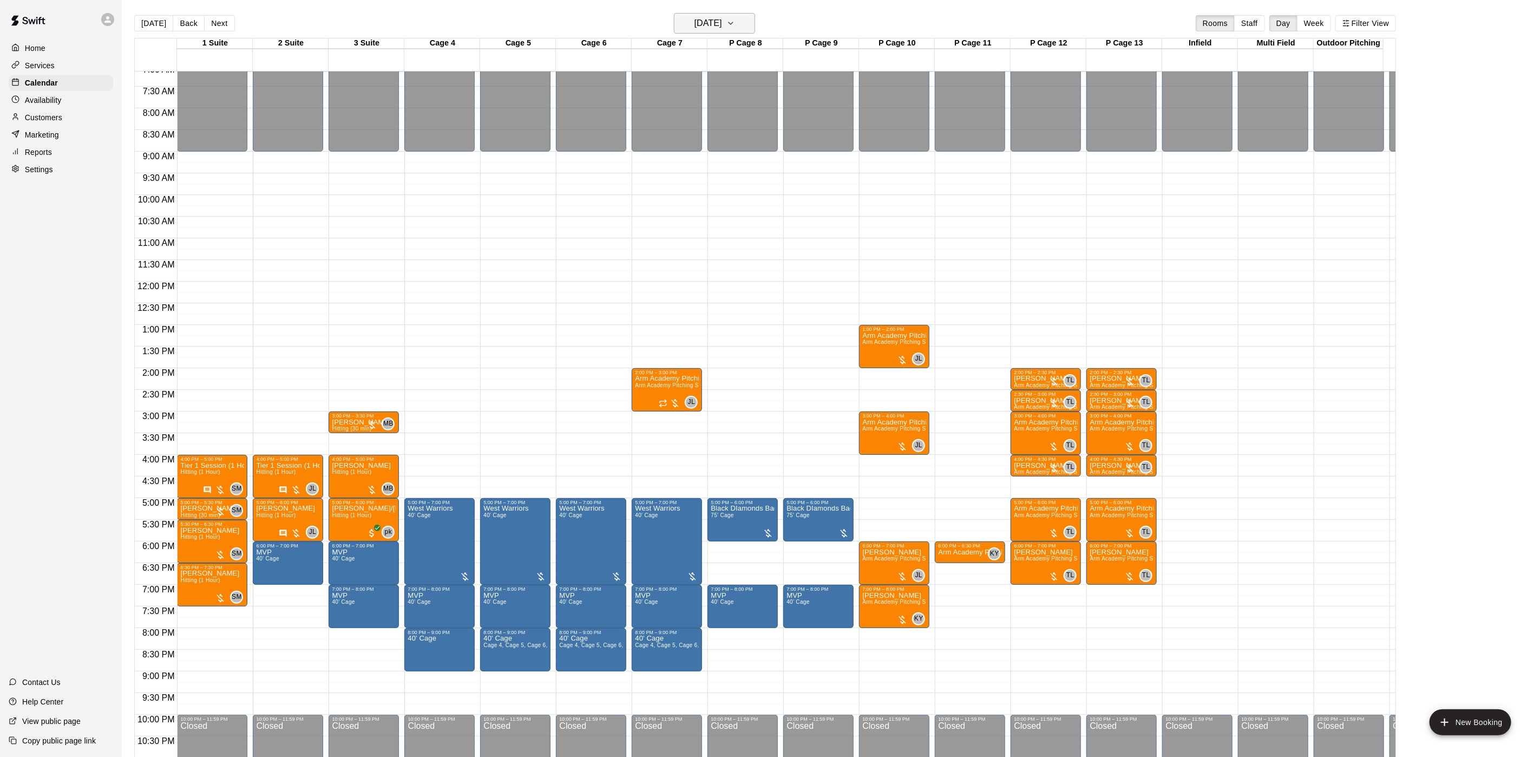
click at [722, 25] on h6 "[DATE]" at bounding box center [708, 23] width 28 height 15
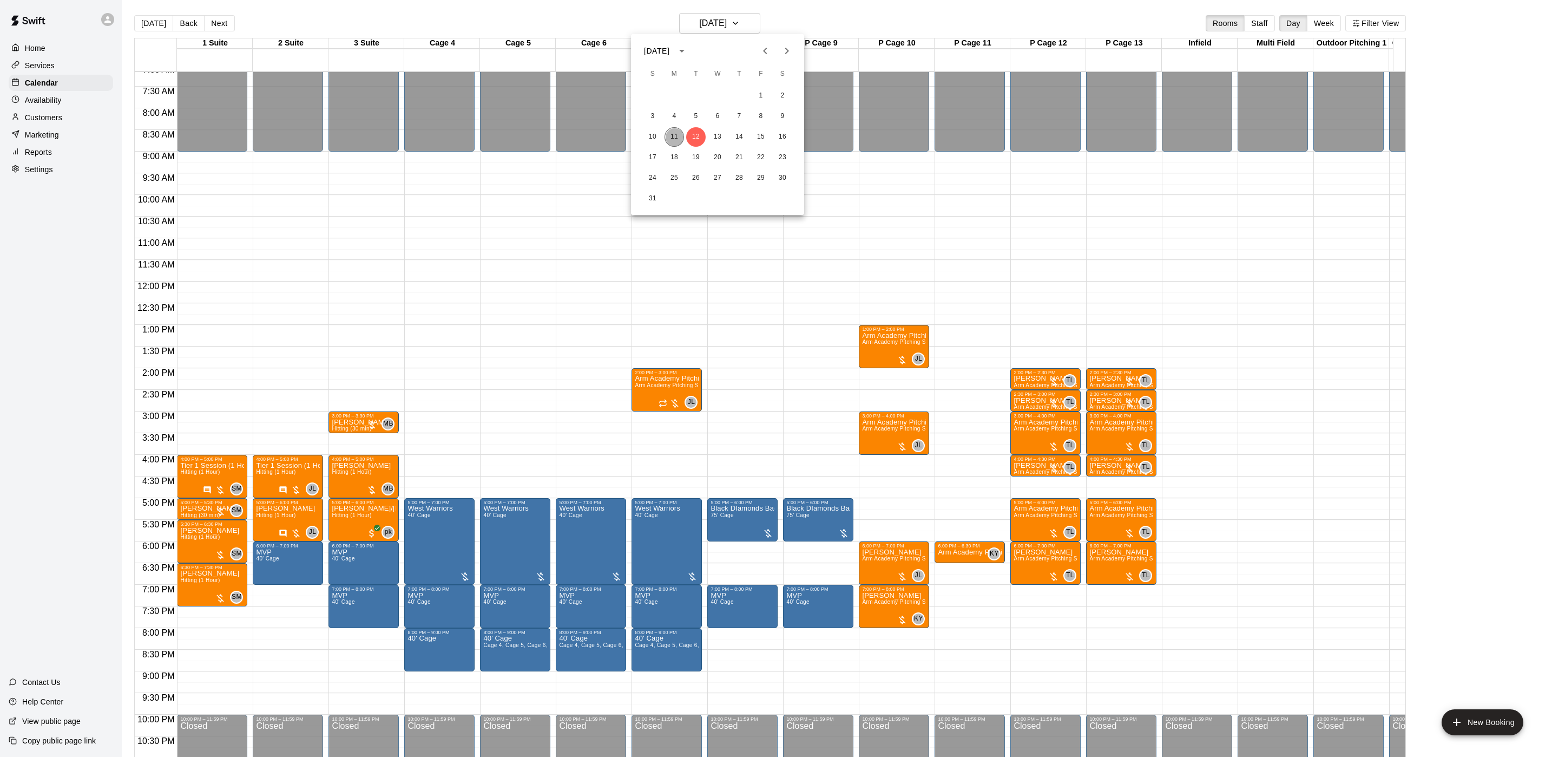
click at [681, 136] on button "11" at bounding box center [674, 136] width 19 height 19
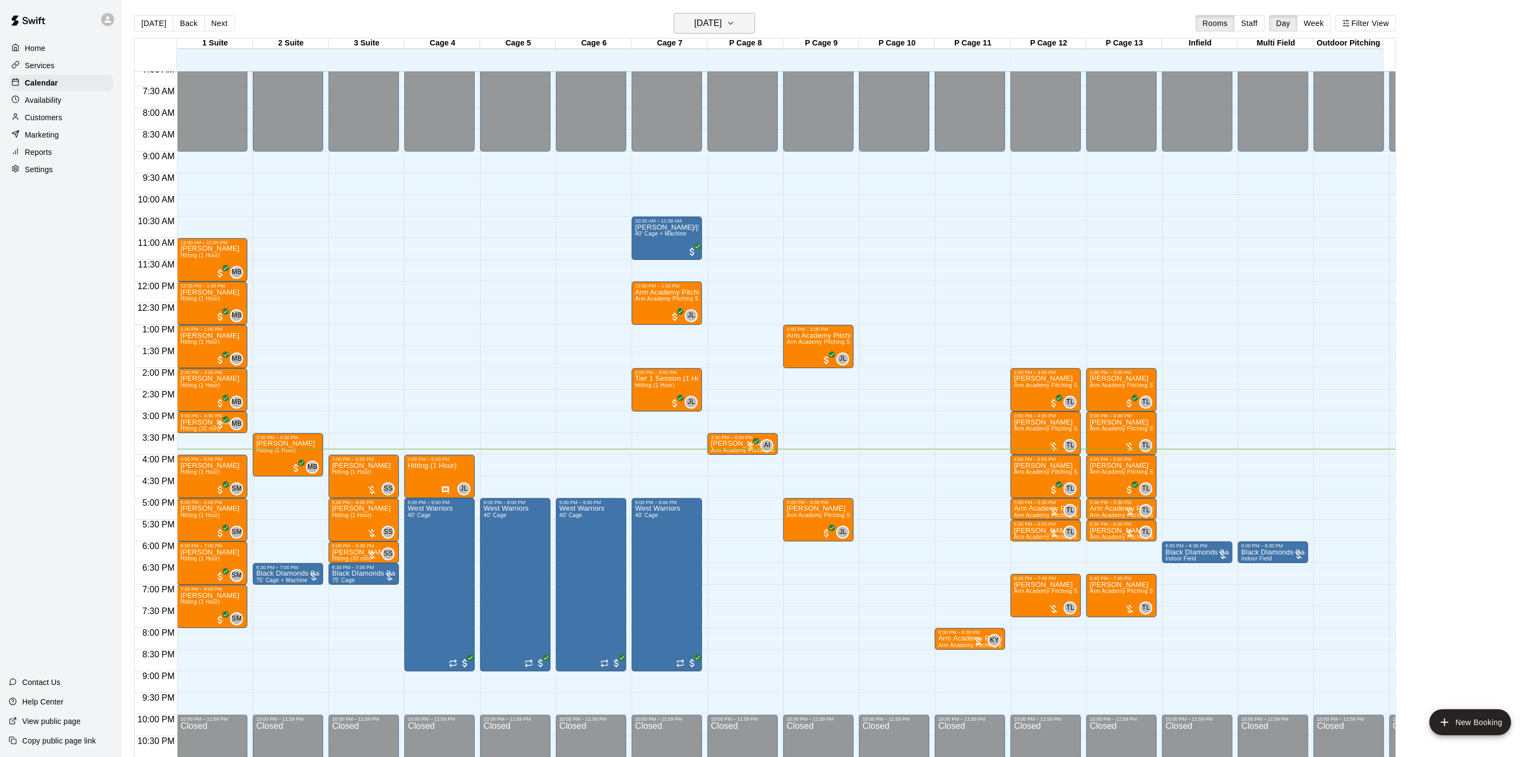
click at [700, 31] on button "[DATE]" at bounding box center [714, 23] width 81 height 21
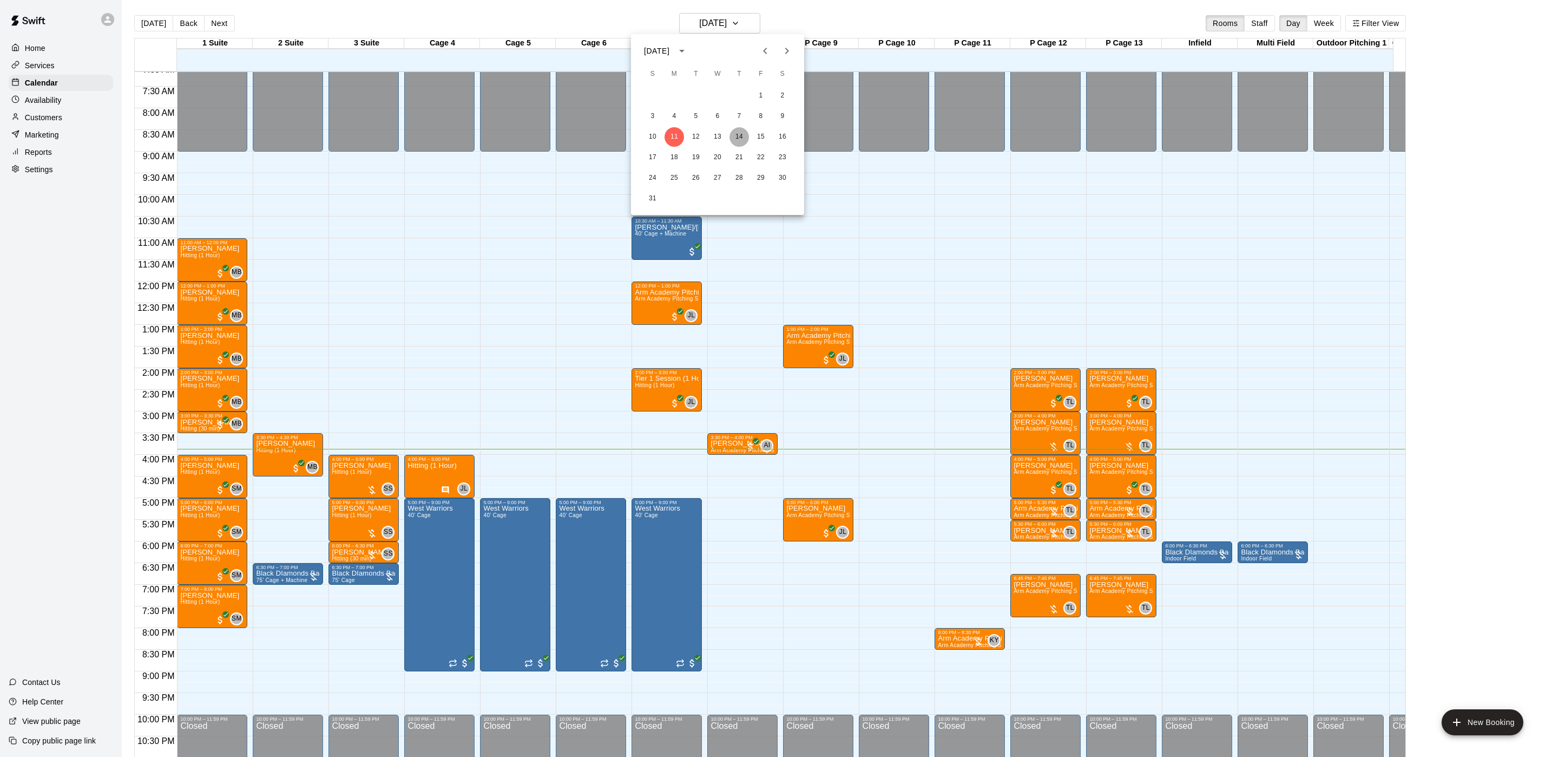
click at [742, 137] on button "14" at bounding box center [739, 136] width 19 height 19
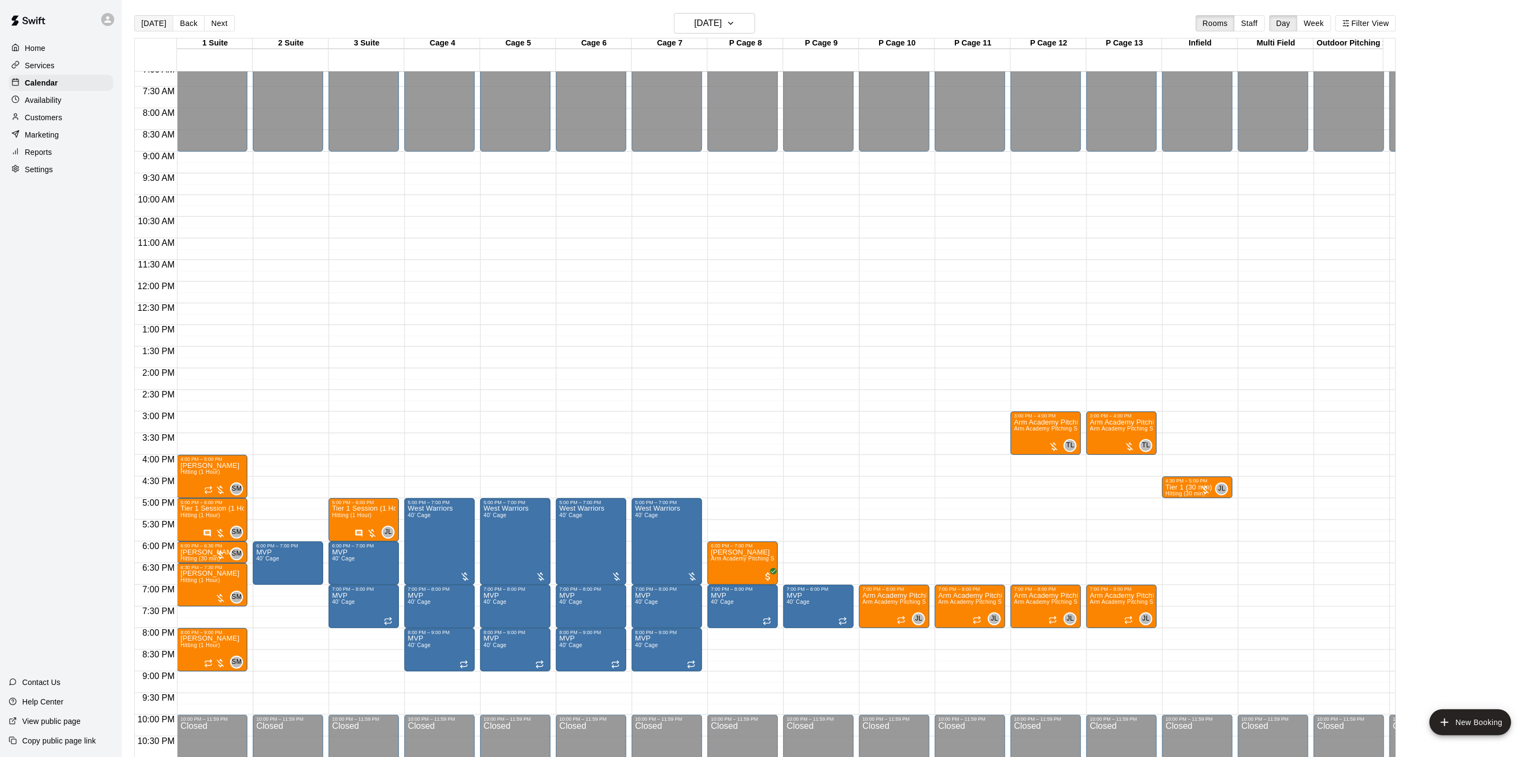
click at [142, 25] on button "[DATE]" at bounding box center [153, 23] width 39 height 16
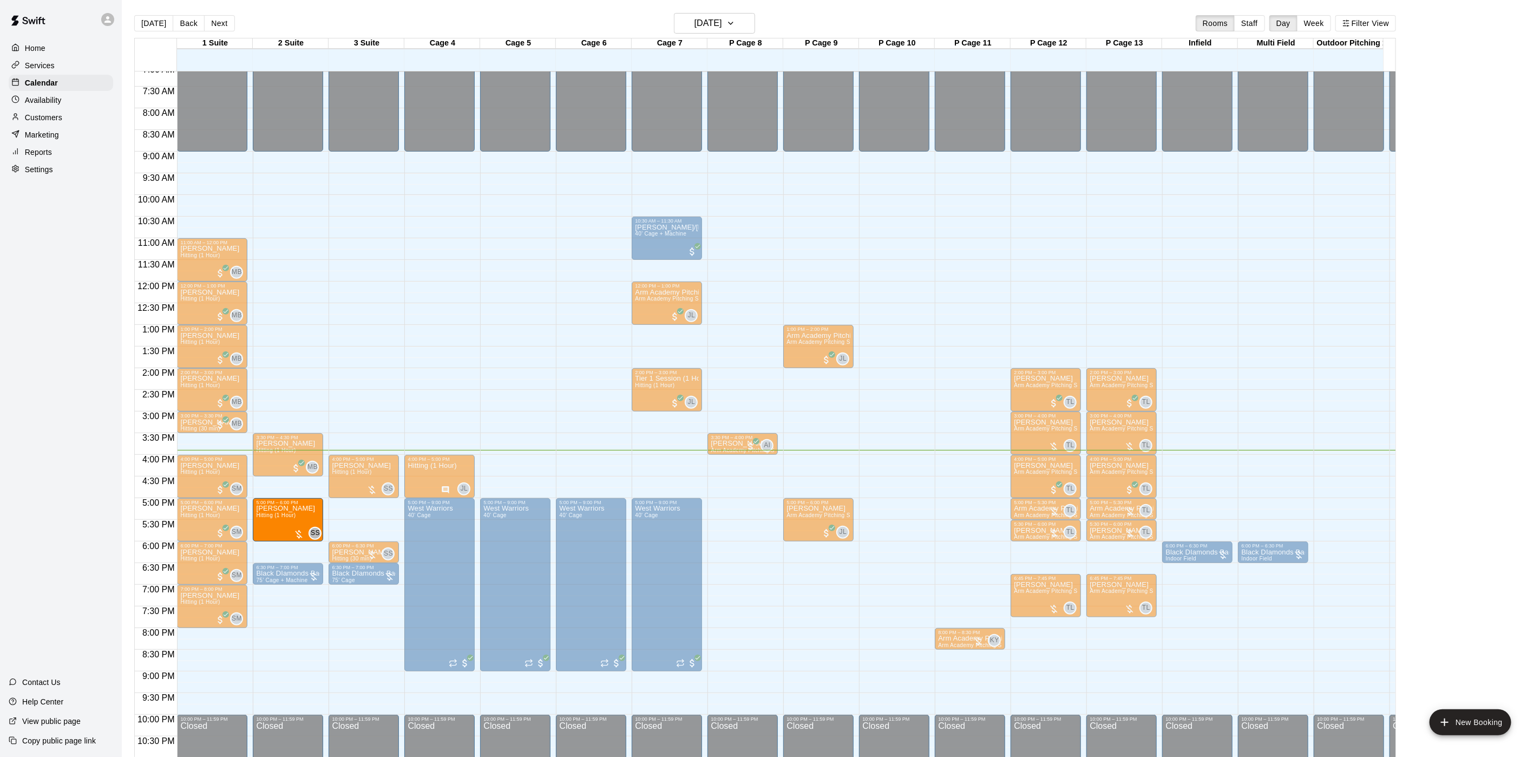
drag, startPoint x: 344, startPoint y: 523, endPoint x: 293, endPoint y: 525, distance: 51.5
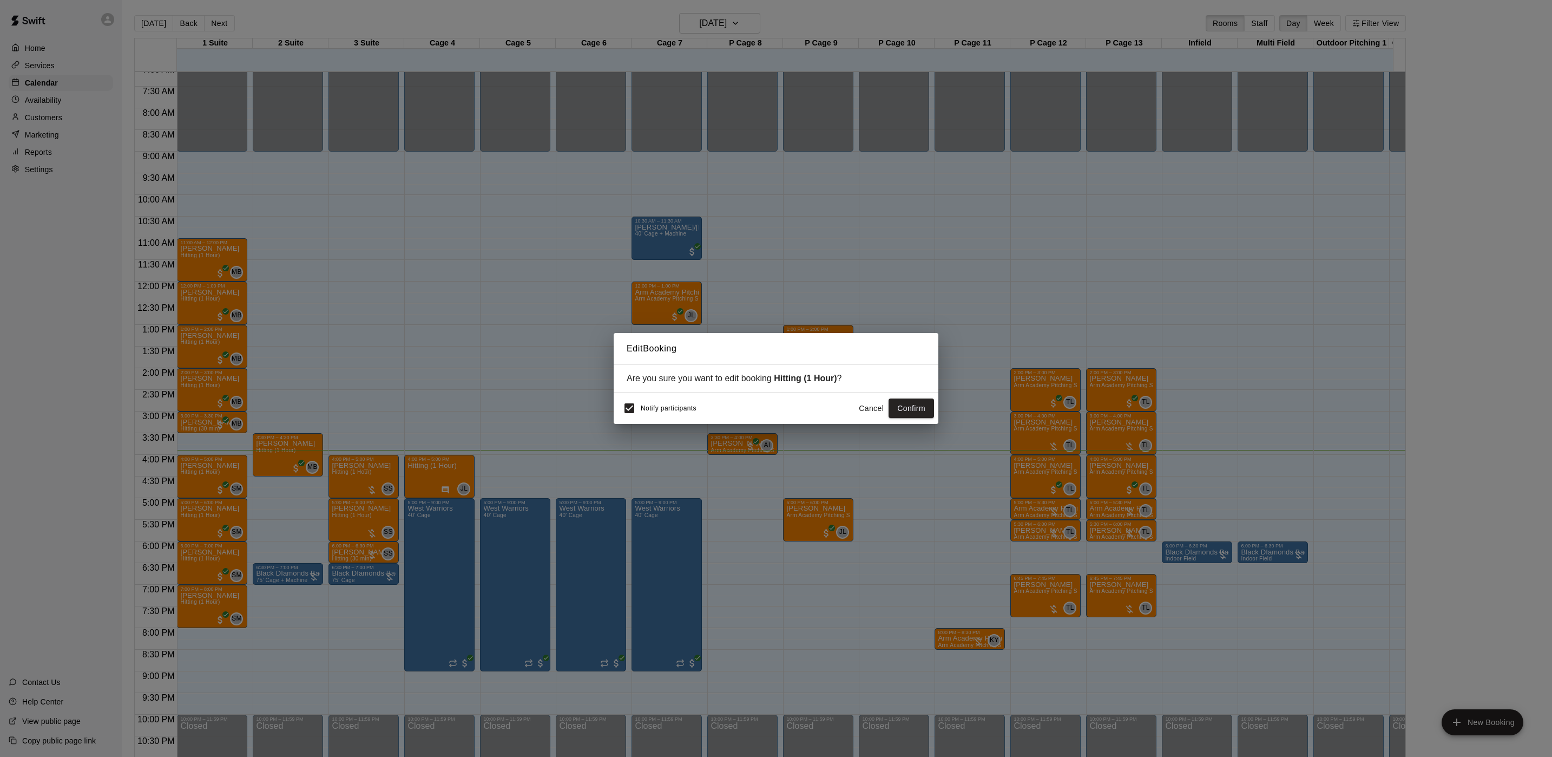
click at [293, 525] on div "Edit Booking Are you sure you want to edit booking Hitting (1 Hour) ? Notify pa…" at bounding box center [776, 378] width 1552 height 757
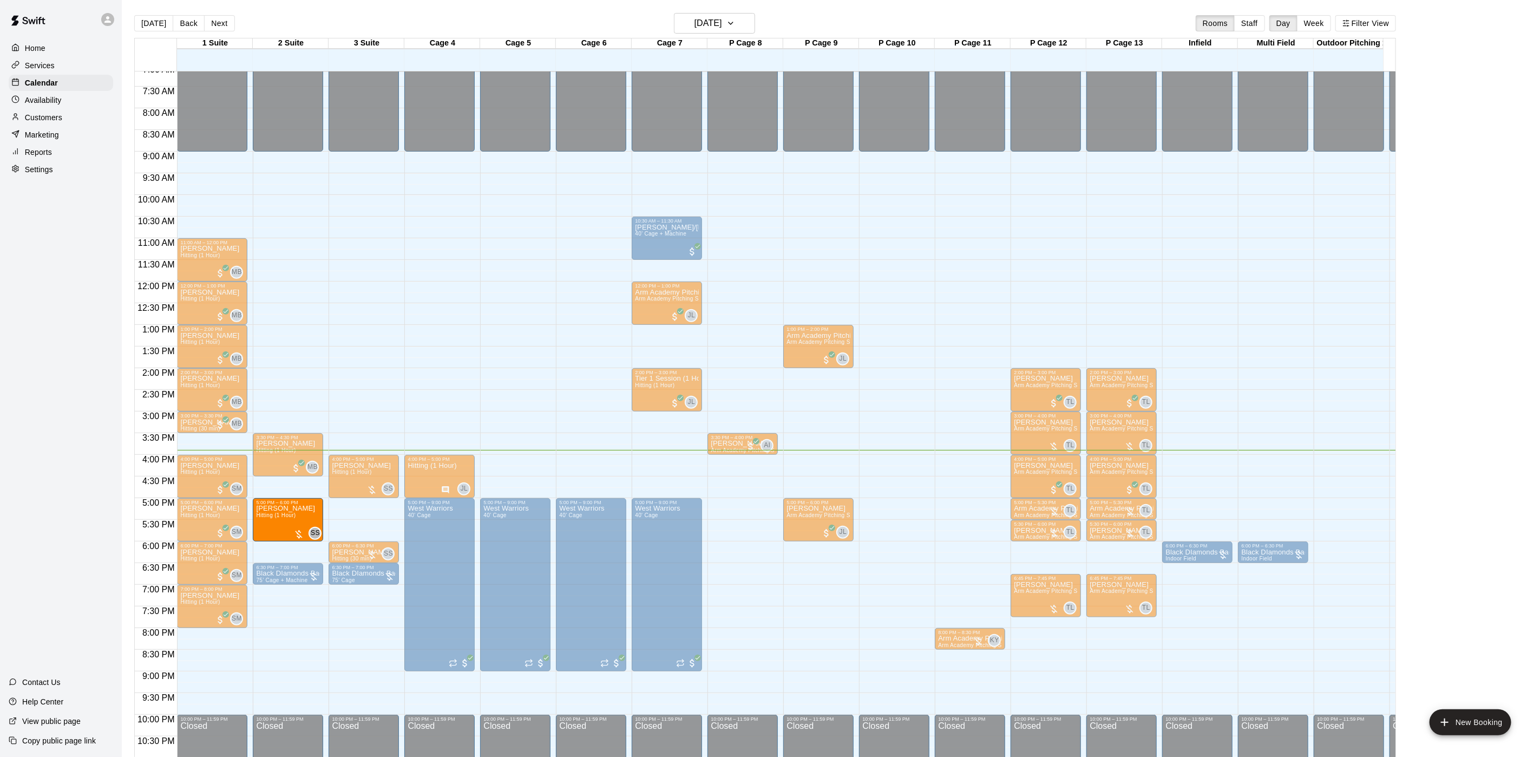
drag, startPoint x: 323, startPoint y: 520, endPoint x: 299, endPoint y: 525, distance: 24.8
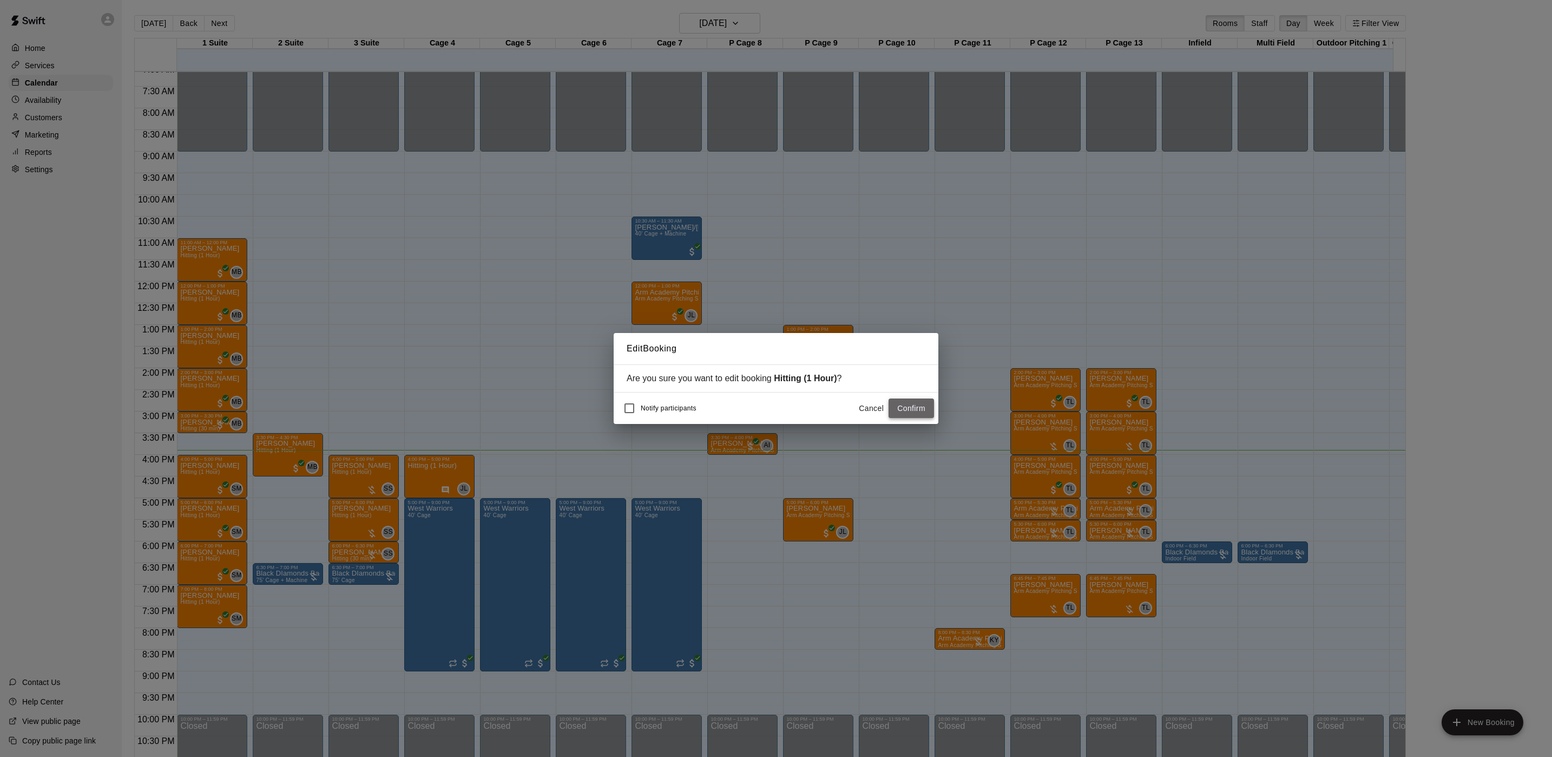
click at [911, 411] on button "Confirm" at bounding box center [911, 408] width 45 height 20
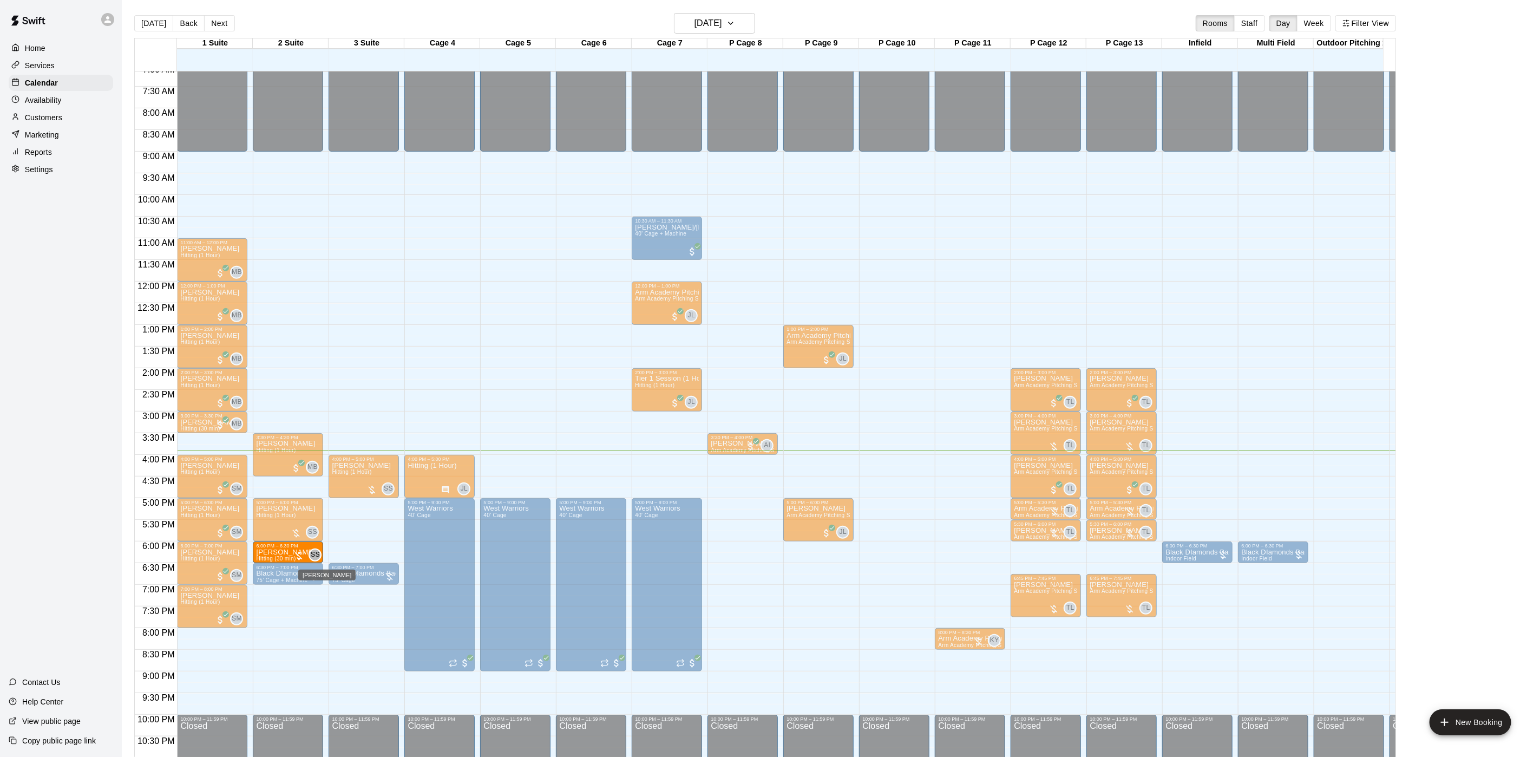
drag, startPoint x: 356, startPoint y: 549, endPoint x: 317, endPoint y: 556, distance: 40.1
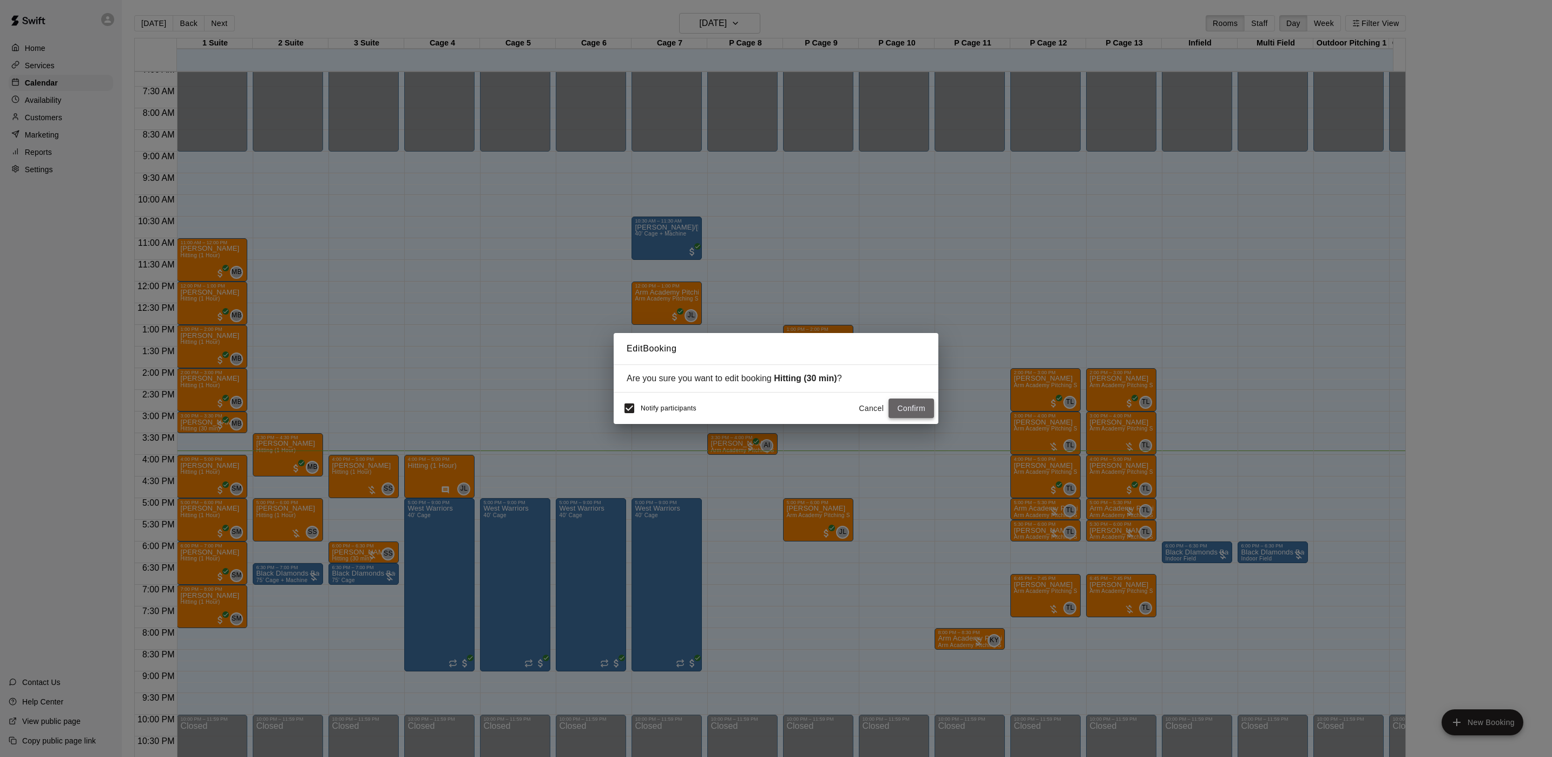
click at [917, 408] on button "Confirm" at bounding box center [911, 408] width 45 height 20
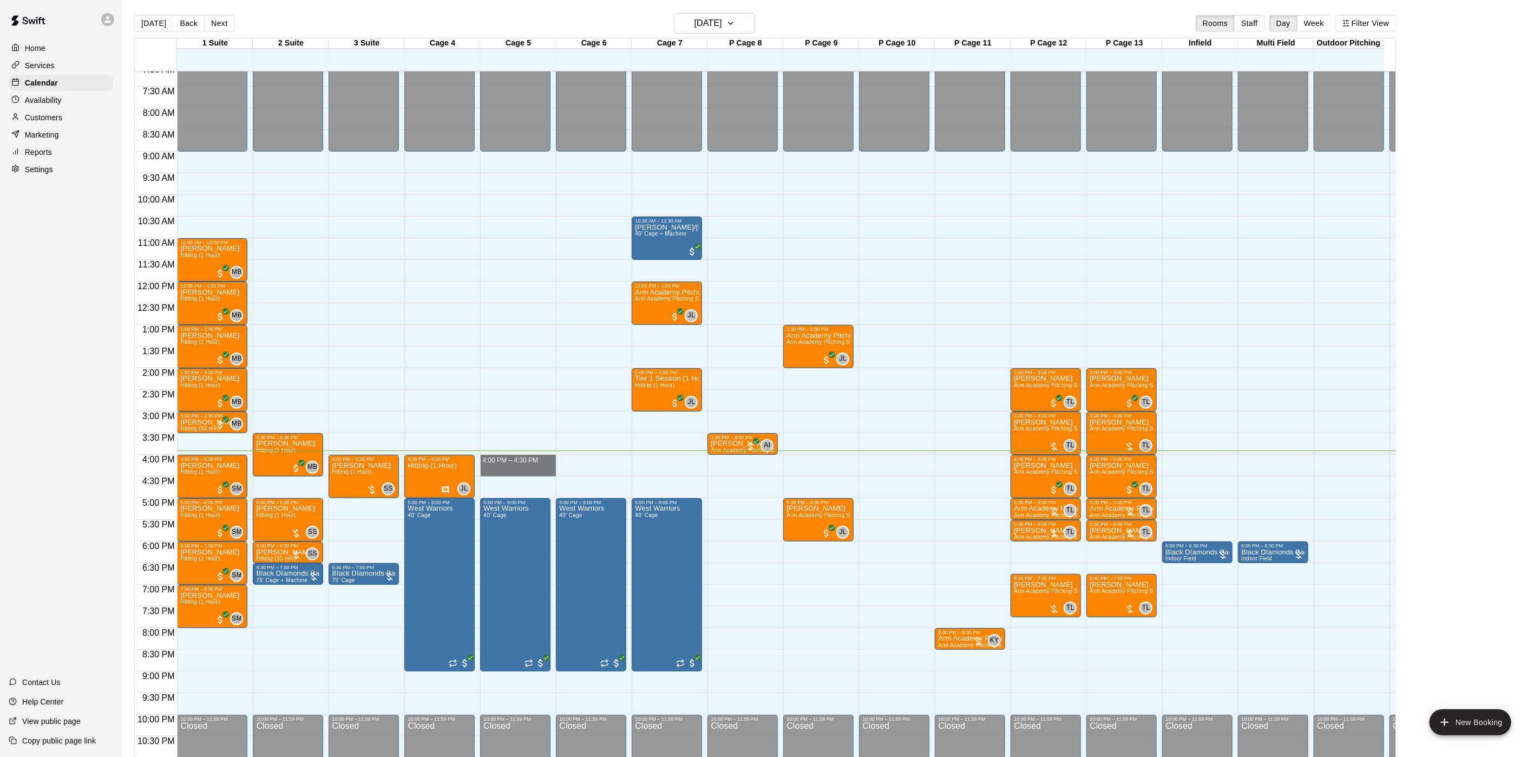
drag, startPoint x: 511, startPoint y: 462, endPoint x: 514, endPoint y: 468, distance: 6.3
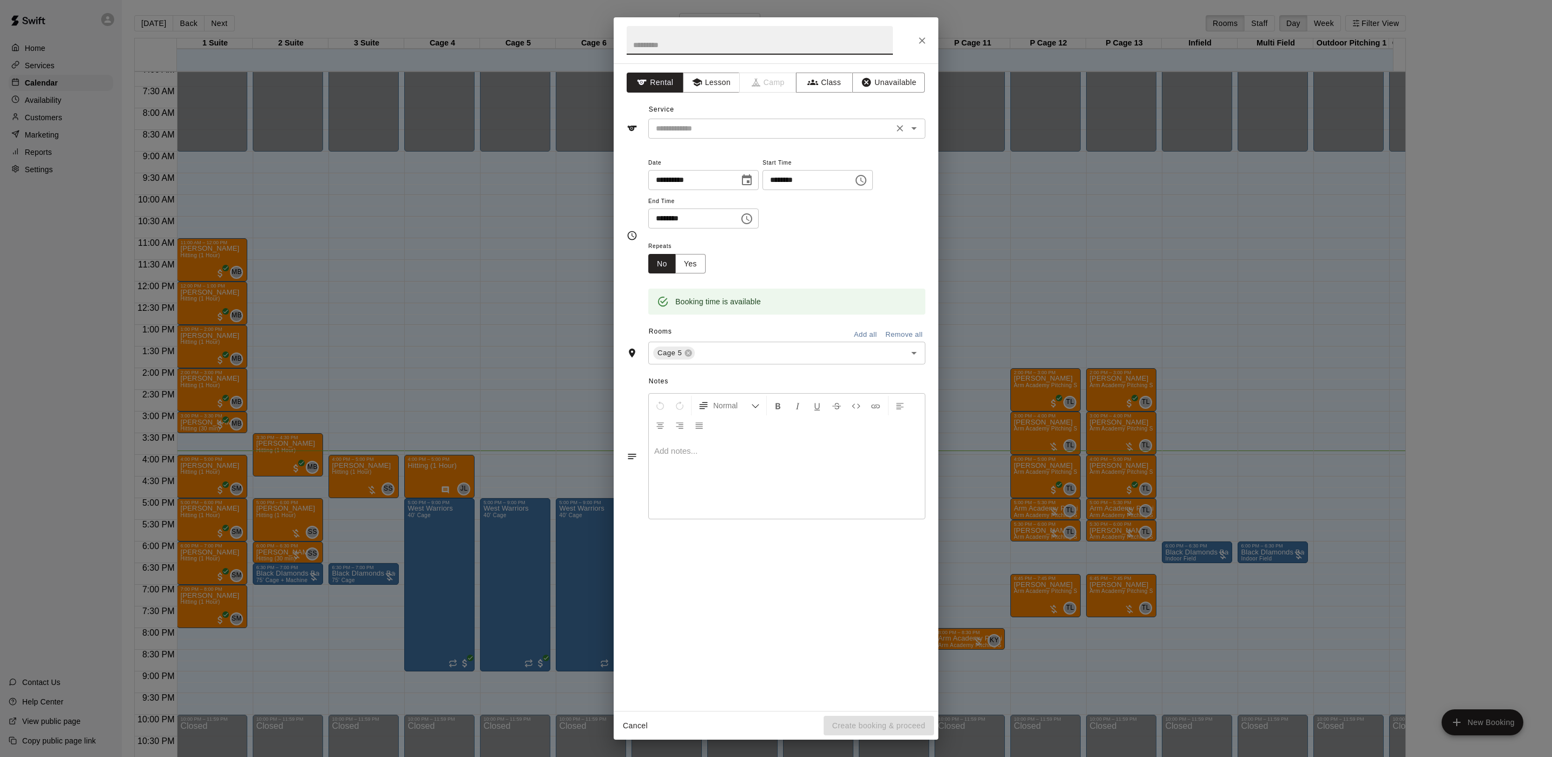
click at [671, 134] on input "text" at bounding box center [771, 129] width 239 height 14
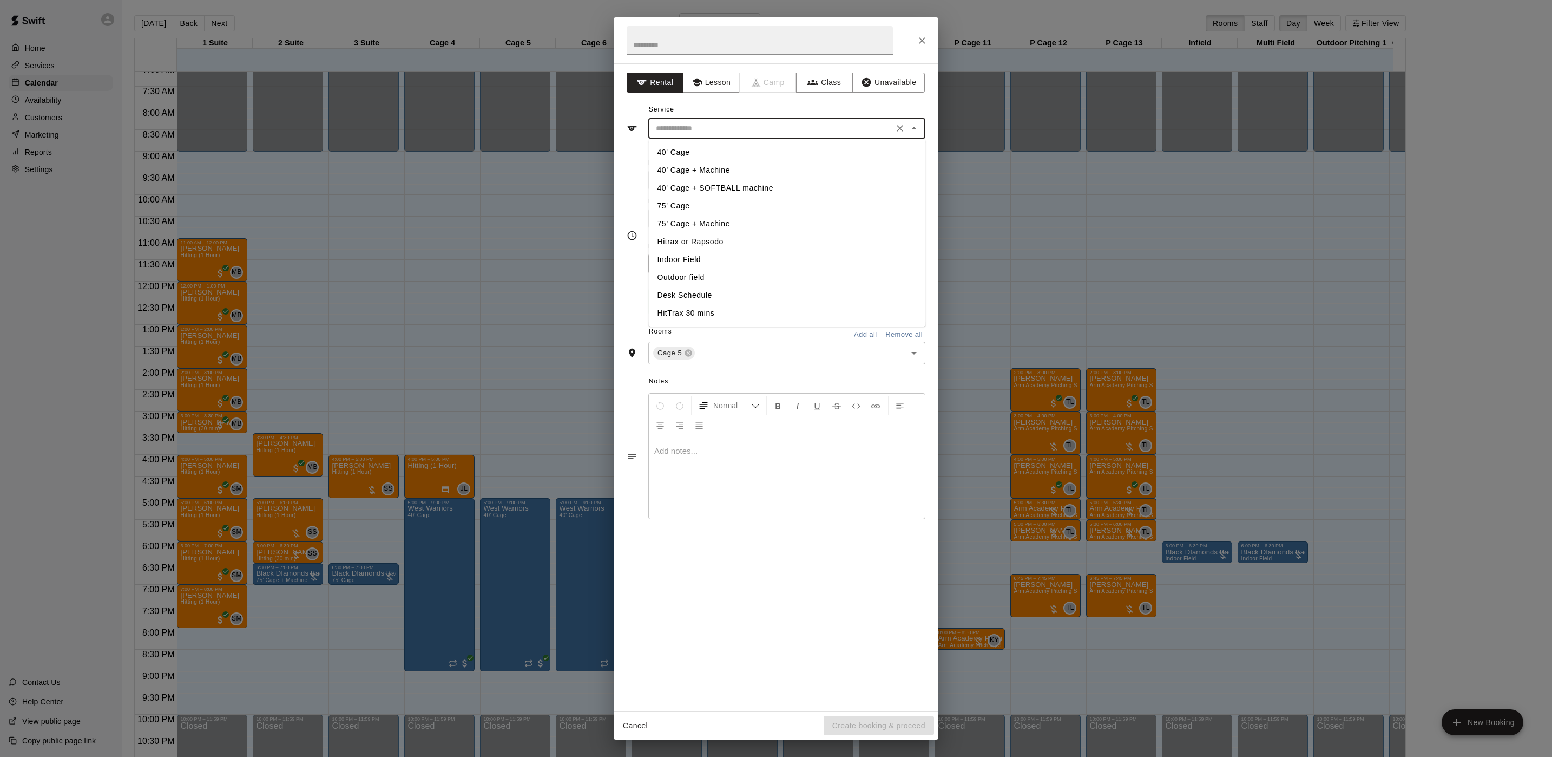
click at [674, 164] on li "40’ Cage + Machine" at bounding box center [787, 170] width 277 height 18
type input "**********"
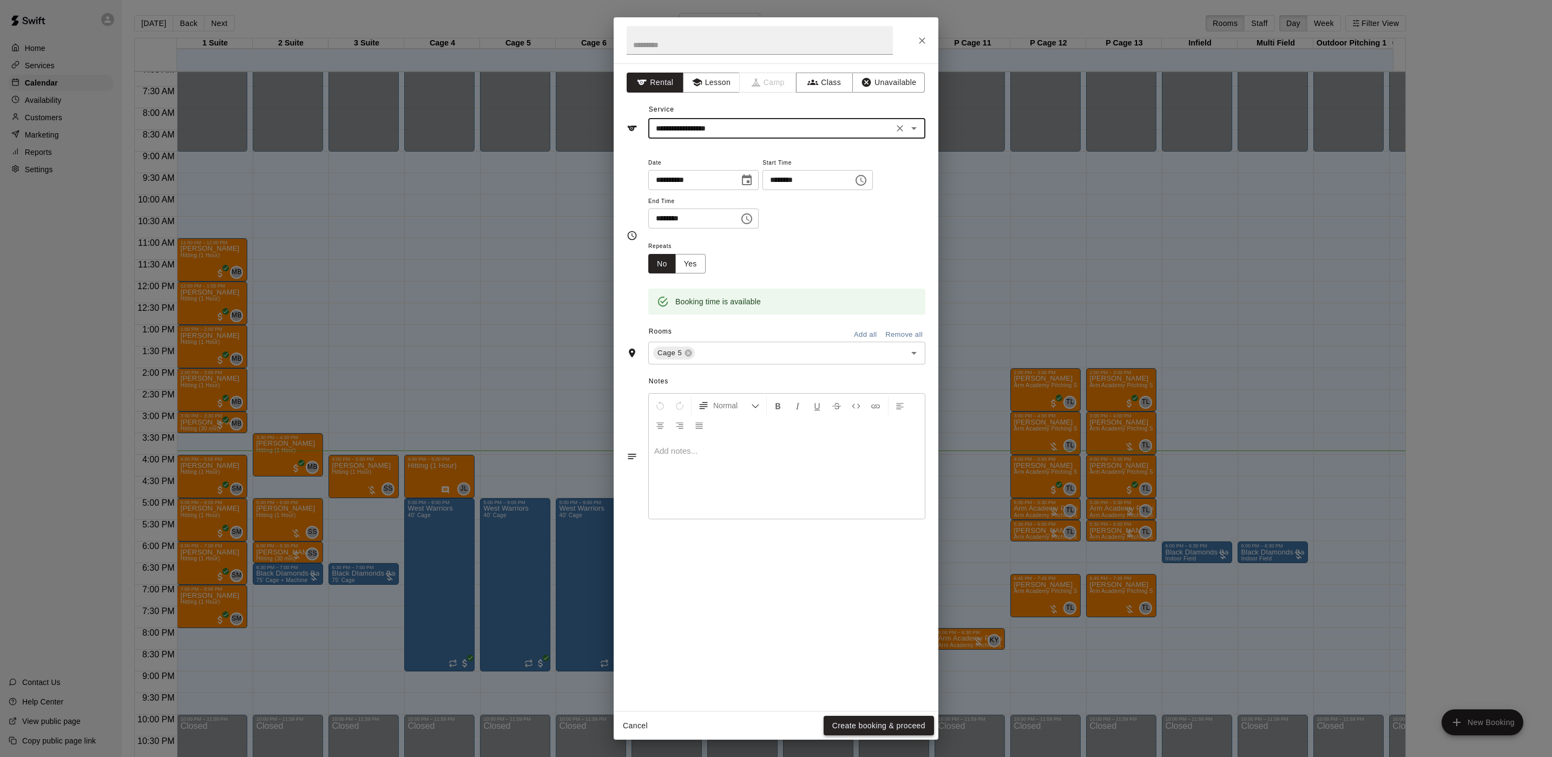
click at [877, 718] on button "Create booking & proceed" at bounding box center [879, 726] width 110 height 20
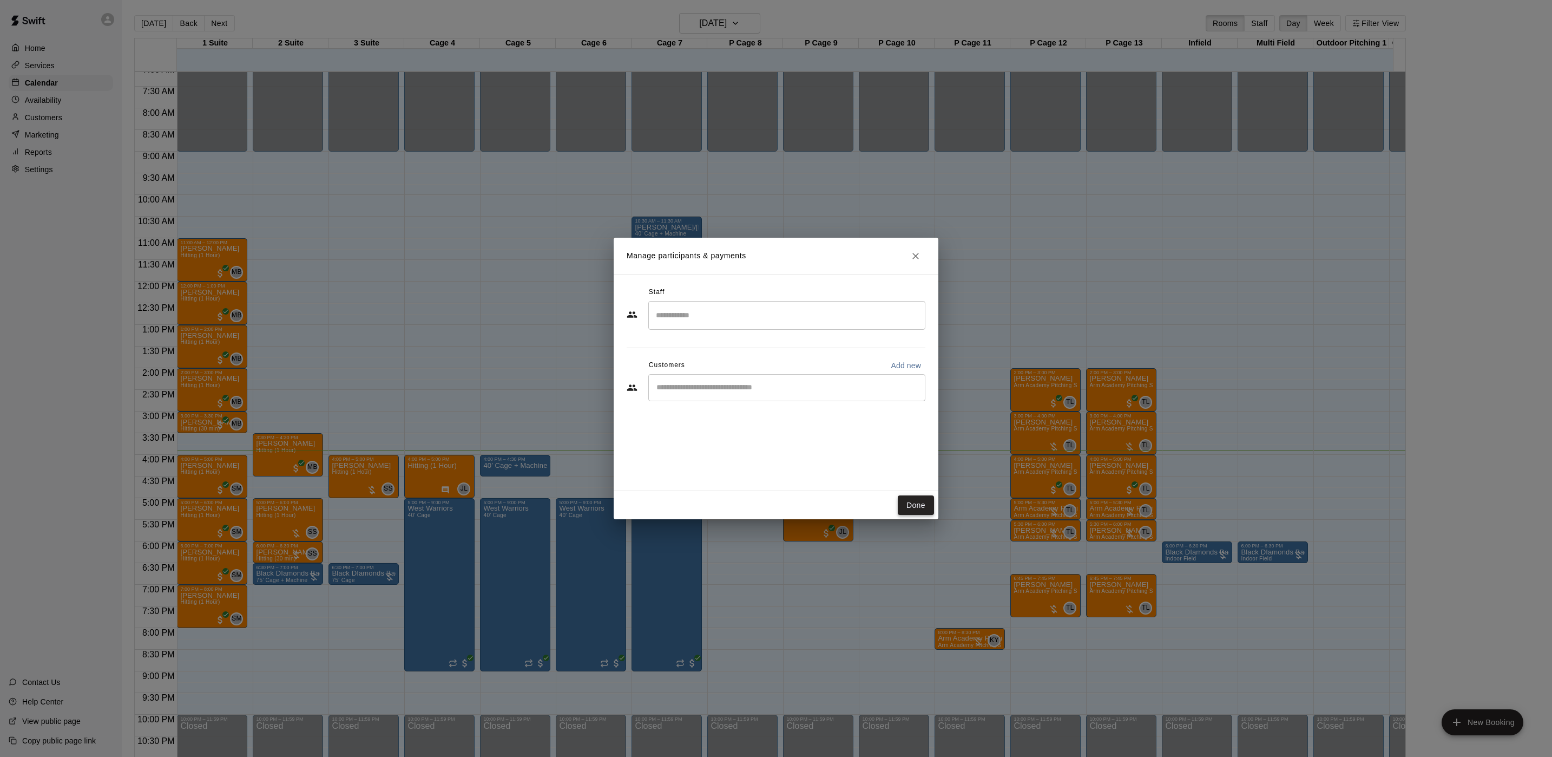
click at [919, 507] on button "Done" at bounding box center [916, 505] width 36 height 20
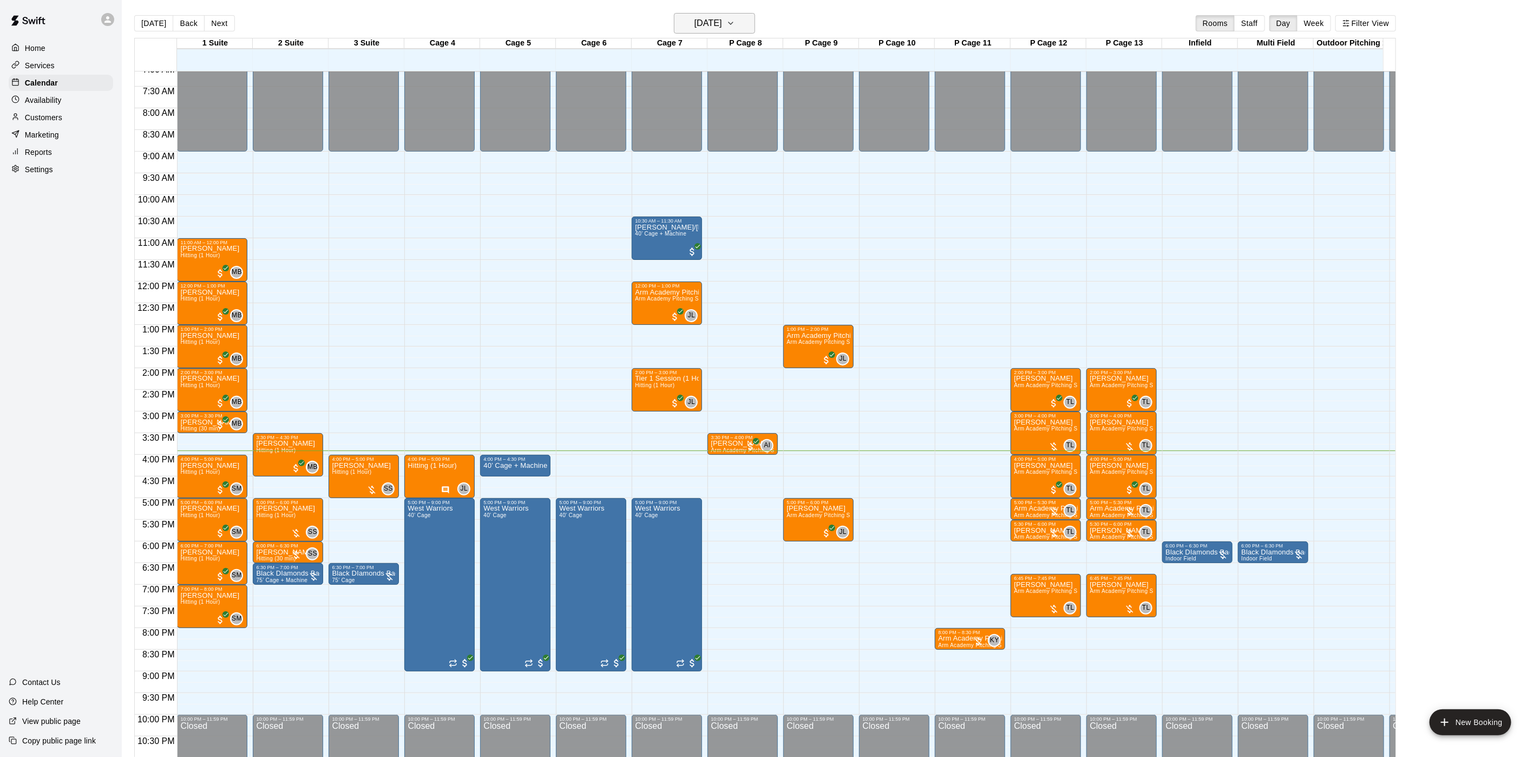
click at [722, 26] on h6 "[DATE]" at bounding box center [708, 23] width 28 height 15
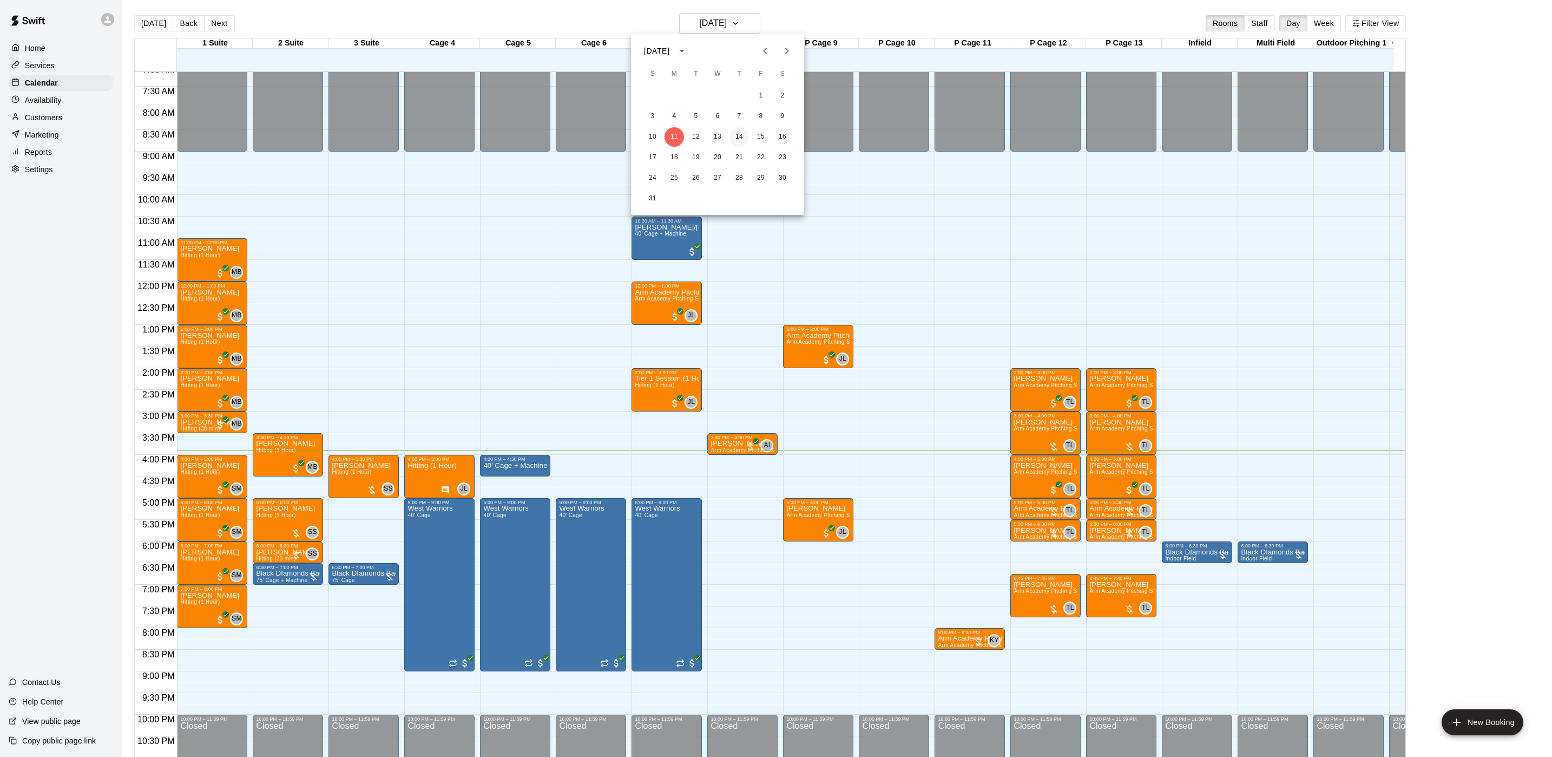
click at [736, 135] on button "14" at bounding box center [739, 136] width 19 height 19
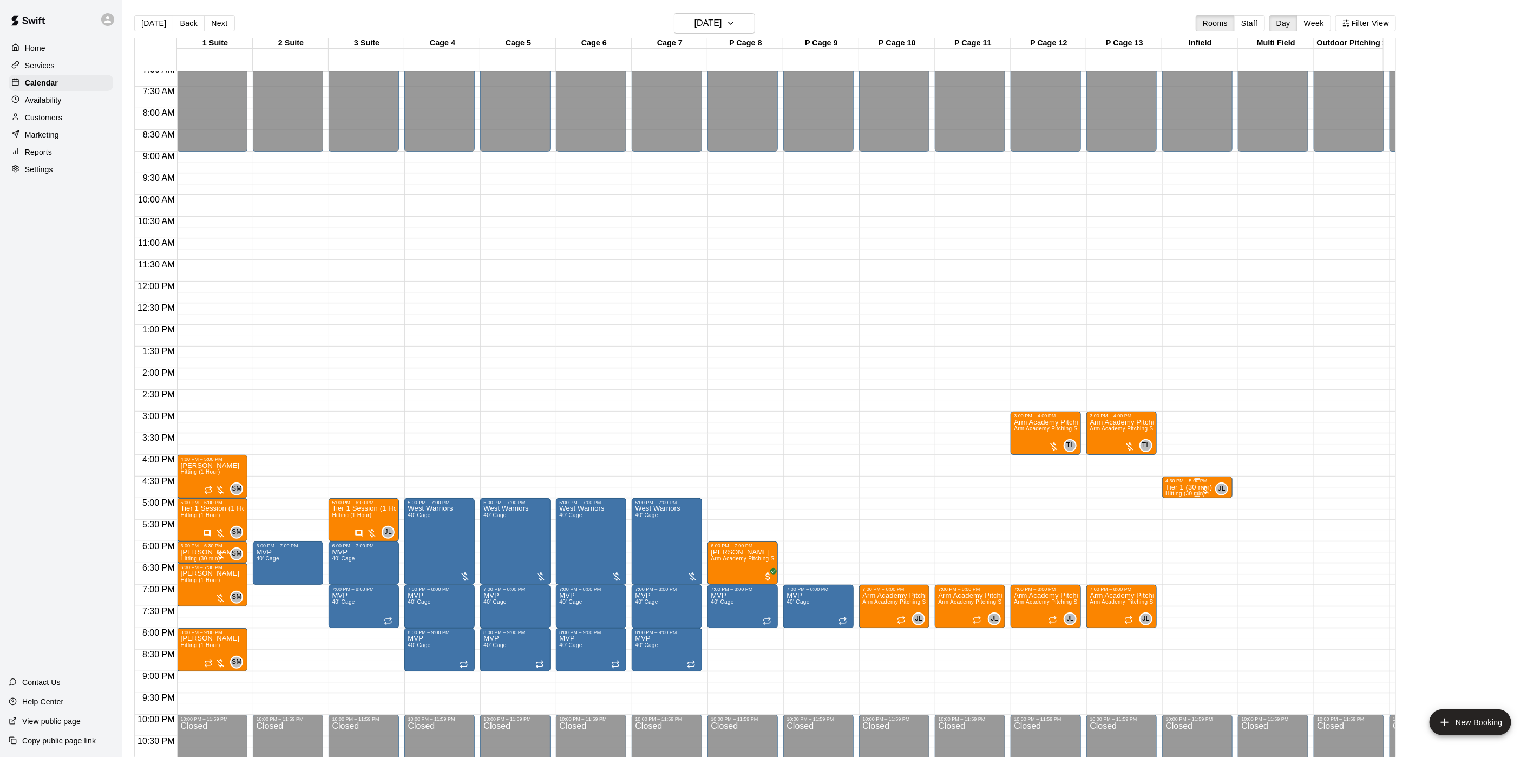
click at [1187, 493] on span "Hitting (30 min)" at bounding box center [1185, 493] width 40 height 6
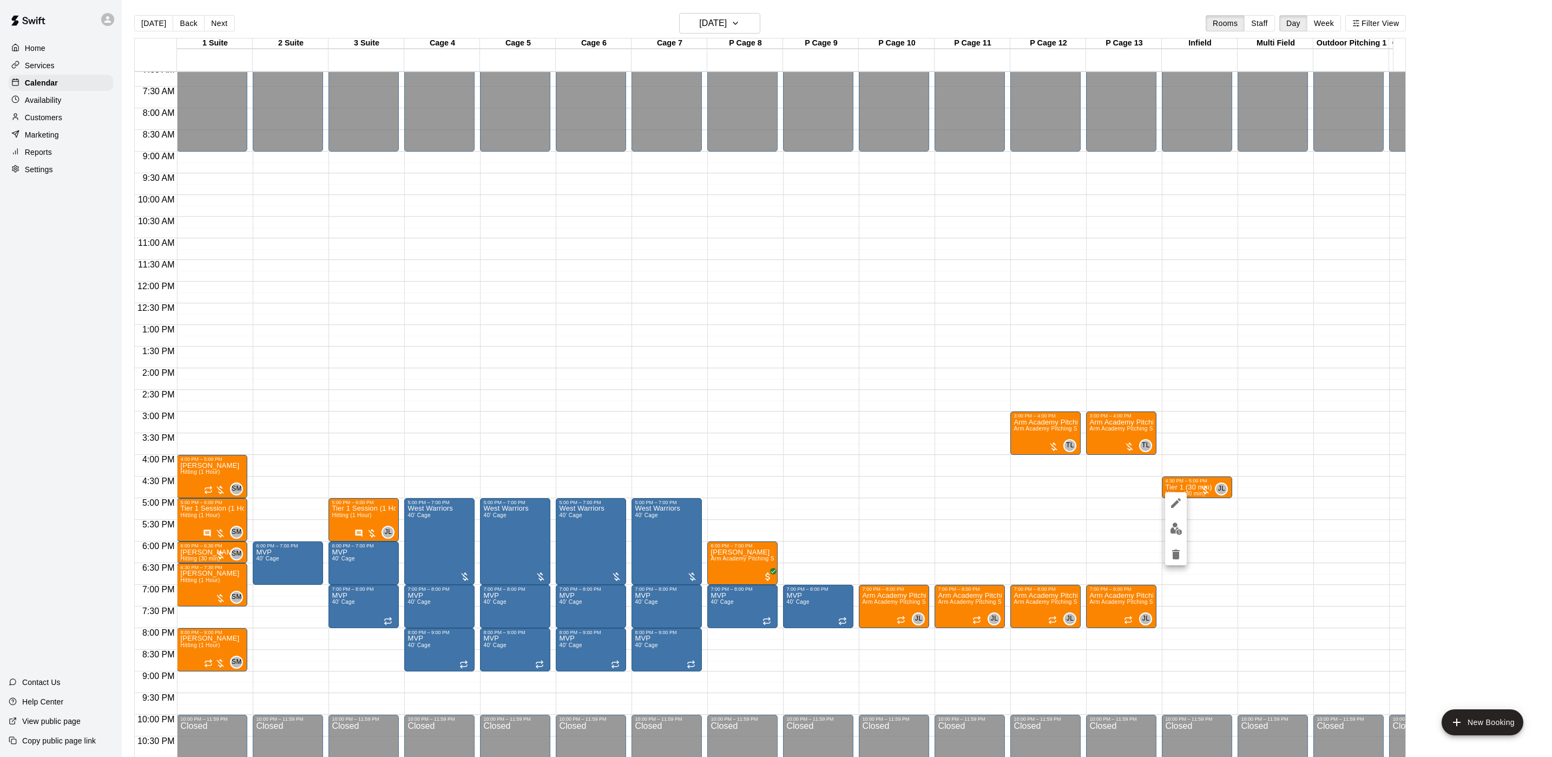
click at [1176, 500] on icon "edit" at bounding box center [1176, 502] width 13 height 13
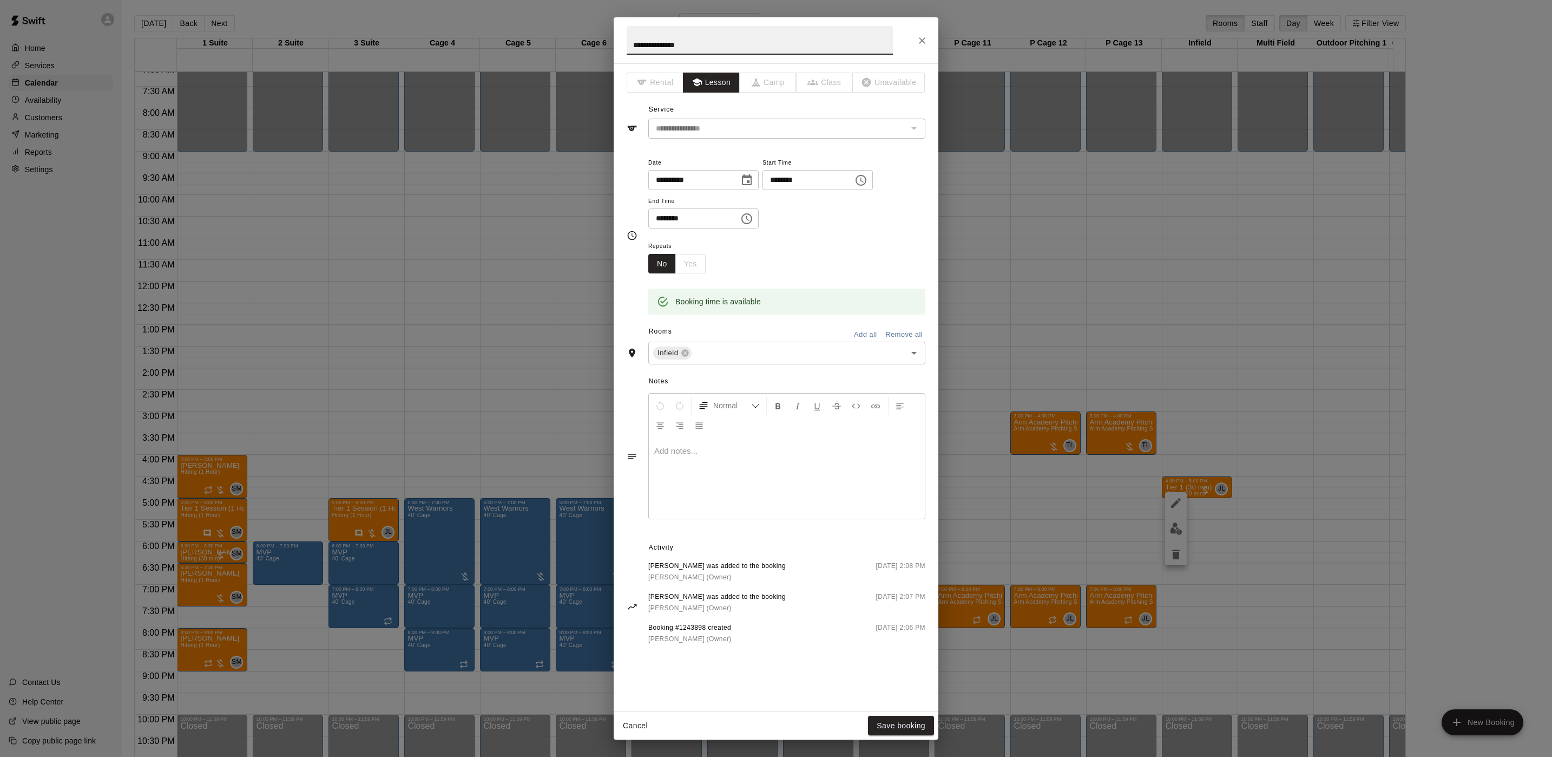
click at [1123, 323] on div "**********" at bounding box center [776, 378] width 1552 height 757
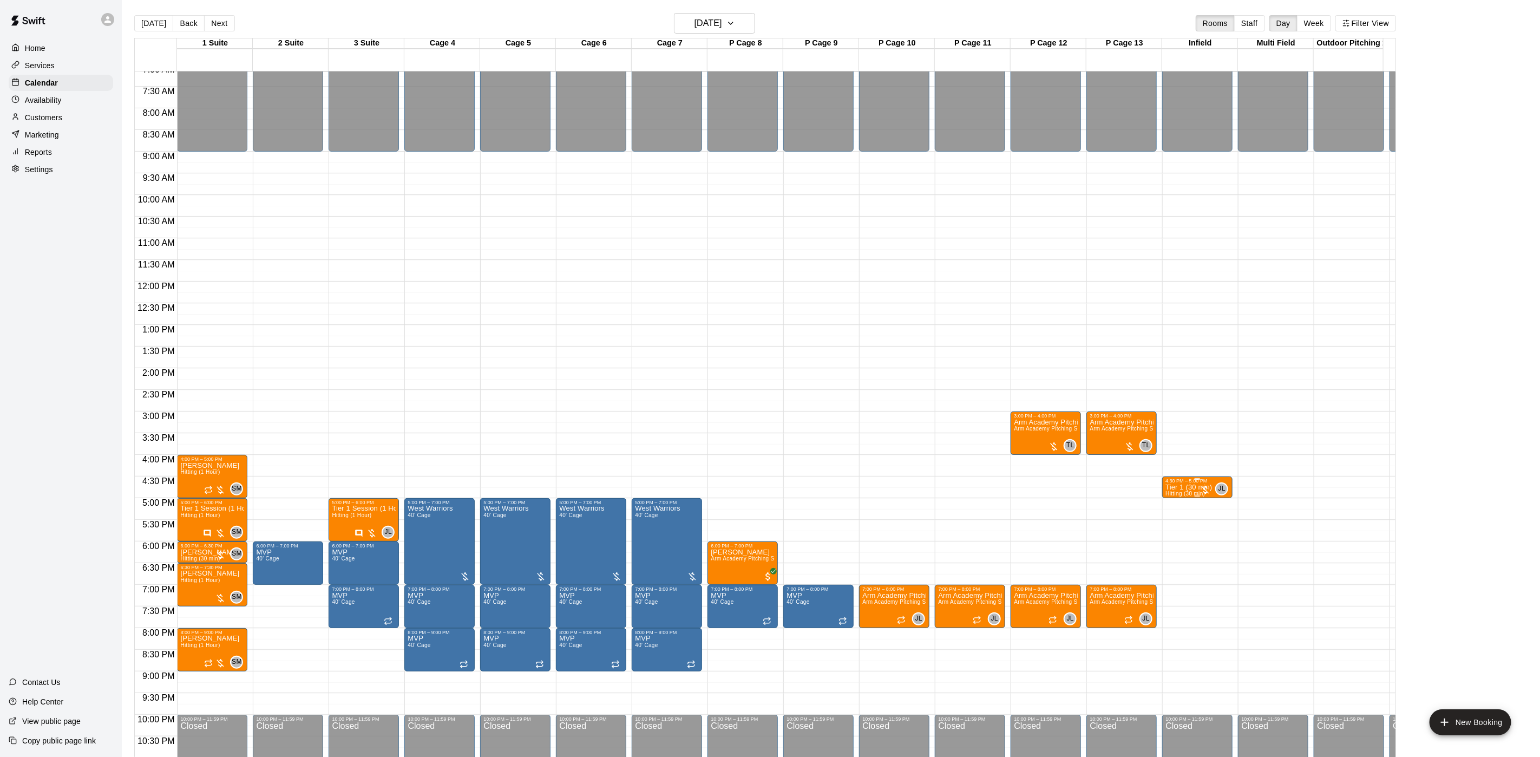
click at [1202, 489] on div at bounding box center [1205, 489] width 11 height 11
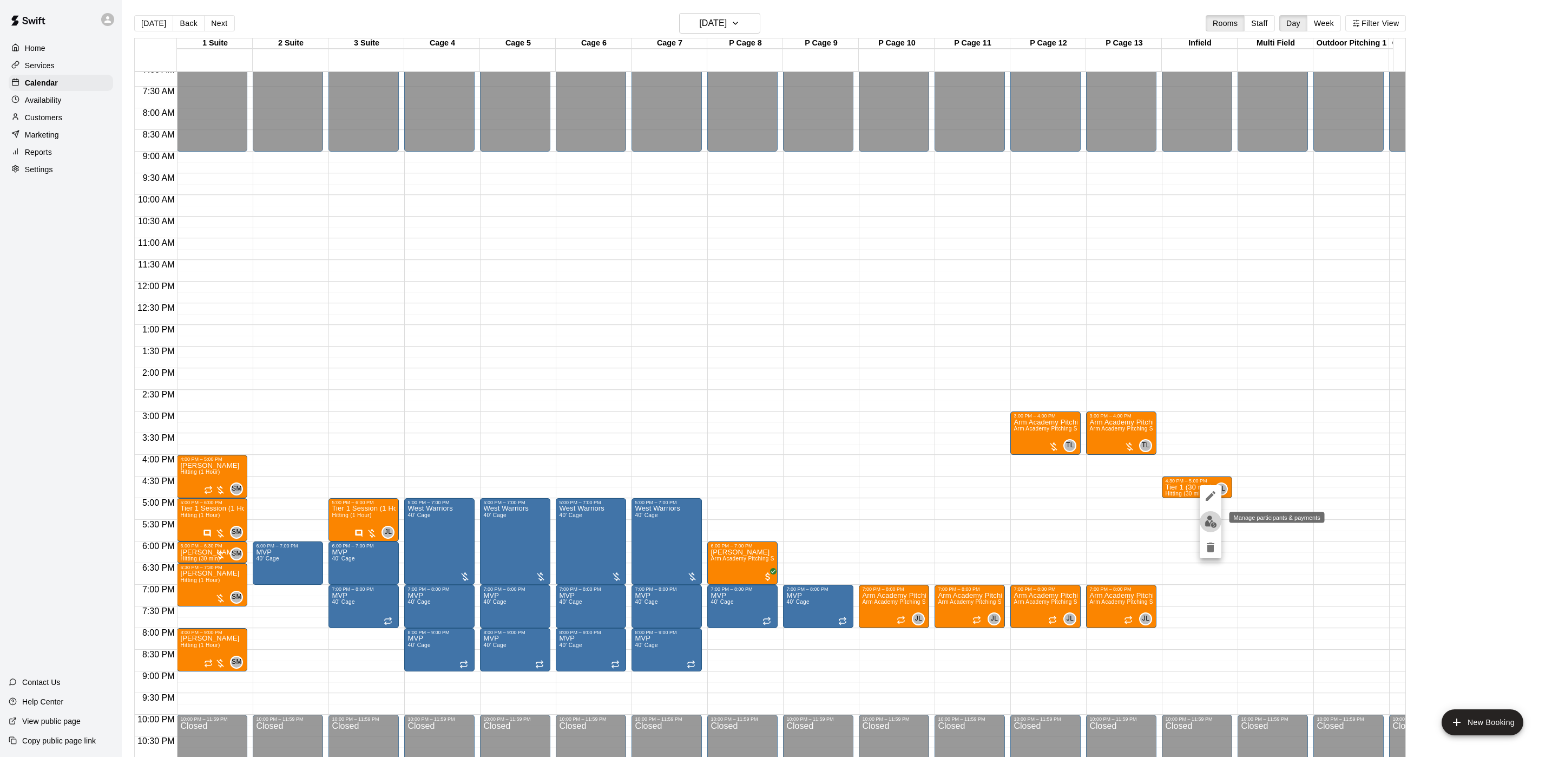
click at [1205, 520] on img "edit" at bounding box center [1211, 521] width 12 height 12
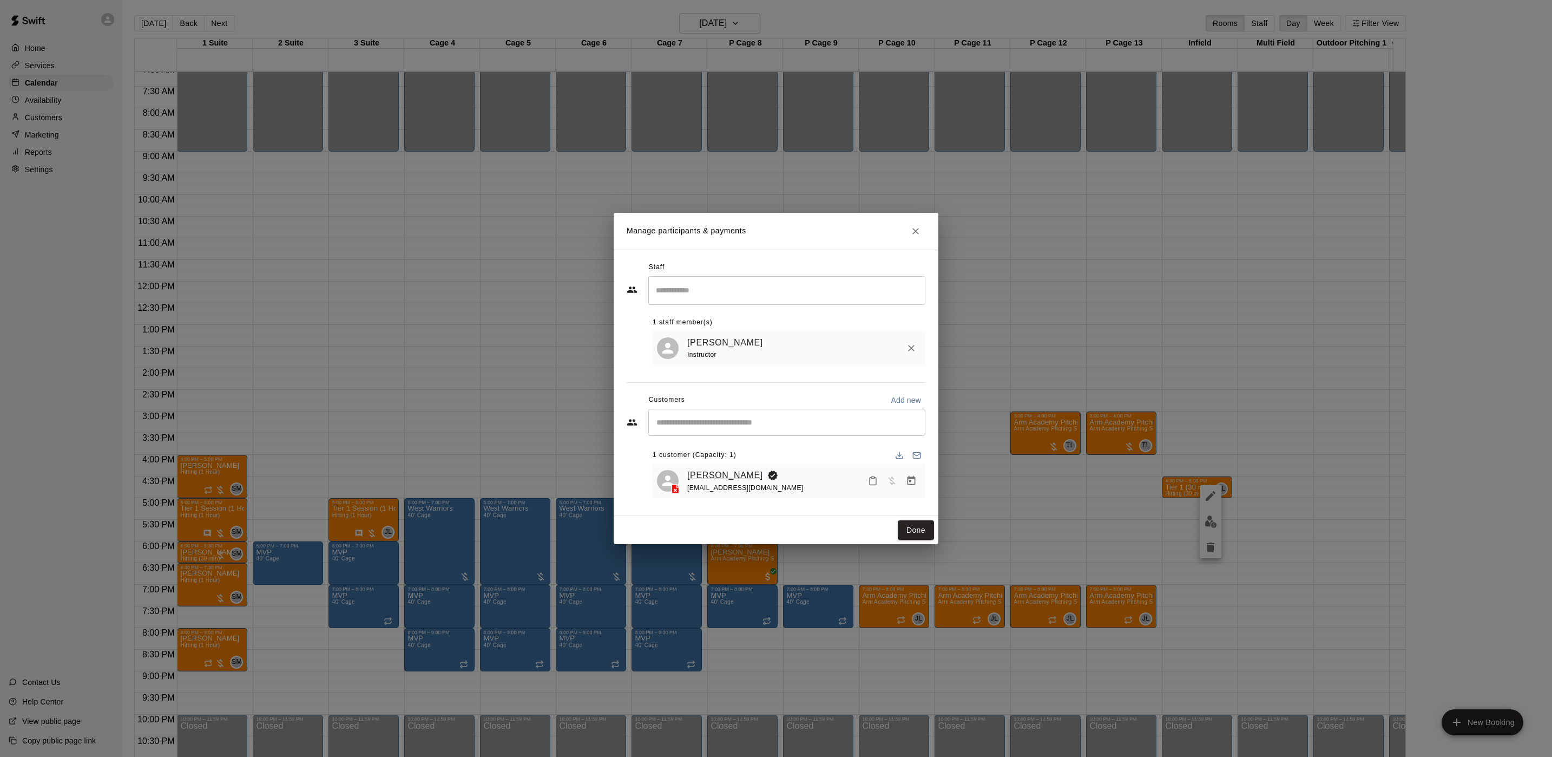
click at [695, 468] on link "[PERSON_NAME]" at bounding box center [725, 475] width 76 height 14
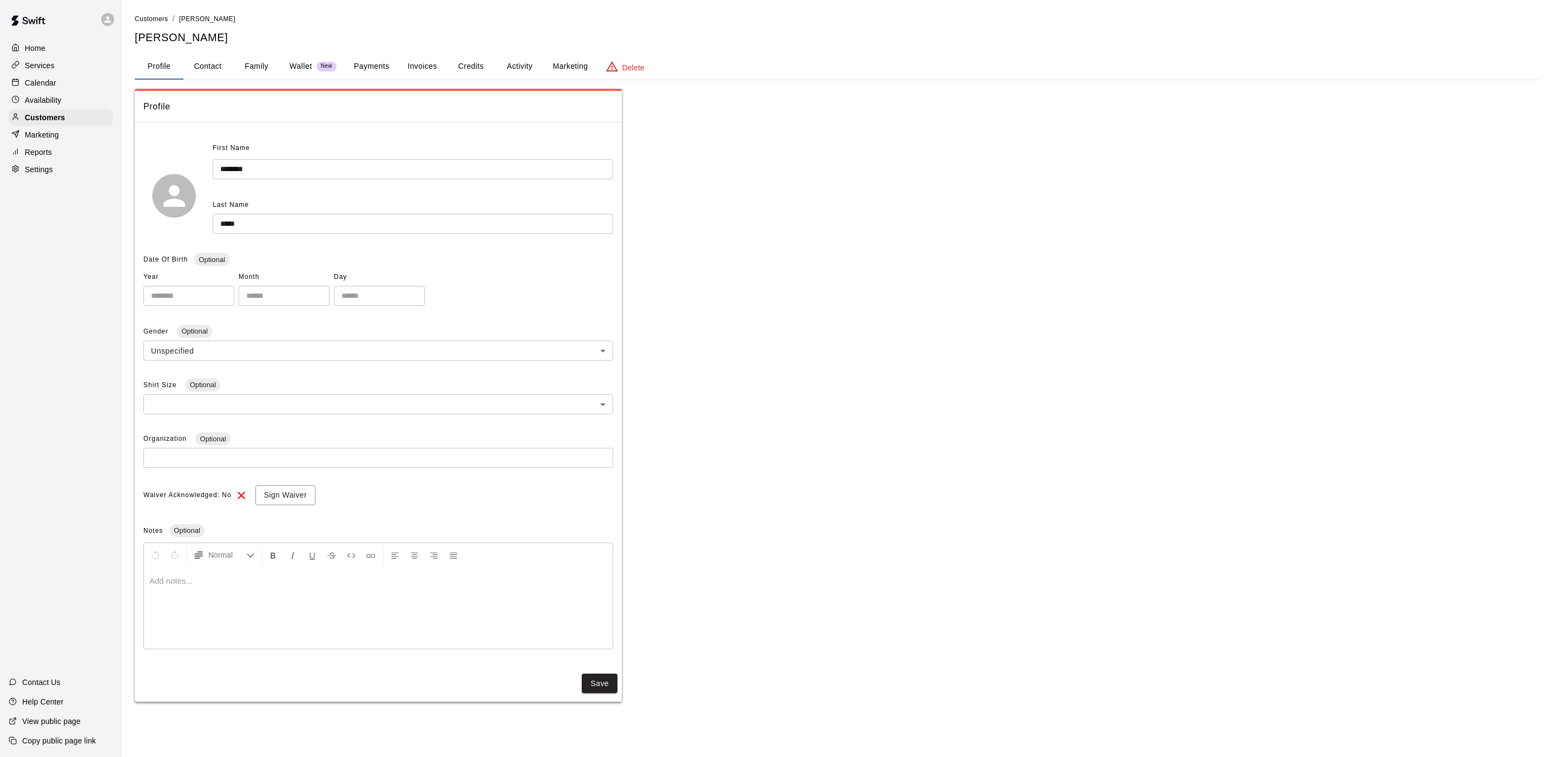
click at [221, 67] on button "Contact" at bounding box center [207, 67] width 49 height 26
select select "**"
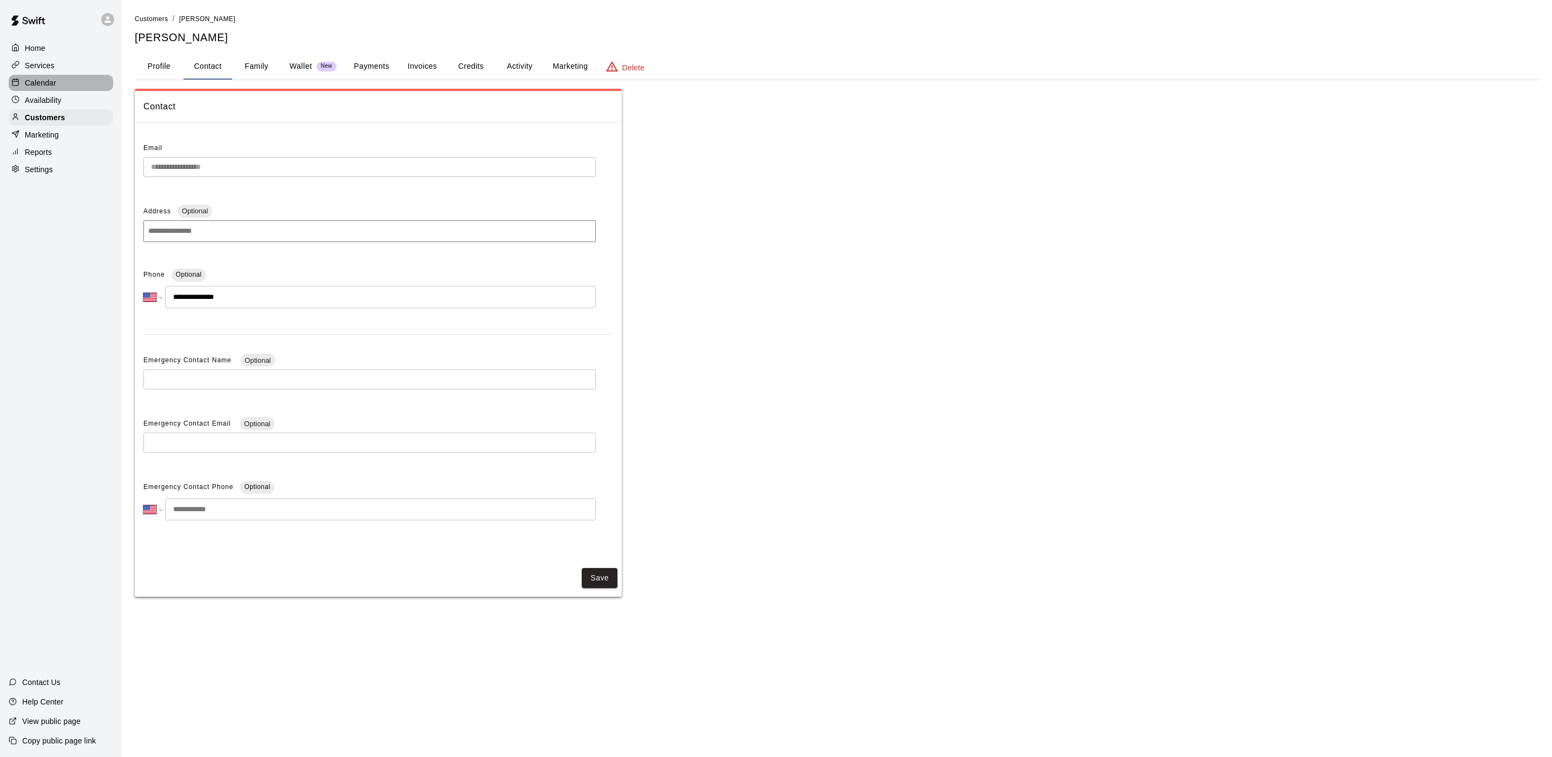
click at [69, 86] on div "Calendar" at bounding box center [61, 83] width 104 height 16
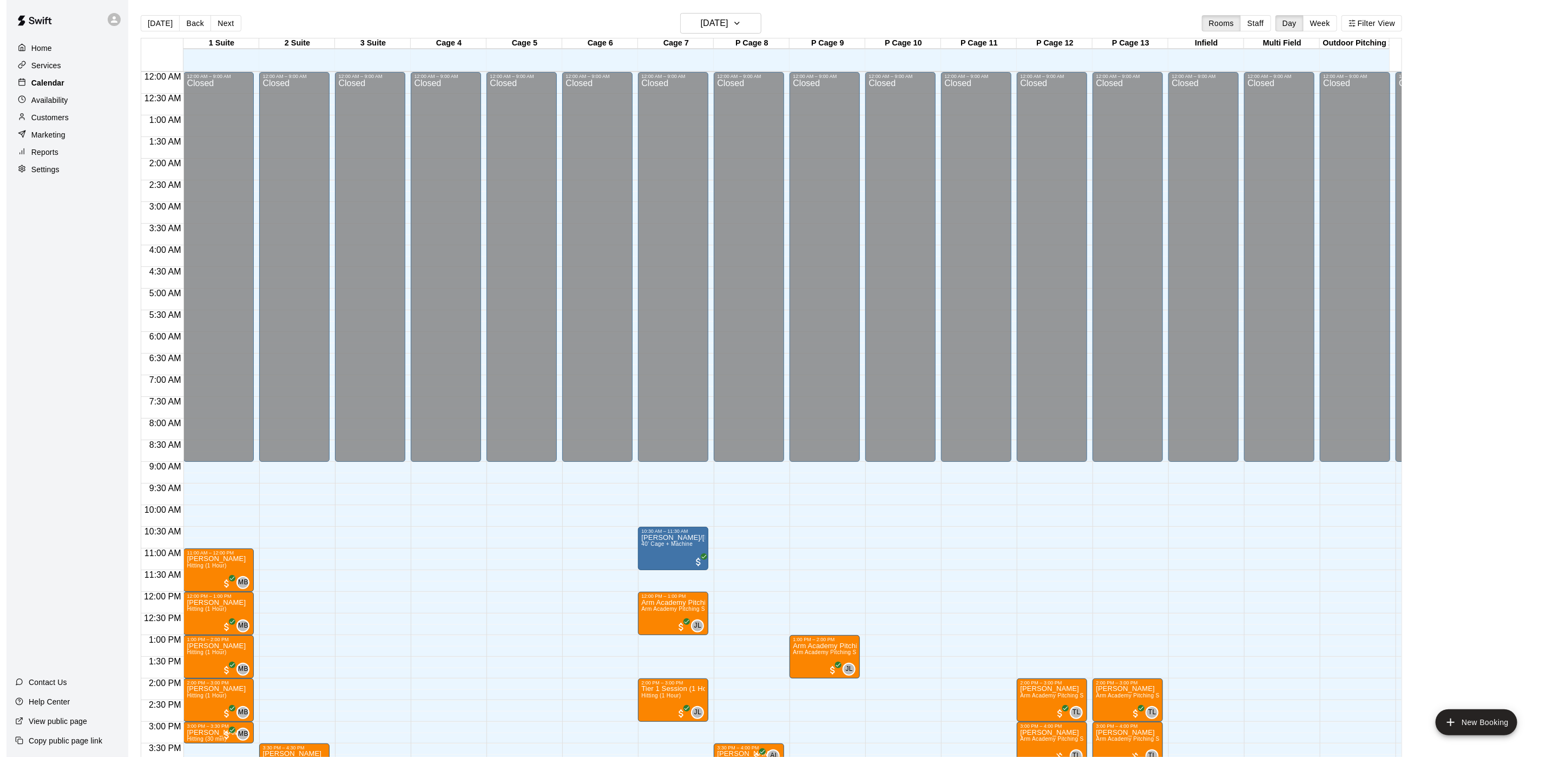
scroll to position [310, 0]
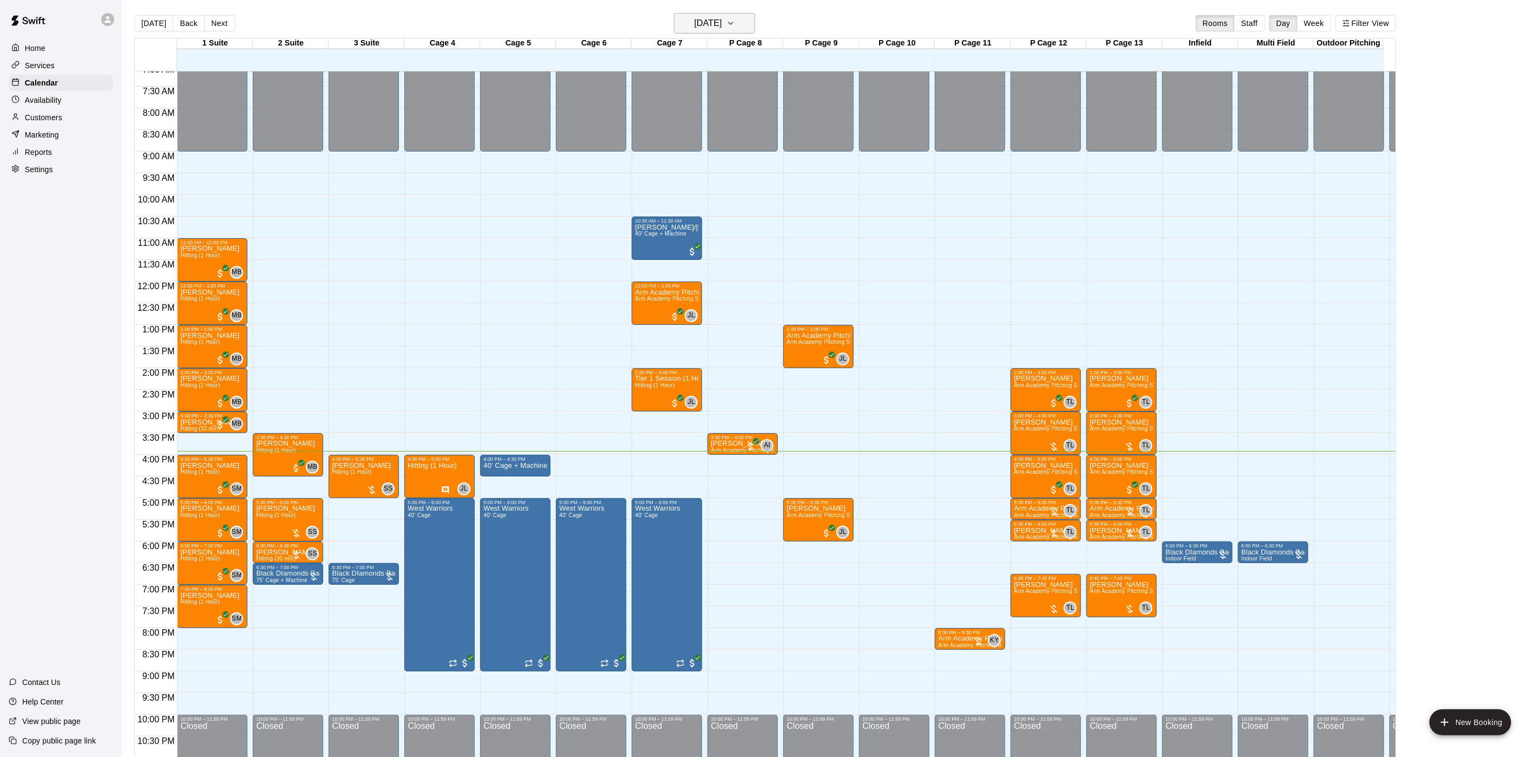
click at [706, 25] on h6 "[DATE]" at bounding box center [708, 23] width 28 height 15
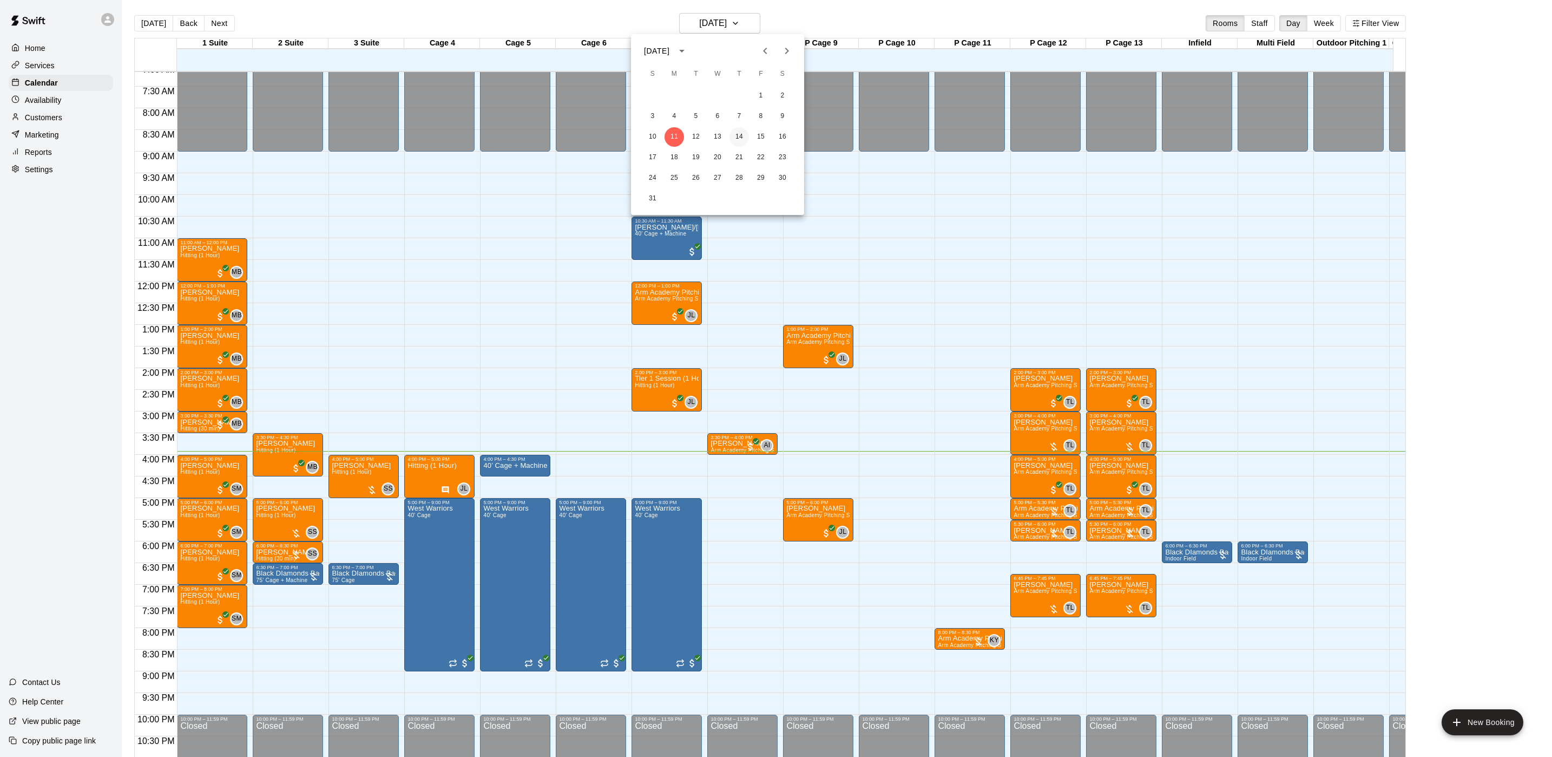
click at [738, 141] on button "14" at bounding box center [739, 136] width 19 height 19
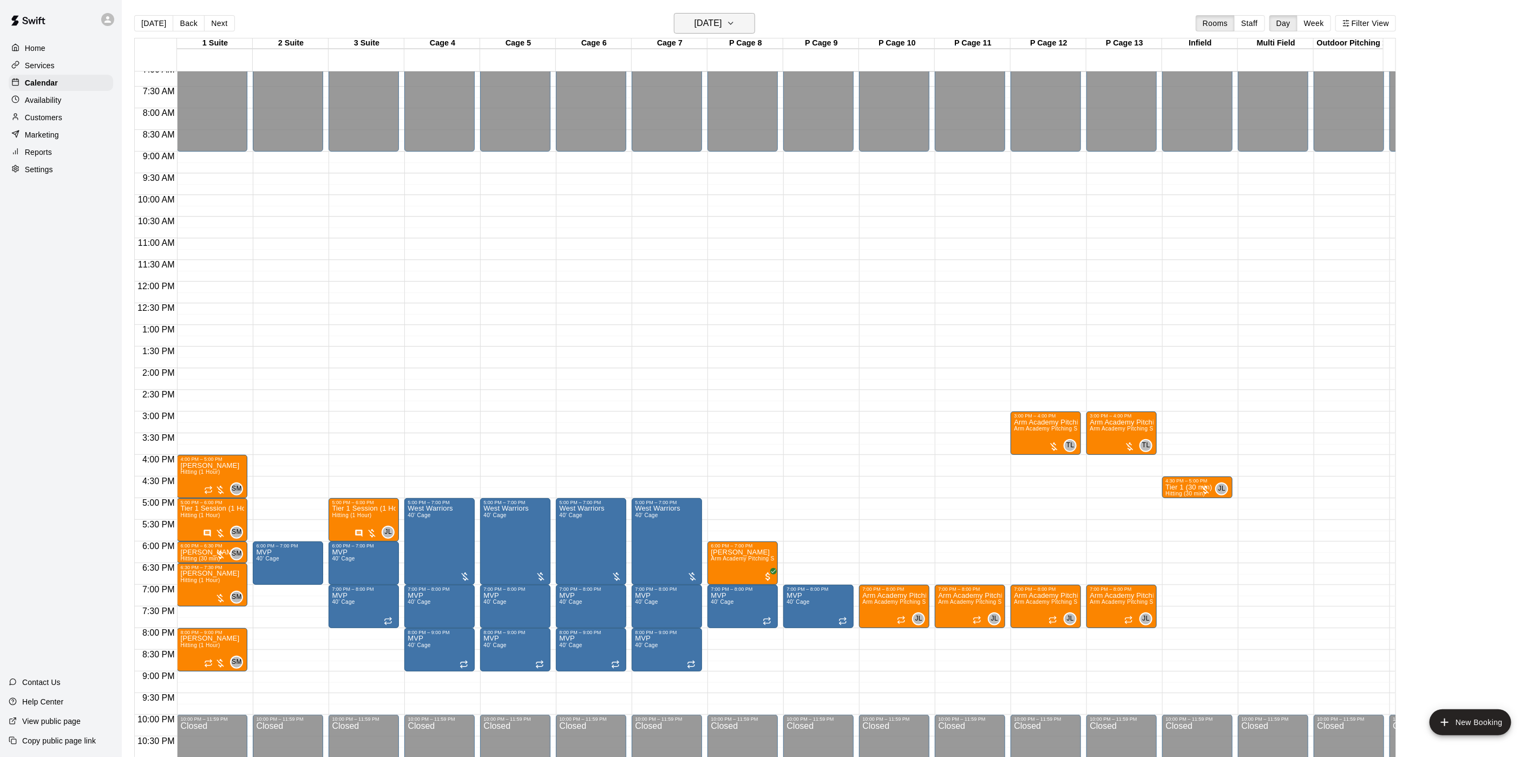
click at [700, 28] on h6 "[DATE]" at bounding box center [708, 23] width 28 height 15
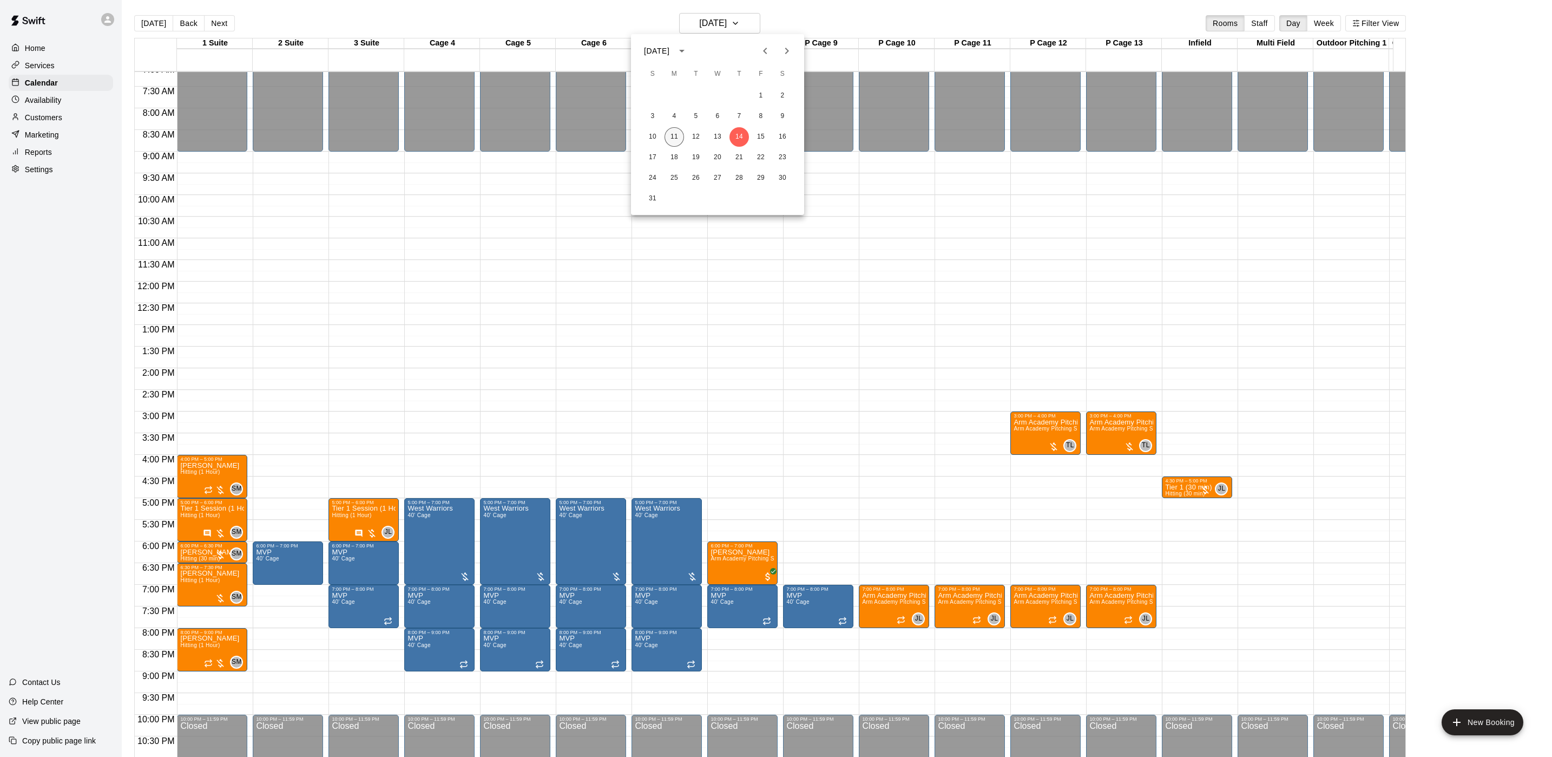
click at [677, 134] on button "11" at bounding box center [674, 136] width 19 height 19
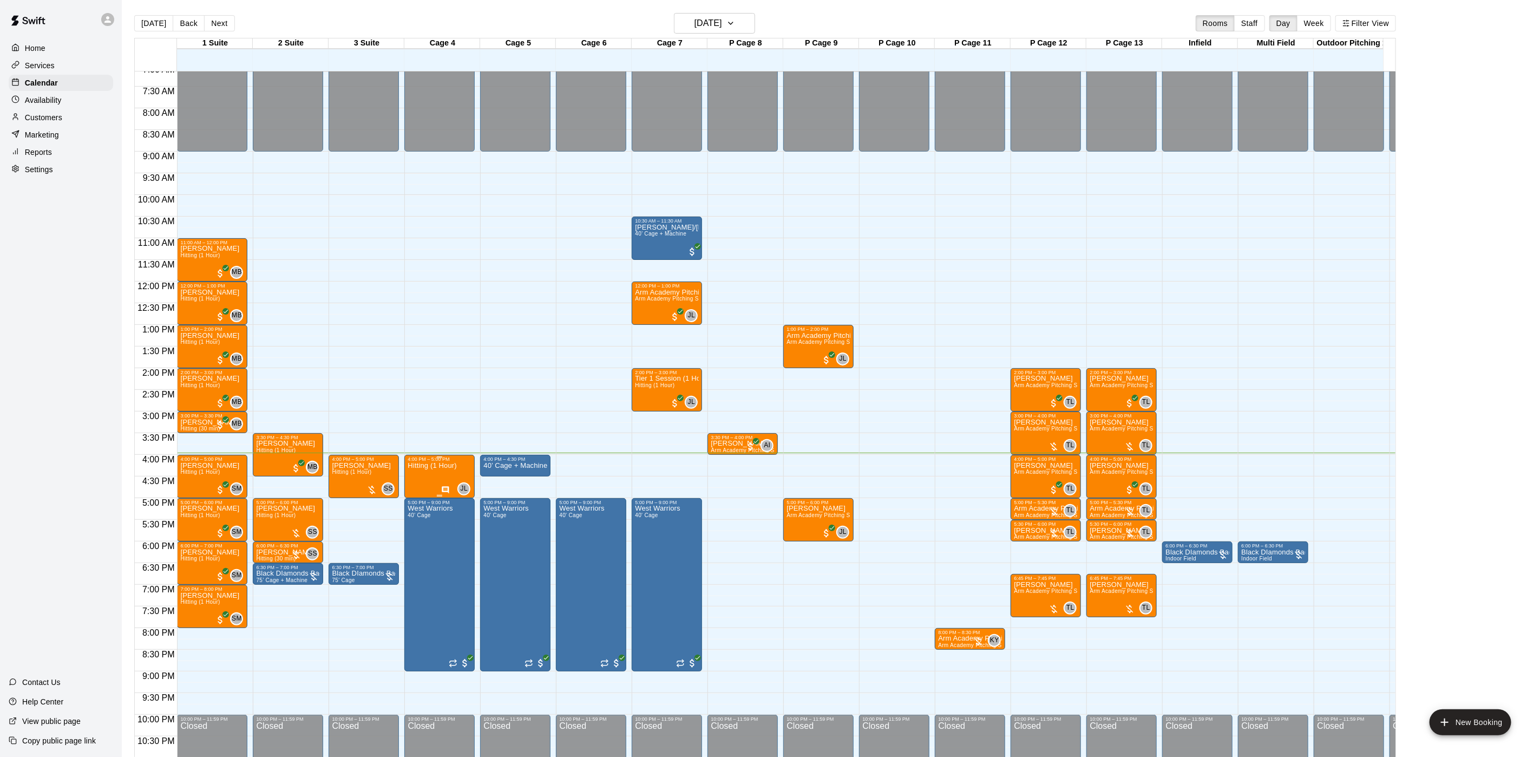
click at [432, 462] on div "4:00 PM – 5:00 PM" at bounding box center [440, 458] width 64 height 5
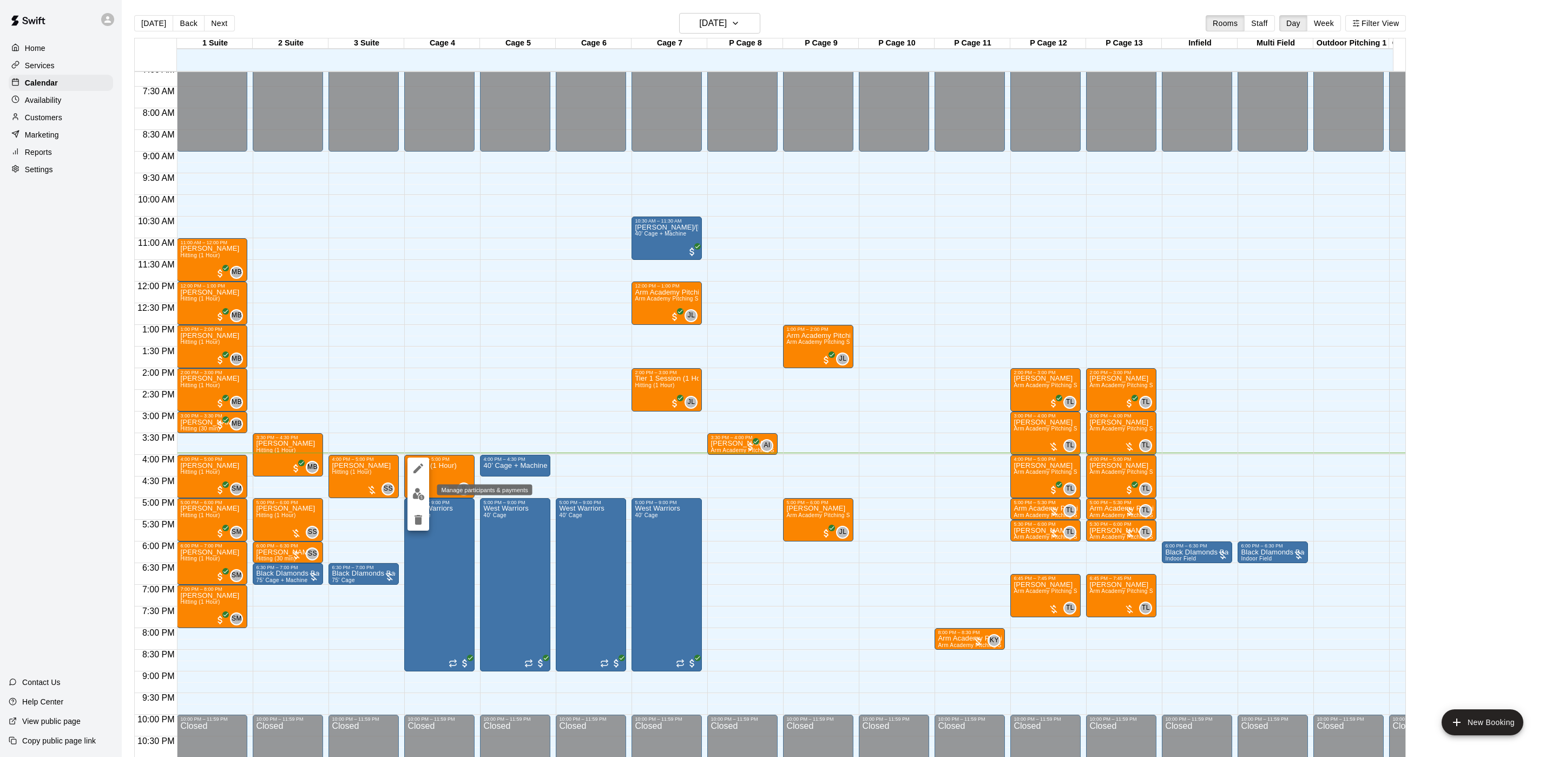
click at [424, 489] on img "edit" at bounding box center [418, 494] width 12 height 12
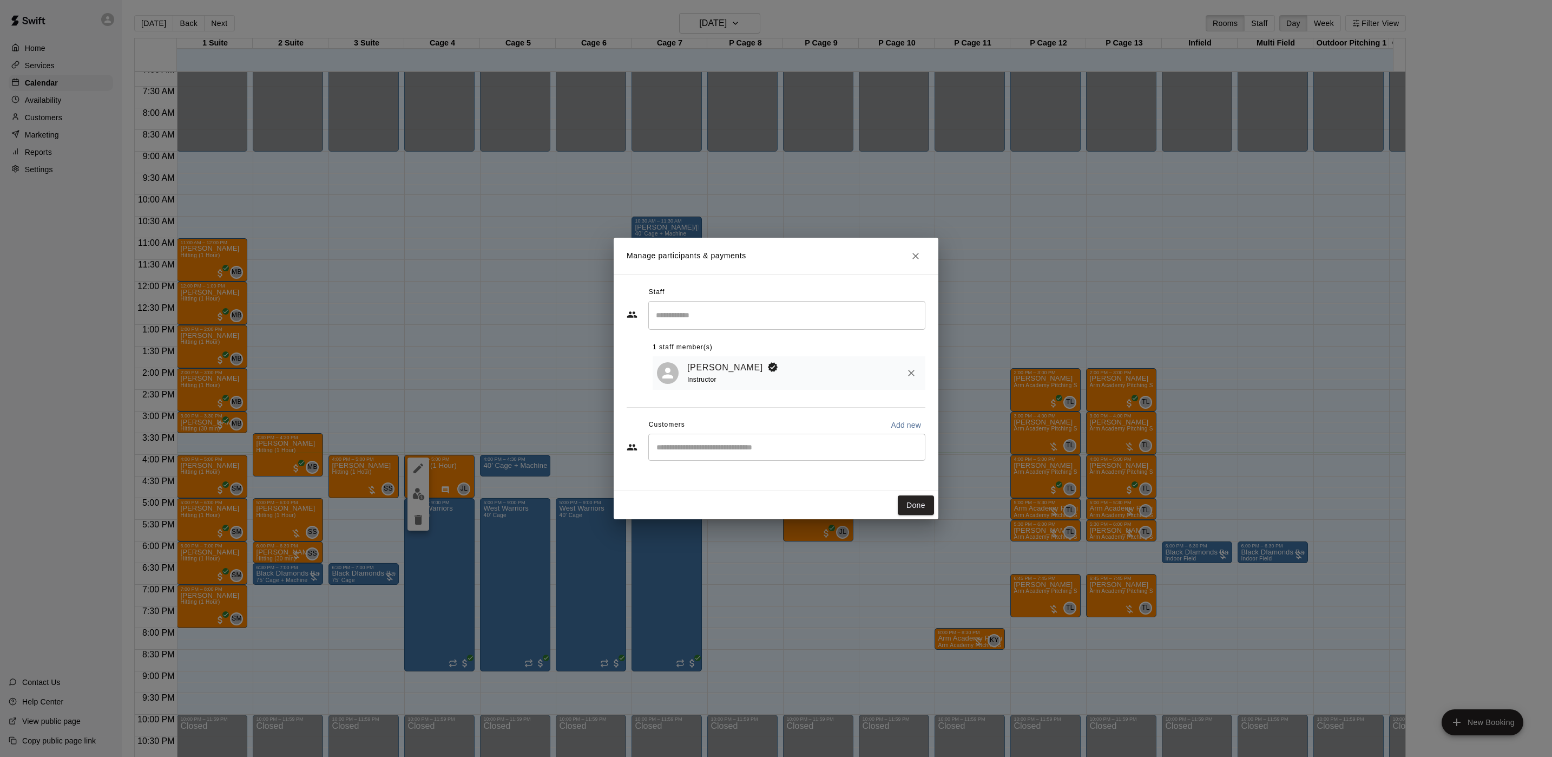
click at [918, 260] on icon "Close" at bounding box center [915, 256] width 11 height 11
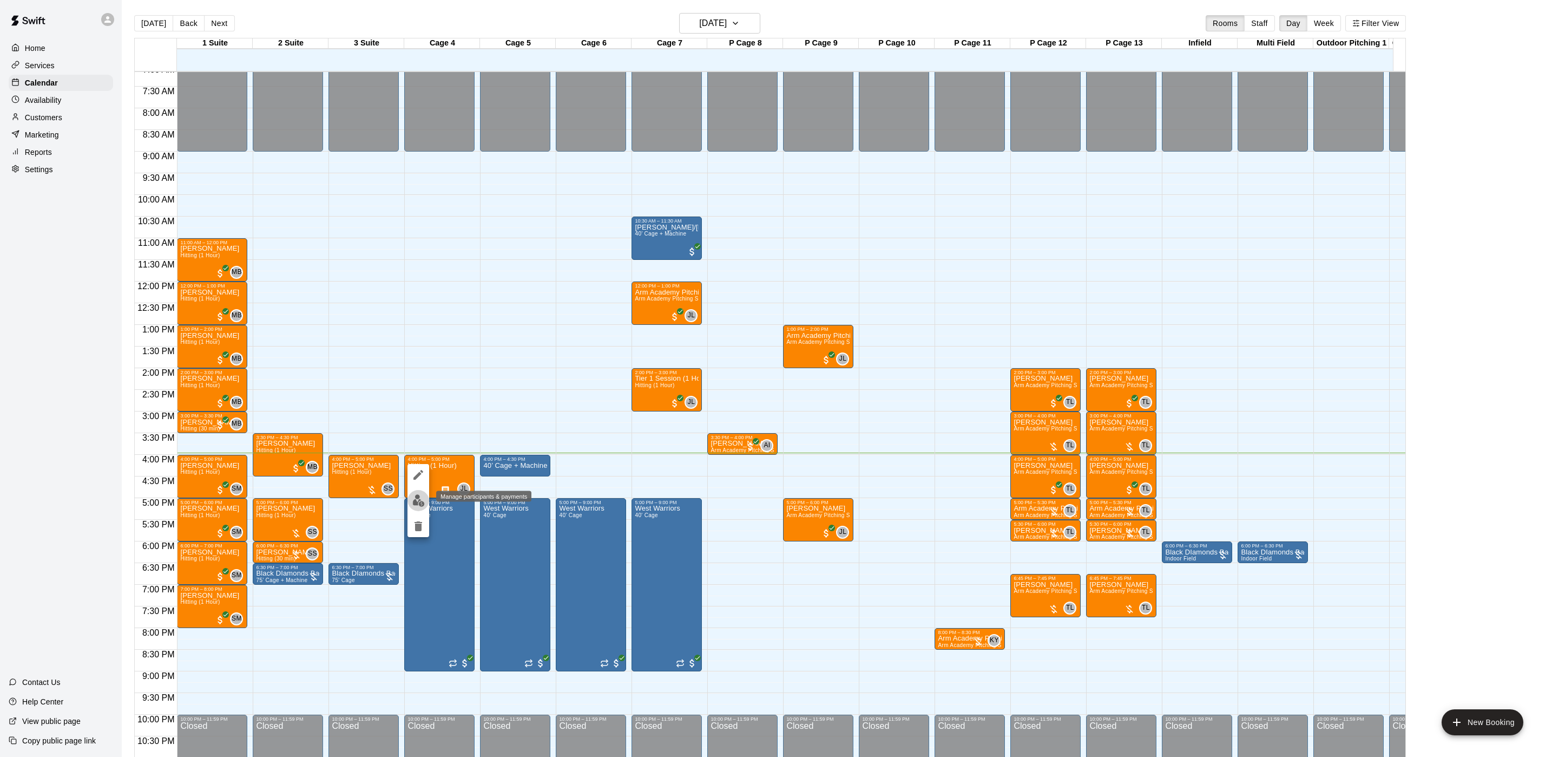
click at [416, 498] on img "edit" at bounding box center [418, 500] width 12 height 12
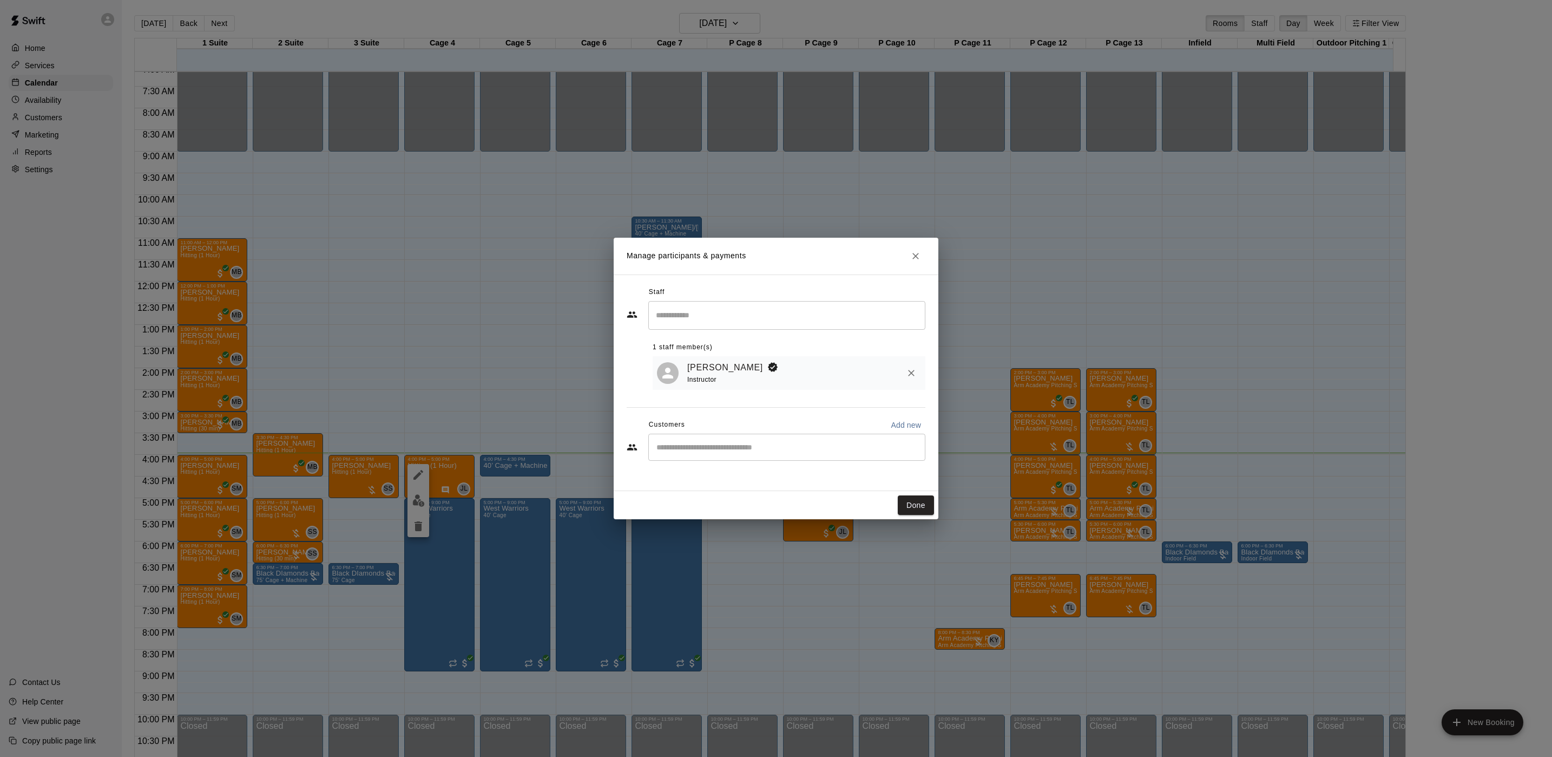
click at [528, 484] on div "Manage participants & payments Staff ​ 1 staff member(s) [PERSON_NAME] Instruct…" at bounding box center [776, 378] width 1552 height 757
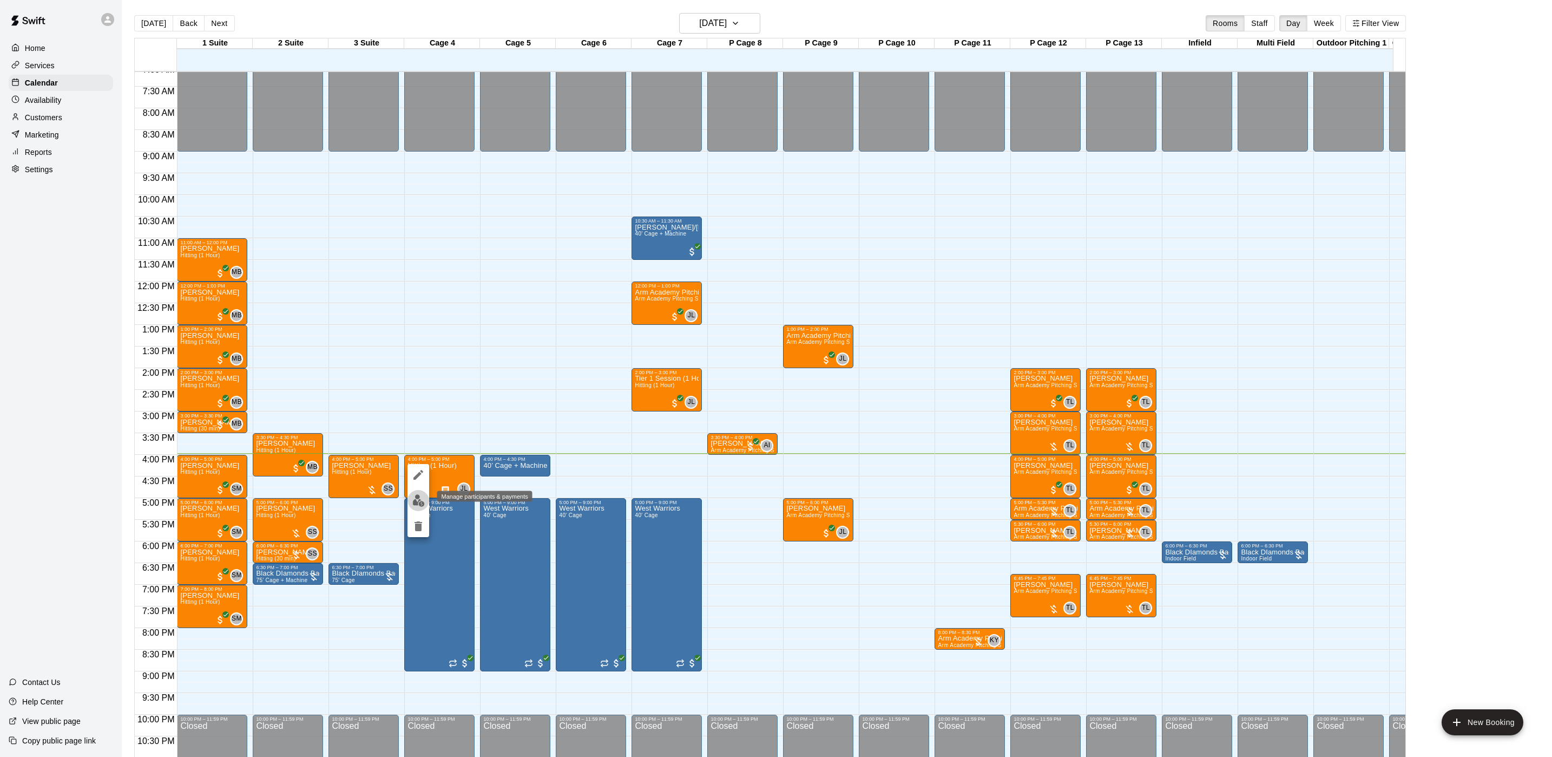
click at [416, 503] on img "edit" at bounding box center [418, 500] width 12 height 12
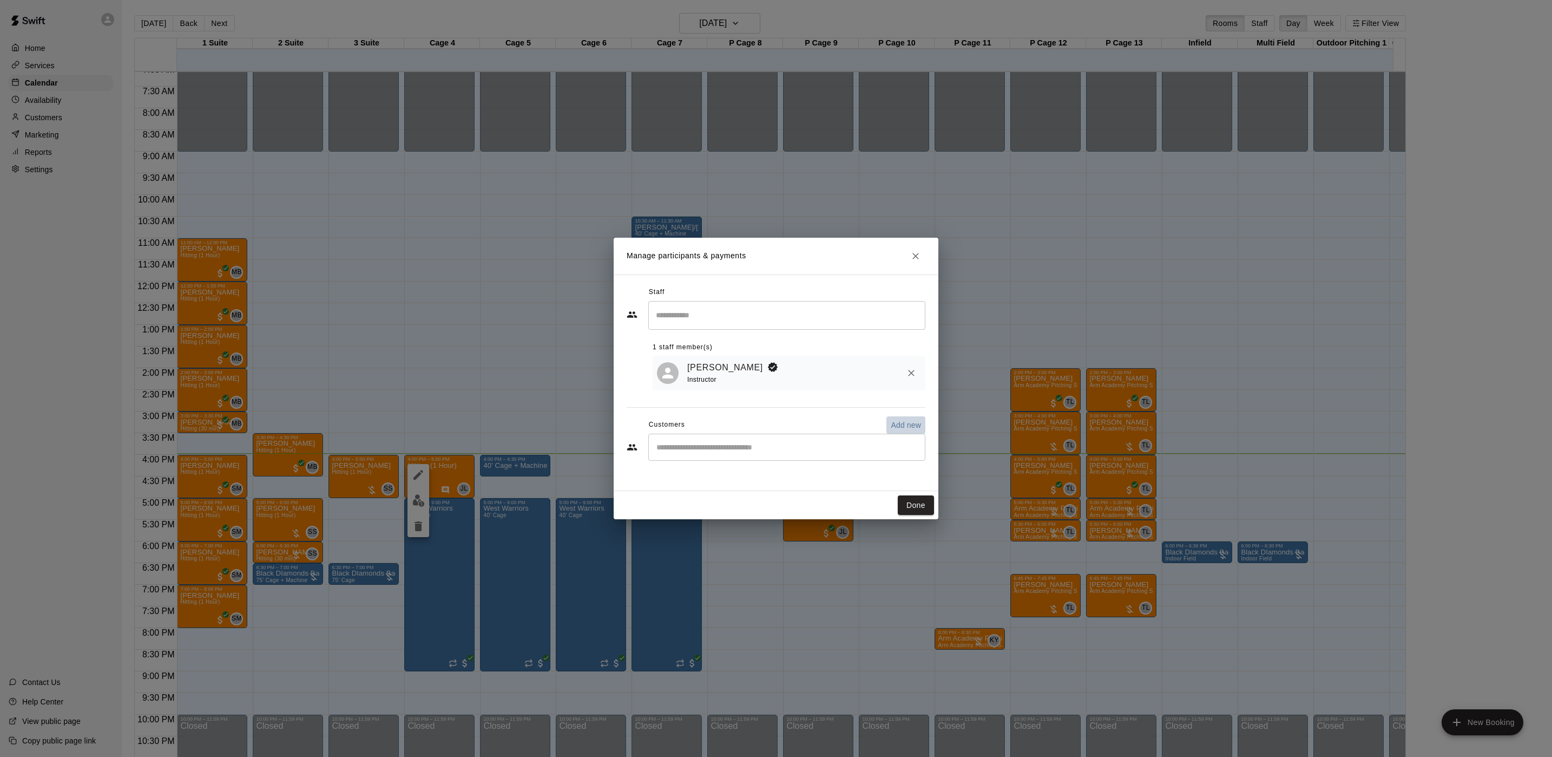
click at [897, 434] on button "Add new" at bounding box center [906, 424] width 39 height 17
select select "**"
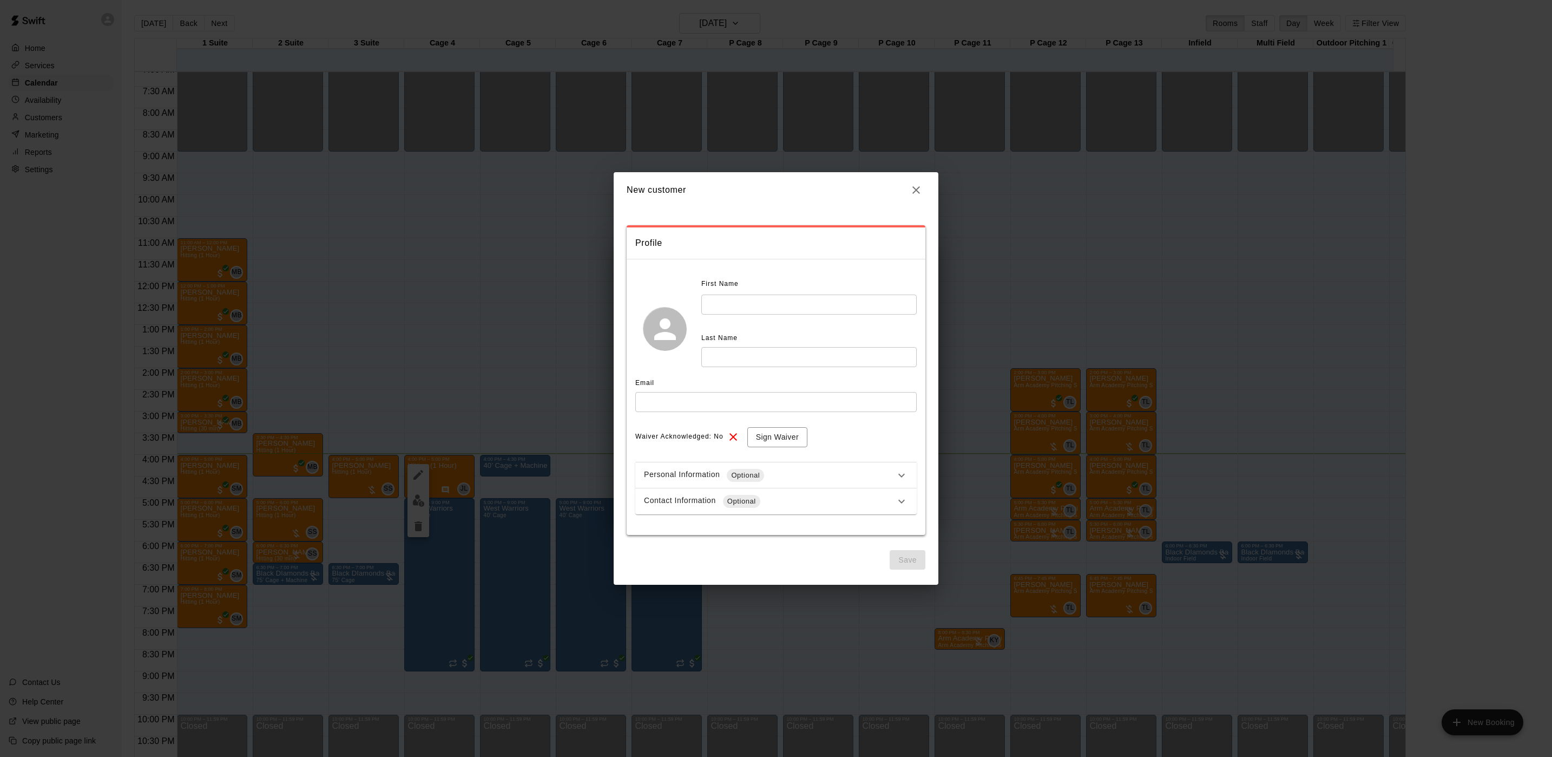
click at [718, 307] on input "text" at bounding box center [808, 304] width 215 height 20
type input "******"
type input "*******"
click at [682, 405] on input "text" at bounding box center [775, 402] width 281 height 20
type input "**********"
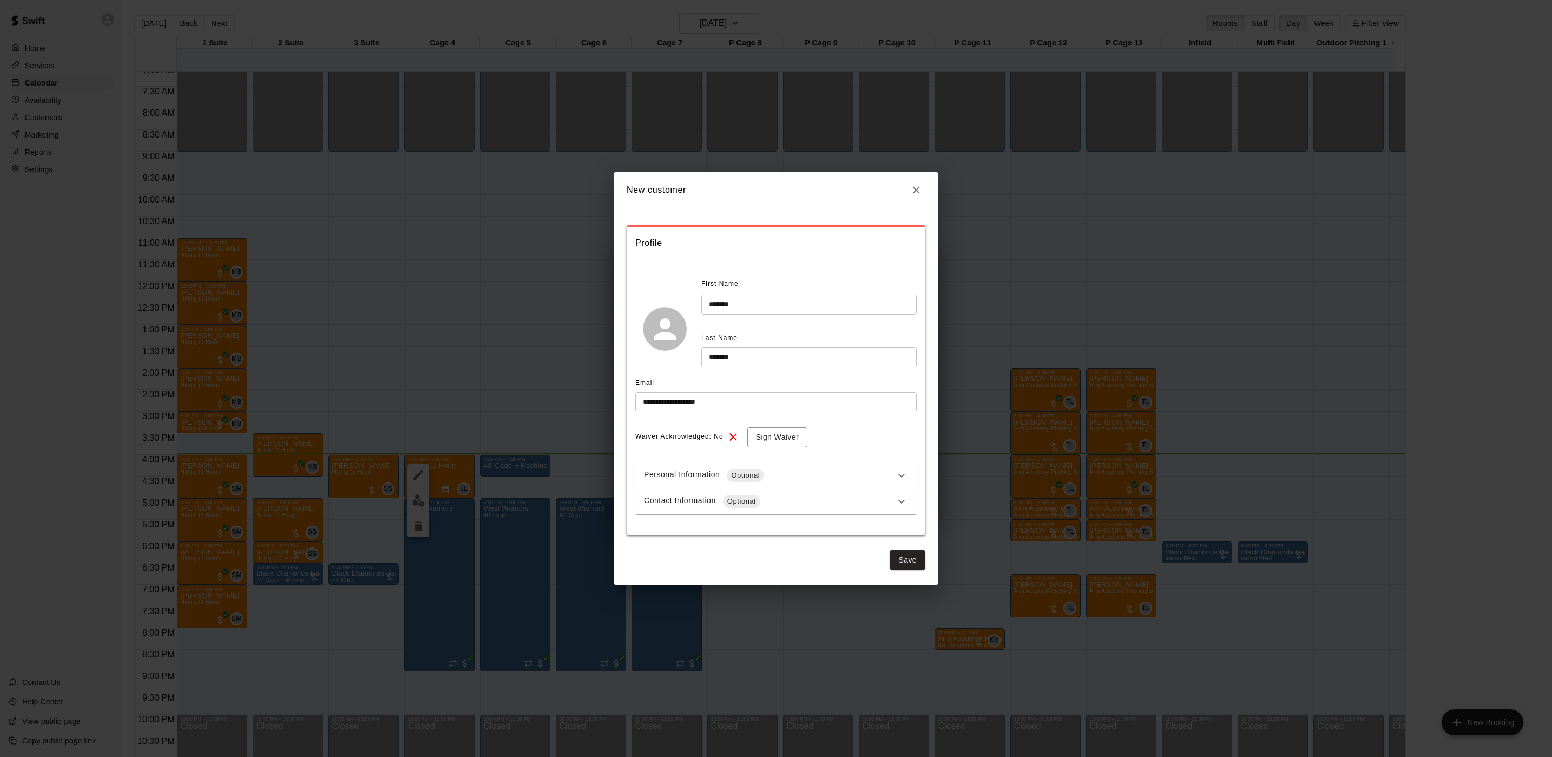
click at [739, 495] on div "Optional" at bounding box center [741, 501] width 37 height 13
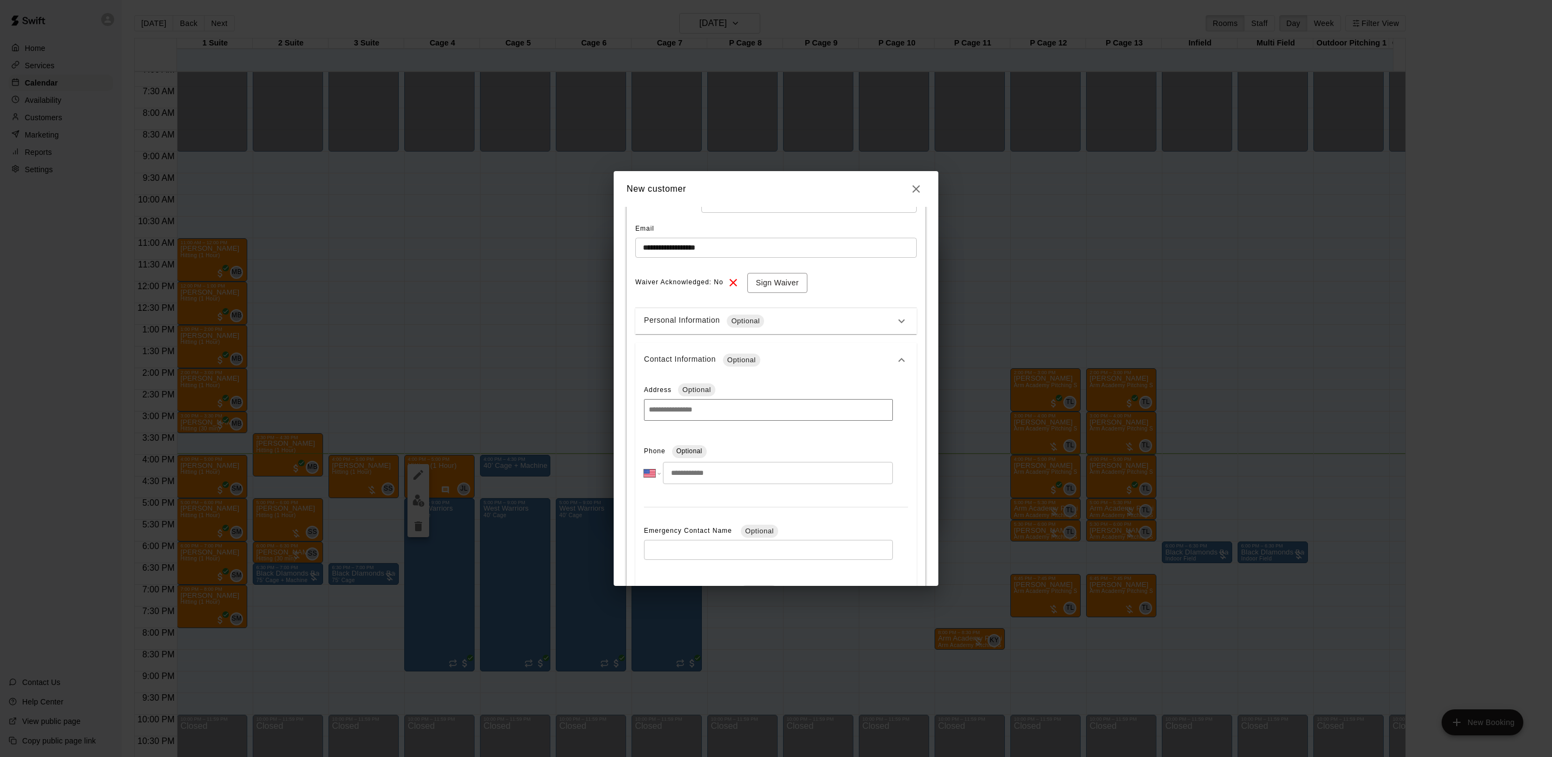
scroll to position [162, 0]
click at [710, 463] on input "tel" at bounding box center [778, 463] width 230 height 22
type input "**********"
click at [903, 557] on button "Save" at bounding box center [908, 561] width 36 height 20
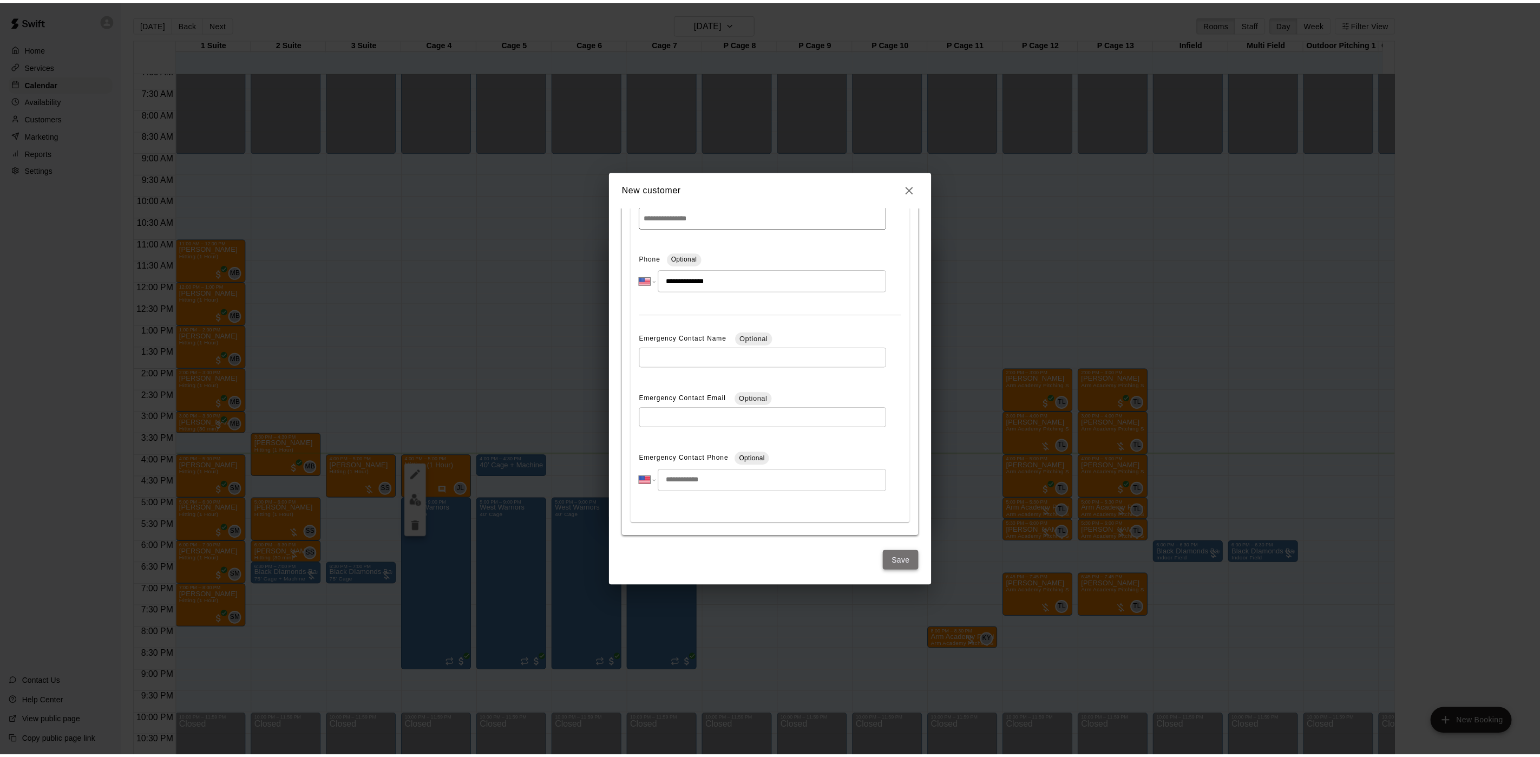
scroll to position [0, 0]
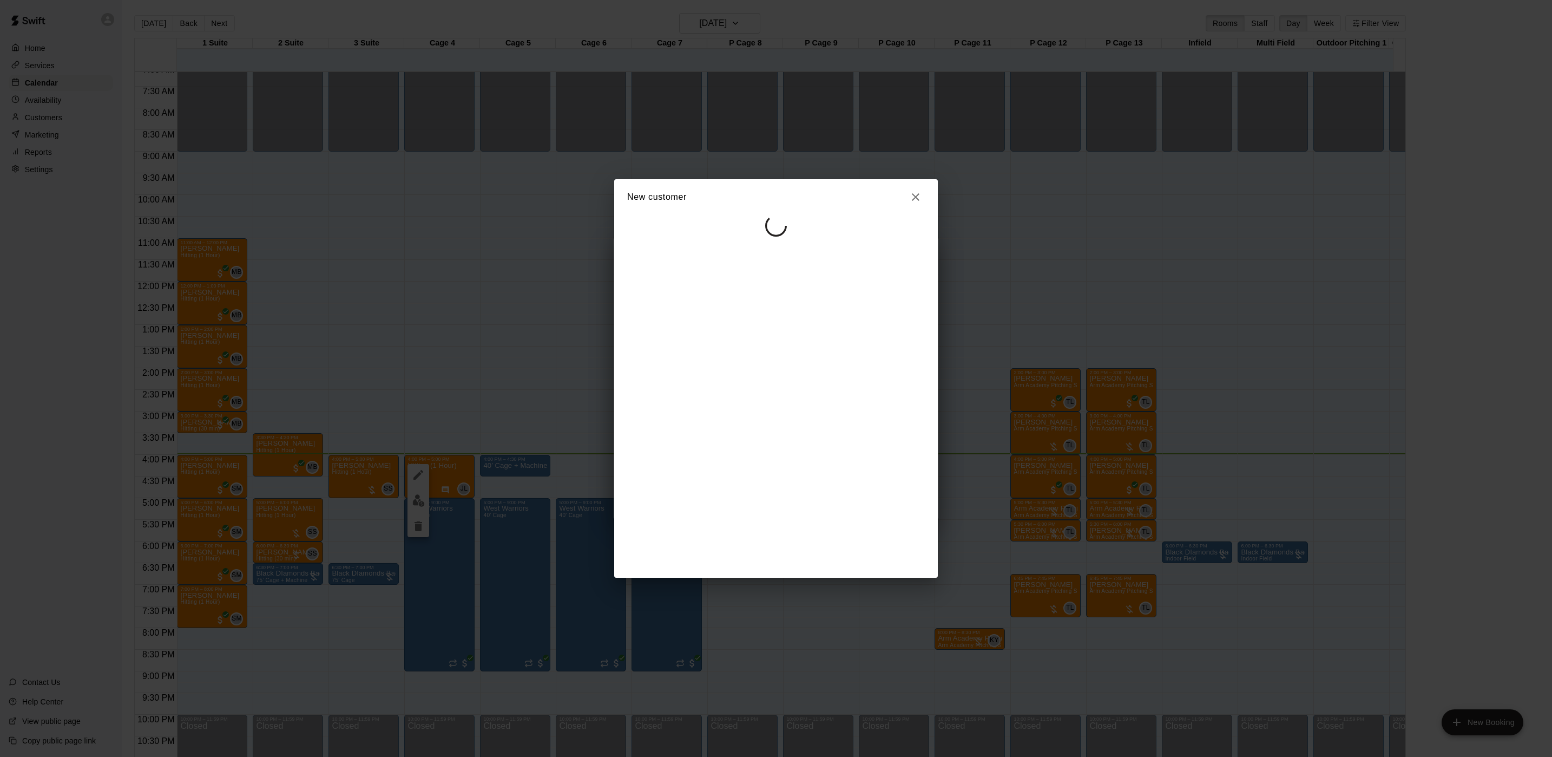
select select "**"
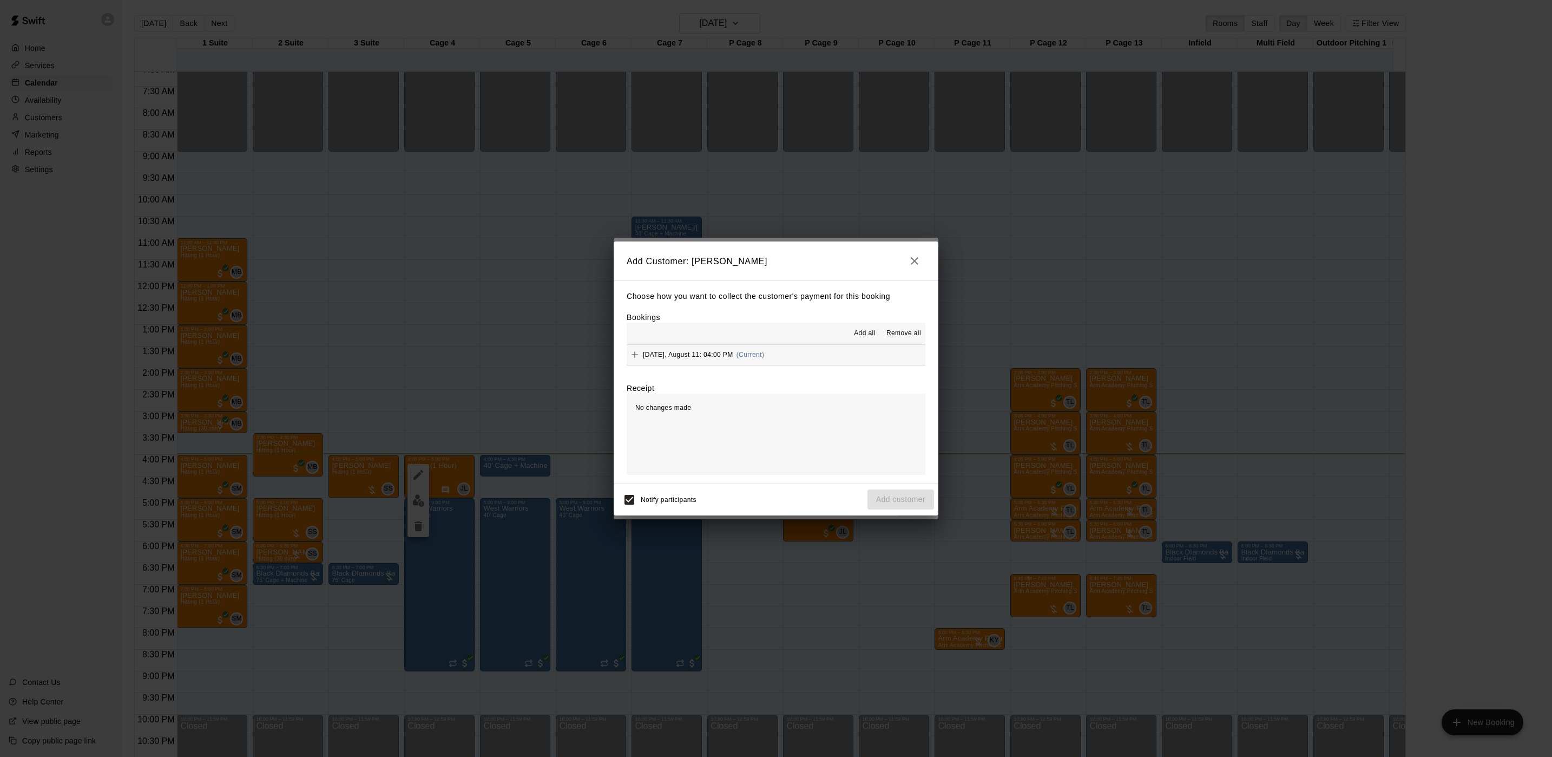
click at [780, 344] on hr at bounding box center [776, 344] width 299 height 1
click at [802, 362] on button "[DATE], August 11: 04:00 PM (Current)" at bounding box center [776, 355] width 299 height 20
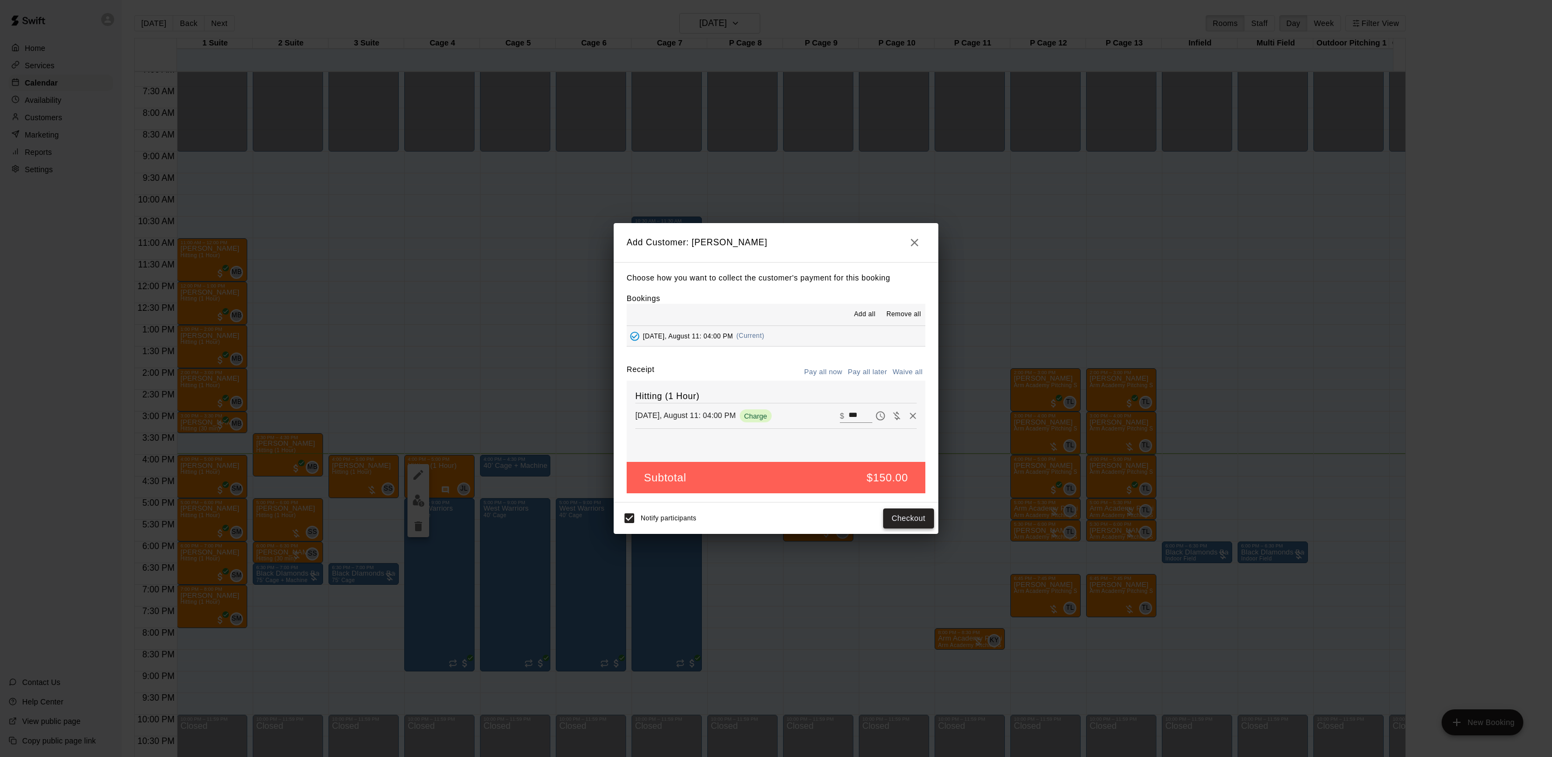
click at [897, 523] on button "Checkout" at bounding box center [908, 518] width 51 height 20
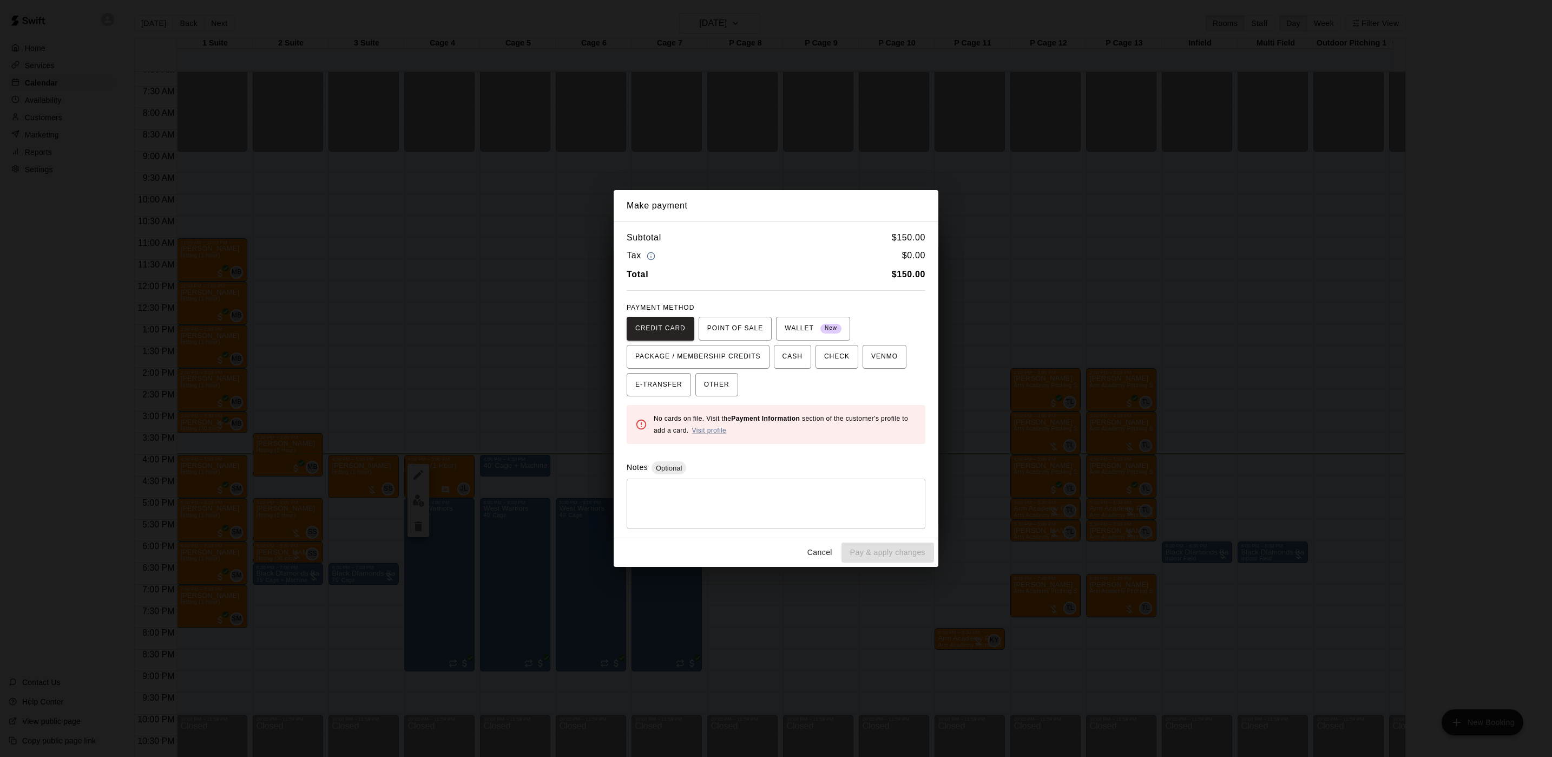
click at [733, 340] on div "CREDIT CARD POINT OF SALE WALLET New PACKAGE / MEMBERSHIP CREDITS CASH CHECK VE…" at bounding box center [776, 357] width 299 height 80
click at [729, 328] on span "POINT OF SALE" at bounding box center [735, 328] width 56 height 17
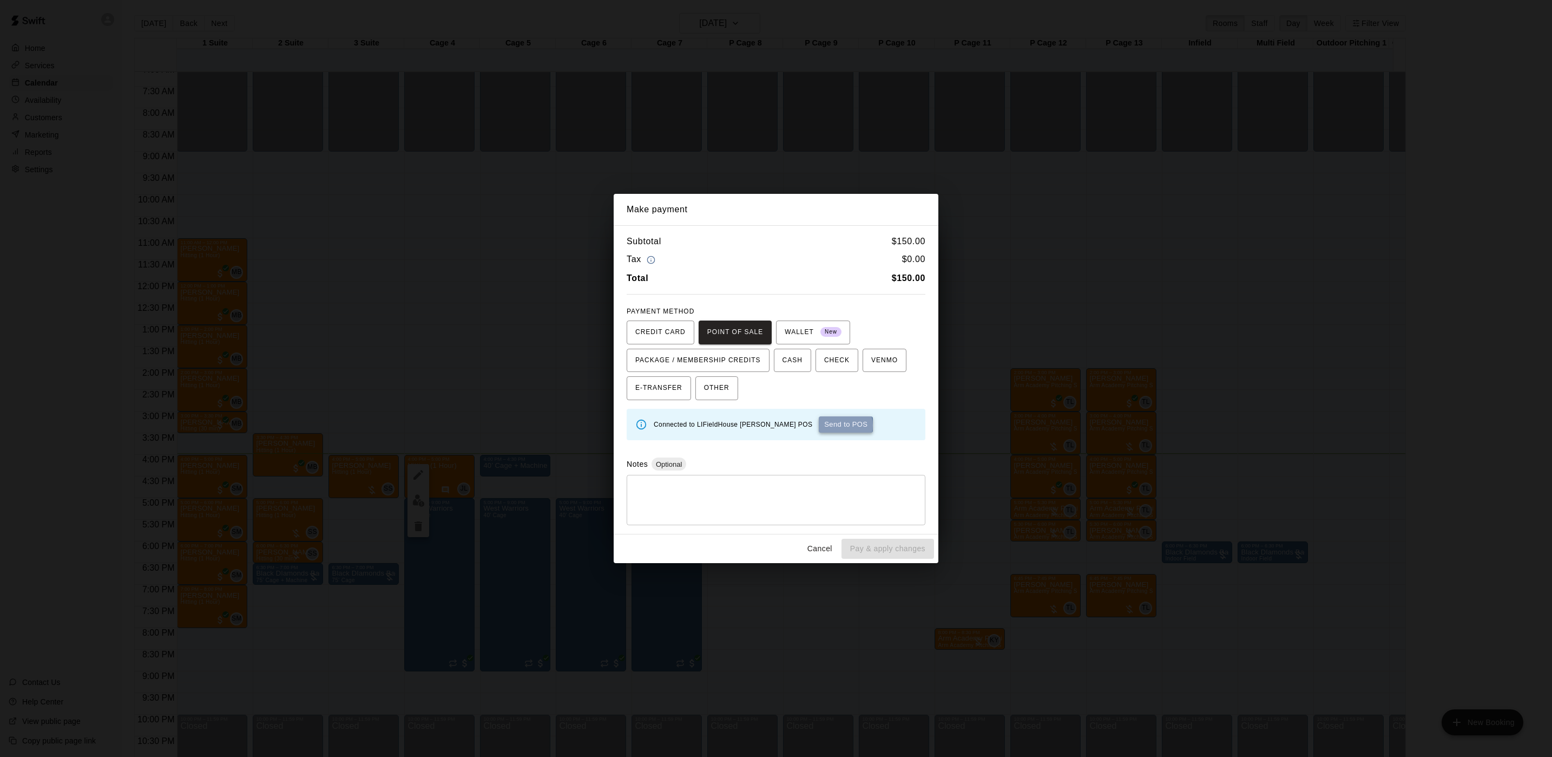
click at [819, 429] on button "Send to POS" at bounding box center [846, 424] width 54 height 16
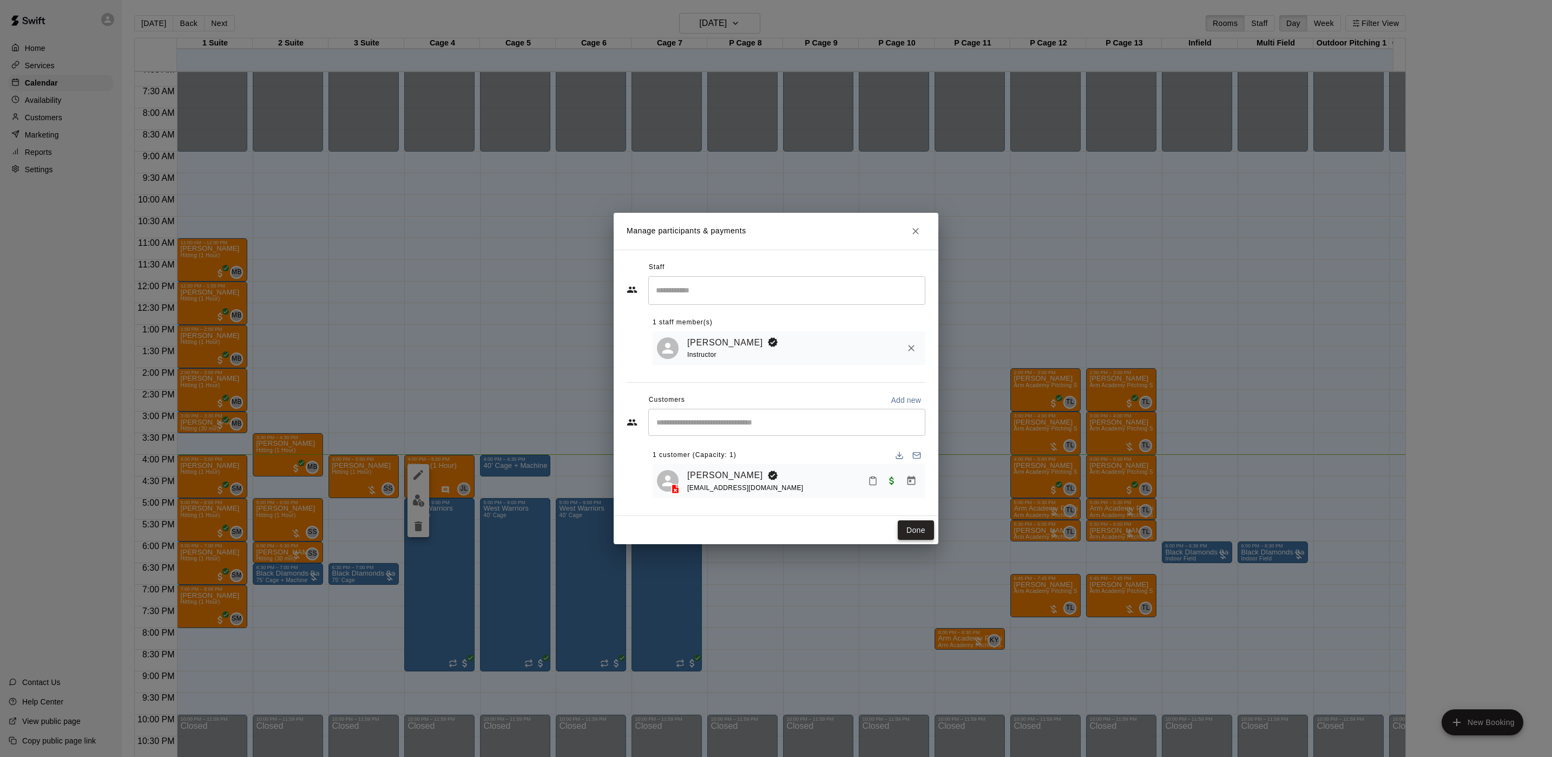
click at [922, 535] on button "Done" at bounding box center [916, 530] width 36 height 20
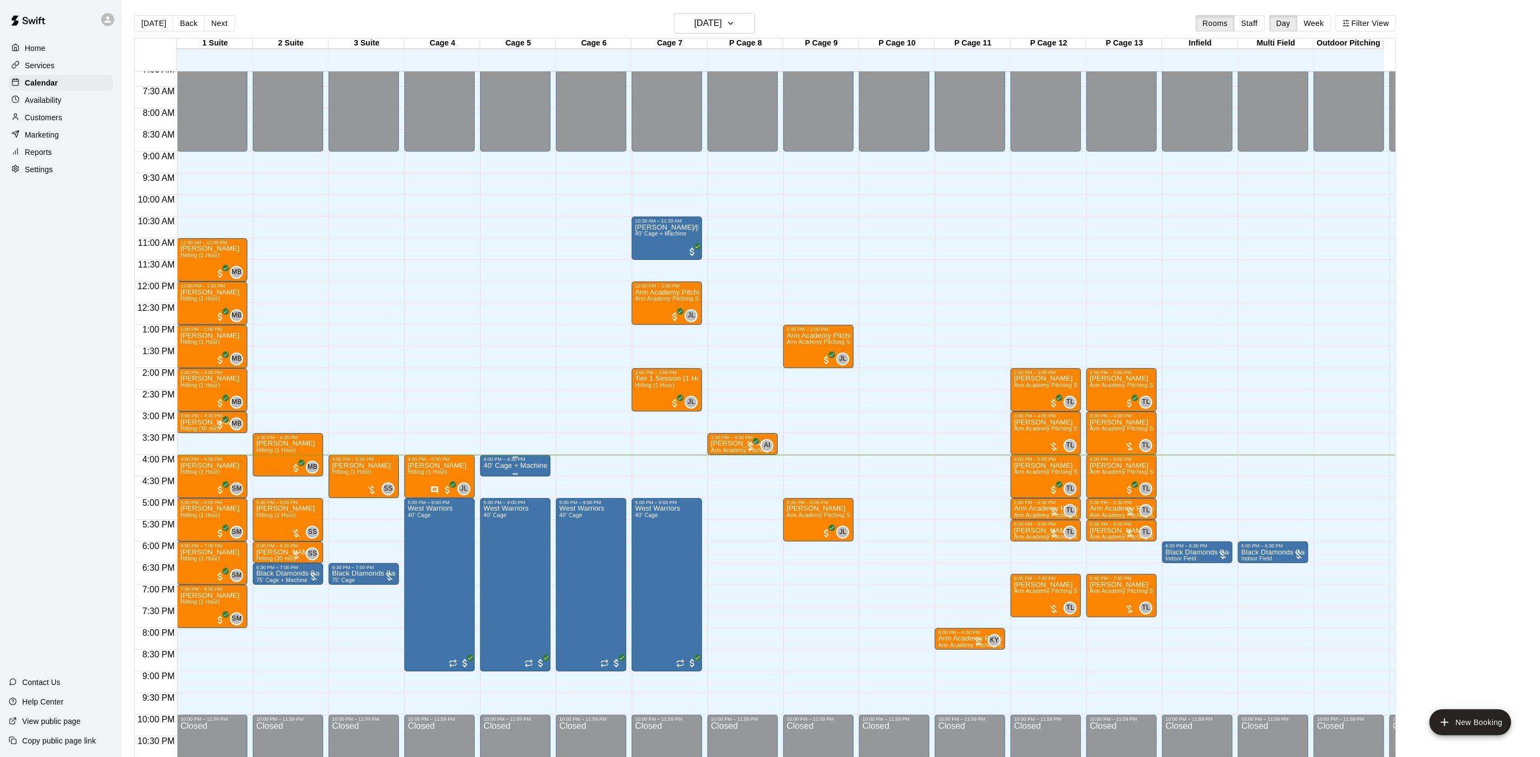
click at [529, 465] on p "40’ Cage + Machine" at bounding box center [515, 465] width 64 height 0
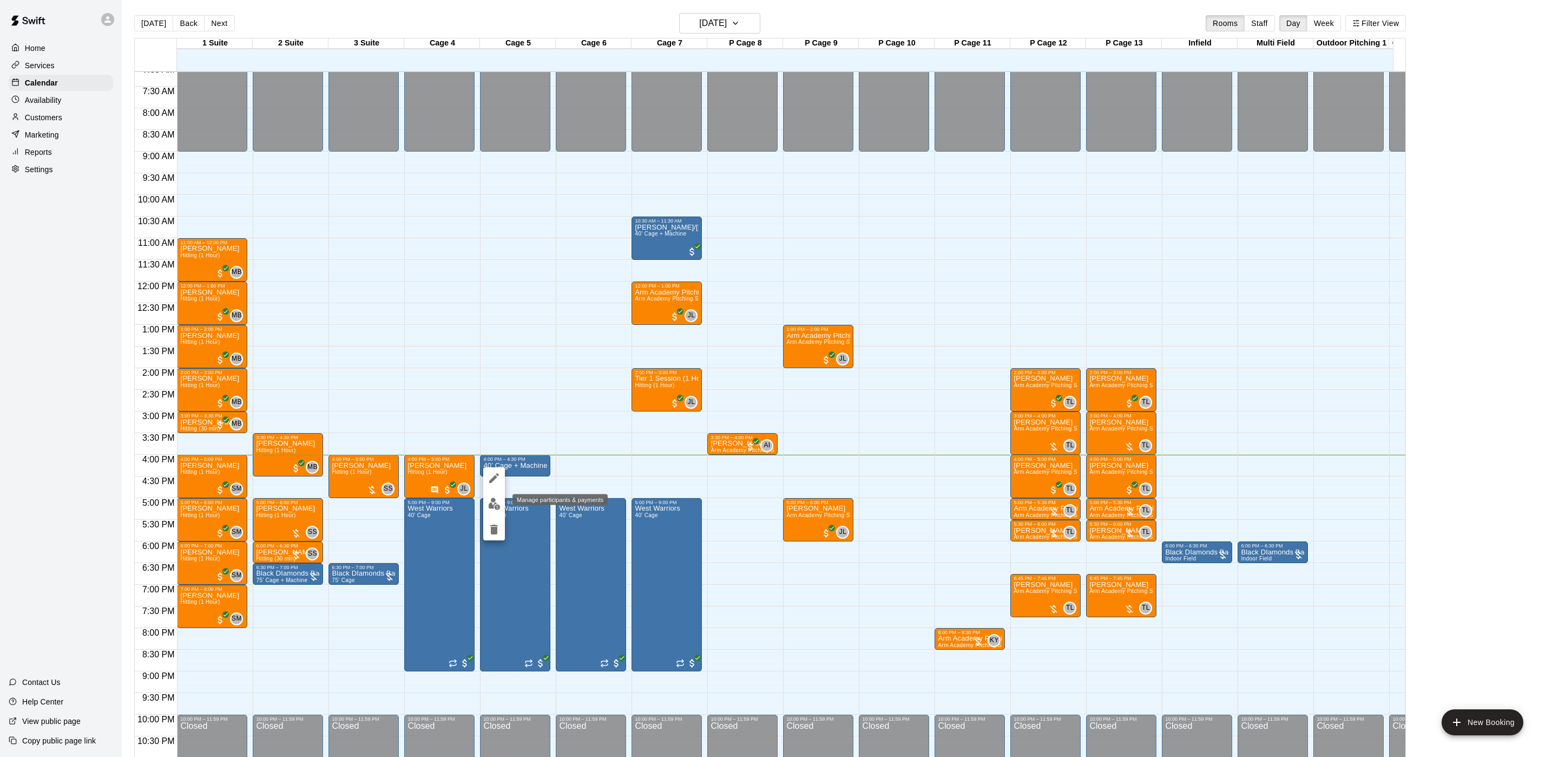
click at [501, 502] on button "edit" at bounding box center [494, 503] width 22 height 21
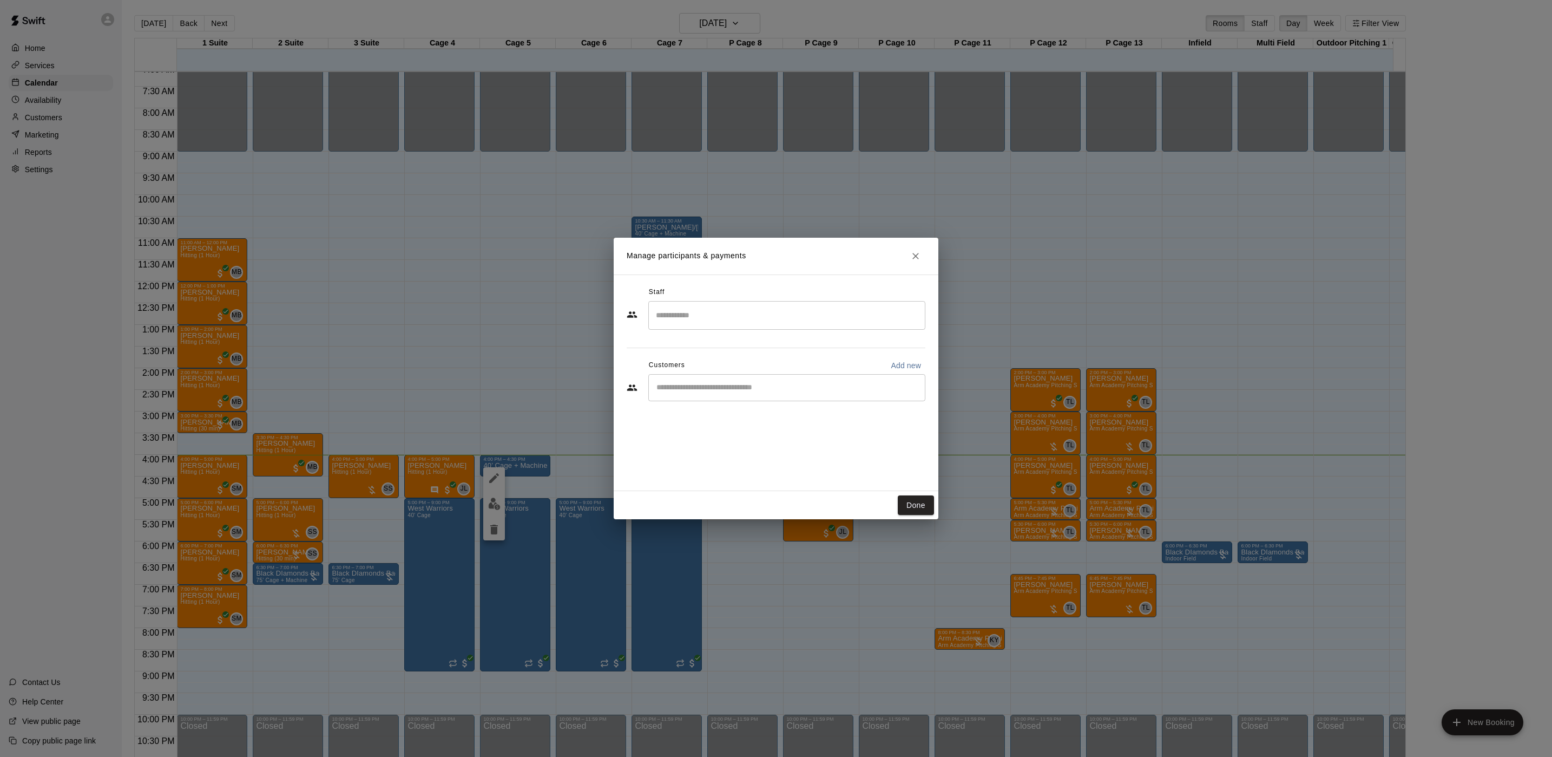
click at [893, 366] on p "Add new" at bounding box center [906, 365] width 30 height 11
select select "**"
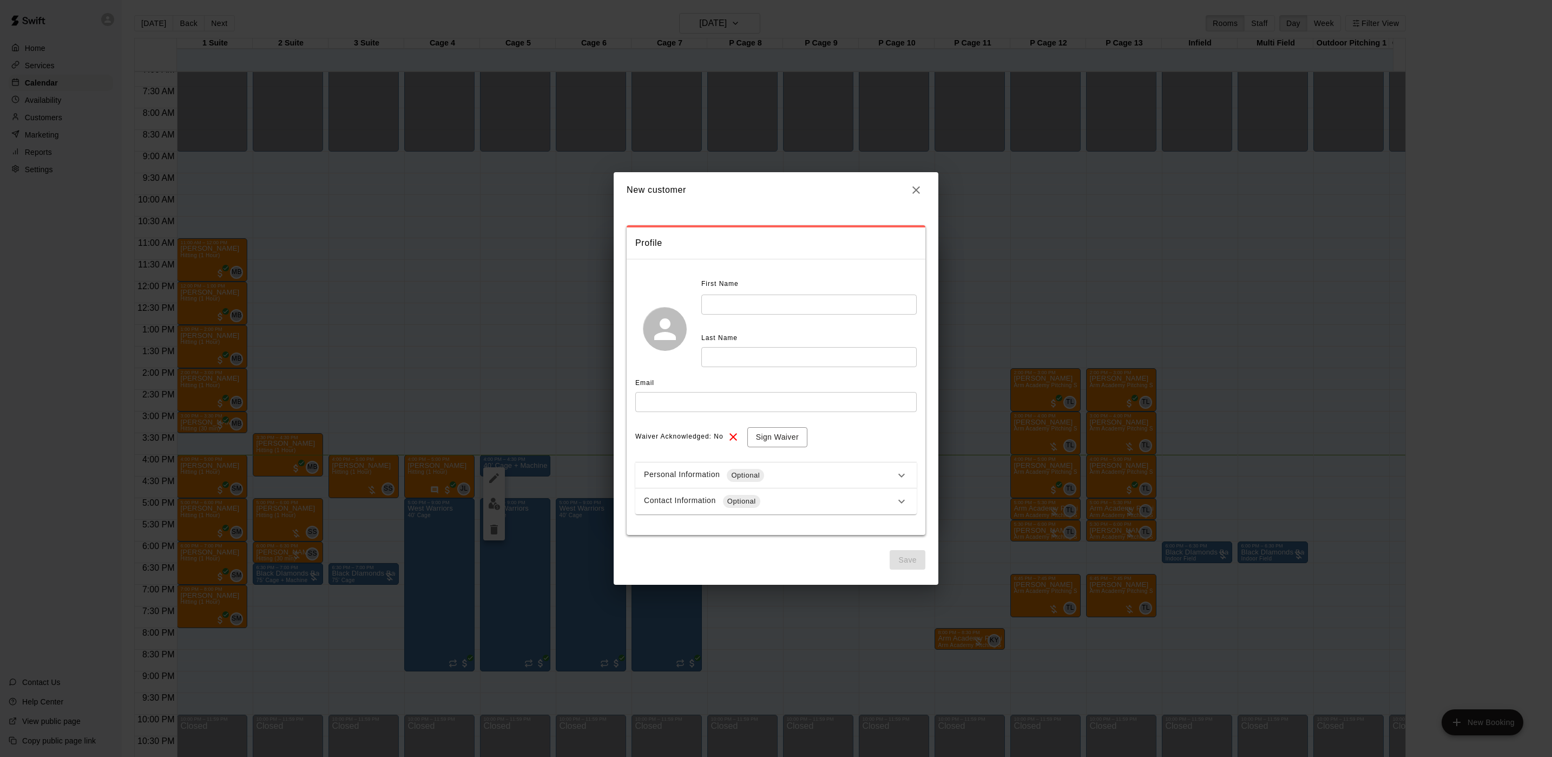
click at [757, 302] on input "text" at bounding box center [808, 304] width 215 height 20
type input "****"
type input "**********"
click at [725, 406] on input "text" at bounding box center [775, 402] width 281 height 20
type input "**********"
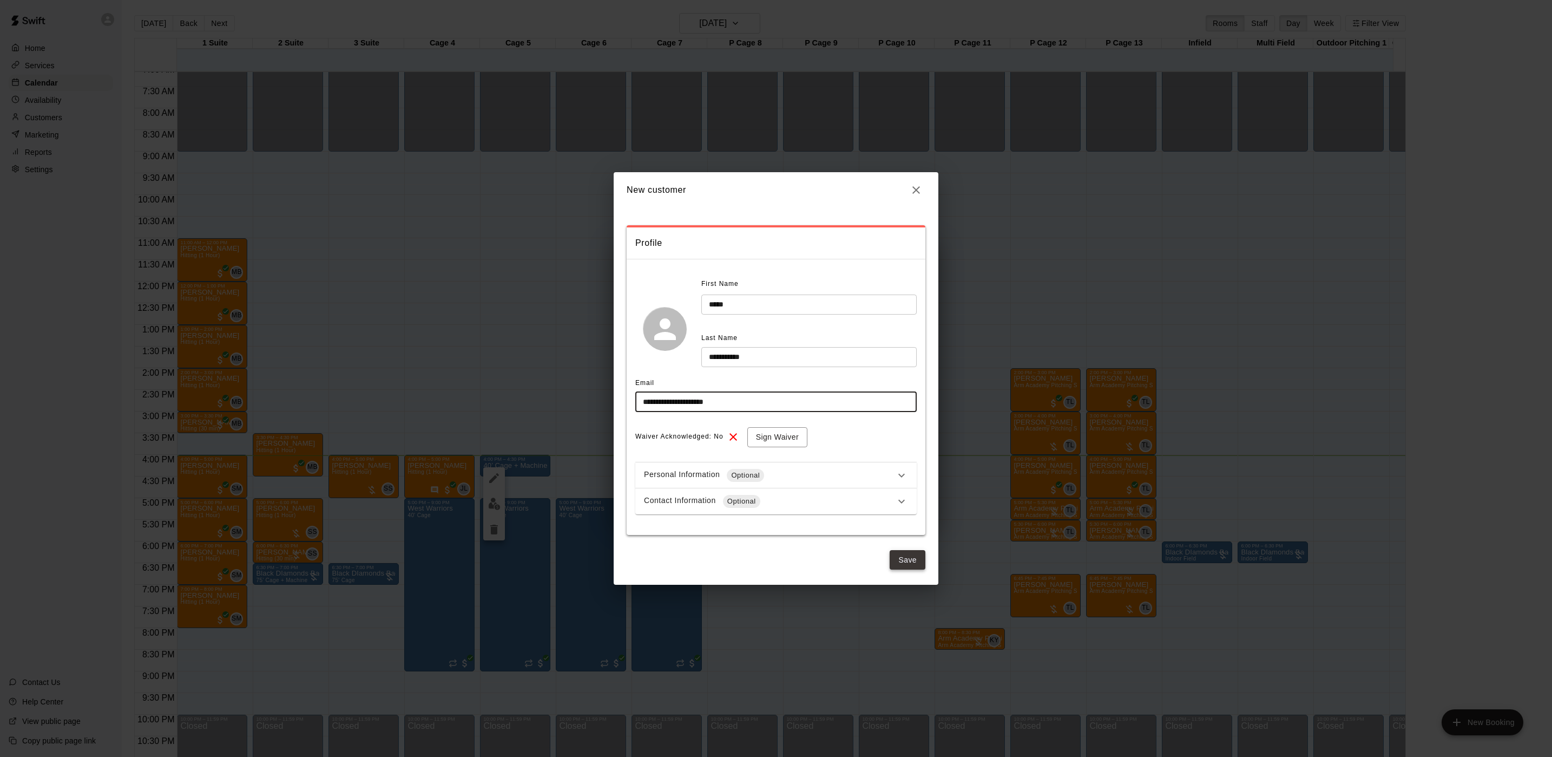
click at [924, 561] on button "Save" at bounding box center [908, 560] width 36 height 20
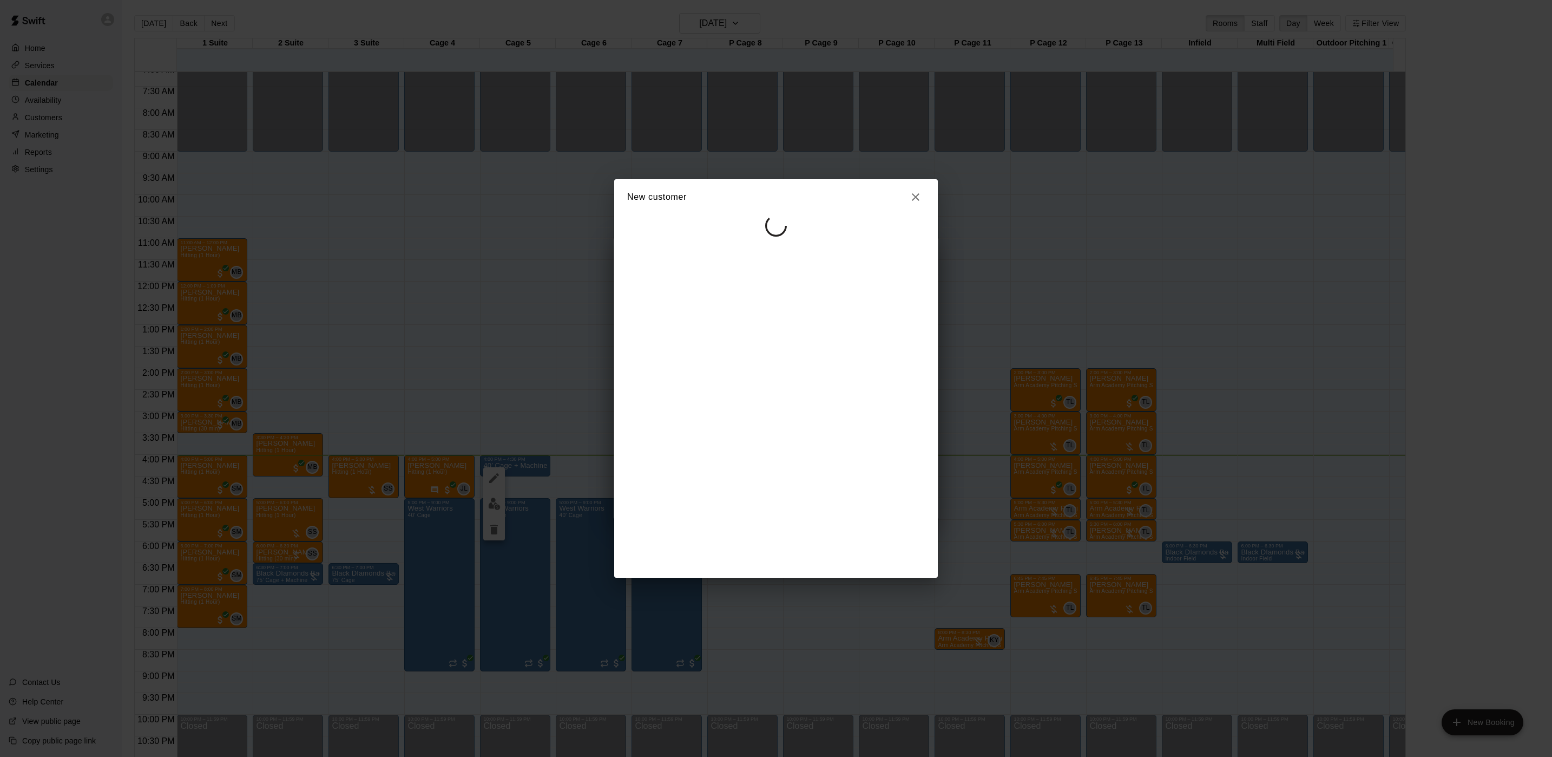
select select "**"
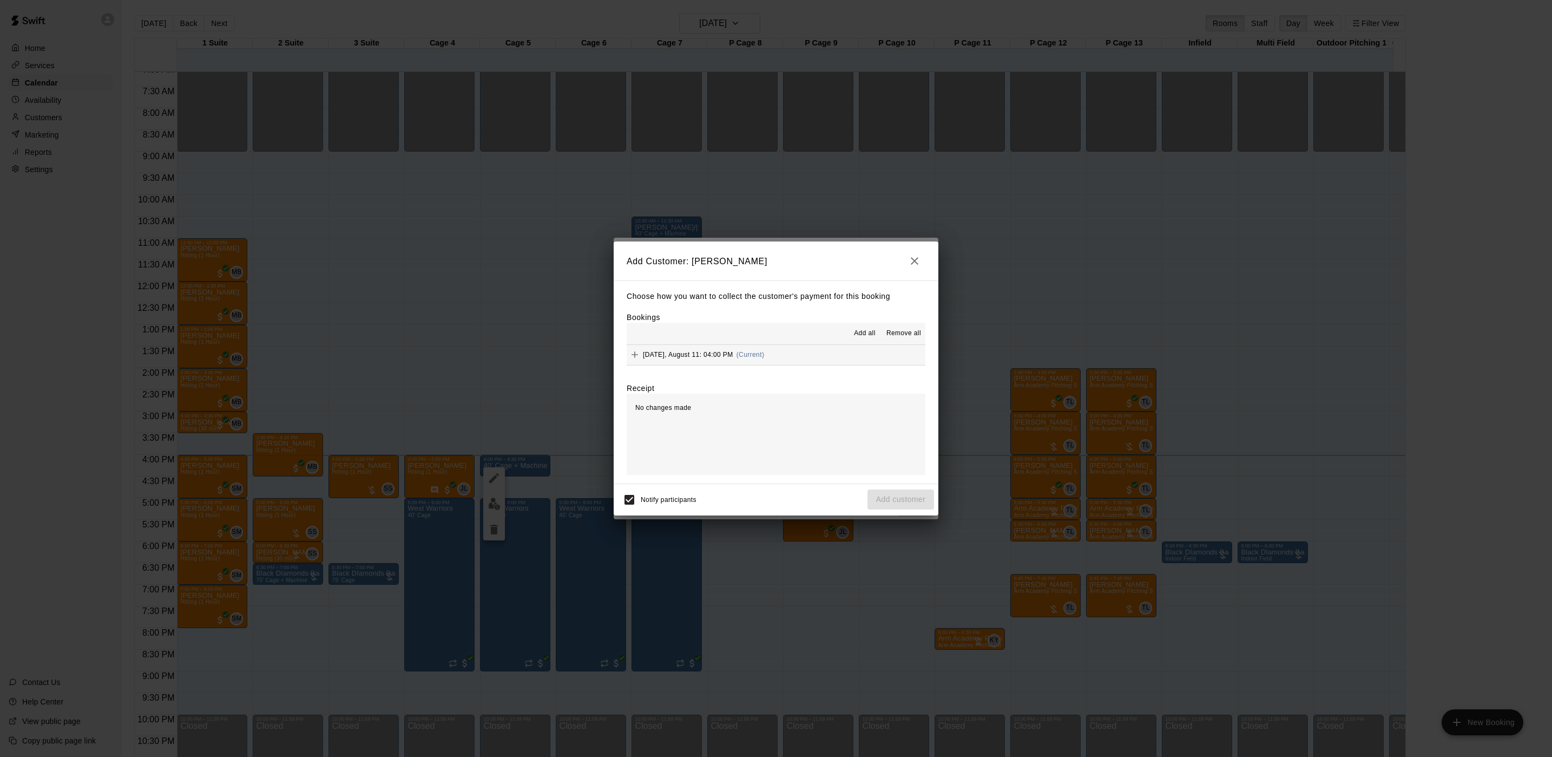
click at [753, 356] on span "(Current)" at bounding box center [751, 355] width 28 height 8
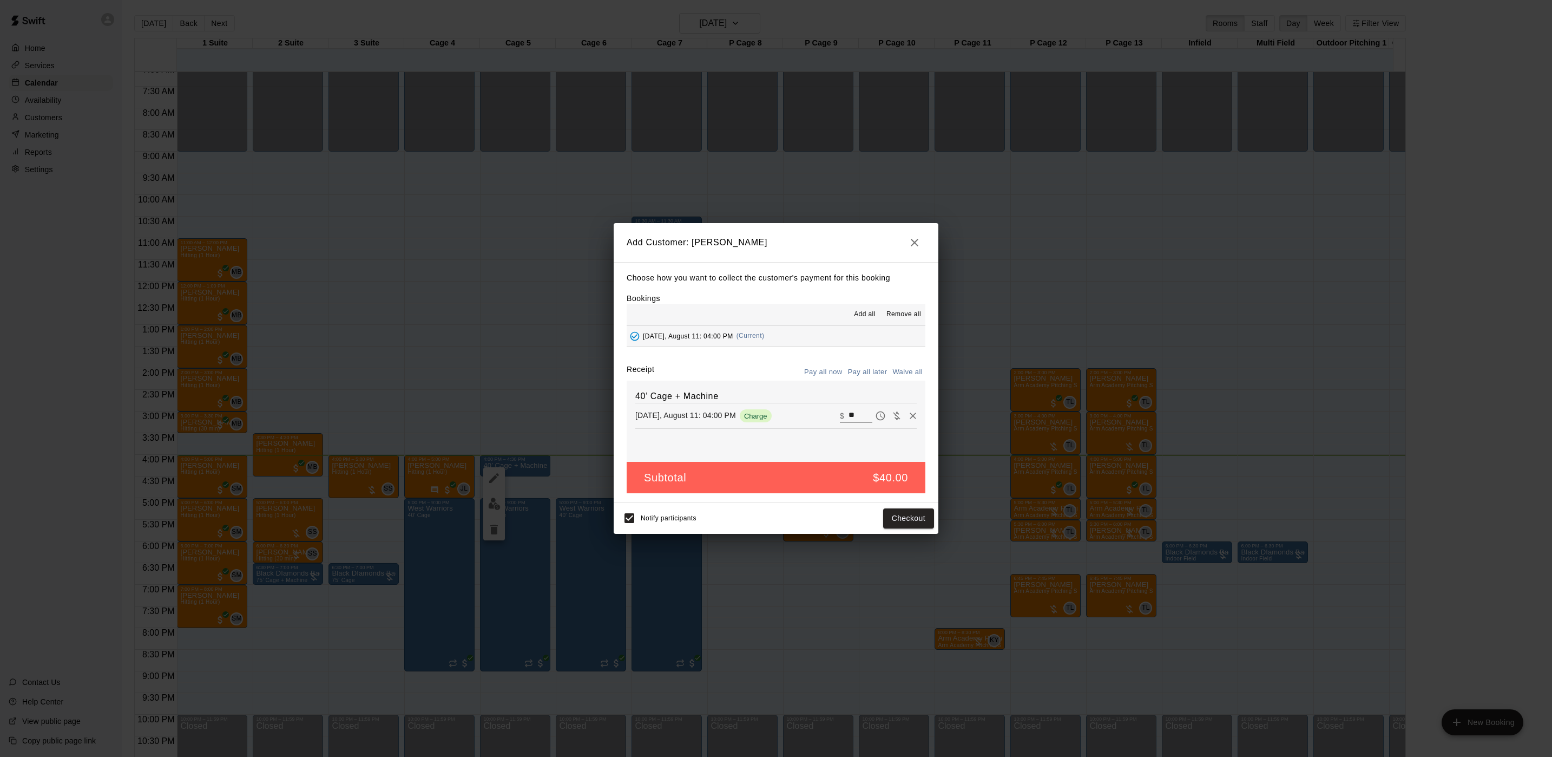
click at [864, 364] on button "Pay all later" at bounding box center [867, 372] width 45 height 17
click at [911, 521] on button "Add customer" at bounding box center [901, 518] width 67 height 20
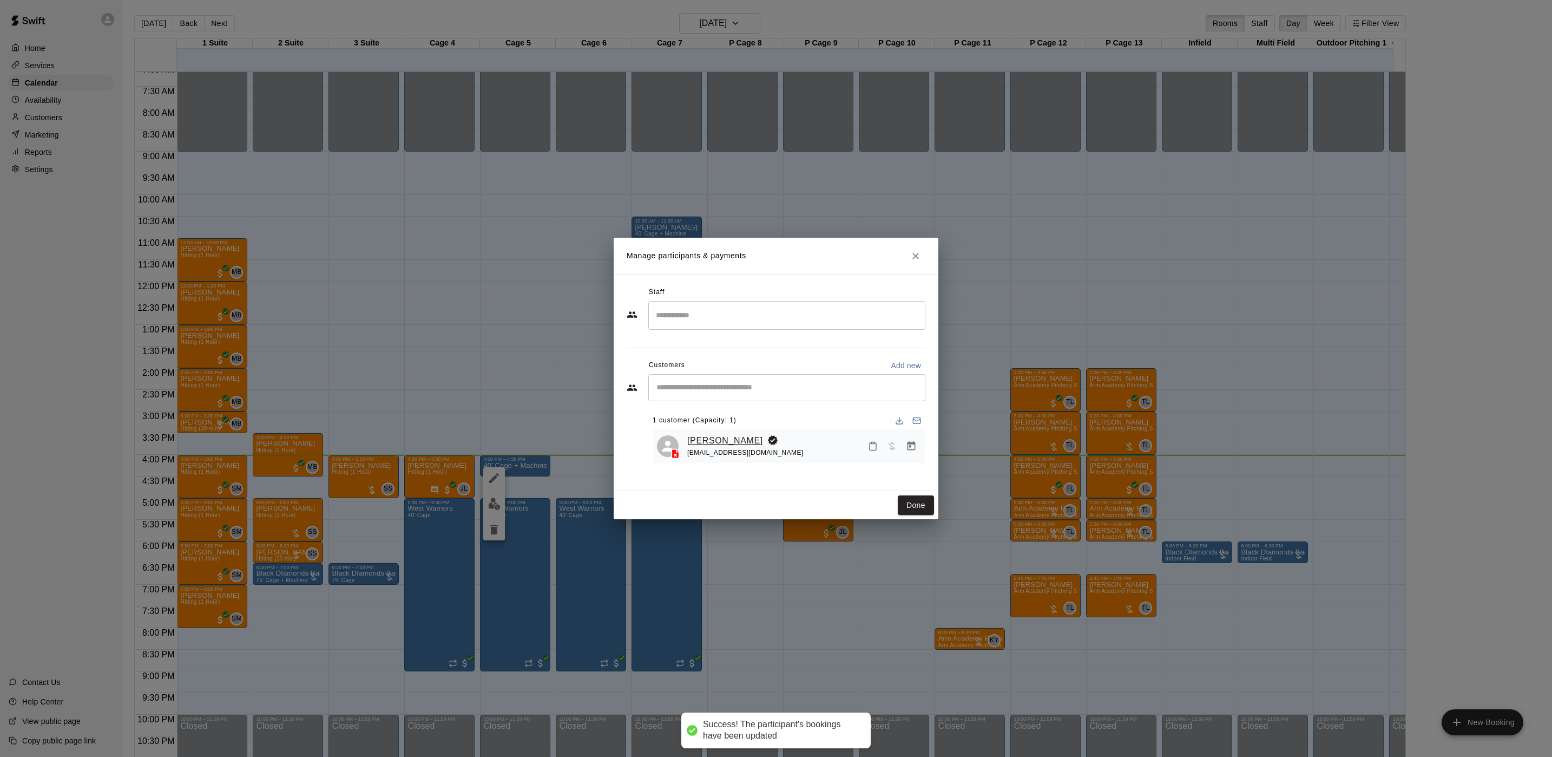
click at [724, 445] on link "[PERSON_NAME]" at bounding box center [725, 441] width 76 height 14
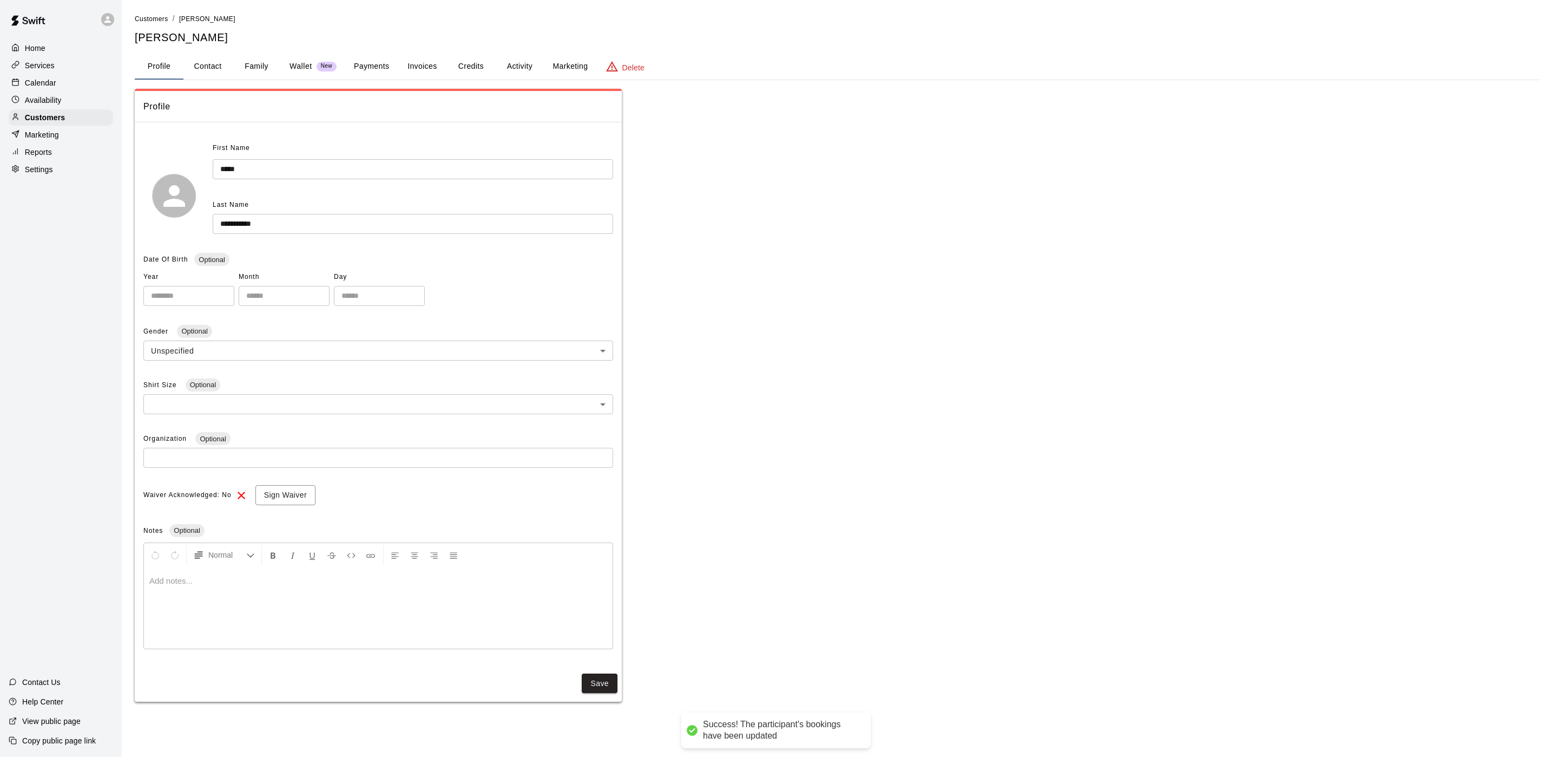
click at [181, 62] on button "Profile" at bounding box center [159, 67] width 49 height 26
click at [221, 80] on div "**********" at bounding box center [837, 357] width 1404 height 688
click at [214, 61] on button "Contact" at bounding box center [207, 67] width 49 height 26
select select "**"
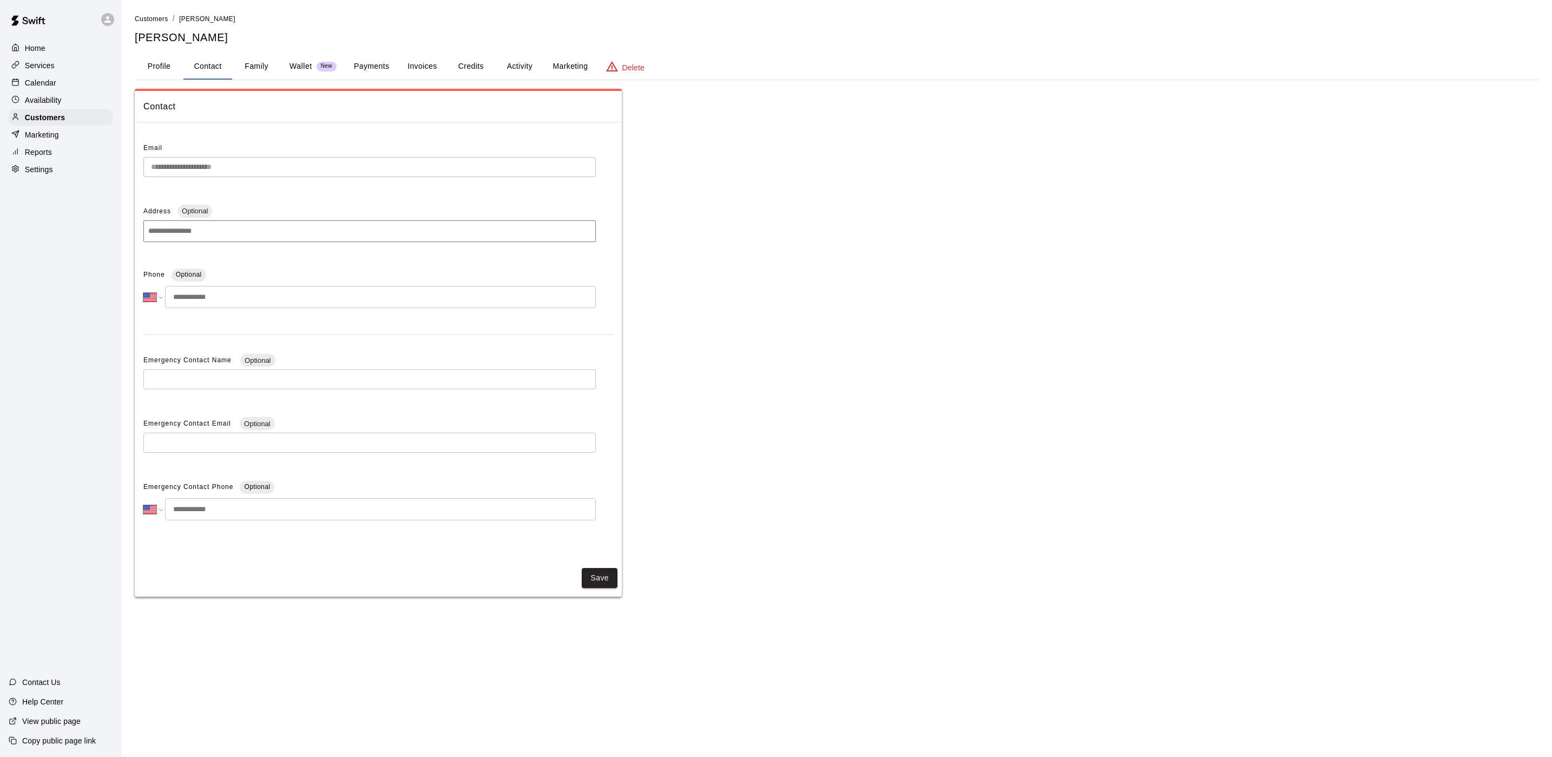
click at [238, 289] on input "tel" at bounding box center [380, 297] width 431 height 22
type input "**********"
click at [601, 573] on button "Save" at bounding box center [600, 581] width 36 height 20
drag, startPoint x: 366, startPoint y: 64, endPoint x: 375, endPoint y: 60, distance: 10.0
click at [369, 63] on button "Payments" at bounding box center [371, 67] width 52 height 26
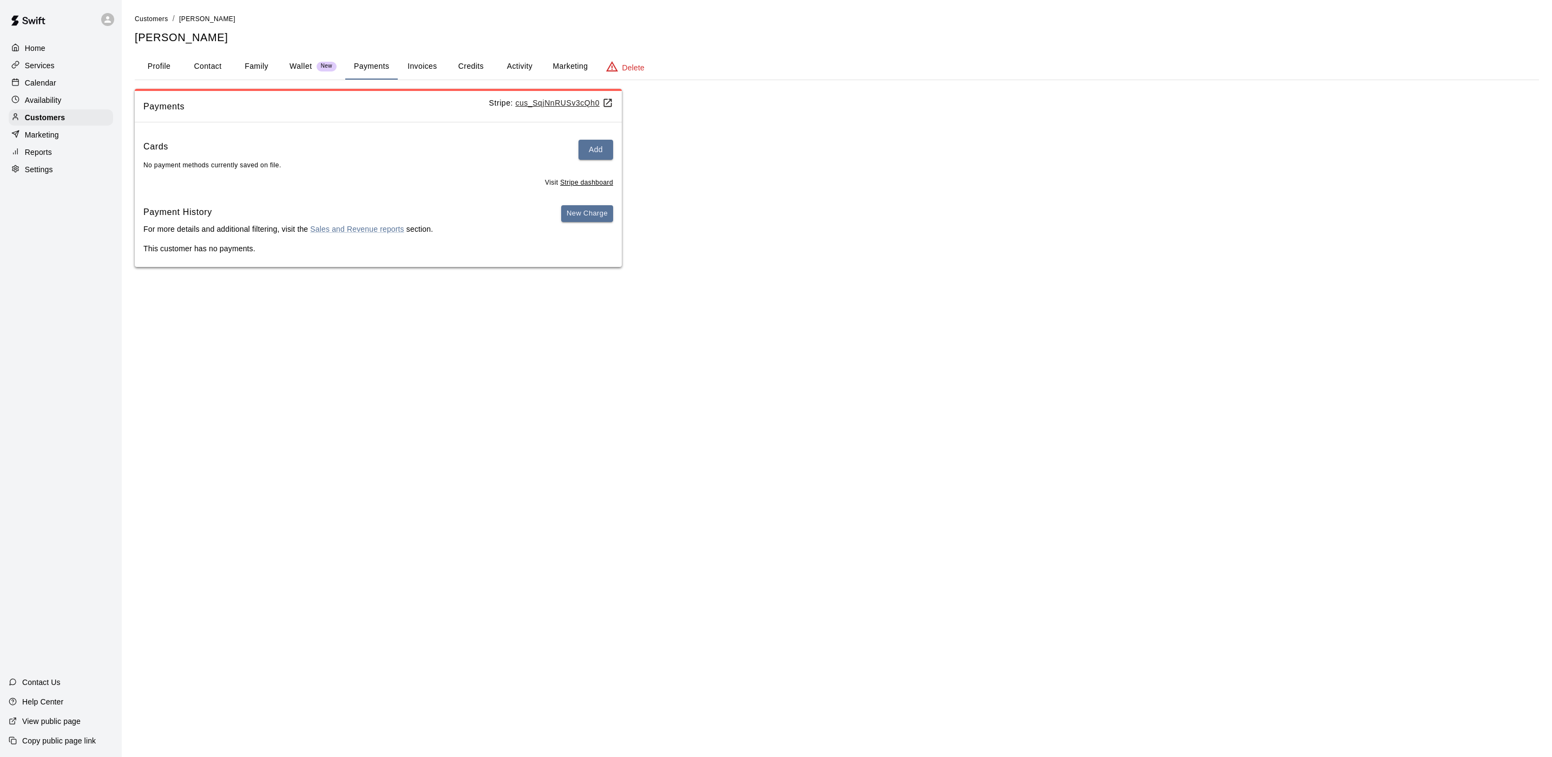
click at [204, 58] on button "Contact" at bounding box center [207, 67] width 49 height 26
select select "**"
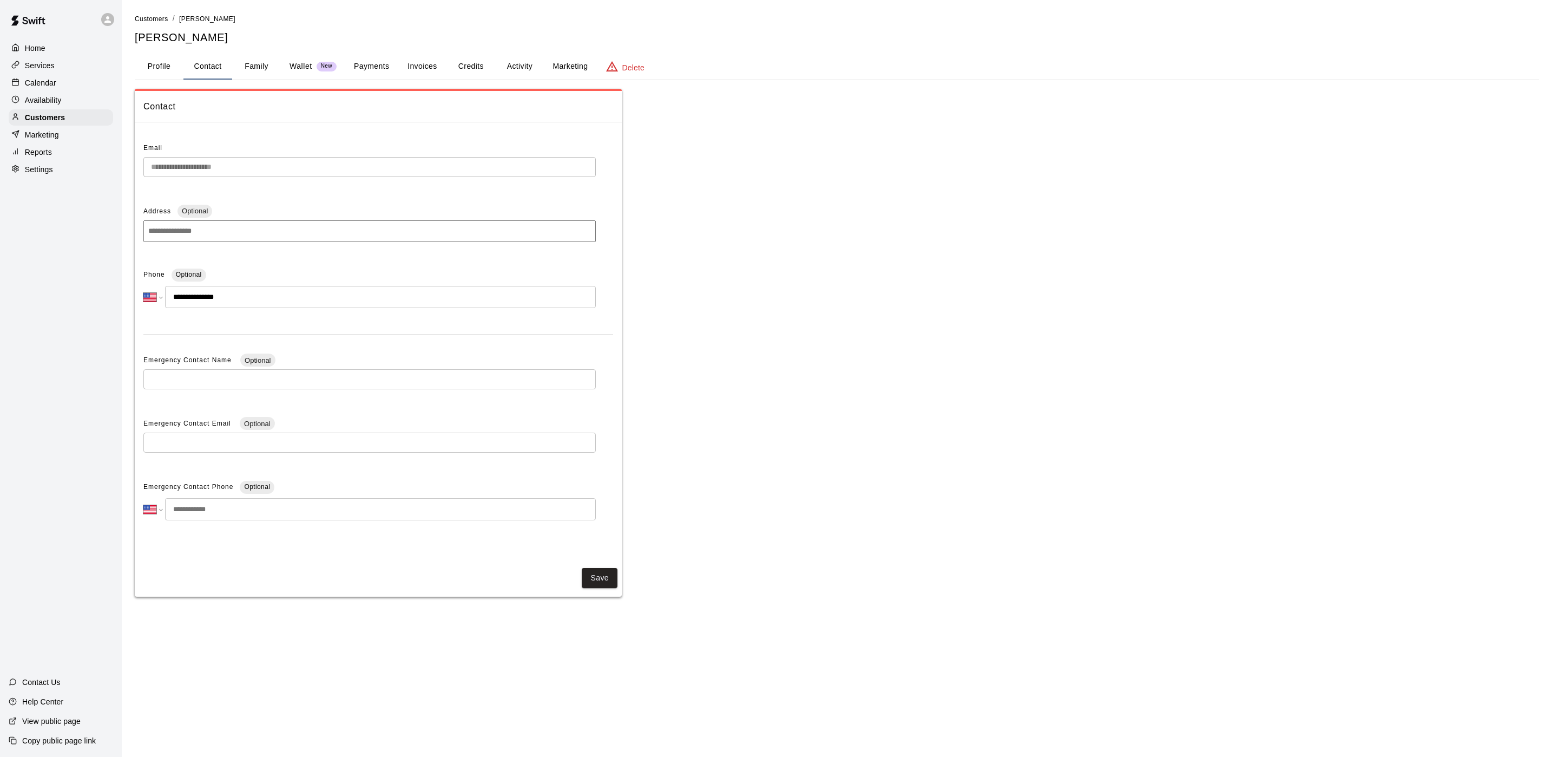
click at [55, 100] on p "Availability" at bounding box center [43, 100] width 37 height 11
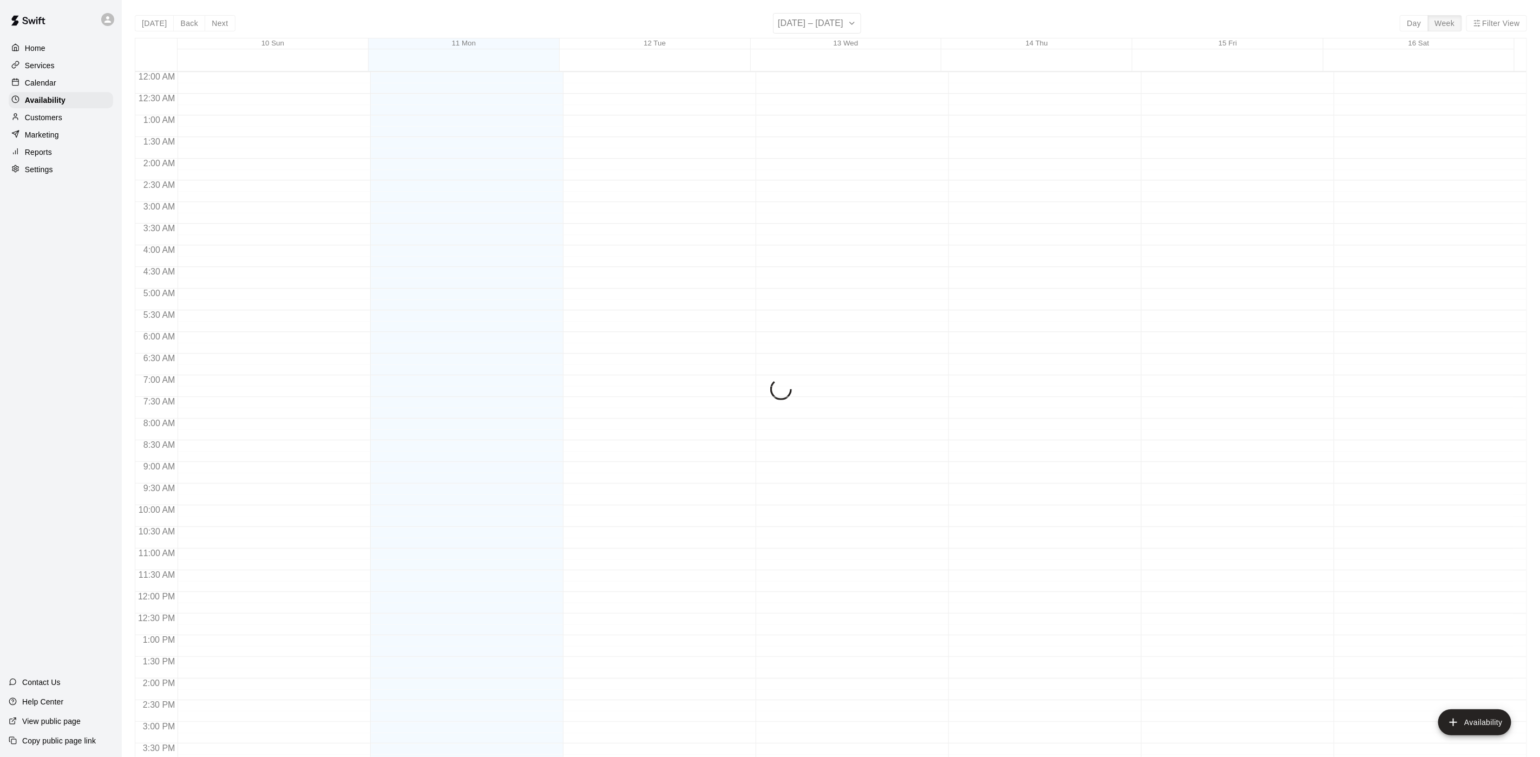
click at [57, 90] on div "Calendar" at bounding box center [61, 83] width 104 height 16
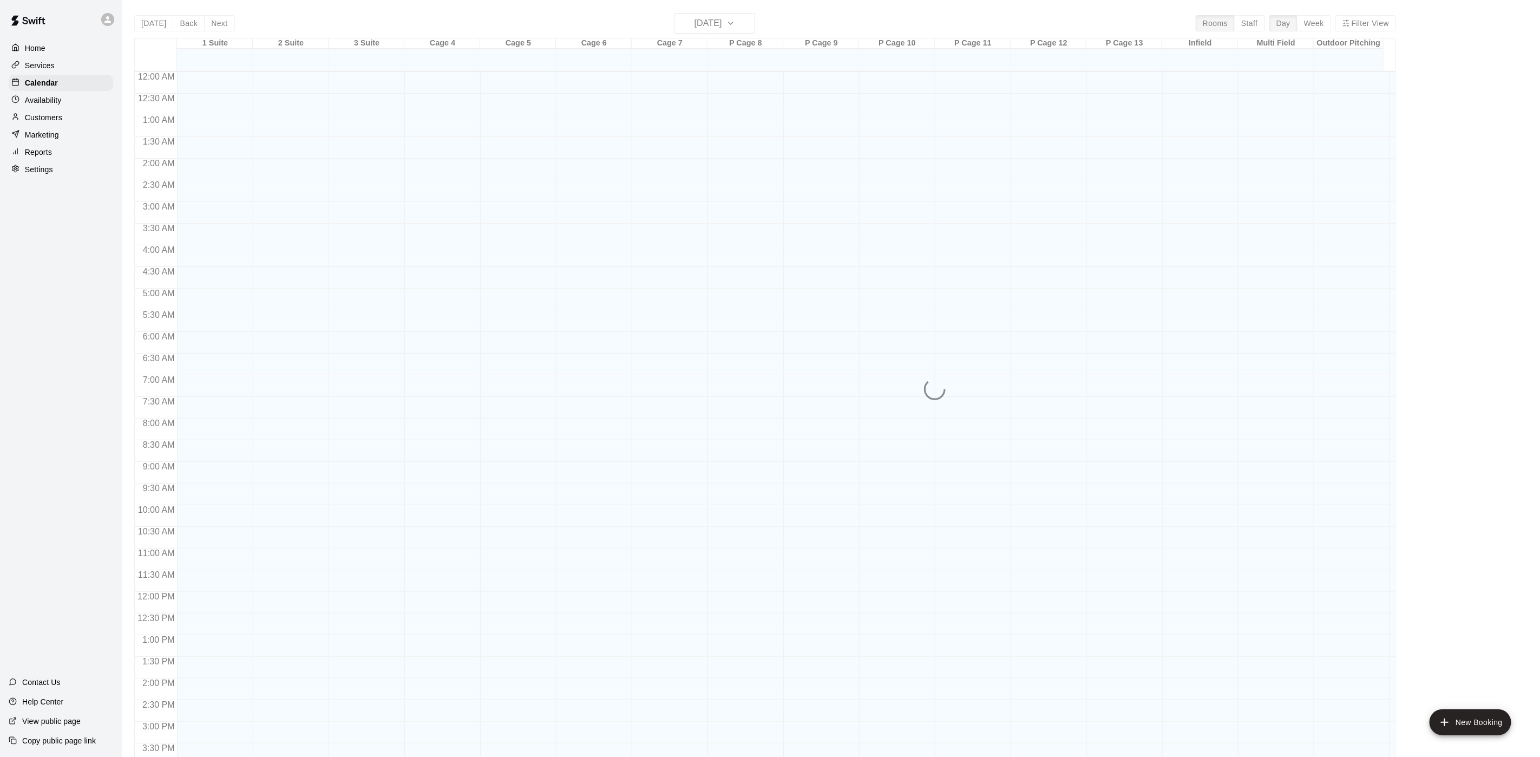
scroll to position [310, 0]
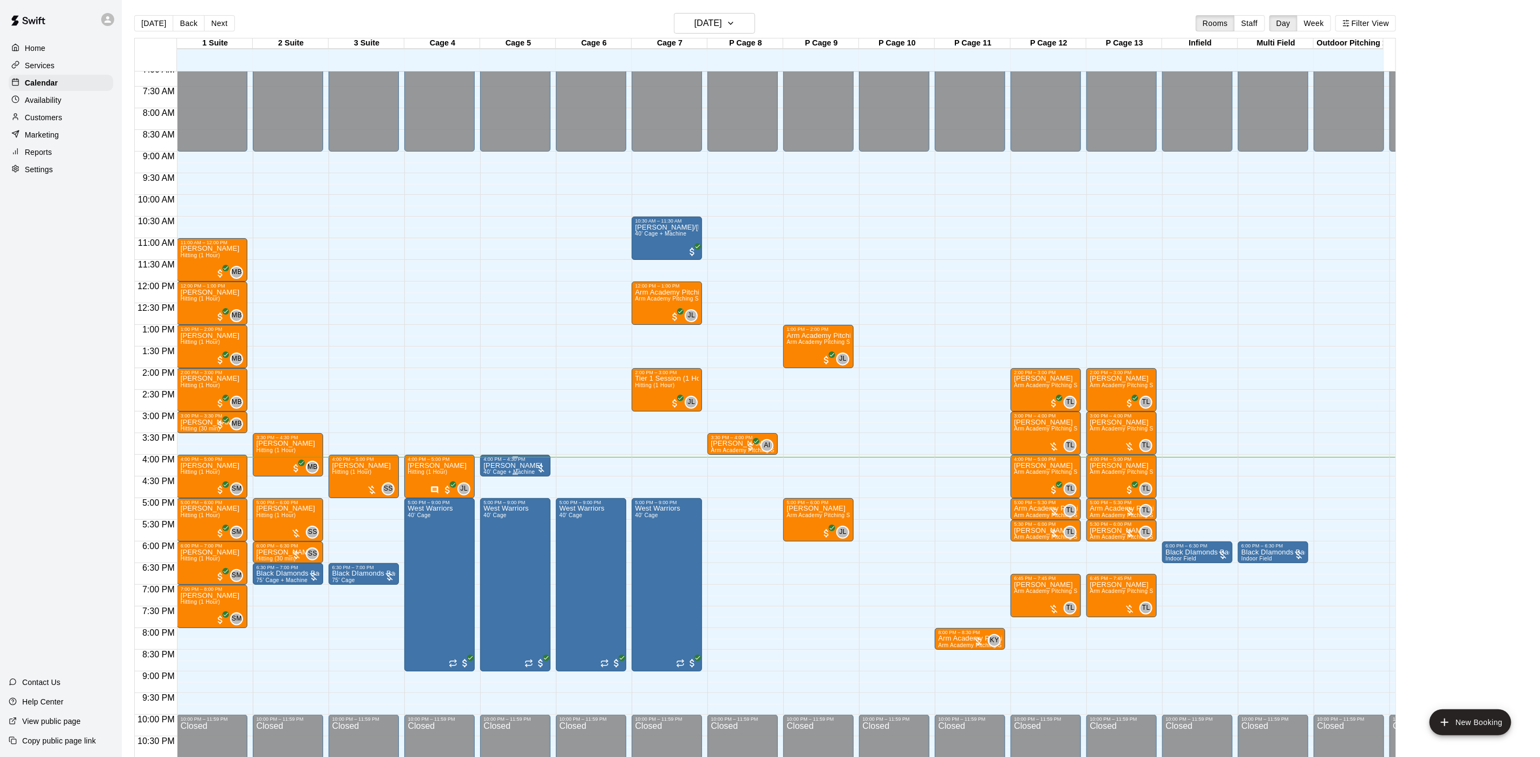
click at [513, 465] on p "[PERSON_NAME]" at bounding box center [512, 465] width 59 height 0
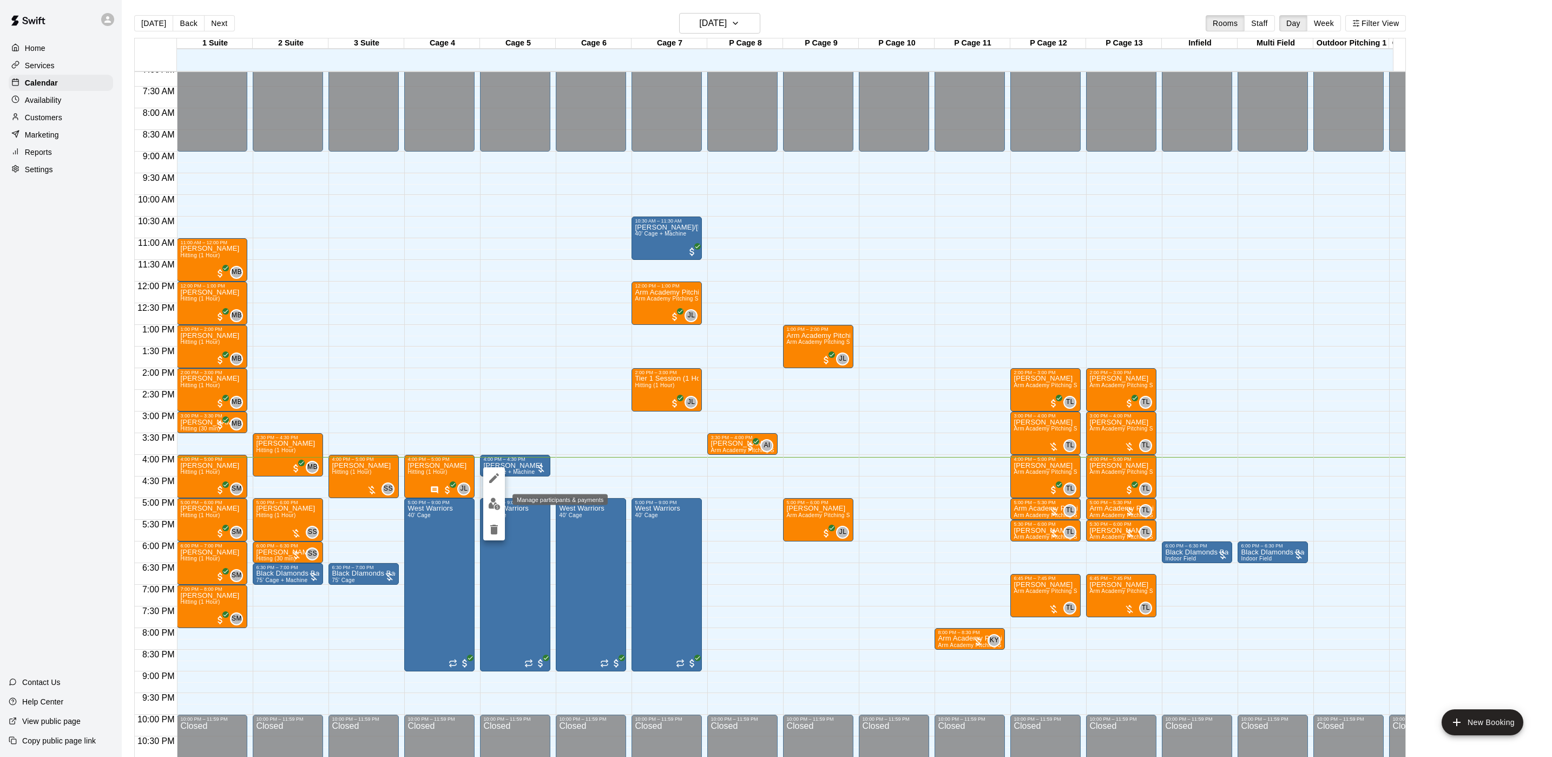
click at [495, 501] on img "edit" at bounding box center [494, 503] width 12 height 12
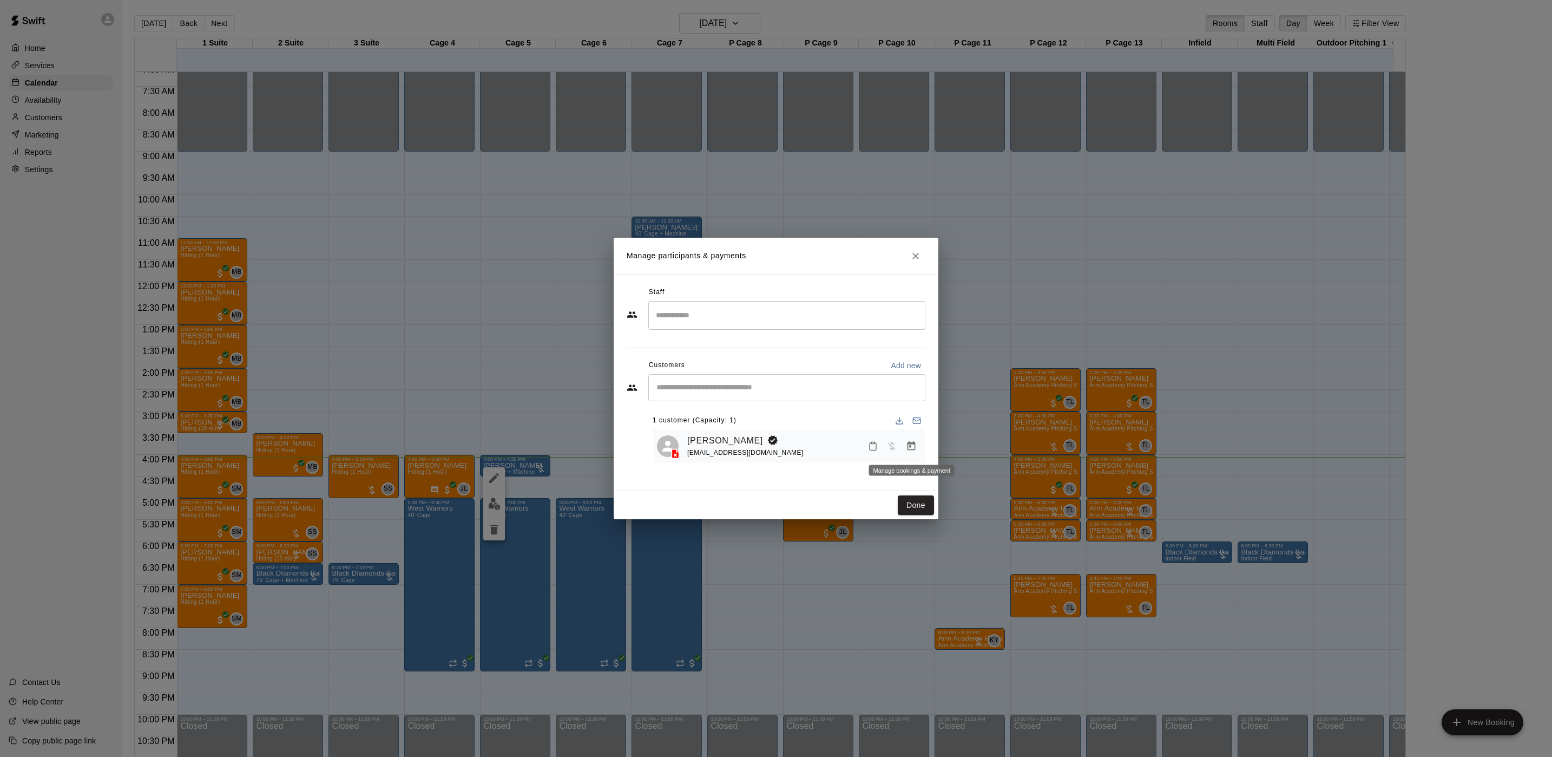
click at [908, 454] on button "Manage bookings & payment" at bounding box center [911, 445] width 19 height 19
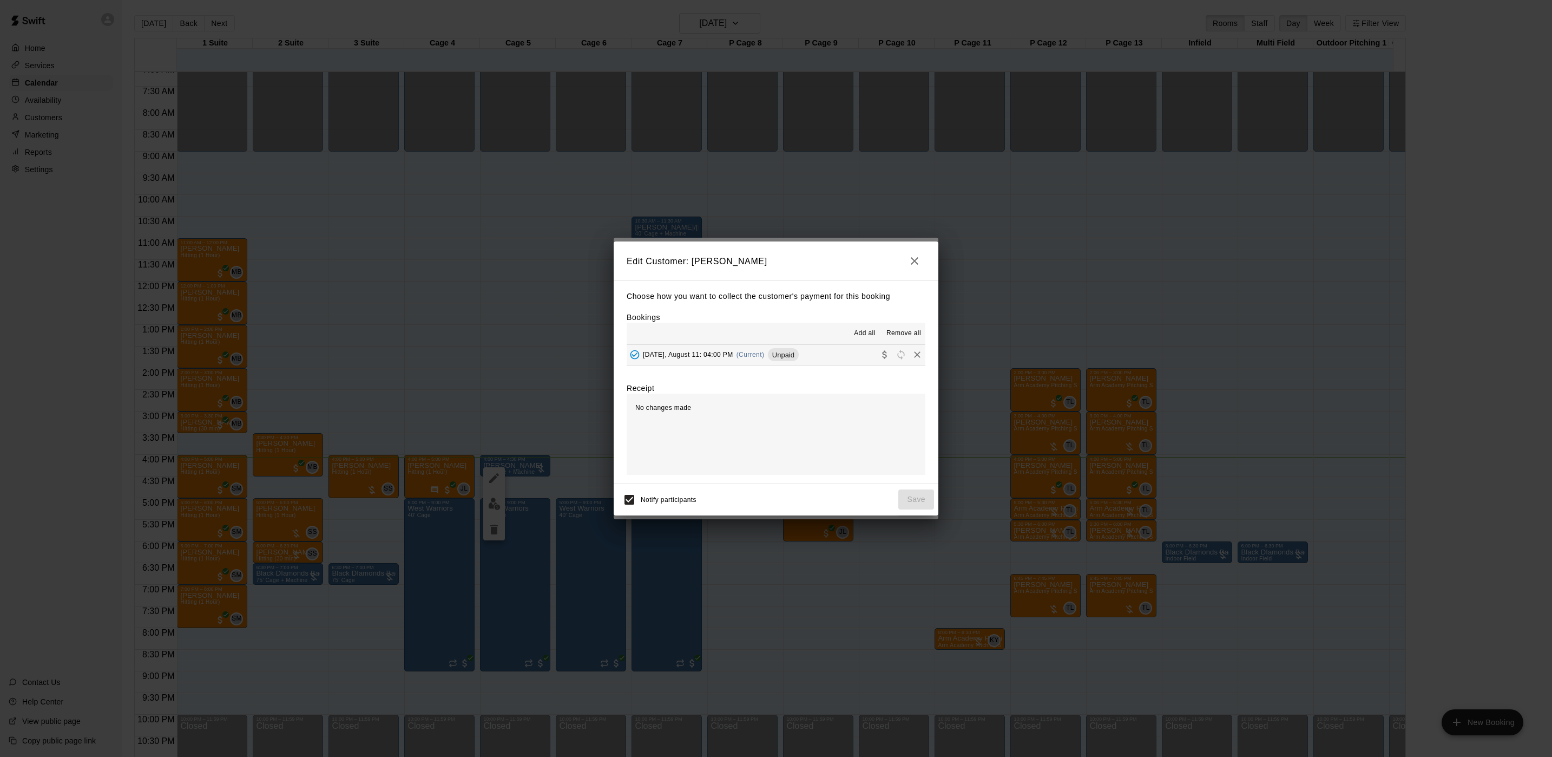
click at [765, 351] on div "[DATE], August 11: 04:00 PM (Current) Unpaid" at bounding box center [713, 354] width 172 height 16
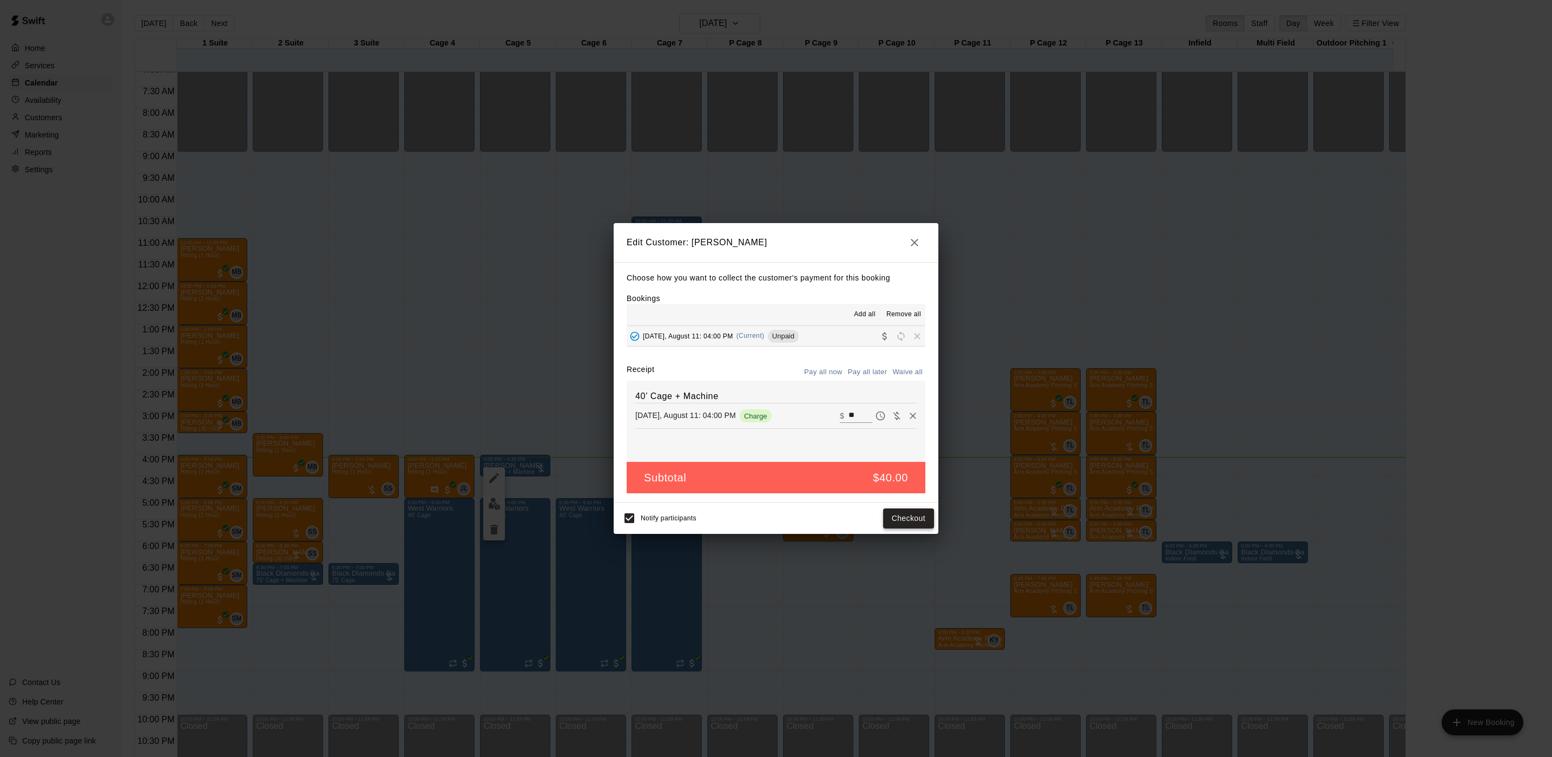
click at [907, 511] on button "Checkout" at bounding box center [908, 518] width 51 height 20
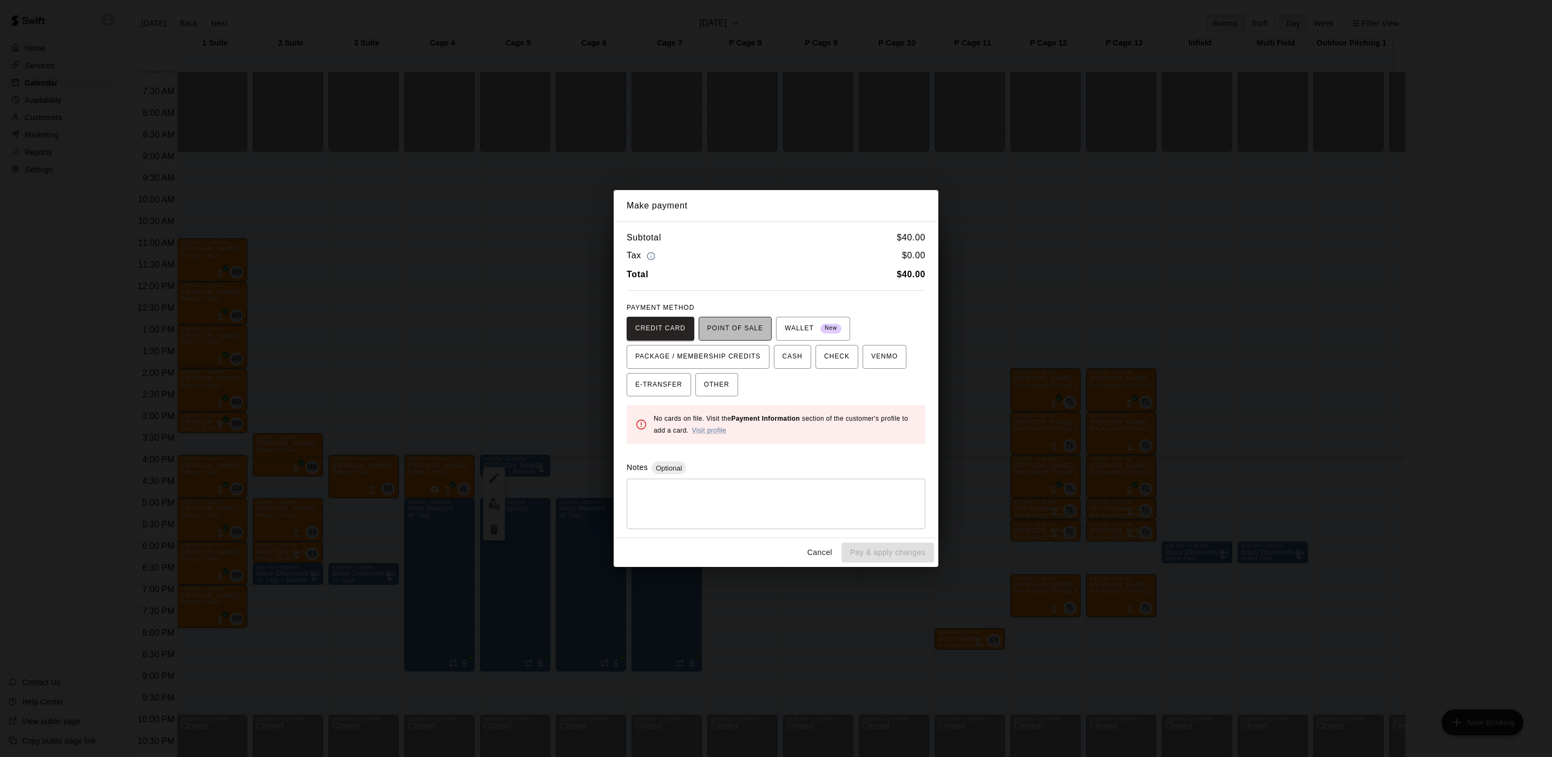
click at [731, 325] on span "POINT OF SALE" at bounding box center [735, 328] width 56 height 17
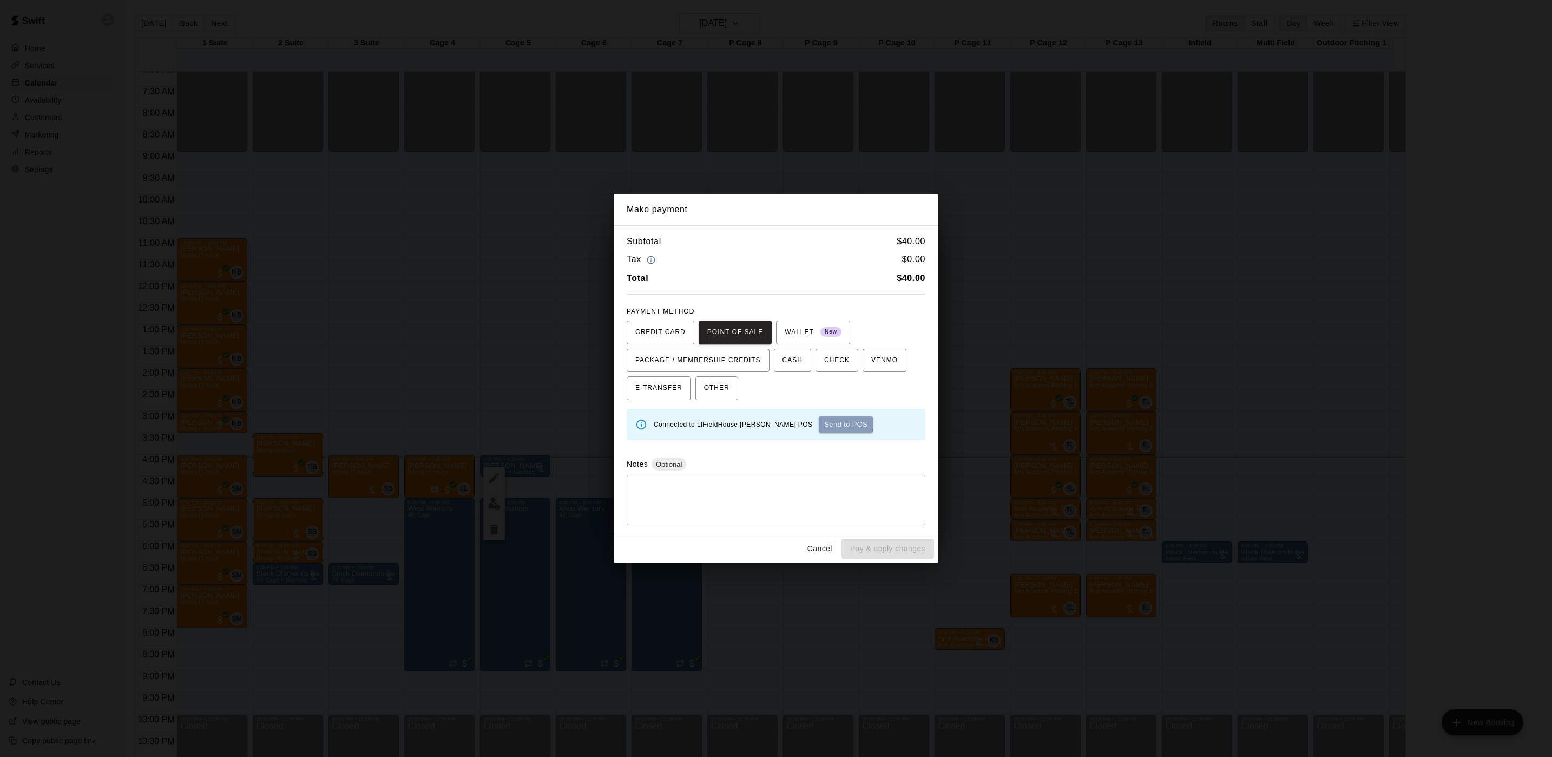
click at [819, 421] on button "Send to POS" at bounding box center [846, 424] width 54 height 16
click at [790, 421] on div "Connected to LIFieldHouse [PERSON_NAME] POS Send to POS" at bounding box center [785, 424] width 263 height 16
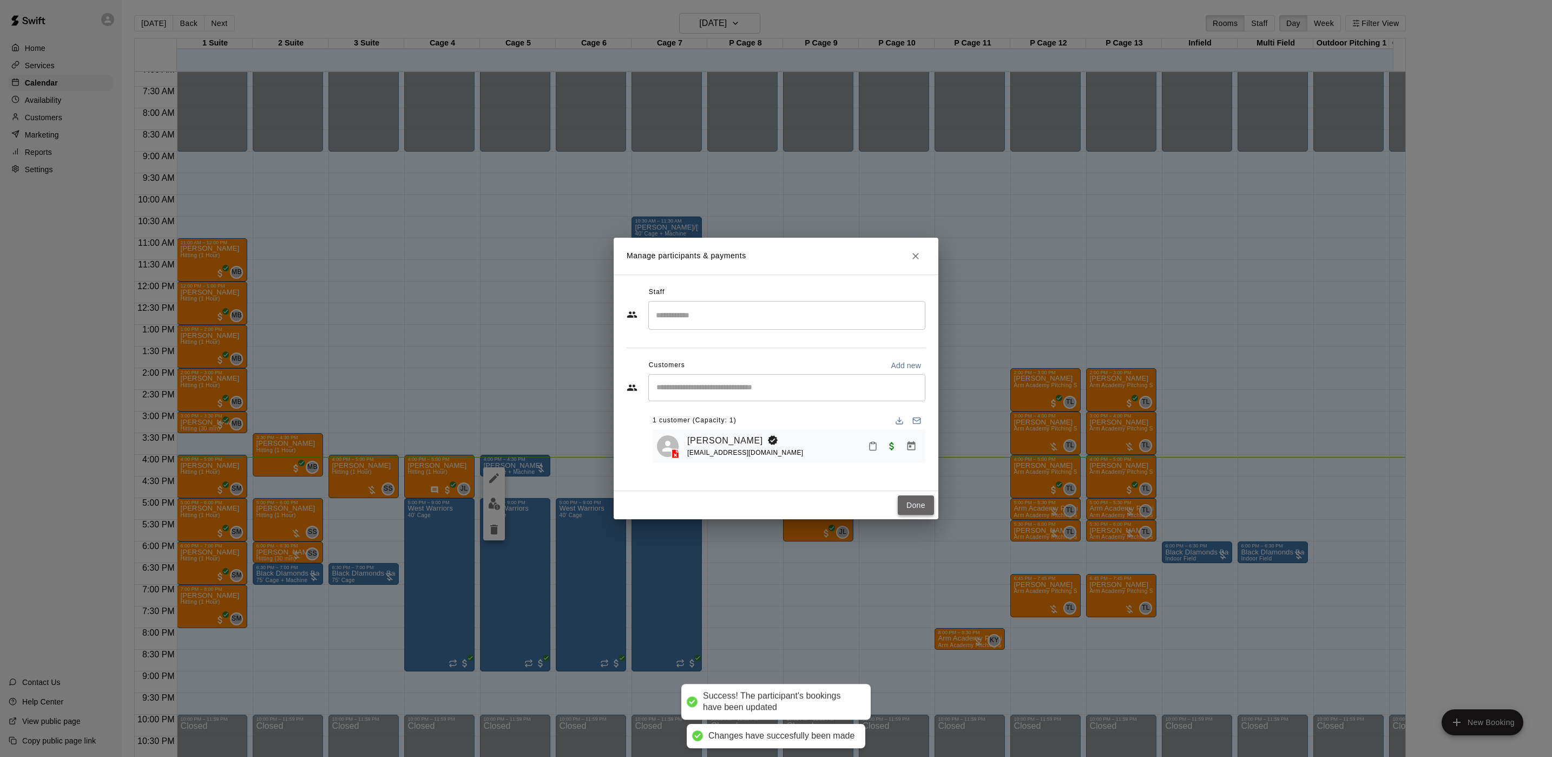
click at [913, 507] on button "Done" at bounding box center [916, 505] width 36 height 20
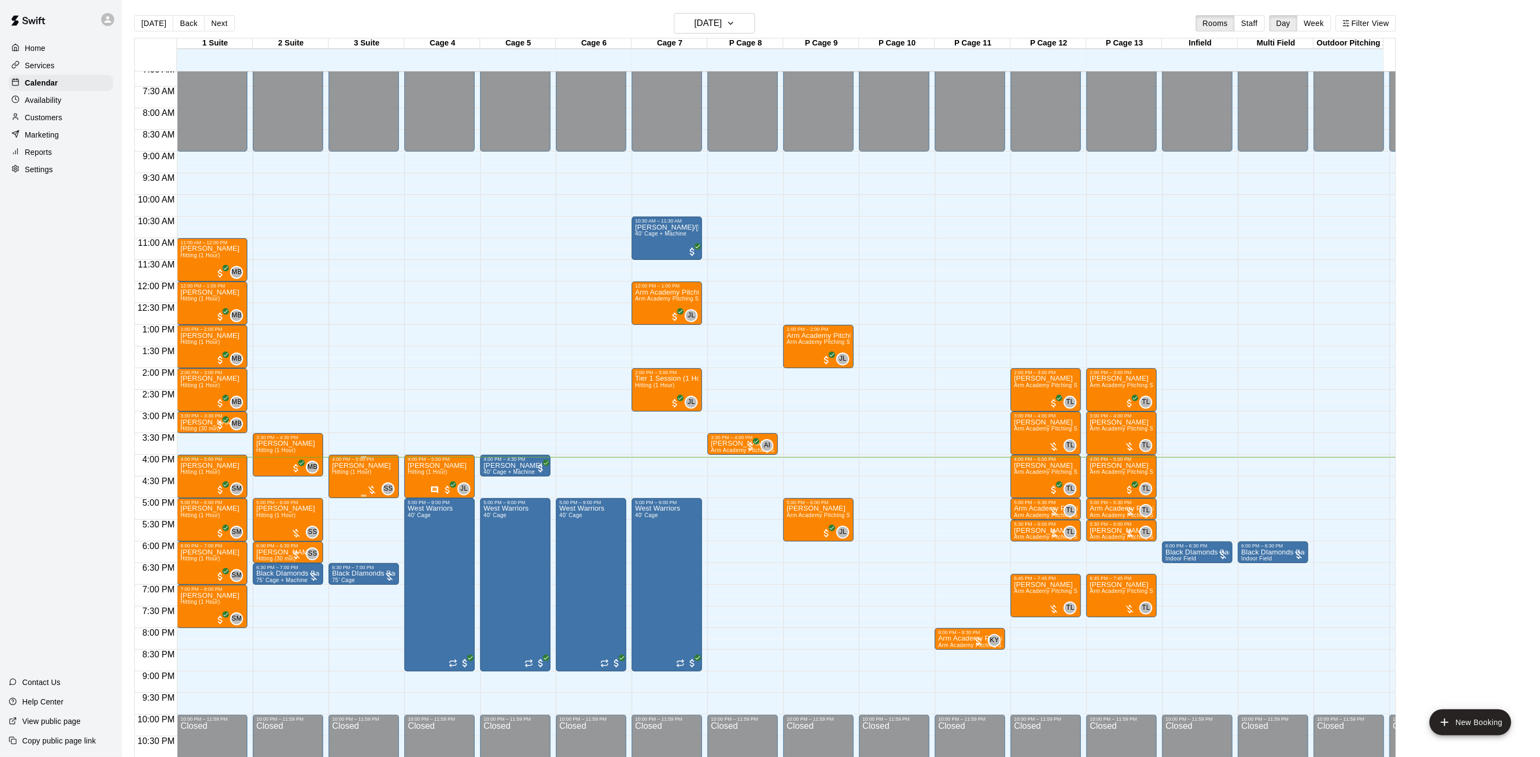
click at [349, 470] on span "Hitting (1 Hour)" at bounding box center [352, 472] width 40 height 6
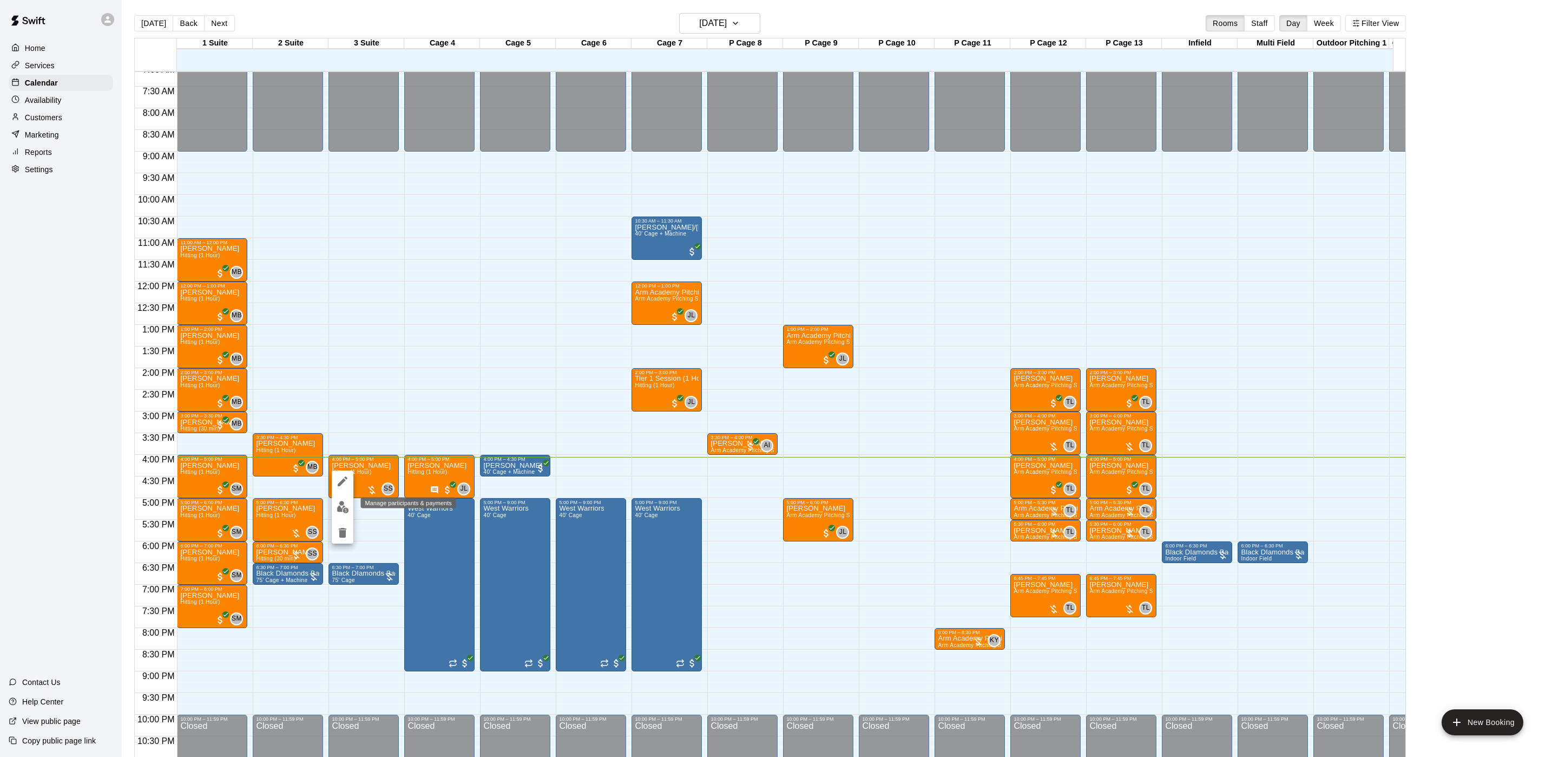
click at [342, 498] on button "edit" at bounding box center [343, 506] width 22 height 21
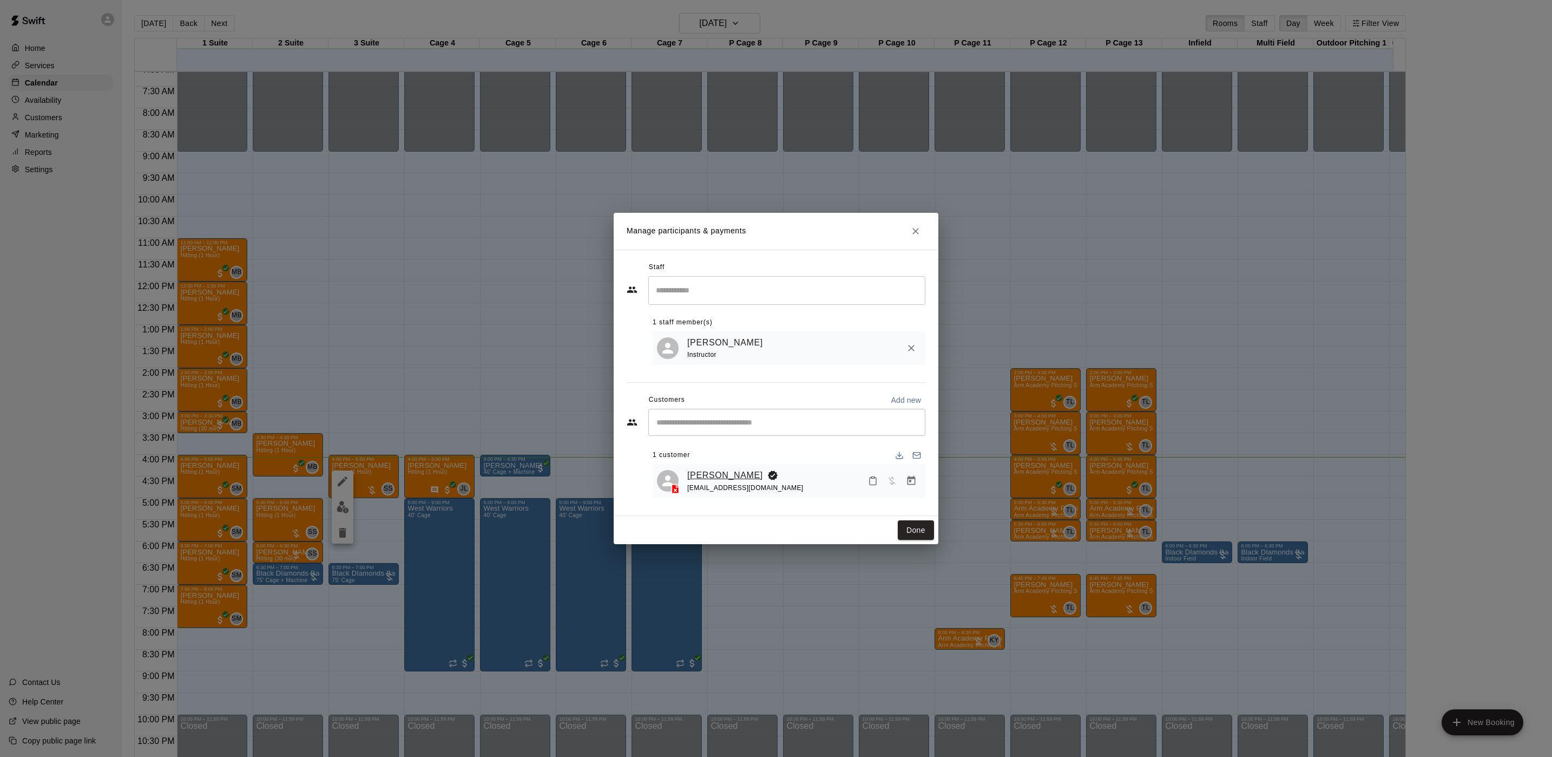
click at [692, 475] on link "[PERSON_NAME]" at bounding box center [725, 475] width 76 height 14
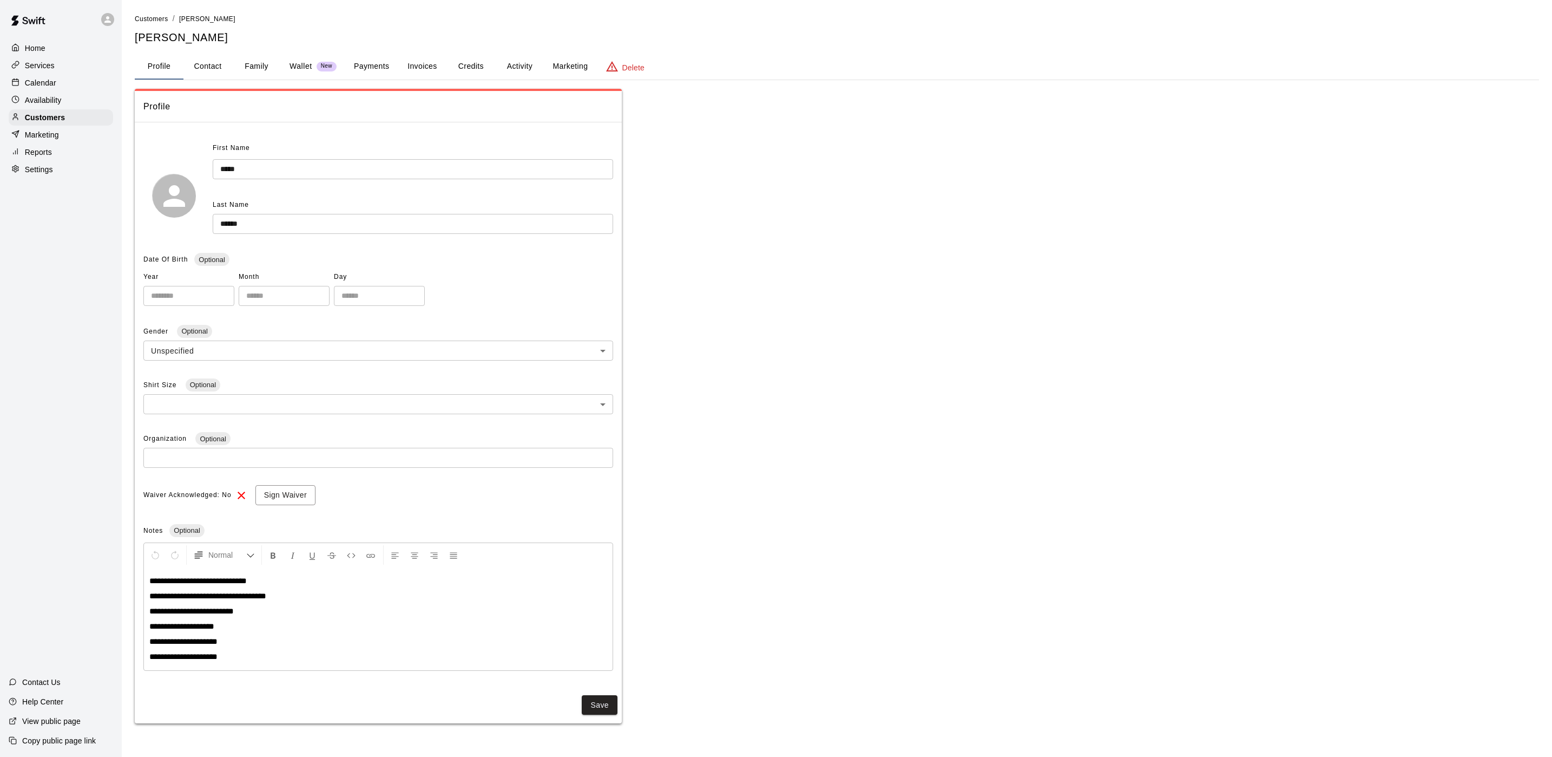
click at [509, 70] on button "Activity" at bounding box center [519, 67] width 49 height 26
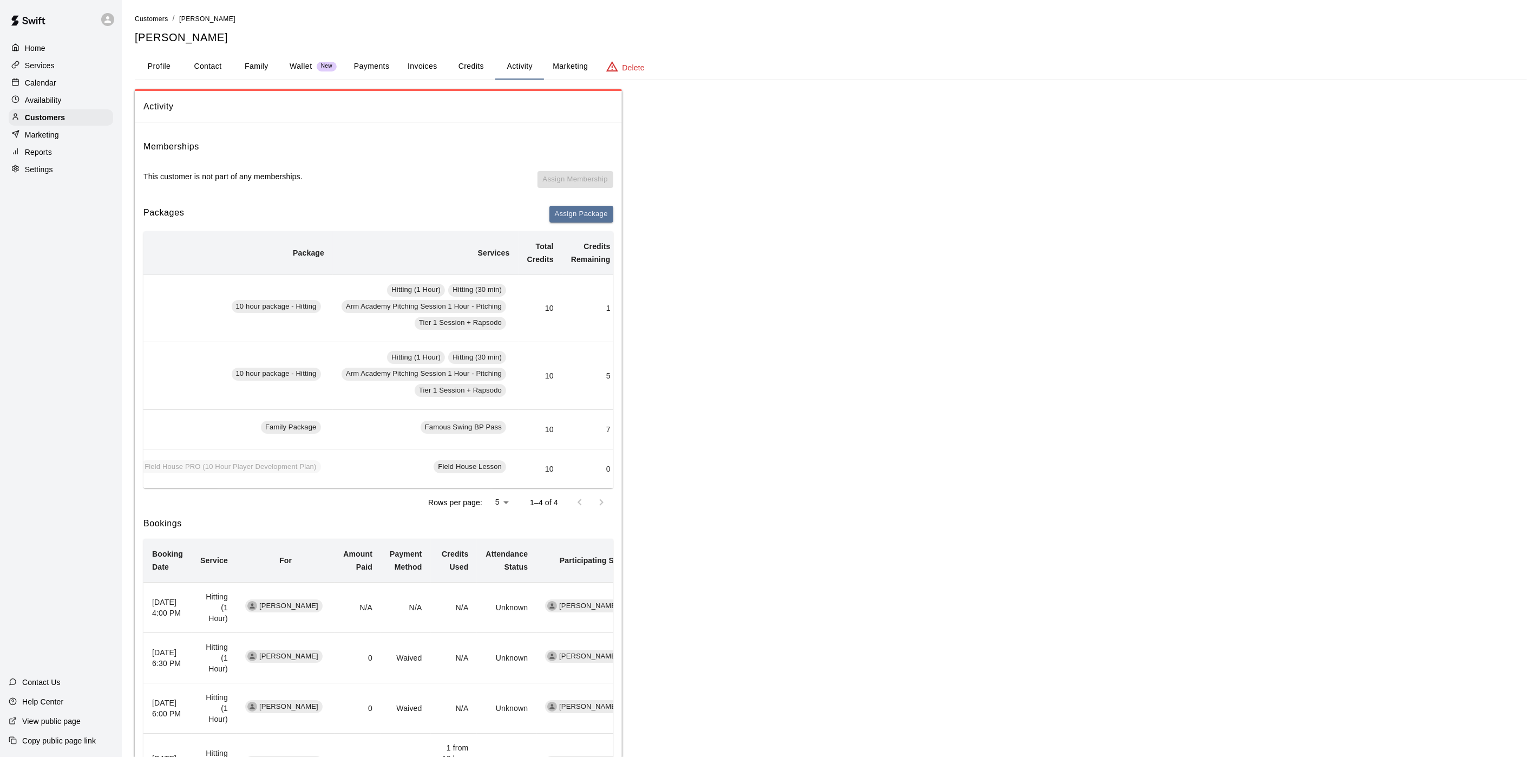
scroll to position [0, 104]
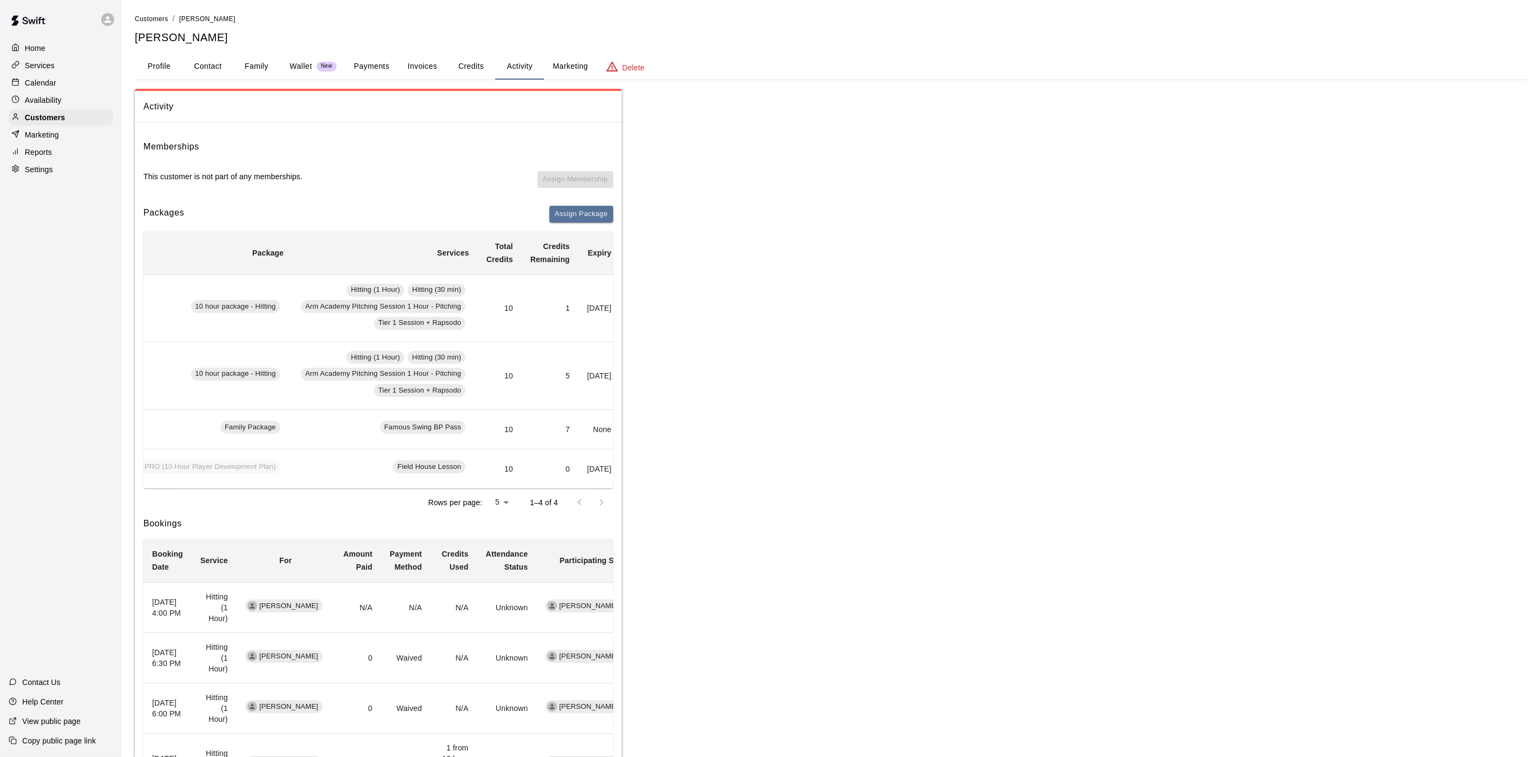
click at [76, 83] on div "Calendar" at bounding box center [61, 83] width 104 height 16
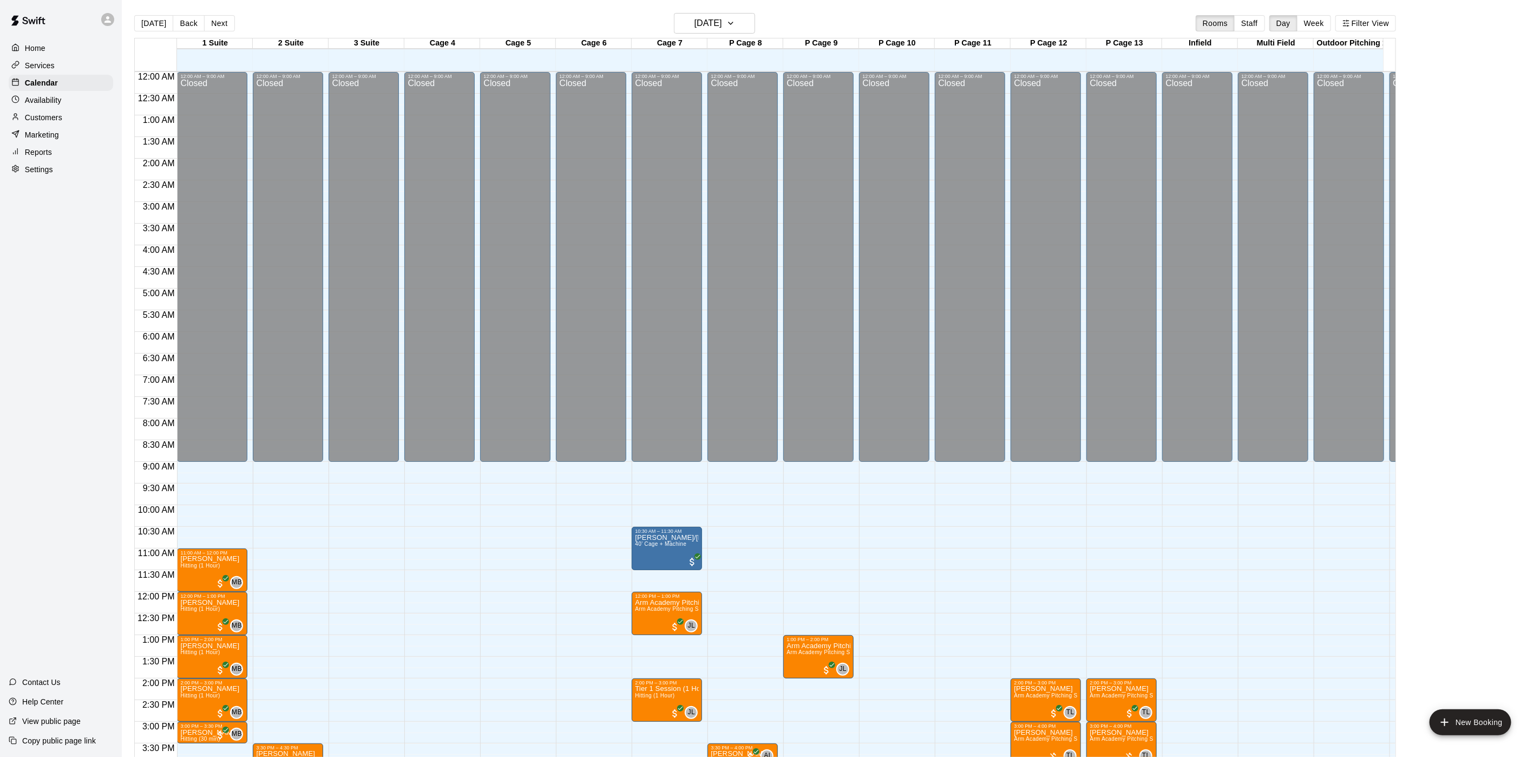
scroll to position [310, 0]
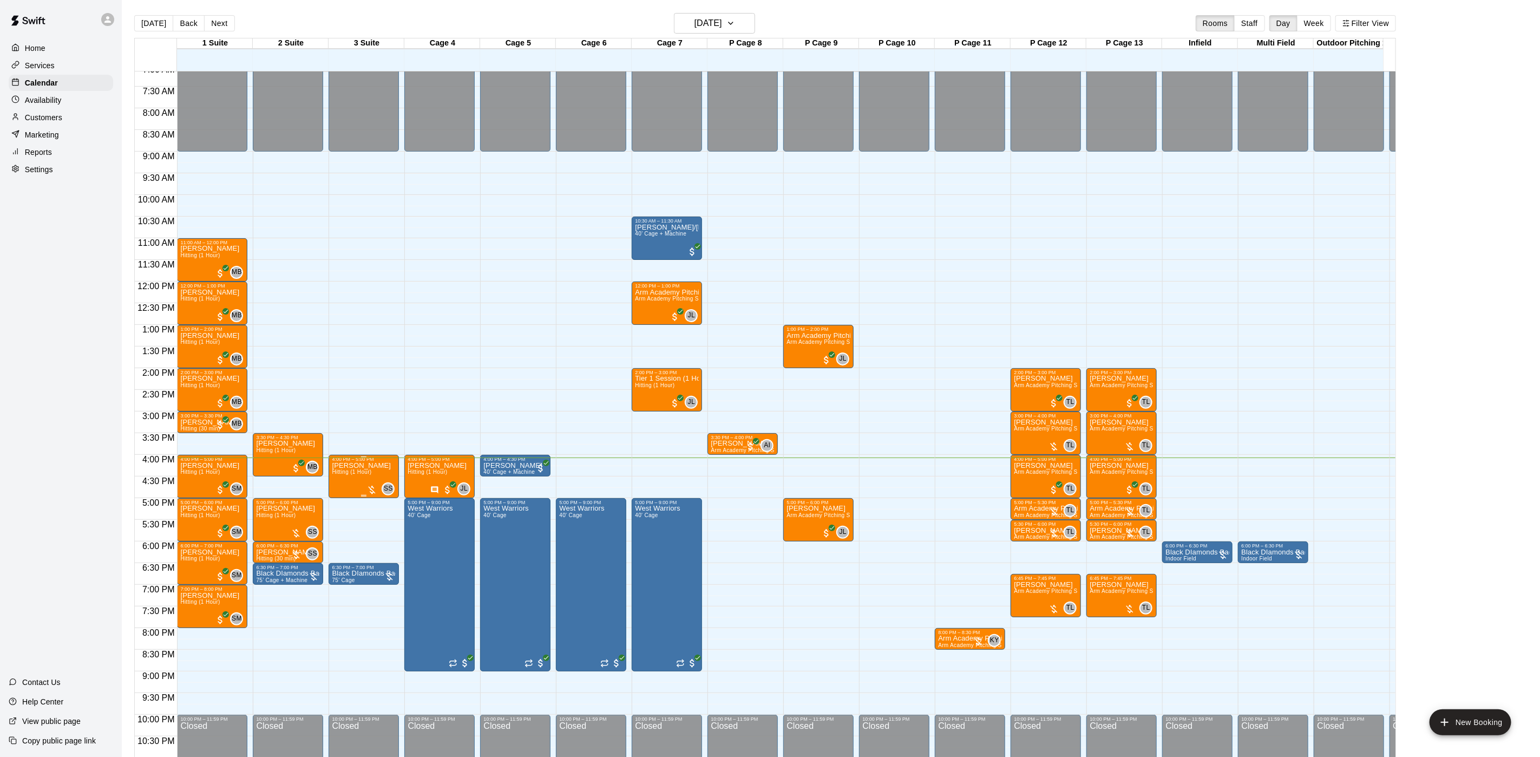
click at [356, 461] on div "4:00 PM – 5:00 PM" at bounding box center [364, 458] width 64 height 5
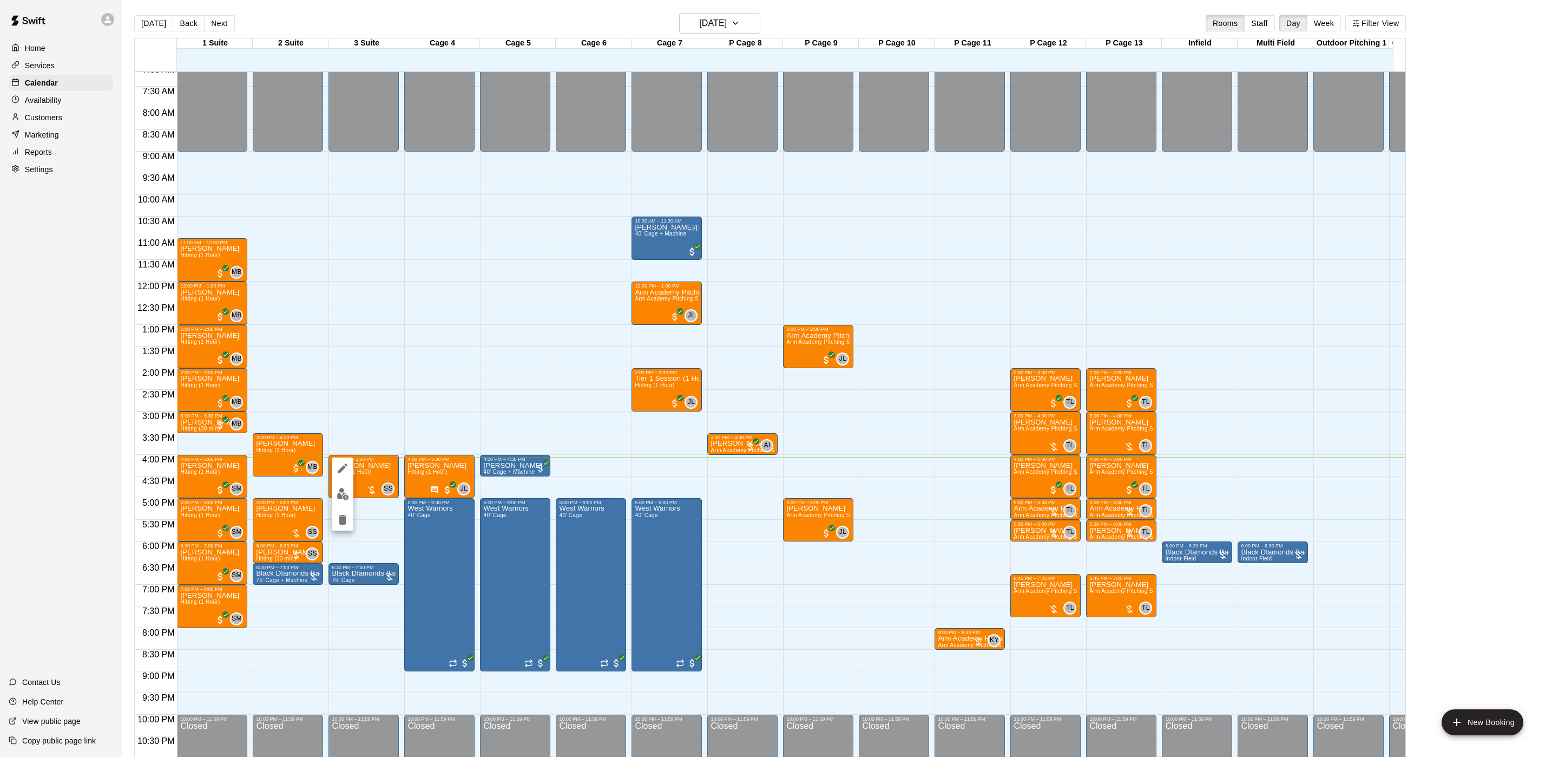
click at [354, 502] on div at bounding box center [776, 378] width 1552 height 757
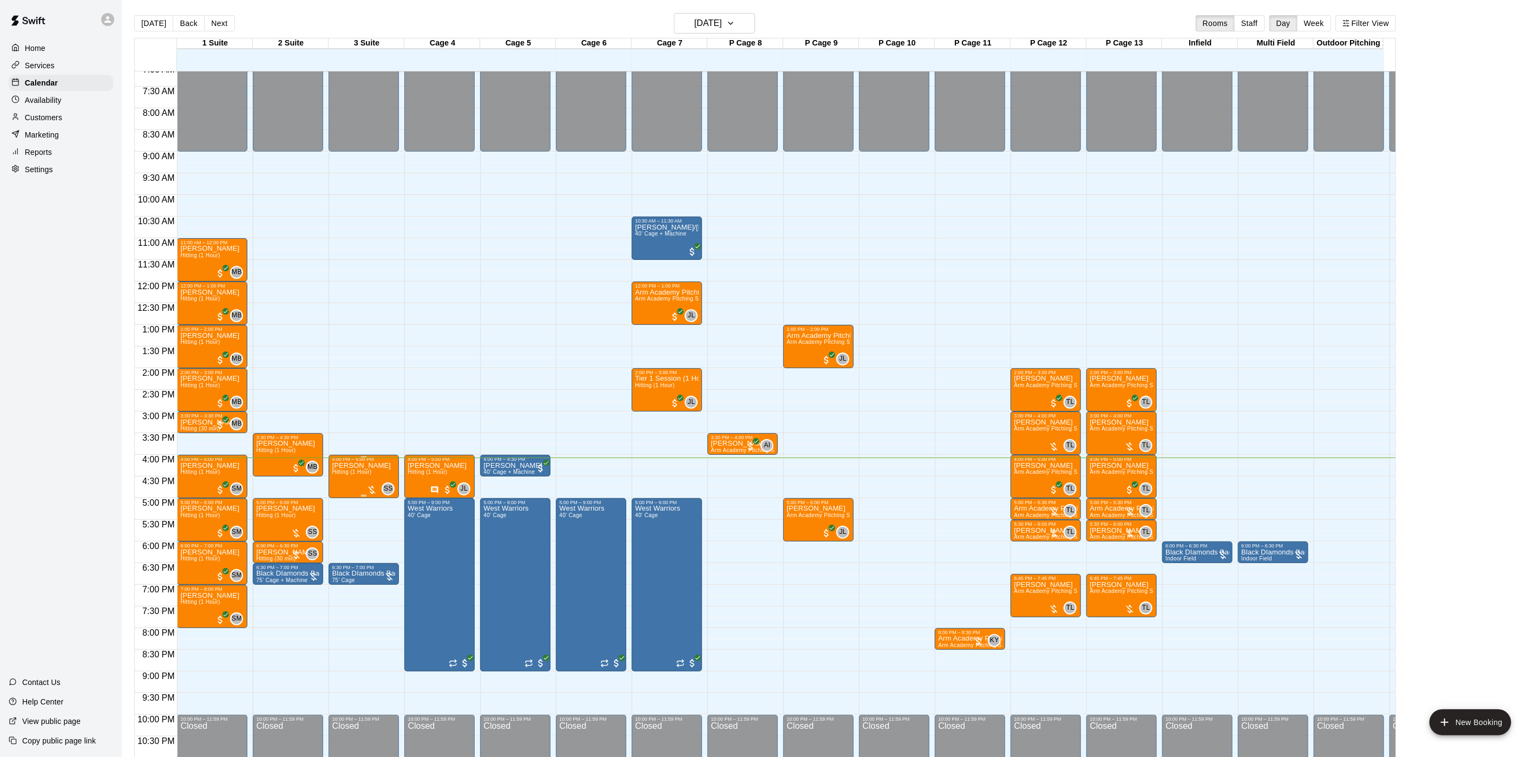
click at [354, 465] on p "[PERSON_NAME]" at bounding box center [361, 465] width 59 height 0
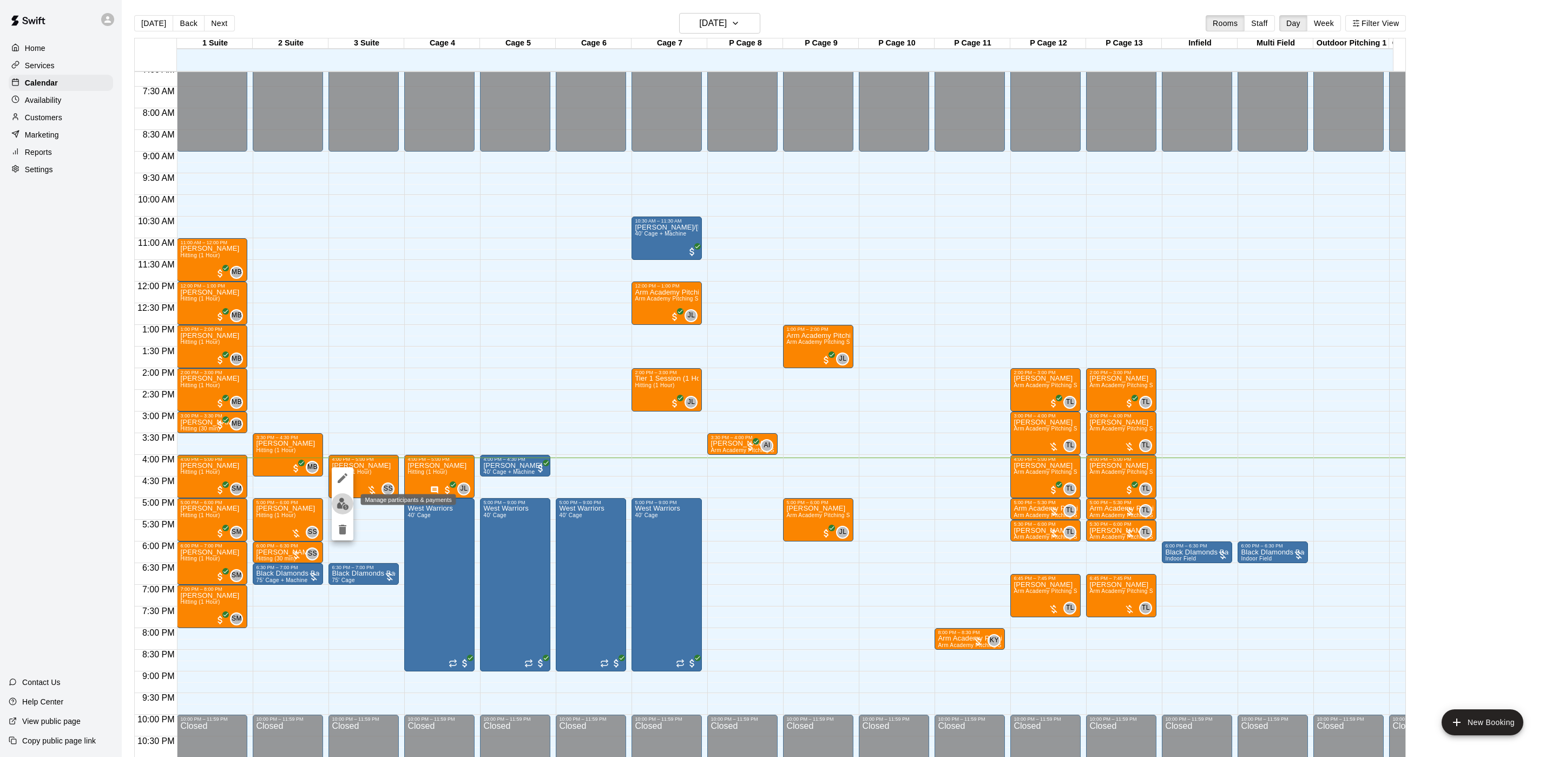
click at [339, 497] on img "edit" at bounding box center [343, 503] width 12 height 12
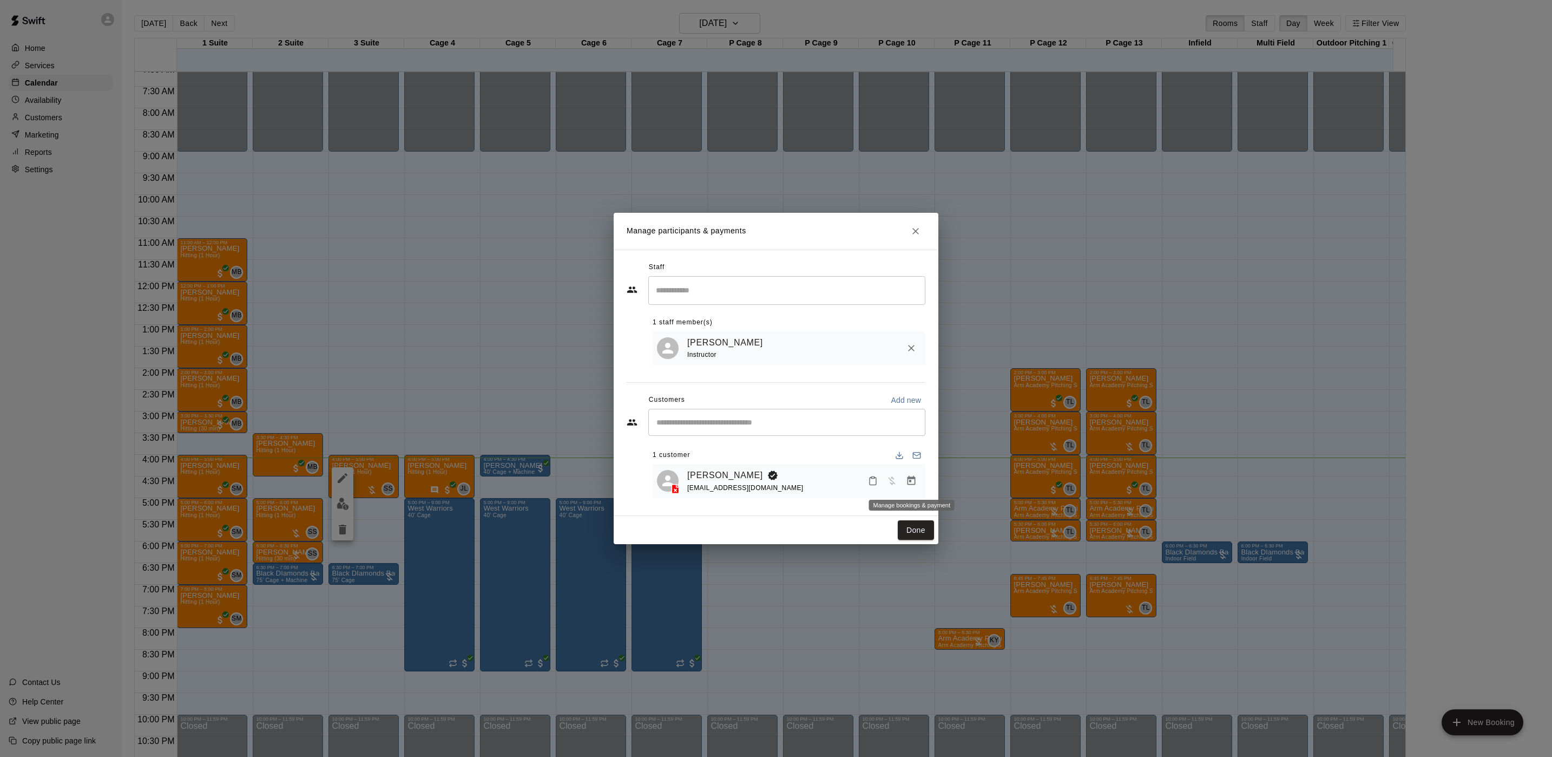
click at [913, 477] on icon "Manage bookings & payment" at bounding box center [912, 480] width 8 height 9
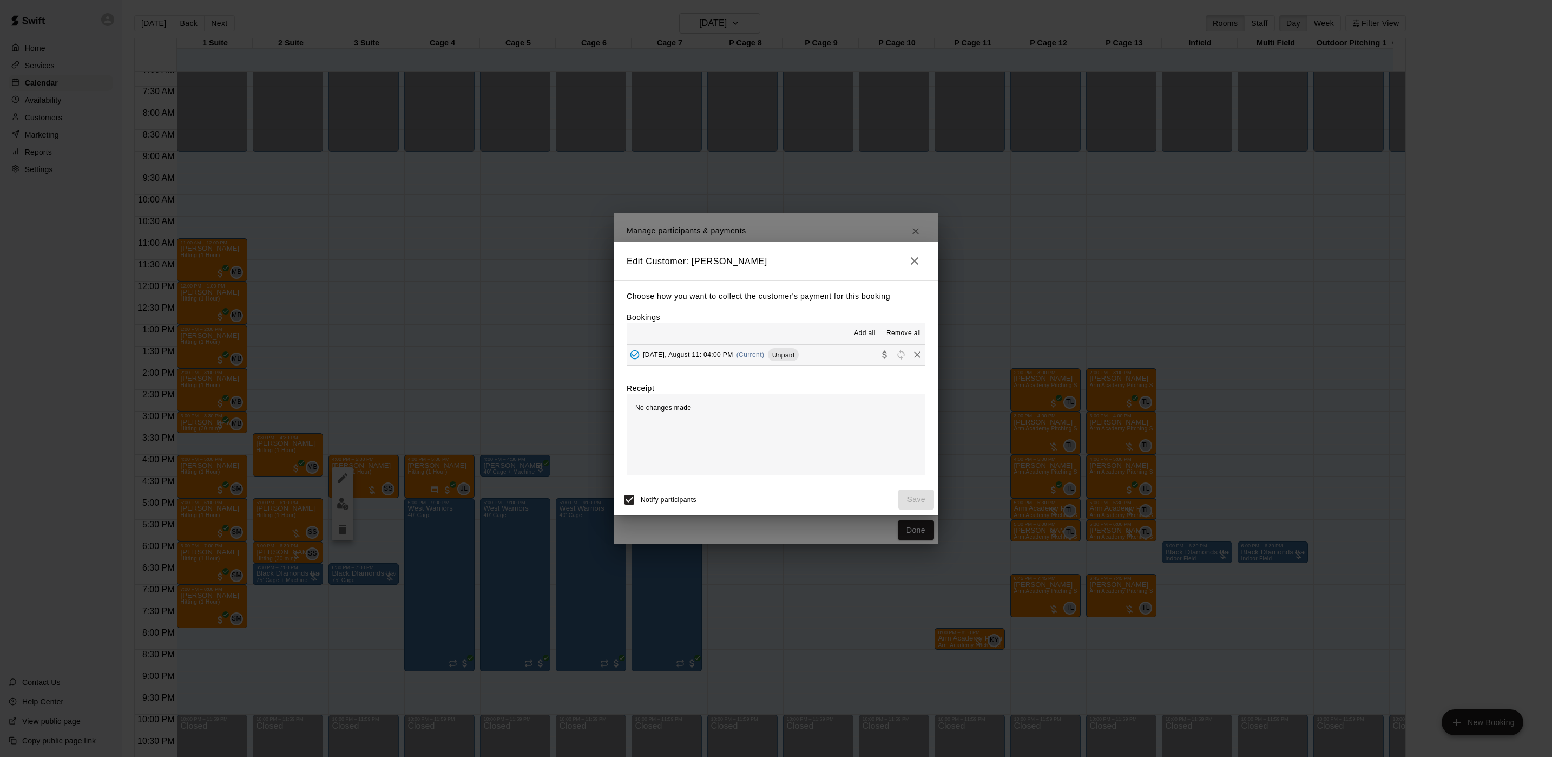
click at [770, 361] on div "[DATE], August 11: 04:00 PM (Current) Unpaid" at bounding box center [713, 354] width 172 height 16
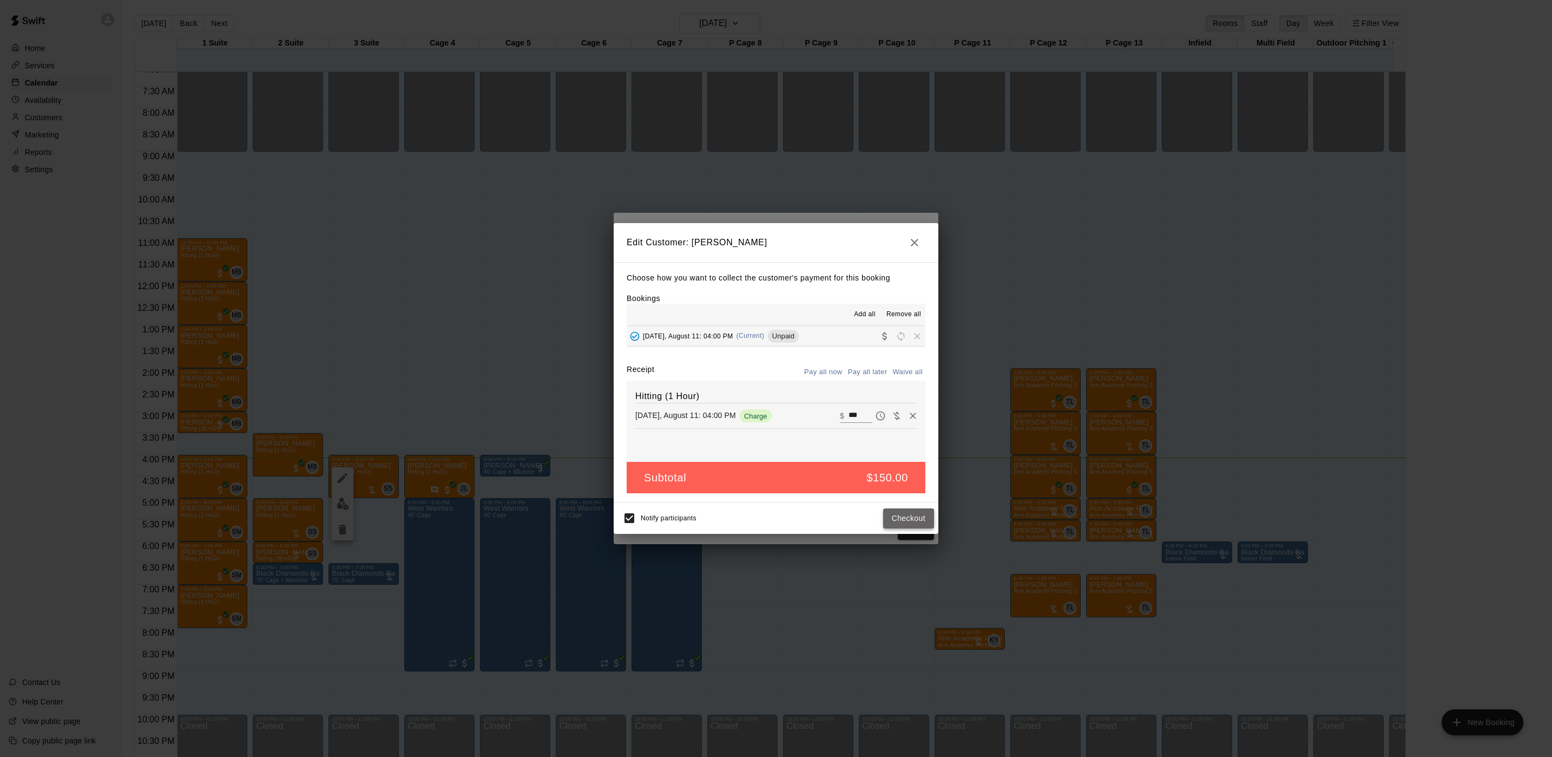
click at [897, 527] on button "Checkout" at bounding box center [908, 518] width 51 height 20
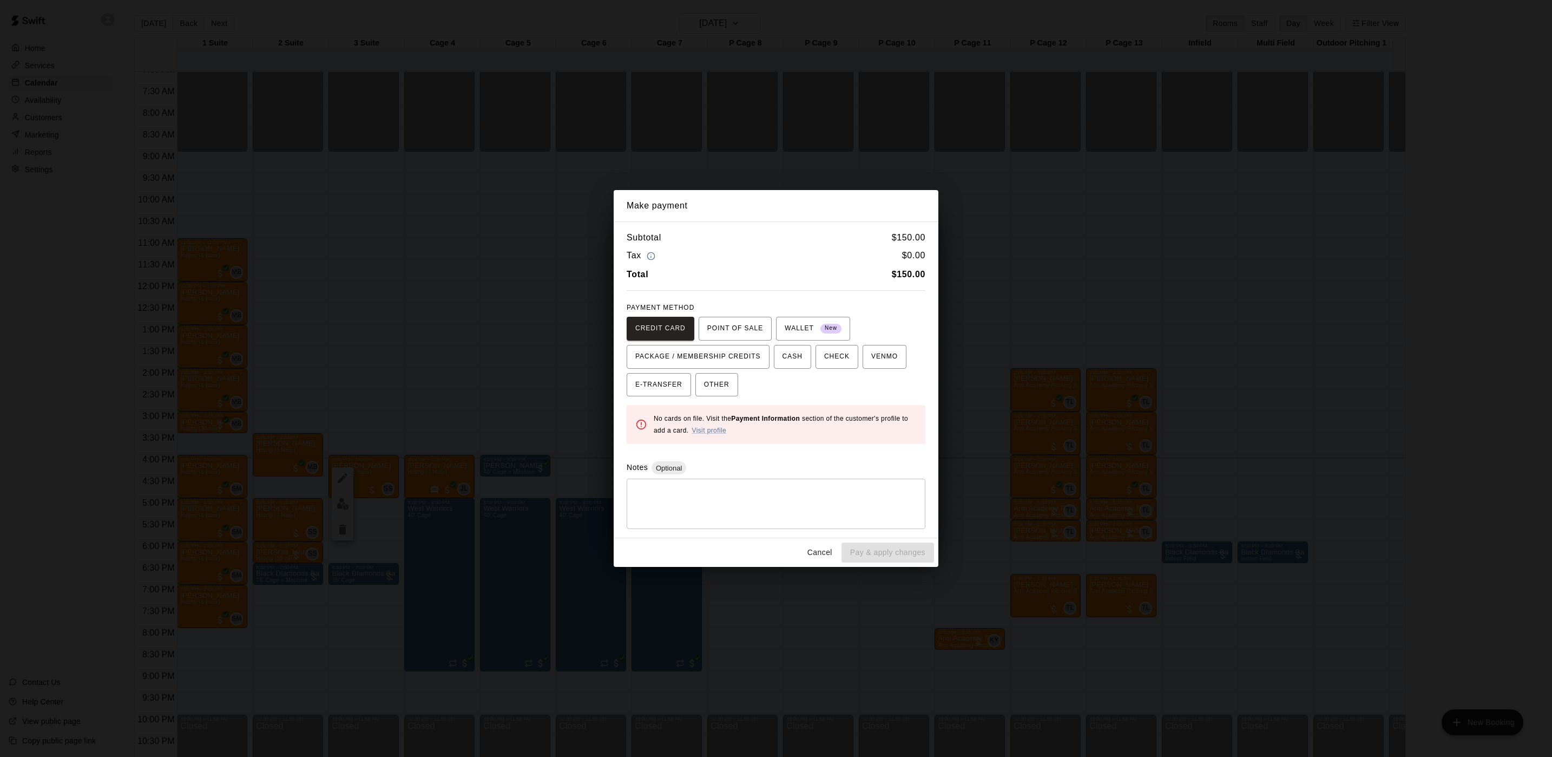
click at [1163, 423] on div "Make payment Subtotal $ 150.00 Tax $ 0.00 Total $ 150.00 PAYMENT METHOD CREDIT …" at bounding box center [776, 378] width 1552 height 757
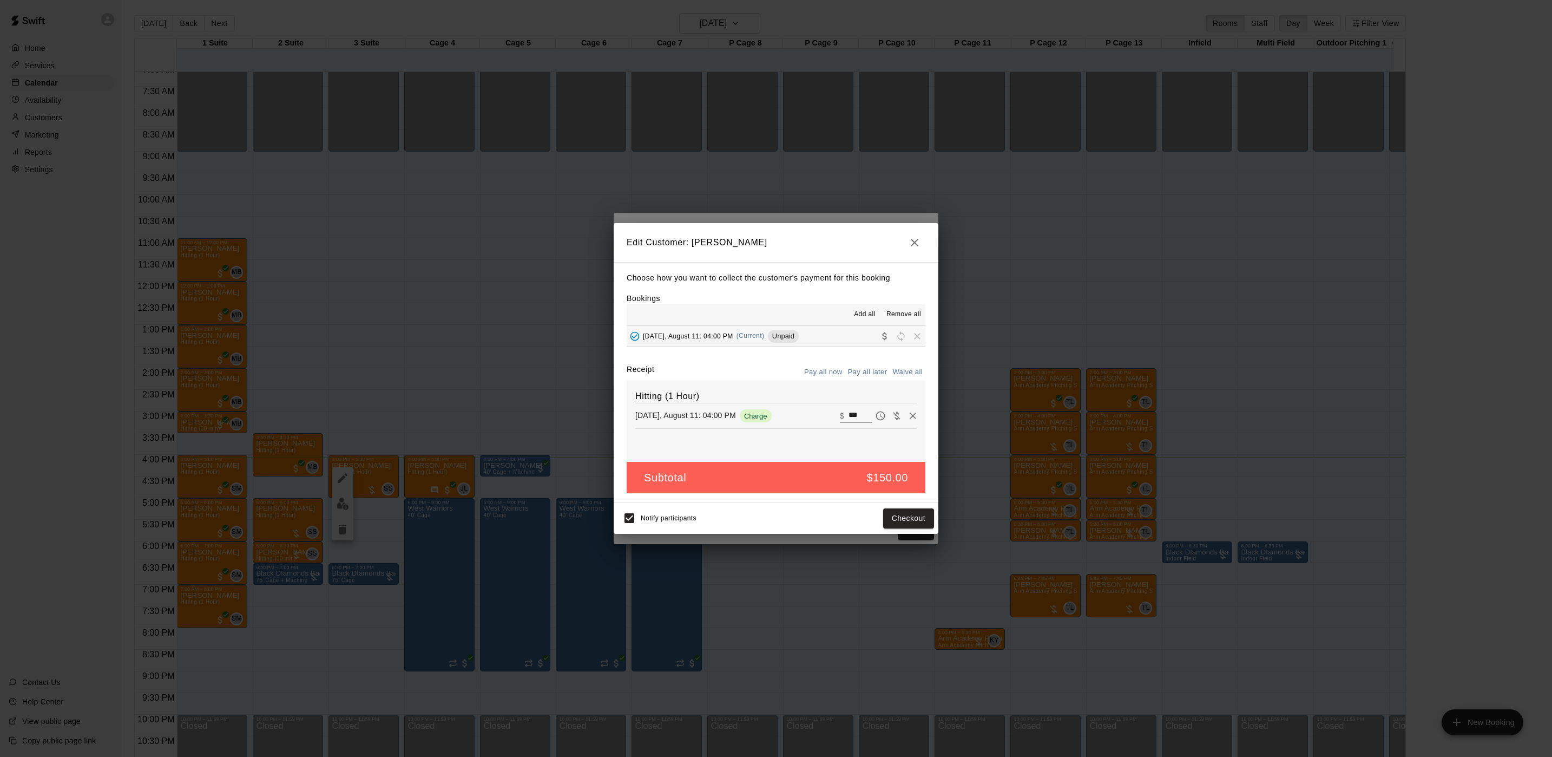
click at [889, 415] on button "Waive payment" at bounding box center [897, 416] width 16 height 16
type input "*"
click at [917, 518] on button "Save" at bounding box center [916, 518] width 36 height 20
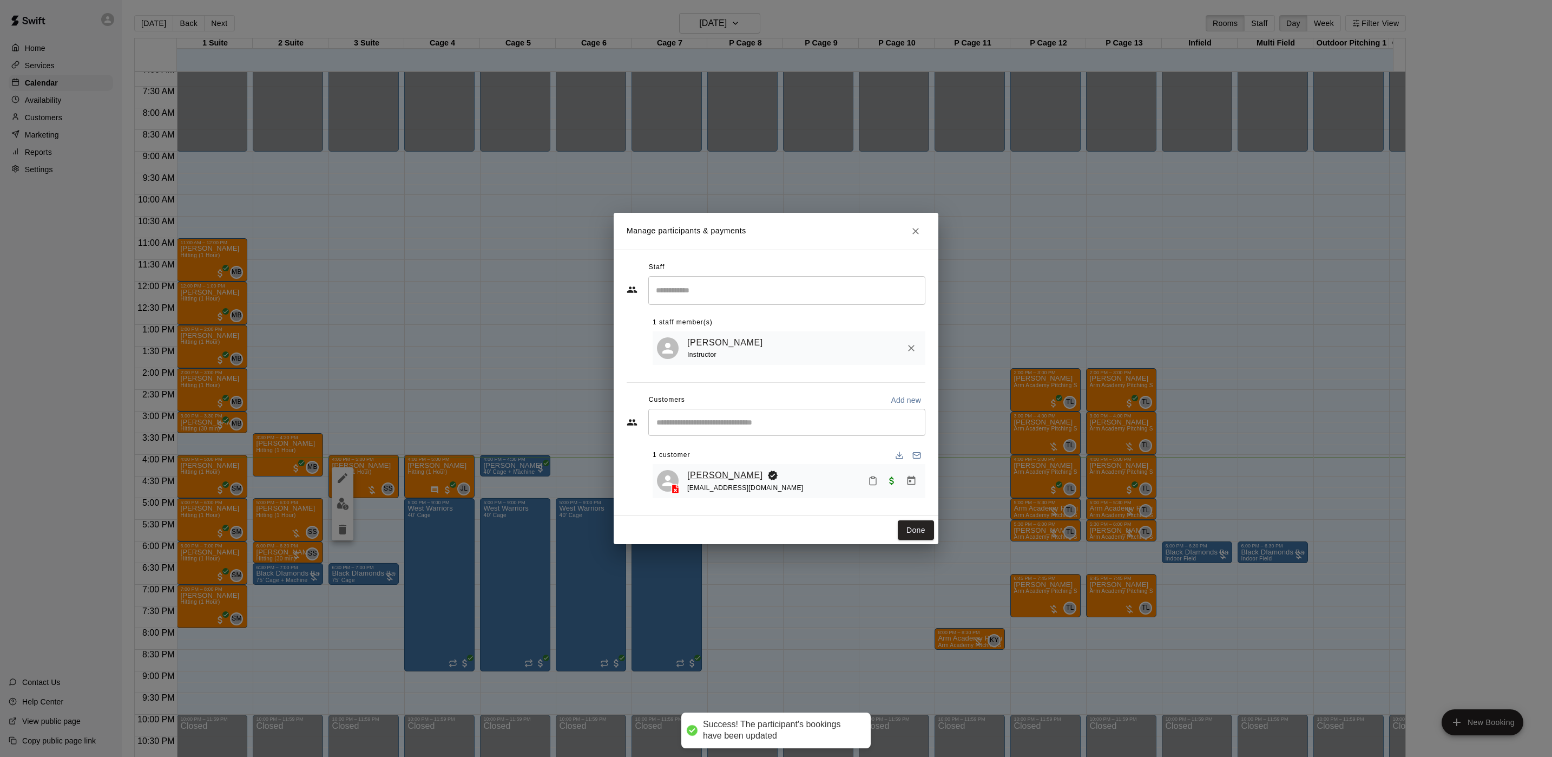
click at [728, 476] on link "[PERSON_NAME]" at bounding box center [725, 475] width 76 height 14
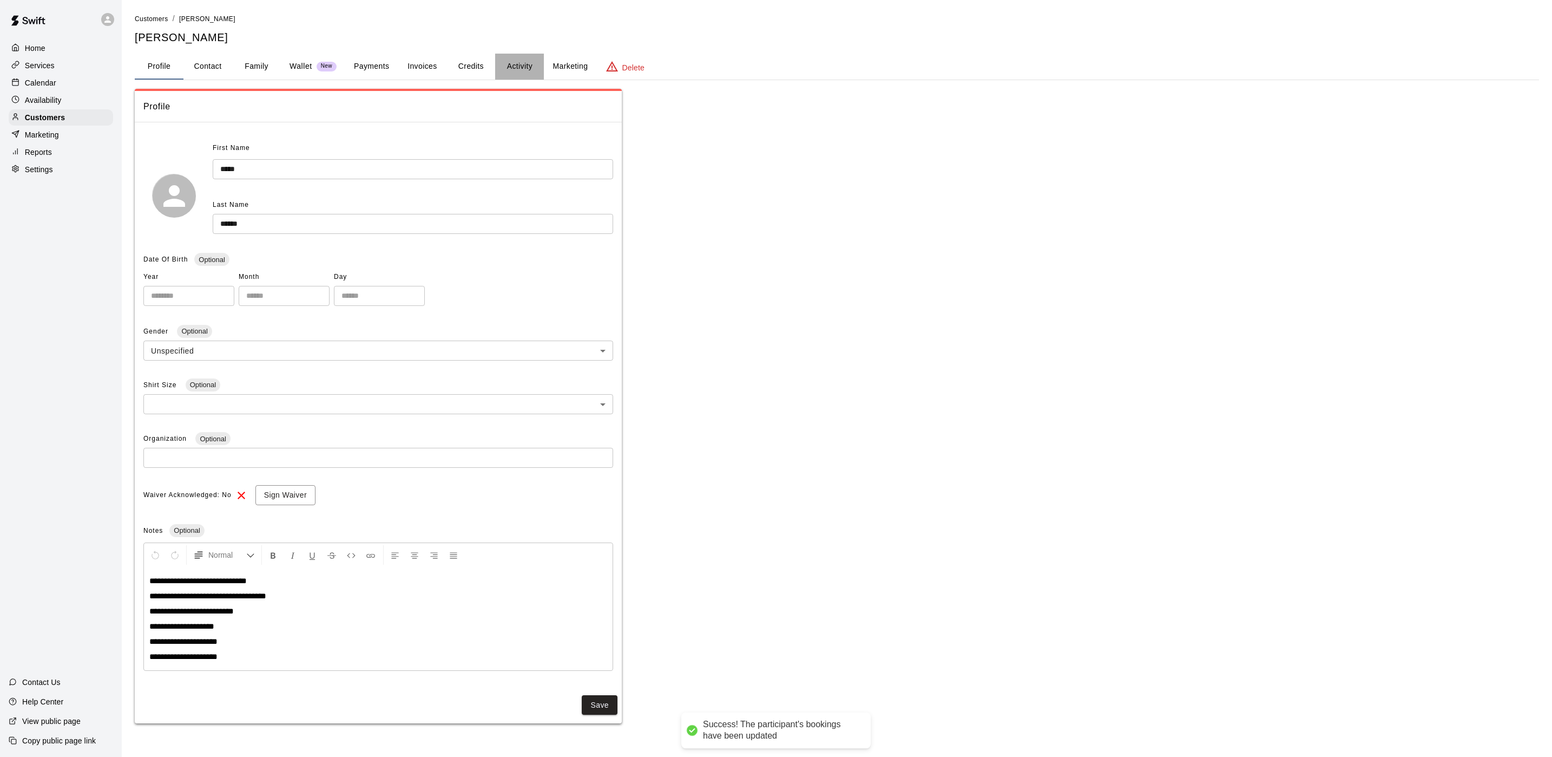
click at [510, 67] on button "Activity" at bounding box center [519, 67] width 49 height 26
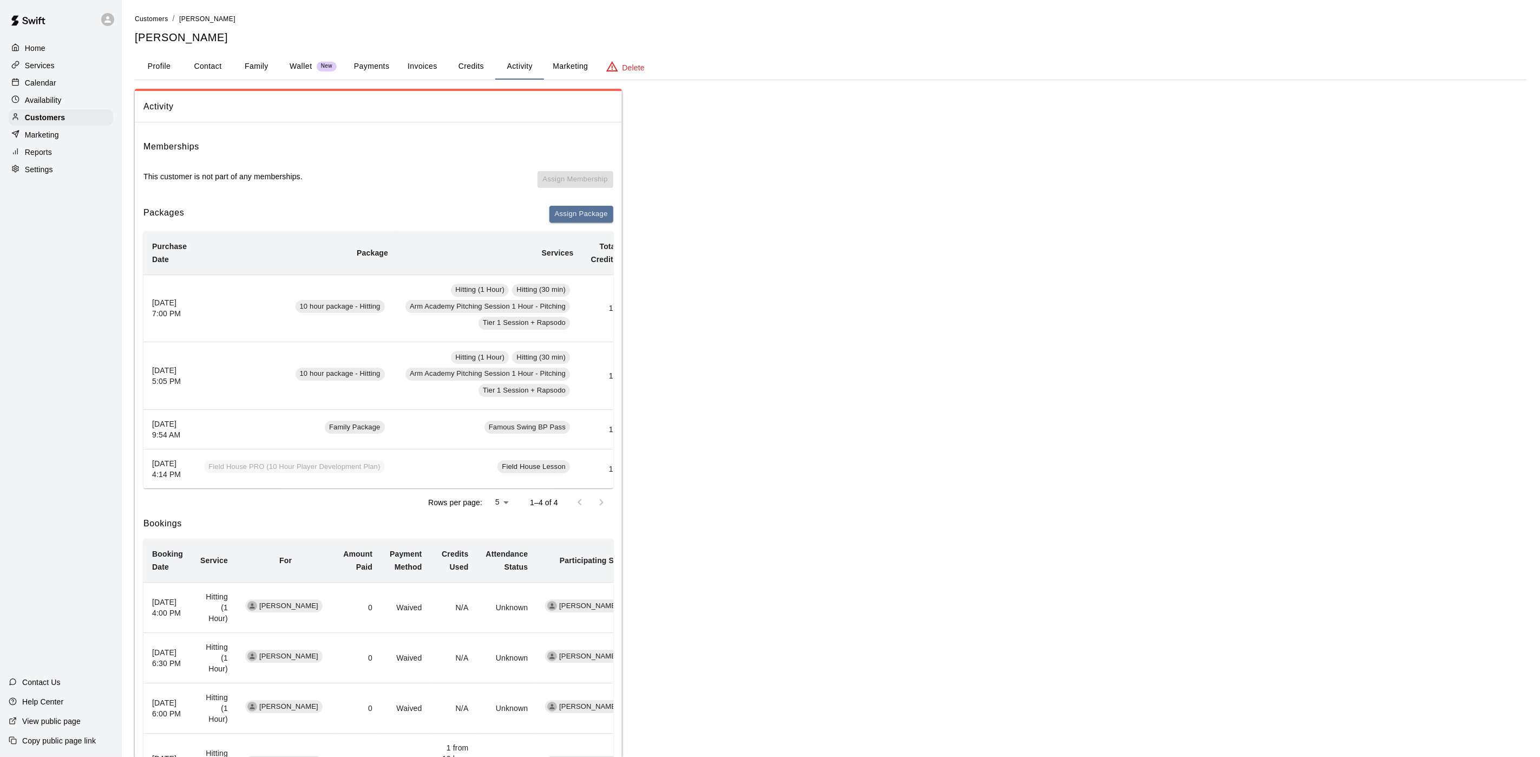
scroll to position [0, 179]
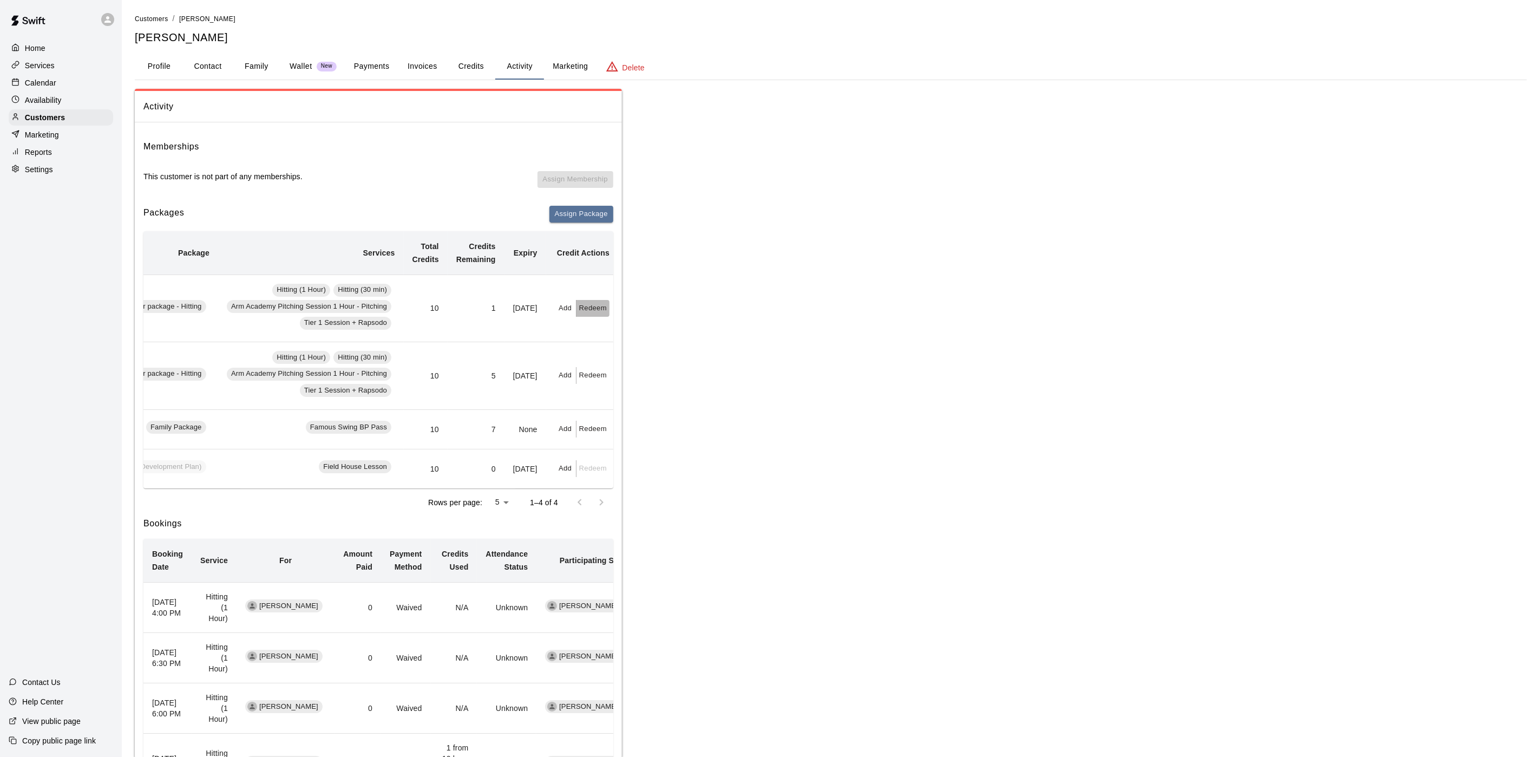
click at [585, 305] on button "Redeem" at bounding box center [592, 308] width 33 height 17
click at [601, 354] on input "text" at bounding box center [601, 351] width 38 height 20
type input "*"
click at [643, 386] on button "Redeem" at bounding box center [627, 380] width 91 height 20
click at [82, 80] on div "Calendar" at bounding box center [61, 83] width 104 height 16
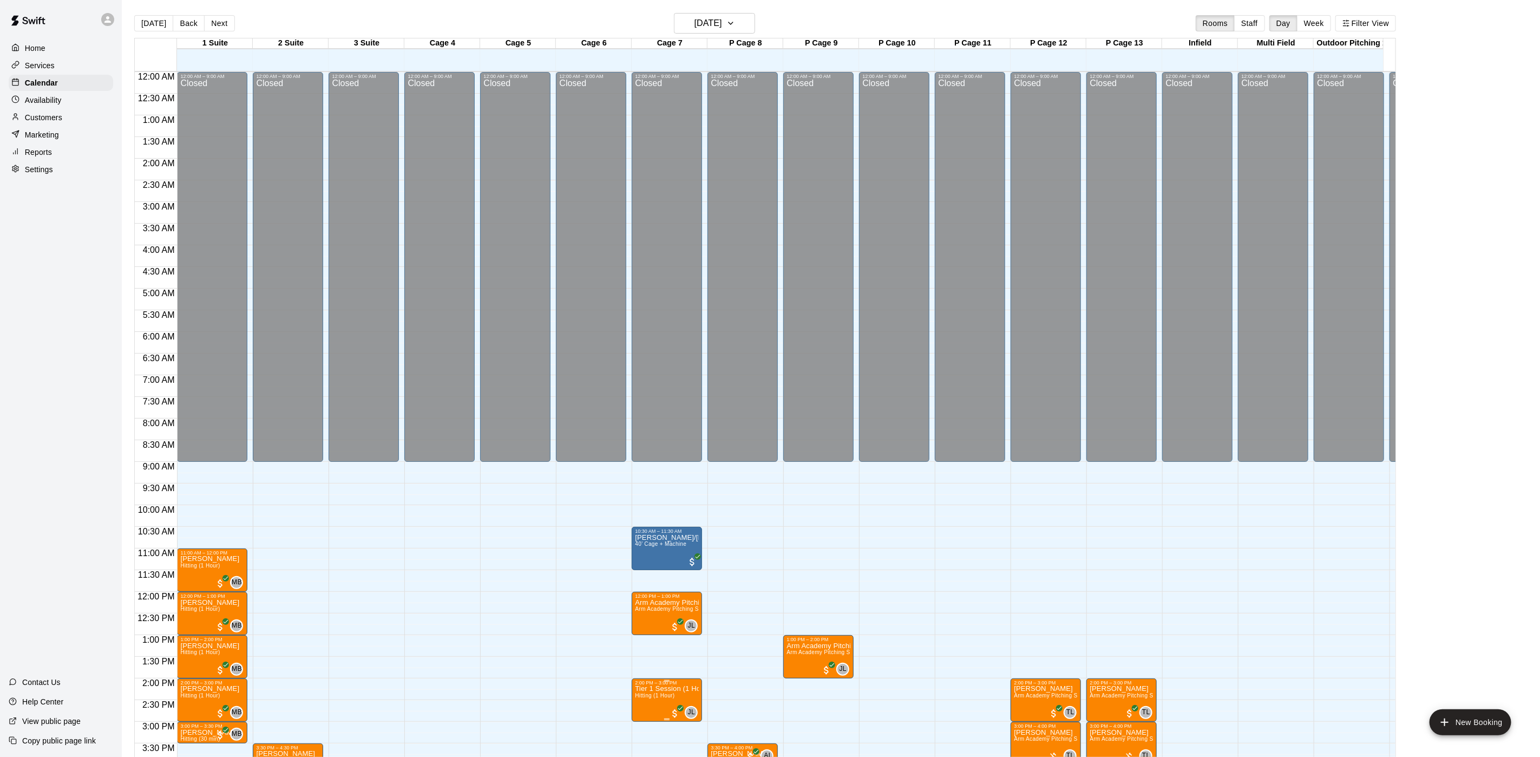
scroll to position [310, 0]
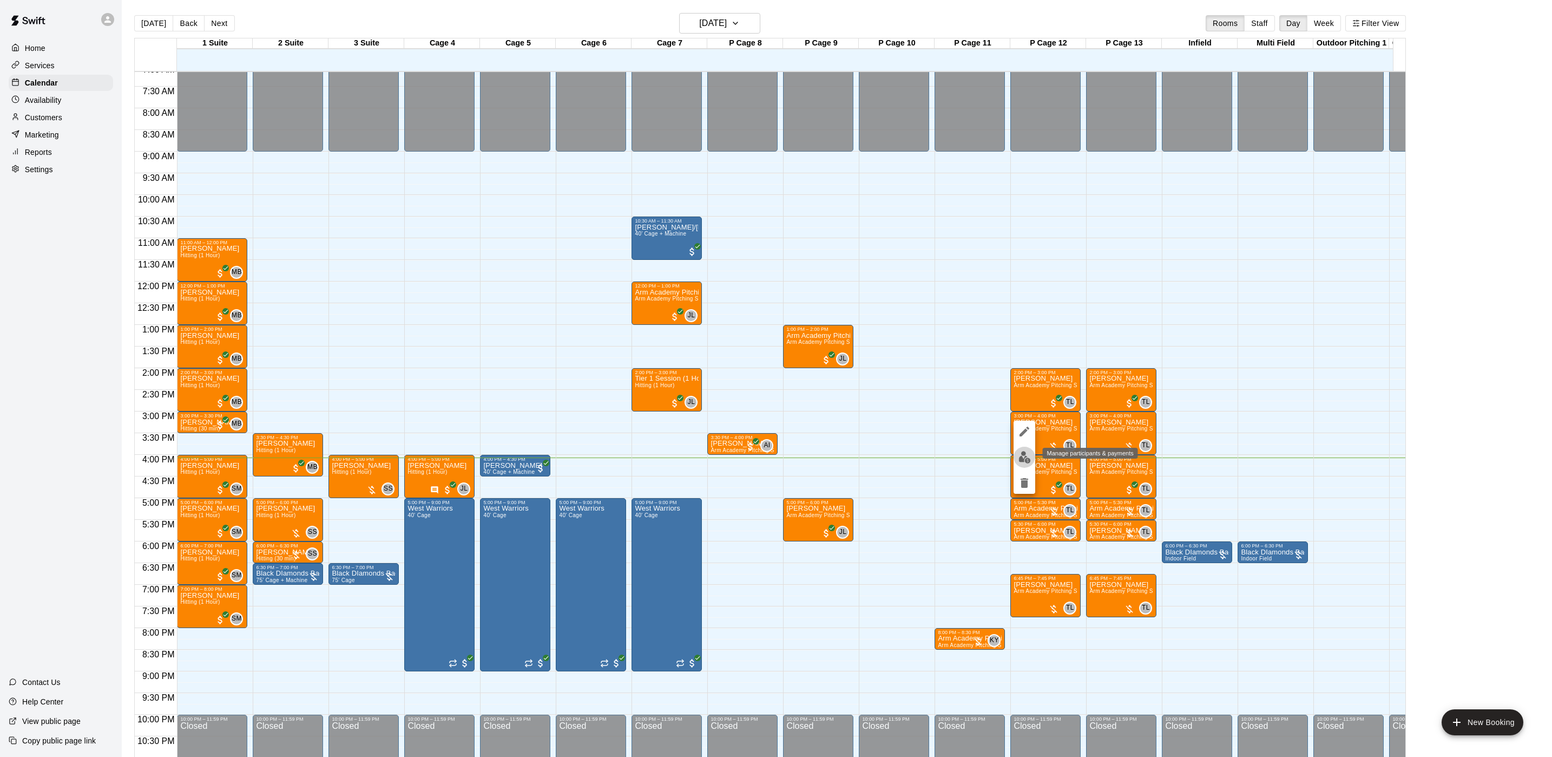
click at [1019, 460] on img "edit" at bounding box center [1025, 457] width 12 height 12
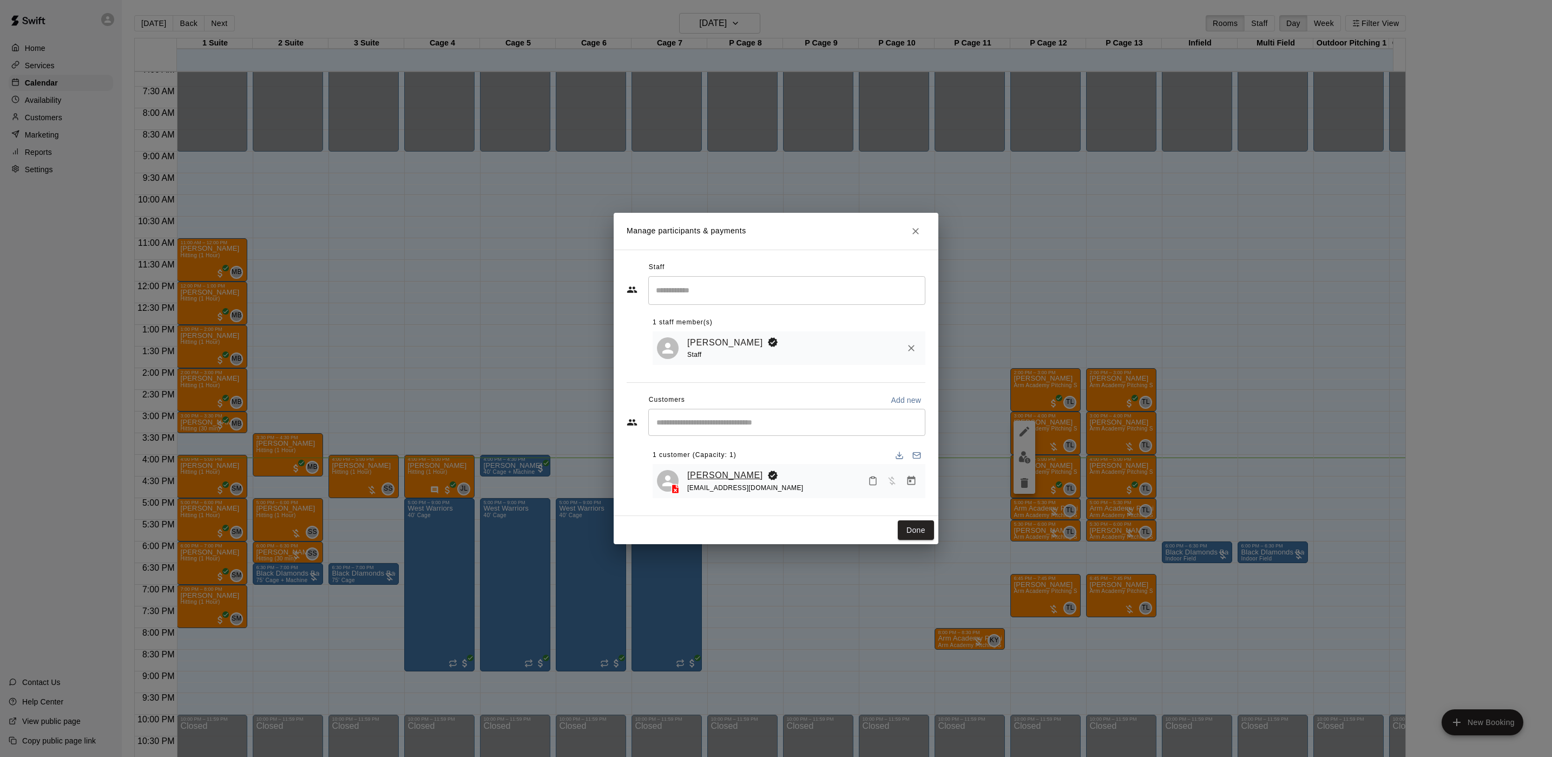
click at [720, 471] on link "[PERSON_NAME]" at bounding box center [725, 475] width 76 height 14
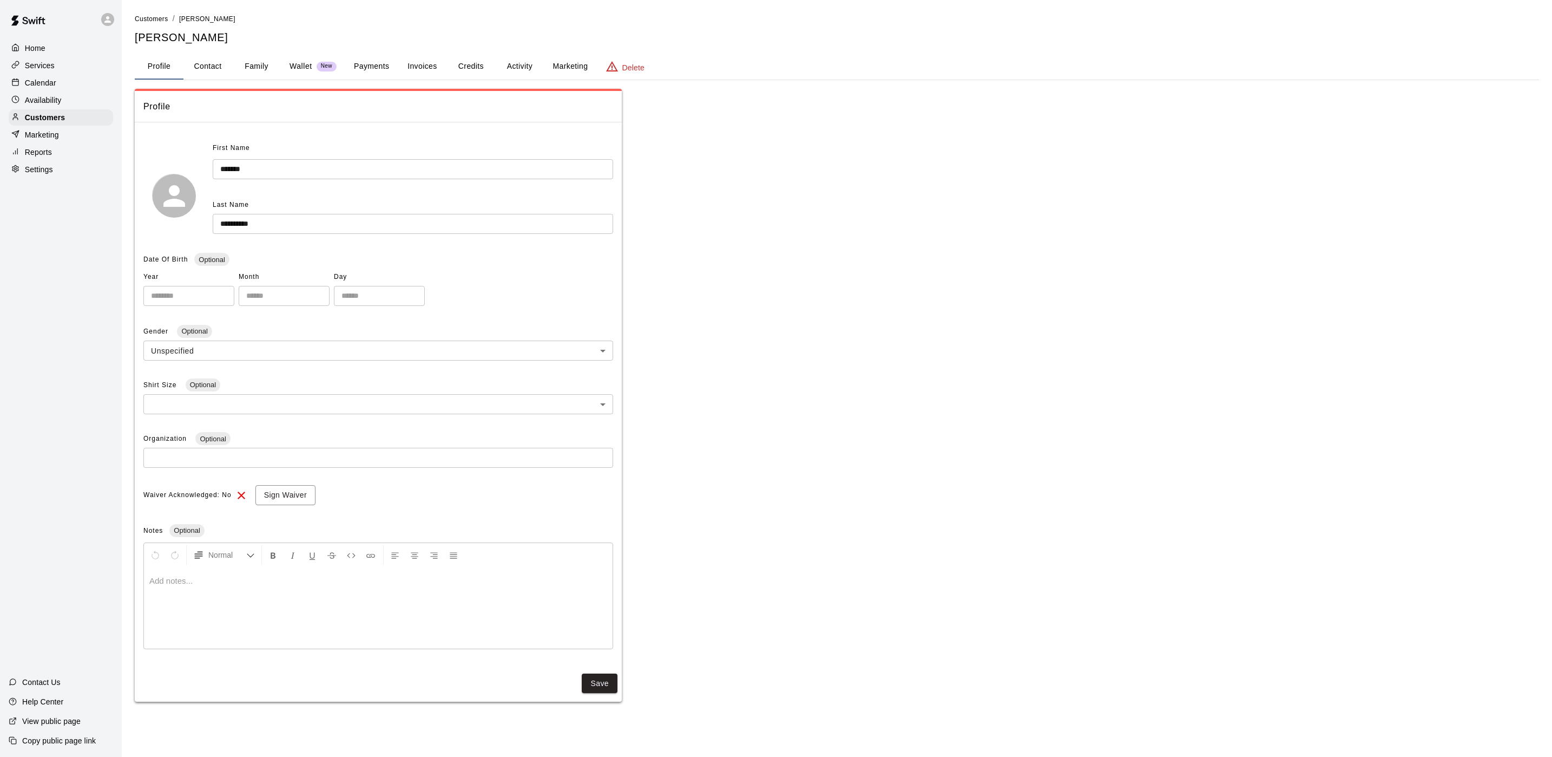
click at [518, 68] on button "Activity" at bounding box center [519, 67] width 49 height 26
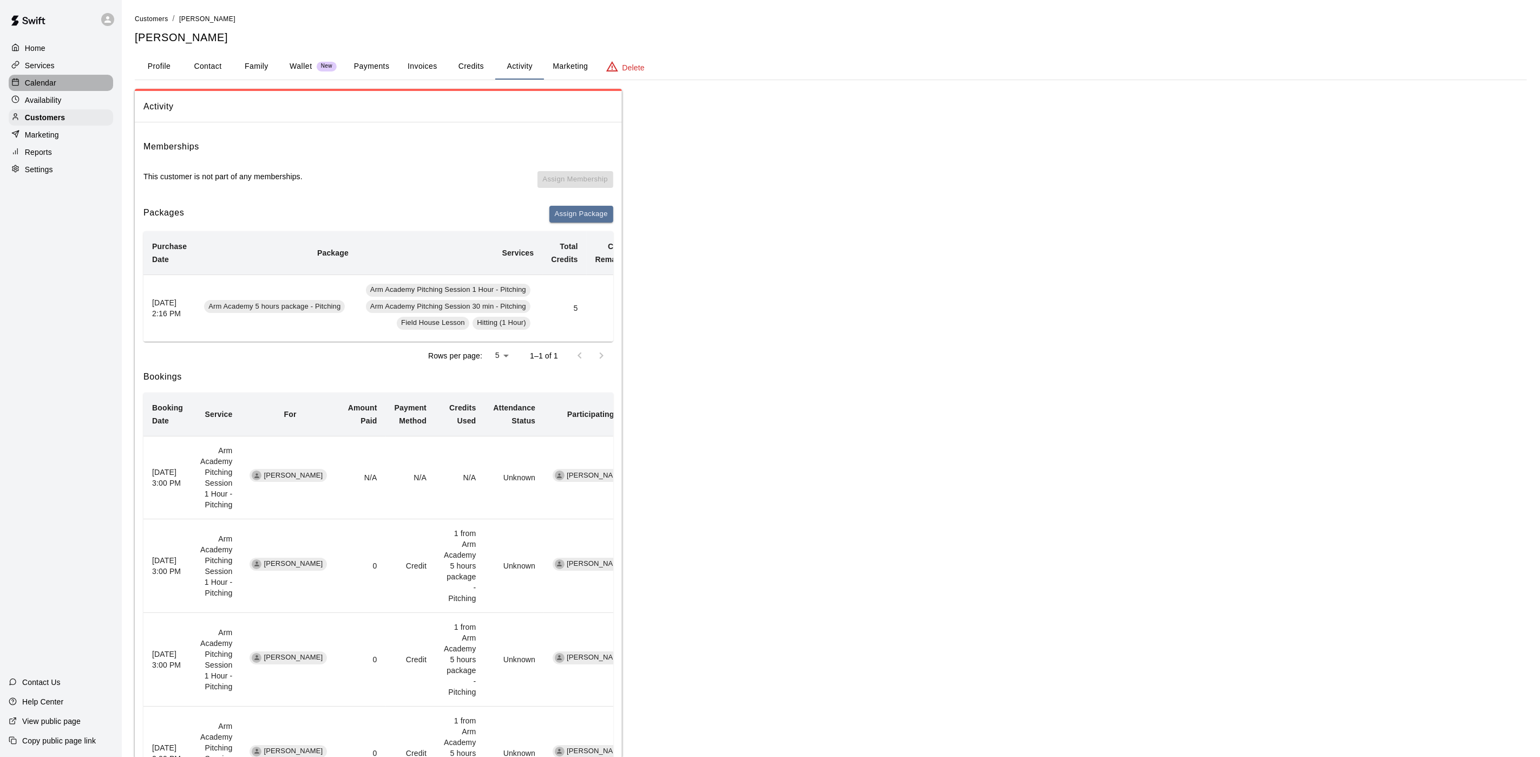
click at [80, 84] on div "Calendar" at bounding box center [61, 83] width 104 height 16
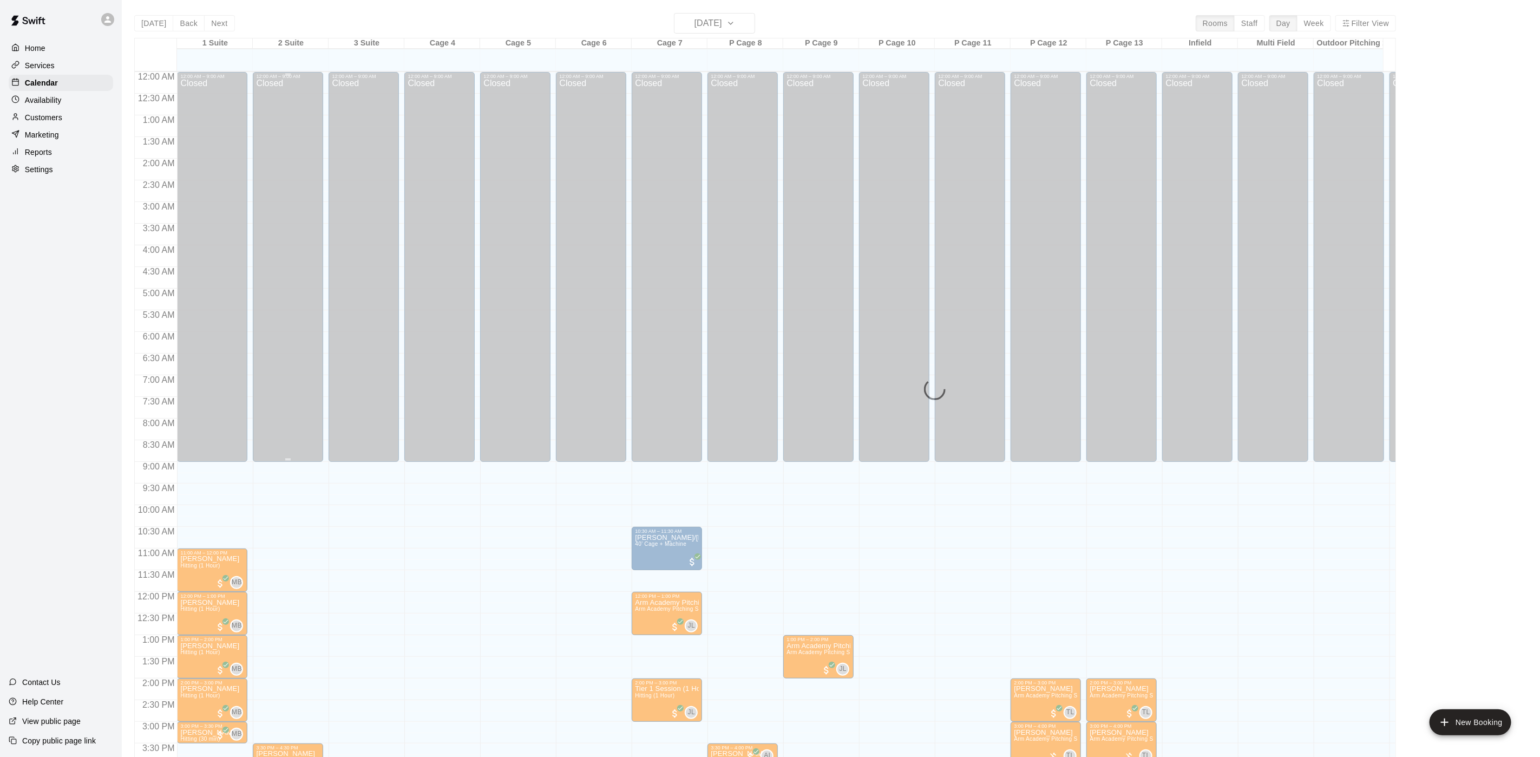
scroll to position [310, 0]
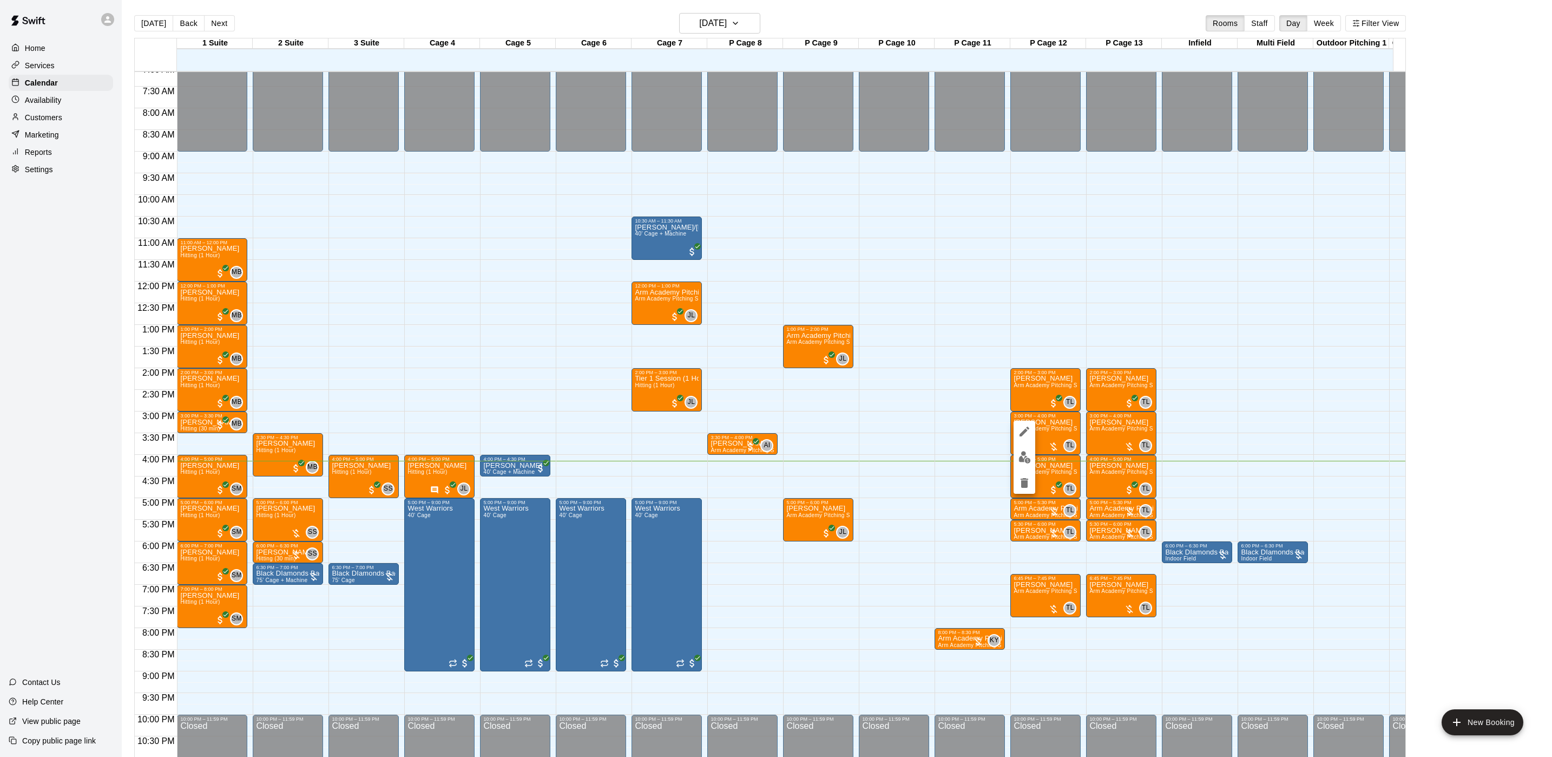
click at [1026, 461] on img "edit" at bounding box center [1025, 457] width 12 height 12
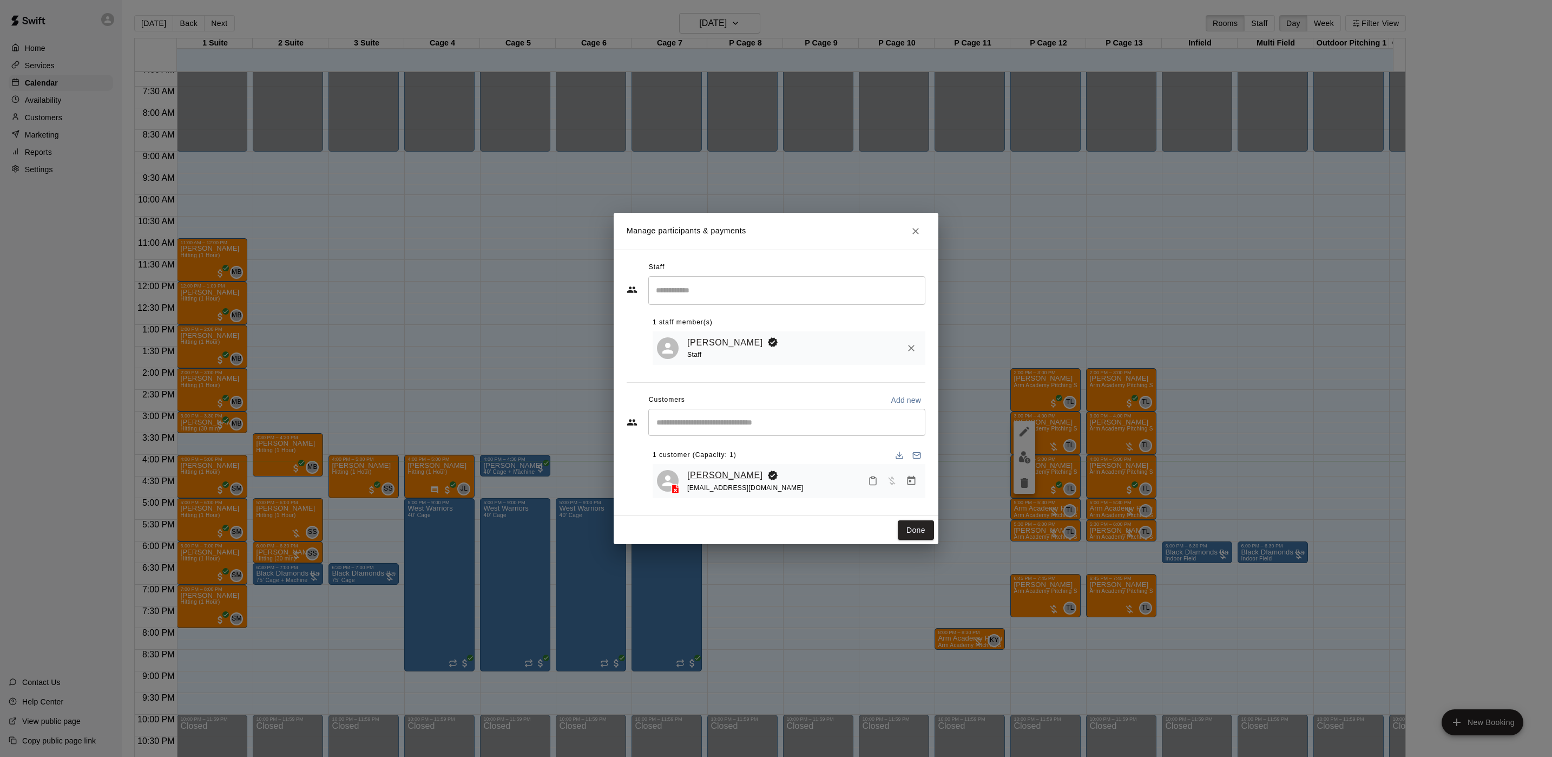
click at [710, 471] on link "[PERSON_NAME]" at bounding box center [725, 475] width 76 height 14
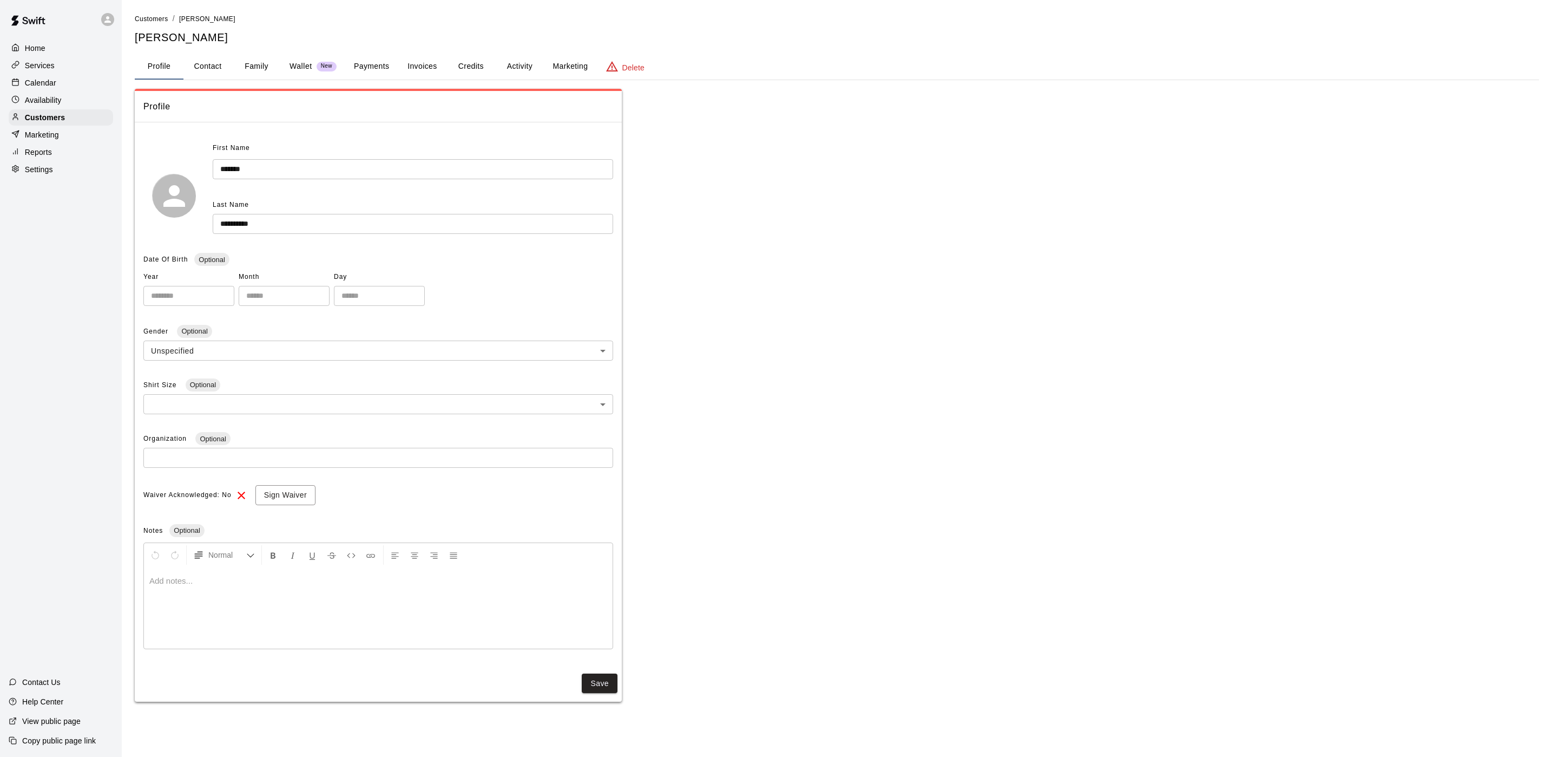
click at [183, 69] on button "Contact" at bounding box center [207, 67] width 49 height 26
select select "**"
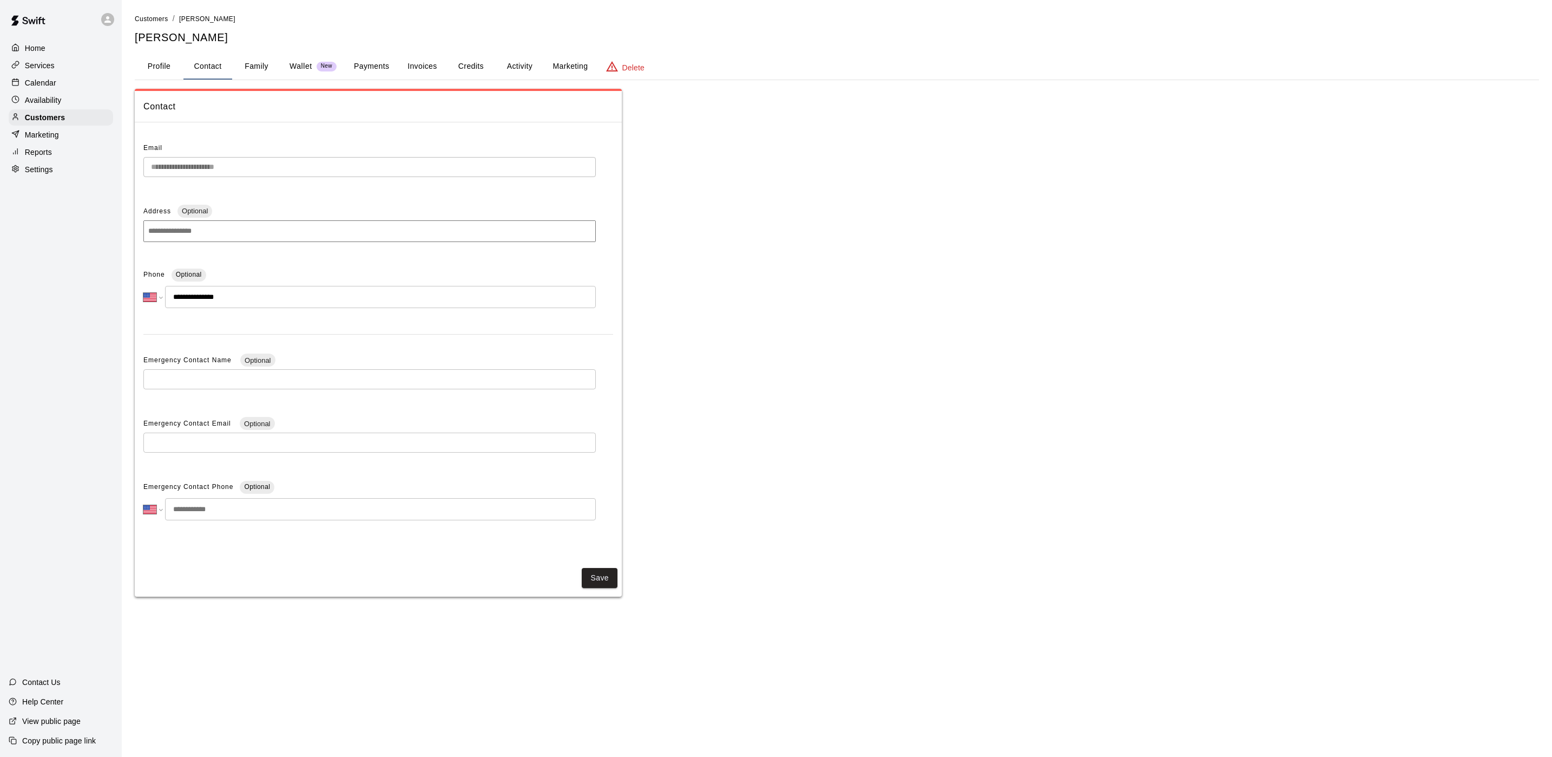
click at [207, 65] on button "Contact" at bounding box center [207, 67] width 49 height 26
click at [515, 55] on button "Activity" at bounding box center [519, 67] width 49 height 26
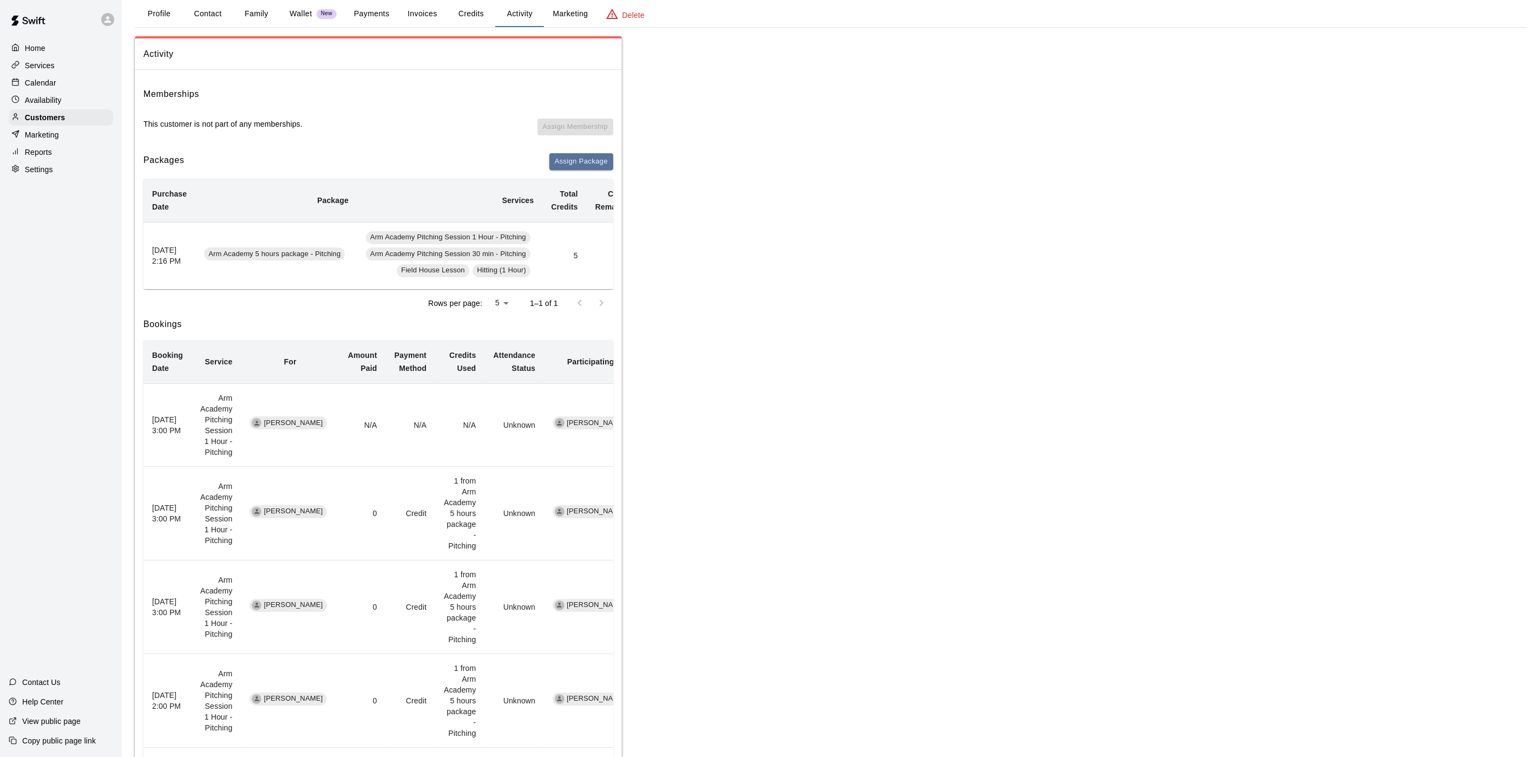
scroll to position [81, 0]
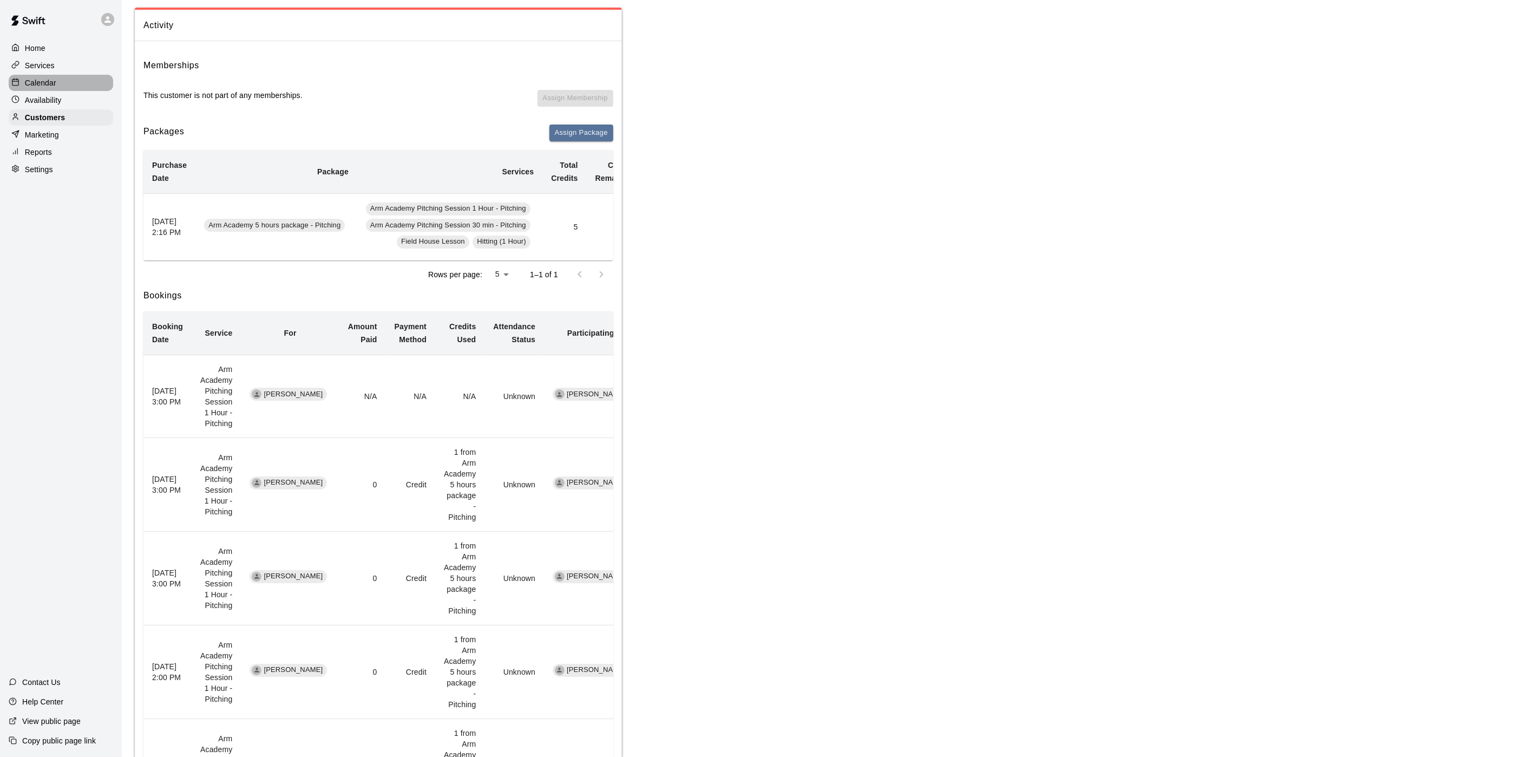
click at [56, 86] on div "Calendar" at bounding box center [61, 83] width 104 height 16
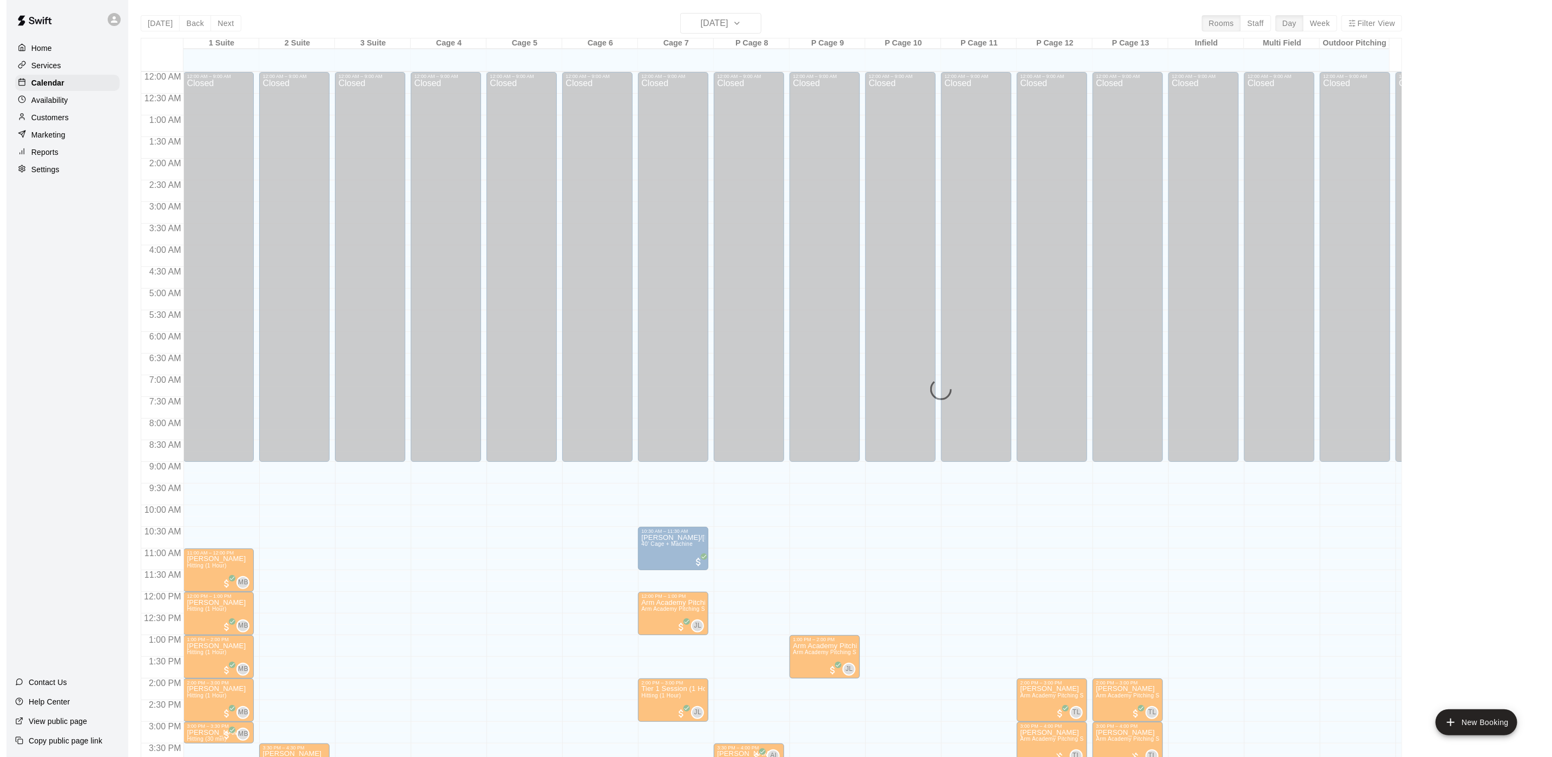
scroll to position [310, 0]
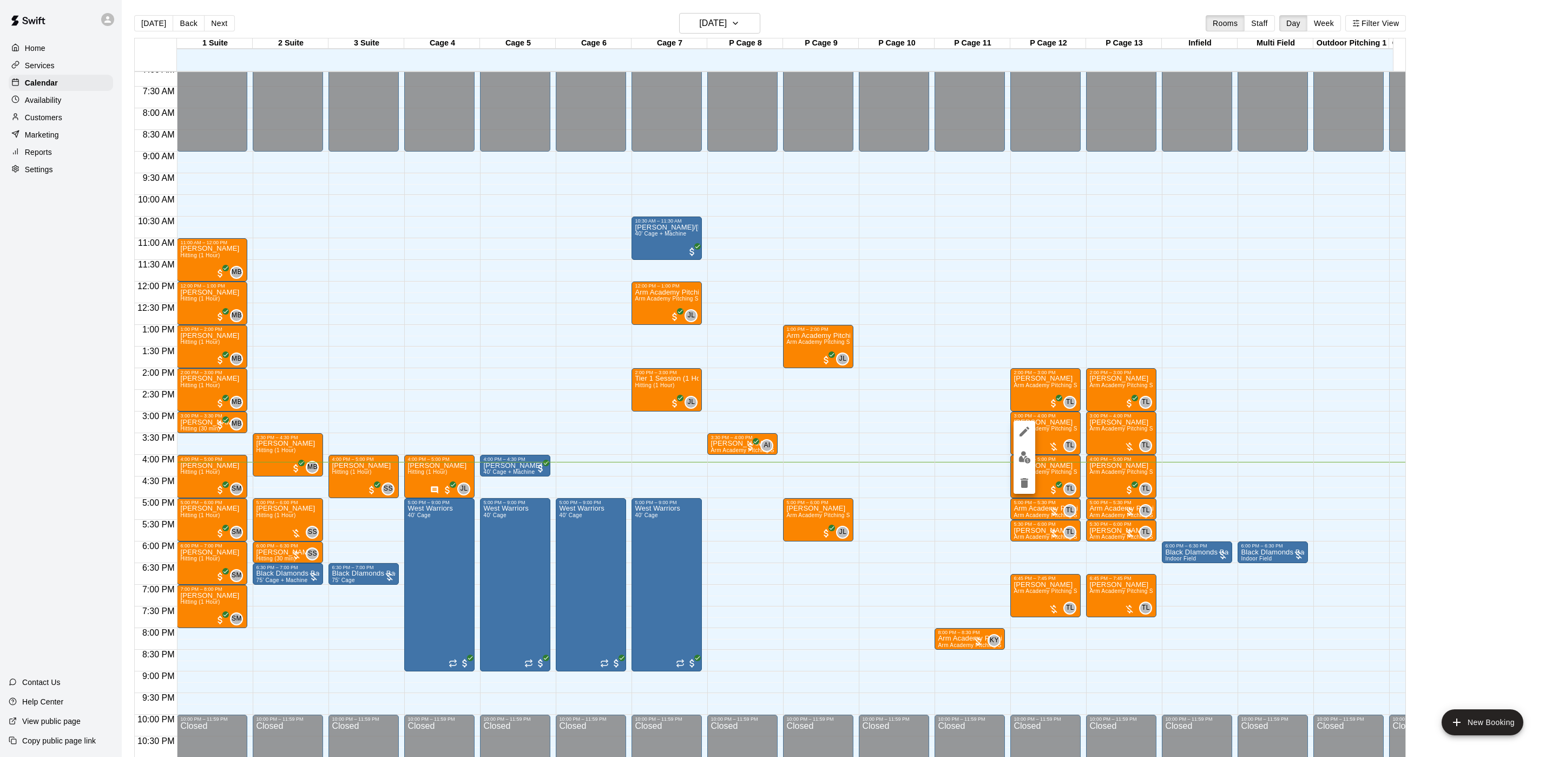
click at [1021, 463] on img "edit" at bounding box center [1025, 457] width 12 height 12
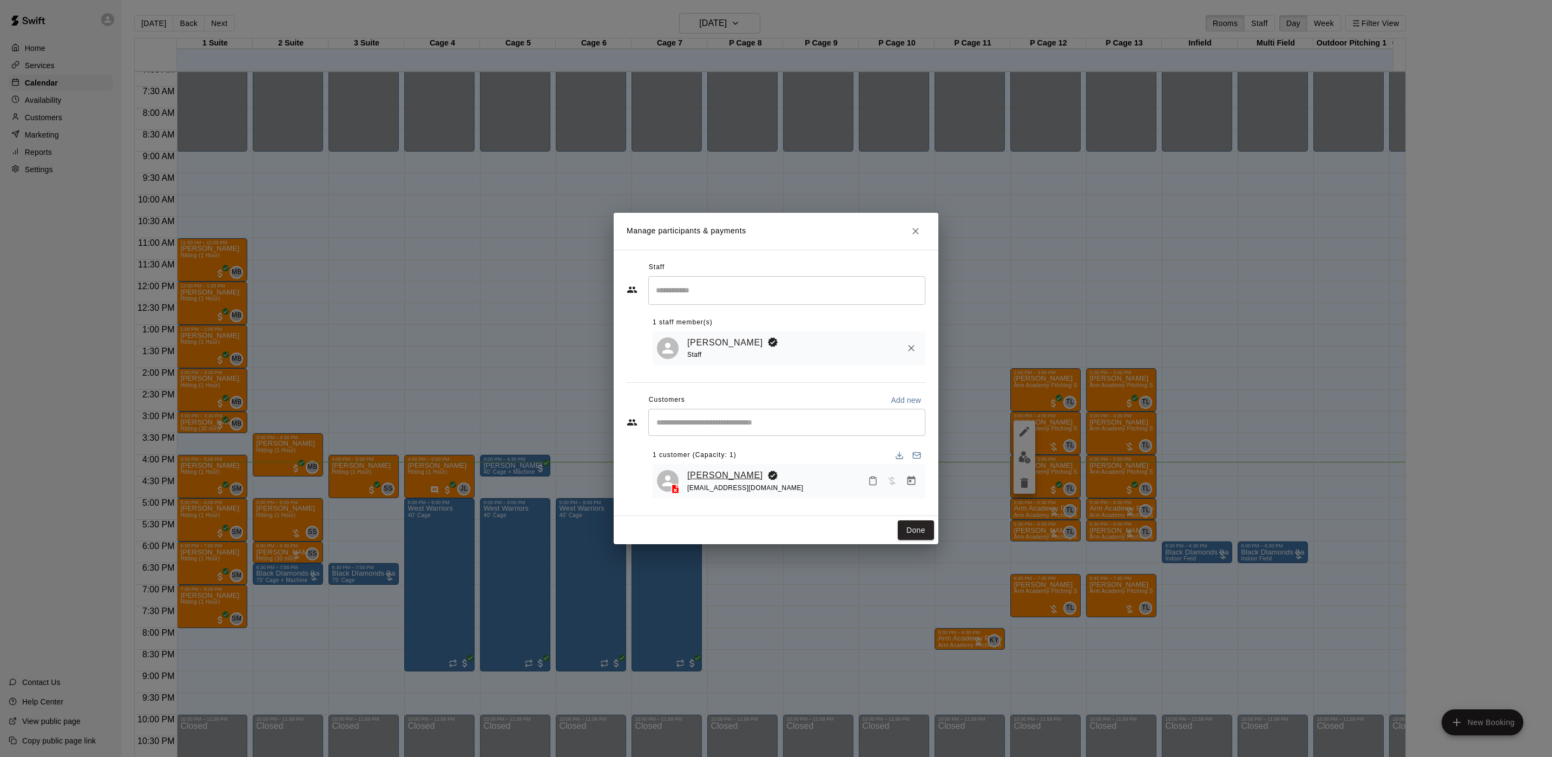
click at [691, 476] on link "[PERSON_NAME]" at bounding box center [725, 475] width 76 height 14
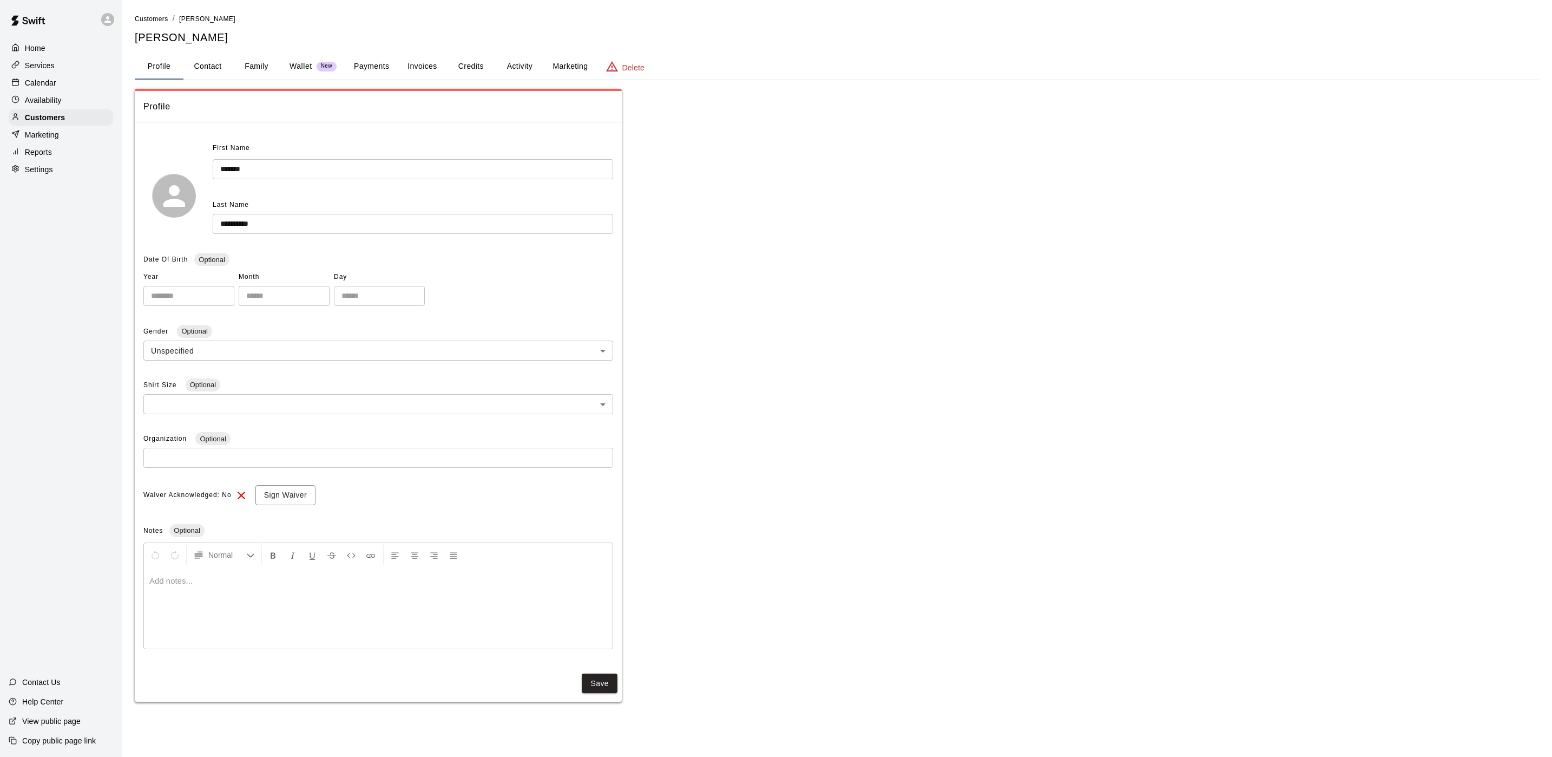
click at [513, 65] on button "Activity" at bounding box center [519, 67] width 49 height 26
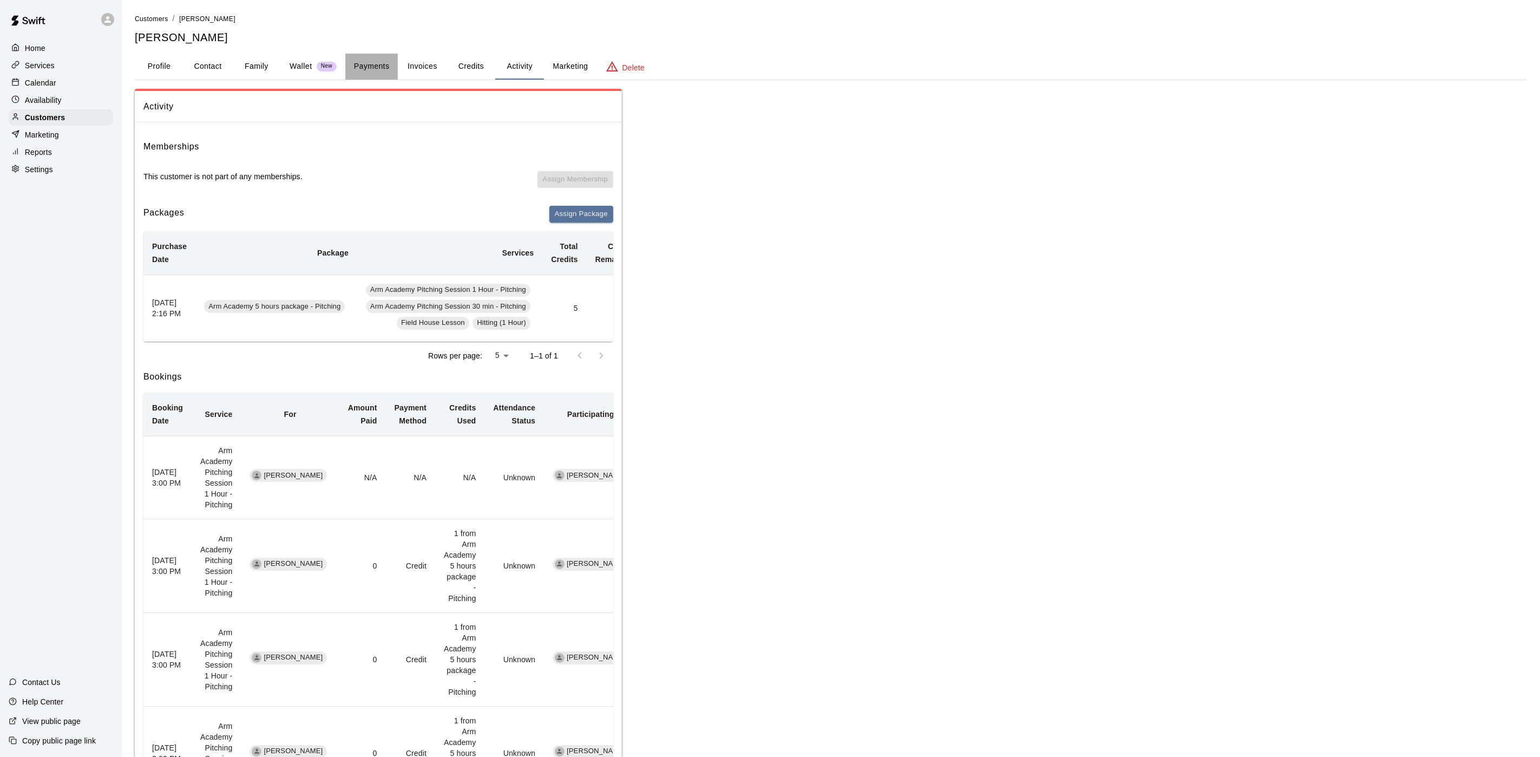
click at [373, 57] on button "Payments" at bounding box center [371, 67] width 52 height 26
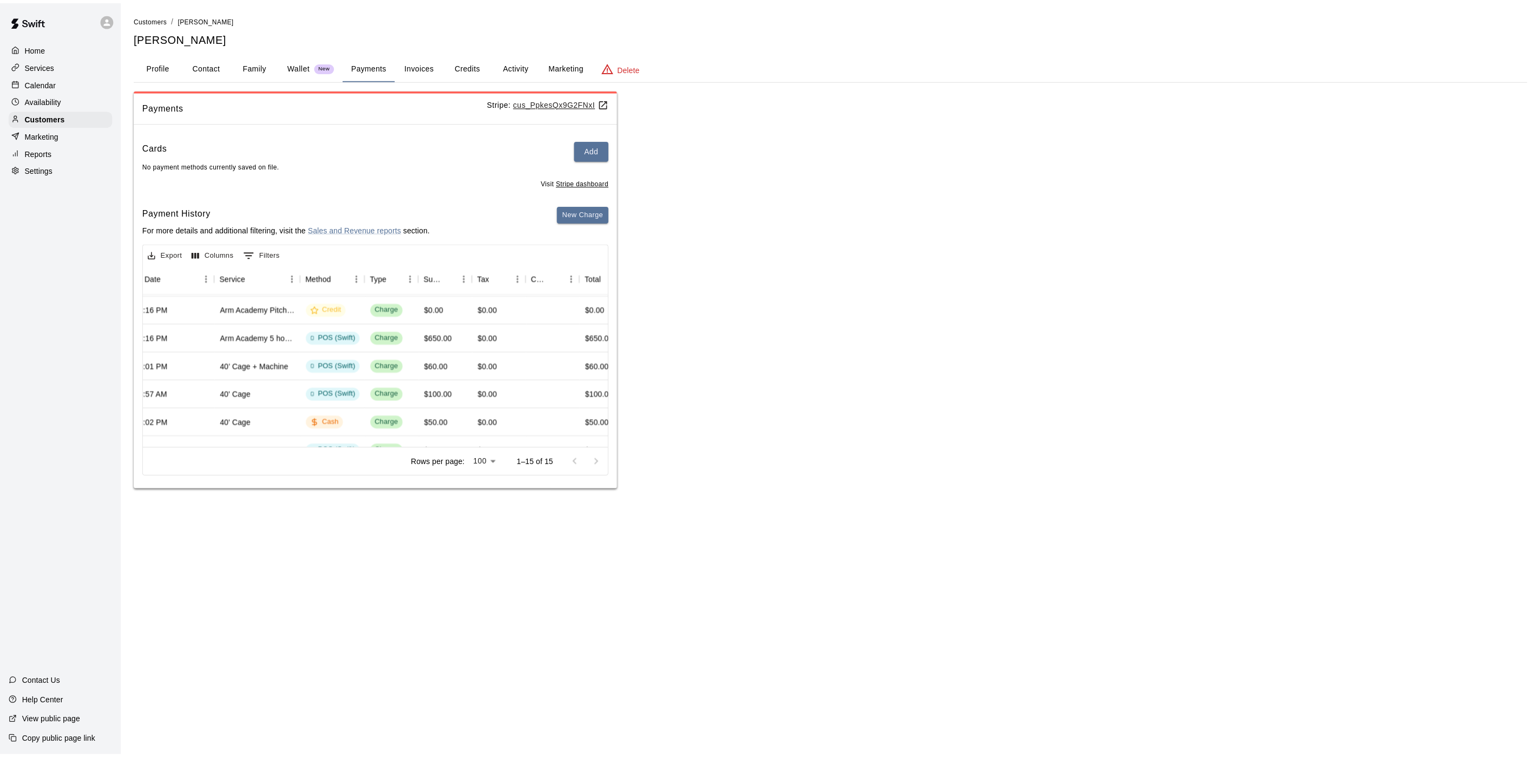
scroll to position [81, 174]
click at [524, 68] on button "Activity" at bounding box center [519, 67] width 49 height 26
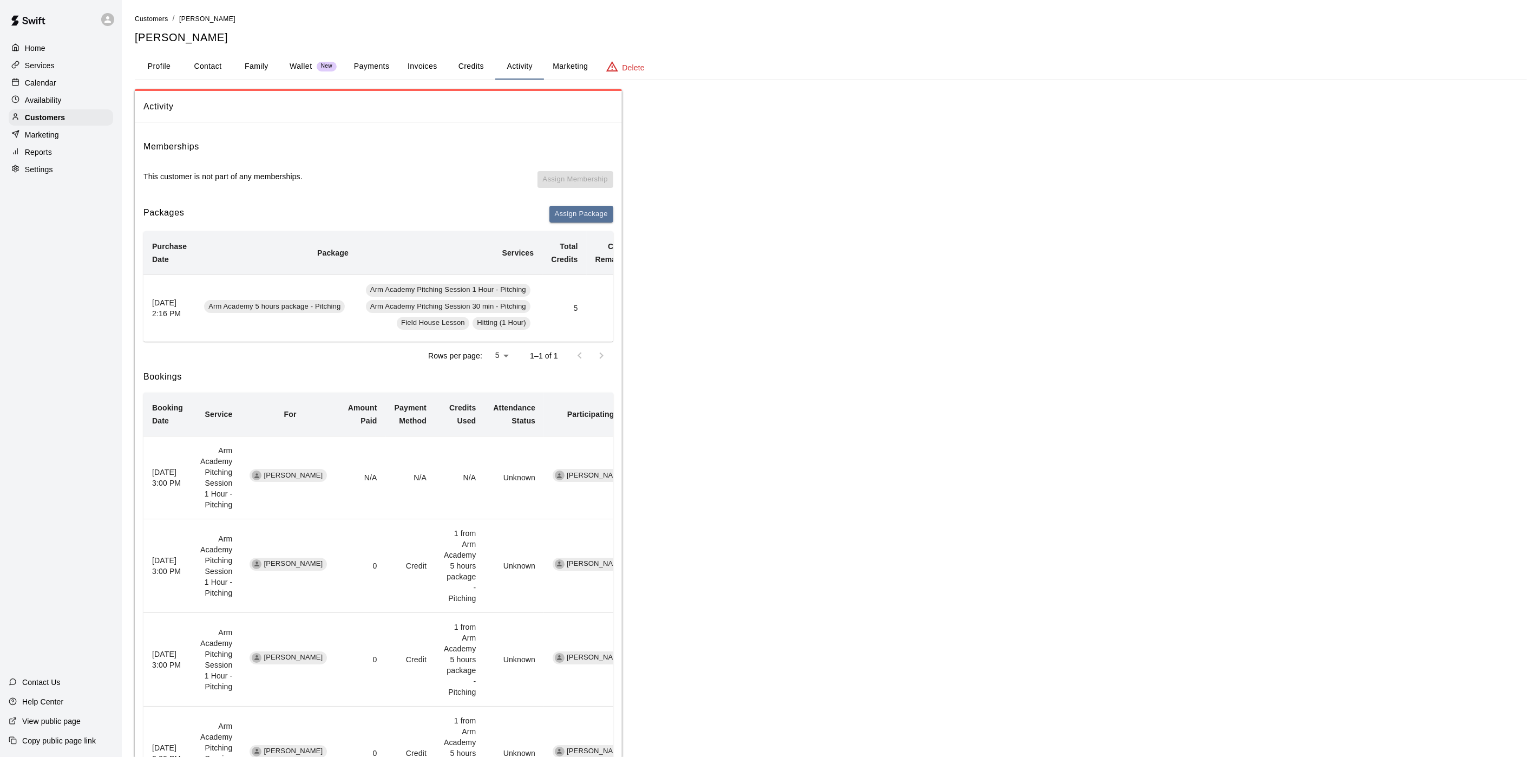
click at [388, 59] on button "Payments" at bounding box center [371, 67] width 52 height 26
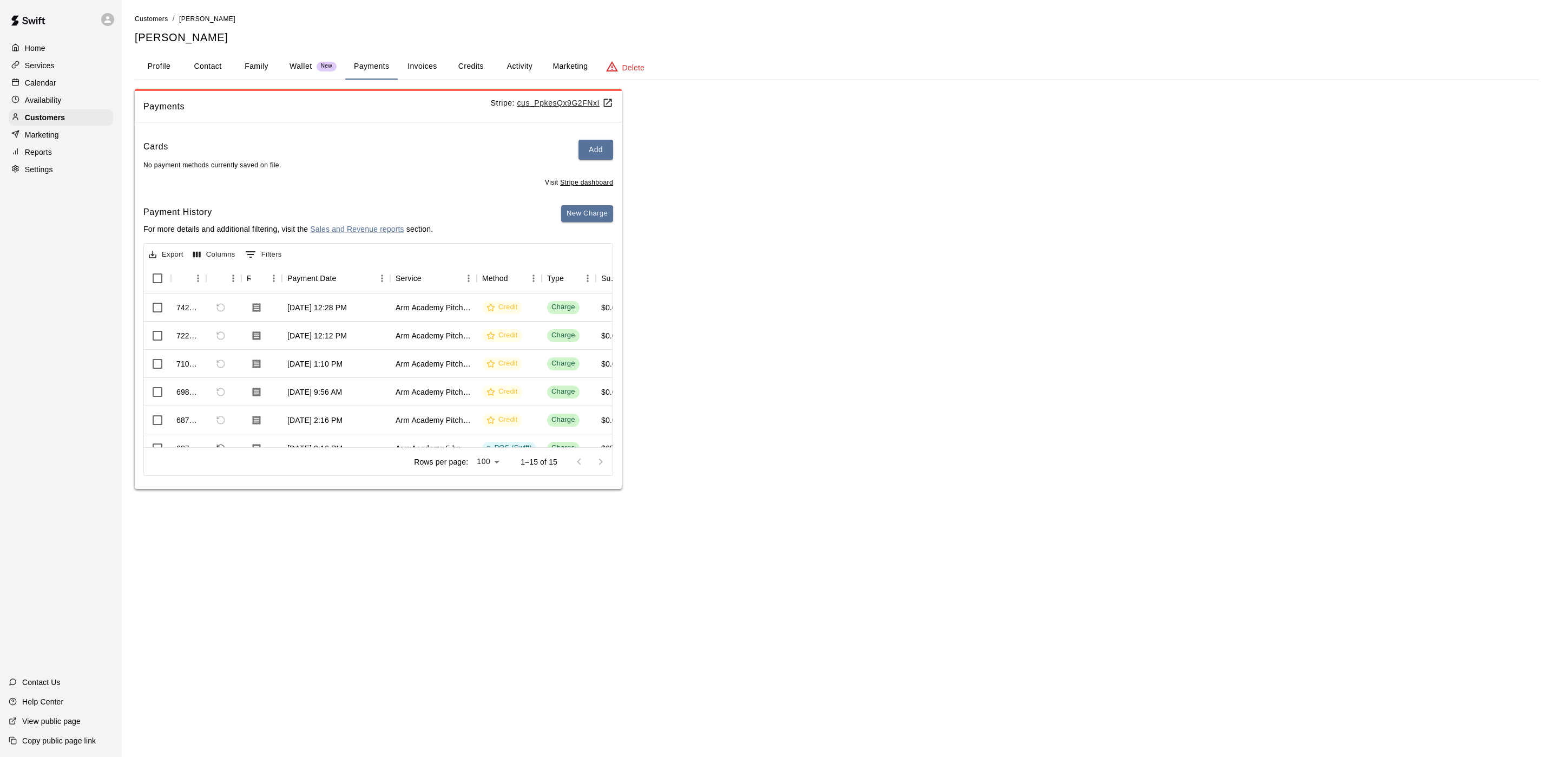
click at [205, 59] on button "Contact" at bounding box center [207, 67] width 49 height 26
select select "**"
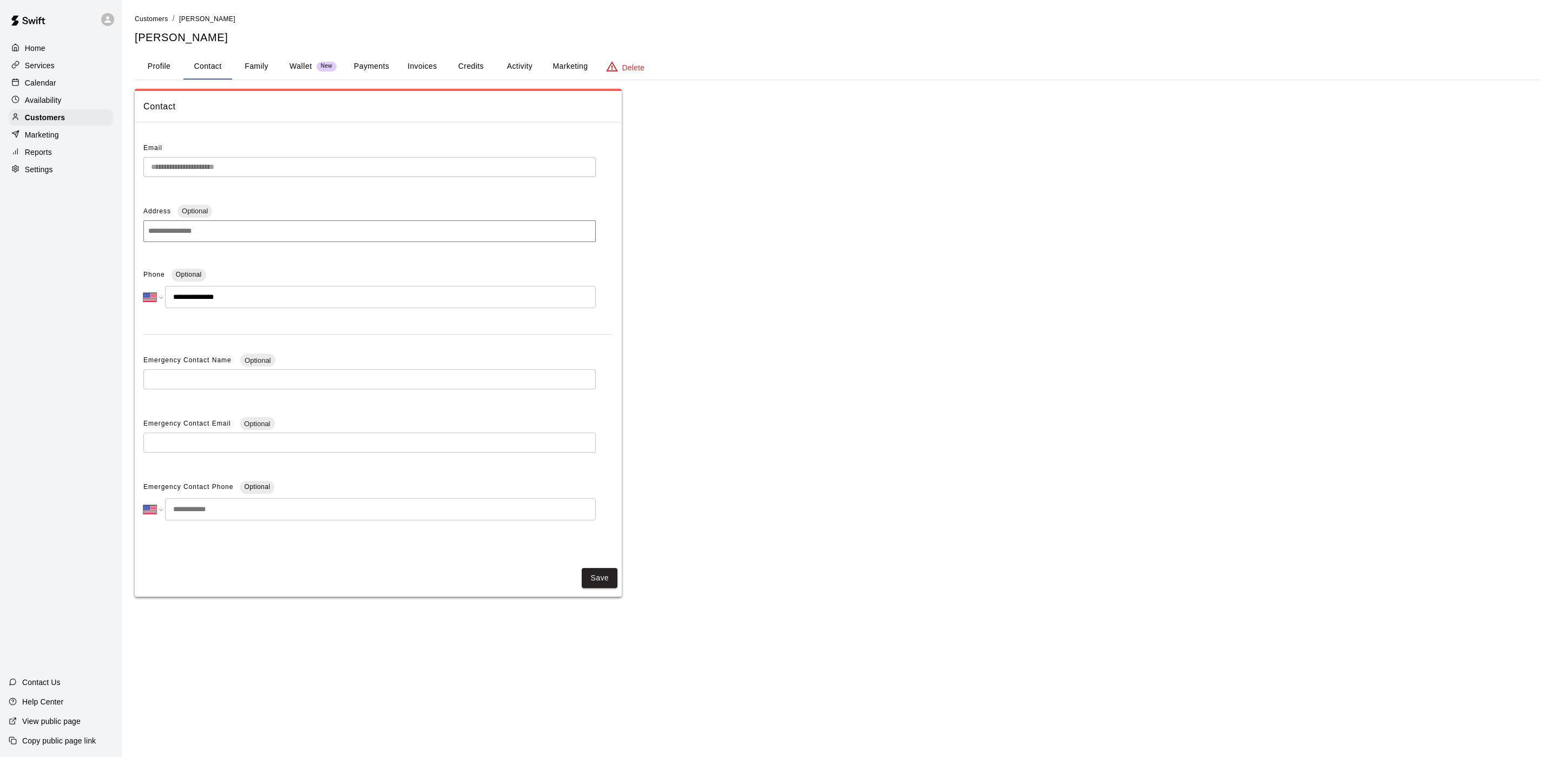
click at [51, 81] on p "Calendar" at bounding box center [40, 82] width 31 height 11
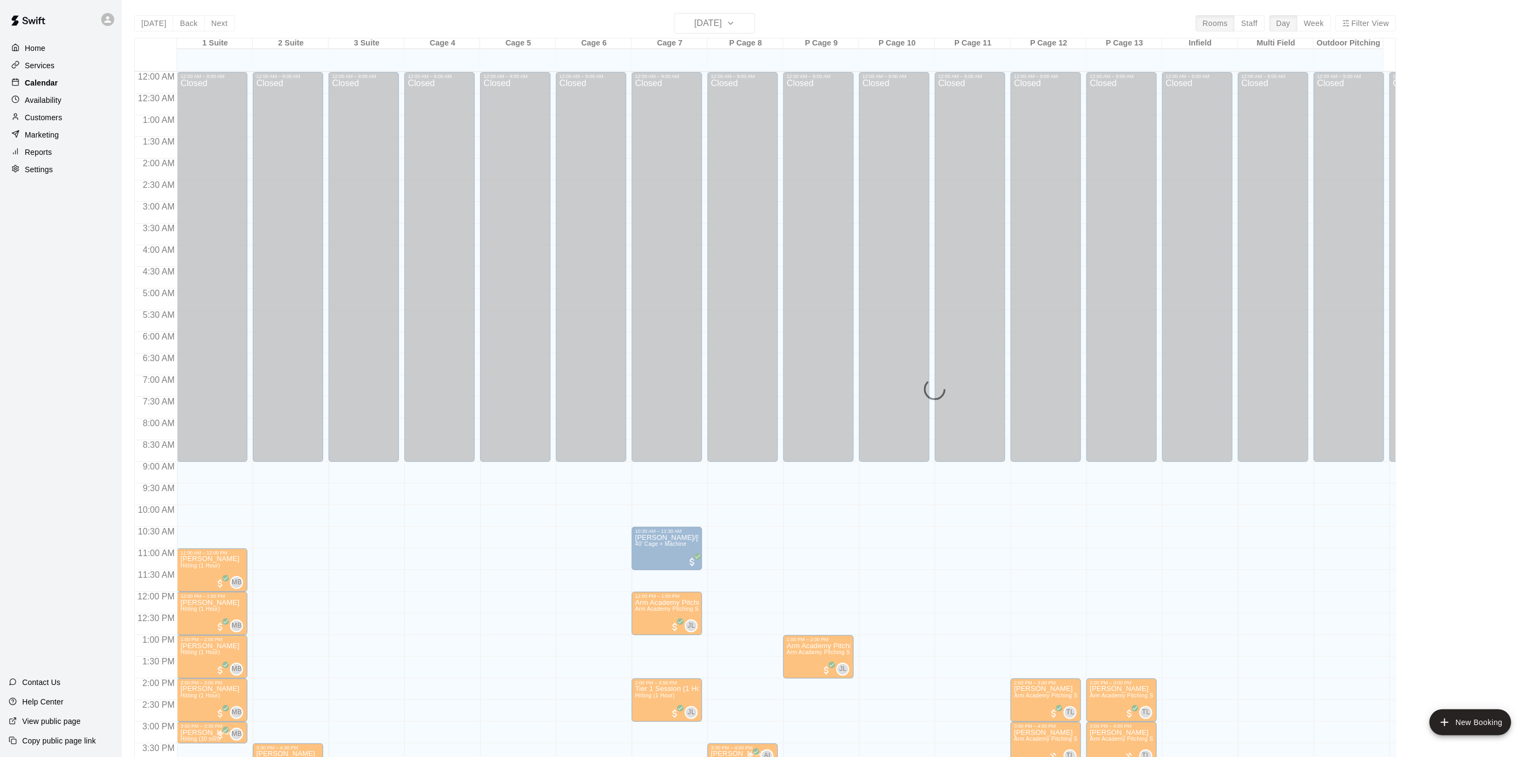
scroll to position [310, 0]
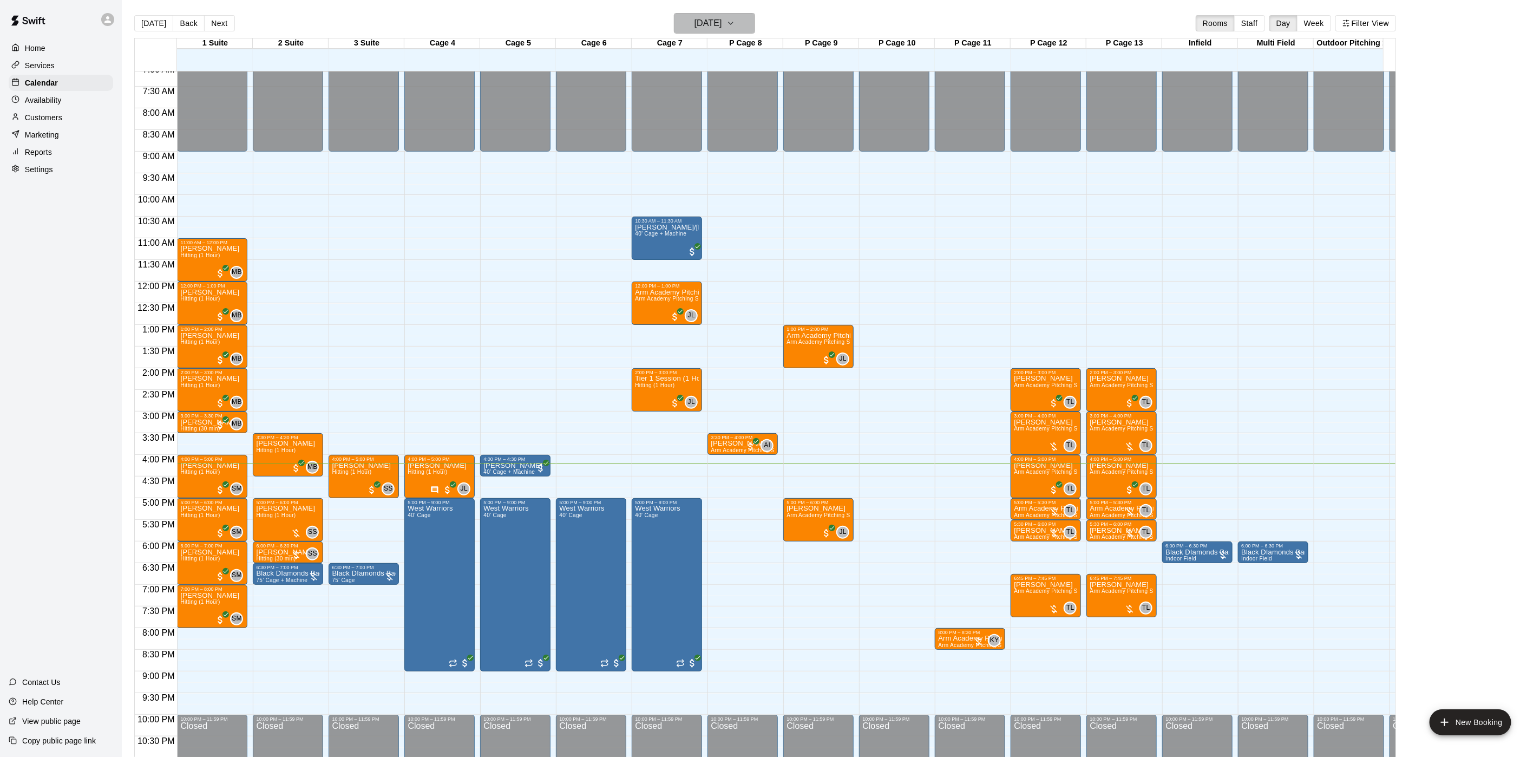
click at [694, 30] on h6 "[DATE]" at bounding box center [708, 23] width 28 height 15
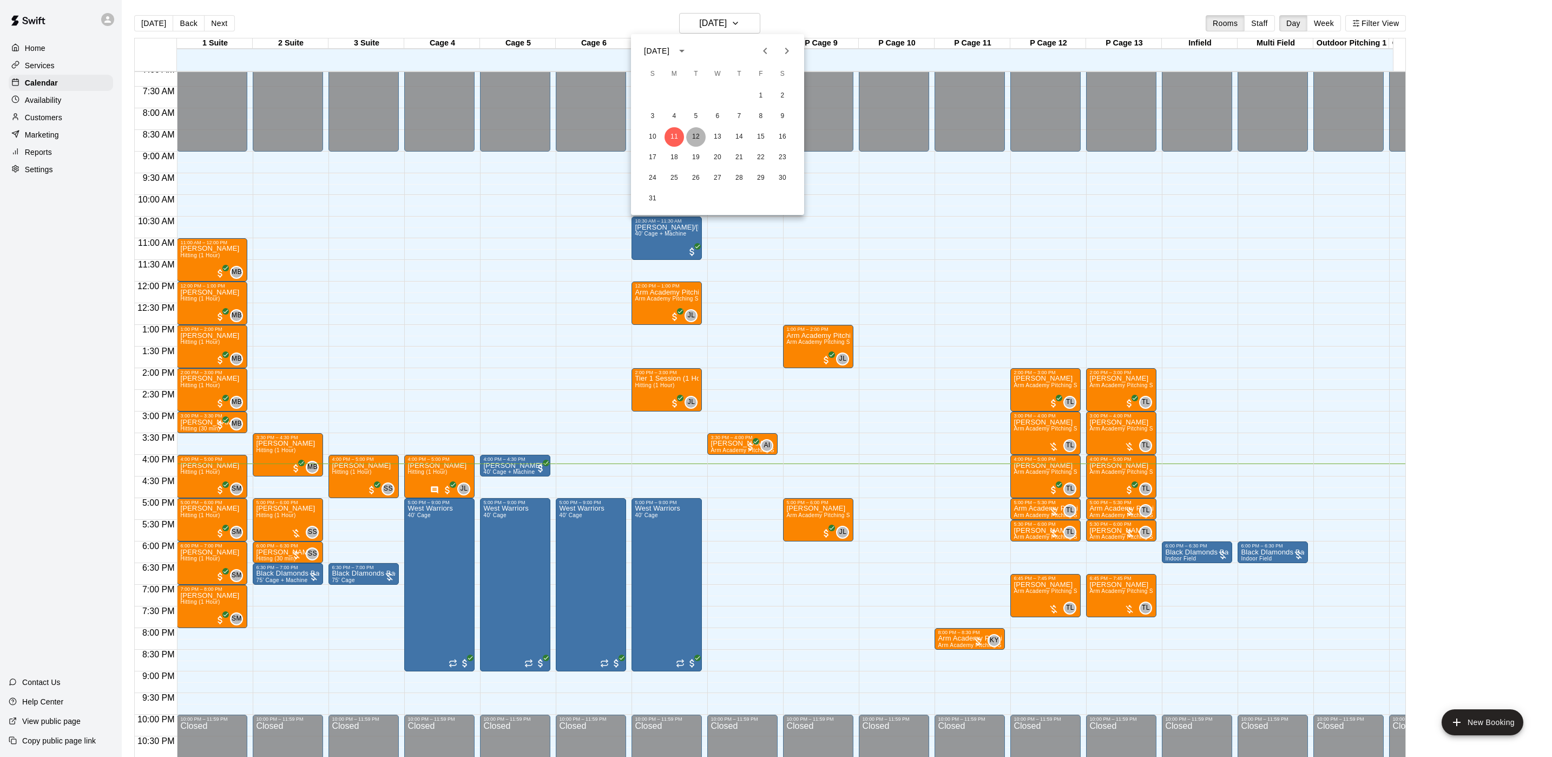
click at [700, 135] on button "12" at bounding box center [695, 136] width 19 height 19
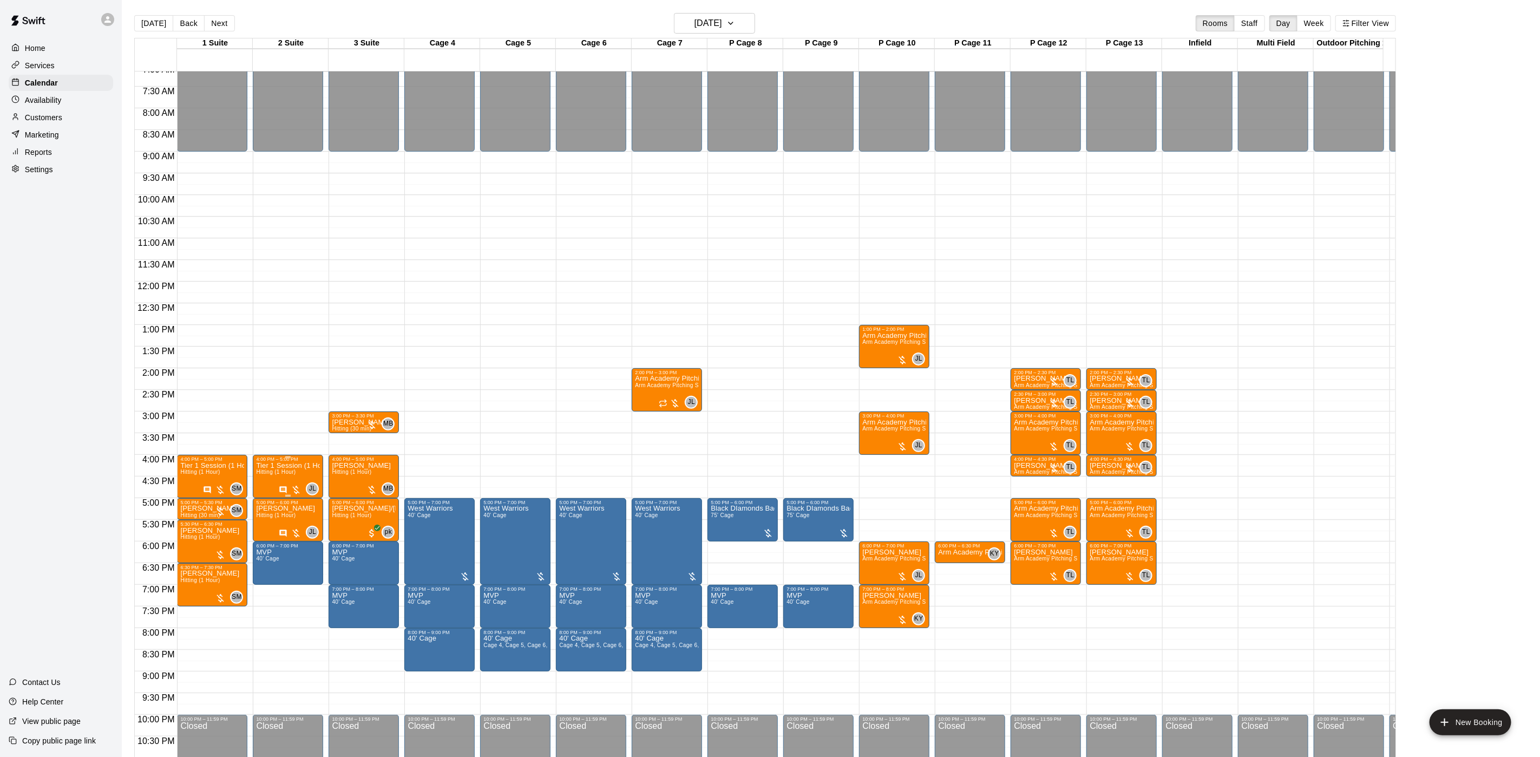
click at [272, 465] on p "Tier 1 Session (1 Hour)" at bounding box center [288, 465] width 64 height 0
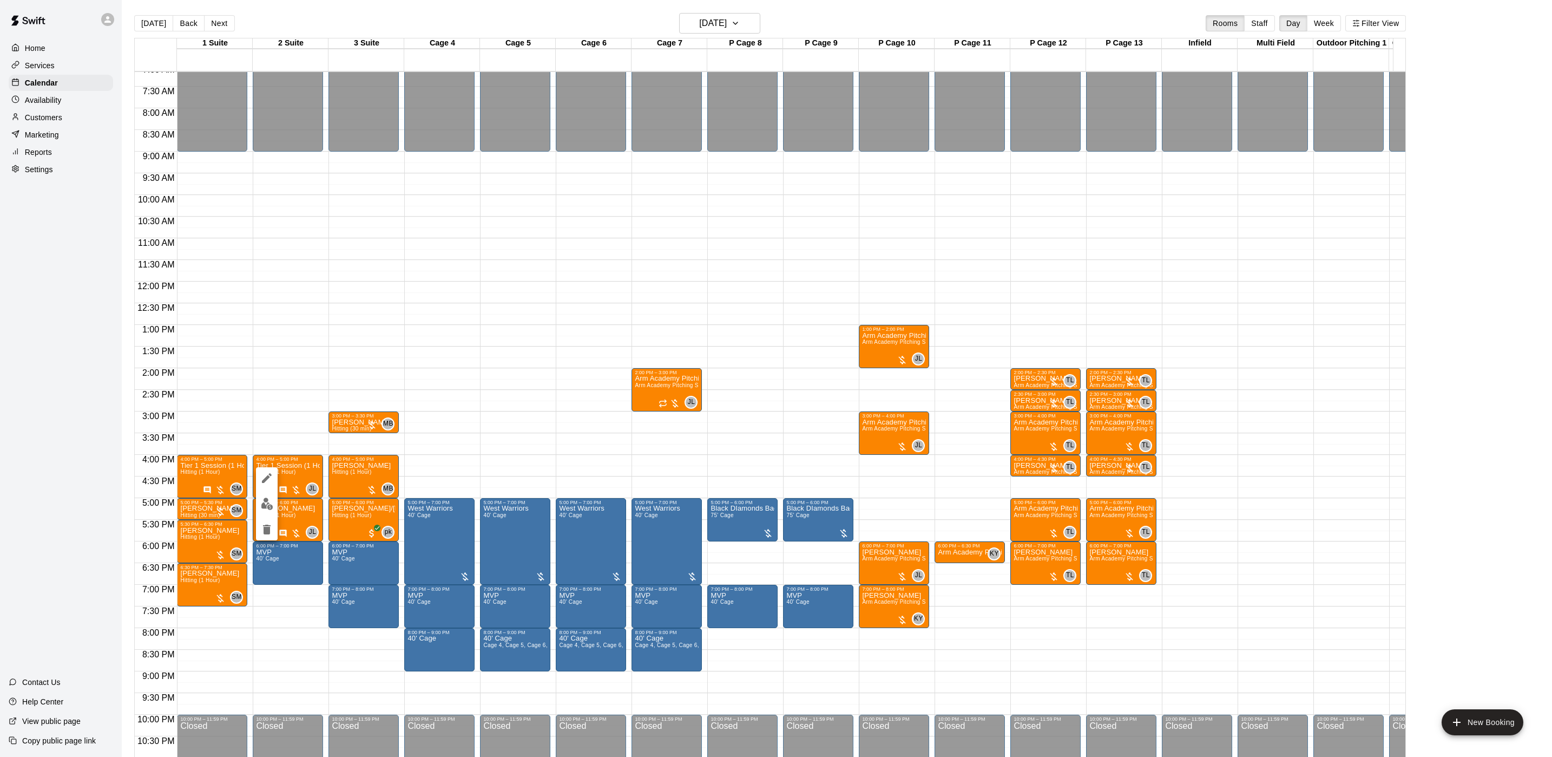
click at [272, 470] on button "edit" at bounding box center [267, 478] width 22 height 22
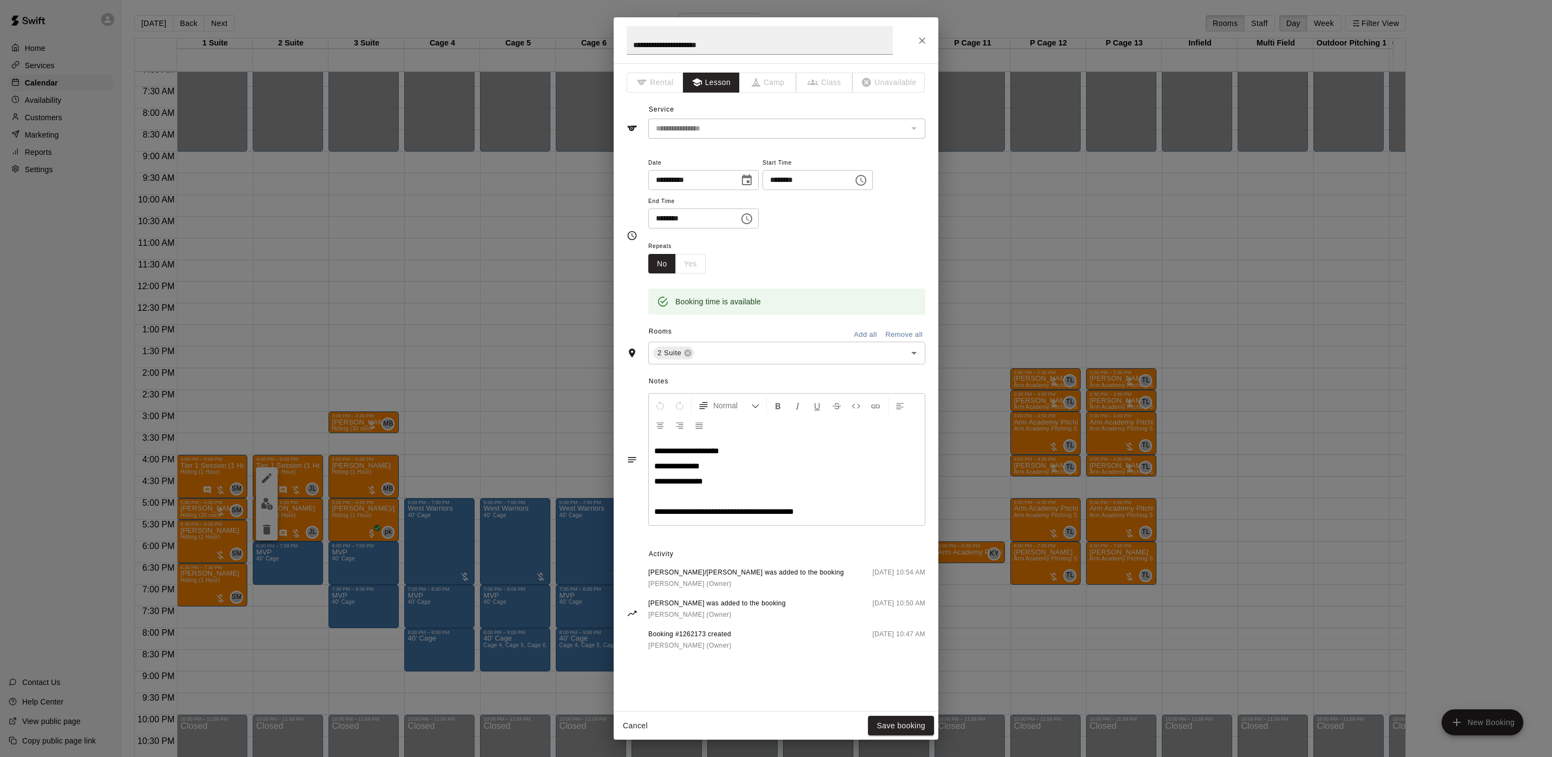
click at [317, 176] on div "**********" at bounding box center [776, 378] width 1552 height 757
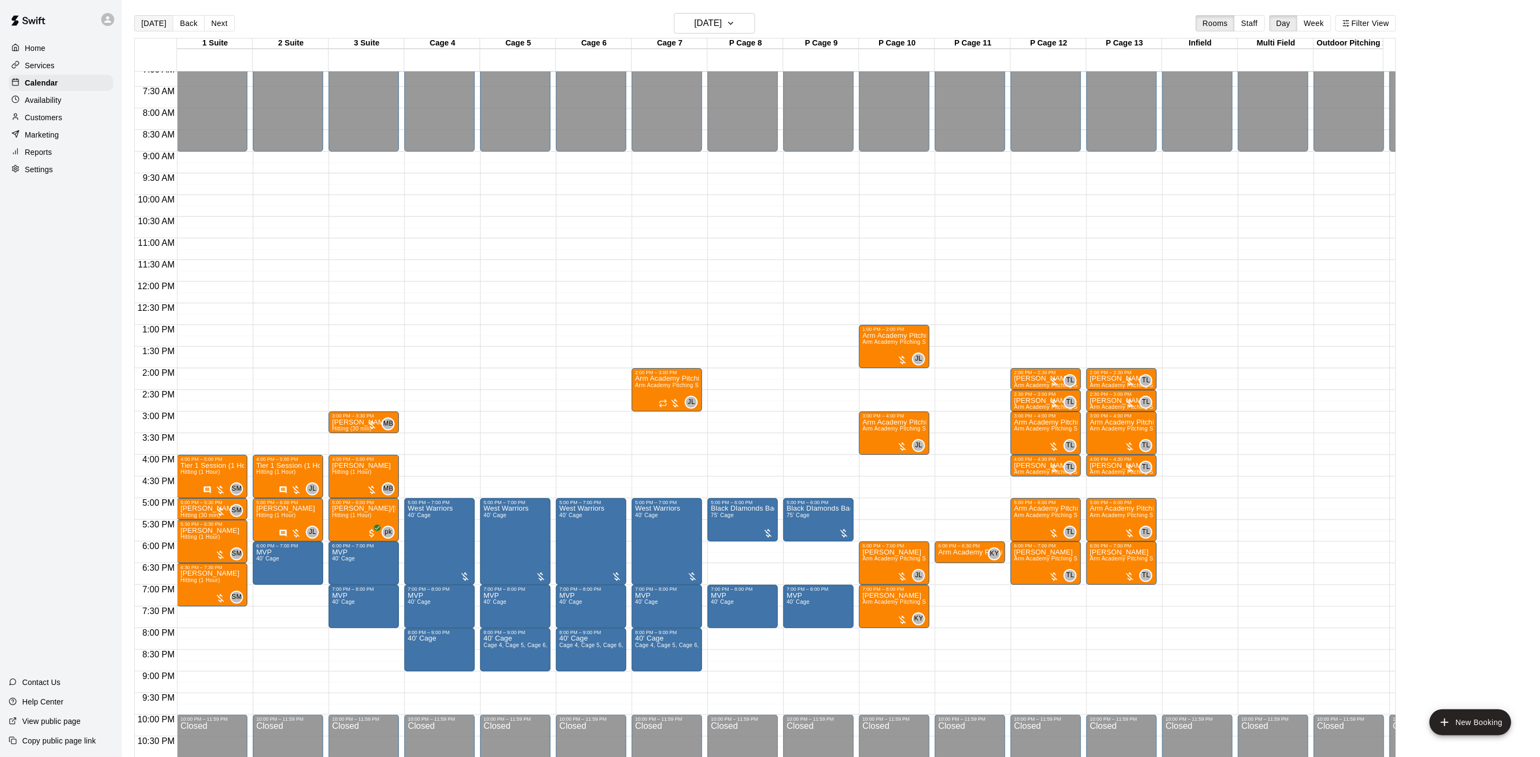
click at [157, 24] on button "[DATE]" at bounding box center [153, 23] width 39 height 16
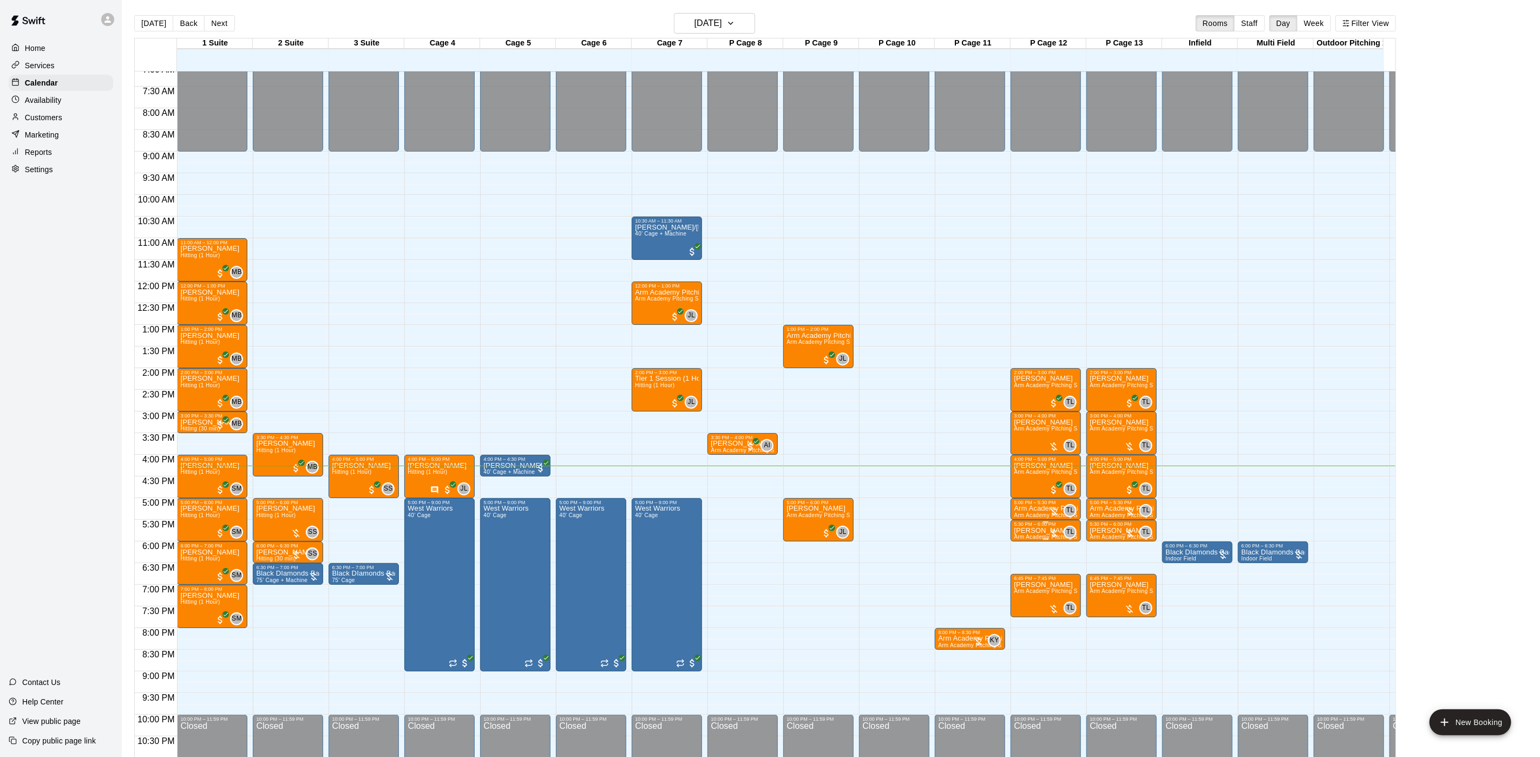
click at [1017, 530] on p "[PERSON_NAME]" at bounding box center [1046, 530] width 64 height 0
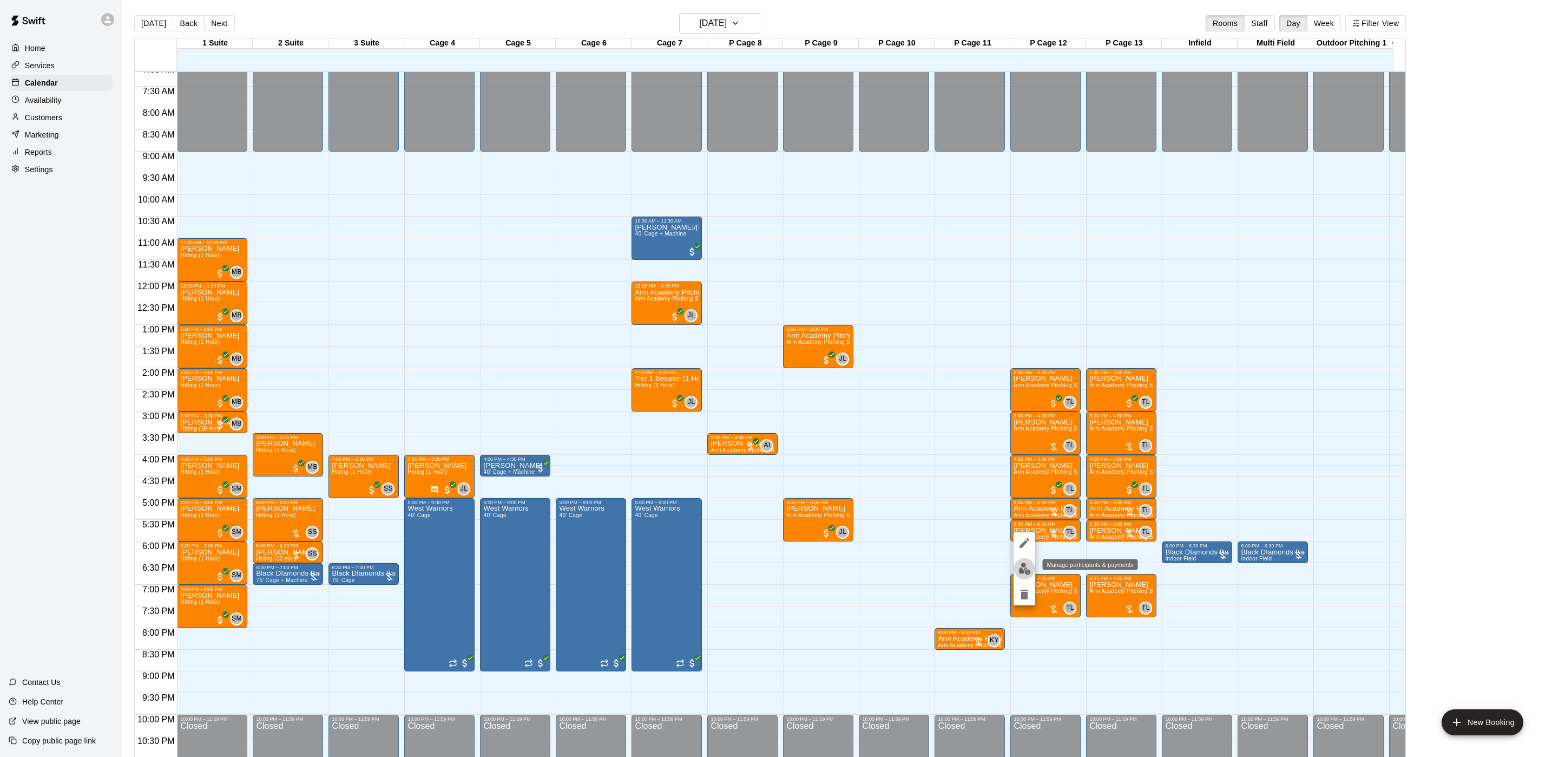
click at [1015, 562] on button "edit" at bounding box center [1025, 568] width 22 height 21
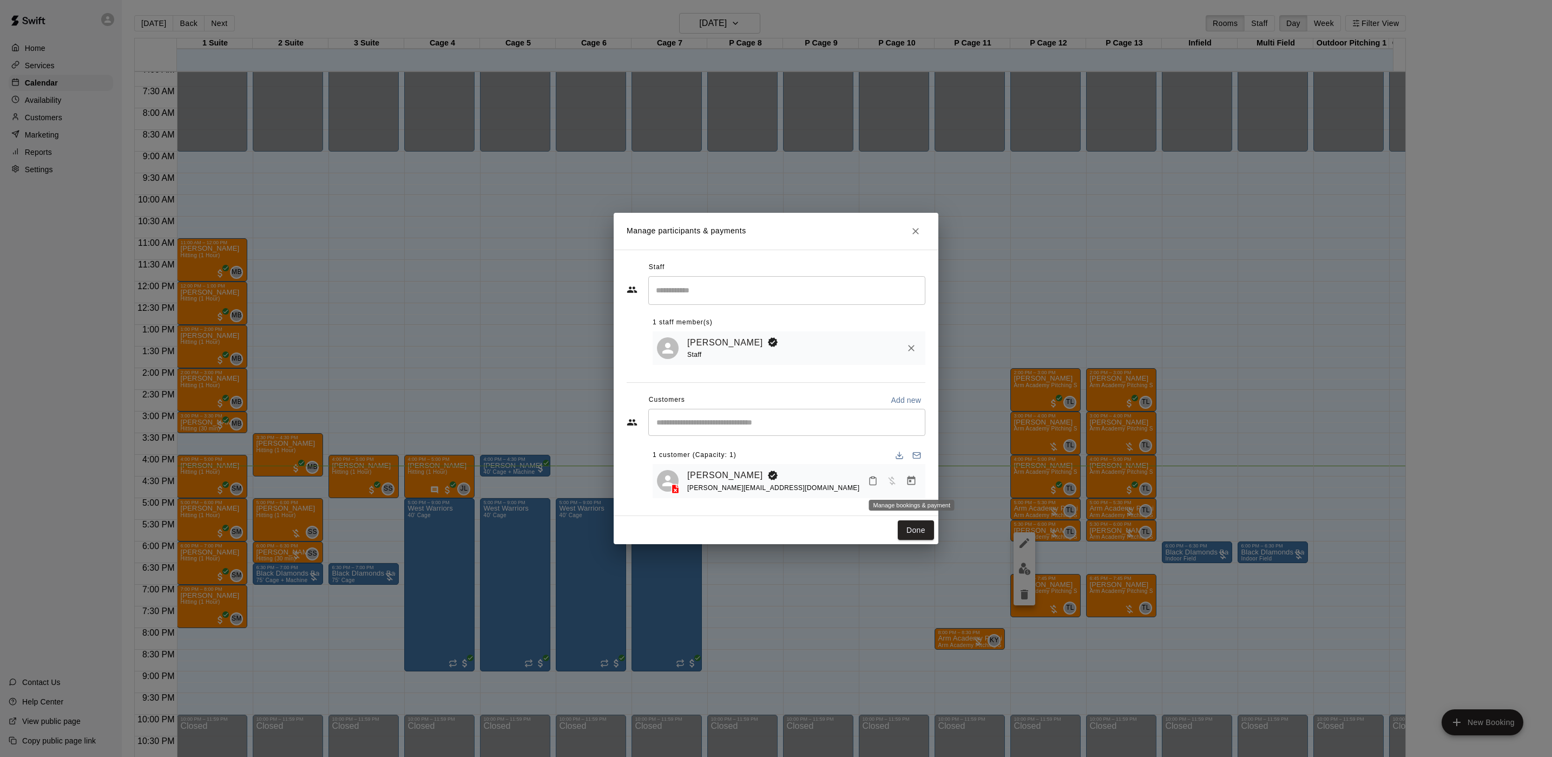
click at [928, 479] on div "Staff ​ 1 staff member(s) [PERSON_NAME] Staff Customers Add new ​ 1 customer (C…" at bounding box center [776, 383] width 325 height 266
click at [920, 483] on button "Manage bookings & payment" at bounding box center [911, 480] width 19 height 19
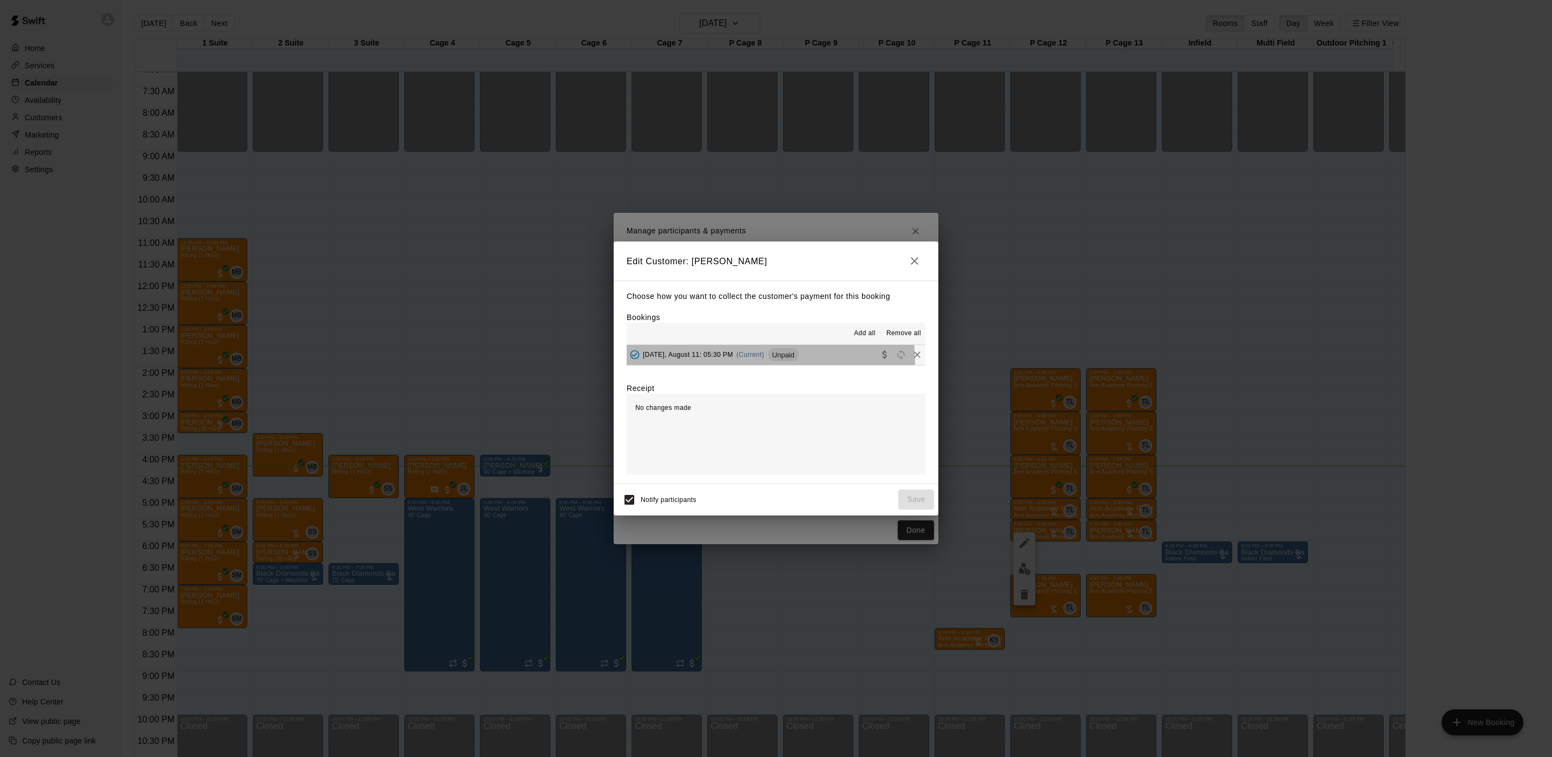
click at [721, 364] on button "[DATE], August 11: 05:30 PM (Current) Unpaid" at bounding box center [776, 355] width 299 height 20
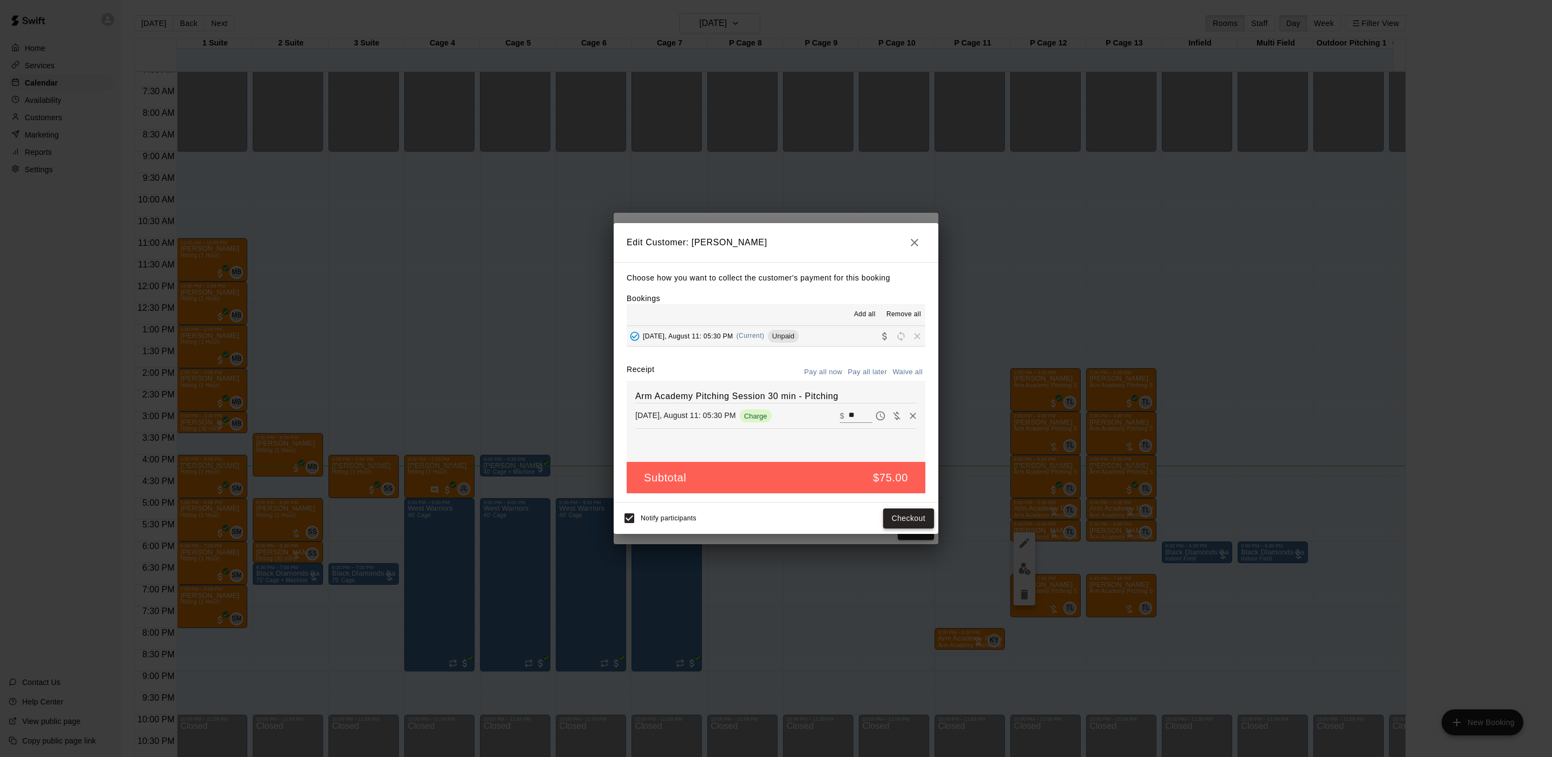
click at [913, 509] on button "Checkout" at bounding box center [908, 518] width 51 height 20
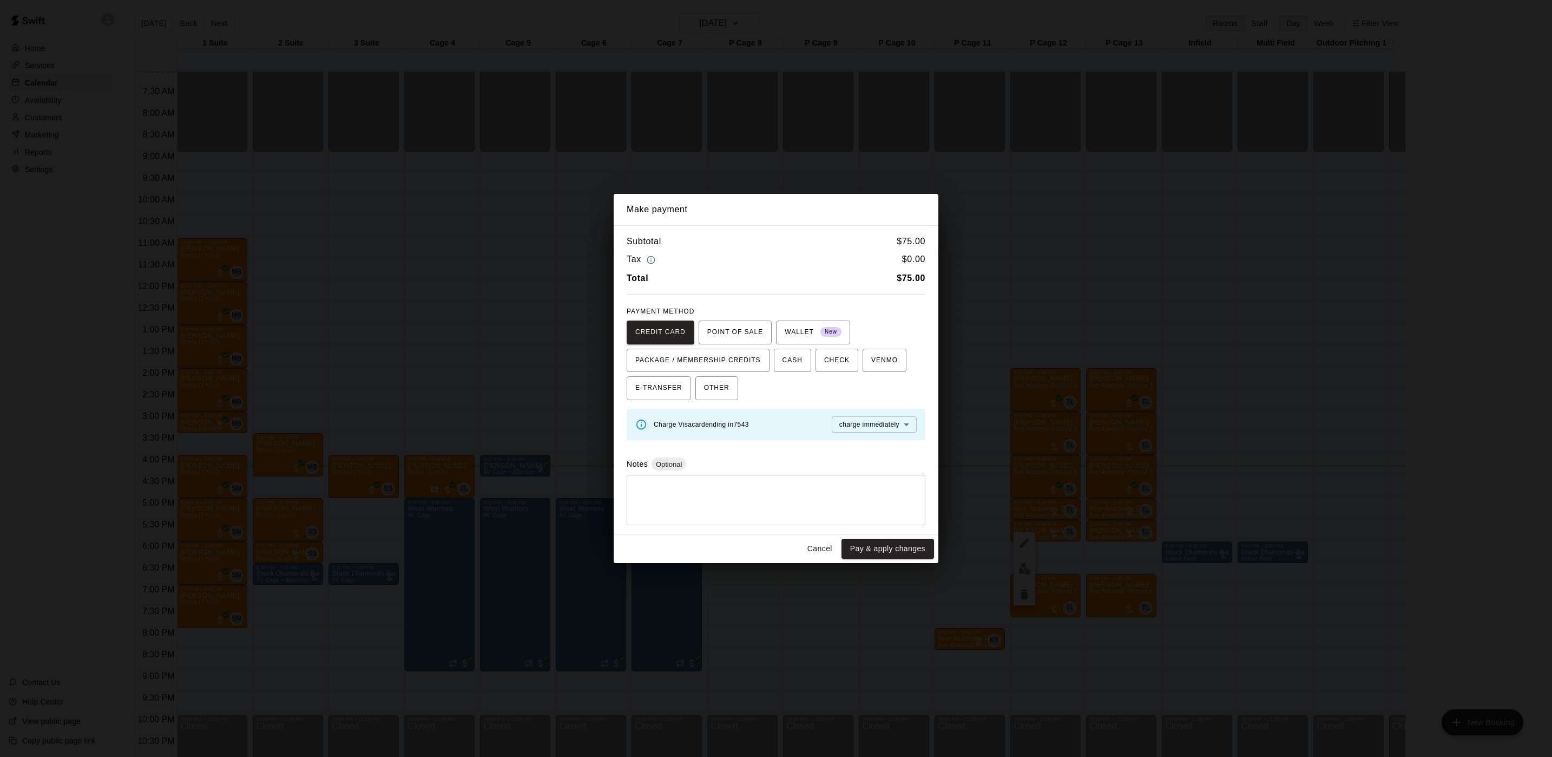
click at [826, 138] on div "Make payment Subtotal $ 75.00 Tax $ 0.00 Total $ 75.00 PAYMENT METHOD CREDIT CA…" at bounding box center [776, 378] width 1552 height 757
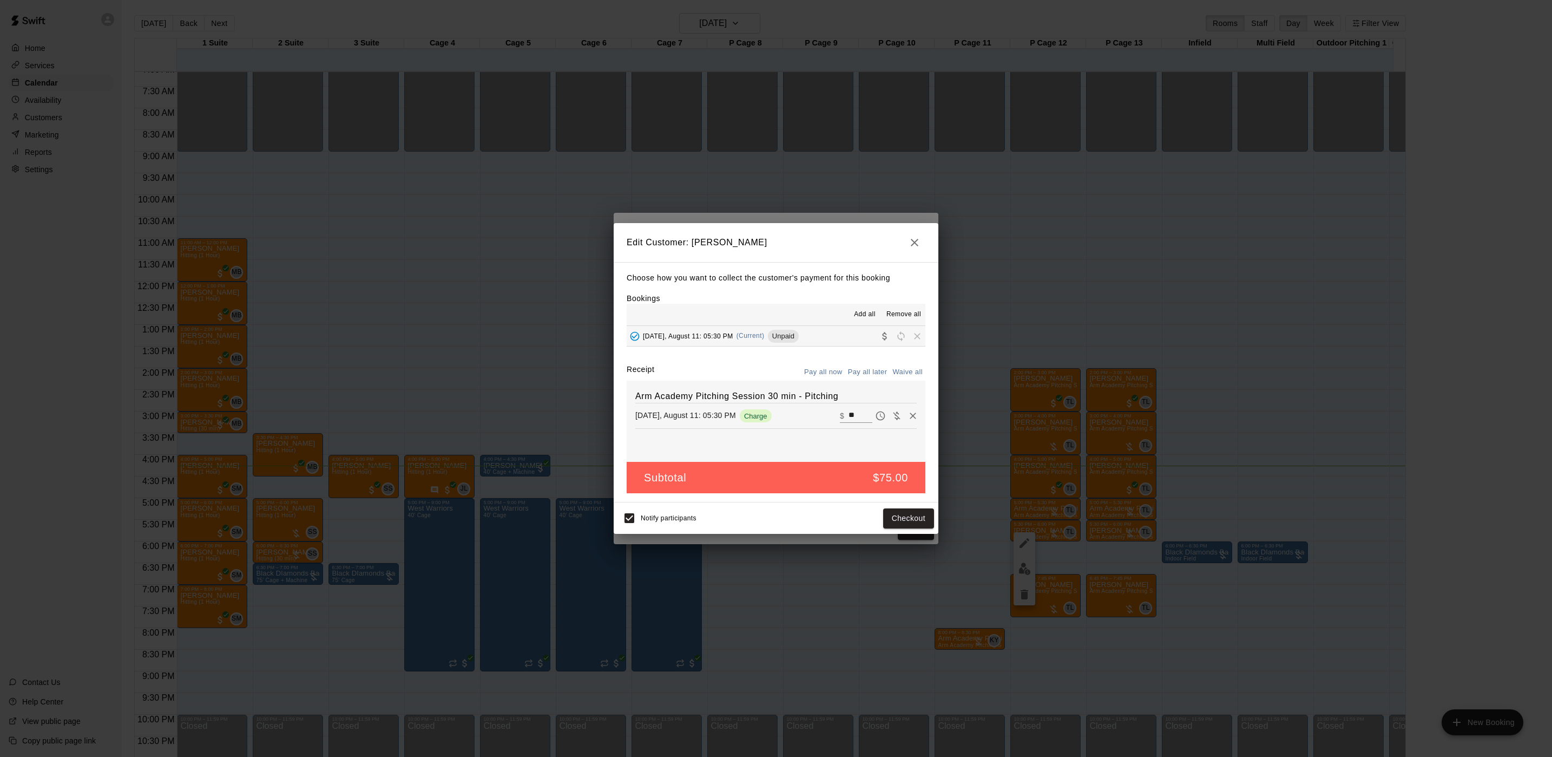
click at [910, 236] on icon "button" at bounding box center [914, 242] width 13 height 13
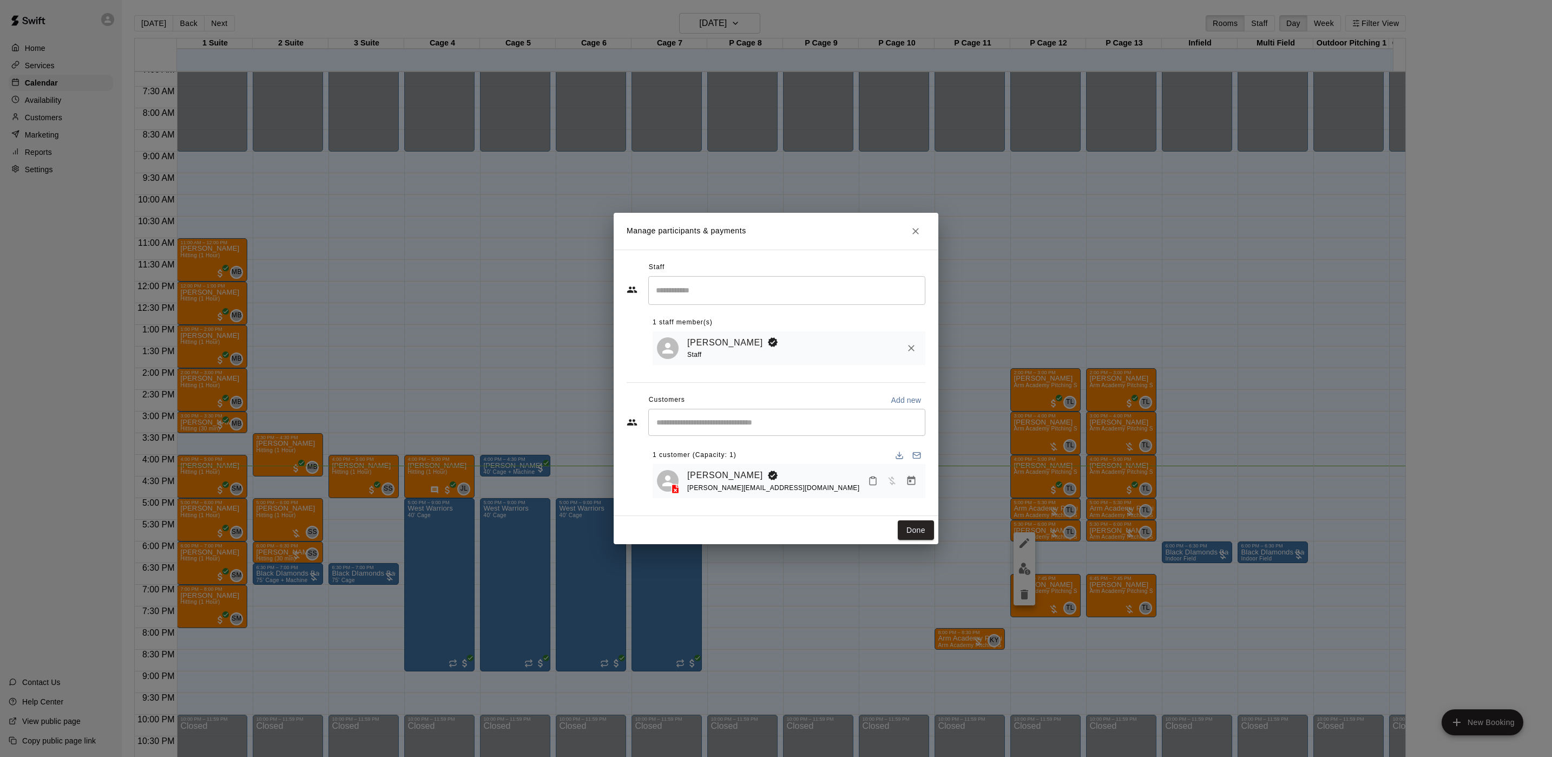
click at [1010, 522] on div "Manage participants & payments Staff ​ 1 staff member(s) [PERSON_NAME] Staff Cu…" at bounding box center [776, 378] width 1552 height 757
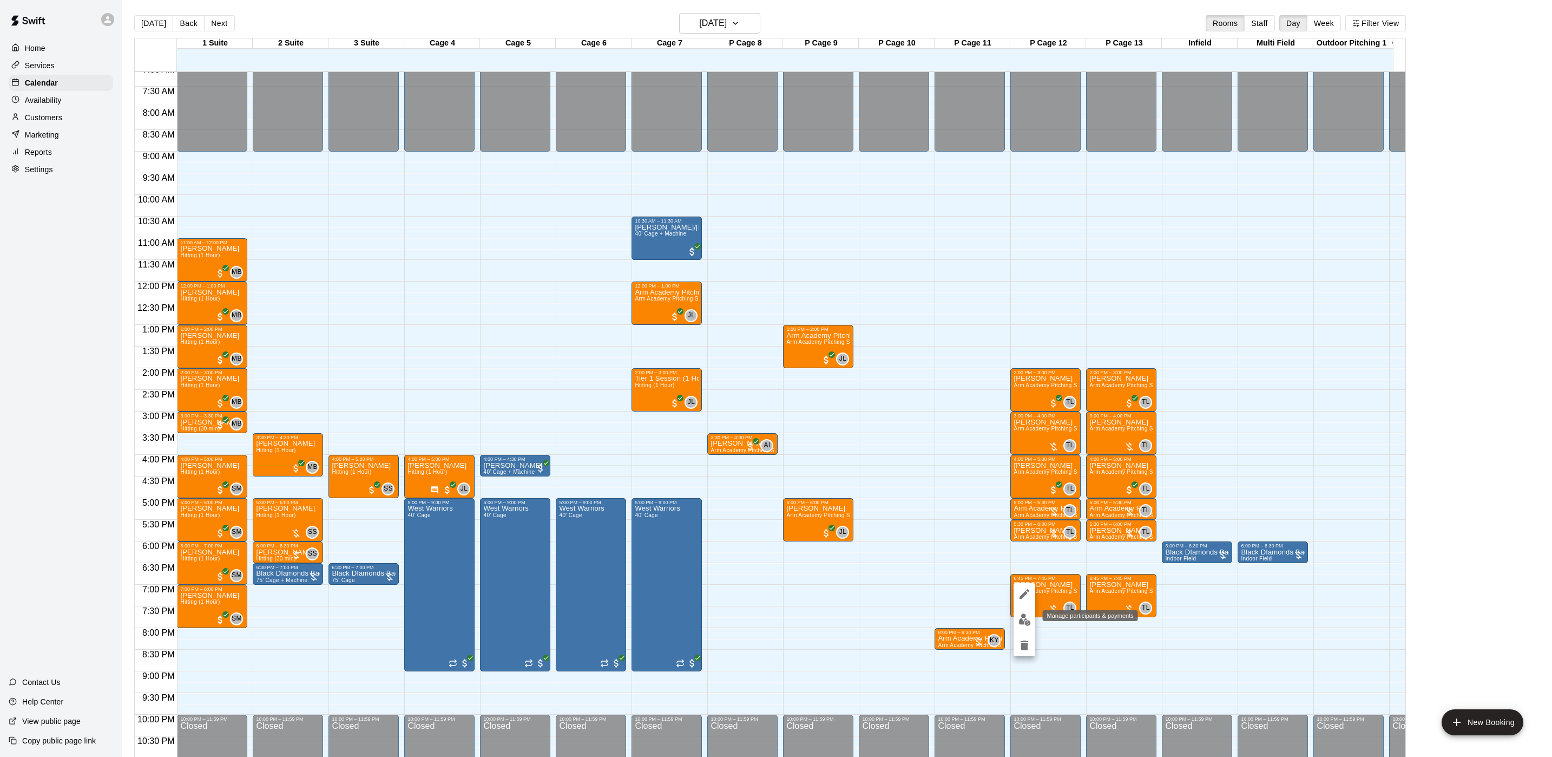
click at [1031, 621] on button "edit" at bounding box center [1025, 619] width 22 height 21
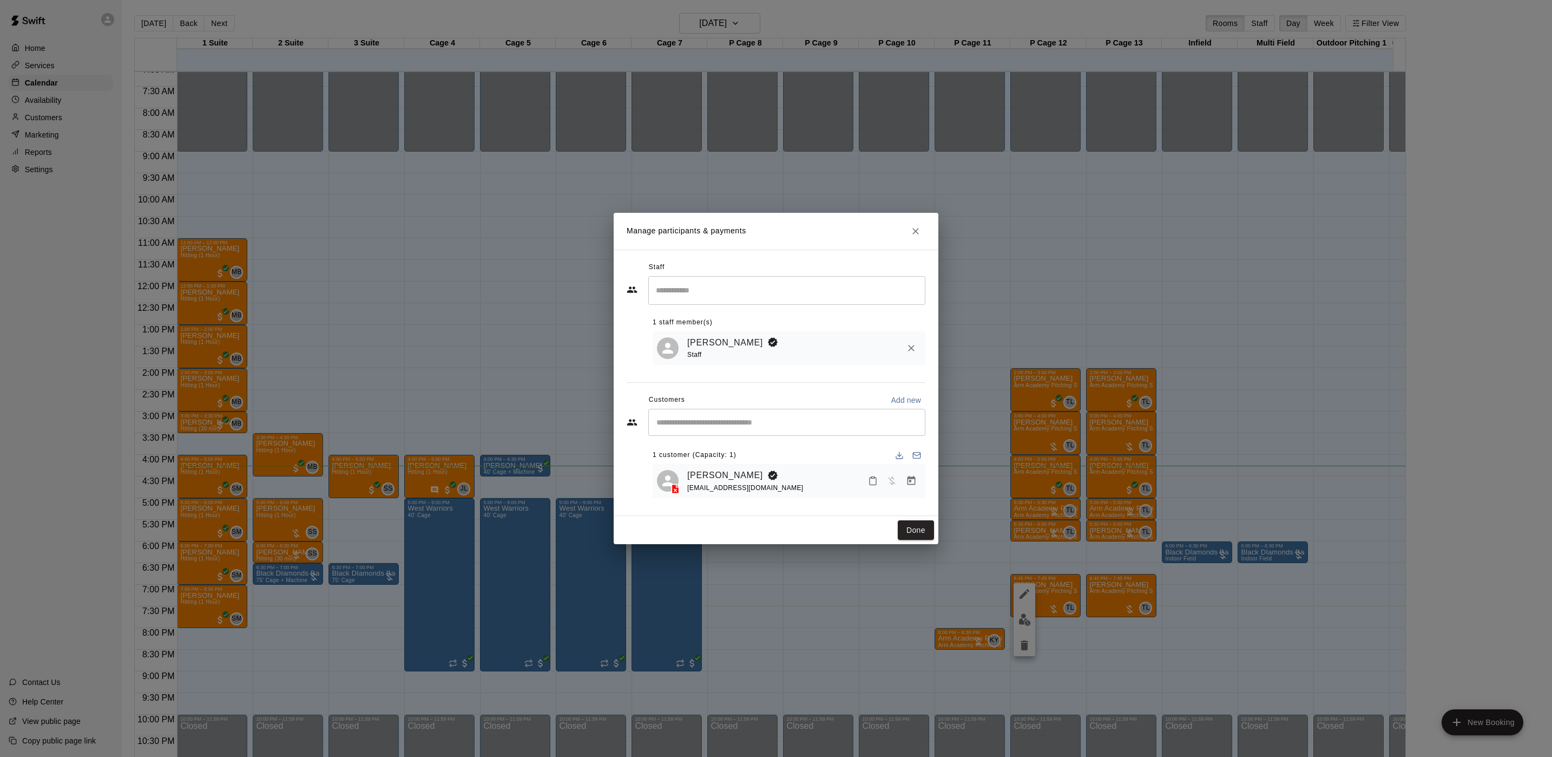
click at [909, 486] on icon "Manage bookings & payment" at bounding box center [911, 480] width 11 height 11
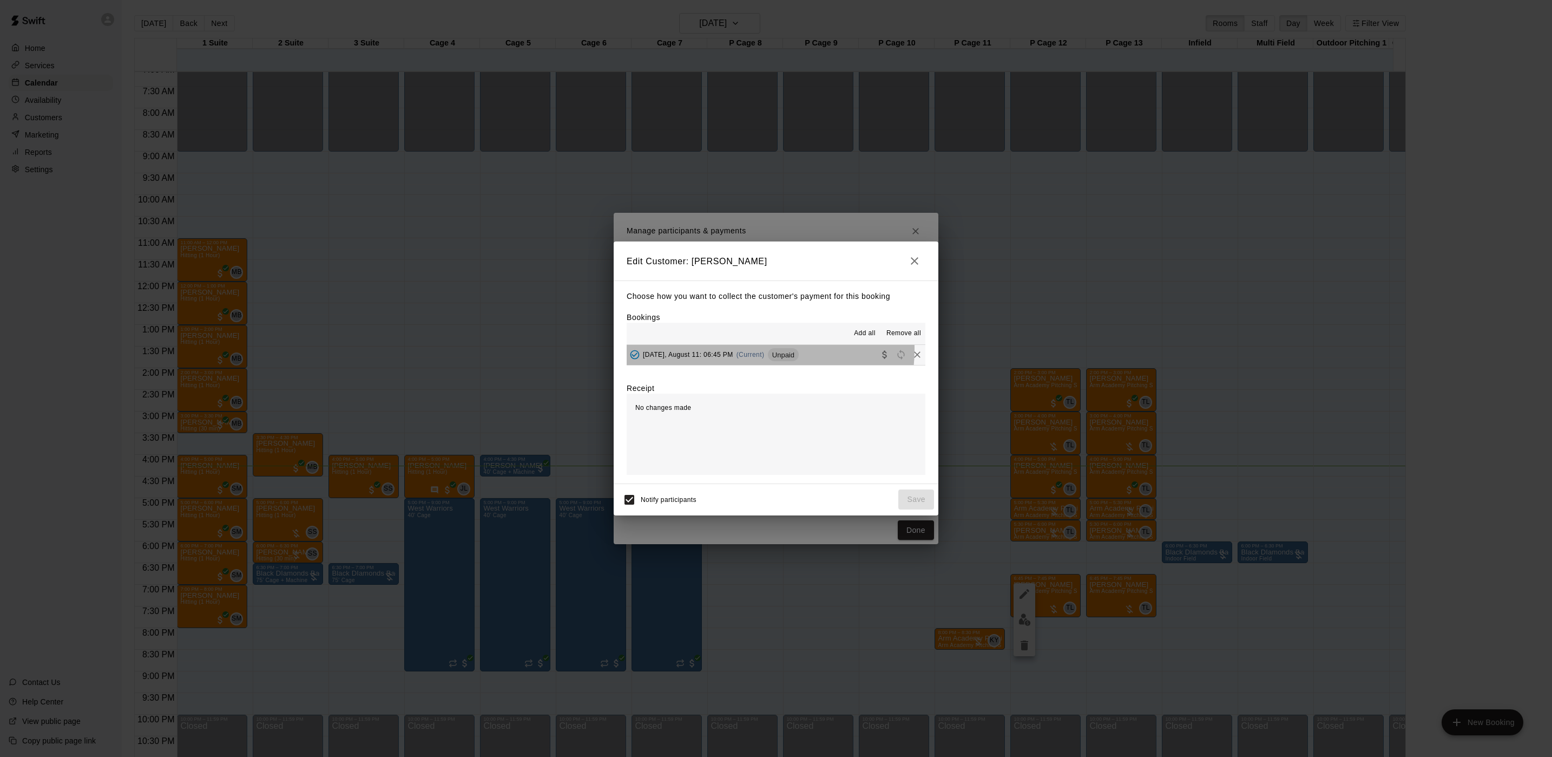
click at [744, 350] on div "[DATE], August 11: 06:45 PM (Current) Unpaid" at bounding box center [713, 354] width 172 height 16
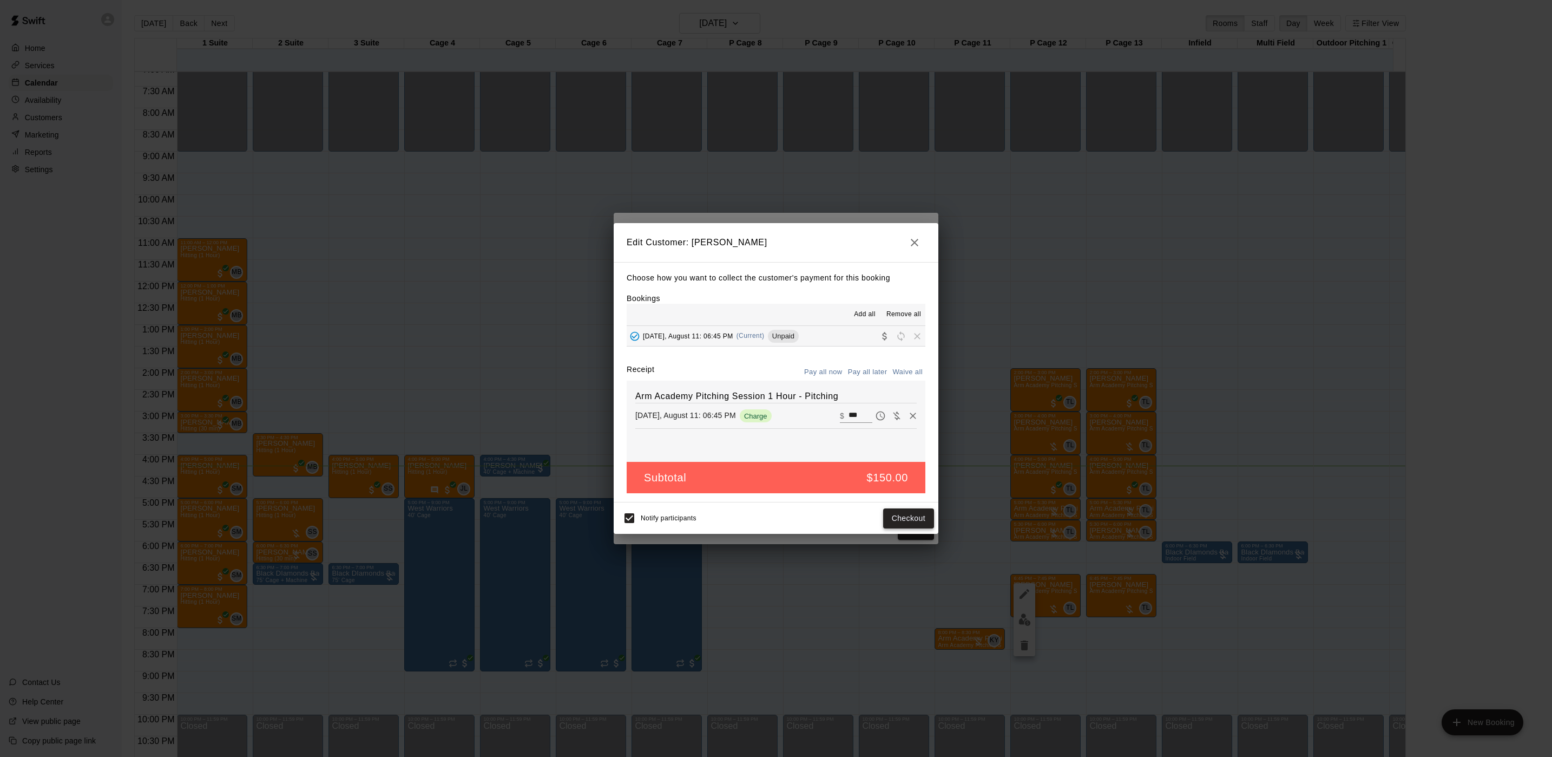
click at [894, 520] on button "Checkout" at bounding box center [908, 518] width 51 height 20
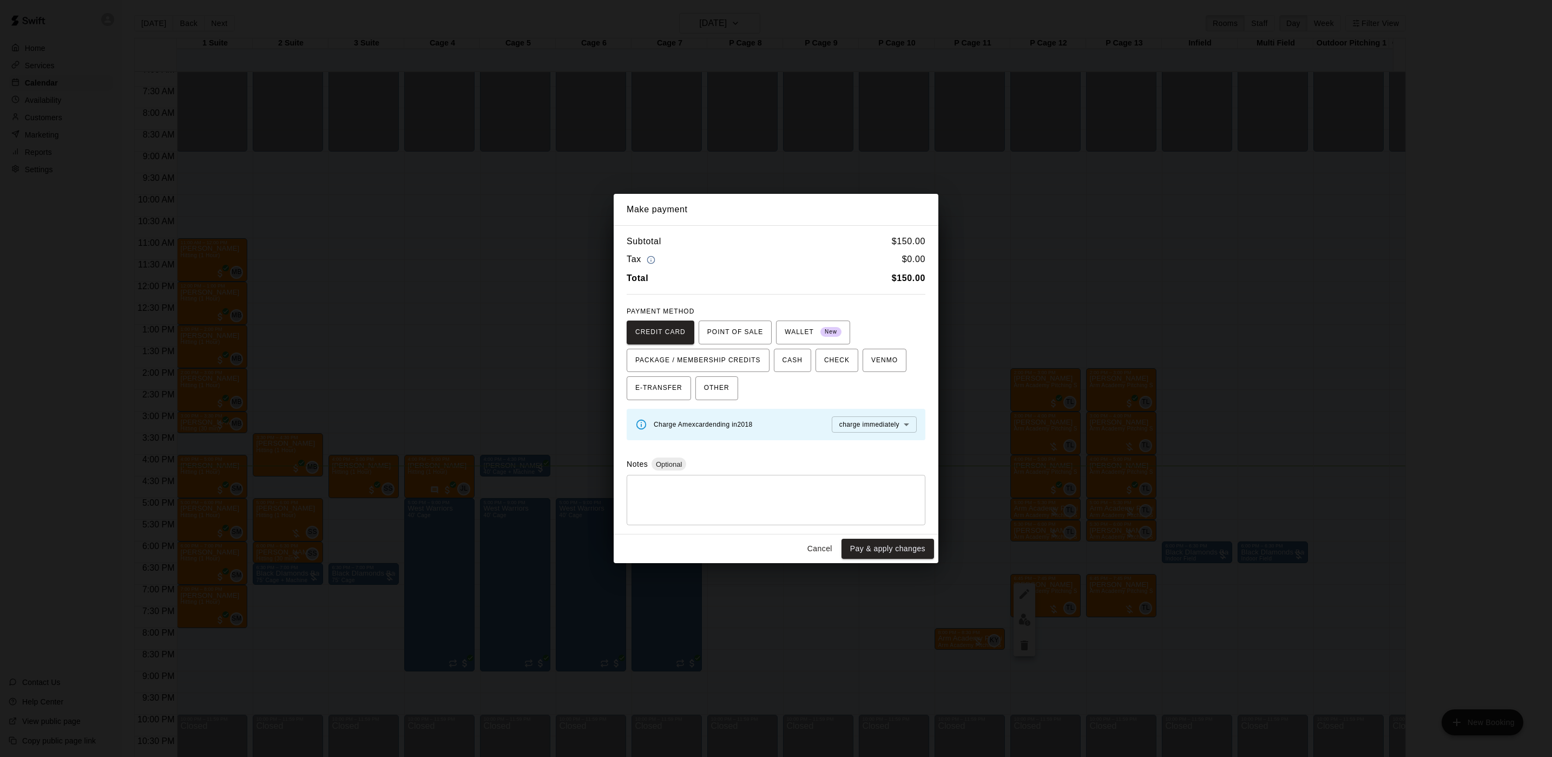
click at [782, 162] on div "Make payment Subtotal $ 150.00 Tax $ 0.00 Total $ 150.00 PAYMENT METHOD CREDIT …" at bounding box center [776, 378] width 1552 height 757
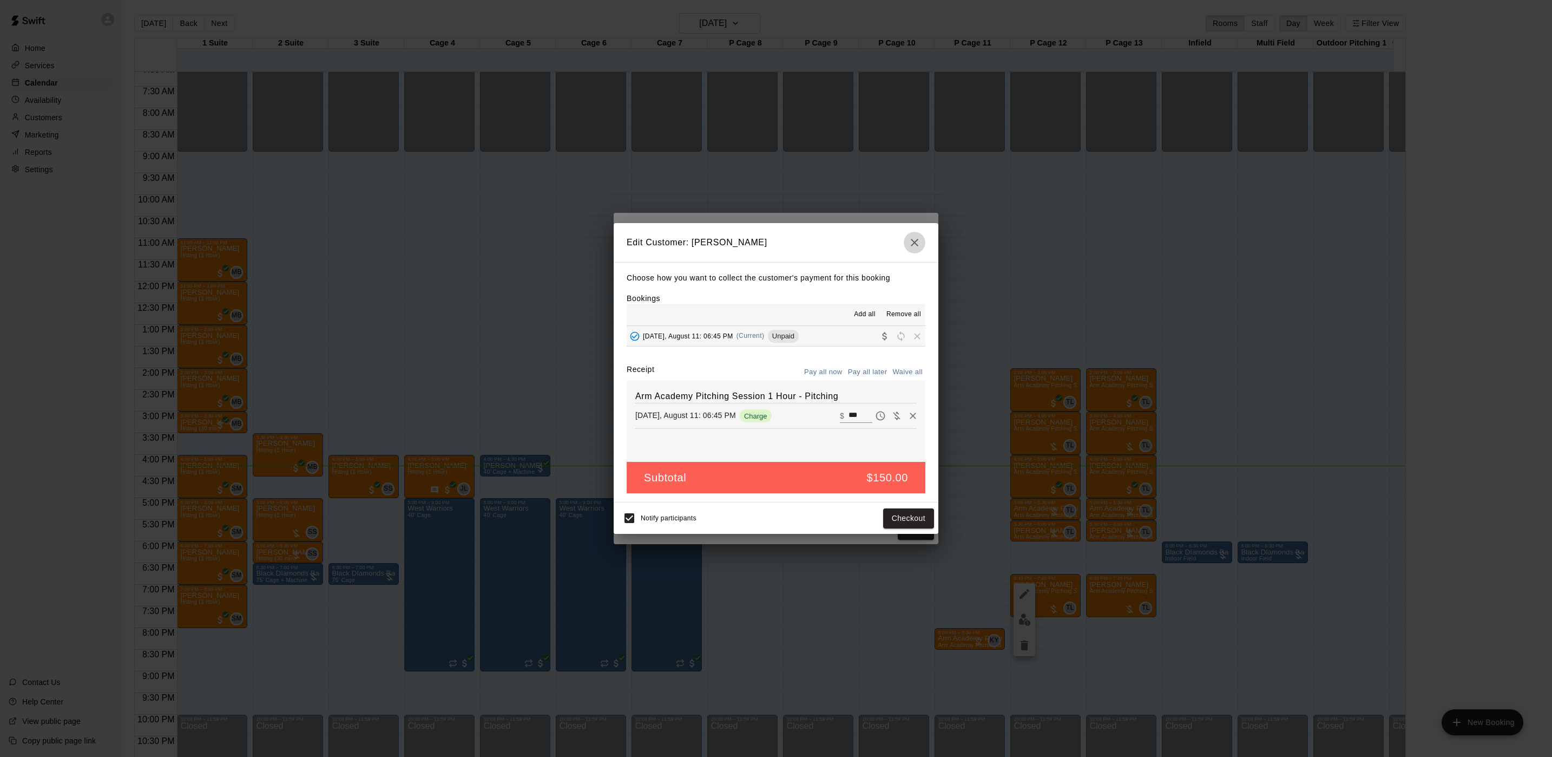
click at [917, 242] on icon "button" at bounding box center [914, 242] width 13 height 13
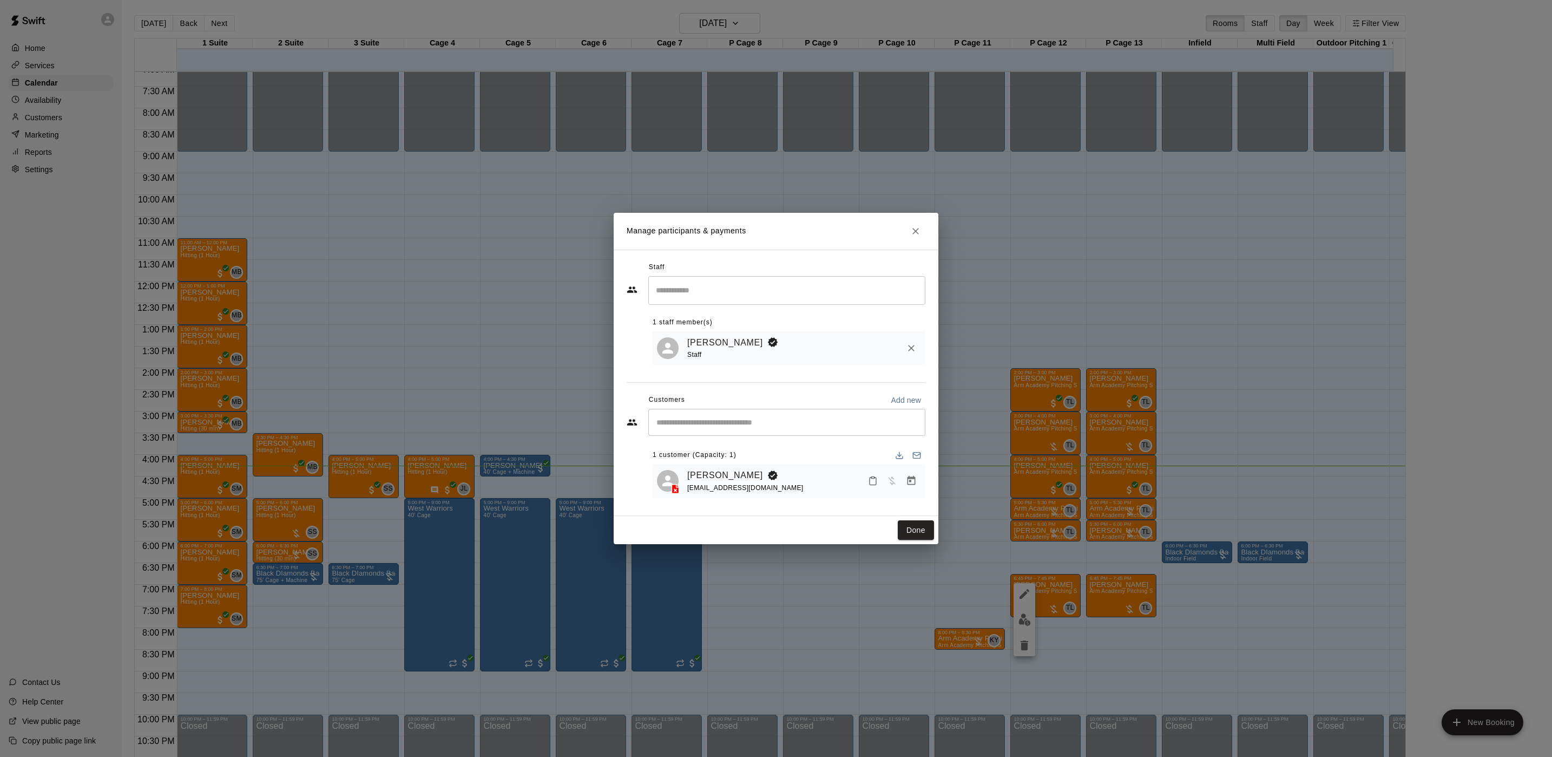
click at [914, 226] on icon "Close" at bounding box center [915, 231] width 11 height 11
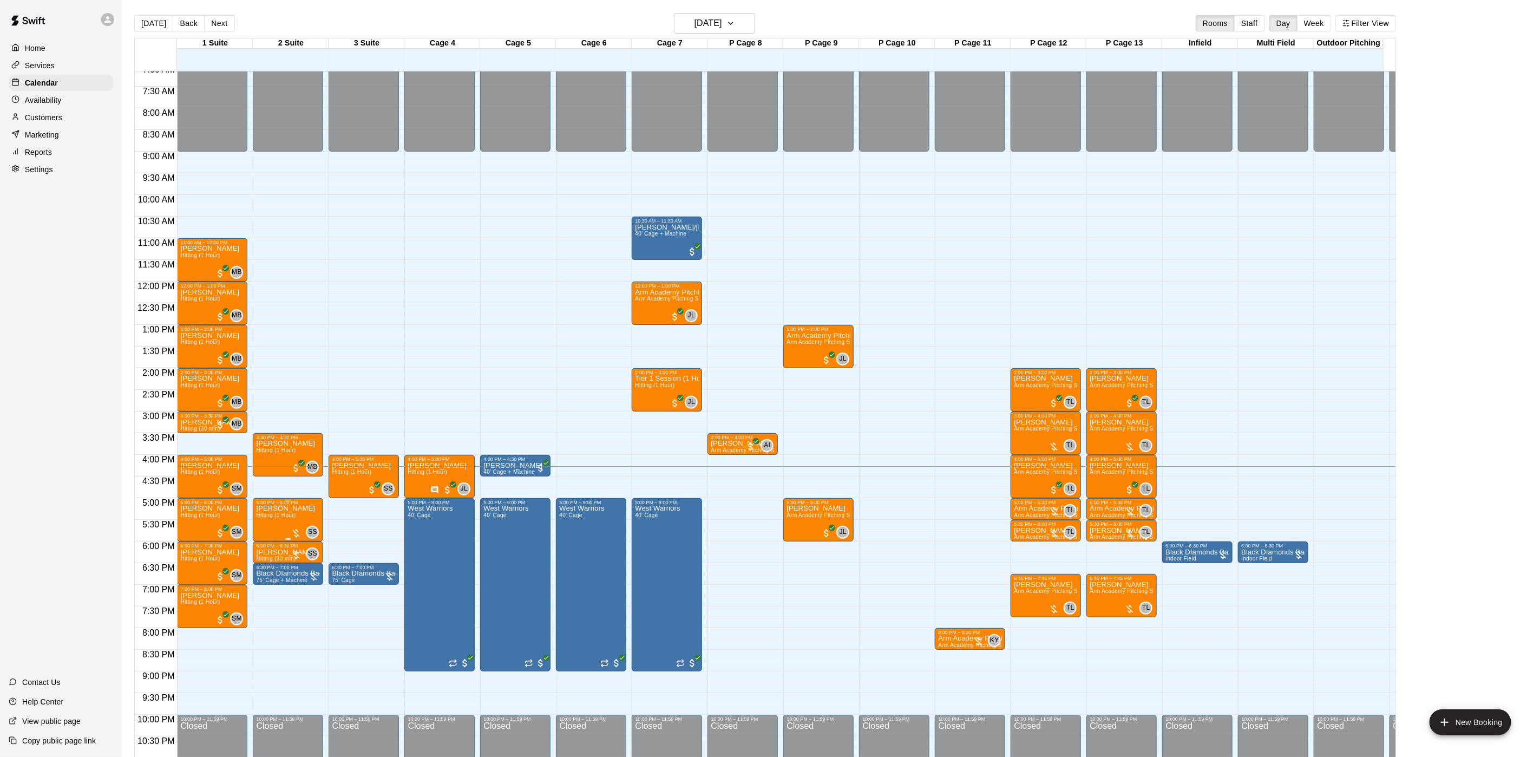
click at [289, 518] on span "Hitting (1 Hour)" at bounding box center [276, 515] width 40 height 6
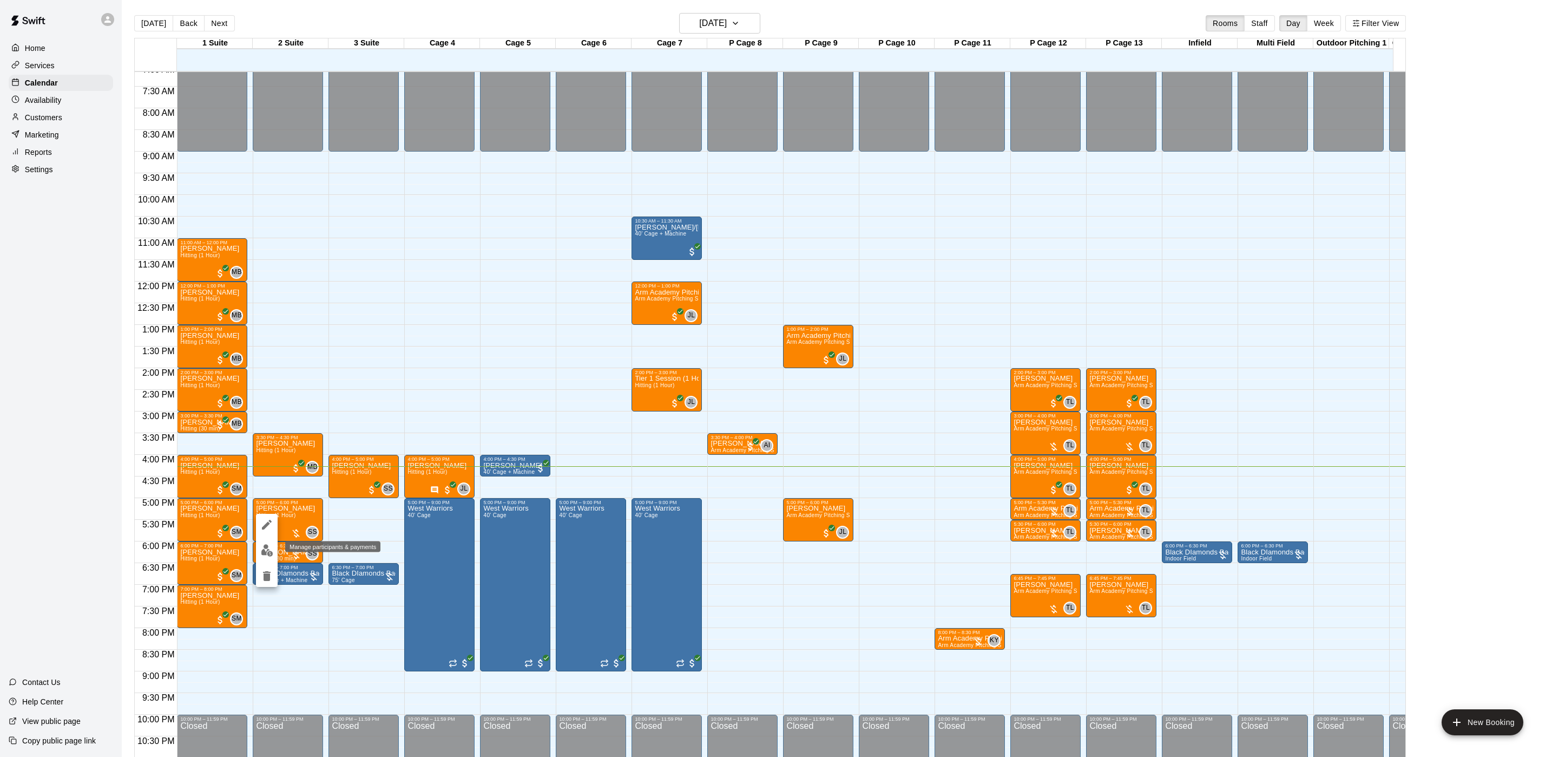
click at [268, 549] on img "edit" at bounding box center [267, 550] width 12 height 12
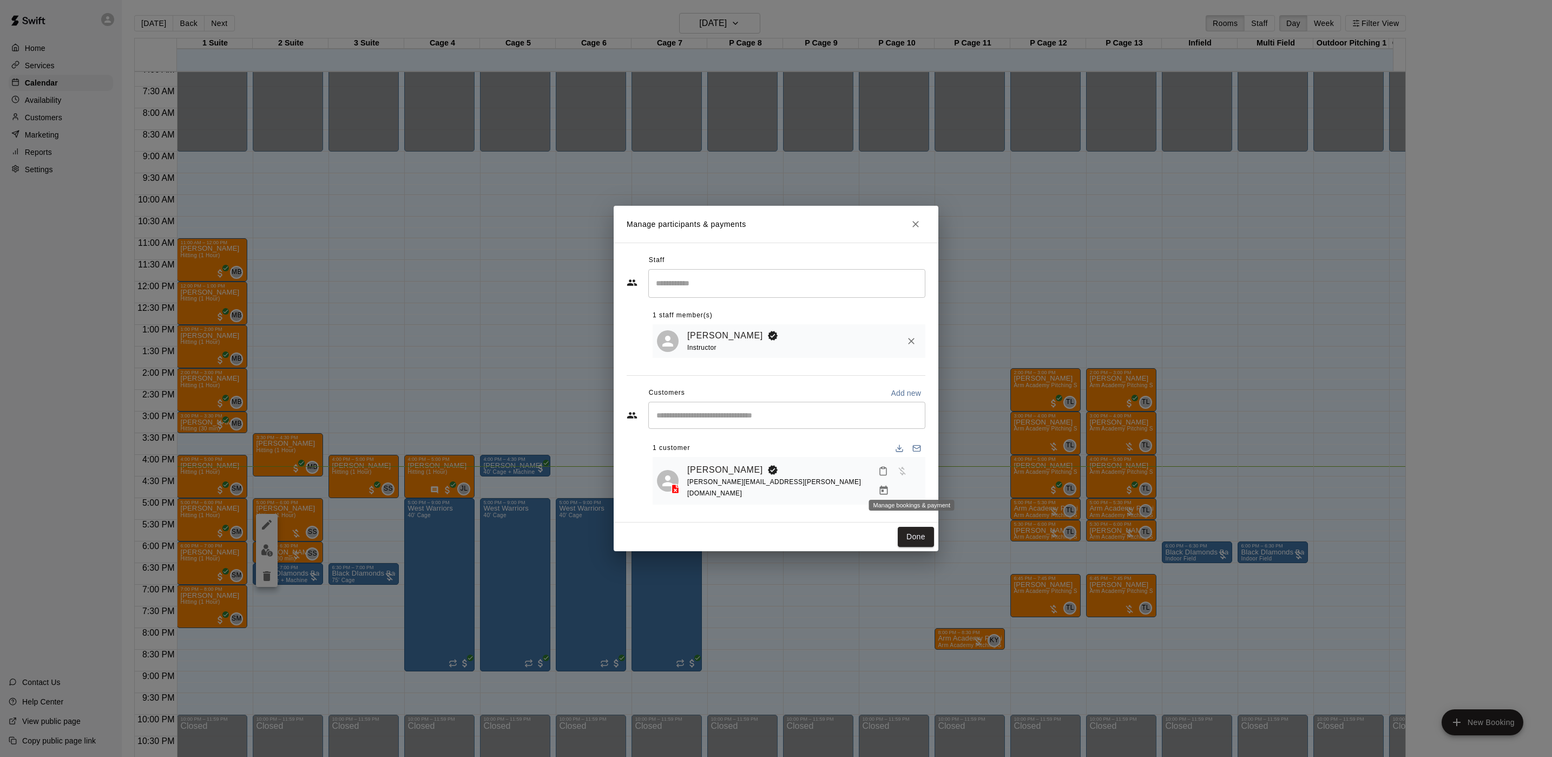
click at [889, 485] on icon "Manage bookings & payment" at bounding box center [883, 490] width 11 height 11
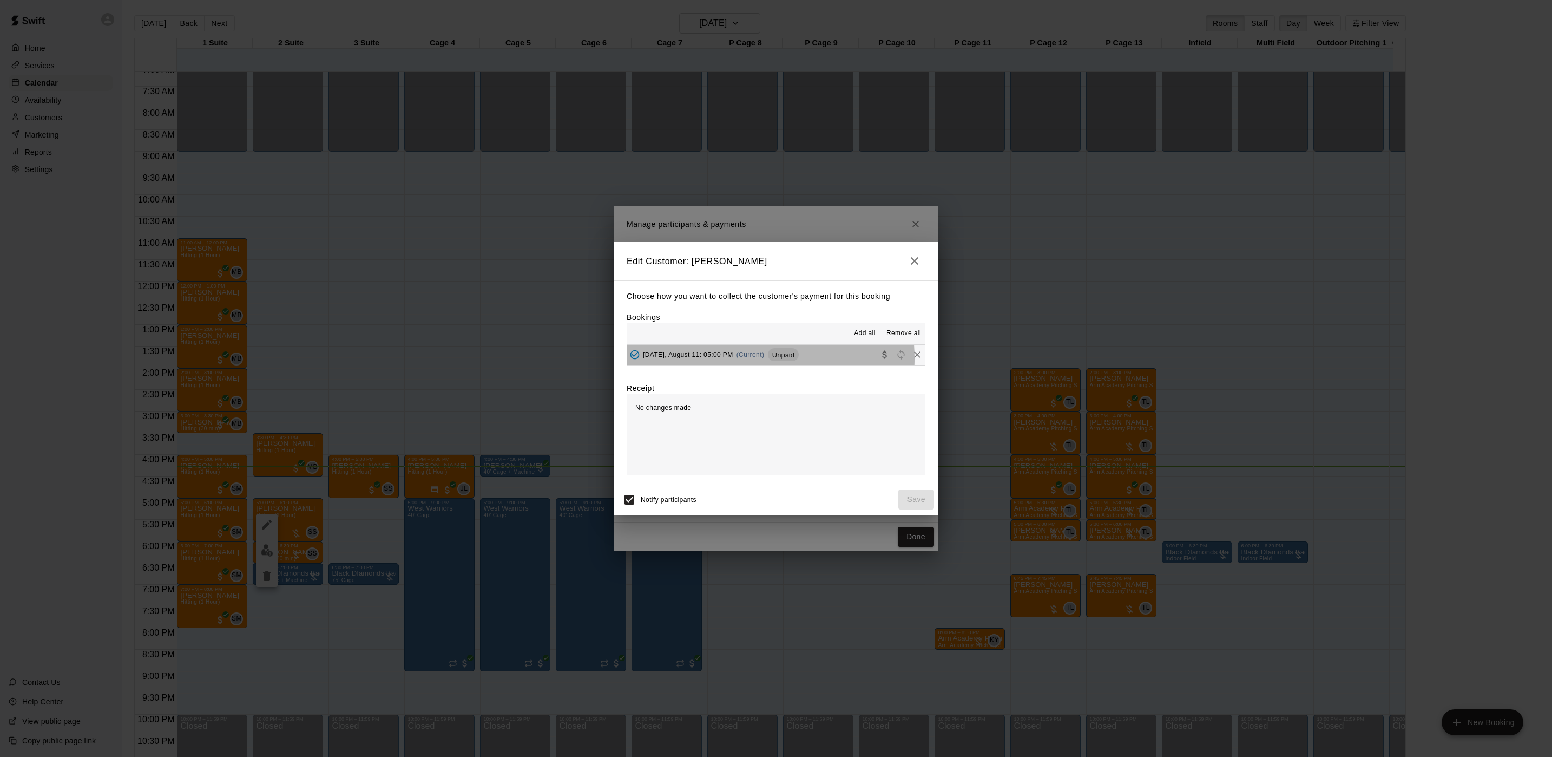
click at [736, 359] on div "[DATE], August 11: 05:00 PM (Current) Unpaid" at bounding box center [713, 354] width 172 height 16
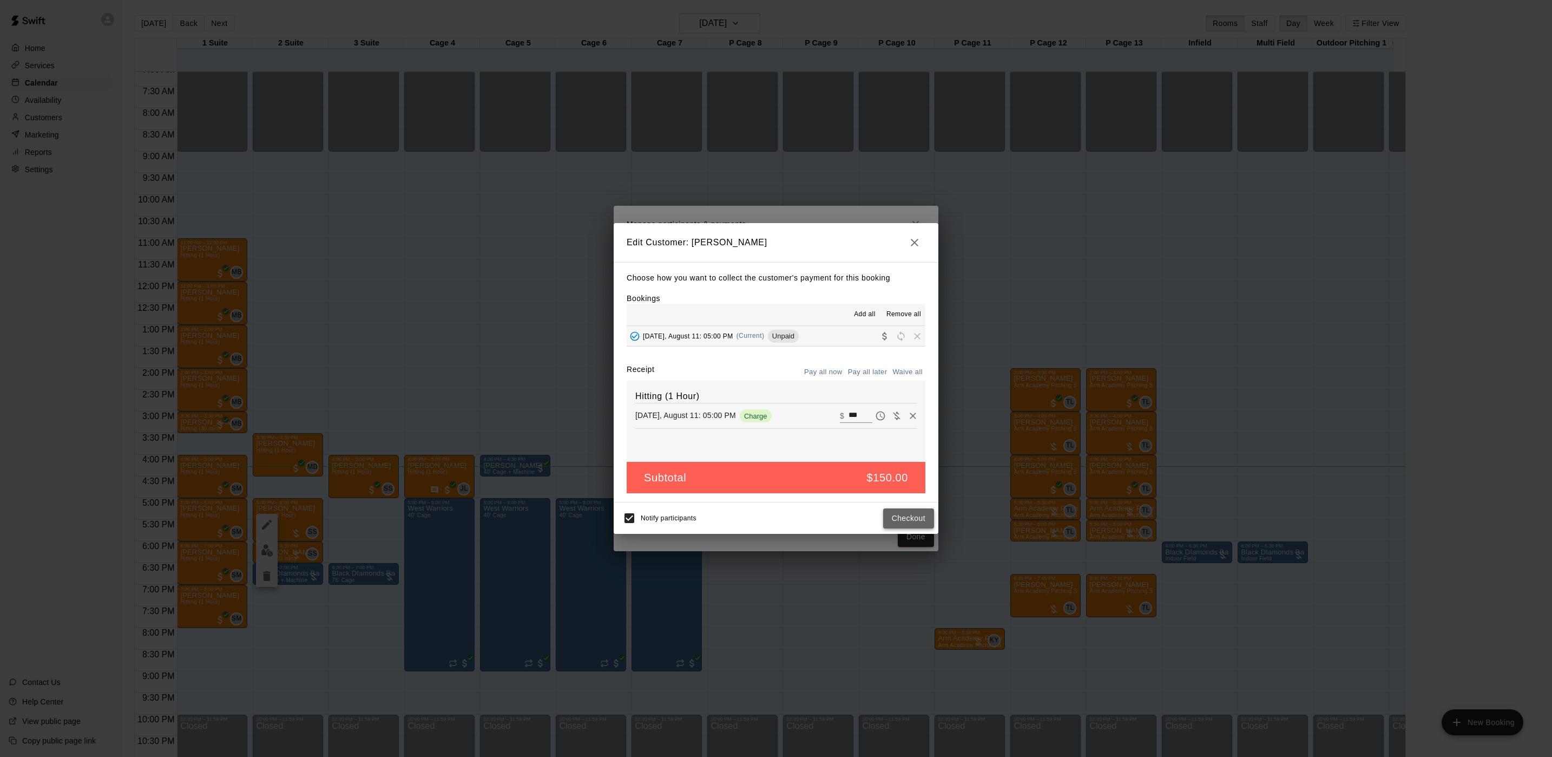
click at [888, 520] on button "Checkout" at bounding box center [908, 518] width 51 height 20
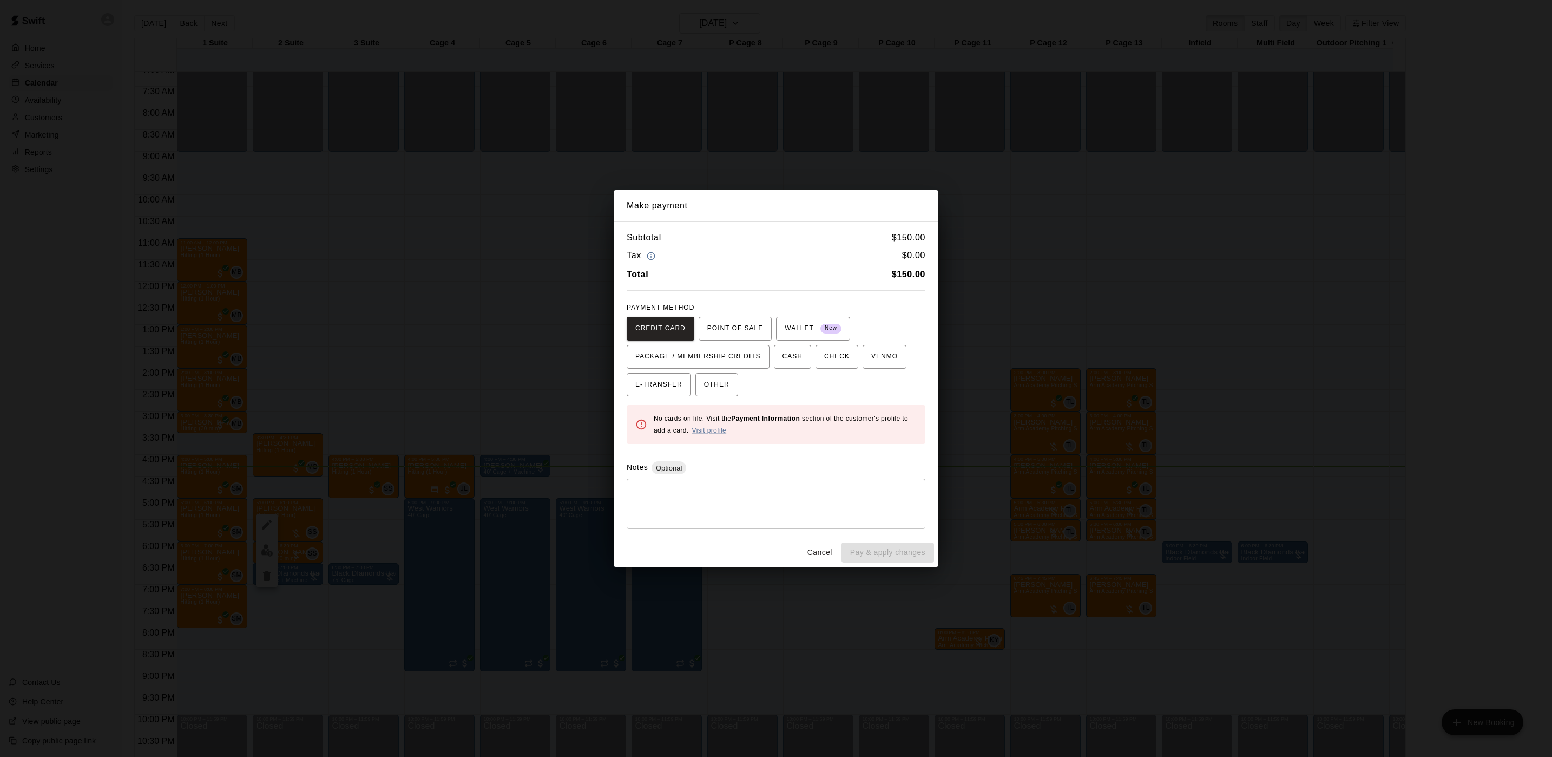
click at [537, 284] on div "Make payment Subtotal $ 150.00 Tax $ 0.00 Total $ 150.00 PAYMENT METHOD CREDIT …" at bounding box center [776, 378] width 1552 height 757
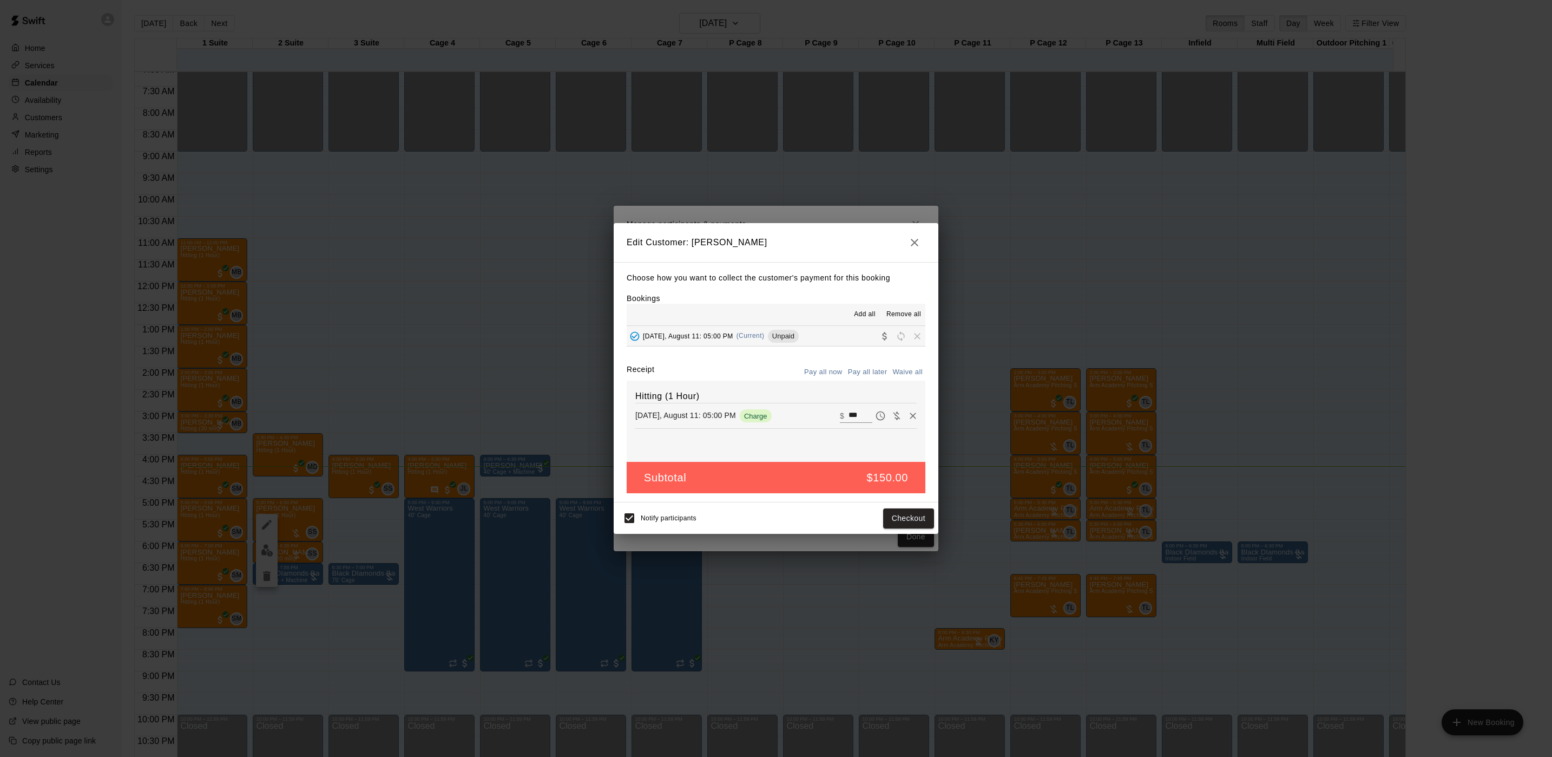
drag, startPoint x: 536, startPoint y: 281, endPoint x: 546, endPoint y: 285, distance: 10.3
click at [546, 278] on div "Edit Customer: [PERSON_NAME] Choose how you want to collect the customer's paym…" at bounding box center [776, 378] width 1552 height 757
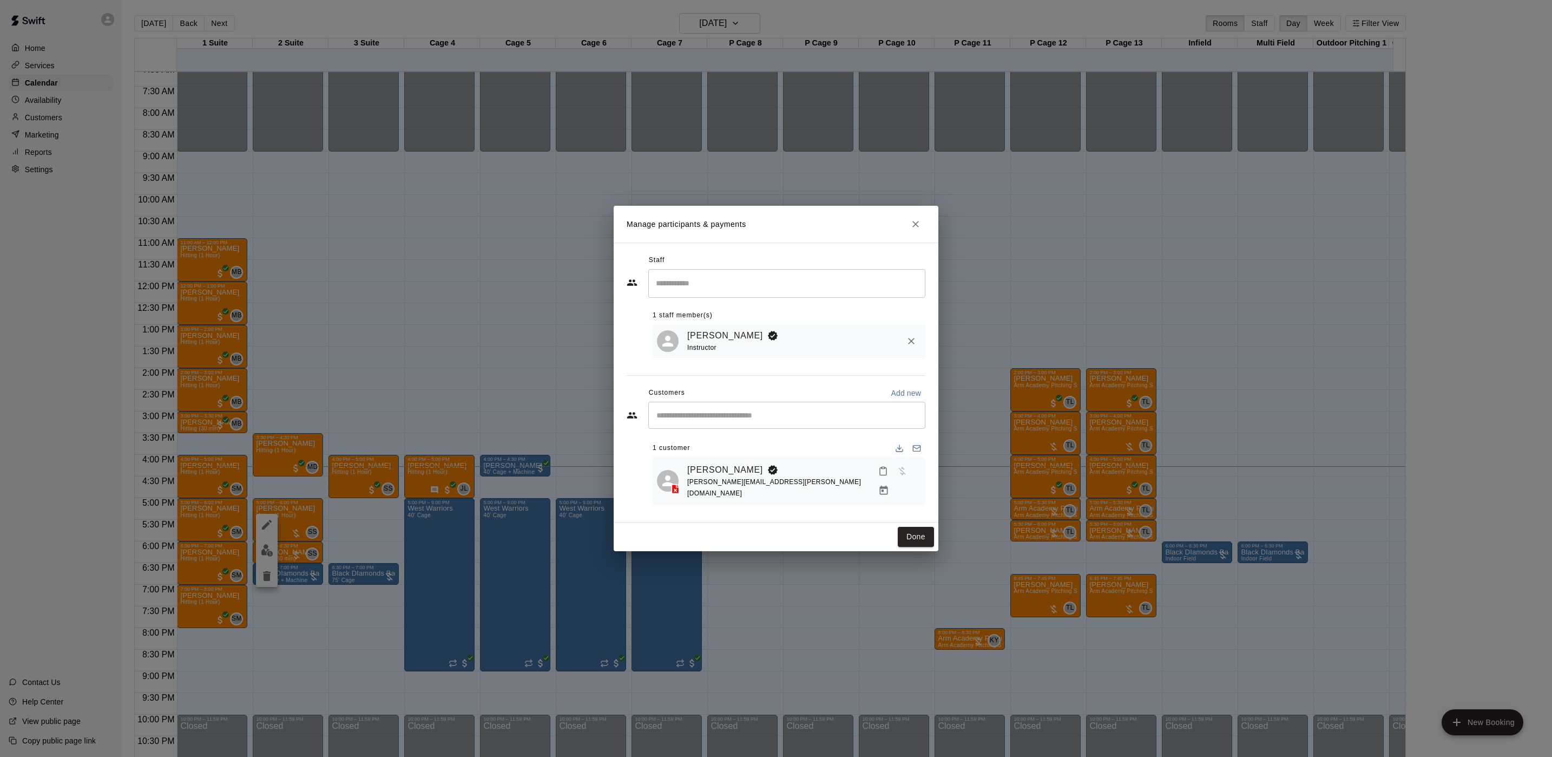
click at [546, 274] on div "Manage participants & payments Staff ​ 1 staff member(s) [PERSON_NAME] Instruct…" at bounding box center [776, 378] width 1552 height 757
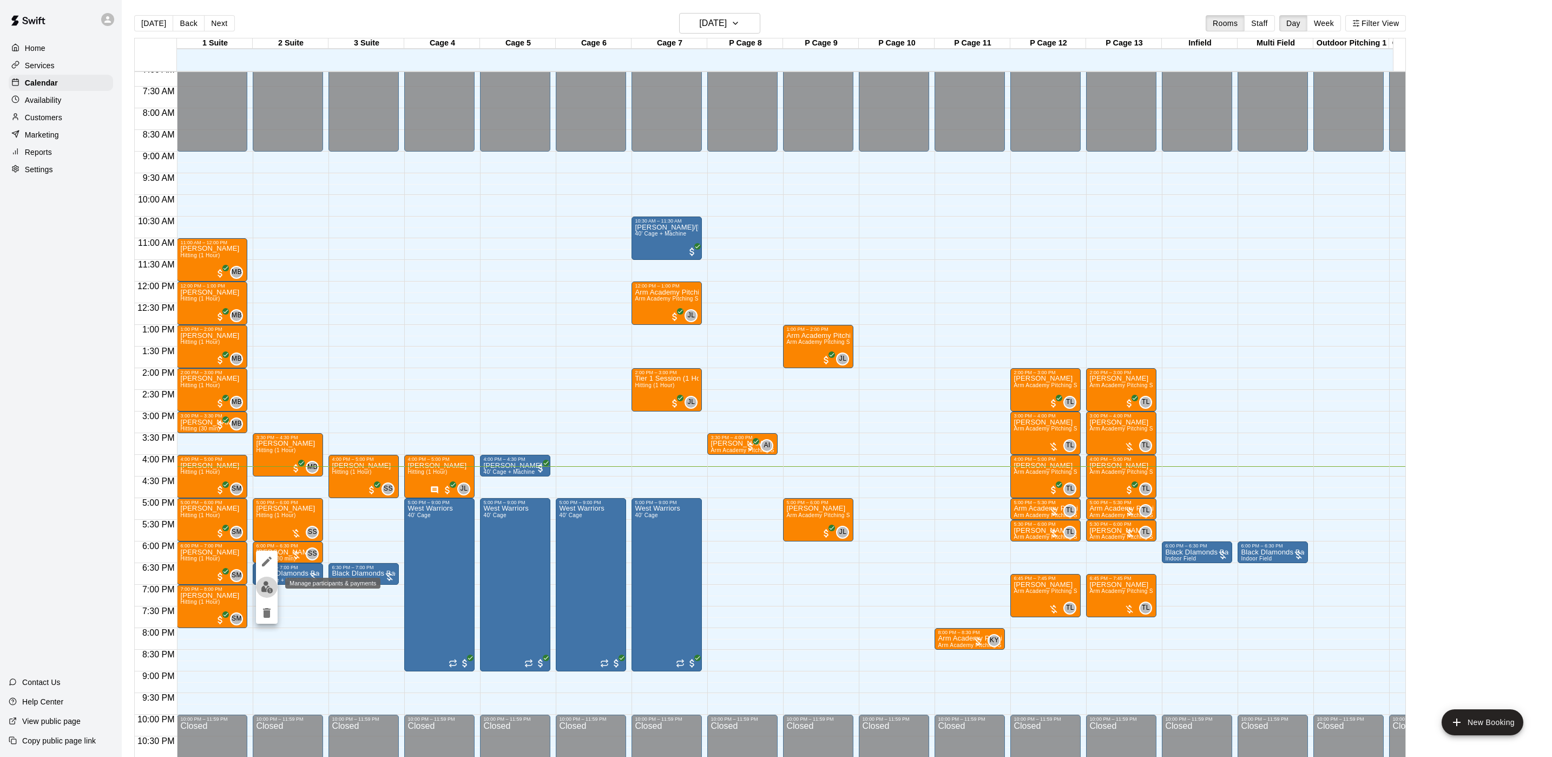
click at [268, 593] on img "edit" at bounding box center [267, 587] width 12 height 12
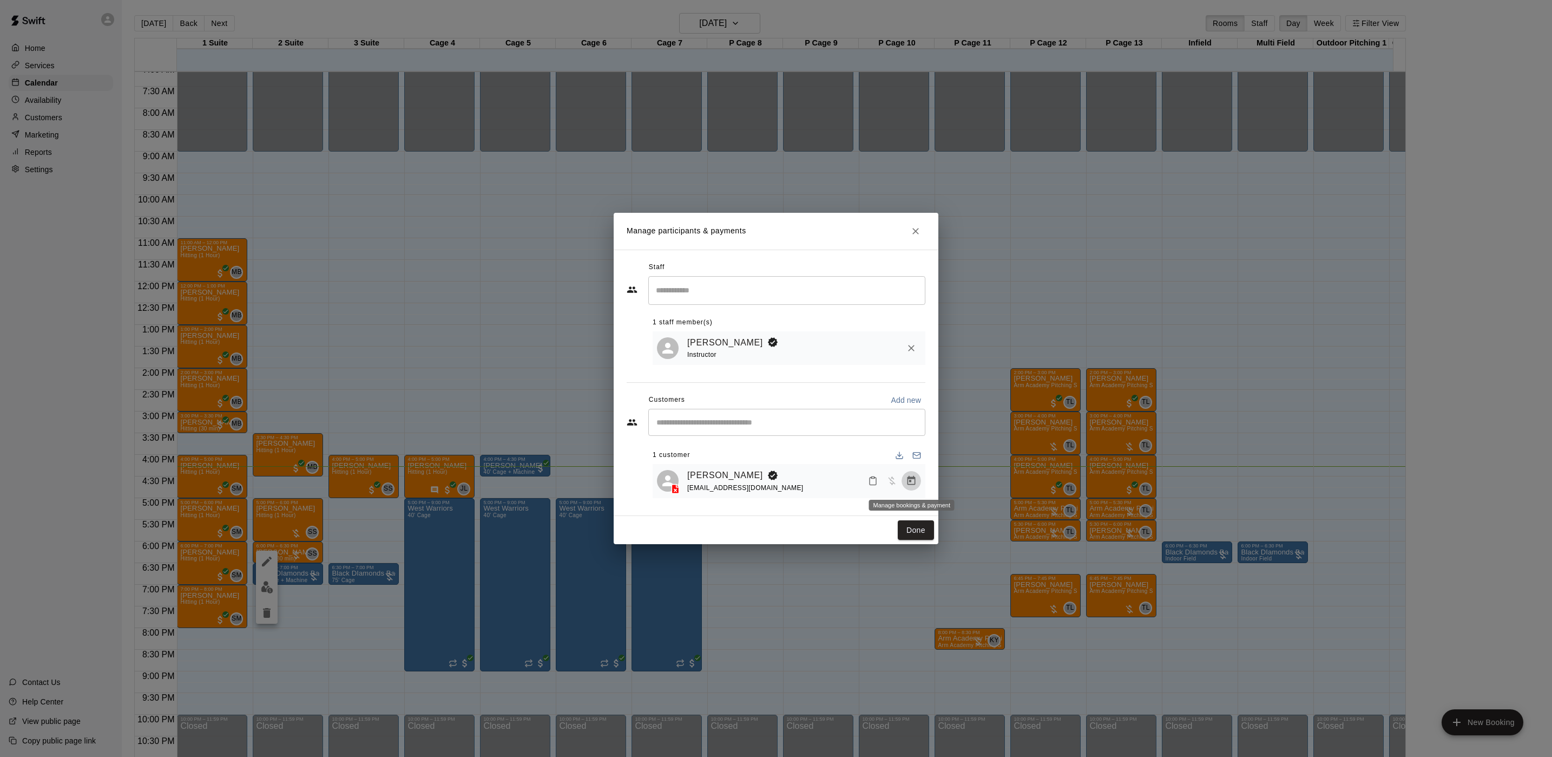
click at [914, 489] on button "Manage bookings & payment" at bounding box center [911, 480] width 19 height 19
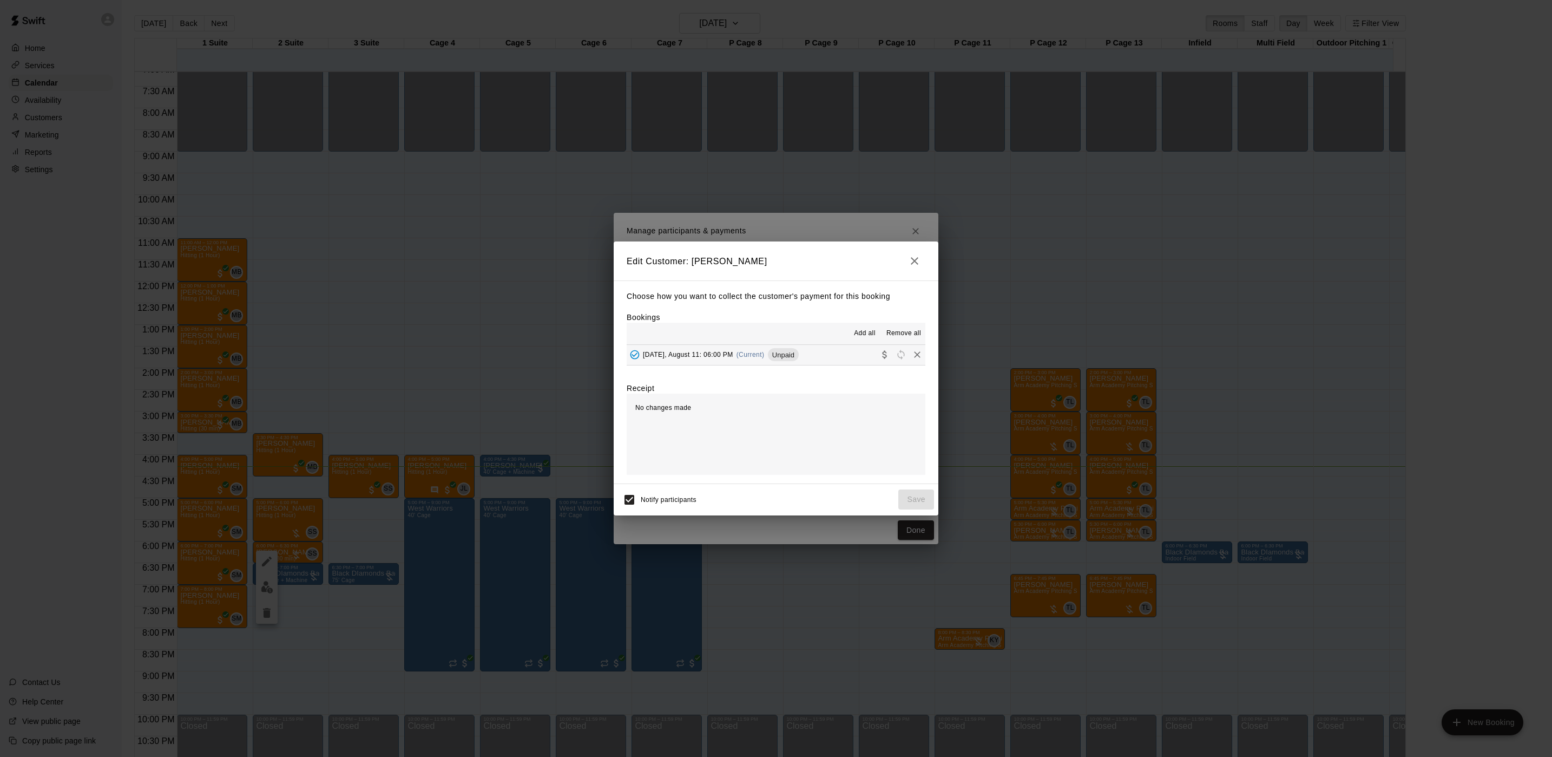
click at [693, 343] on div "Add all Remove all" at bounding box center [776, 334] width 299 height 22
click at [692, 361] on div "[DATE], August 11: 06:00 PM (Current) Unpaid" at bounding box center [713, 354] width 172 height 16
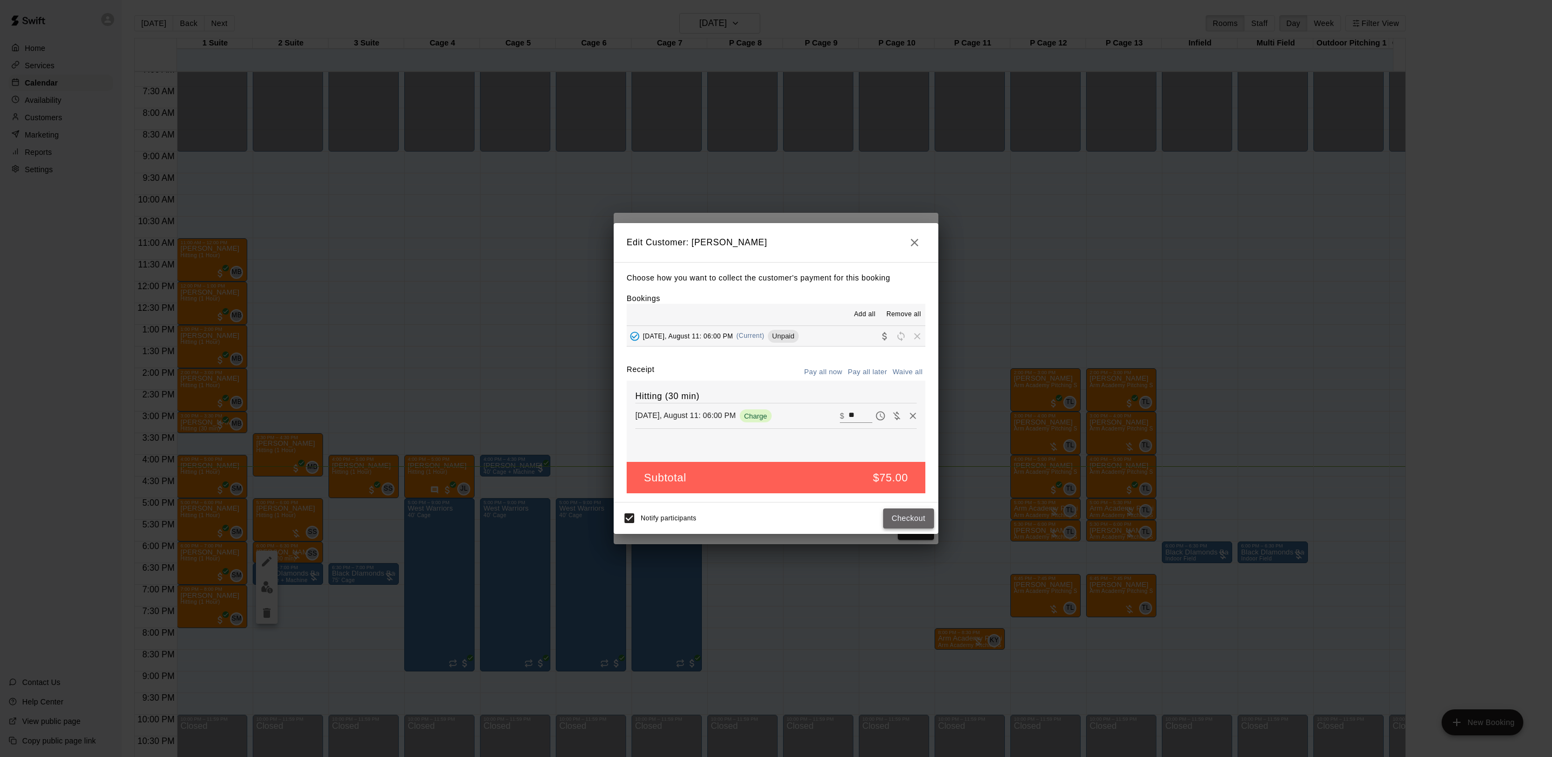
click at [916, 528] on button "Checkout" at bounding box center [908, 518] width 51 height 20
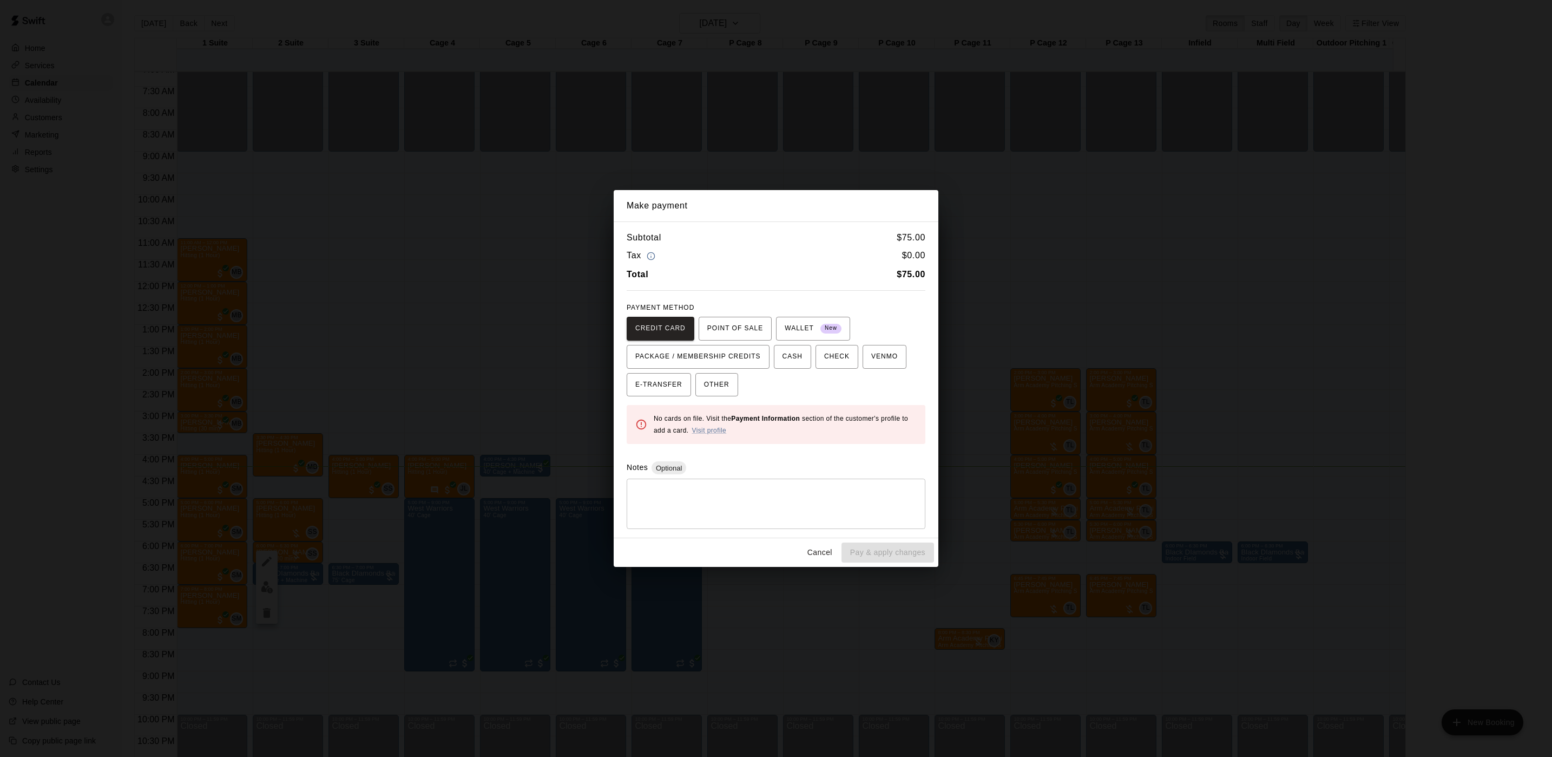
click at [647, 167] on div "Make payment Subtotal $ 75.00 Tax $ 0.00 Total $ 75.00 PAYMENT METHOD CREDIT CA…" at bounding box center [776, 378] width 1552 height 757
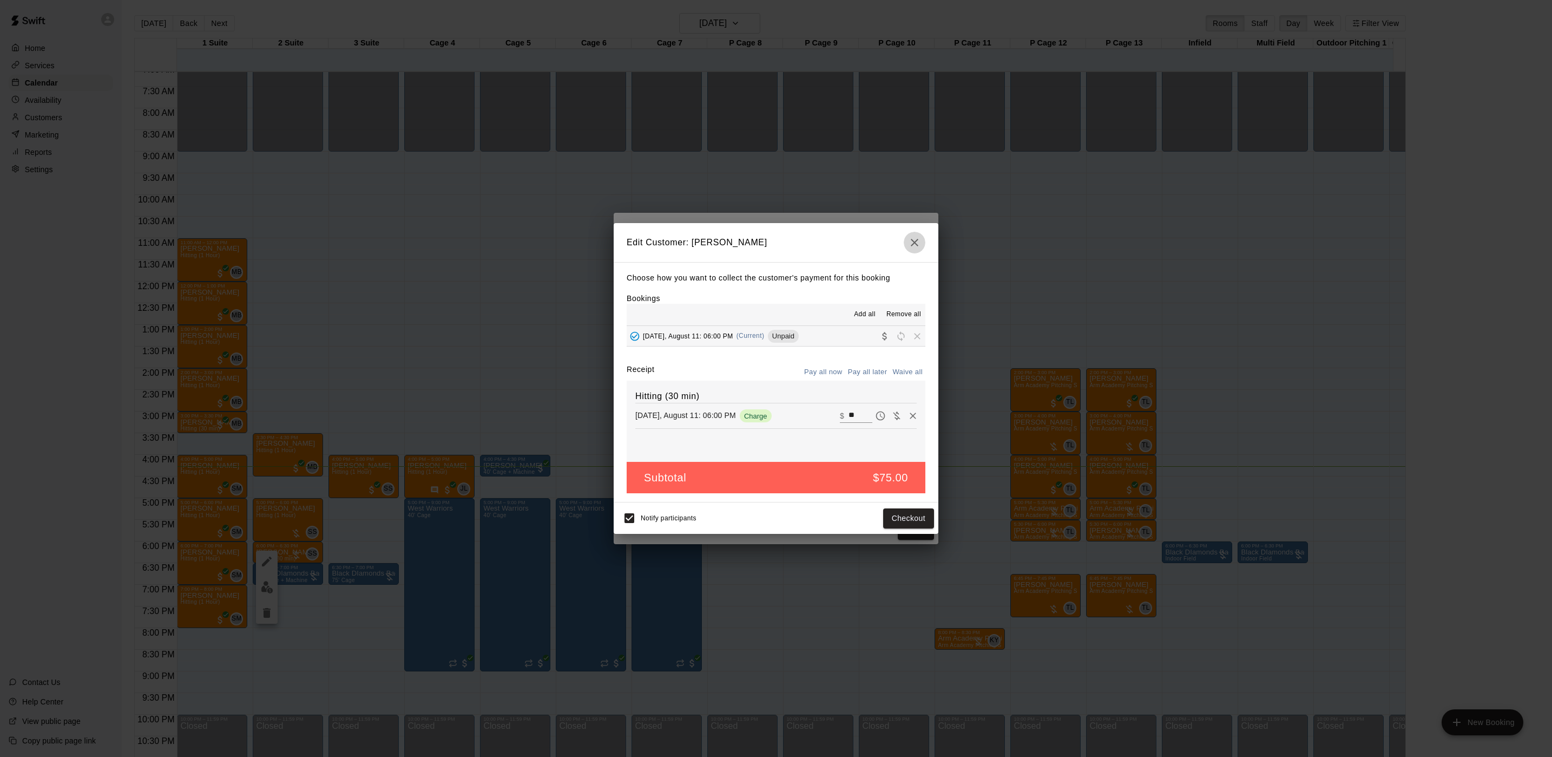
click at [922, 244] on button "button" at bounding box center [915, 243] width 22 height 22
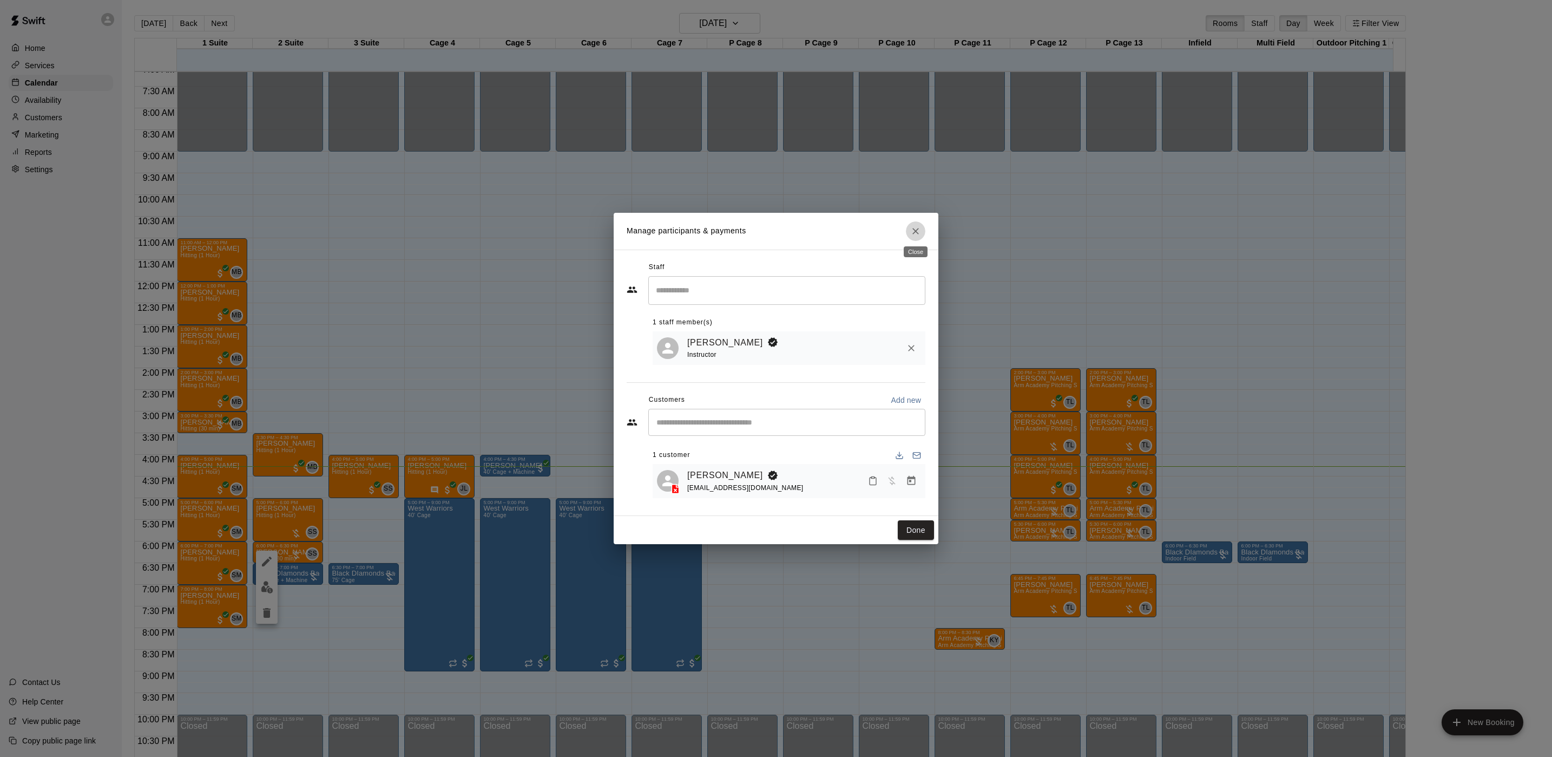
click at [913, 226] on icon "Close" at bounding box center [915, 231] width 11 height 11
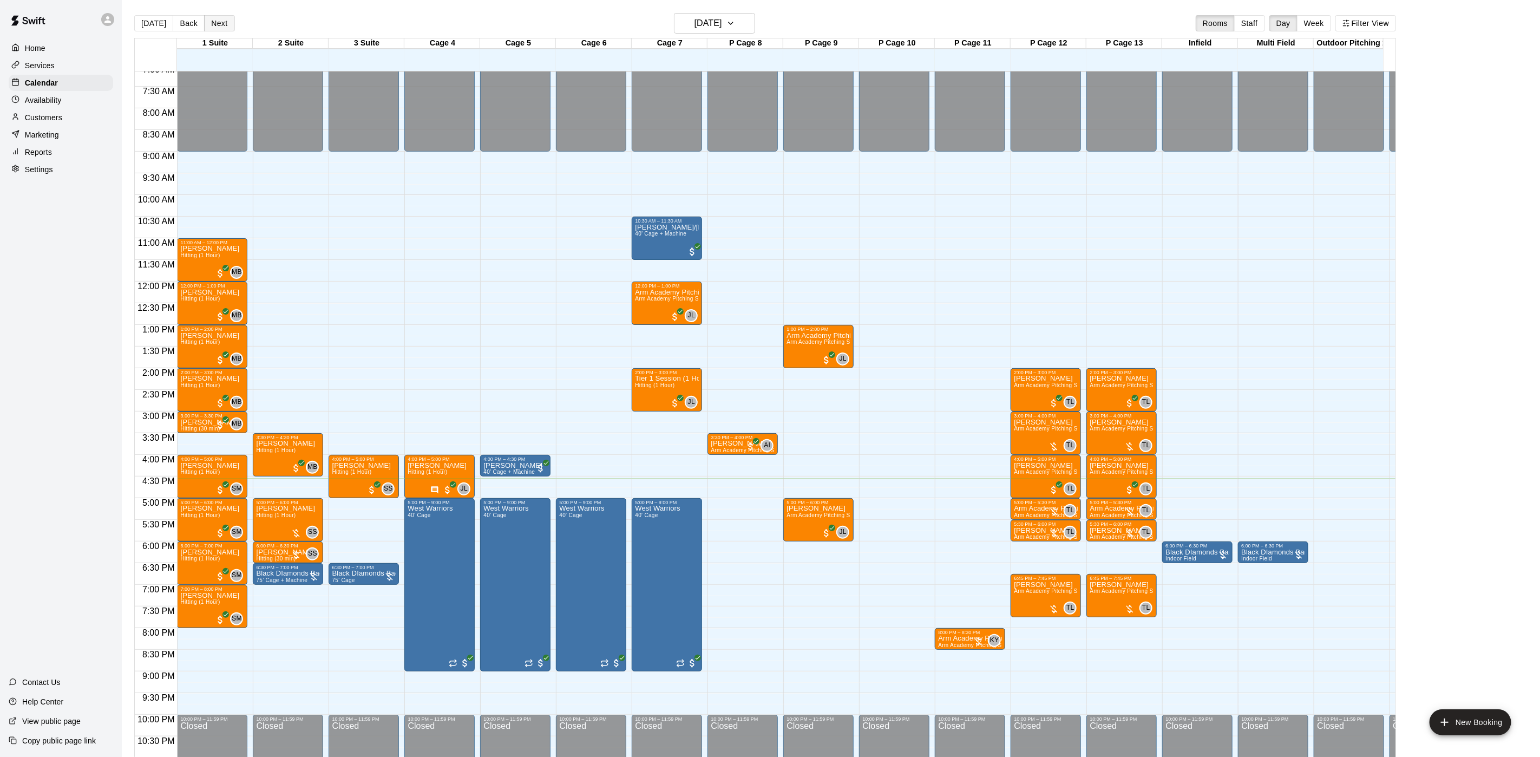
click at [219, 28] on button "Next" at bounding box center [219, 23] width 30 height 16
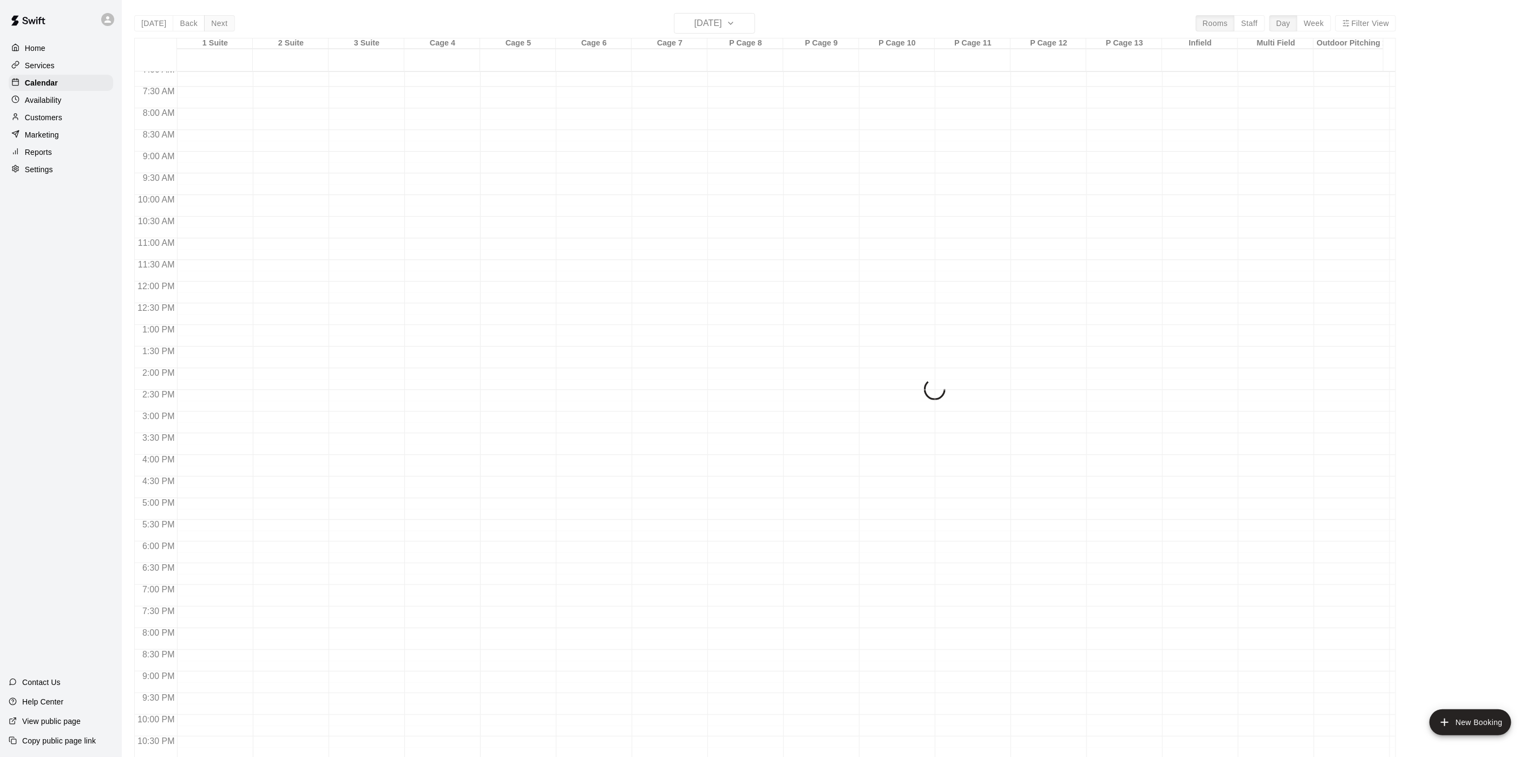
click at [219, 28] on div "[DATE] Back [DATE][DATE] Rooms Staff Day Week Filter View 1 Suite 12 Tue 2 Suit…" at bounding box center [765, 391] width 1262 height 757
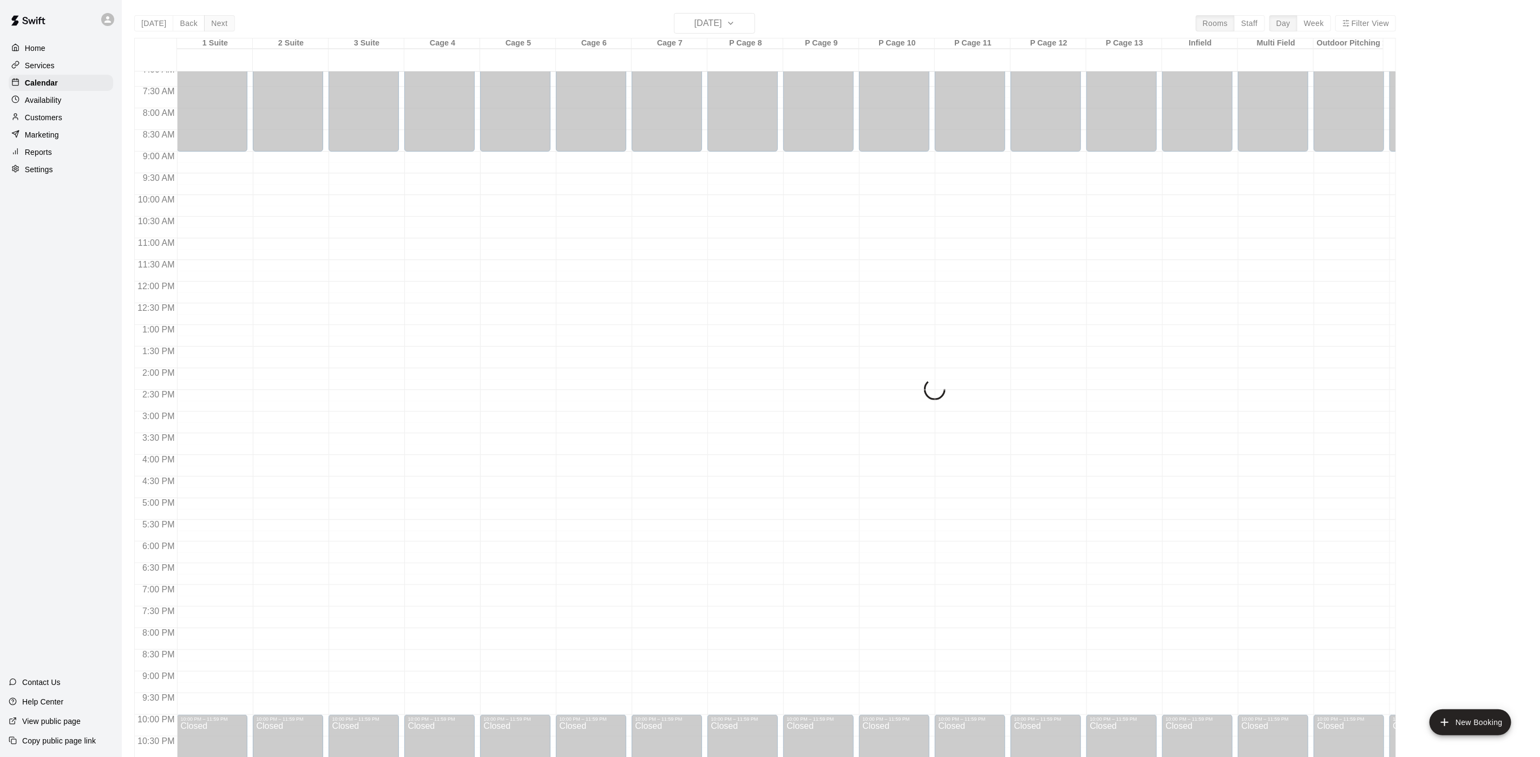
click at [219, 28] on div "[DATE] Back [DATE][DATE] Rooms Staff Day Week Filter View 1 Suite 12 Tue 2 Suit…" at bounding box center [765, 391] width 1262 height 757
click at [219, 28] on button "Next" at bounding box center [219, 23] width 30 height 16
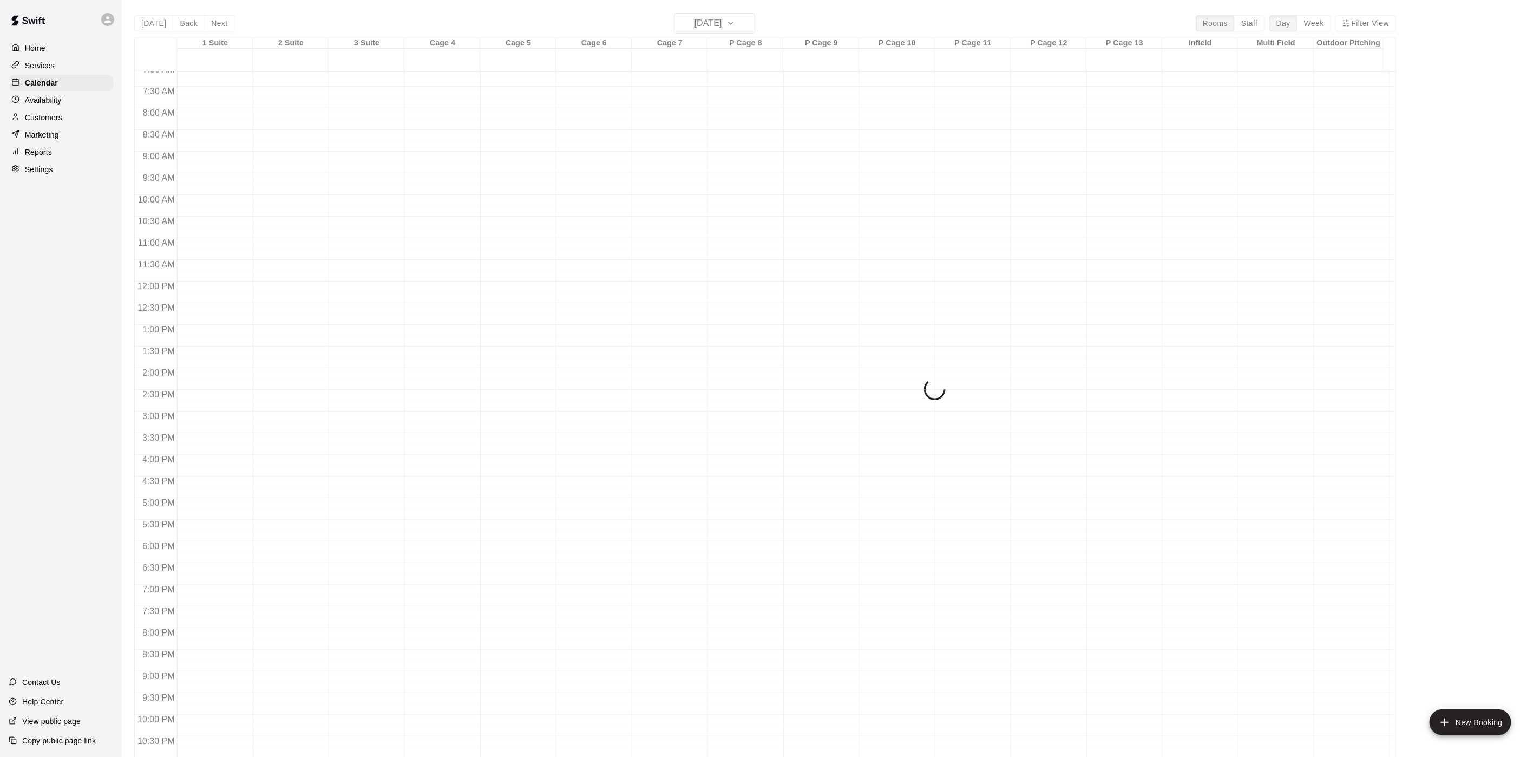
click at [219, 27] on div "[DATE] Back [DATE][DATE] Rooms Staff Day Week Filter View 1 Suite 13 Wed 2 Suit…" at bounding box center [765, 391] width 1262 height 757
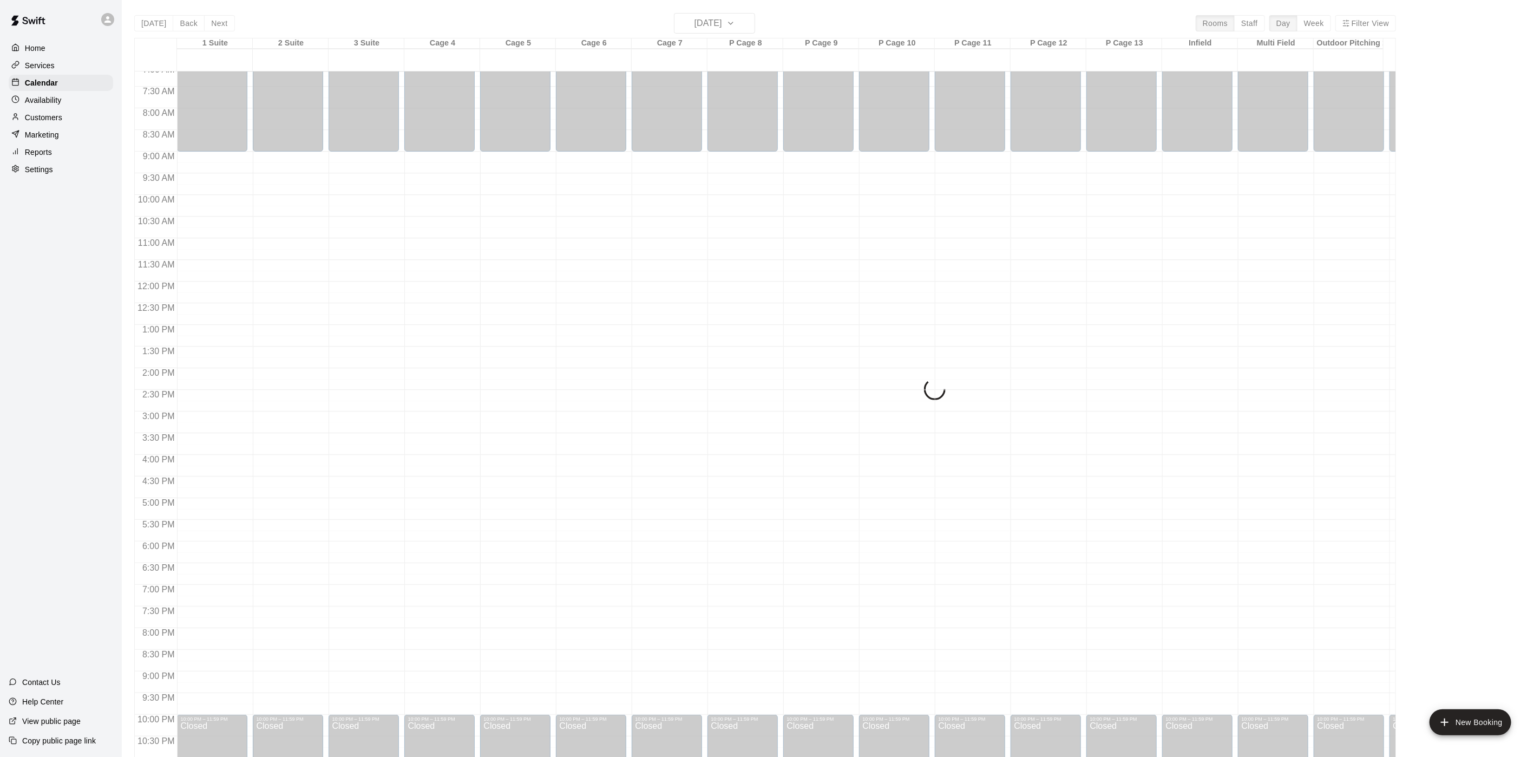
click at [219, 27] on div "[DATE] Back [DATE][DATE] Rooms Staff Day Week Filter View 1 Suite 13 Wed 2 Suit…" at bounding box center [765, 391] width 1262 height 757
click at [219, 27] on button "Next" at bounding box center [219, 23] width 30 height 16
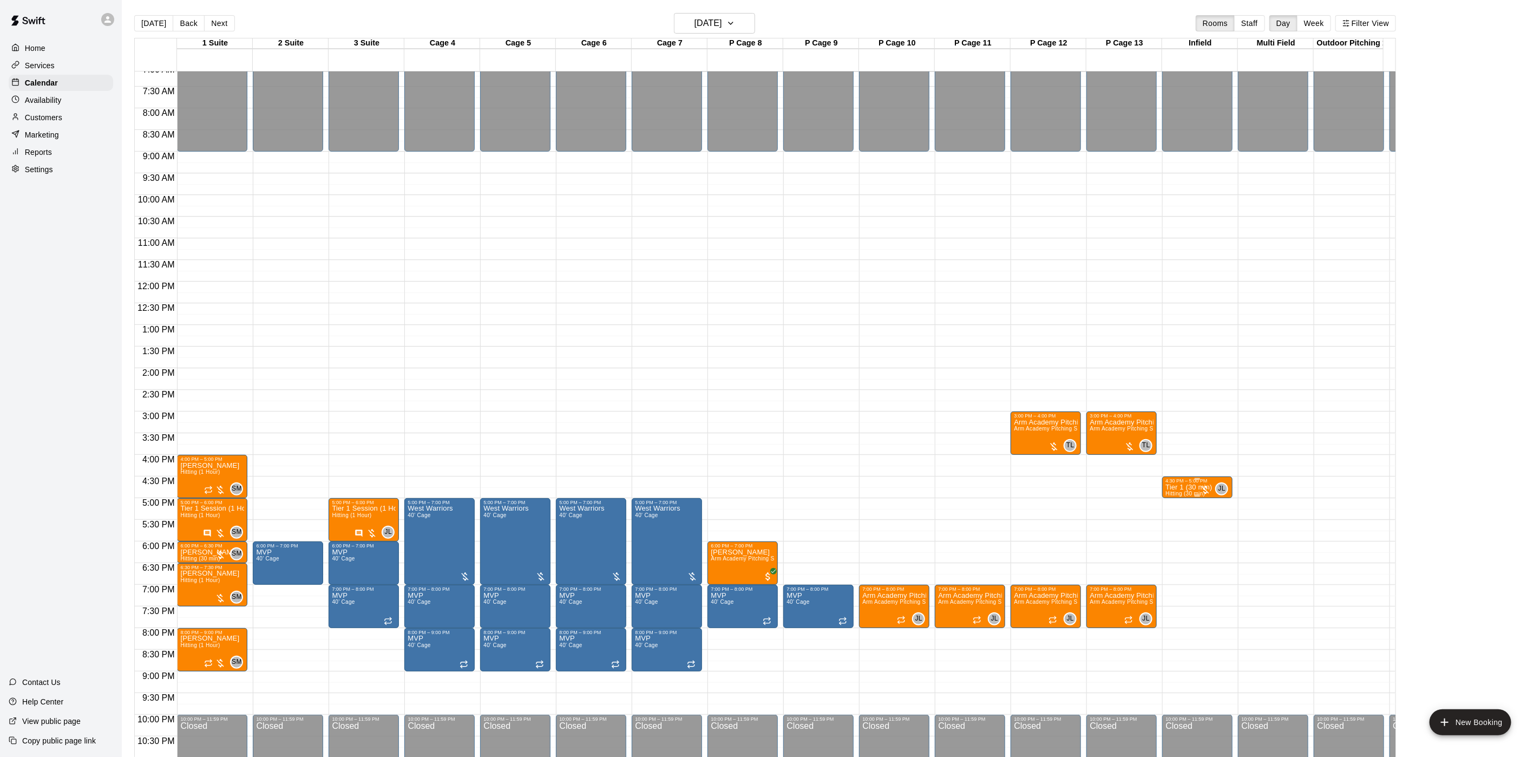
click at [1187, 496] on div at bounding box center [1197, 496] width 64 height 2
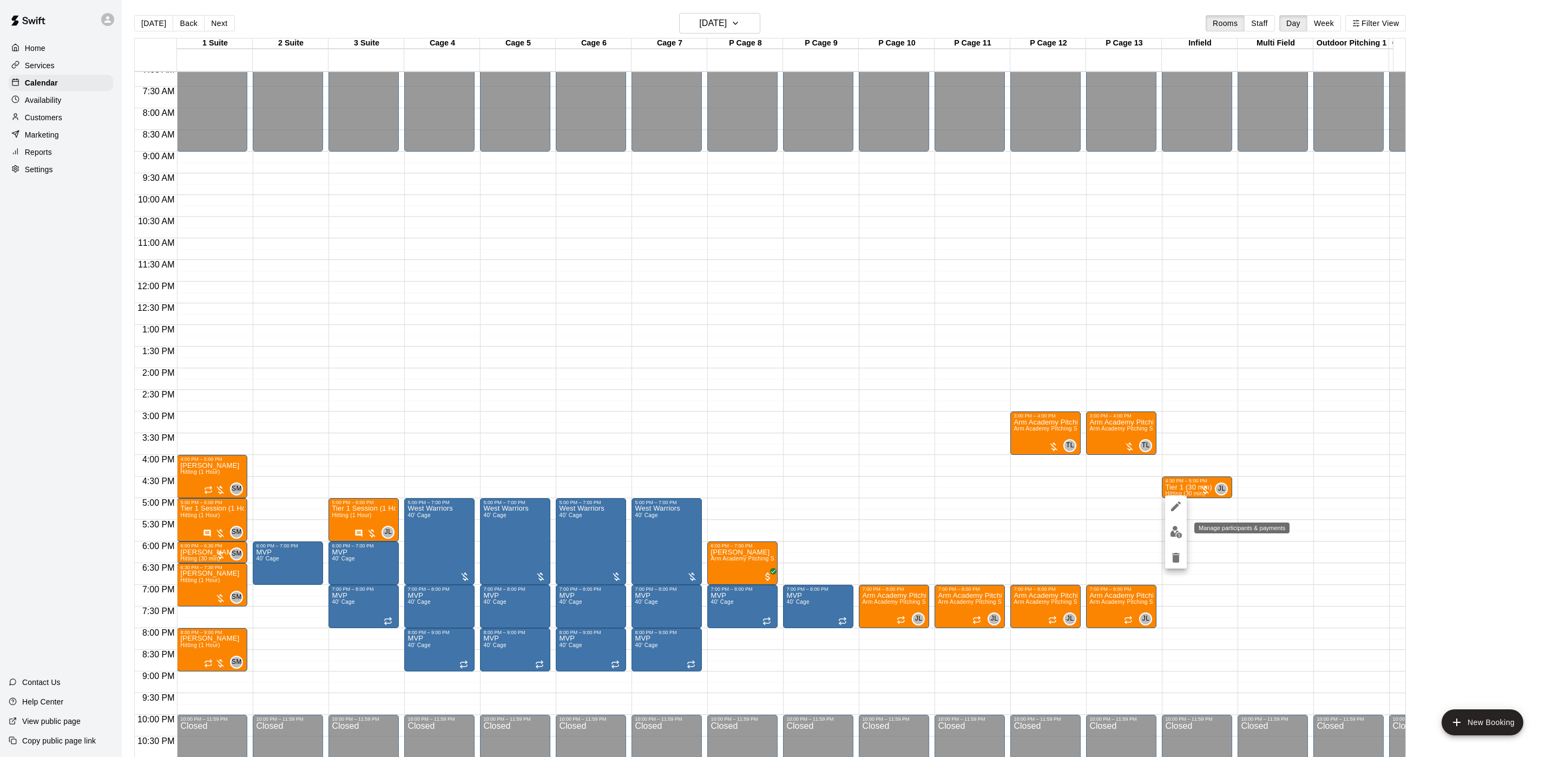
click at [1179, 527] on img "edit" at bounding box center [1176, 532] width 12 height 12
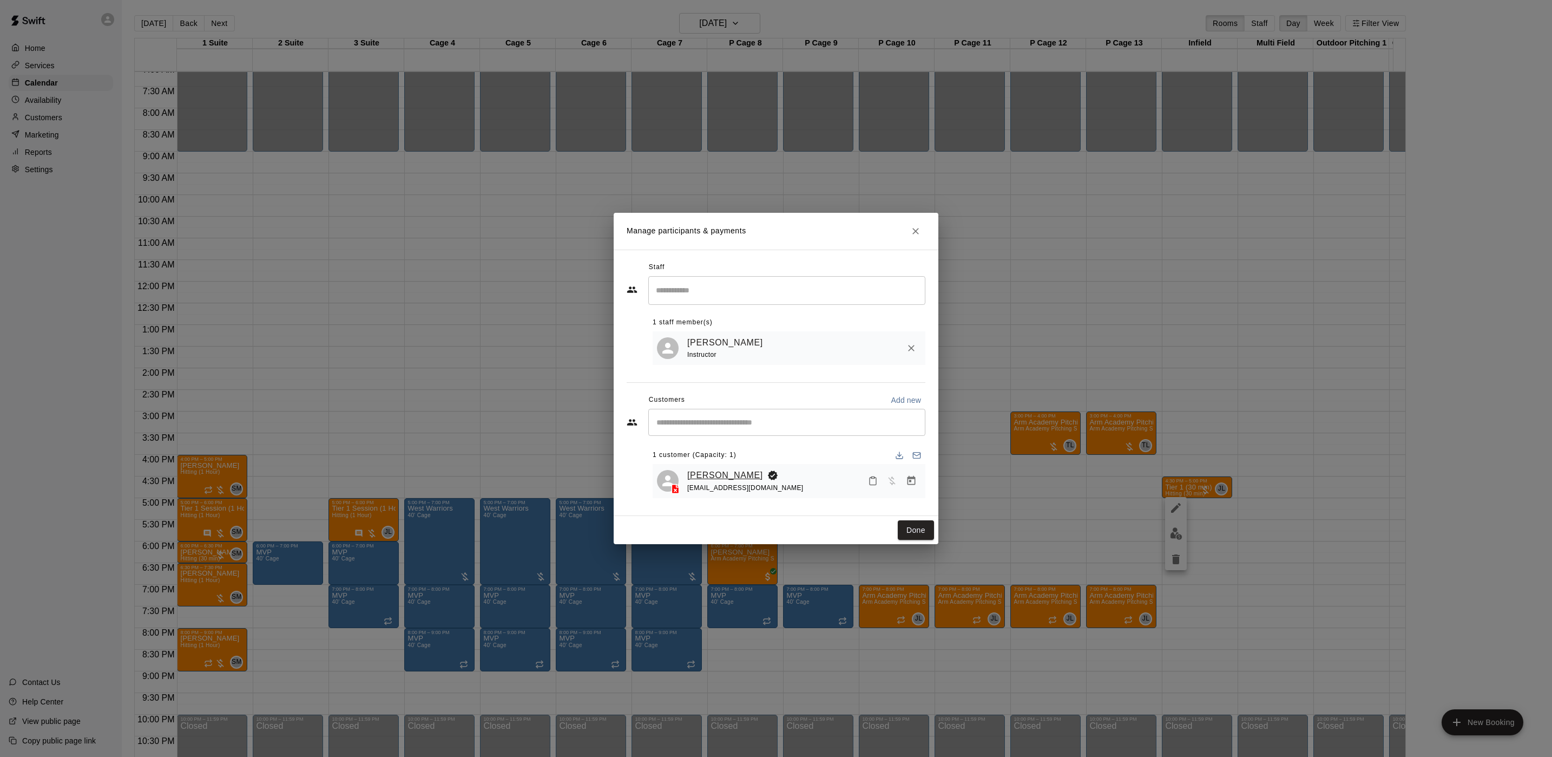
click at [714, 476] on link "[PERSON_NAME]" at bounding box center [725, 475] width 76 height 14
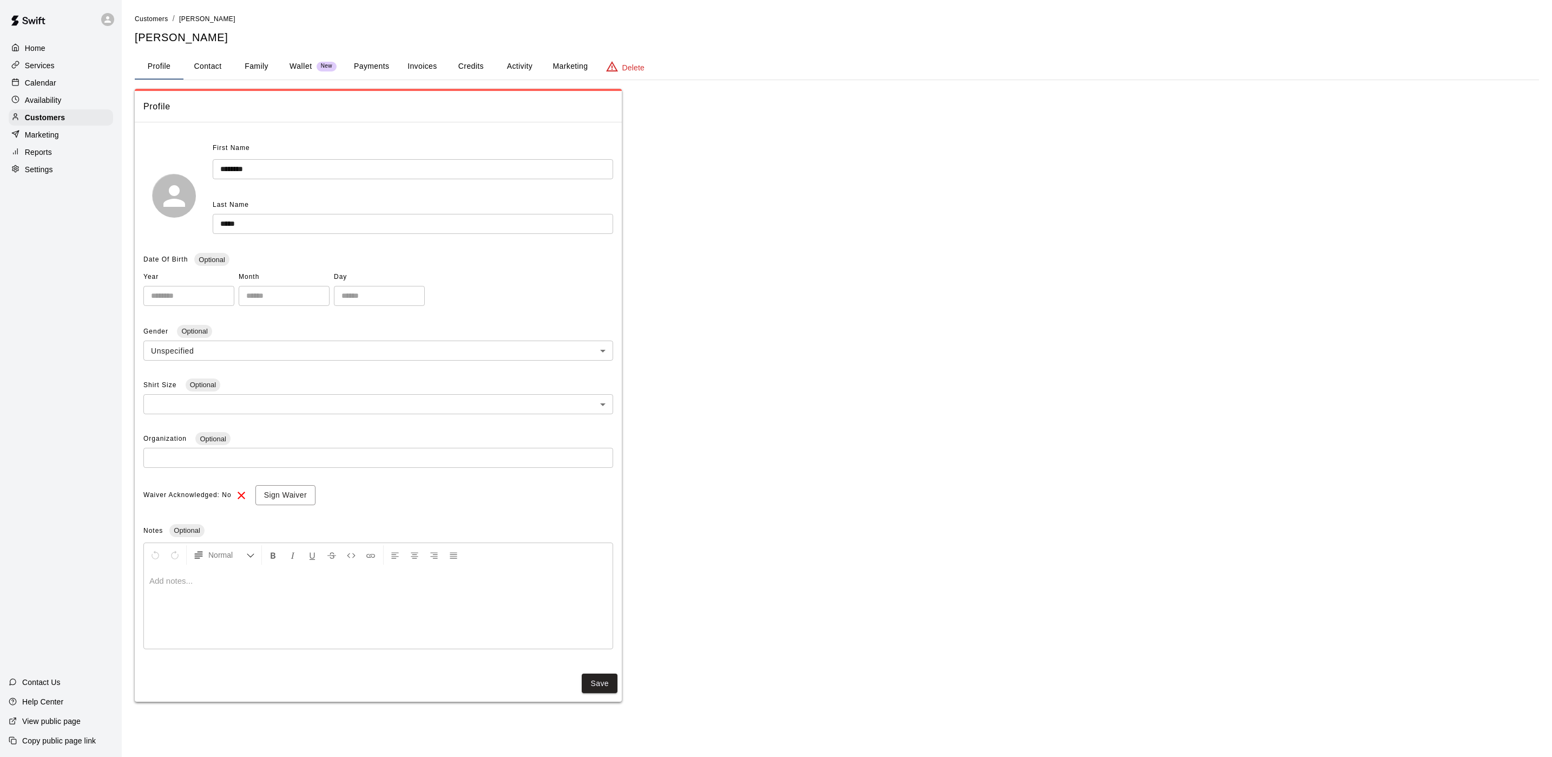
click at [249, 63] on button "Family" at bounding box center [256, 67] width 49 height 26
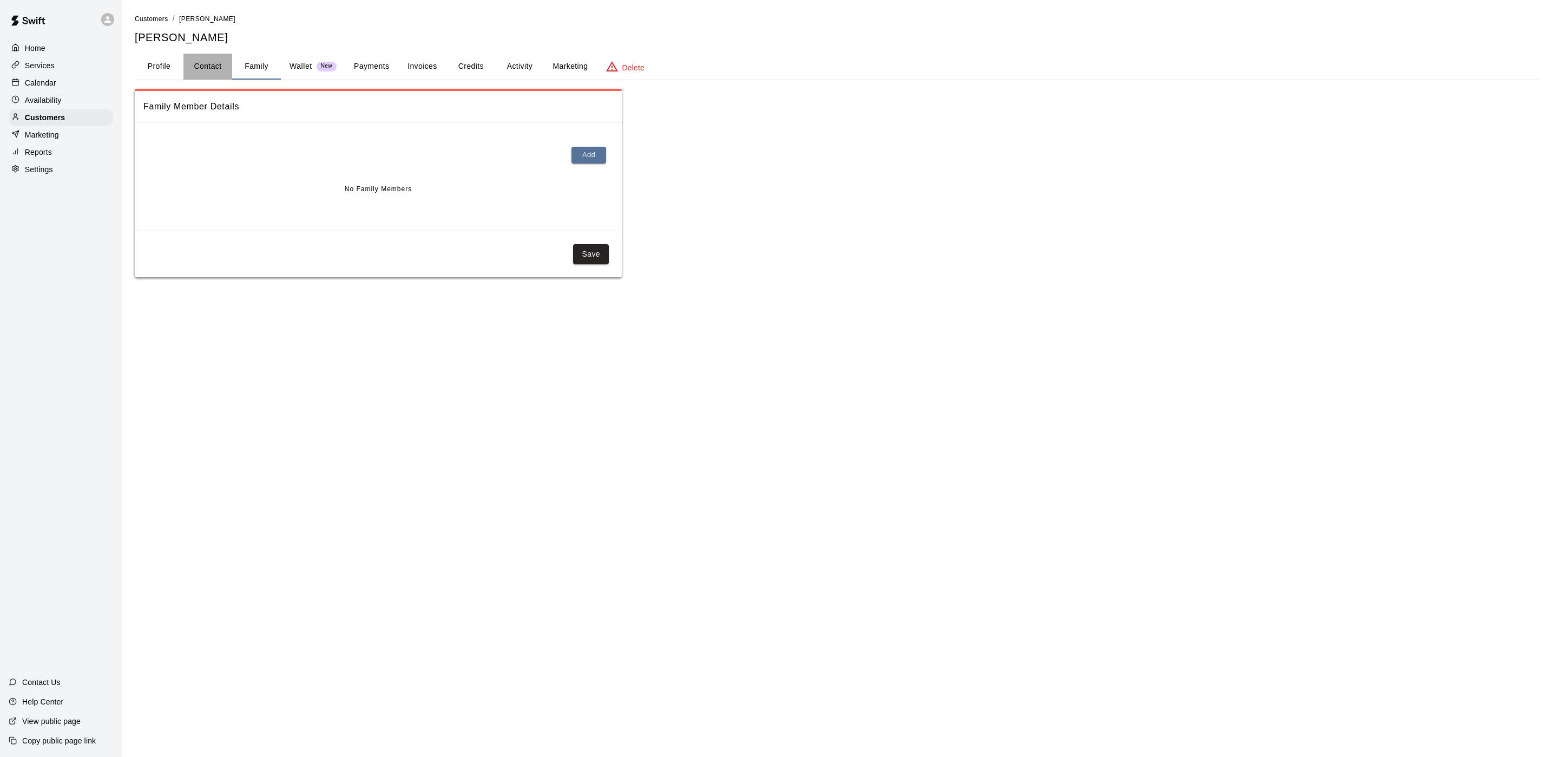
click at [195, 64] on button "Contact" at bounding box center [207, 67] width 49 height 26
select select "**"
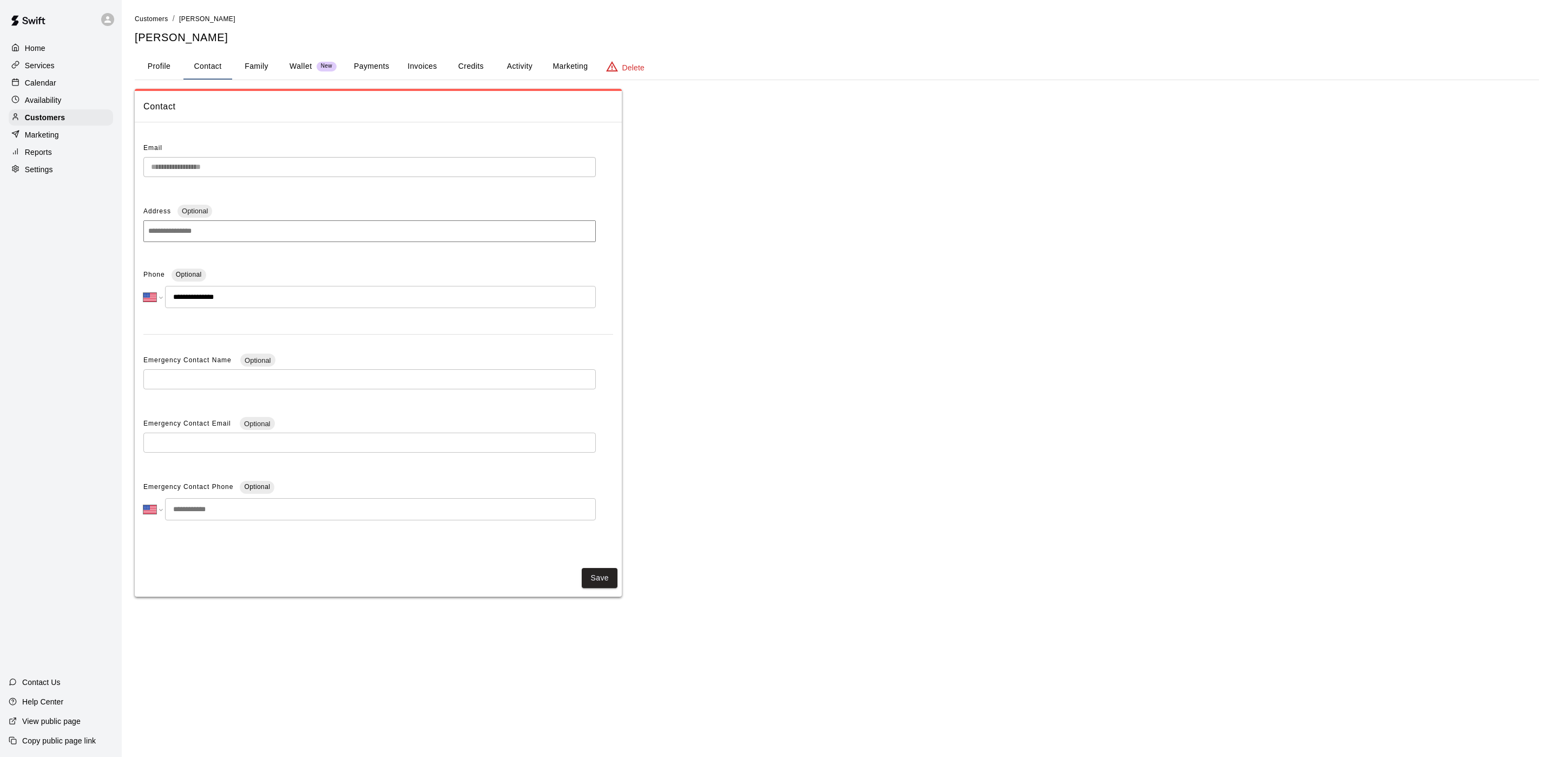
click at [78, 88] on div "Calendar" at bounding box center [61, 83] width 104 height 16
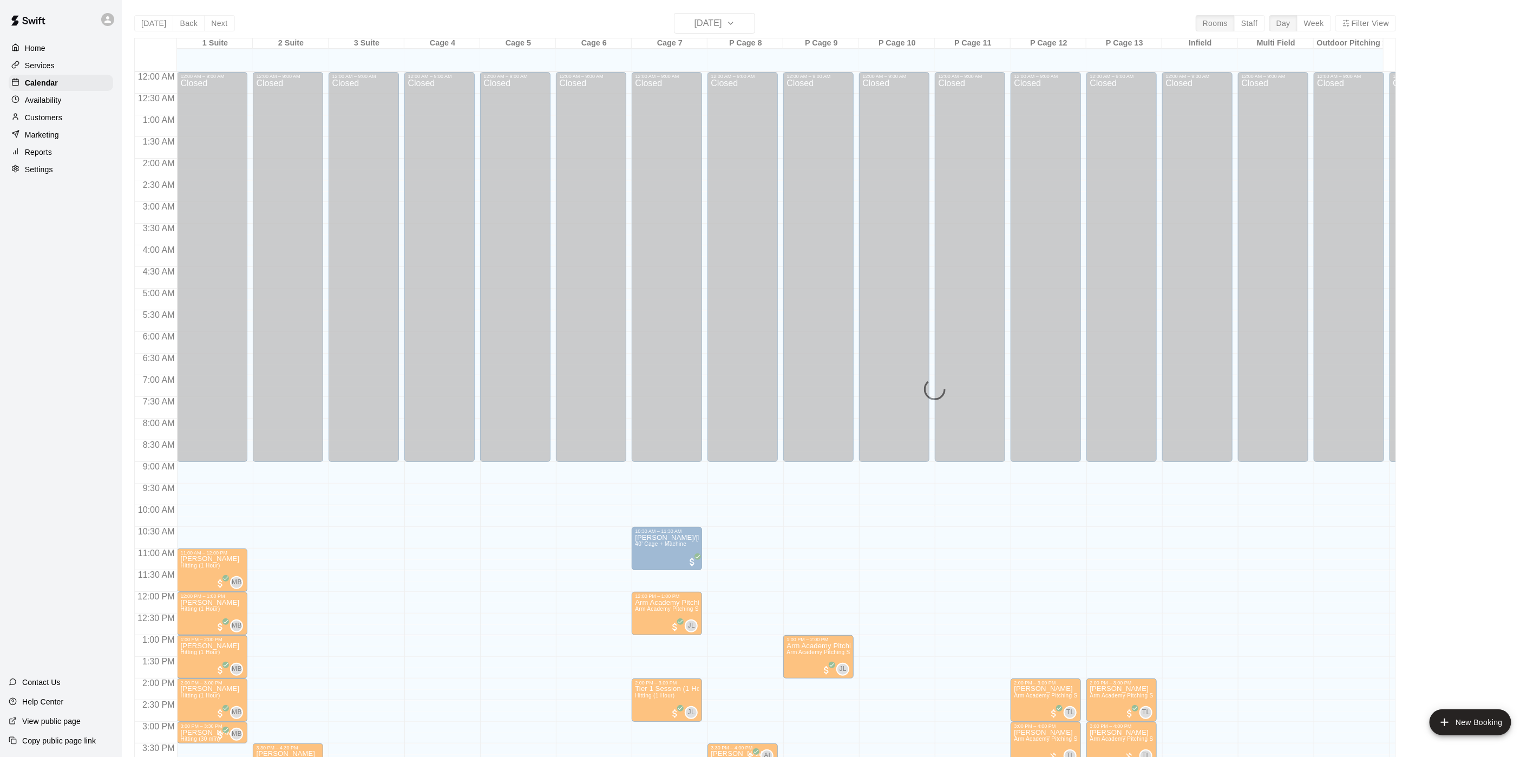
scroll to position [310, 0]
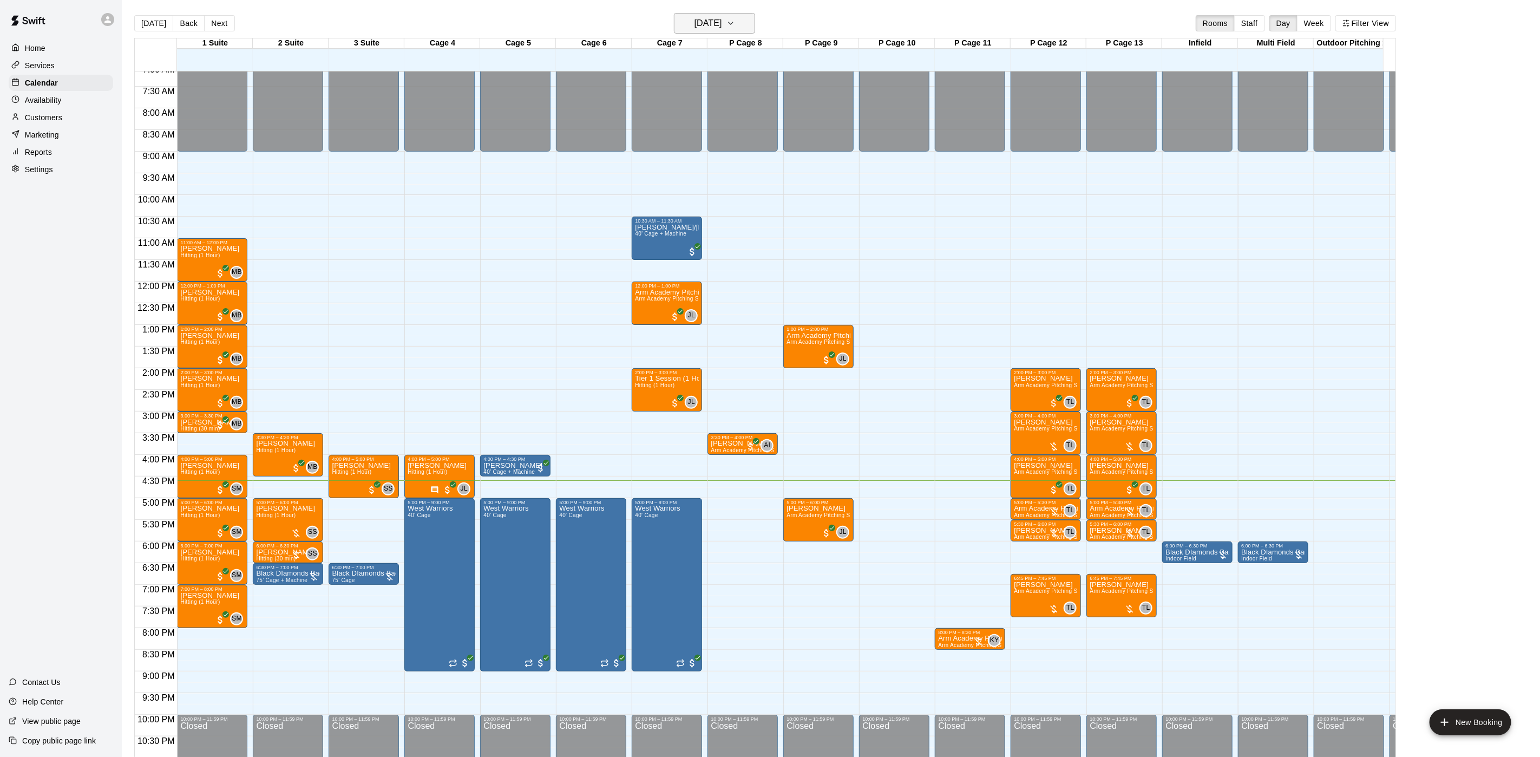
click at [722, 26] on h6 "[DATE]" at bounding box center [708, 23] width 28 height 15
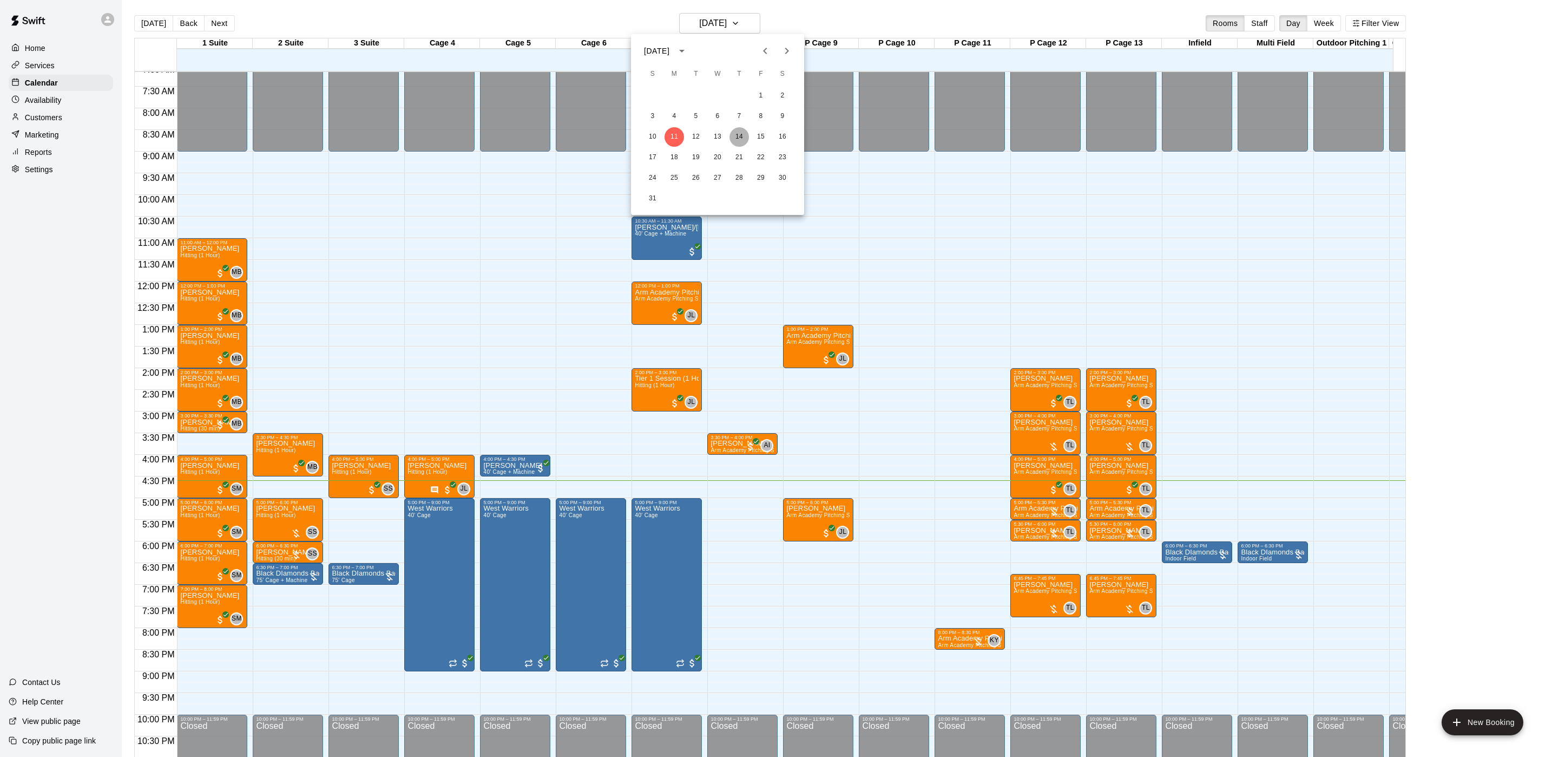
click at [739, 140] on button "14" at bounding box center [739, 136] width 19 height 19
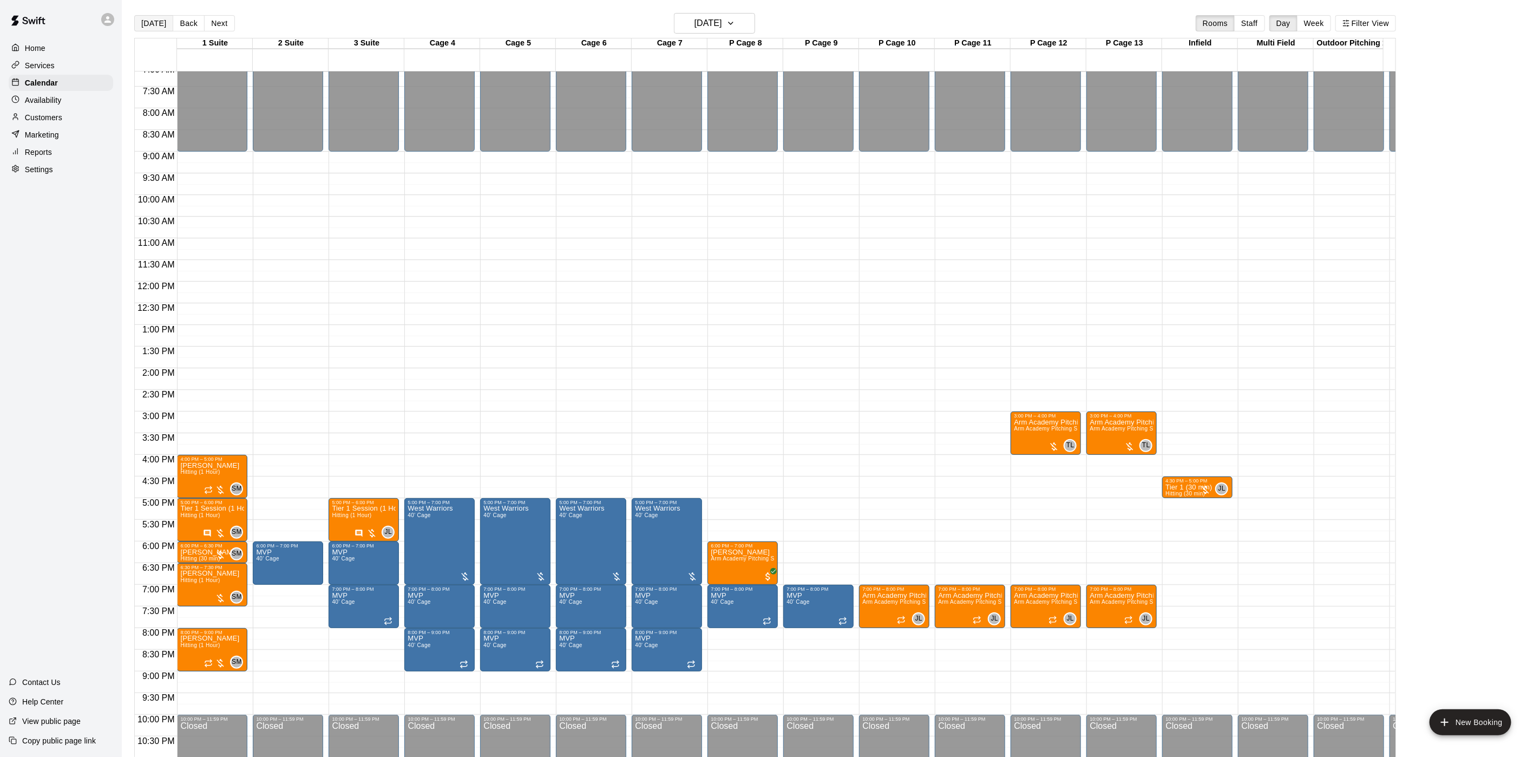
click at [148, 18] on button "[DATE]" at bounding box center [153, 23] width 39 height 16
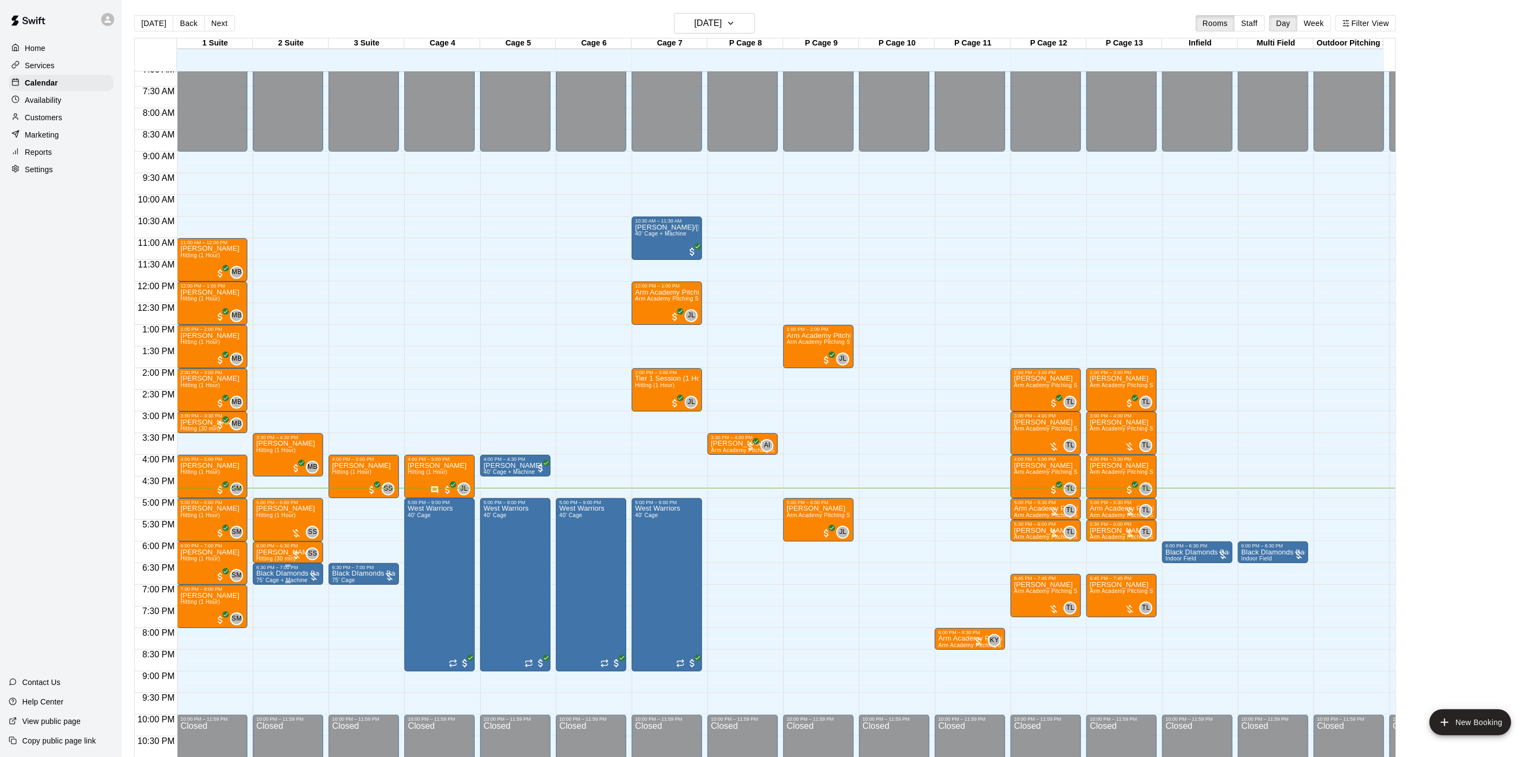
click at [300, 578] on span "75’ Cage + Machine" at bounding box center [281, 580] width 51 height 6
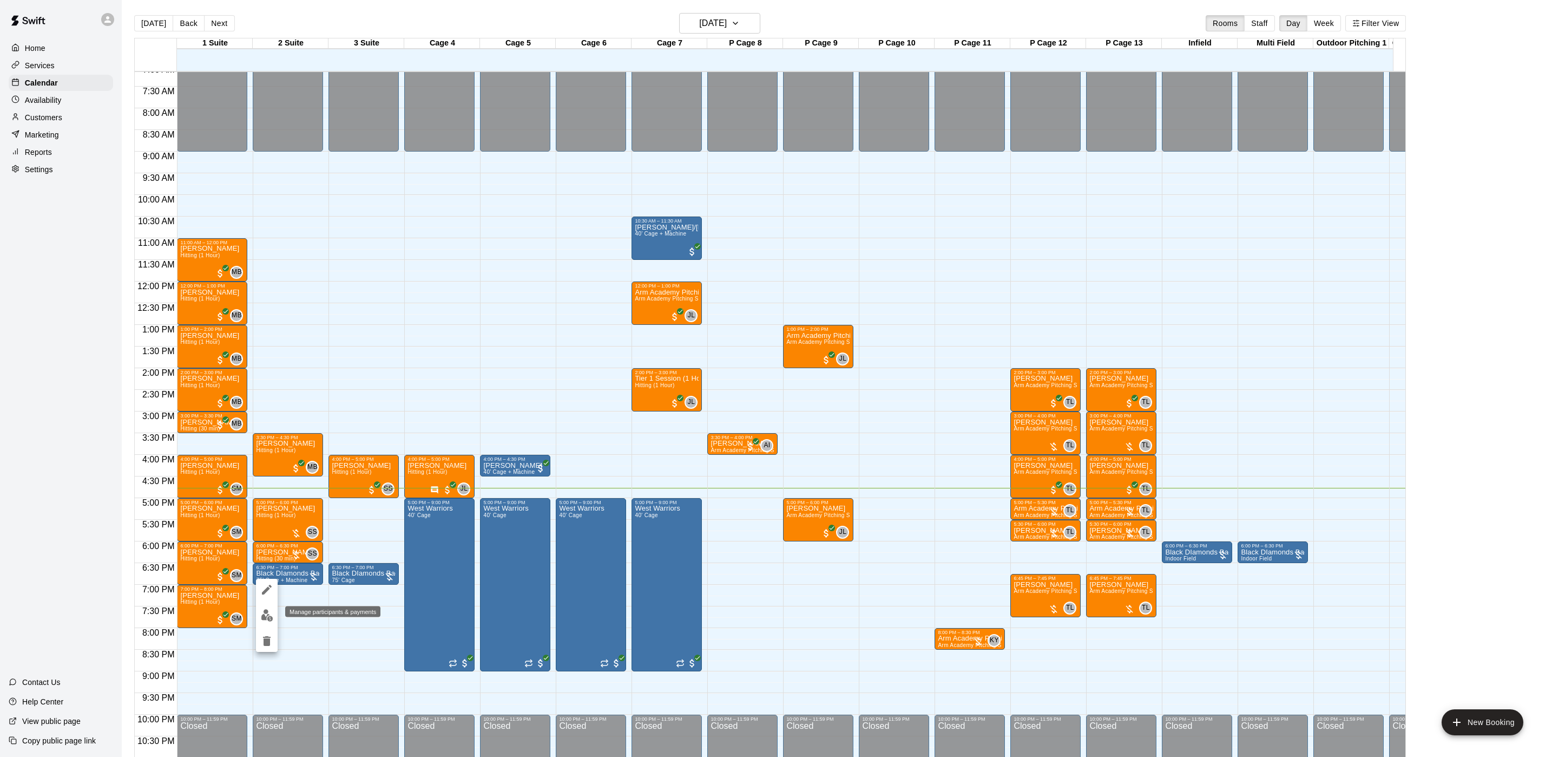
click at [272, 612] on img "edit" at bounding box center [267, 615] width 12 height 12
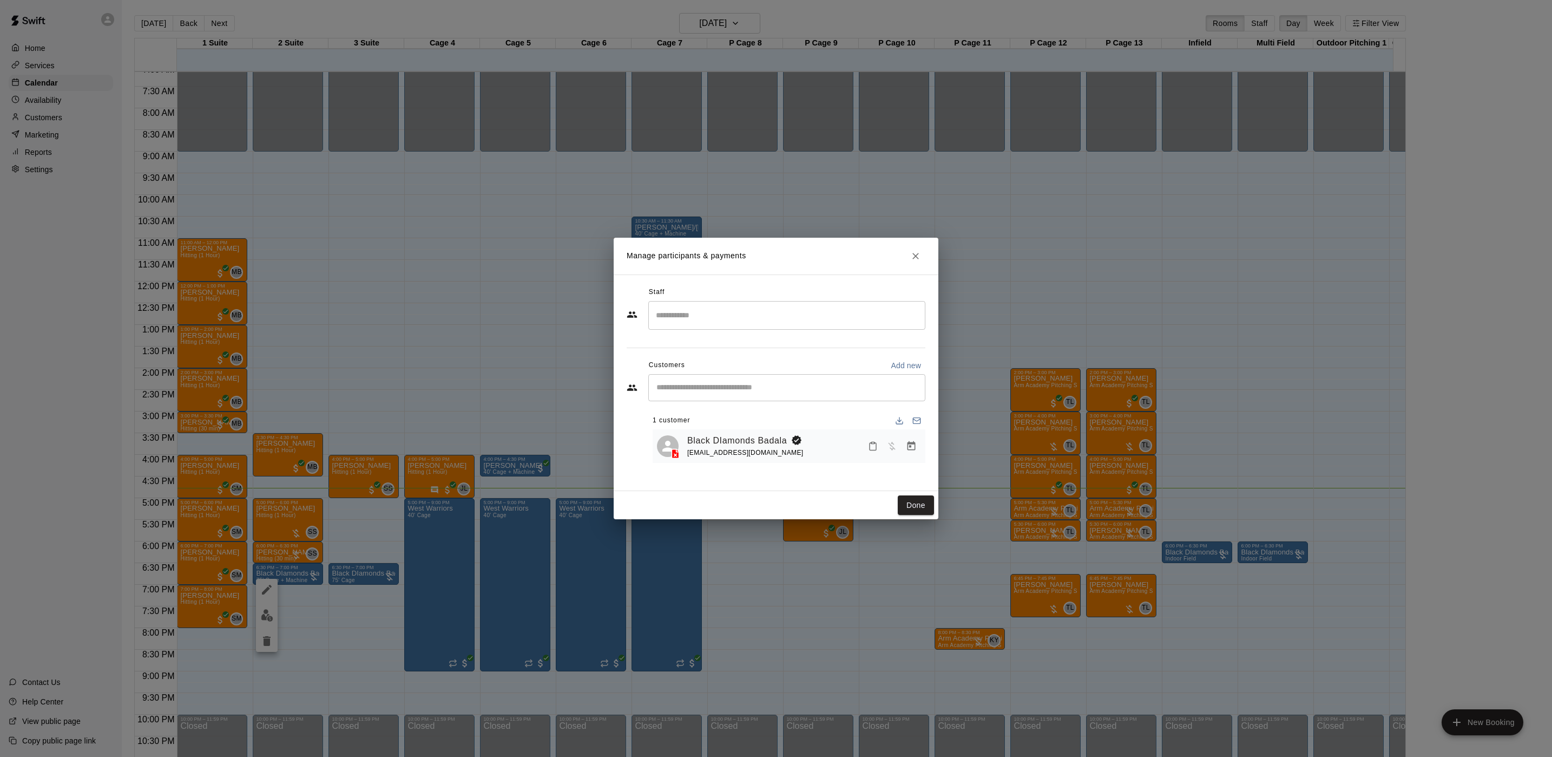
click at [460, 348] on div "Manage participants & payments Staff ​ Customers Add new ​ 1 customer Black DIa…" at bounding box center [776, 378] width 1552 height 757
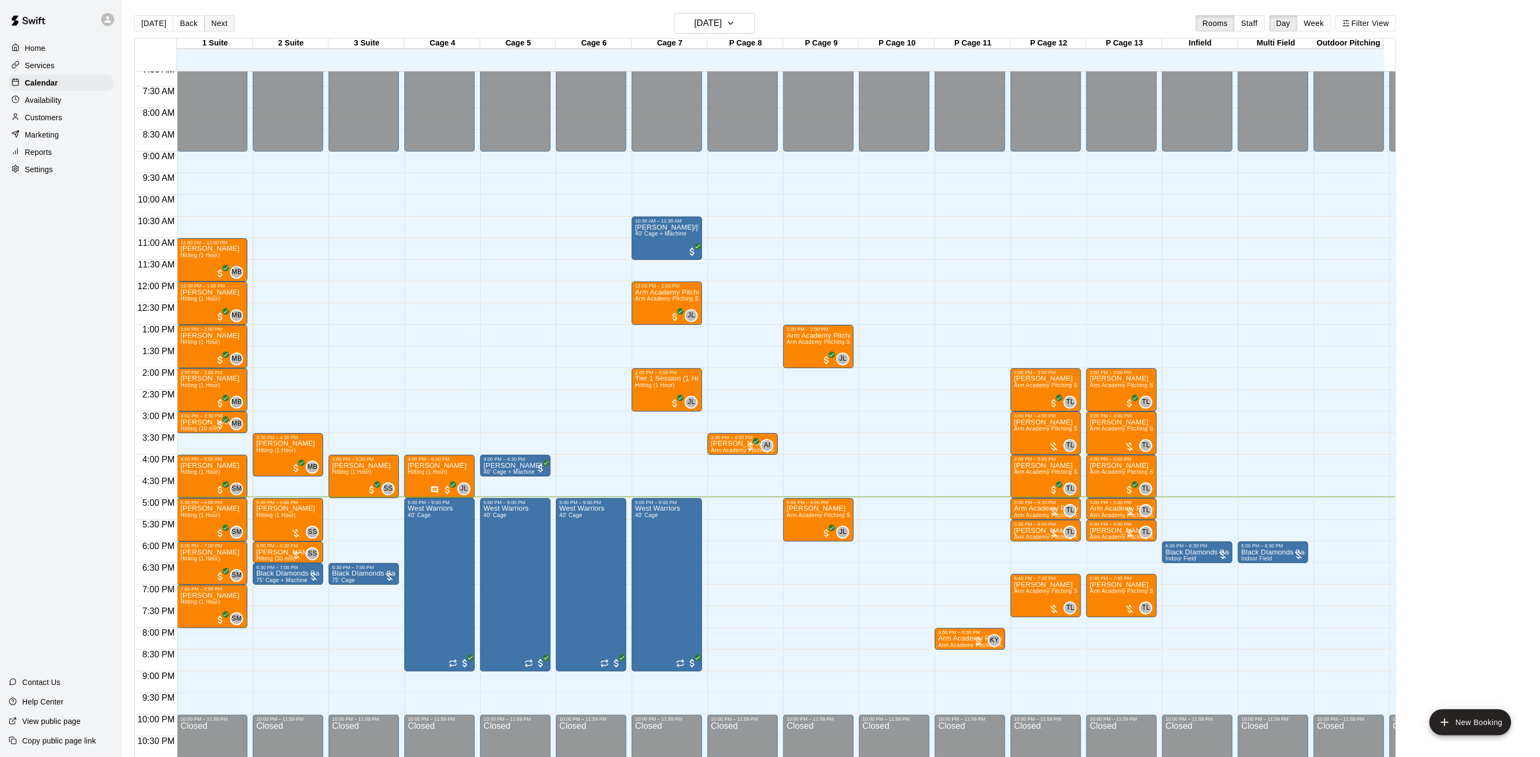
click at [208, 28] on button "Next" at bounding box center [219, 23] width 30 height 16
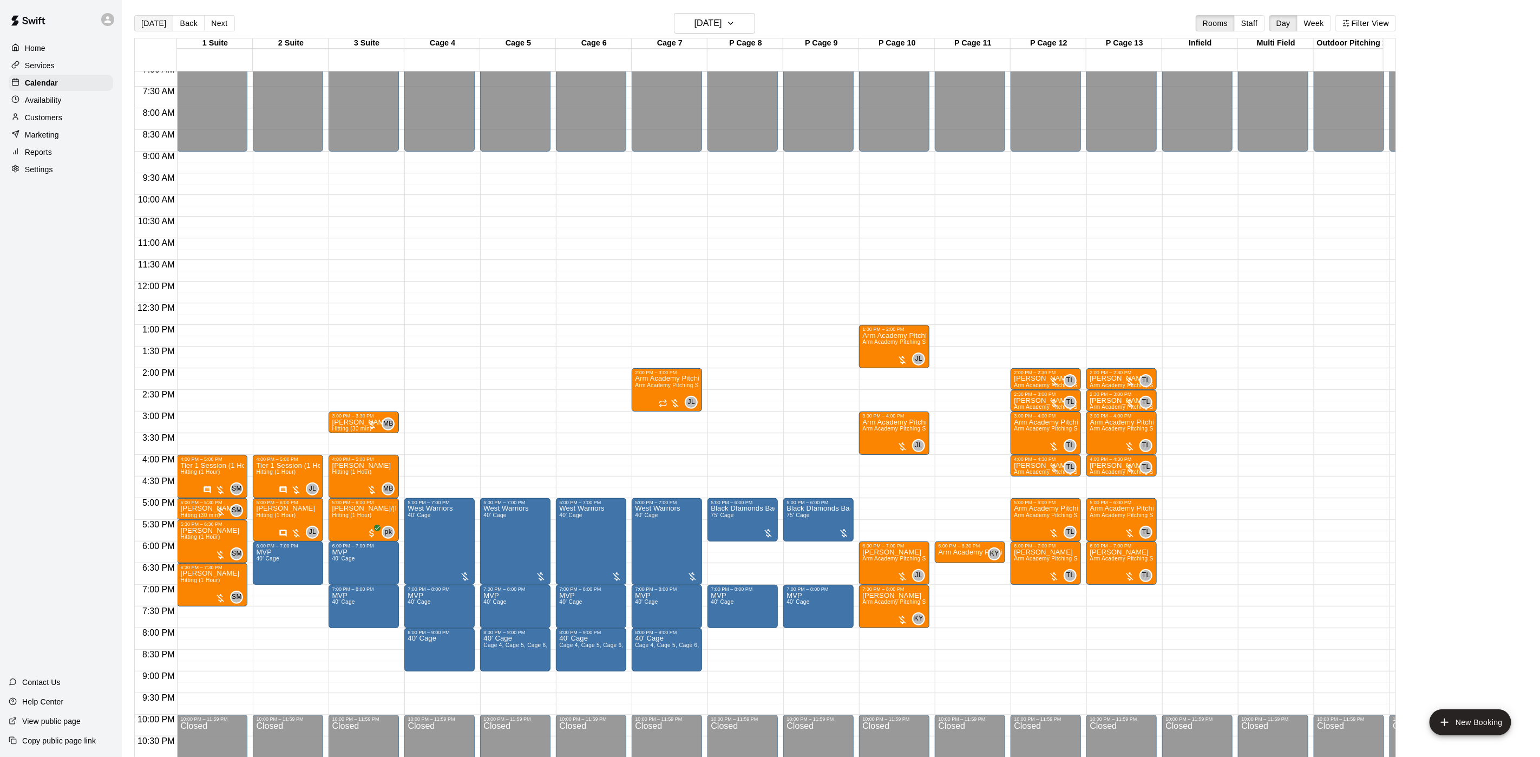
click at [140, 27] on button "[DATE]" at bounding box center [153, 23] width 39 height 16
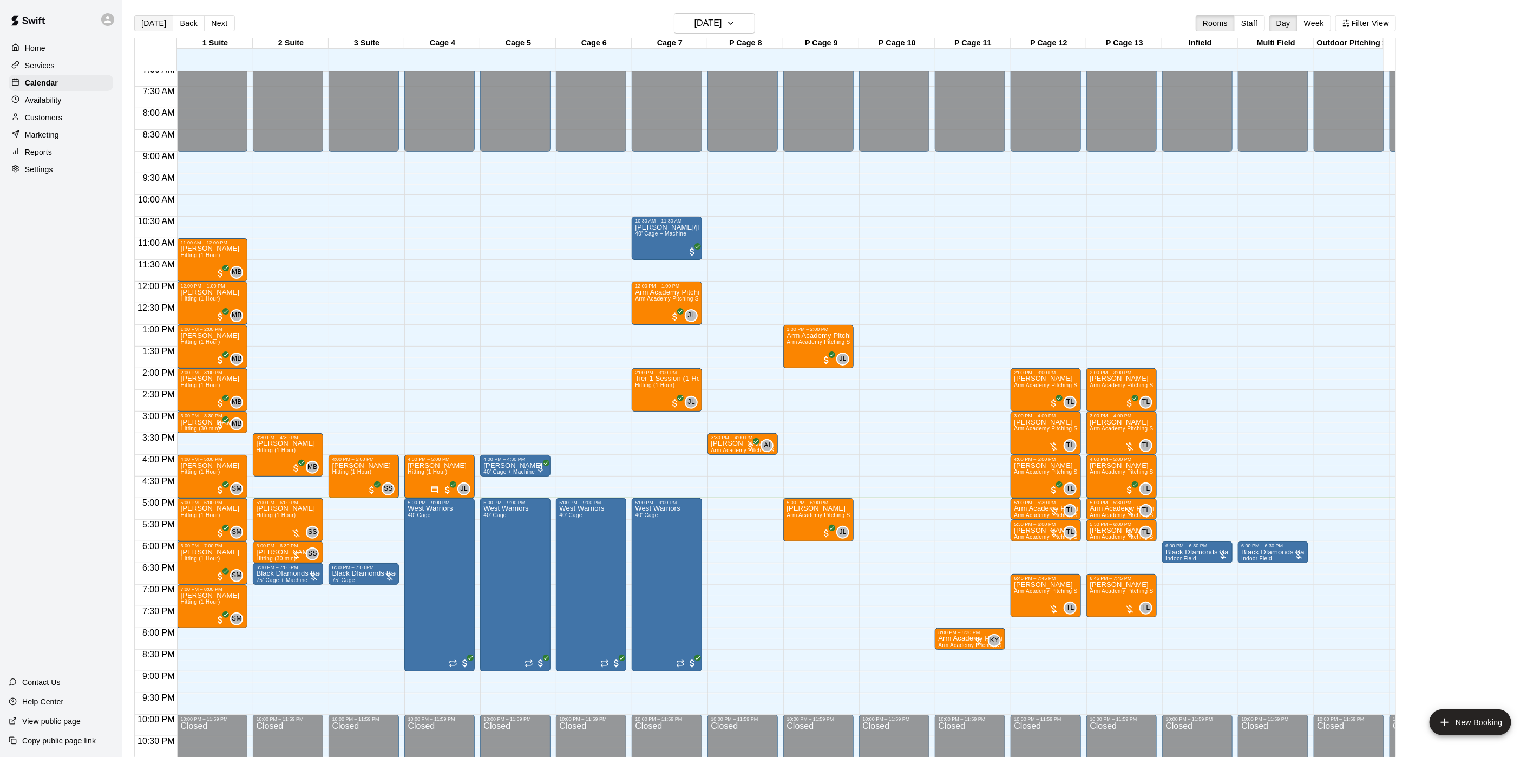
click at [151, 23] on button "[DATE]" at bounding box center [153, 23] width 39 height 16
click at [139, 18] on button "[DATE]" at bounding box center [153, 23] width 39 height 16
click at [207, 21] on button "Next" at bounding box center [219, 23] width 30 height 16
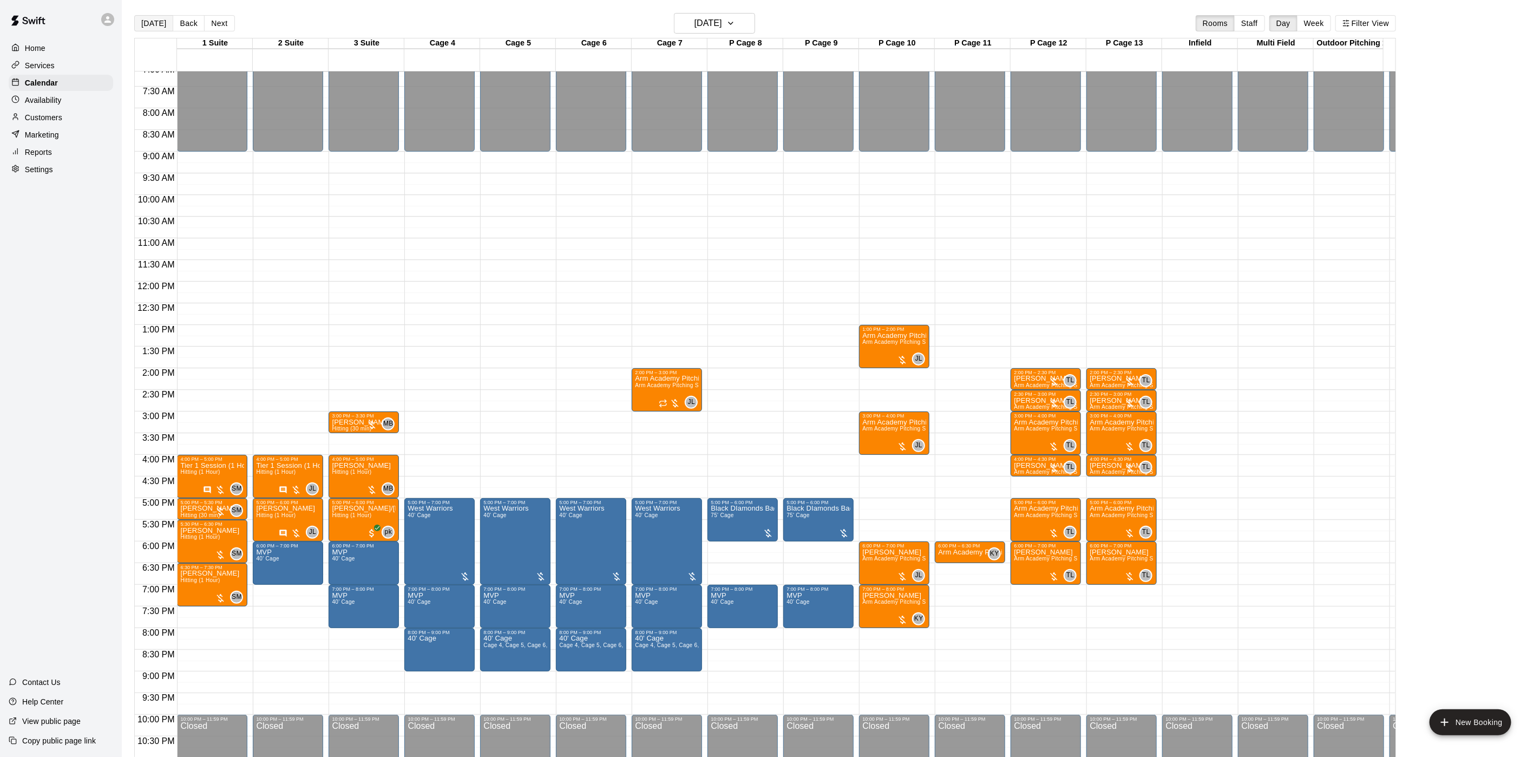
click at [163, 18] on button "[DATE]" at bounding box center [153, 23] width 39 height 16
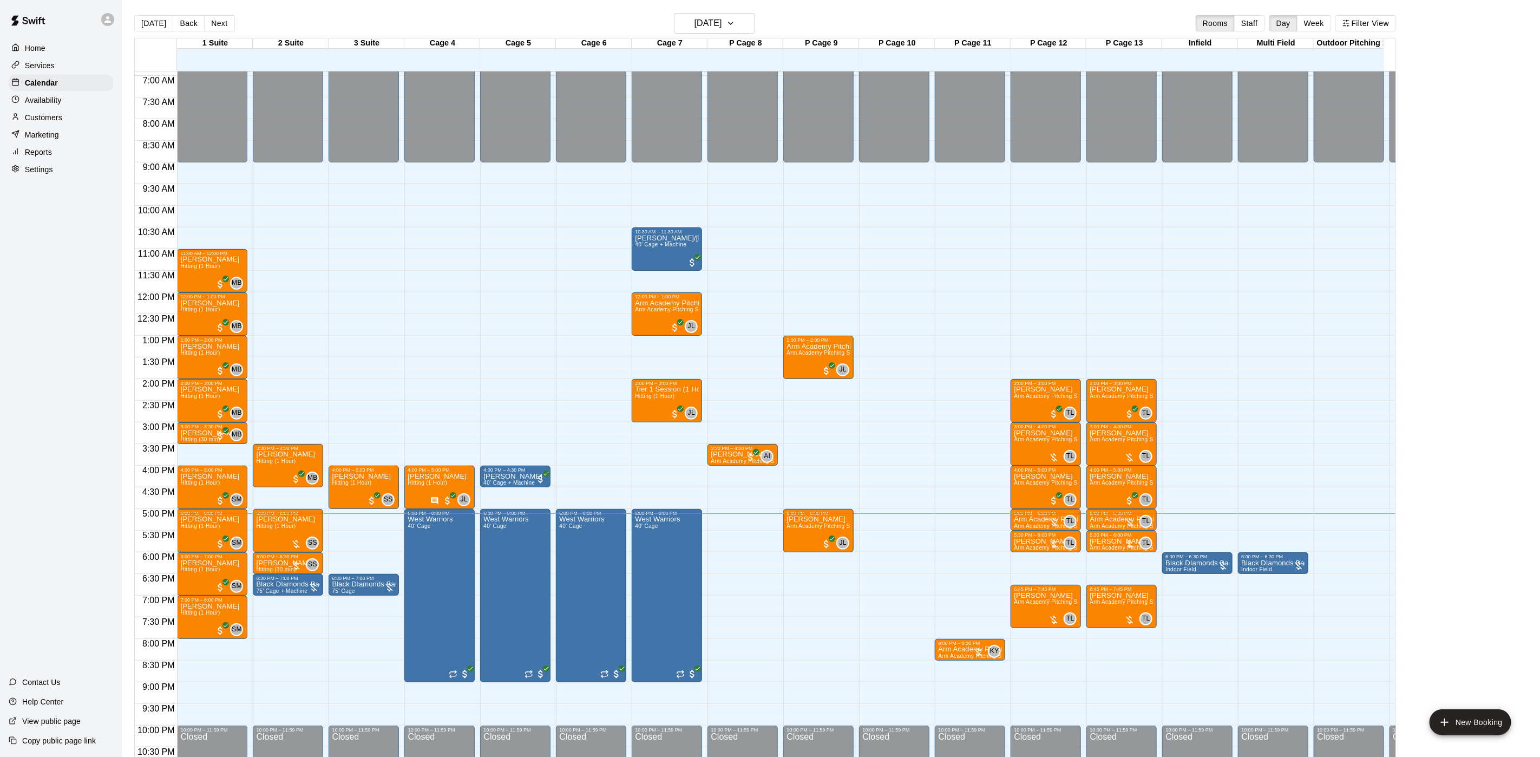
scroll to position [355, 0]
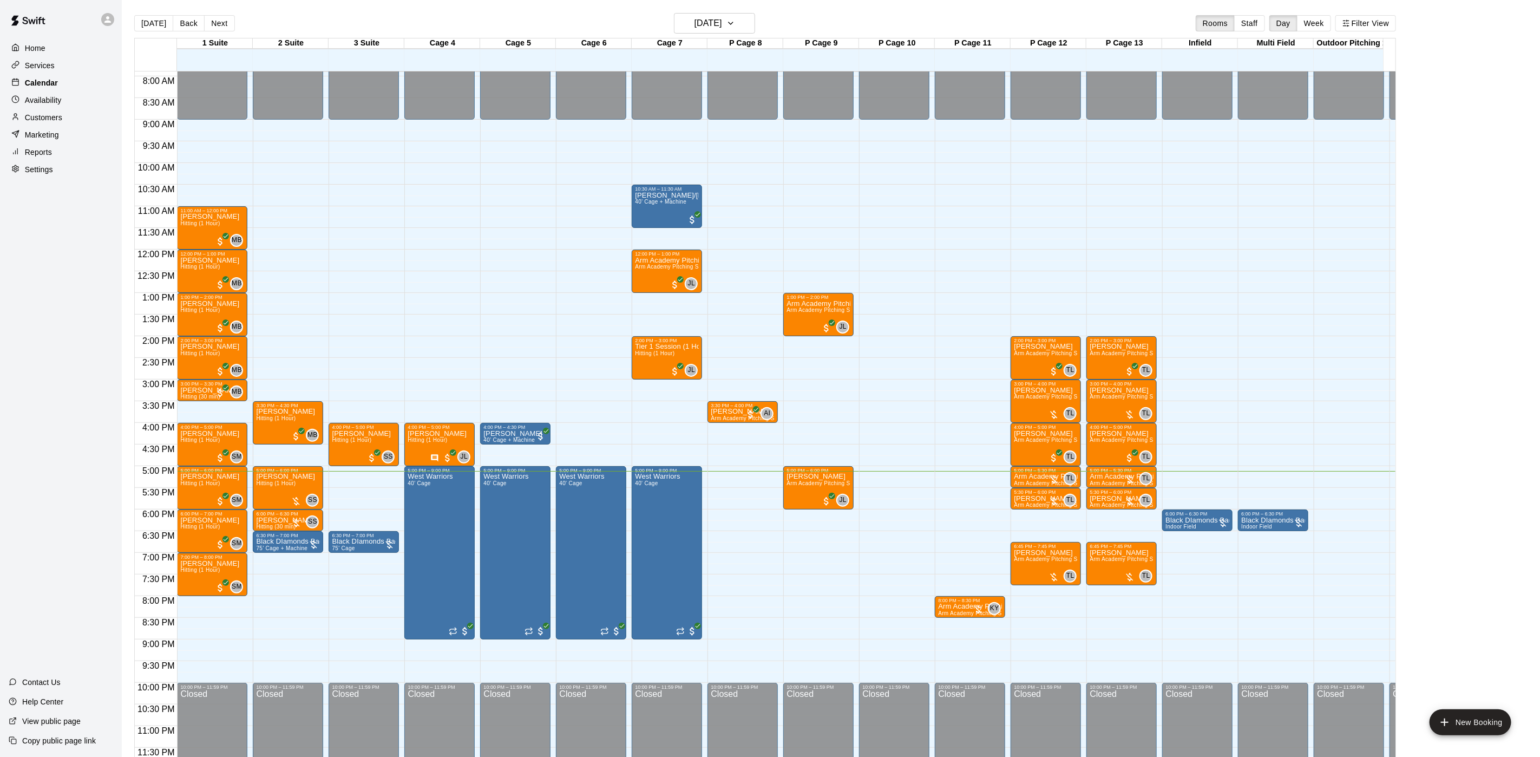
drag, startPoint x: 35, startPoint y: 128, endPoint x: 54, endPoint y: 93, distance: 40.7
click at [35, 123] on p "Customers" at bounding box center [43, 117] width 37 height 11
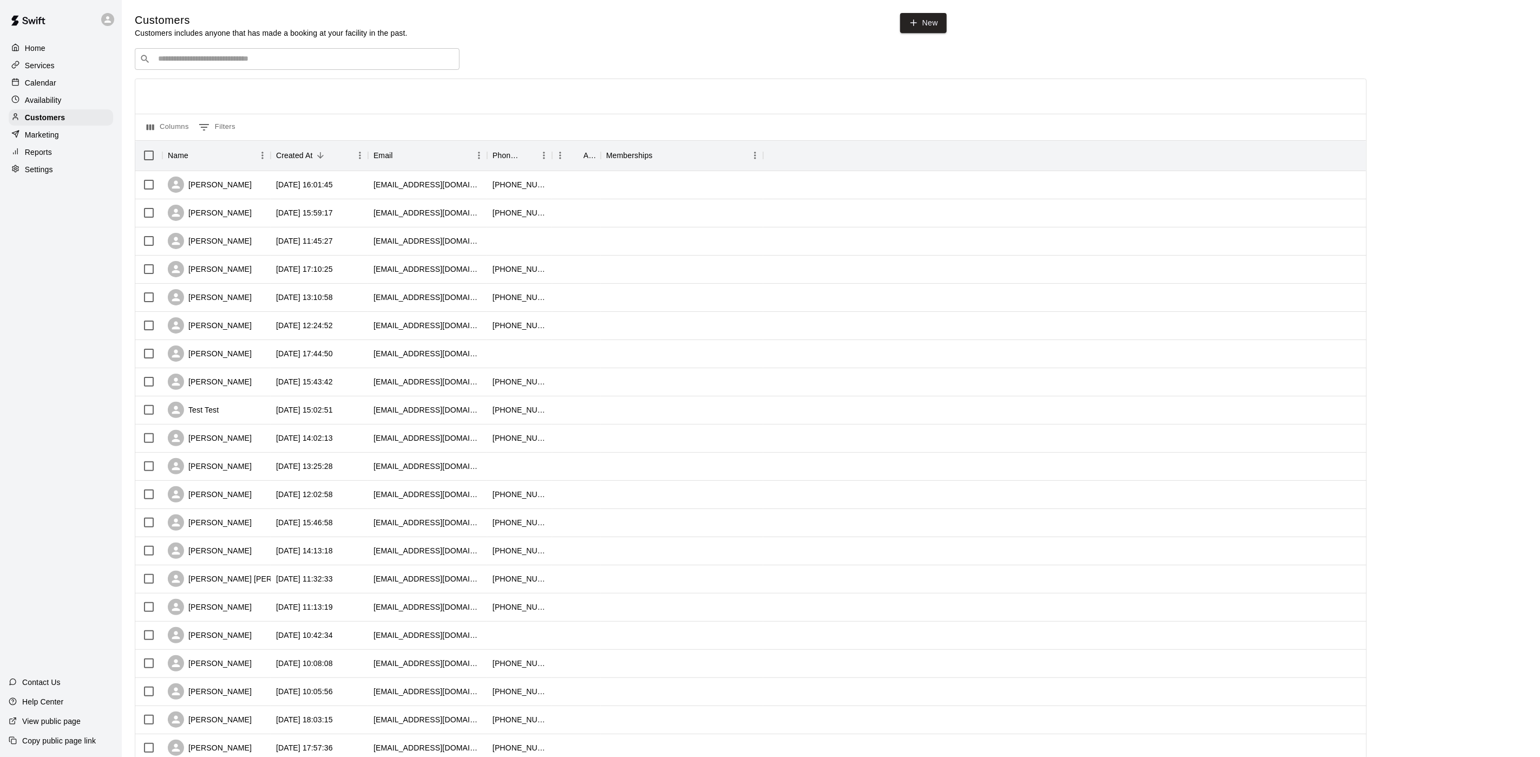
click at [161, 61] on input "Search customers by name or email" at bounding box center [305, 59] width 300 height 11
type input "*********"
click at [188, 81] on p "[PERSON_NAME]" at bounding box center [198, 83] width 66 height 11
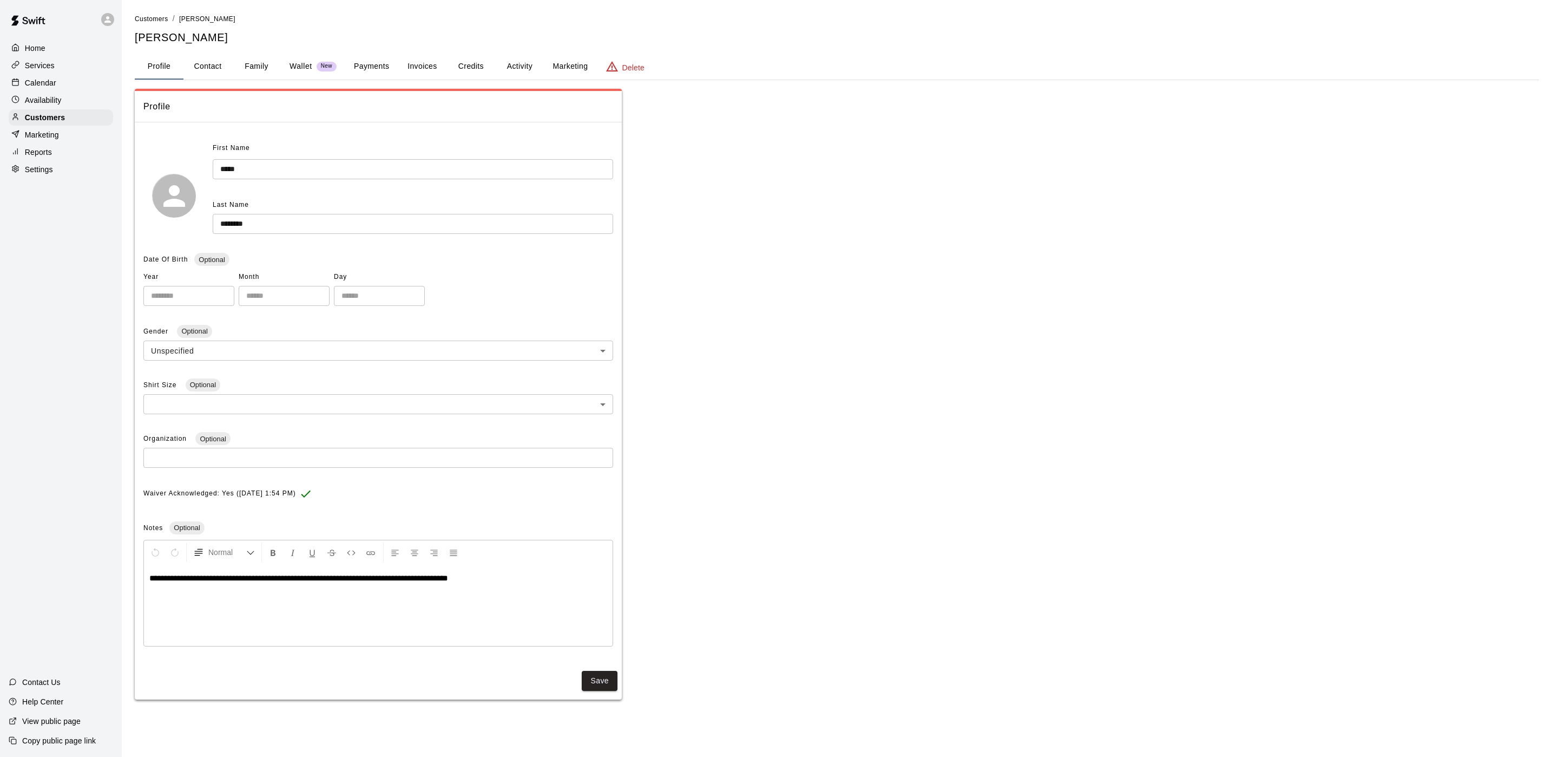
click at [360, 57] on button "Payments" at bounding box center [371, 67] width 52 height 26
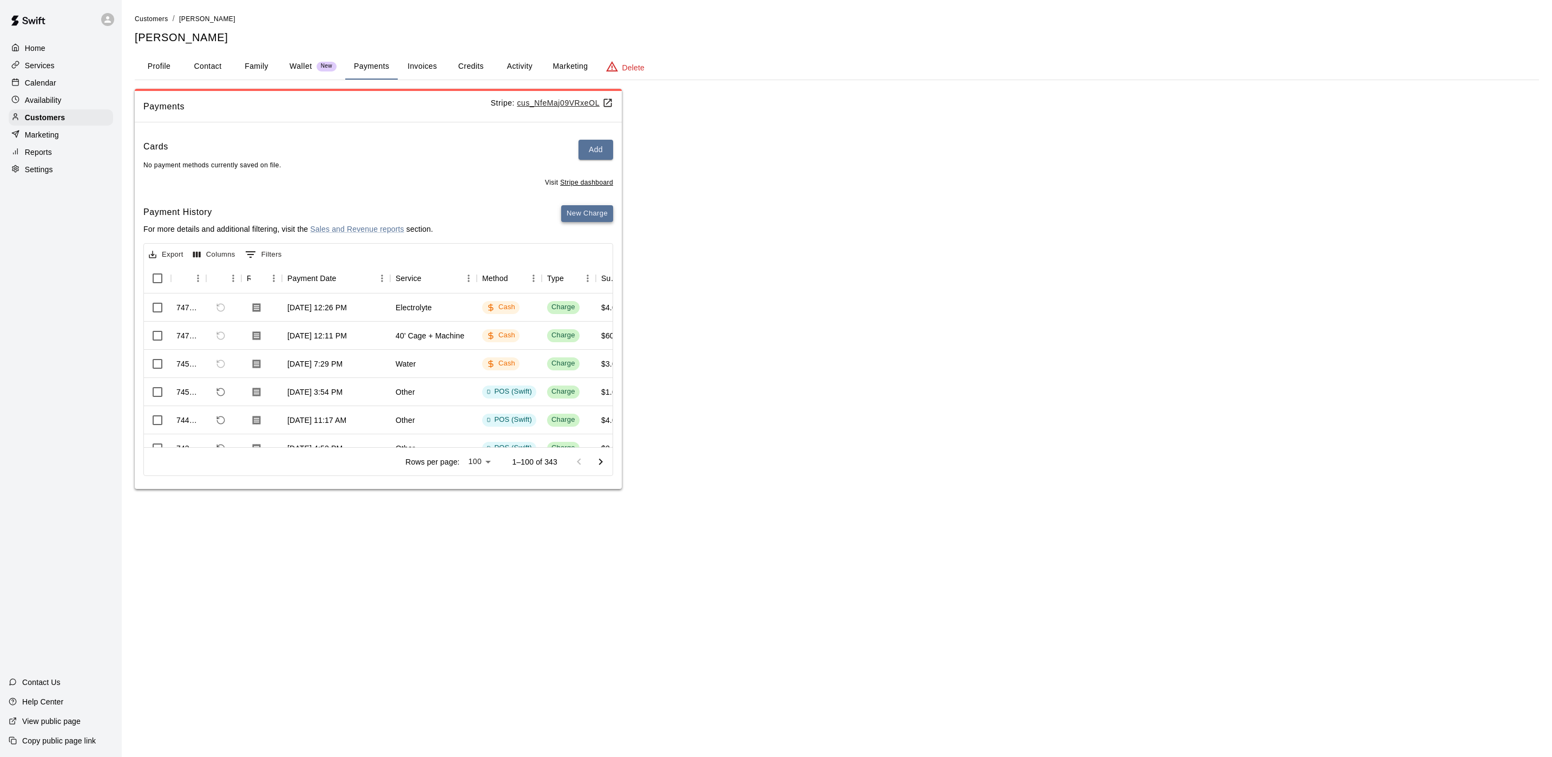
click at [596, 218] on button "New Charge" at bounding box center [587, 213] width 52 height 17
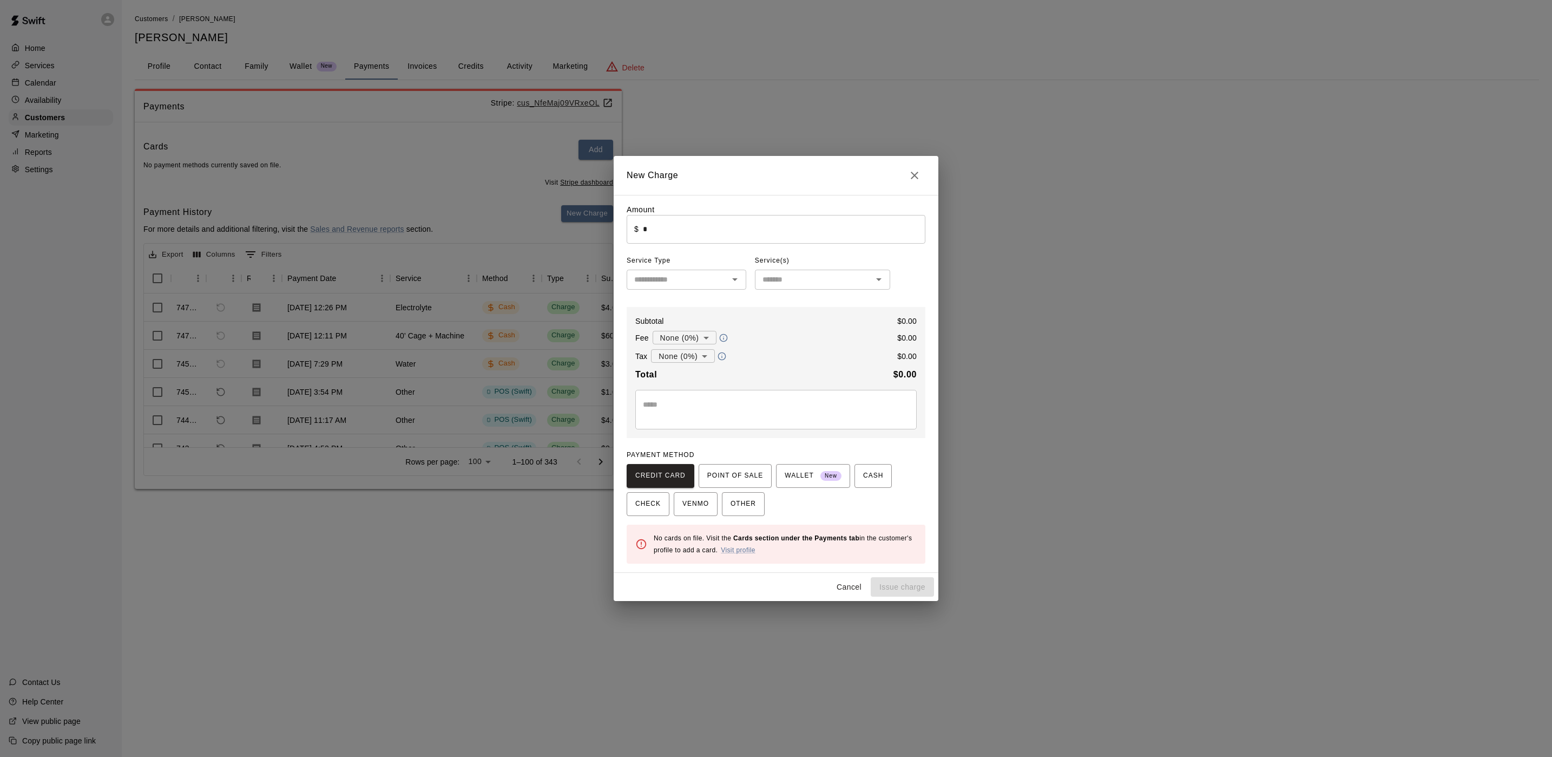
click at [674, 229] on input "*" at bounding box center [784, 229] width 283 height 29
click at [725, 466] on button "POINT OF SALE" at bounding box center [735, 476] width 73 height 24
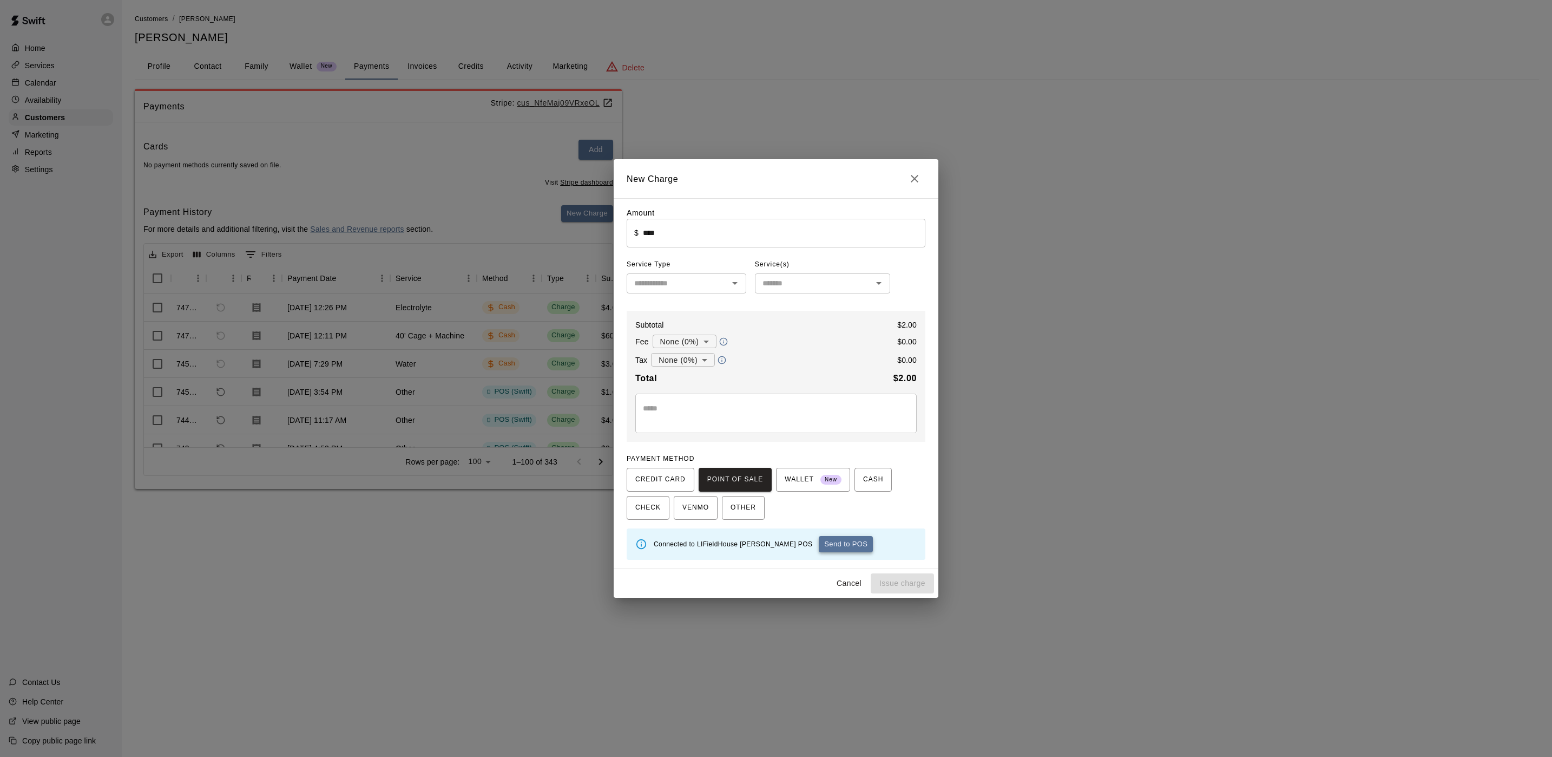
click at [819, 547] on button "Send to POS" at bounding box center [846, 544] width 54 height 16
type input "*"
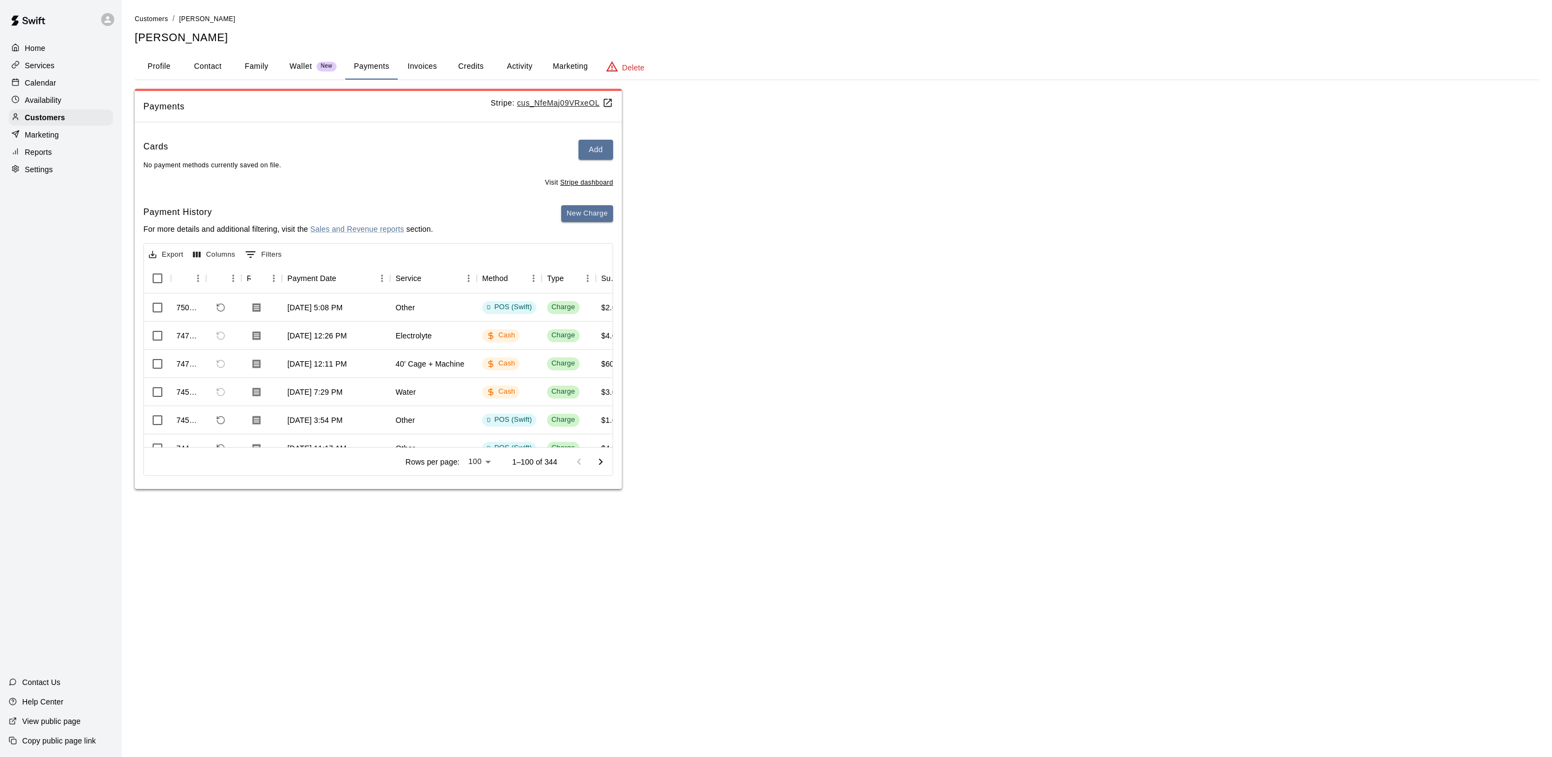
click at [19, 83] on div at bounding box center [18, 83] width 14 height 10
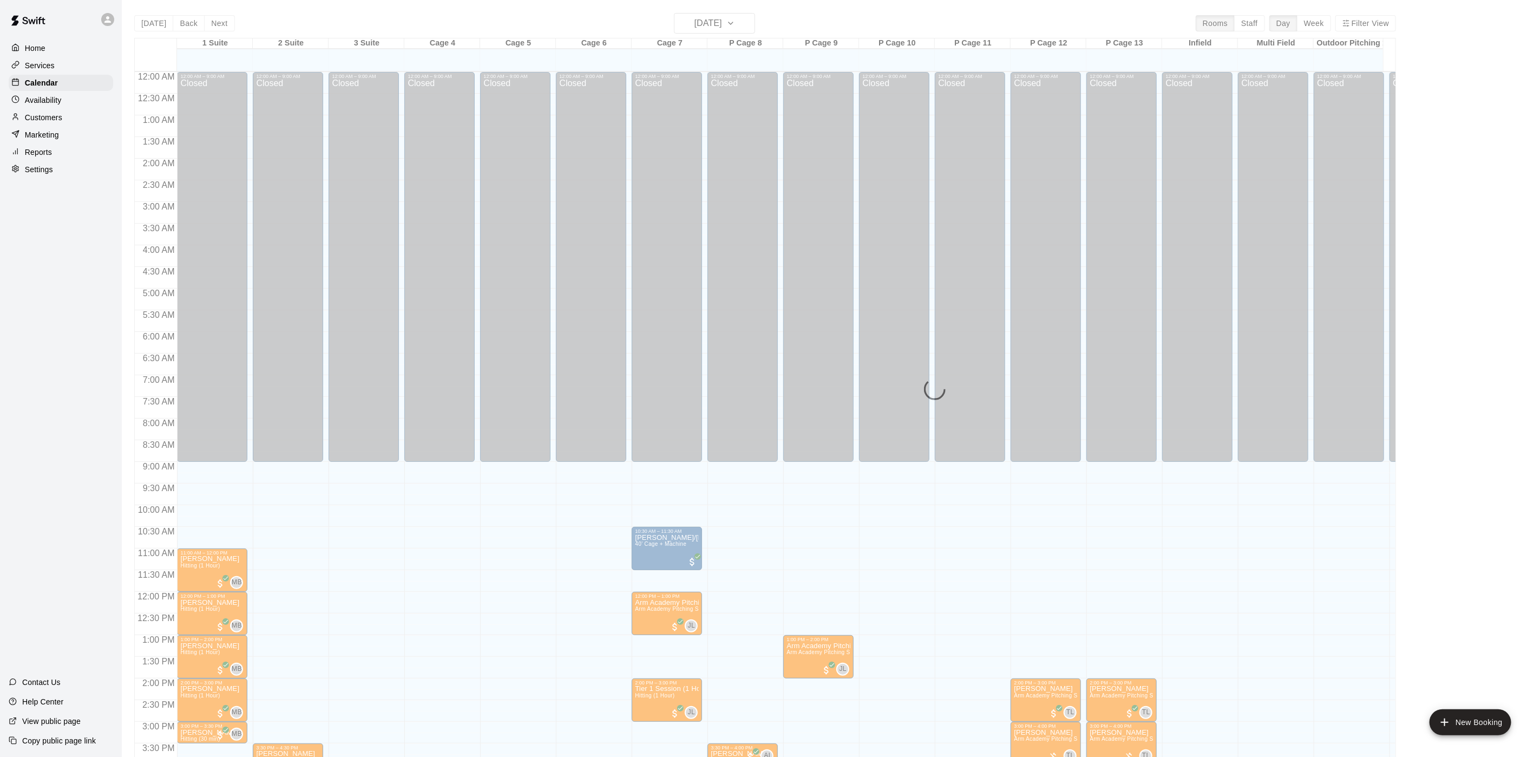
scroll to position [310, 0]
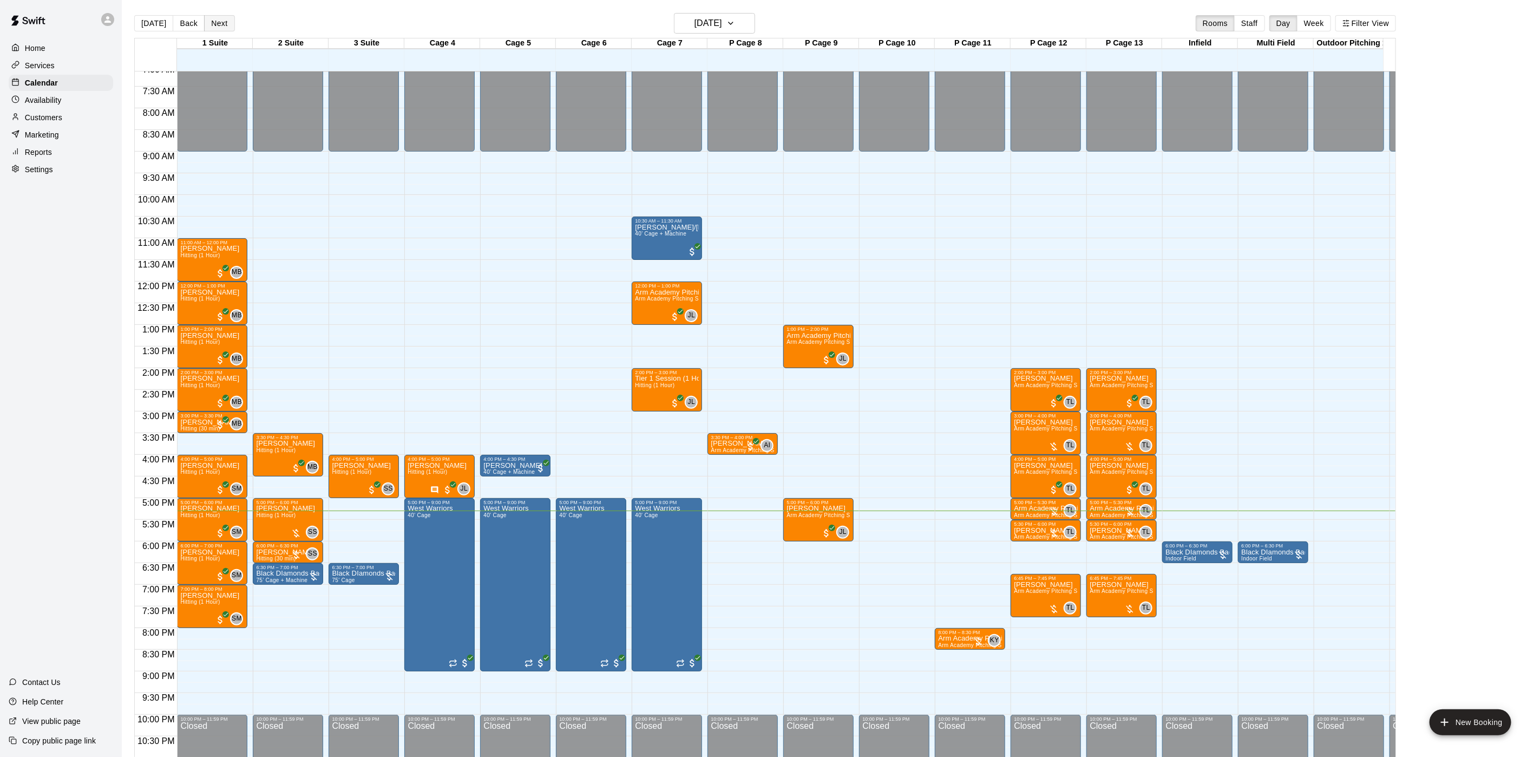
click at [209, 18] on button "Next" at bounding box center [219, 23] width 30 height 16
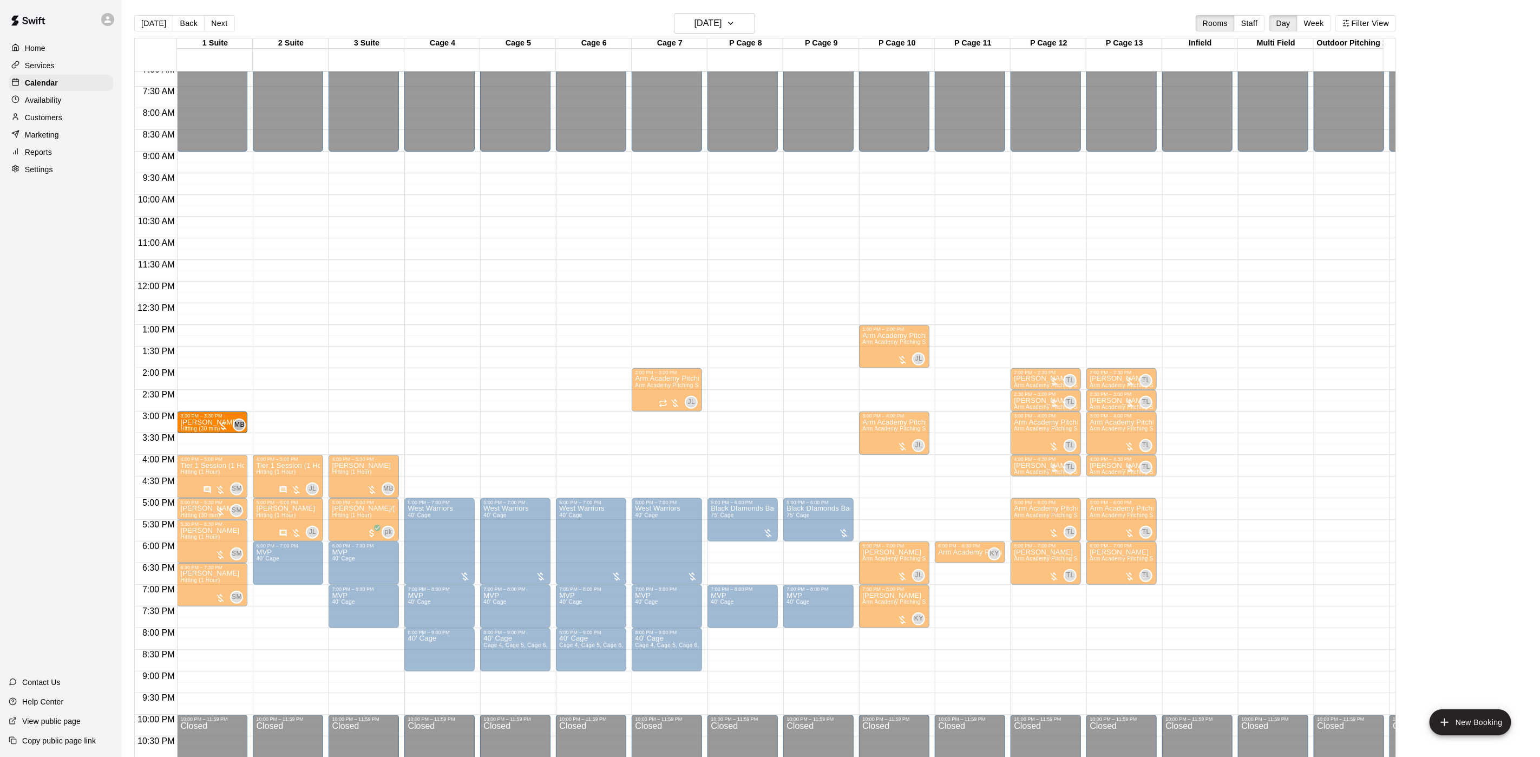
drag, startPoint x: 363, startPoint y: 424, endPoint x: 231, endPoint y: 430, distance: 132.2
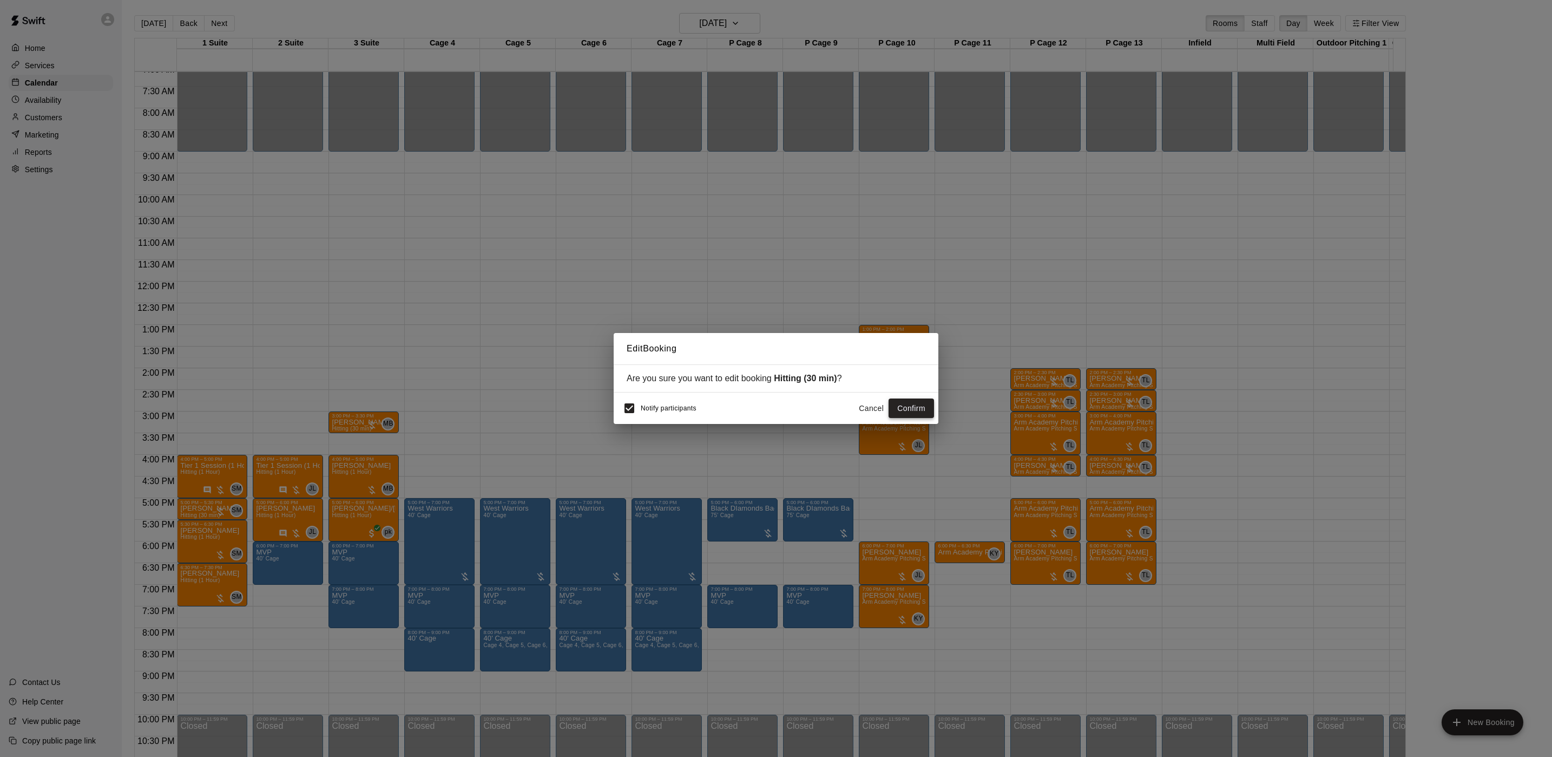
click at [921, 404] on button "Confirm" at bounding box center [911, 408] width 45 height 20
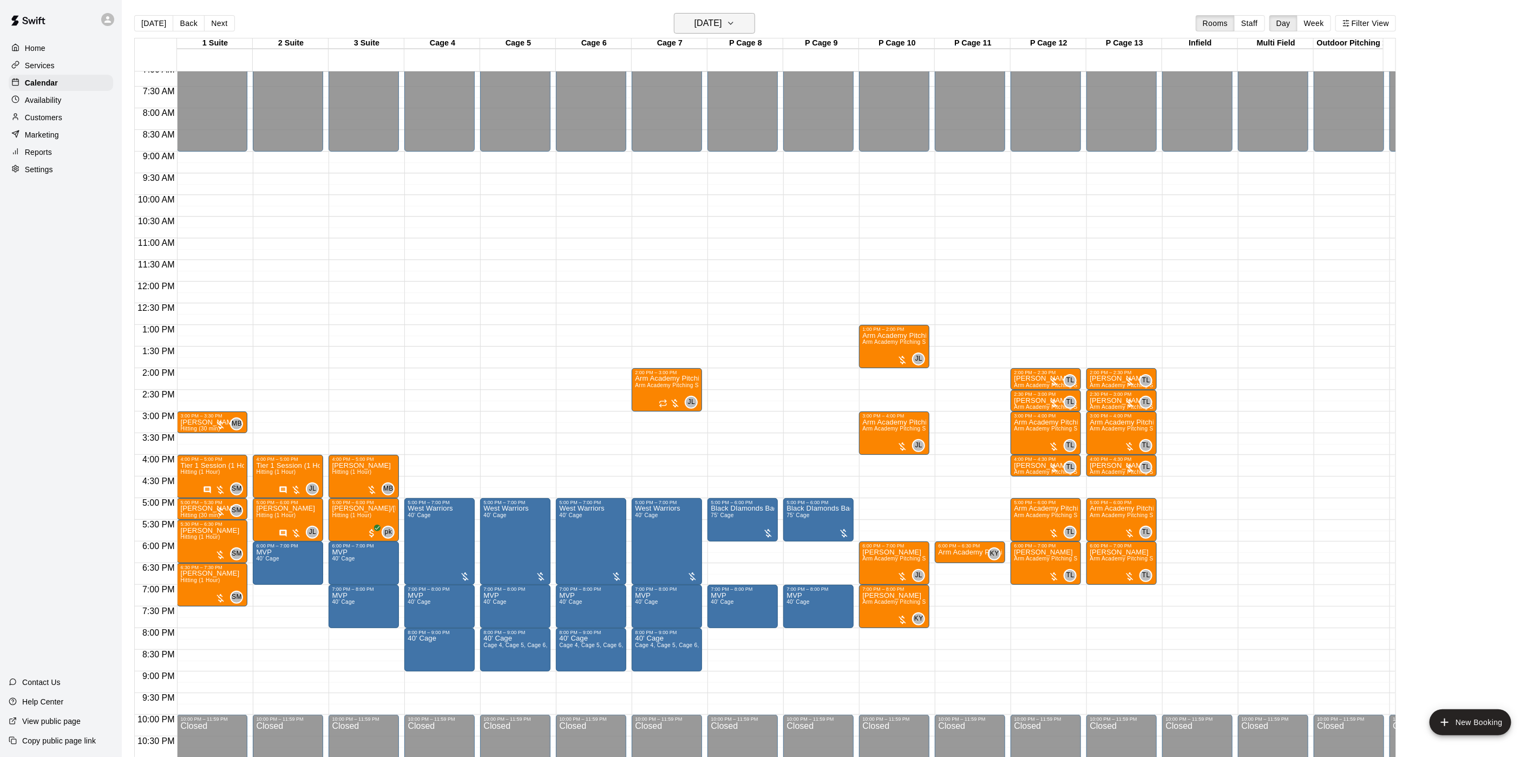
click at [722, 22] on h6 "[DATE]" at bounding box center [708, 23] width 28 height 15
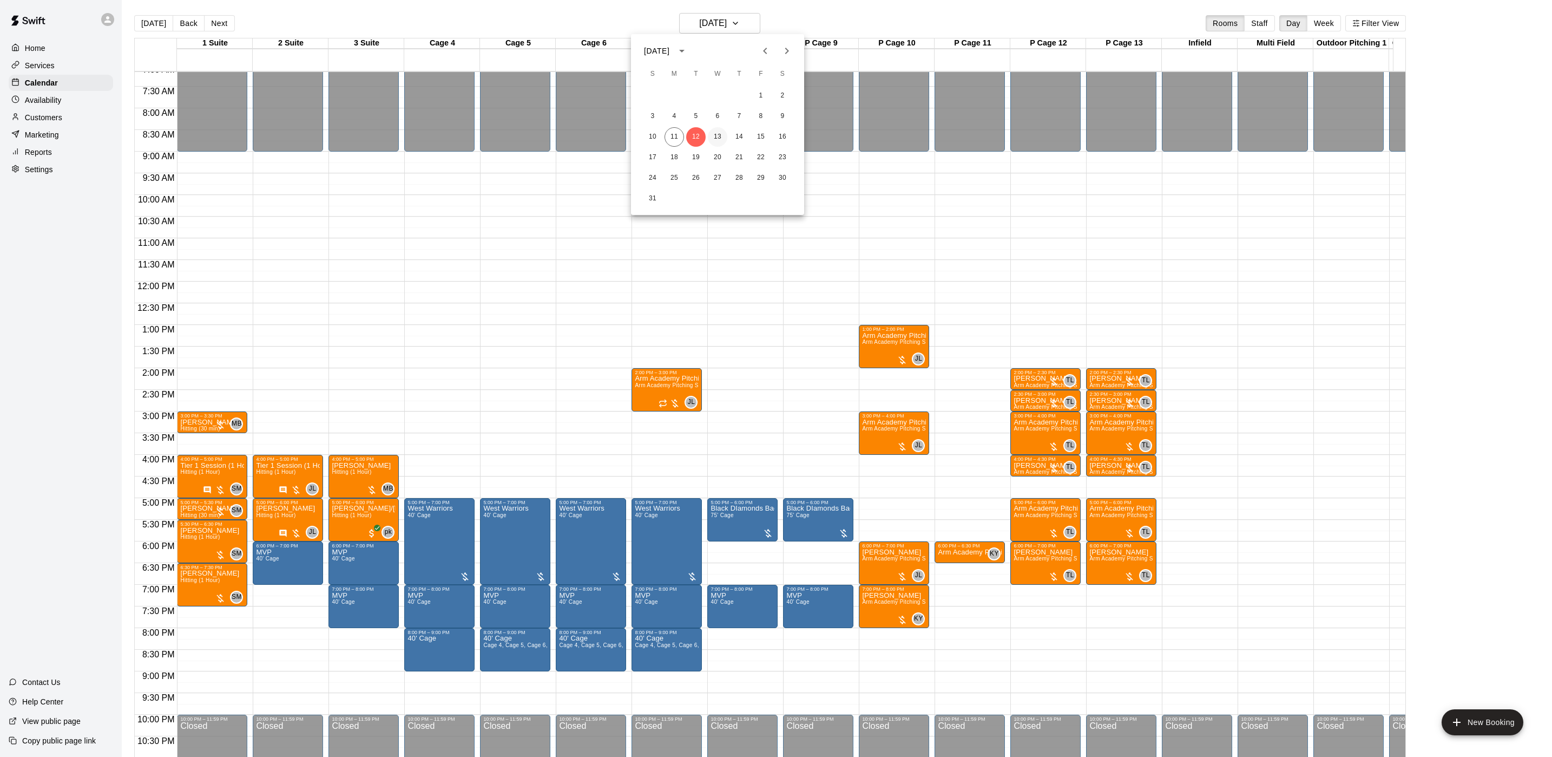
click at [713, 145] on button "13" at bounding box center [717, 136] width 19 height 19
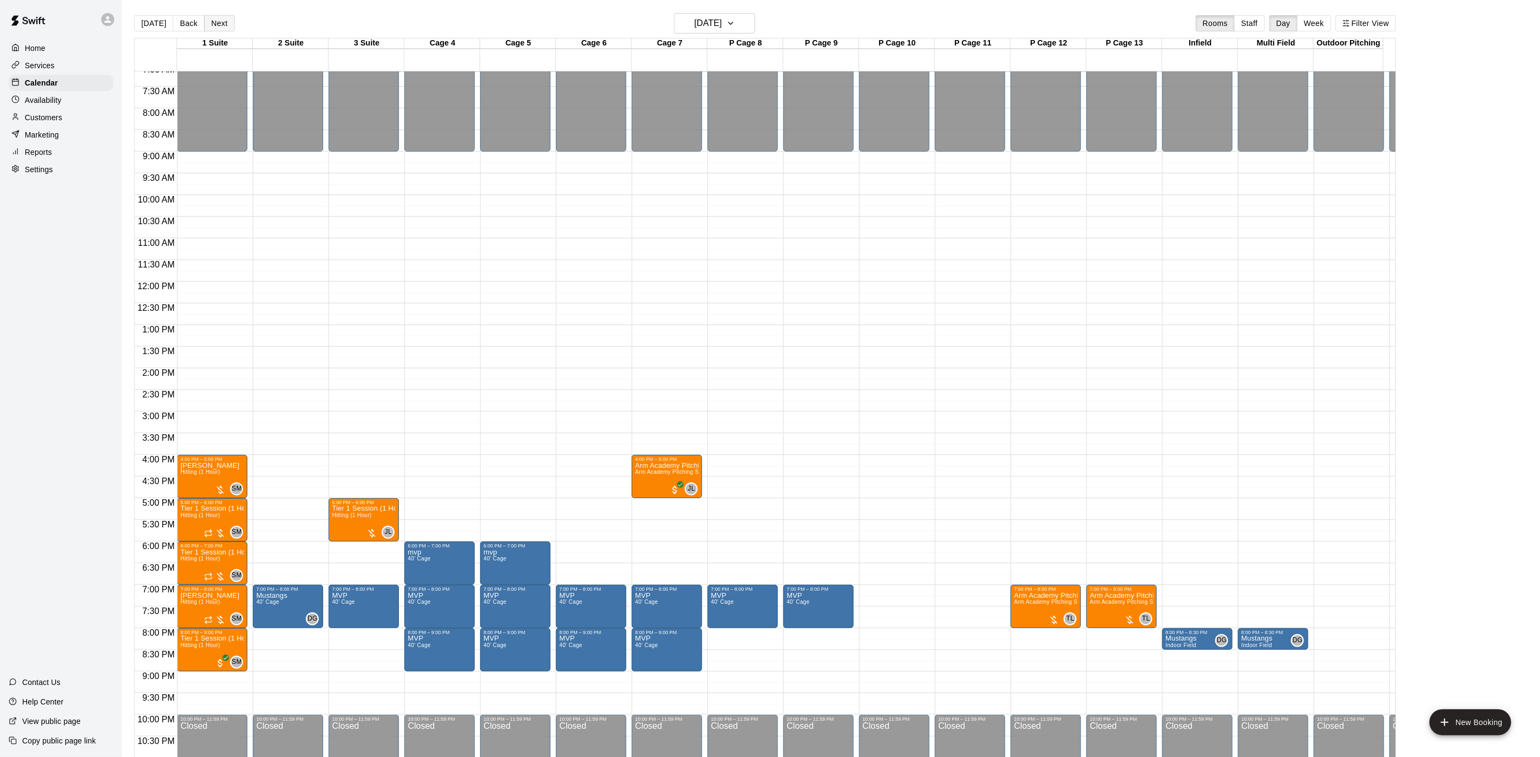
drag, startPoint x: 218, startPoint y: 13, endPoint x: 224, endPoint y: 15, distance: 6.3
click at [219, 13] on div "[DATE] Back [DATE][DATE] Rooms Staff Day Week Filter View" at bounding box center [765, 25] width 1262 height 25
click at [226, 15] on button "Next" at bounding box center [219, 23] width 30 height 16
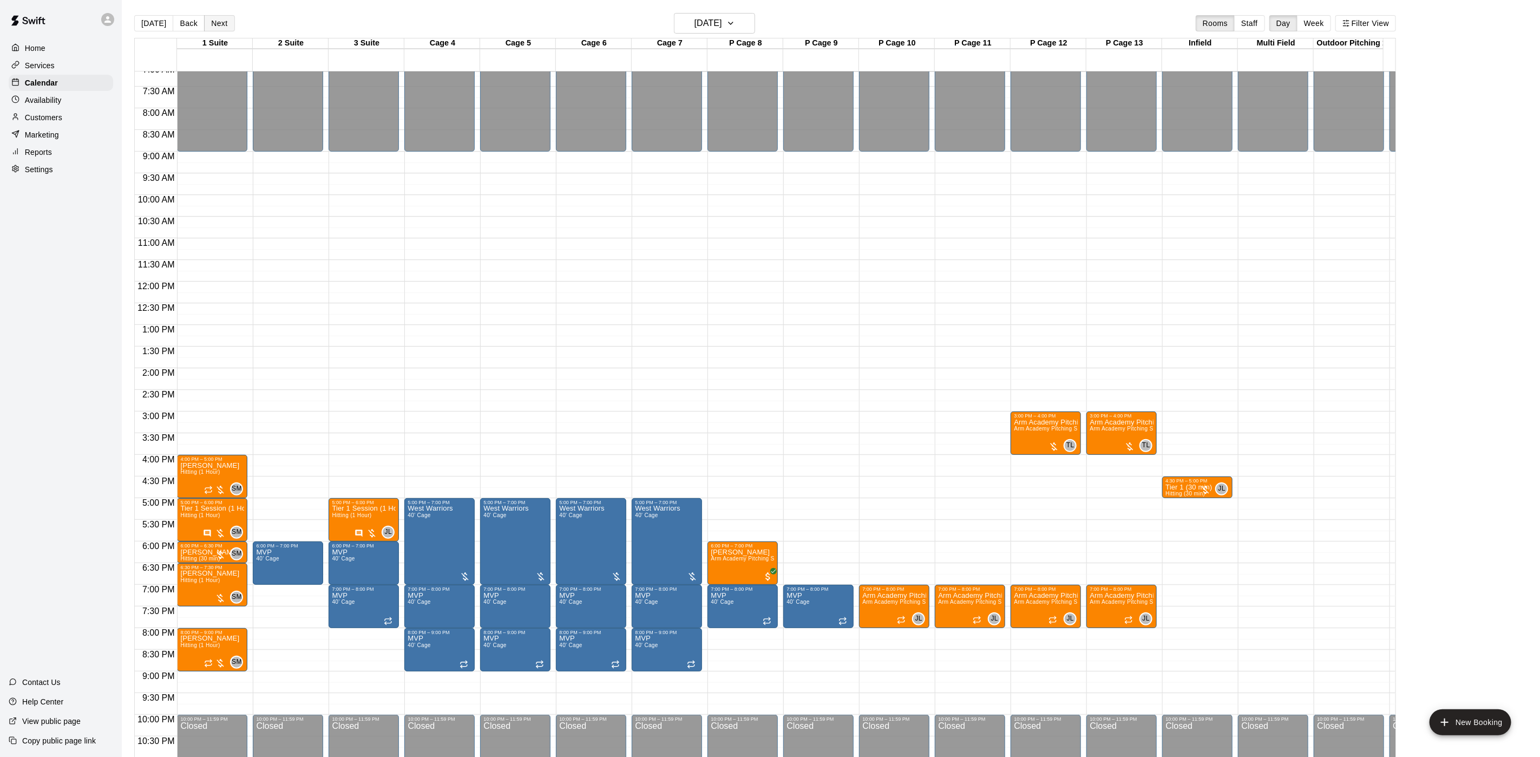
click at [219, 19] on button "Next" at bounding box center [219, 23] width 30 height 16
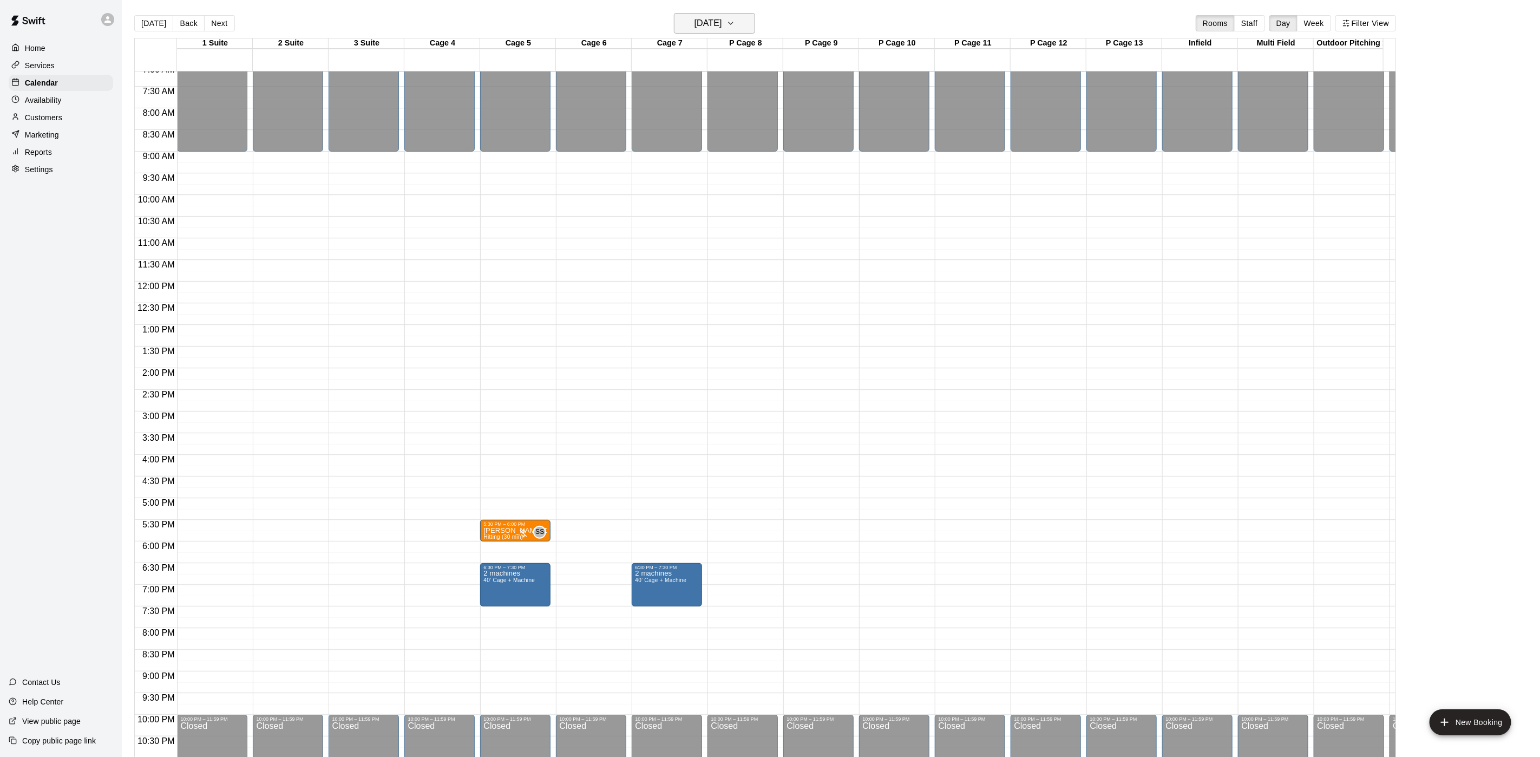
click at [722, 22] on h6 "[DATE]" at bounding box center [708, 23] width 28 height 15
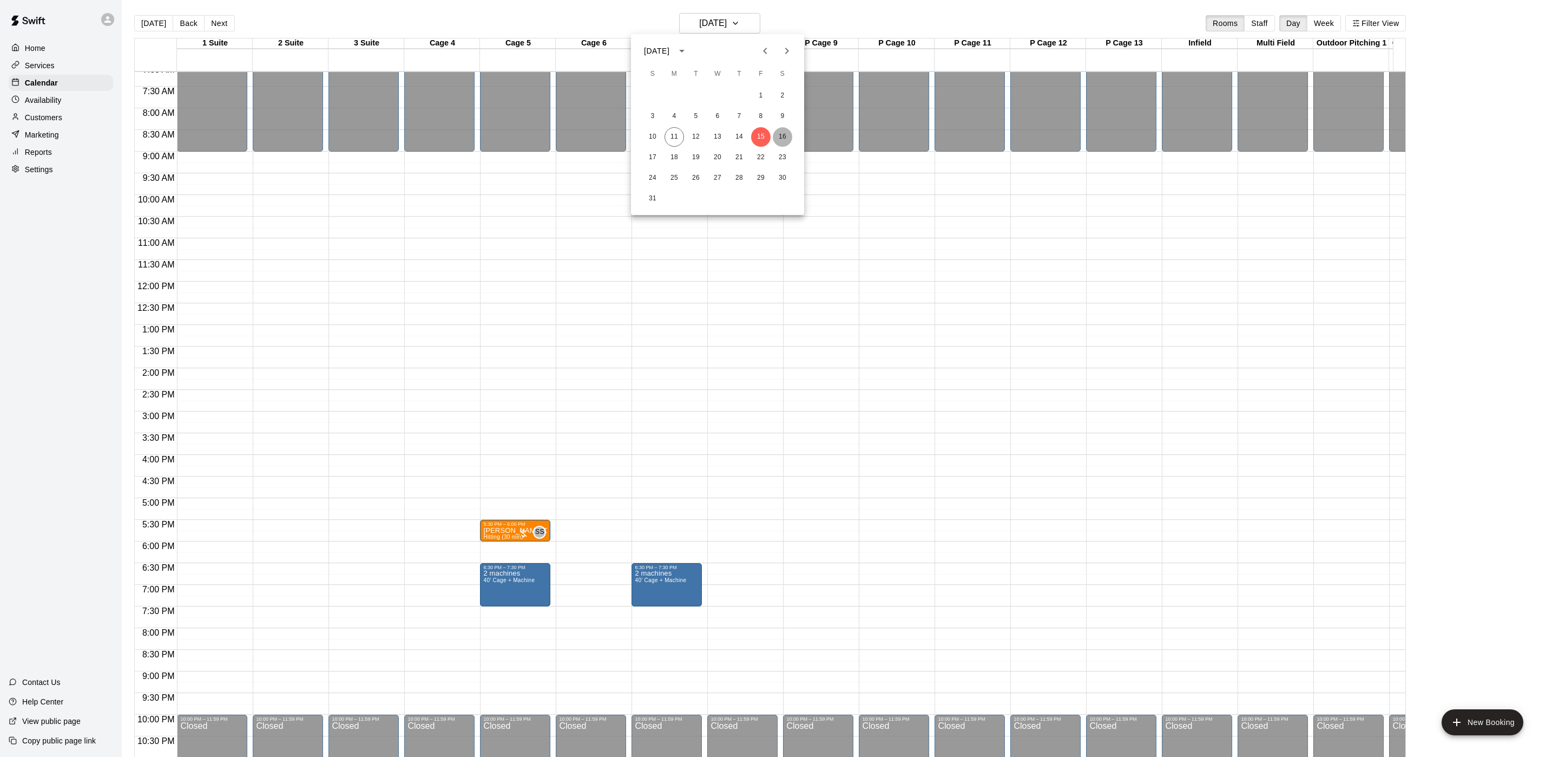
drag, startPoint x: 783, startPoint y: 133, endPoint x: 790, endPoint y: 133, distance: 6.5
click at [786, 133] on button "16" at bounding box center [782, 136] width 19 height 19
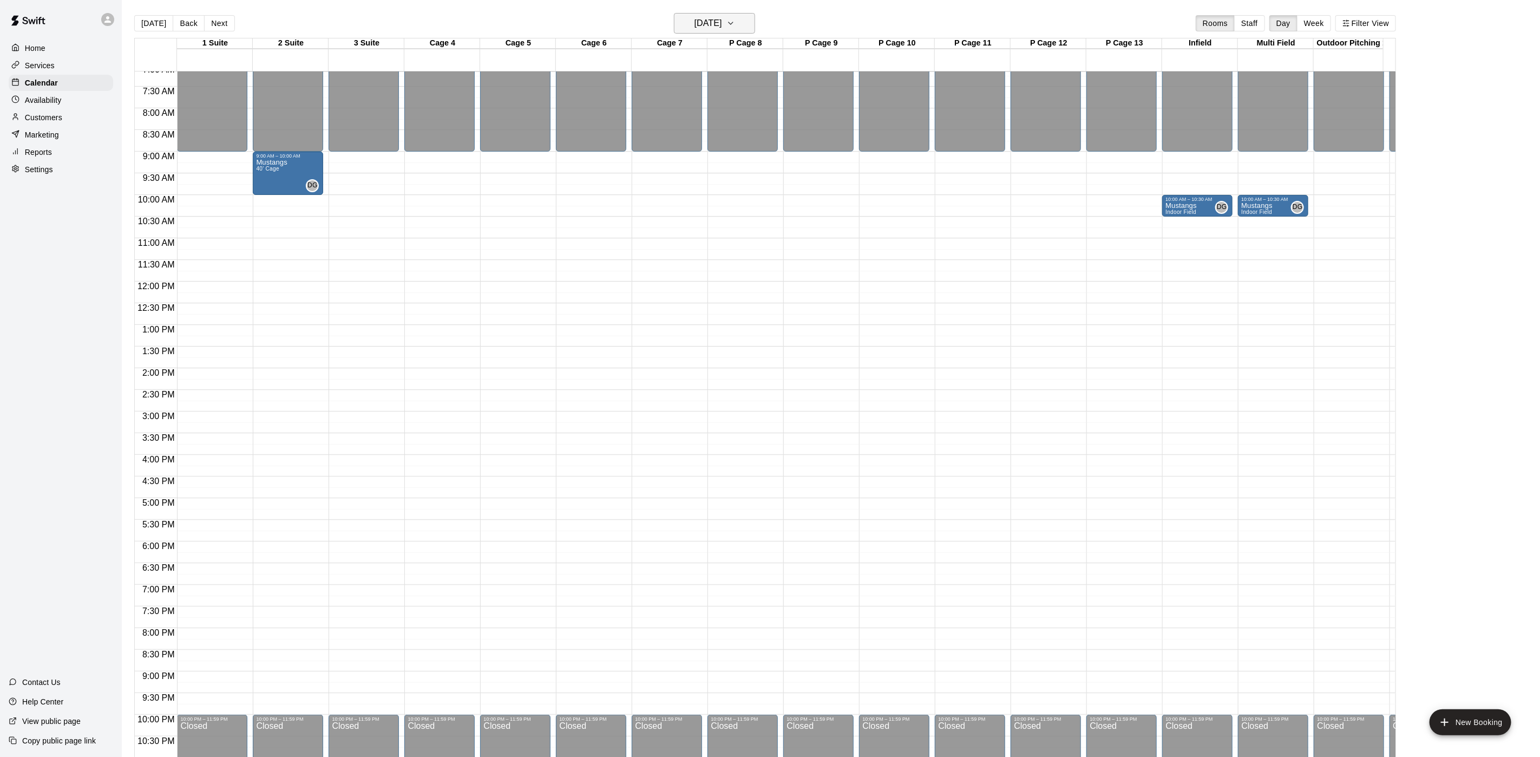
click at [712, 20] on h6 "[DATE]" at bounding box center [708, 23] width 28 height 15
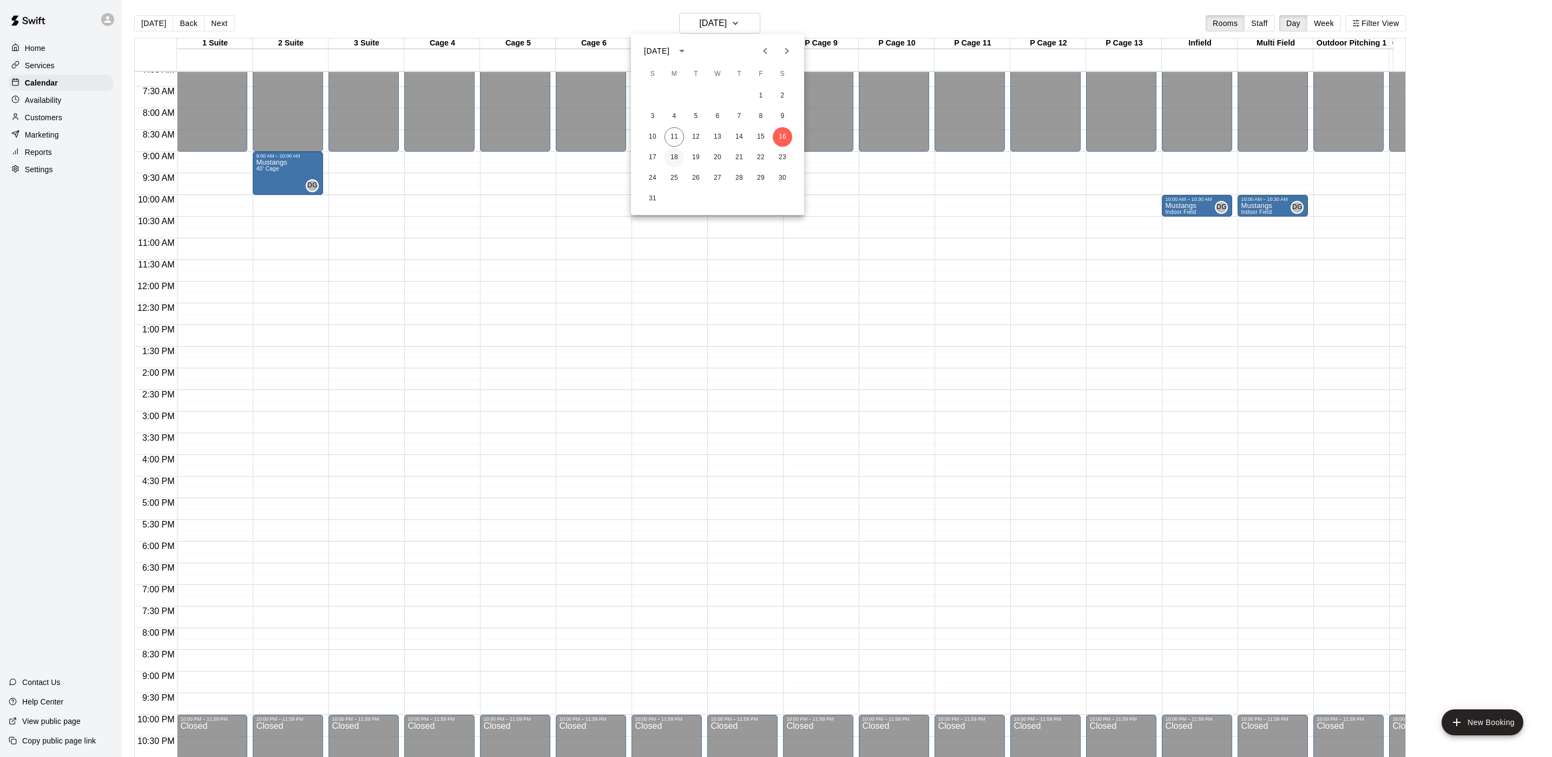
click at [680, 156] on button "18" at bounding box center [674, 157] width 19 height 19
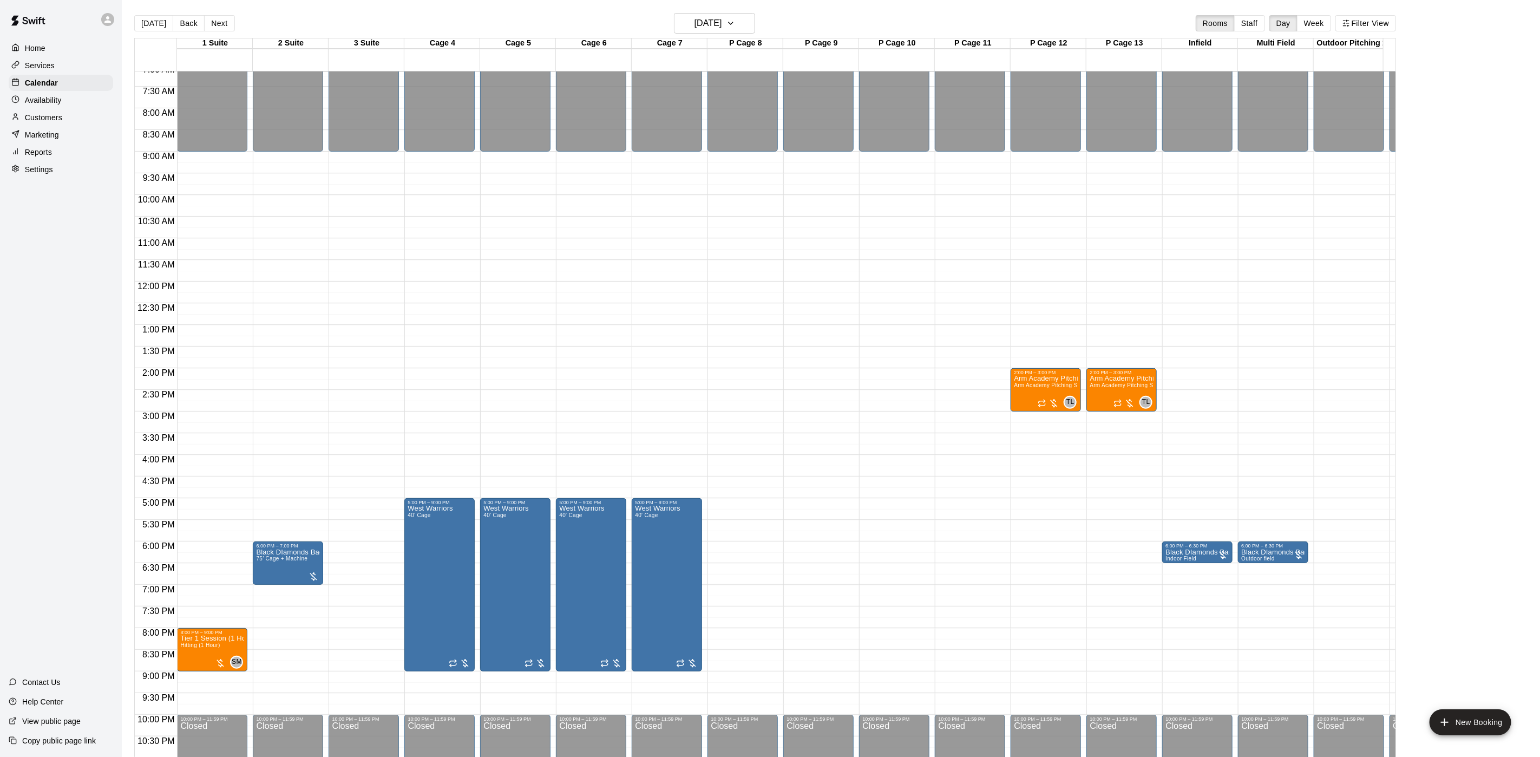
click at [221, 29] on button "Next" at bounding box center [219, 23] width 30 height 16
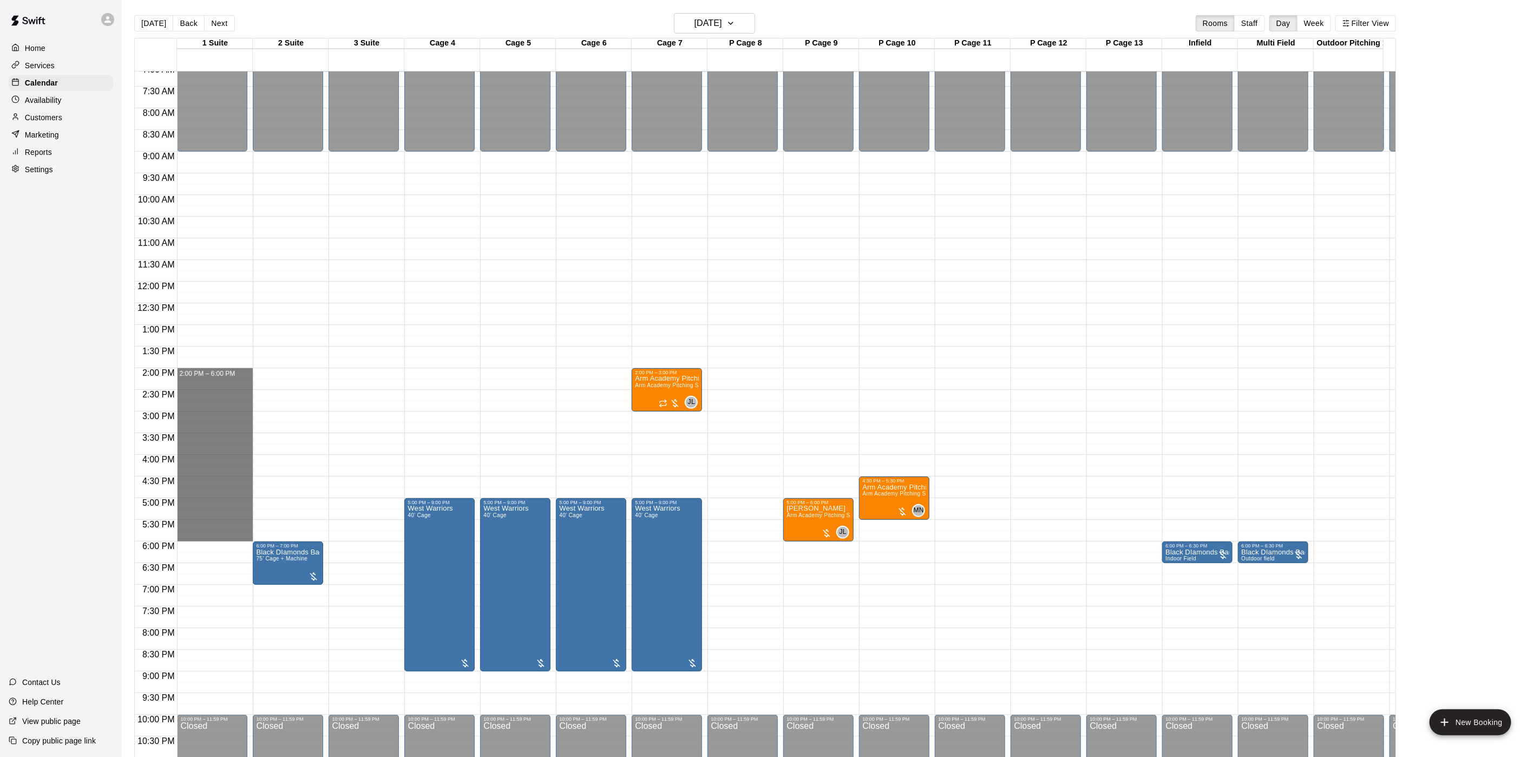
drag, startPoint x: 213, startPoint y: 371, endPoint x: 216, endPoint y: 533, distance: 162.4
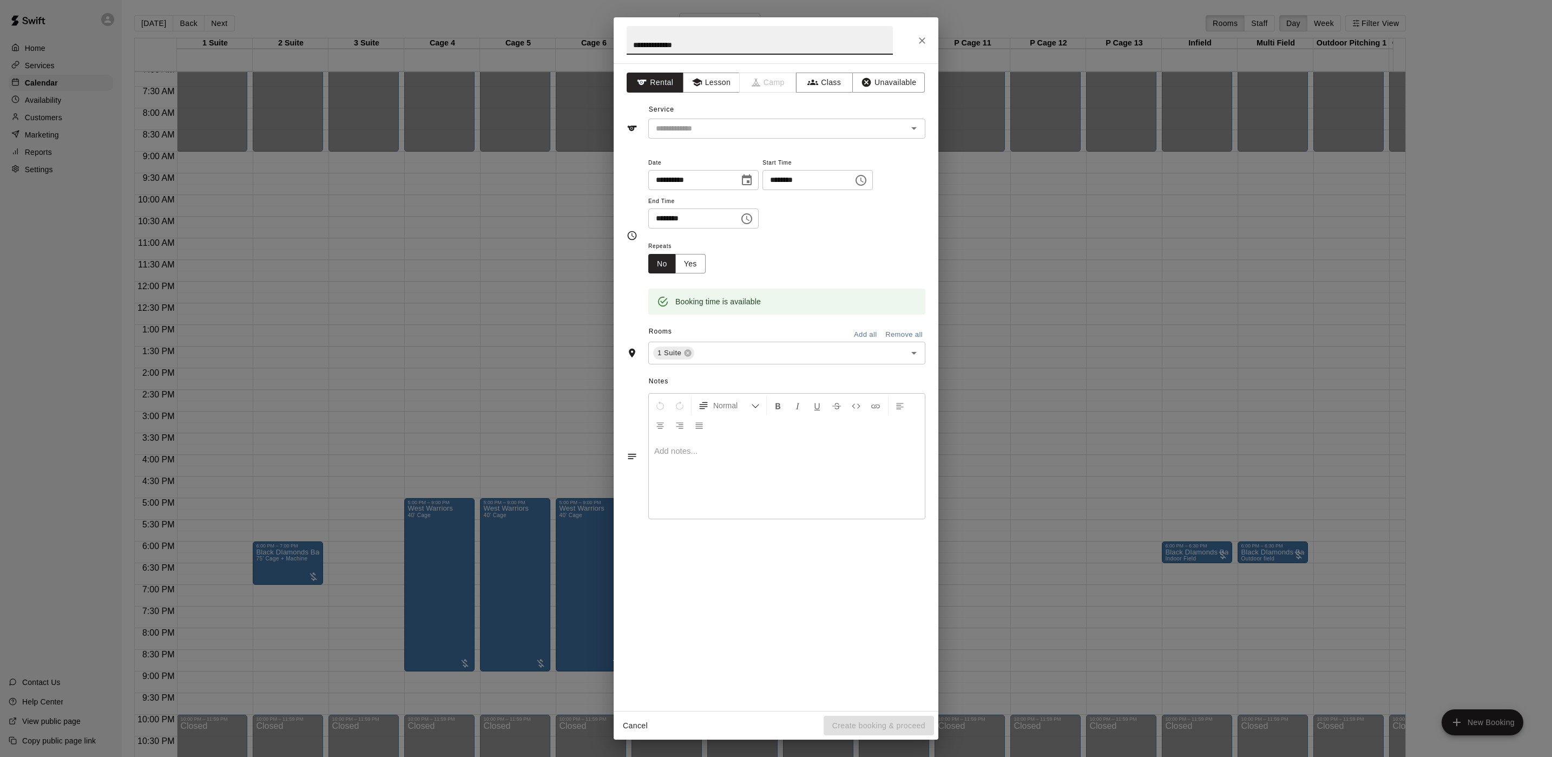
type input "**********"
click at [718, 208] on input "********" at bounding box center [689, 218] width 83 height 20
type input "********"
click at [749, 132] on input "text" at bounding box center [771, 129] width 239 height 14
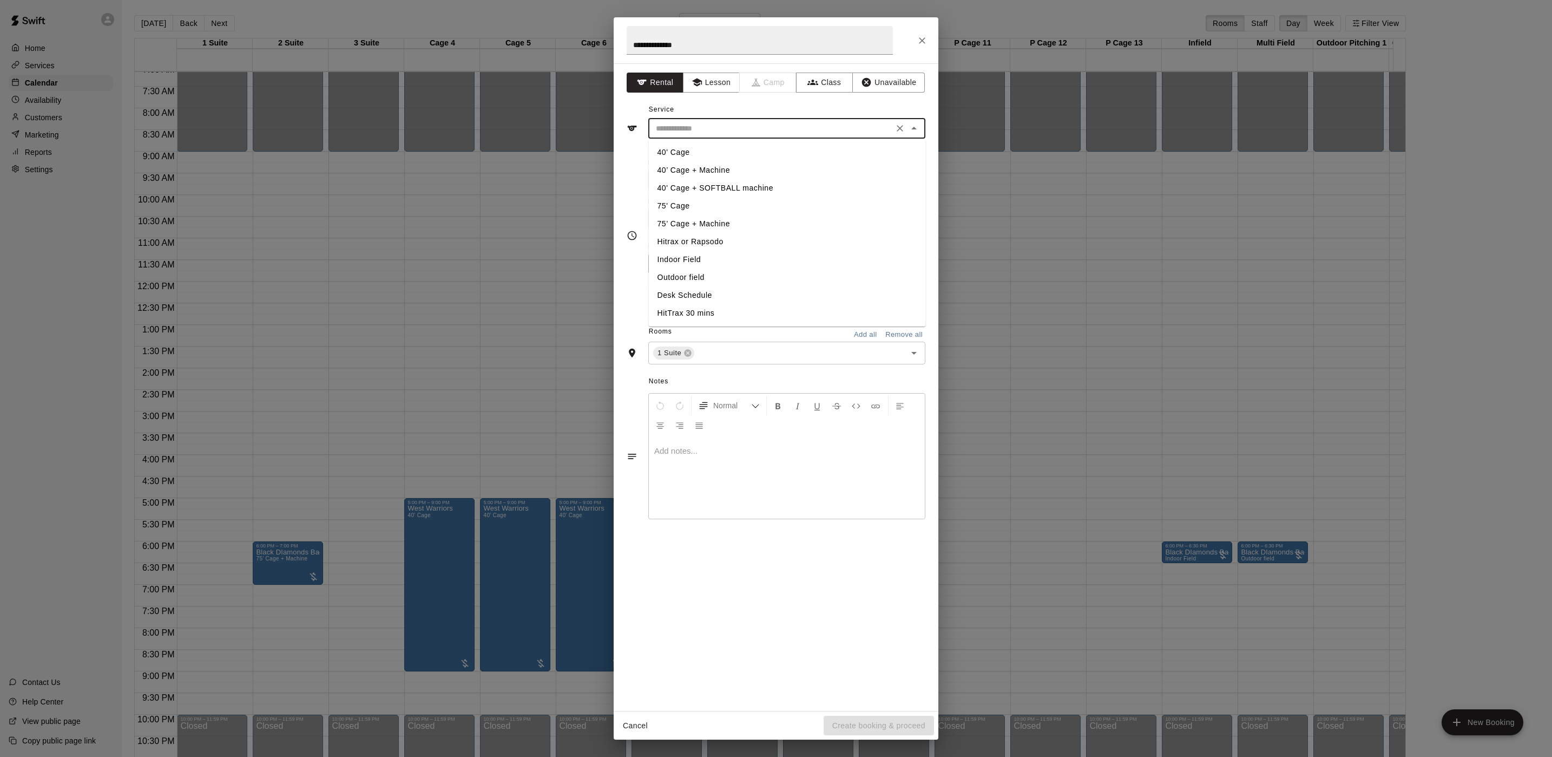
click at [707, 221] on li "75’ Cage + Machine" at bounding box center [787, 224] width 277 height 18
type input "**********"
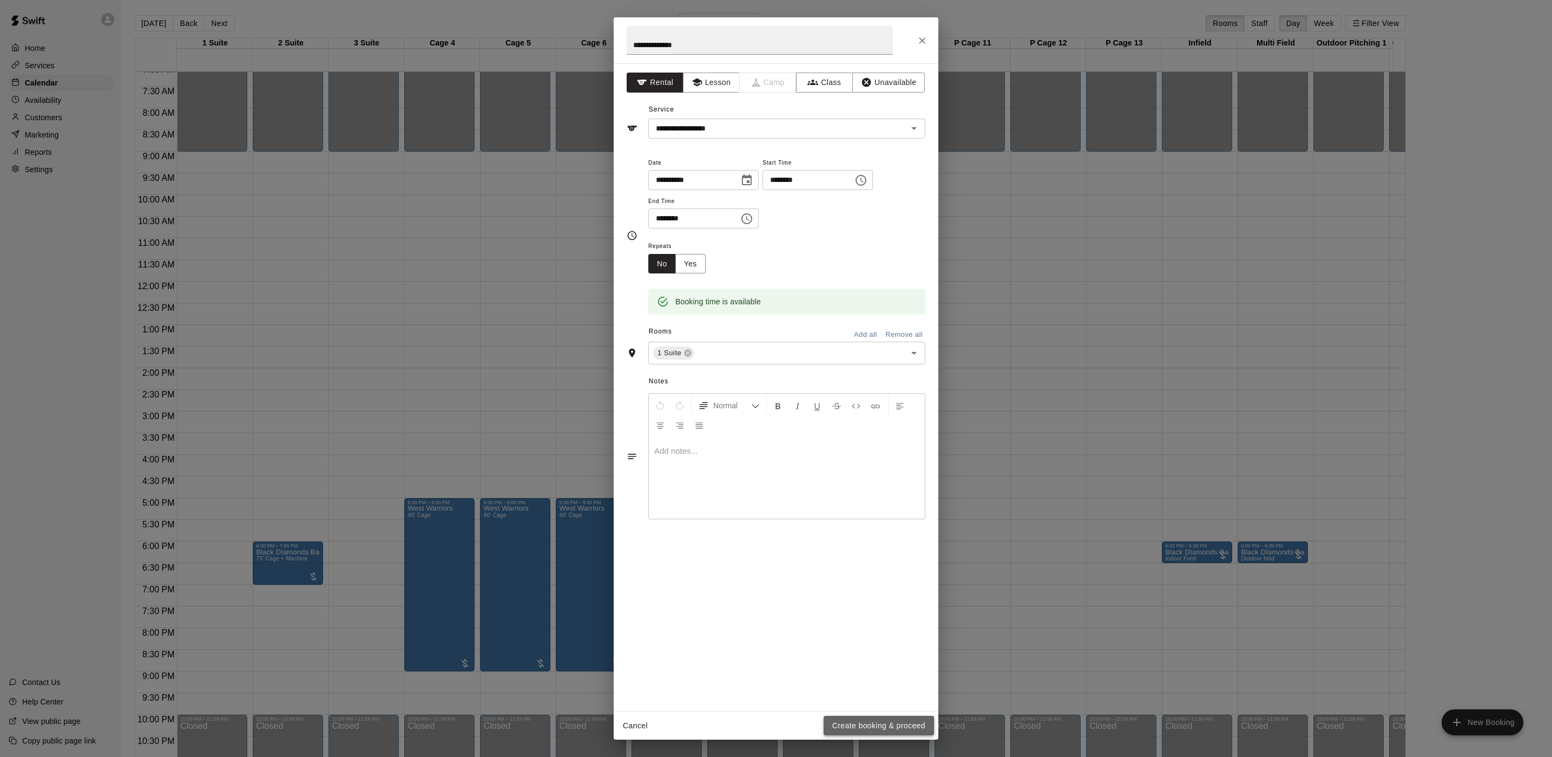
click at [865, 731] on button "Create booking & proceed" at bounding box center [879, 726] width 110 height 20
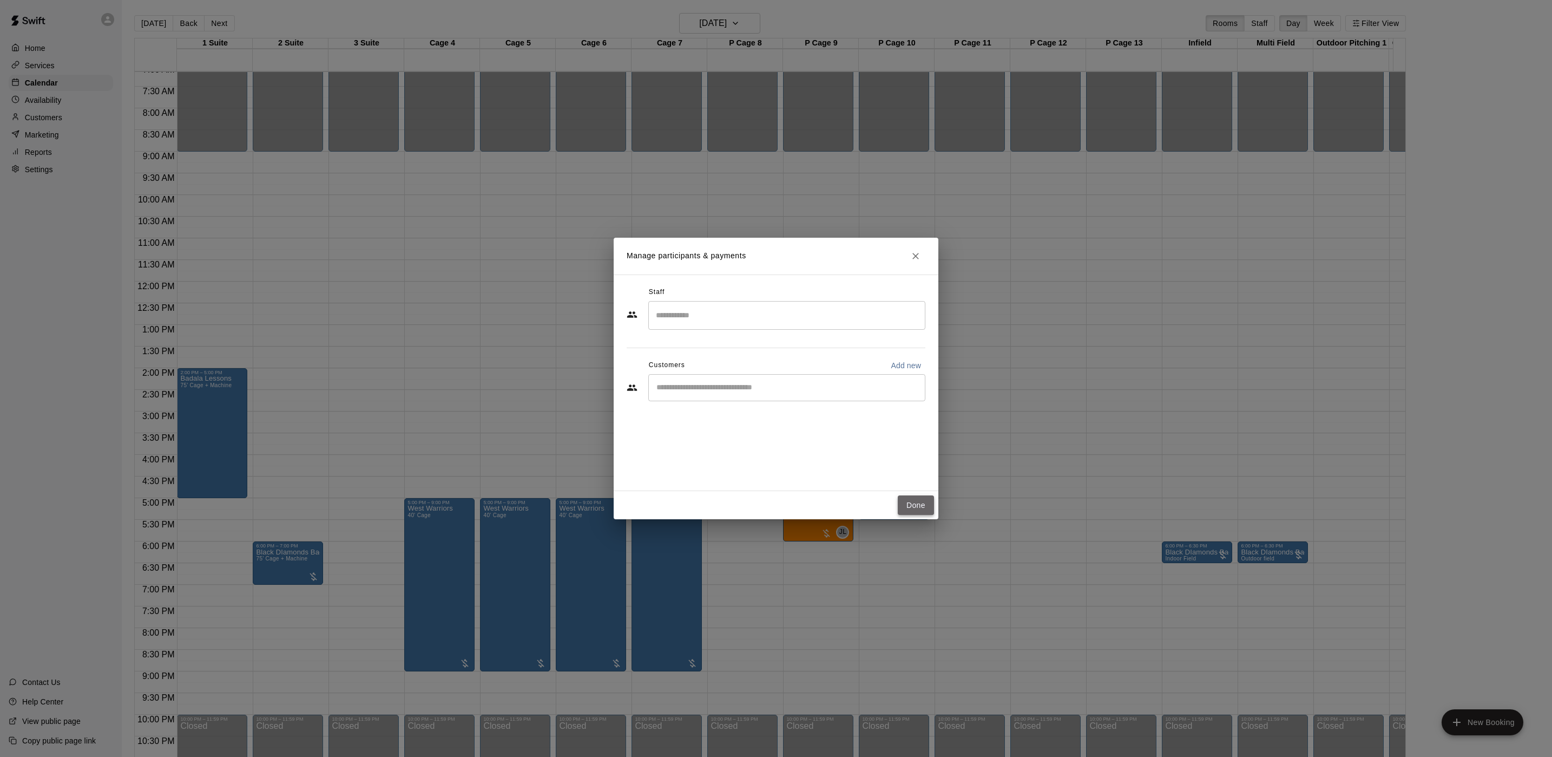
drag, startPoint x: 911, startPoint y: 506, endPoint x: 920, endPoint y: 507, distance: 8.3
click at [919, 507] on button "Done" at bounding box center [916, 505] width 36 height 20
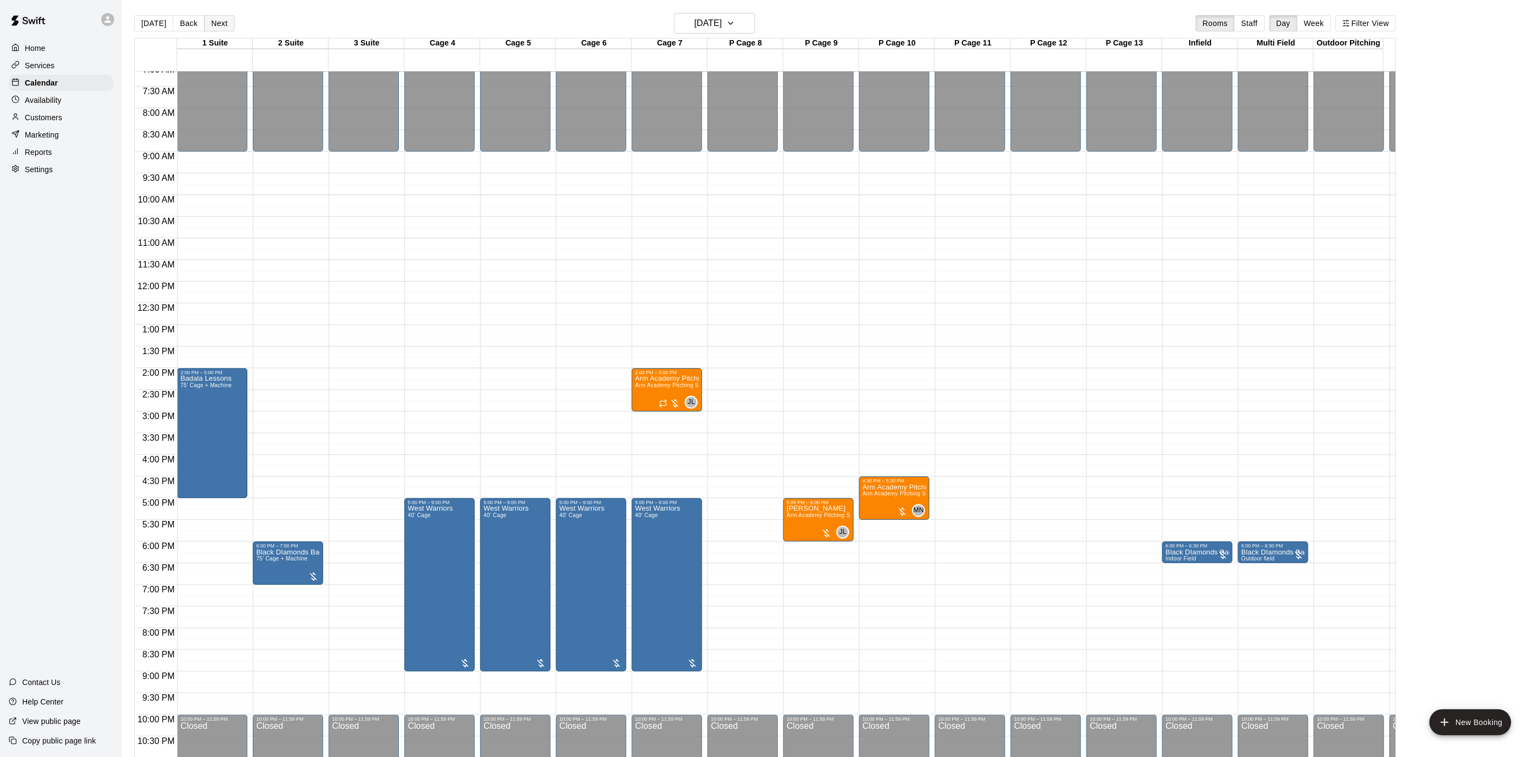
click at [229, 15] on button "Next" at bounding box center [219, 23] width 30 height 16
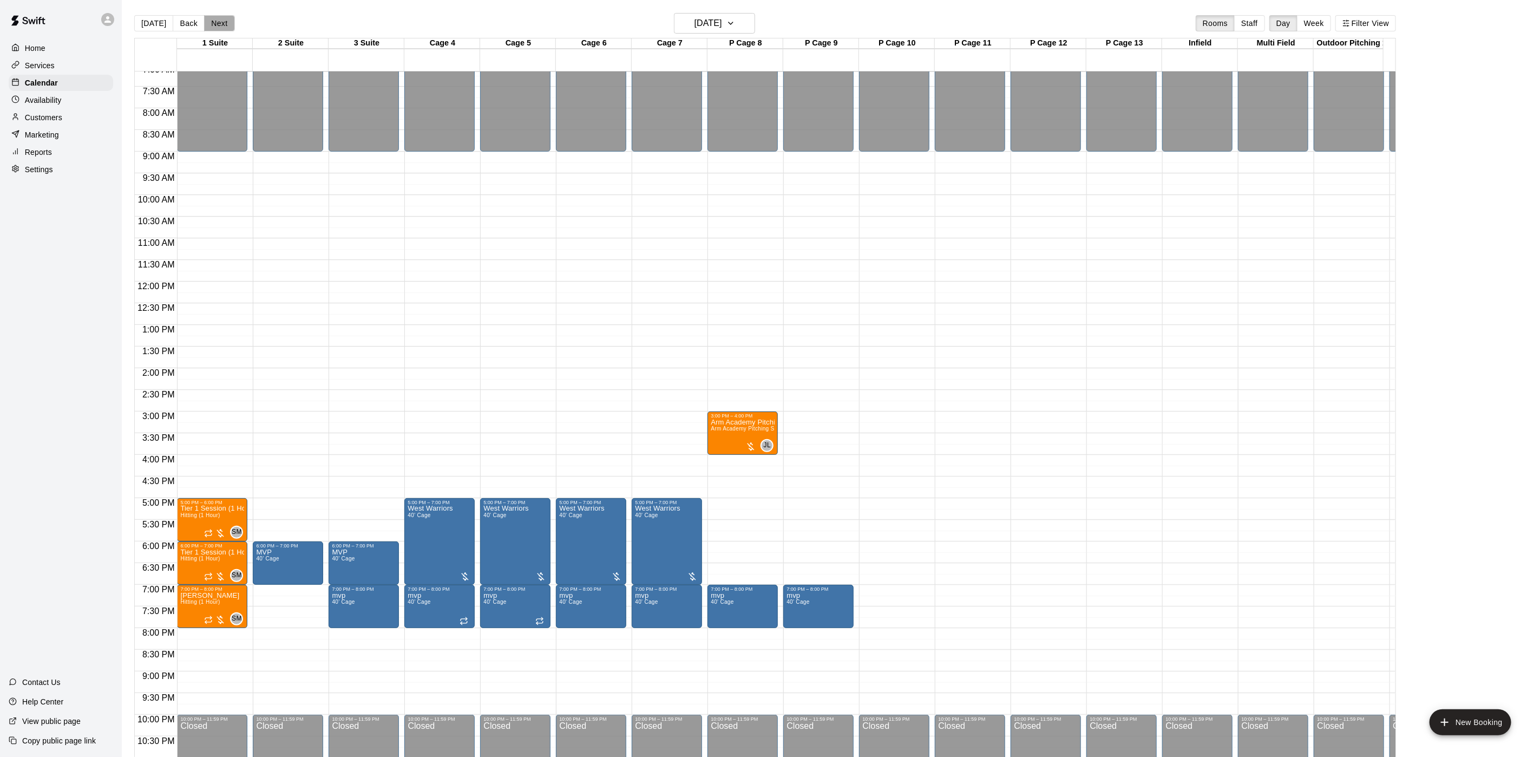
drag, startPoint x: 222, startPoint y: 24, endPoint x: 437, endPoint y: 63, distance: 218.4
click at [224, 24] on button "Next" at bounding box center [219, 23] width 30 height 16
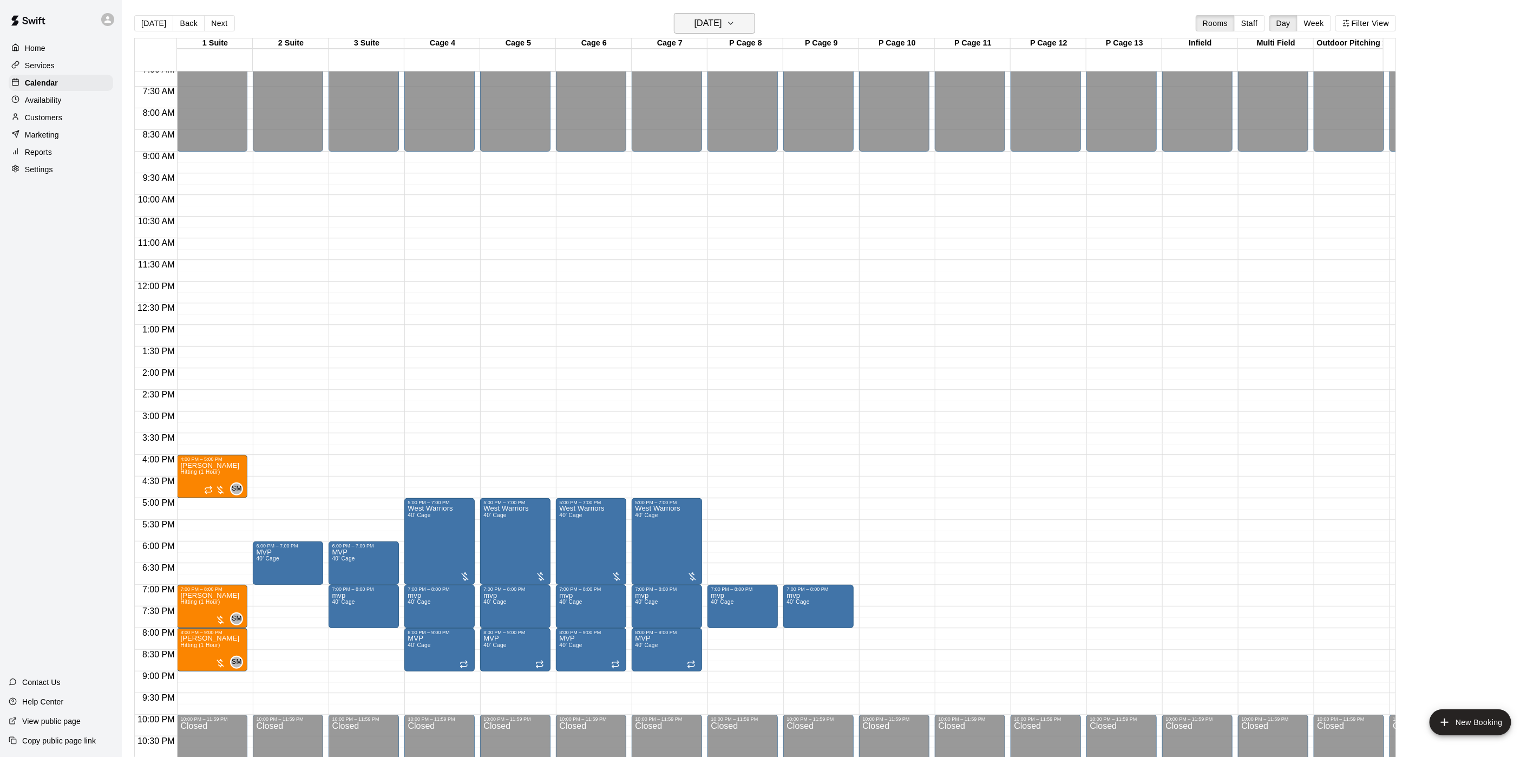
click at [735, 18] on icon "button" at bounding box center [730, 23] width 9 height 13
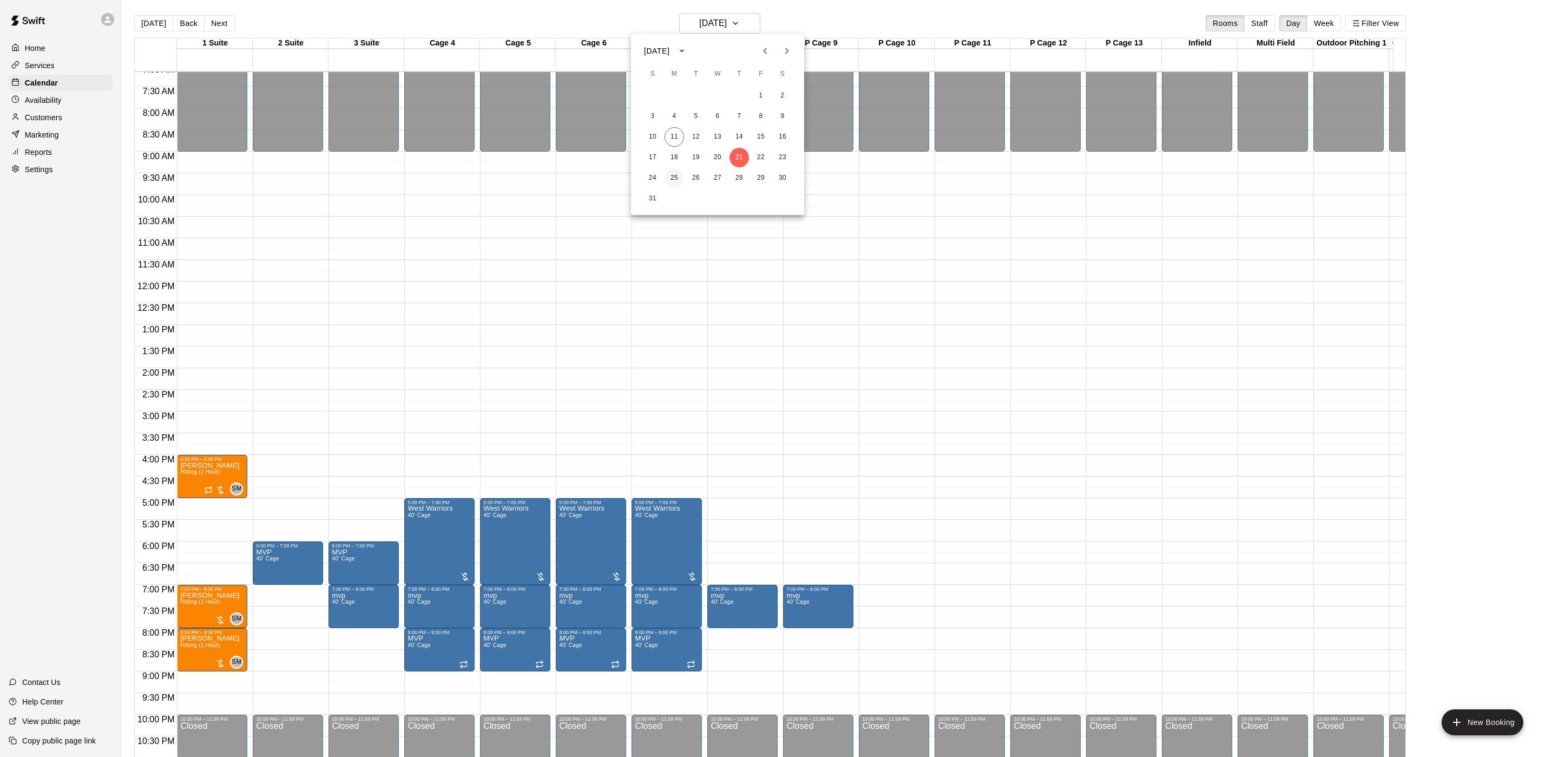
click at [682, 176] on button "25" at bounding box center [674, 177] width 19 height 19
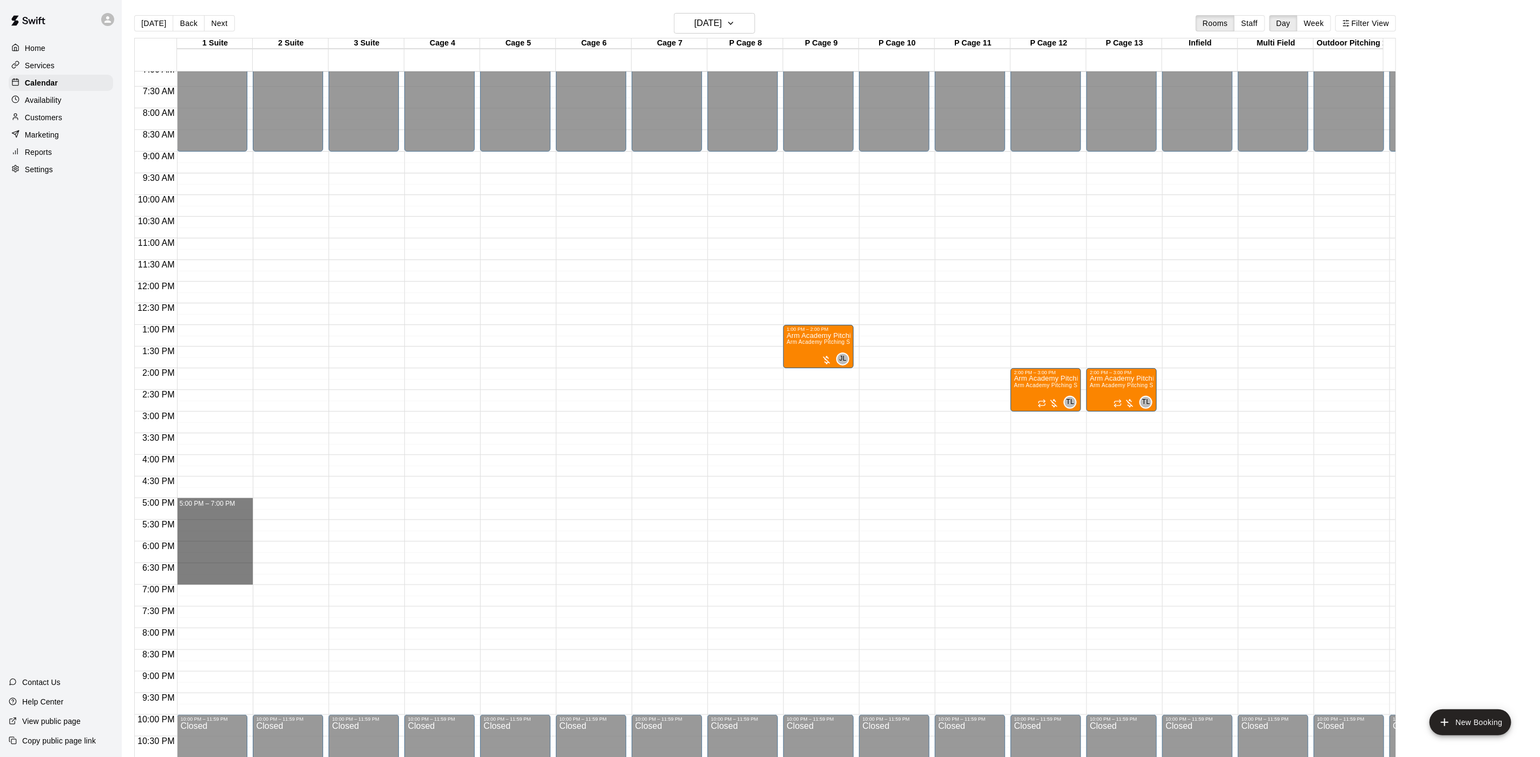
drag, startPoint x: 213, startPoint y: 499, endPoint x: 228, endPoint y: 577, distance: 79.4
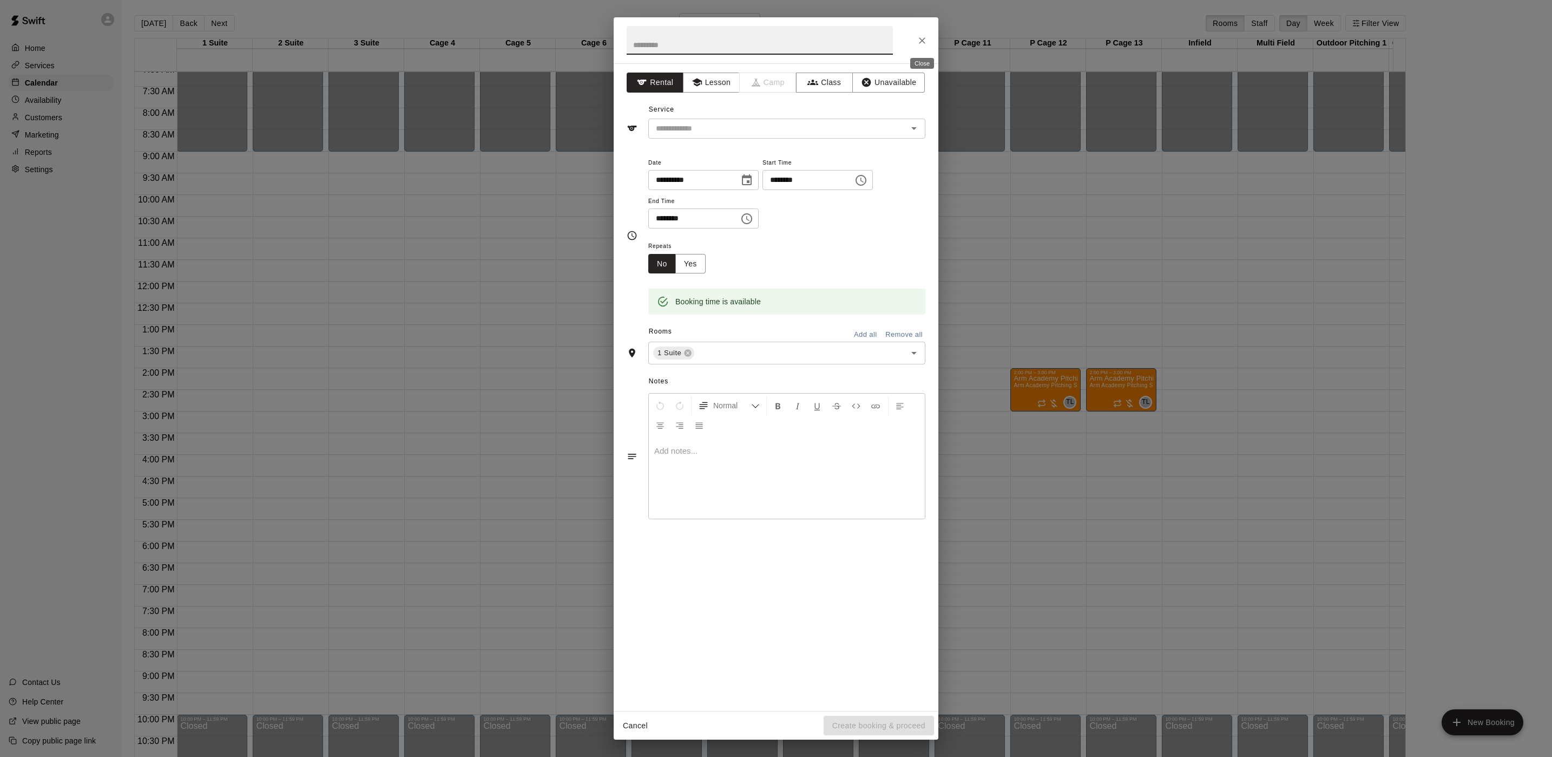
click at [916, 33] on button "Close" at bounding box center [922, 40] width 19 height 19
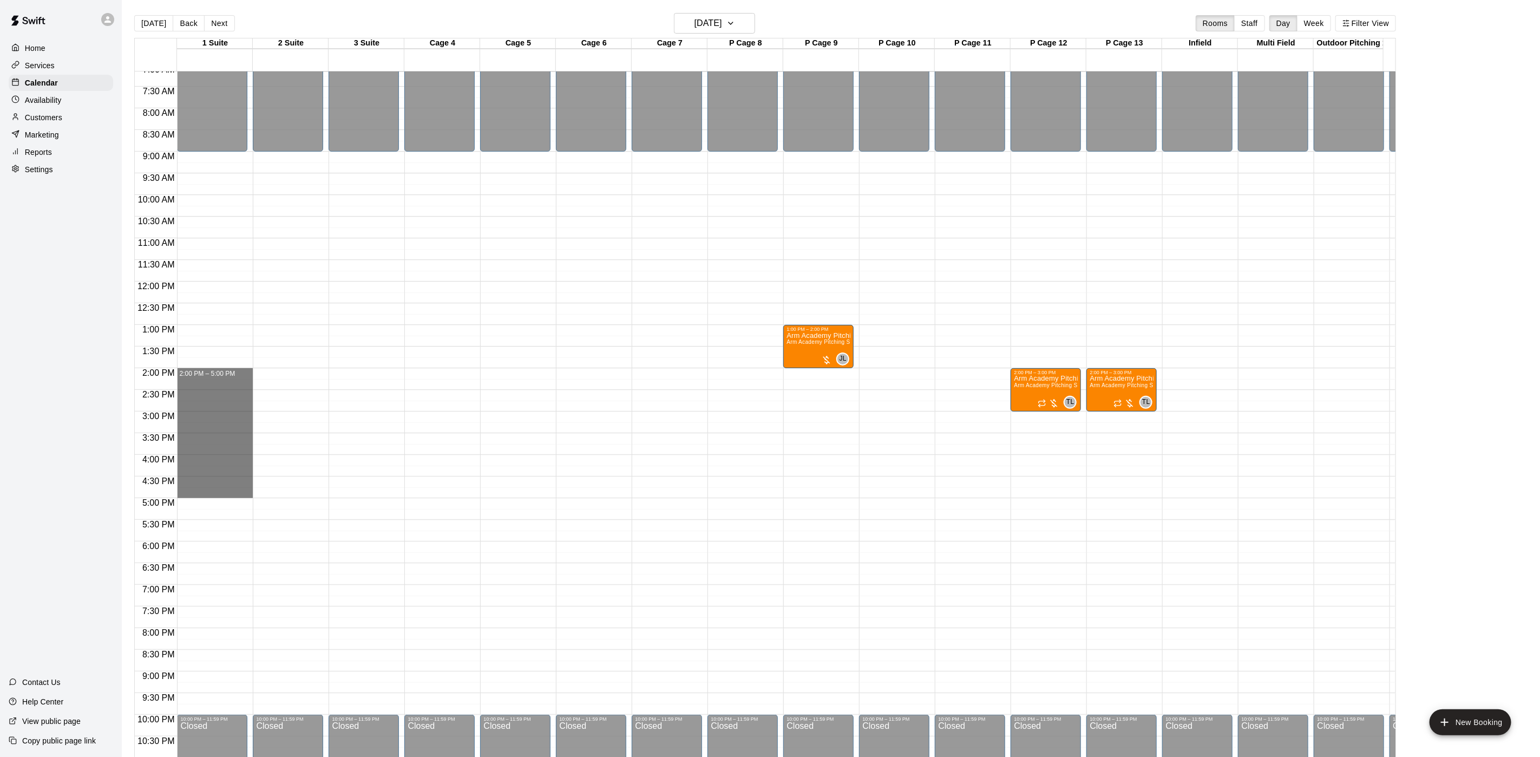
drag, startPoint x: 213, startPoint y: 372, endPoint x: 205, endPoint y: 493, distance: 121.0
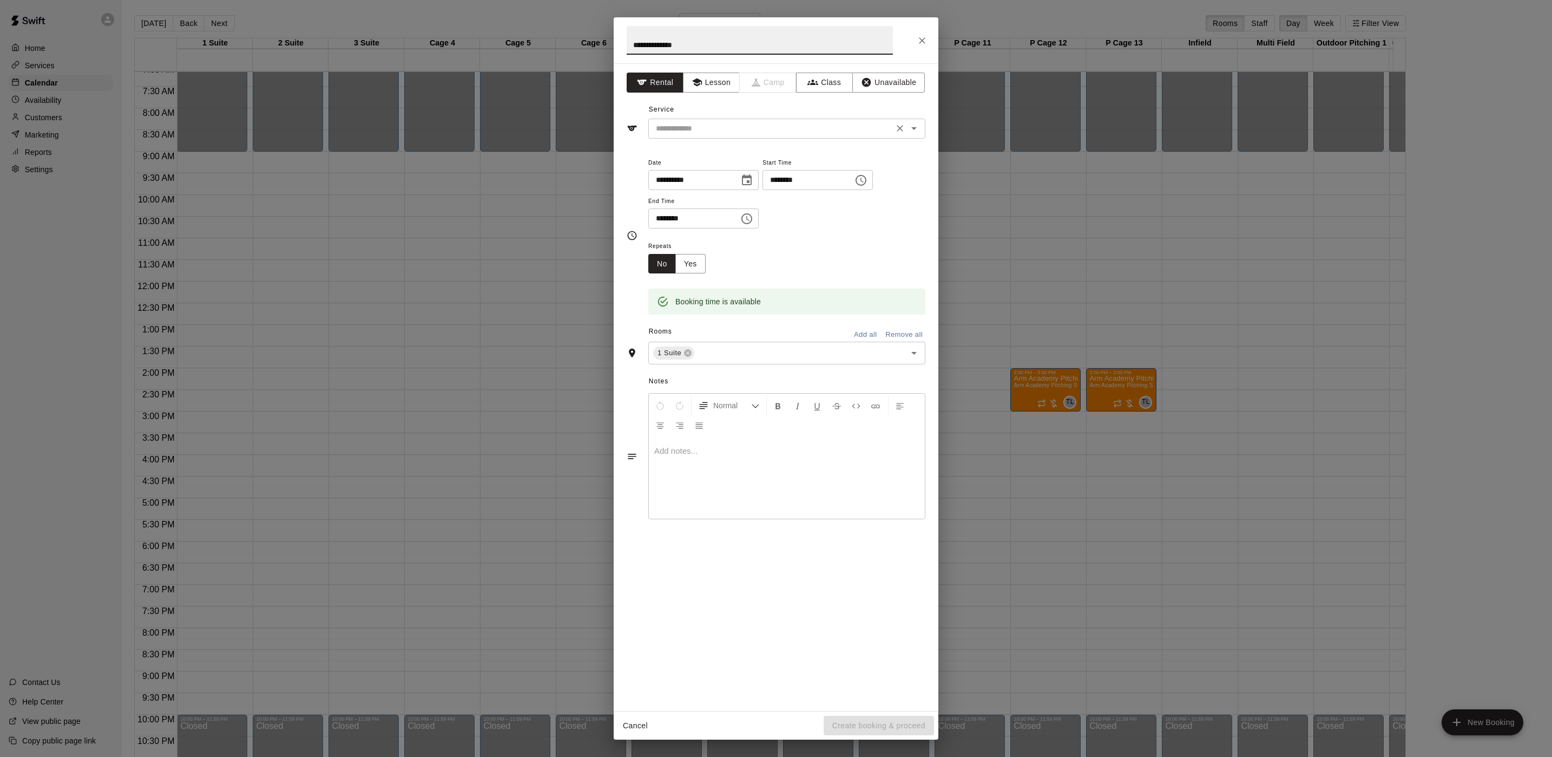
type input "**********"
click at [750, 130] on input "text" at bounding box center [771, 129] width 239 height 14
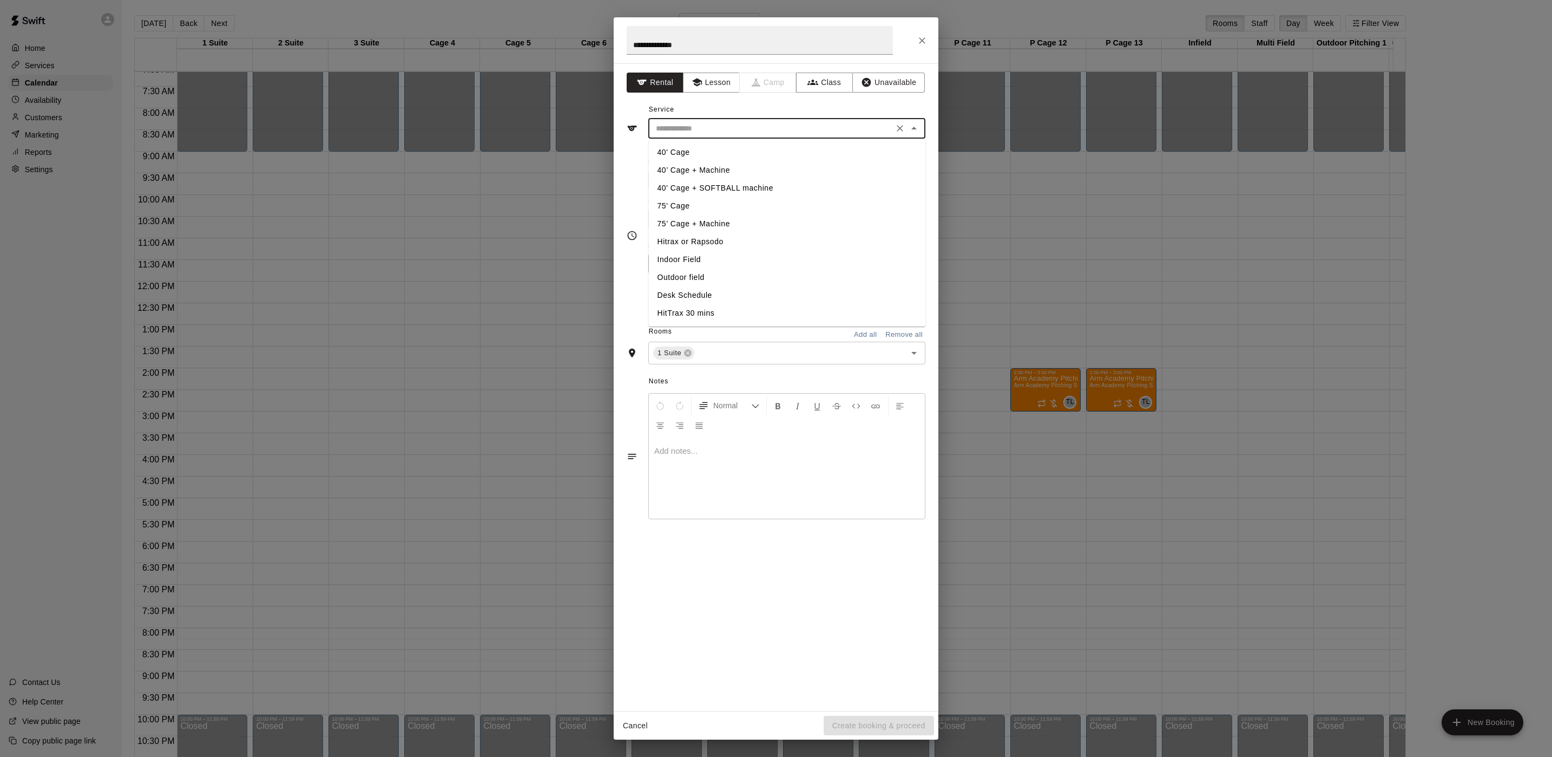
click at [734, 226] on li "75’ Cage + Machine" at bounding box center [787, 224] width 277 height 18
type input "**********"
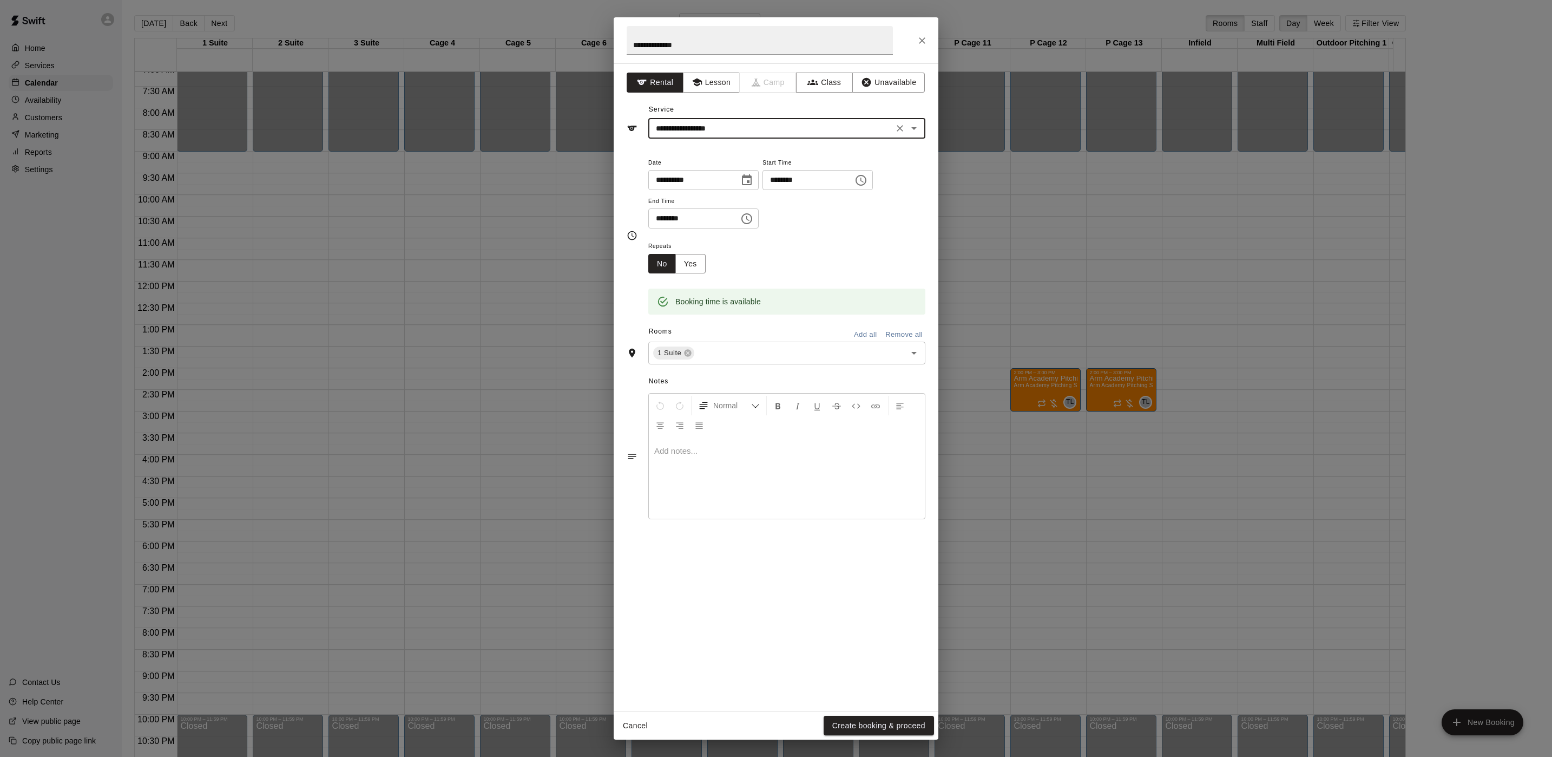
click at [851, 723] on button "Create booking & proceed" at bounding box center [879, 726] width 110 height 20
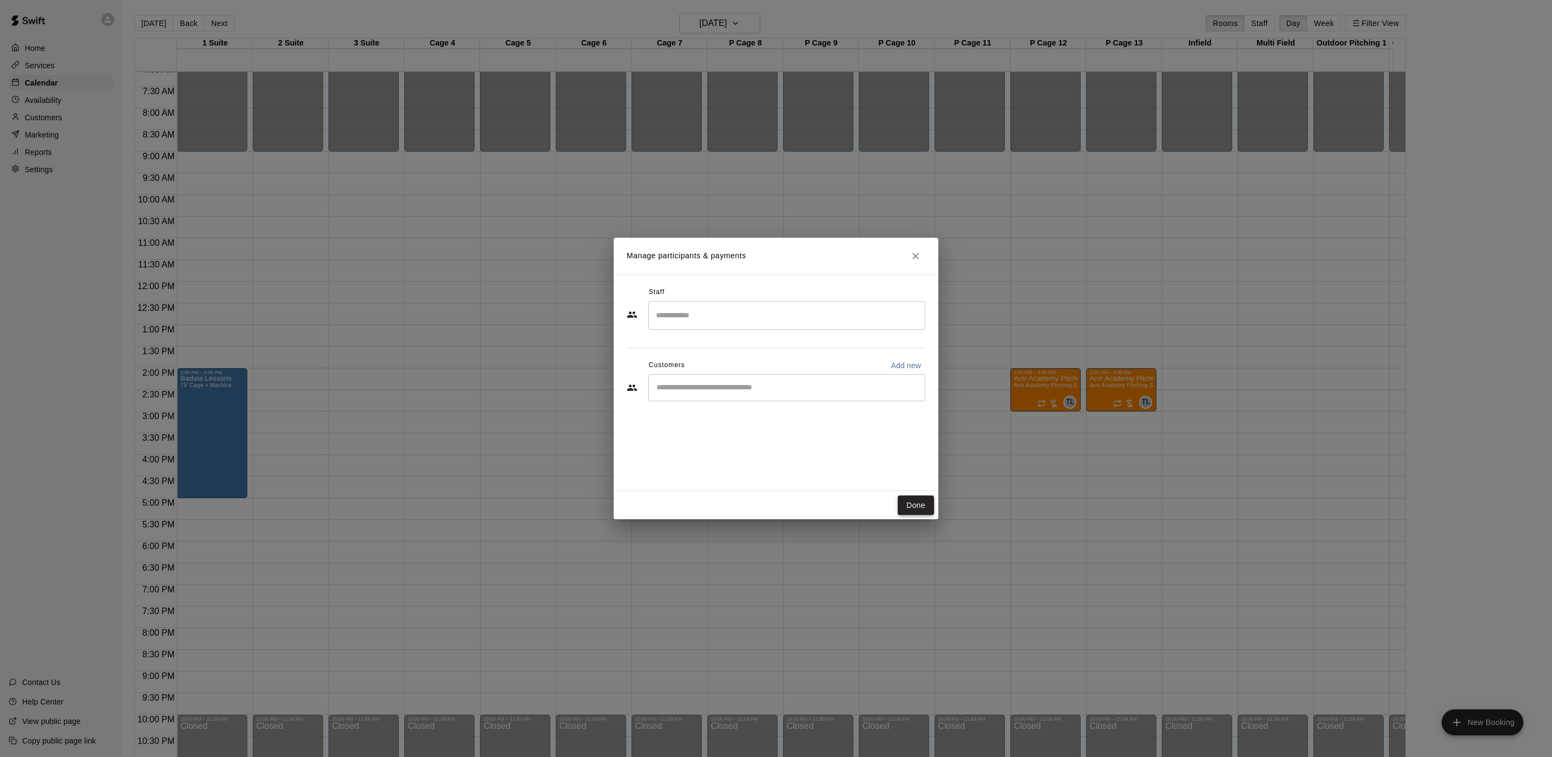
click at [917, 509] on button "Done" at bounding box center [916, 505] width 36 height 20
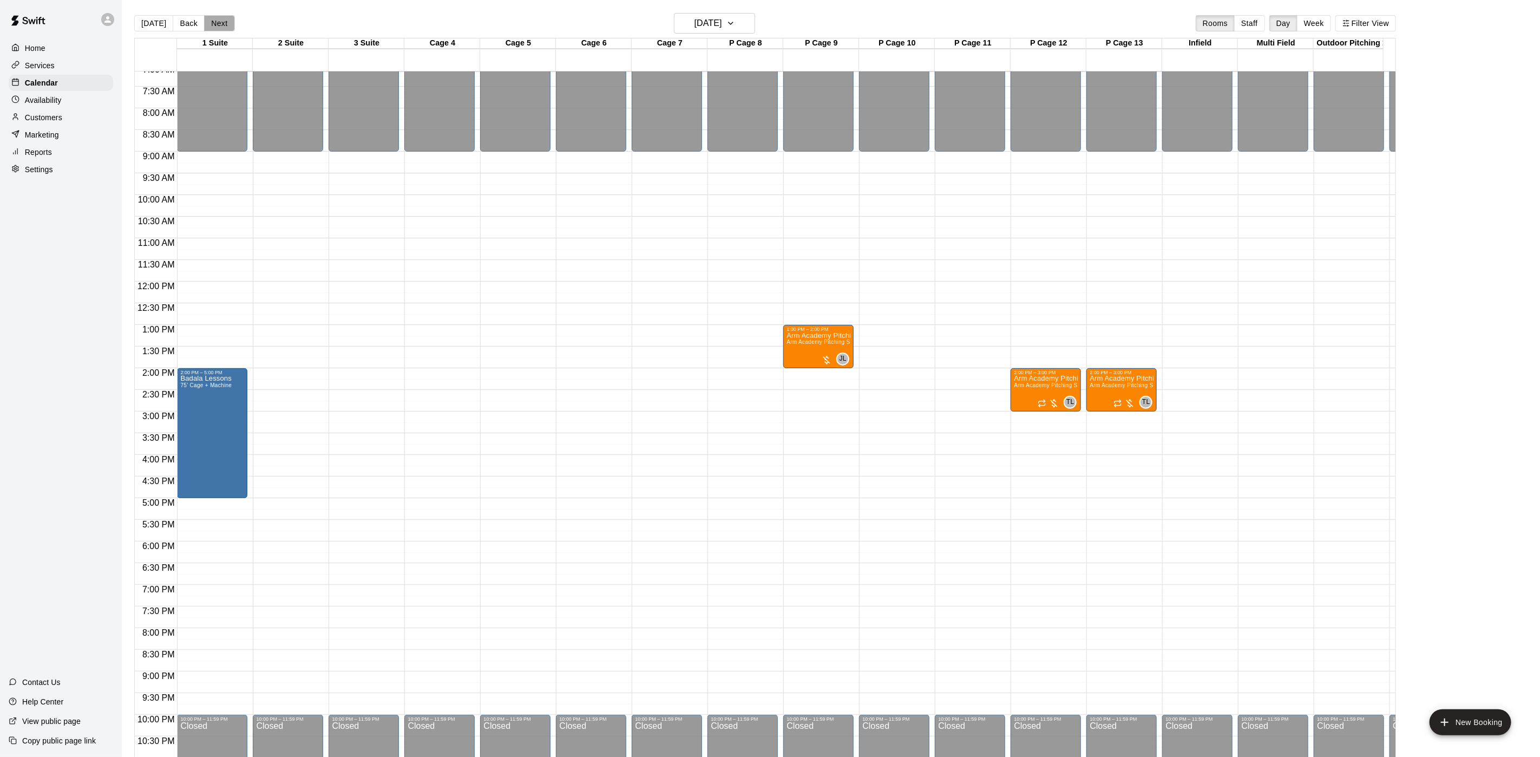
click at [231, 24] on button "Next" at bounding box center [219, 23] width 30 height 16
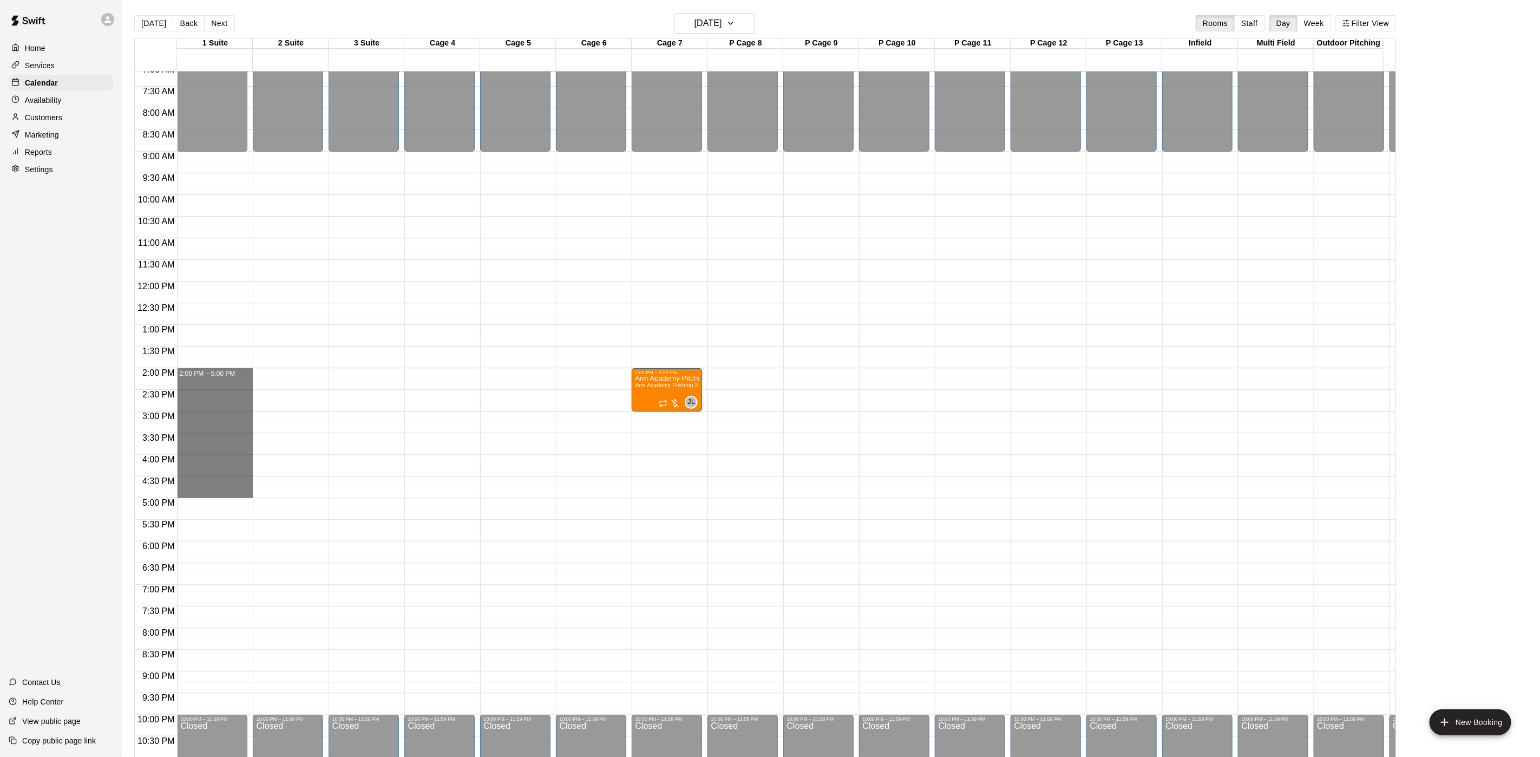
drag, startPoint x: 229, startPoint y: 369, endPoint x: 223, endPoint y: 496, distance: 126.8
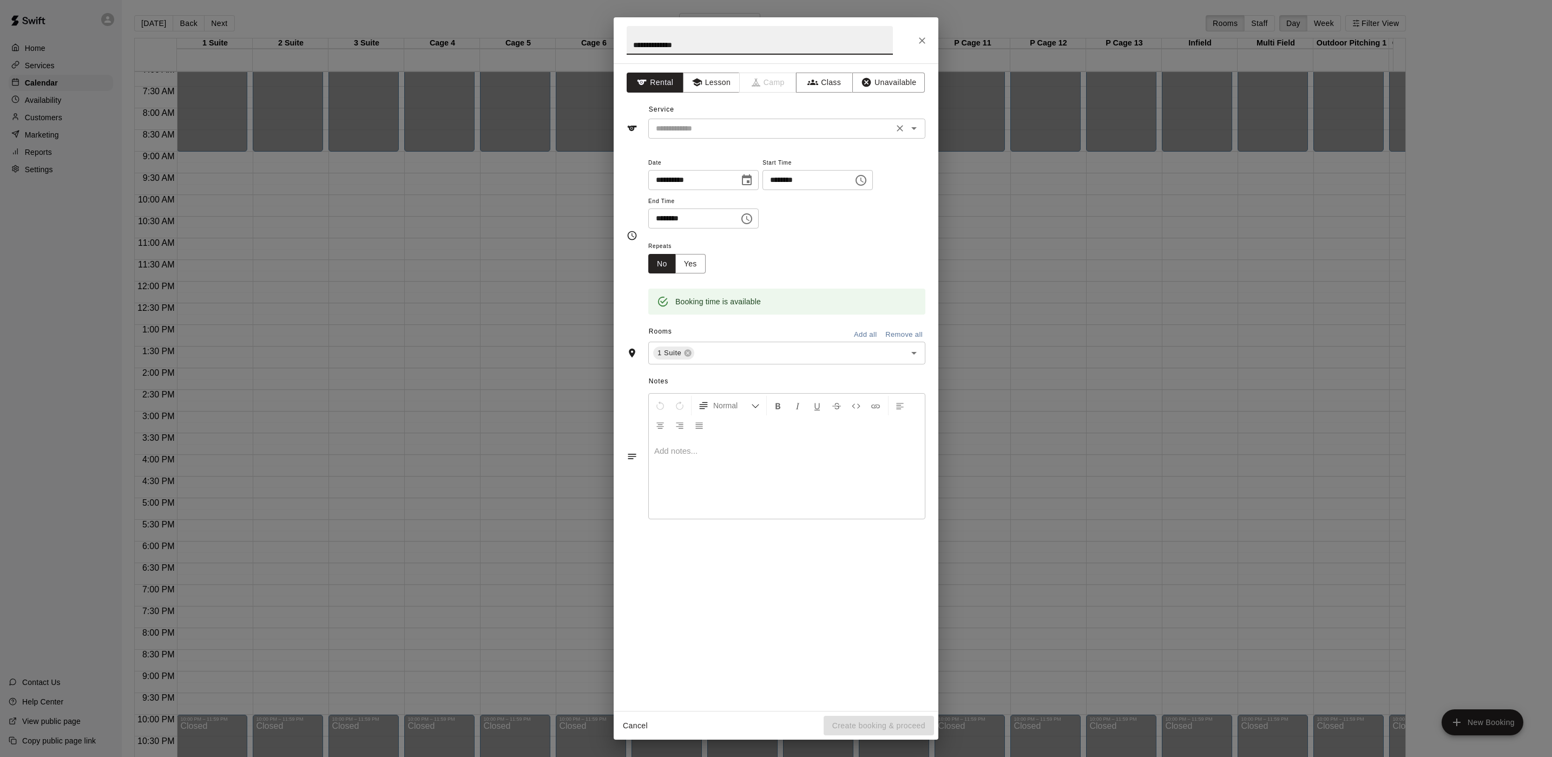
type input "**********"
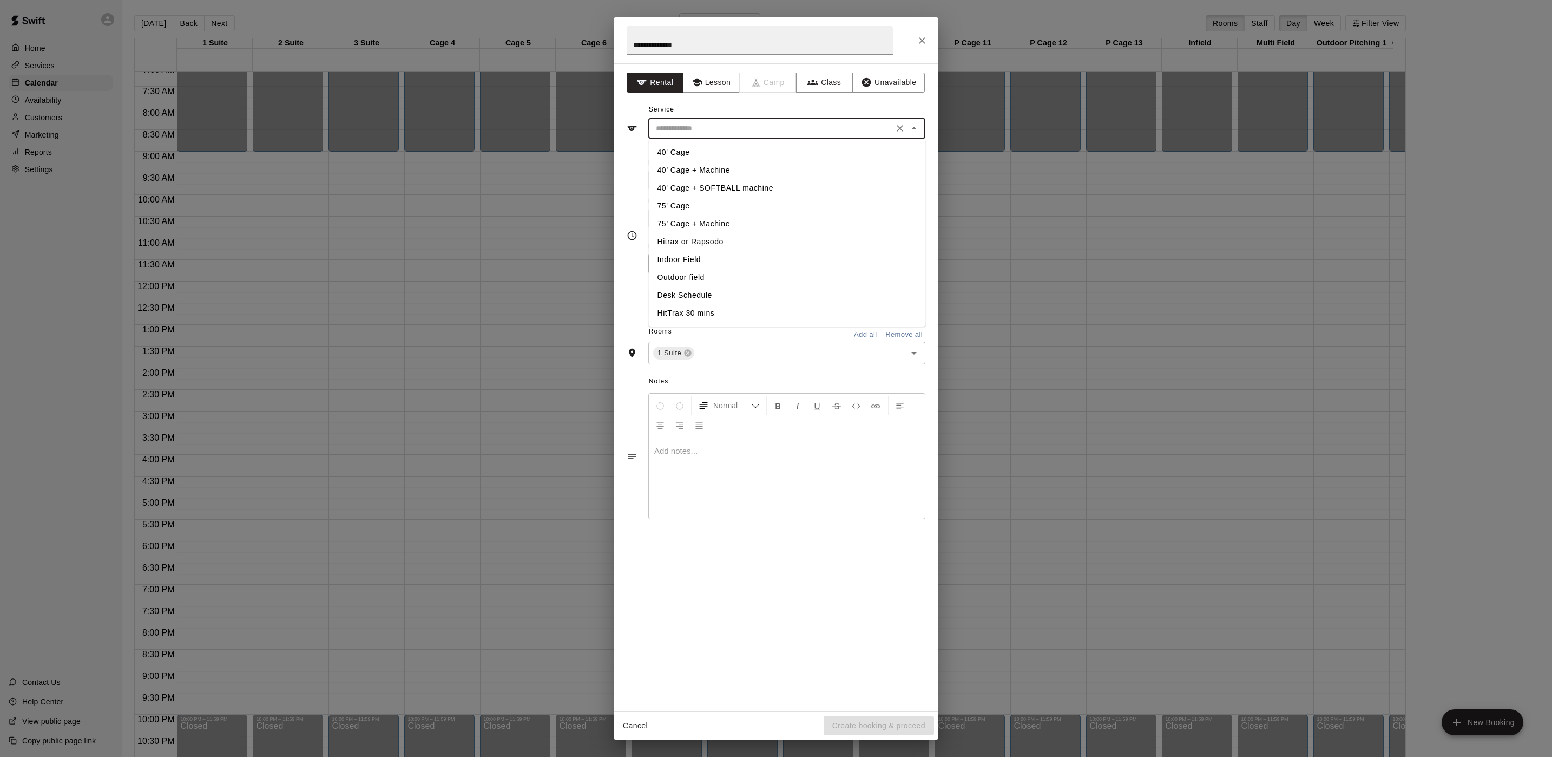
click at [669, 132] on input "text" at bounding box center [771, 129] width 239 height 14
click at [734, 218] on li "75’ Cage + Machine" at bounding box center [787, 224] width 277 height 18
type input "**********"
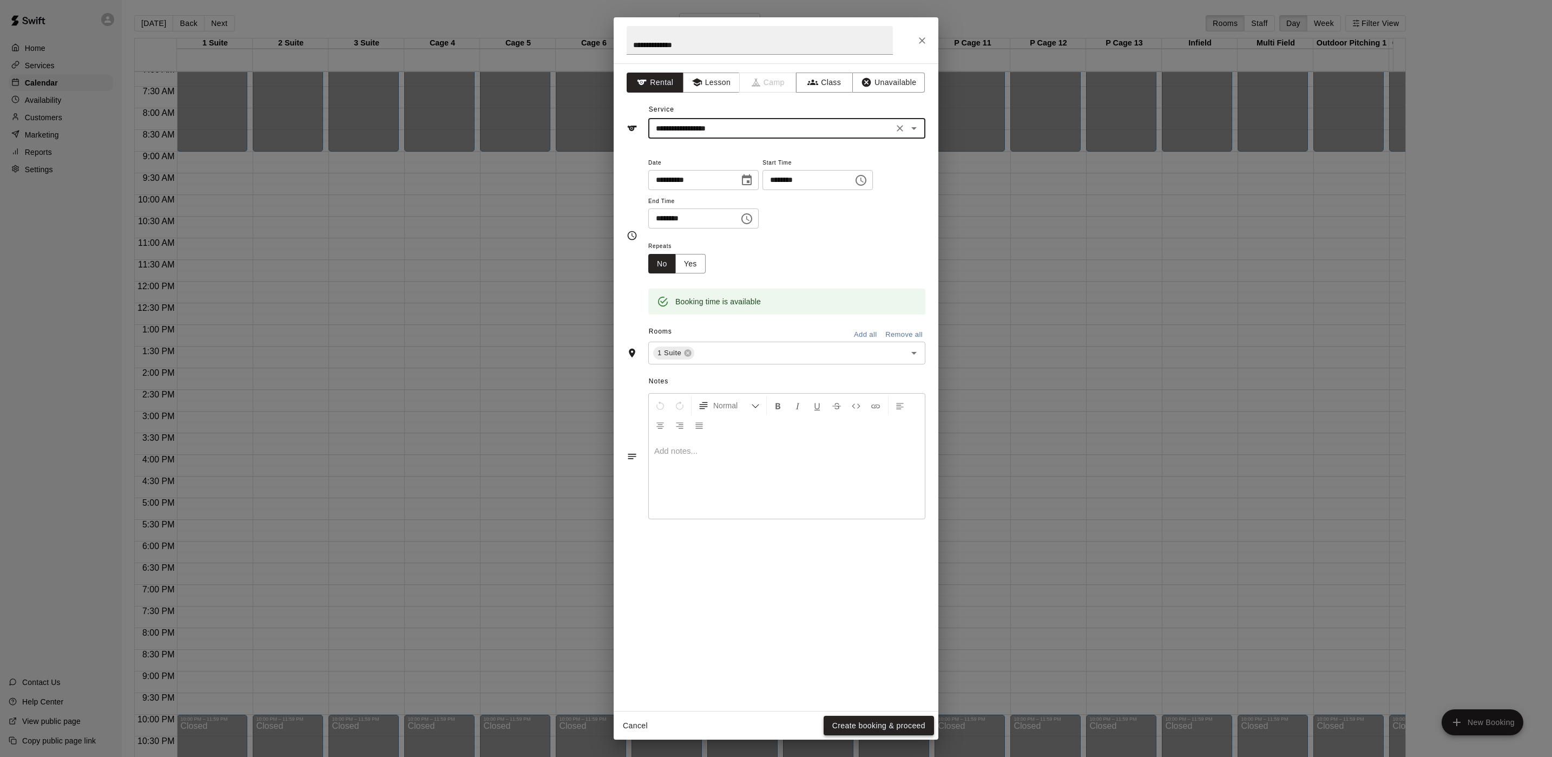
click at [893, 731] on button "Create booking & proceed" at bounding box center [879, 726] width 110 height 20
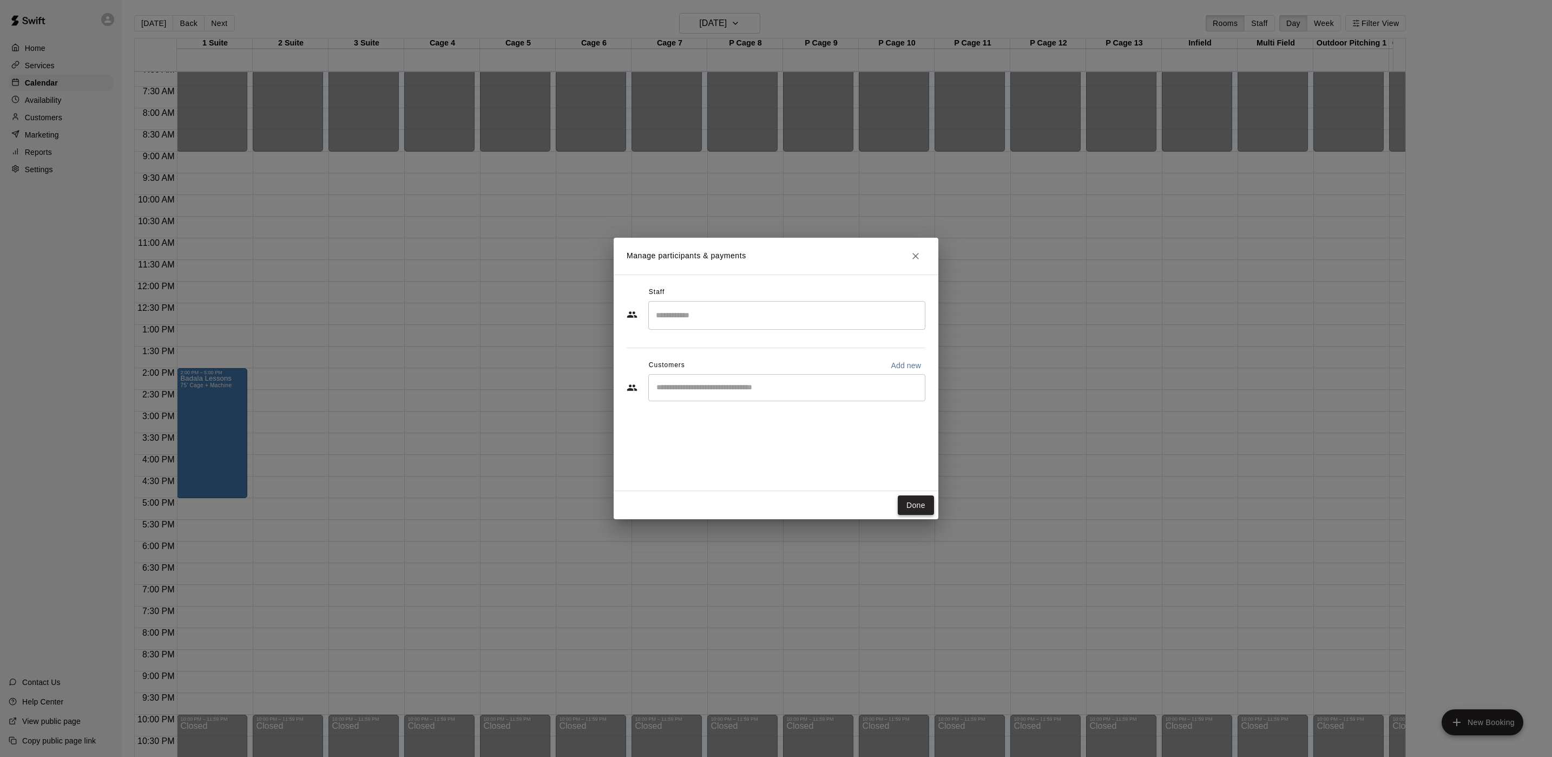
click at [910, 501] on button "Done" at bounding box center [916, 505] width 36 height 20
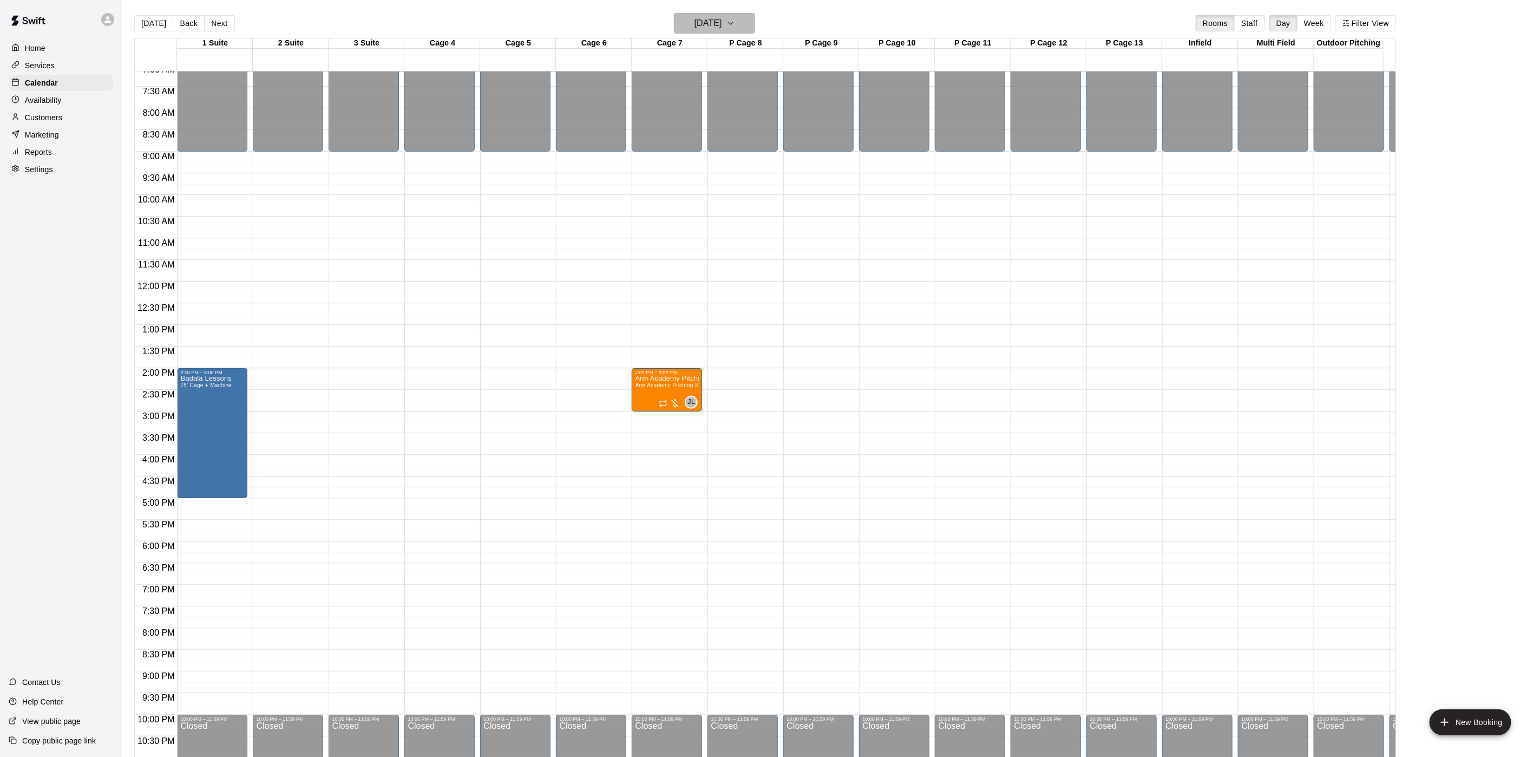
drag, startPoint x: 738, startPoint y: 20, endPoint x: 746, endPoint y: 16, distance: 9.0
click at [746, 16] on button "[DATE]" at bounding box center [714, 23] width 81 height 21
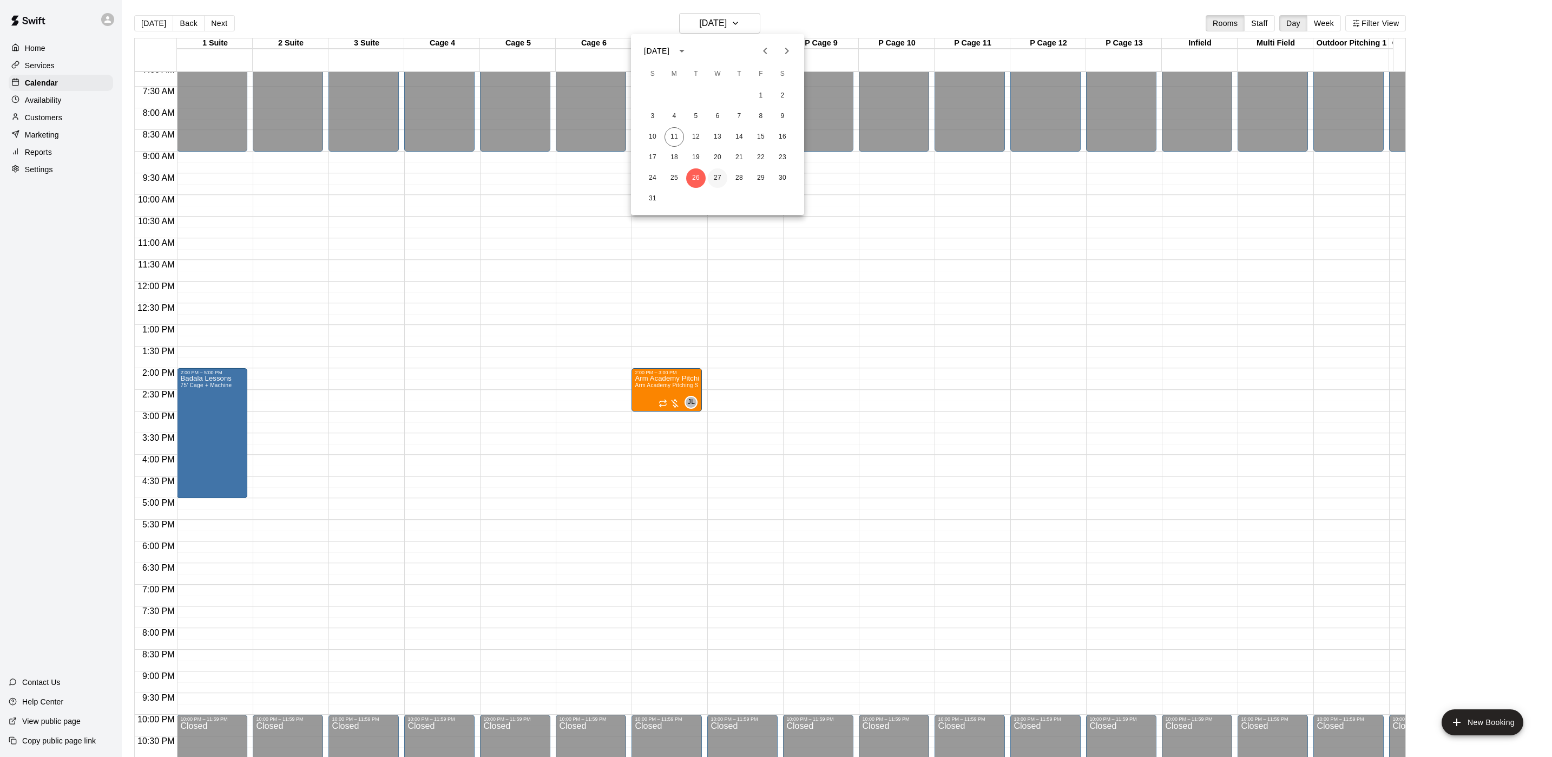
click at [716, 179] on button "27" at bounding box center [717, 177] width 19 height 19
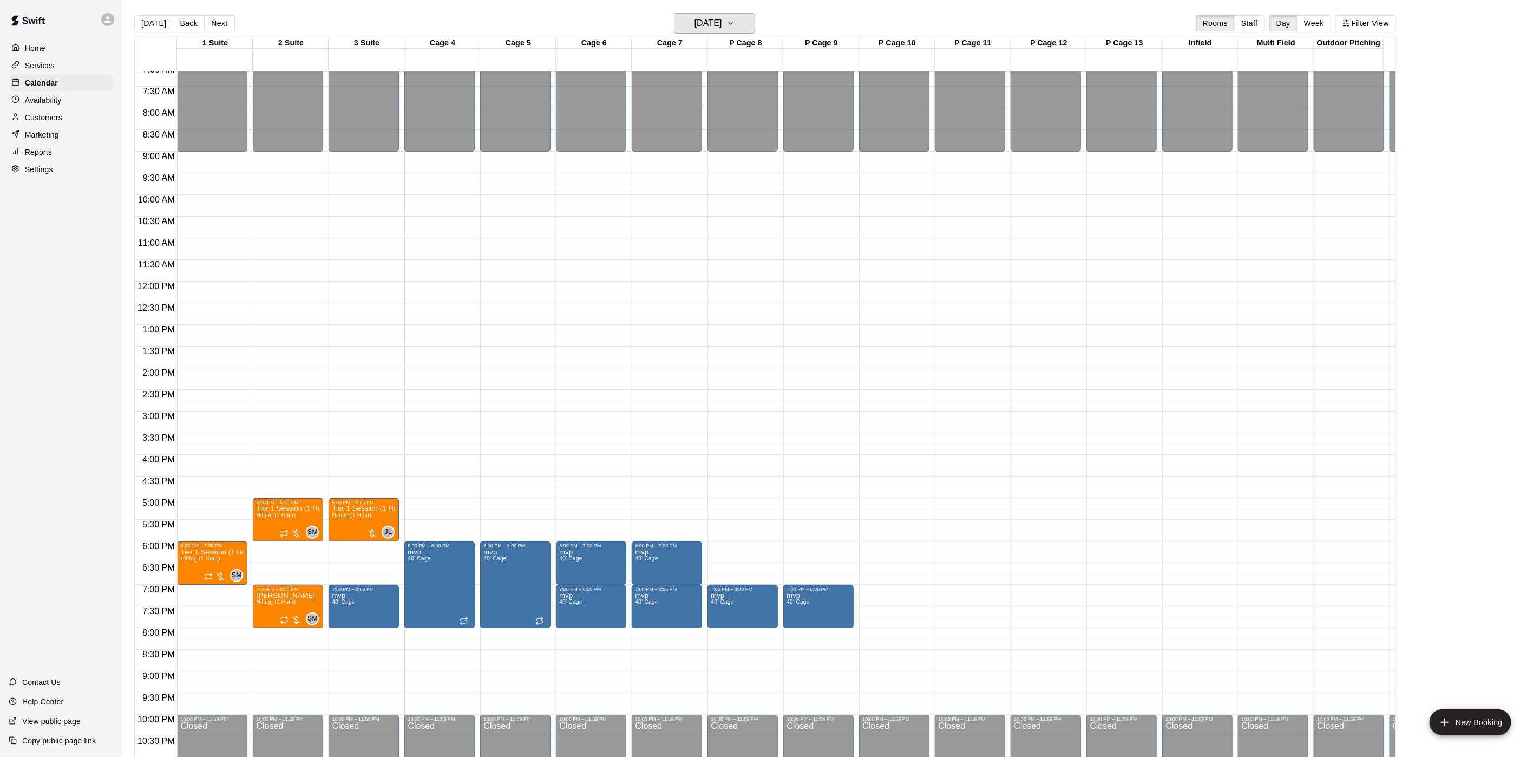
click at [674, 13] on button "[DATE]" at bounding box center [714, 23] width 81 height 21
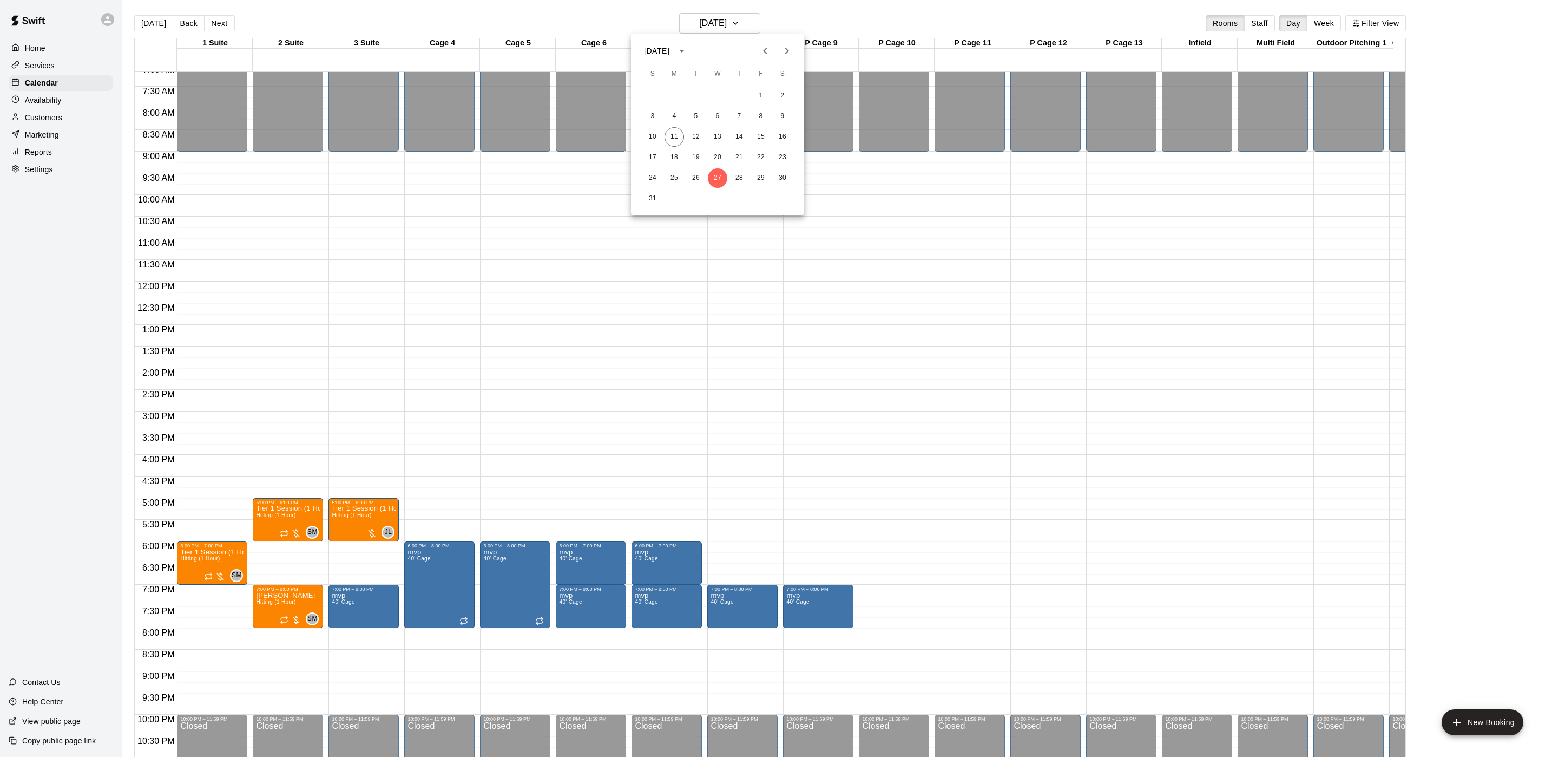
click at [679, 146] on div "10 11 12 13 14 15 16" at bounding box center [717, 136] width 173 height 19
click at [674, 134] on button "11" at bounding box center [674, 136] width 19 height 19
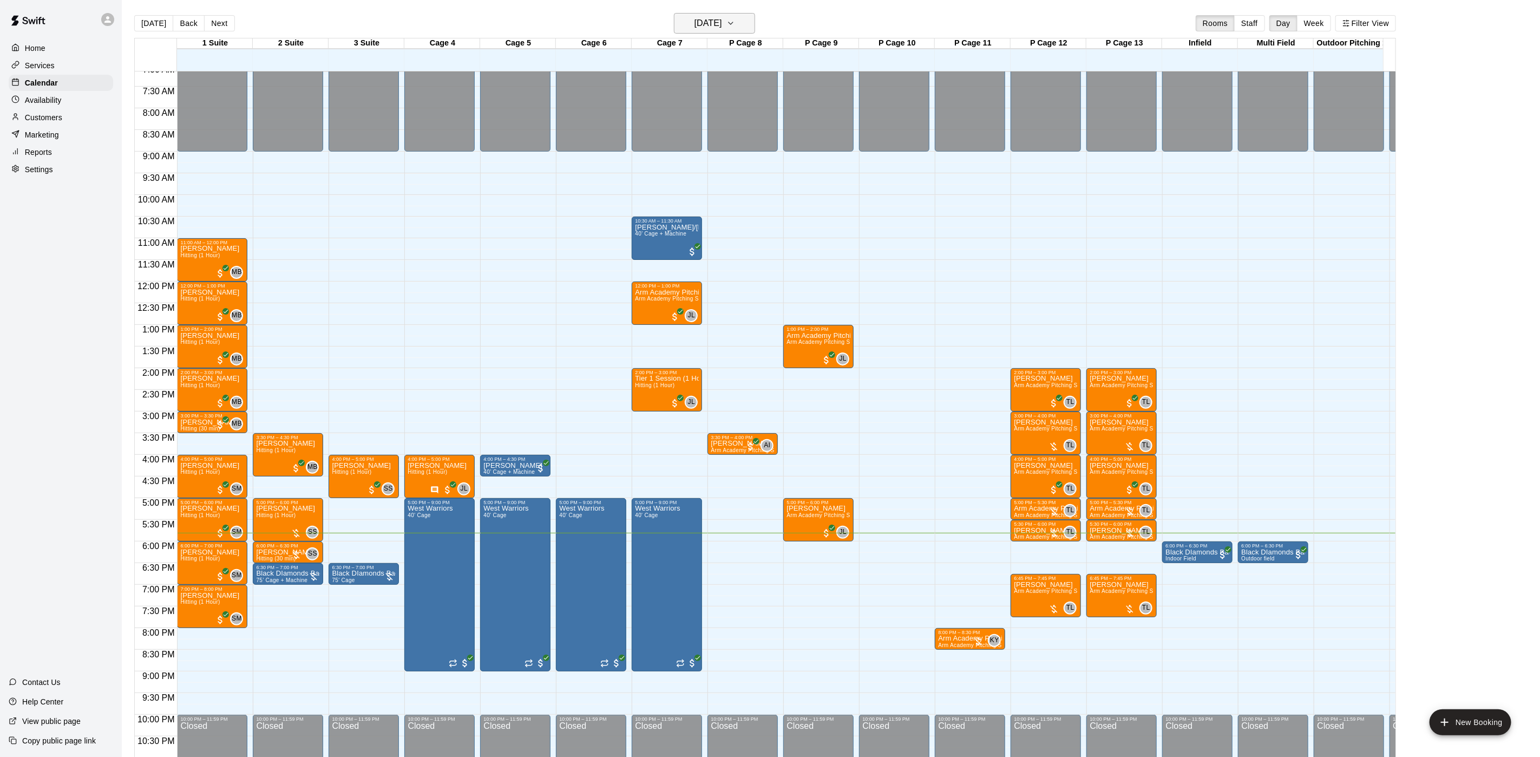
click at [722, 31] on h6 "[DATE]" at bounding box center [708, 23] width 28 height 15
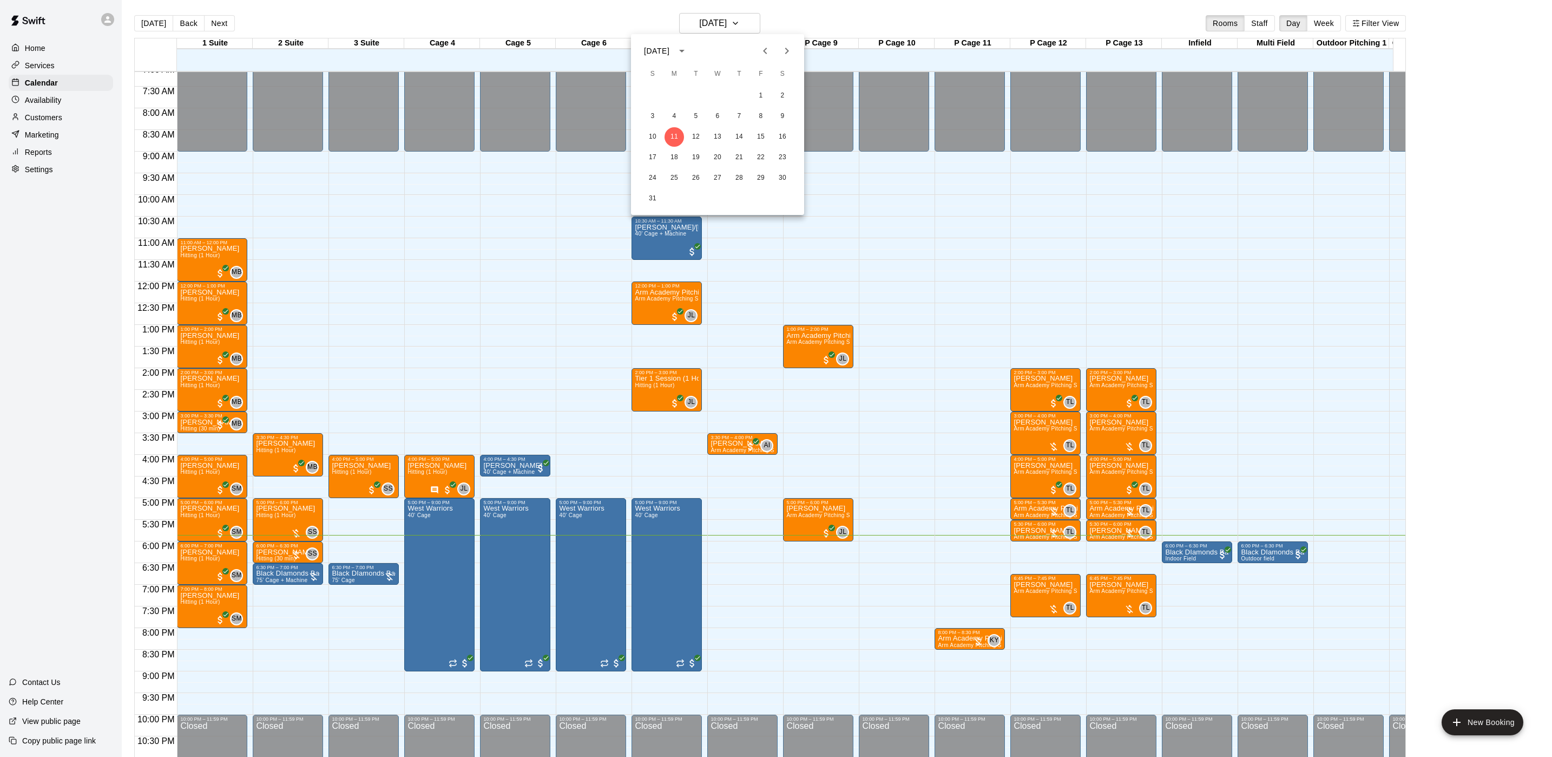
drag, startPoint x: 219, startPoint y: 517, endPoint x: 216, endPoint y: 522, distance: 5.9
click at [219, 520] on div at bounding box center [776, 378] width 1552 height 757
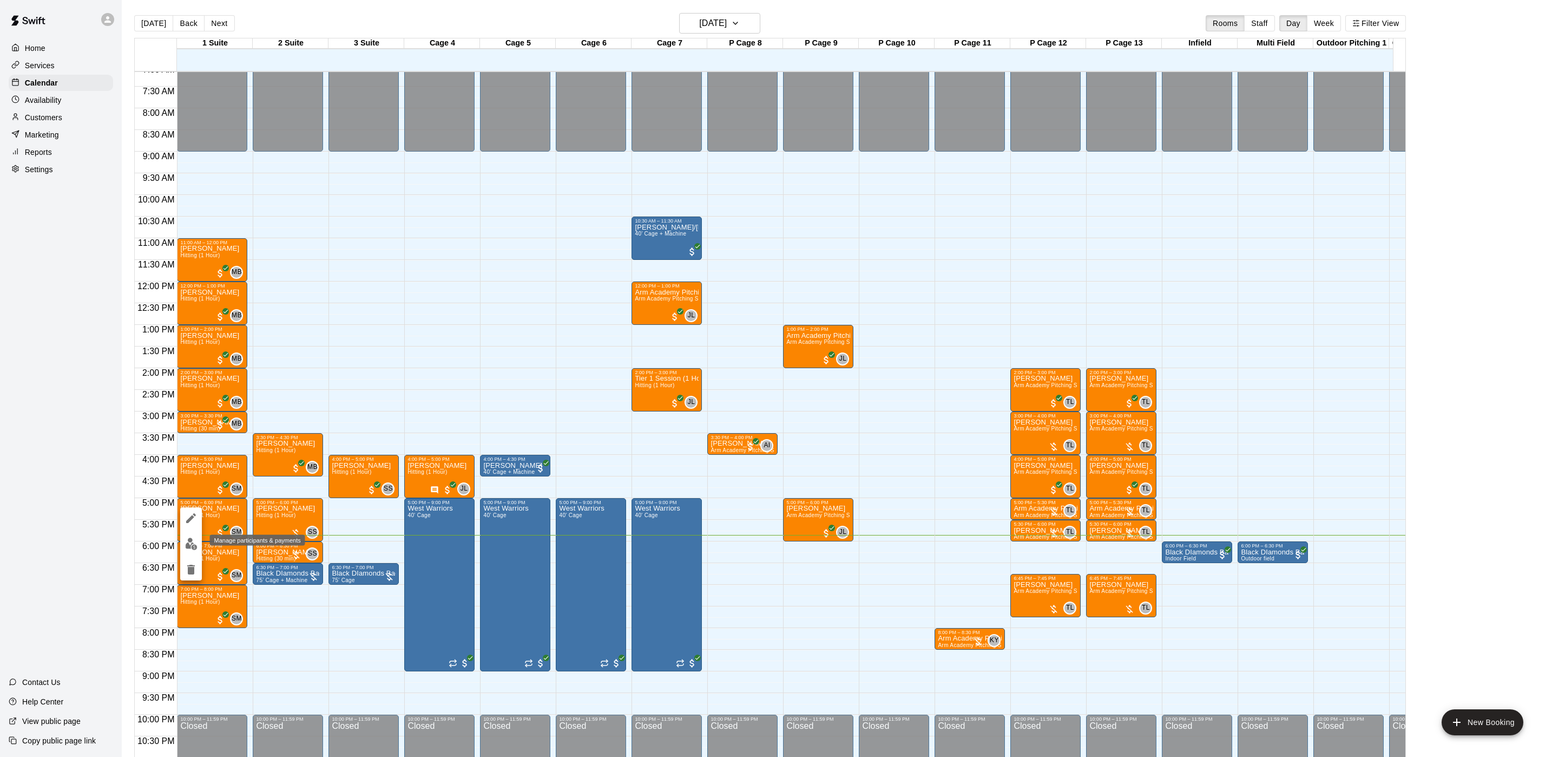
click at [188, 544] on img "edit" at bounding box center [191, 543] width 12 height 12
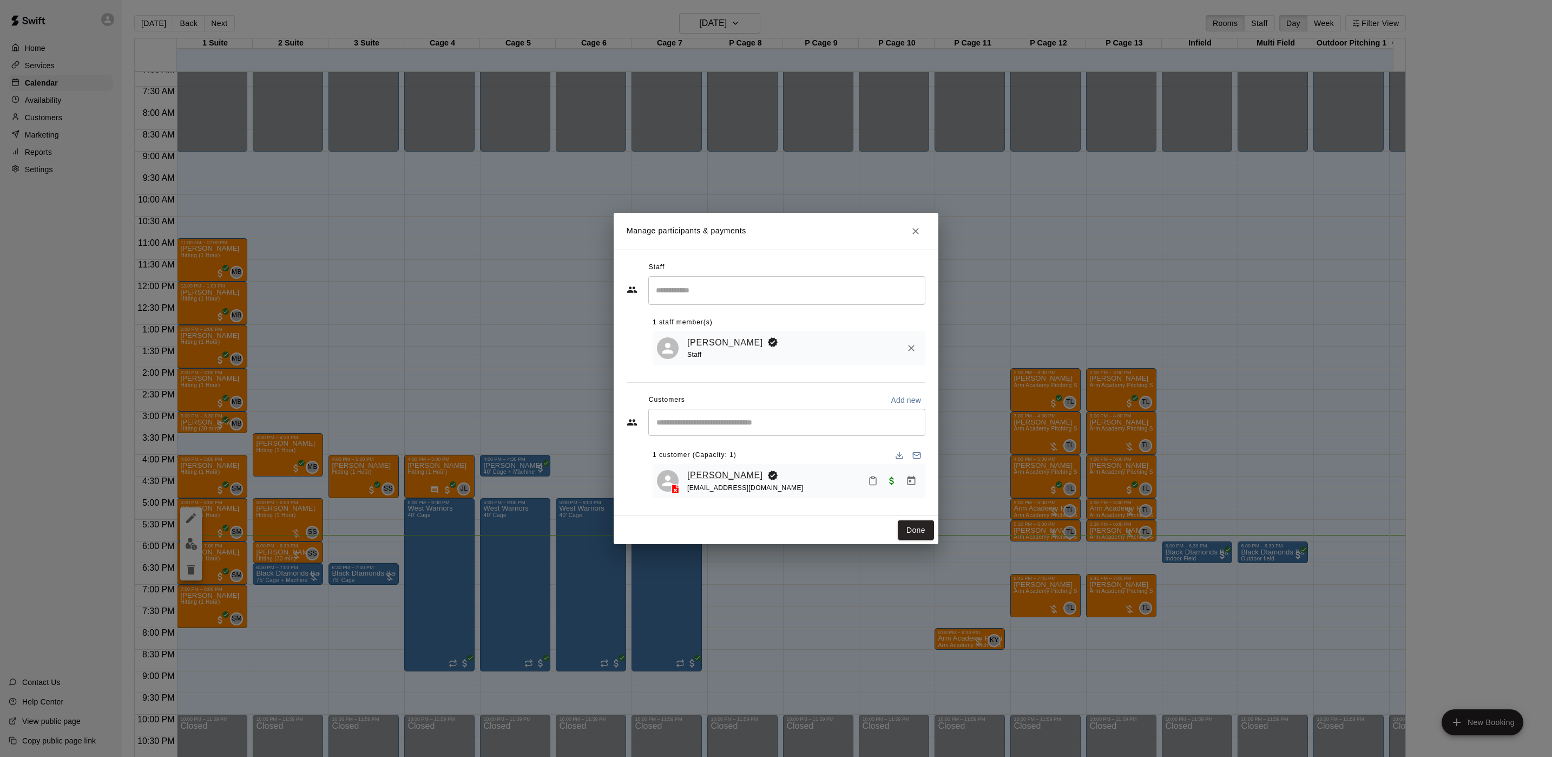
click at [716, 468] on link "[PERSON_NAME]" at bounding box center [725, 475] width 76 height 14
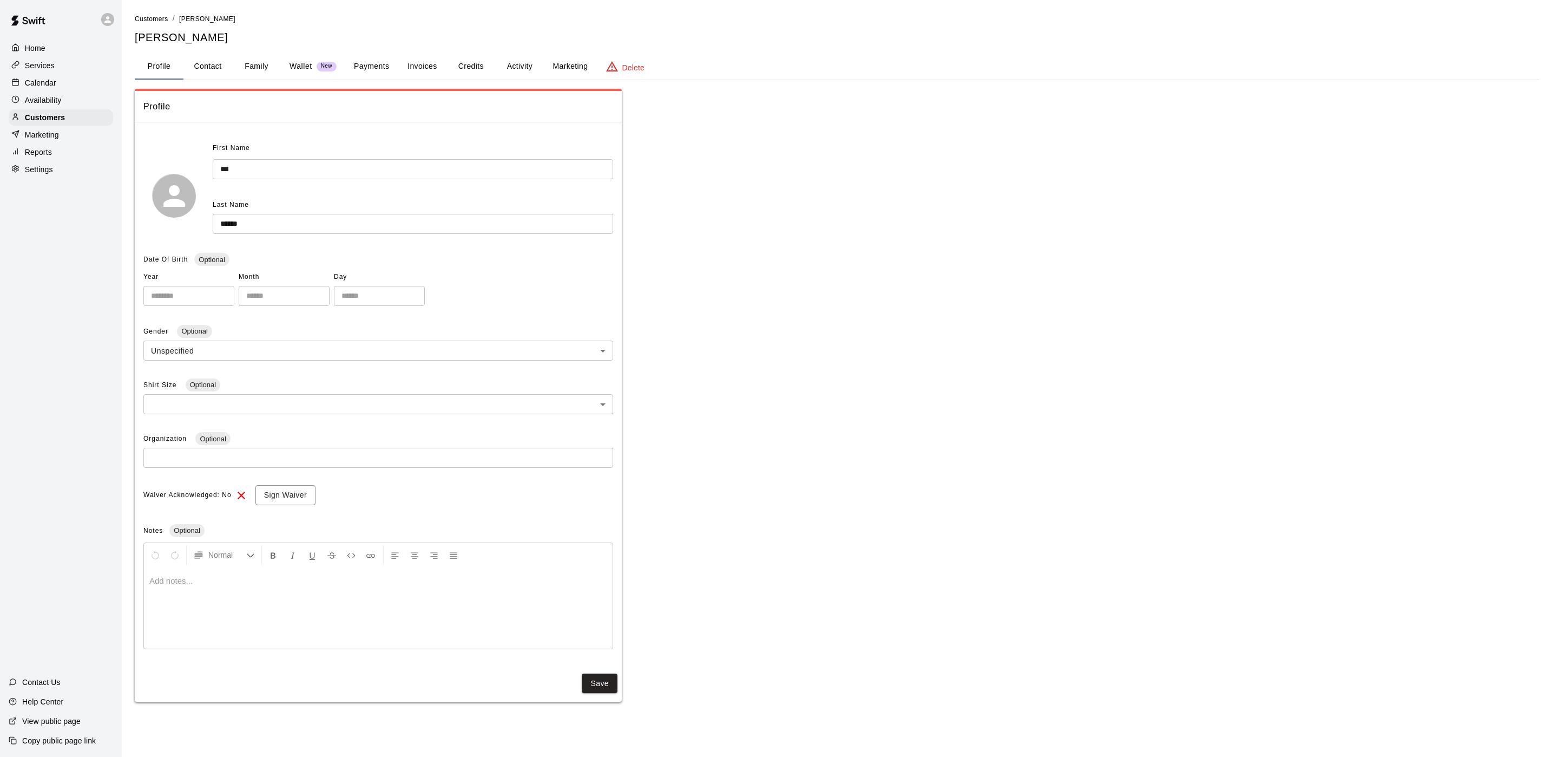
click at [463, 62] on button "Credits" at bounding box center [471, 67] width 49 height 26
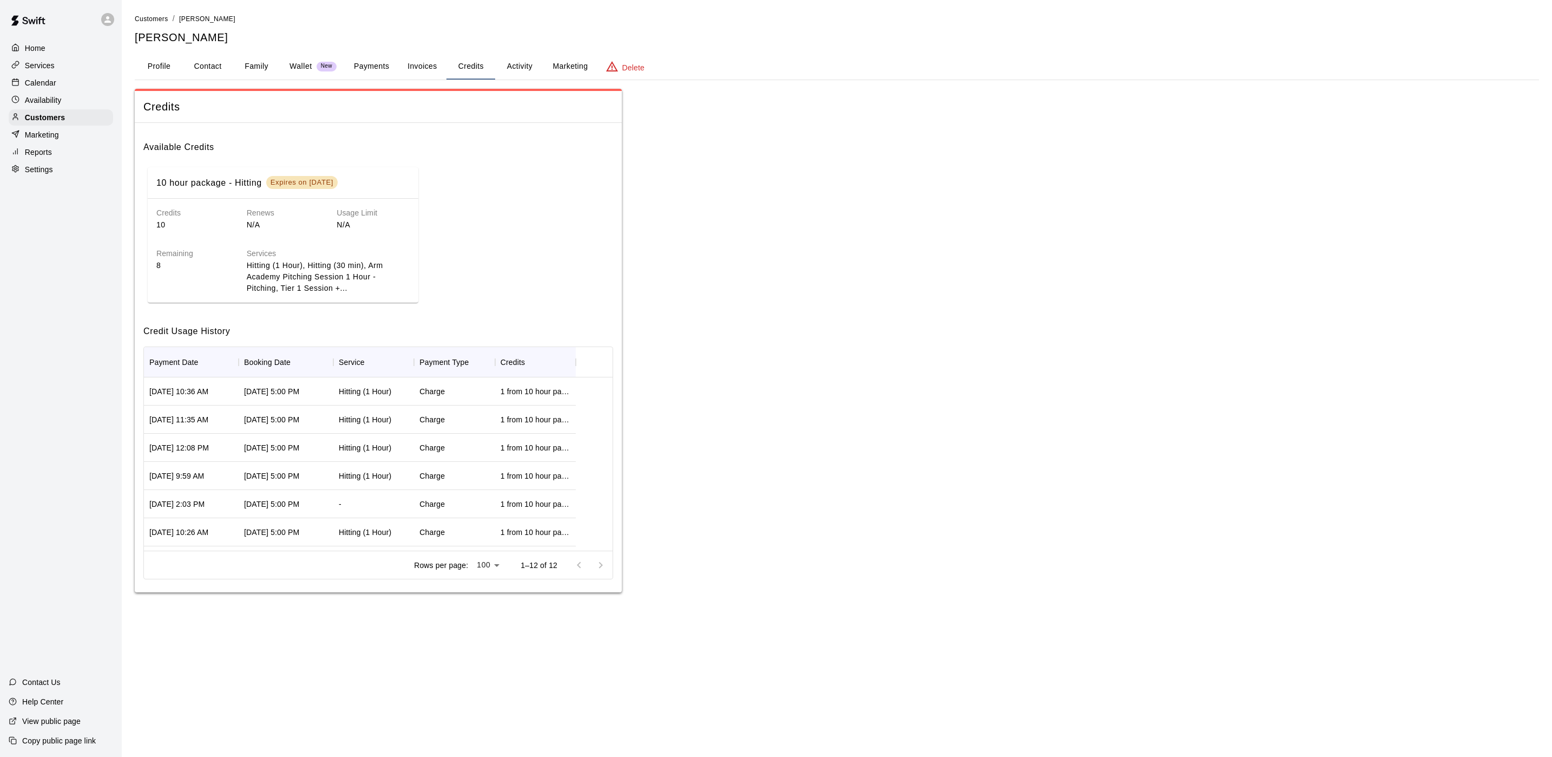
click at [45, 81] on p "Calendar" at bounding box center [40, 82] width 31 height 11
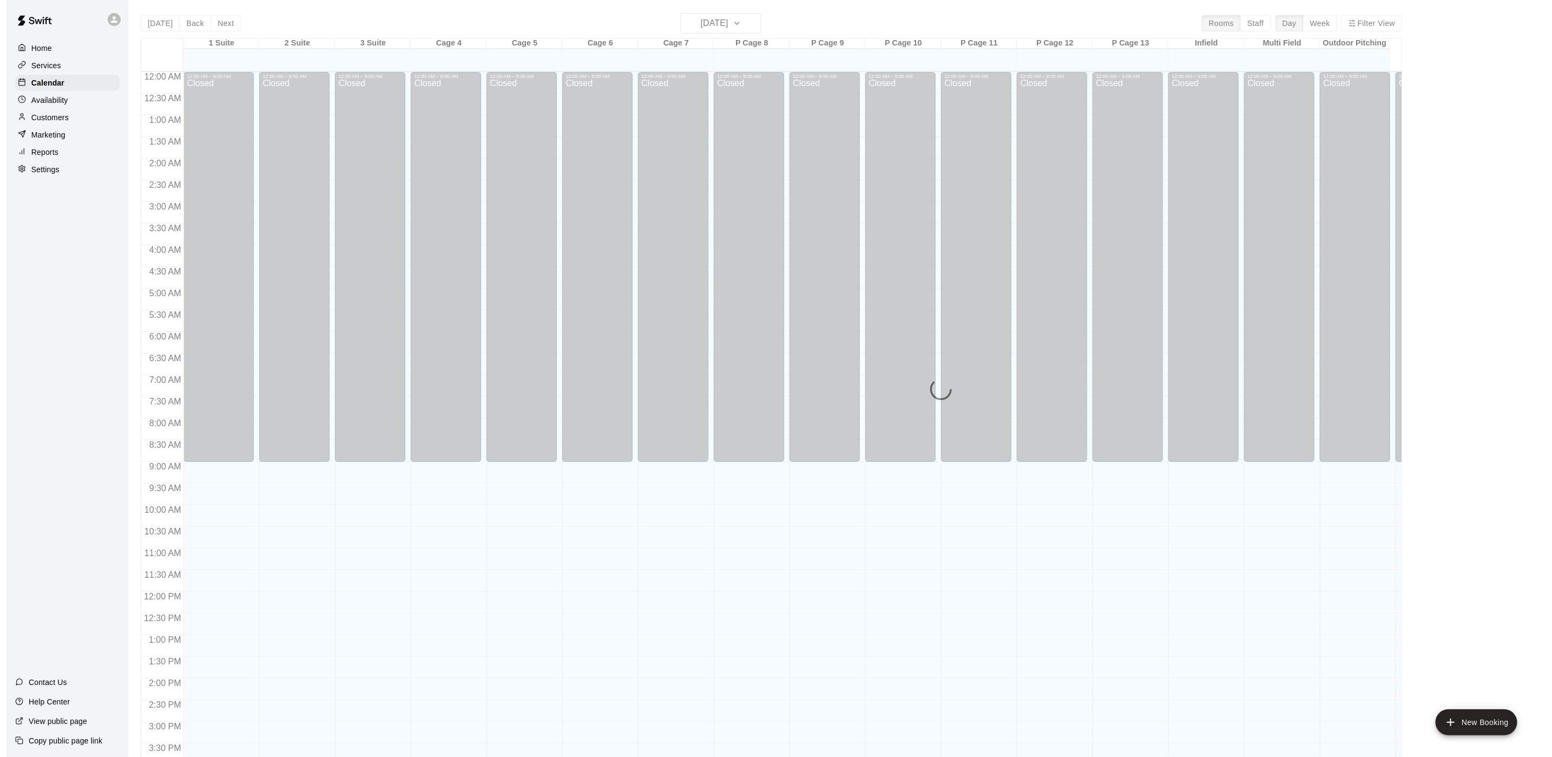
scroll to position [310, 0]
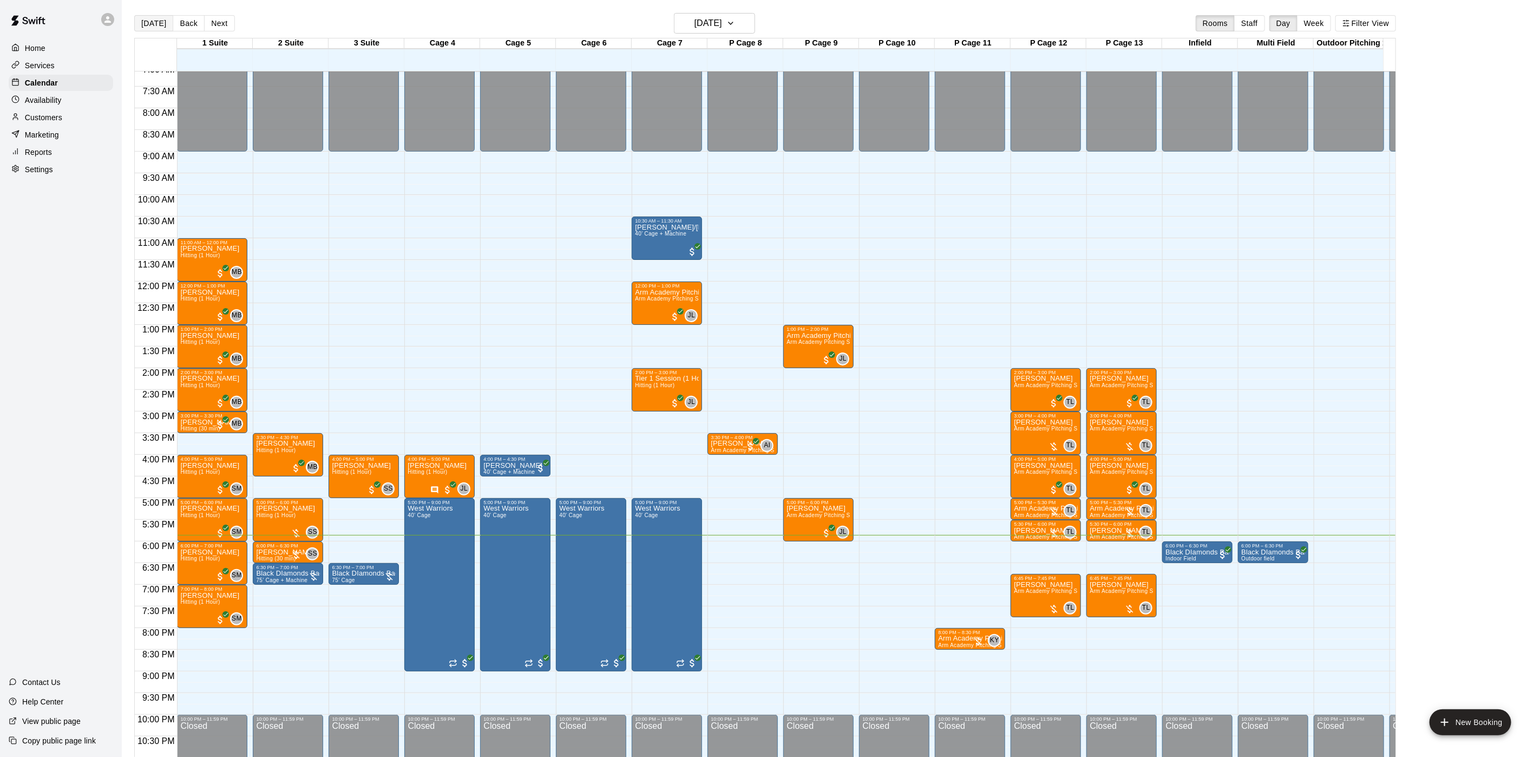
click at [163, 22] on button "[DATE]" at bounding box center [153, 23] width 39 height 16
click at [266, 552] on p "[PERSON_NAME]" at bounding box center [285, 552] width 59 height 0
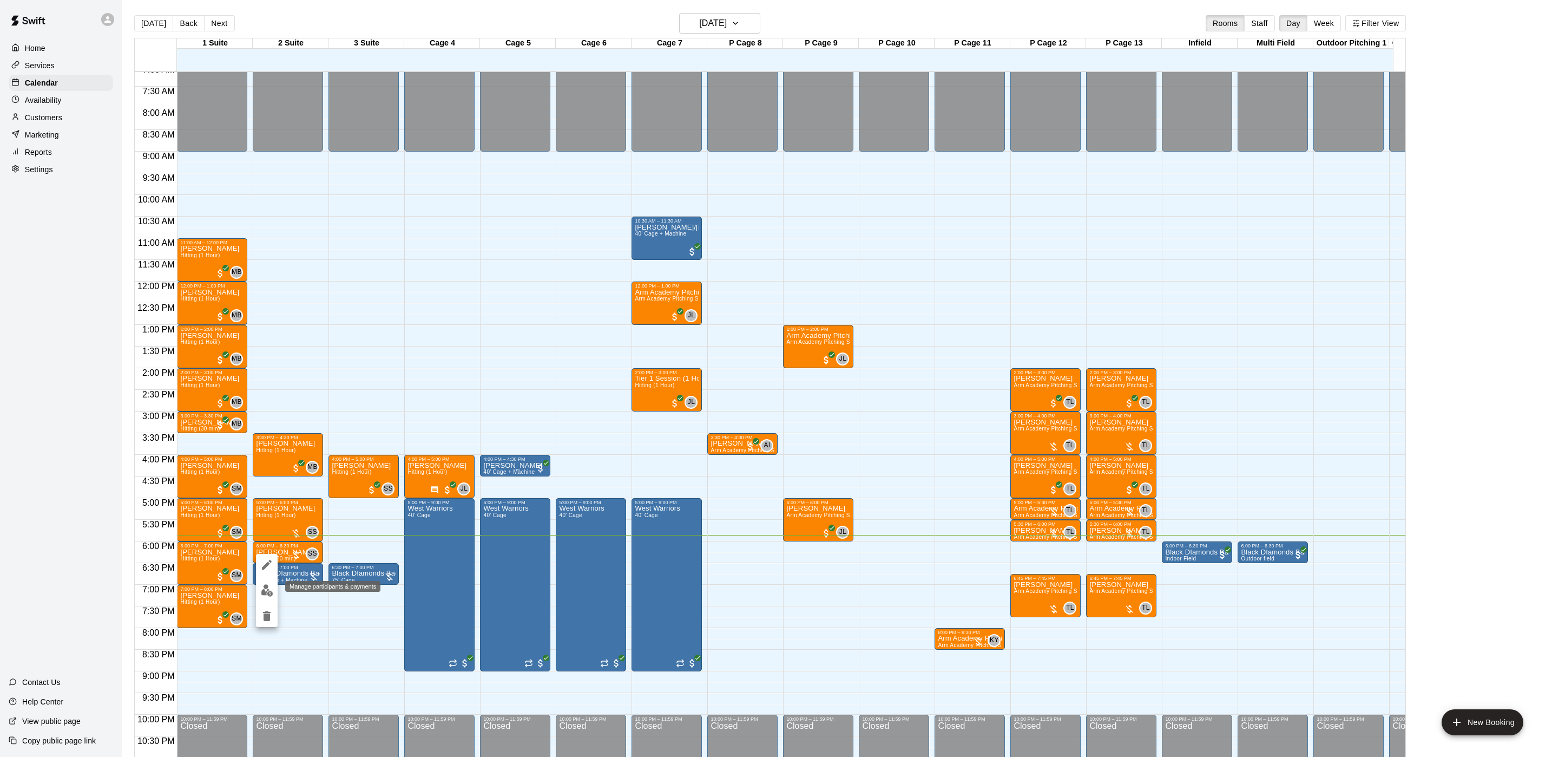
click at [262, 591] on img "edit" at bounding box center [267, 590] width 12 height 12
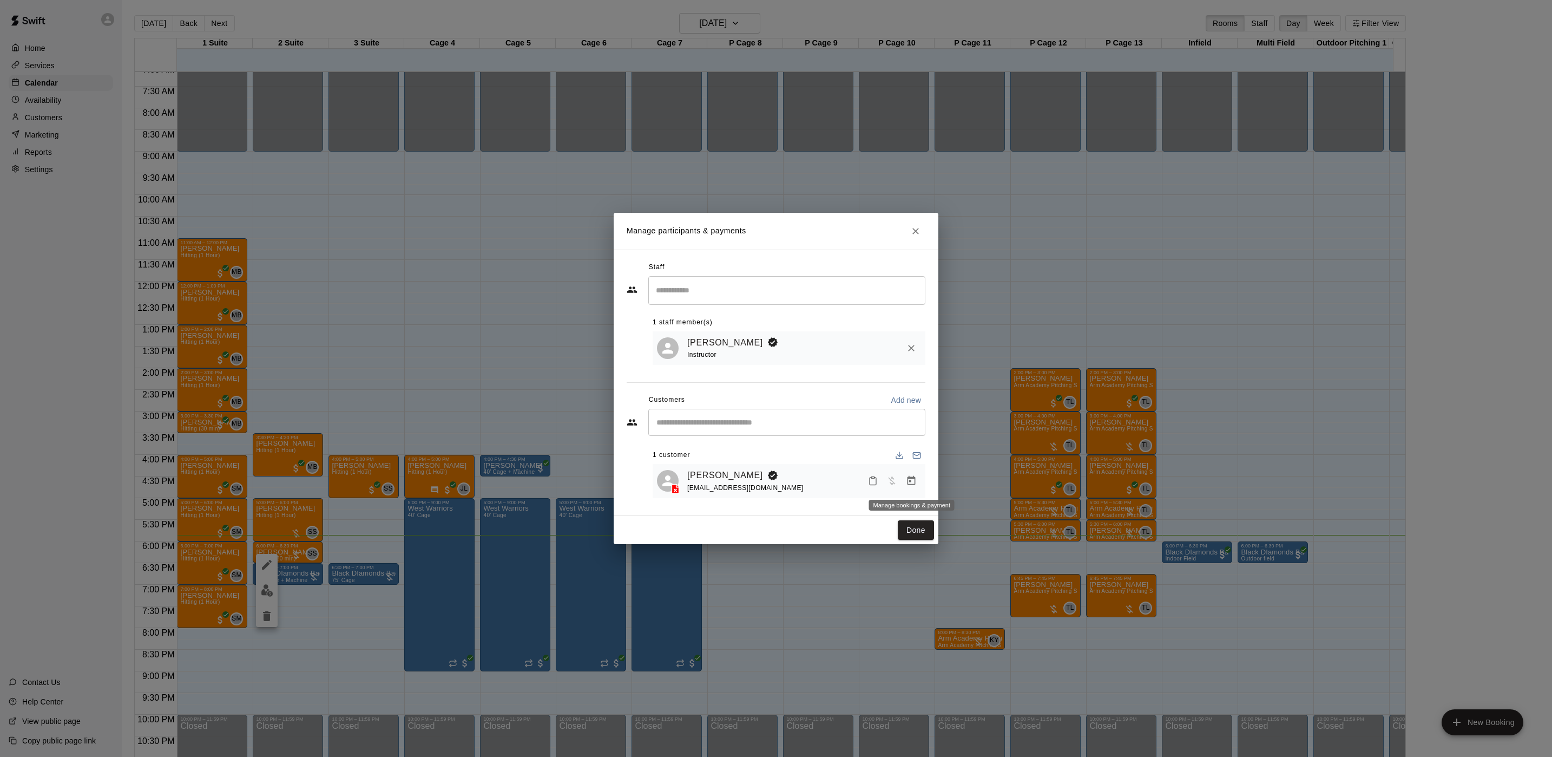
click at [908, 486] on icon "Manage bookings & payment" at bounding box center [911, 480] width 11 height 11
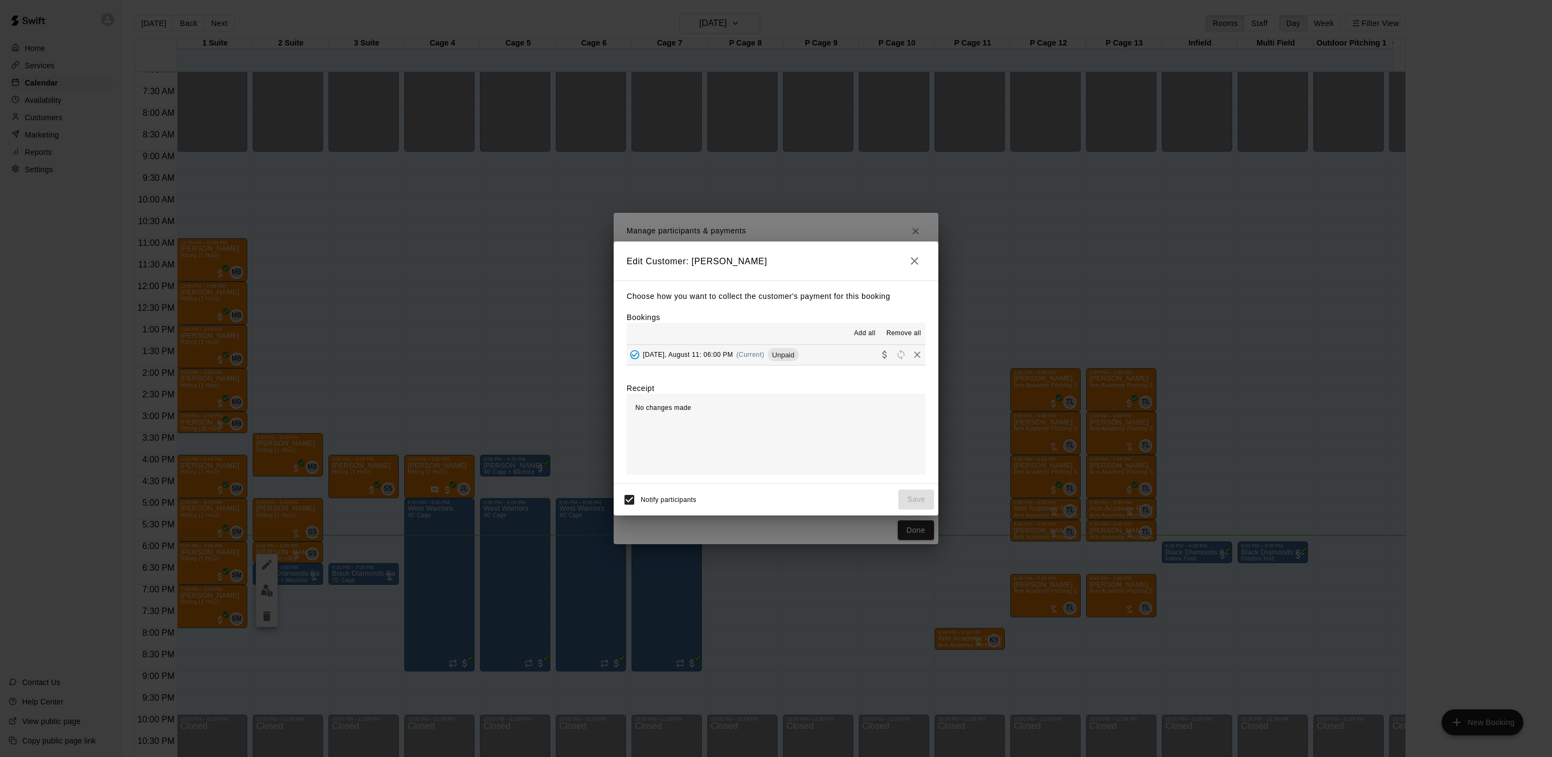
click at [734, 356] on div "[DATE], August 11: 06:00 PM (Current) Unpaid" at bounding box center [713, 354] width 172 height 16
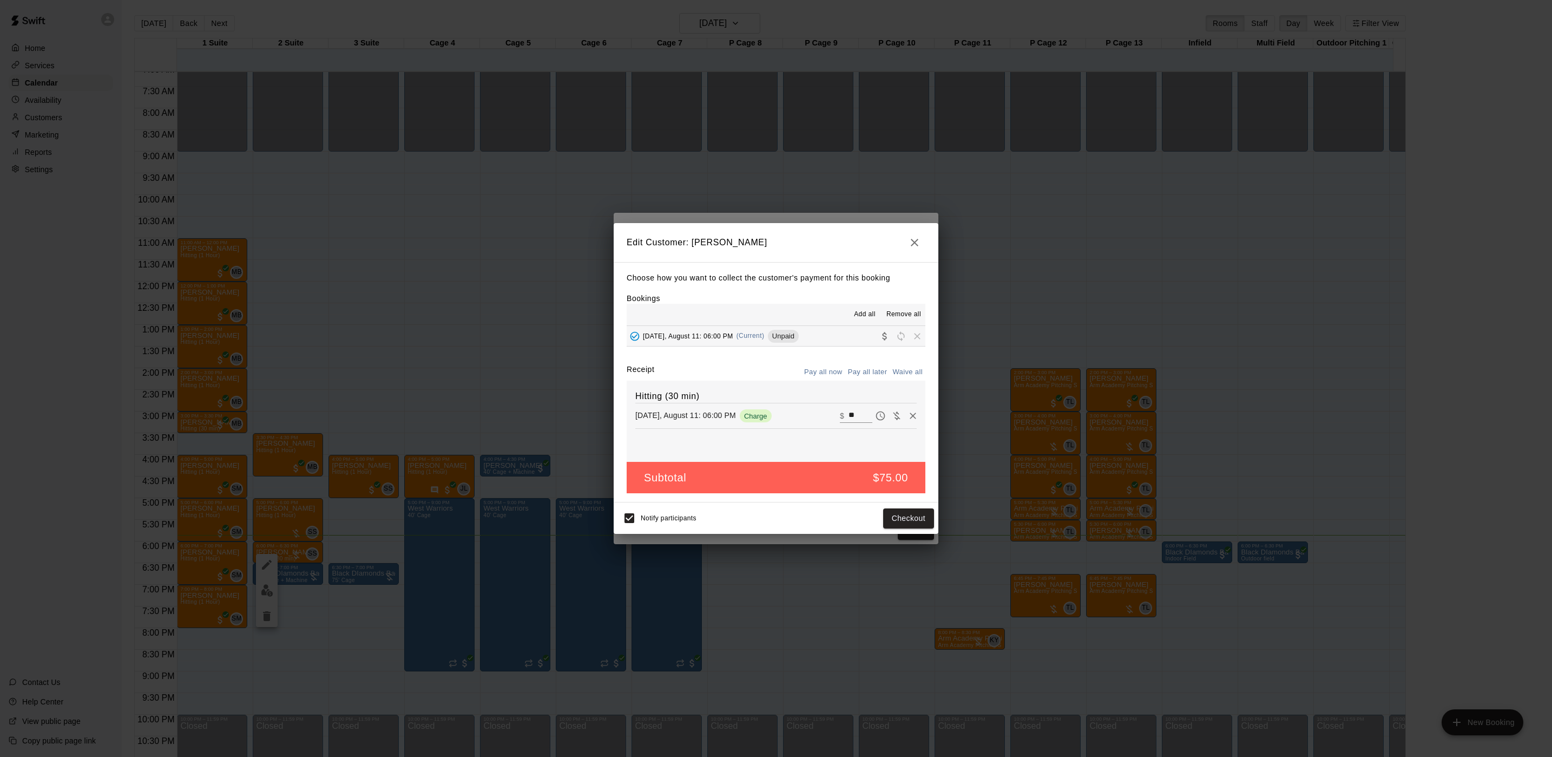
click at [849, 416] on input "**" at bounding box center [861, 416] width 24 height 14
type input "**"
click at [903, 515] on button "Checkout" at bounding box center [908, 518] width 51 height 20
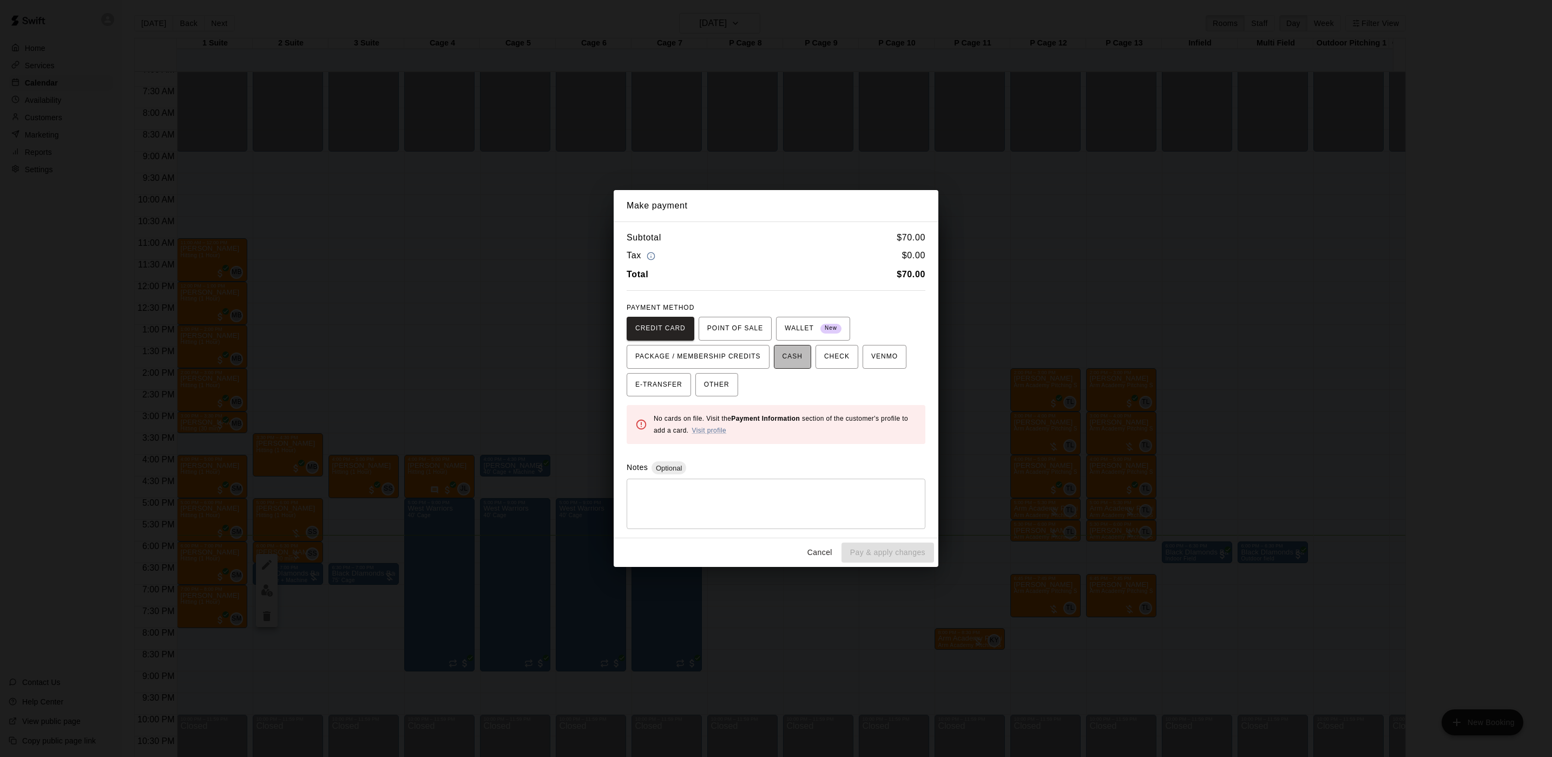
click at [791, 356] on span "CASH" at bounding box center [793, 356] width 20 height 17
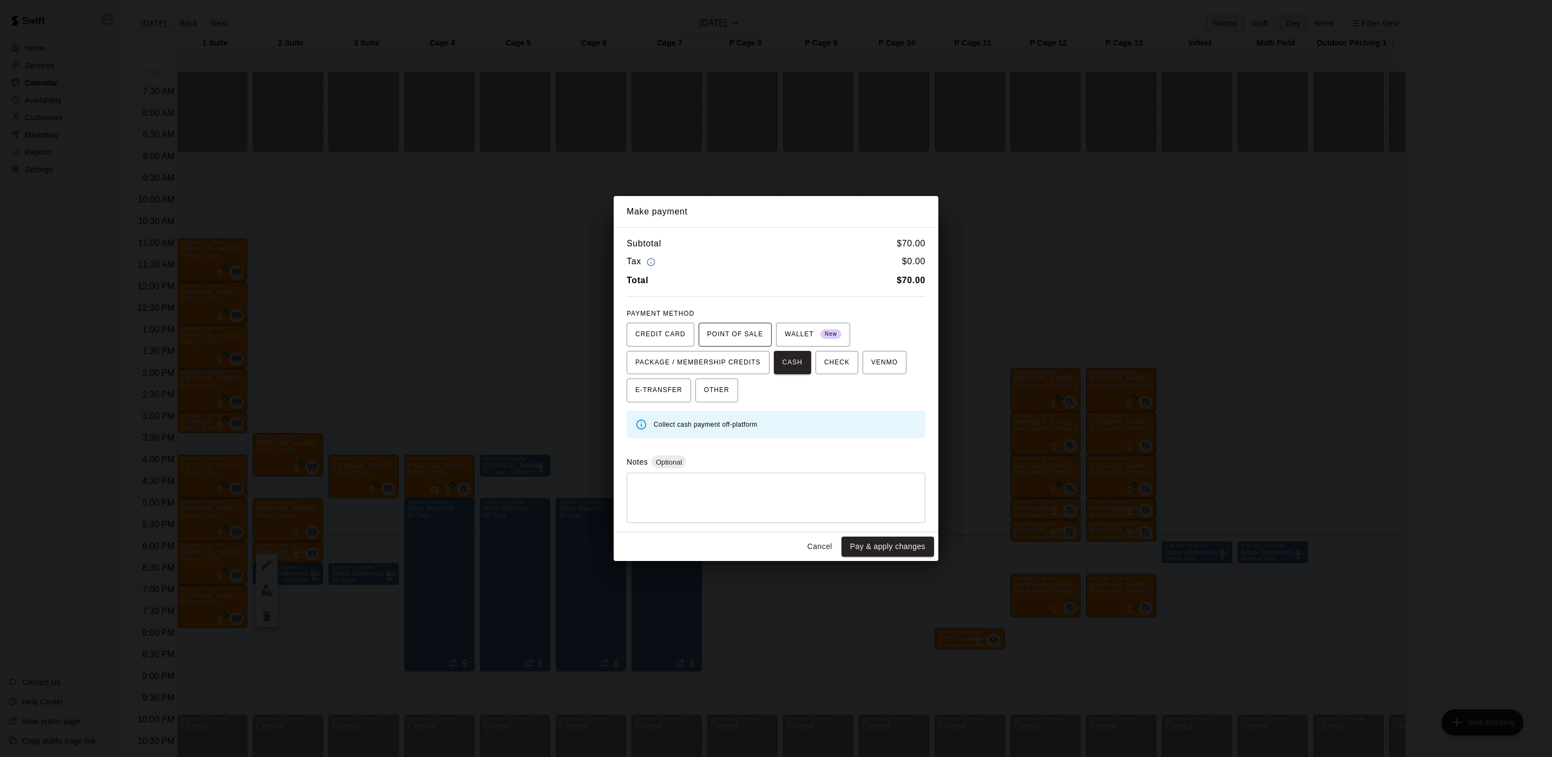
click at [710, 329] on span "POINT OF SALE" at bounding box center [735, 334] width 56 height 17
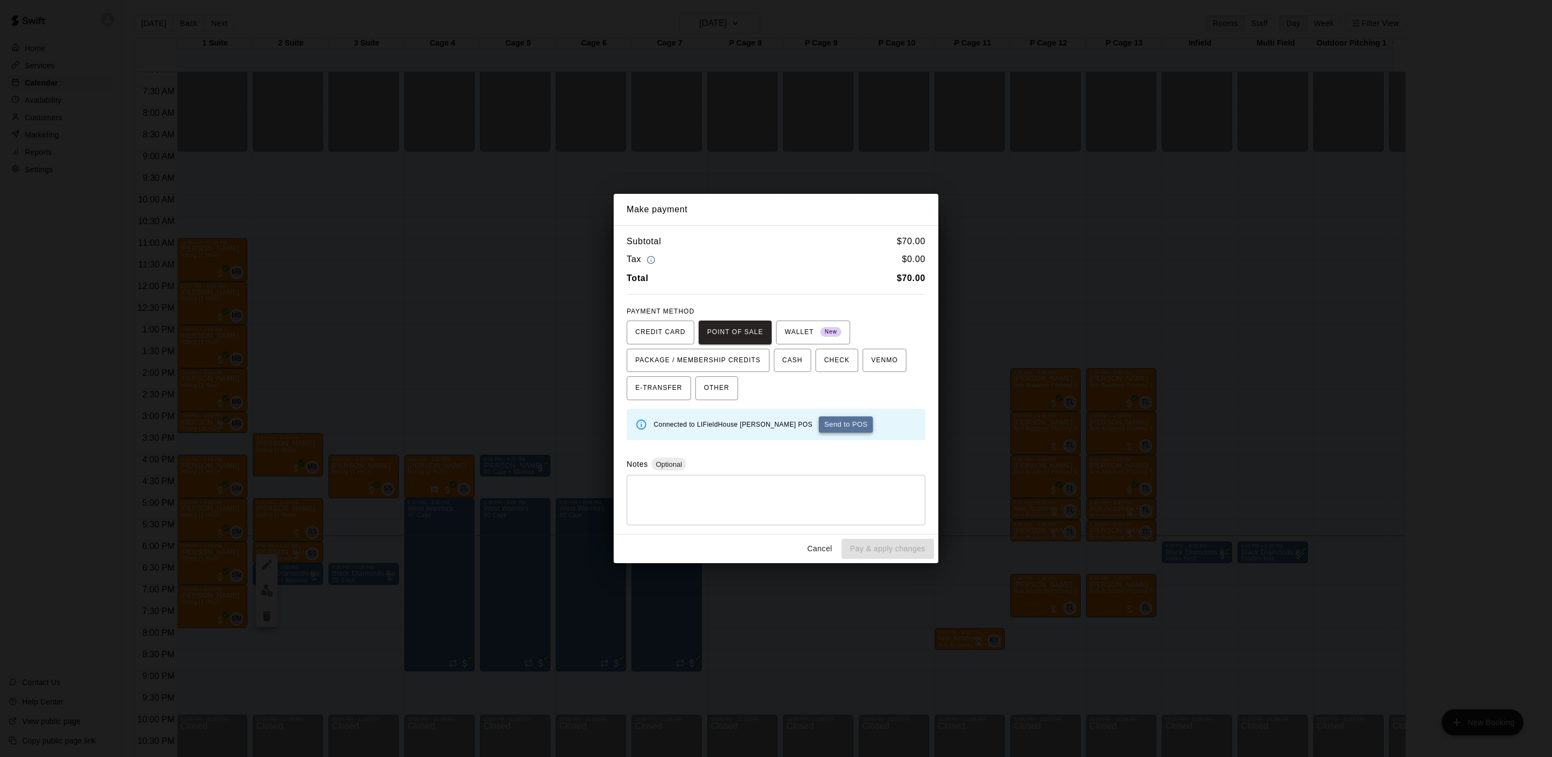
click at [819, 428] on button "Send to POS" at bounding box center [846, 424] width 54 height 16
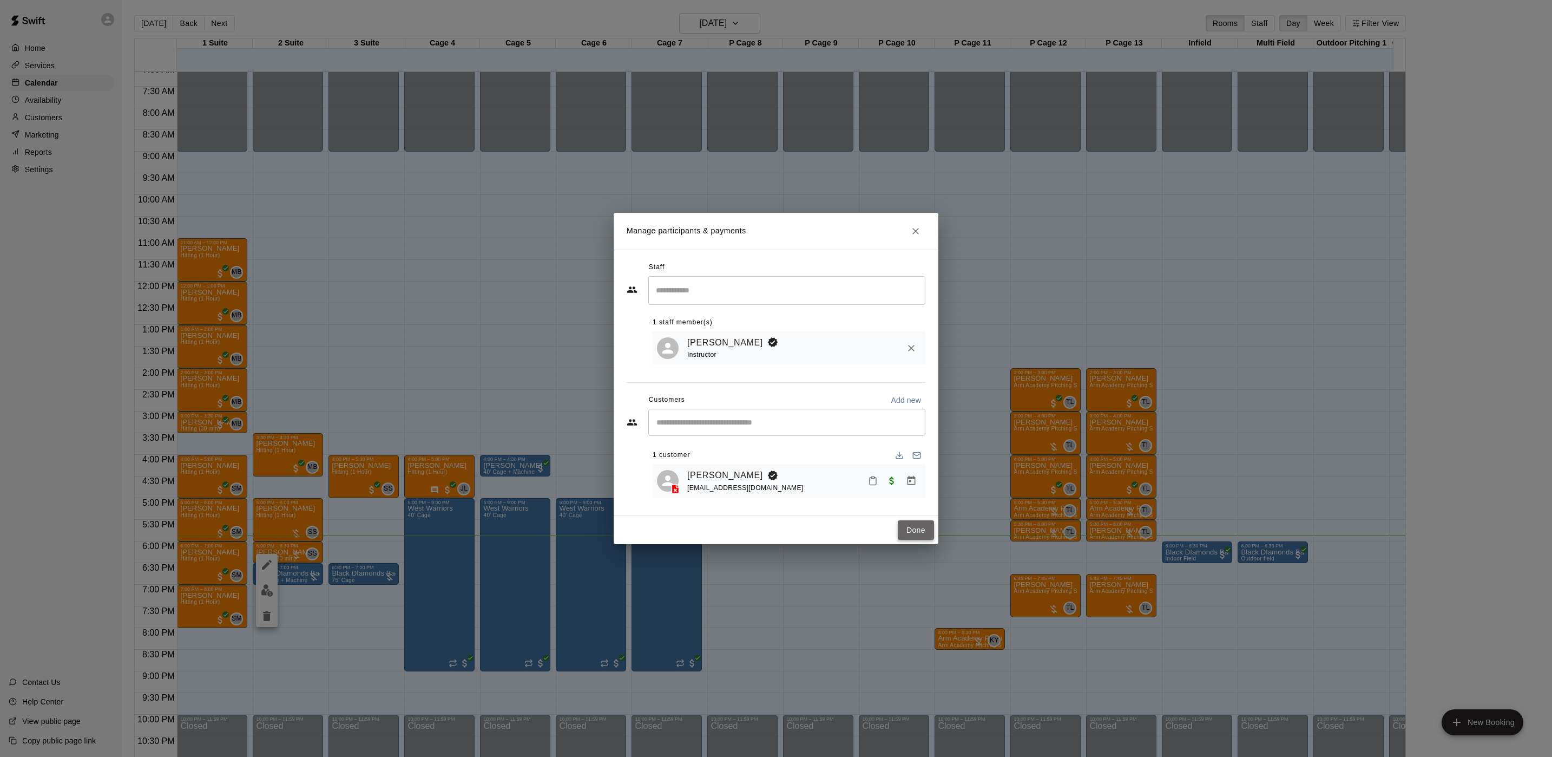
click at [911, 530] on button "Done" at bounding box center [916, 530] width 36 height 20
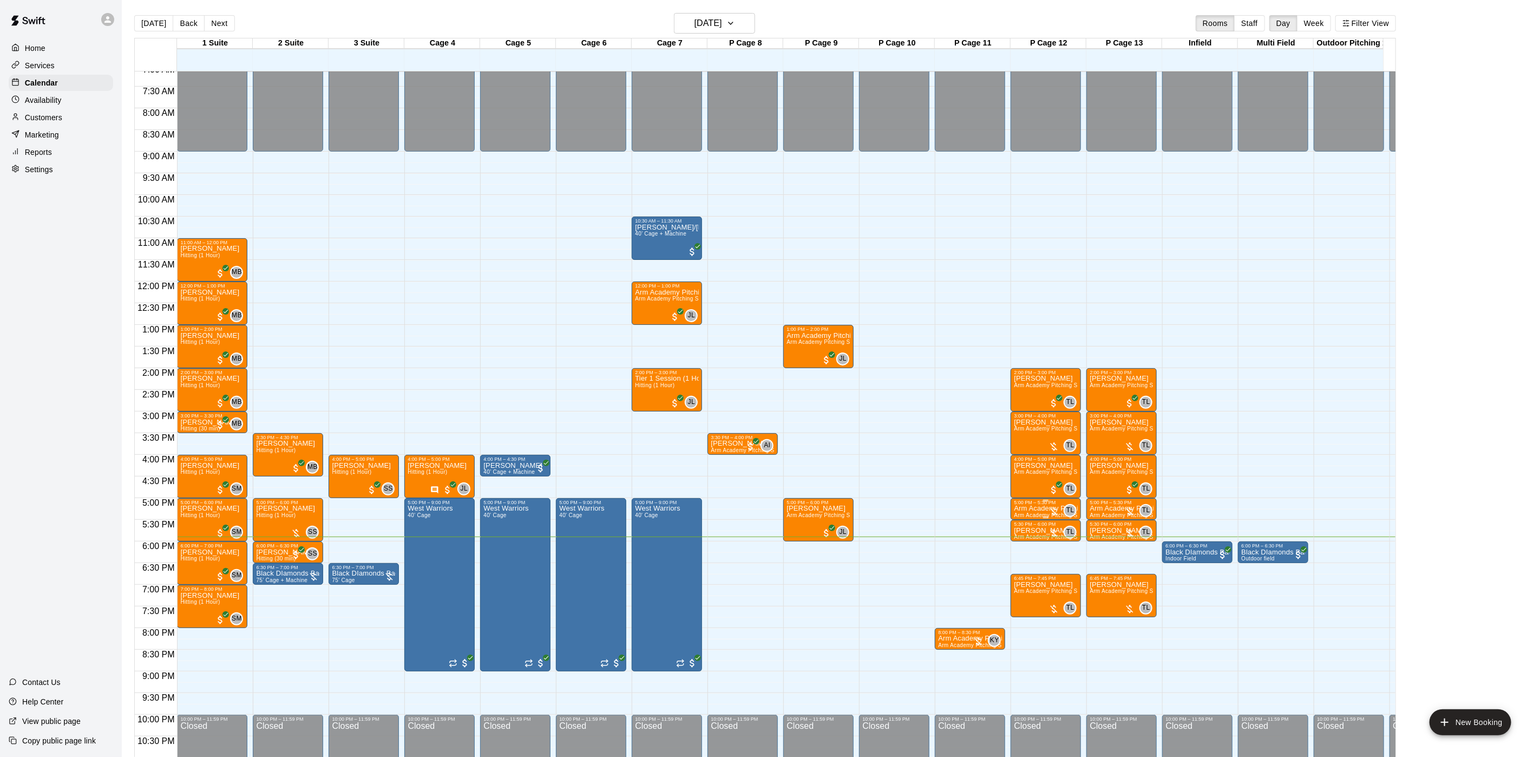
click at [1042, 505] on div "5:00 PM – 5:30 PM" at bounding box center [1046, 502] width 64 height 5
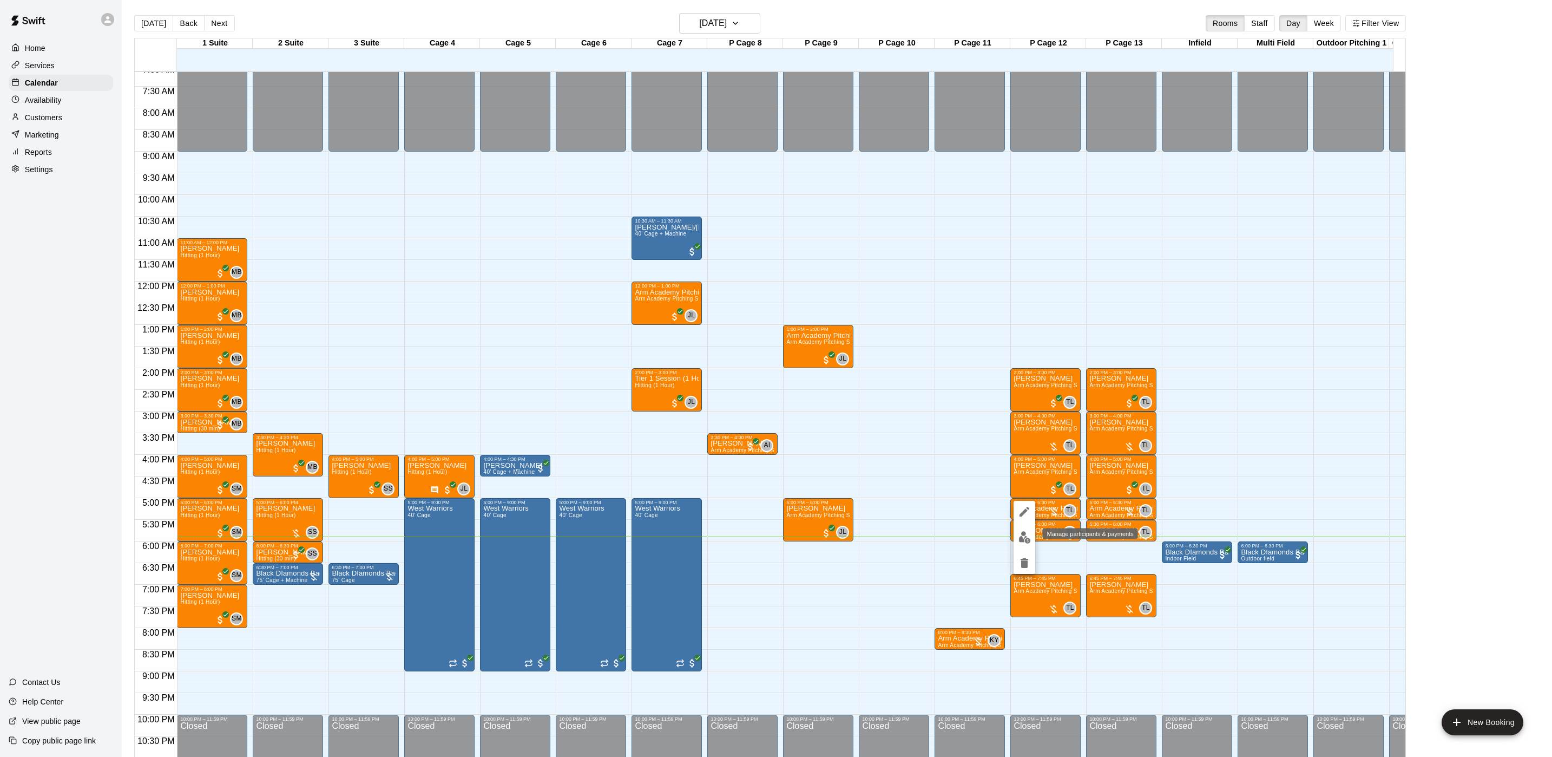
click at [1025, 536] on img "edit" at bounding box center [1025, 537] width 12 height 12
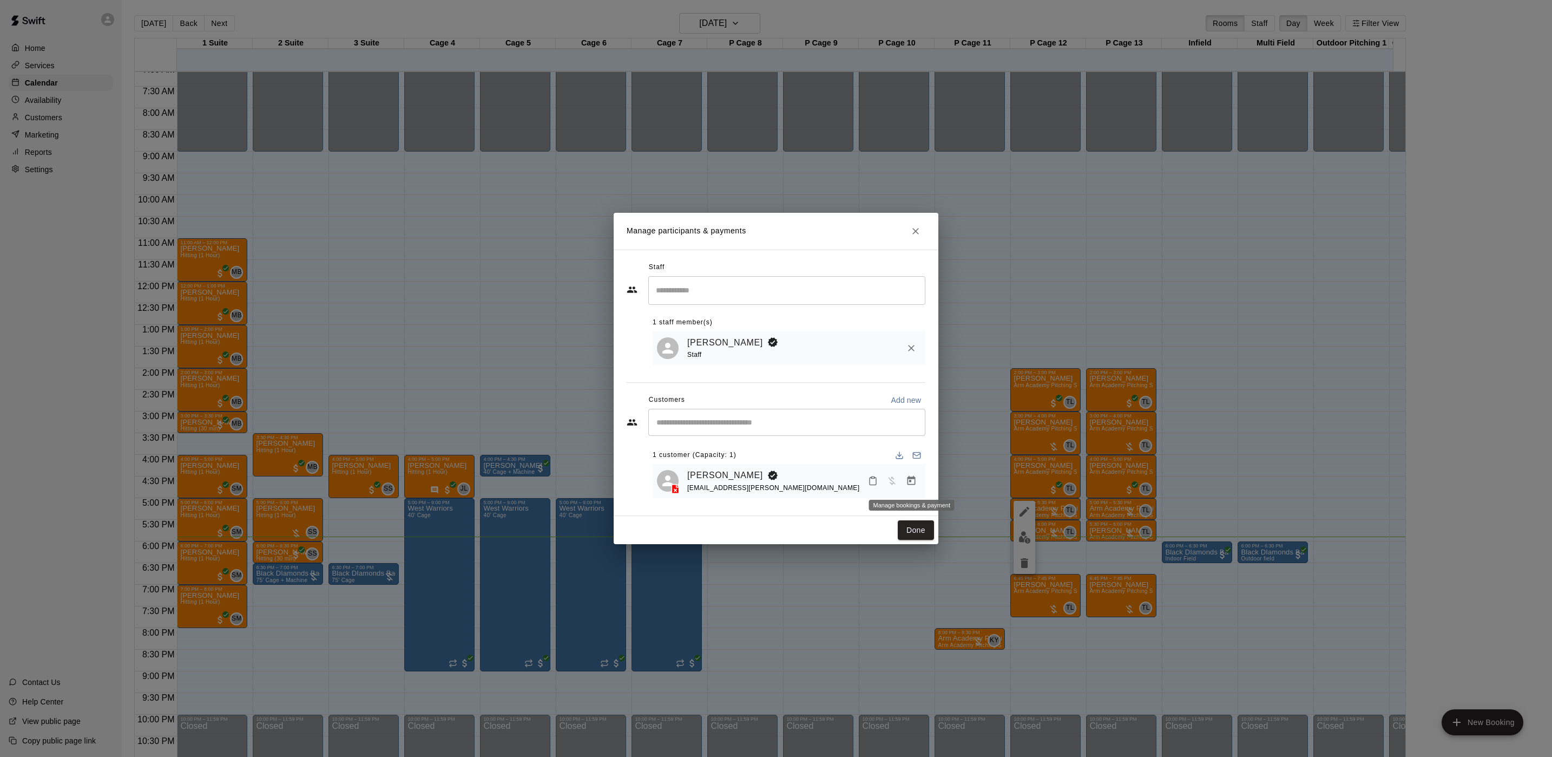
click at [907, 479] on icon "Manage bookings & payment" at bounding box center [911, 480] width 11 height 11
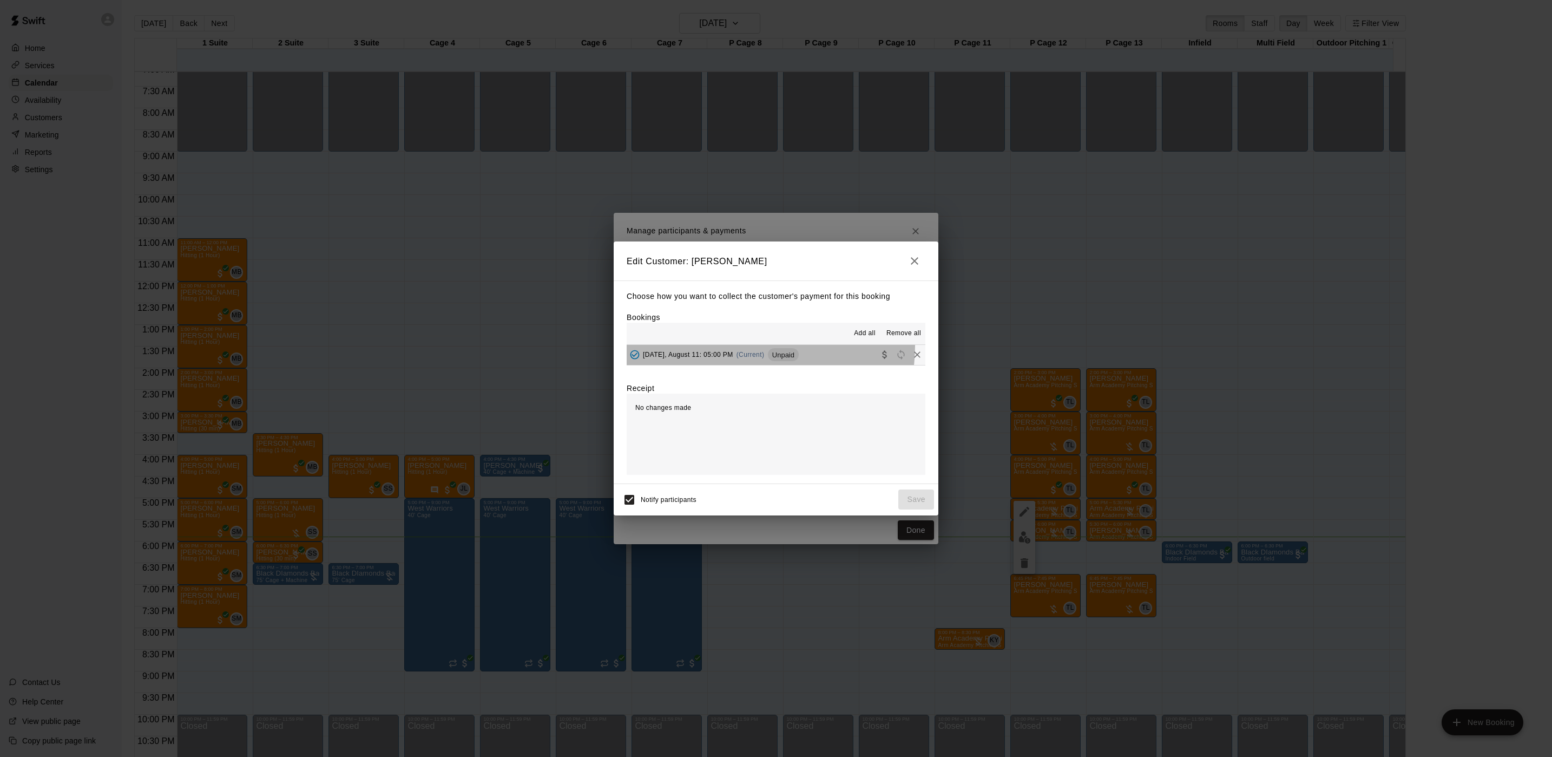
click at [734, 346] on button "[DATE], August 11: 05:00 PM (Current) Unpaid" at bounding box center [776, 355] width 299 height 20
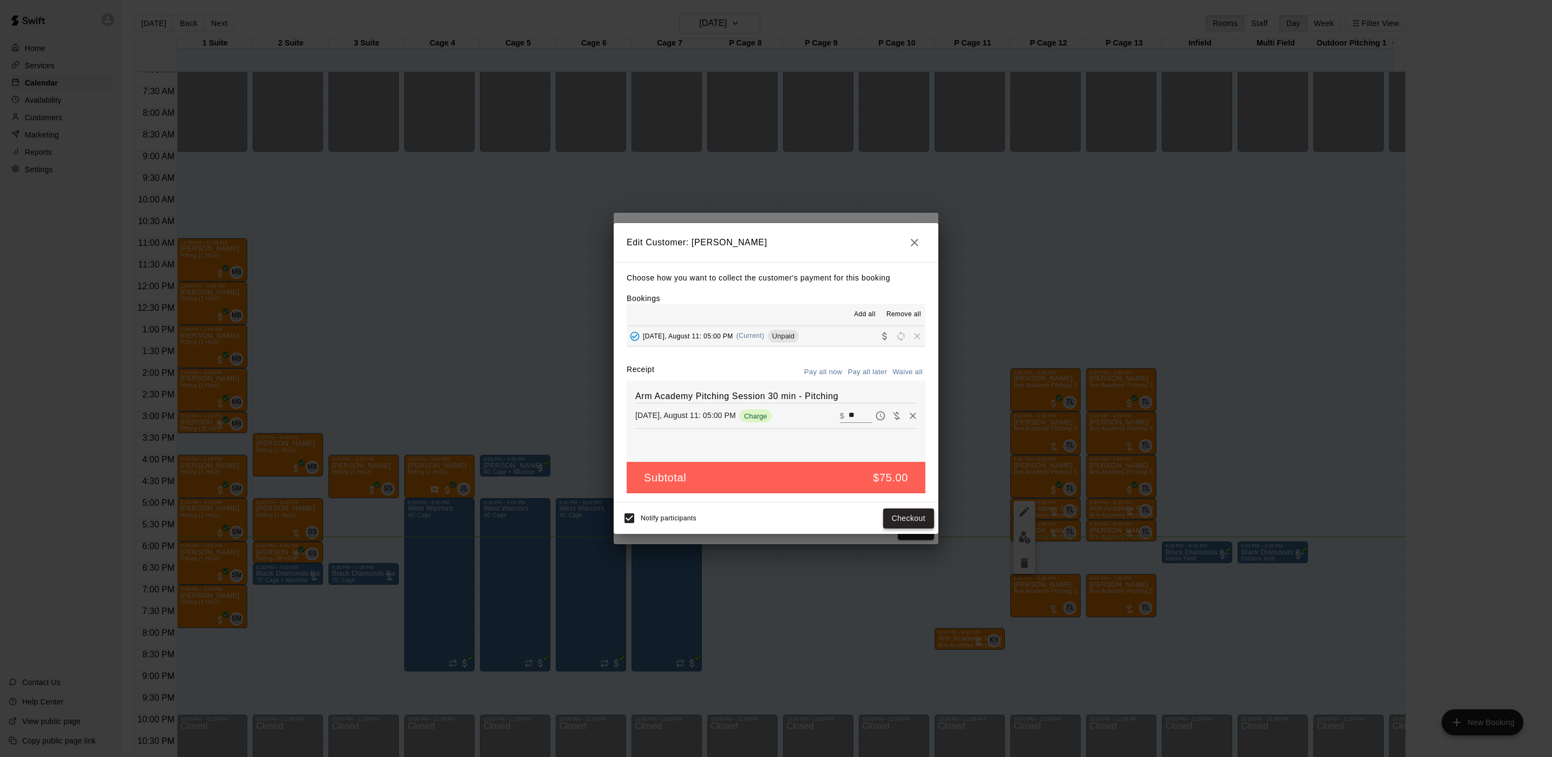
click at [890, 514] on button "Checkout" at bounding box center [908, 518] width 51 height 20
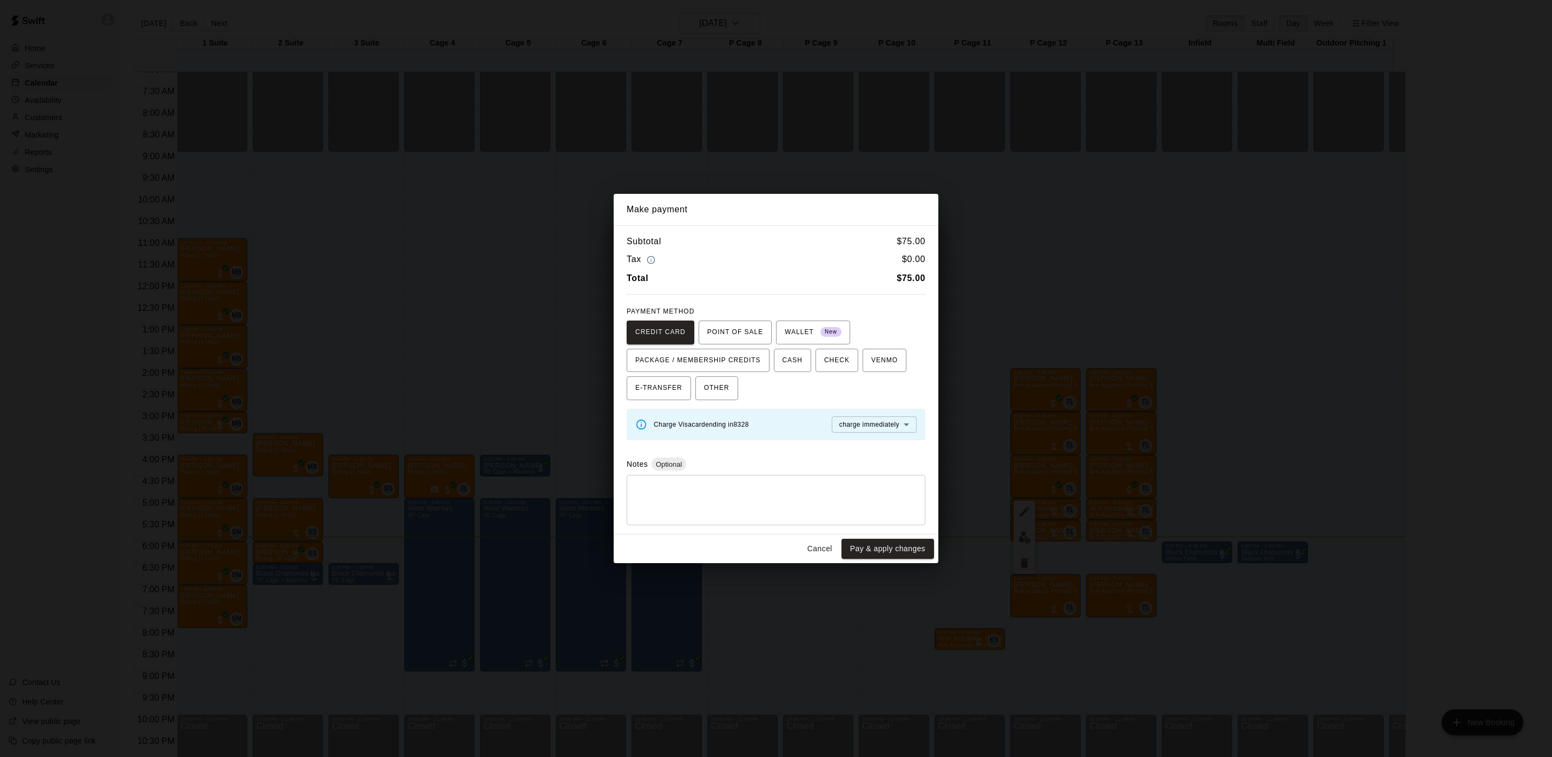
click at [814, 142] on div "Make payment Subtotal $ 75.00 Tax $ 0.00 Total $ 75.00 PAYMENT METHOD CREDIT CA…" at bounding box center [776, 378] width 1552 height 757
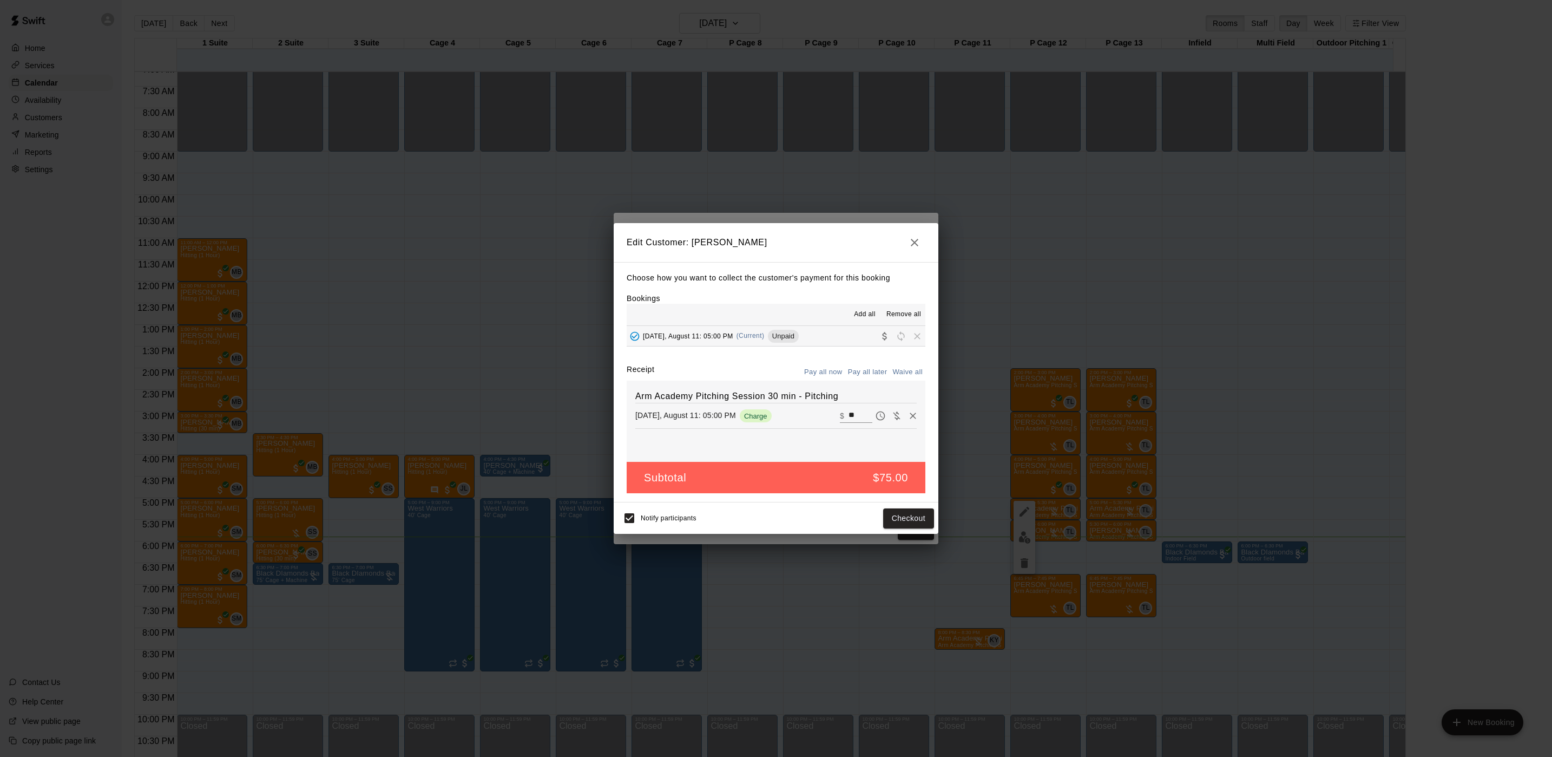
click at [782, 185] on div "Edit Customer: [PERSON_NAME] Choose how you want to collect the customer's paym…" at bounding box center [776, 378] width 1552 height 757
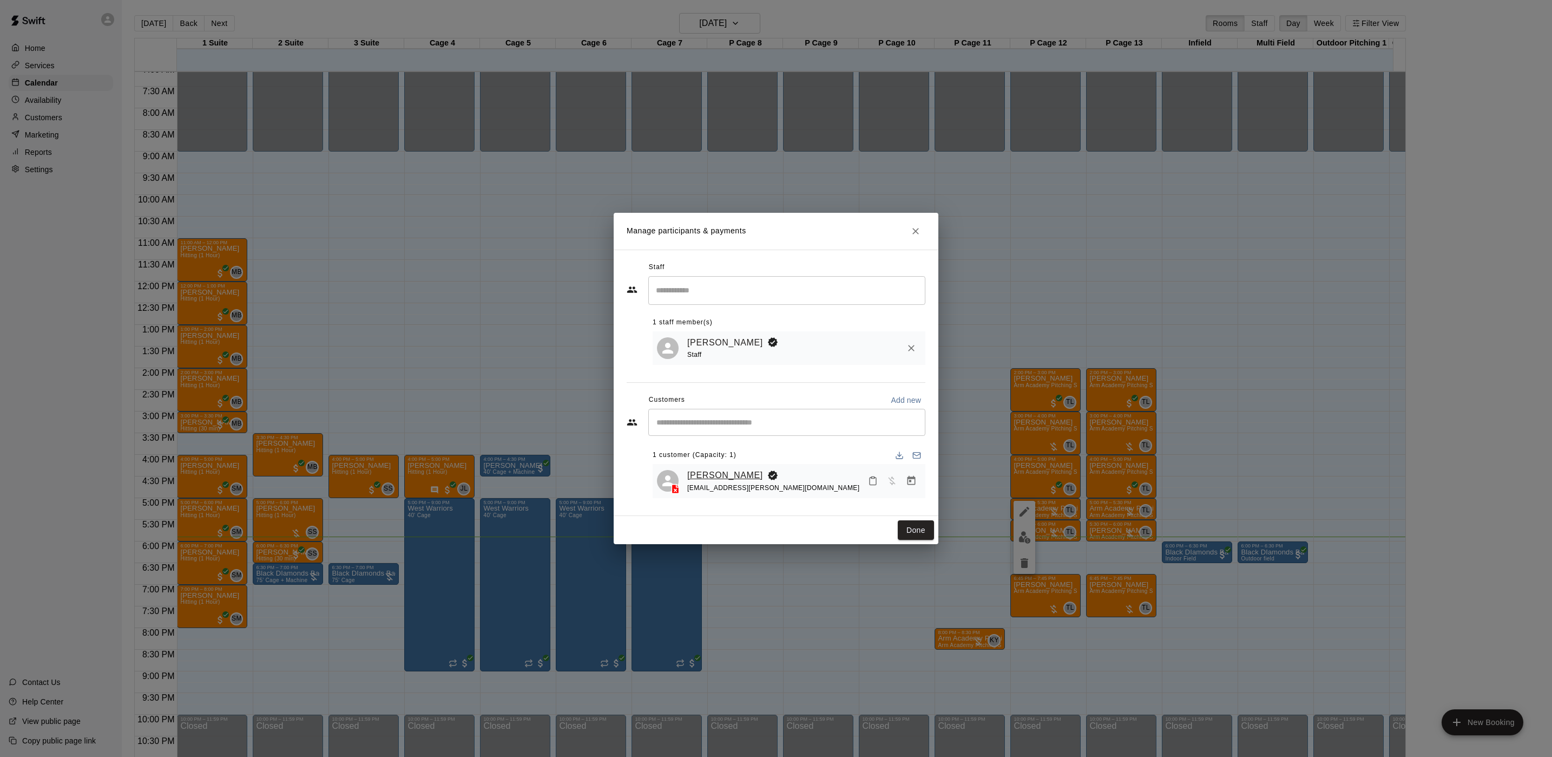
click at [726, 468] on link "[PERSON_NAME]" at bounding box center [725, 475] width 76 height 14
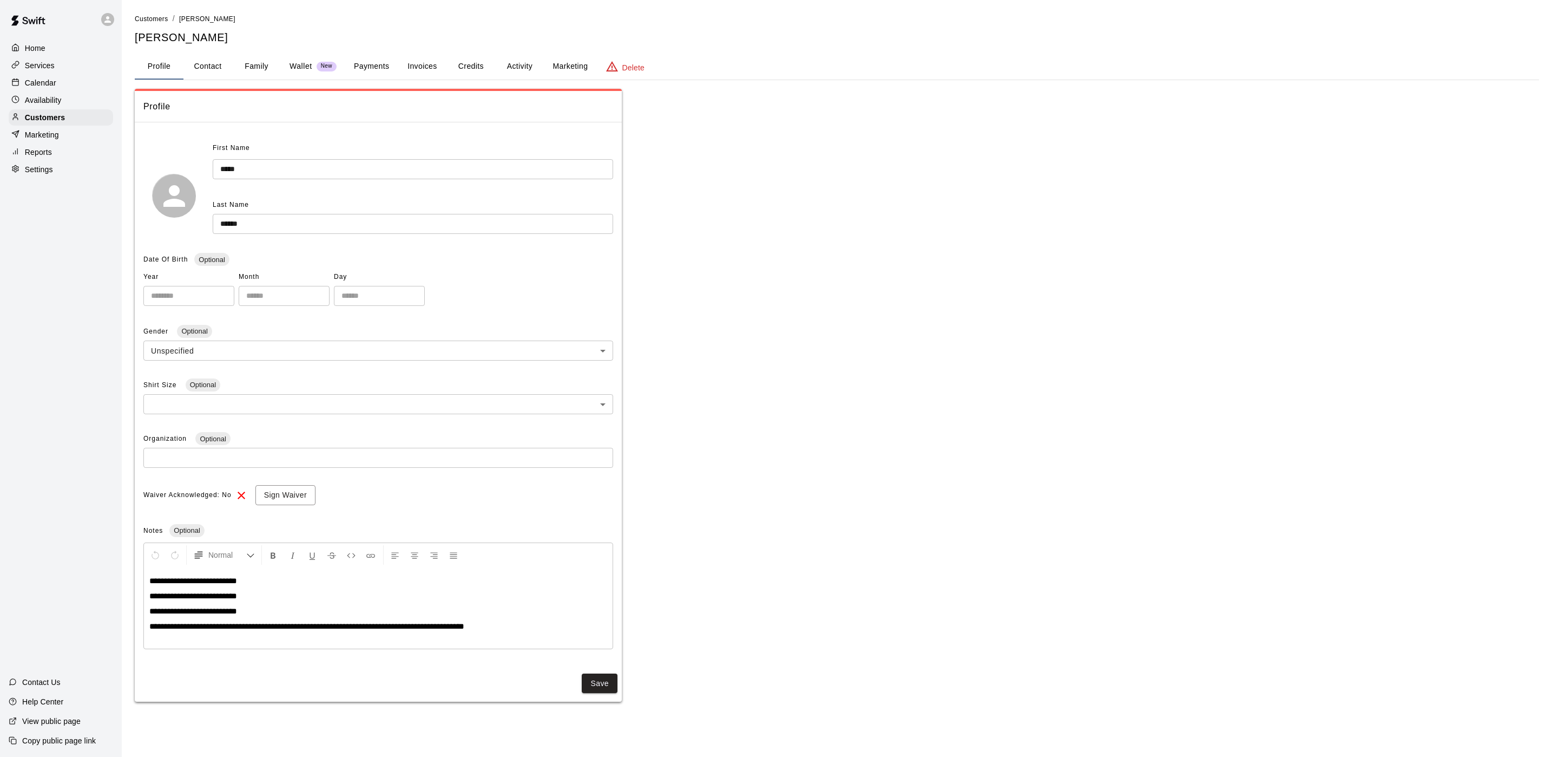
click at [454, 72] on button "Credits" at bounding box center [471, 67] width 49 height 26
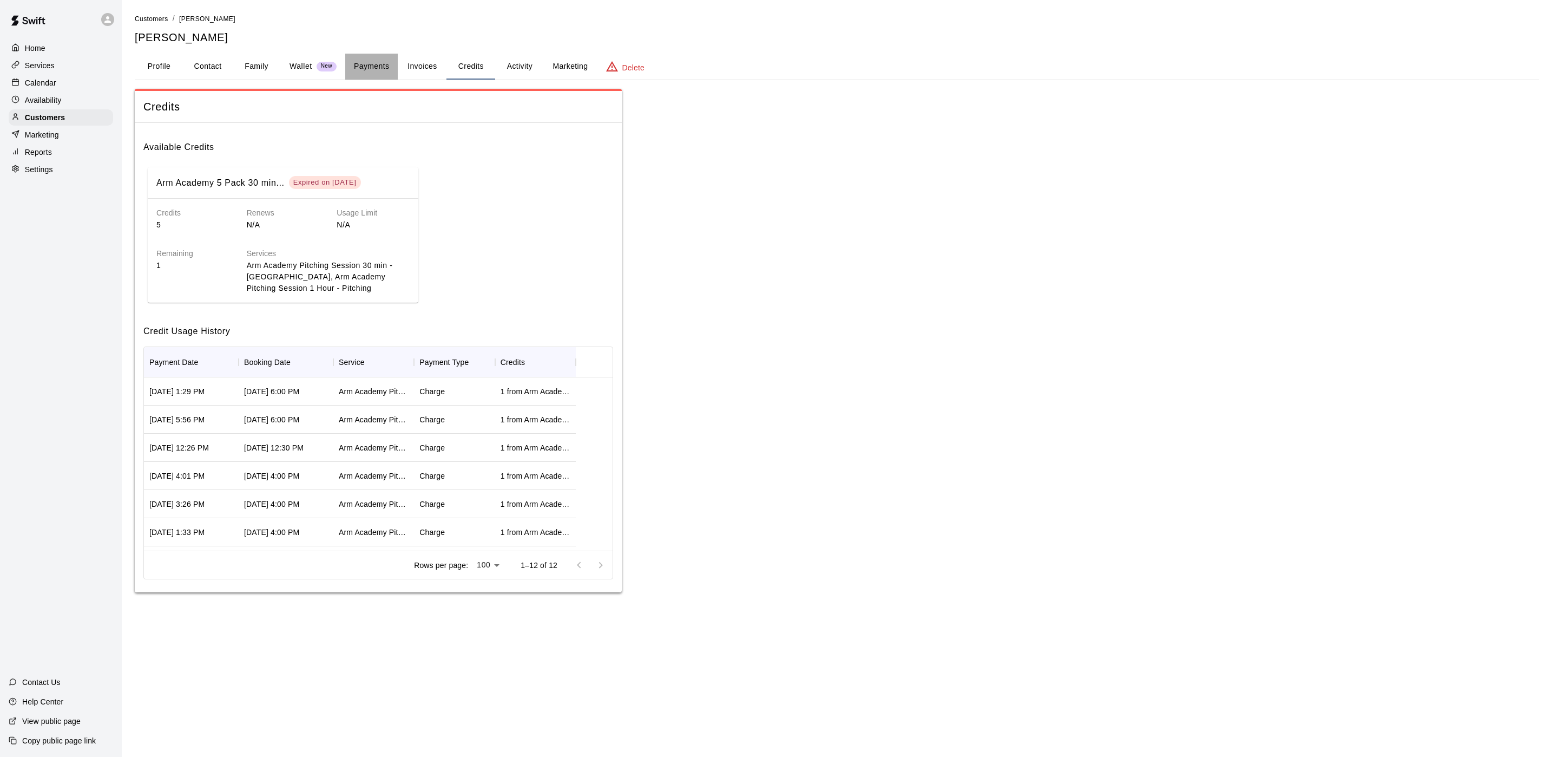
click at [369, 70] on button "Payments" at bounding box center [371, 67] width 52 height 26
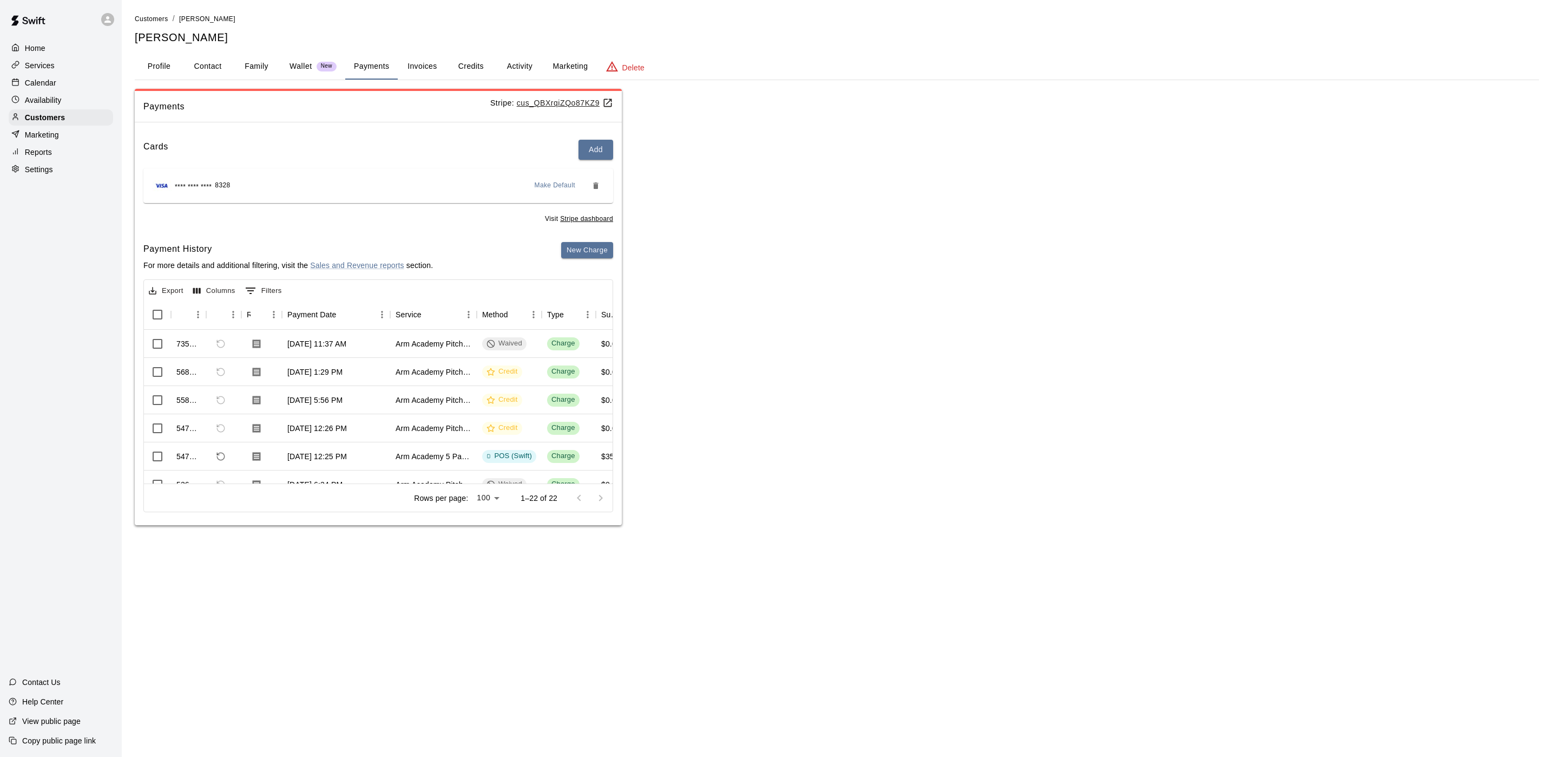
click at [75, 85] on div "Calendar" at bounding box center [61, 83] width 104 height 16
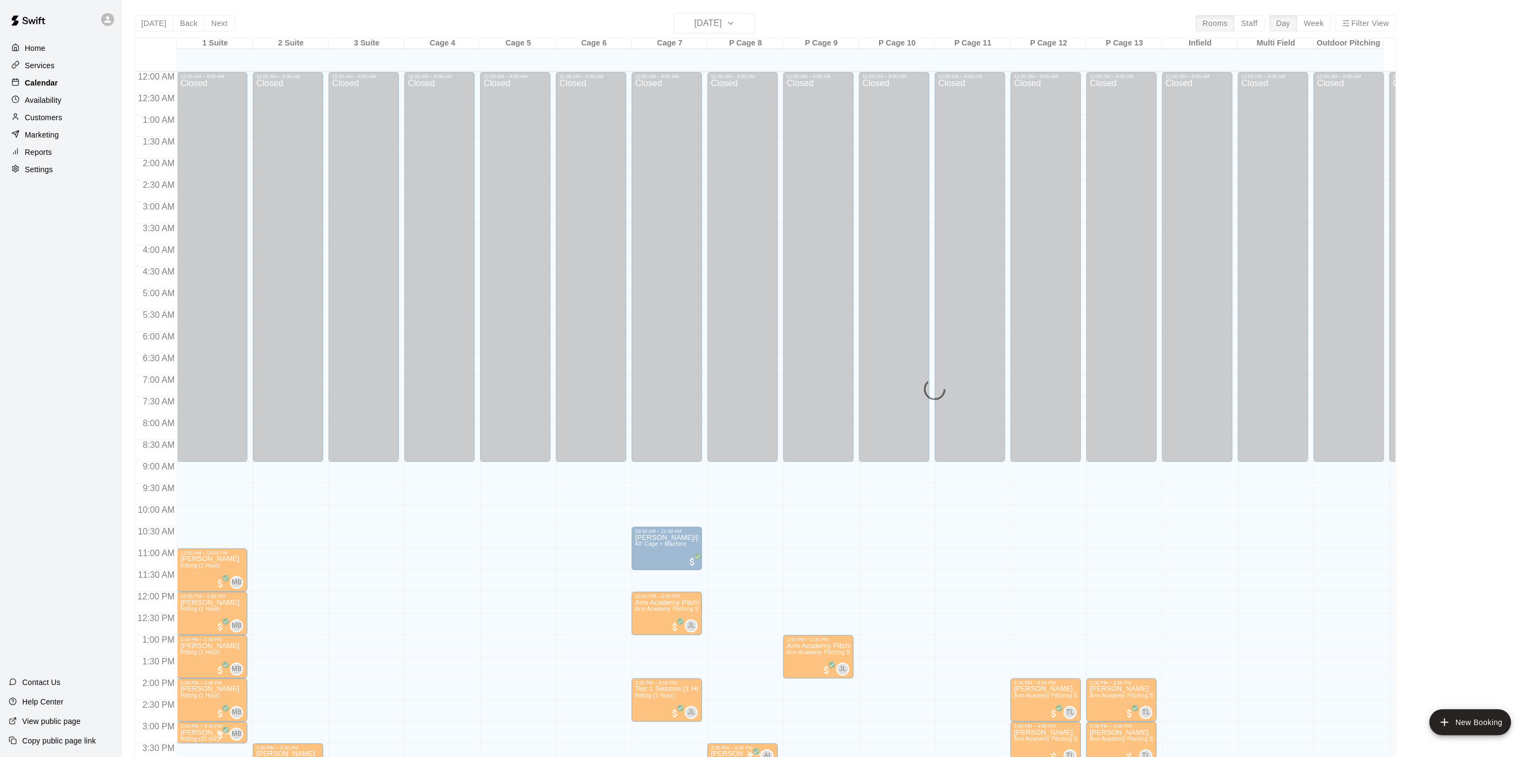
scroll to position [310, 0]
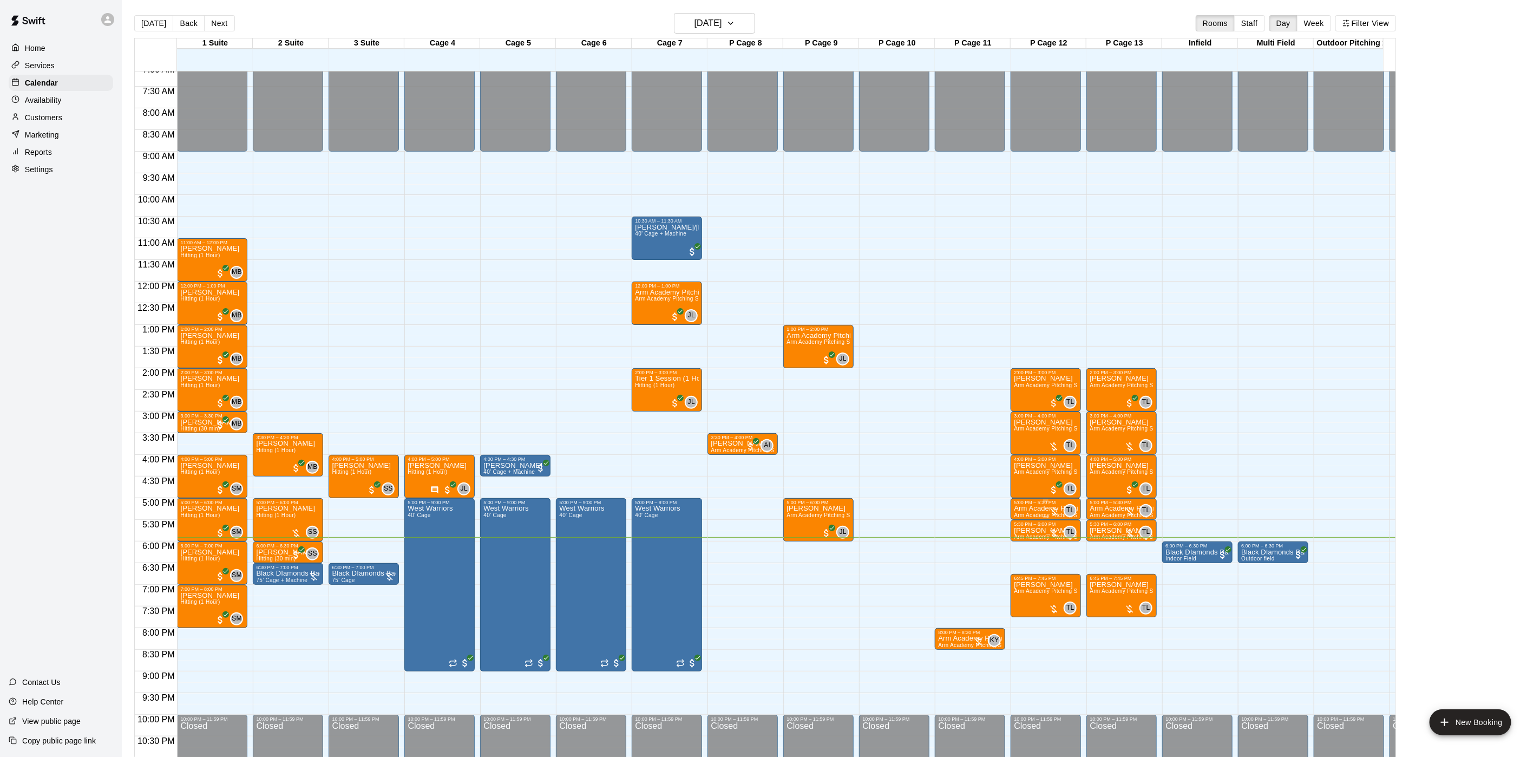
click at [1049, 507] on div at bounding box center [1053, 511] width 11 height 11
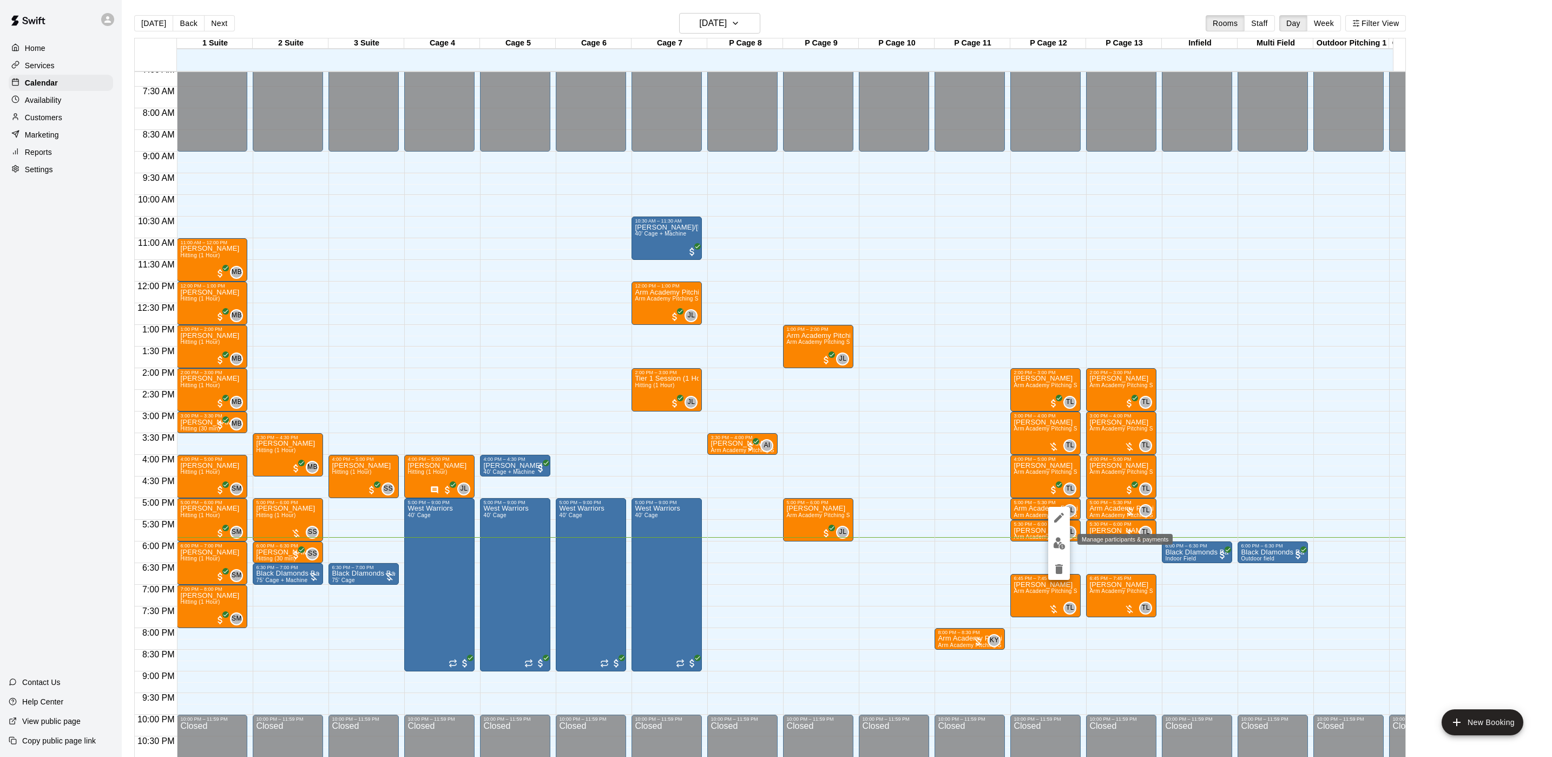
click at [1061, 544] on img "edit" at bounding box center [1059, 543] width 12 height 12
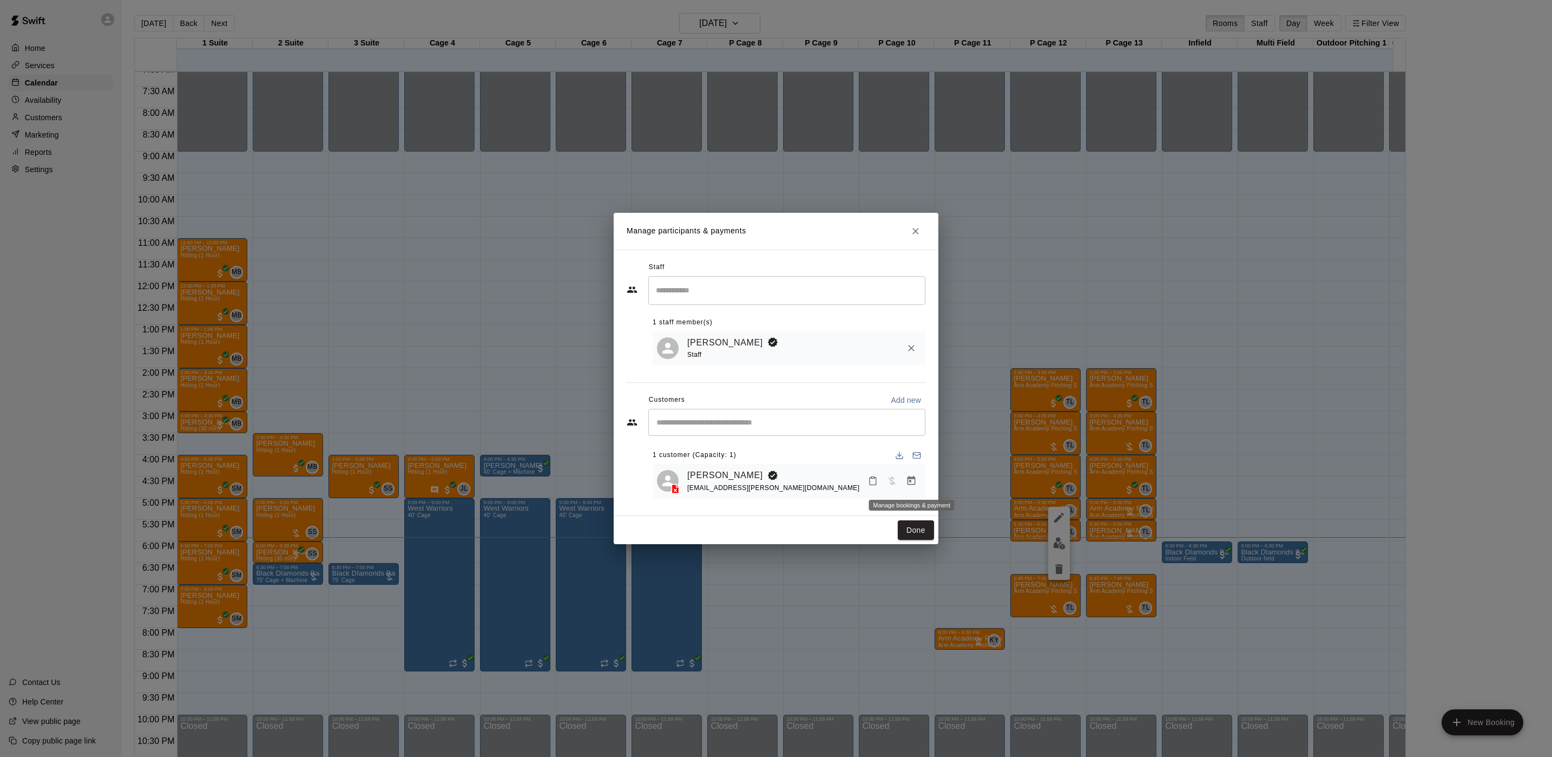
click at [920, 479] on button "Manage bookings & payment" at bounding box center [911, 480] width 19 height 19
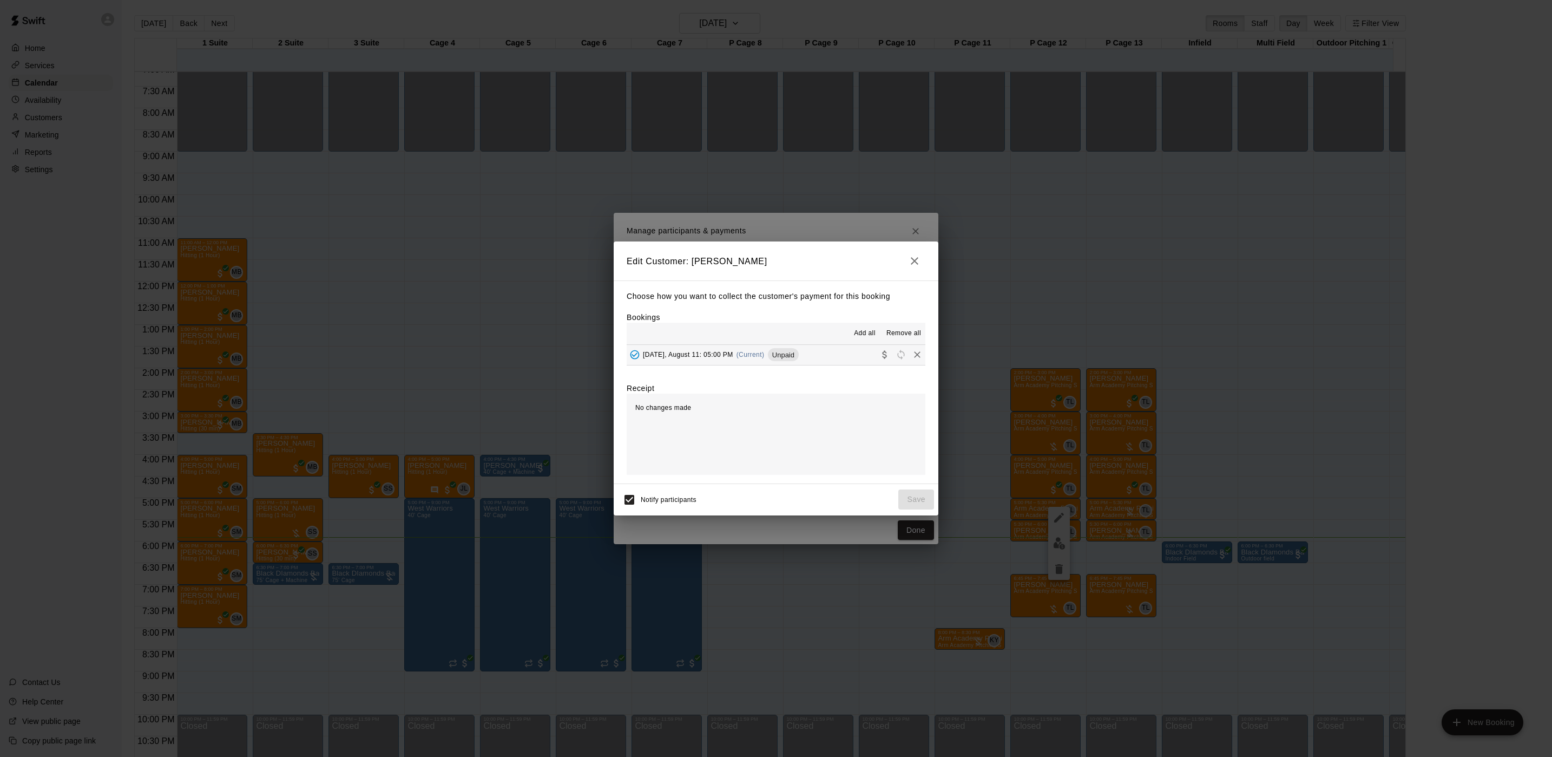
click at [746, 356] on span "(Current)" at bounding box center [751, 355] width 28 height 8
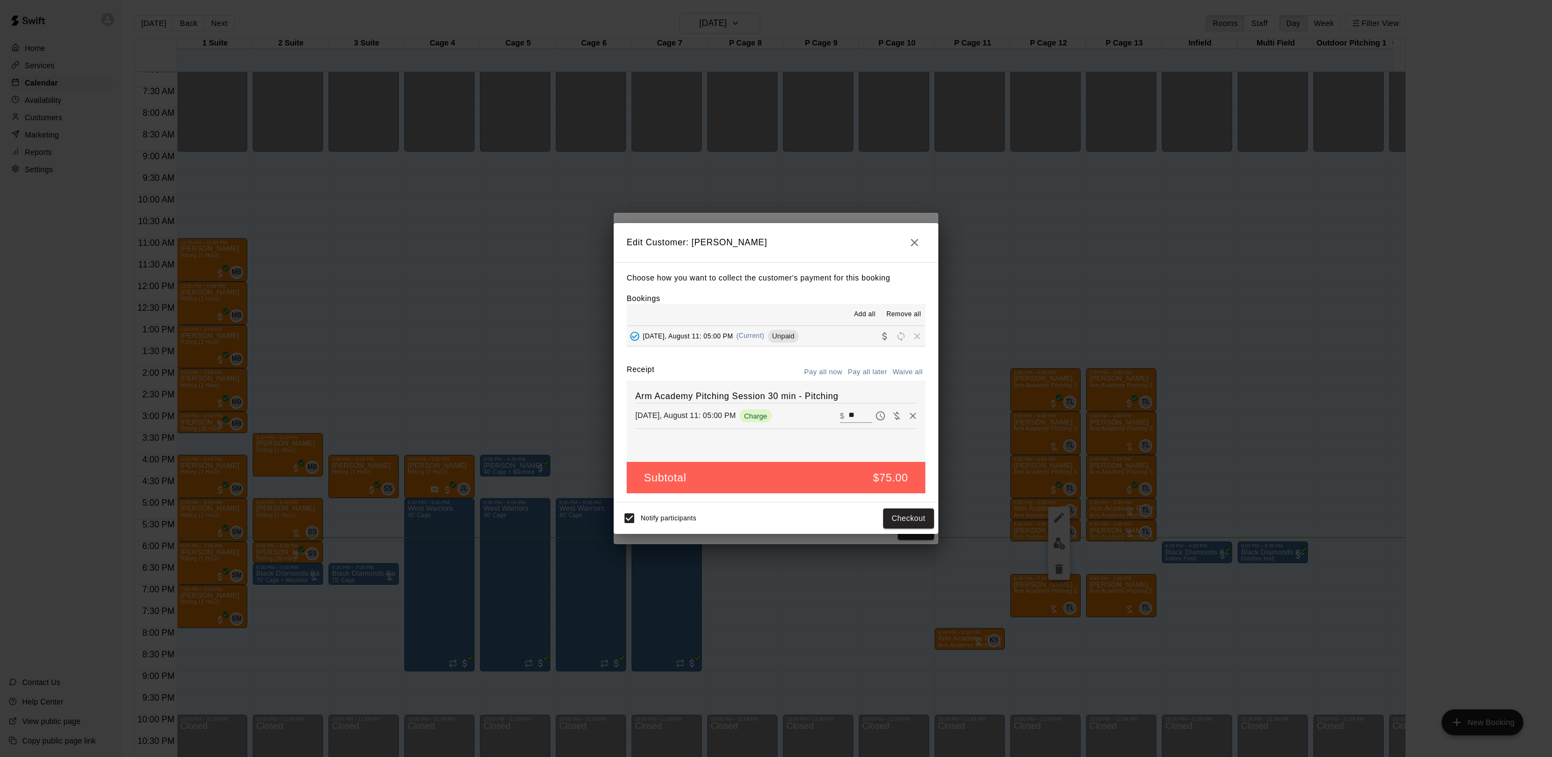
click at [724, 169] on div "Edit Customer: [PERSON_NAME] Choose how you want to collect the customer's paym…" at bounding box center [776, 378] width 1552 height 757
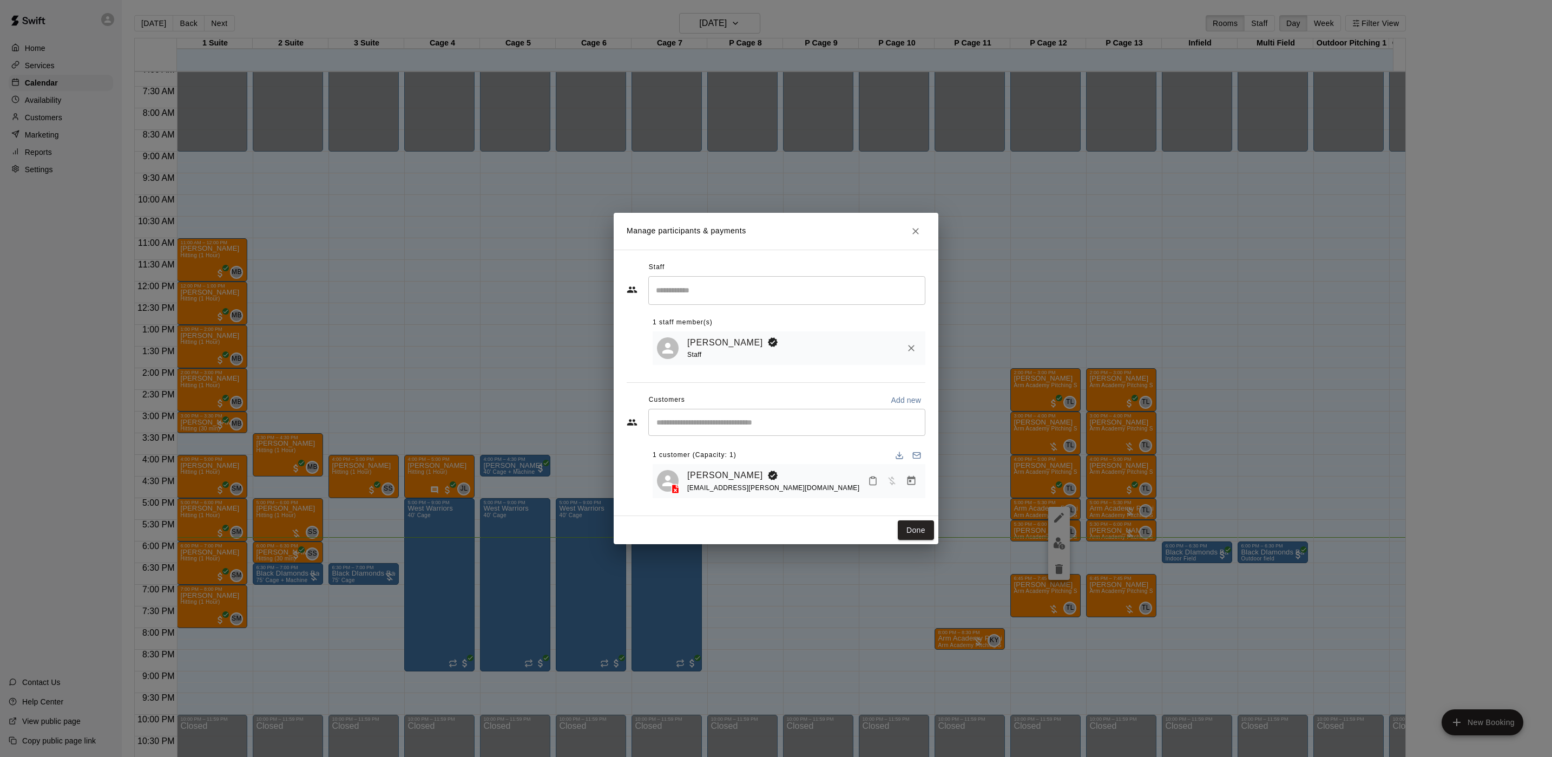
click at [733, 484] on div "[EMAIL_ADDRESS][PERSON_NAME][DOMAIN_NAME]" at bounding box center [773, 487] width 172 height 11
click at [734, 469] on link "[PERSON_NAME]" at bounding box center [725, 475] width 76 height 14
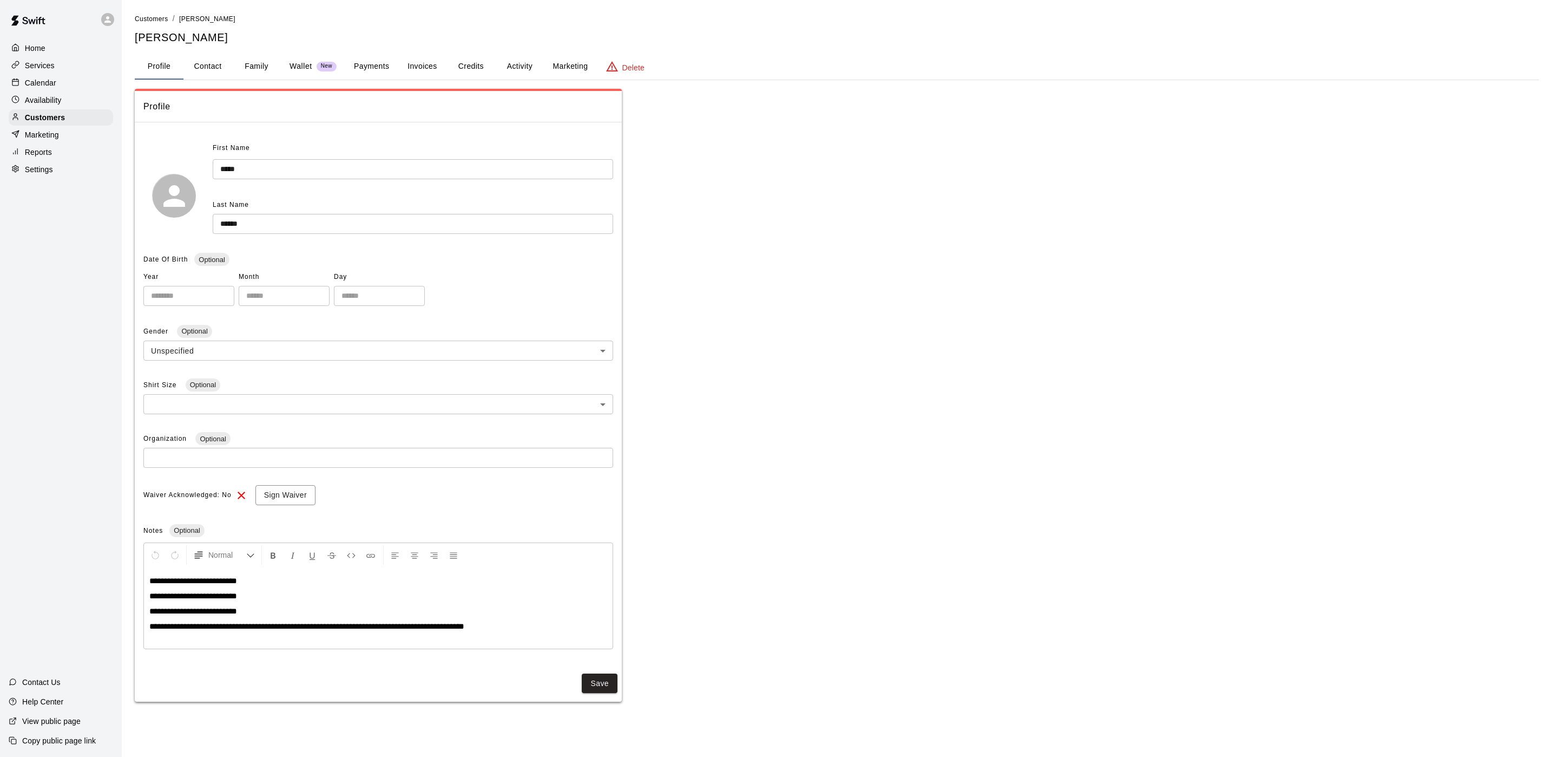
click at [476, 64] on button "Credits" at bounding box center [471, 67] width 49 height 26
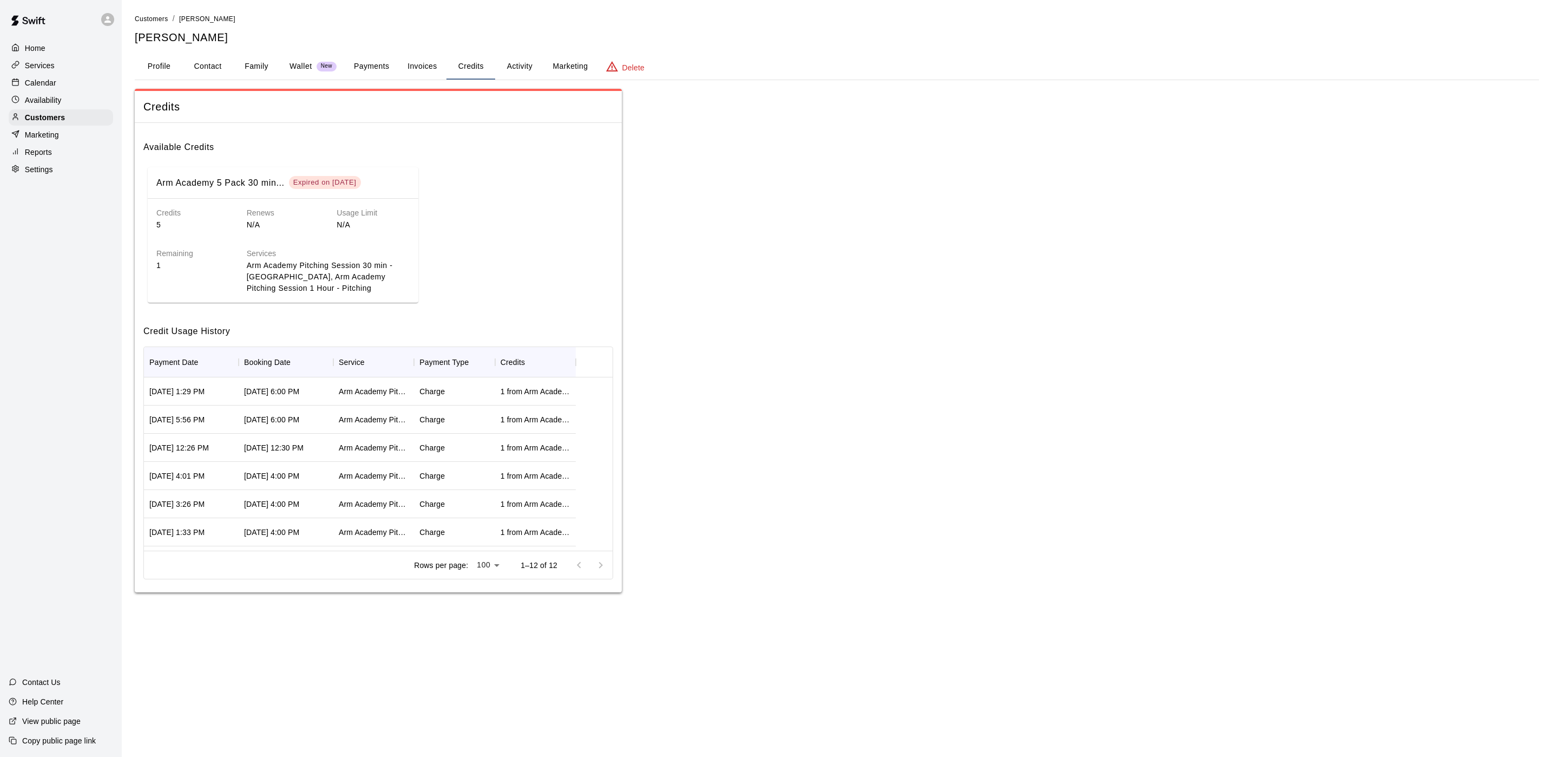
click at [165, 67] on button "Profile" at bounding box center [159, 67] width 49 height 26
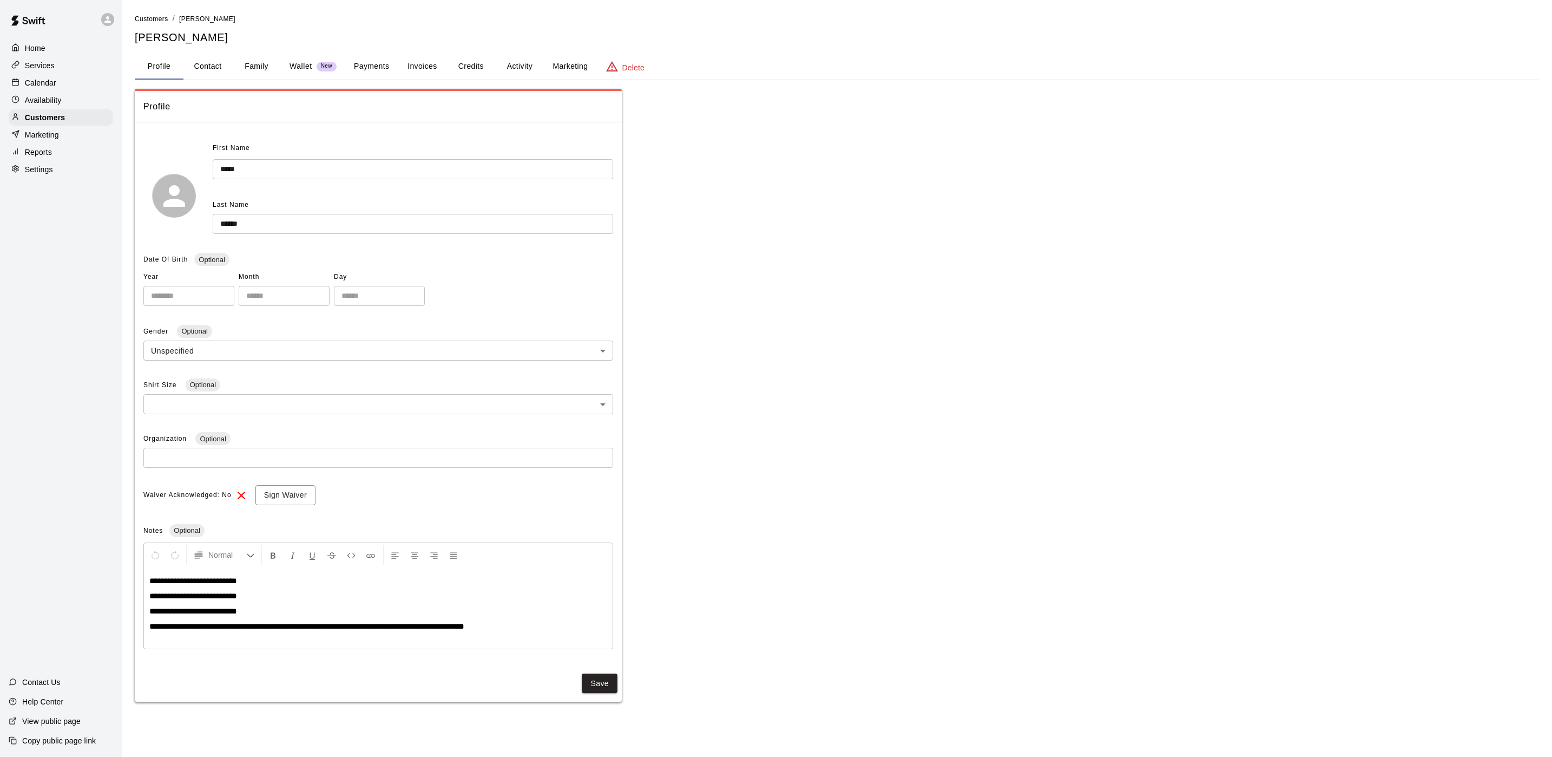
click at [61, 91] on div "Calendar" at bounding box center [61, 83] width 104 height 16
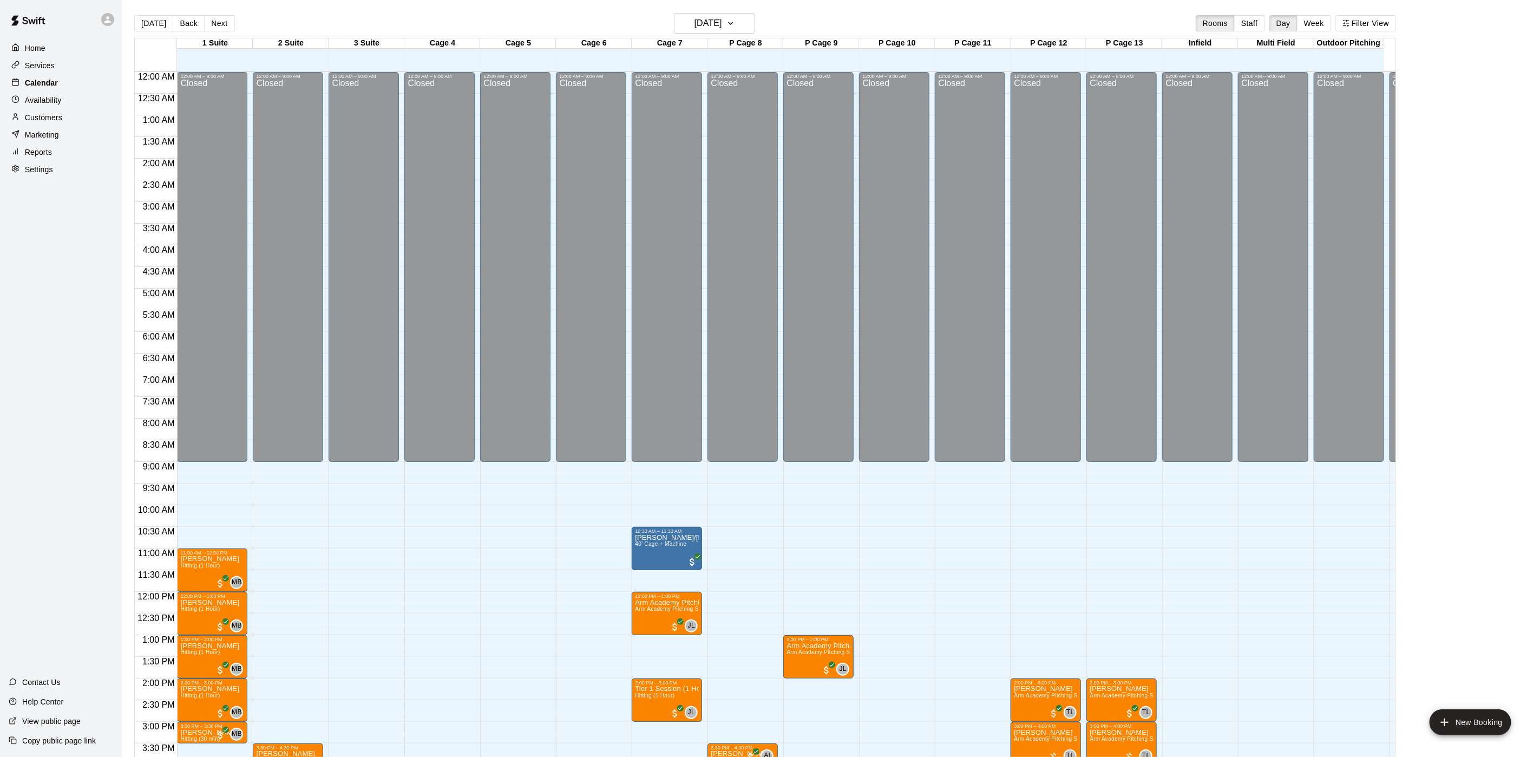
scroll to position [310, 0]
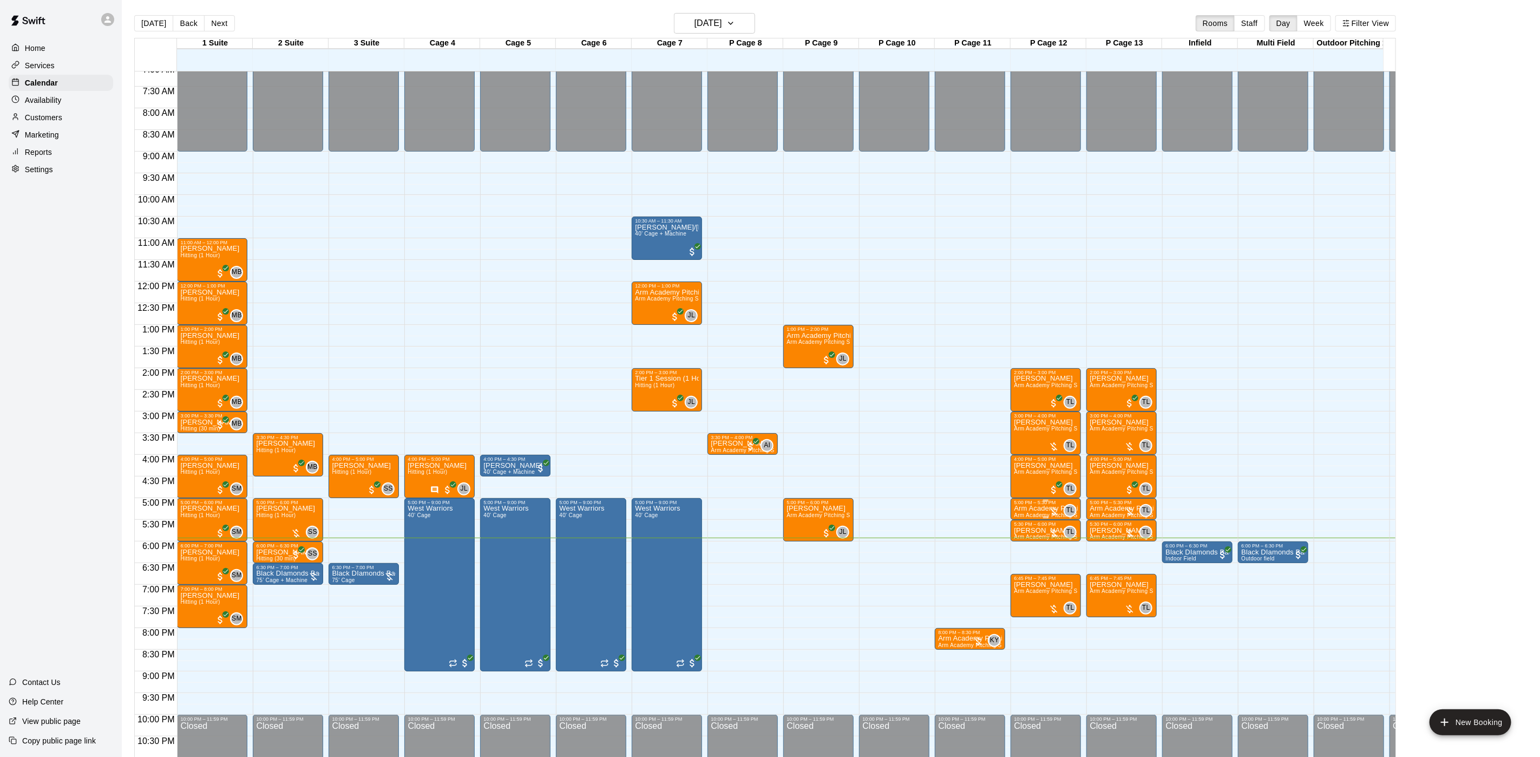
click at [1047, 508] on p "Arm Academy Pitching Session 30 min" at bounding box center [1046, 508] width 64 height 0
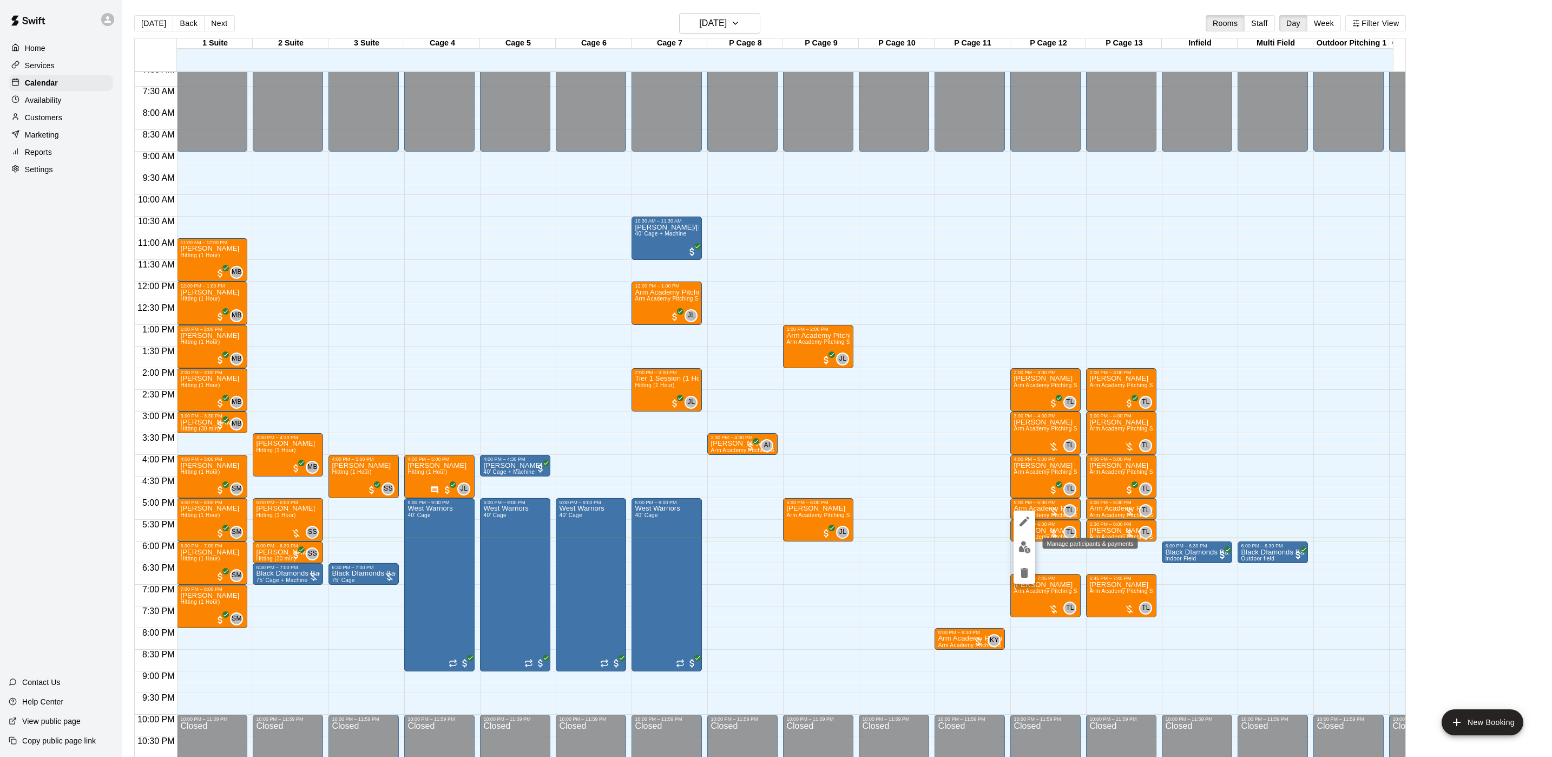
click at [1023, 547] on img "edit" at bounding box center [1025, 547] width 12 height 12
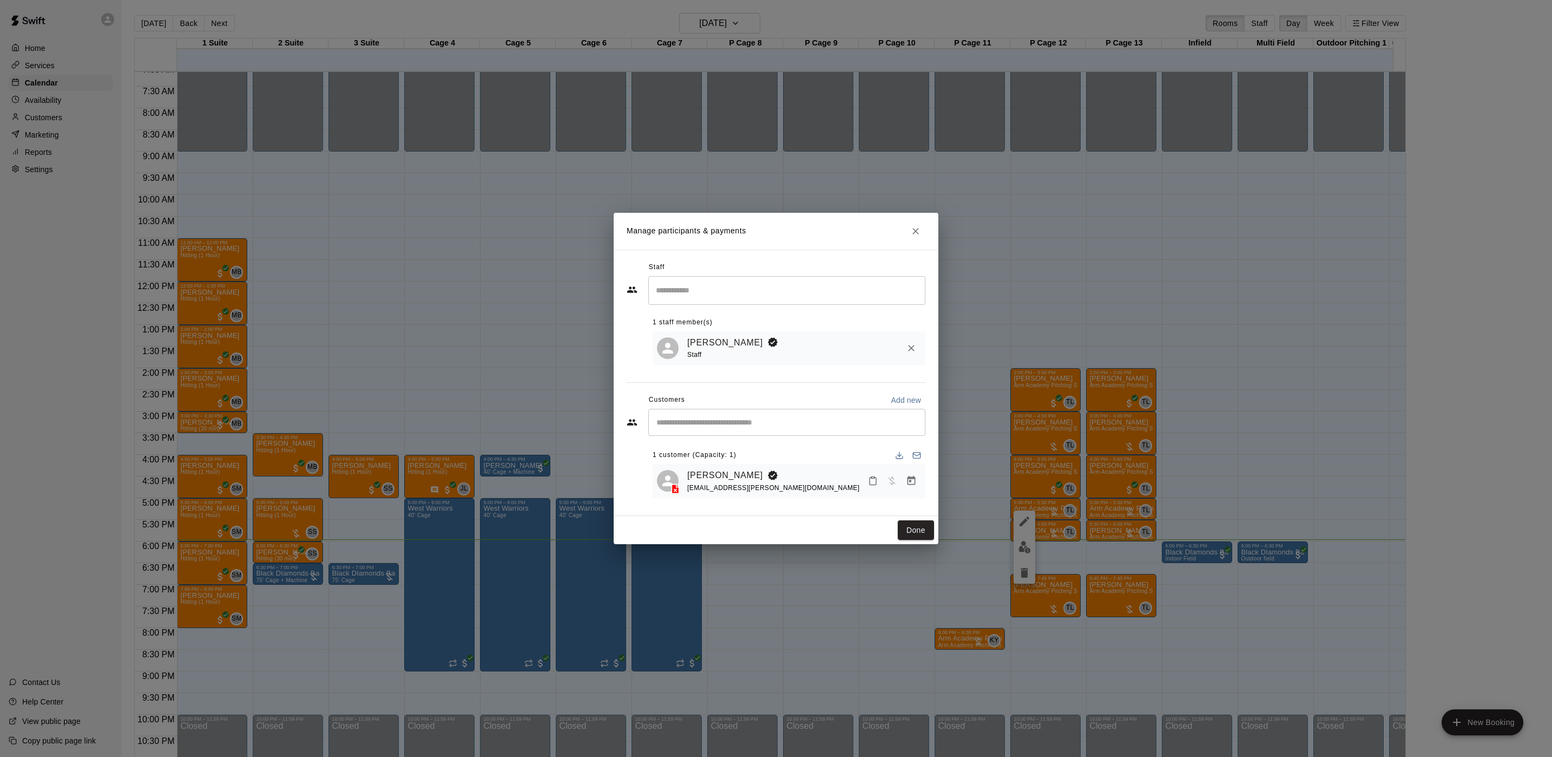
click at [915, 482] on icon "Manage bookings & payment" at bounding box center [912, 480] width 8 height 9
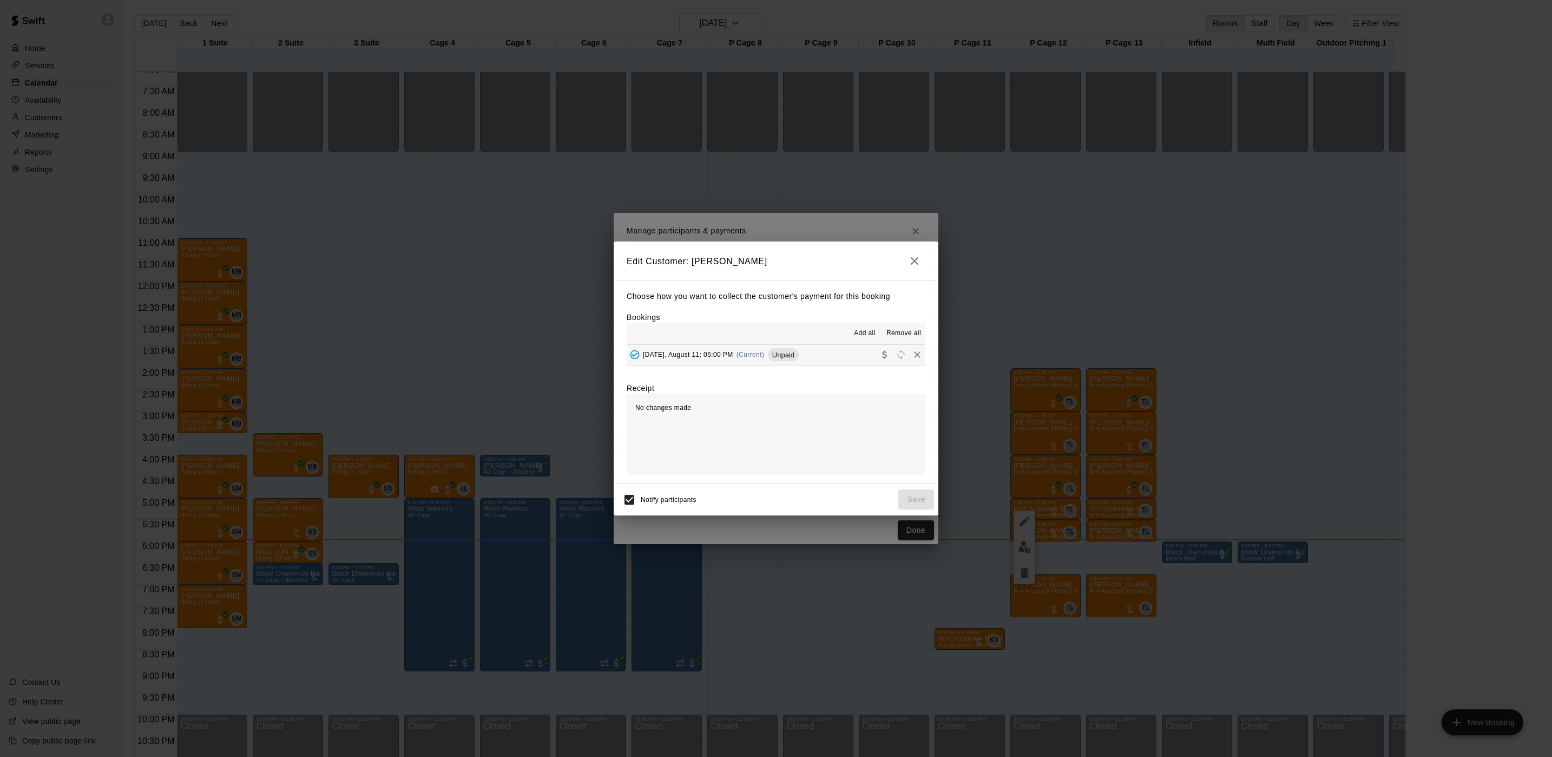
click at [730, 356] on span "[DATE], August 11: 05:00 PM" at bounding box center [688, 355] width 90 height 8
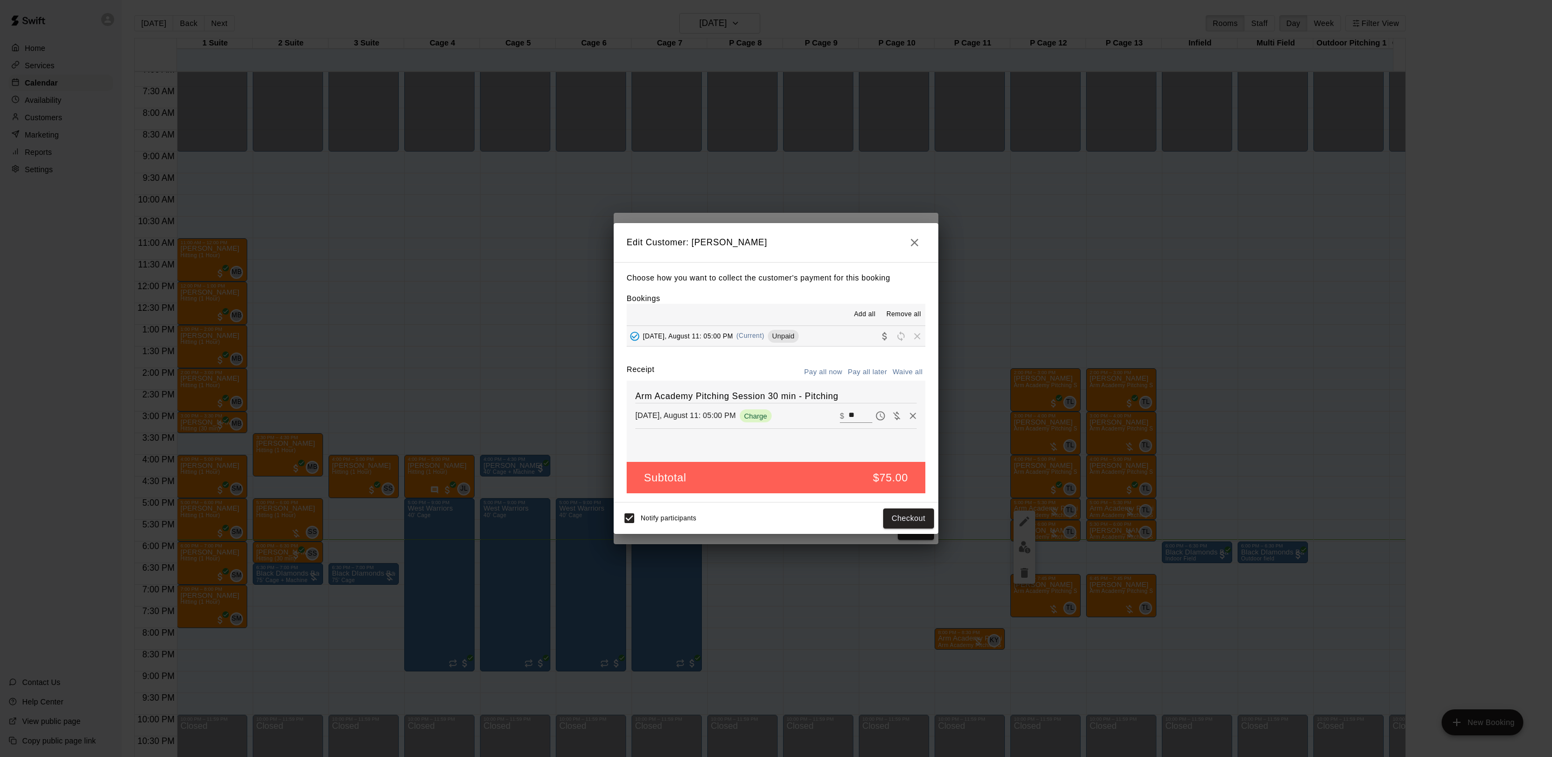
click at [913, 369] on button "Waive all" at bounding box center [908, 372] width 36 height 17
type input "*"
click at [910, 528] on button "Save" at bounding box center [916, 518] width 36 height 20
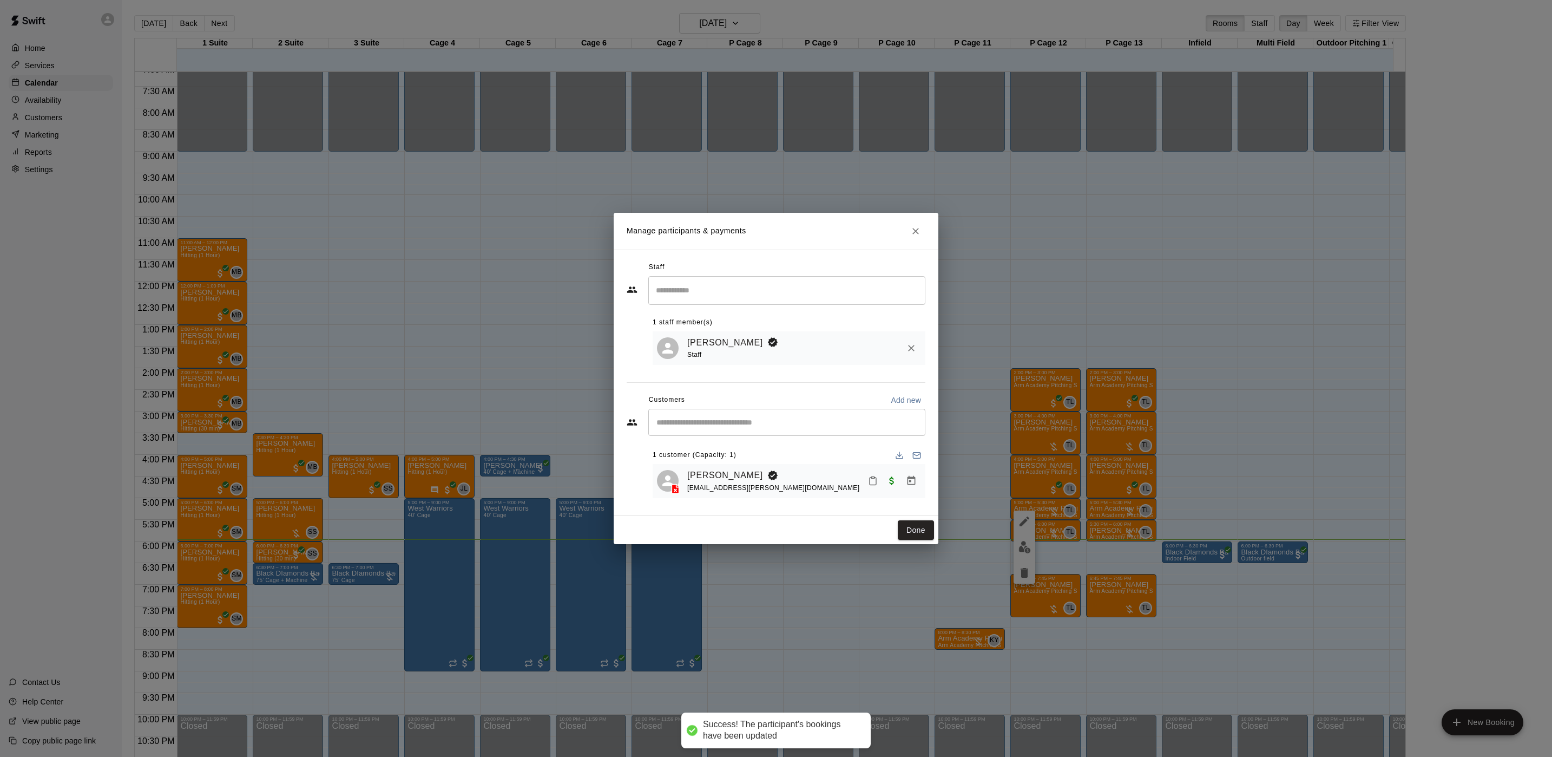
click at [908, 526] on button "Done" at bounding box center [916, 530] width 36 height 20
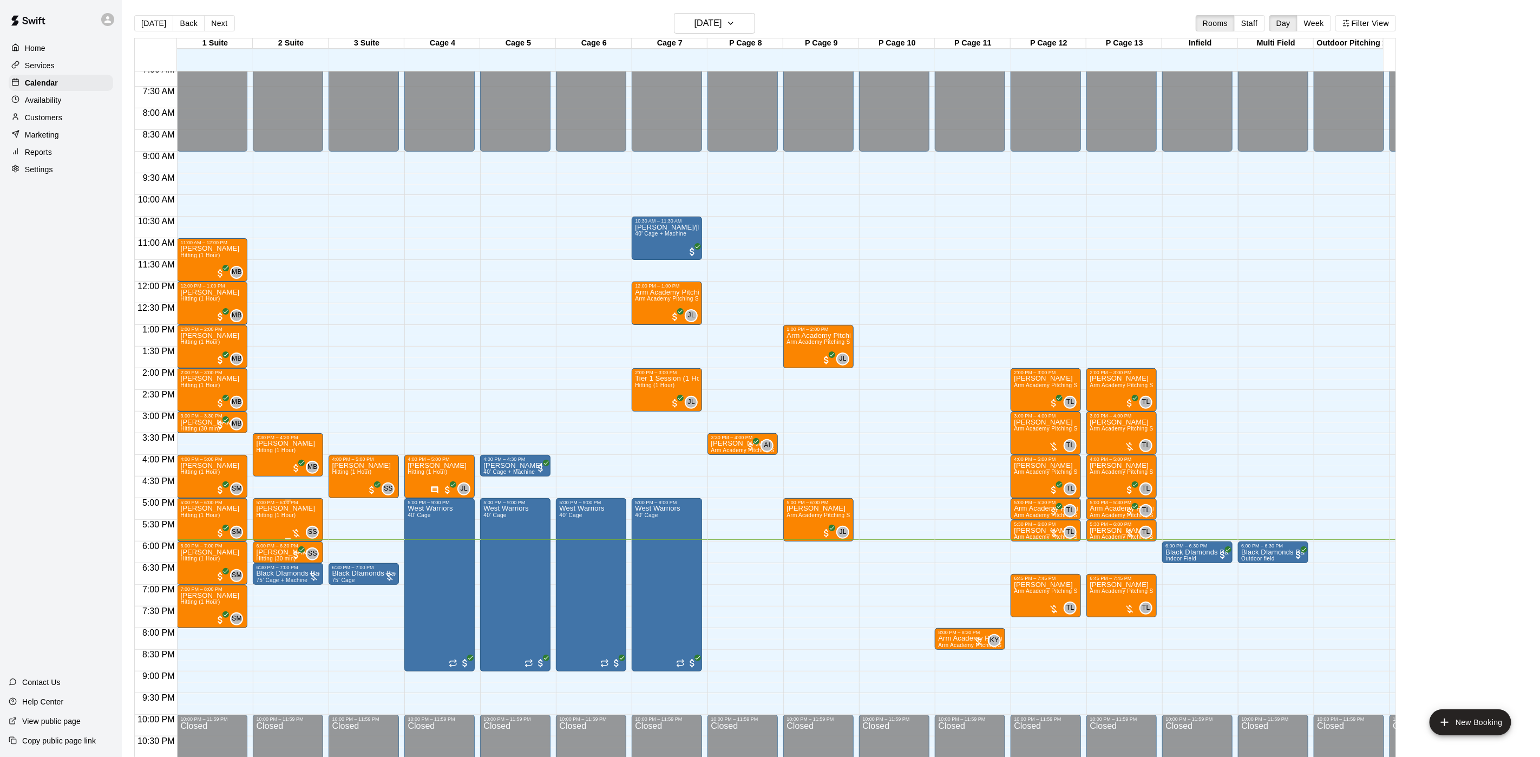
click at [263, 518] on span "Hitting (1 Hour)" at bounding box center [276, 515] width 40 height 6
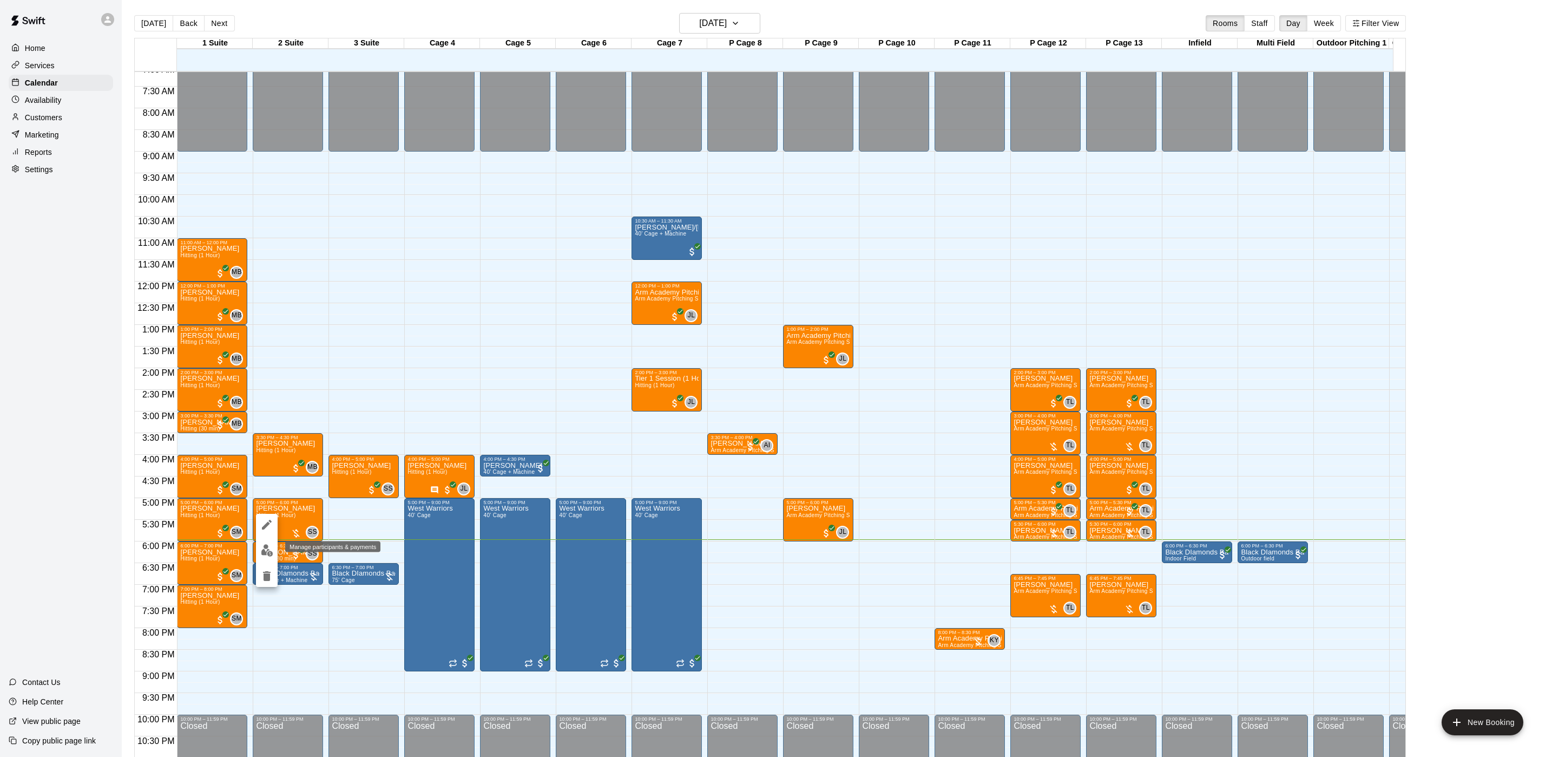
click at [268, 546] on img "edit" at bounding box center [267, 550] width 12 height 12
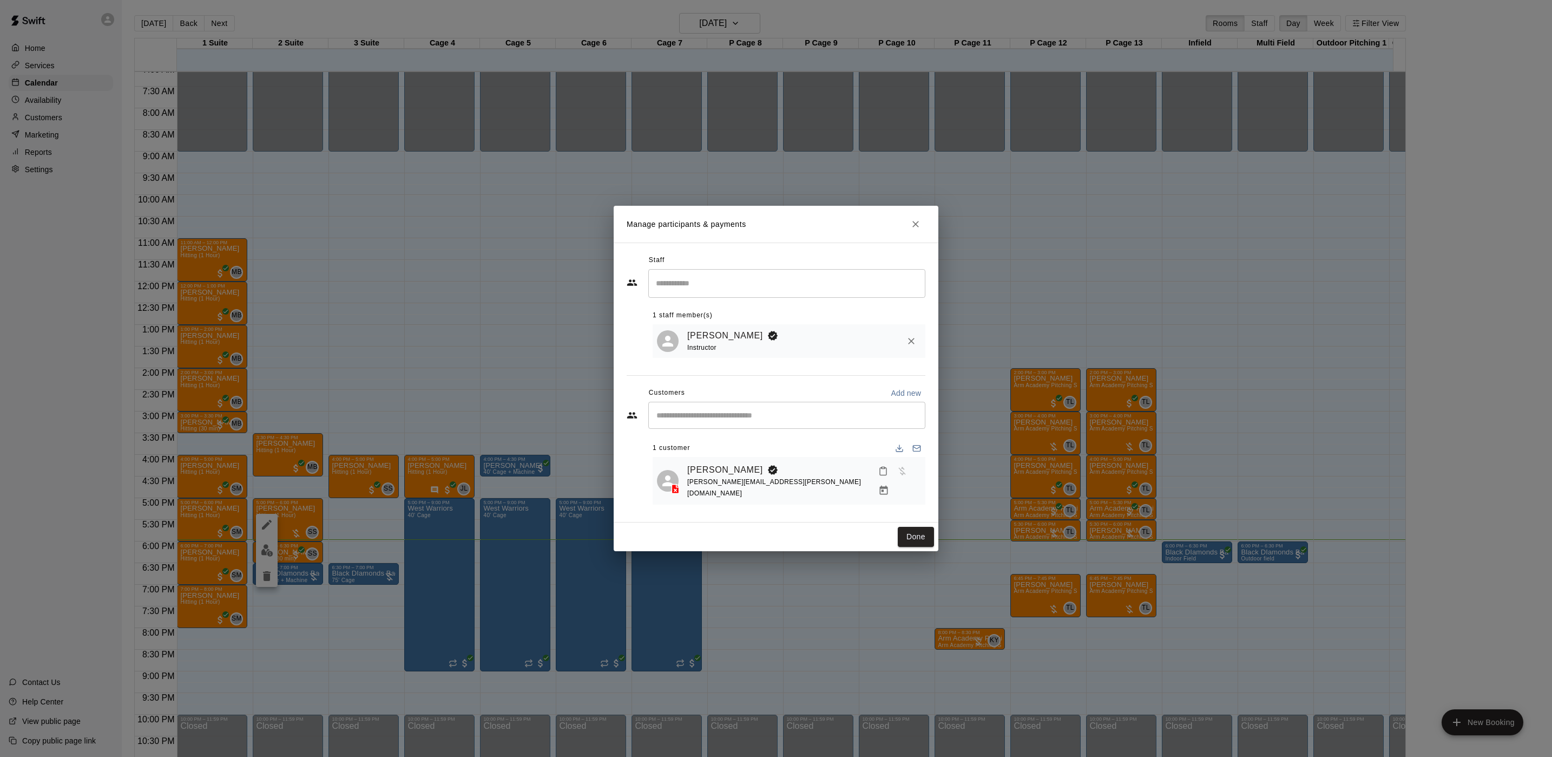
click at [888, 485] on icon "Manage bookings & payment" at bounding box center [884, 489] width 8 height 9
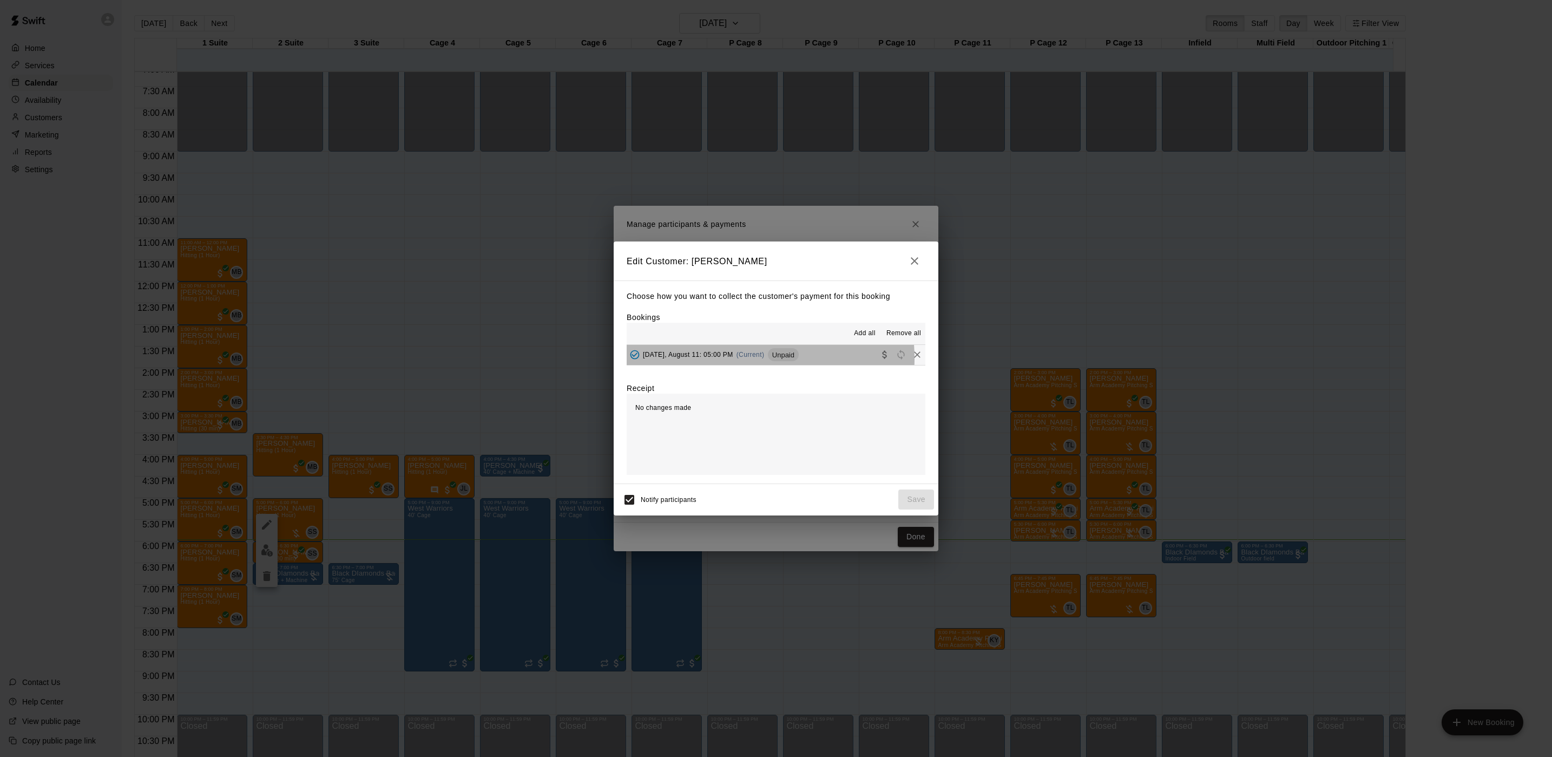
click at [734, 359] on div "[DATE], August 11: 05:00 PM (Current) Unpaid" at bounding box center [713, 354] width 172 height 16
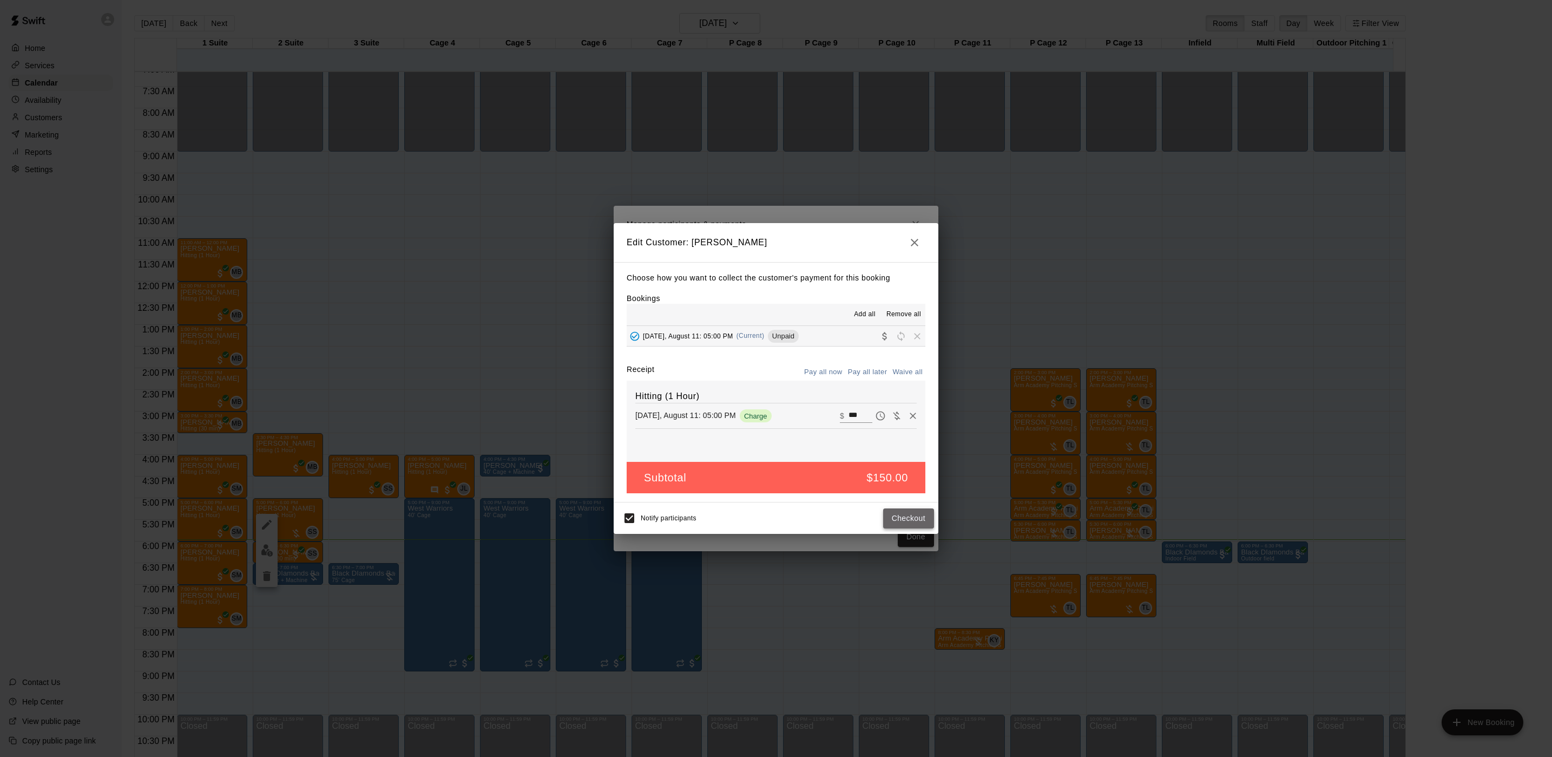
click at [903, 523] on button "Checkout" at bounding box center [908, 518] width 51 height 20
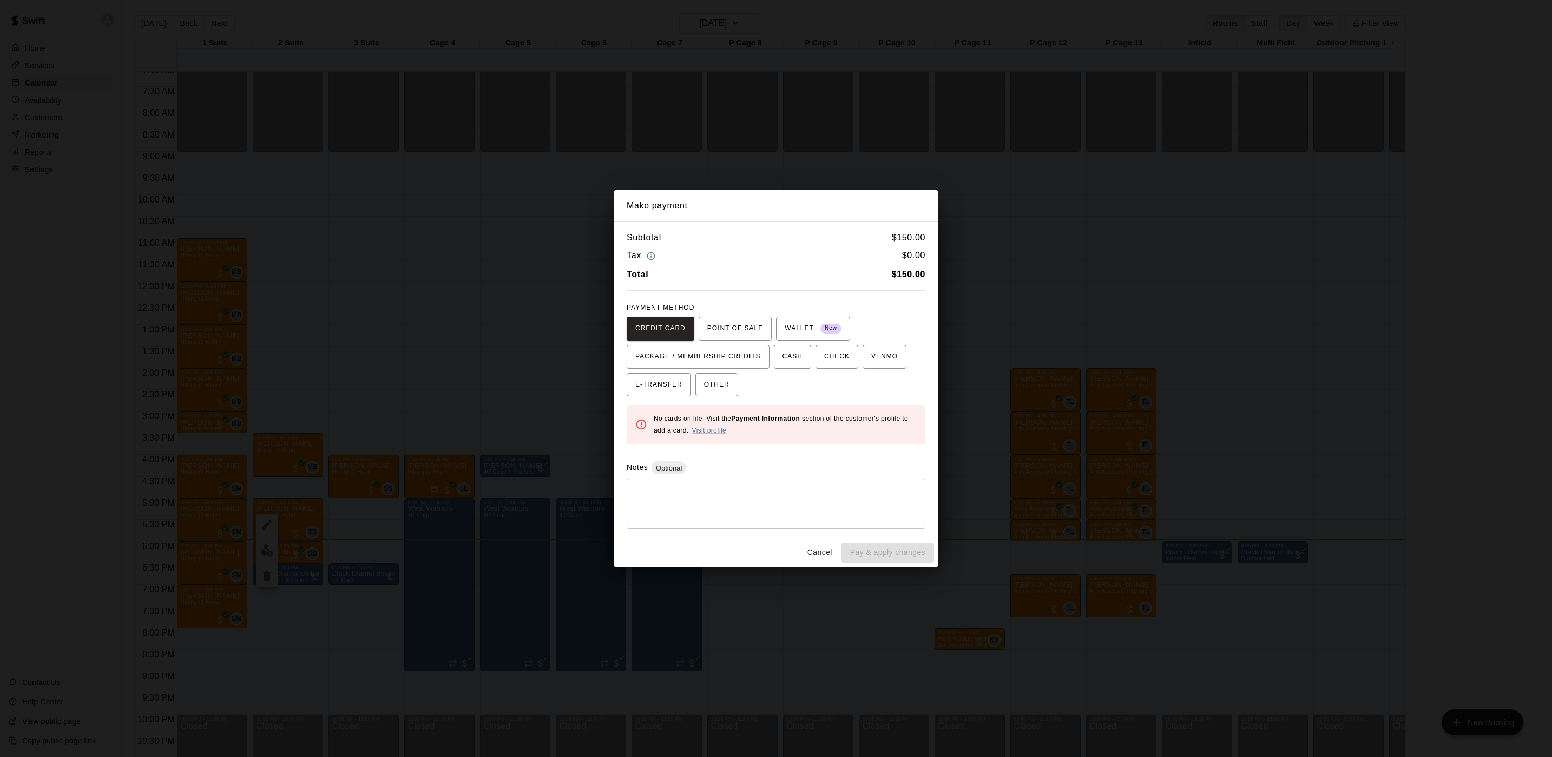
click at [682, 120] on div "Make payment Subtotal $ 150.00 Tax $ 0.00 Total $ 150.00 PAYMENT METHOD CREDIT …" at bounding box center [776, 378] width 1552 height 757
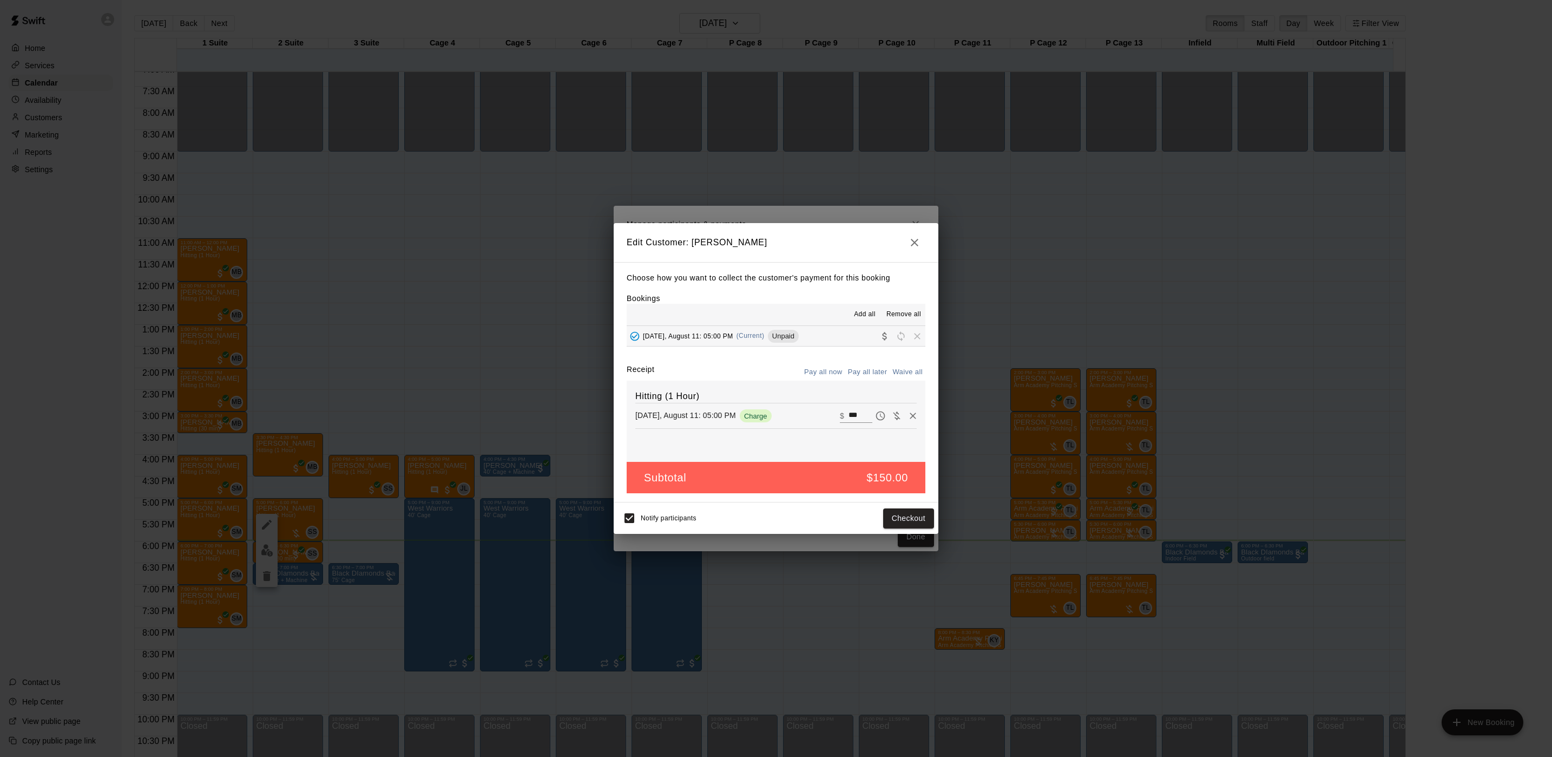
click at [682, 120] on div "Edit Customer: [PERSON_NAME] Choose how you want to collect the customer's paym…" at bounding box center [776, 378] width 1552 height 757
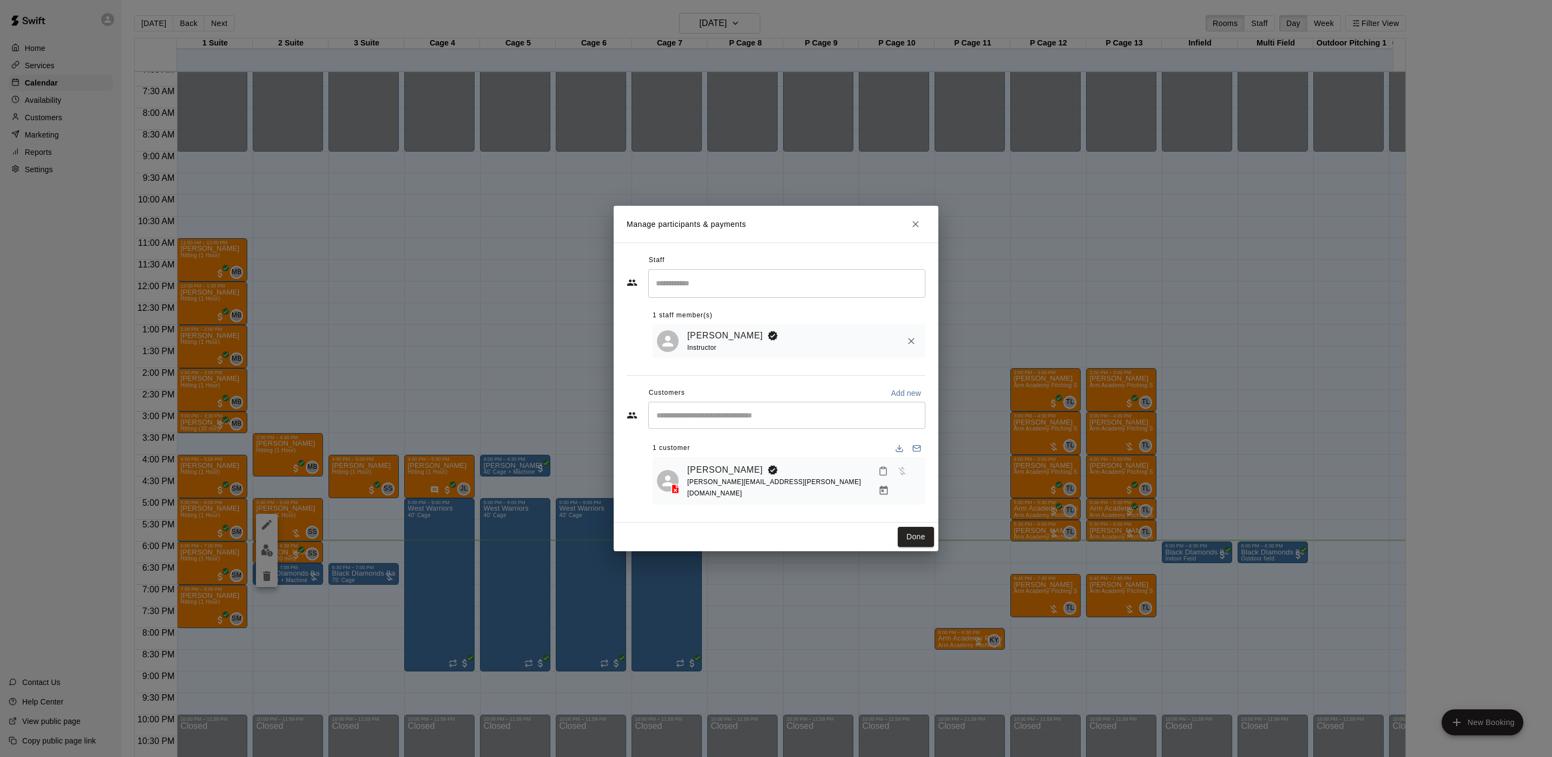
click at [690, 156] on div "Manage participants & payments Staff ​ 1 staff member(s) [PERSON_NAME] Instruct…" at bounding box center [776, 378] width 1552 height 757
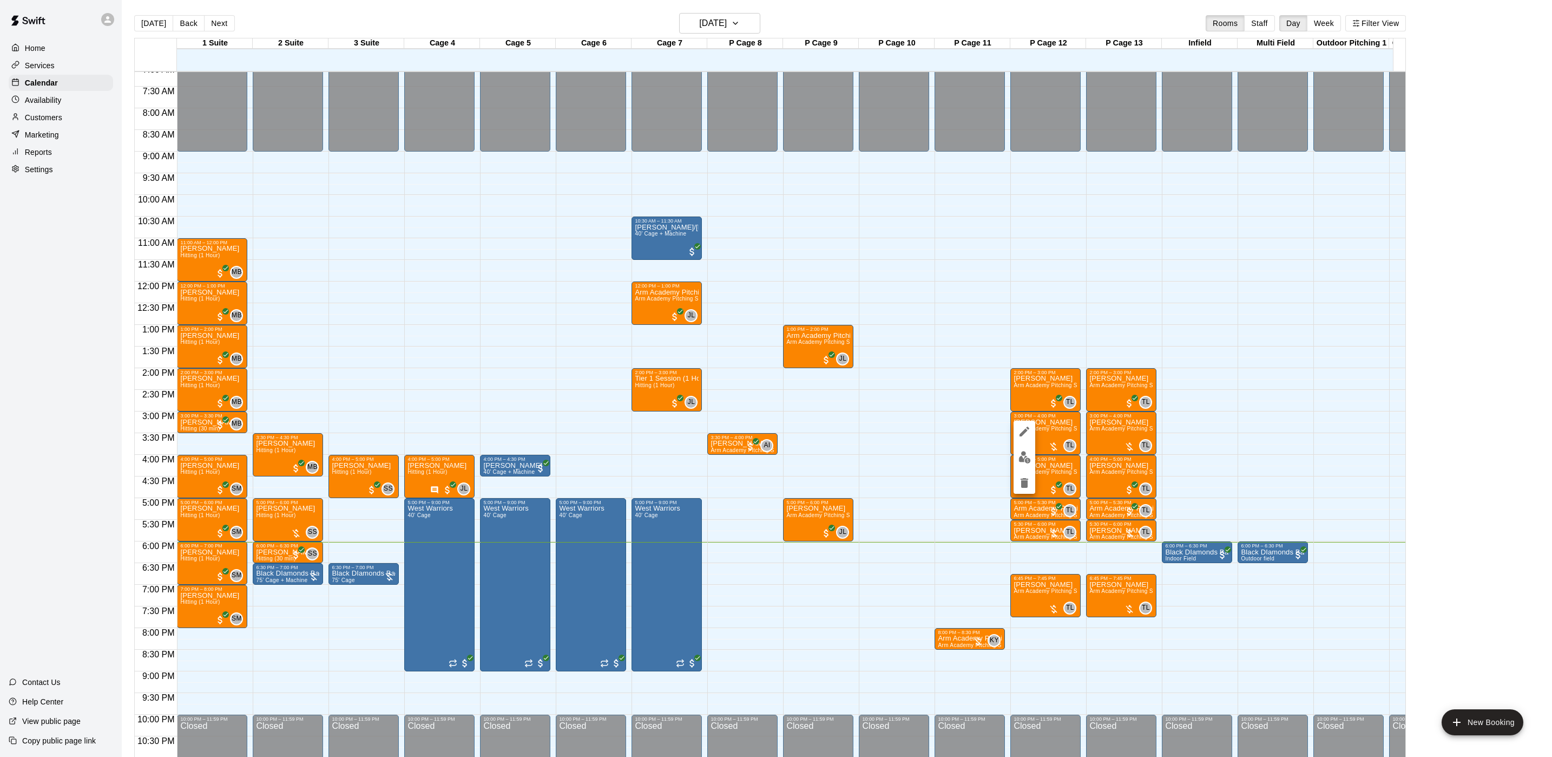
click at [1023, 469] on div at bounding box center [1025, 457] width 22 height 73
click at [1023, 463] on img "edit" at bounding box center [1025, 457] width 12 height 12
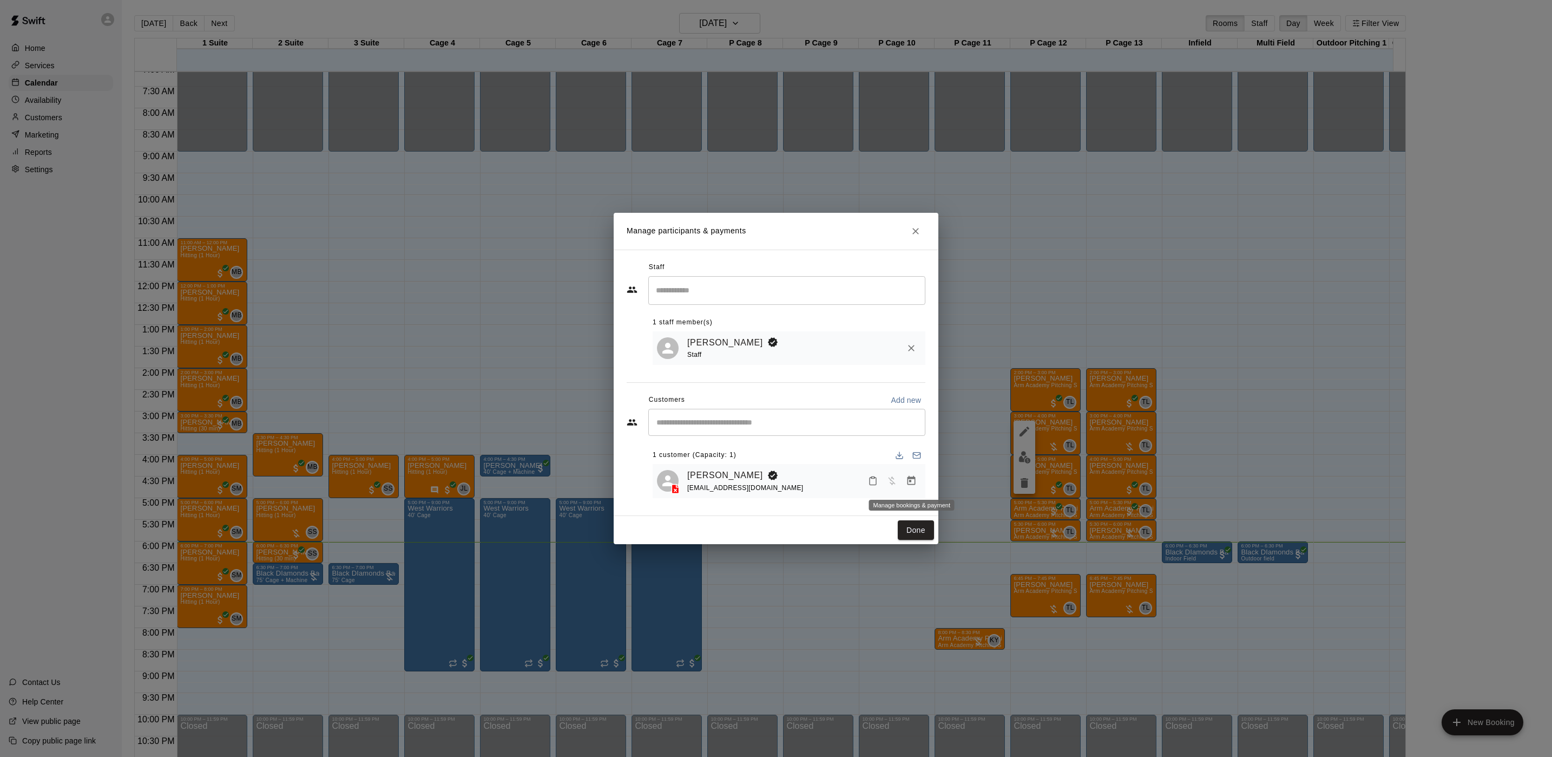
click at [913, 481] on icon "Manage bookings & payment" at bounding box center [911, 480] width 11 height 11
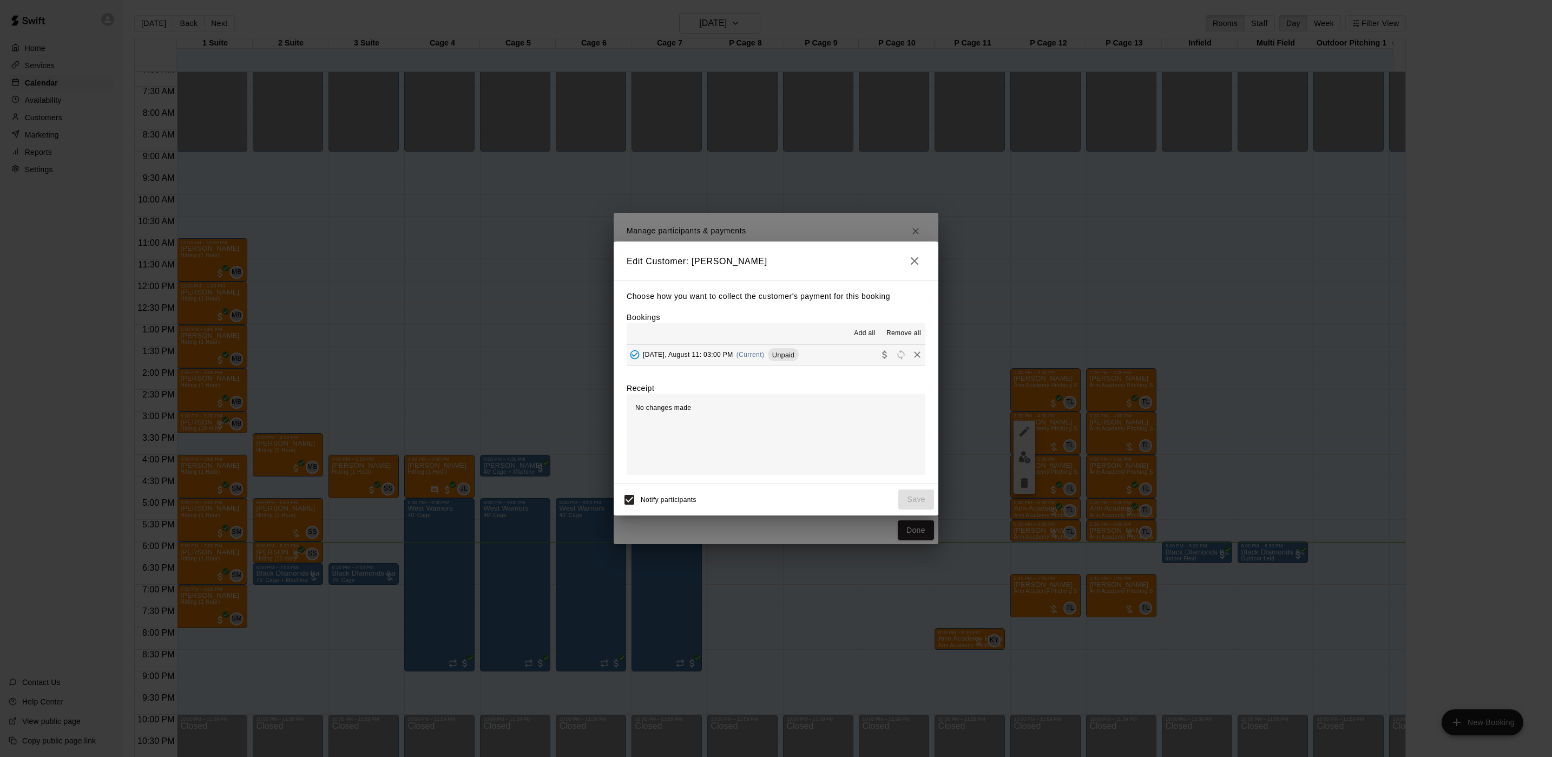
click at [752, 358] on span "(Current)" at bounding box center [751, 355] width 28 height 8
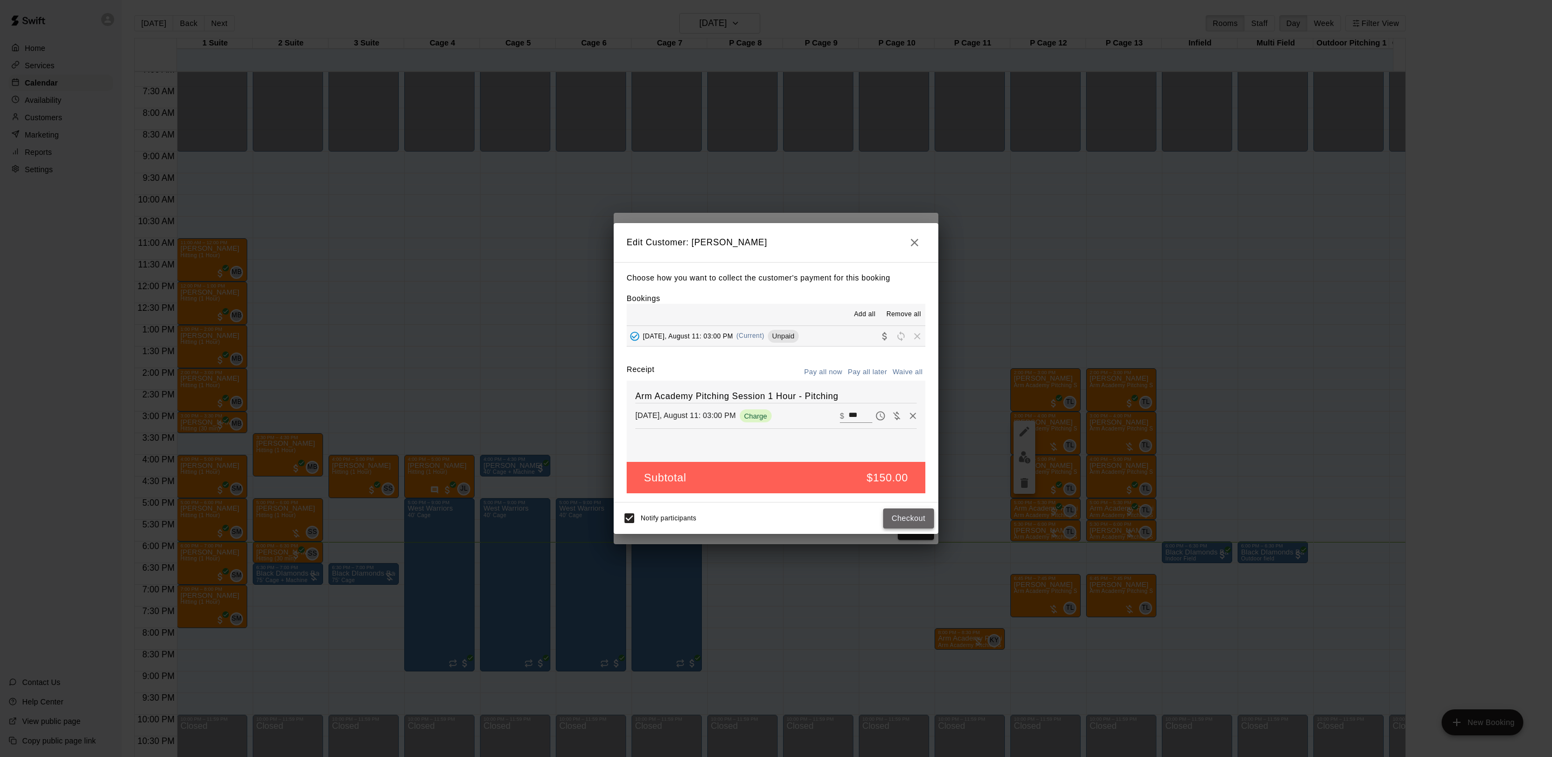
click at [909, 515] on button "Checkout" at bounding box center [908, 518] width 51 height 20
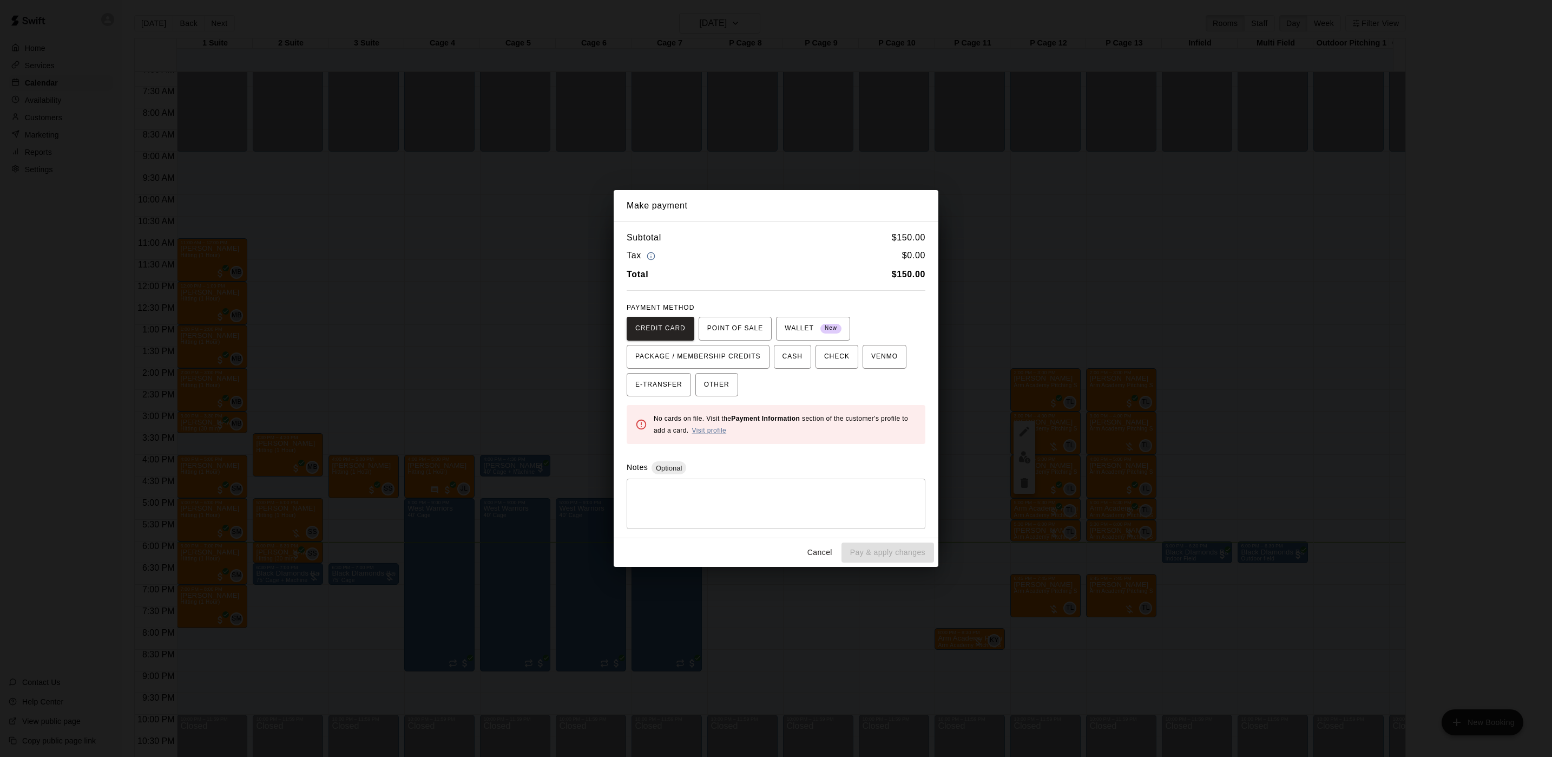
click at [825, 173] on div "Make payment Subtotal $ 150.00 Tax $ 0.00 Total $ 150.00 PAYMENT METHOD CREDIT …" at bounding box center [776, 378] width 1552 height 757
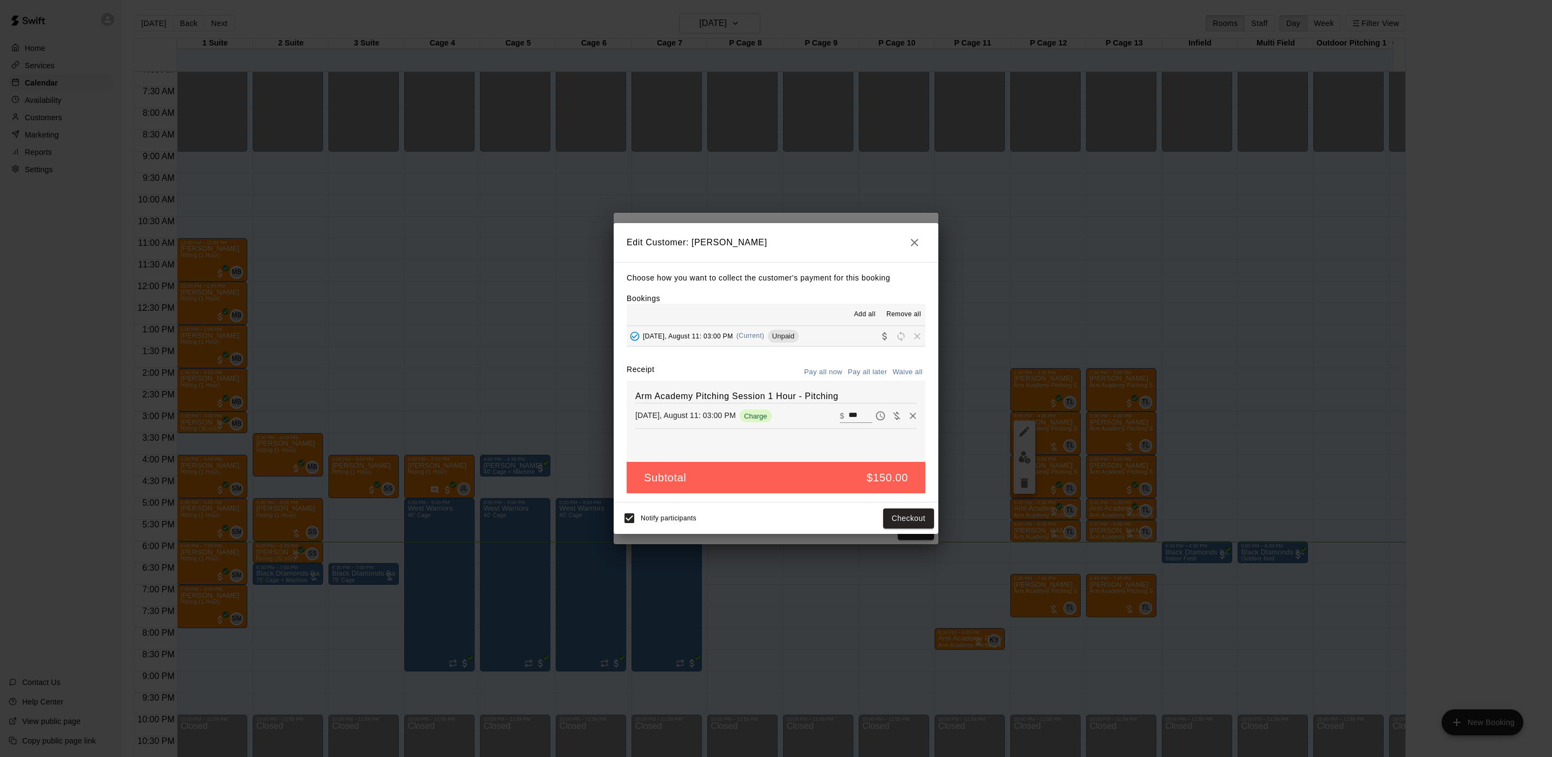
click at [830, 174] on div "Edit Customer: [PERSON_NAME] Choose how you want to collect the customer's paym…" at bounding box center [776, 378] width 1552 height 757
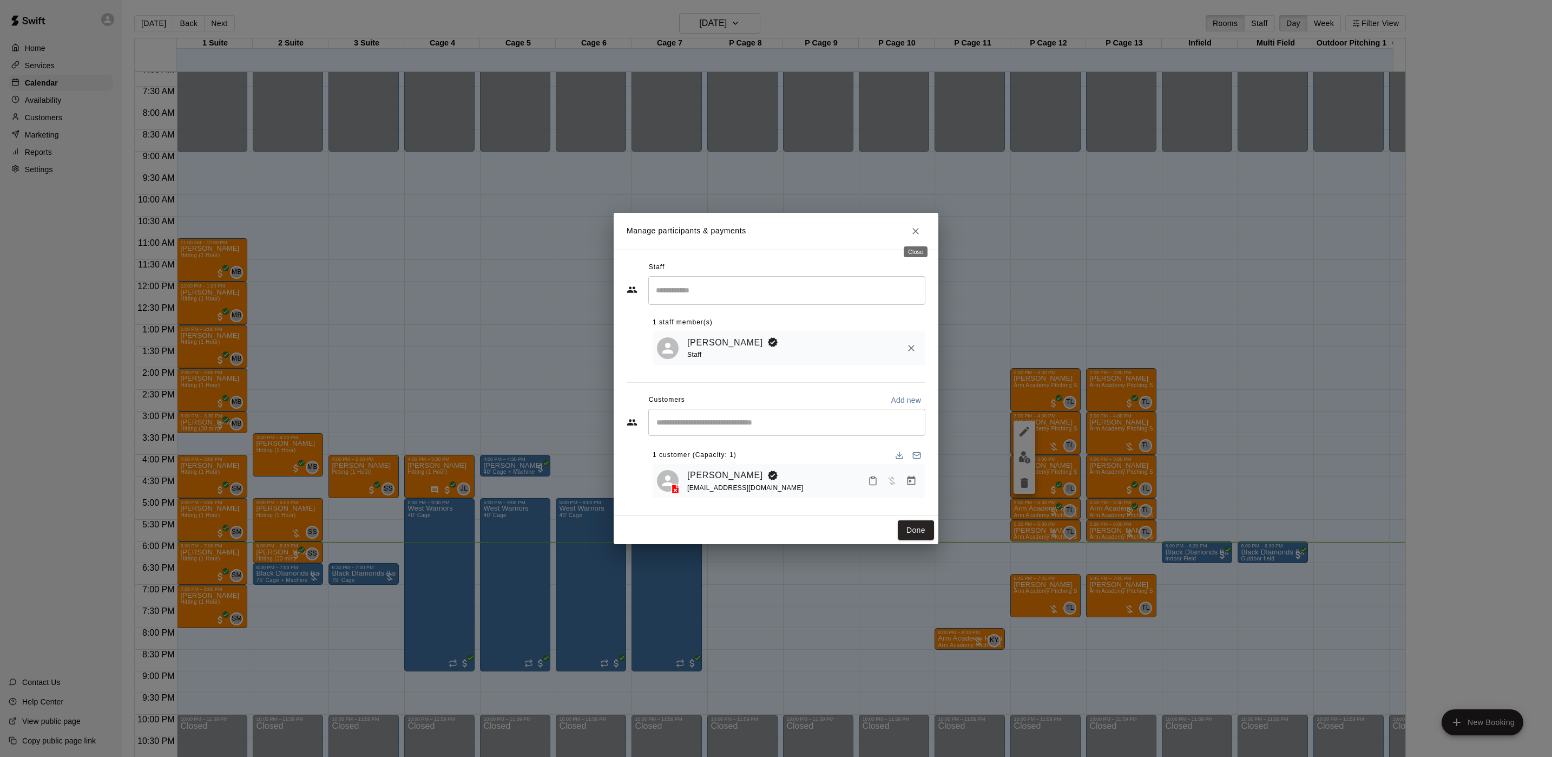
click at [908, 231] on button "Close" at bounding box center [915, 230] width 19 height 19
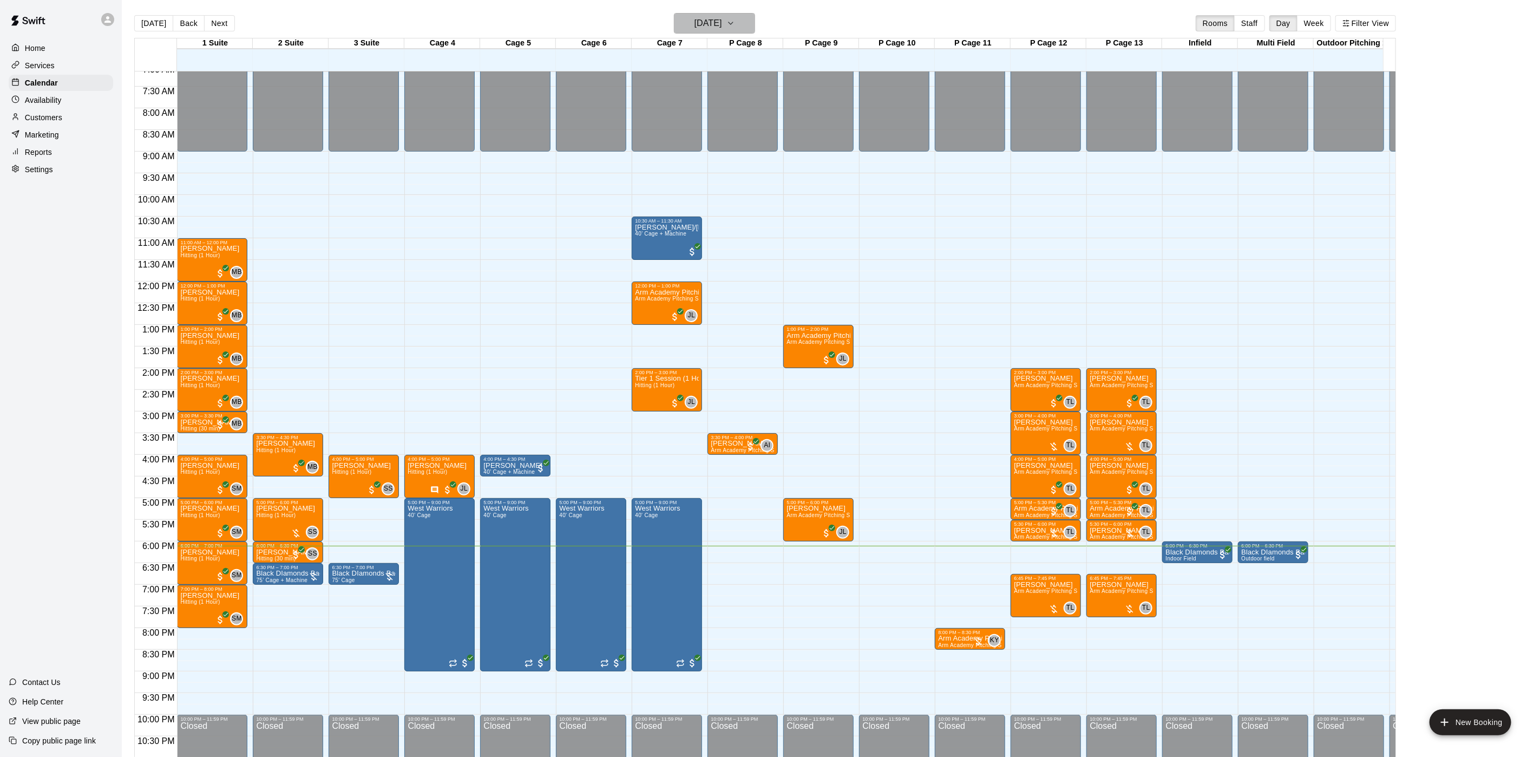
click at [708, 23] on h6 "[DATE]" at bounding box center [708, 23] width 28 height 15
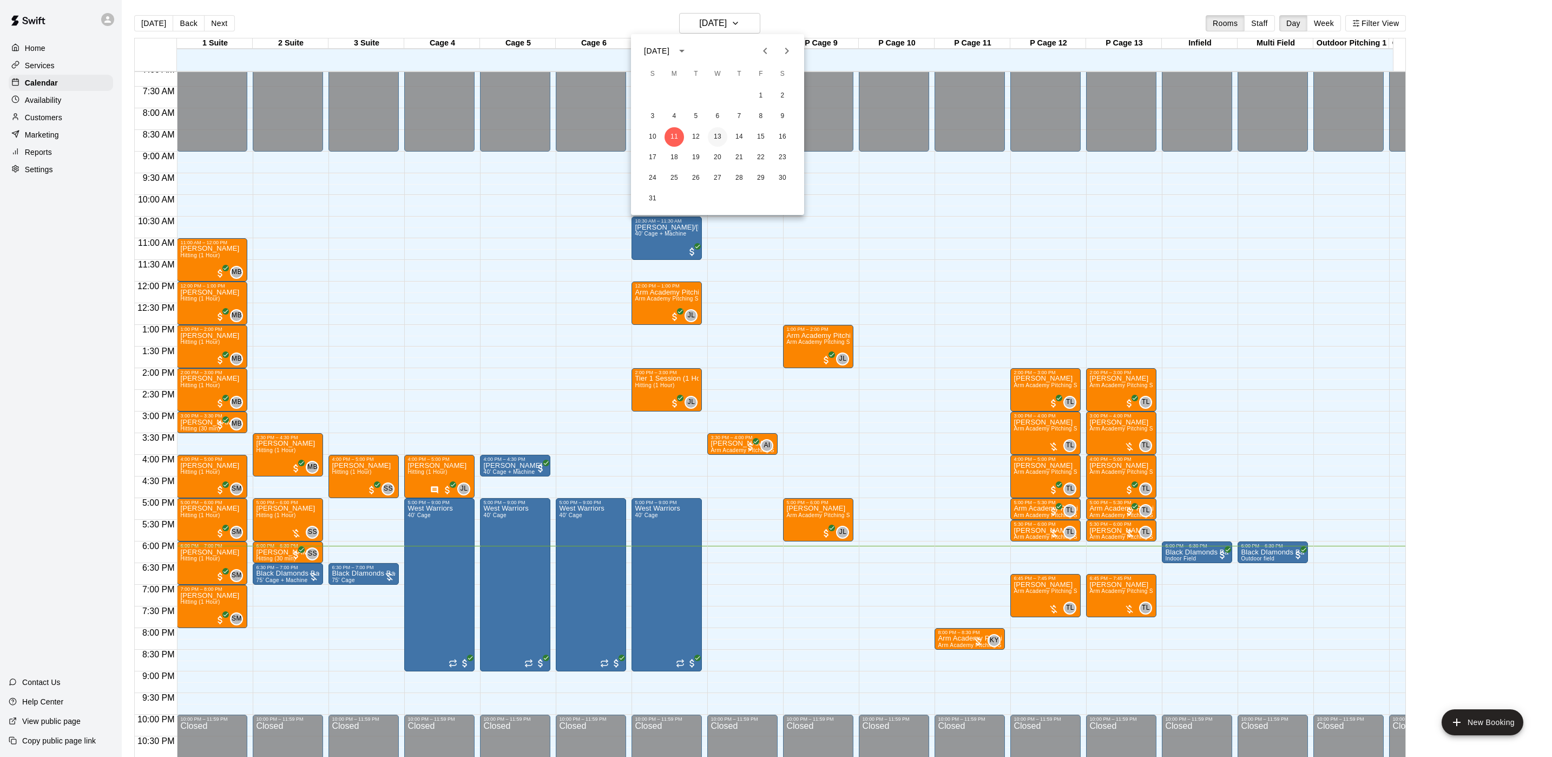
click at [713, 137] on button "13" at bounding box center [717, 136] width 19 height 19
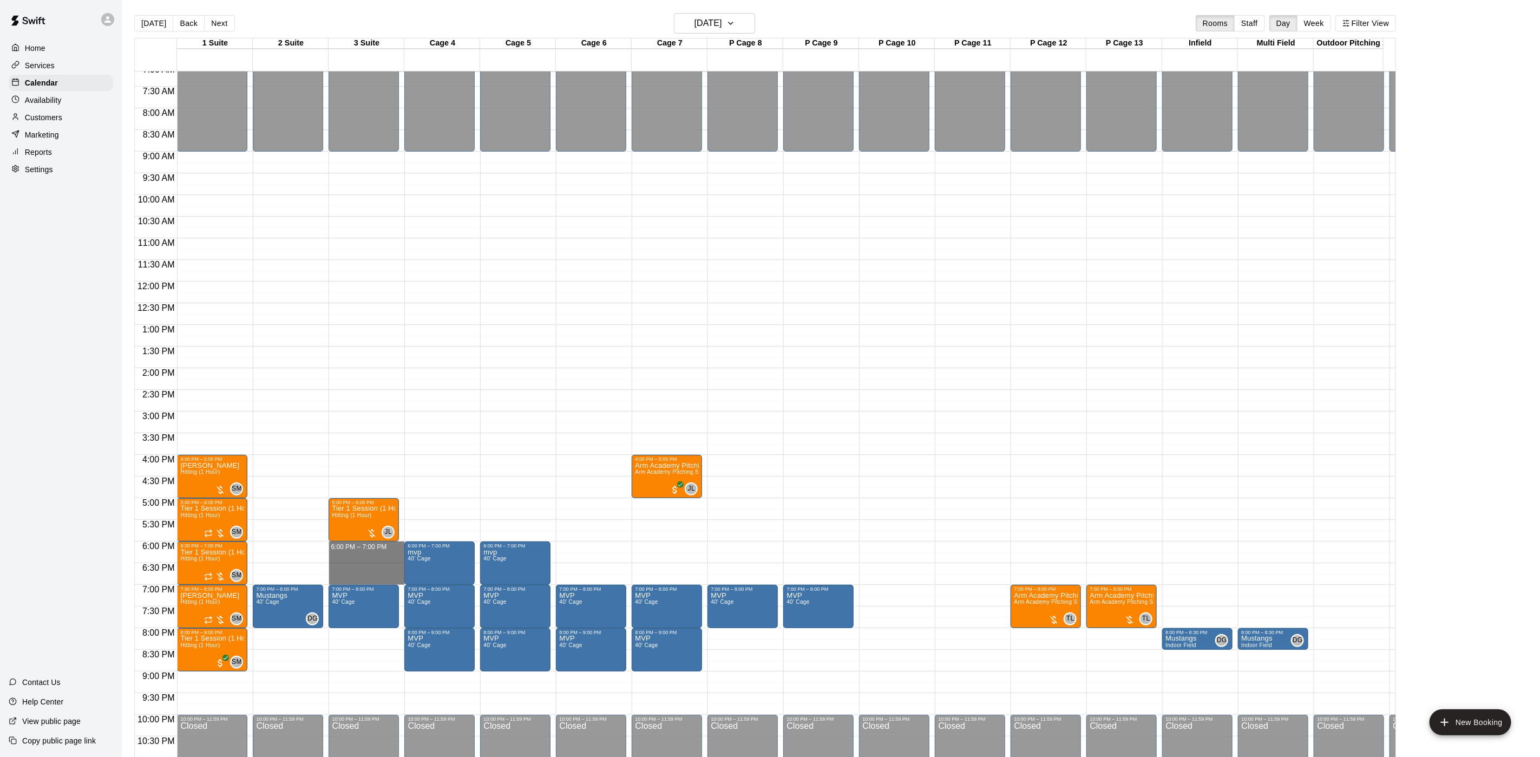
drag, startPoint x: 344, startPoint y: 546, endPoint x: 352, endPoint y: 579, distance: 34.0
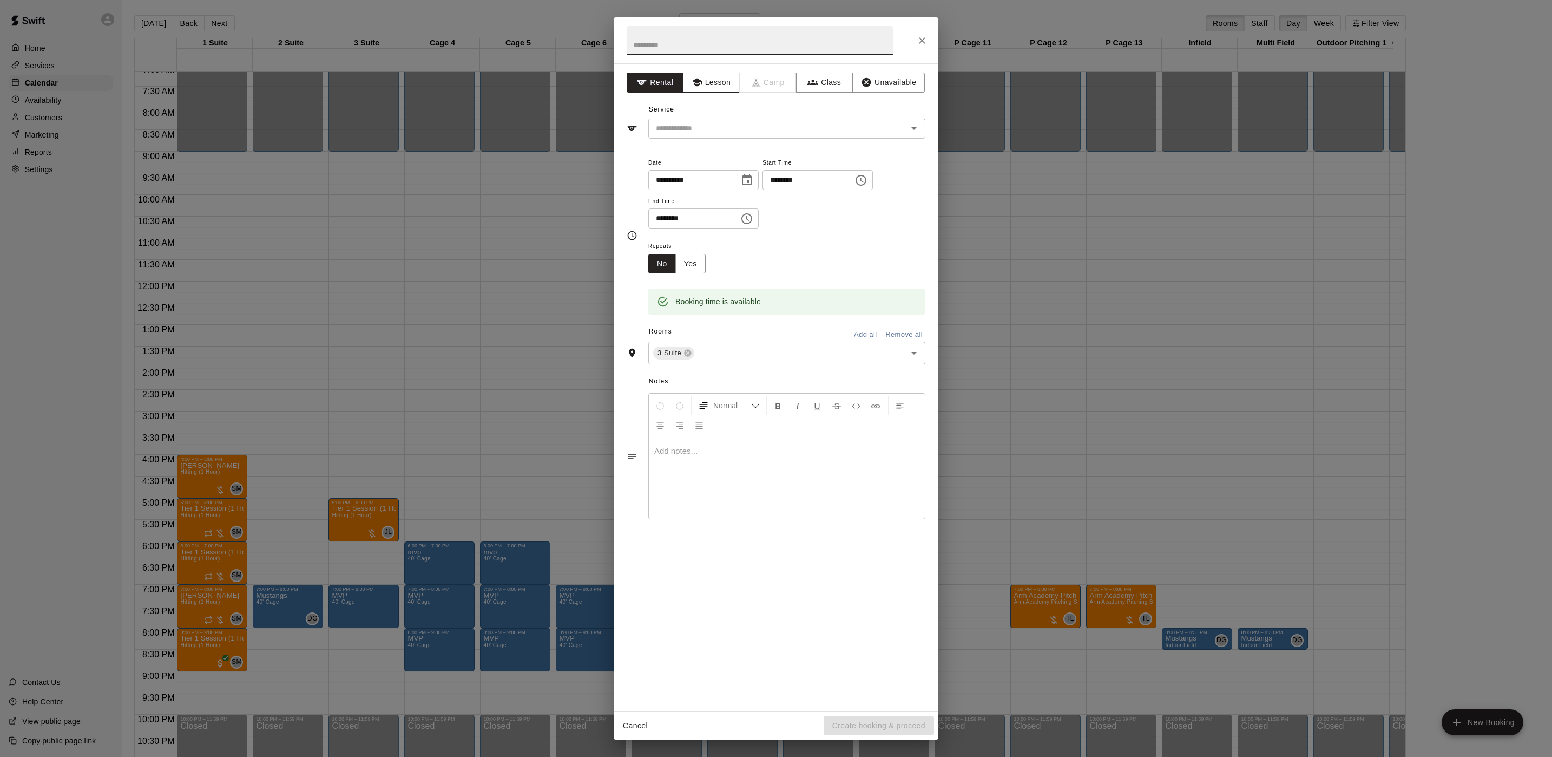
click at [704, 89] on button "Lesson" at bounding box center [711, 83] width 57 height 20
click at [909, 126] on icon "Open" at bounding box center [914, 128] width 13 height 13
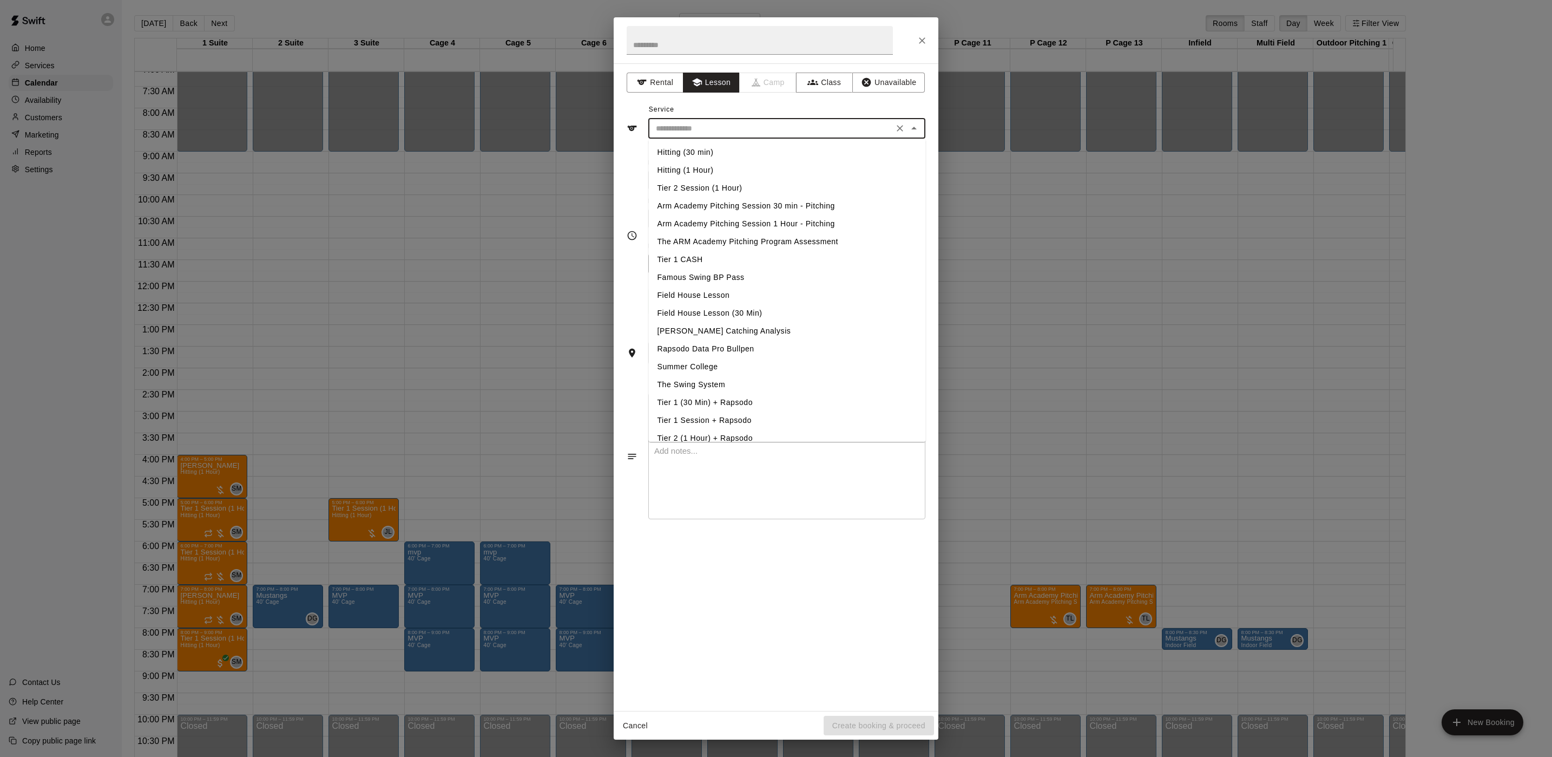
click at [774, 226] on li "Arm Academy Pitching Session 1 Hour - Pitching" at bounding box center [787, 224] width 277 height 18
type input "**********"
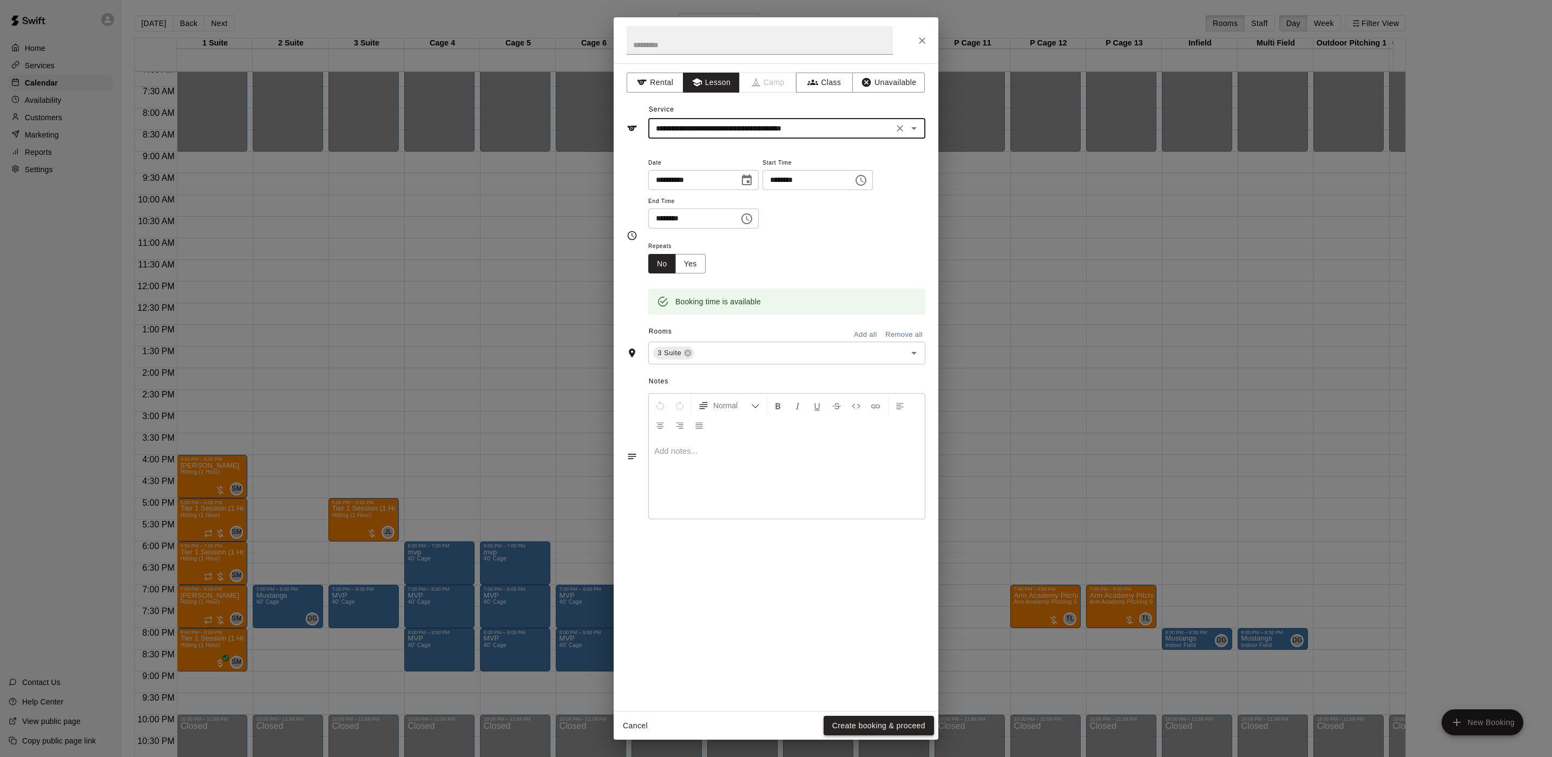
click at [917, 718] on button "Create booking & proceed" at bounding box center [879, 726] width 110 height 20
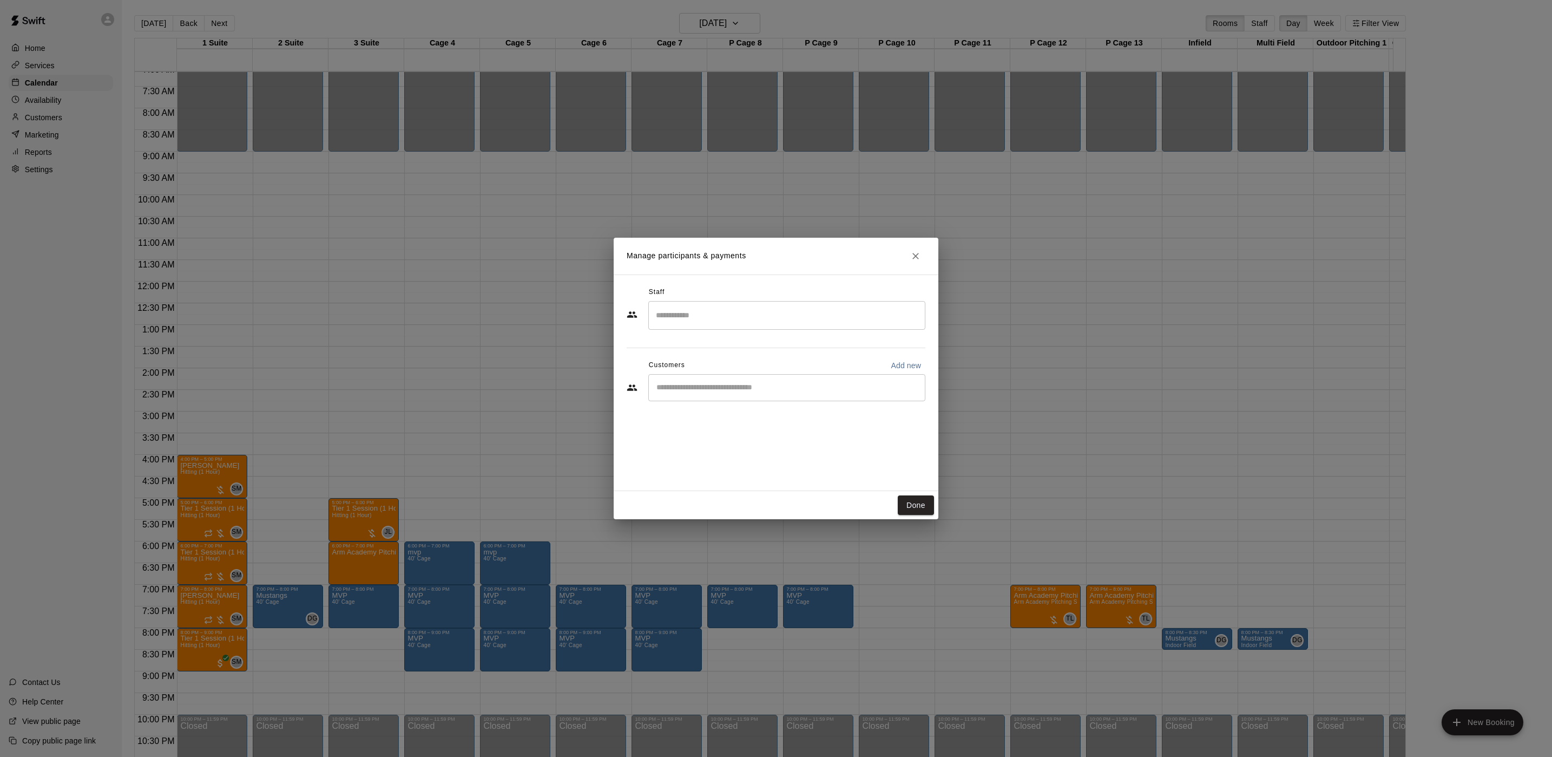
click at [690, 309] on input "Search staff" at bounding box center [786, 315] width 267 height 19
click at [734, 378] on p "[PERSON_NAME]" at bounding box center [710, 383] width 66 height 11
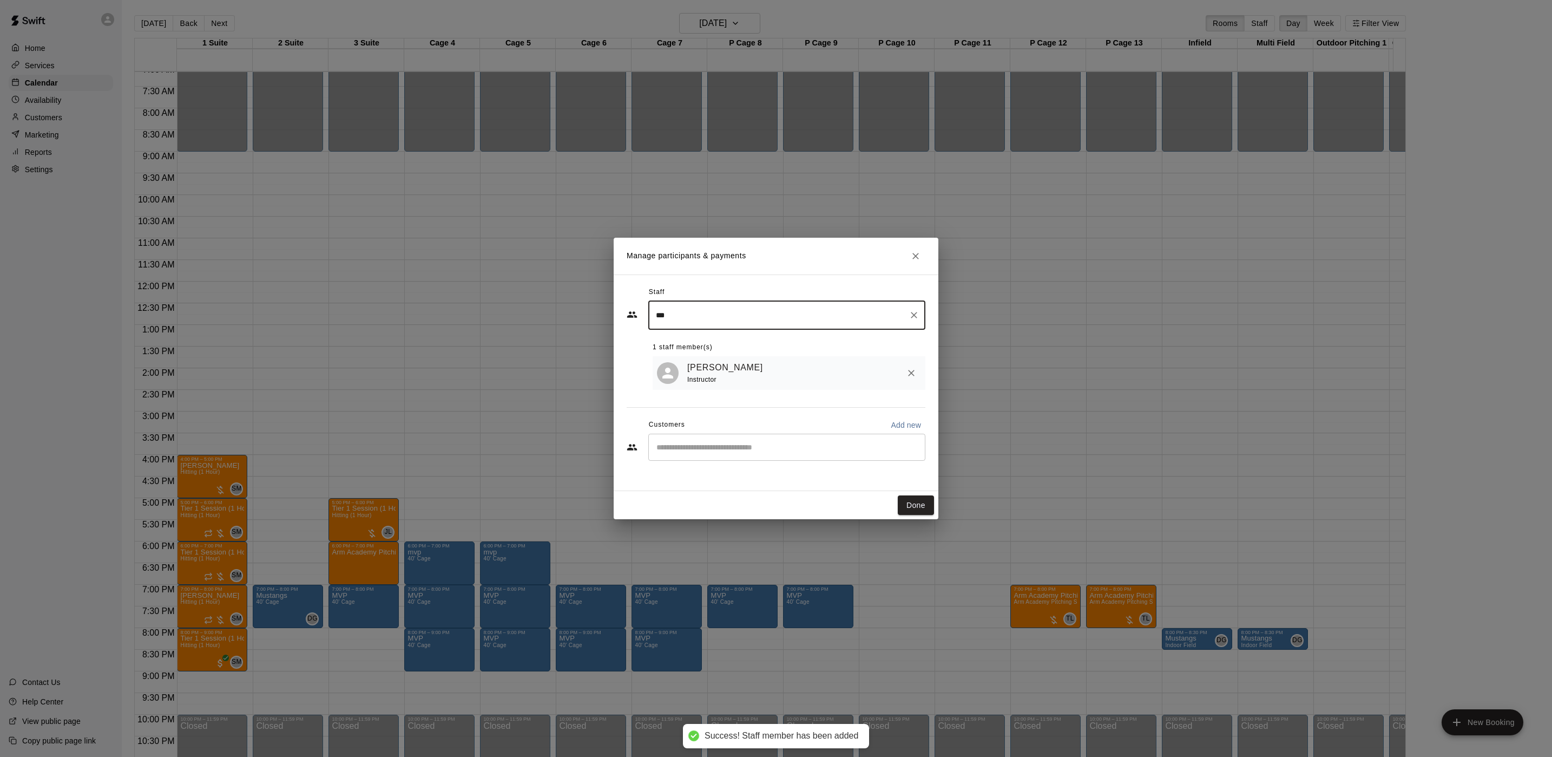
type input "***"
click at [731, 452] on input "Start typing to search customers..." at bounding box center [786, 447] width 267 height 11
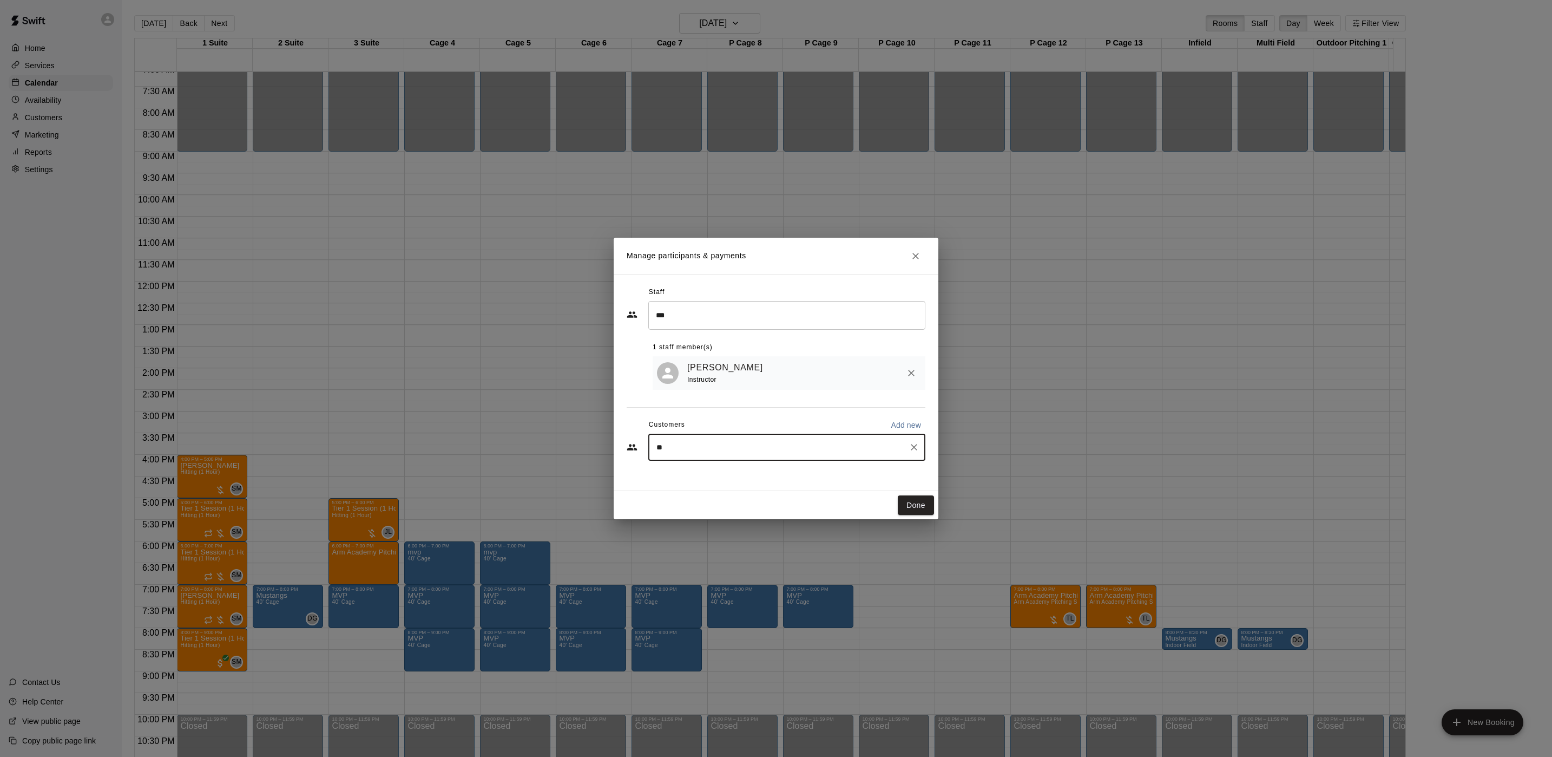
type input "***"
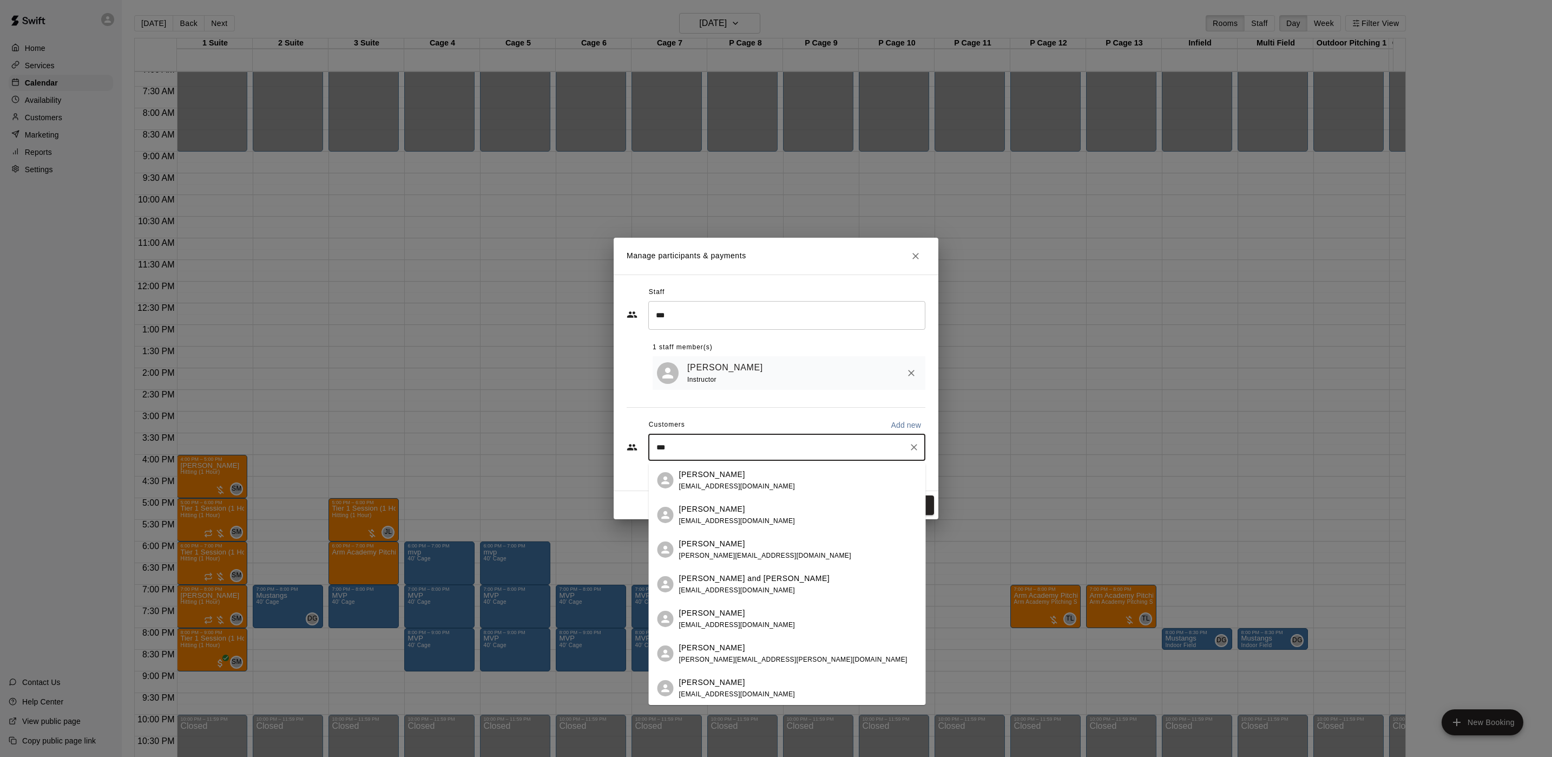
click at [723, 520] on span "[EMAIL_ADDRESS][DOMAIN_NAME]" at bounding box center [737, 521] width 116 height 8
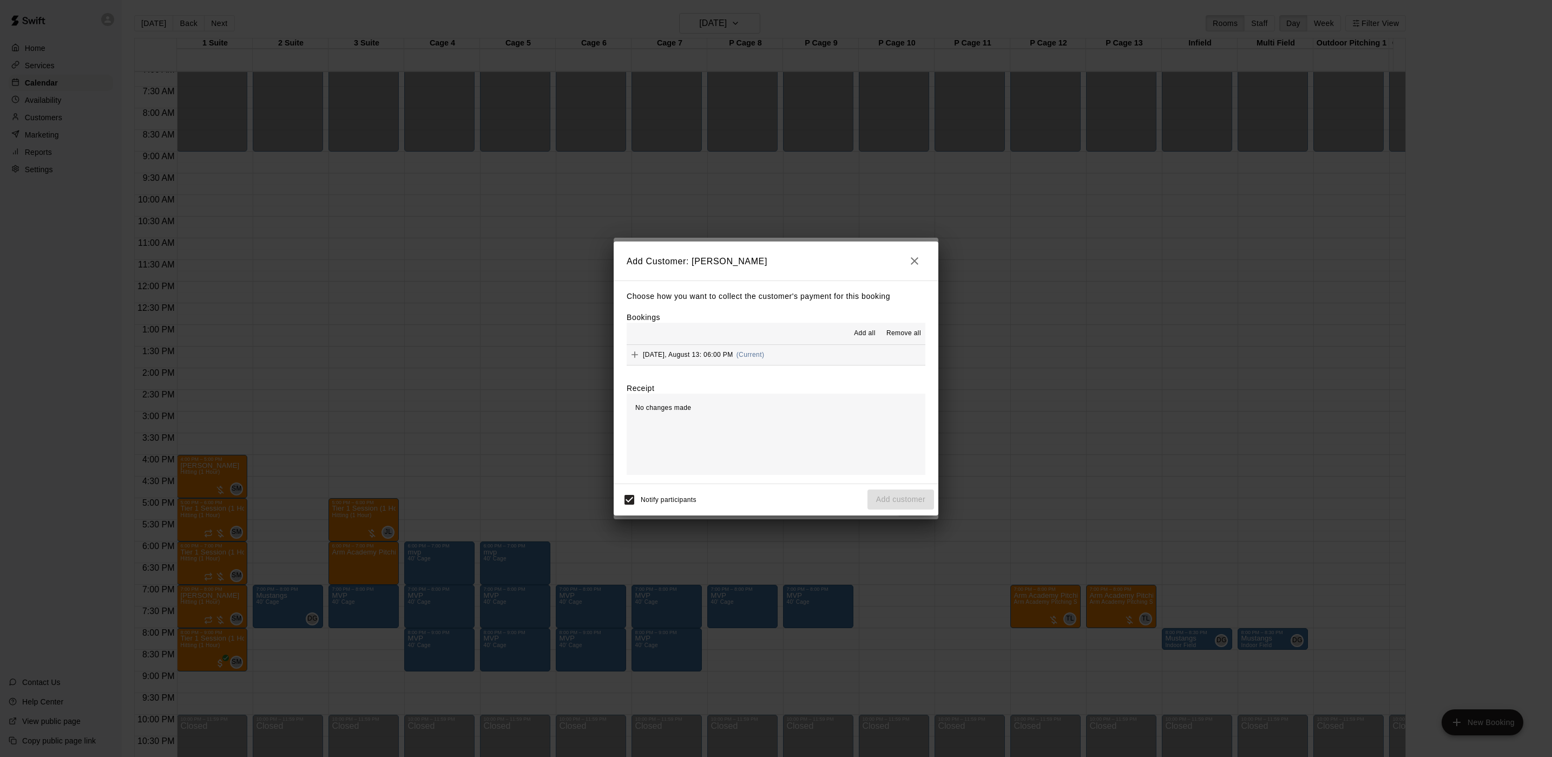
click at [812, 353] on button "[DATE], August 13: 06:00 PM (Current)" at bounding box center [776, 355] width 299 height 20
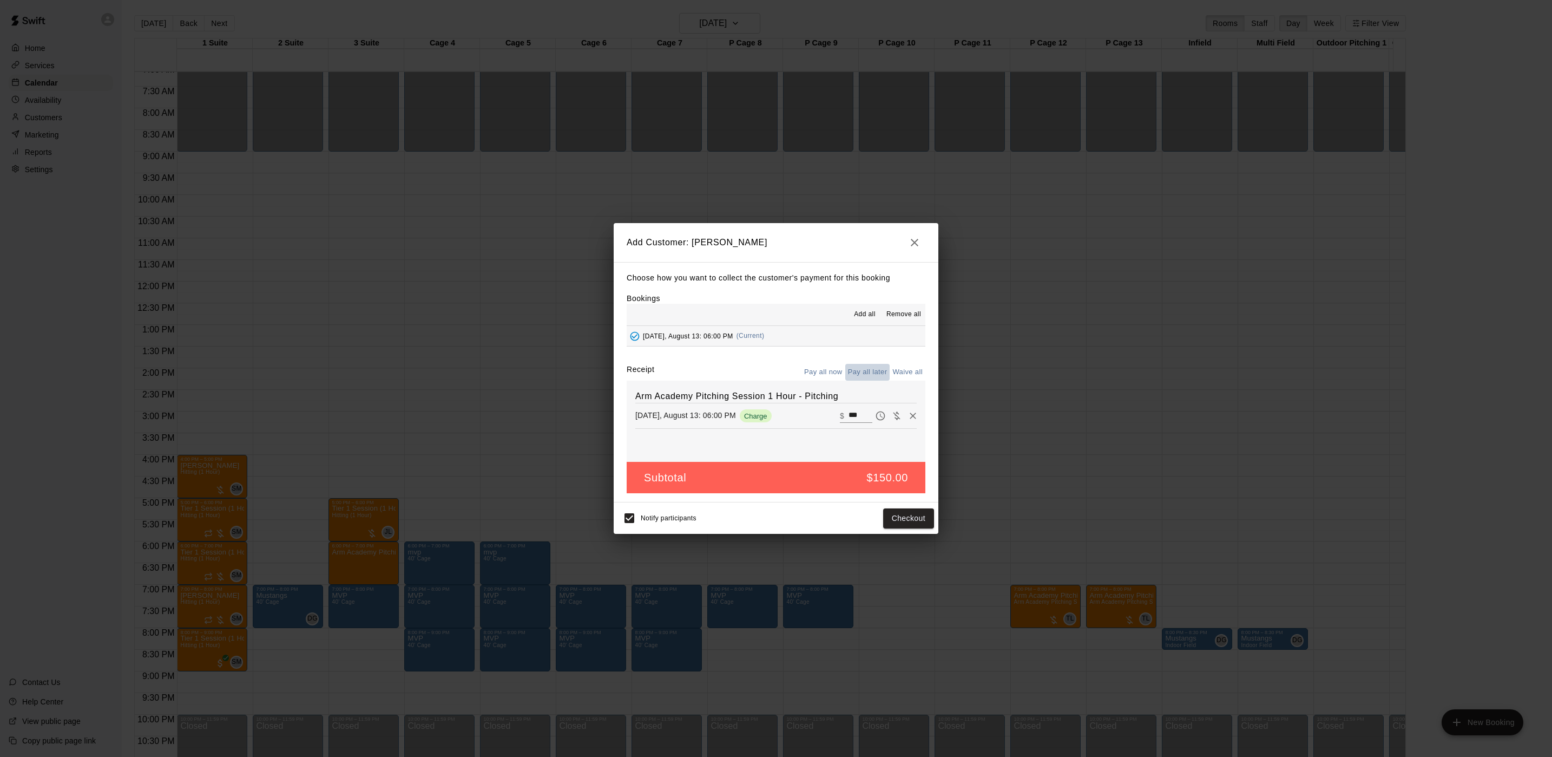
click at [877, 372] on button "Pay all later" at bounding box center [867, 372] width 45 height 17
click at [891, 520] on button "Add customer" at bounding box center [901, 518] width 67 height 20
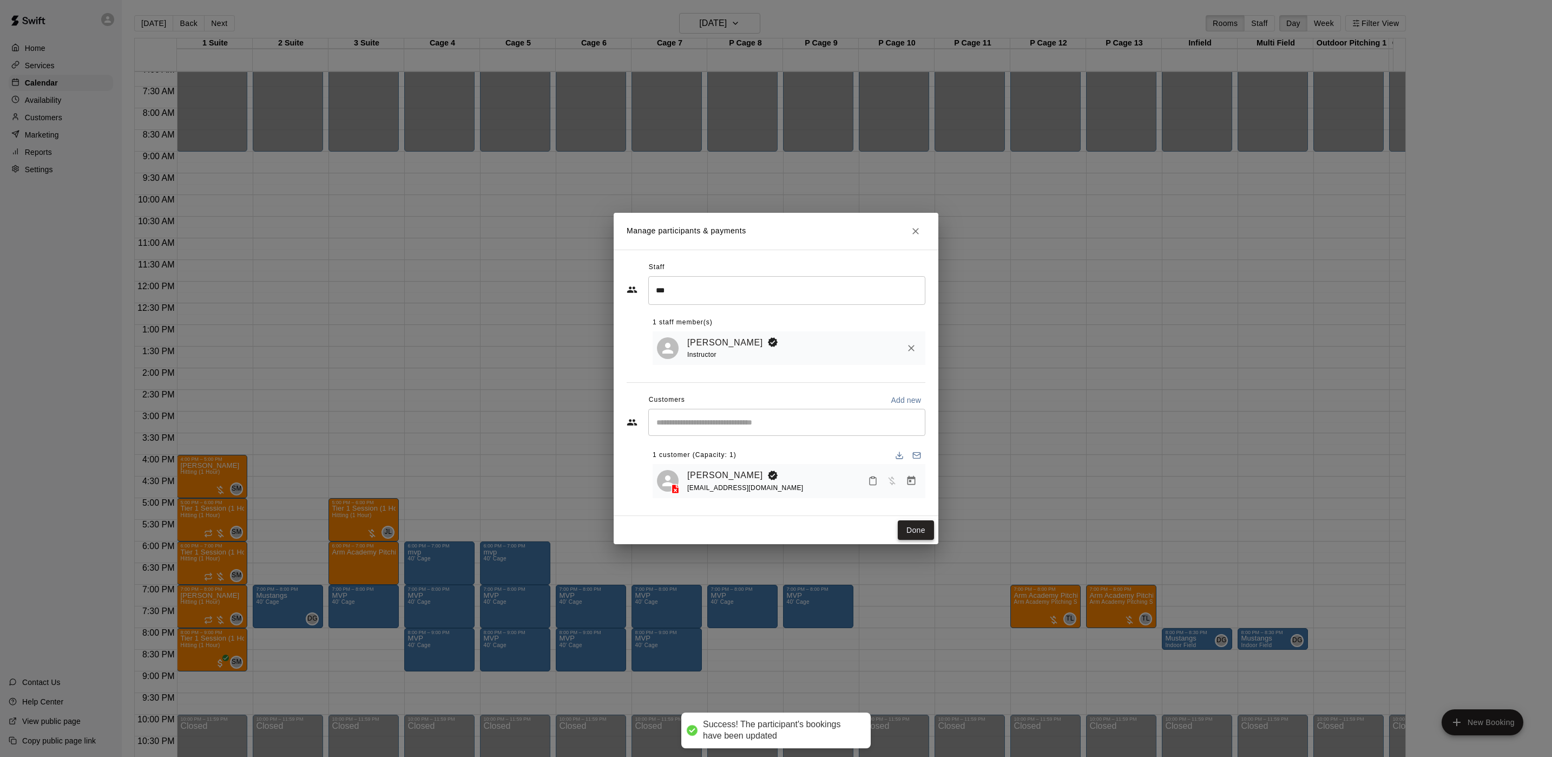
click at [918, 530] on button "Done" at bounding box center [916, 530] width 36 height 20
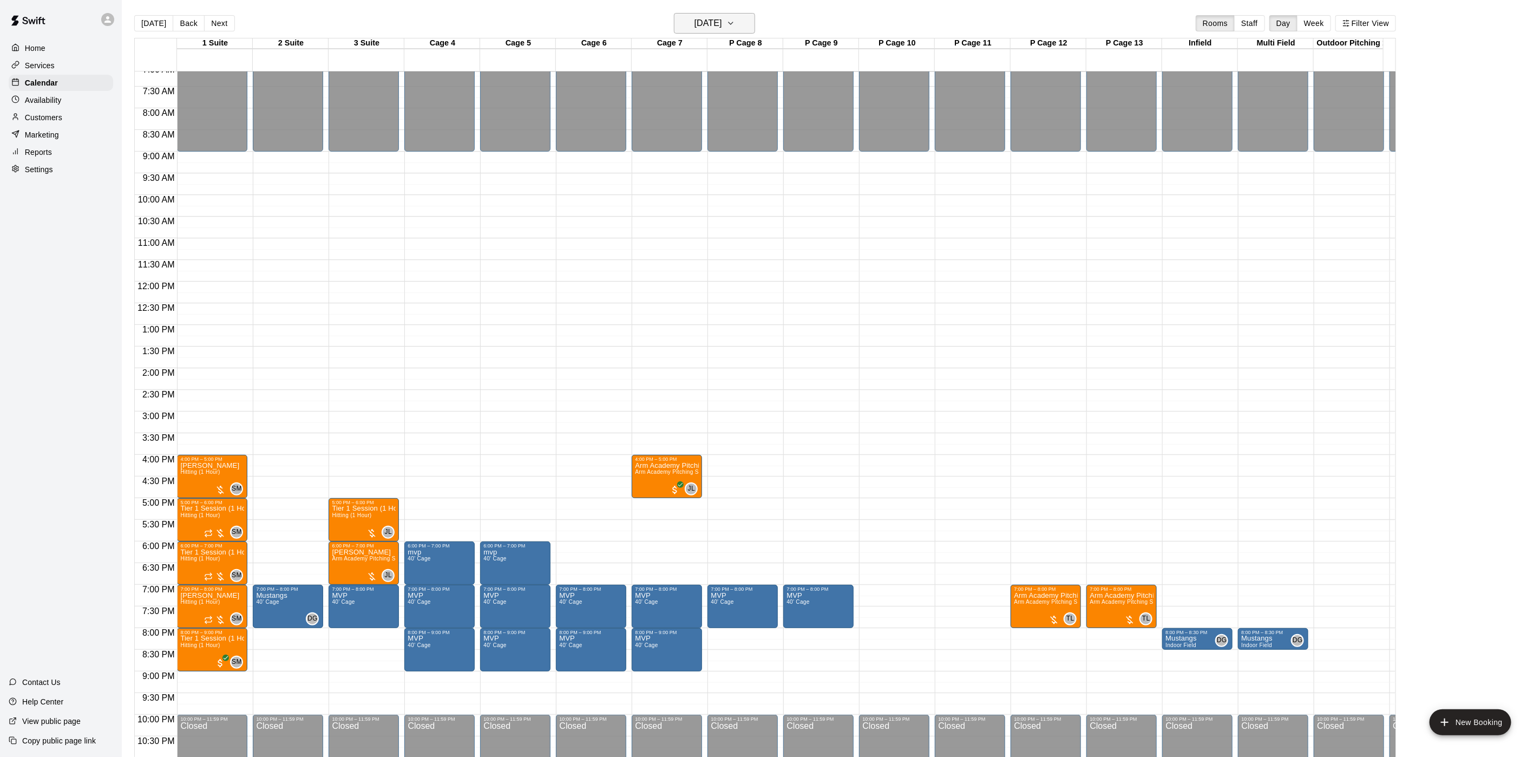
click at [722, 16] on h6 "[DATE]" at bounding box center [708, 23] width 28 height 15
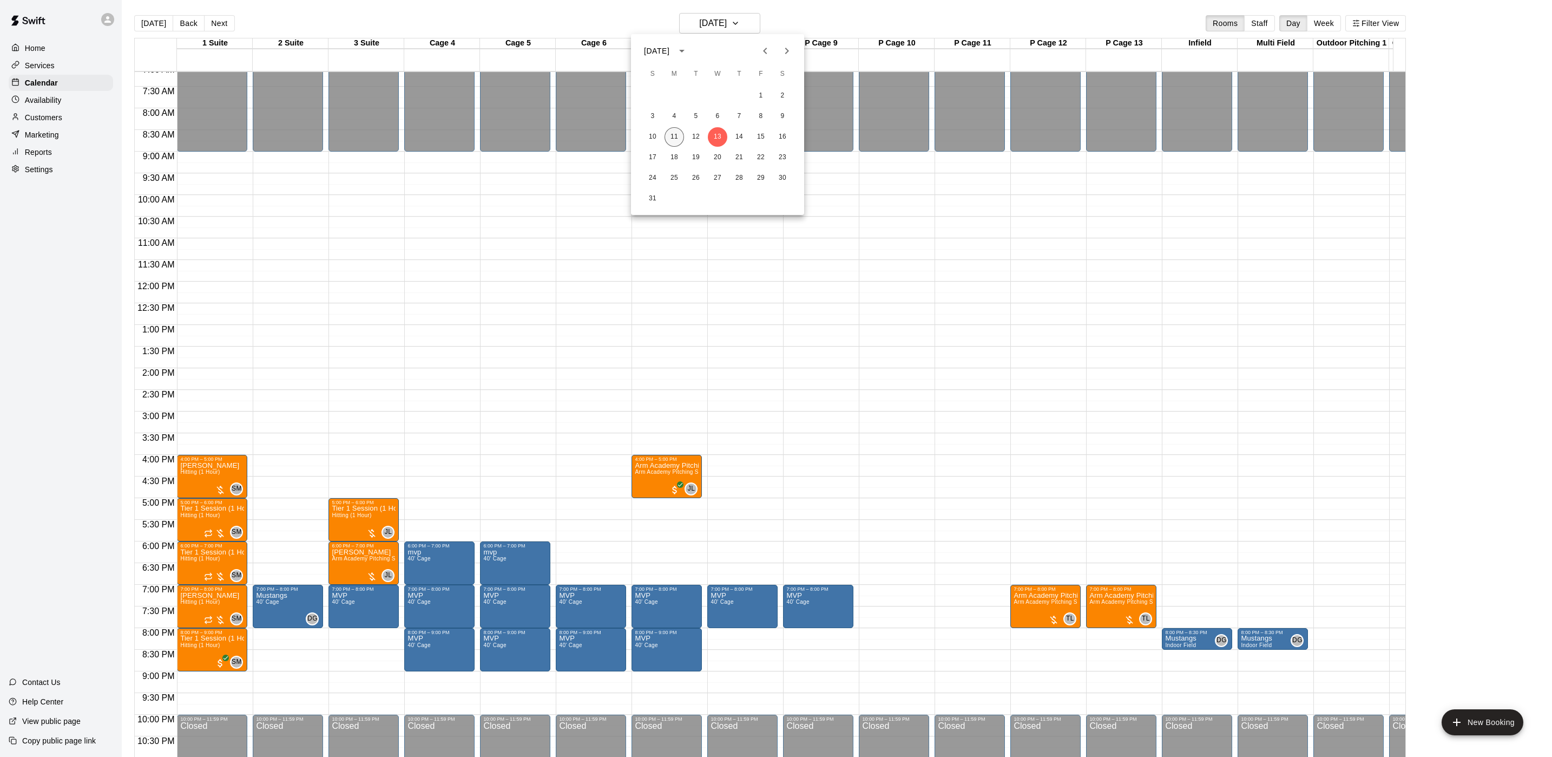
click at [684, 134] on button "11" at bounding box center [674, 136] width 19 height 19
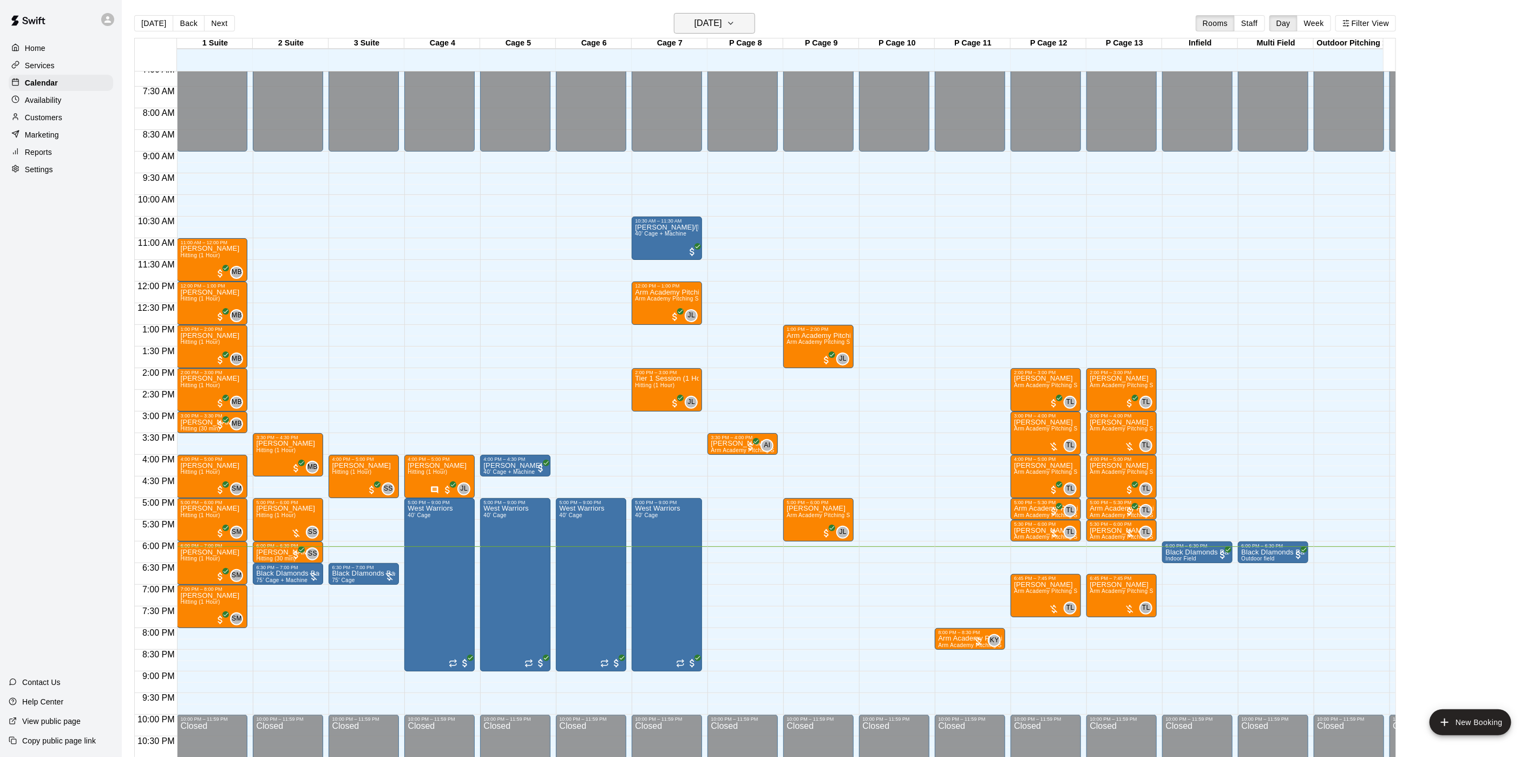
click at [719, 28] on h6 "[DATE]" at bounding box center [708, 23] width 28 height 15
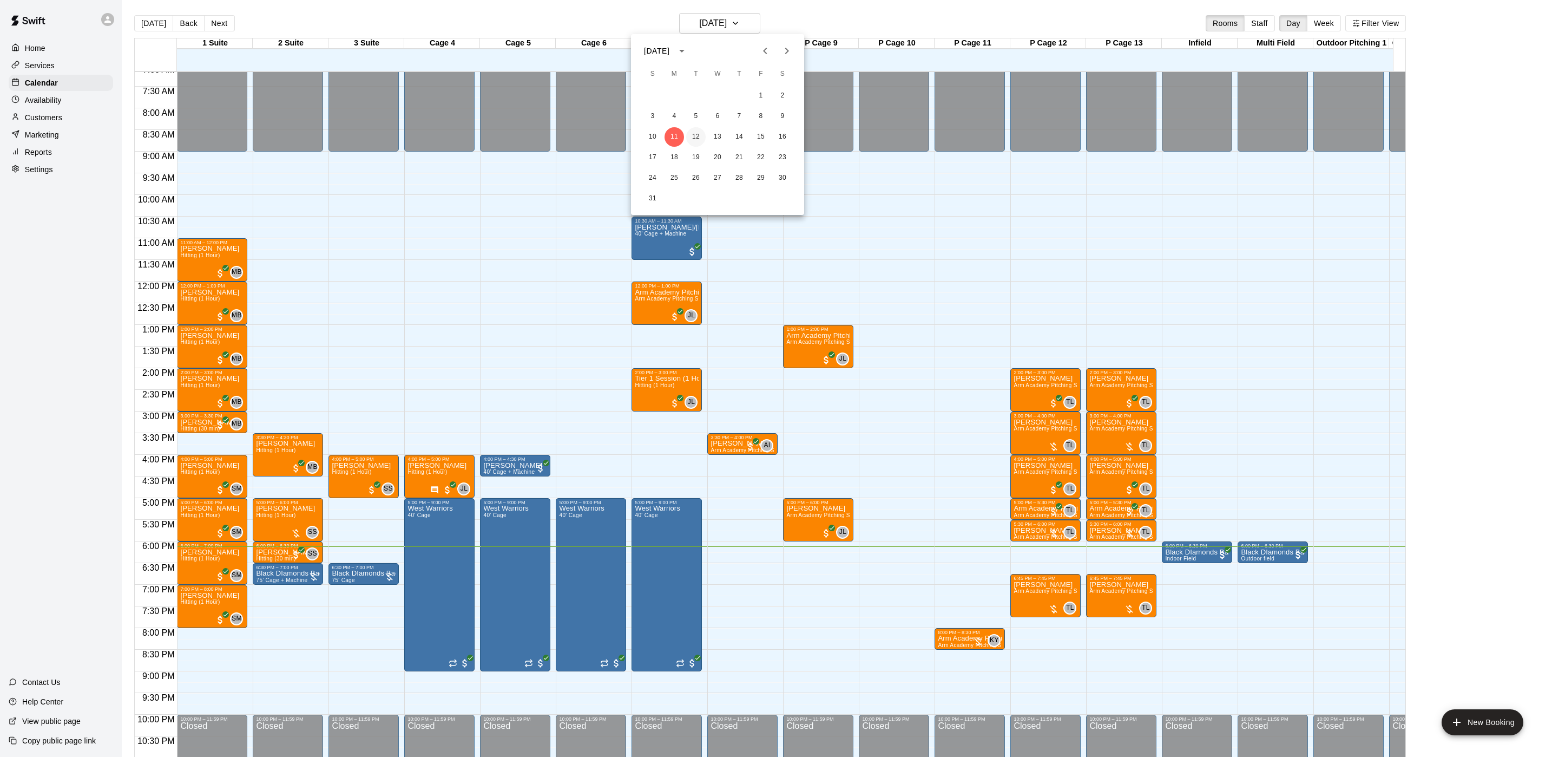
click at [699, 133] on button "12" at bounding box center [695, 136] width 19 height 19
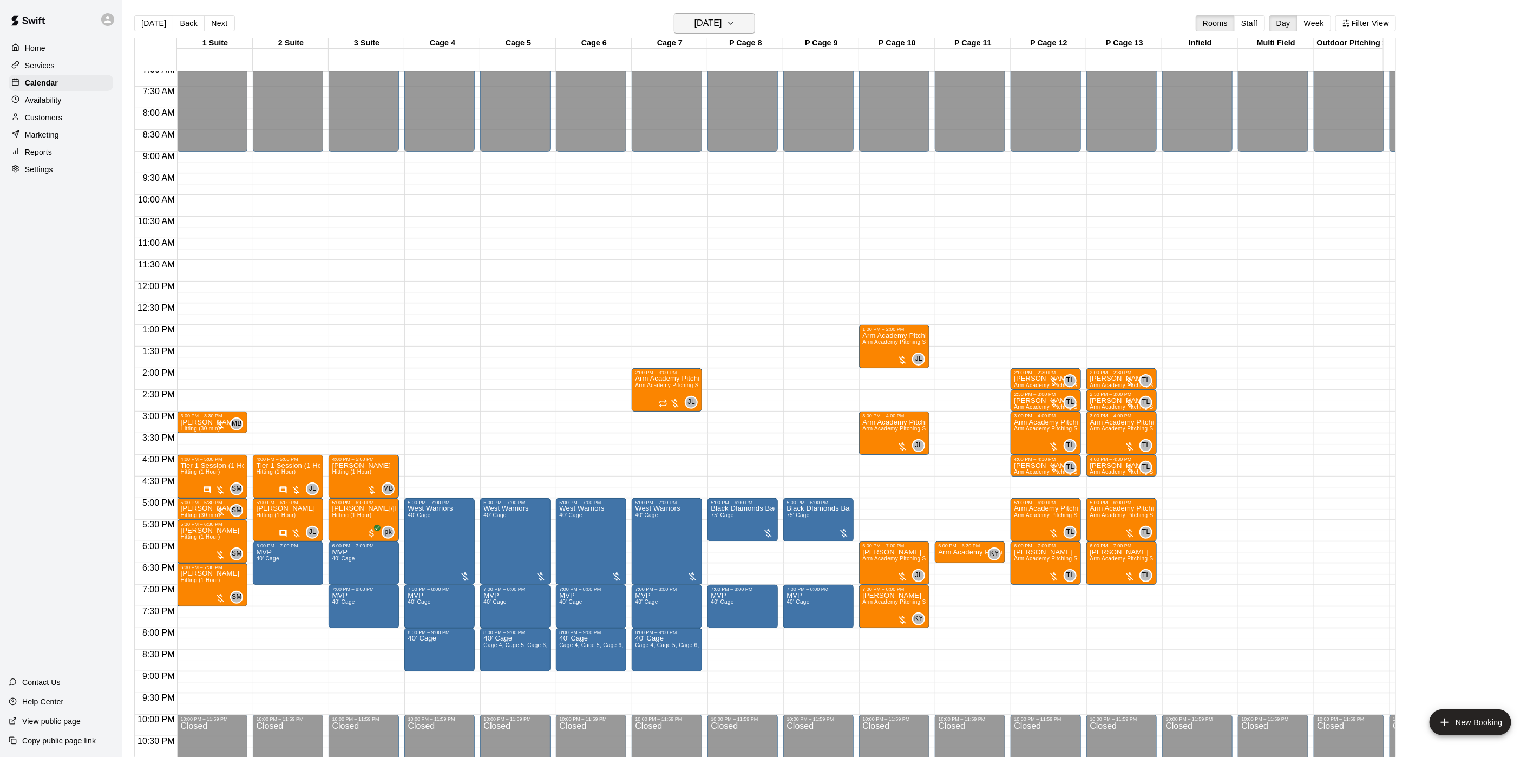
click at [722, 31] on h6 "[DATE]" at bounding box center [708, 23] width 28 height 15
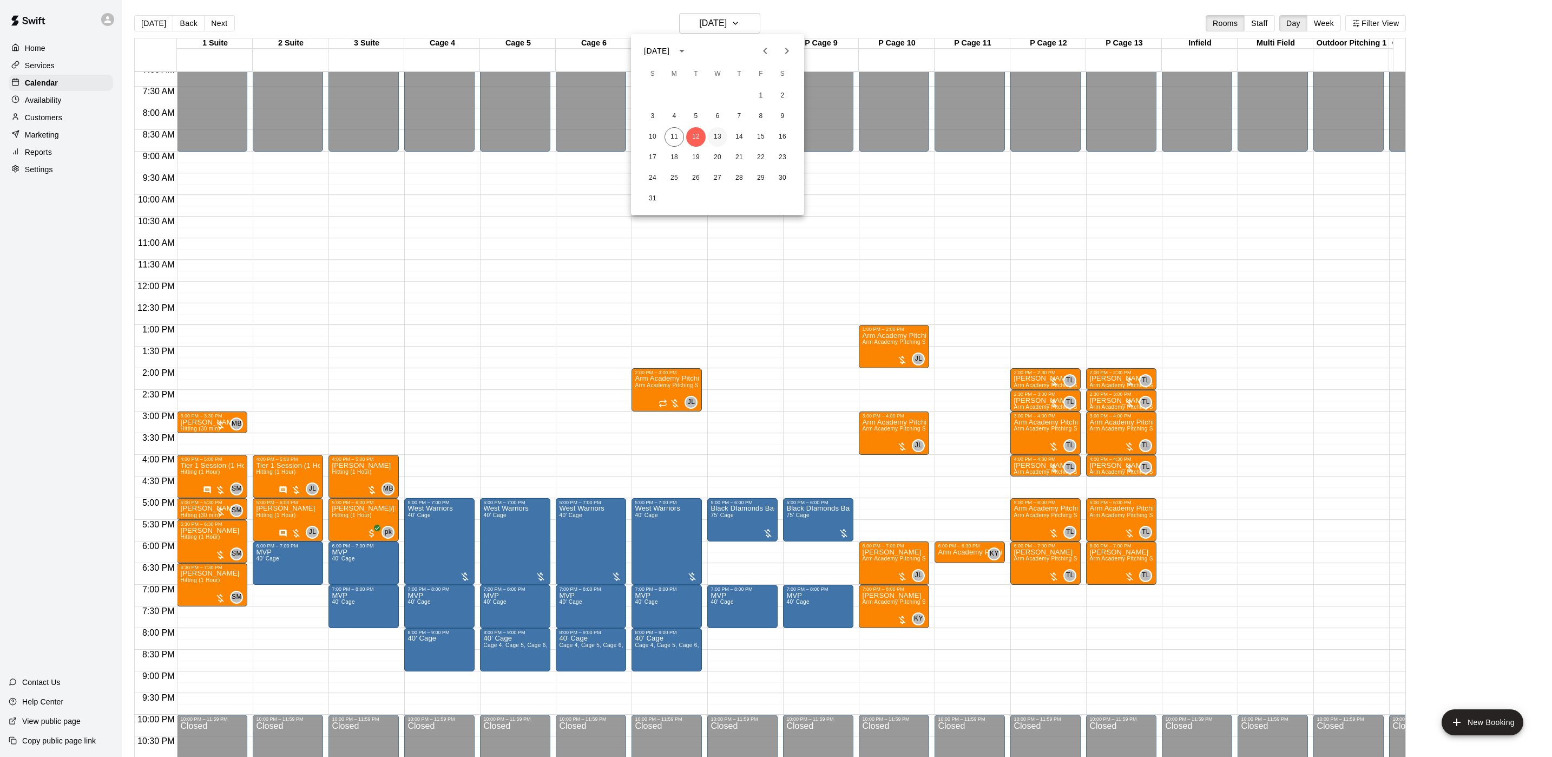
click at [720, 136] on button "13" at bounding box center [717, 136] width 19 height 19
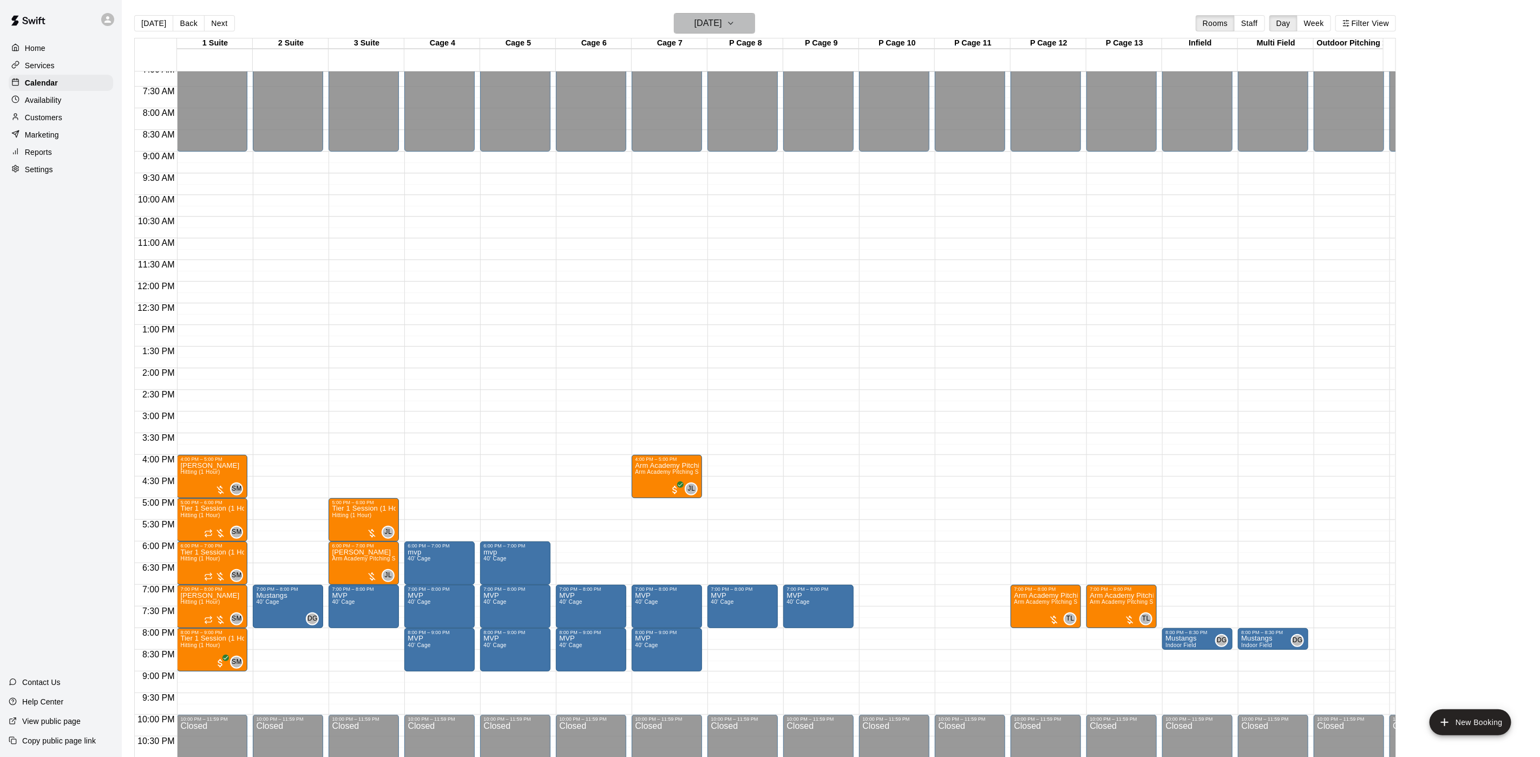
click at [707, 28] on h6 "[DATE]" at bounding box center [708, 23] width 28 height 15
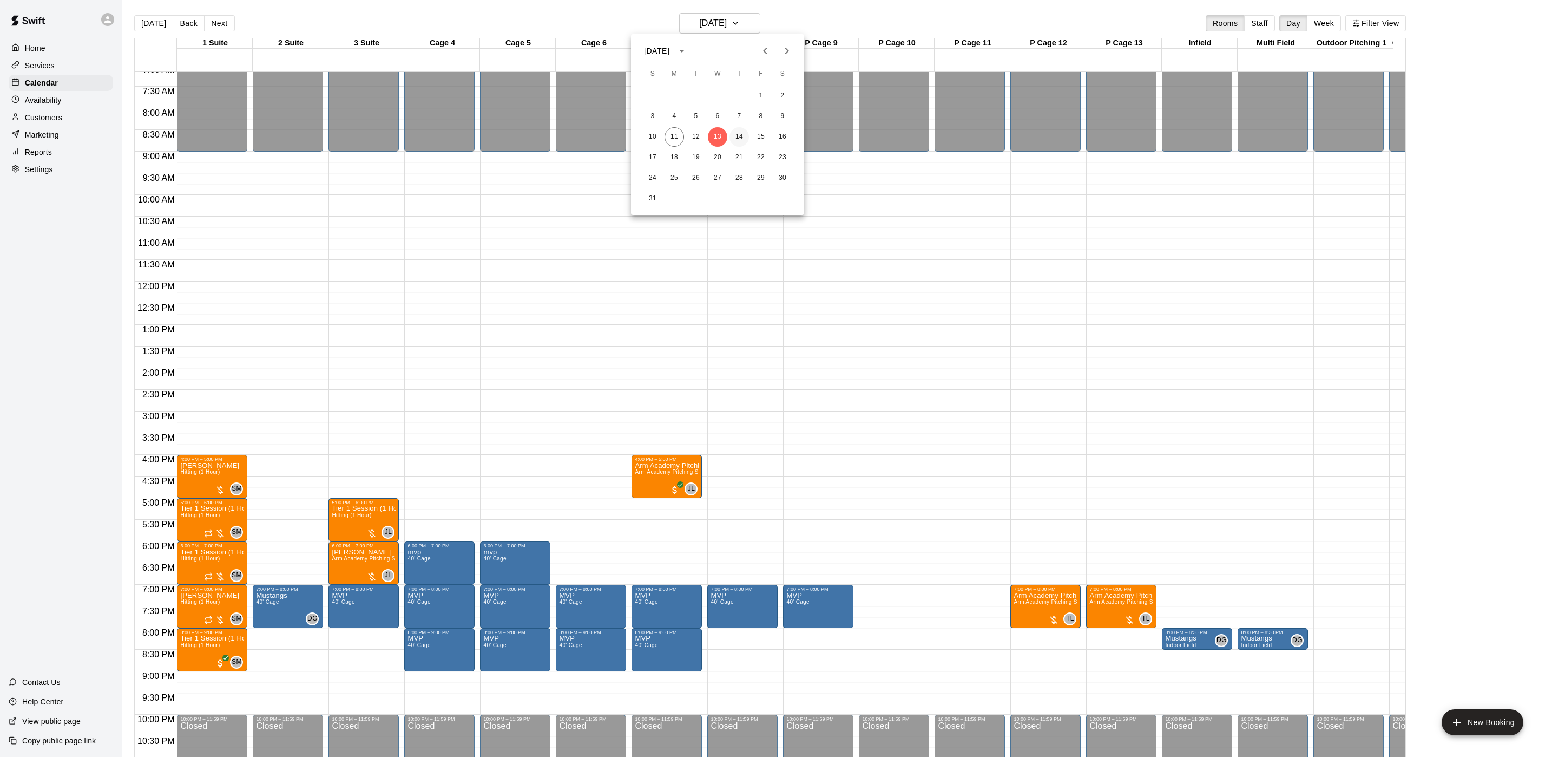
click at [746, 134] on button "14" at bounding box center [739, 136] width 19 height 19
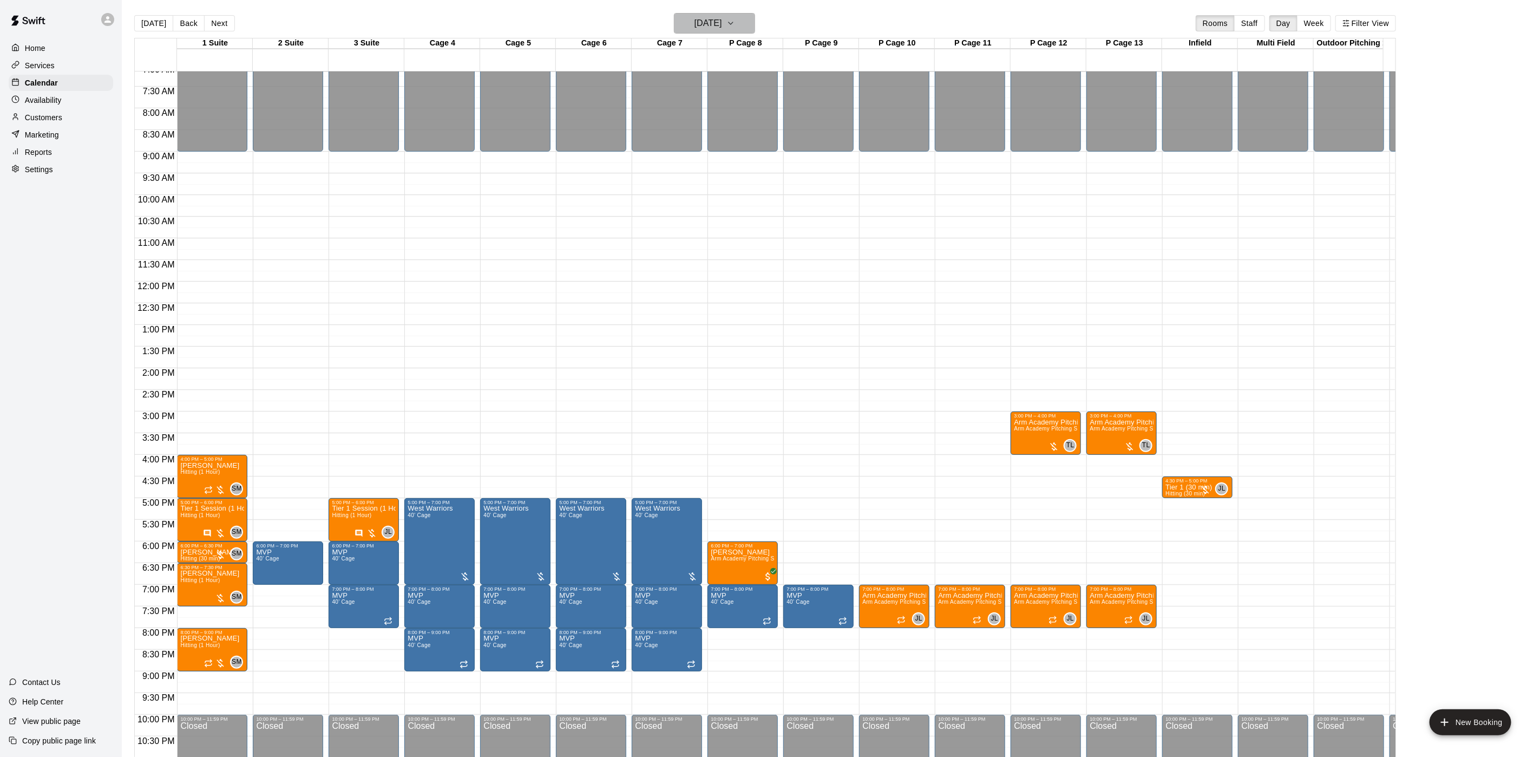
drag, startPoint x: 734, startPoint y: 18, endPoint x: 734, endPoint y: 27, distance: 8.7
click at [722, 27] on h6 "[DATE]" at bounding box center [708, 23] width 28 height 15
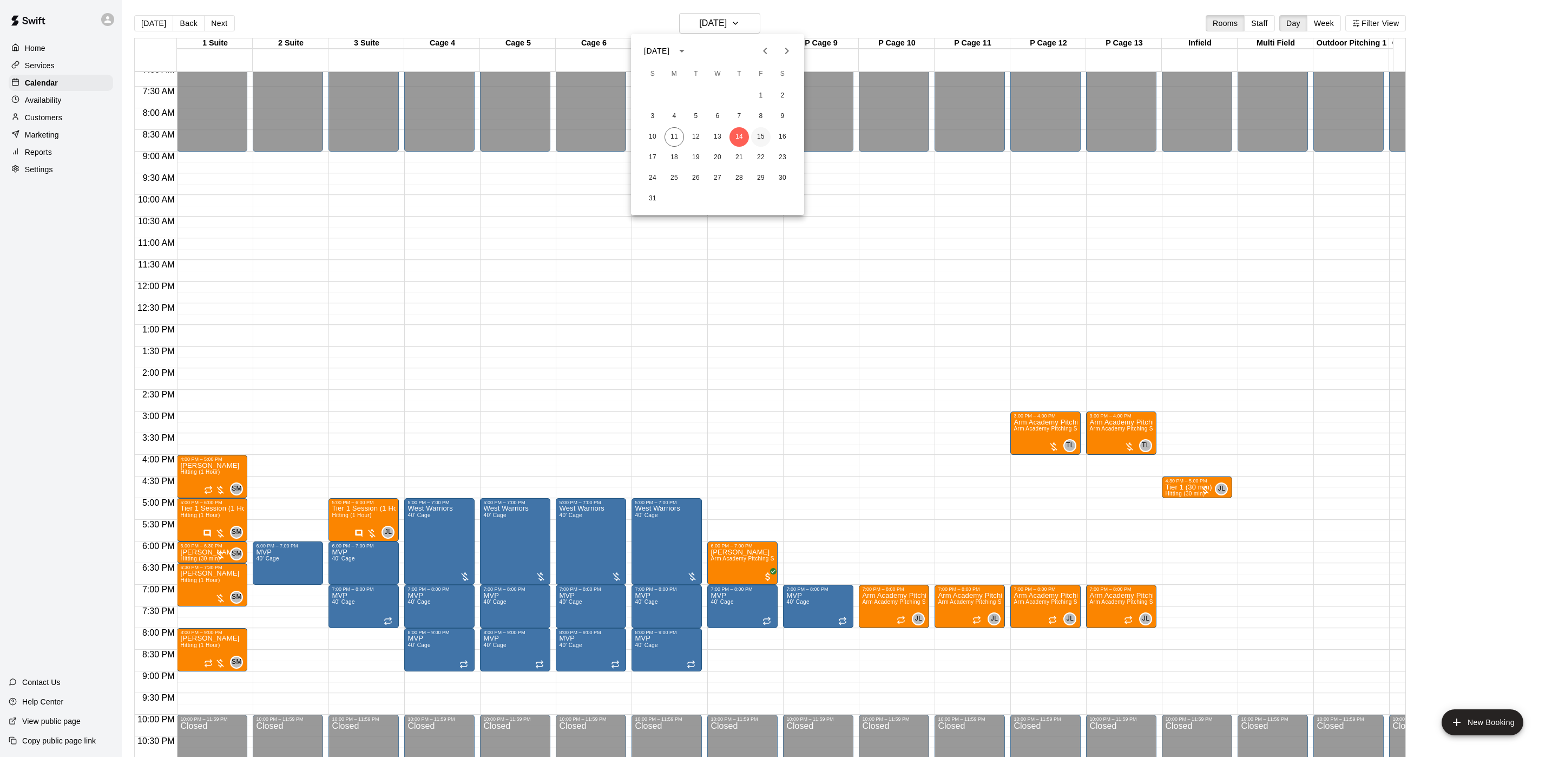
click at [759, 137] on button "15" at bounding box center [760, 136] width 19 height 19
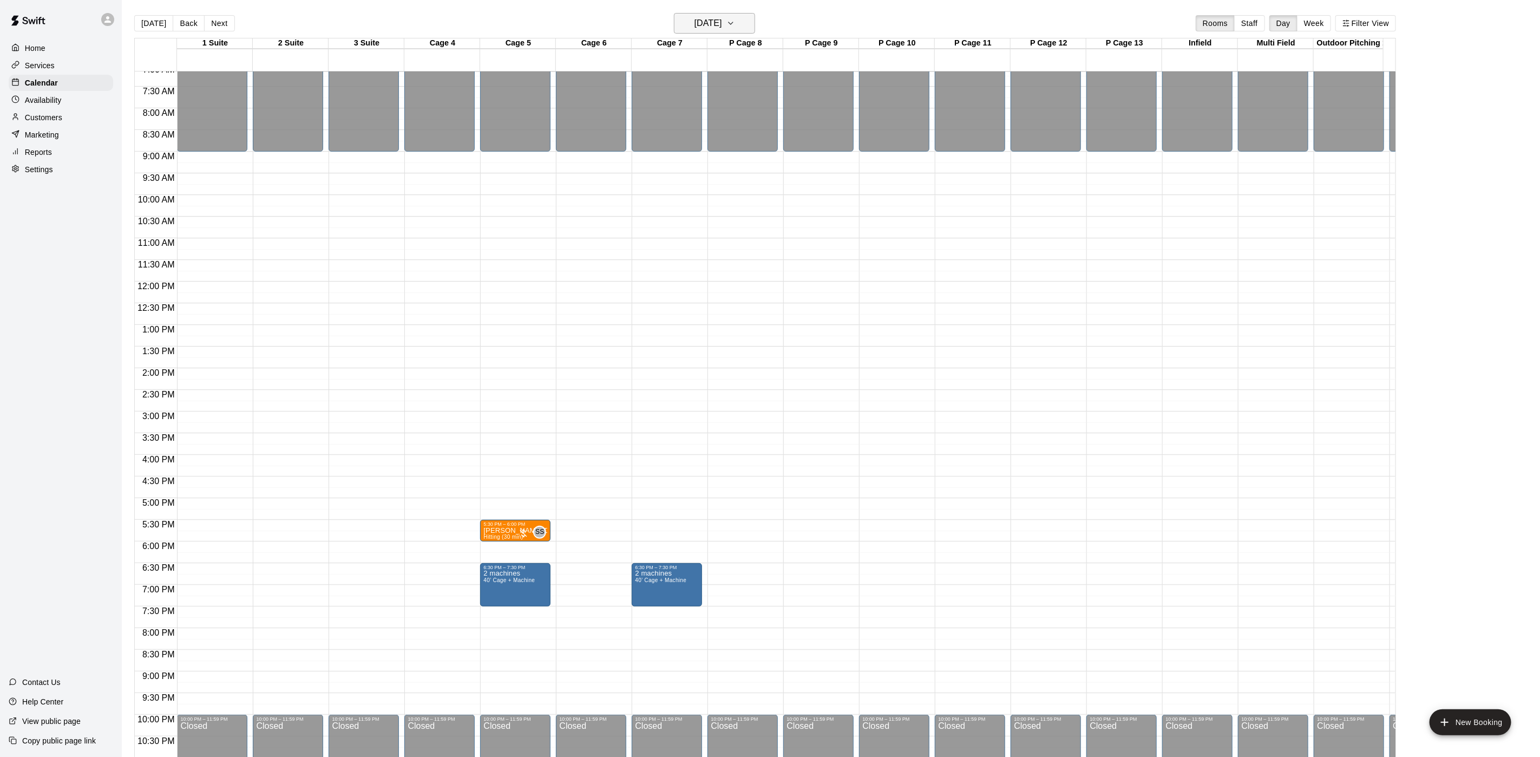
click at [703, 17] on h6 "[DATE]" at bounding box center [708, 23] width 28 height 15
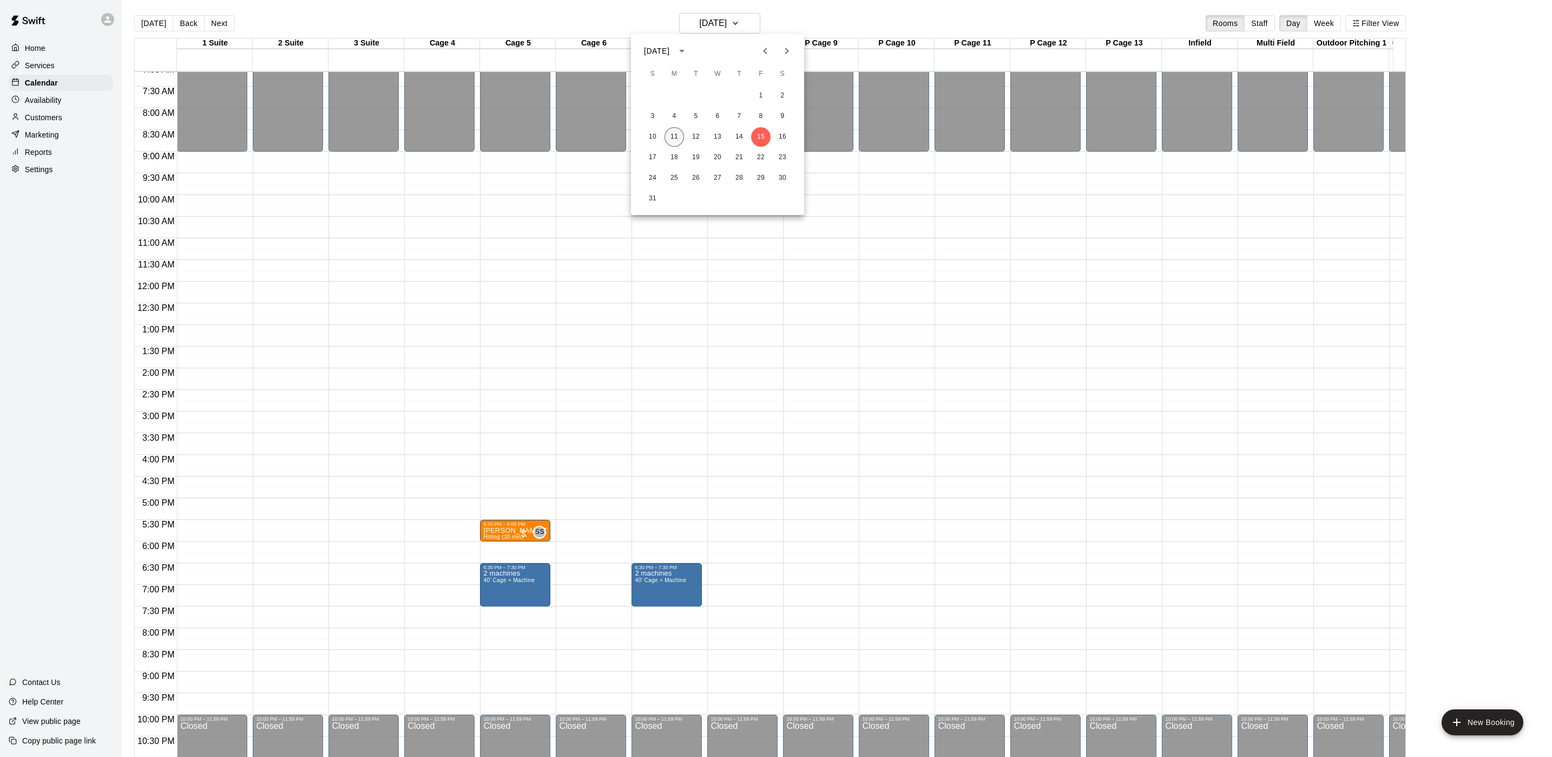
click at [682, 135] on button "11" at bounding box center [674, 136] width 19 height 19
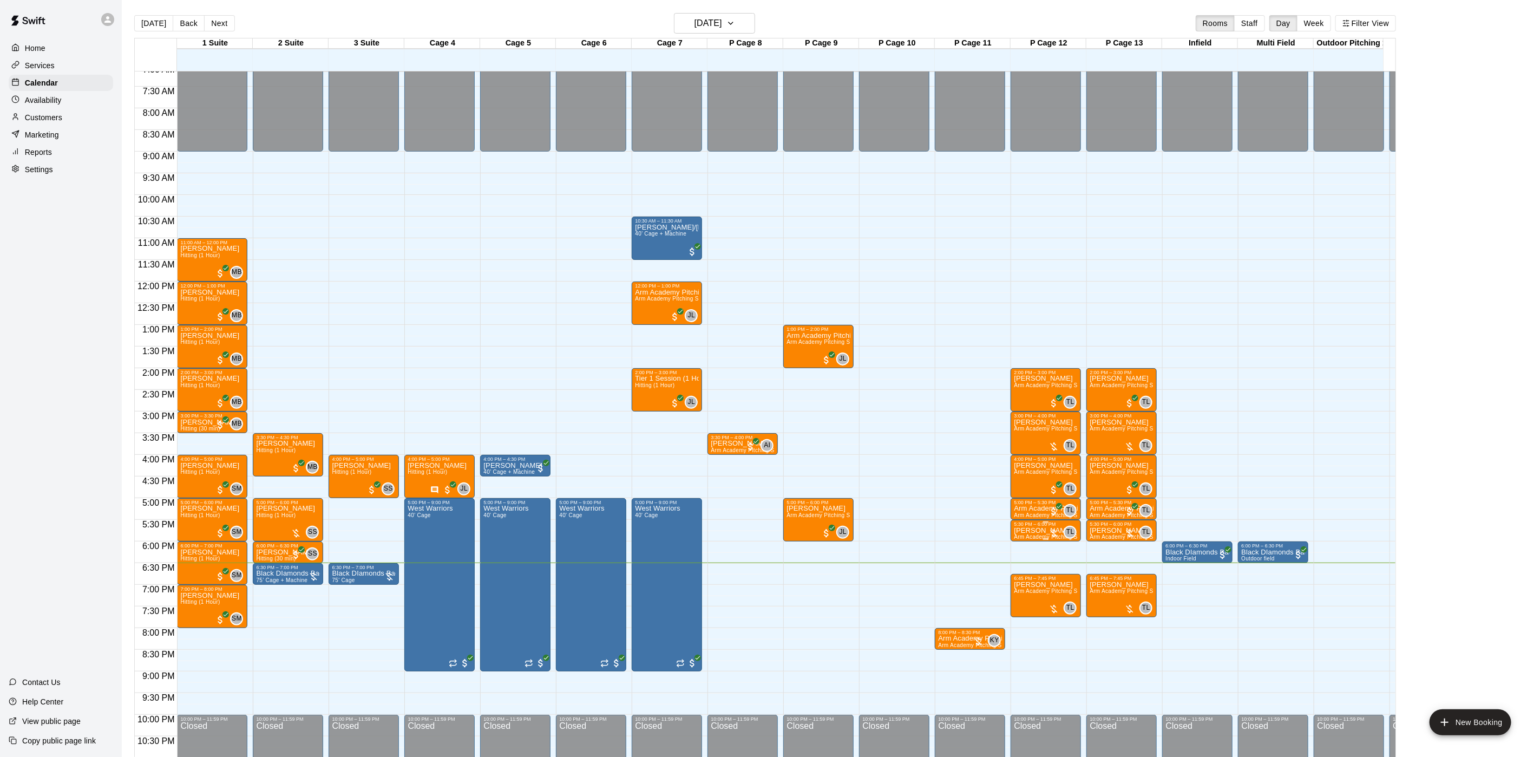
click at [1043, 530] on p "[PERSON_NAME]" at bounding box center [1046, 530] width 64 height 0
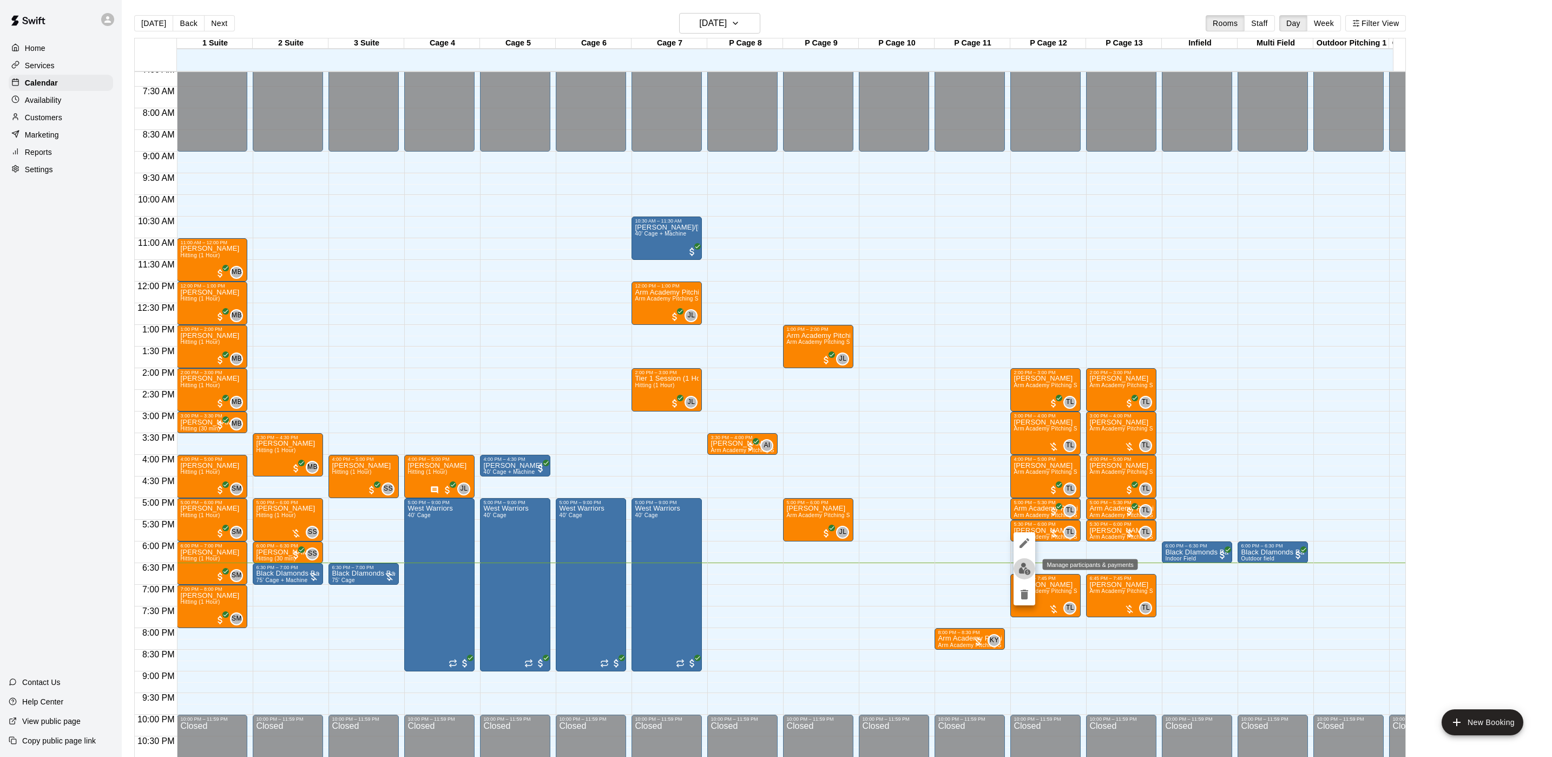
click at [1025, 567] on img "edit" at bounding box center [1025, 568] width 12 height 12
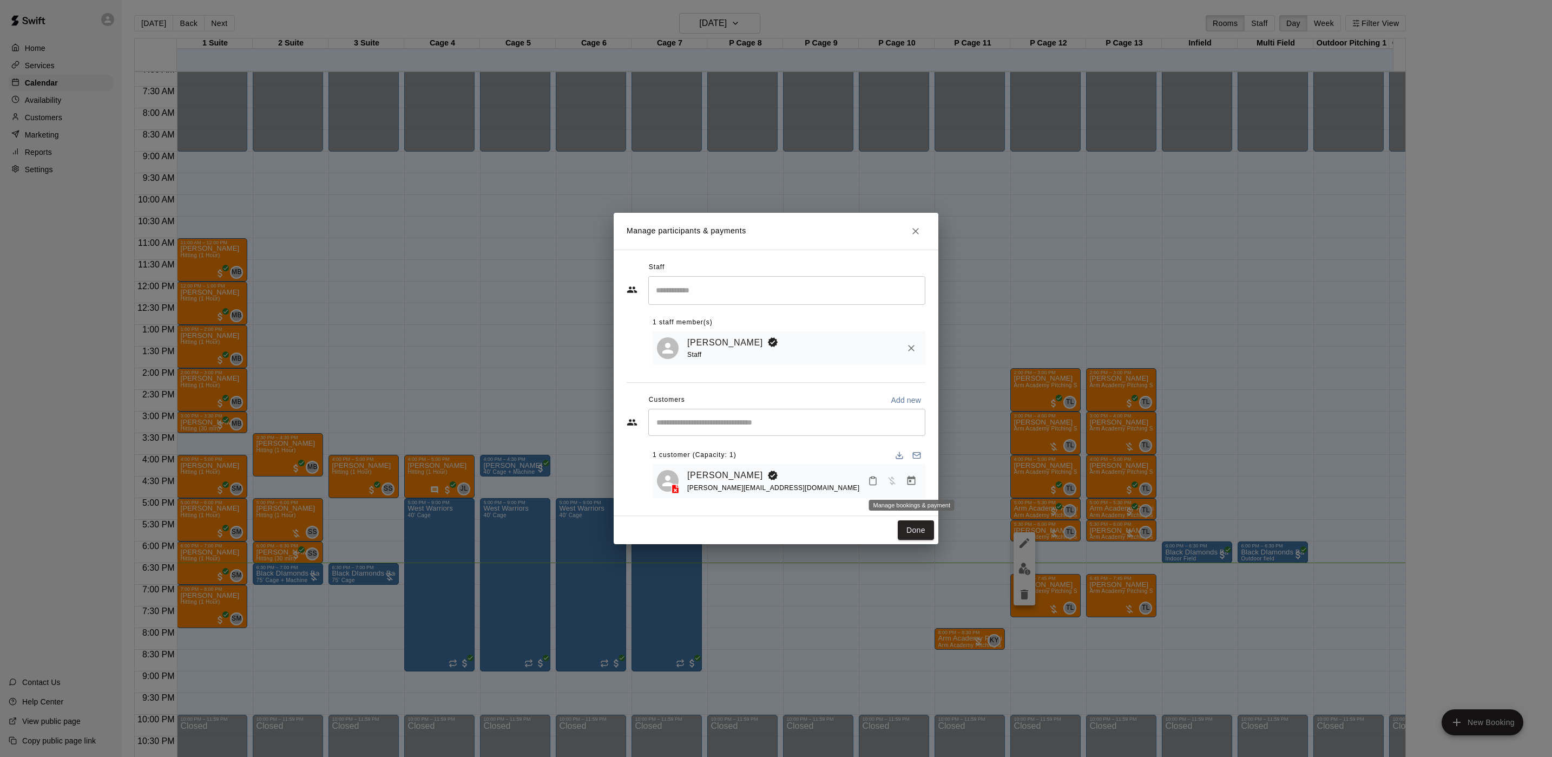
click at [911, 484] on icon "Manage bookings & payment" at bounding box center [911, 480] width 11 height 11
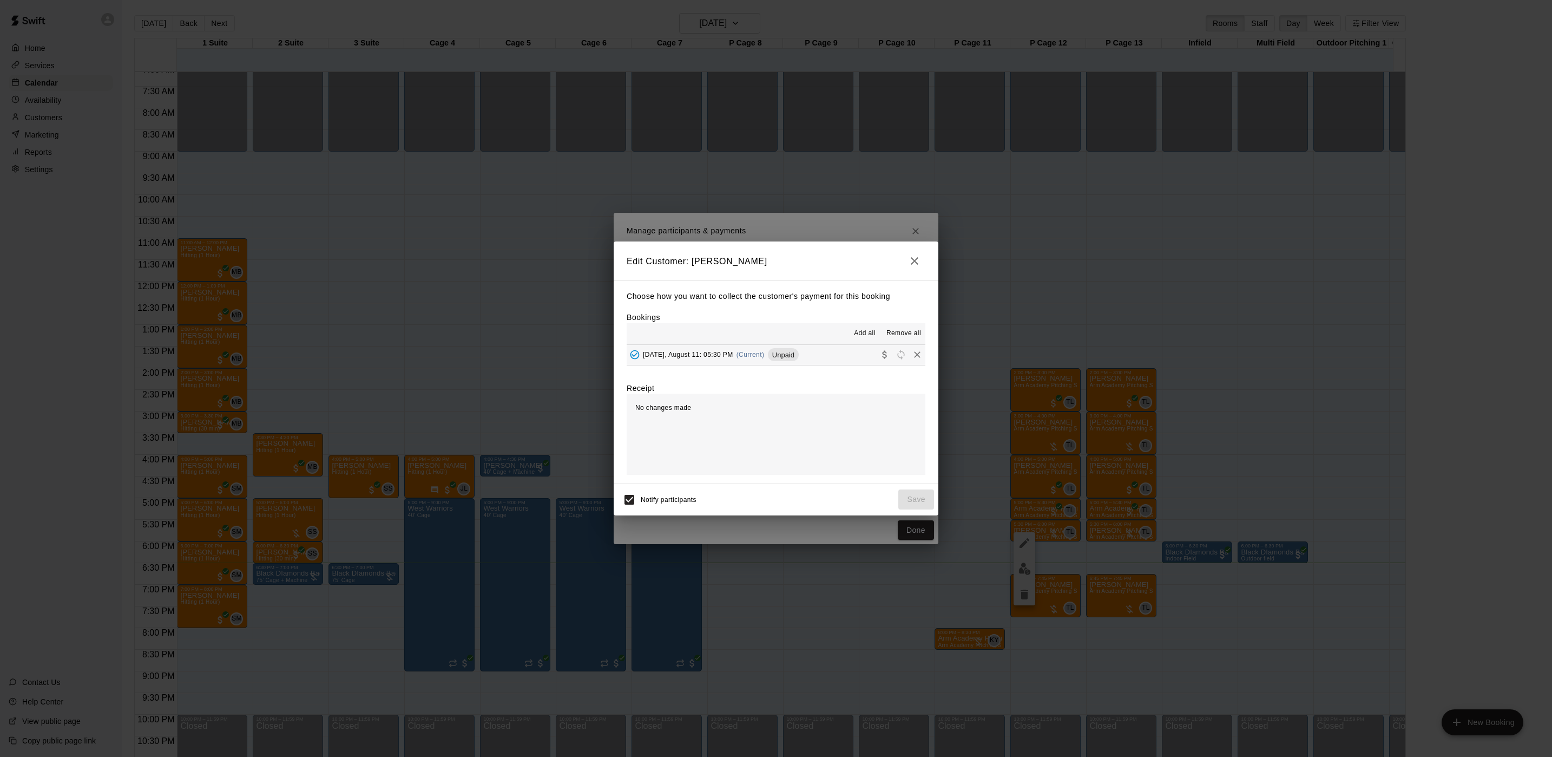
click at [739, 353] on span "(Current)" at bounding box center [751, 355] width 28 height 8
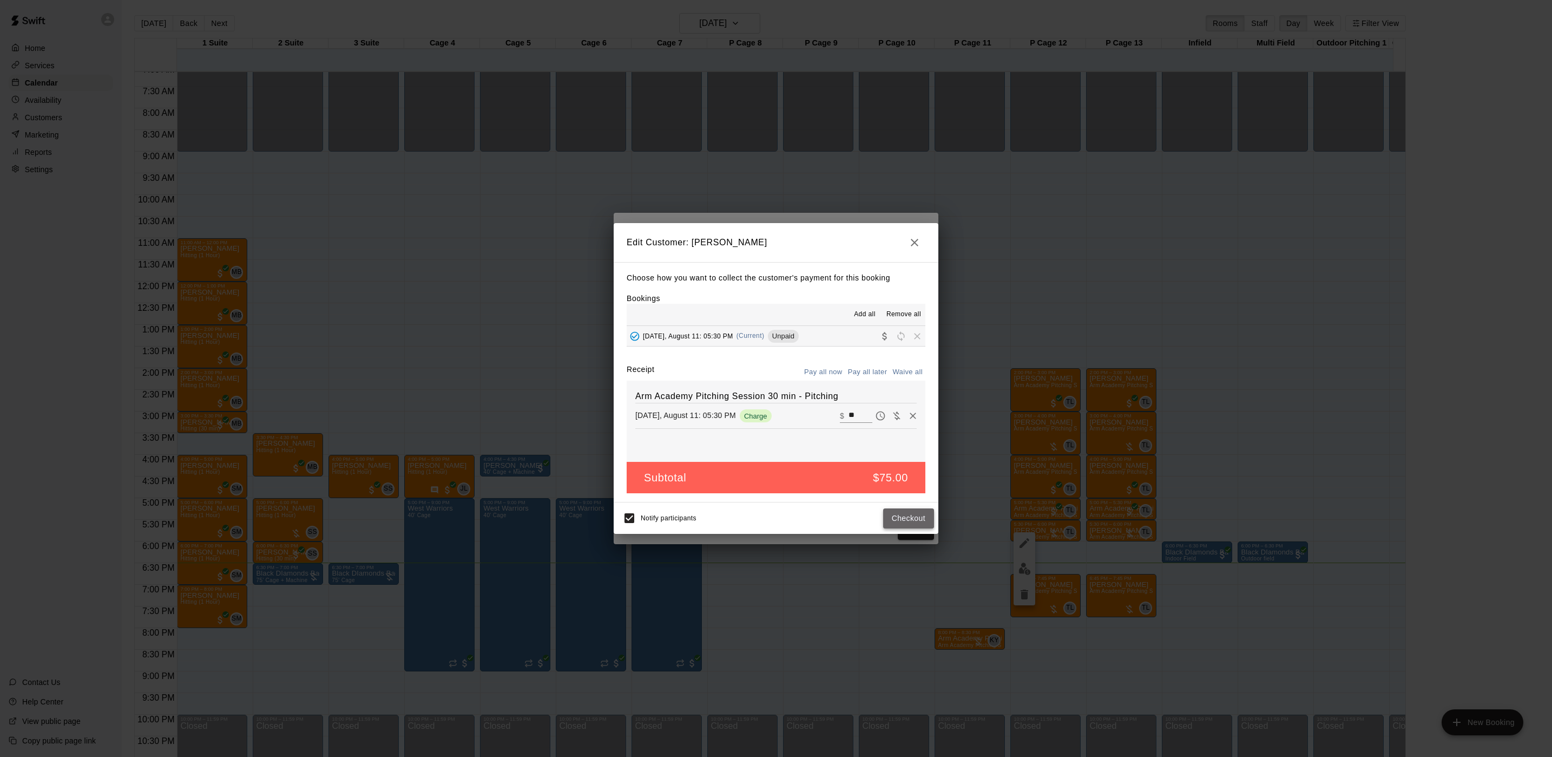
click at [922, 516] on button "Checkout" at bounding box center [908, 518] width 51 height 20
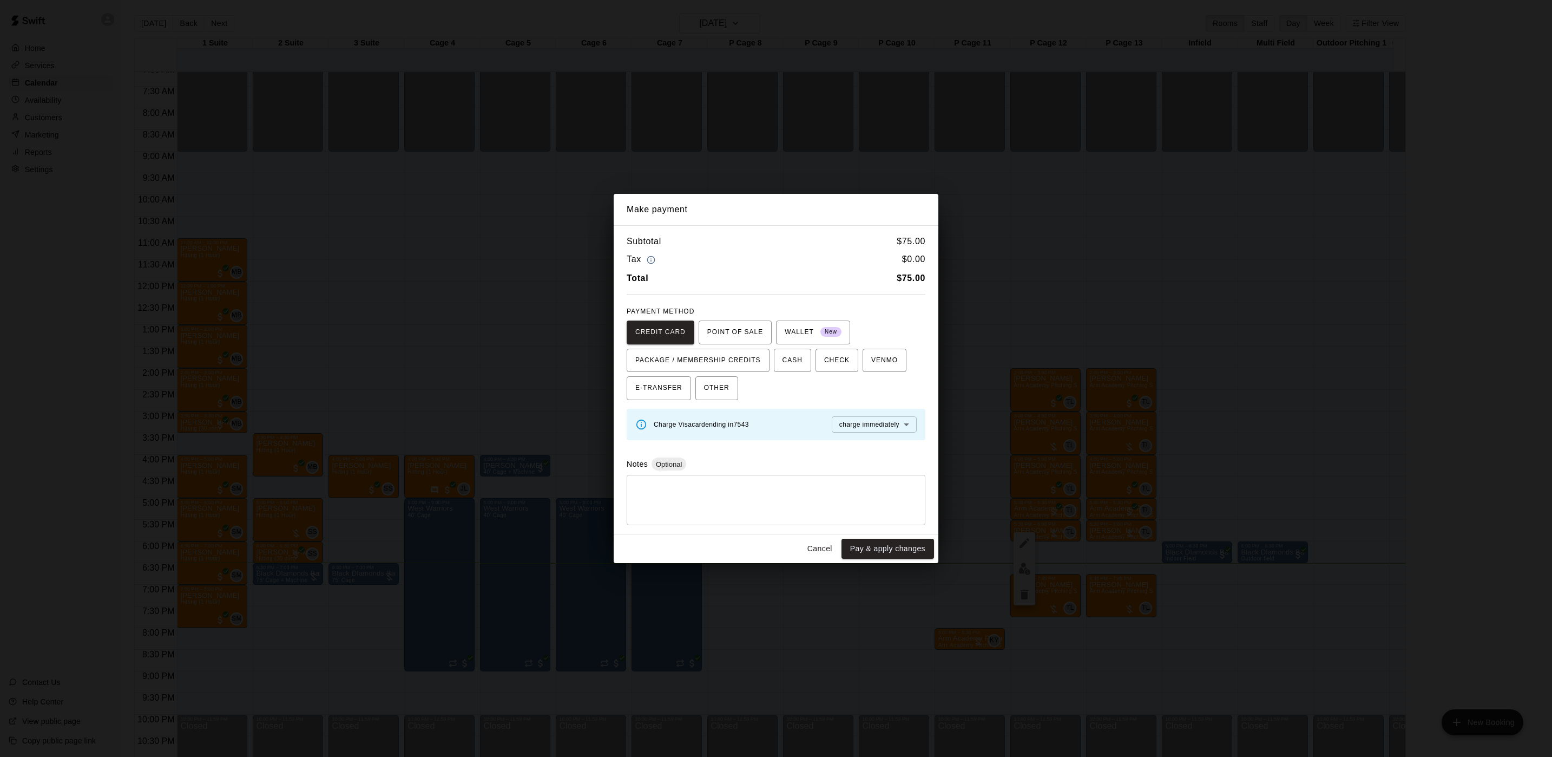
click at [877, 154] on div "Make payment Subtotal $ 75.00 Tax $ 0.00 Total $ 75.00 PAYMENT METHOD CREDIT CA…" at bounding box center [776, 378] width 1552 height 757
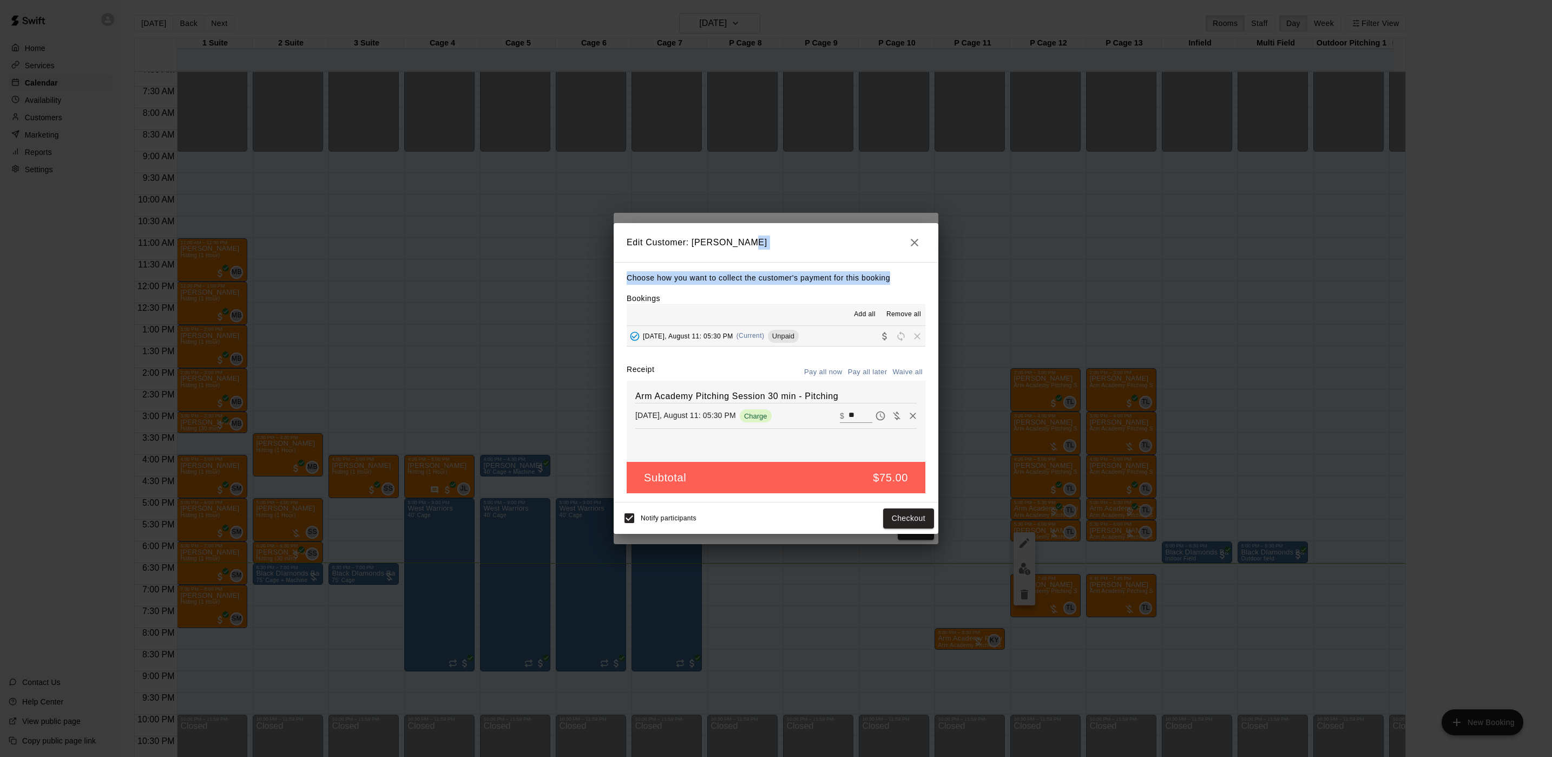
click at [942, 266] on div "Edit Customer: [PERSON_NAME] Choose how you want to collect the customer's paym…" at bounding box center [776, 378] width 1552 height 757
click at [913, 240] on icon "button" at bounding box center [914, 242] width 13 height 13
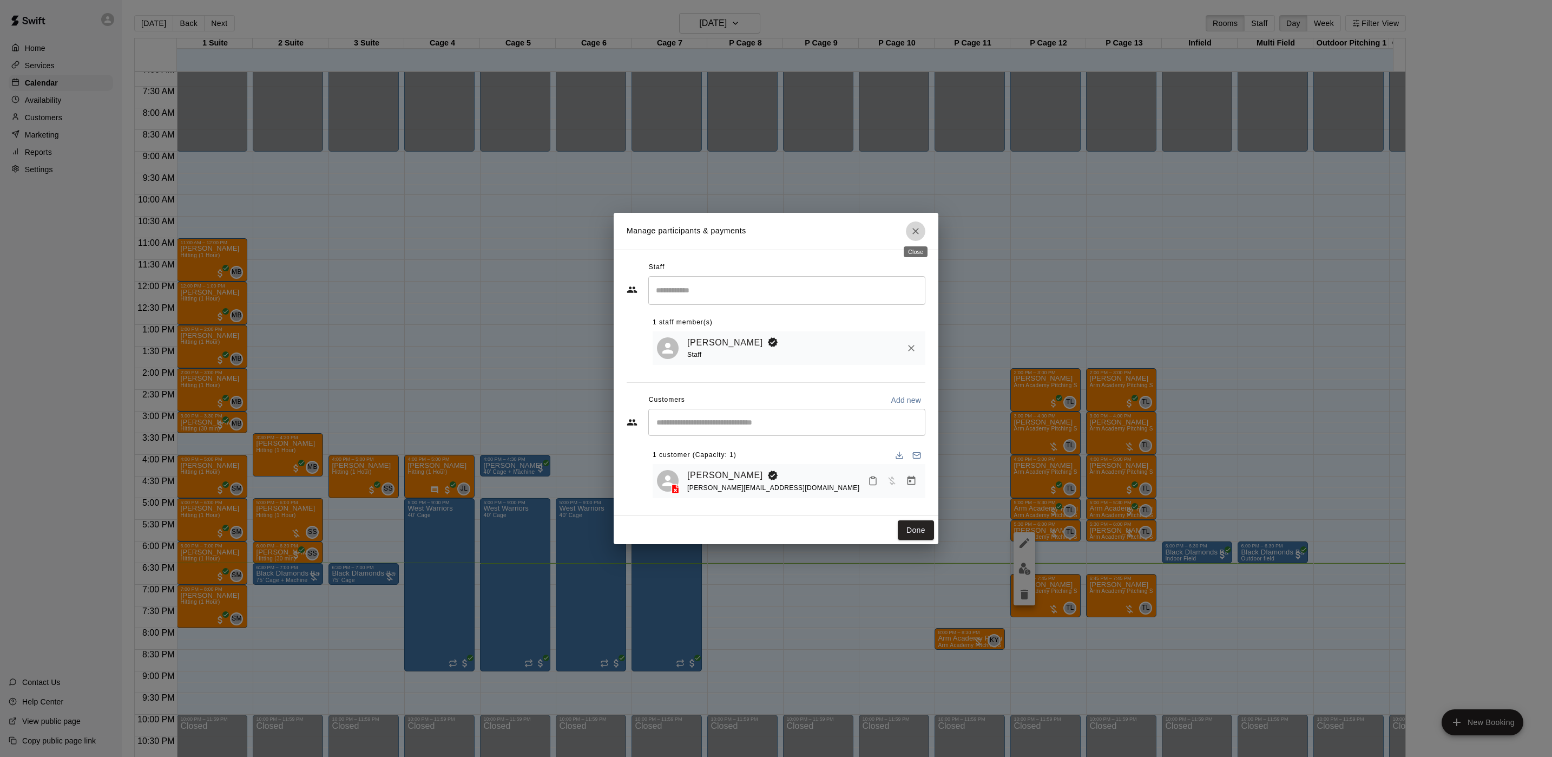
click at [913, 229] on icon "Close" at bounding box center [915, 231] width 11 height 11
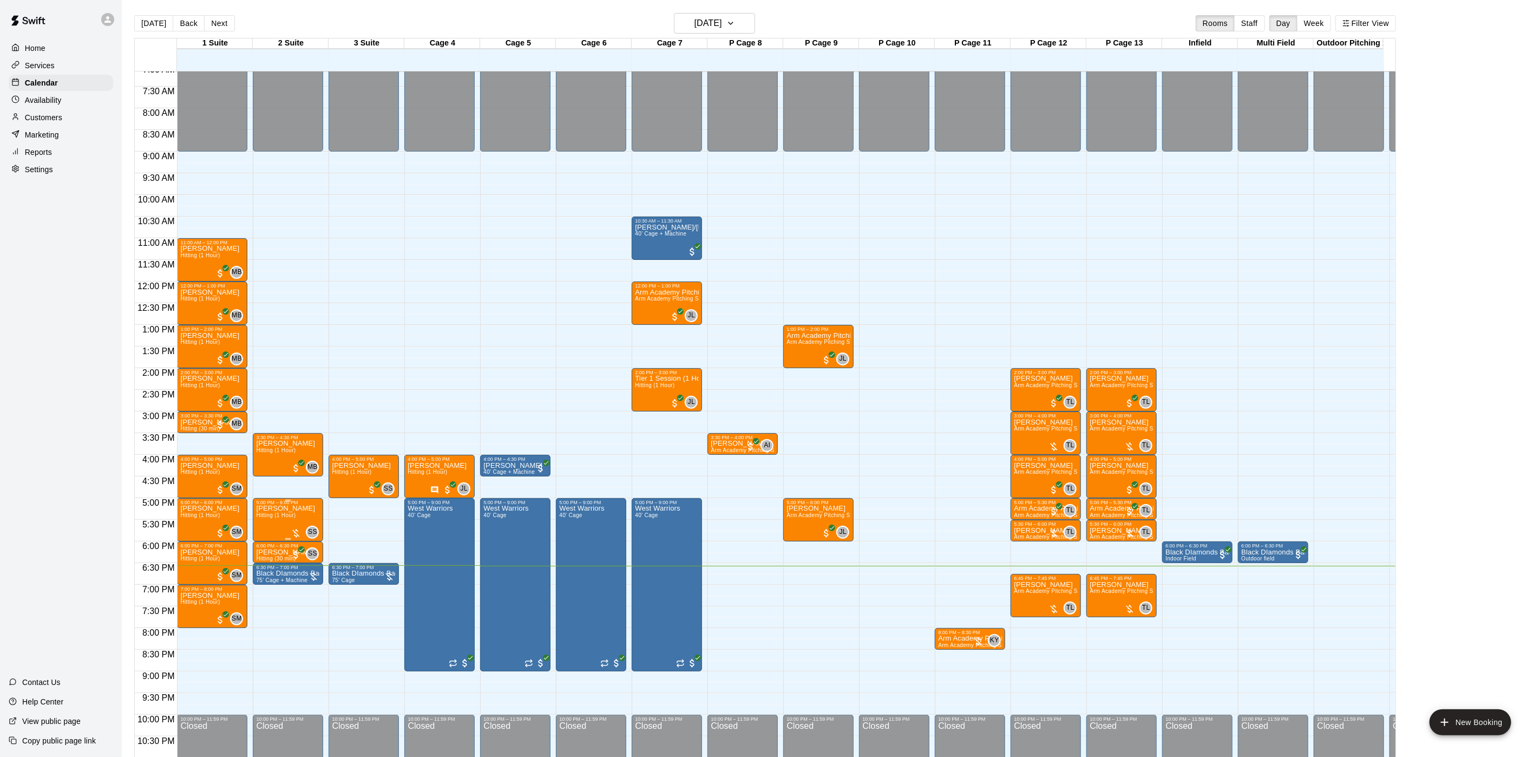
click at [294, 508] on p "[PERSON_NAME]" at bounding box center [285, 508] width 59 height 0
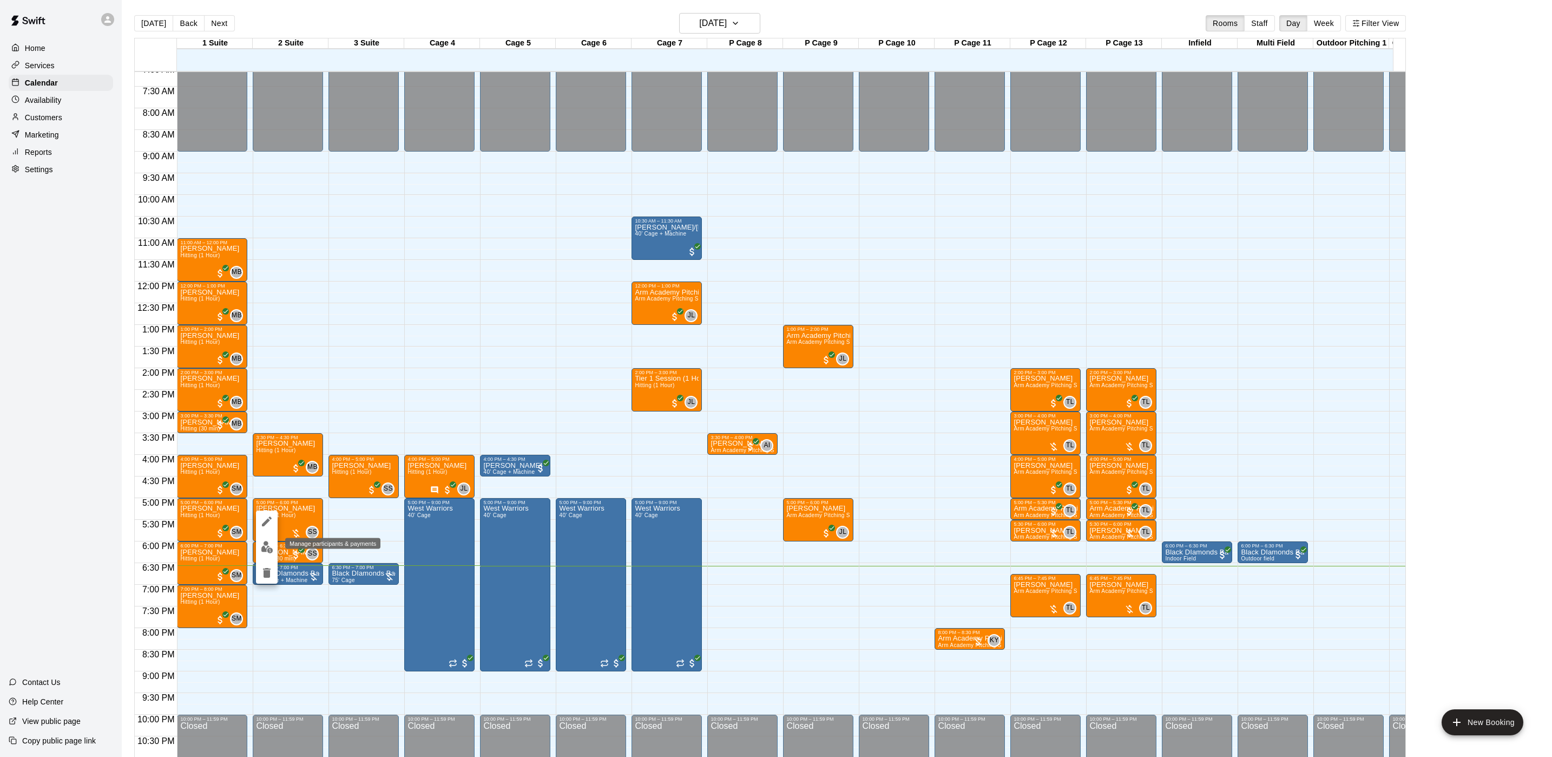
click at [268, 541] on img "edit" at bounding box center [267, 547] width 12 height 12
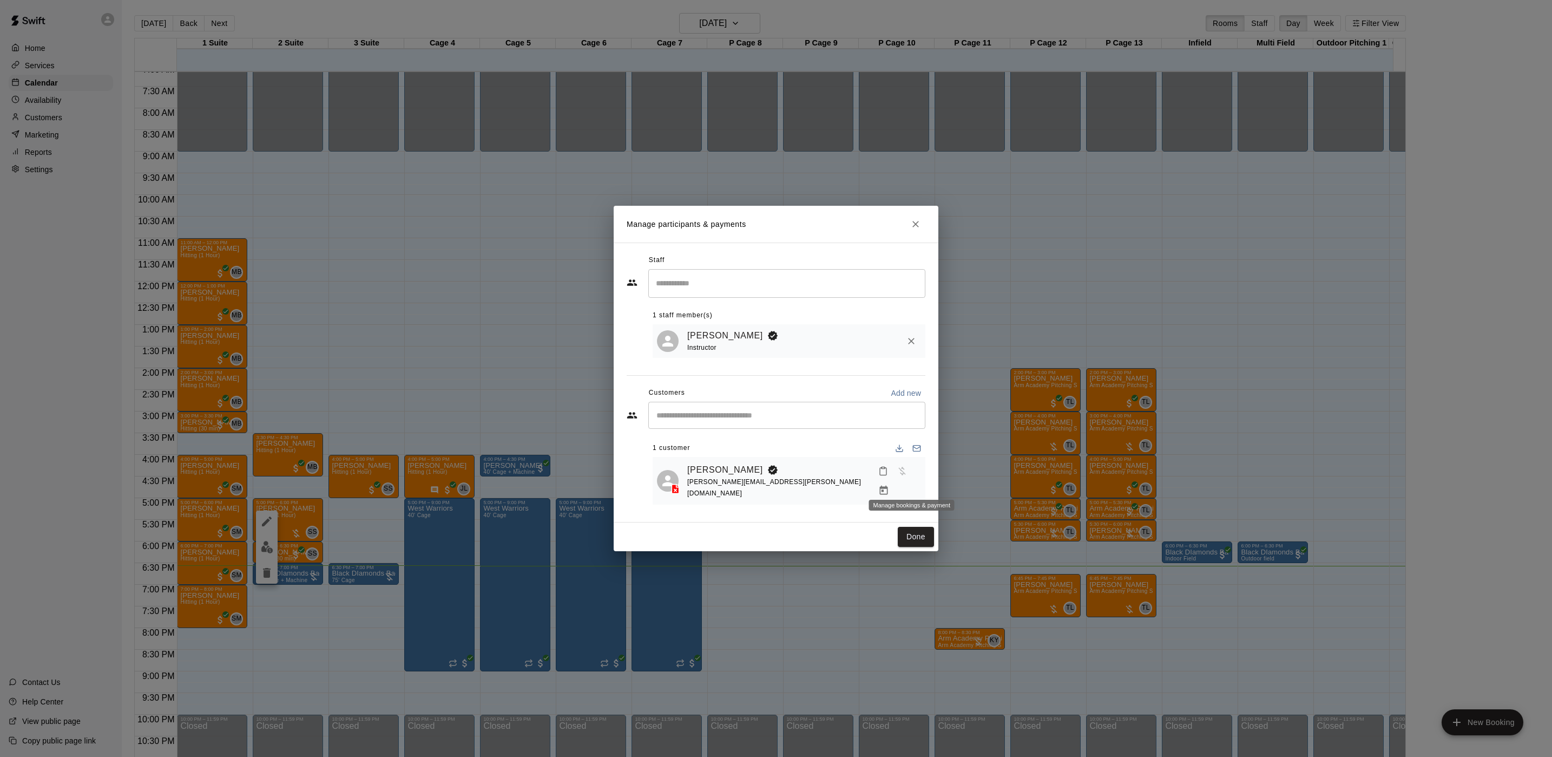
click at [889, 485] on icon "Manage bookings & payment" at bounding box center [883, 490] width 11 height 11
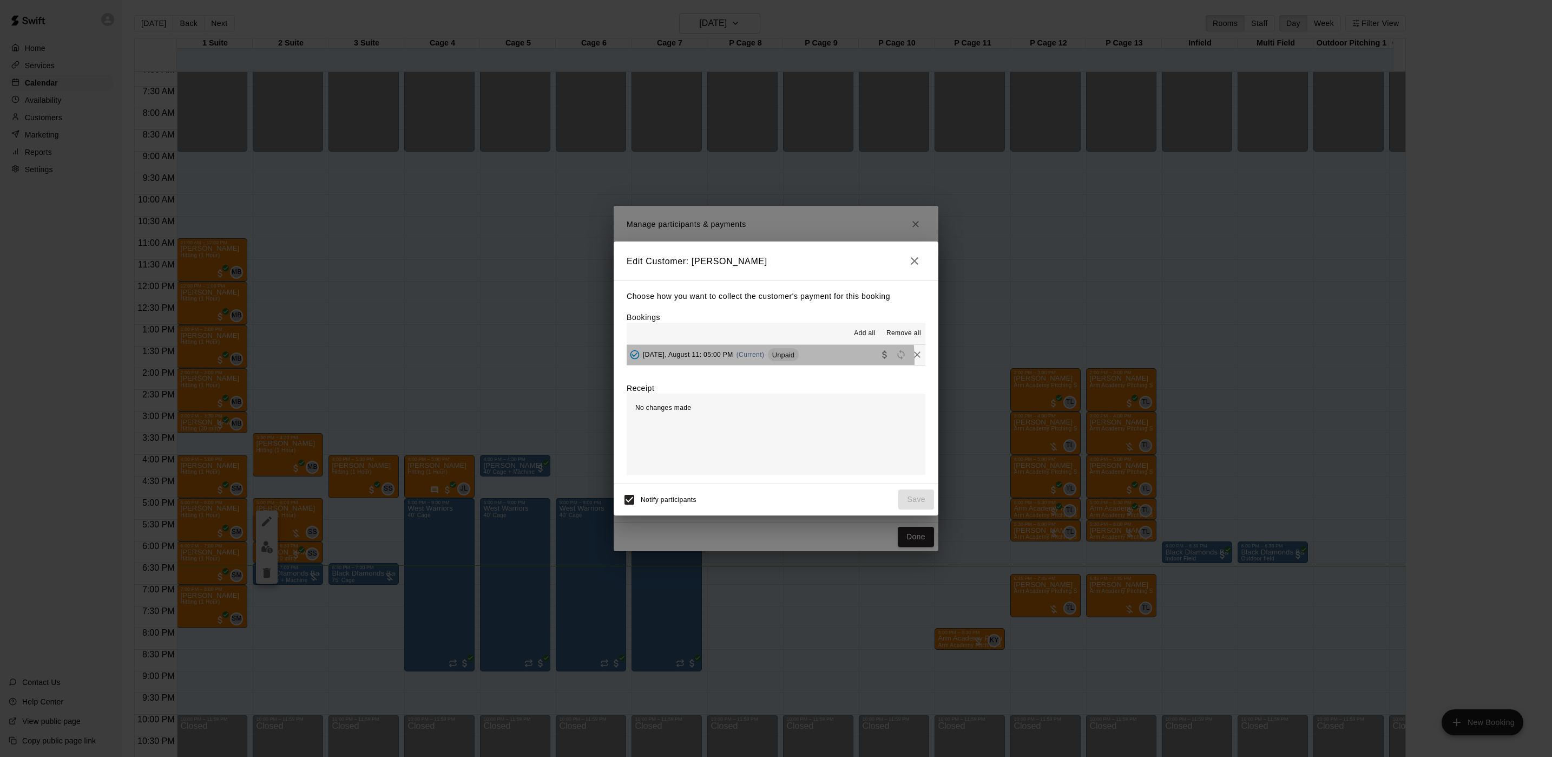
click at [716, 362] on div "[DATE], August 11: 05:00 PM (Current) Unpaid" at bounding box center [713, 354] width 172 height 16
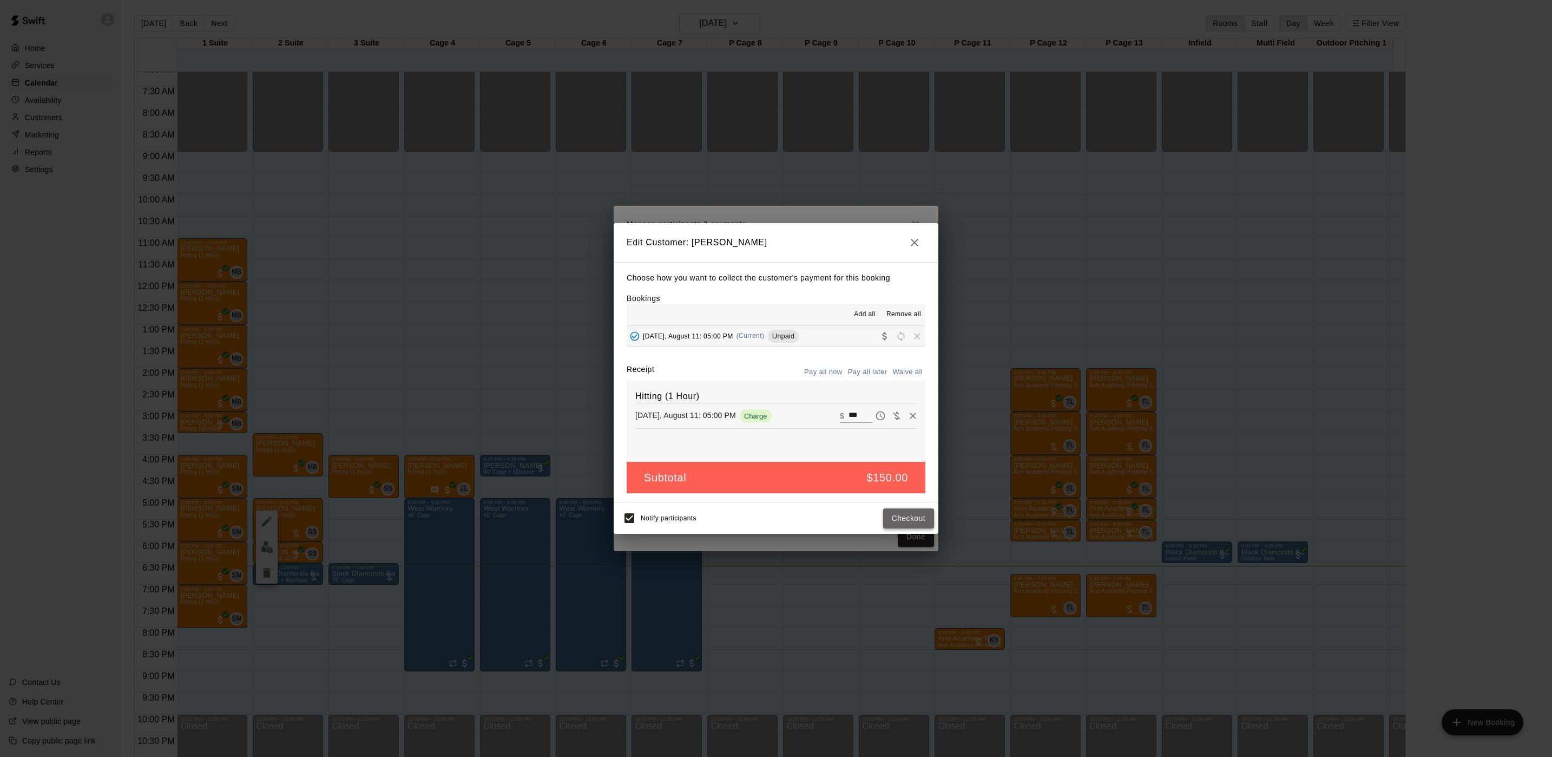
click at [901, 520] on button "Checkout" at bounding box center [908, 518] width 51 height 20
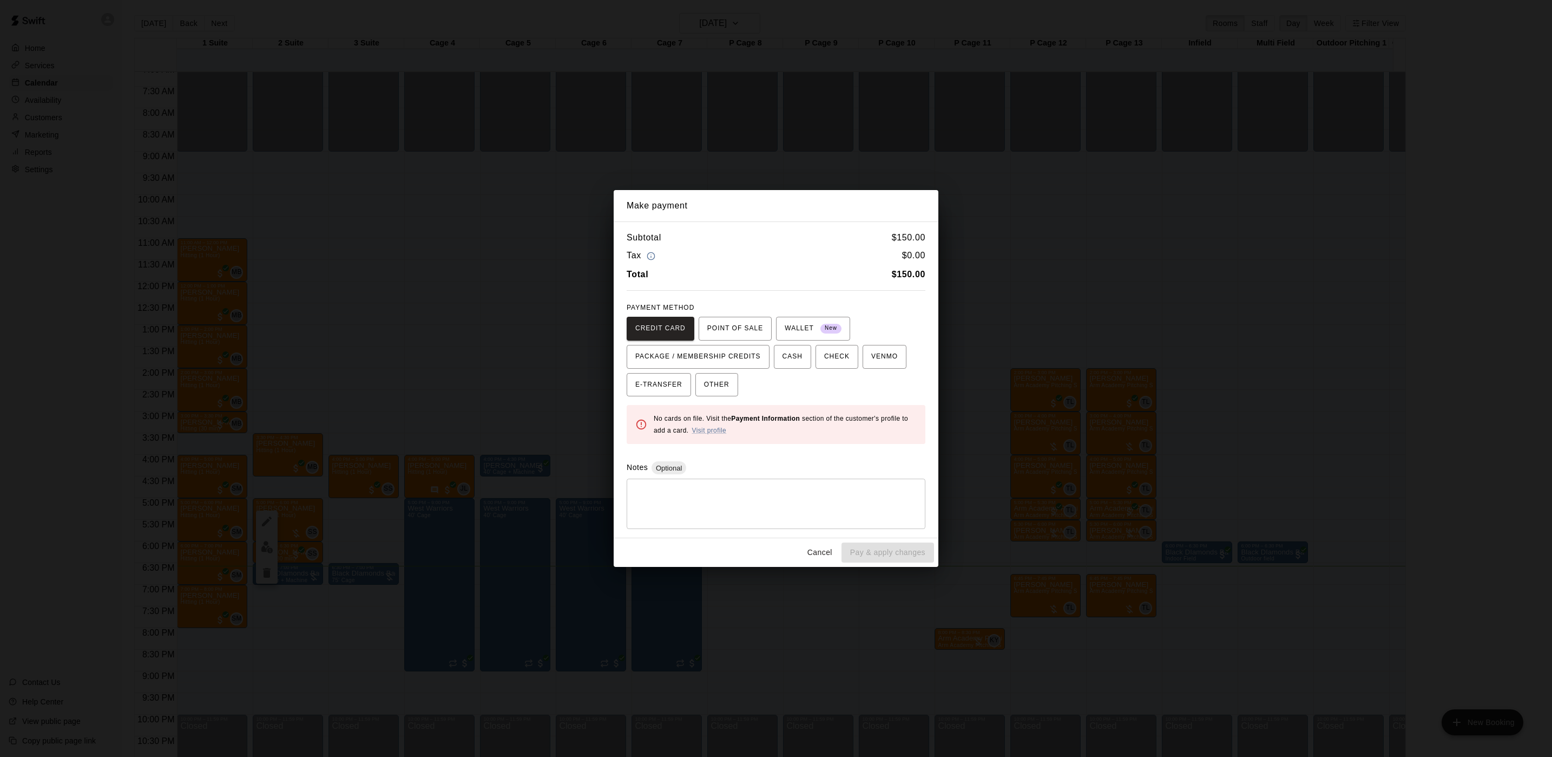
click at [767, 129] on div "Make payment Subtotal $ 150.00 Tax $ 0.00 Total $ 150.00 PAYMENT METHOD CREDIT …" at bounding box center [776, 378] width 1552 height 757
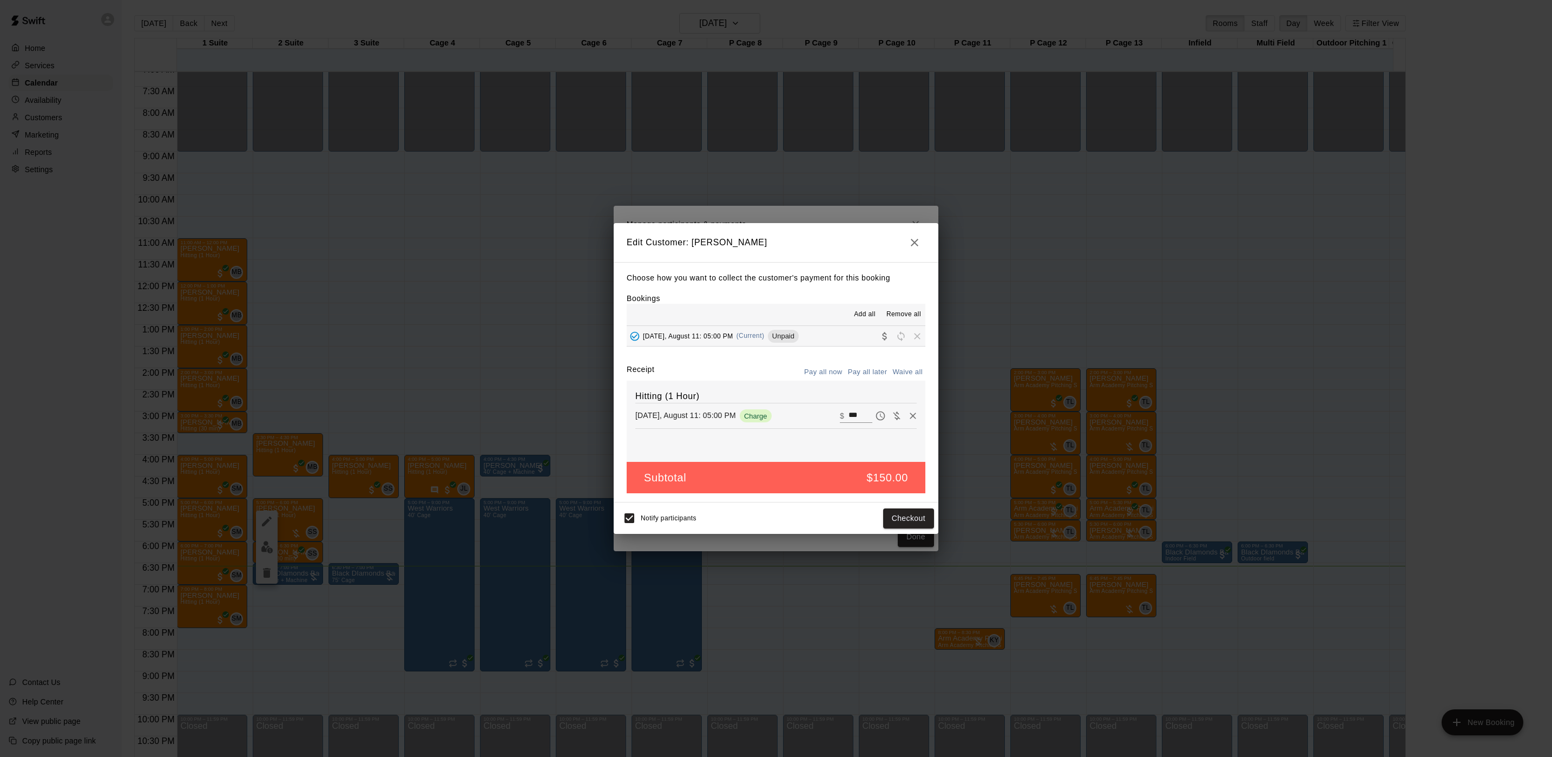
click at [762, 145] on div "Edit Customer: [PERSON_NAME] Choose how you want to collect the customer's paym…" at bounding box center [776, 378] width 1552 height 757
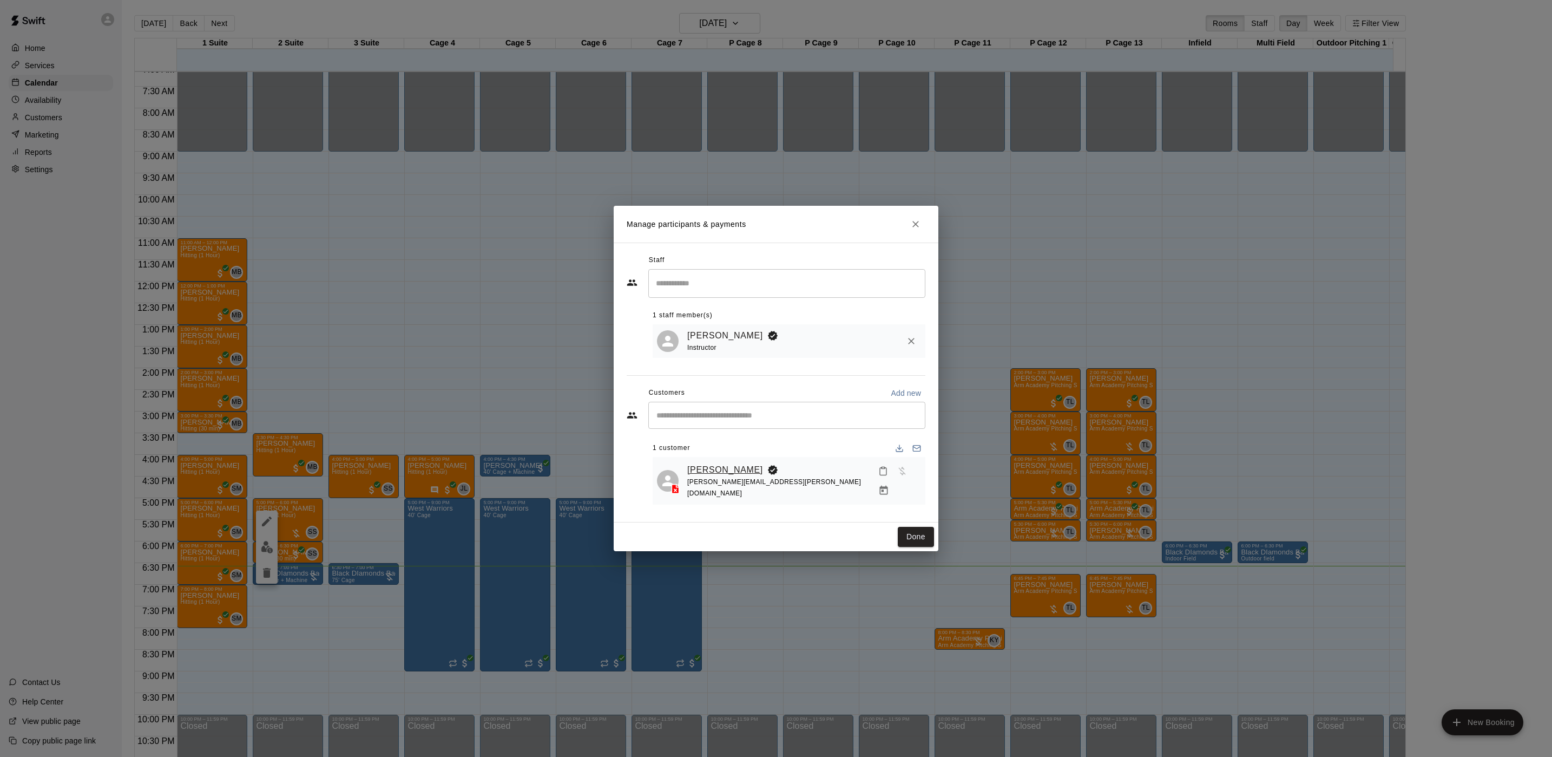
click at [731, 471] on link "[PERSON_NAME]" at bounding box center [725, 470] width 76 height 14
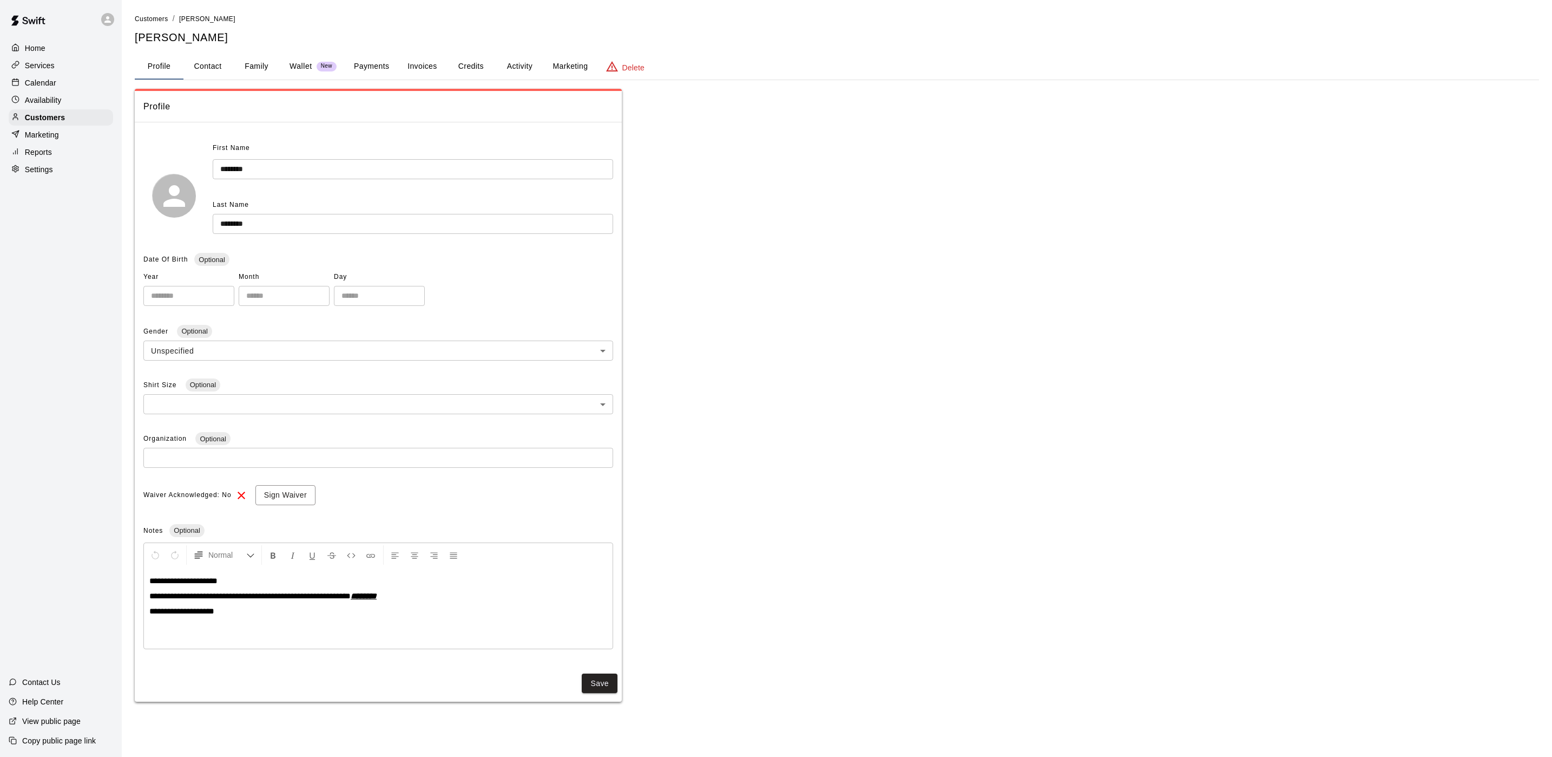
click at [489, 72] on button "Credits" at bounding box center [471, 67] width 49 height 26
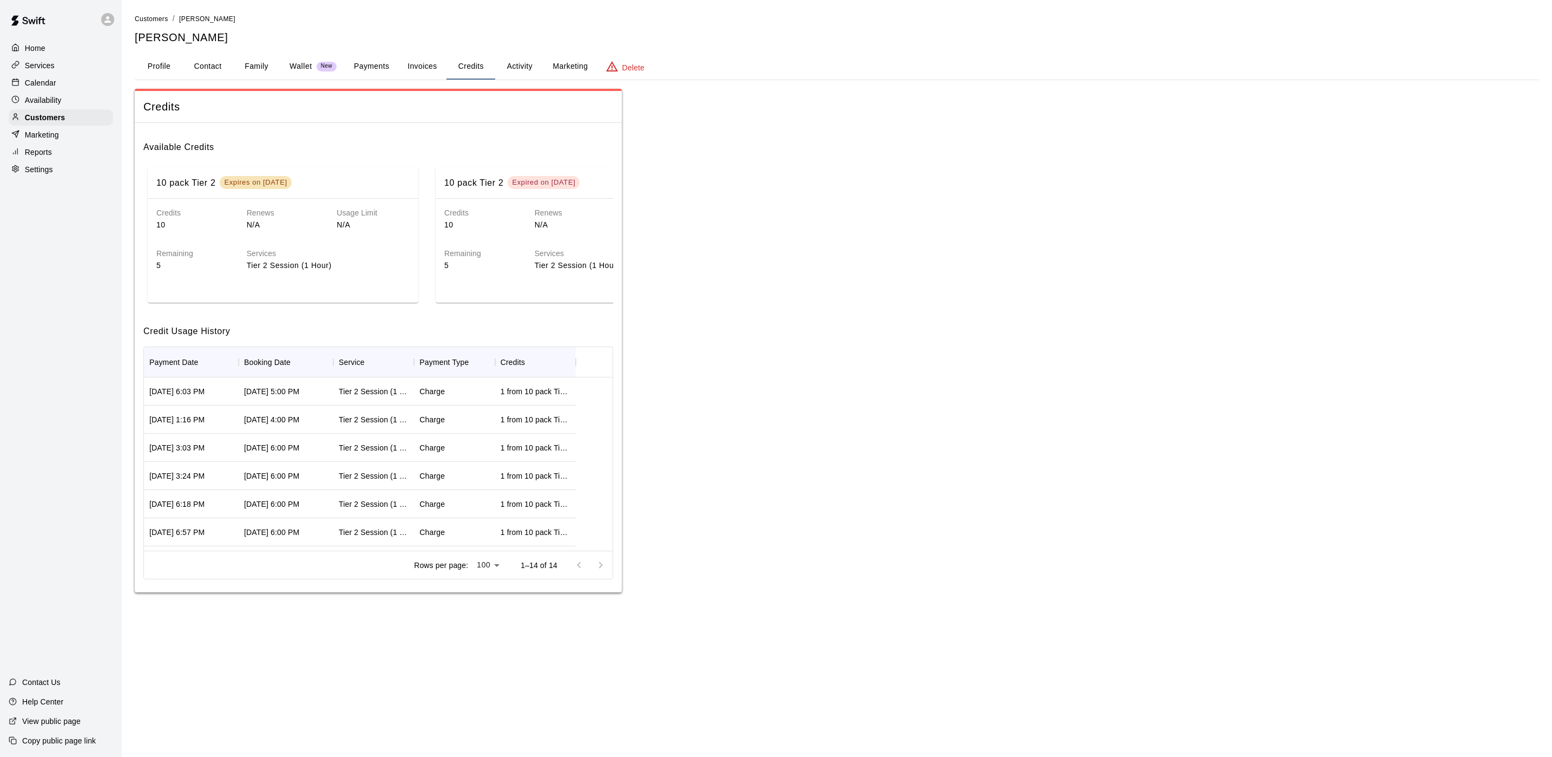
click at [57, 82] on div "Calendar" at bounding box center [61, 83] width 104 height 16
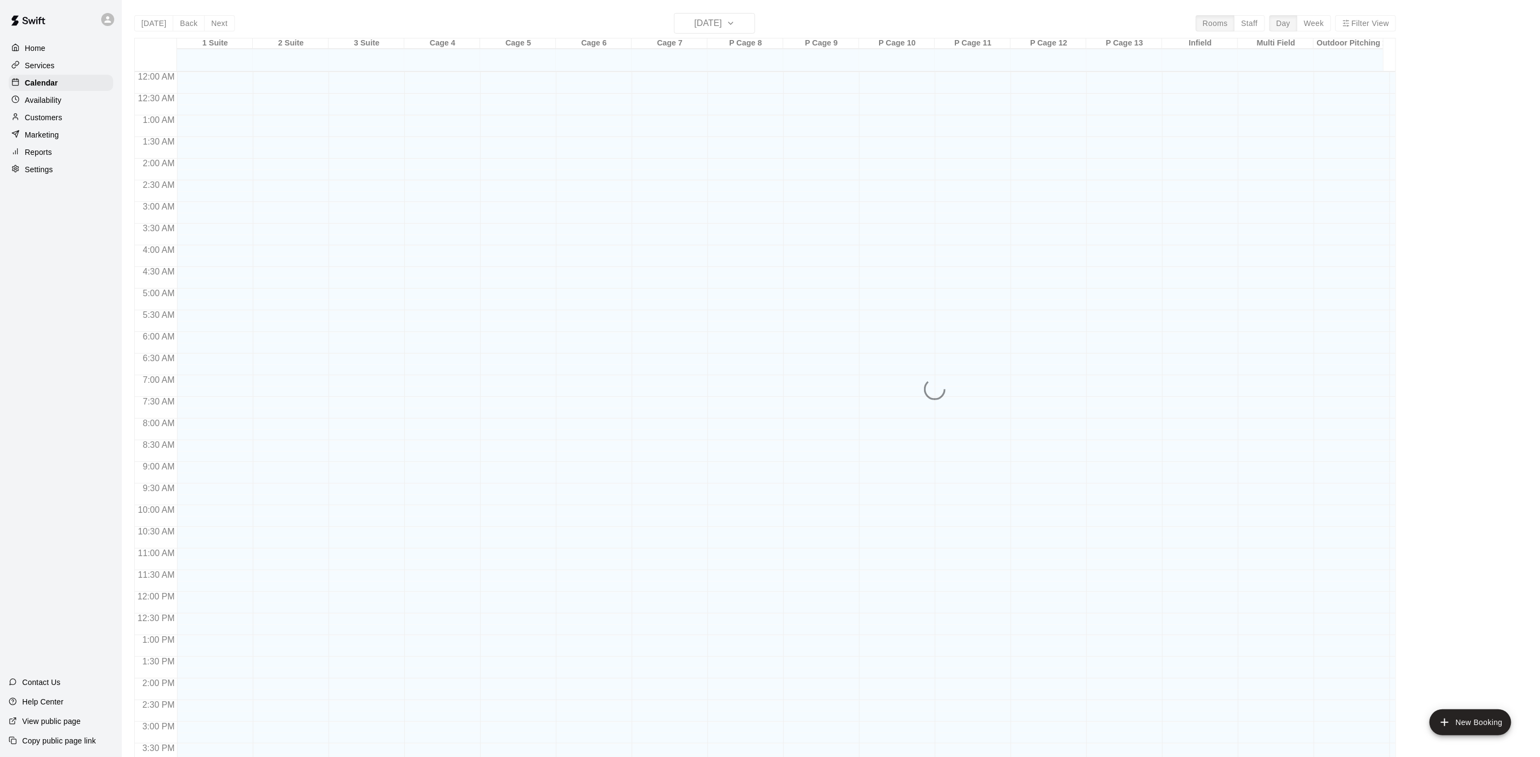
scroll to position [310, 0]
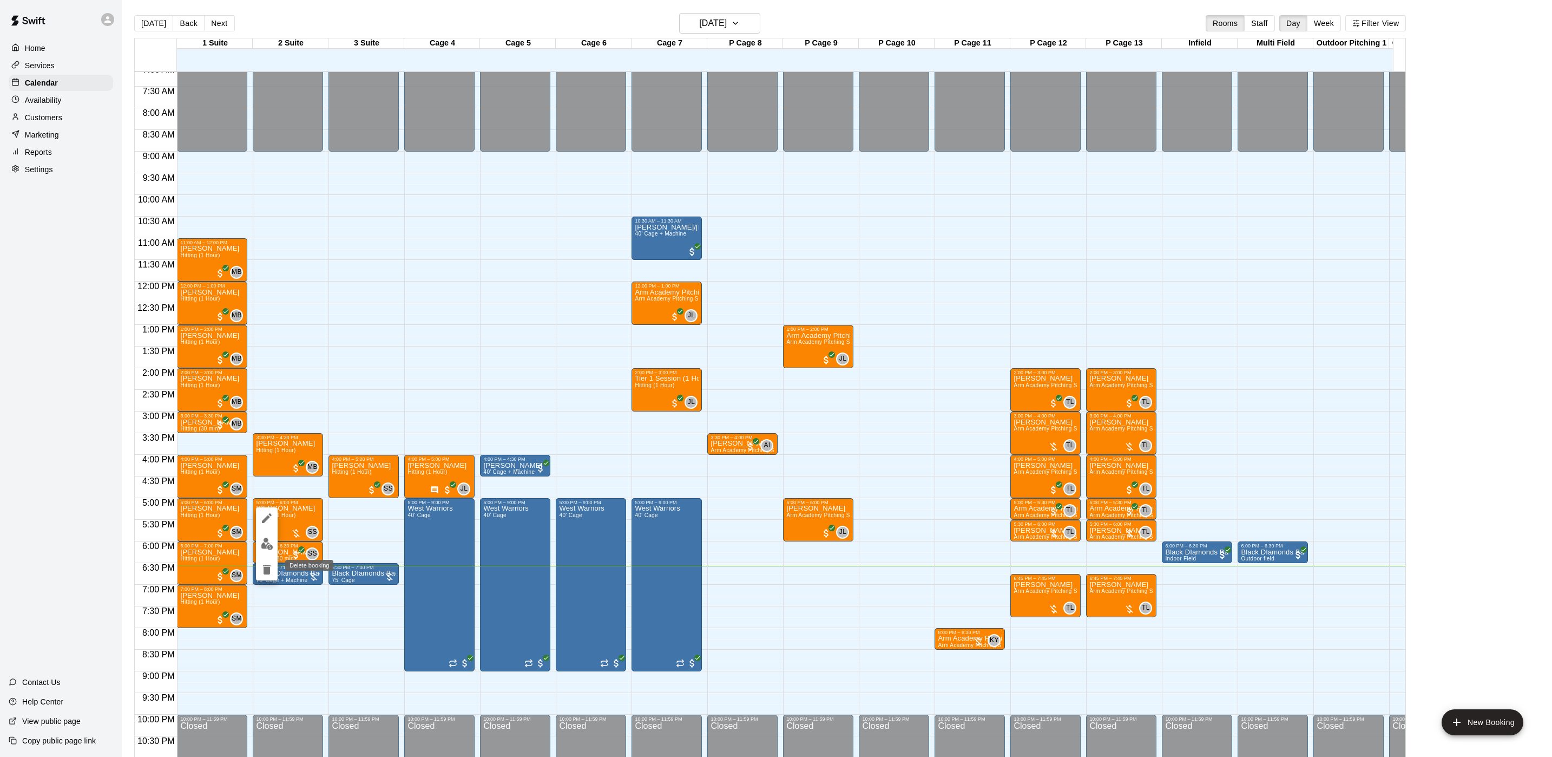
click at [263, 565] on icon "delete" at bounding box center [267, 569] width 8 height 10
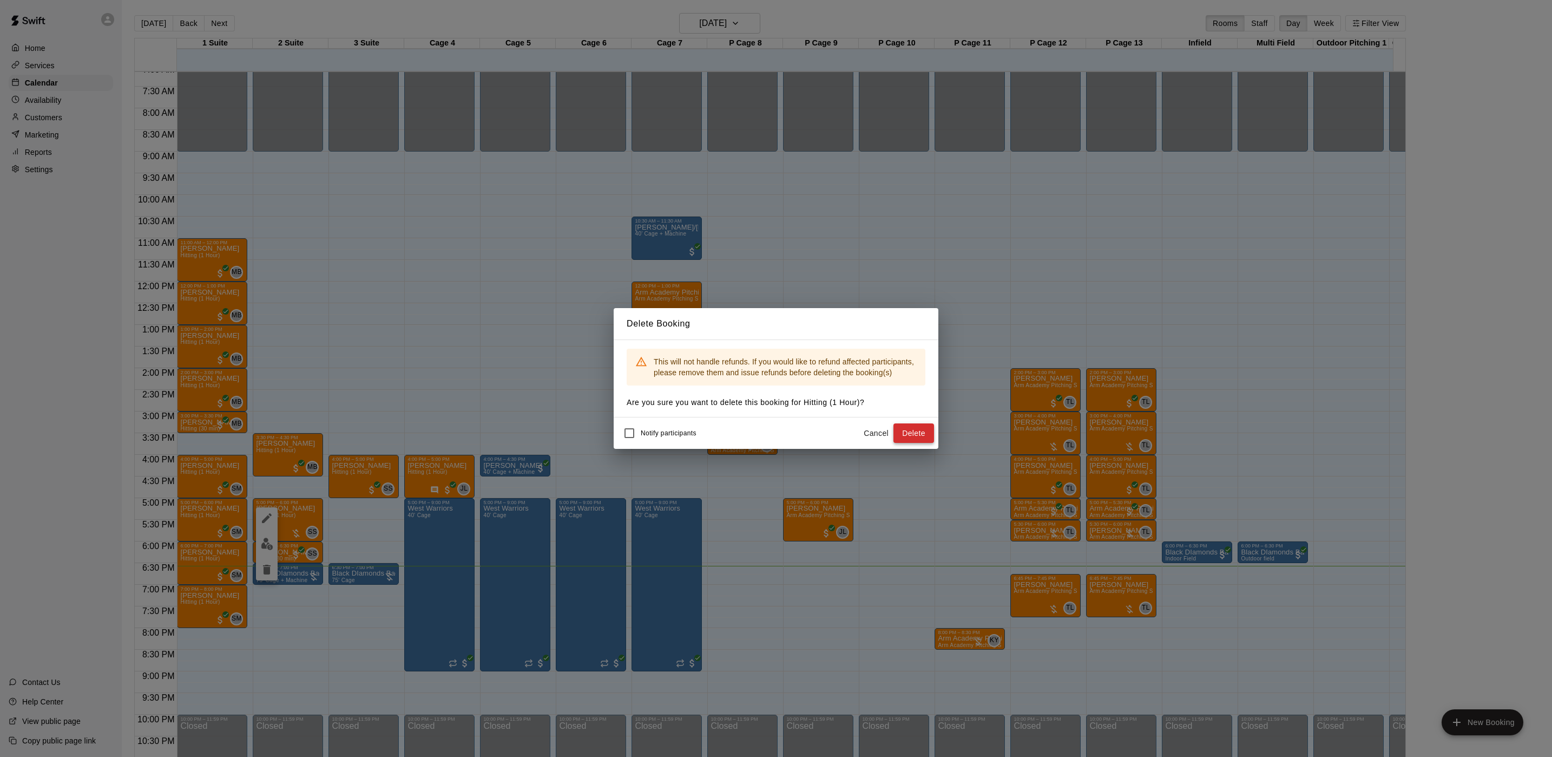
click at [911, 431] on button "Delete" at bounding box center [914, 433] width 41 height 20
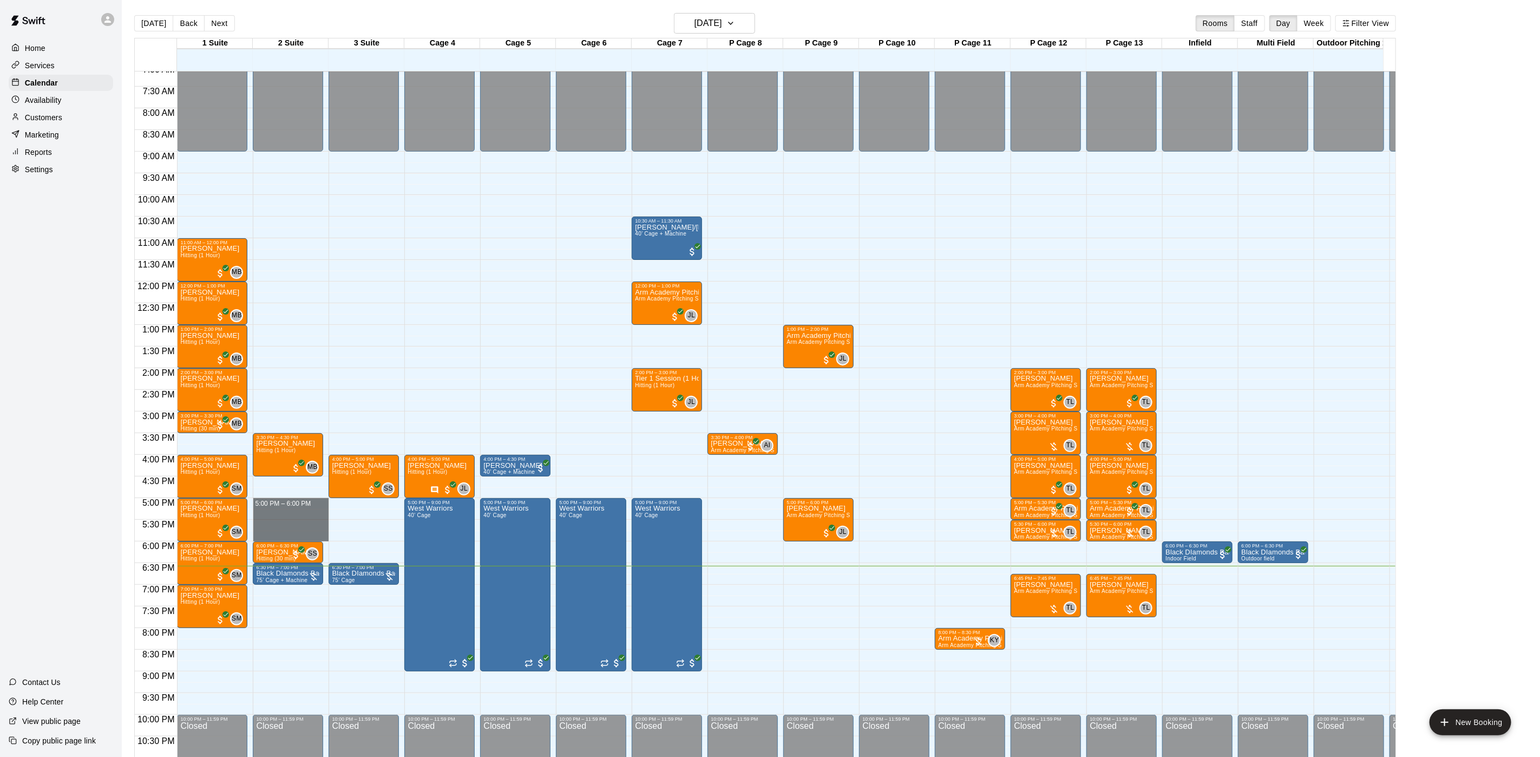
drag, startPoint x: 284, startPoint y: 502, endPoint x: 284, endPoint y: 534, distance: 32.5
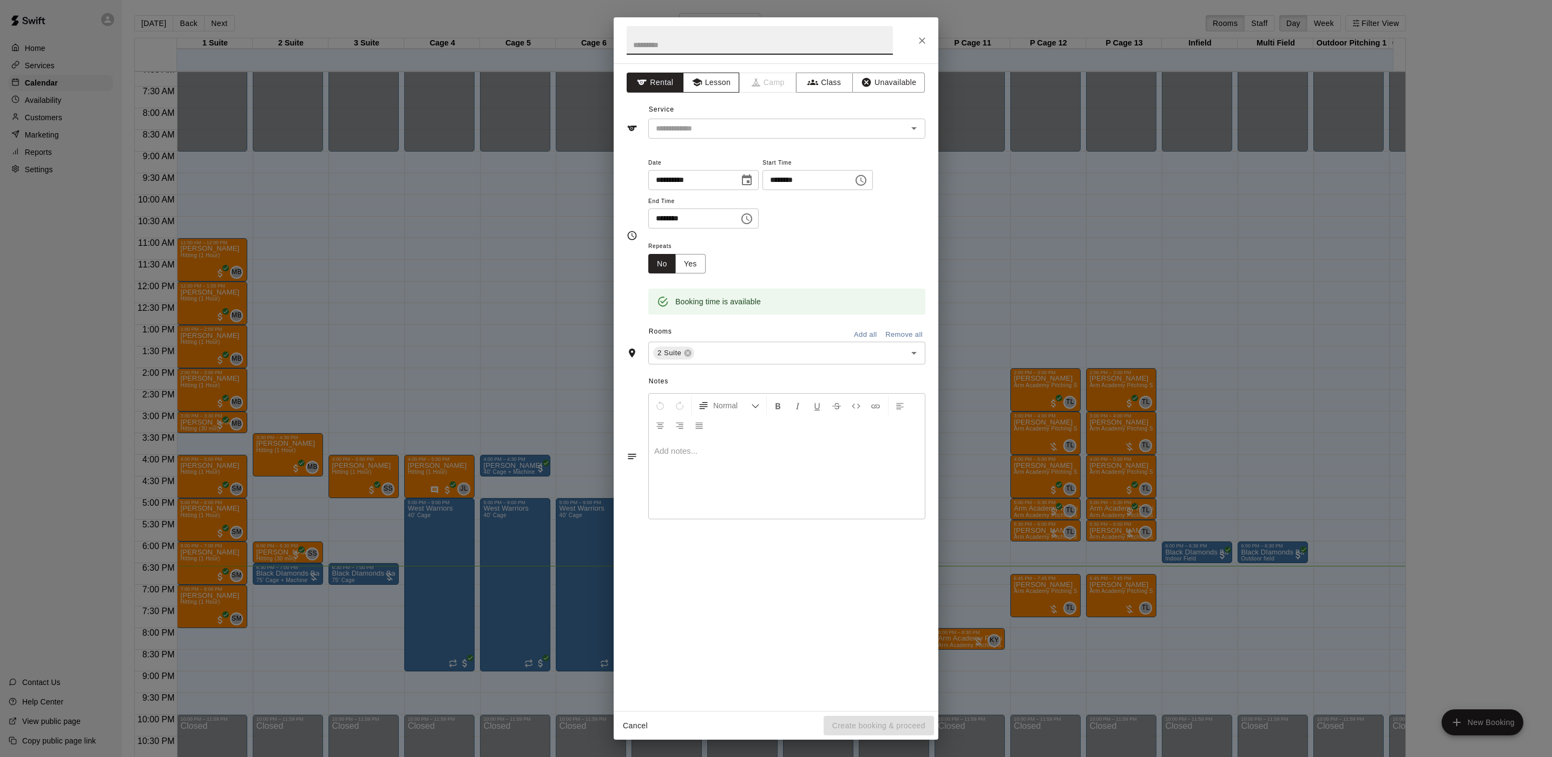
click at [703, 83] on button "Lesson" at bounding box center [711, 83] width 57 height 20
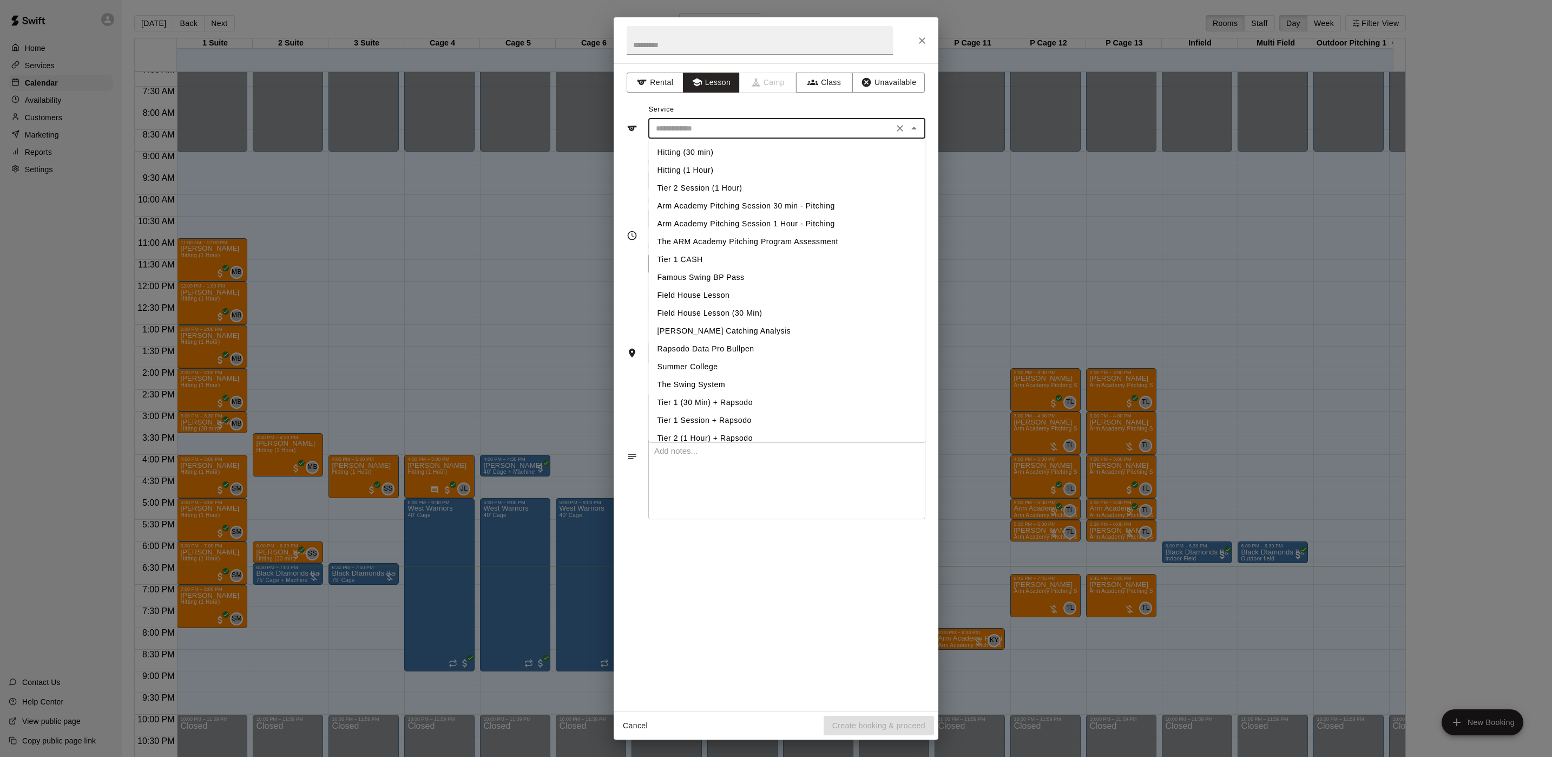
click at [693, 129] on input "text" at bounding box center [771, 129] width 239 height 14
click at [682, 186] on li "Tier 2 Session (1 Hour)" at bounding box center [787, 188] width 277 height 18
type input "**********"
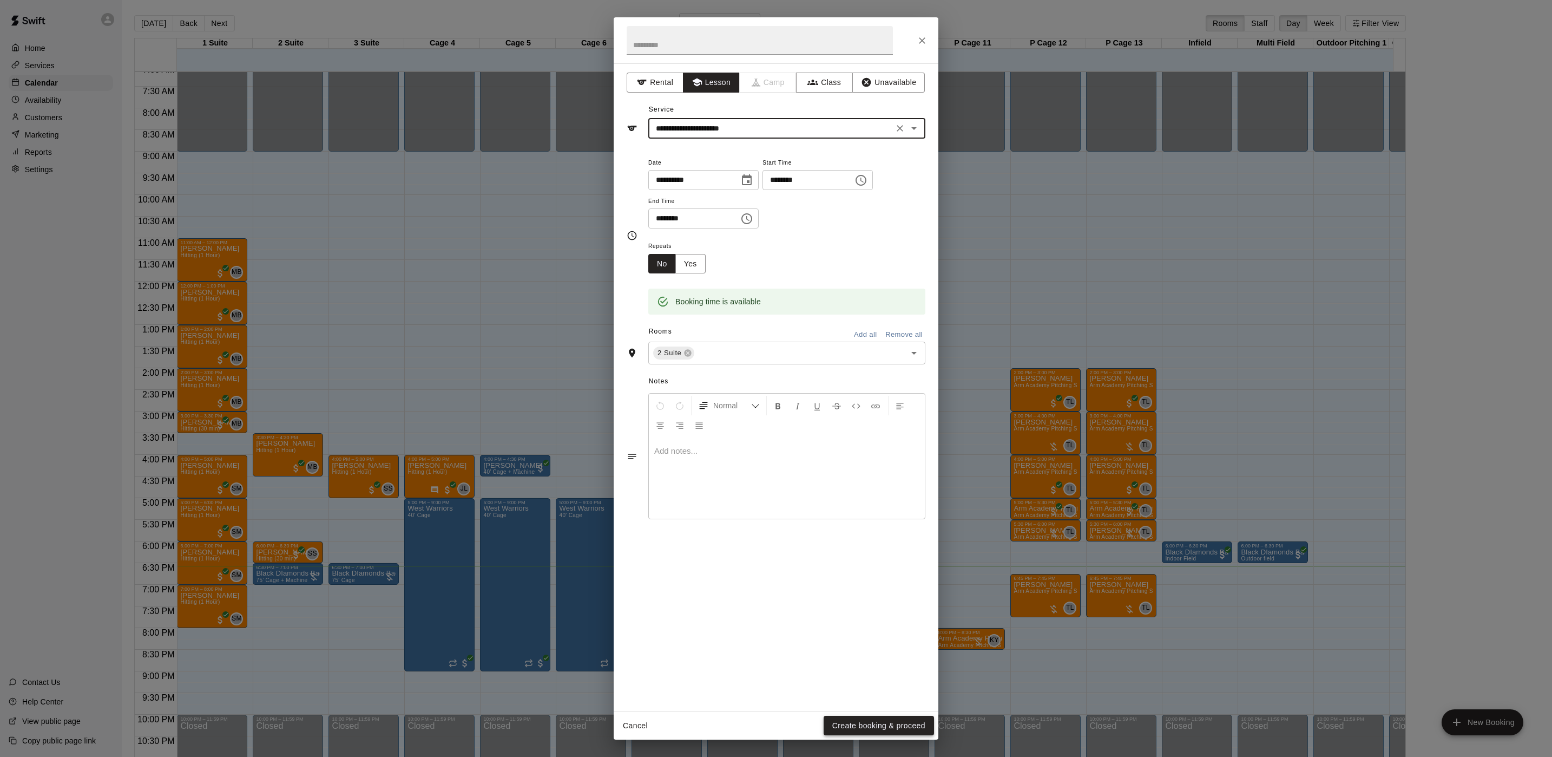
click at [906, 726] on button "Create booking & proceed" at bounding box center [879, 726] width 110 height 20
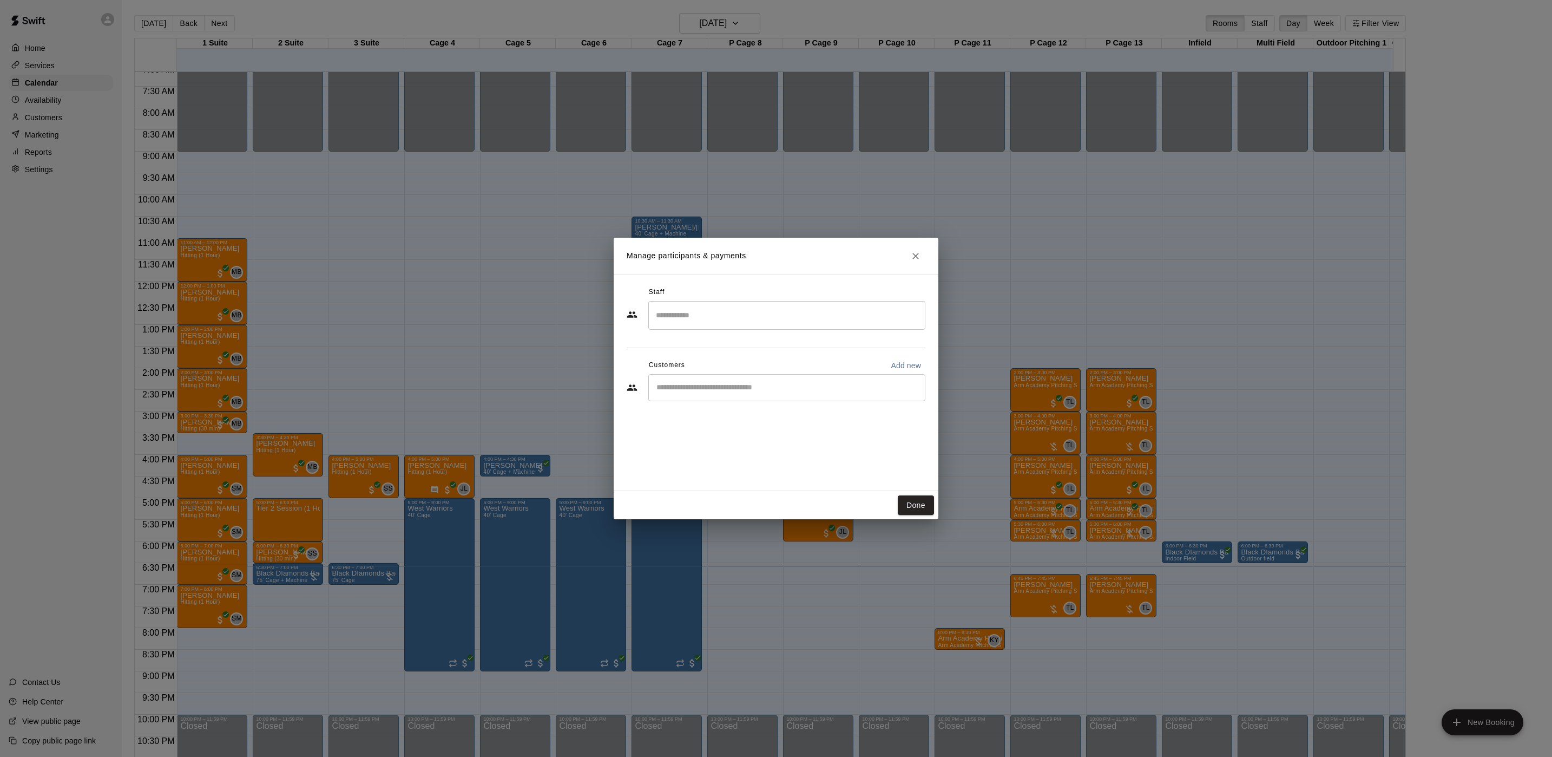
click at [684, 321] on input "Search staff" at bounding box center [786, 315] width 267 height 19
click at [687, 351] on div "[PERSON_NAME] Instructor" at bounding box center [715, 352] width 66 height 21
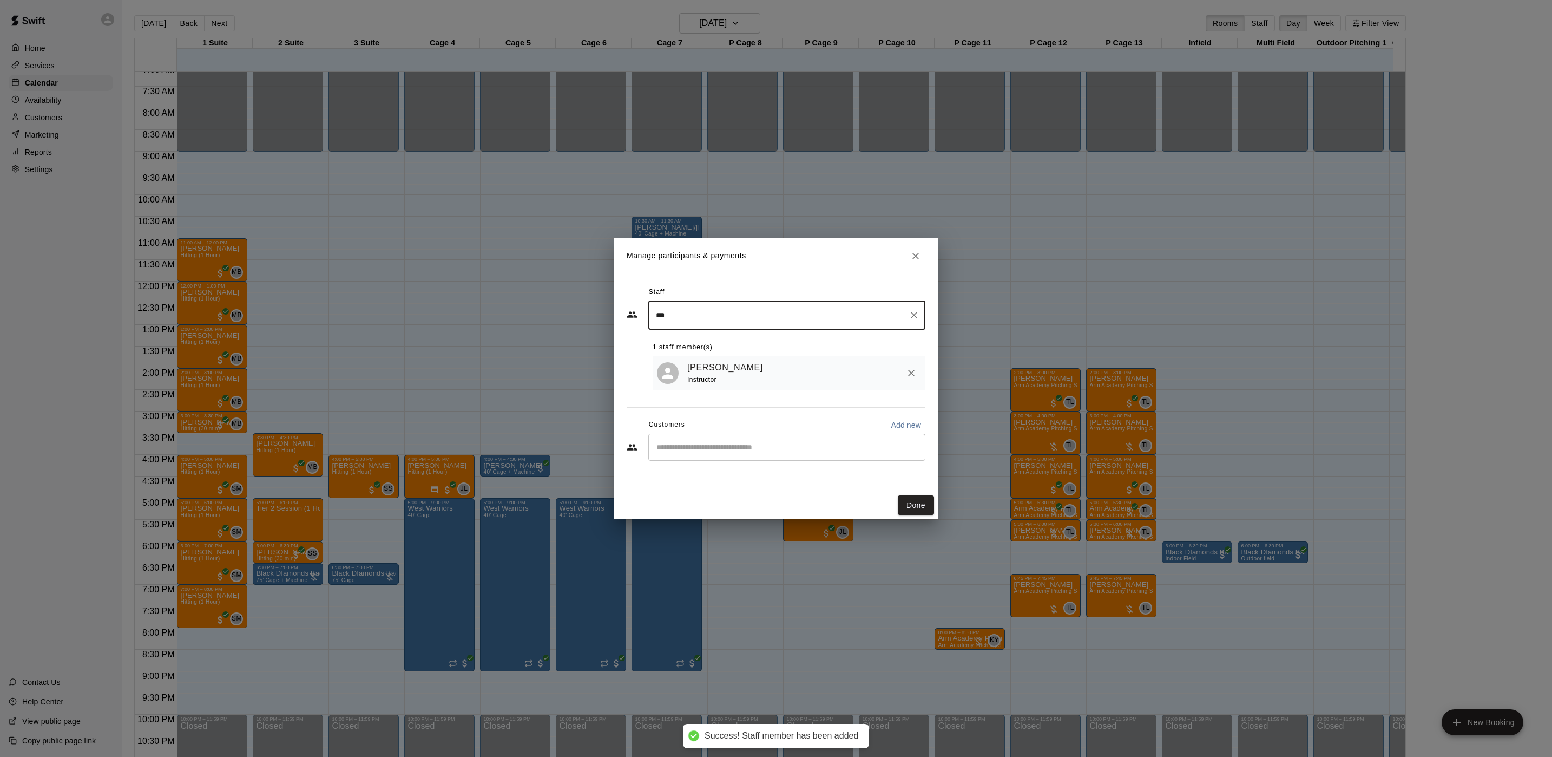
type input "***"
click at [687, 445] on input "Start typing to search customers..." at bounding box center [786, 447] width 267 height 11
type input "******"
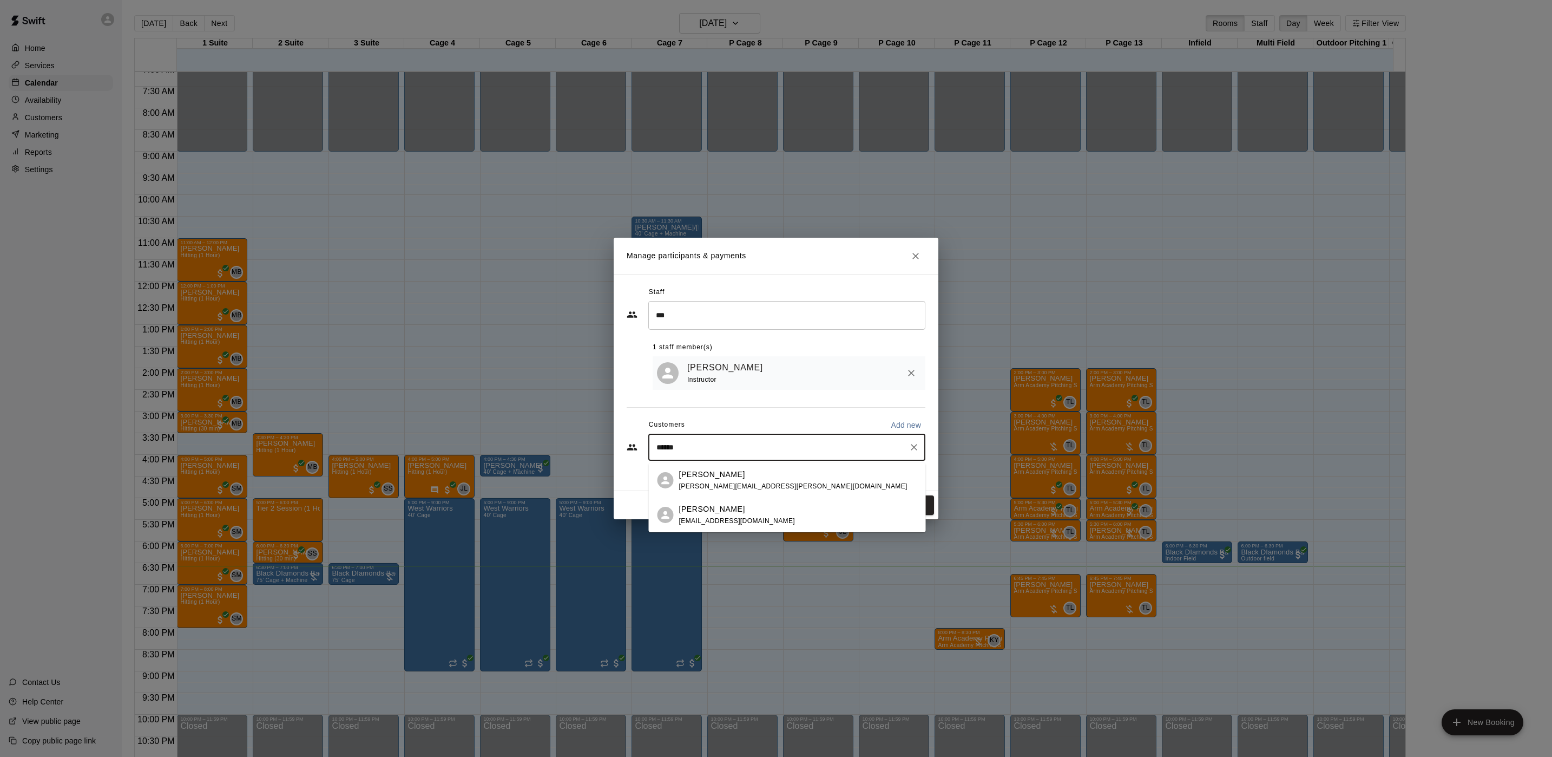
click at [700, 473] on p "[PERSON_NAME]" at bounding box center [712, 474] width 66 height 11
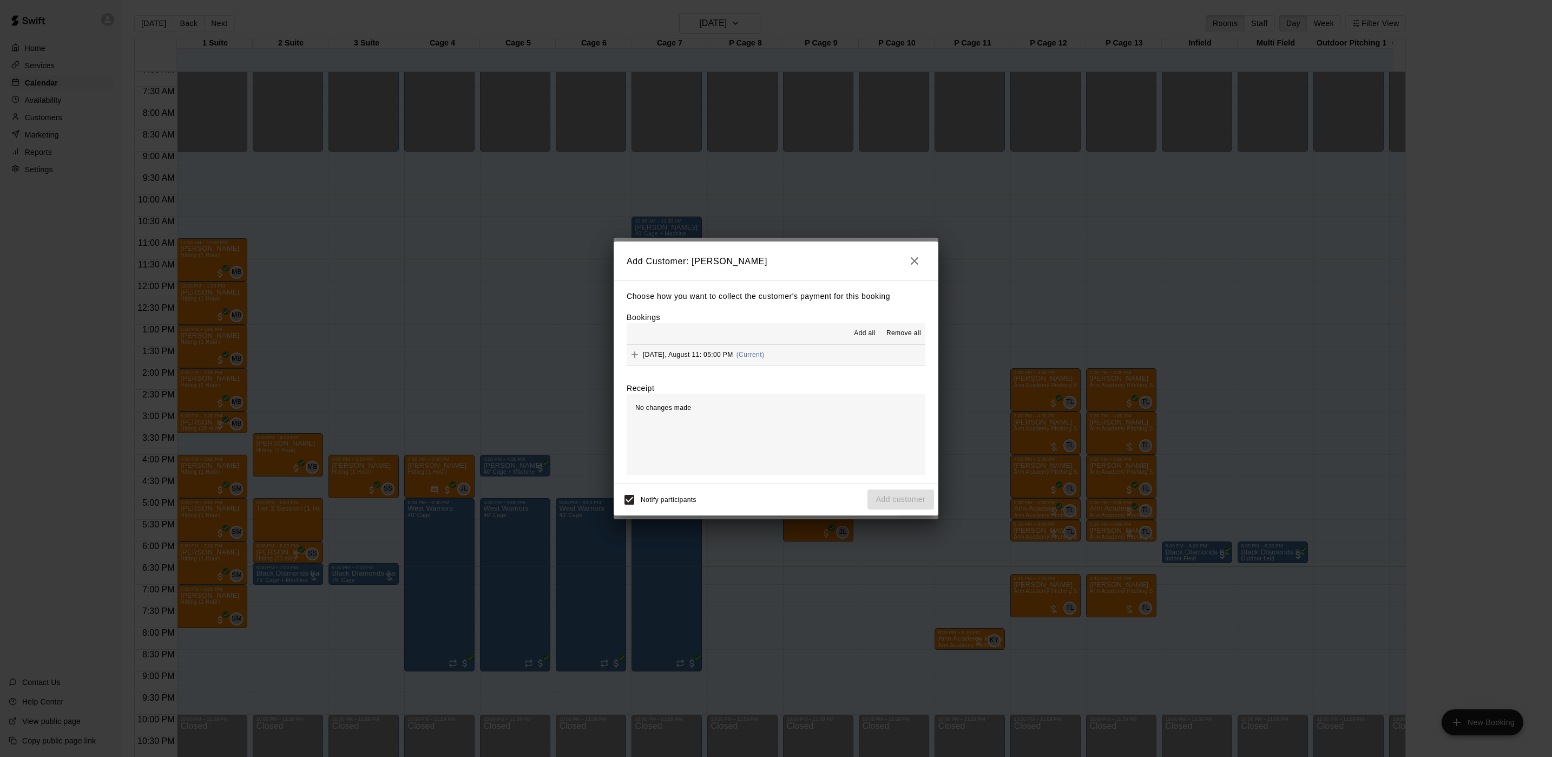
click at [732, 354] on div "[DATE], August 11: 05:00 PM (Current)" at bounding box center [695, 354] width 137 height 16
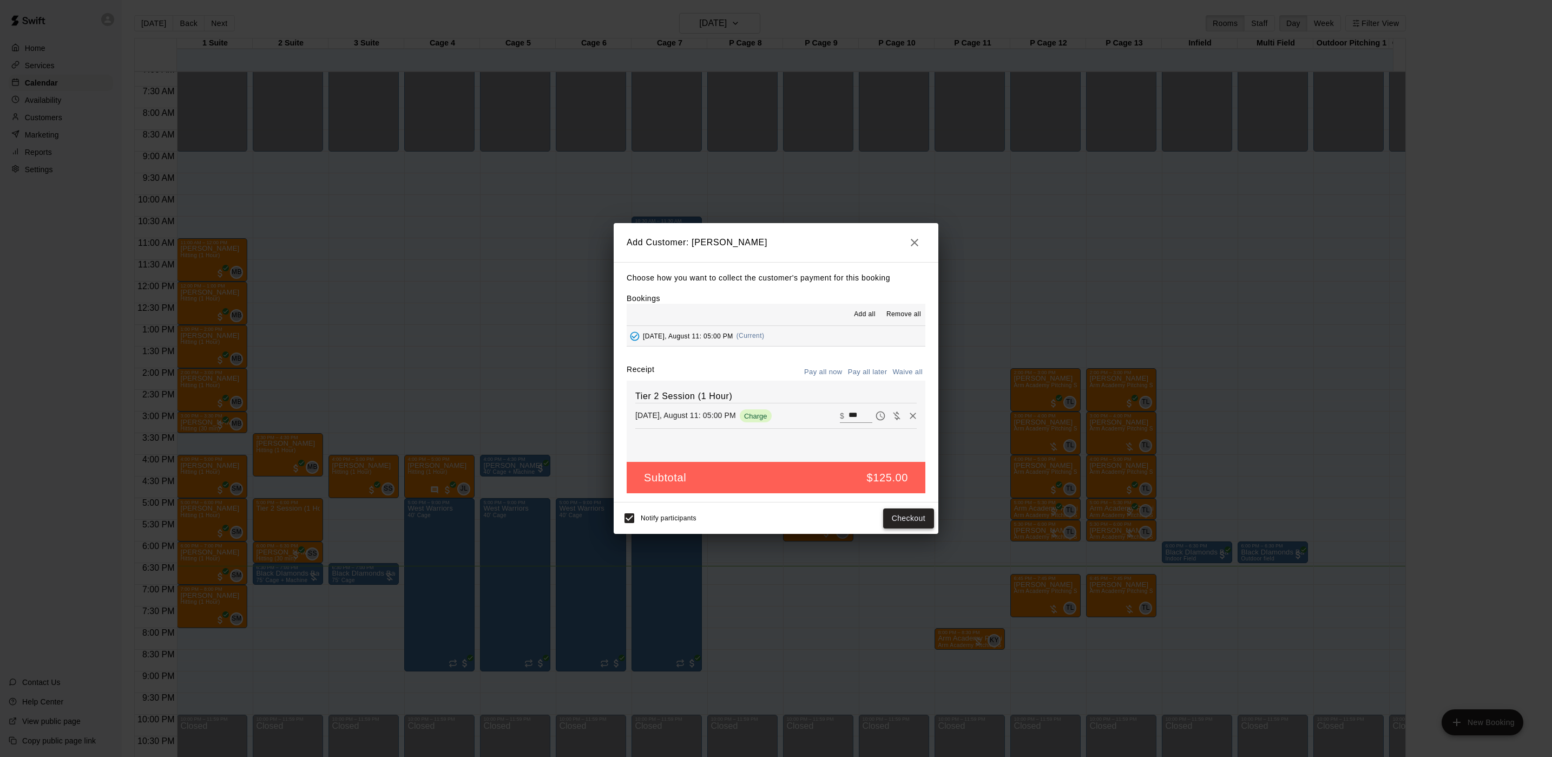
click at [898, 523] on button "Checkout" at bounding box center [908, 518] width 51 height 20
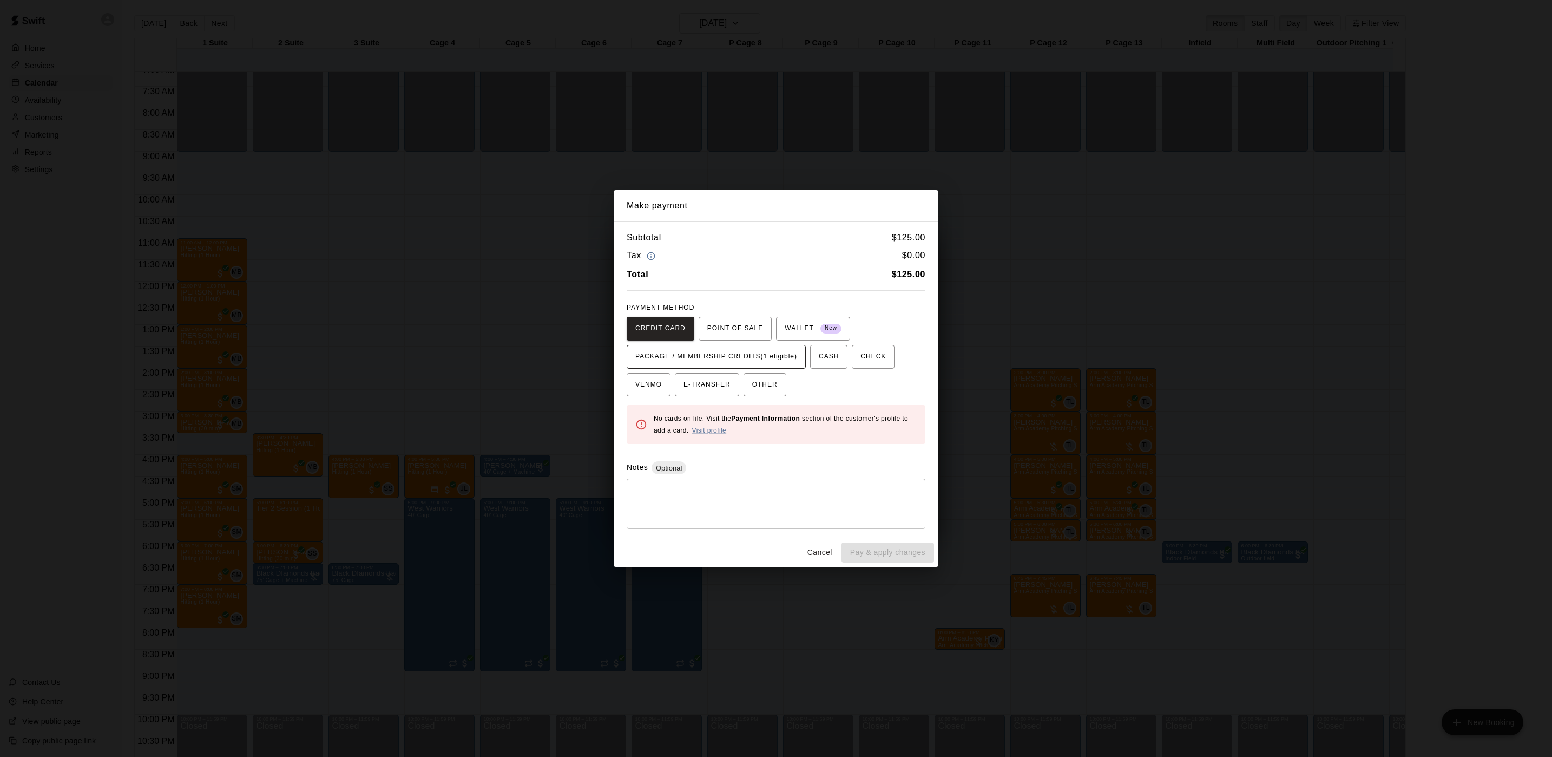
click at [723, 345] on div "CREDIT CARD POINT OF SALE WALLET New PACKAGE / MEMBERSHIP CREDITS (1 eligible) …" at bounding box center [776, 357] width 299 height 80
click at [725, 363] on span "PACKAGE / MEMBERSHIP CREDITS (1 eligible)" at bounding box center [716, 356] width 162 height 17
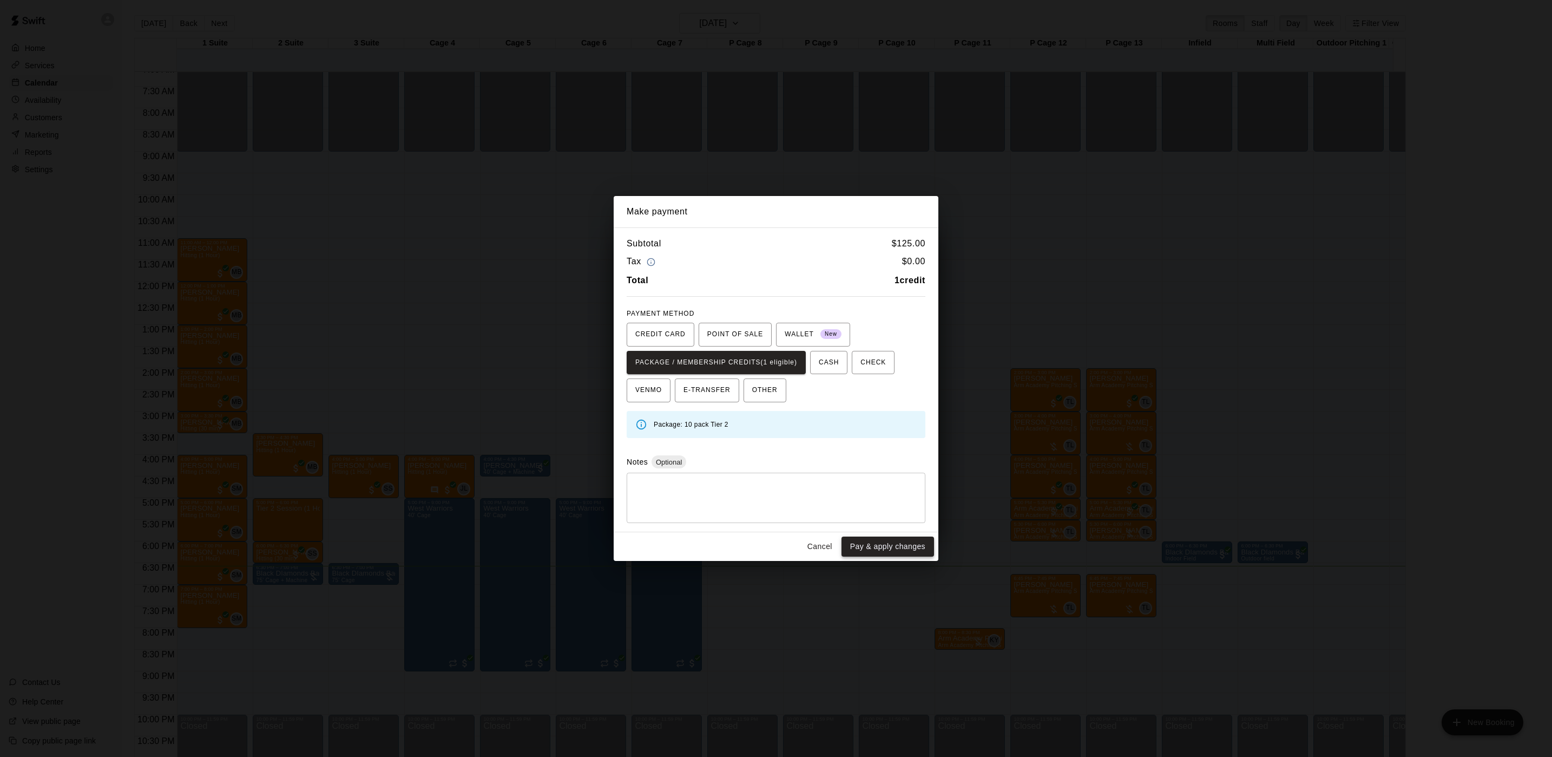
click at [865, 554] on button "Pay & apply changes" at bounding box center [888, 546] width 93 height 20
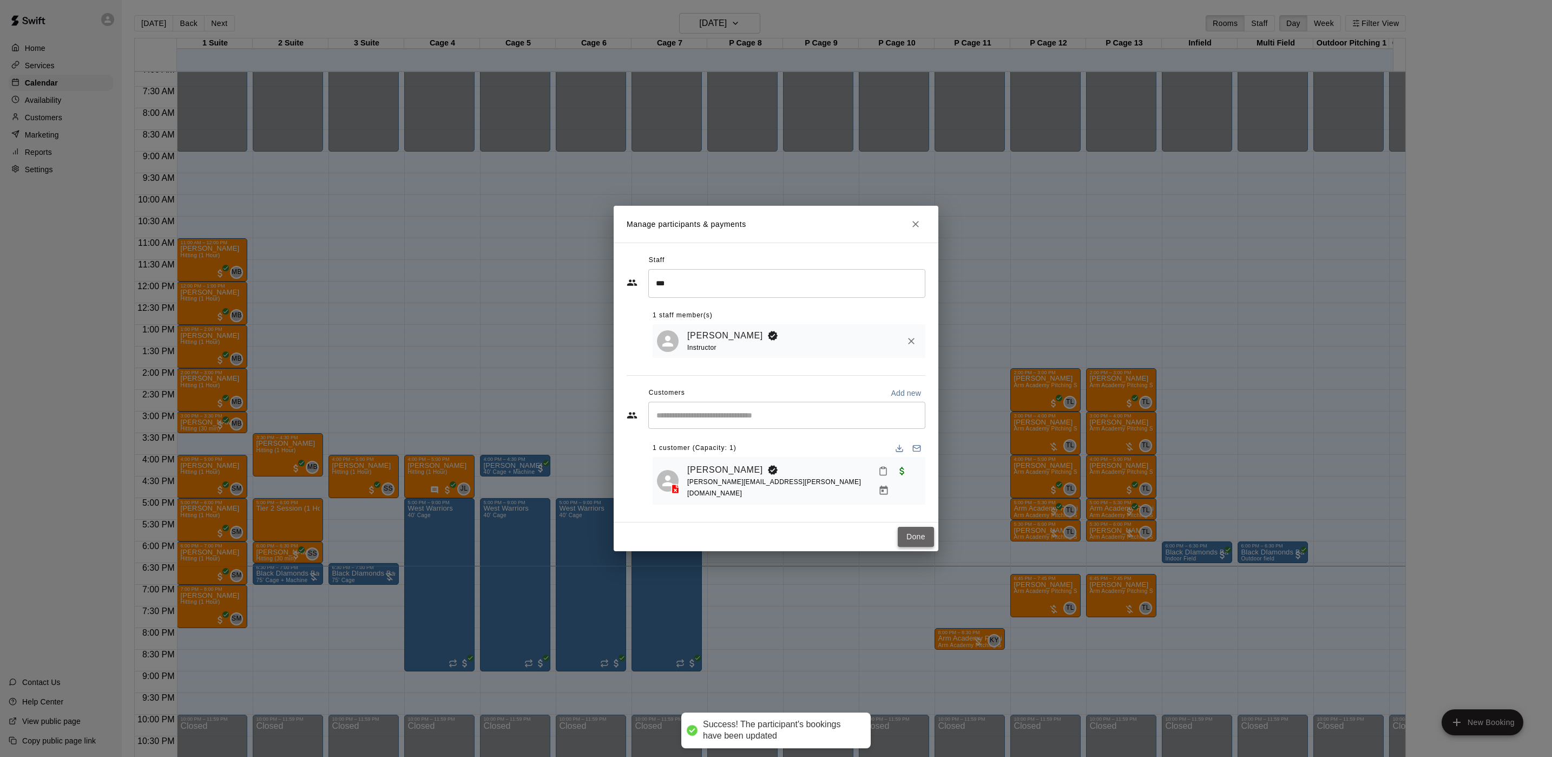
click at [928, 536] on button "Done" at bounding box center [916, 537] width 36 height 20
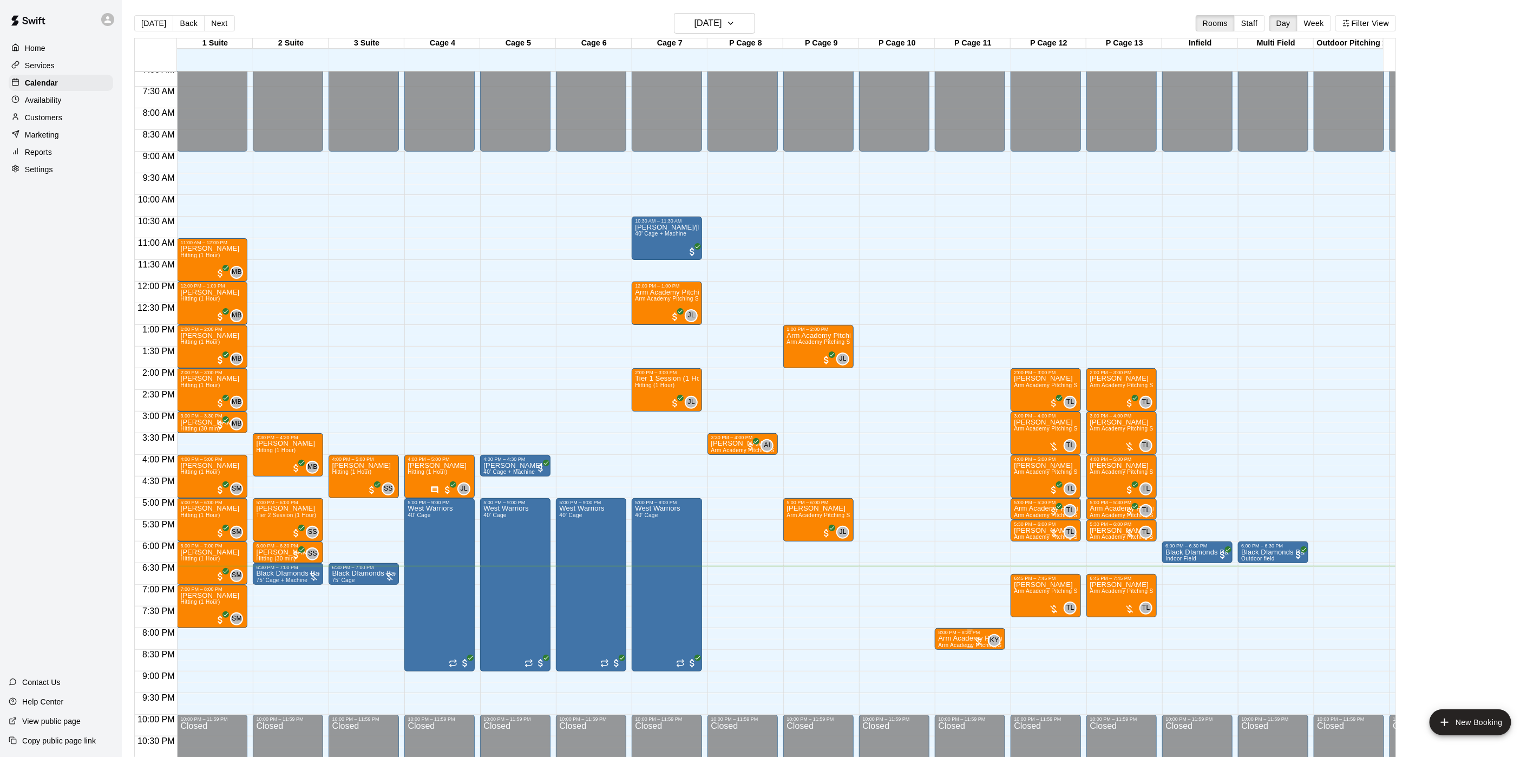
click at [968, 634] on div "8:00 PM – 8:30 PM" at bounding box center [970, 631] width 64 height 5
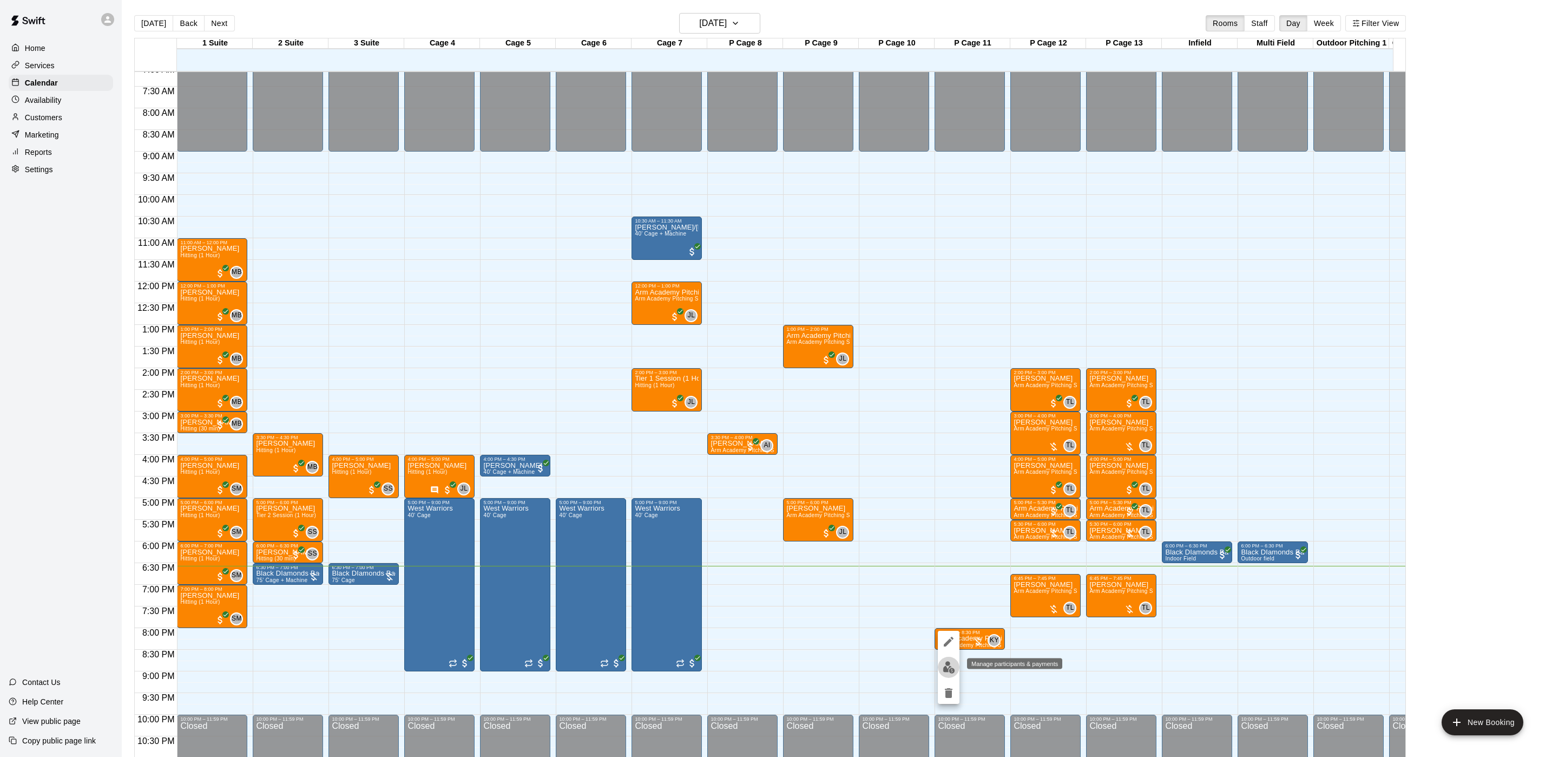
click at [948, 665] on img "edit" at bounding box center [949, 667] width 12 height 12
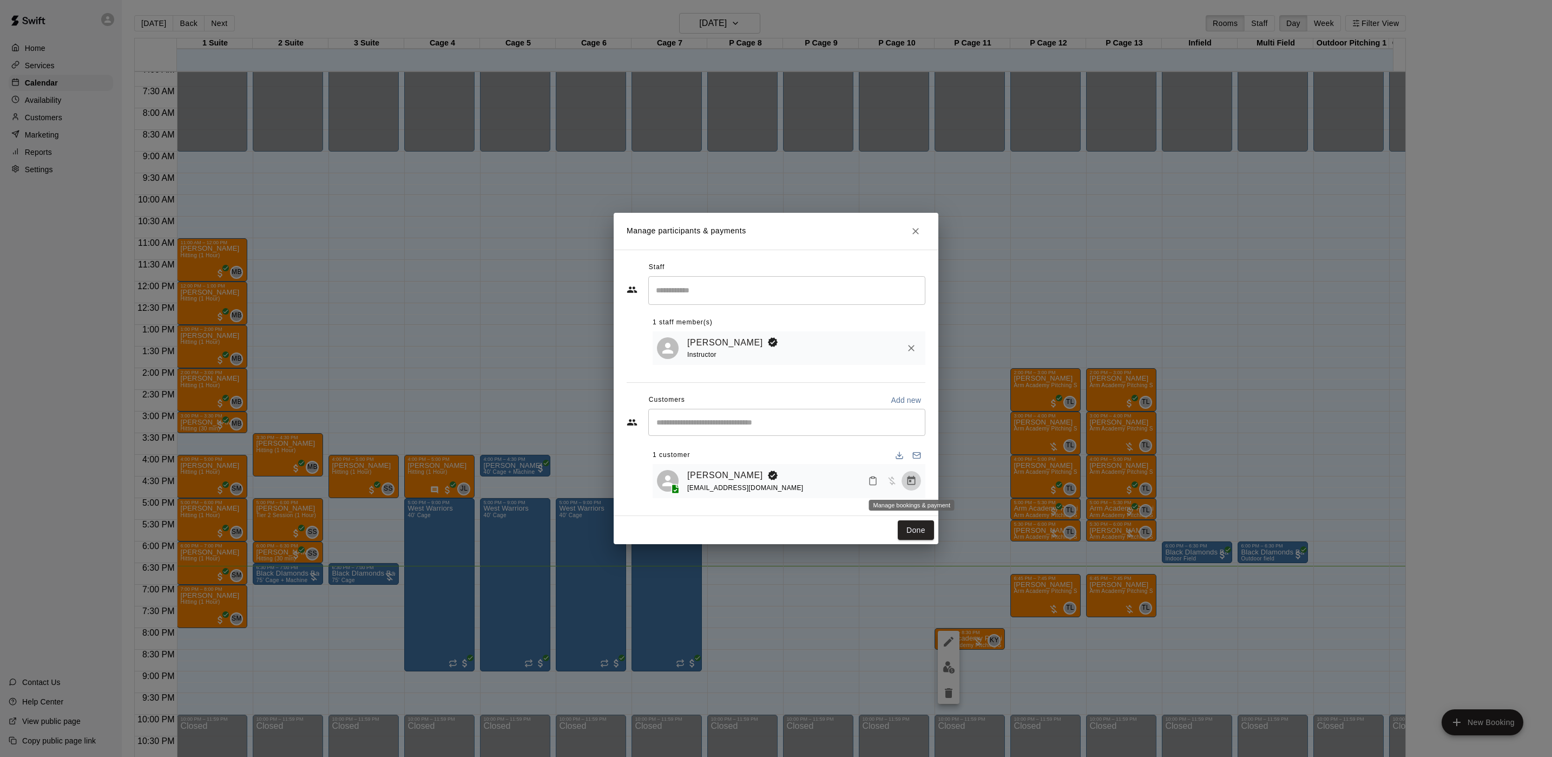
click at [917, 476] on button "Manage bookings & payment" at bounding box center [911, 480] width 19 height 19
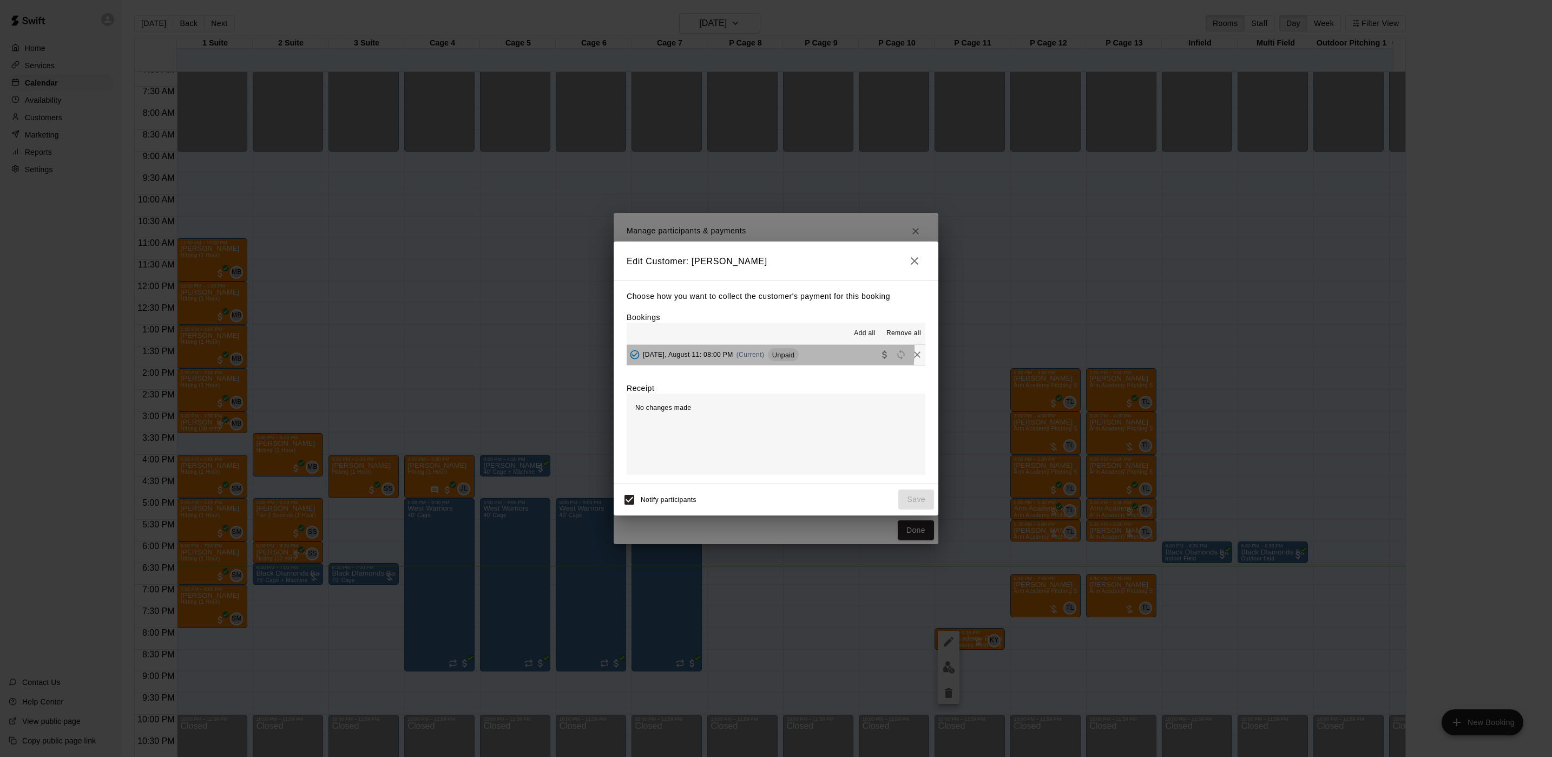
click at [734, 350] on div "[DATE], August 11: 08:00 PM (Current) Unpaid" at bounding box center [713, 354] width 172 height 16
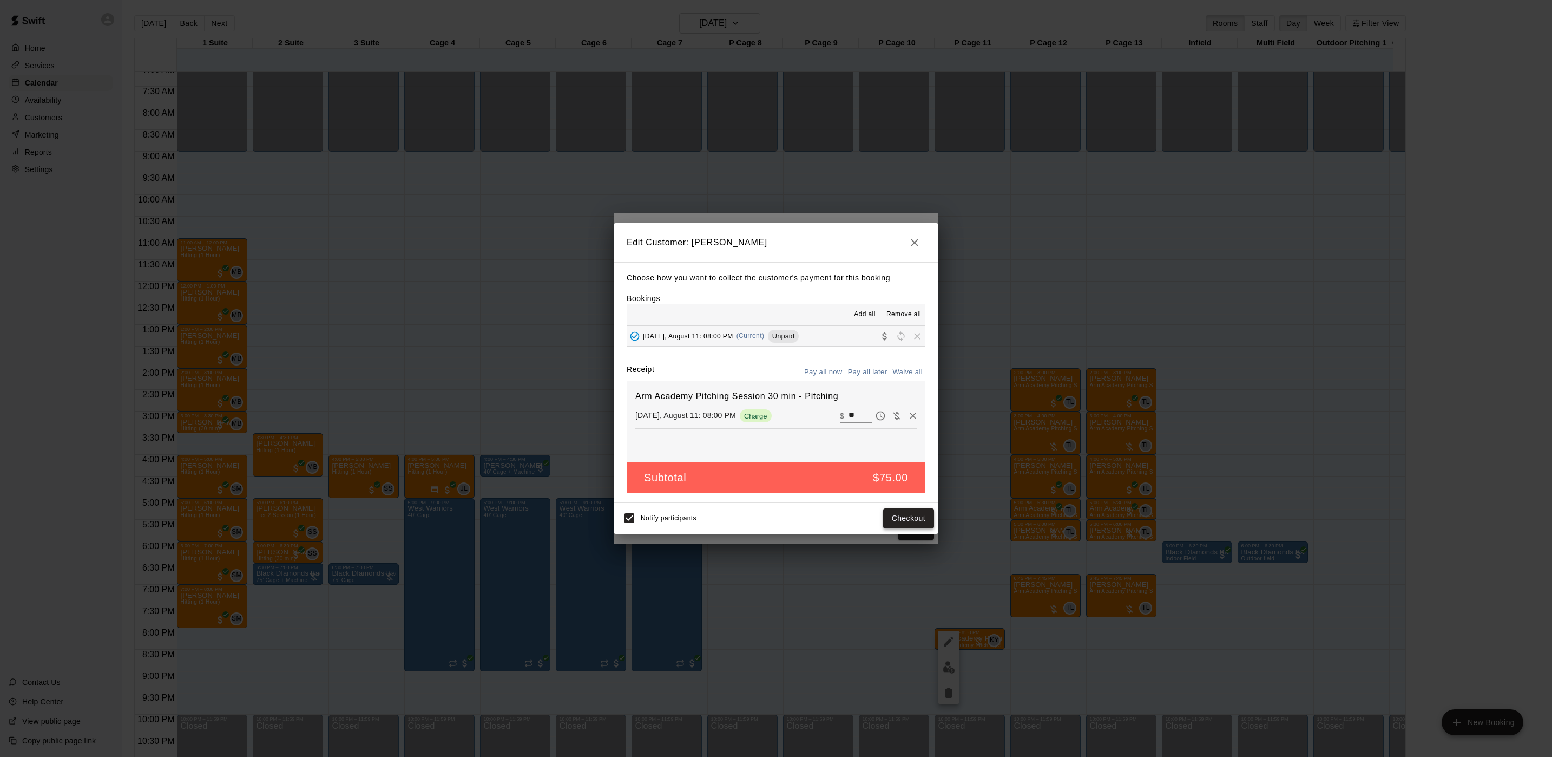
click at [887, 520] on button "Checkout" at bounding box center [908, 518] width 51 height 20
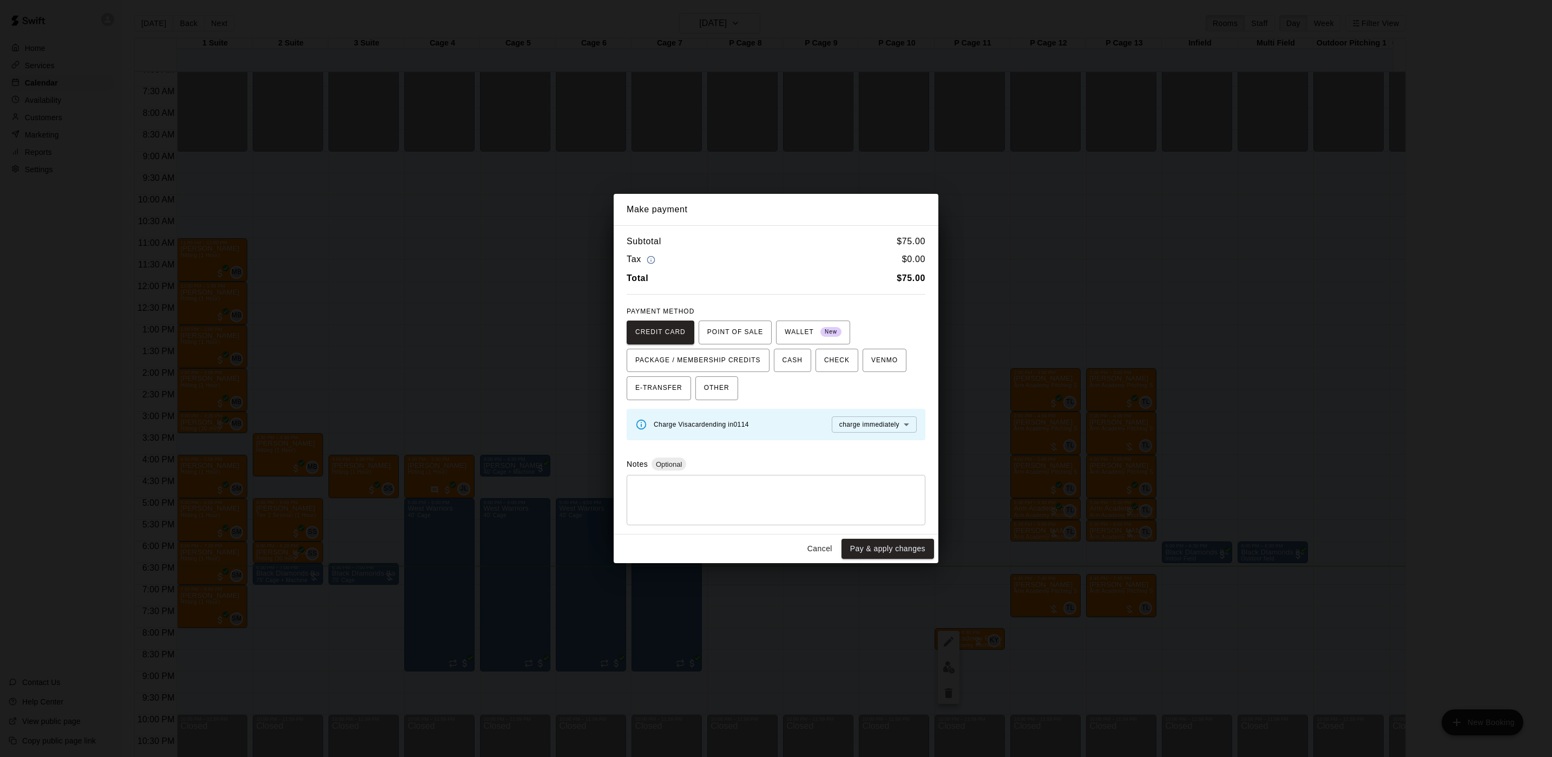
click at [739, 167] on div "Make payment Subtotal $ 75.00 Tax $ 0.00 Total $ 75.00 PAYMENT METHOD CREDIT CA…" at bounding box center [776, 378] width 1552 height 757
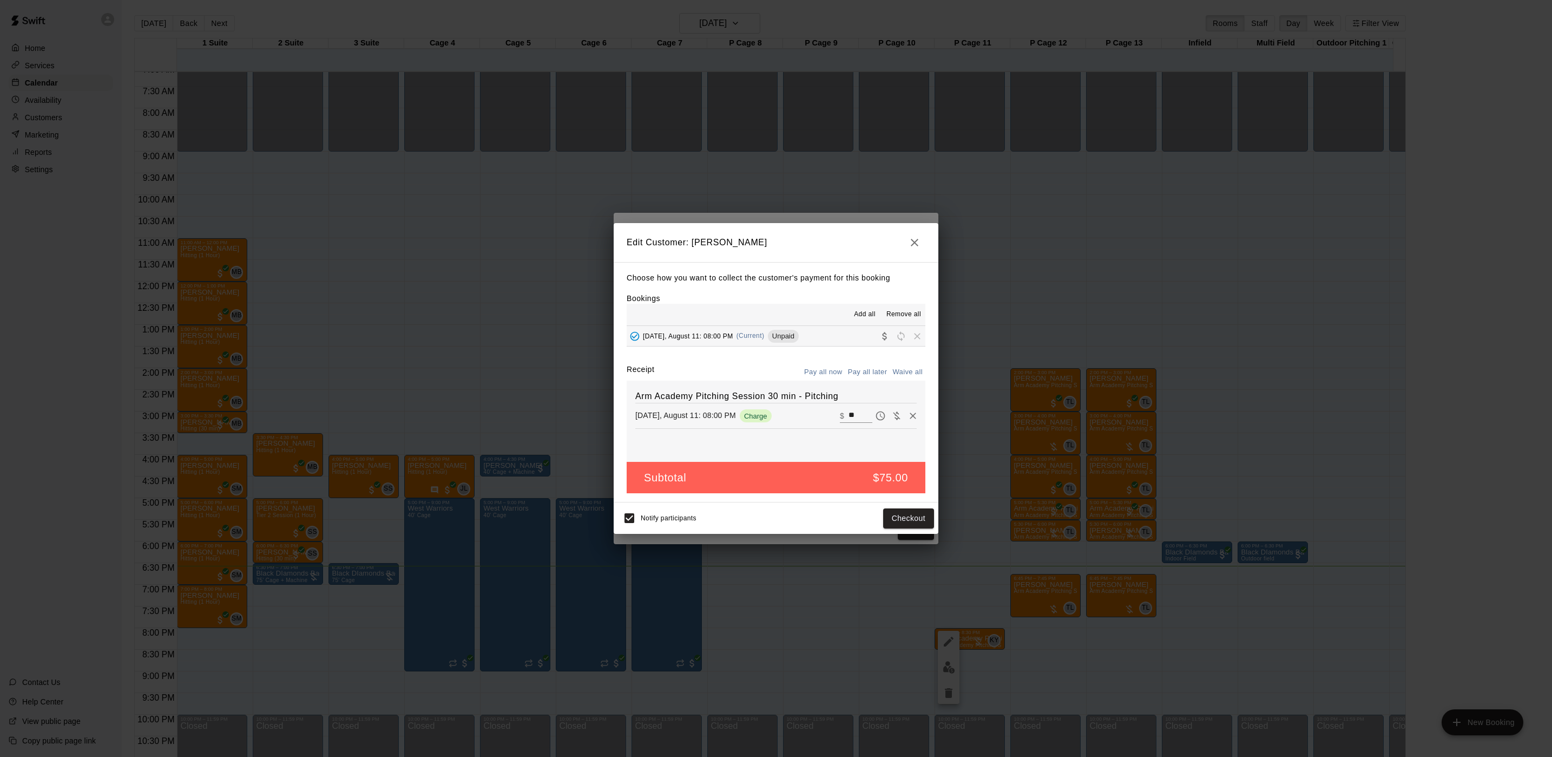
click at [739, 167] on div "Make payment Subtotal $ 75.00 Tax $ 0.00 Total $ 75.00 PAYMENT METHOD CREDIT CA…" at bounding box center [776, 378] width 1552 height 757
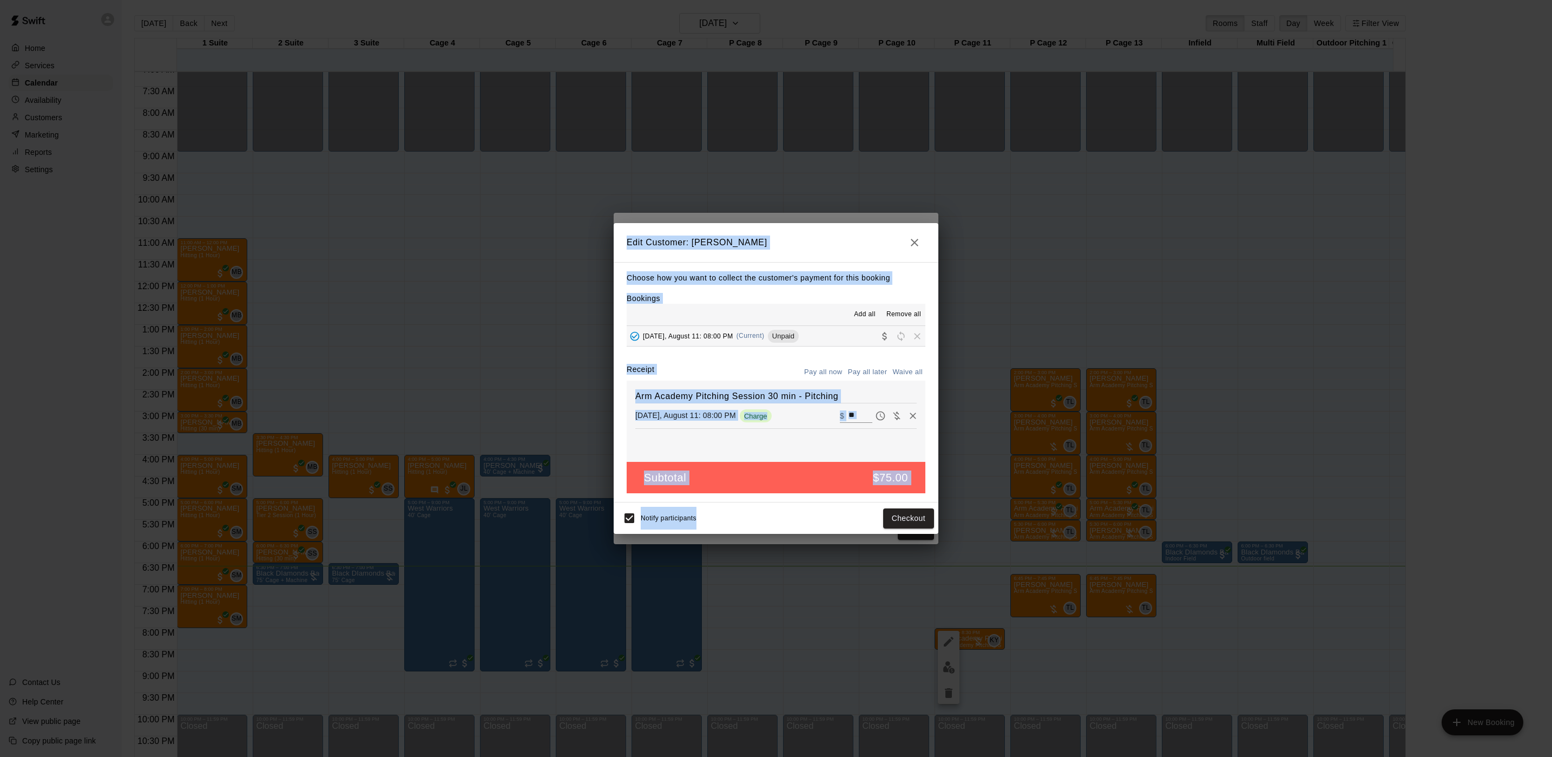
click at [739, 169] on div "Edit Customer: [PERSON_NAME] Choose how you want to collect the customer's paym…" at bounding box center [776, 378] width 1552 height 757
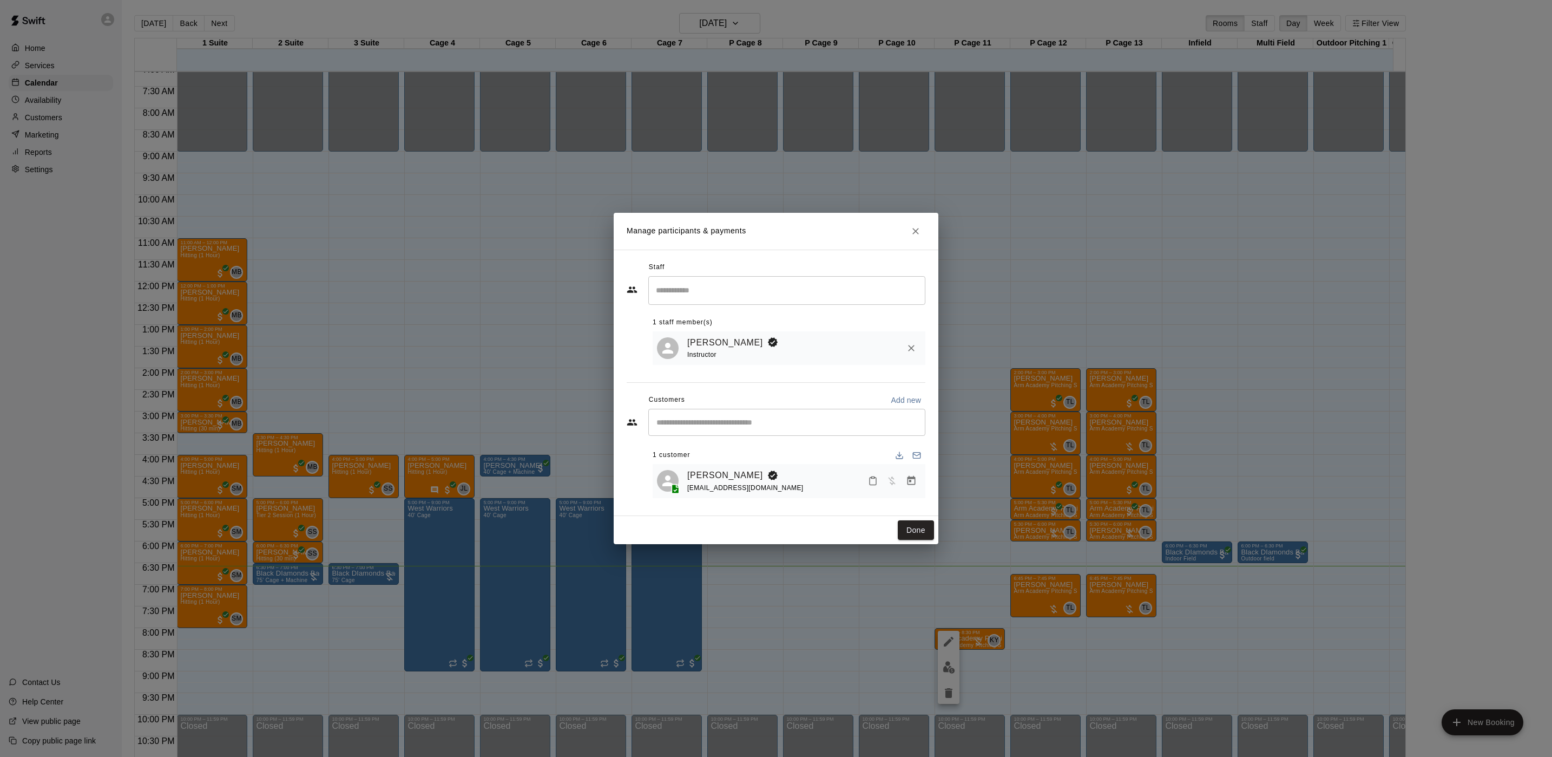
click at [738, 171] on div "Manage participants & payments Staff ​ 1 staff member(s) [PERSON_NAME] Instruct…" at bounding box center [776, 378] width 1552 height 757
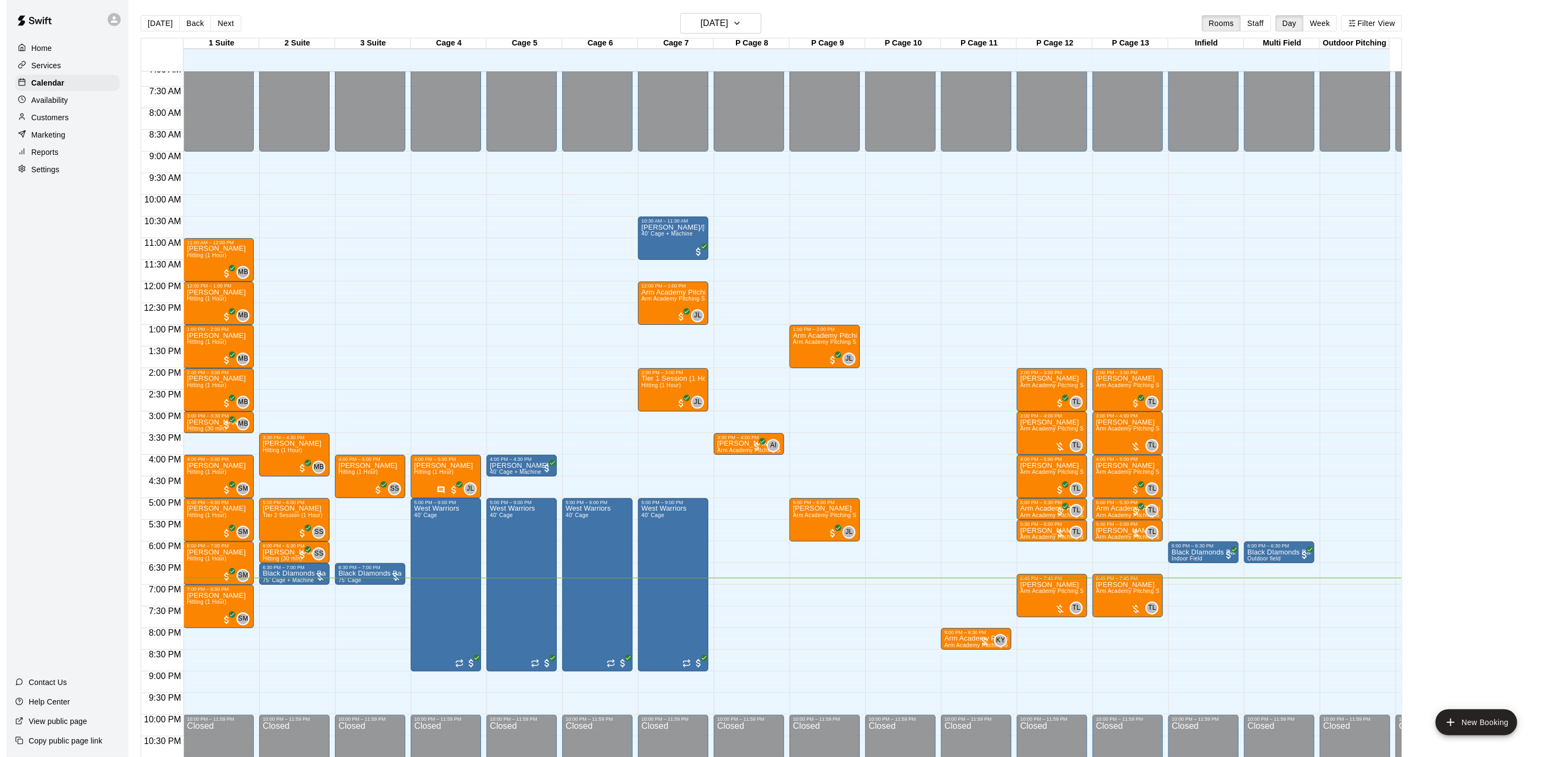
scroll to position [17, 0]
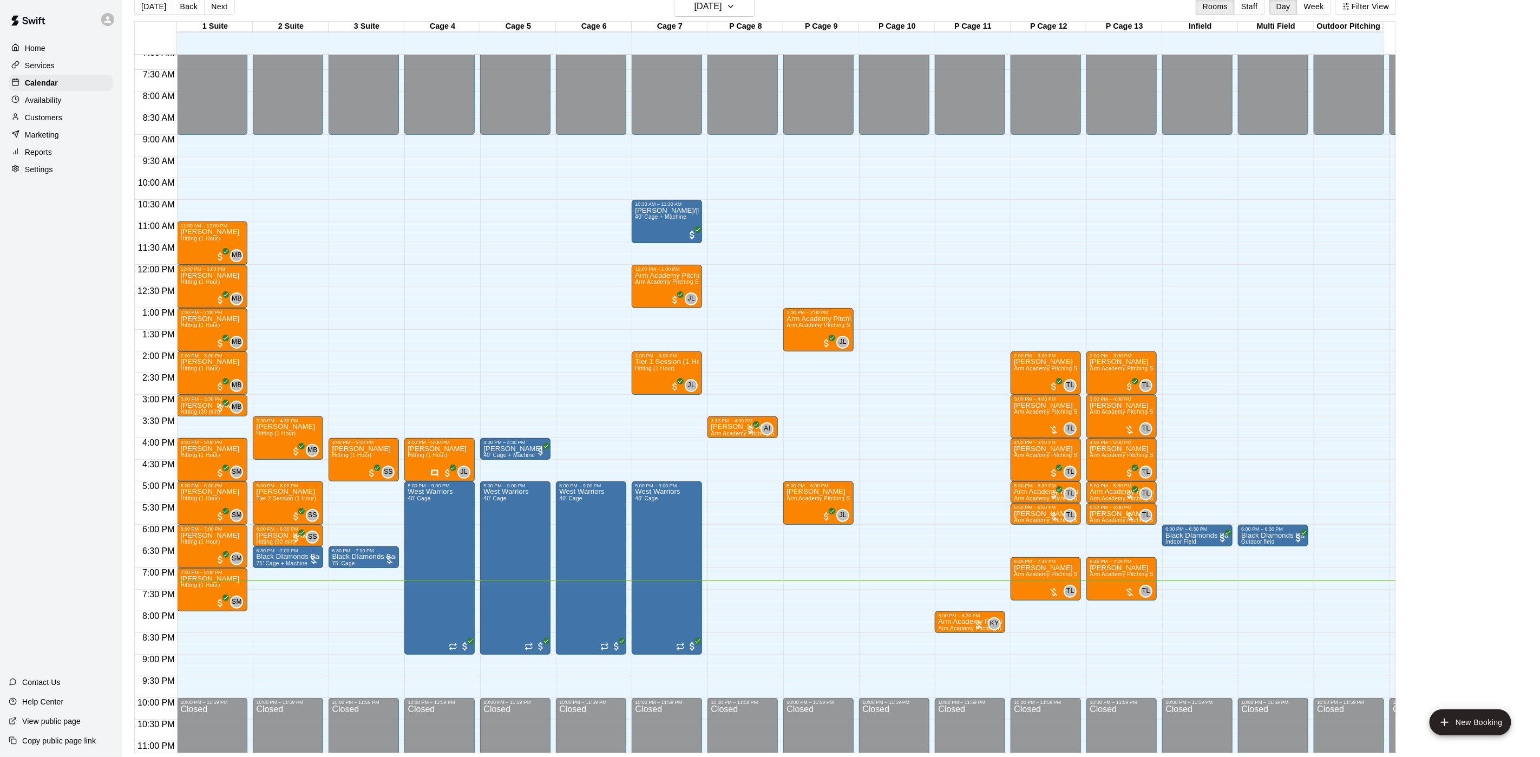
drag, startPoint x: 177, startPoint y: 112, endPoint x: 222, endPoint y: 16, distance: 106.0
click at [222, 16] on div "[DATE] Back [DATE][DATE] Rooms Staff Day Week Filter View" at bounding box center [765, 8] width 1262 height 25
click at [221, 11] on button "Next" at bounding box center [219, 6] width 30 height 16
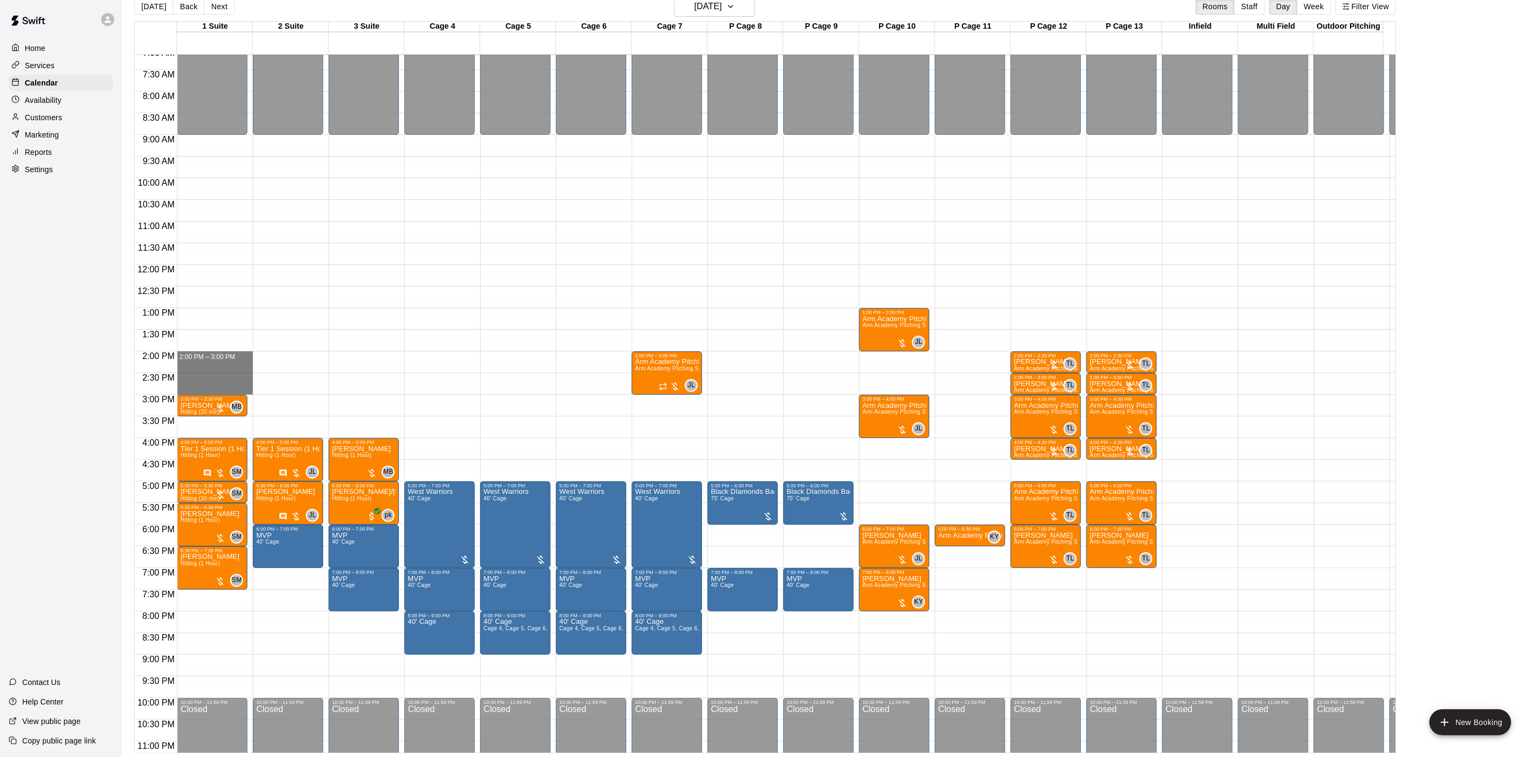
drag, startPoint x: 232, startPoint y: 356, endPoint x: 229, endPoint y: 391, distance: 35.3
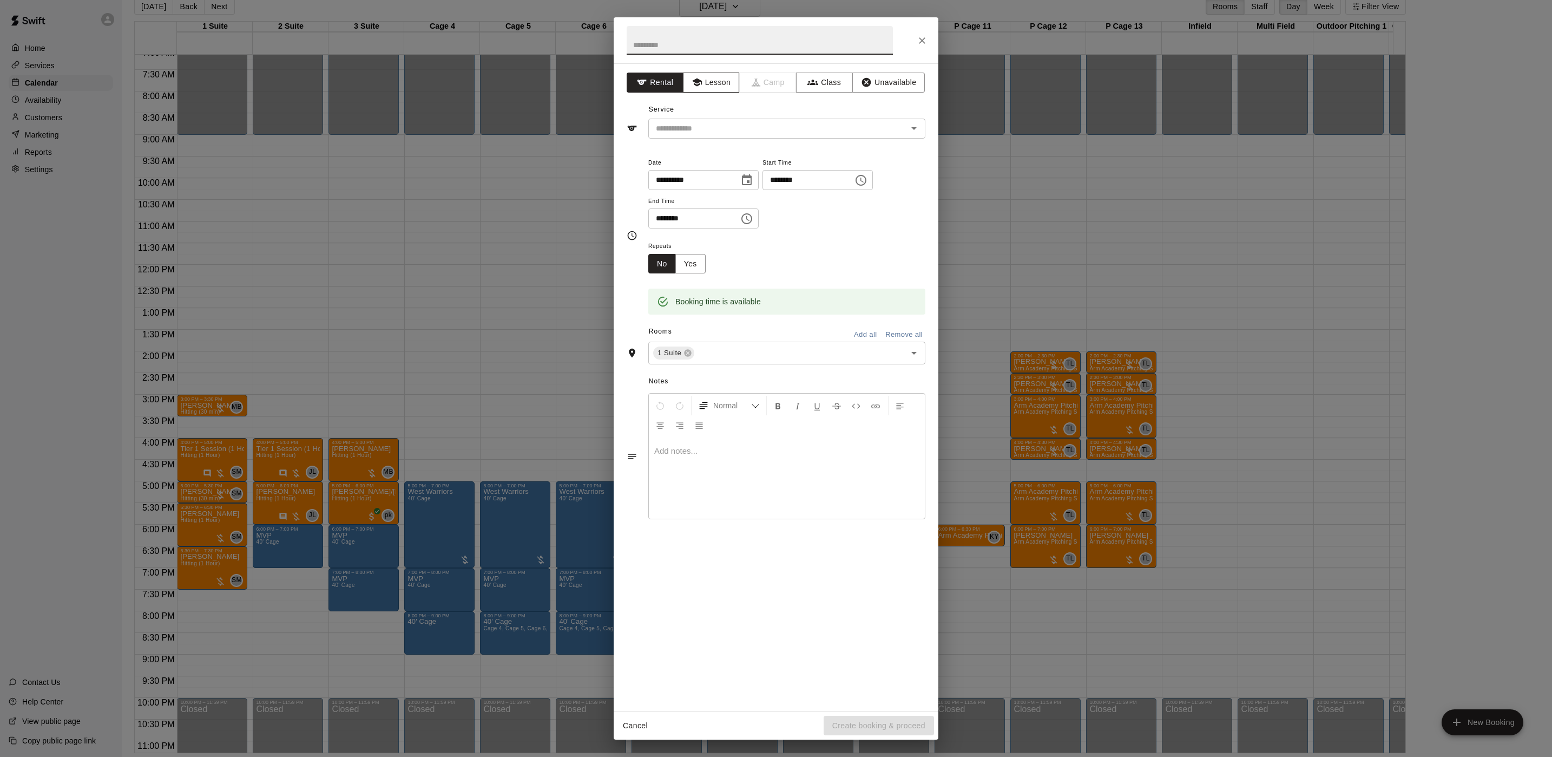
click at [723, 86] on button "Lesson" at bounding box center [711, 83] width 57 height 20
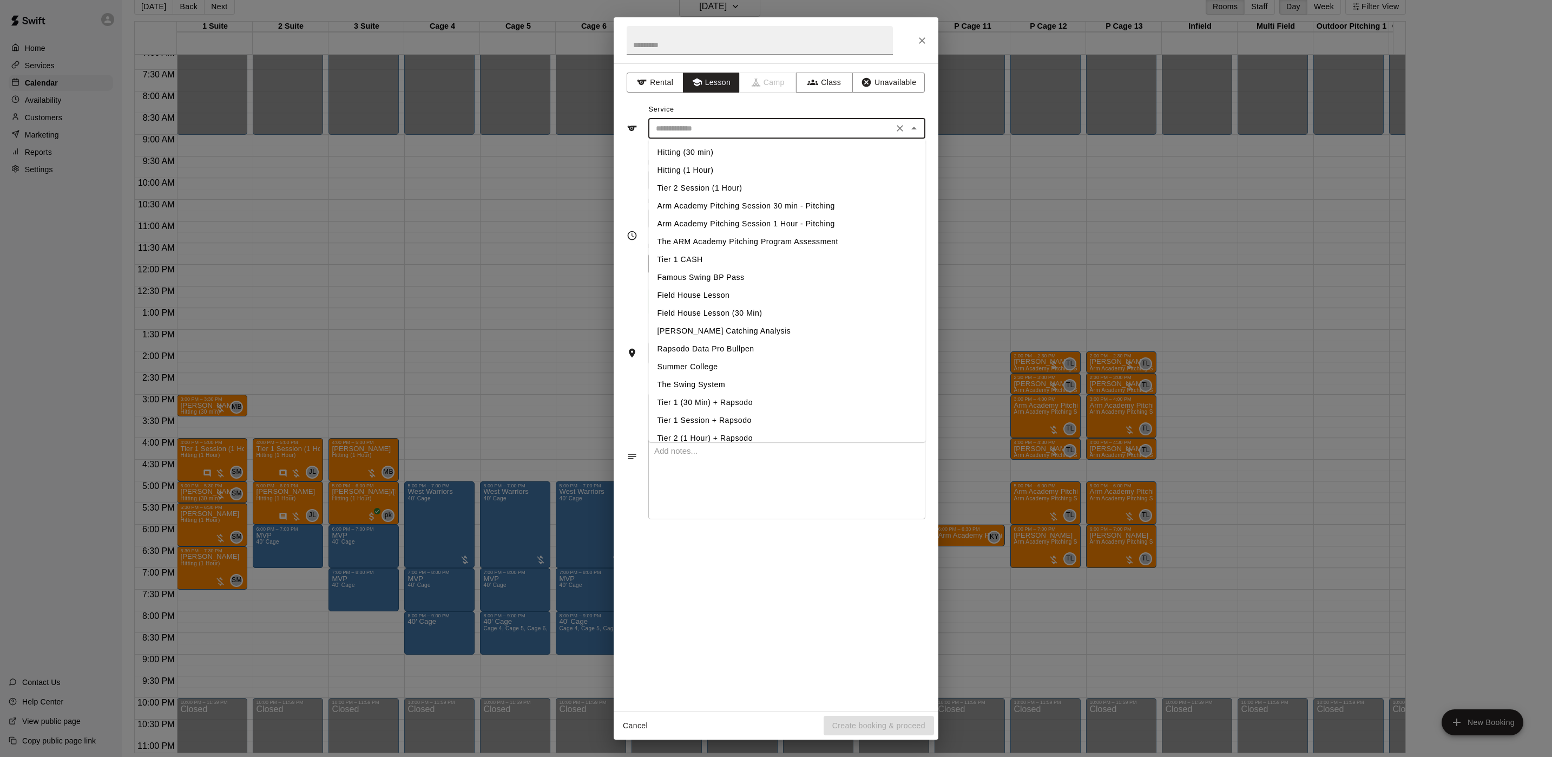
click at [721, 123] on input "text" at bounding box center [771, 129] width 239 height 14
click at [713, 174] on li "Hitting (1 Hour)" at bounding box center [787, 170] width 277 height 18
type input "**********"
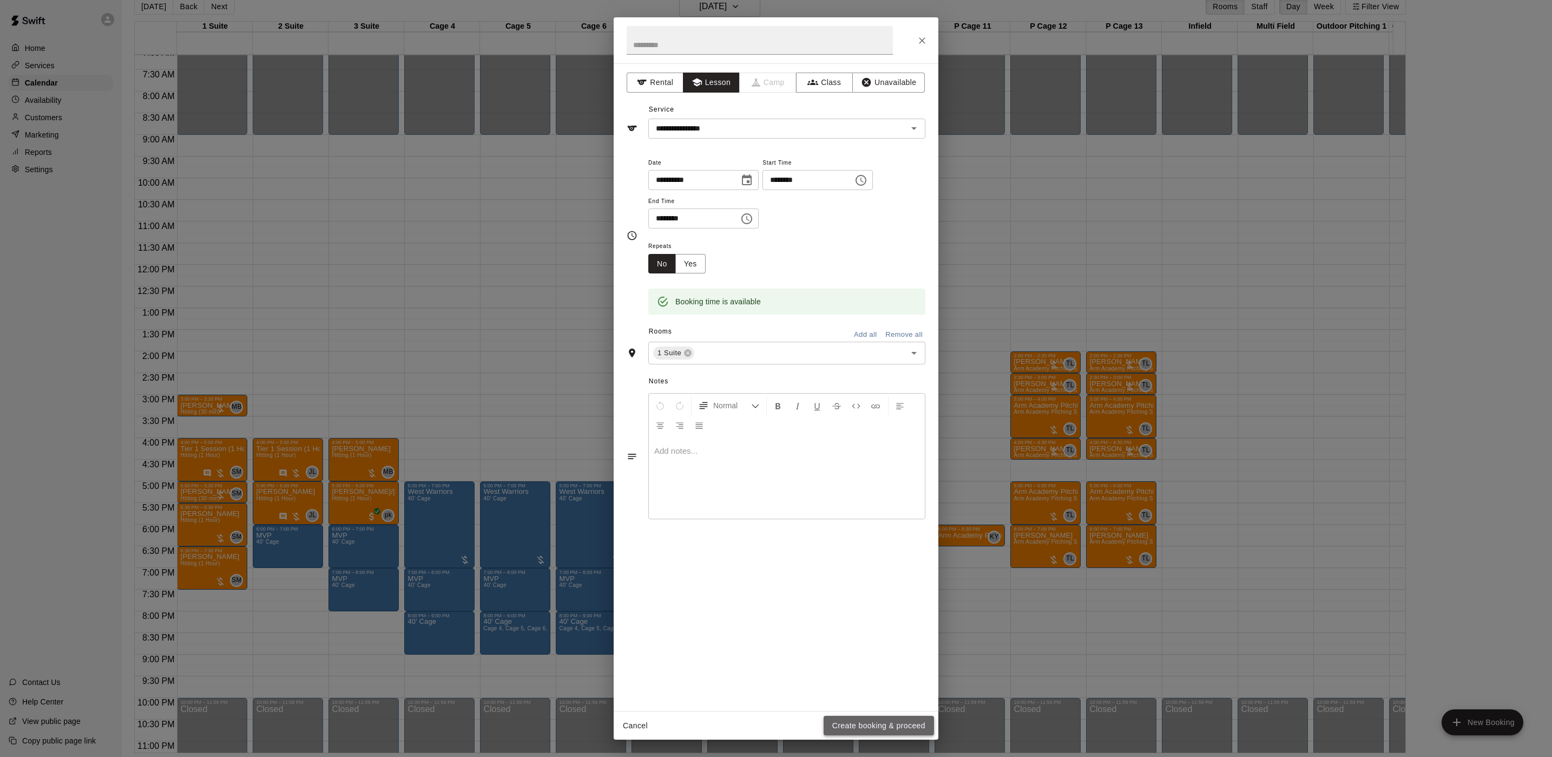
click at [902, 716] on button "Create booking & proceed" at bounding box center [879, 726] width 110 height 20
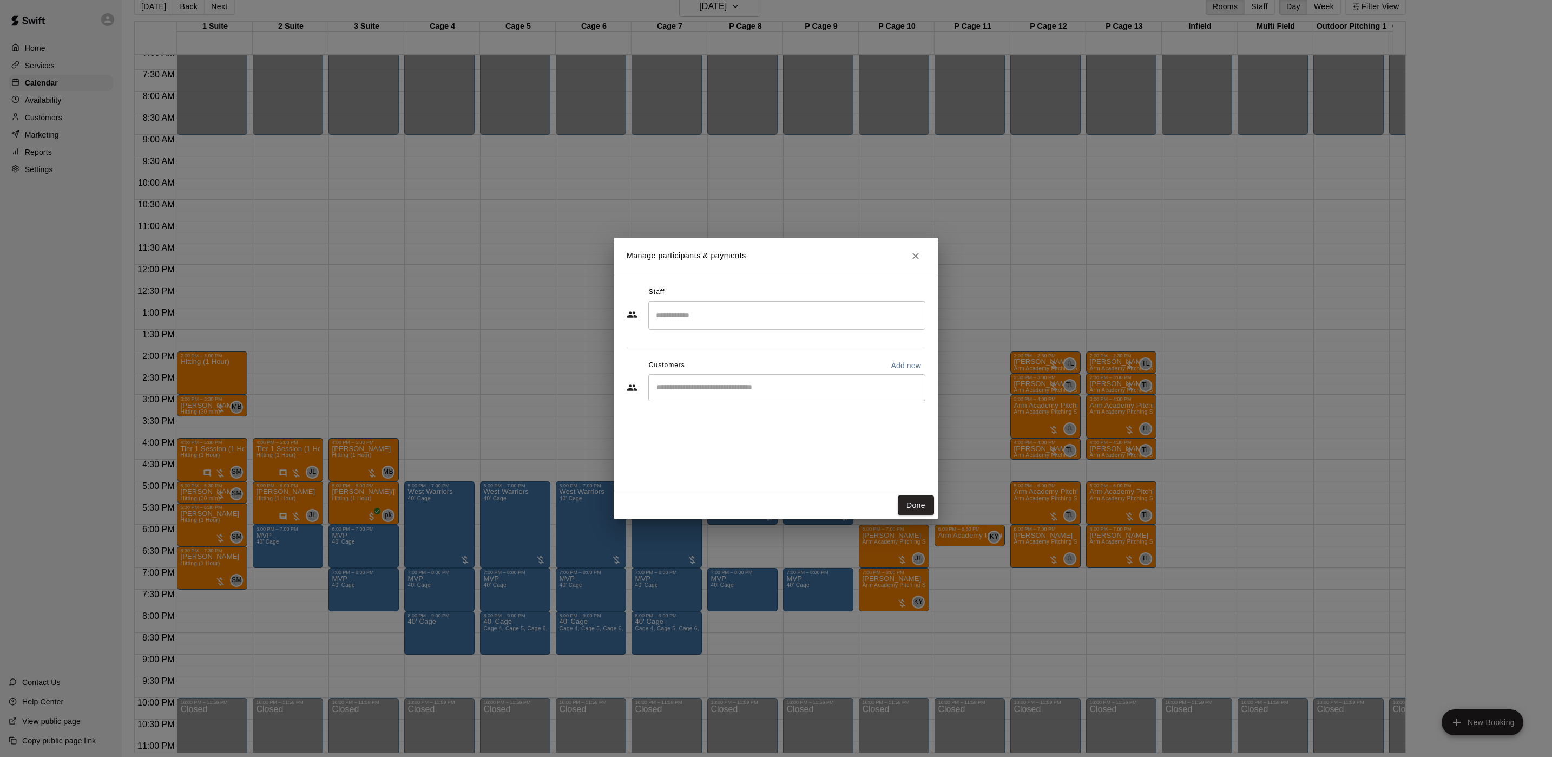
click at [702, 330] on div "Staff ​ Customers Add new ​" at bounding box center [776, 348] width 299 height 128
click at [700, 319] on input "Search staff" at bounding box center [786, 315] width 267 height 19
click at [734, 336] on li "[PERSON_NAME] Instructor" at bounding box center [787, 348] width 277 height 37
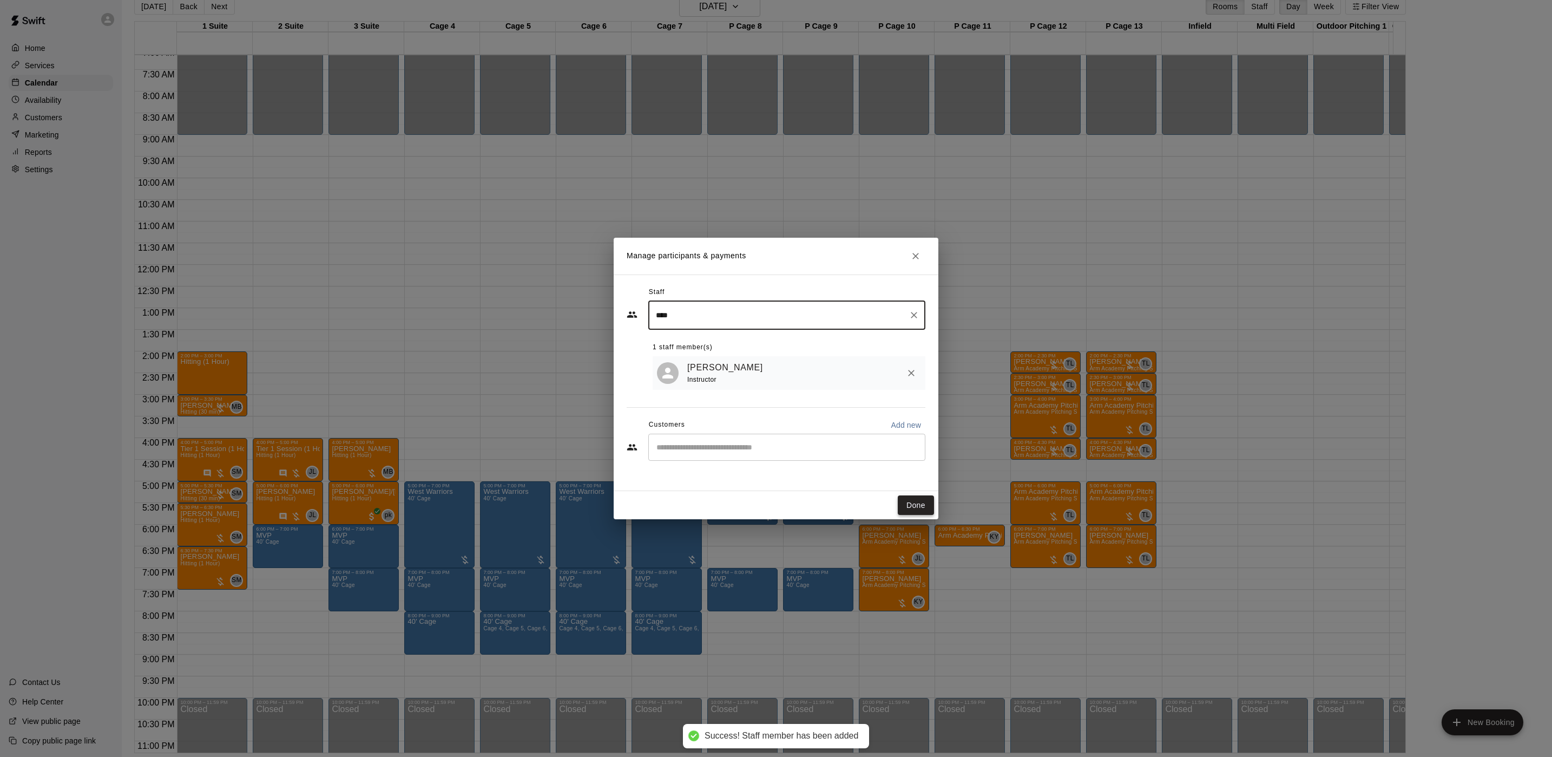
type input "****"
click at [932, 507] on button "Done" at bounding box center [916, 505] width 36 height 20
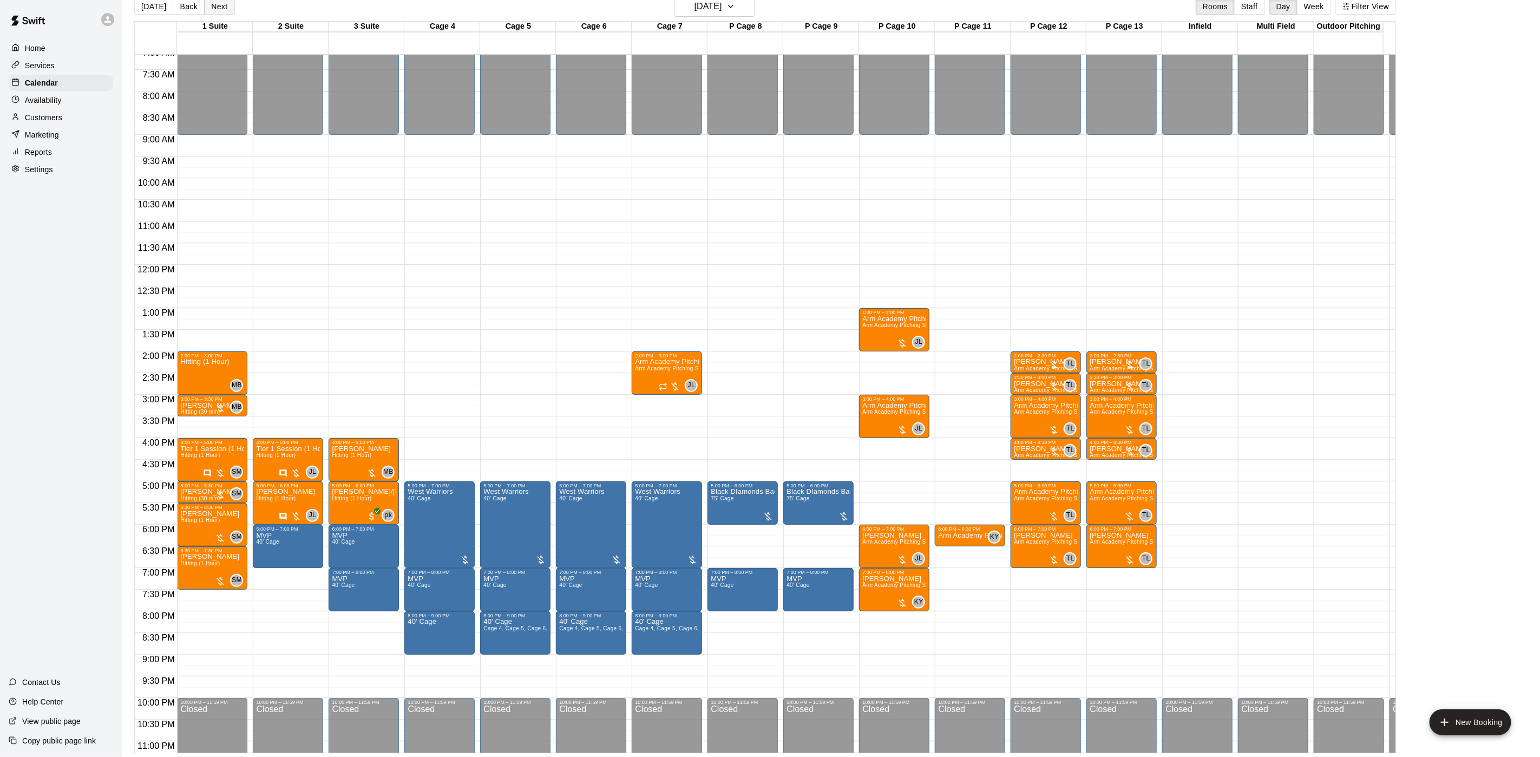
click at [214, 10] on button "Next" at bounding box center [219, 6] width 30 height 16
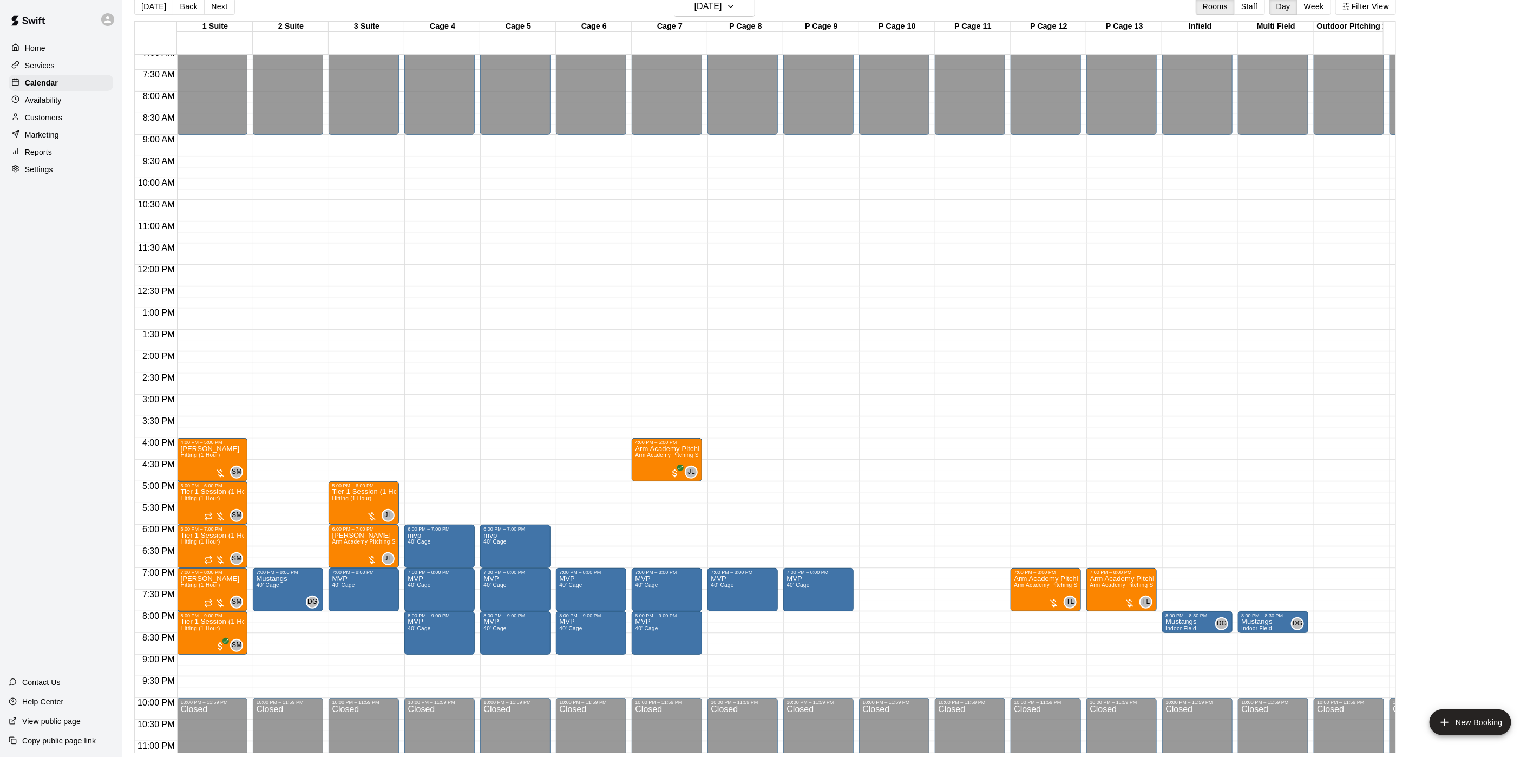
drag, startPoint x: 143, startPoint y: 8, endPoint x: 143, endPoint y: 0, distance: 8.1
click at [143, 8] on button "[DATE]" at bounding box center [153, 6] width 39 height 16
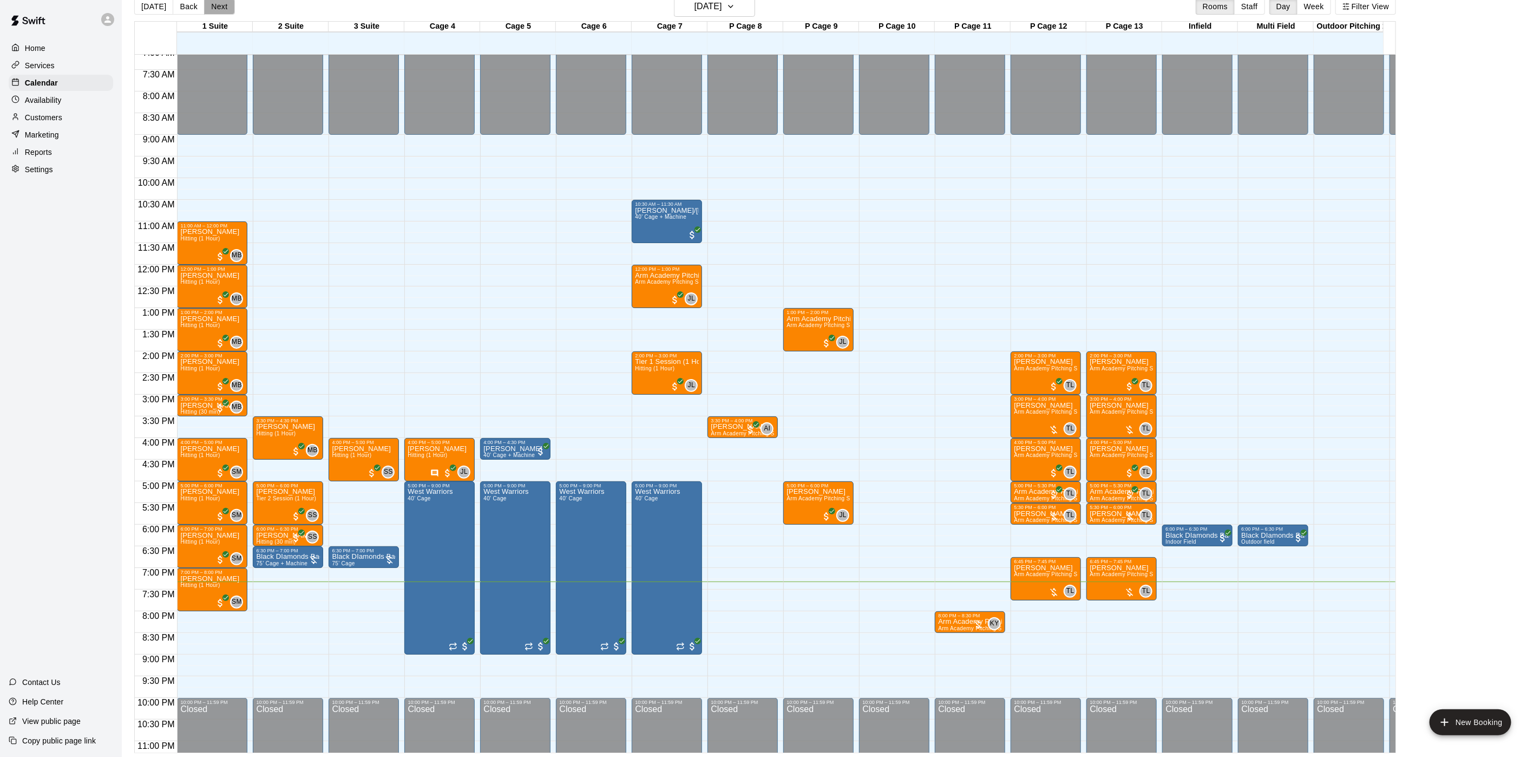
click at [215, 9] on button "Next" at bounding box center [219, 6] width 30 height 16
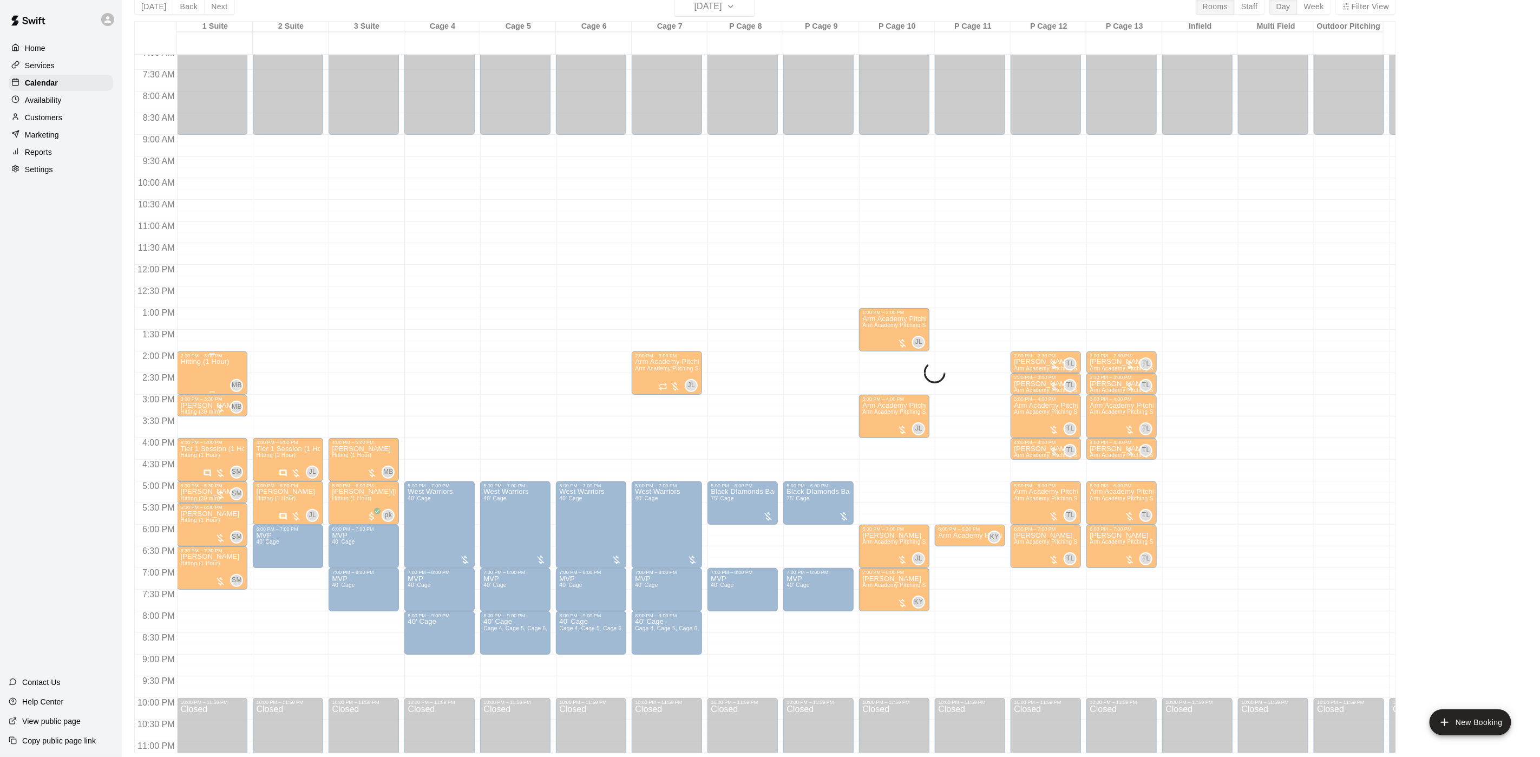
click at [218, 380] on div "Hitting (1 Hour)" at bounding box center [204, 736] width 49 height 757
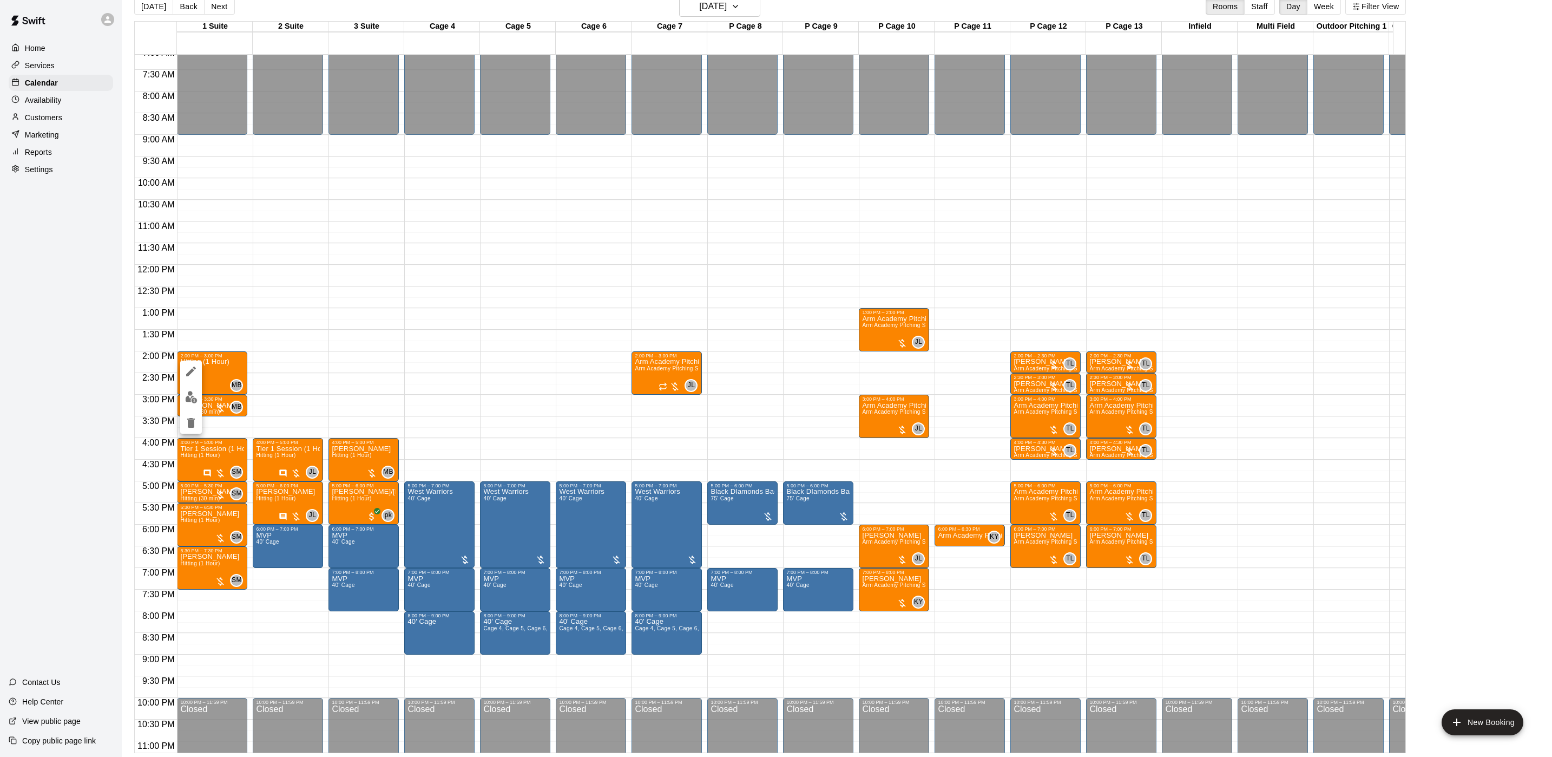
click at [166, 406] on div at bounding box center [776, 378] width 1552 height 757
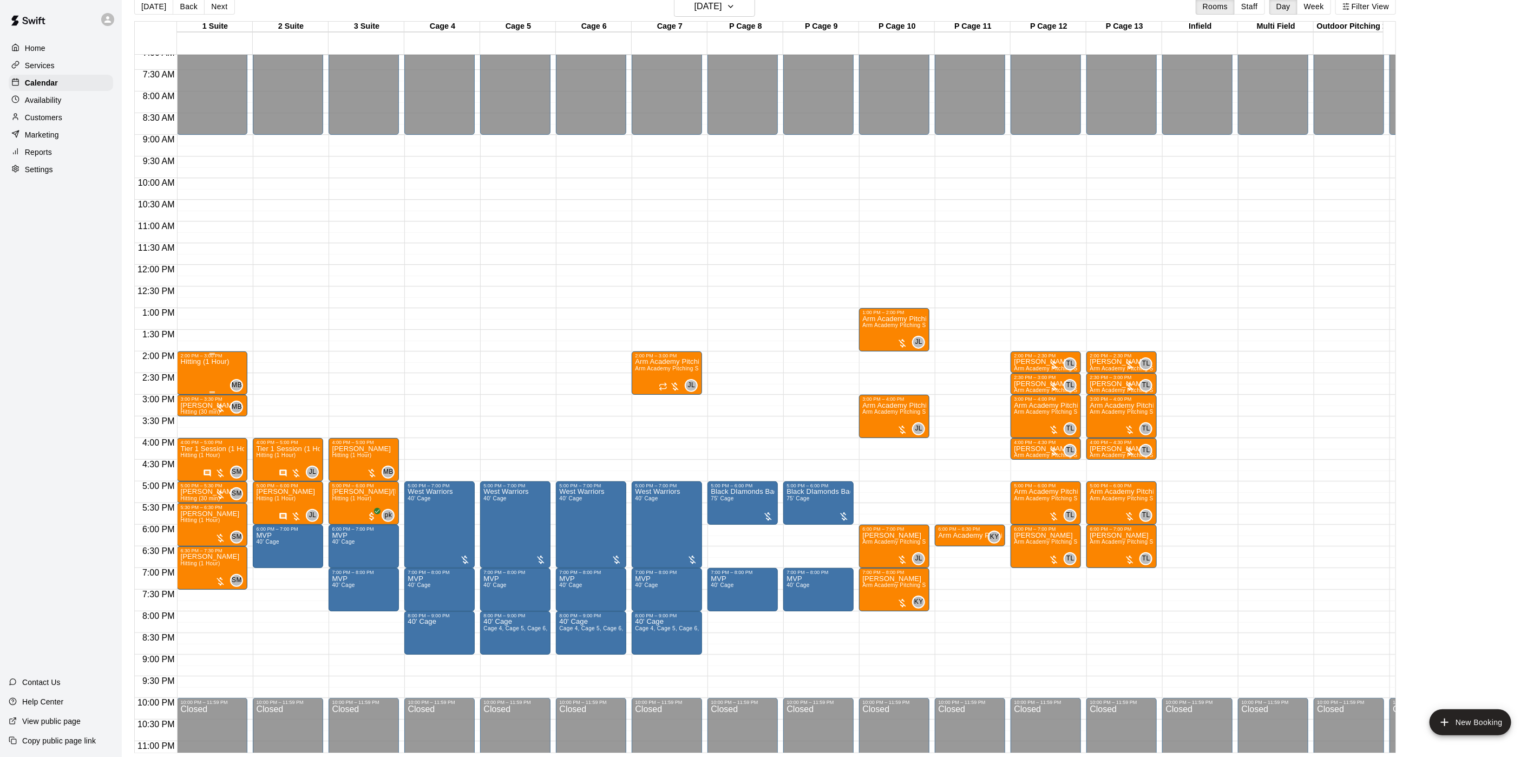
click at [192, 386] on div "Hitting (1 Hour)" at bounding box center [204, 736] width 49 height 757
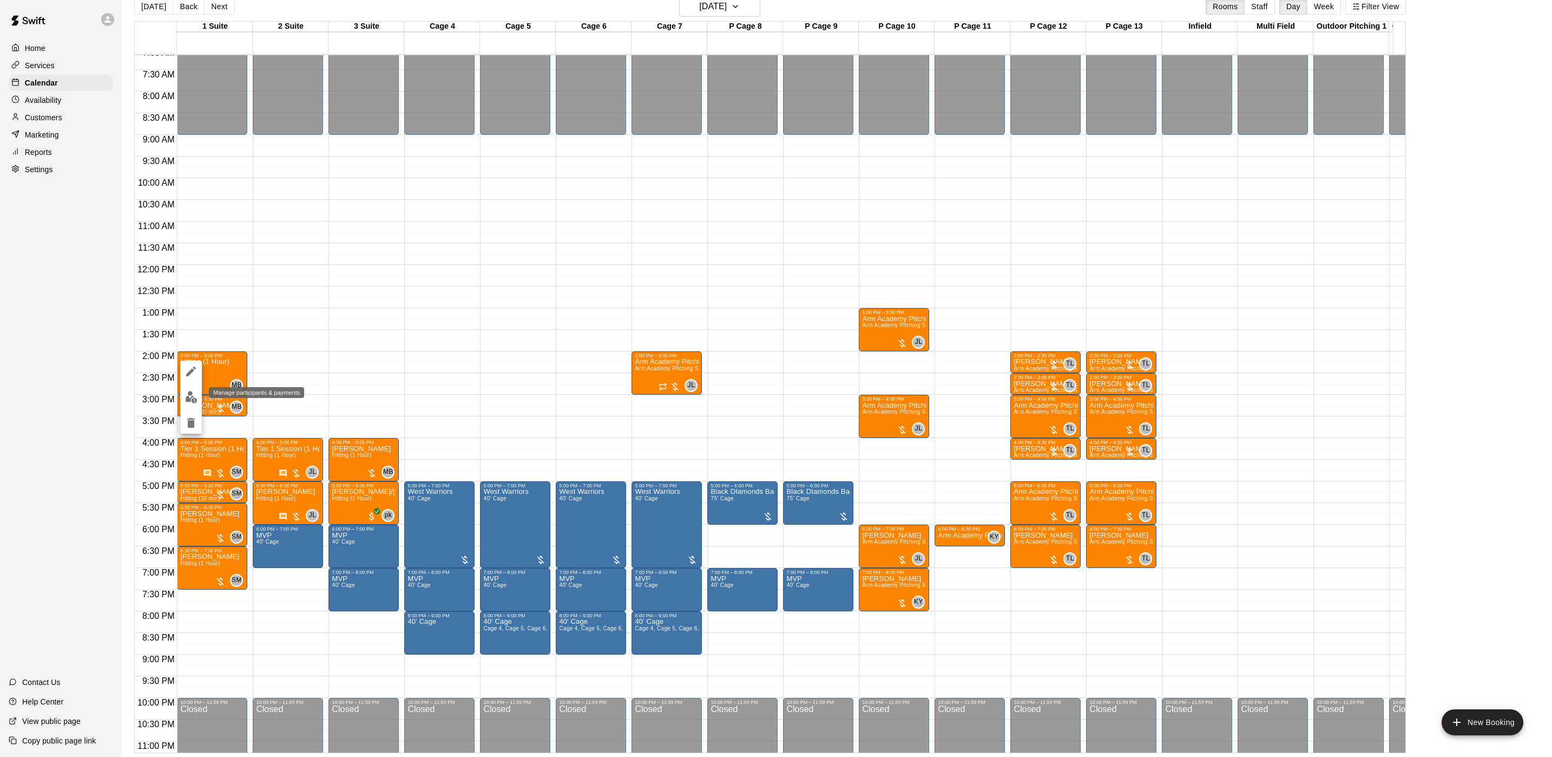
click at [191, 393] on img "edit" at bounding box center [191, 397] width 12 height 12
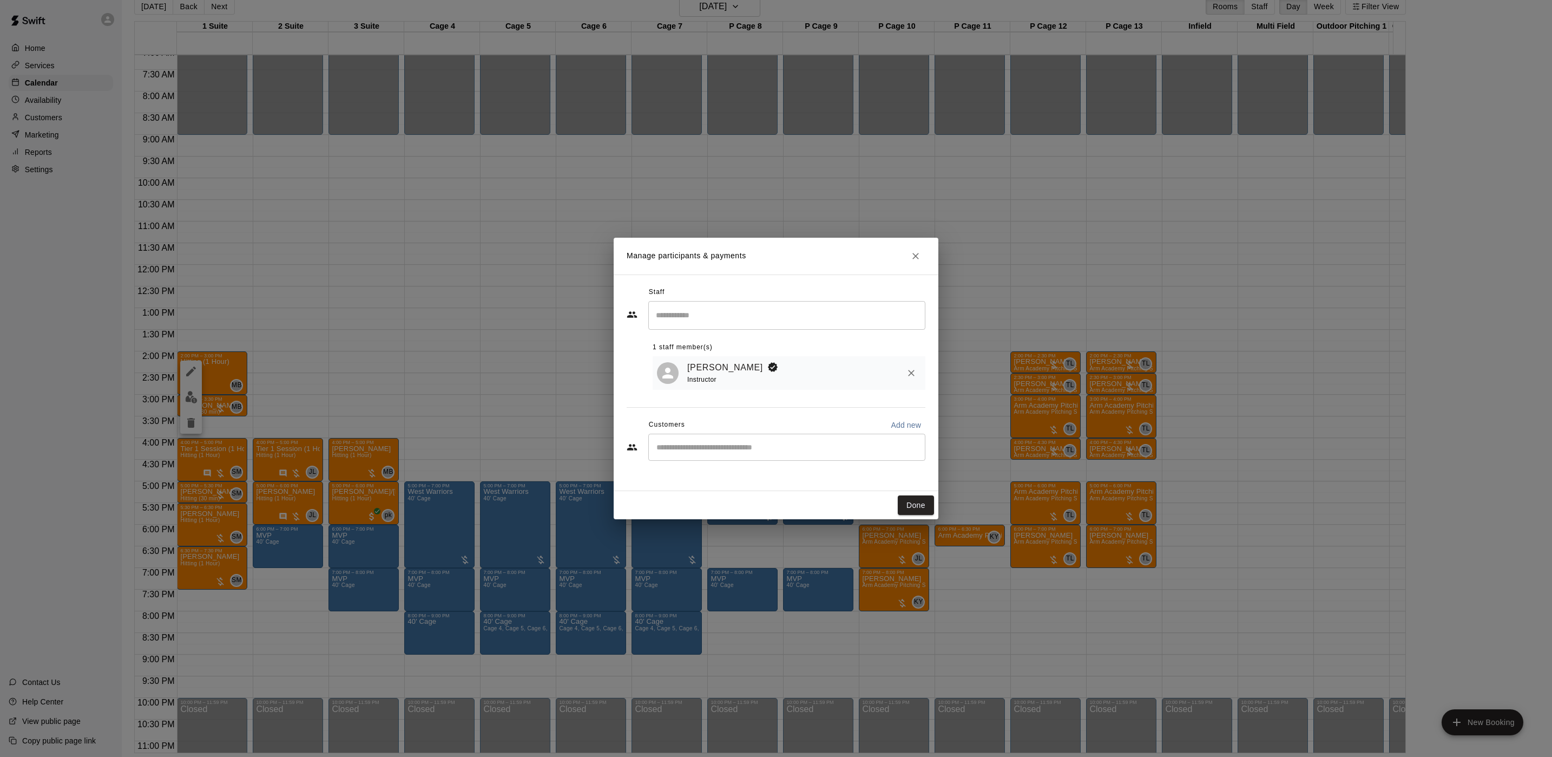
click at [740, 439] on div "​" at bounding box center [786, 447] width 277 height 27
type input "******"
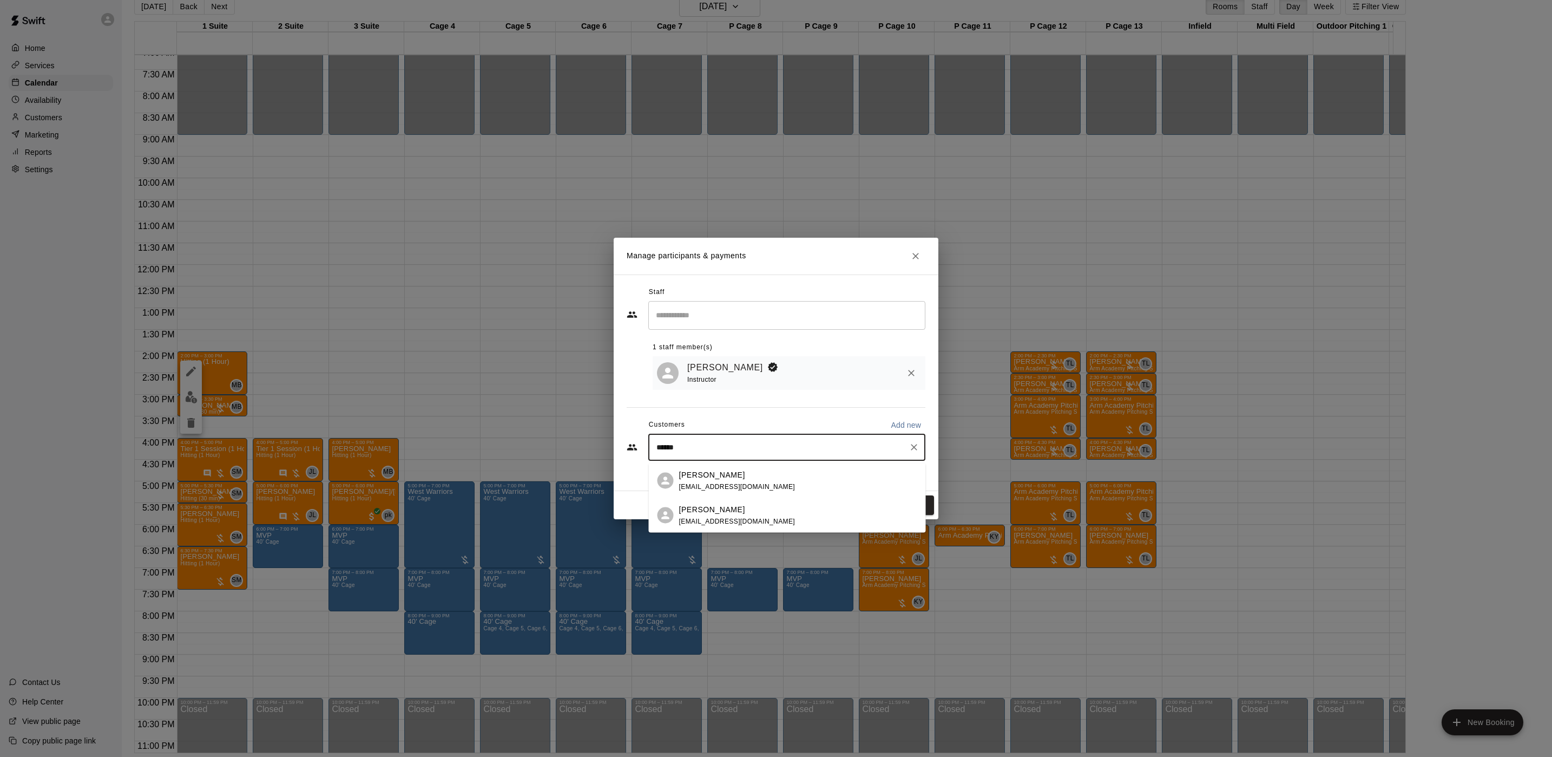
click at [738, 463] on div "[PERSON_NAME] [EMAIL_ADDRESS][DOMAIN_NAME]" at bounding box center [787, 480] width 277 height 35
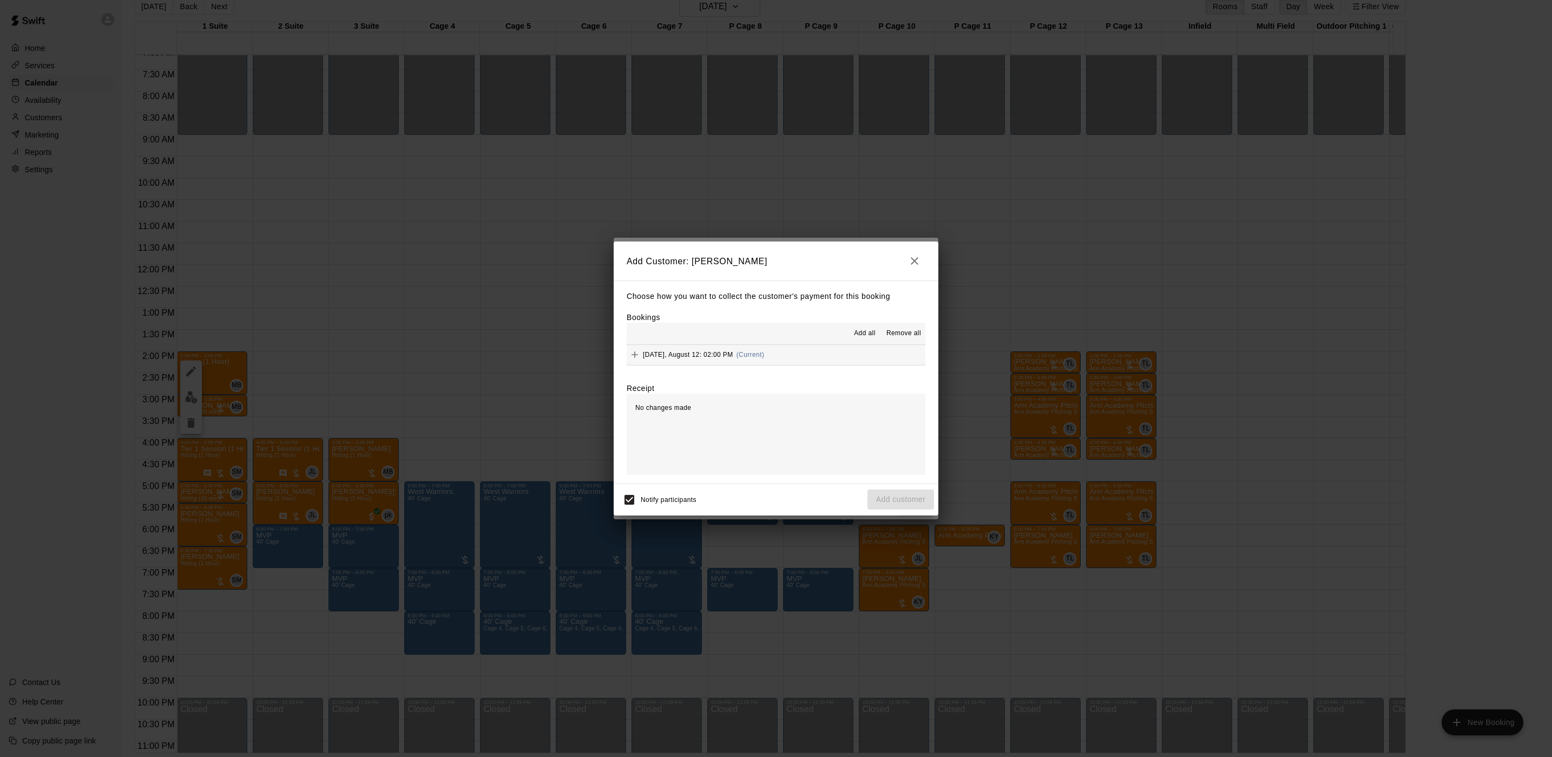
click at [815, 346] on button "[DATE], August 12: 02:00 PM (Current)" at bounding box center [776, 355] width 299 height 20
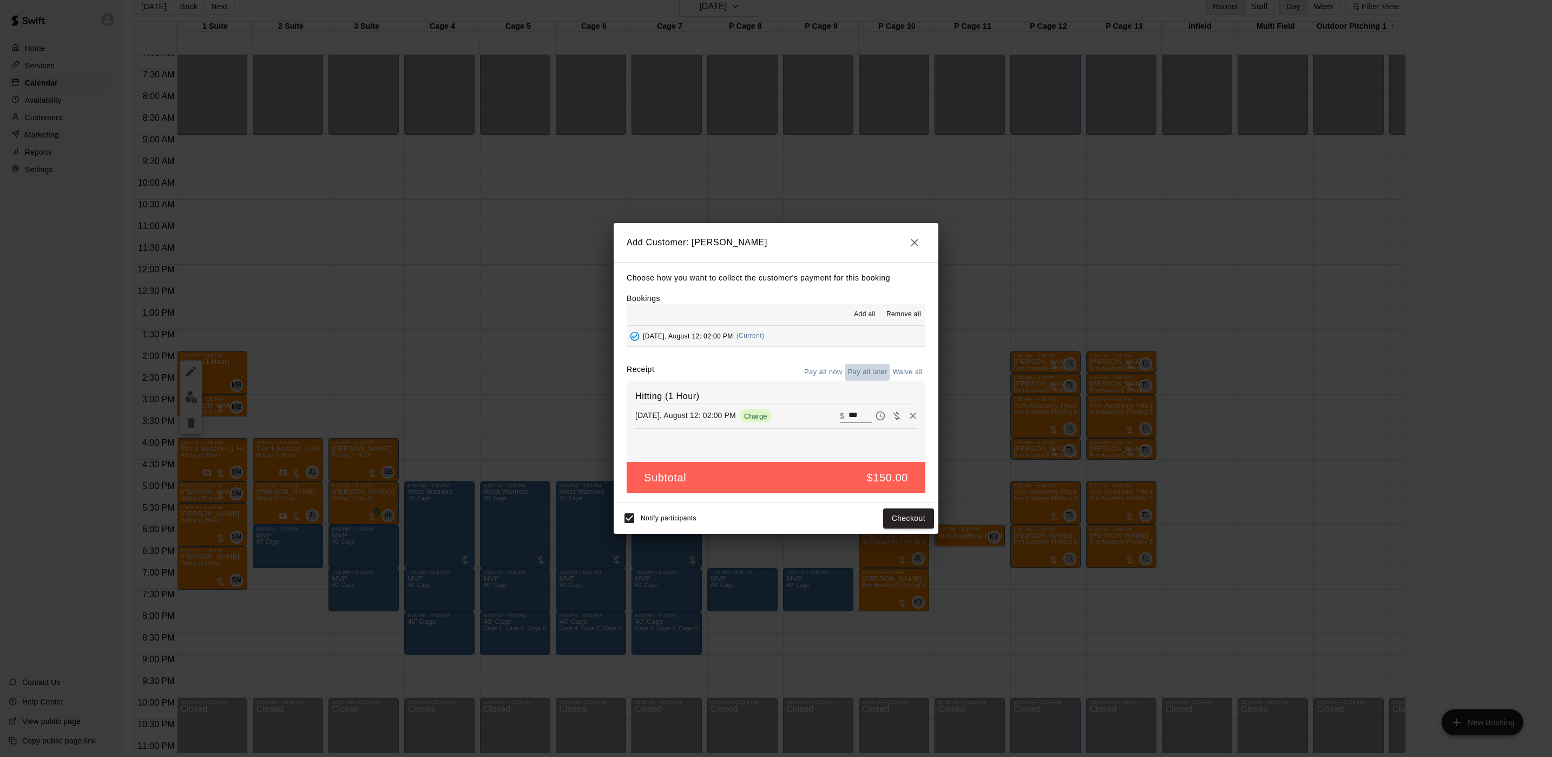
click at [861, 367] on button "Pay all later" at bounding box center [867, 372] width 45 height 17
click at [892, 520] on button "Add customer" at bounding box center [901, 518] width 67 height 20
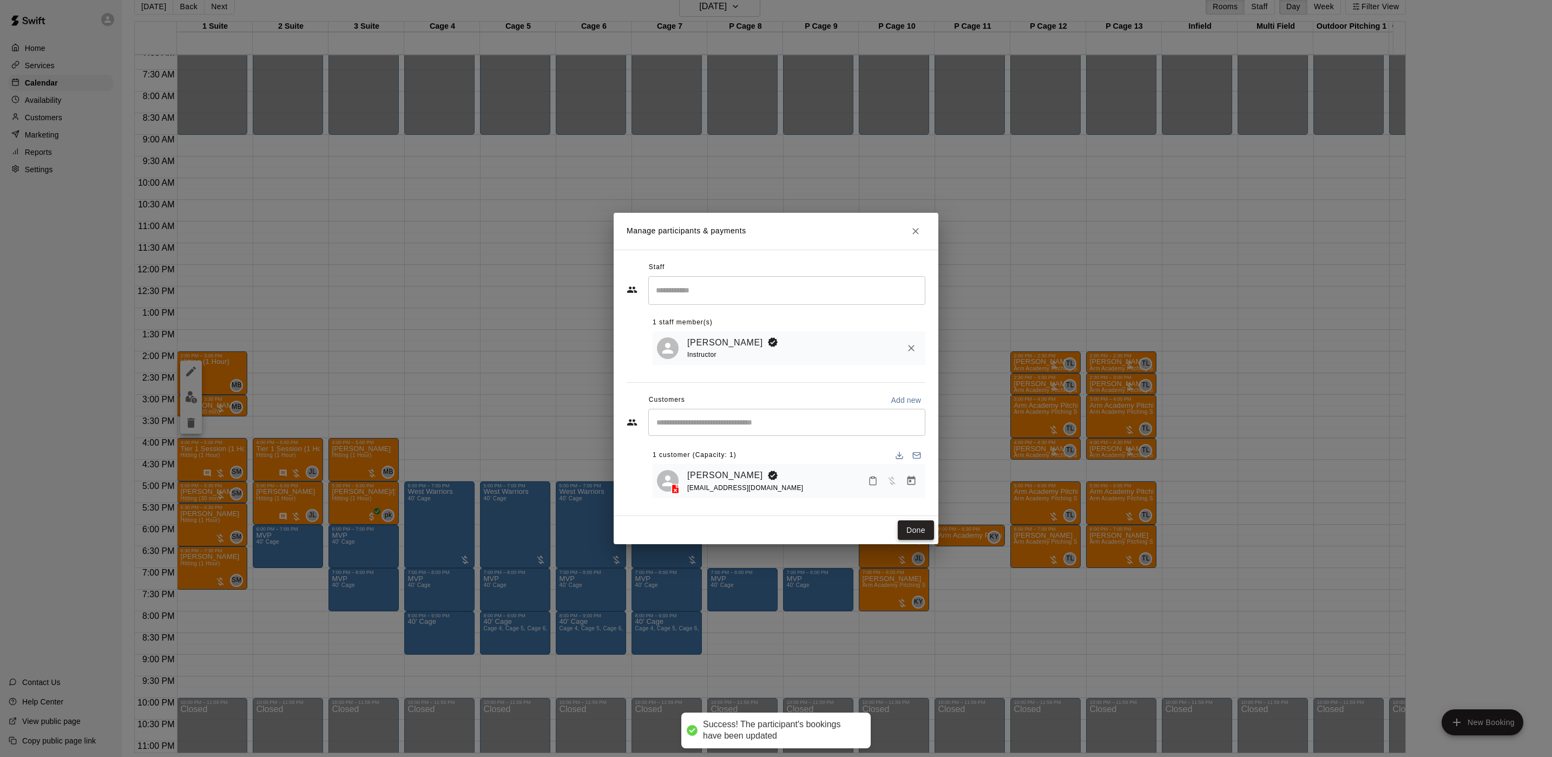
click at [911, 524] on button "Done" at bounding box center [916, 530] width 36 height 20
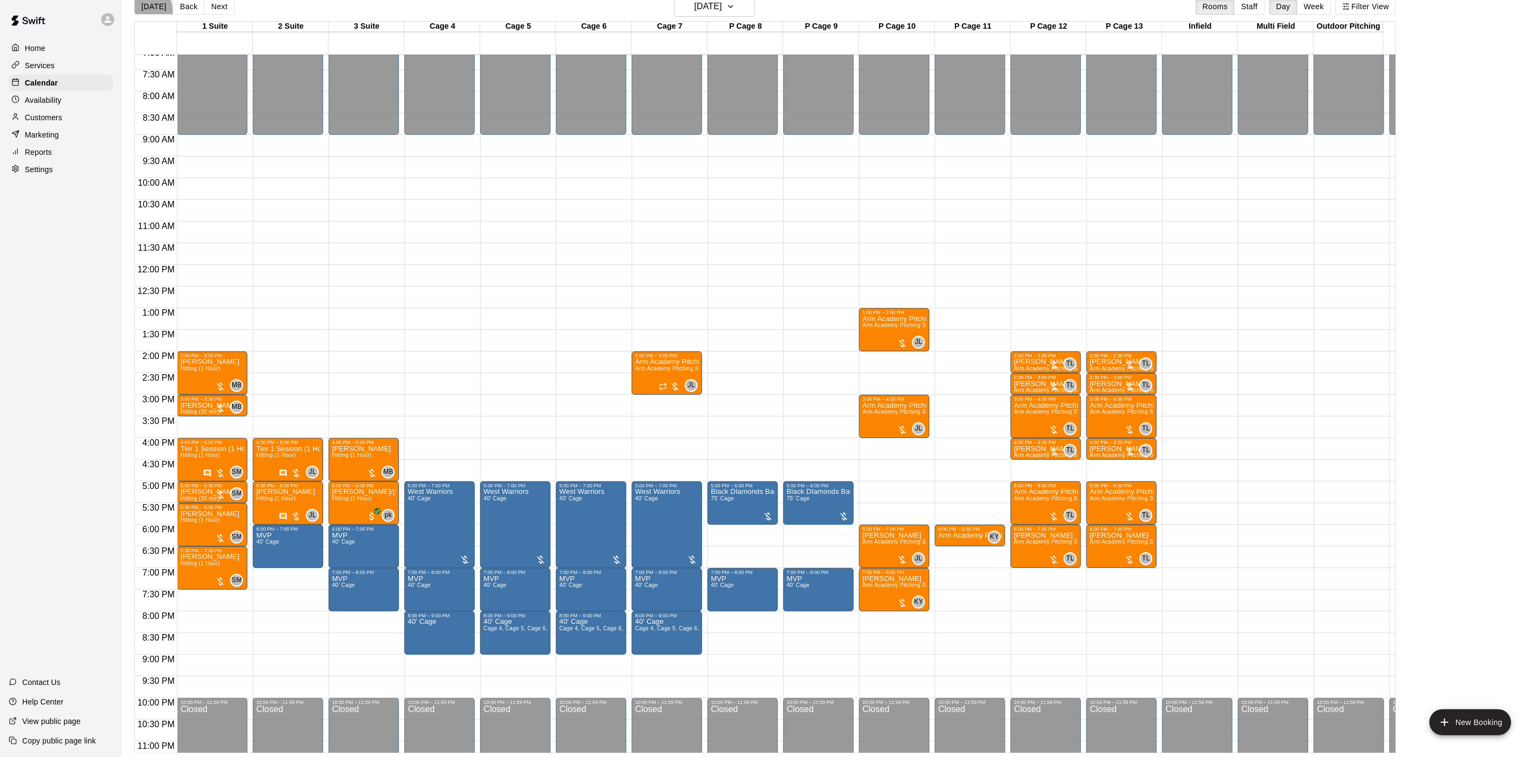
click at [139, 11] on button "[DATE]" at bounding box center [153, 6] width 39 height 16
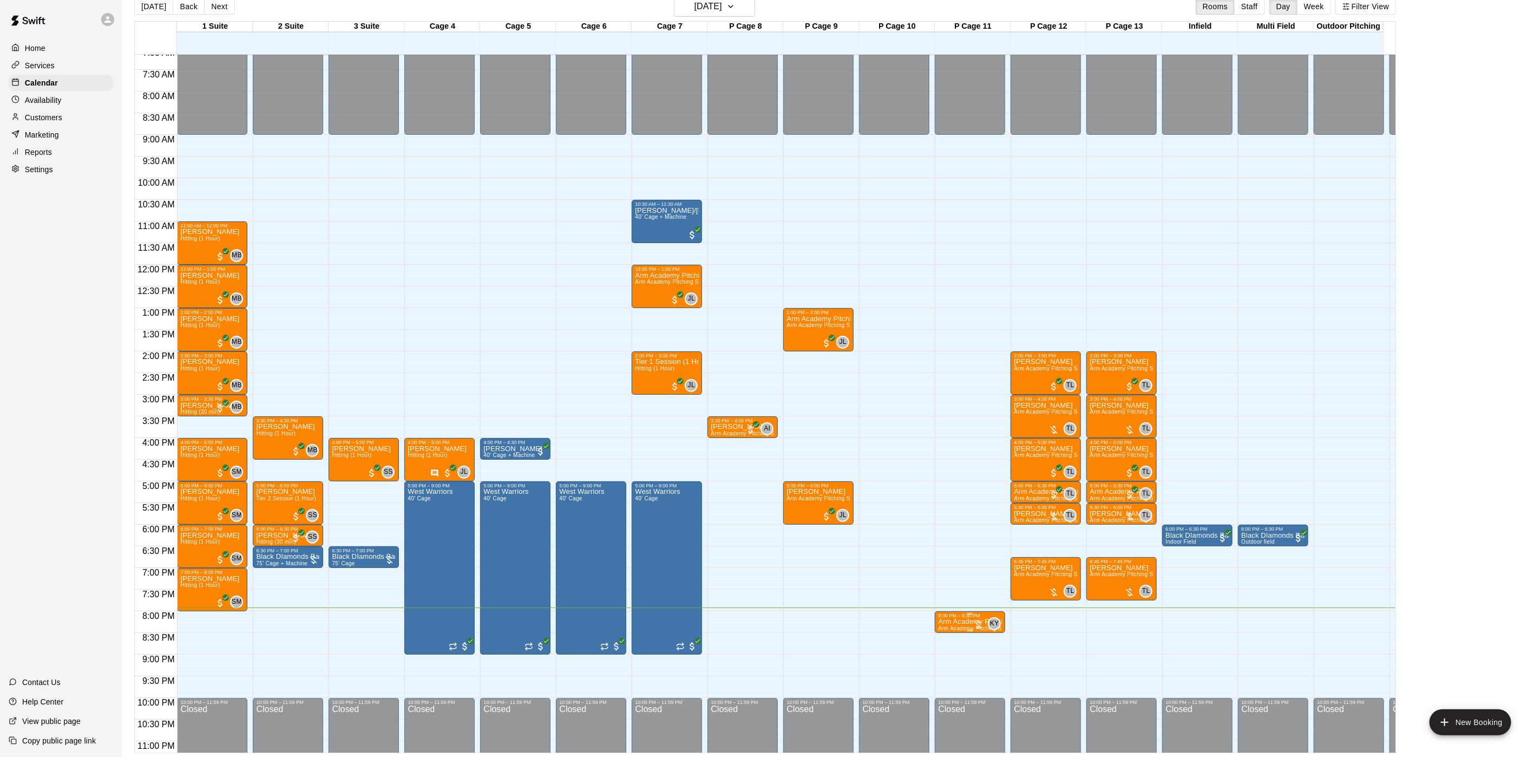
click at [947, 627] on span "Arm Academy Pitching Session 30 min - Pitching" at bounding box center [1001, 628] width 126 height 6
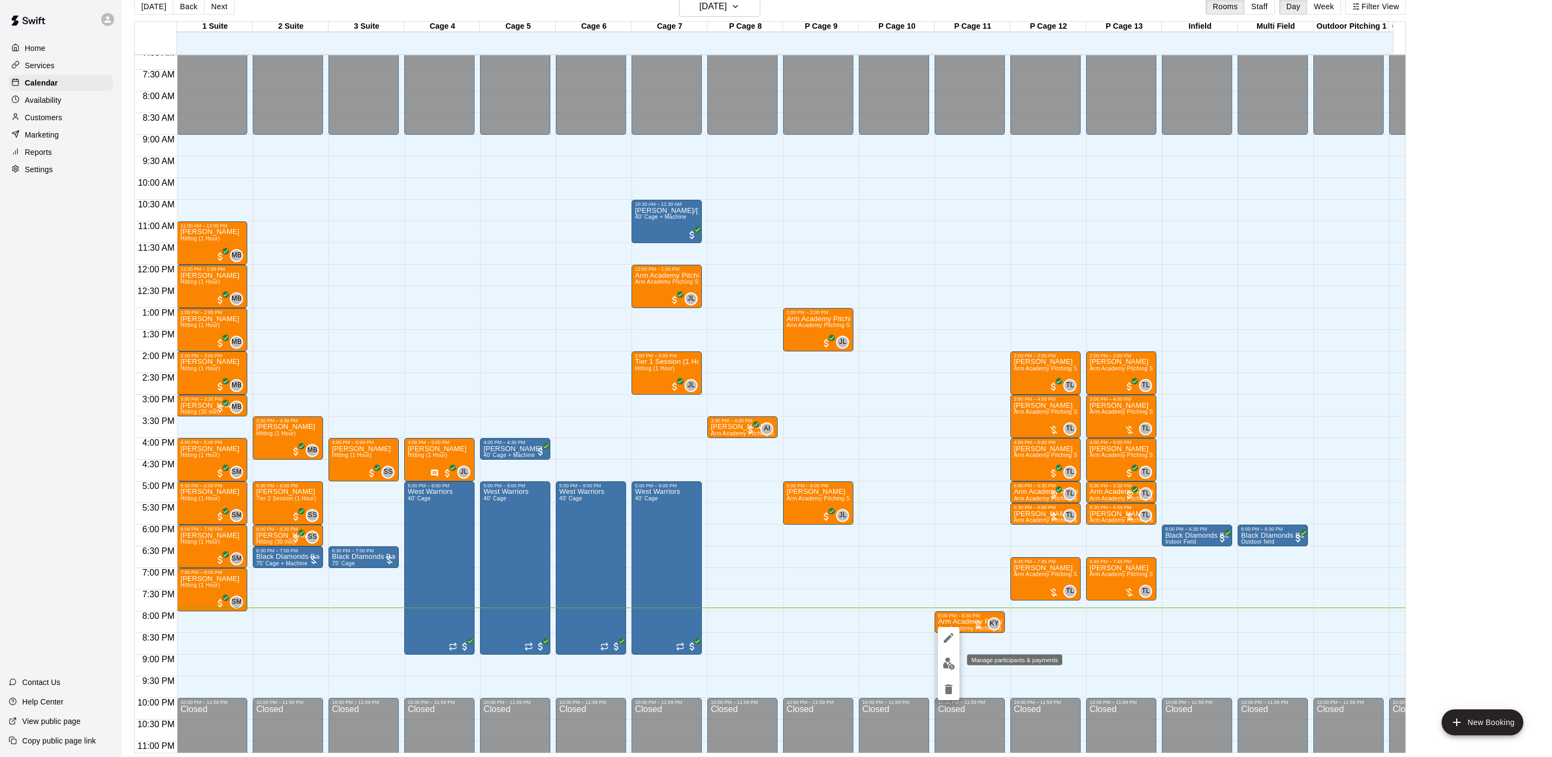
click at [950, 665] on img "edit" at bounding box center [949, 663] width 12 height 12
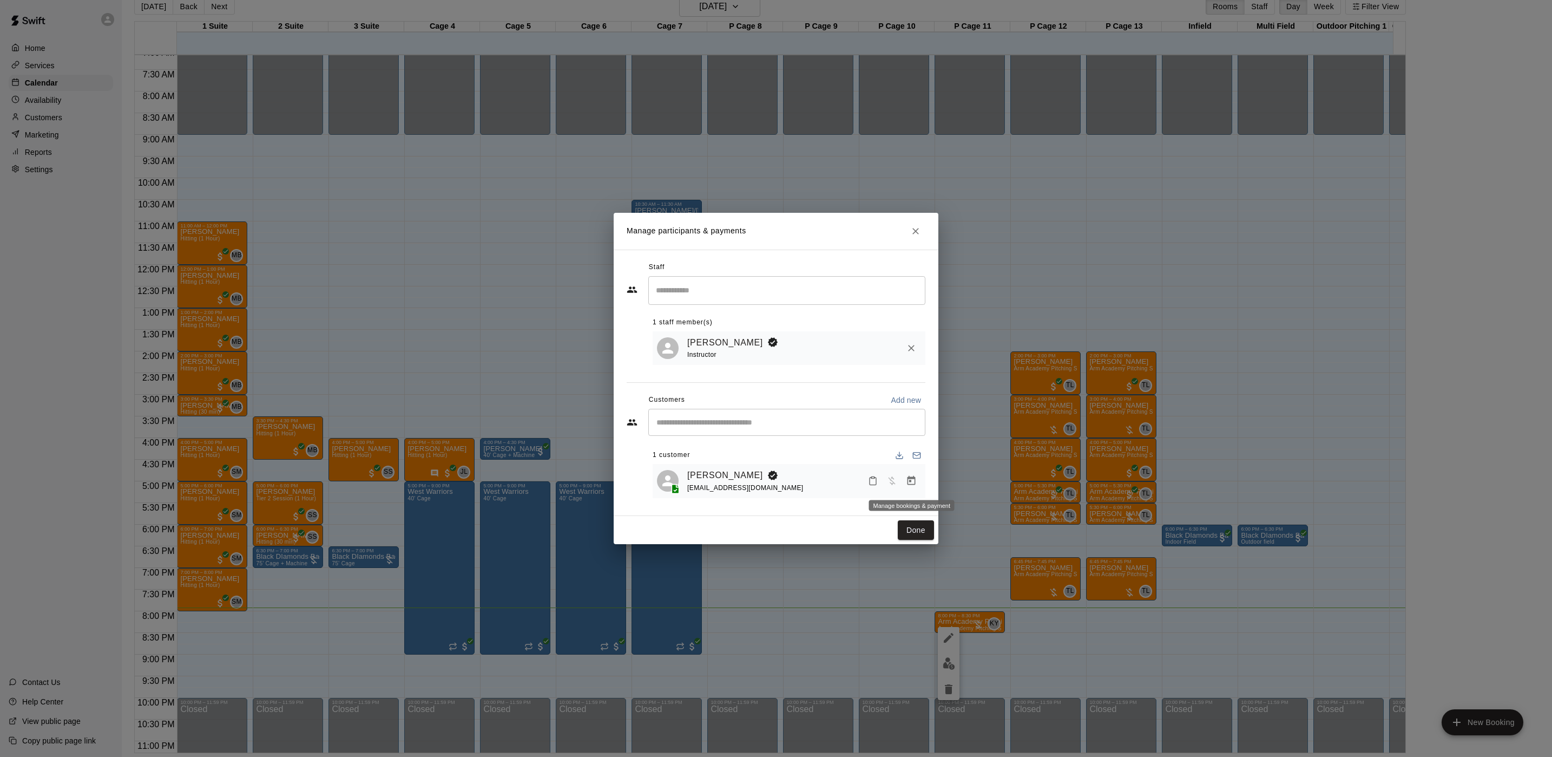
click at [913, 485] on icon "Manage bookings & payment" at bounding box center [912, 480] width 8 height 9
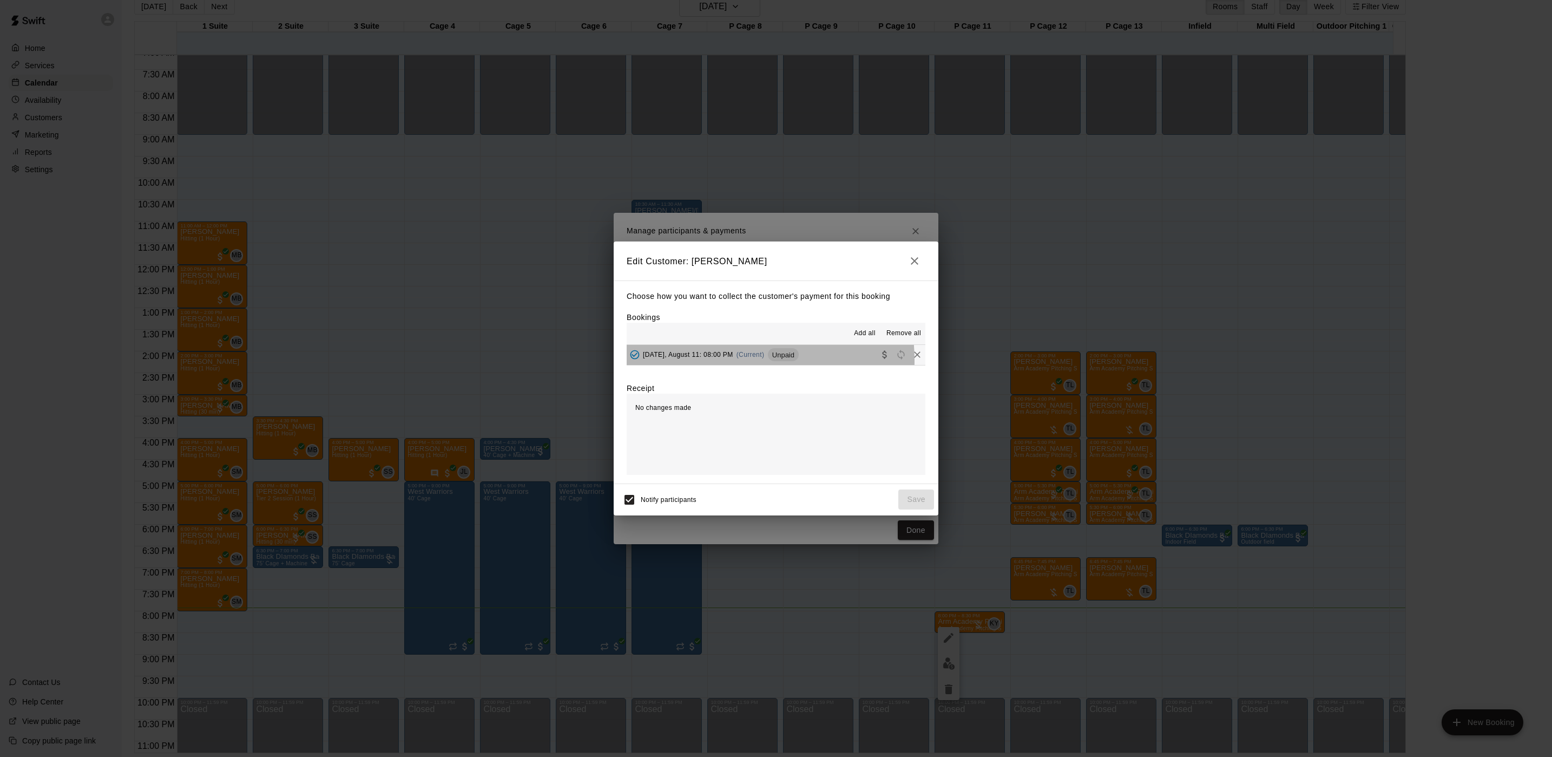
click at [716, 361] on div "[DATE], August 11: 08:00 PM (Current) Unpaid" at bounding box center [713, 354] width 172 height 16
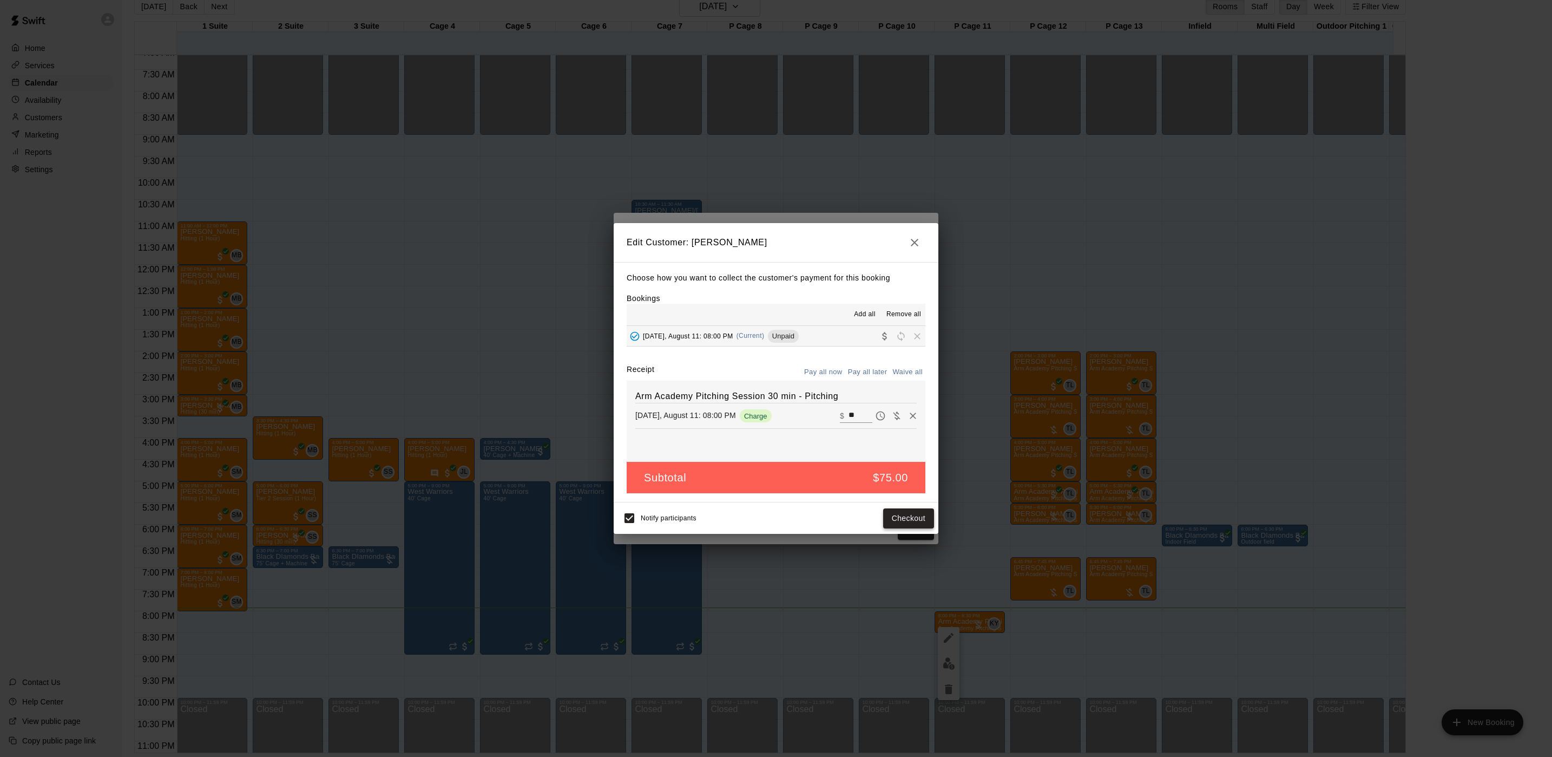
click at [914, 524] on button "Checkout" at bounding box center [908, 518] width 51 height 20
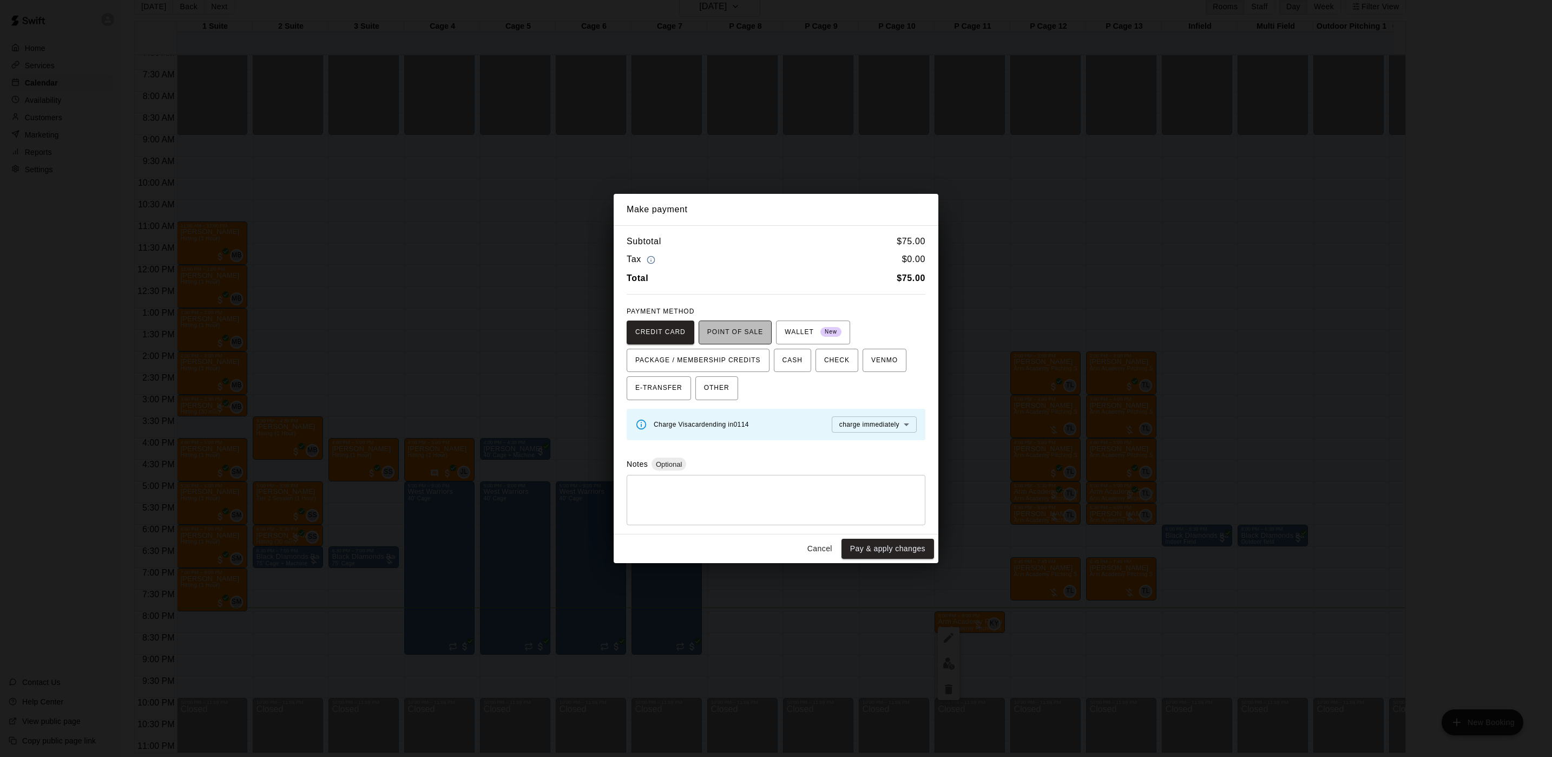
click at [731, 321] on button "POINT OF SALE" at bounding box center [735, 332] width 73 height 24
click at [819, 422] on button "Send to POS" at bounding box center [846, 424] width 54 height 16
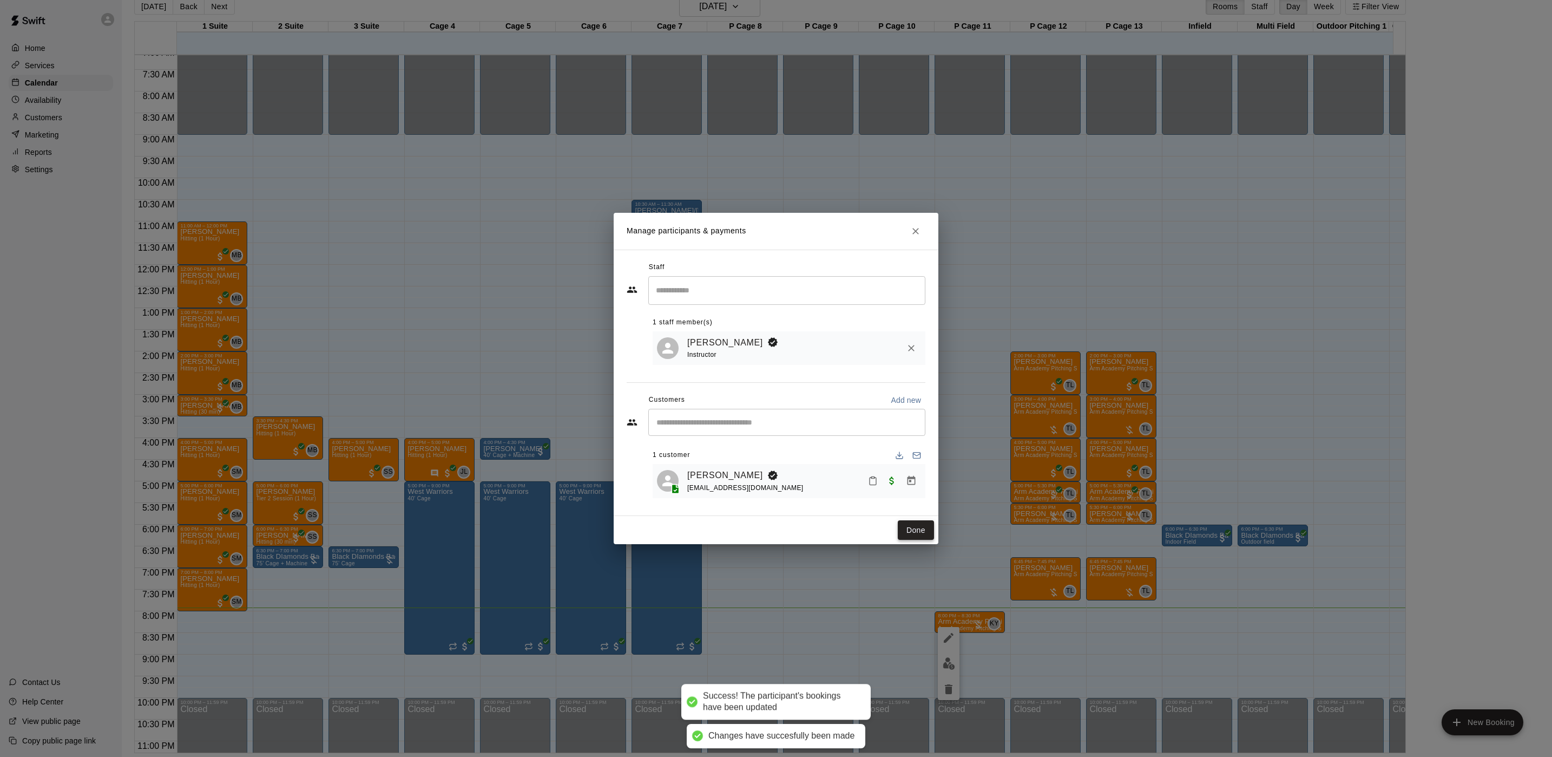
click at [917, 523] on button "Done" at bounding box center [916, 530] width 36 height 20
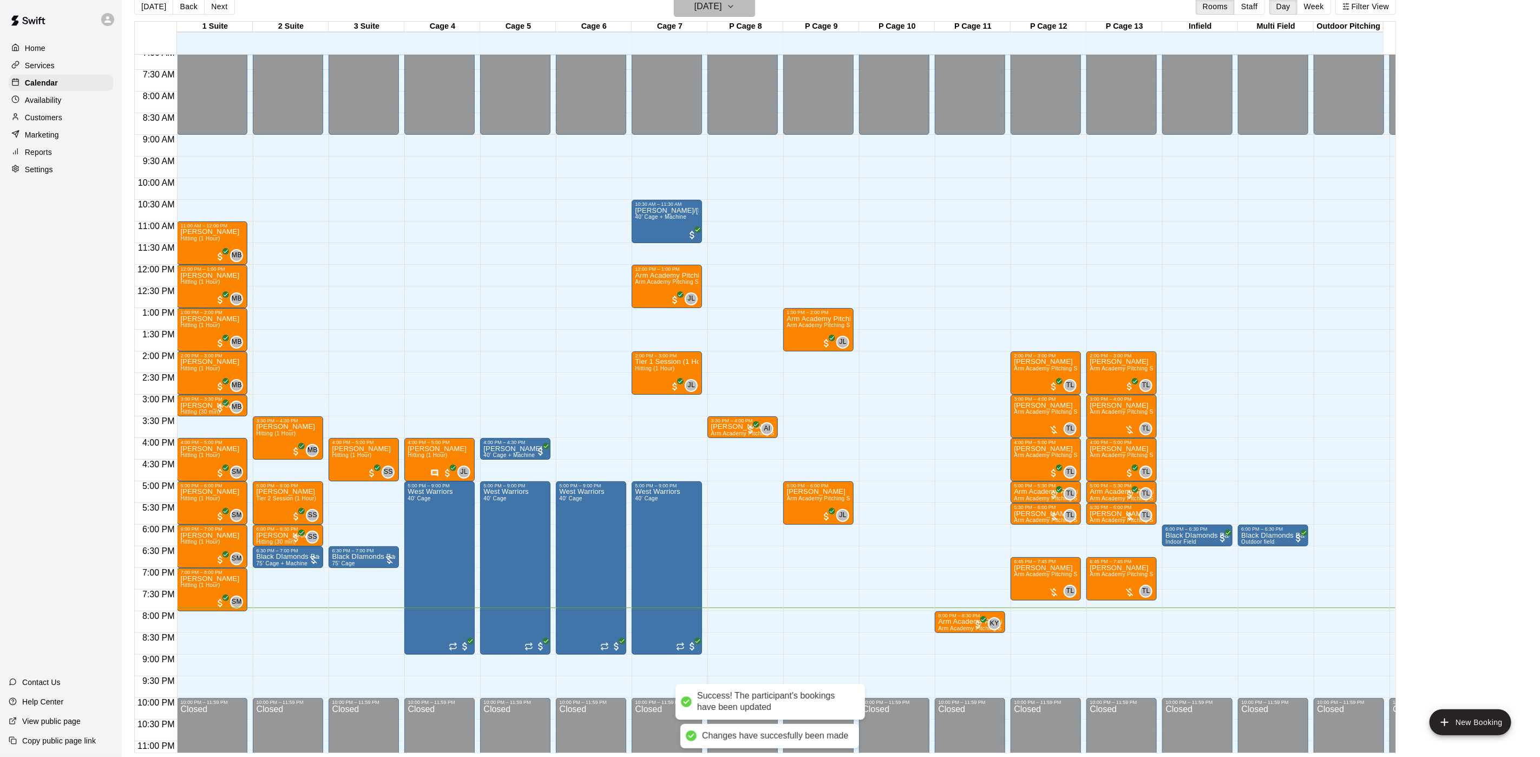
click at [715, 12] on h6 "[DATE]" at bounding box center [708, 6] width 28 height 15
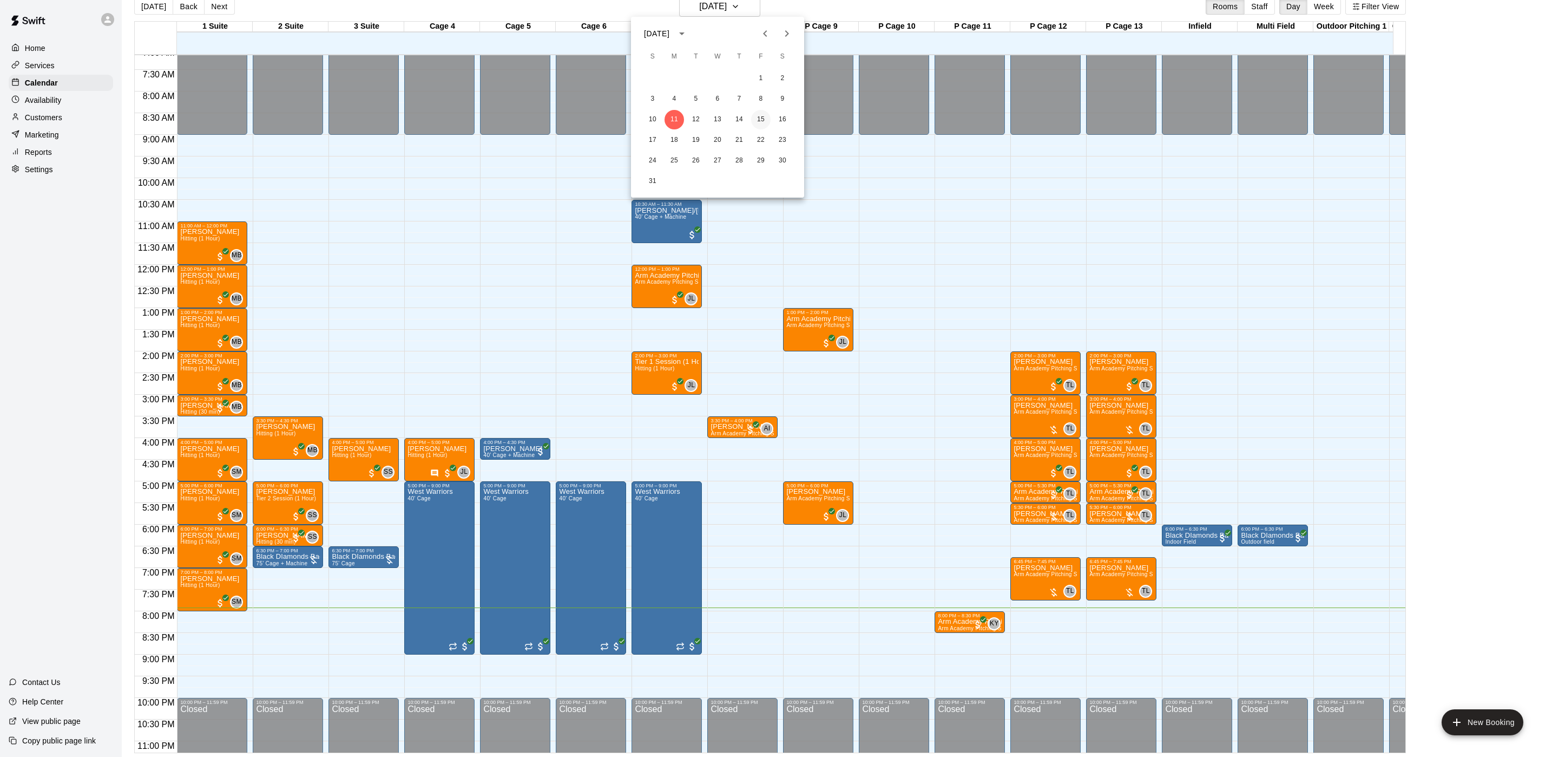
click at [754, 121] on button "15" at bounding box center [760, 119] width 19 height 19
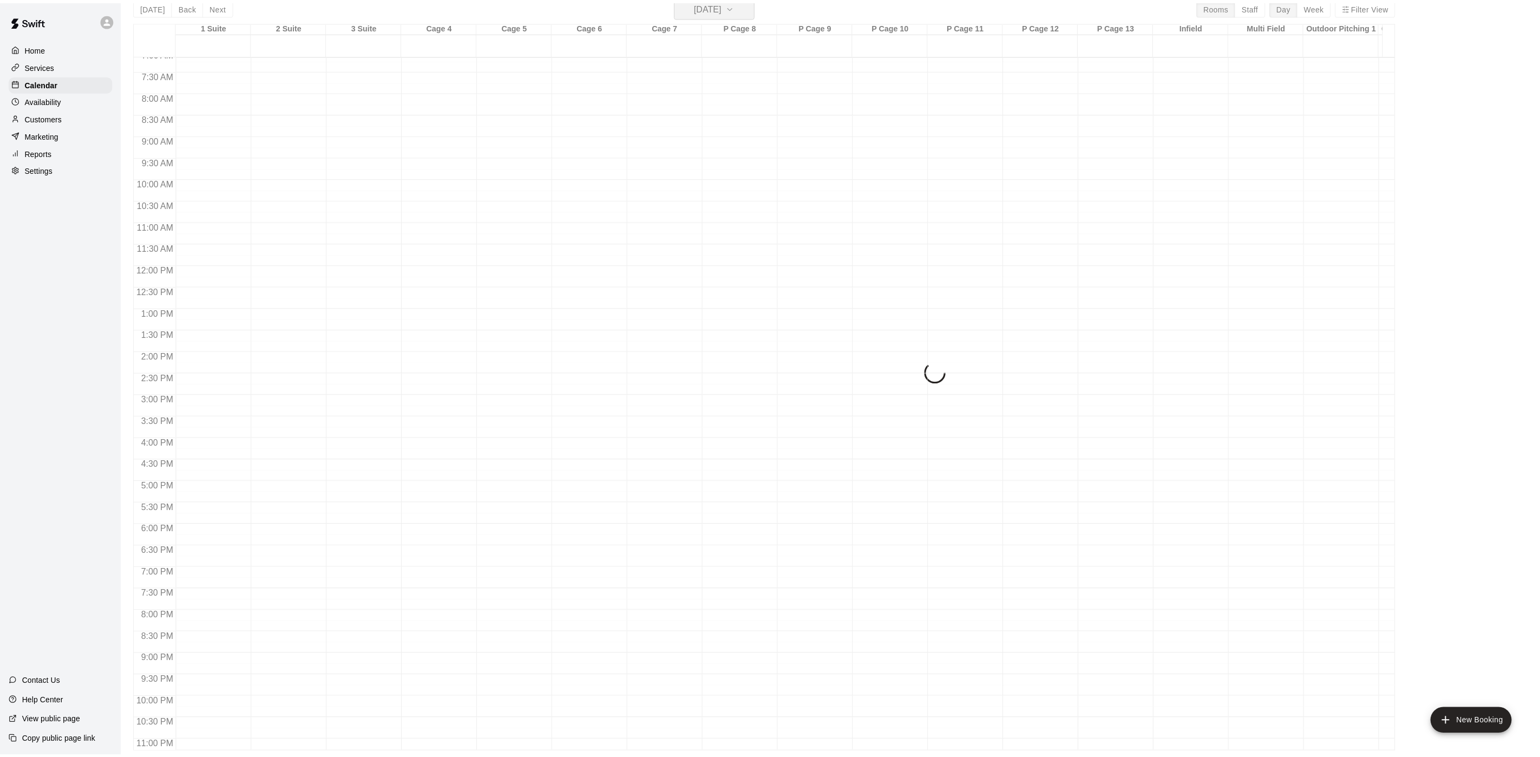
scroll to position [13, 0]
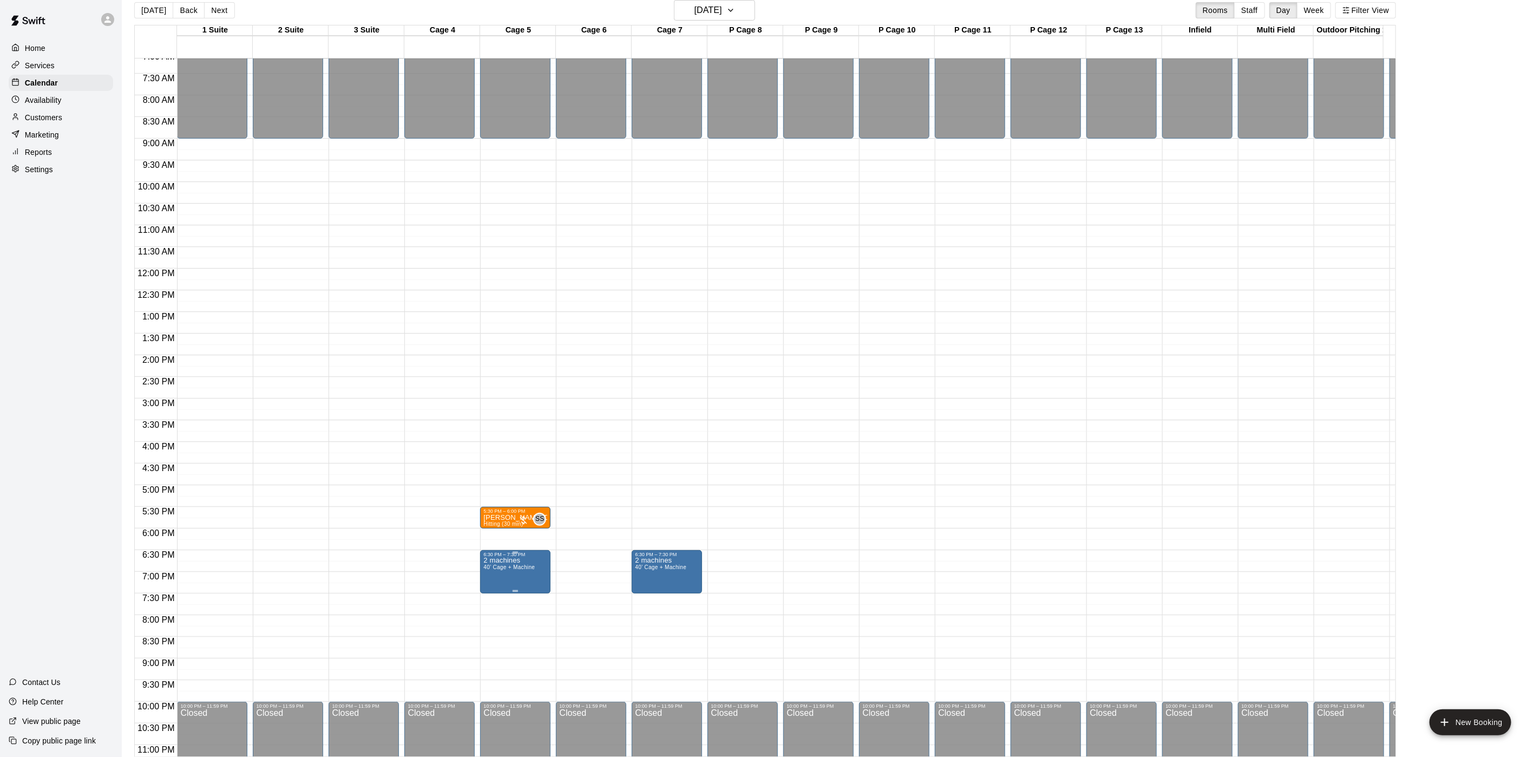
click at [521, 570] on span "40’ Cage + Machine" at bounding box center [508, 567] width 51 height 6
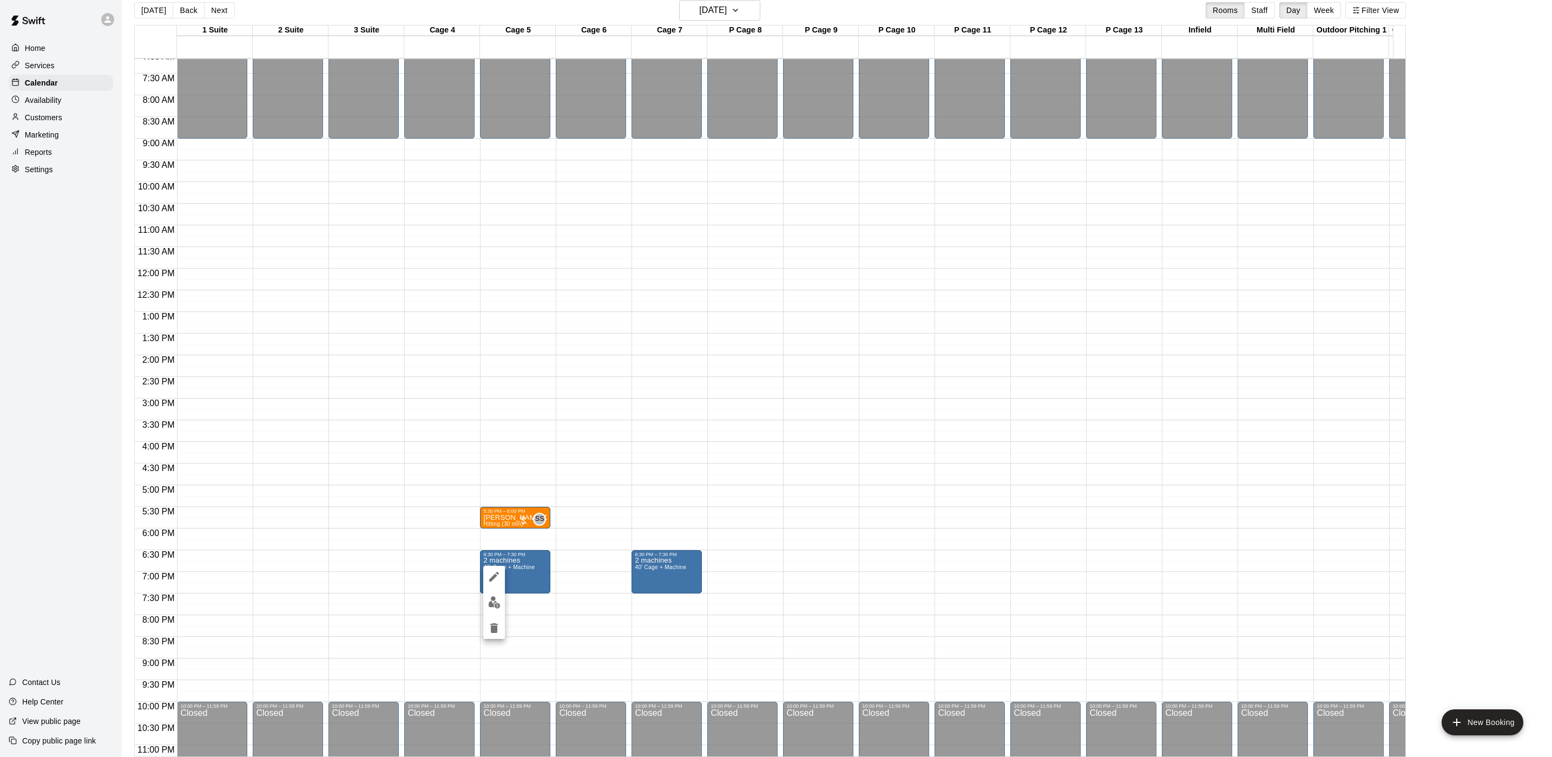
click at [487, 613] on div at bounding box center [494, 602] width 22 height 73
click at [501, 585] on div at bounding box center [494, 602] width 22 height 73
click at [491, 596] on img "edit" at bounding box center [494, 602] width 12 height 12
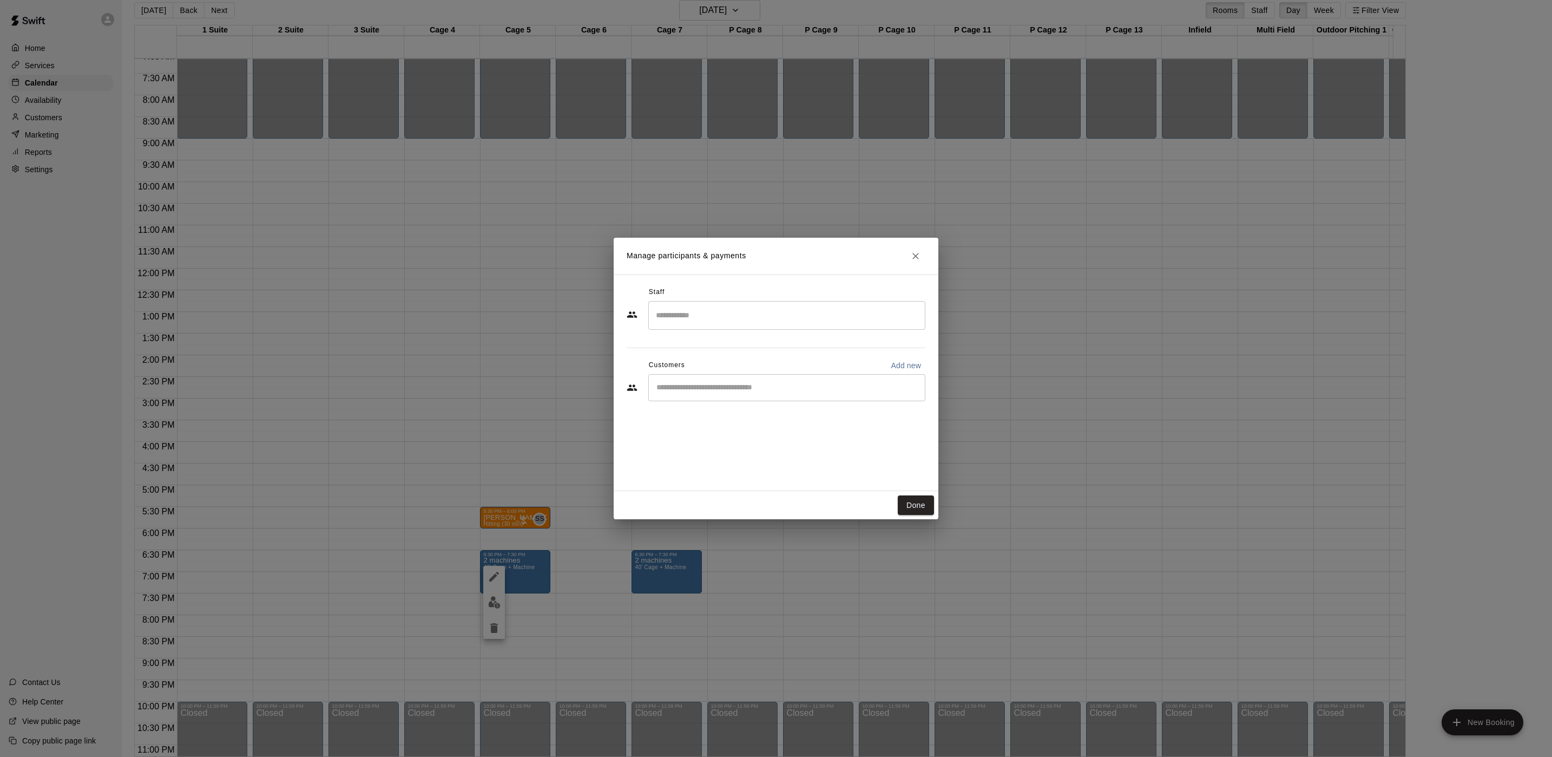
click at [856, 380] on div "​" at bounding box center [786, 387] width 277 height 27
type input "******"
click at [764, 422] on div "[PERSON_NAME] [EMAIL_ADDRESS][DOMAIN_NAME]" at bounding box center [798, 418] width 238 height 23
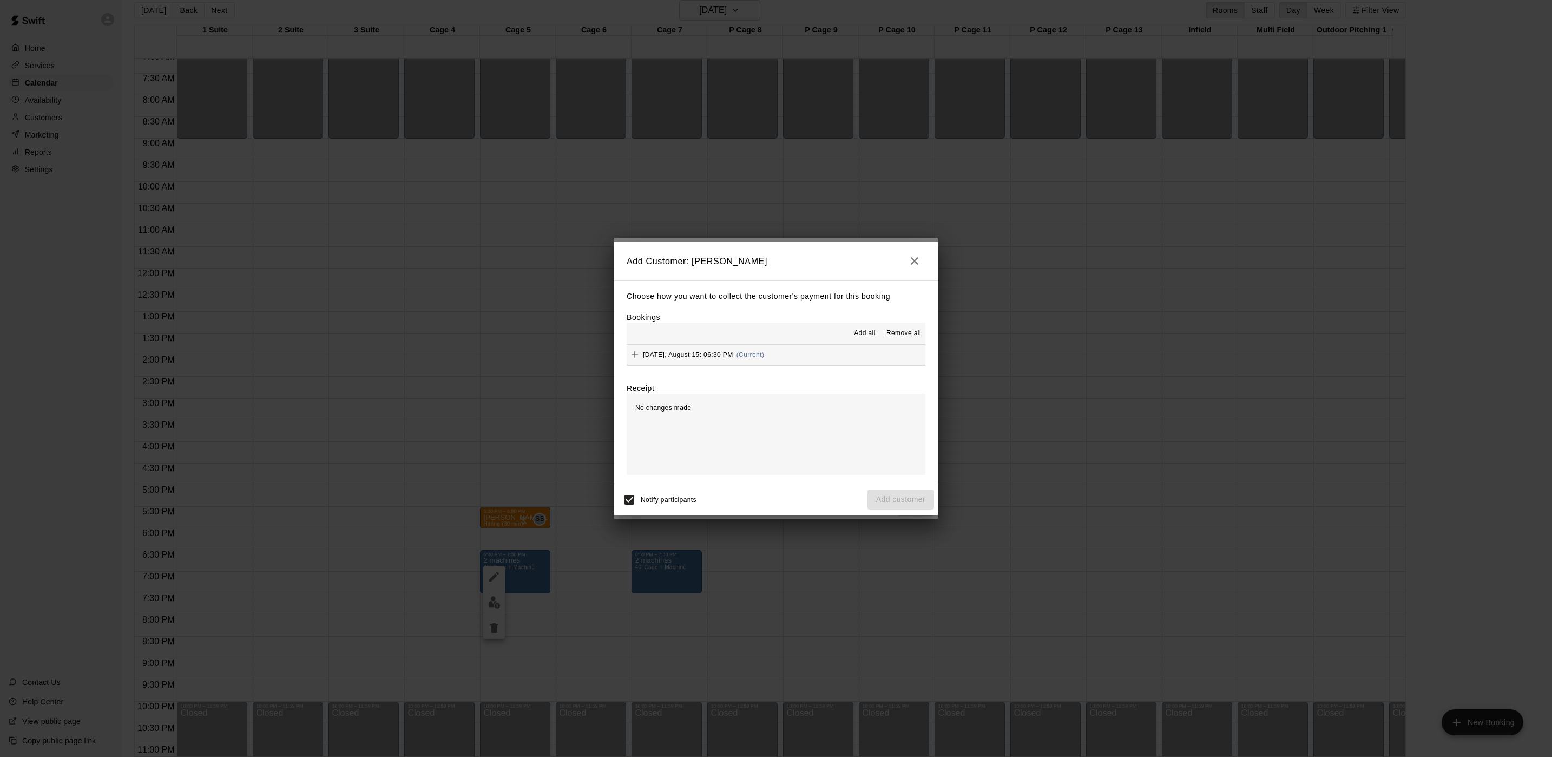
click at [758, 360] on div "[DATE], August 15: 06:30 PM (Current)" at bounding box center [695, 354] width 137 height 16
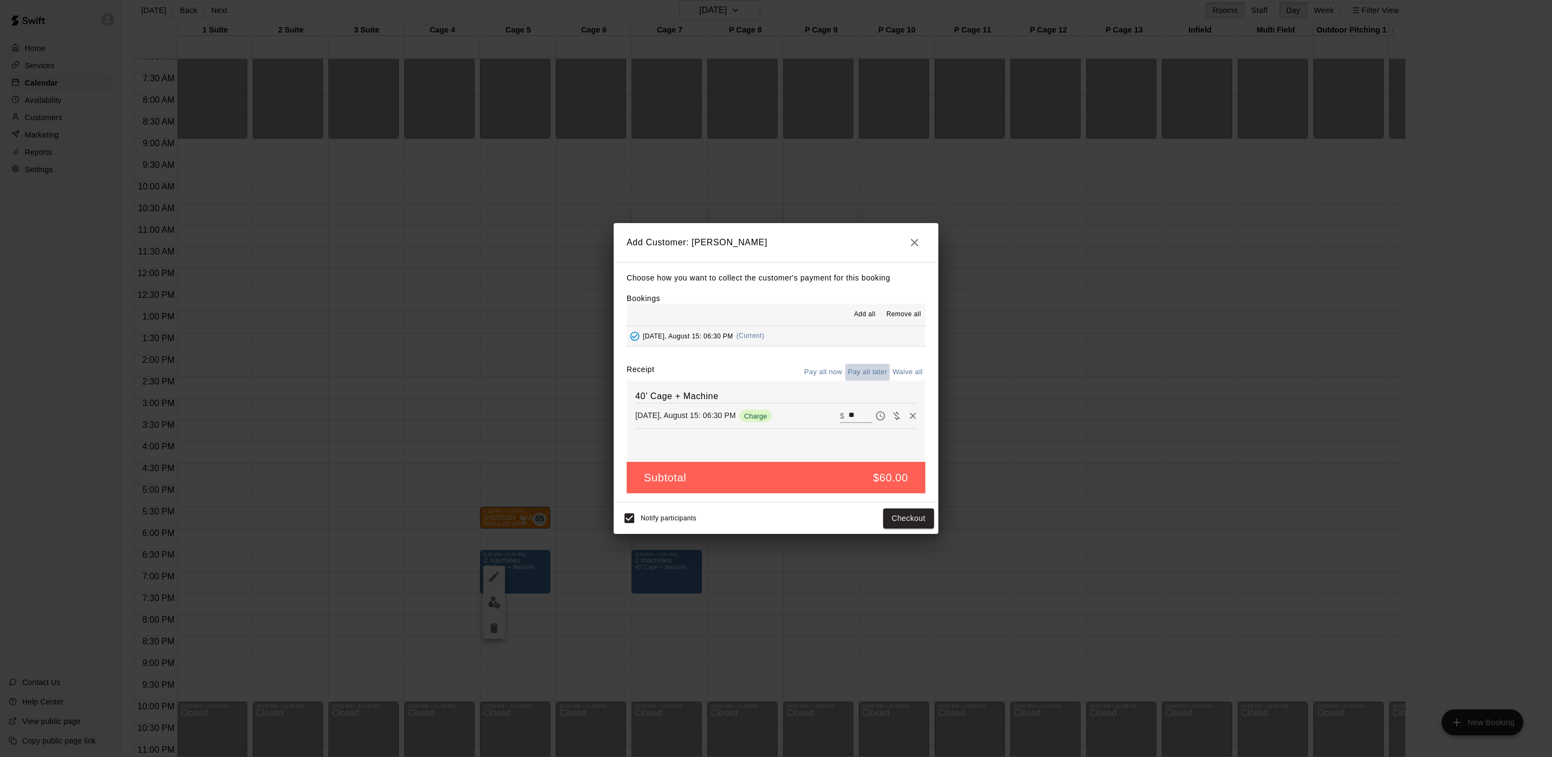
click at [864, 369] on button "Pay all later" at bounding box center [867, 372] width 45 height 17
click at [885, 518] on button "Add customer" at bounding box center [901, 518] width 67 height 20
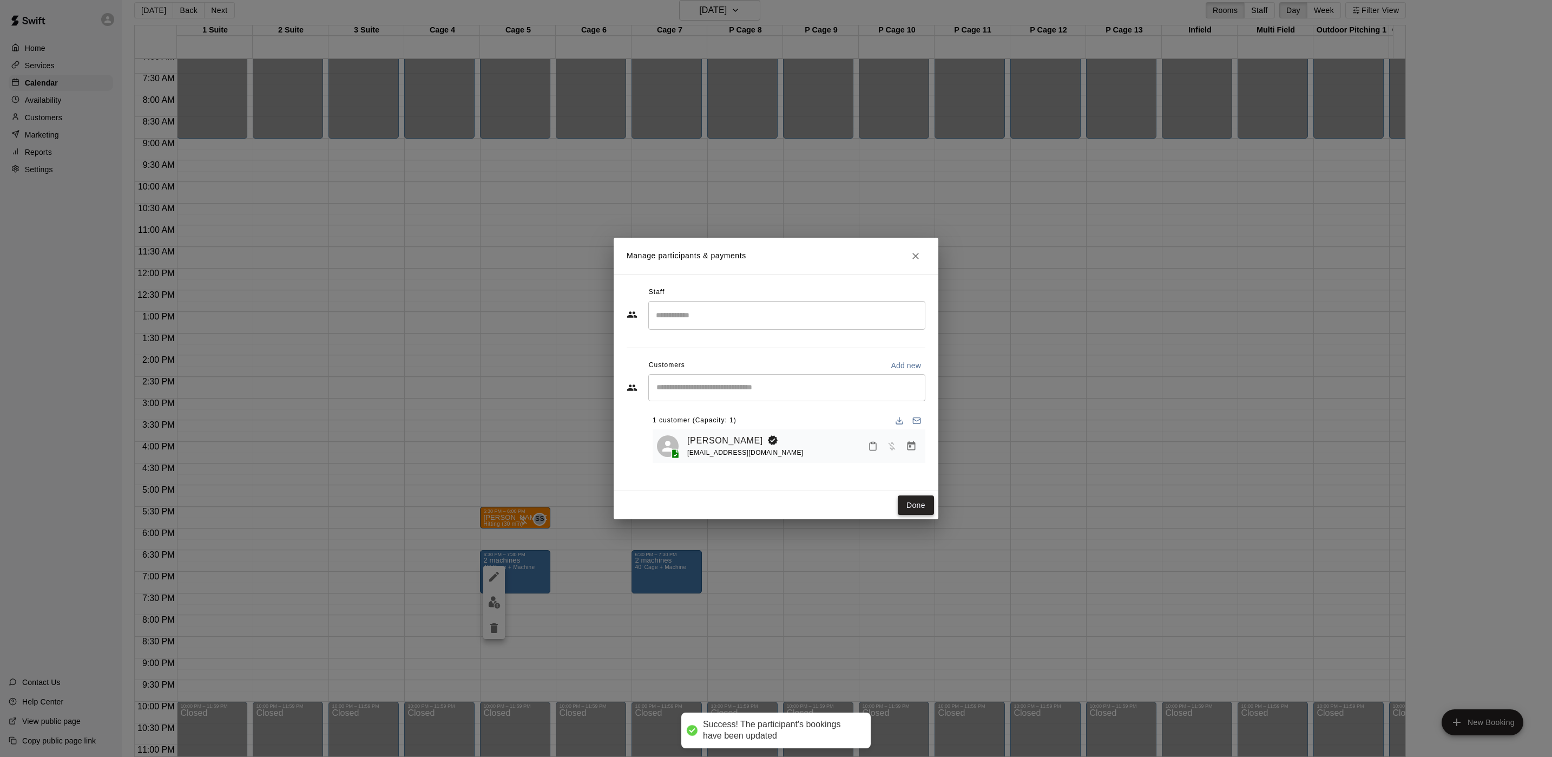
click at [913, 502] on button "Done" at bounding box center [916, 505] width 36 height 20
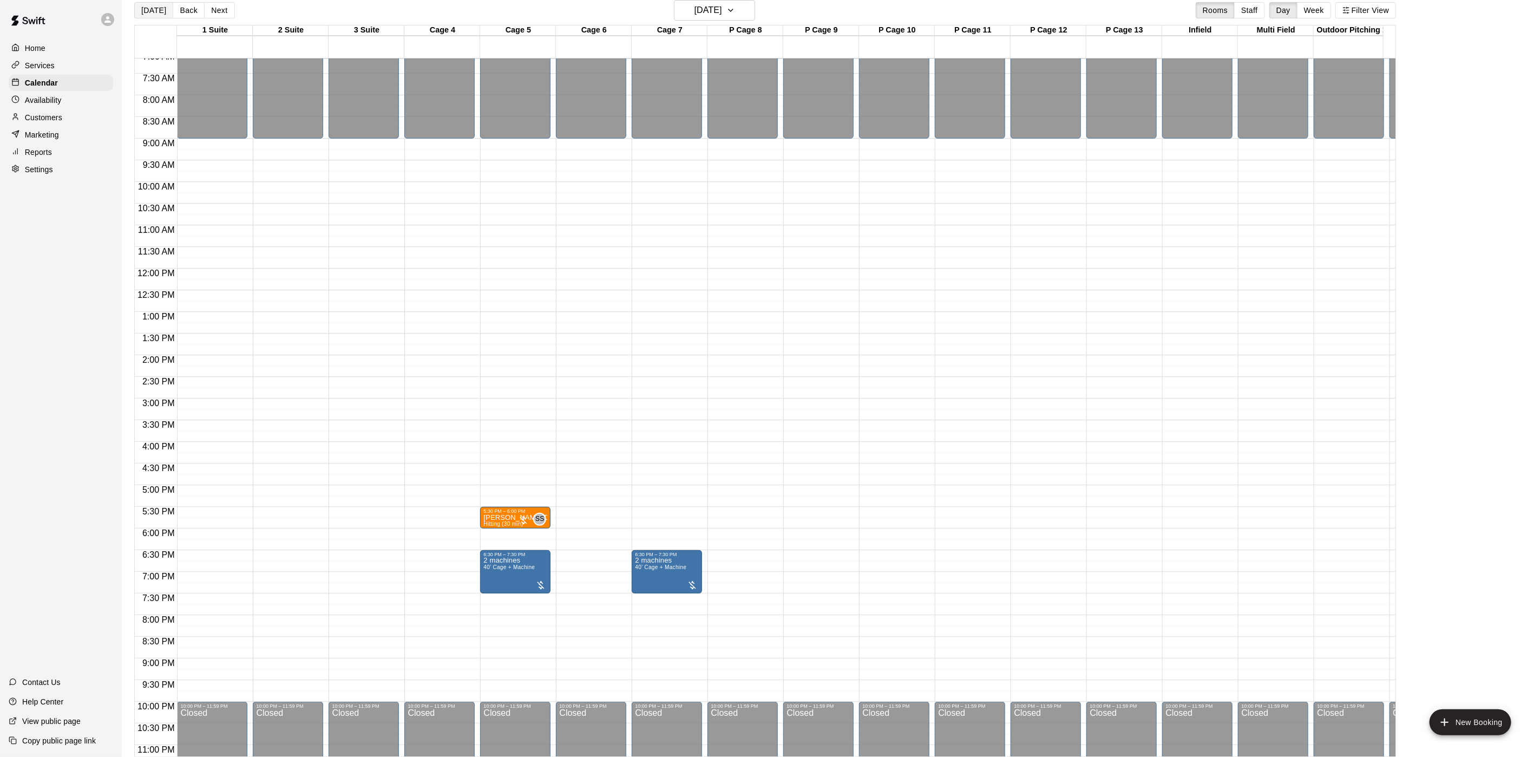
click at [159, 11] on button "[DATE]" at bounding box center [153, 10] width 39 height 16
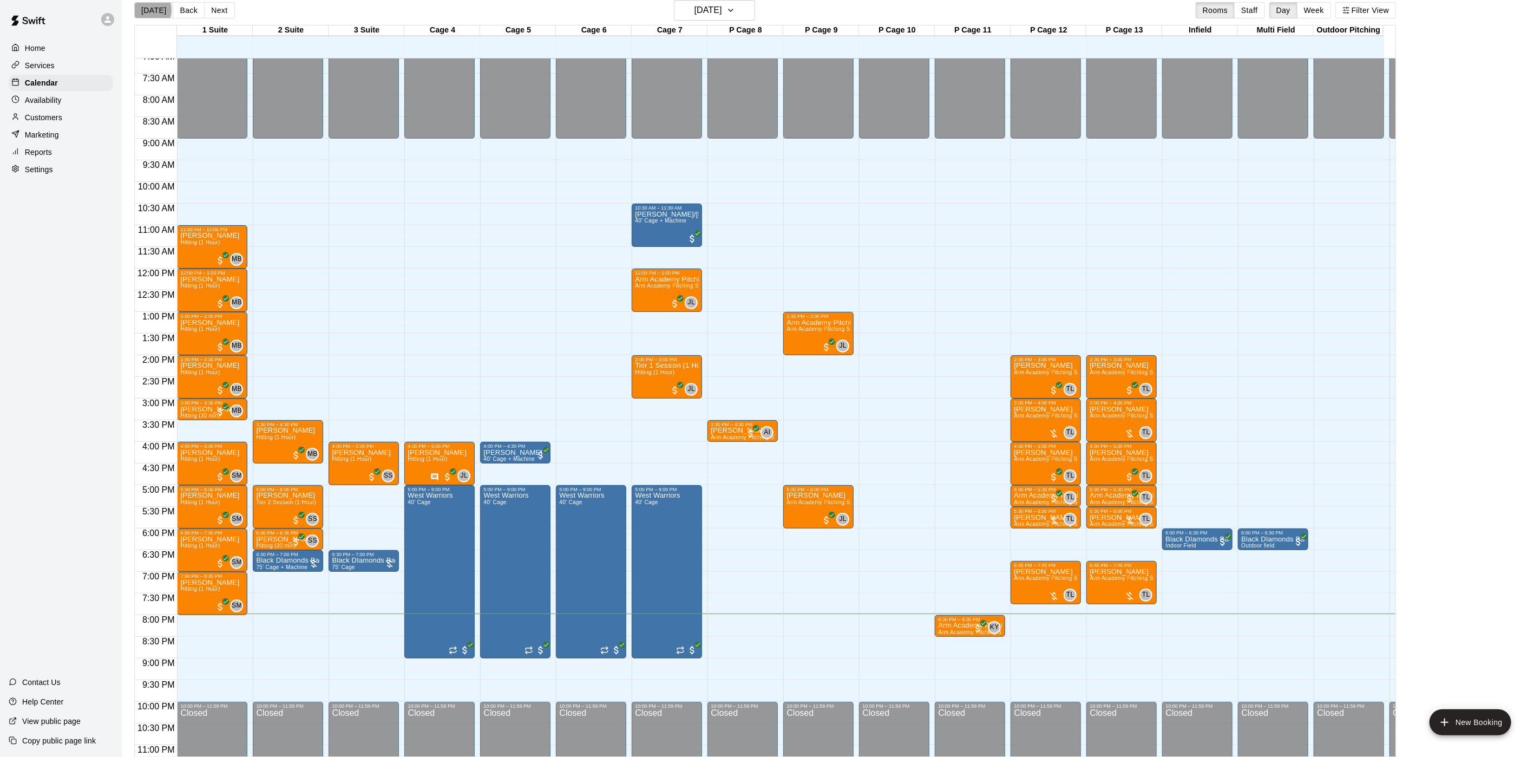
click at [145, 10] on button "[DATE]" at bounding box center [153, 10] width 39 height 16
